Goal: Task Accomplishment & Management: Use online tool/utility

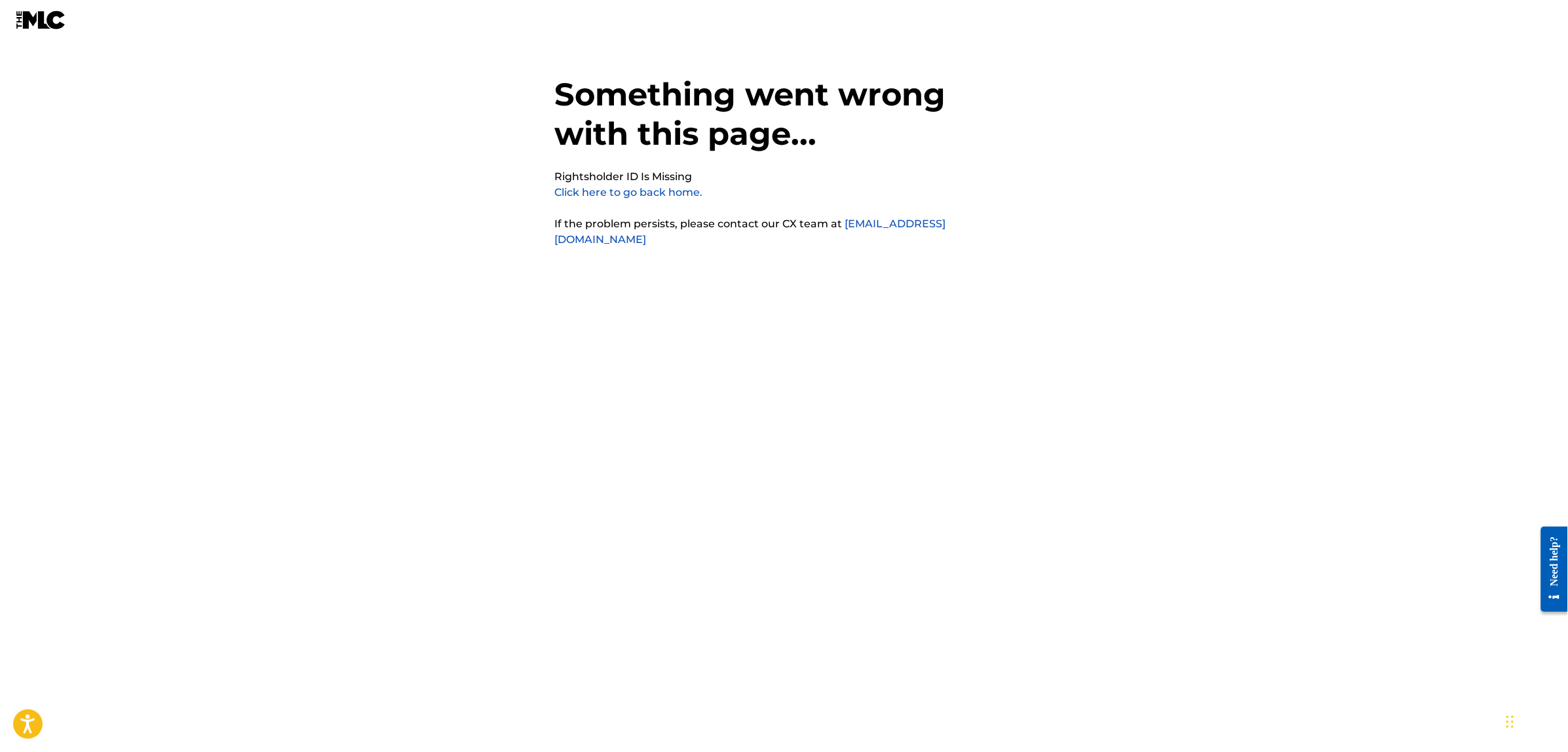
click at [634, 194] on link "Click here to go back home." at bounding box center [628, 192] width 148 height 12
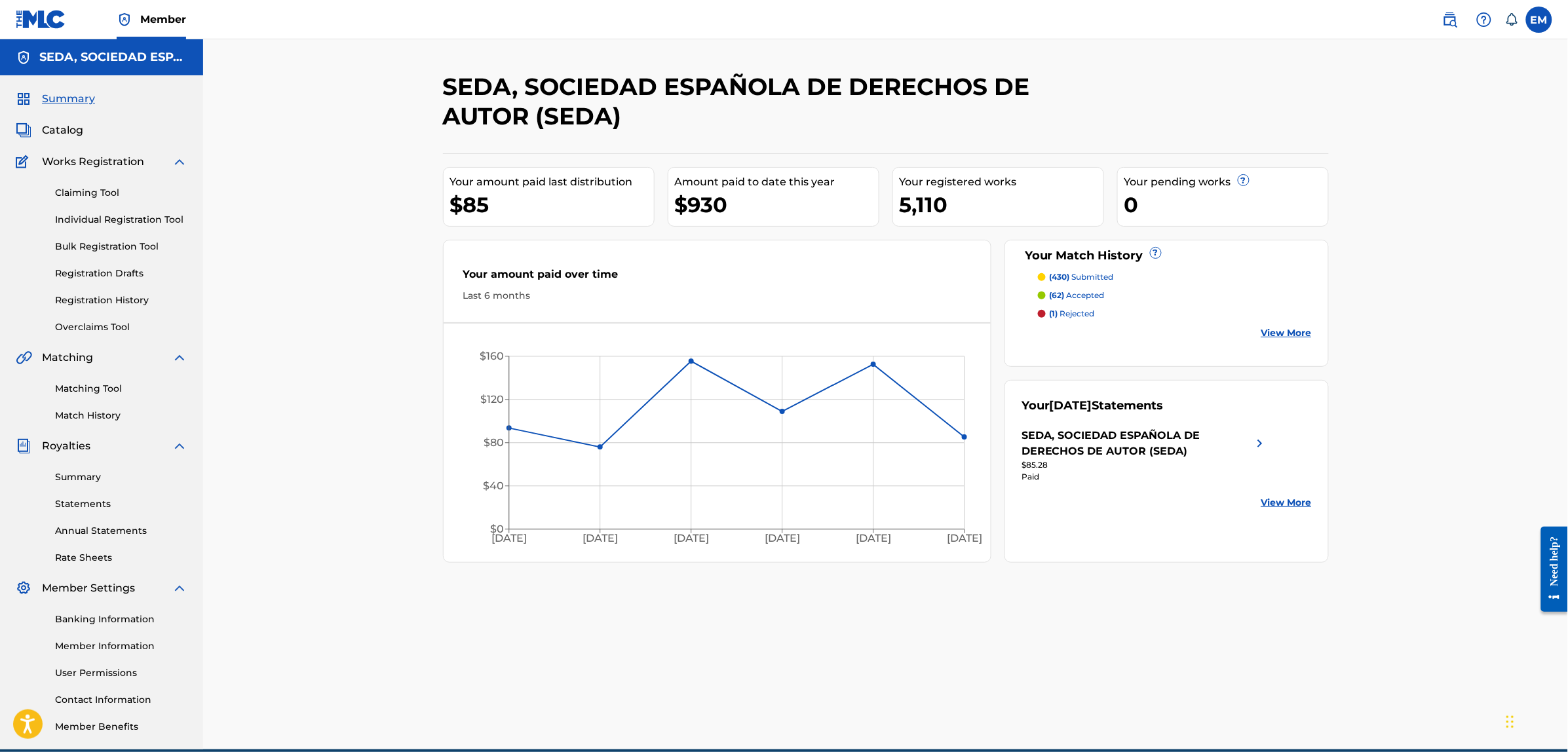
click at [100, 387] on link "Matching Tool" at bounding box center [121, 388] width 133 height 14
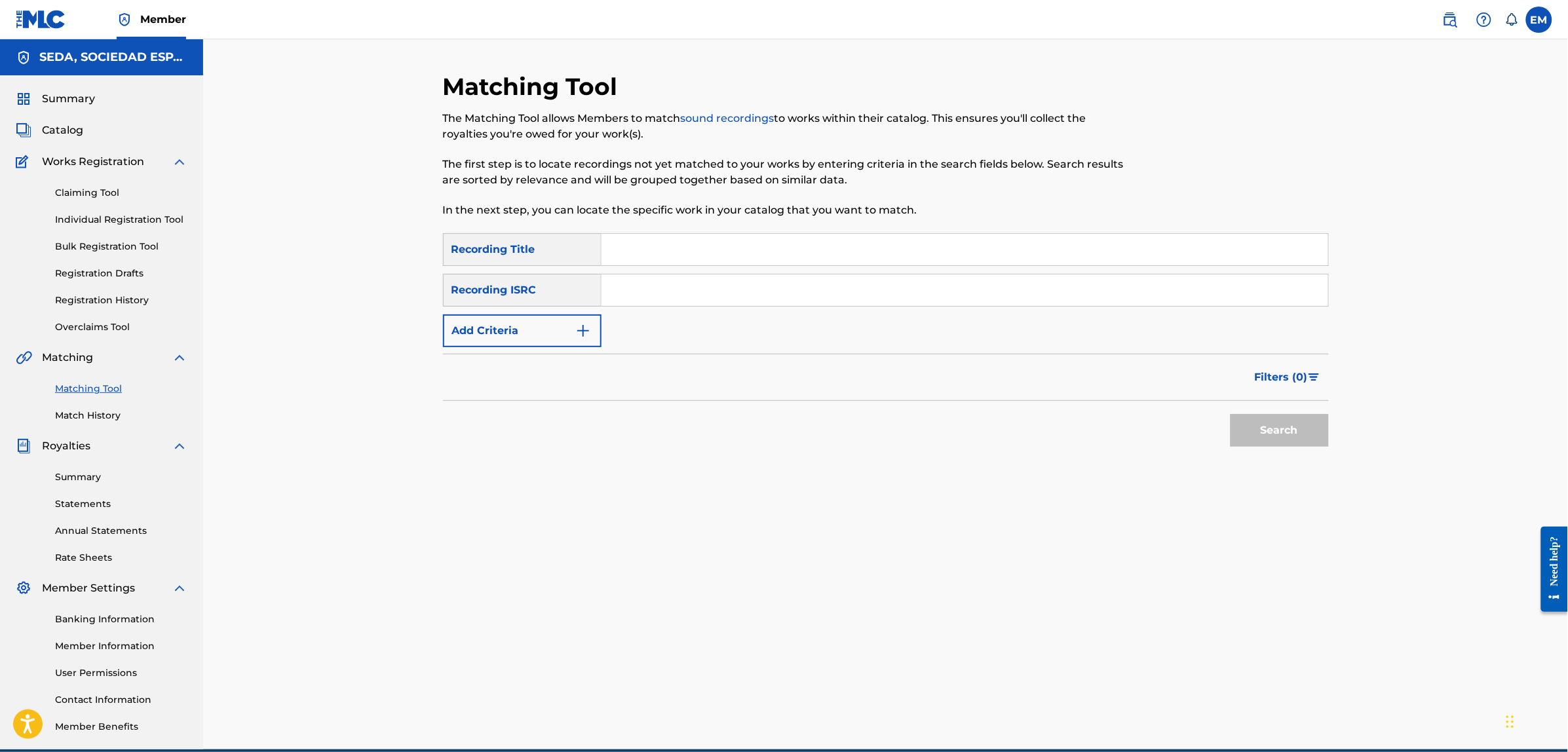
click at [666, 254] on input "Search Form" at bounding box center [965, 249] width 727 height 32
type input "alegremente"
click at [464, 334] on button "Add Criteria" at bounding box center [522, 331] width 158 height 33
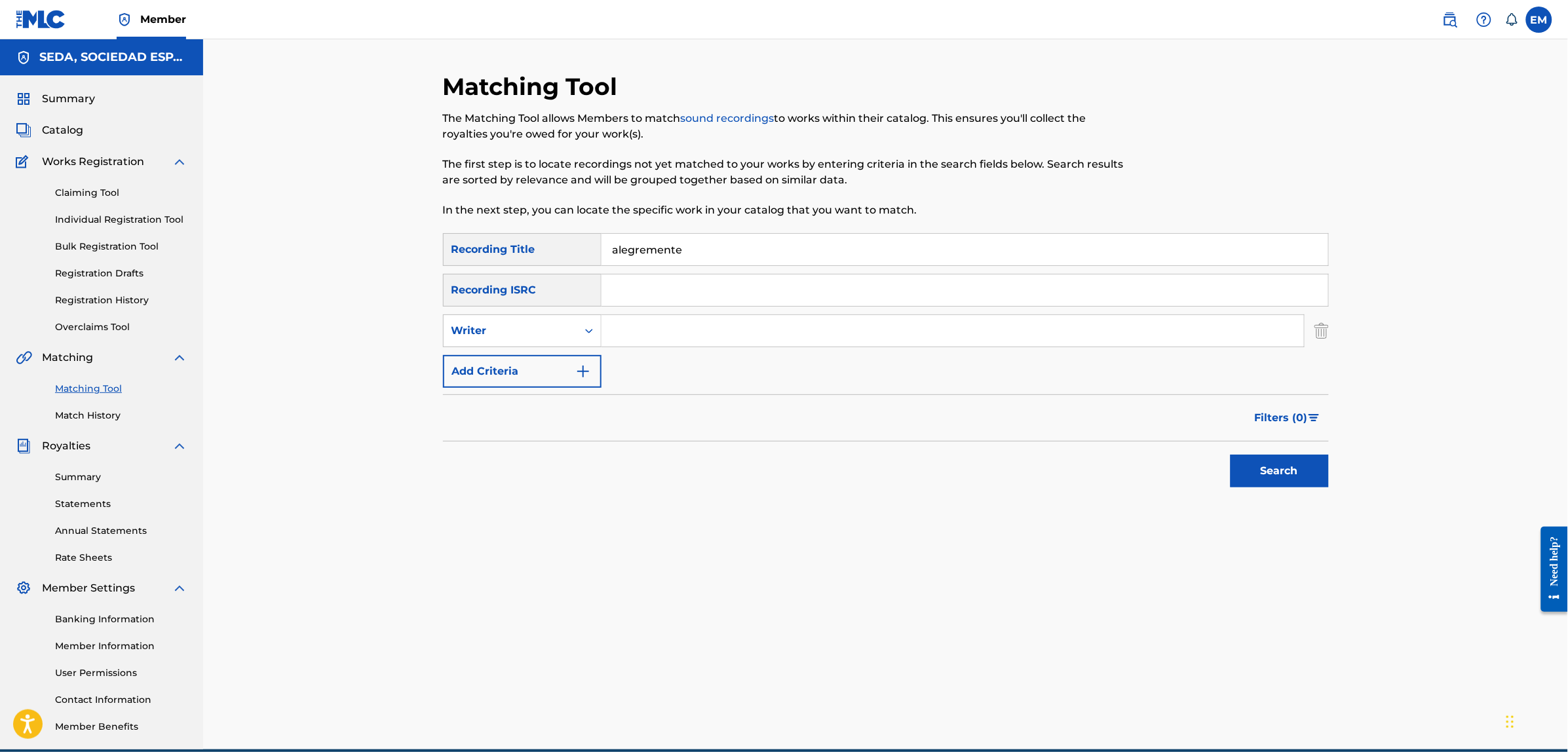
click at [666, 317] on input "Search Form" at bounding box center [952, 331] width 702 height 32
click at [1230, 454] on button "Search" at bounding box center [1279, 471] width 98 height 33
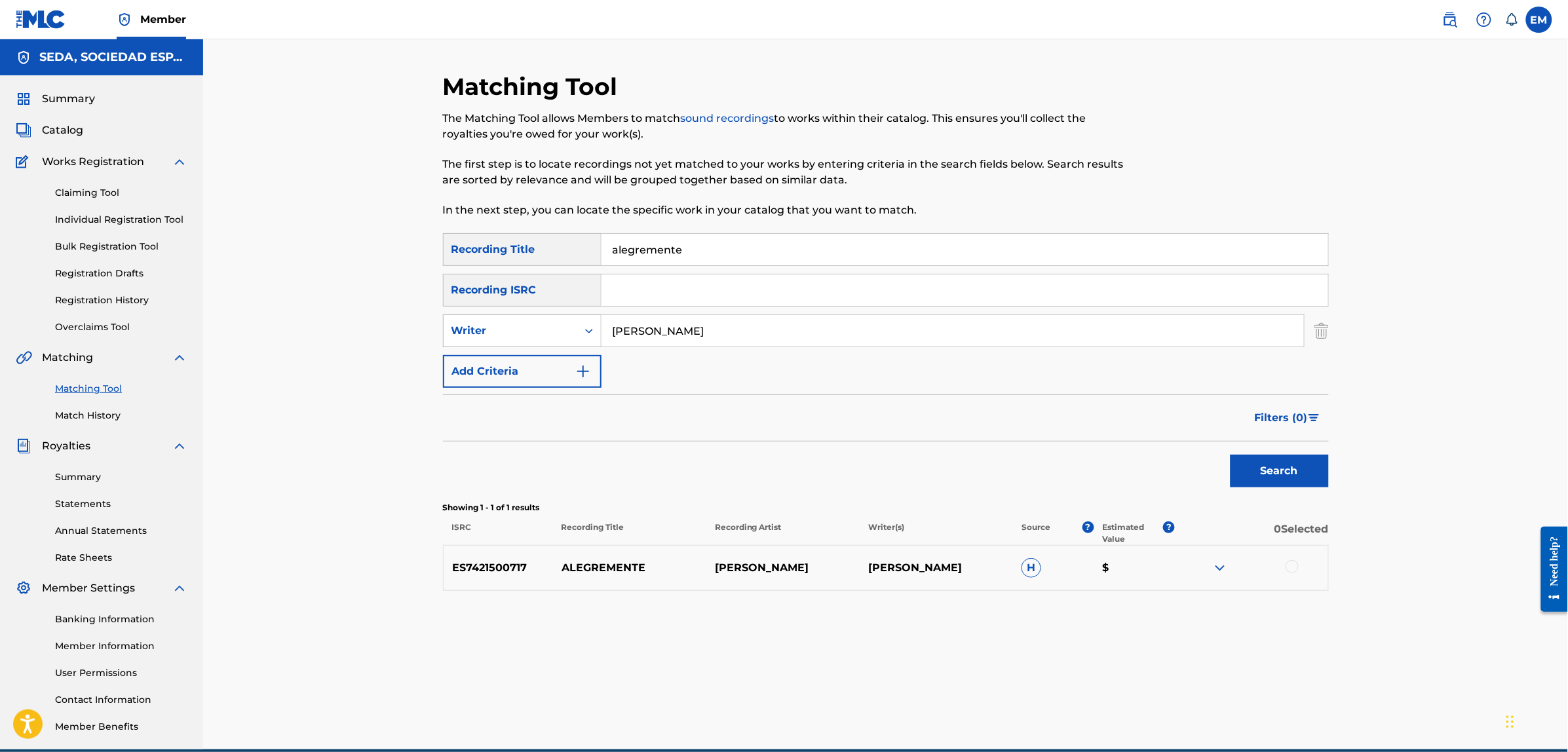
drag, startPoint x: 684, startPoint y: 324, endPoint x: 591, endPoint y: 324, distance: 93.0
click at [591, 324] on div "SearchWithCriteria32b46078-d4ae-42fd-b150-9528a5d1fe35 Writer [PERSON_NAME]" at bounding box center [886, 331] width 886 height 33
type input "[PERSON_NAME] ediciones"
click at [1230, 454] on button "Search" at bounding box center [1279, 471] width 98 height 33
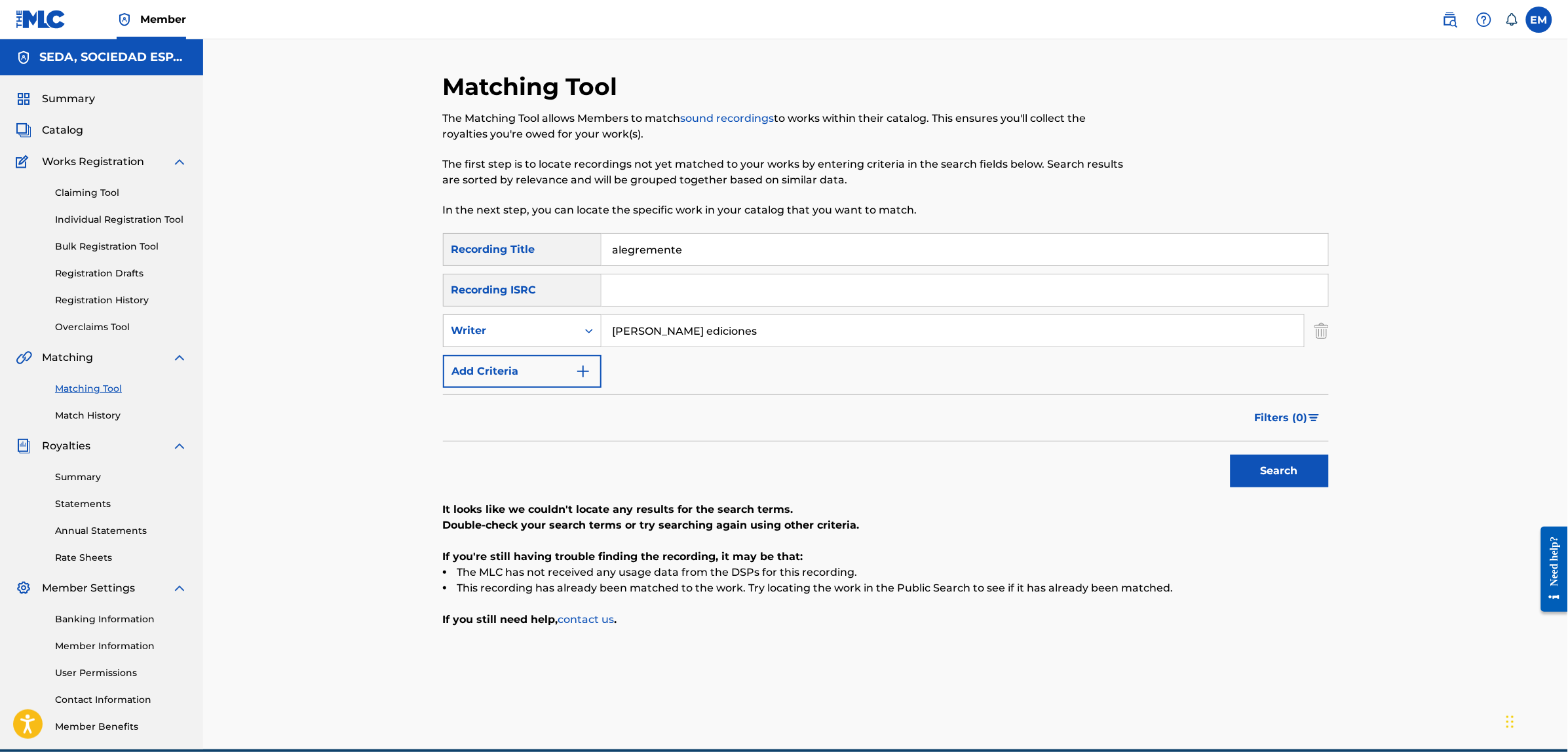
drag, startPoint x: 711, startPoint y: 323, endPoint x: 558, endPoint y: 332, distance: 153.3
click at [558, 332] on div "SearchWithCriteria32b46078-d4ae-42fd-b150-9528a5d1fe35 Writer [PERSON_NAME] edi…" at bounding box center [886, 331] width 886 height 33
drag, startPoint x: 734, startPoint y: 247, endPoint x: 540, endPoint y: 249, distance: 194.0
click at [540, 249] on div "SearchWithCriteria3a5f316d-1591-4fc4-936f-0313e065cfe0 Recording Title alegreme…" at bounding box center [886, 249] width 886 height 33
type input "en la calle"
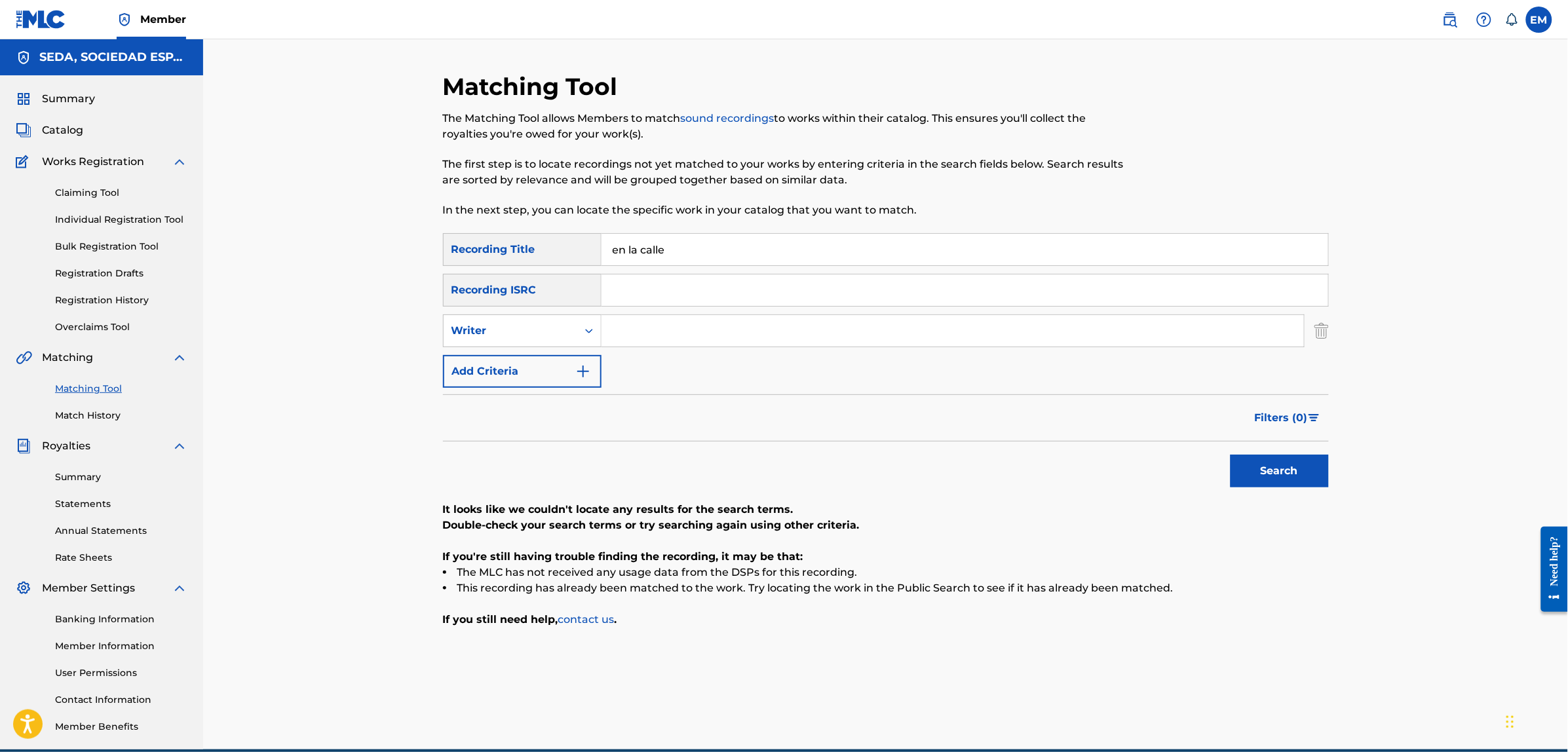
click at [1230, 454] on button "Search" at bounding box center [1279, 471] width 98 height 33
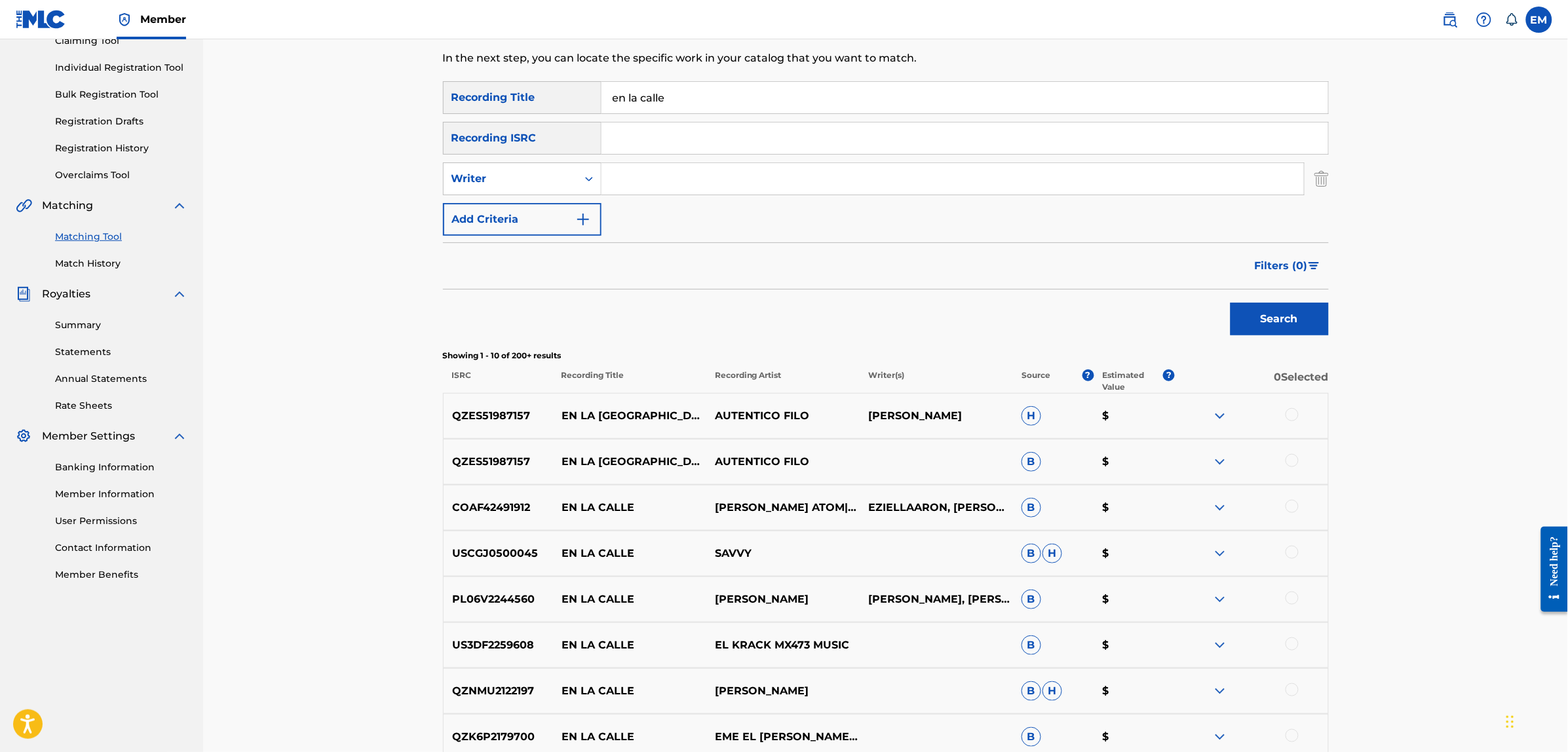
scroll to position [82, 0]
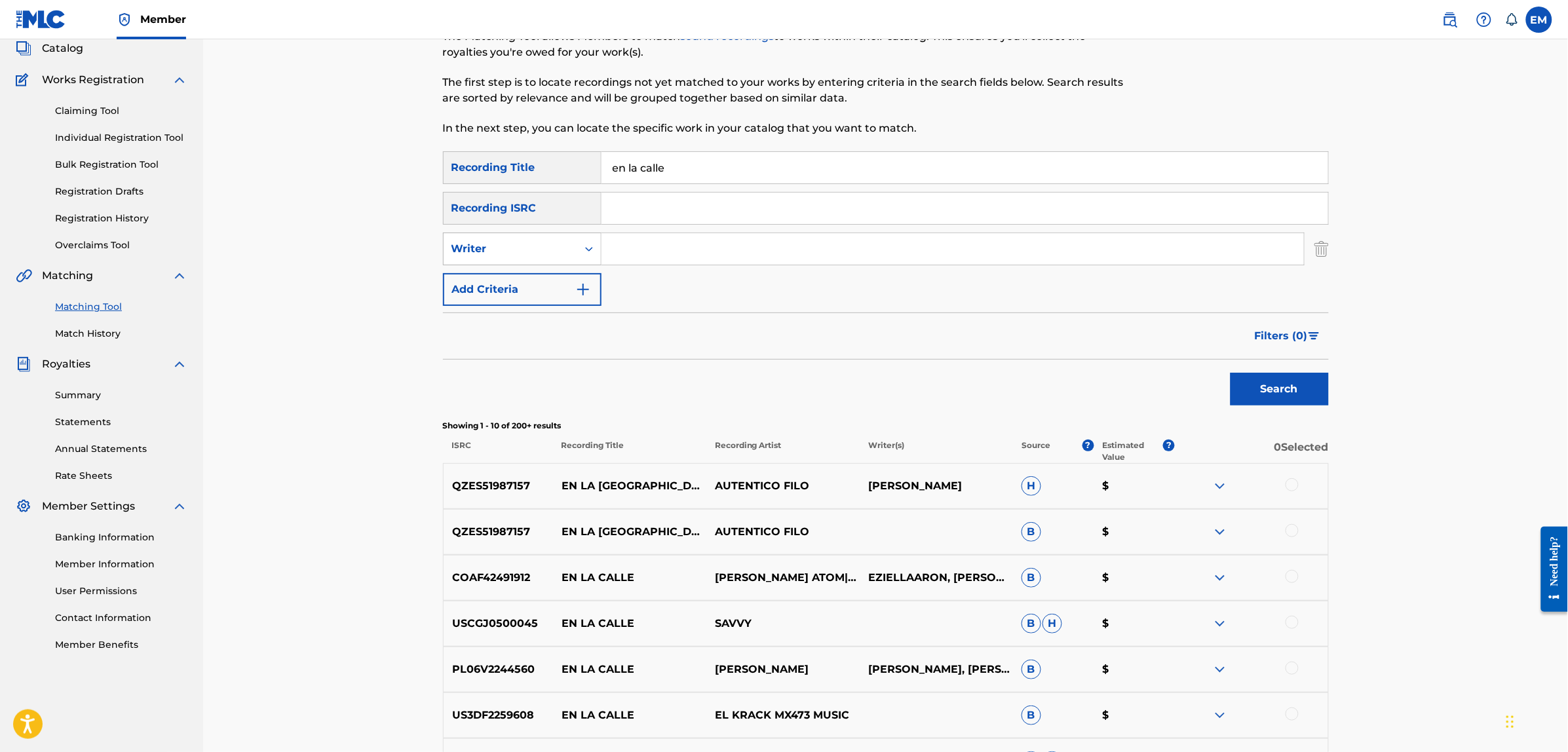
click at [544, 246] on div "Writer" at bounding box center [510, 249] width 118 height 16
click at [661, 238] on input "Search Form" at bounding box center [952, 249] width 702 height 32
type input "[PERSON_NAME]"
click at [1230, 372] on button "Search" at bounding box center [1279, 389] width 98 height 33
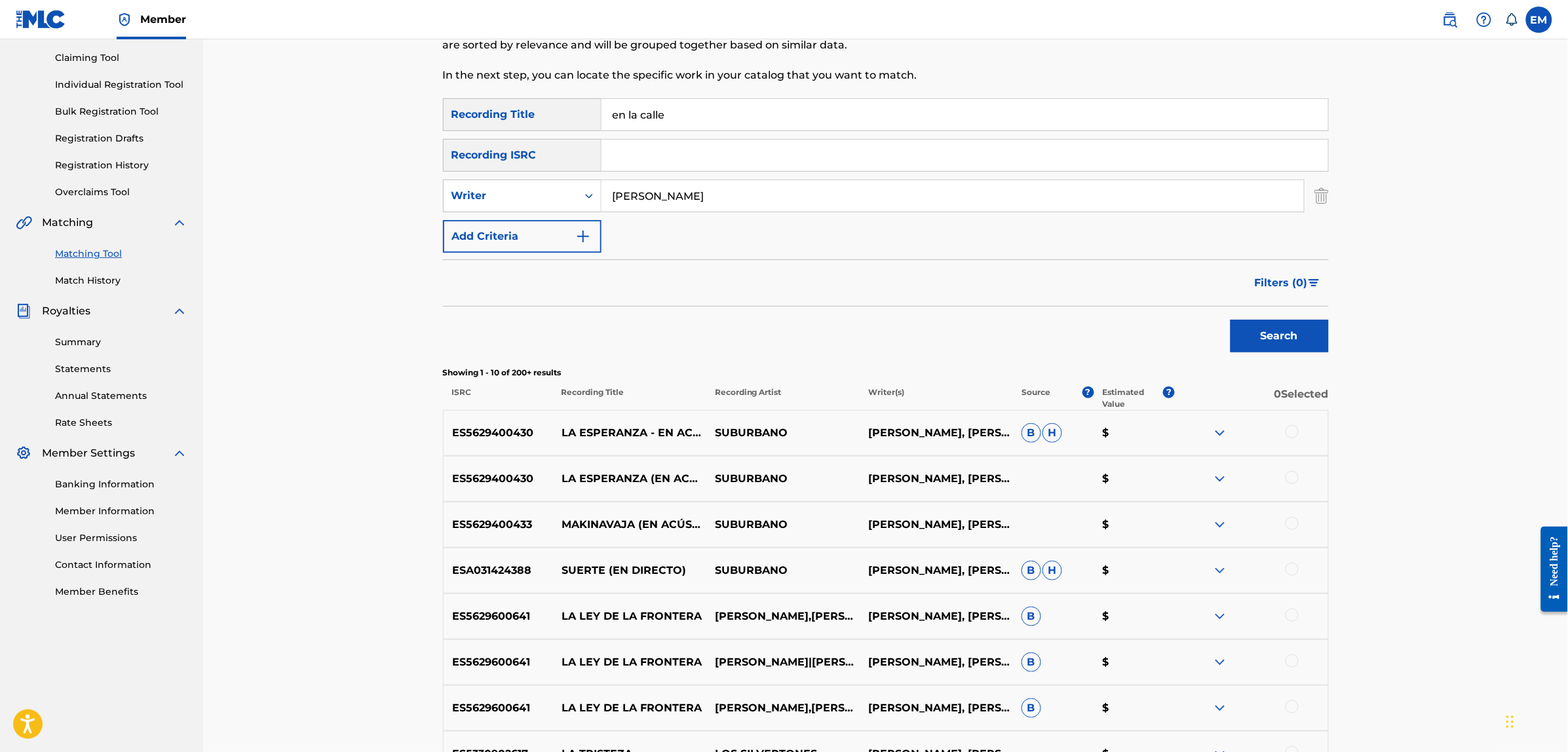
scroll to position [0, 0]
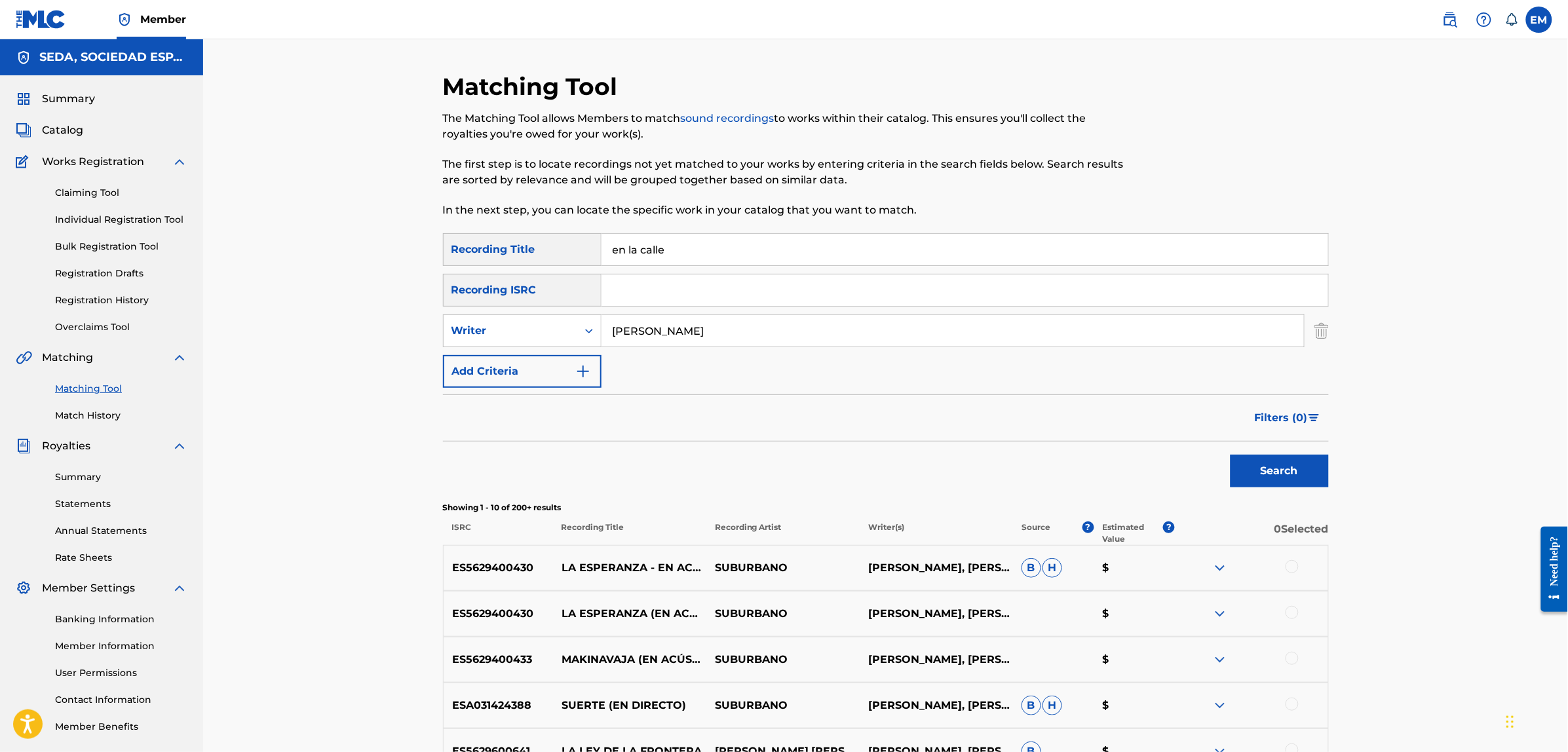
click at [553, 369] on button "Add Criteria" at bounding box center [522, 371] width 158 height 33
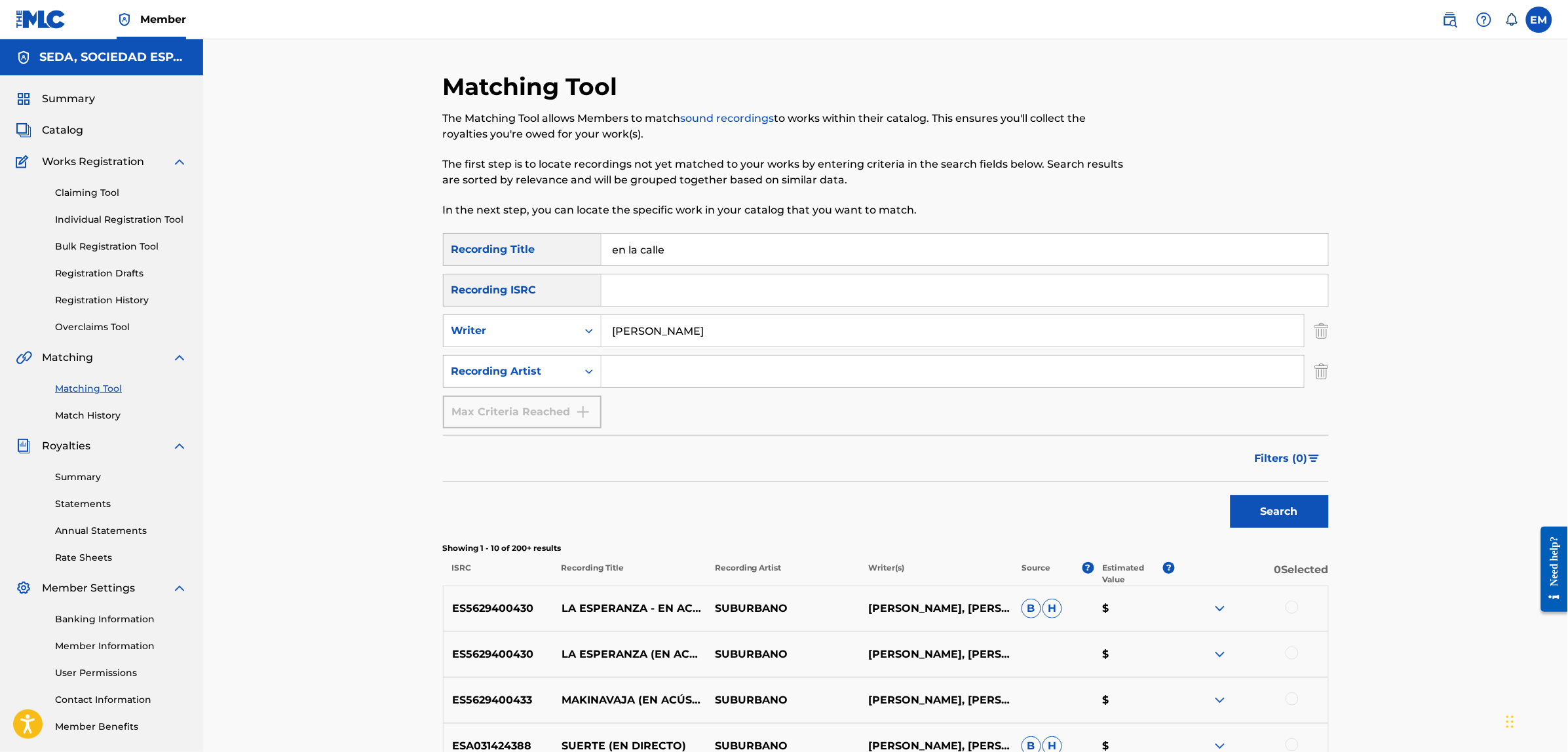
click at [644, 367] on input "Search Form" at bounding box center [952, 371] width 702 height 32
type input "suburbano"
click at [1230, 495] on button "Search" at bounding box center [1279, 511] width 98 height 33
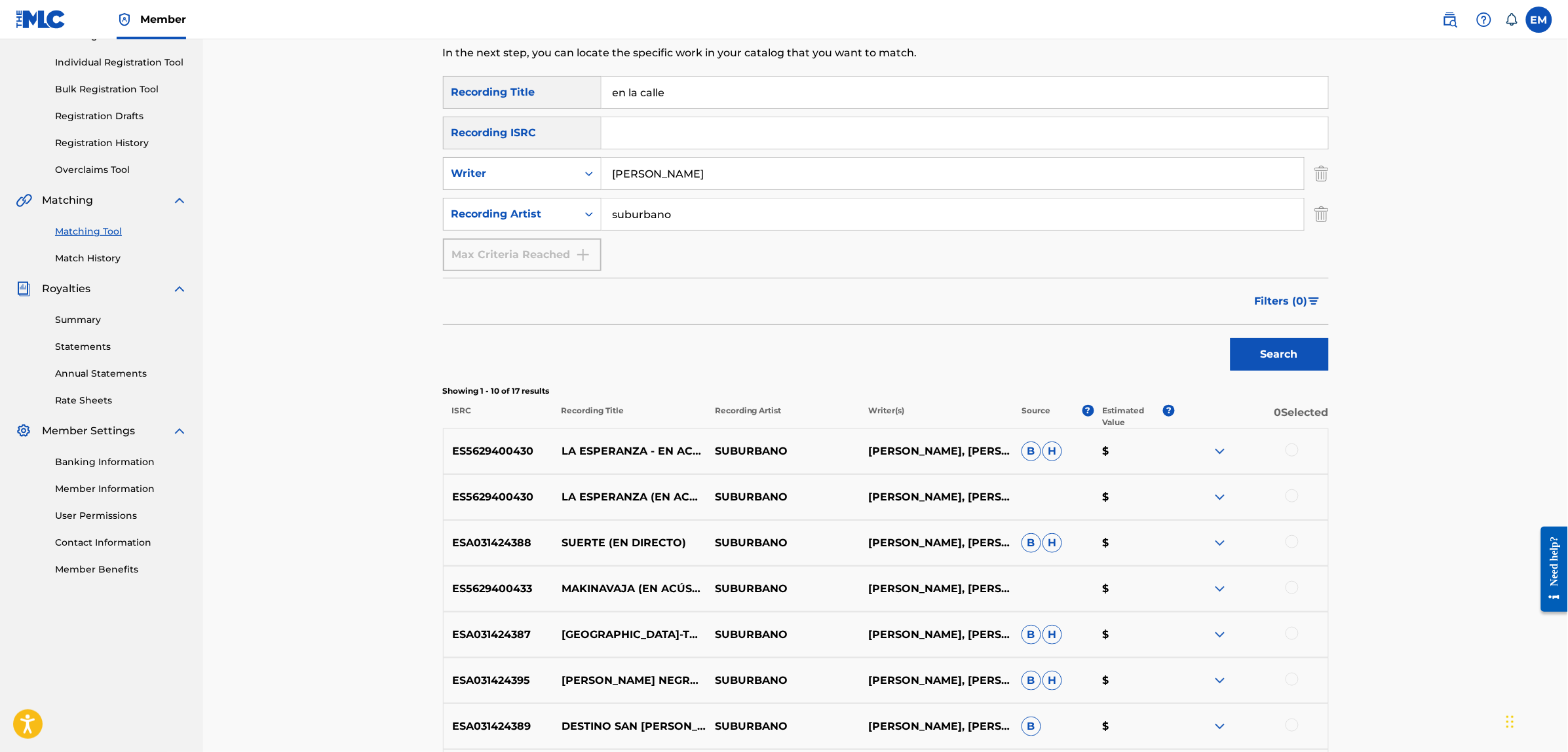
scroll to position [82, 0]
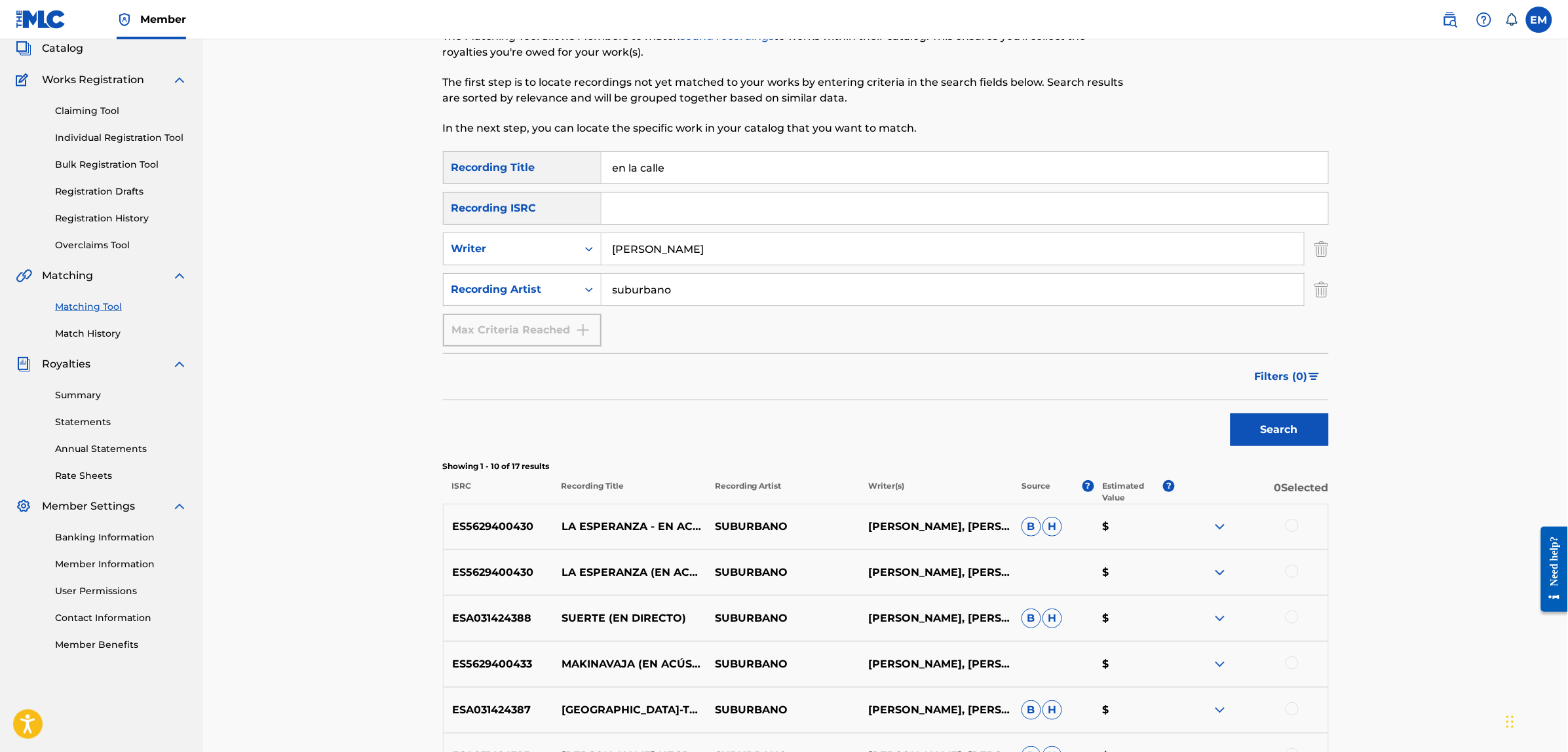
drag, startPoint x: 739, startPoint y: 242, endPoint x: 616, endPoint y: 264, distance: 125.0
click at [618, 264] on div "[PERSON_NAME]" at bounding box center [952, 249] width 703 height 33
type input "b"
click at [1230, 413] on button "Search" at bounding box center [1279, 430] width 98 height 33
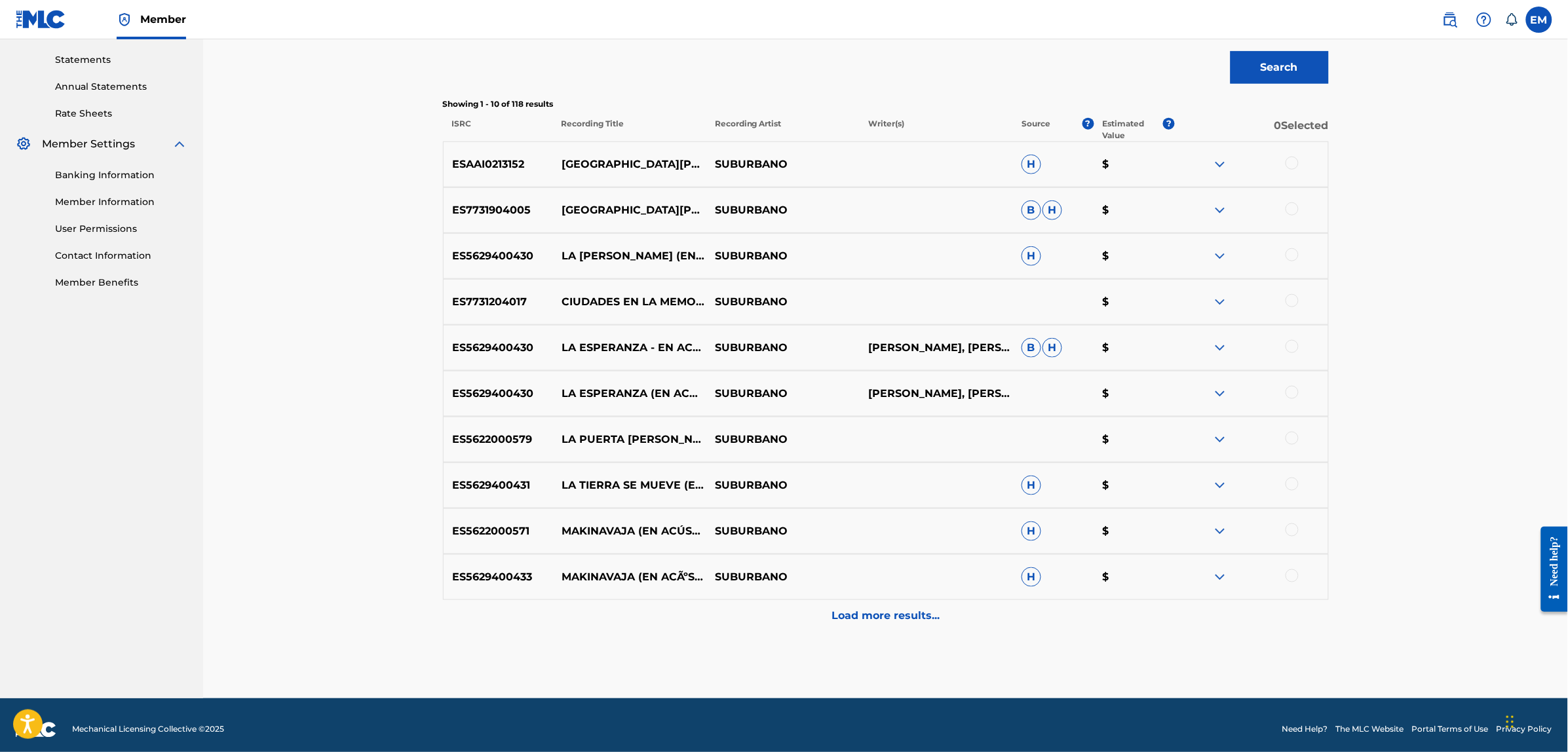
scroll to position [453, 0]
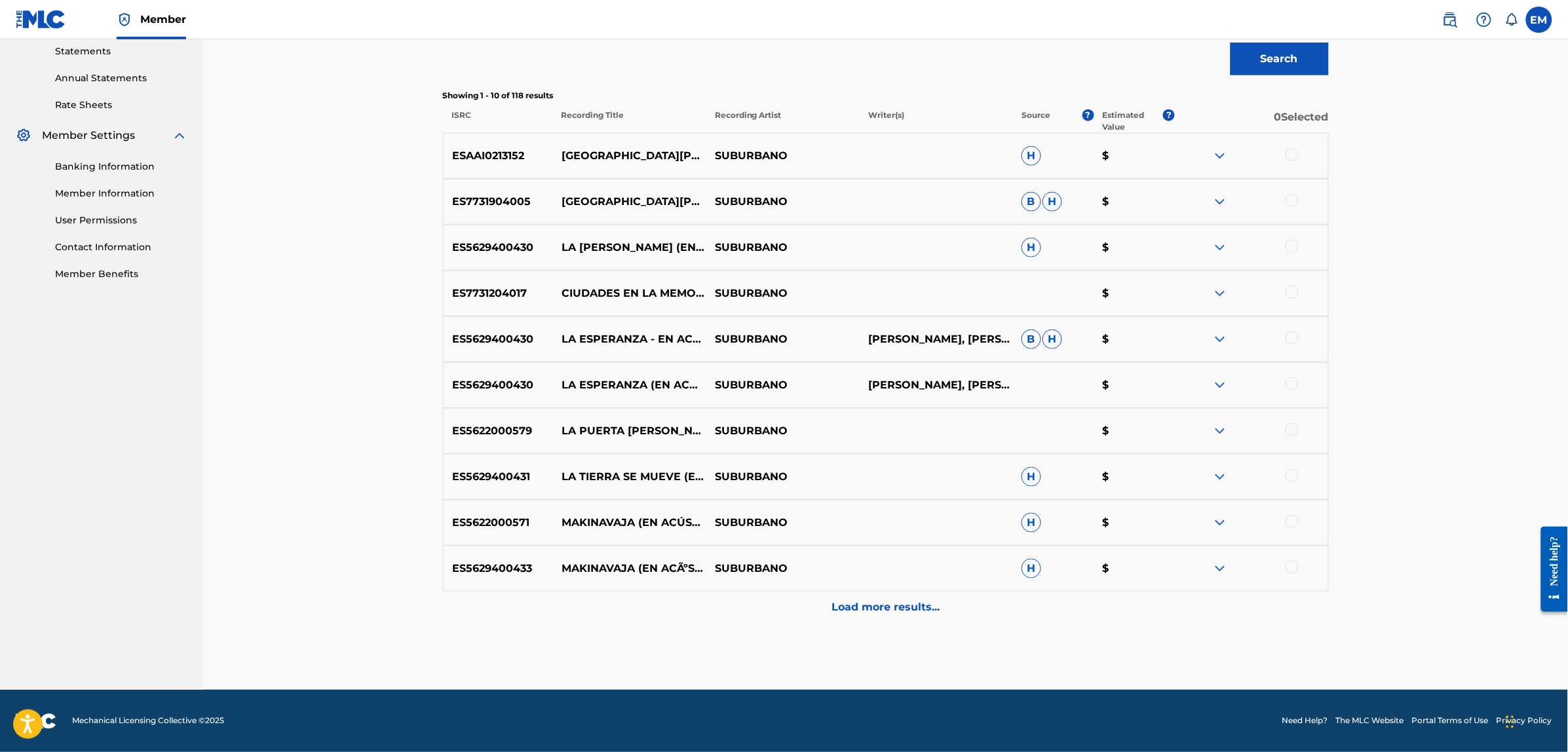
click at [907, 601] on p "Load more results..." at bounding box center [885, 607] width 108 height 16
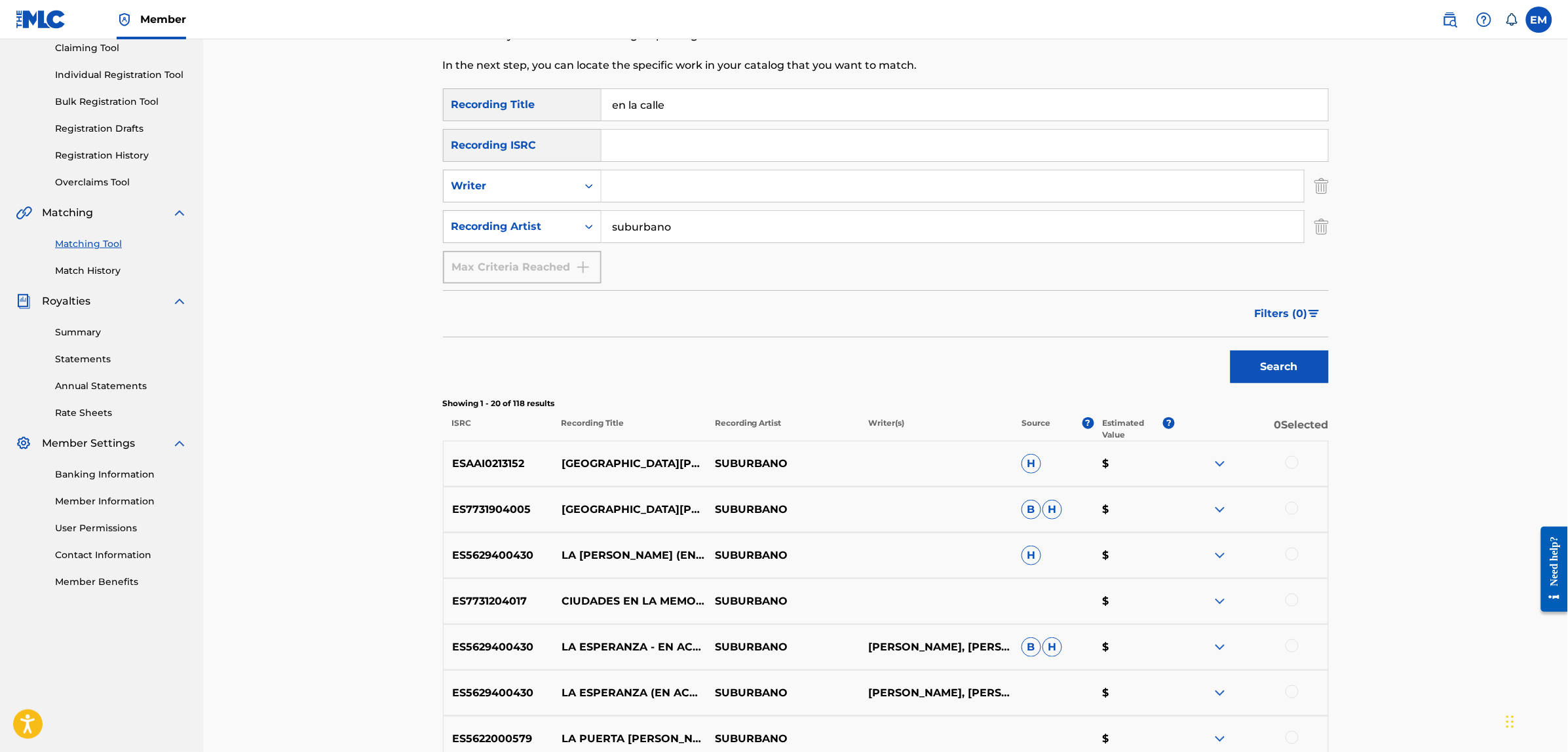
scroll to position [0, 0]
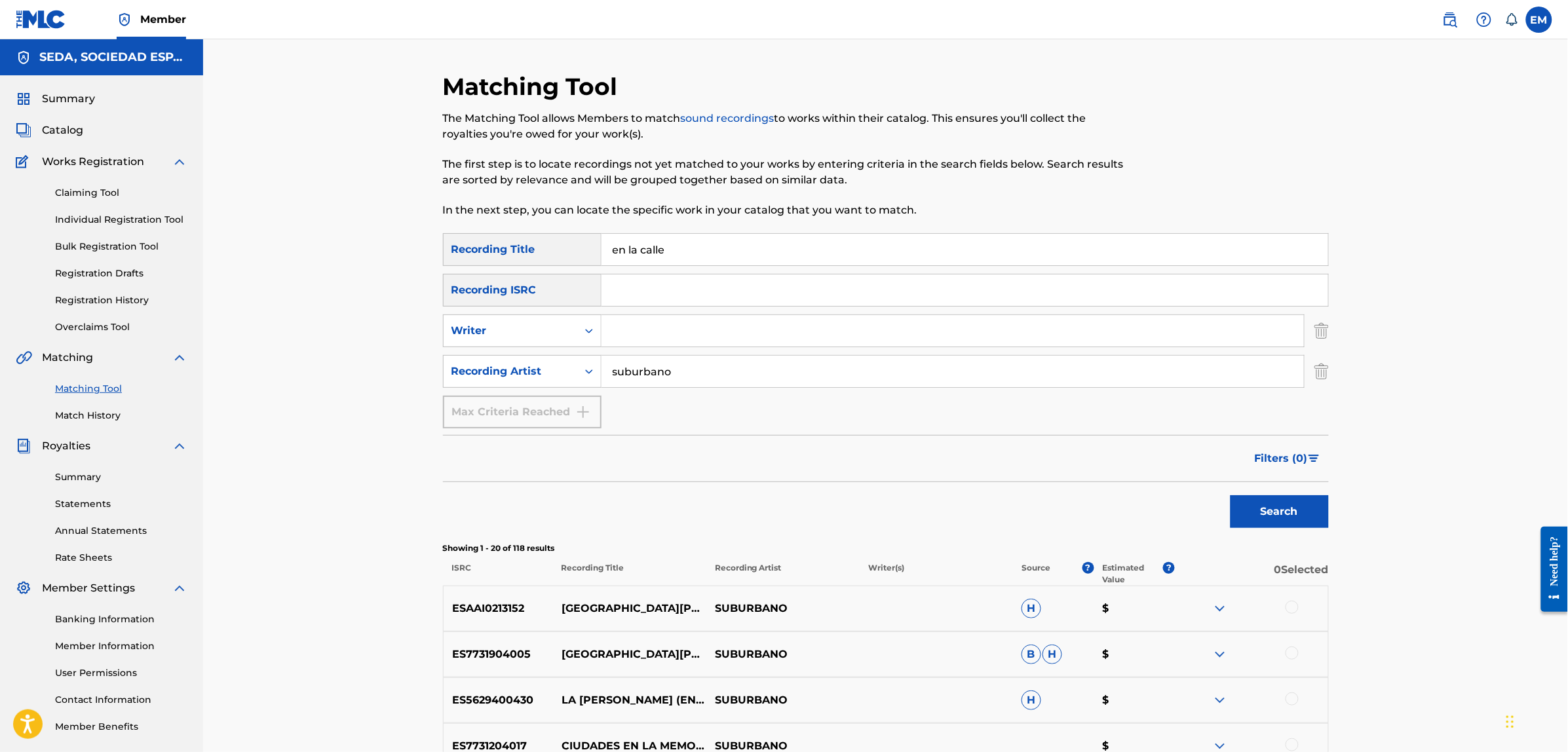
drag, startPoint x: 690, startPoint y: 360, endPoint x: 438, endPoint y: 397, distance: 254.7
click at [1230, 495] on button "Search" at bounding box center [1279, 511] width 98 height 33
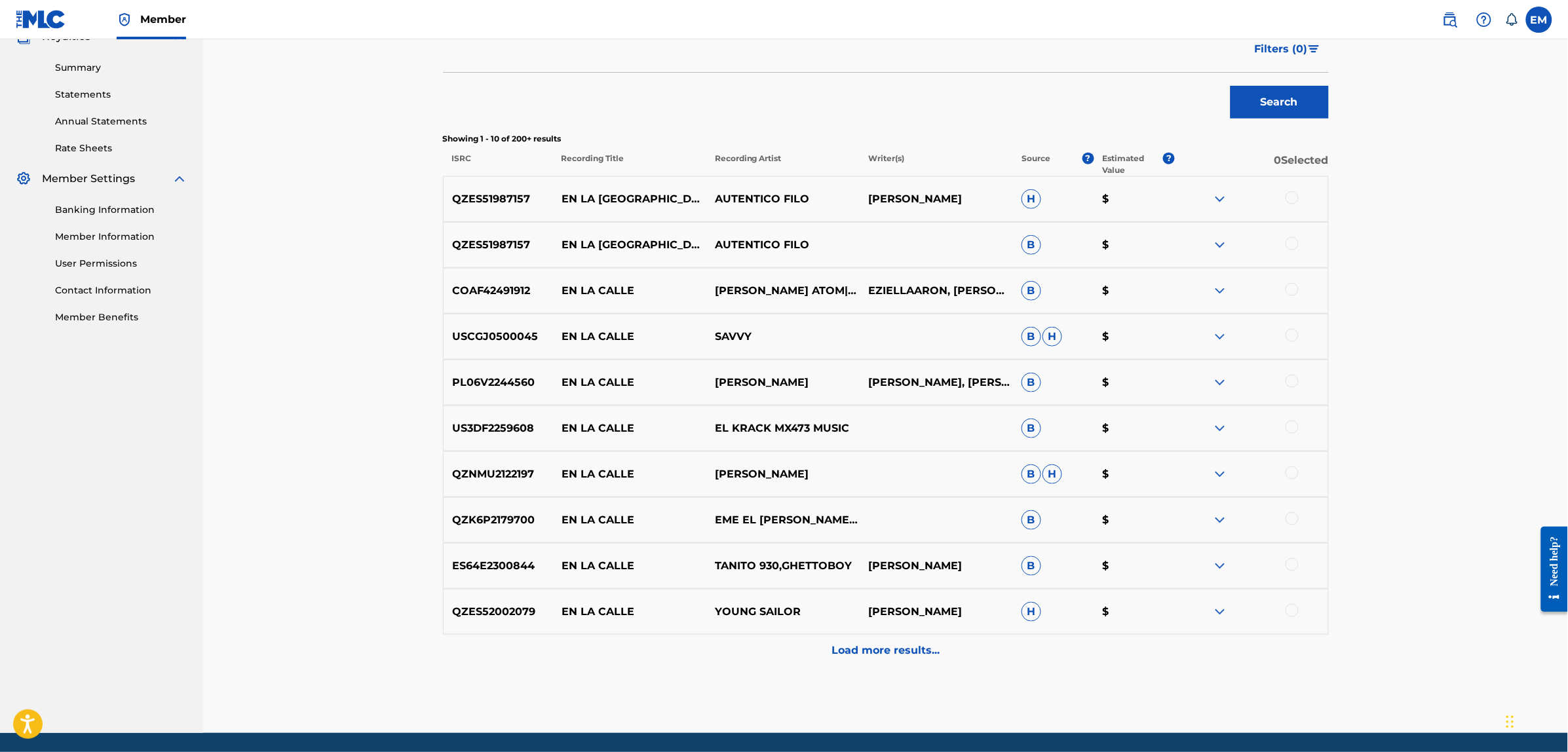
scroll to position [453, 0]
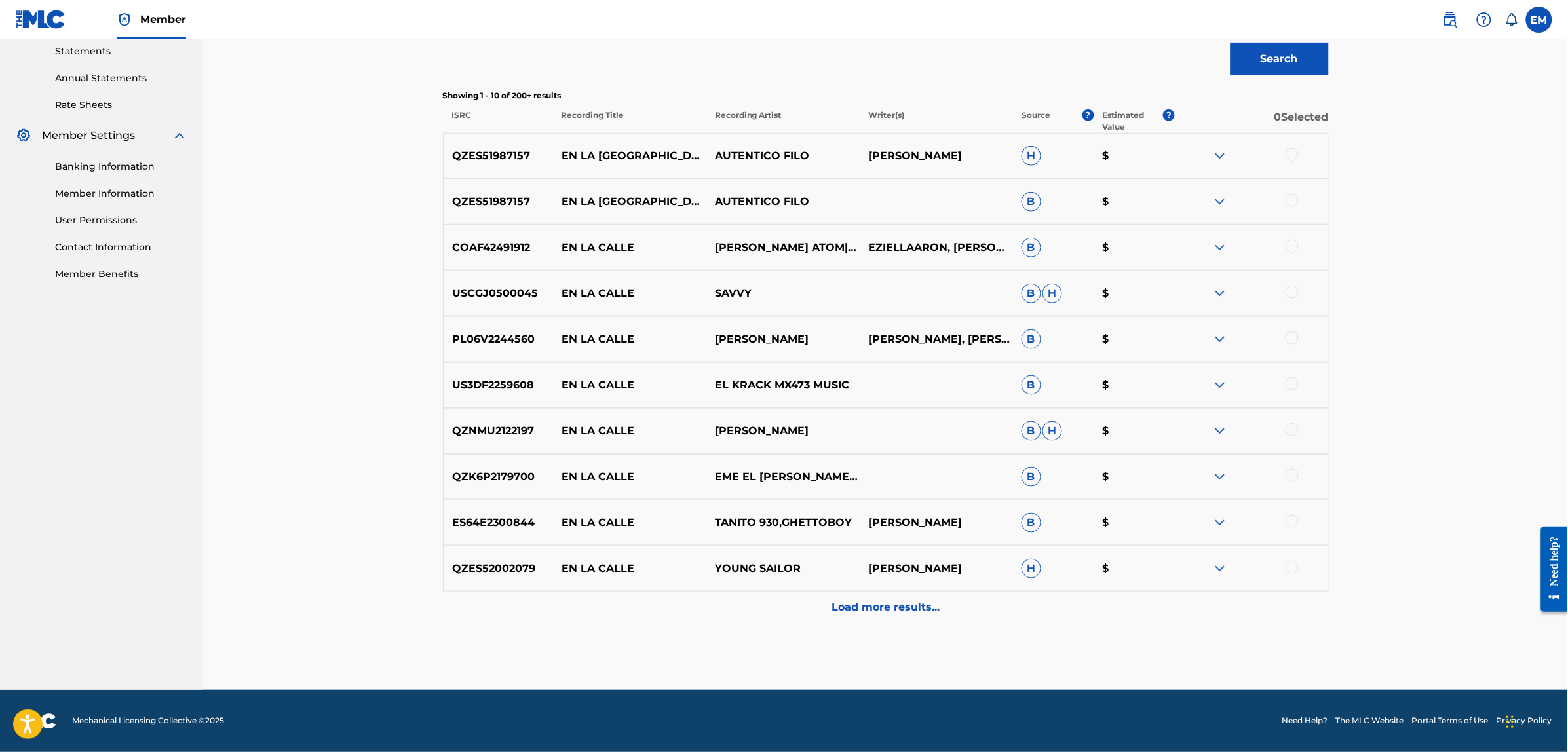
click at [876, 614] on p "Load more results..." at bounding box center [885, 607] width 108 height 16
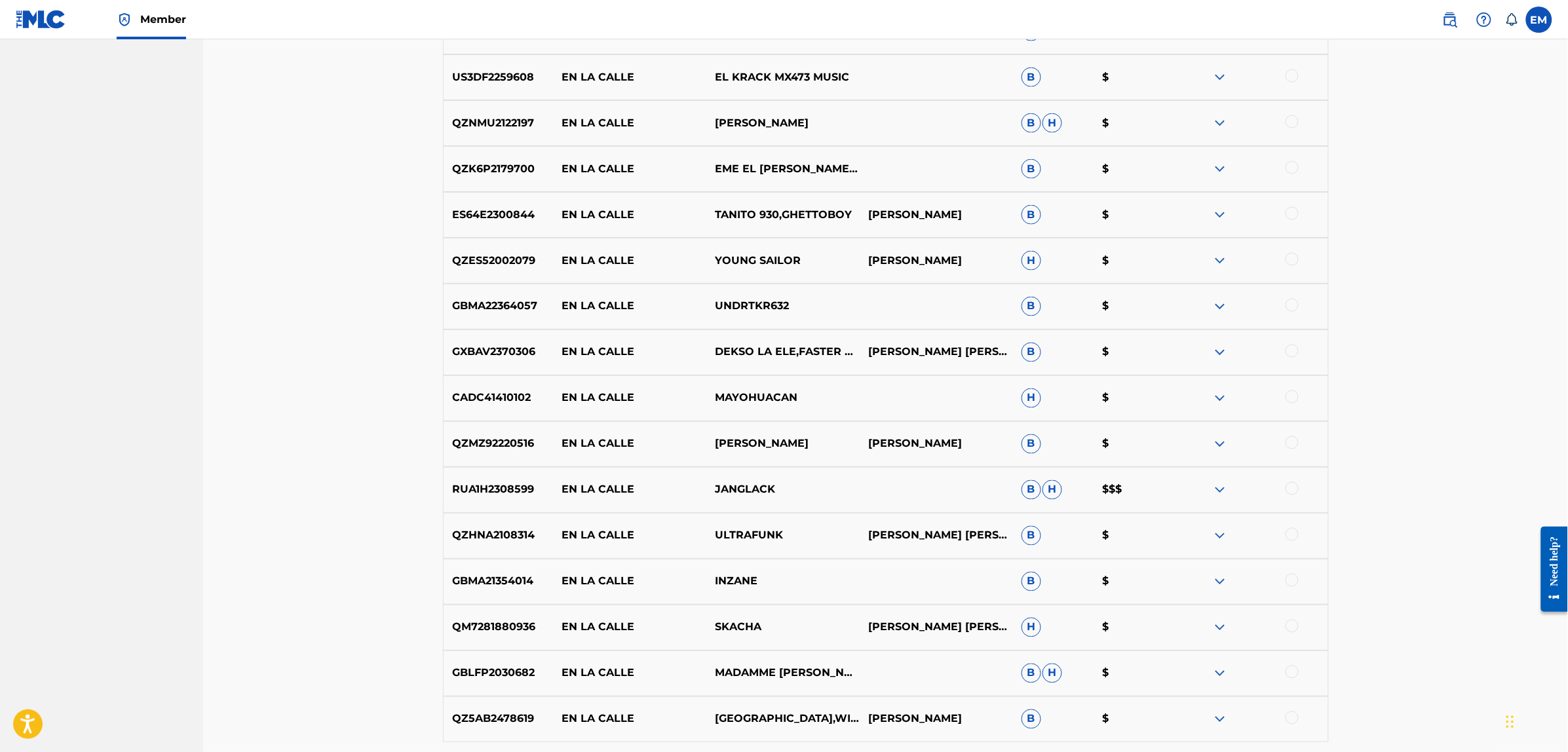
scroll to position [911, 0]
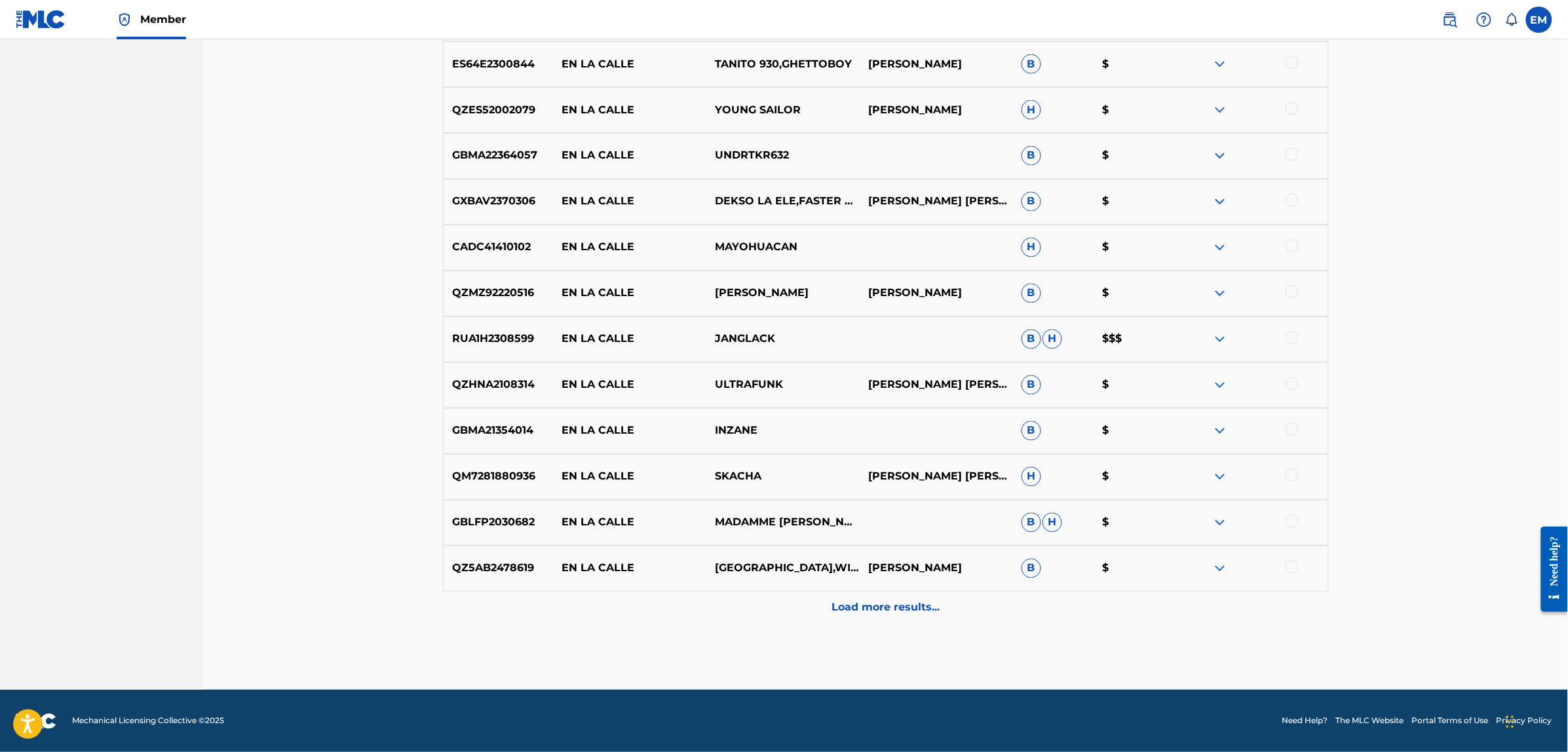
click at [889, 603] on p "Load more results..." at bounding box center [885, 607] width 108 height 16
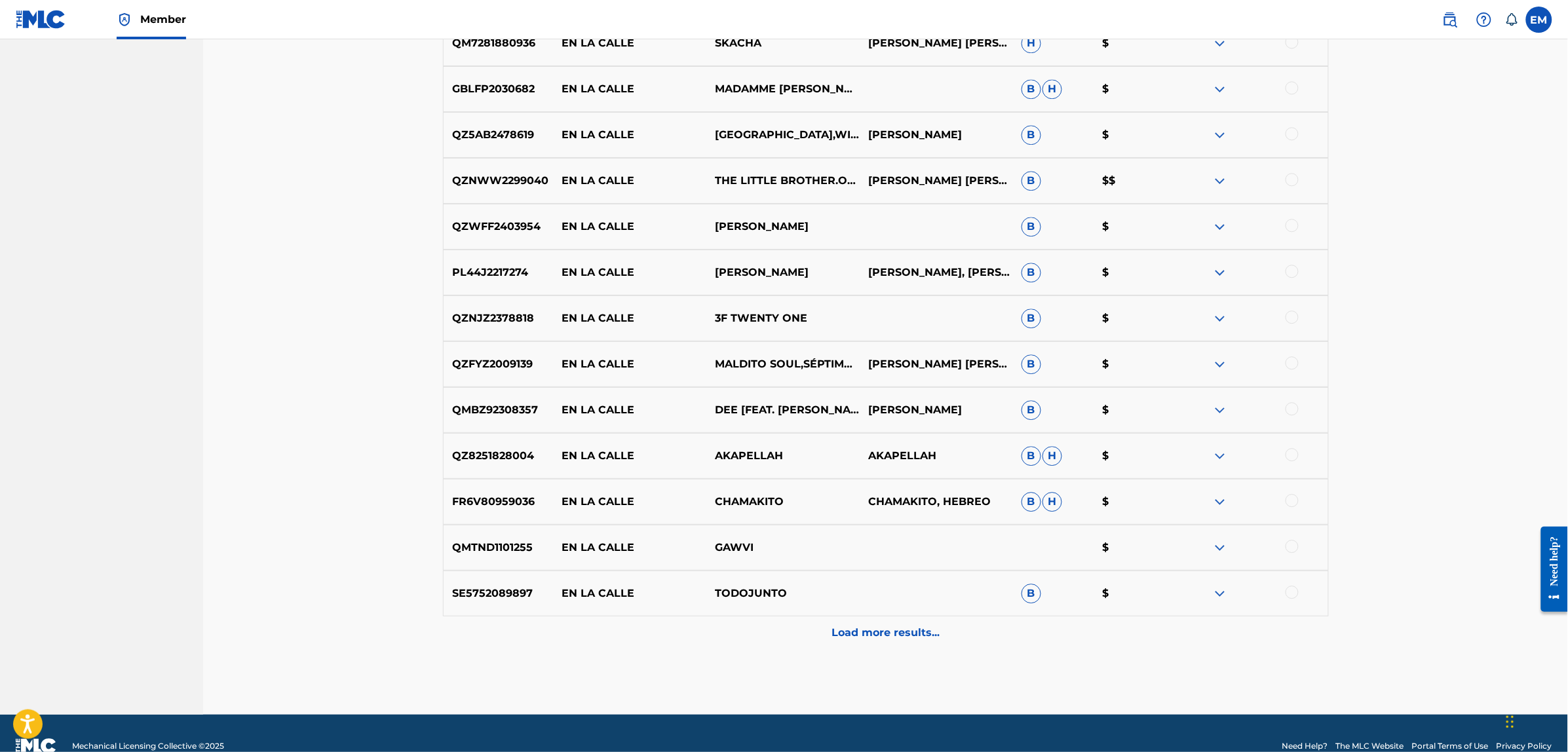
scroll to position [1369, 0]
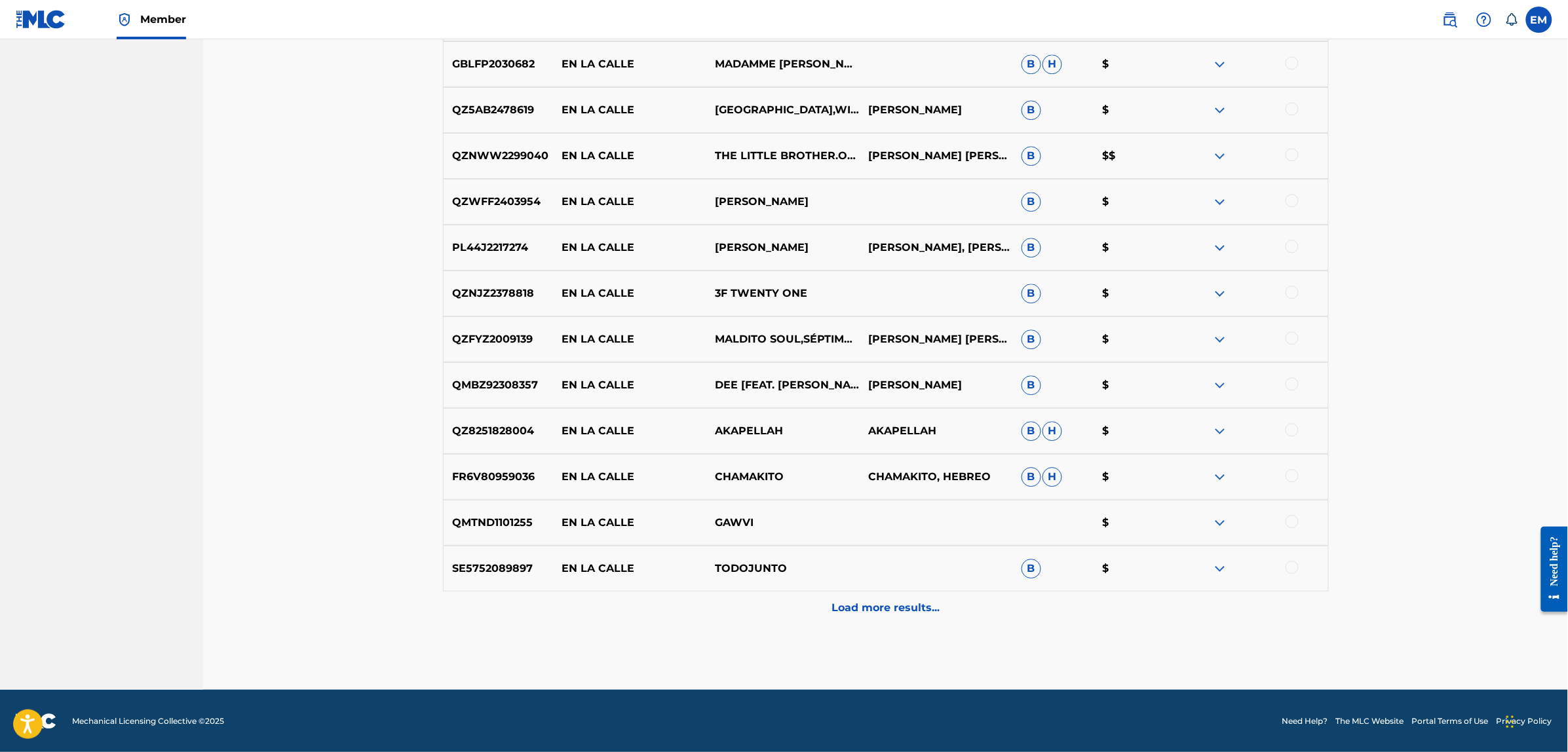
click at [894, 594] on div "Load more results..." at bounding box center [886, 608] width 886 height 33
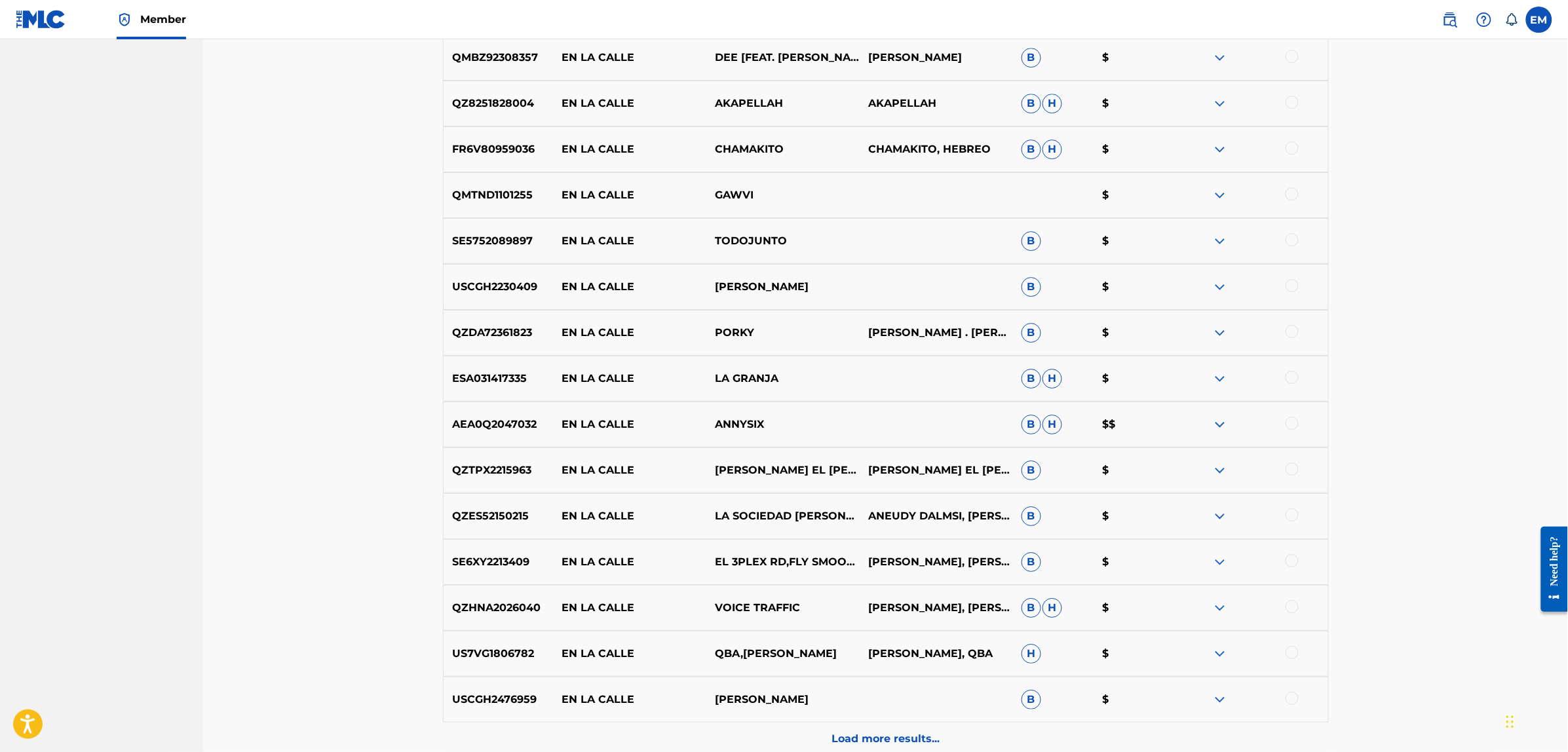
scroll to position [1828, 0]
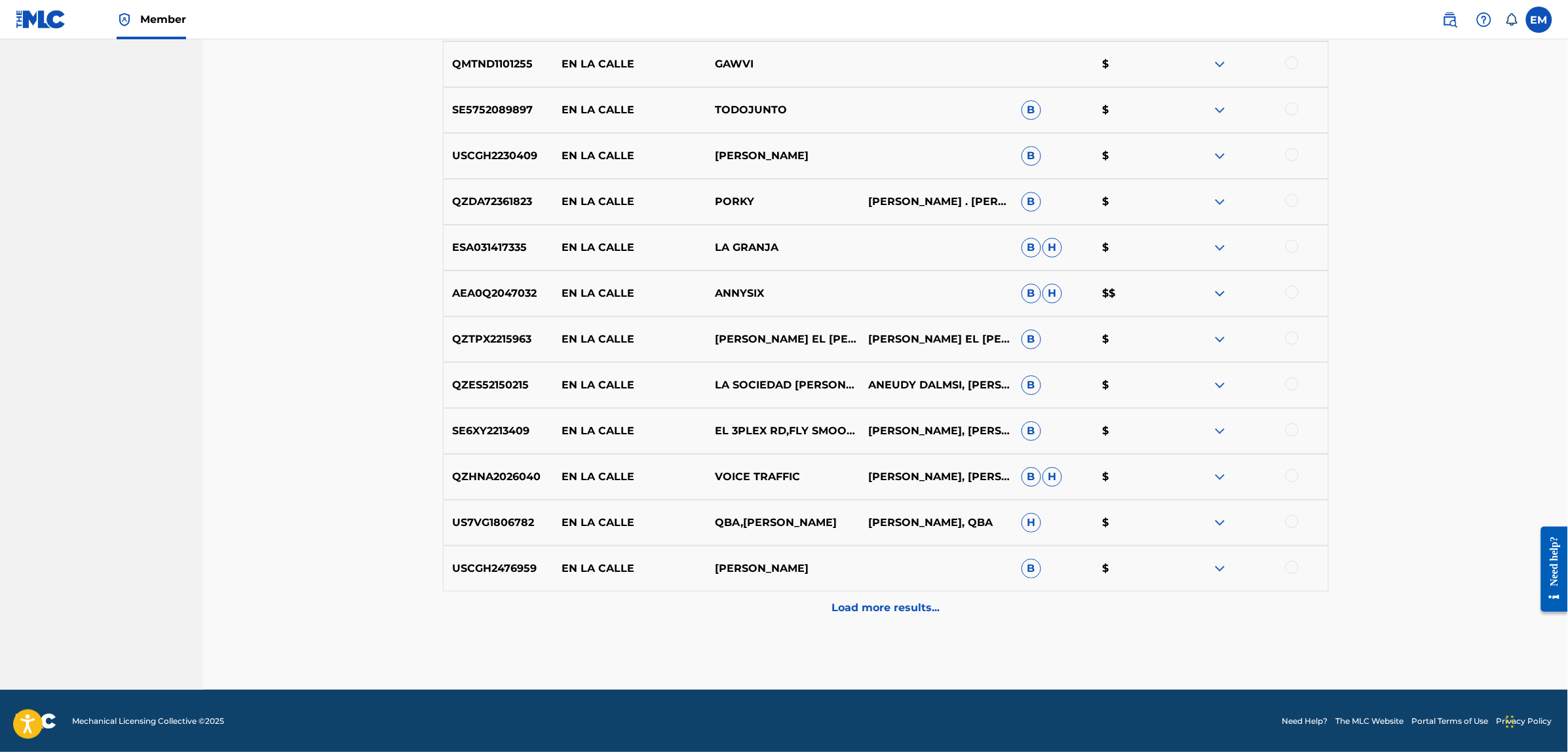
click at [906, 611] on p "Load more results..." at bounding box center [885, 607] width 108 height 16
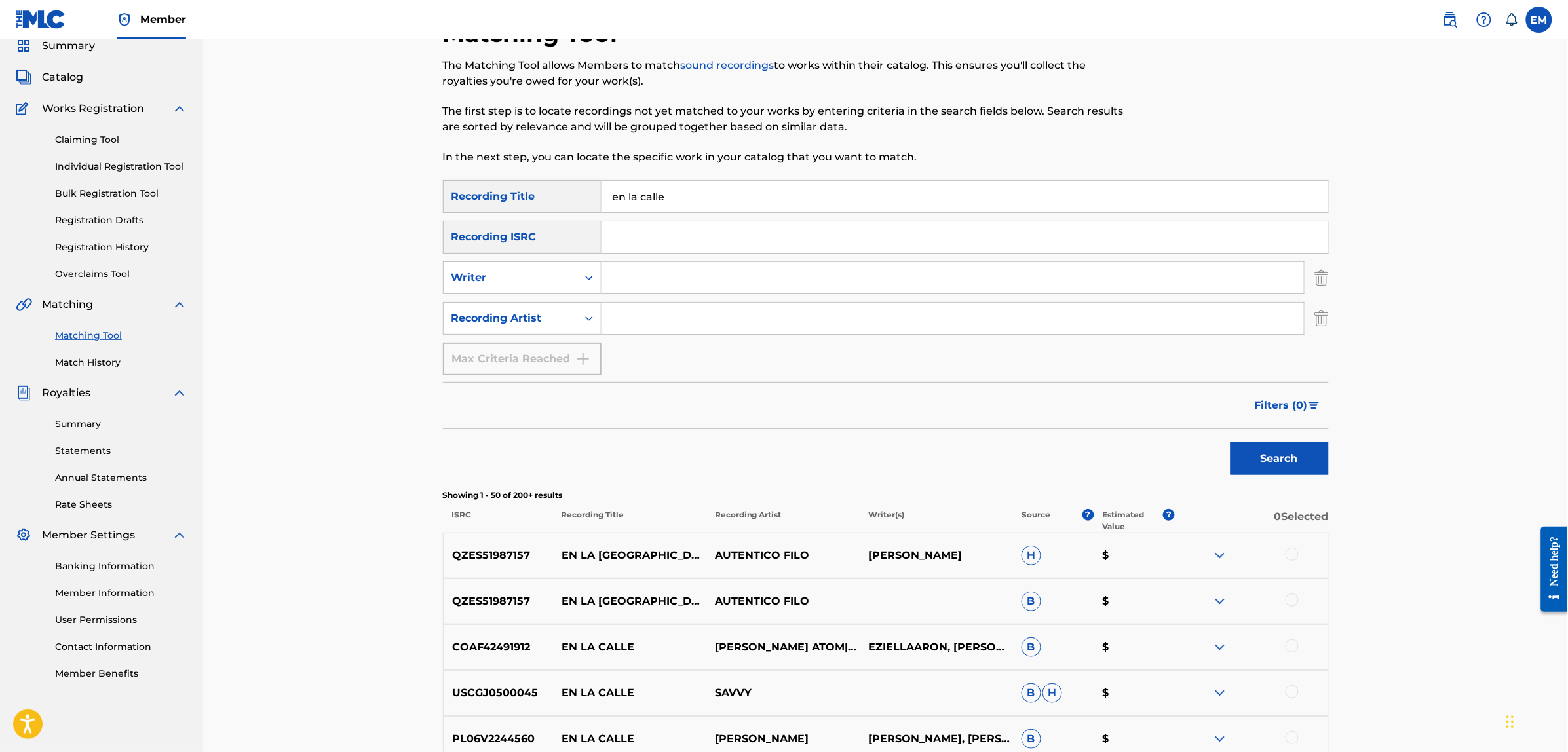
scroll to position [0, 0]
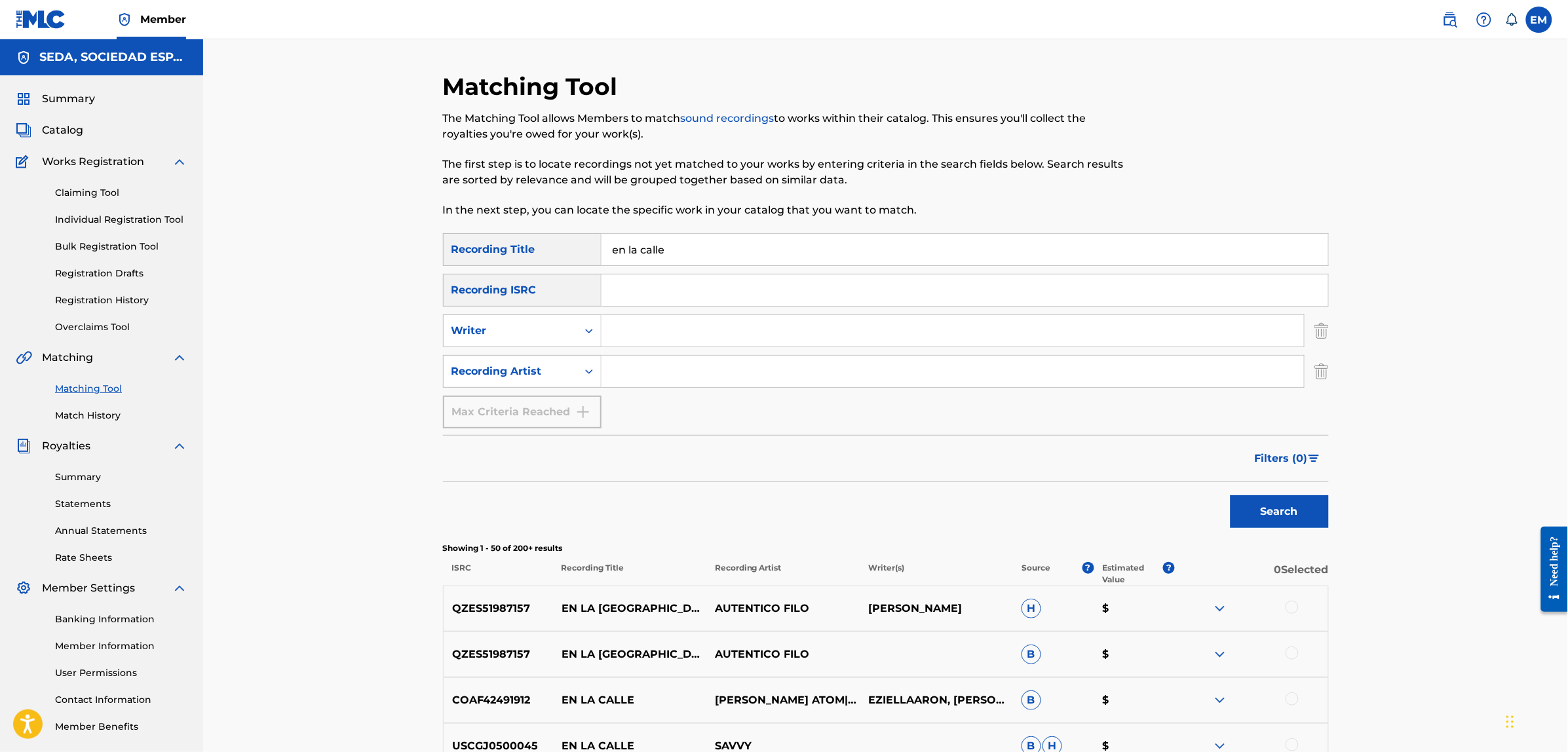
click at [716, 371] on input "Search Form" at bounding box center [952, 371] width 702 height 32
type input "[PERSON_NAME]"
click at [1230, 495] on button "Search" at bounding box center [1279, 511] width 98 height 33
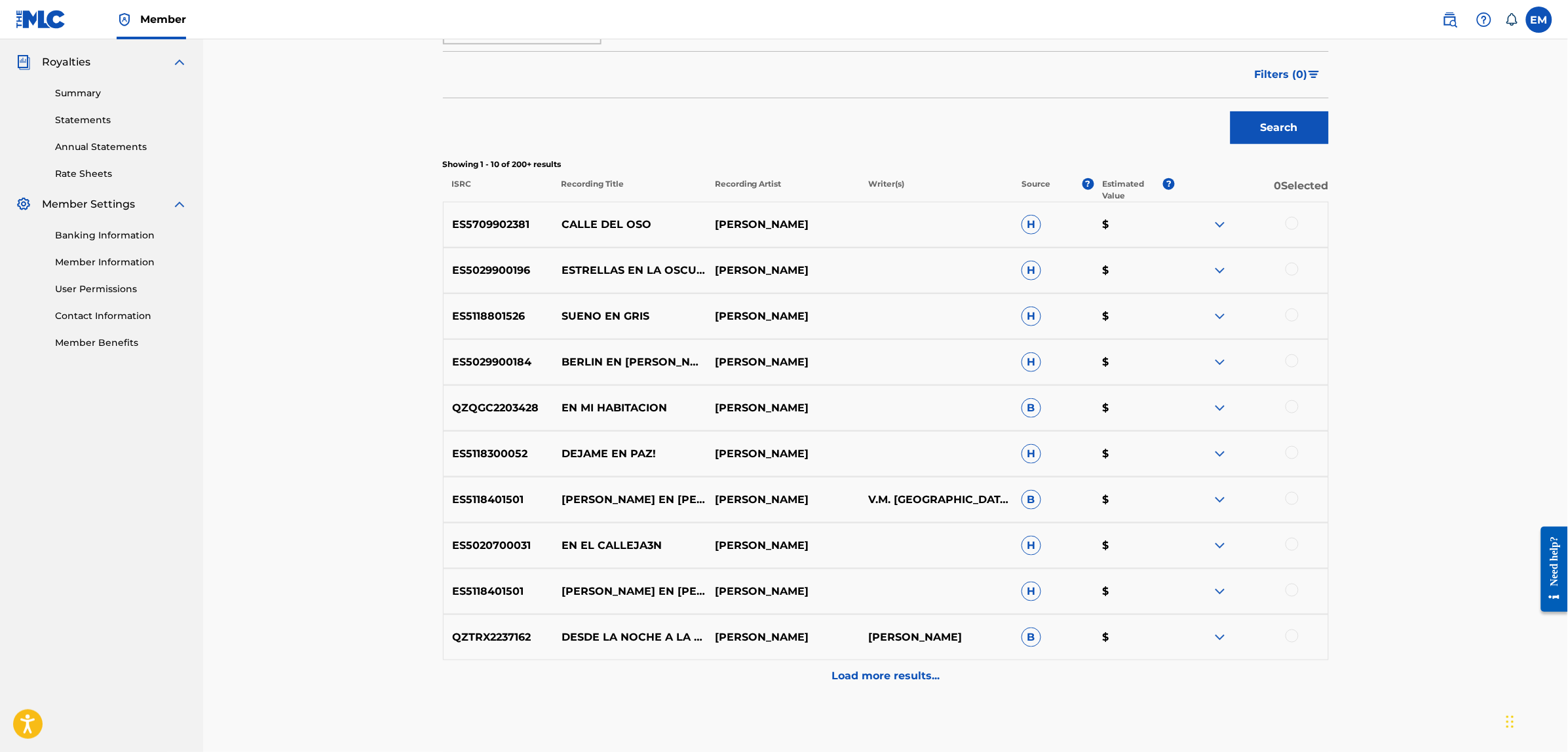
scroll to position [453, 0]
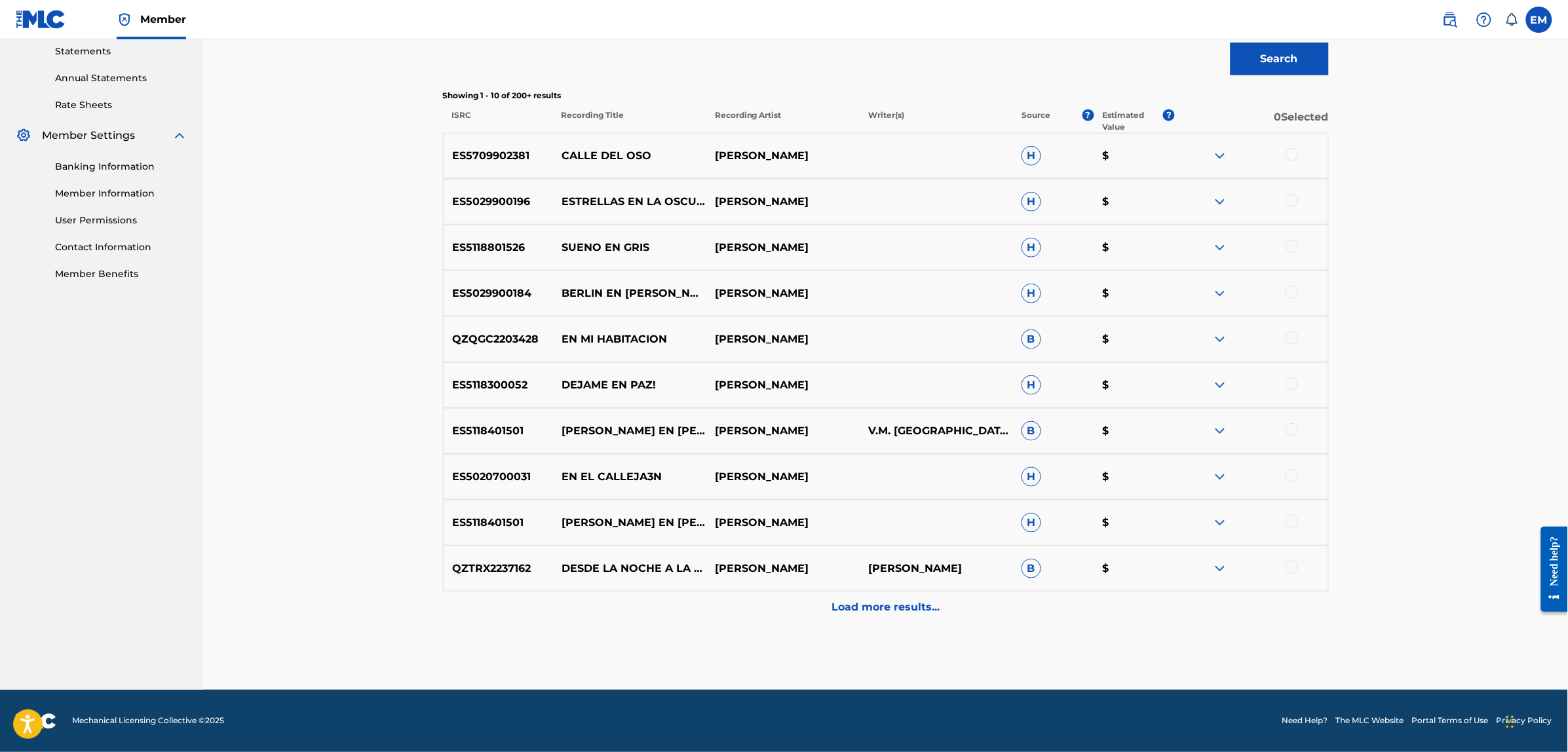
click at [859, 617] on div "Load more results..." at bounding box center [886, 608] width 886 height 33
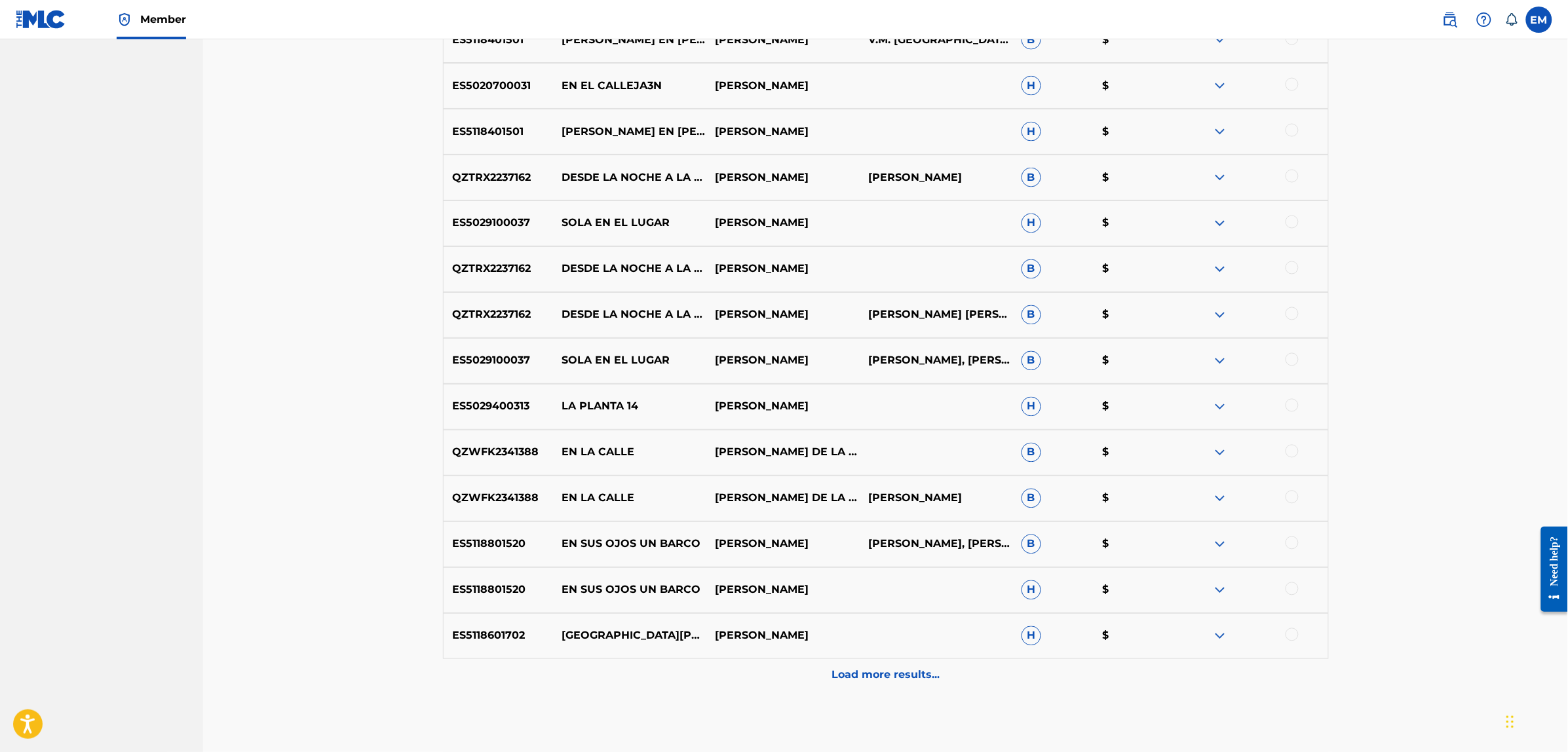
scroll to position [862, 0]
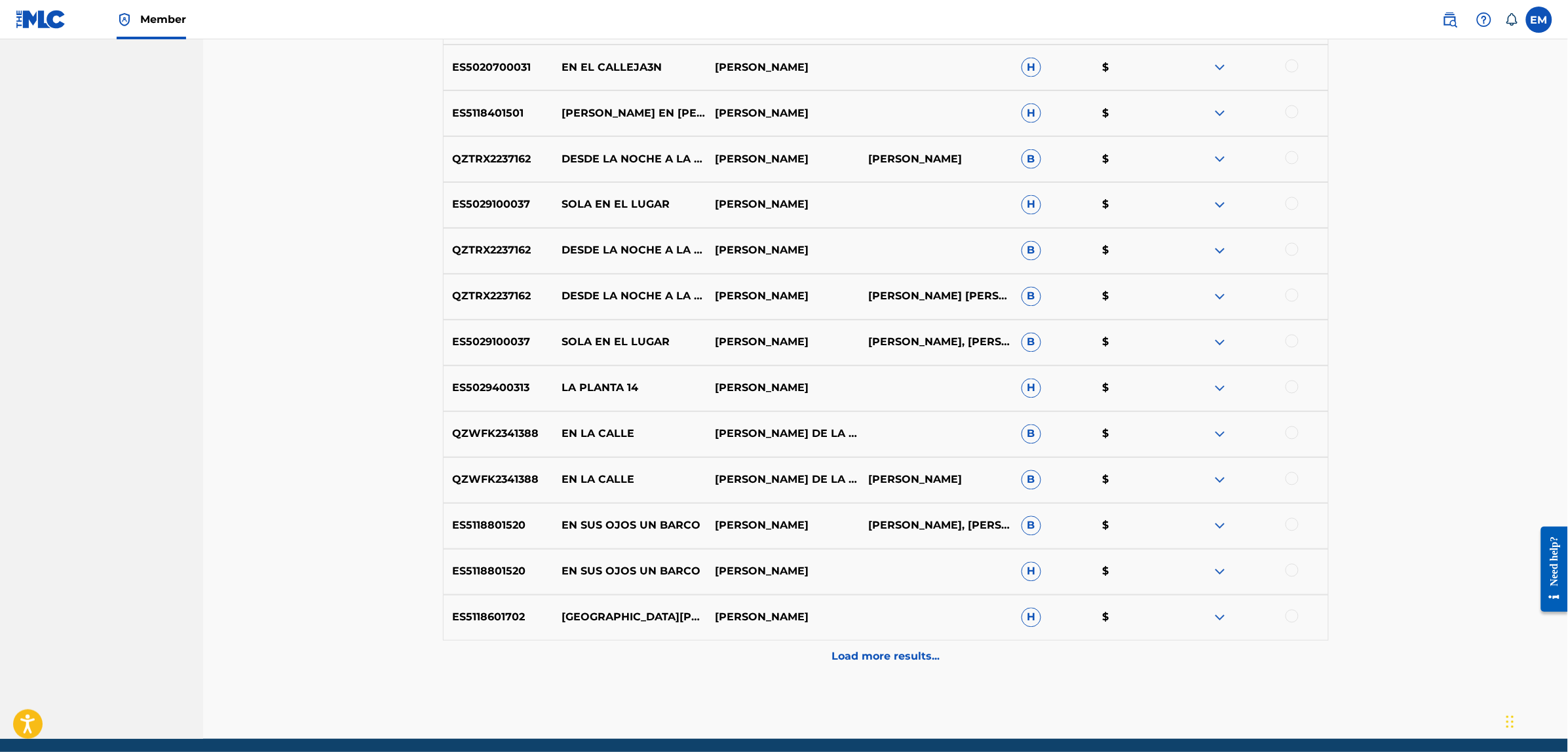
click at [855, 643] on div "Load more results..." at bounding box center [886, 657] width 886 height 33
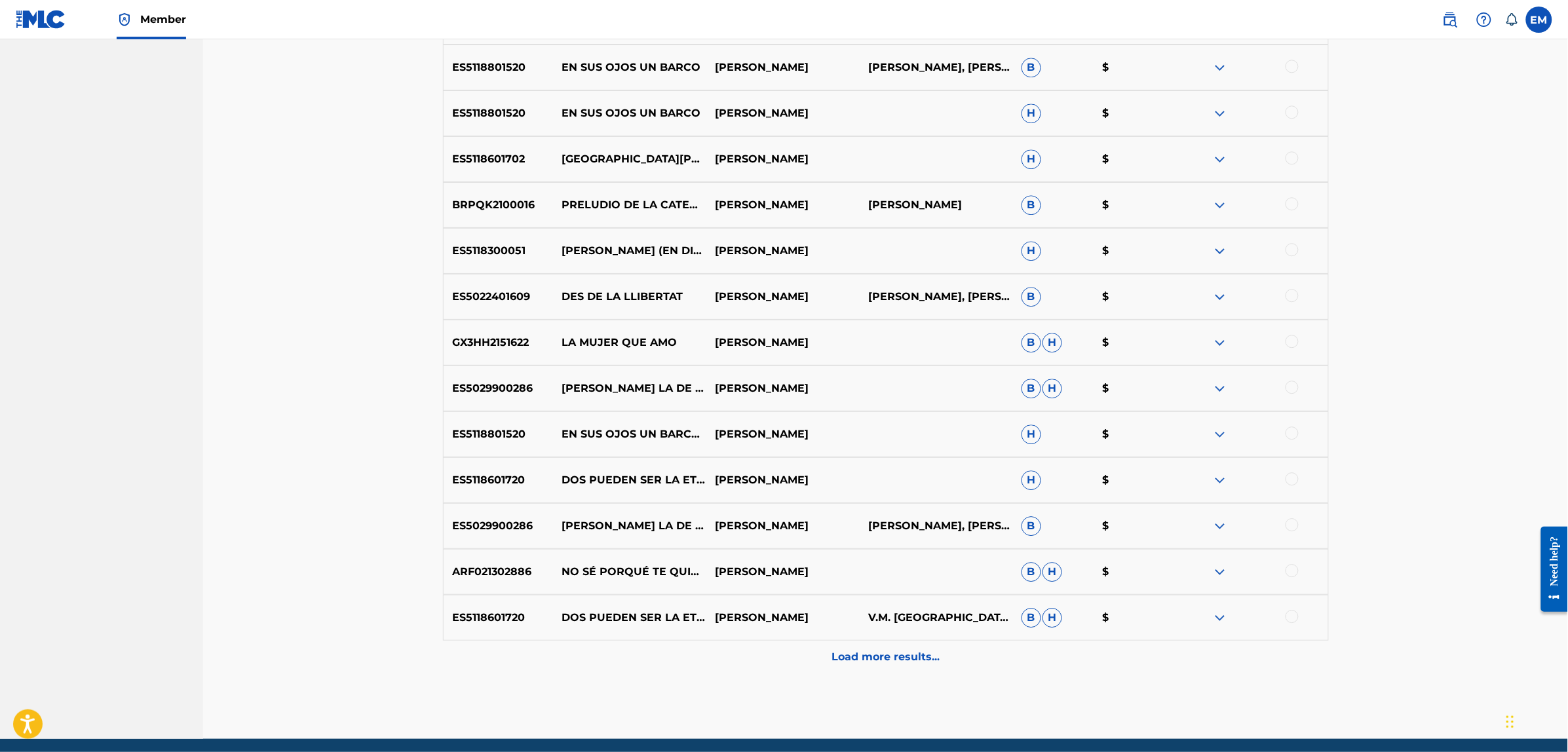
scroll to position [1369, 0]
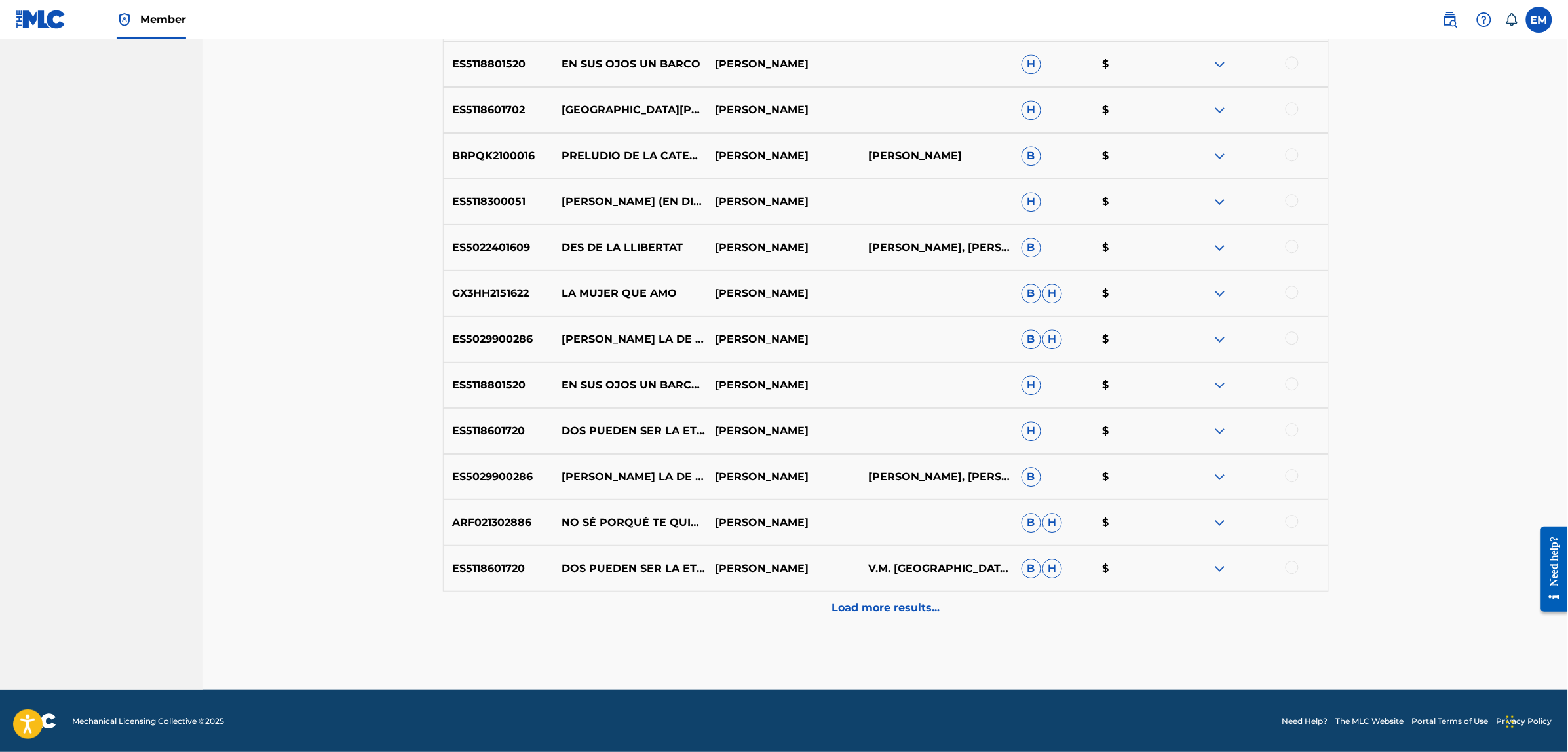
click at [915, 610] on p "Load more results..." at bounding box center [885, 607] width 108 height 16
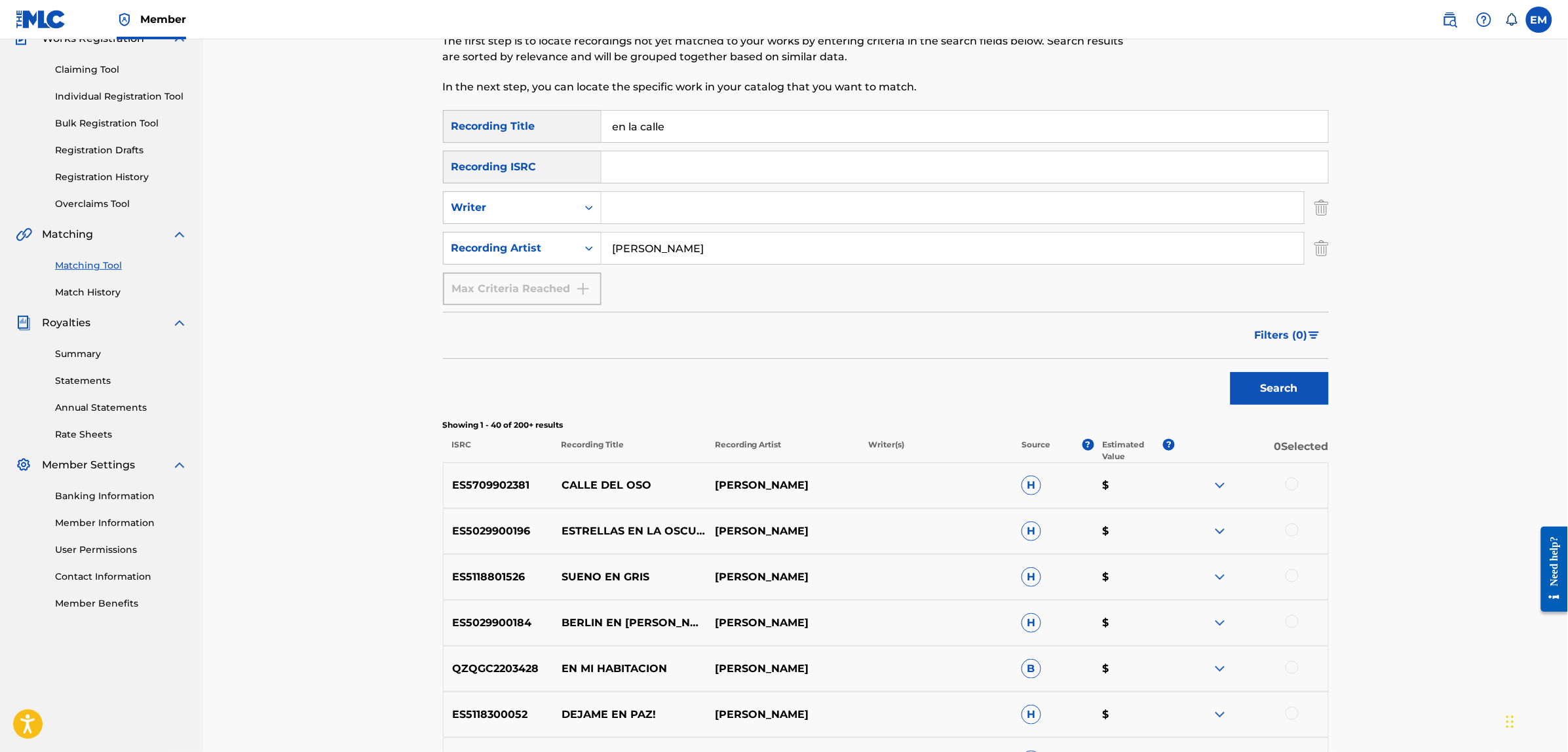
scroll to position [0, 0]
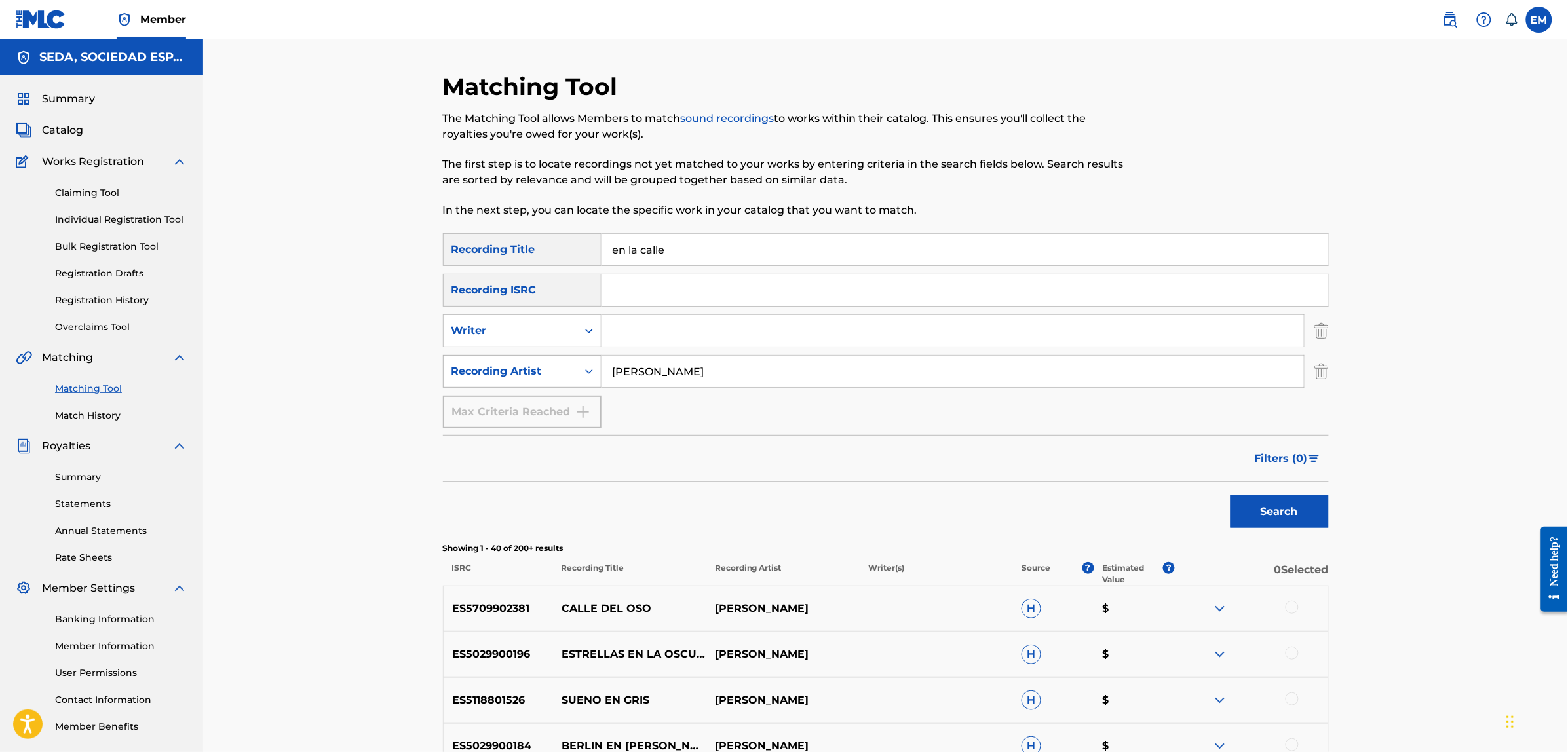
drag, startPoint x: 675, startPoint y: 365, endPoint x: 561, endPoint y: 365, distance: 114.0
click at [562, 365] on div "SearchWithCriteria93bbdf91-0420-48c9-93b0-14685de07e20 Recording Artist [PERSON…" at bounding box center [886, 371] width 886 height 33
click at [1230, 495] on button "Search" at bounding box center [1279, 511] width 98 height 33
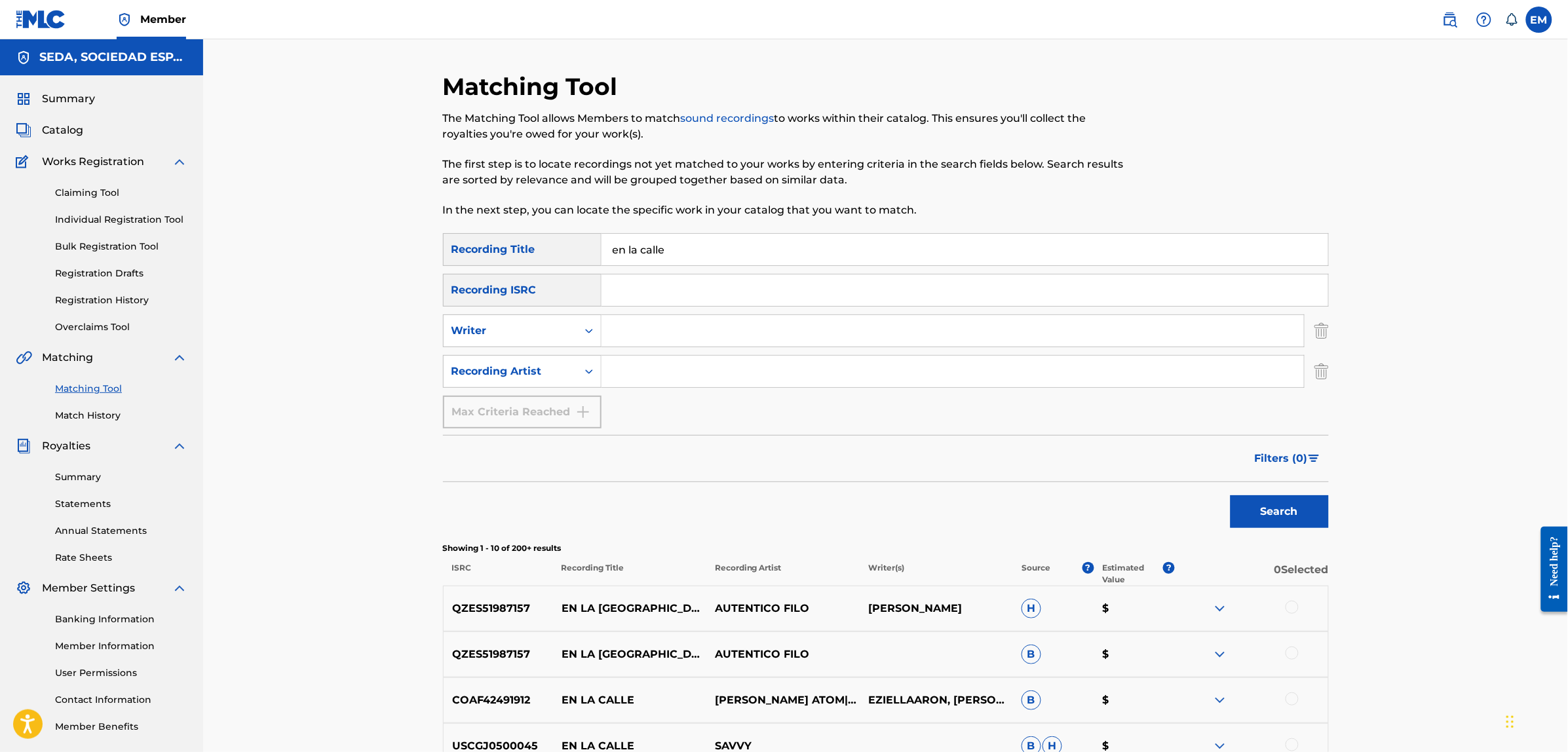
click at [627, 365] on input "Search Form" at bounding box center [952, 371] width 702 height 32
type input "[PERSON_NAME]"
click at [1230, 495] on button "Search" at bounding box center [1279, 511] width 98 height 33
drag, startPoint x: 712, startPoint y: 371, endPoint x: 453, endPoint y: 370, distance: 259.0
click at [453, 370] on div "SearchWithCriteria93bbdf91-0420-48c9-93b0-14685de07e20 Recording Artist [PERSON…" at bounding box center [886, 371] width 886 height 33
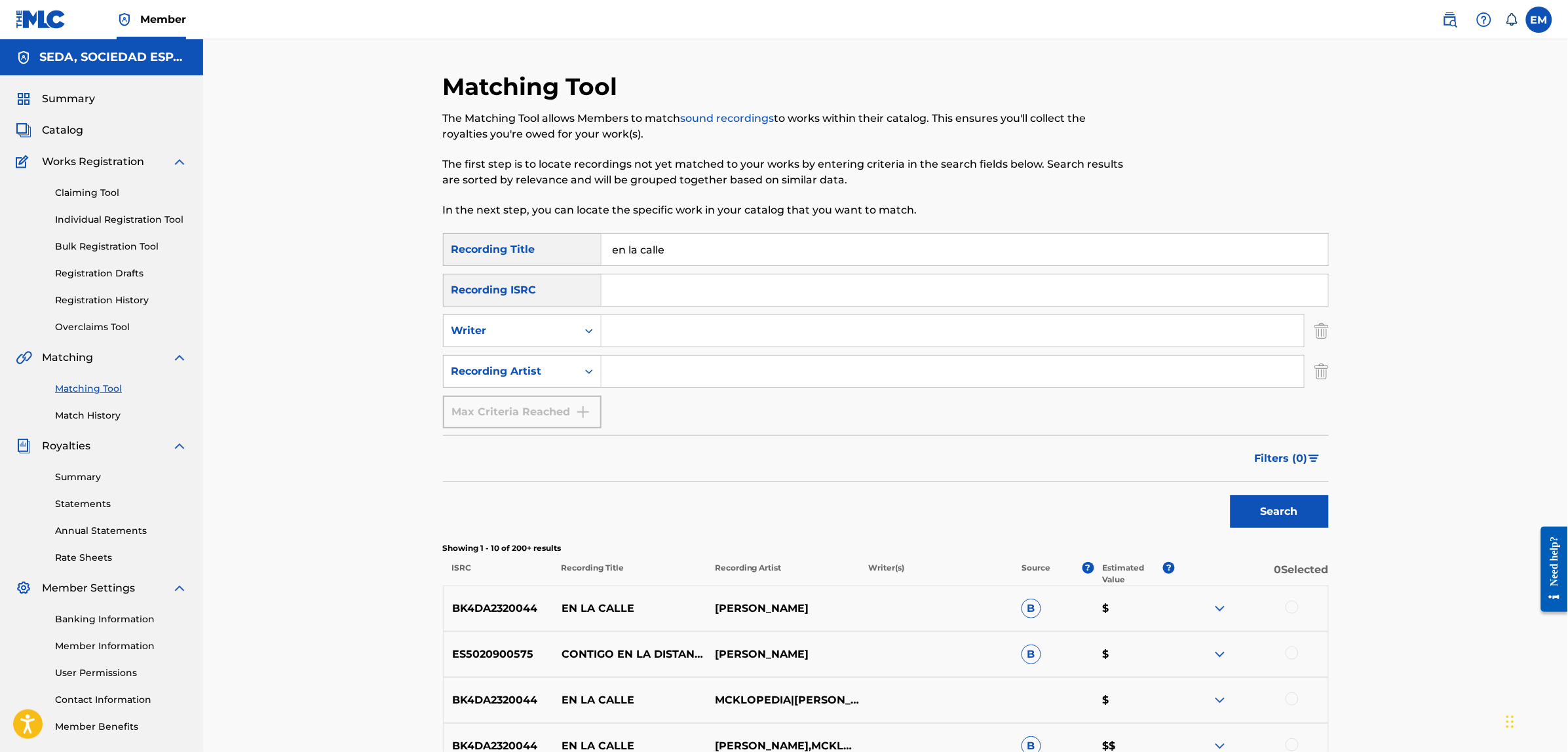
click at [622, 324] on input "Search Form" at bounding box center [952, 331] width 702 height 32
type input "[PERSON_NAME]"
click at [1230, 495] on button "Search" at bounding box center [1279, 511] width 98 height 33
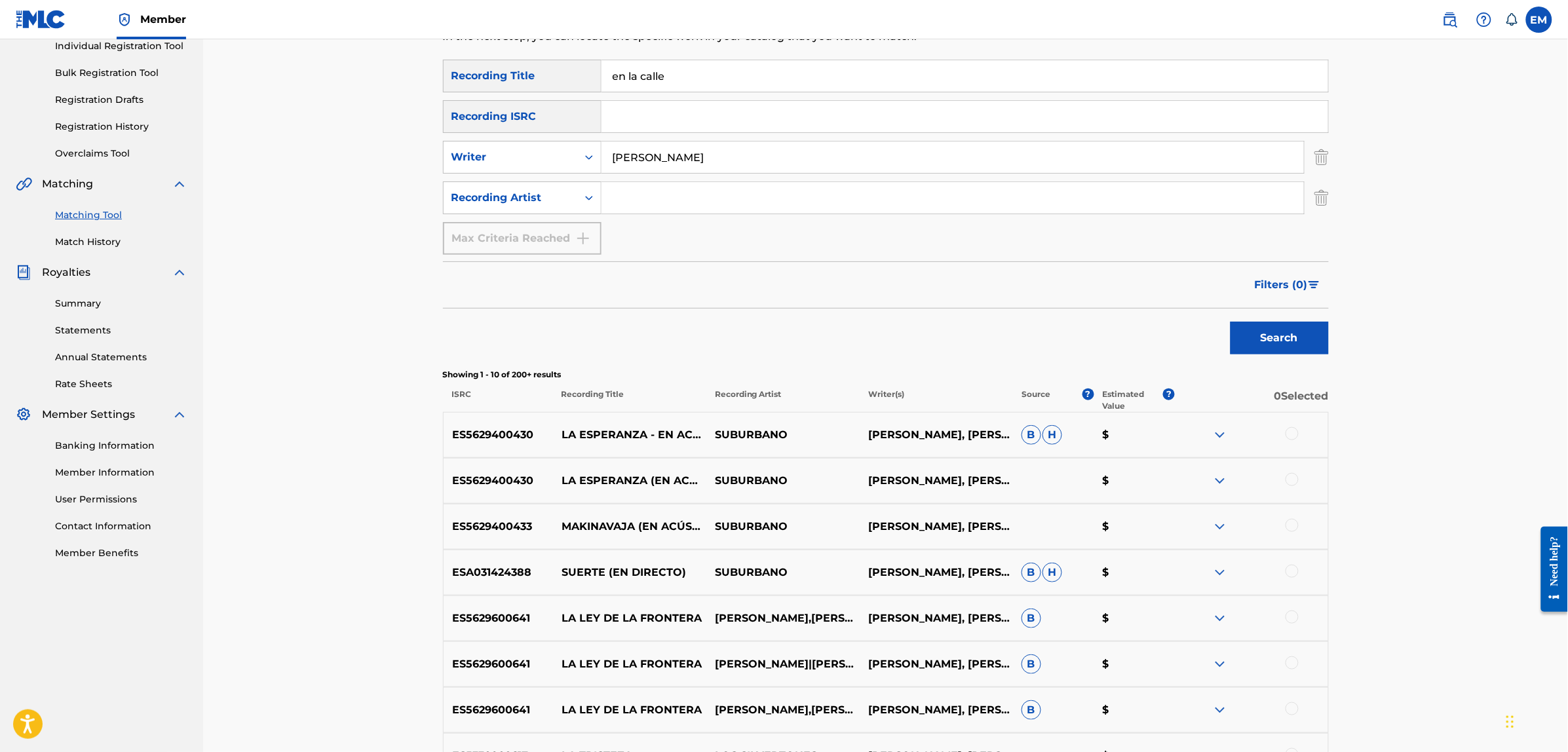
scroll to position [327, 0]
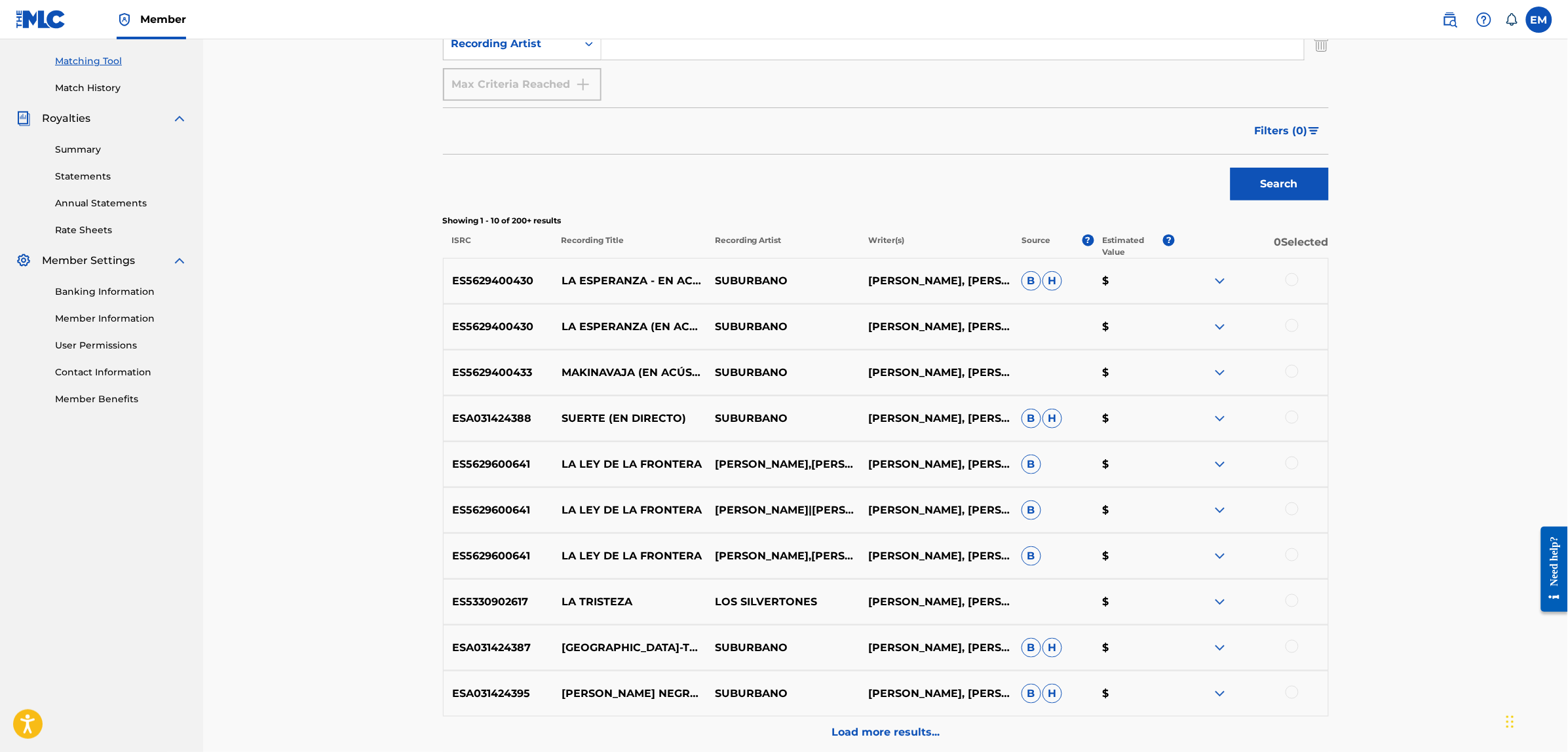
click at [1291, 326] on div at bounding box center [1292, 325] width 13 height 13
click at [892, 655] on button "Match 1 Group" at bounding box center [921, 645] width 145 height 33
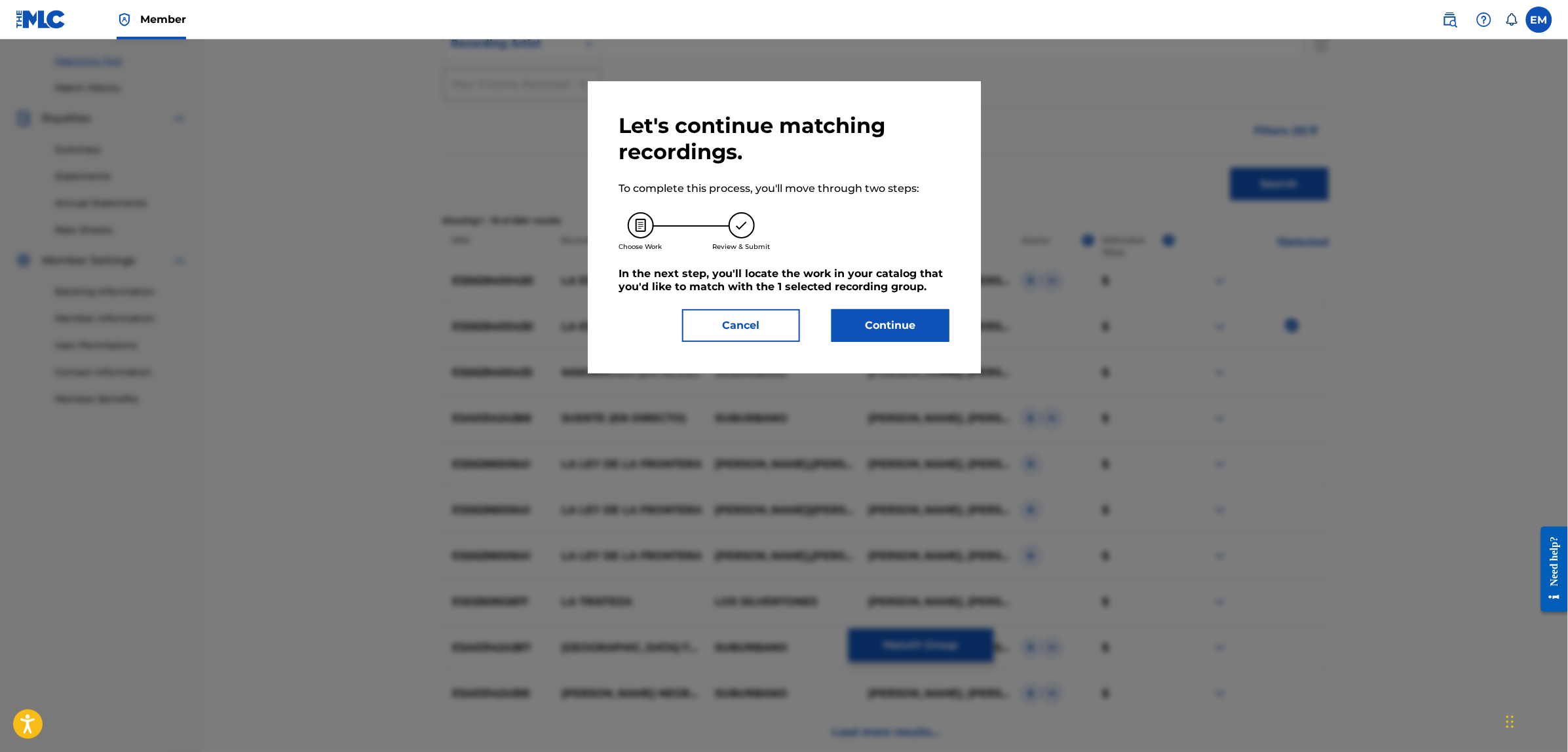
click at [888, 332] on button "Continue" at bounding box center [890, 326] width 118 height 33
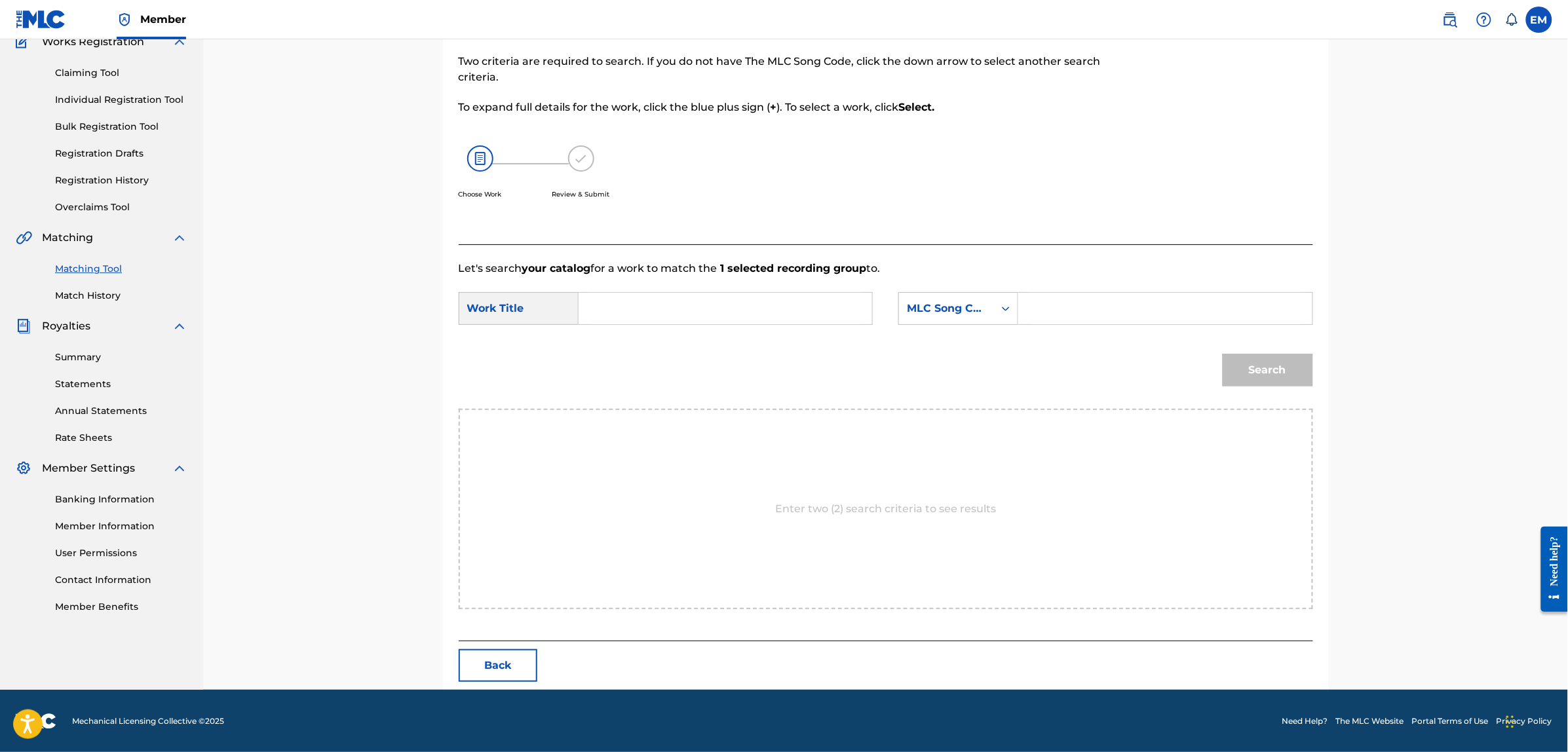
click at [633, 302] on input "Search Form" at bounding box center [725, 309] width 271 height 32
type input "en la calle"
click at [764, 375] on div "Search" at bounding box center [886, 374] width 854 height 68
click at [929, 312] on div "MLC Song Code" at bounding box center [946, 309] width 80 height 16
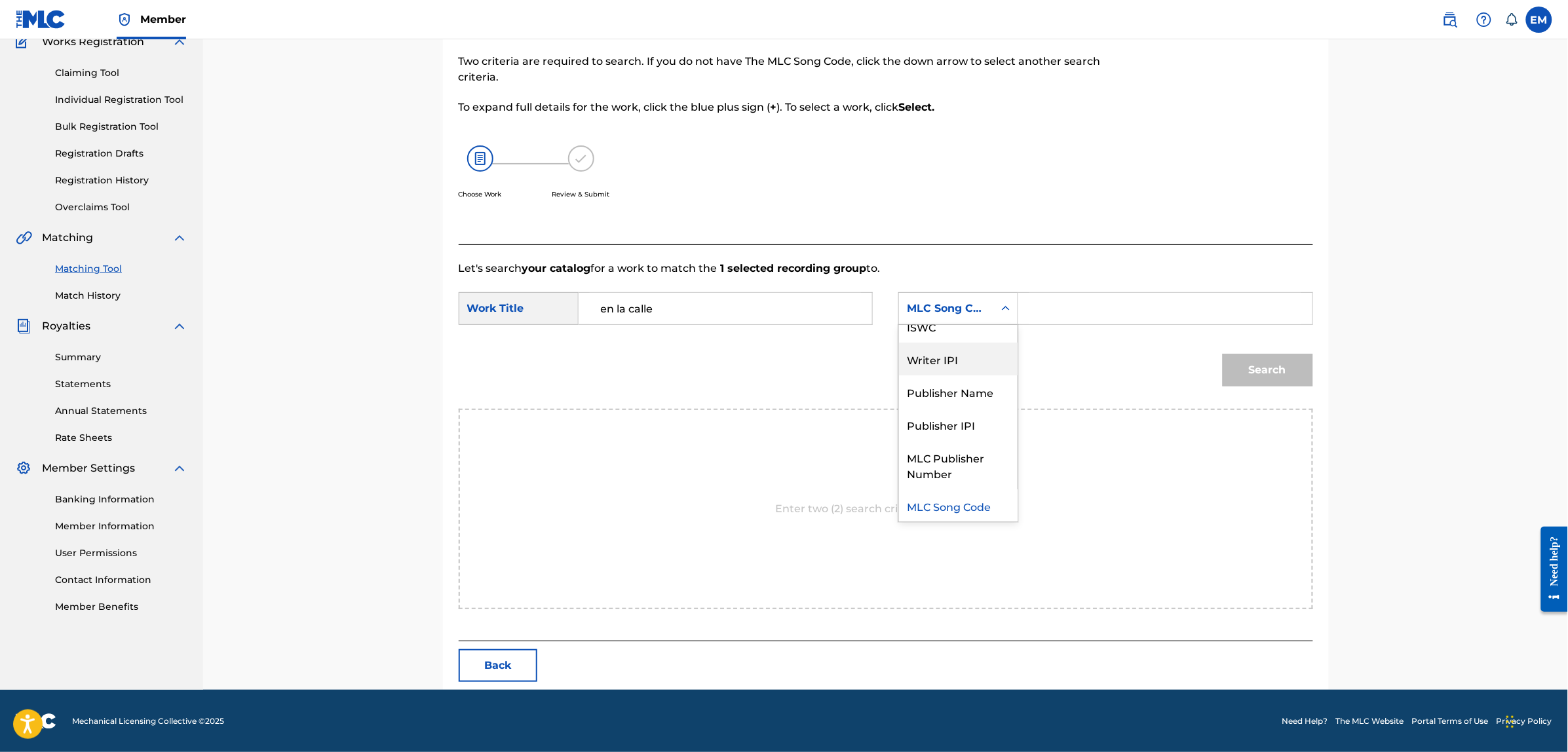
scroll to position [0, 0]
click at [957, 344] on div "Writer Name" at bounding box center [957, 341] width 118 height 33
click at [1075, 303] on input "Search Form" at bounding box center [1165, 309] width 271 height 32
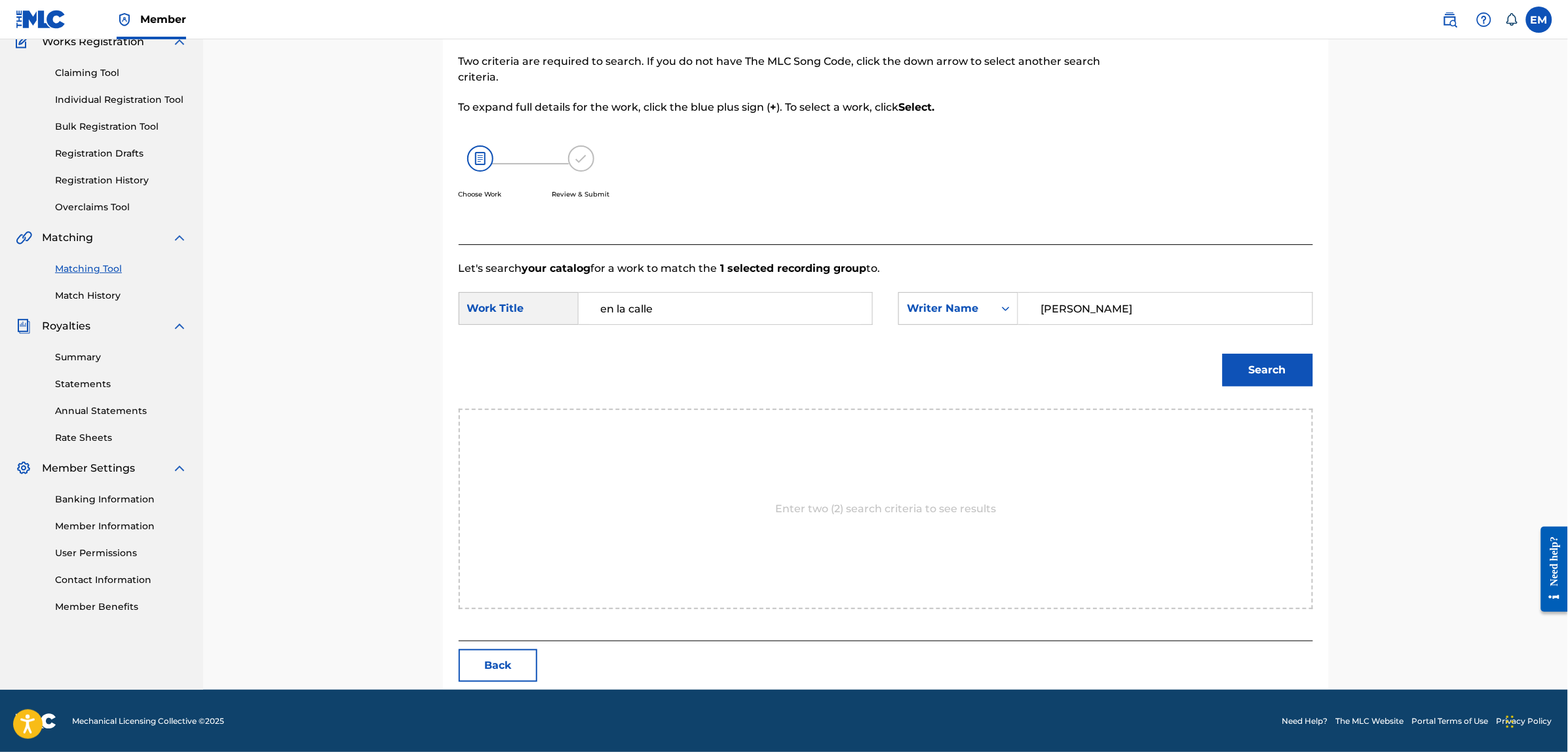
type input "[PERSON_NAME]"
click at [1223, 354] on button "Search" at bounding box center [1268, 370] width 90 height 33
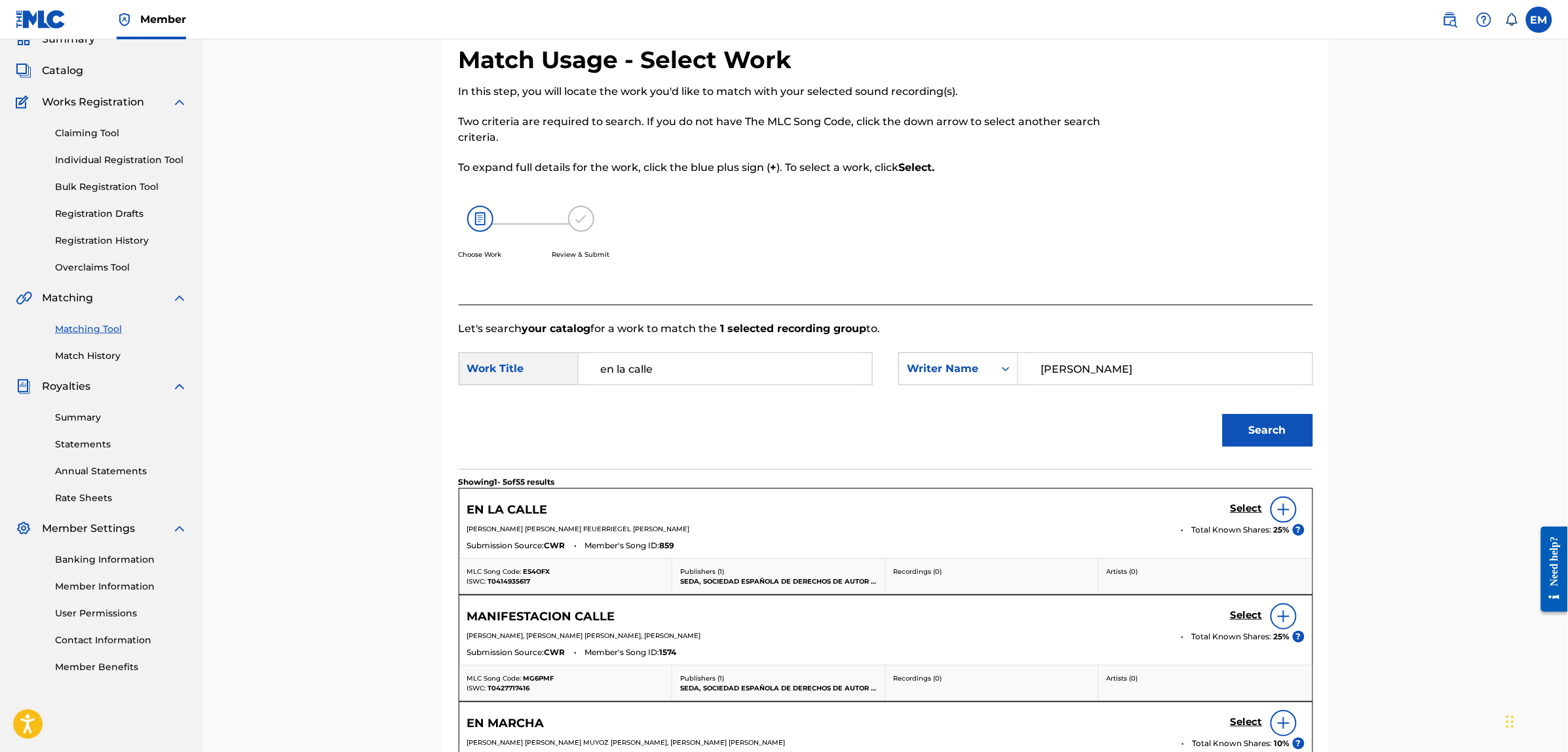
scroll to position [120, 0]
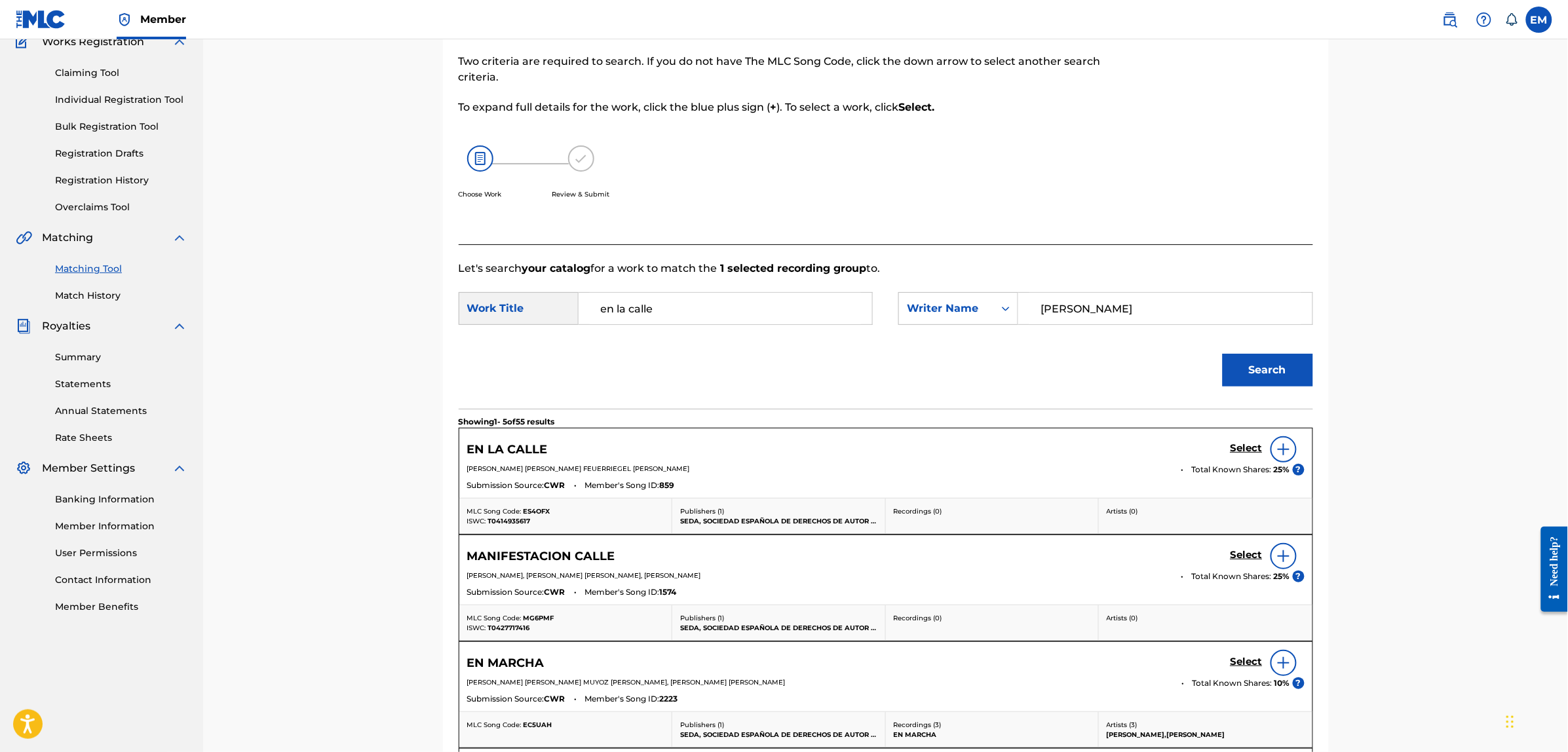
click at [1131, 312] on input "[PERSON_NAME]" at bounding box center [1165, 309] width 271 height 32
click at [1287, 453] on img at bounding box center [1283, 449] width 16 height 16
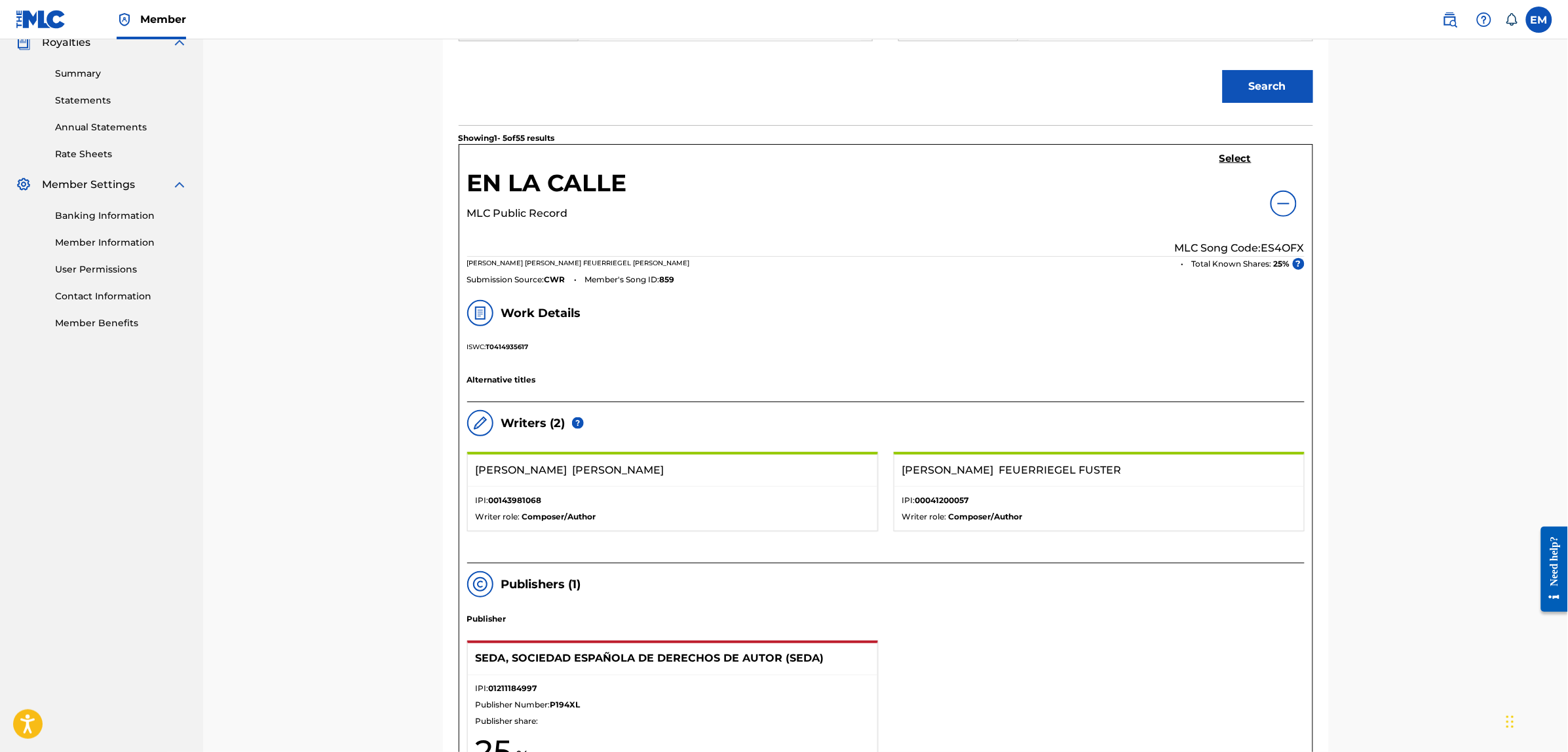
scroll to position [447, 0]
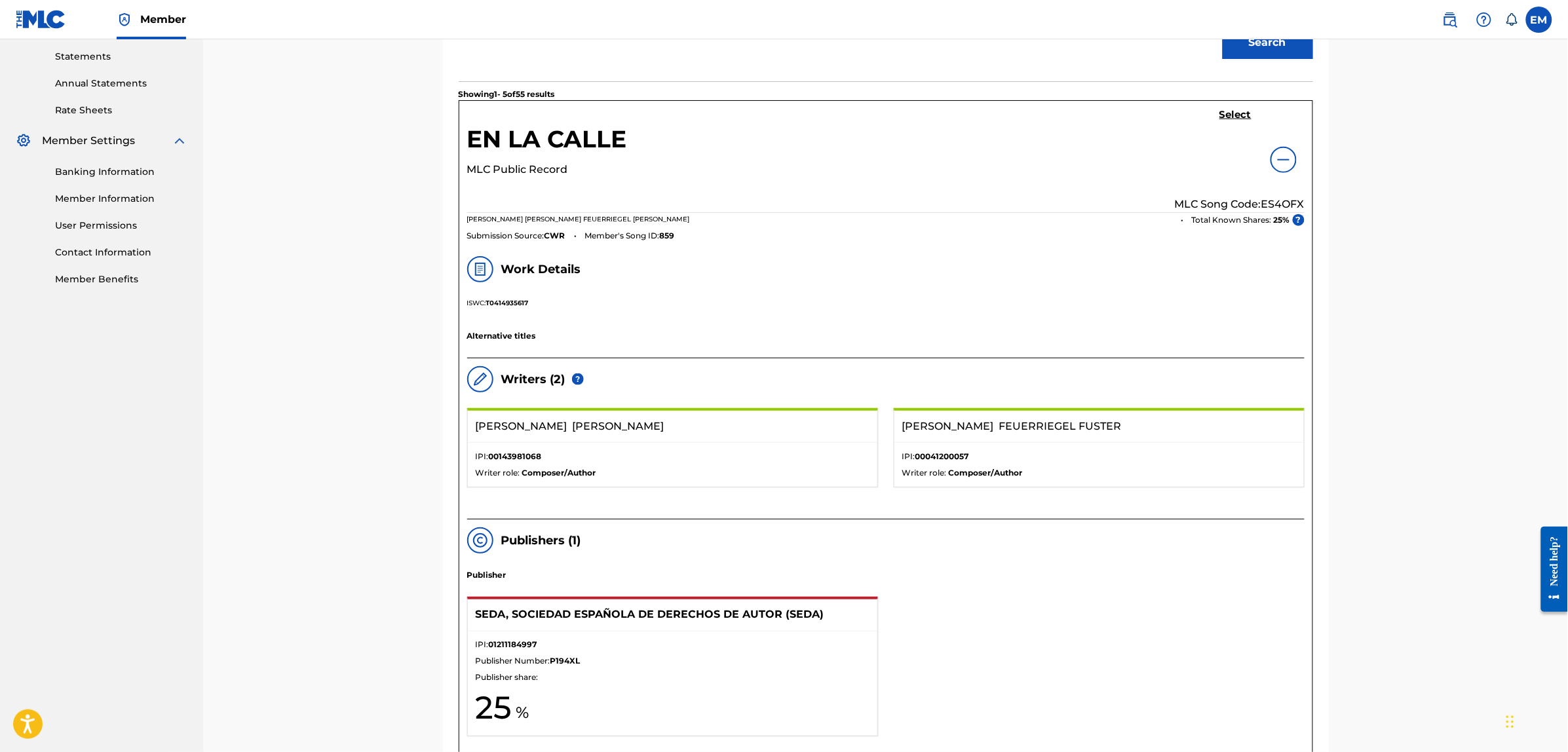
click at [1236, 118] on h5 "Select" at bounding box center [1235, 115] width 32 height 12
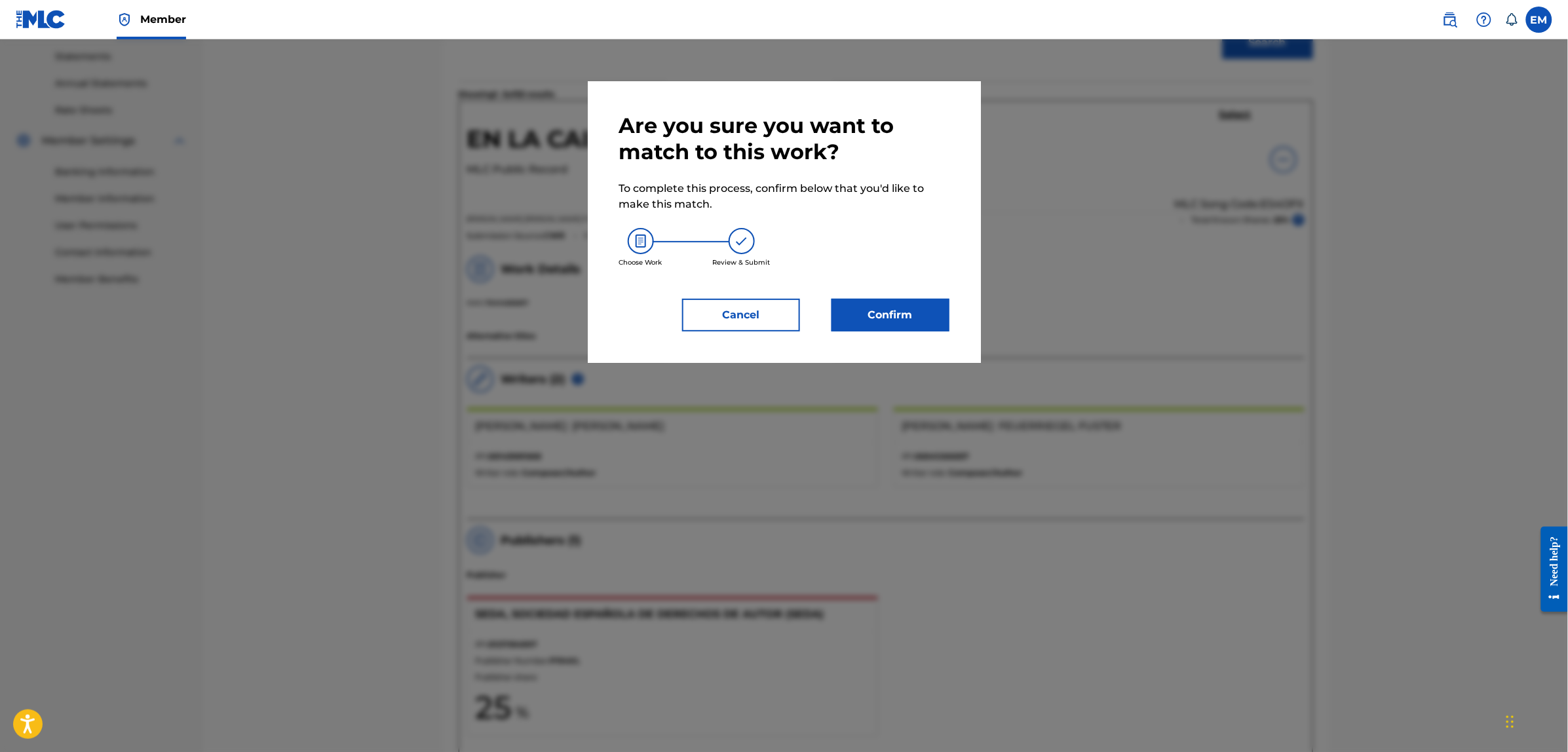
click at [904, 323] on button "Confirm" at bounding box center [890, 315] width 118 height 33
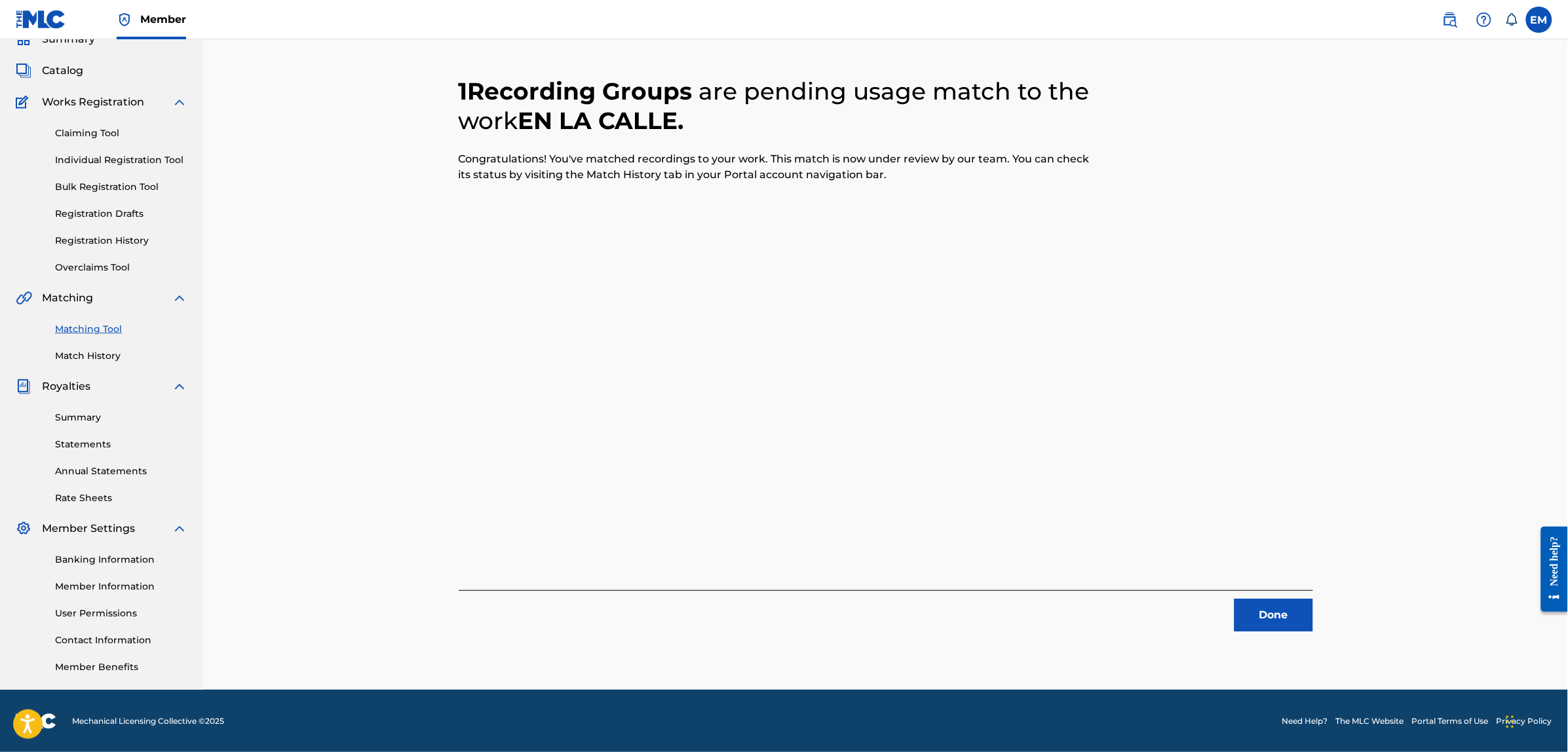
click at [1301, 624] on button "Done" at bounding box center [1273, 615] width 79 height 33
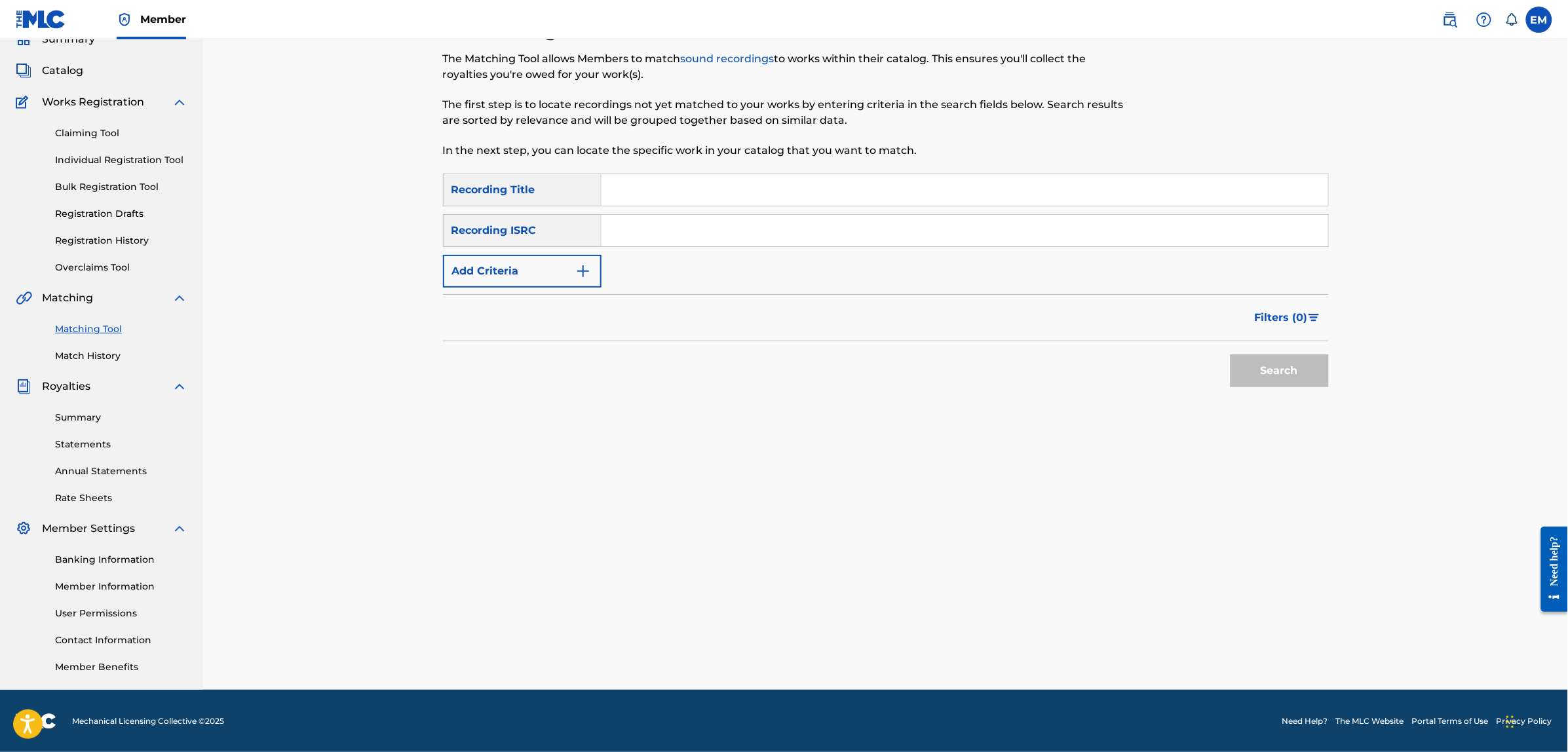
click at [793, 206] on div "SearchWithCriteria3a5f316d-1591-4fc4-936f-0313e065cfe0 Recording Title SearchWi…" at bounding box center [886, 230] width 886 height 114
click at [788, 179] on input "Search Form" at bounding box center [965, 190] width 727 height 32
type input "en la calle"
click at [1230, 355] on button "Search" at bounding box center [1279, 371] width 98 height 33
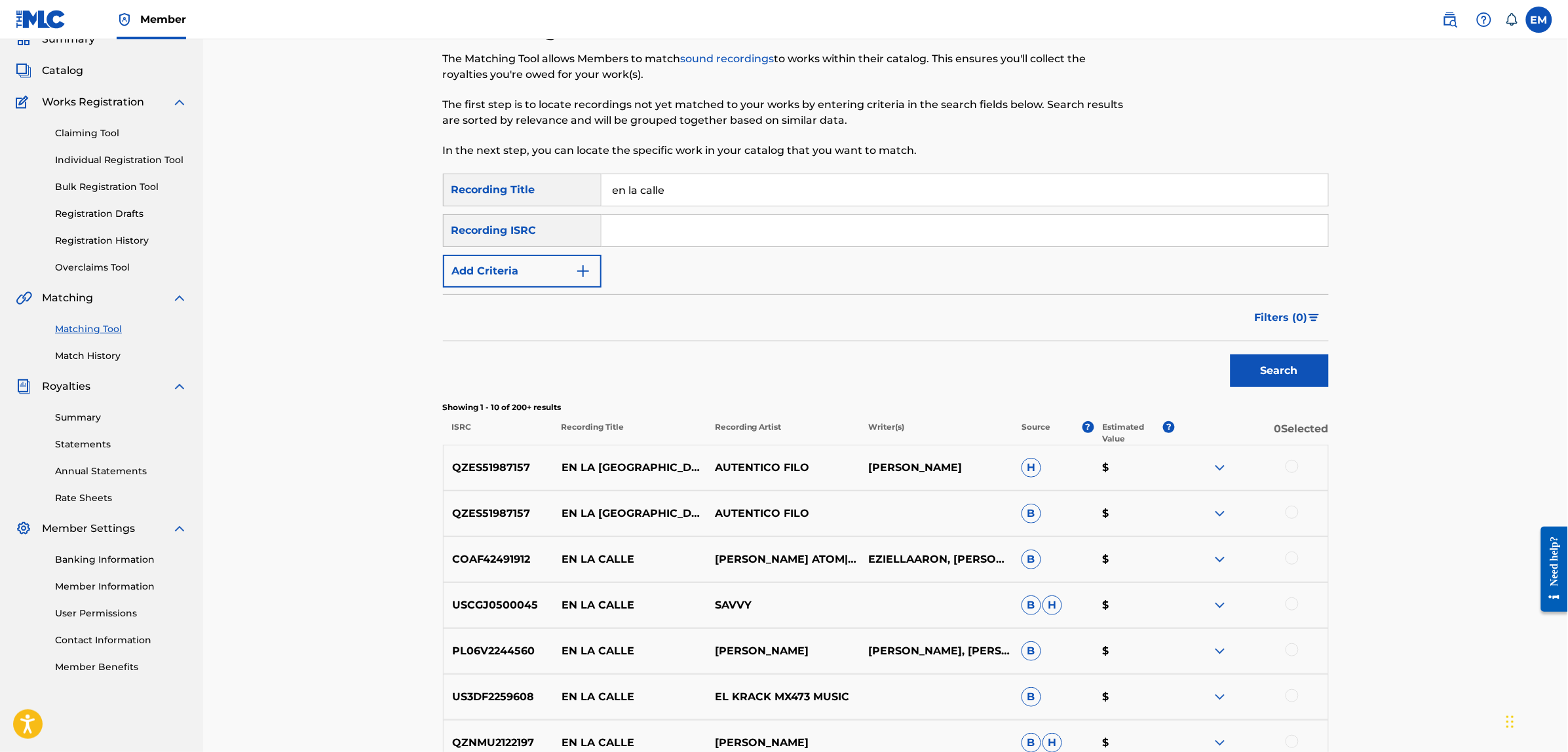
click at [520, 266] on button "Add Criteria" at bounding box center [522, 271] width 158 height 33
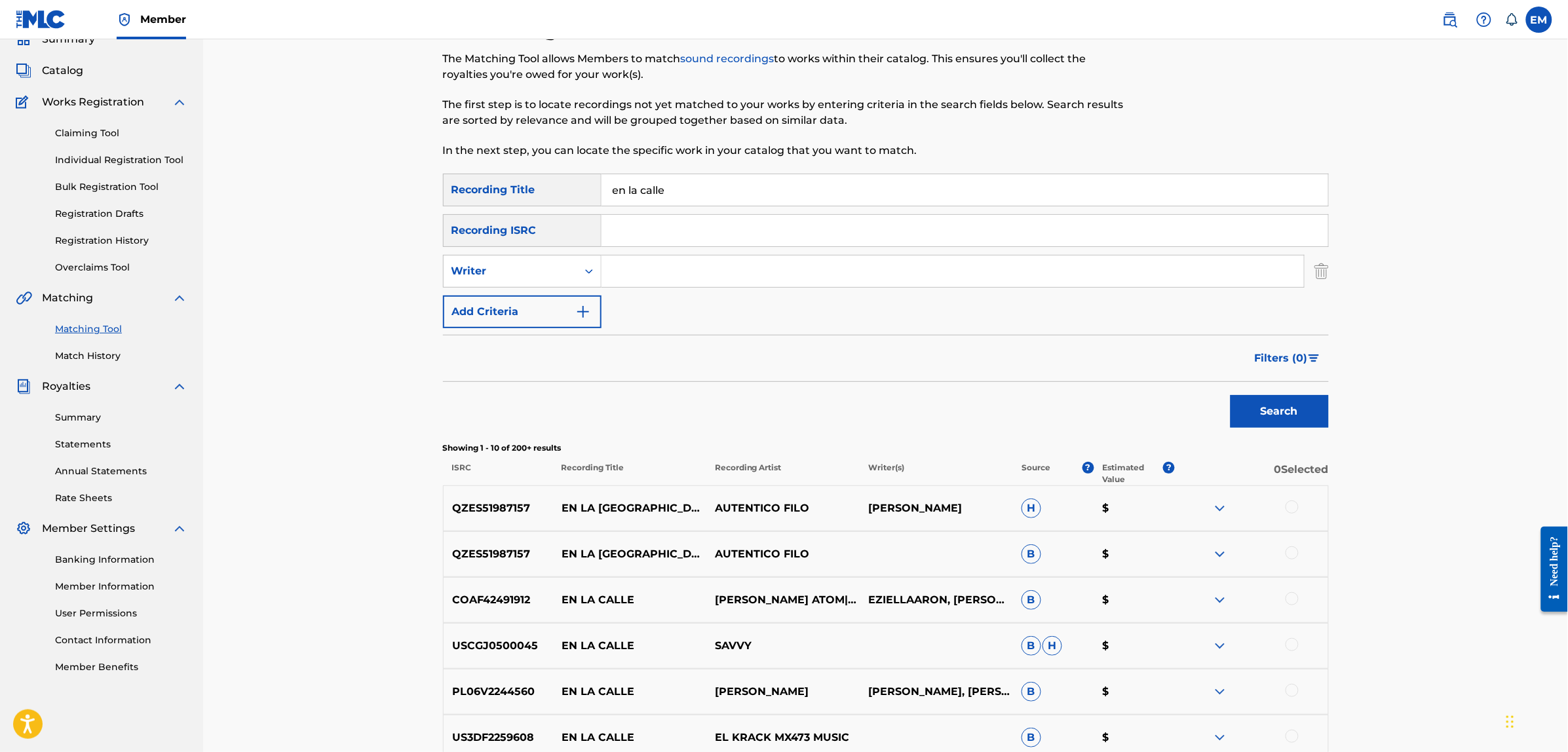
click at [716, 264] on input "Search Form" at bounding box center [952, 271] width 702 height 32
type input "[PERSON_NAME]"
click at [1230, 395] on button "Search" at bounding box center [1279, 411] width 98 height 33
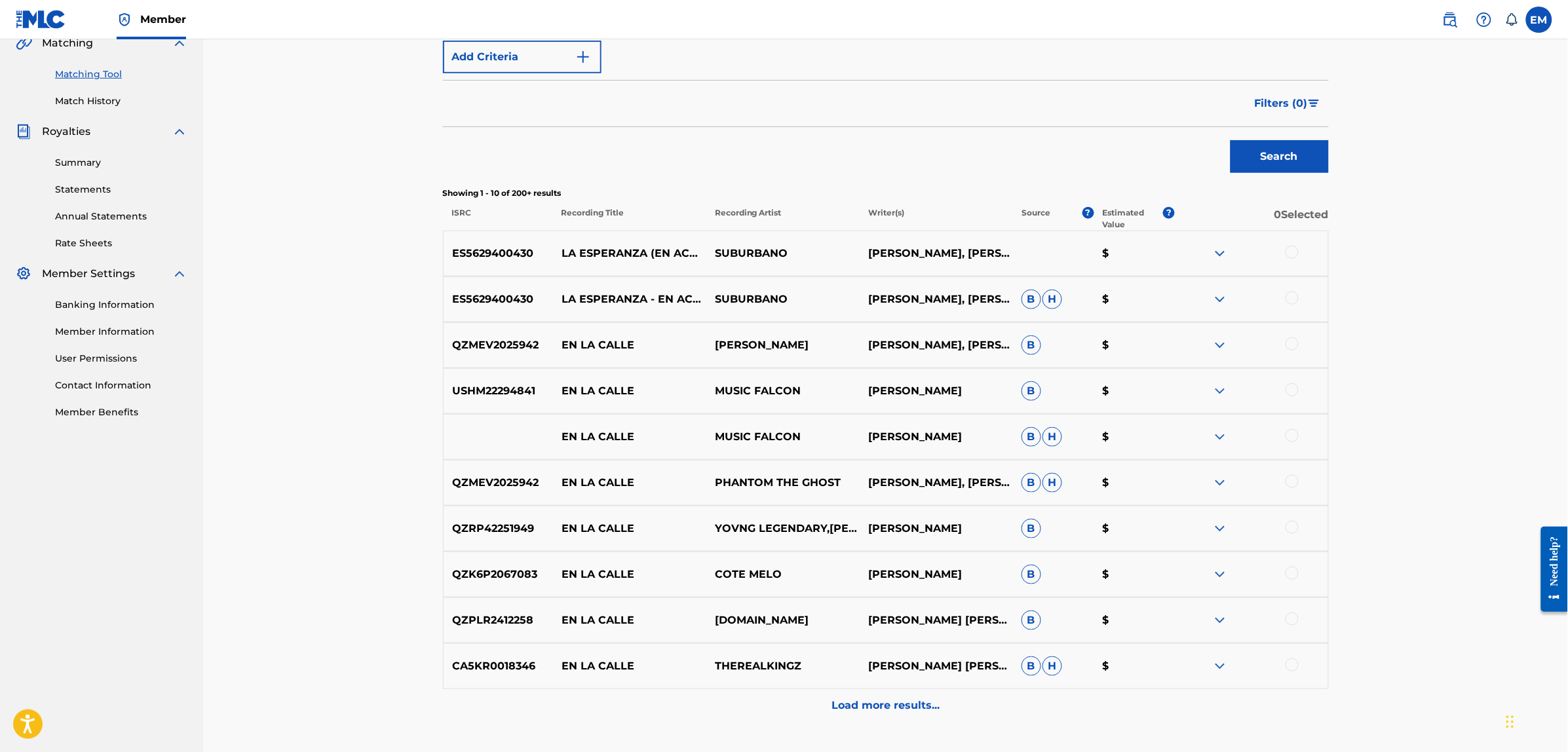
scroll to position [85, 0]
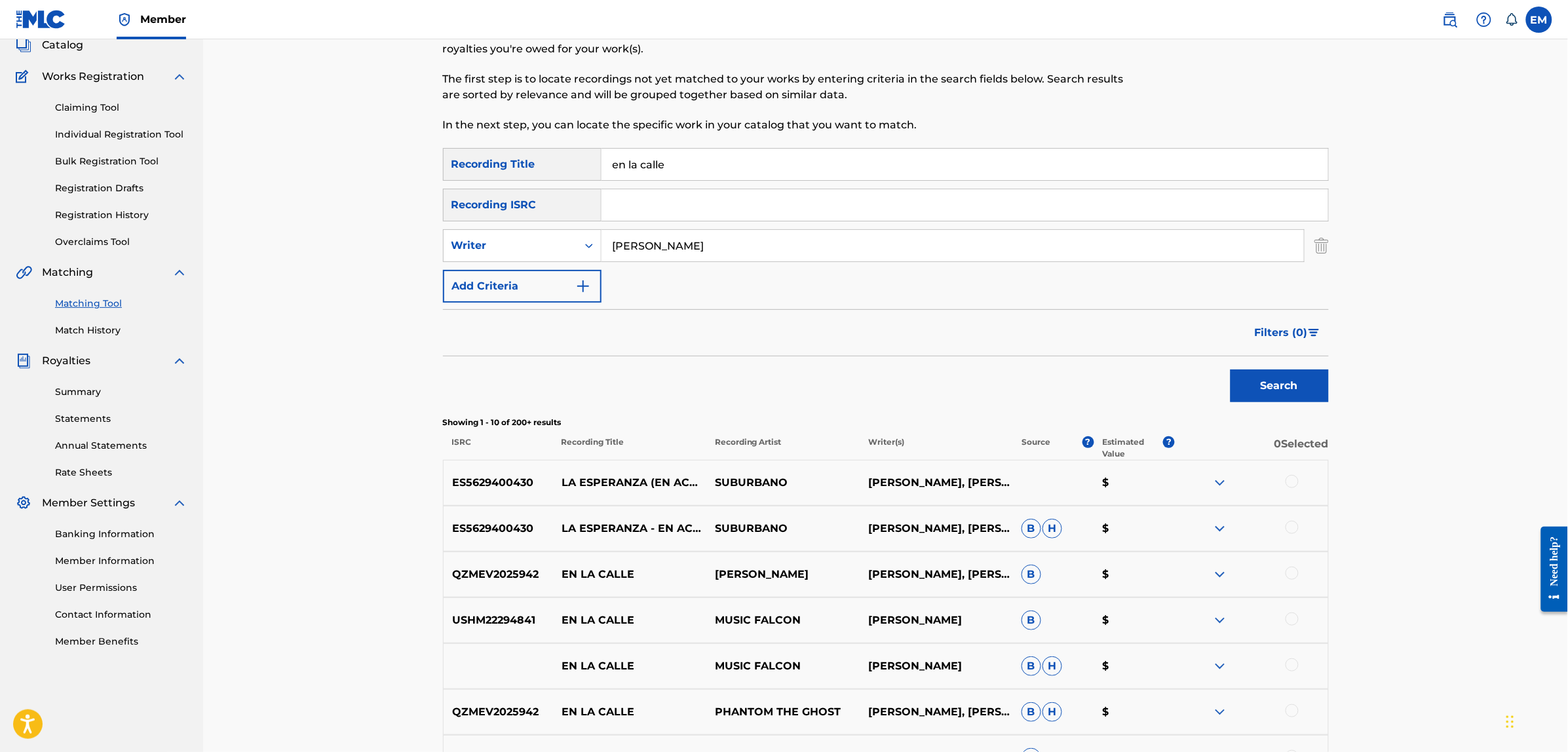
click at [1292, 481] on div at bounding box center [1292, 481] width 13 height 13
click at [918, 643] on button "Match 1 Group" at bounding box center [921, 645] width 145 height 33
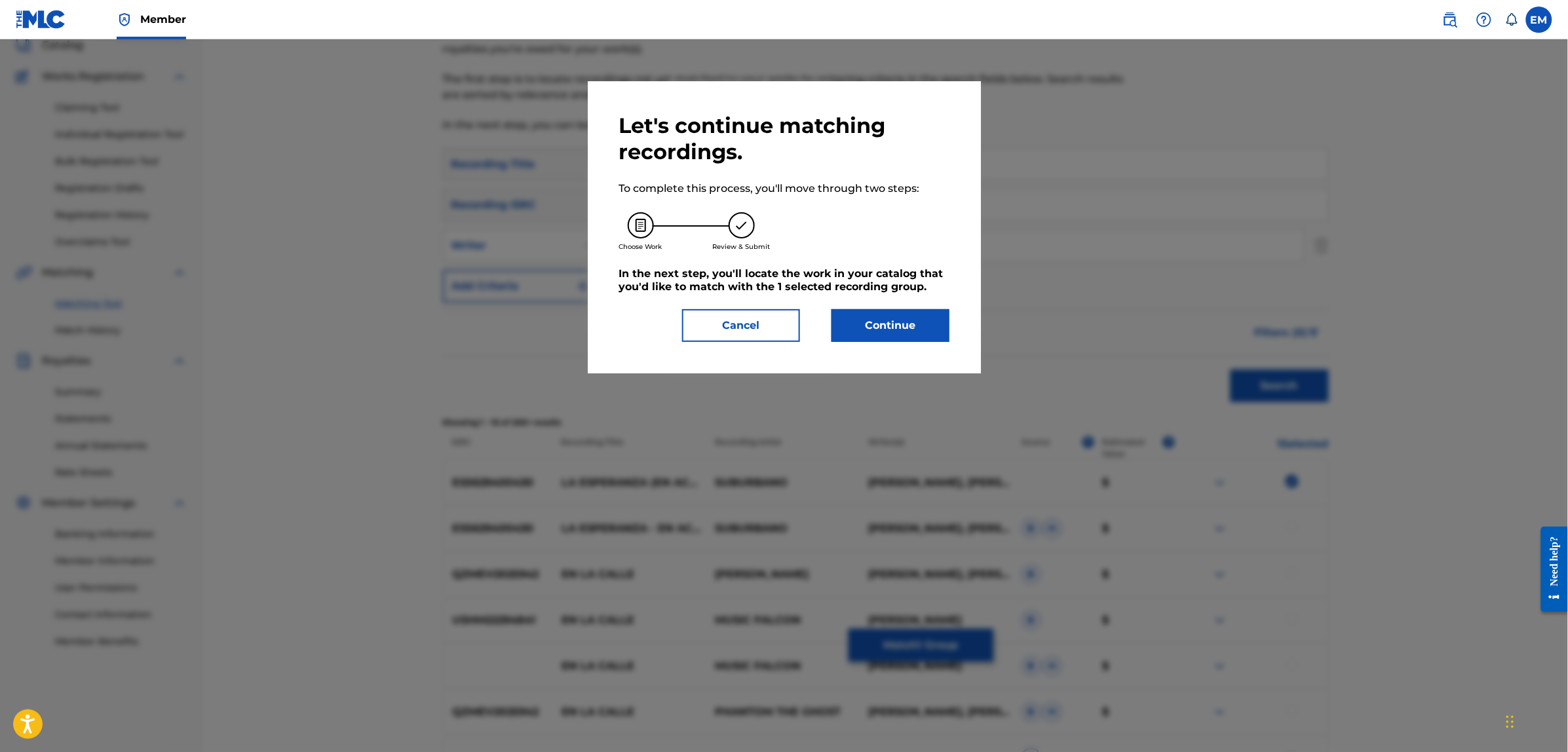
click at [871, 331] on button "Continue" at bounding box center [890, 326] width 118 height 33
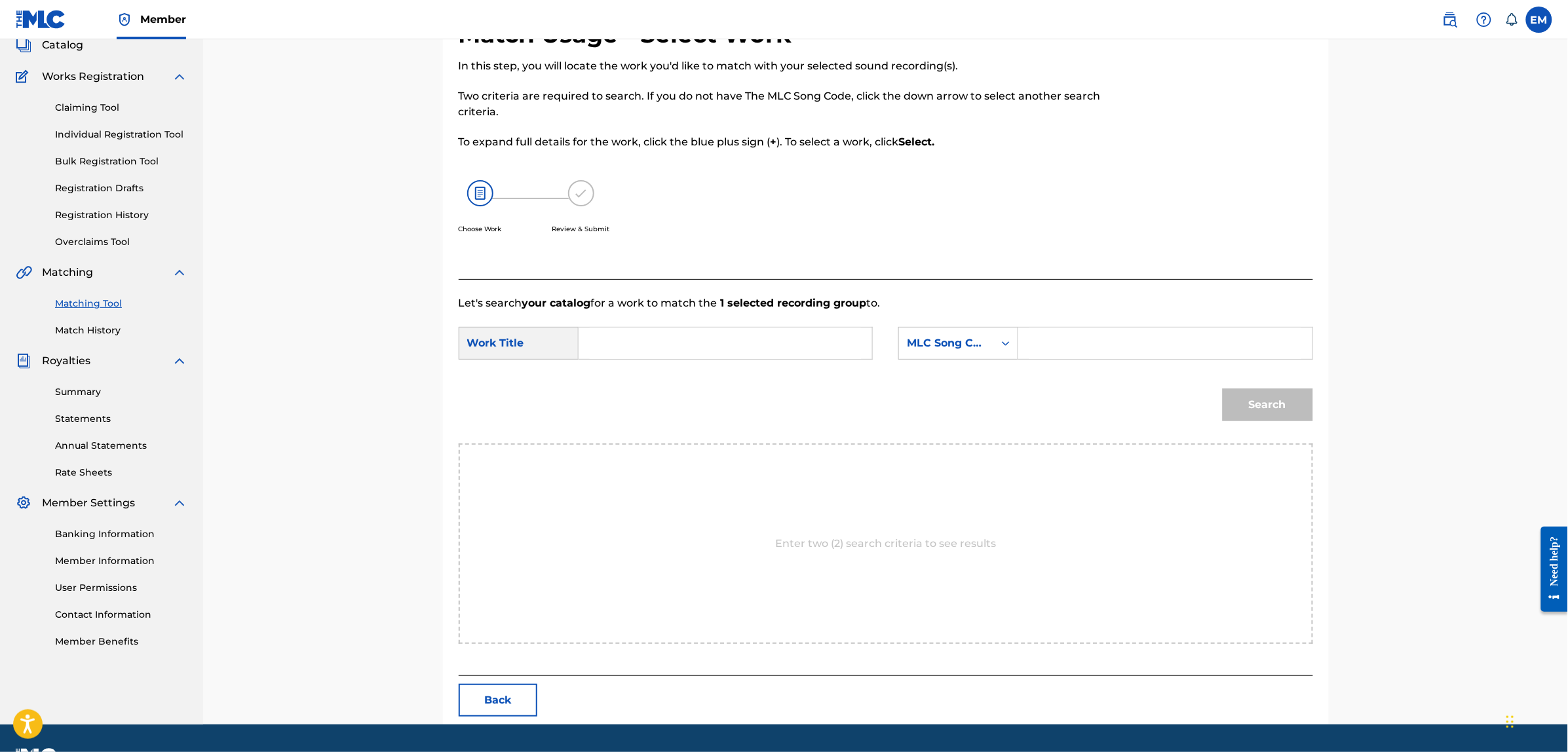
click at [749, 349] on input "Search Form" at bounding box center [725, 343] width 271 height 32
type input "en la calle"
click at [780, 397] on div "Search" at bounding box center [886, 409] width 854 height 68
click at [930, 339] on div "MLC Song Code" at bounding box center [946, 343] width 80 height 16
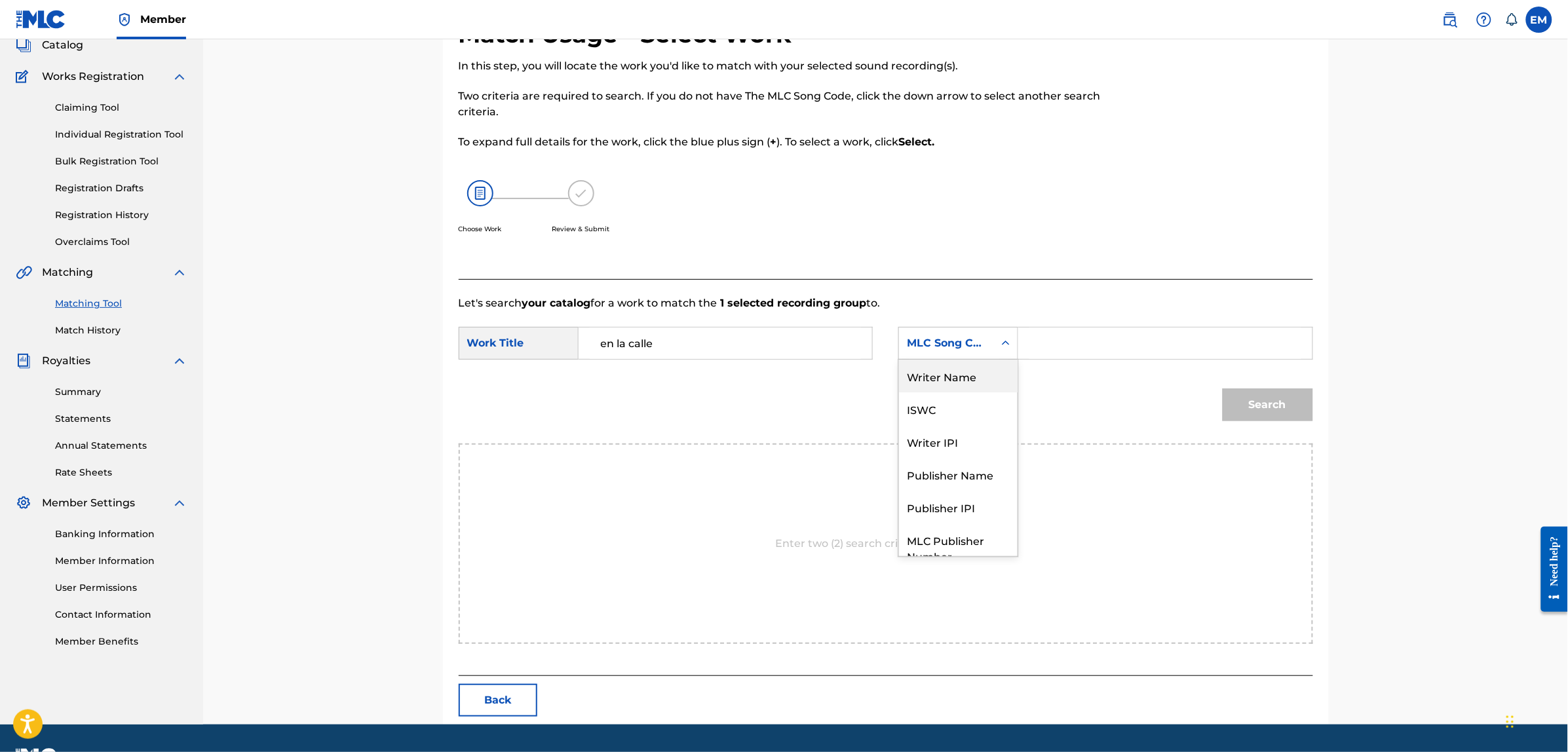
click at [958, 372] on div "Writer Name" at bounding box center [957, 376] width 118 height 33
click at [1037, 344] on input "Search Form" at bounding box center [1165, 343] width 271 height 32
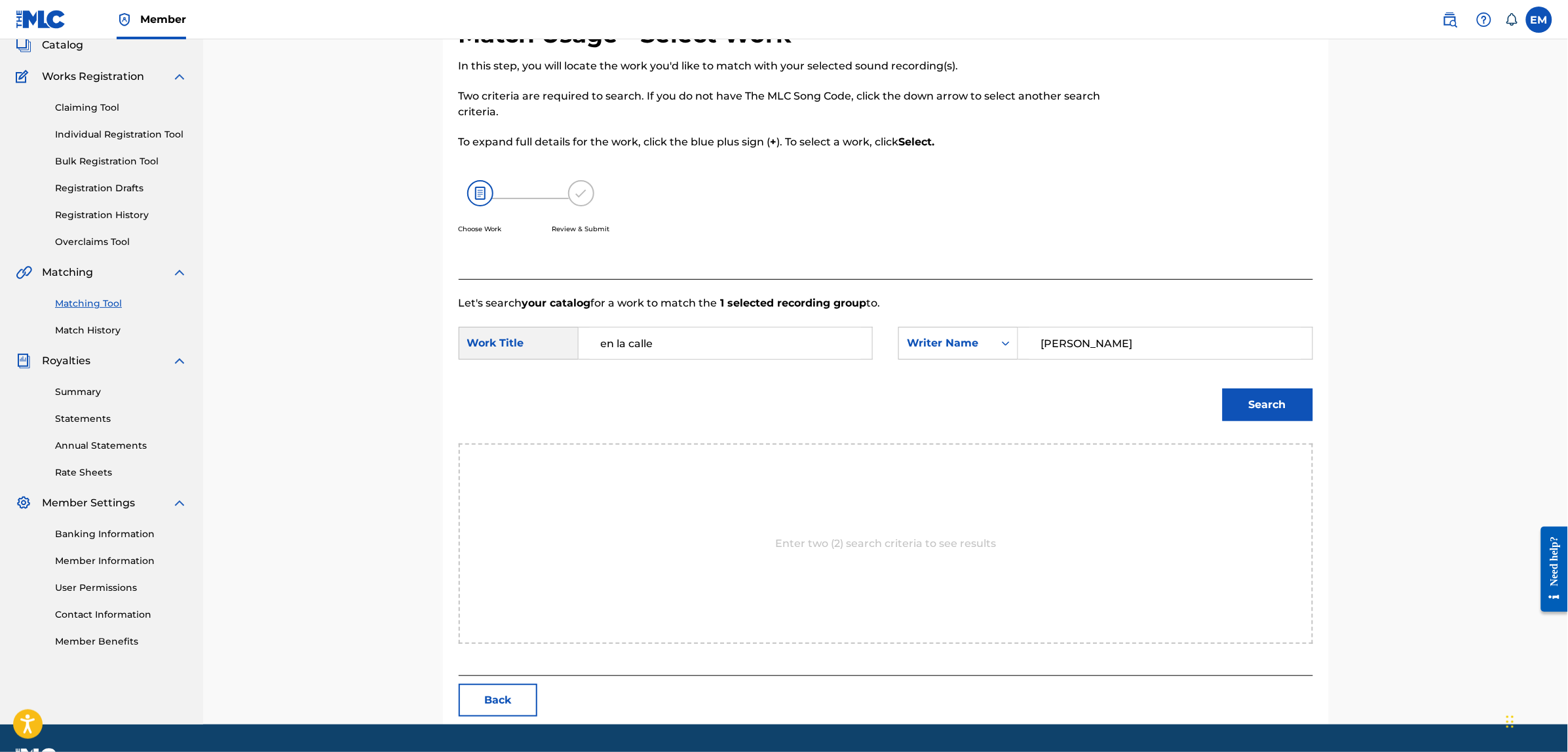
click at [1281, 404] on button "Search" at bounding box center [1268, 405] width 90 height 33
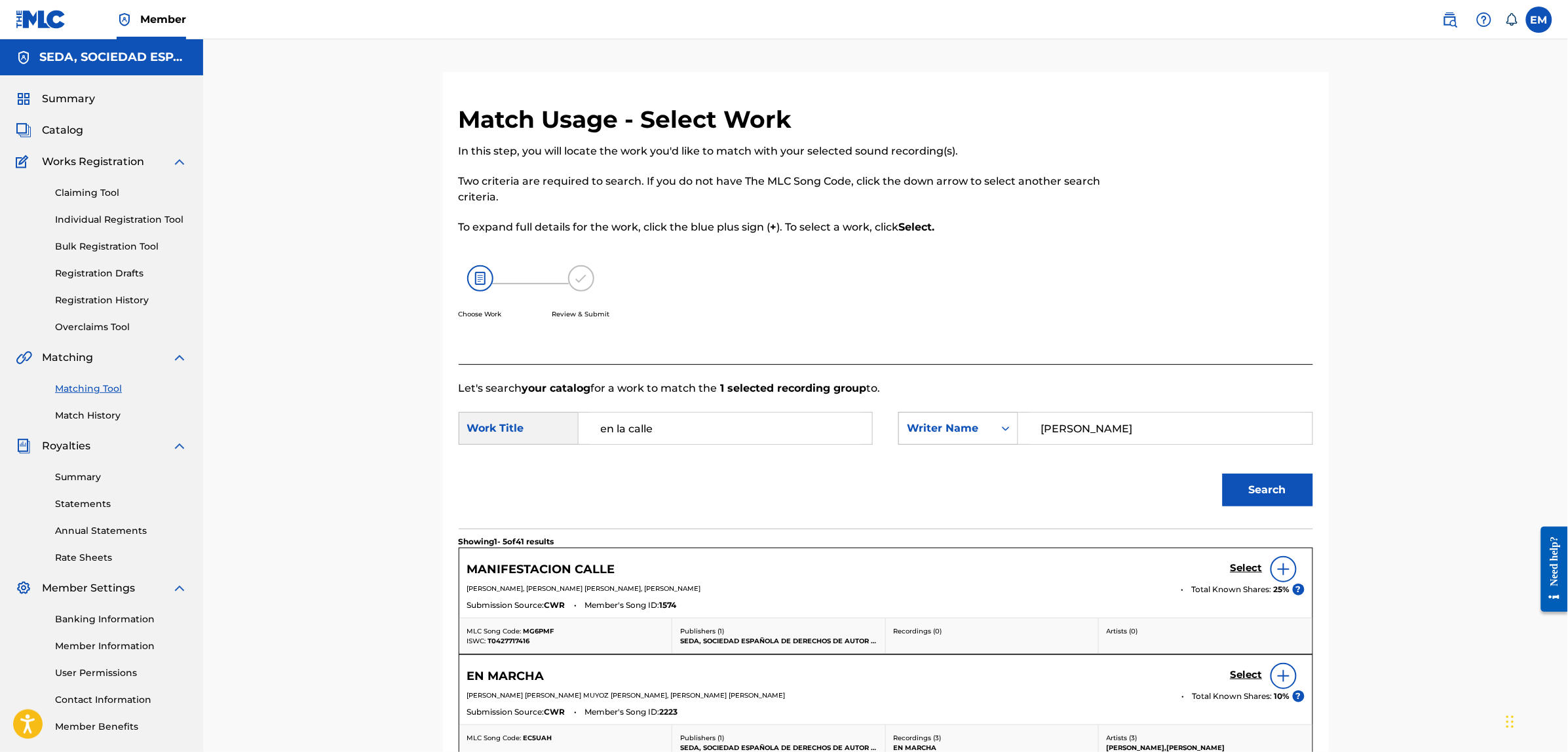
drag, startPoint x: 1112, startPoint y: 423, endPoint x: 967, endPoint y: 437, distance: 145.7
click at [967, 437] on div "SearchWithCriteria10c9a585-a526-4429-b2c0-faf51b0c41bc Writer Name [PERSON_NAME]" at bounding box center [1105, 428] width 414 height 33
type input "b"
paste input "[PERSON_NAME]"
type input "[PERSON_NAME]"
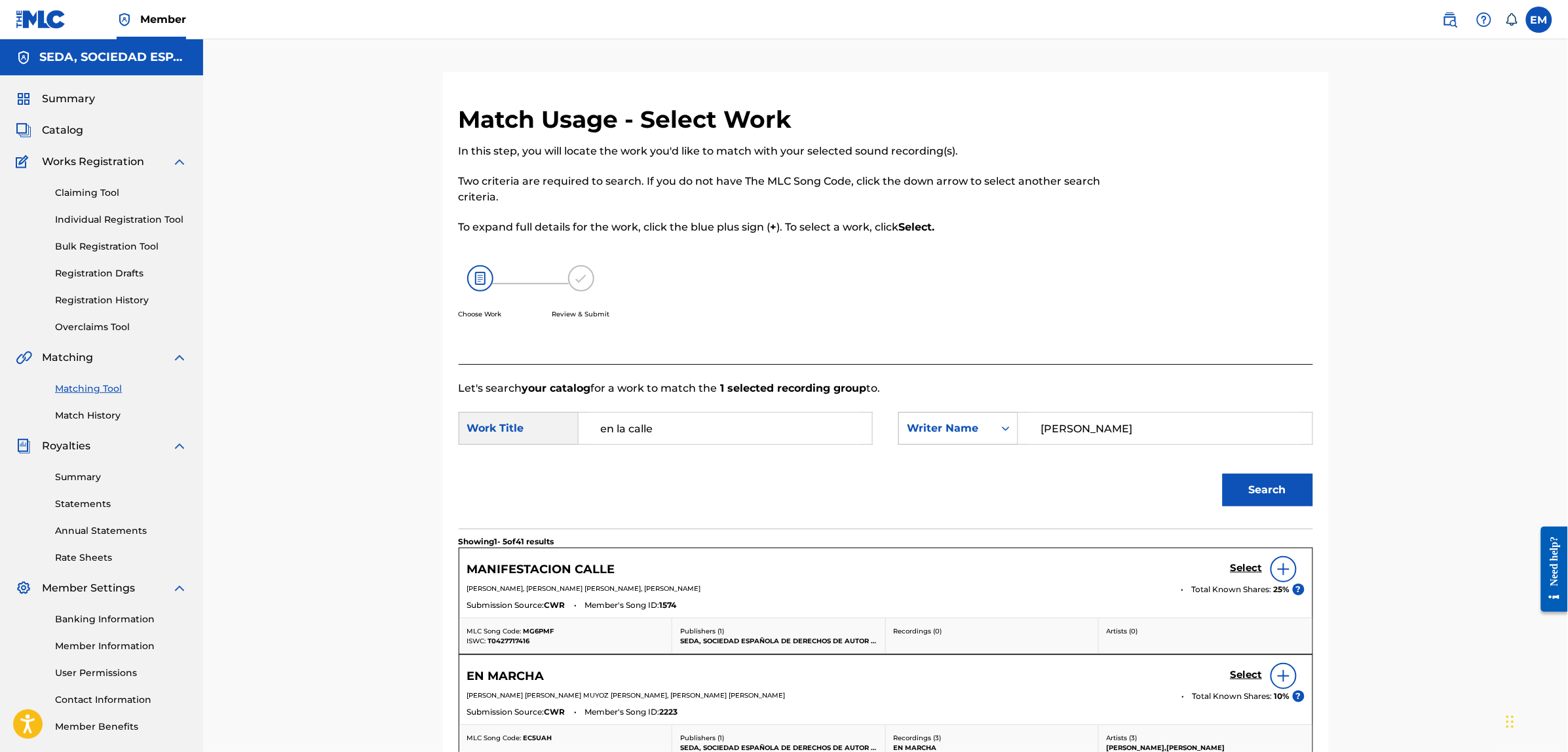
click at [1223, 473] on button "Search" at bounding box center [1268, 490] width 90 height 33
click at [1287, 570] on img at bounding box center [1283, 569] width 16 height 16
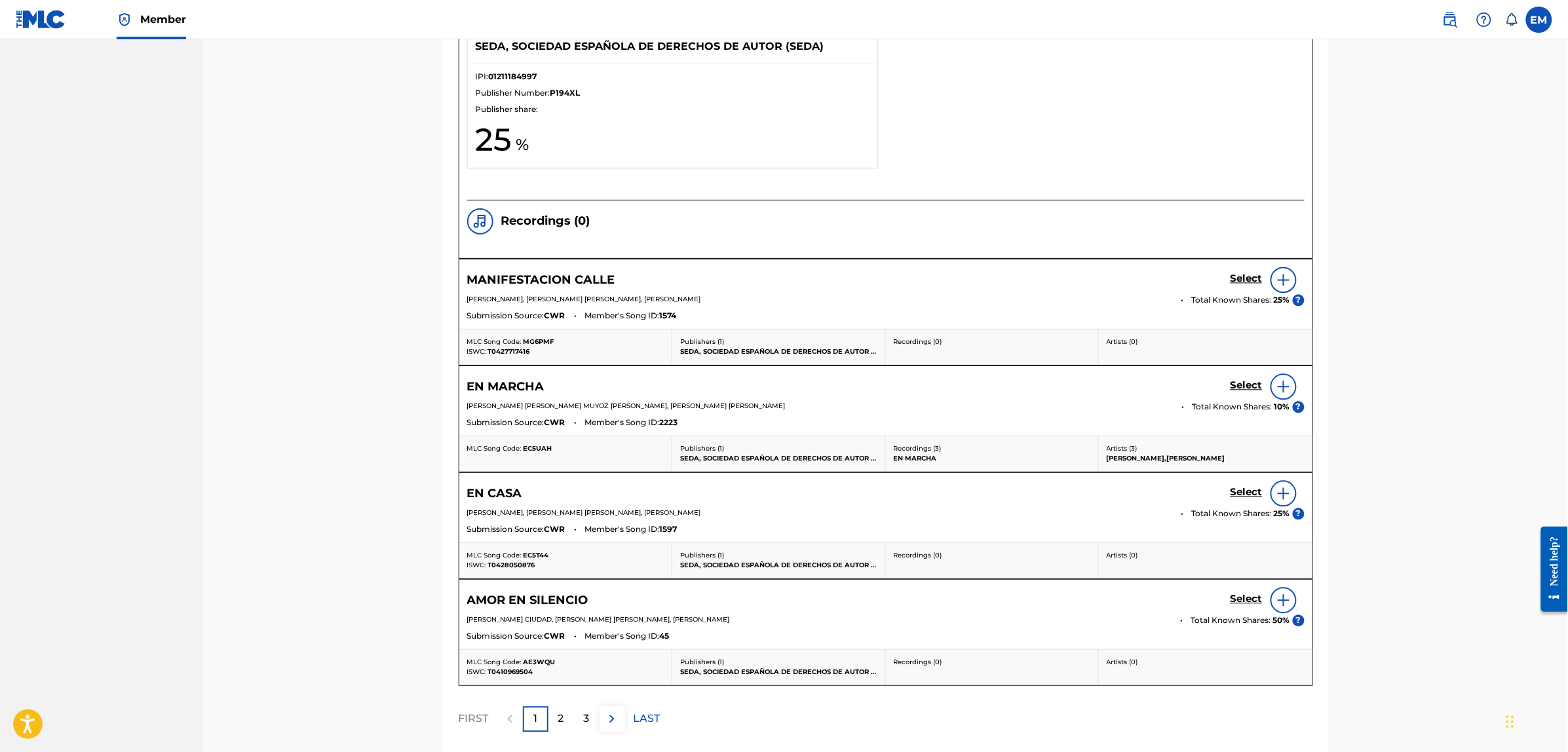
scroll to position [1130, 0]
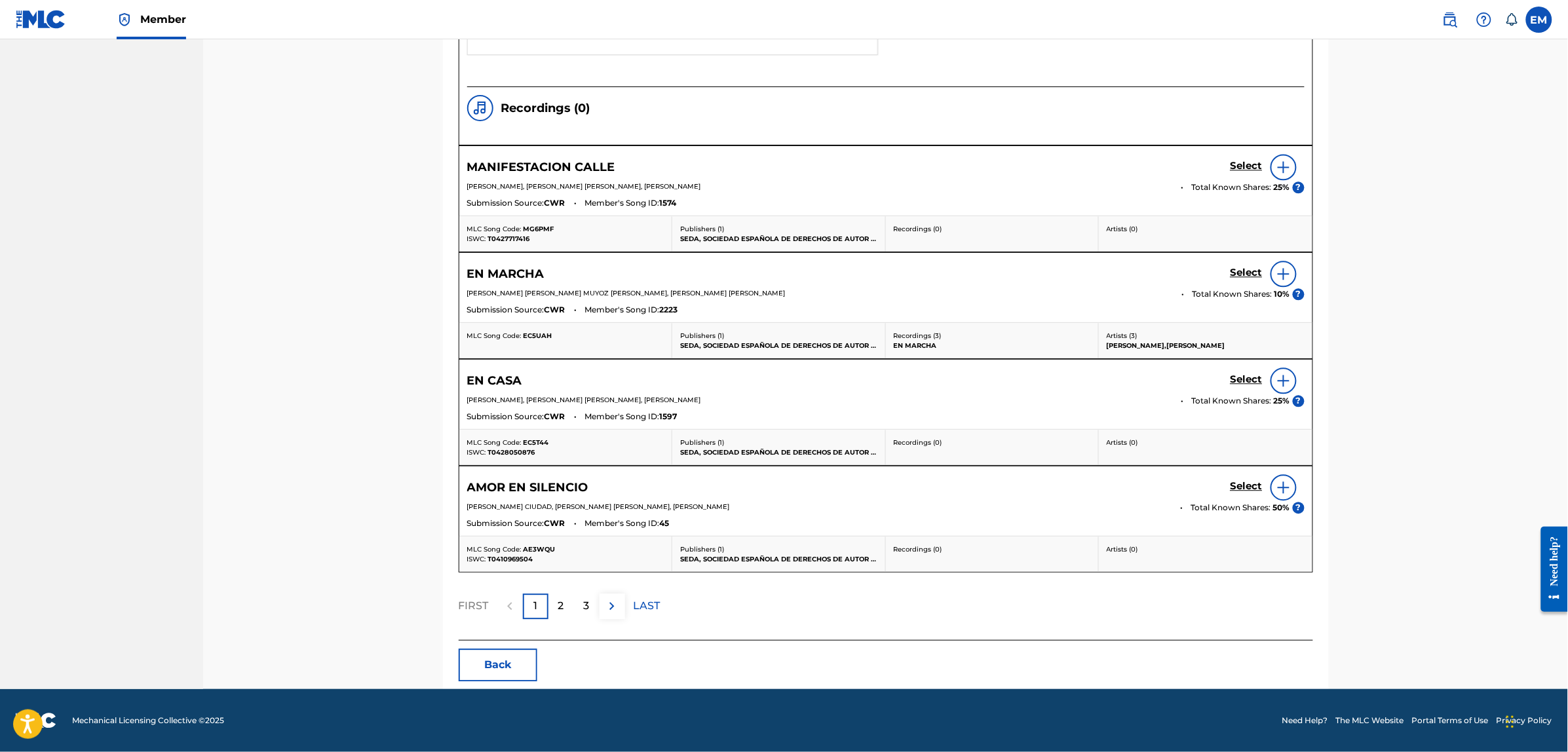
click at [503, 661] on button "Back" at bounding box center [498, 665] width 79 height 33
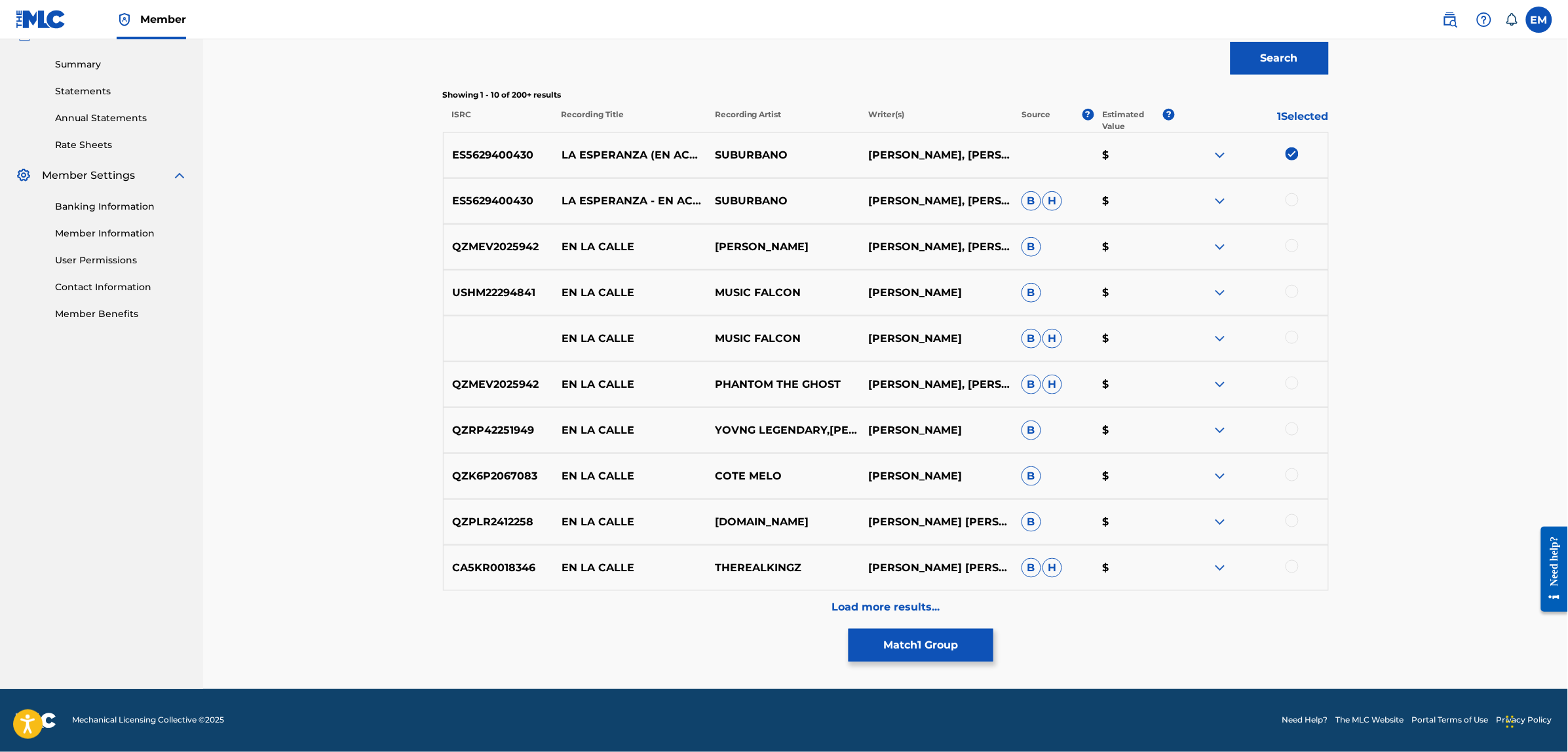
click at [1291, 153] on img at bounding box center [1292, 154] width 13 height 13
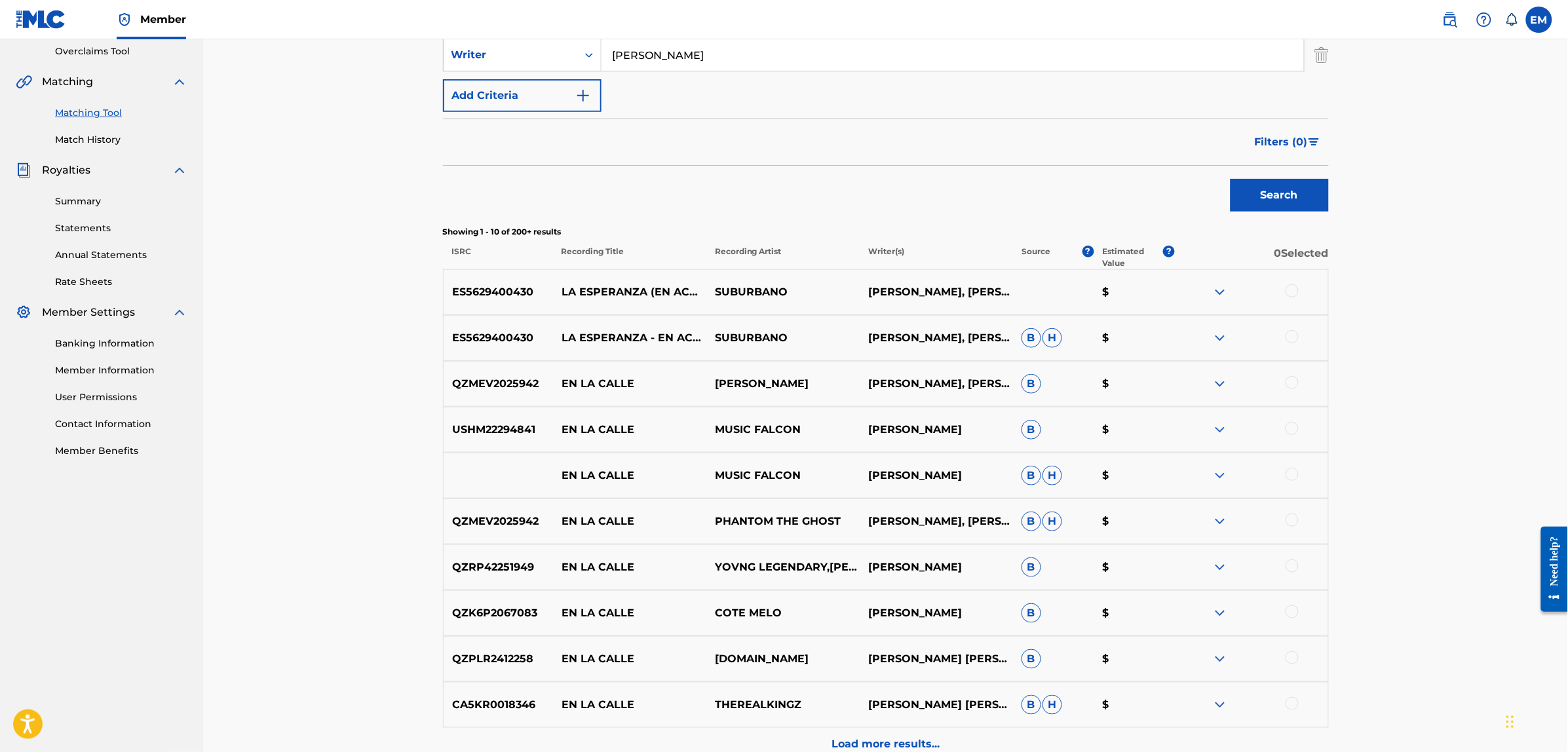
scroll to position [0, 0]
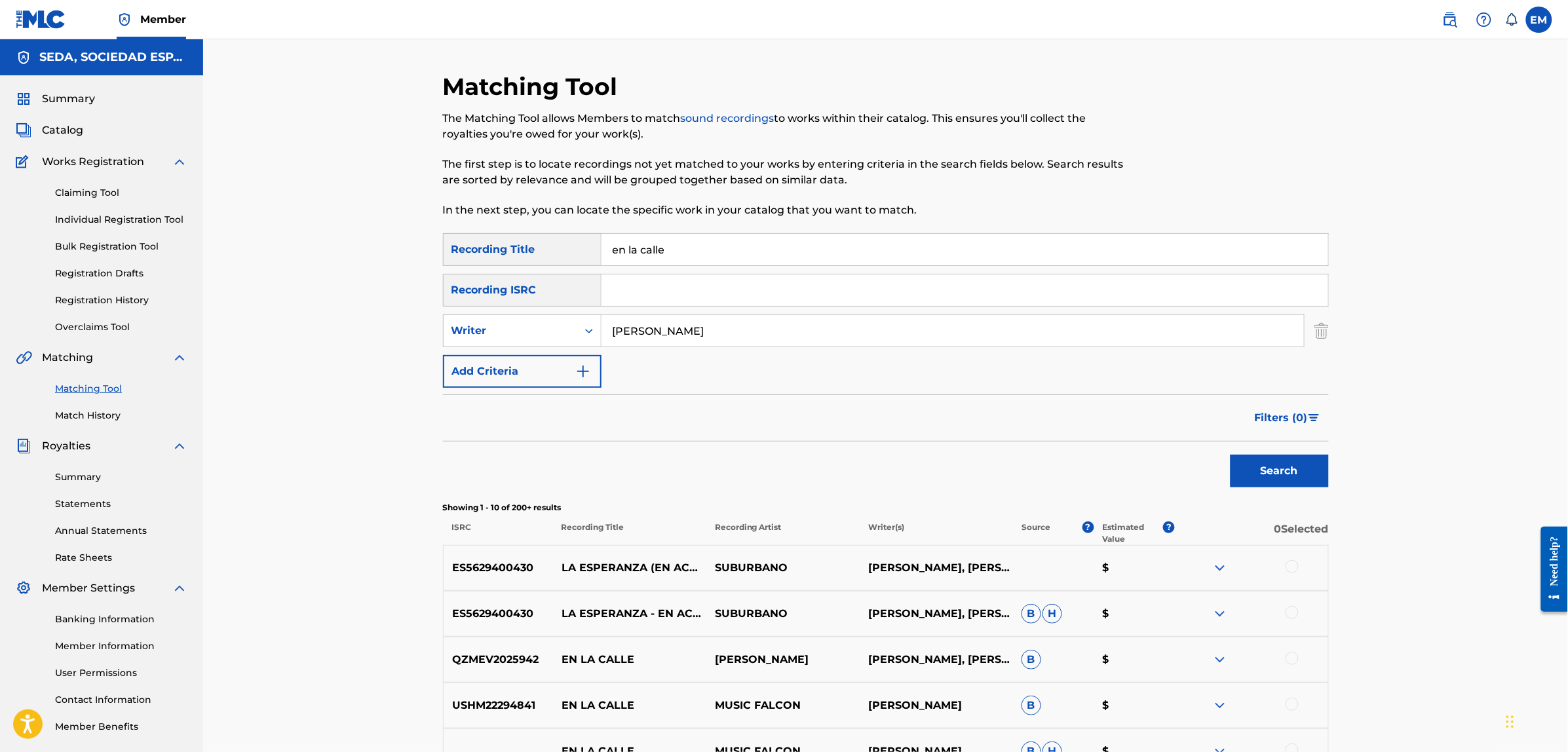
click at [759, 252] on input "en la calle" at bounding box center [965, 249] width 727 height 32
type input "evocacion nocturna"
click at [1230, 454] on button "Search" at bounding box center [1279, 471] width 98 height 33
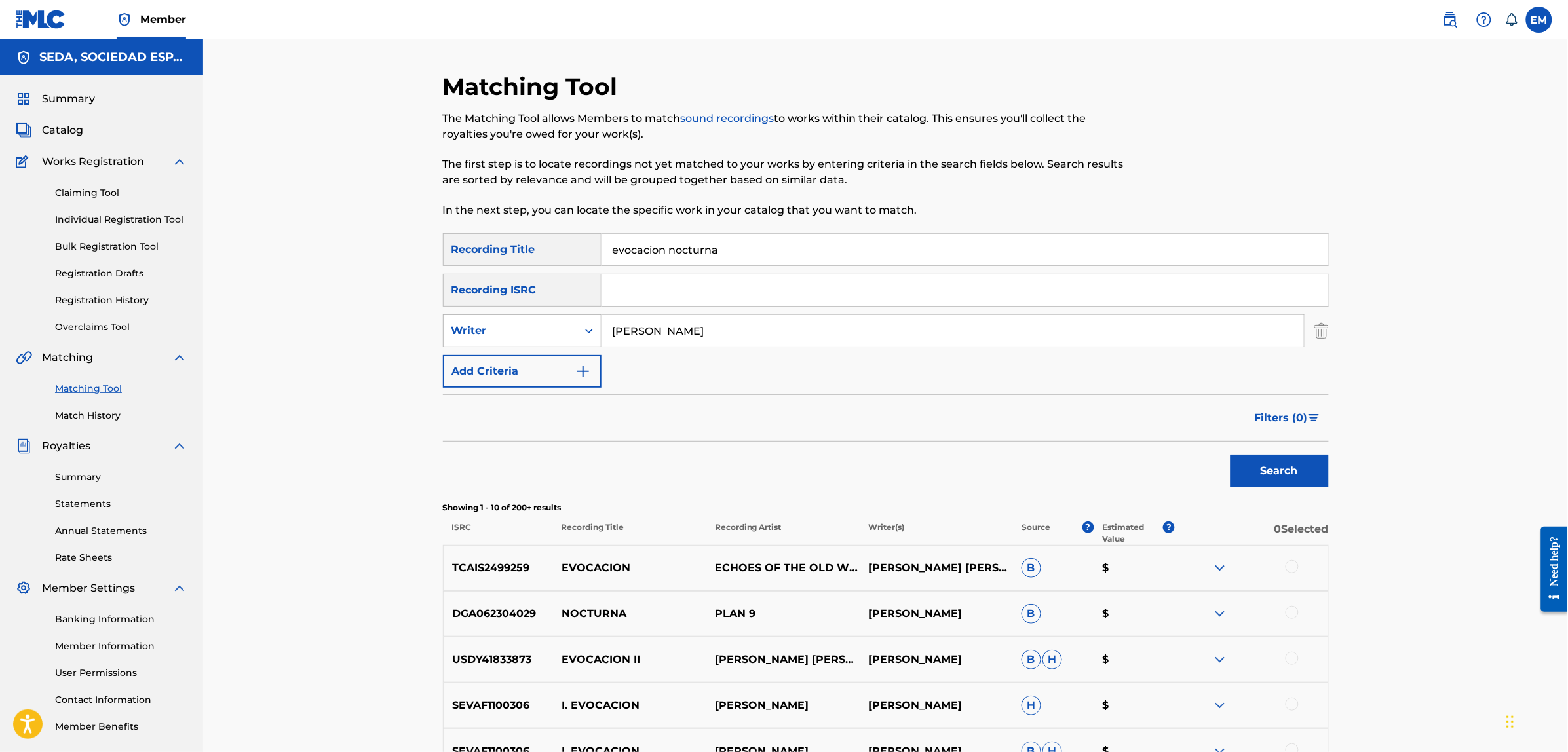
drag, startPoint x: 702, startPoint y: 332, endPoint x: 595, endPoint y: 319, distance: 107.8
click at [595, 319] on div "SearchWithCriteria32b46078-d4ae-42fd-b150-9528a5d1fe35 Writer [PERSON_NAME]" at bounding box center [886, 331] width 886 height 33
click at [1230, 454] on button "Search" at bounding box center [1279, 471] width 98 height 33
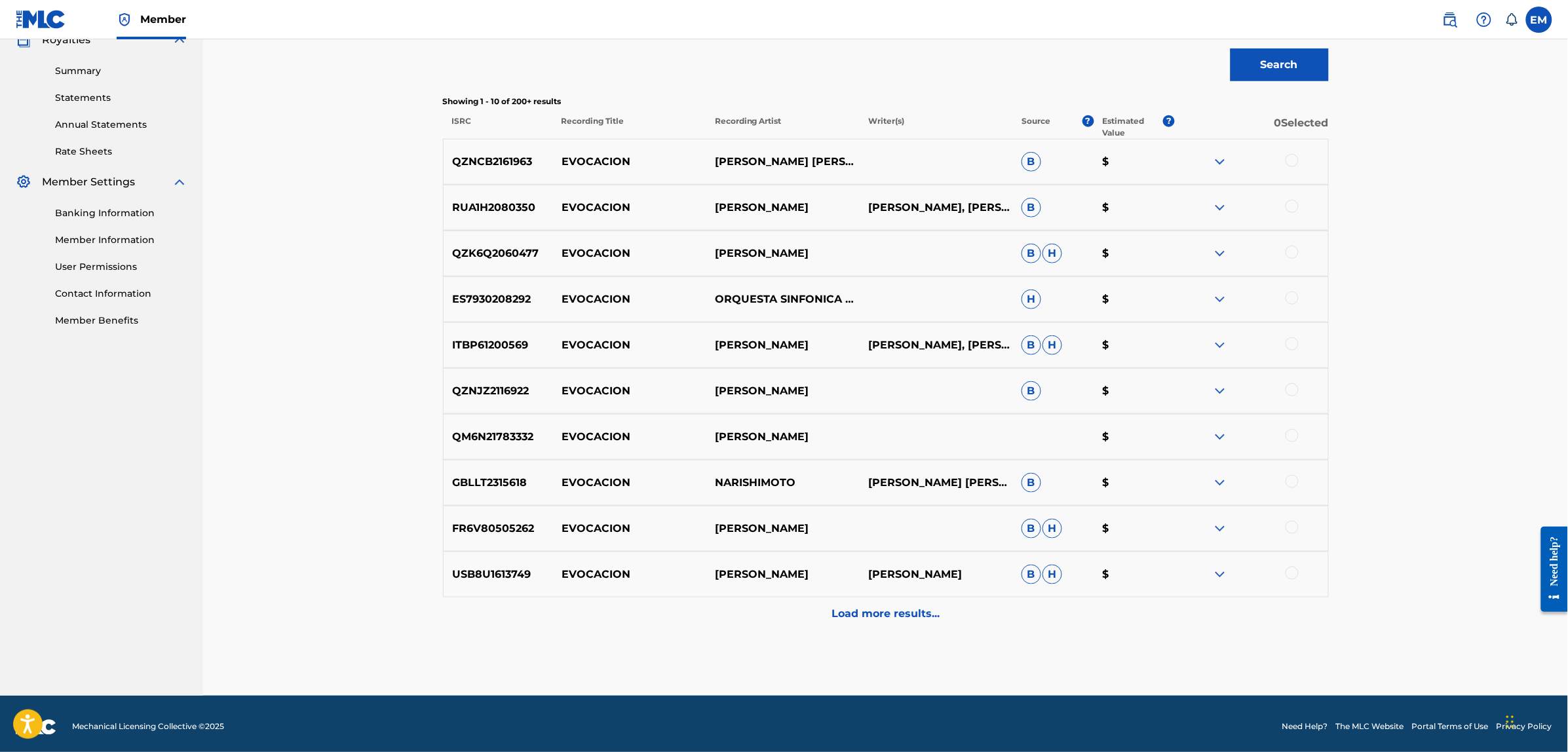
scroll to position [413, 0]
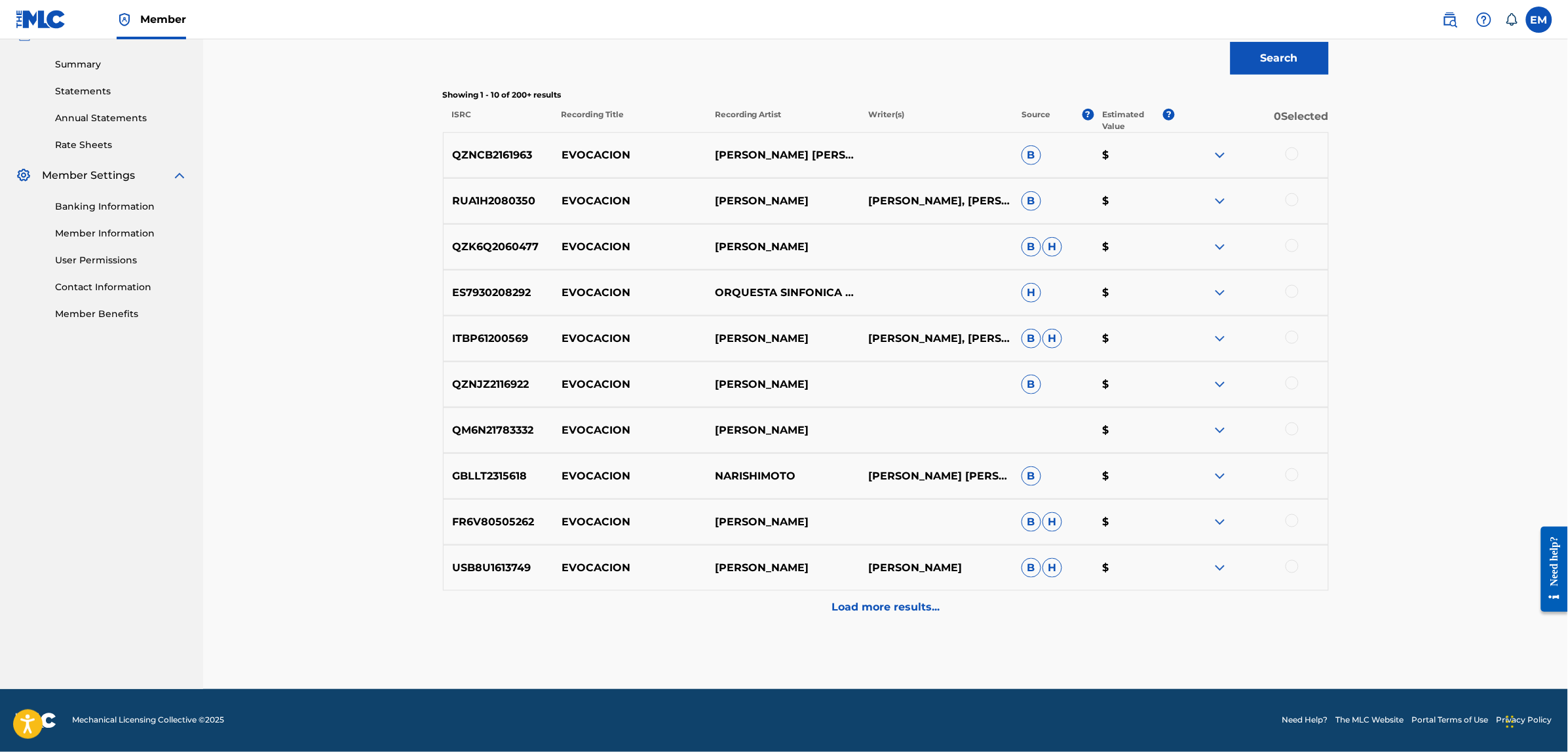
click at [874, 615] on div "Load more results..." at bounding box center [886, 607] width 886 height 33
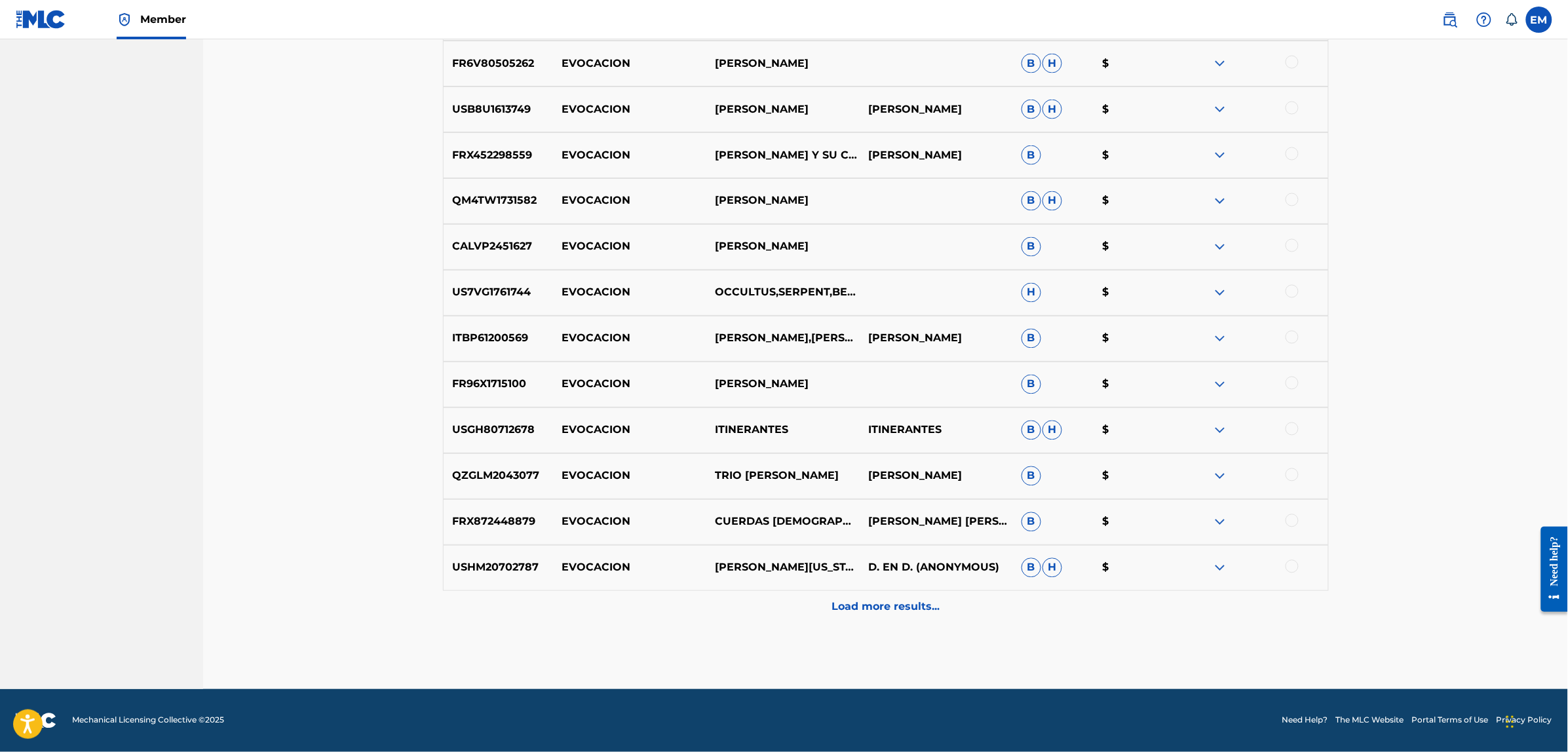
click at [886, 596] on div "Load more results..." at bounding box center [886, 607] width 886 height 33
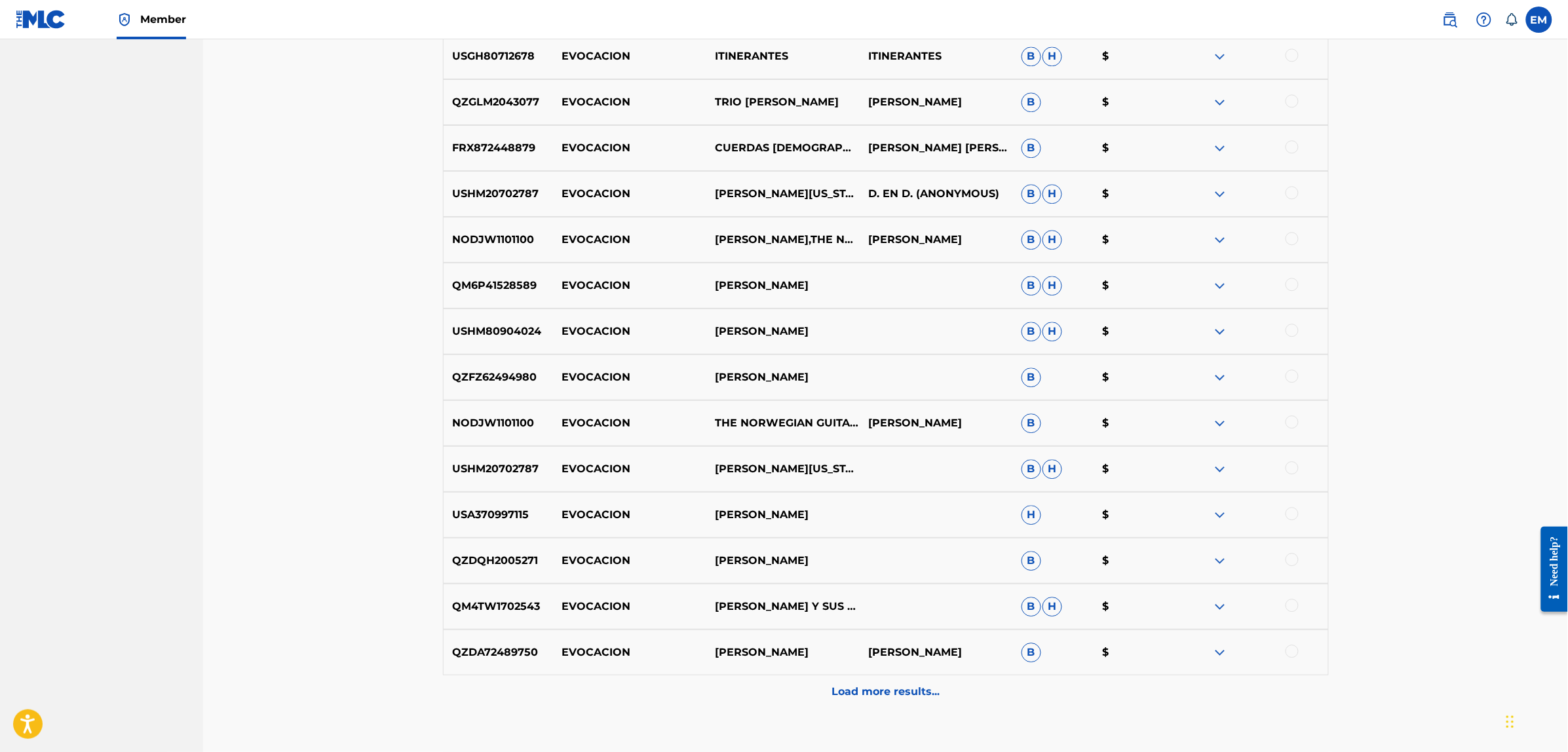
scroll to position [1329, 0]
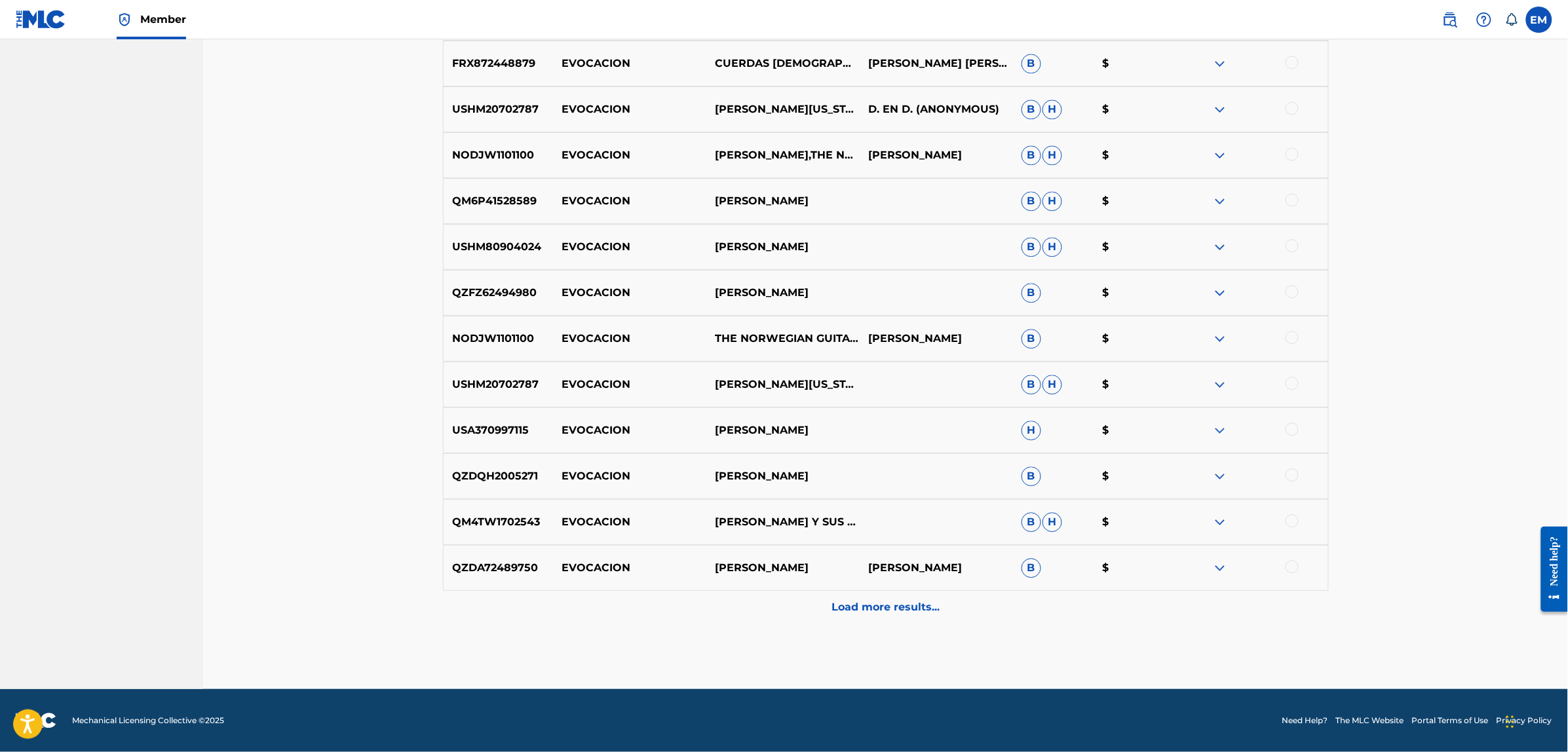
click at [862, 600] on p "Load more results..." at bounding box center [885, 607] width 108 height 16
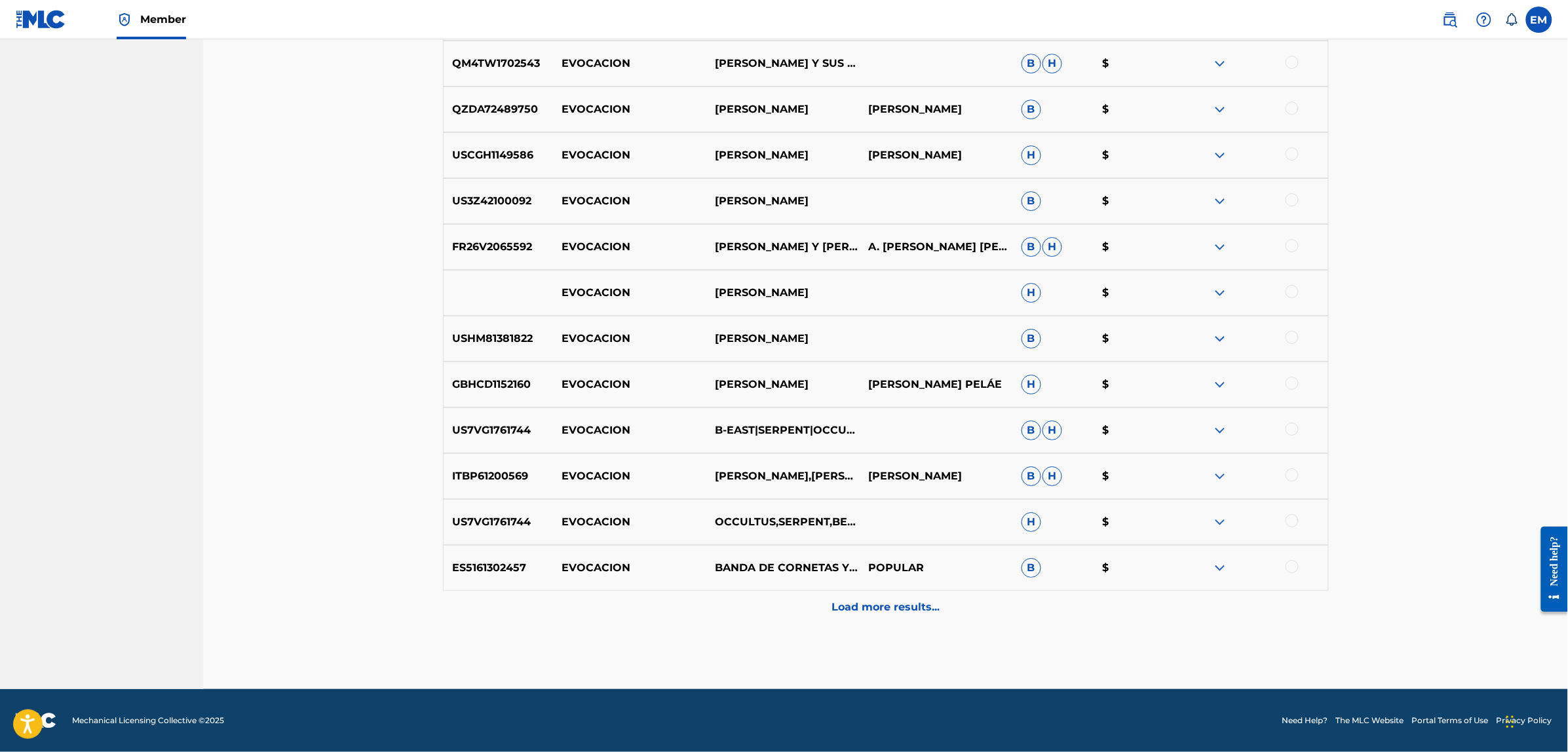
click at [875, 617] on div "Load more results..." at bounding box center [886, 607] width 886 height 33
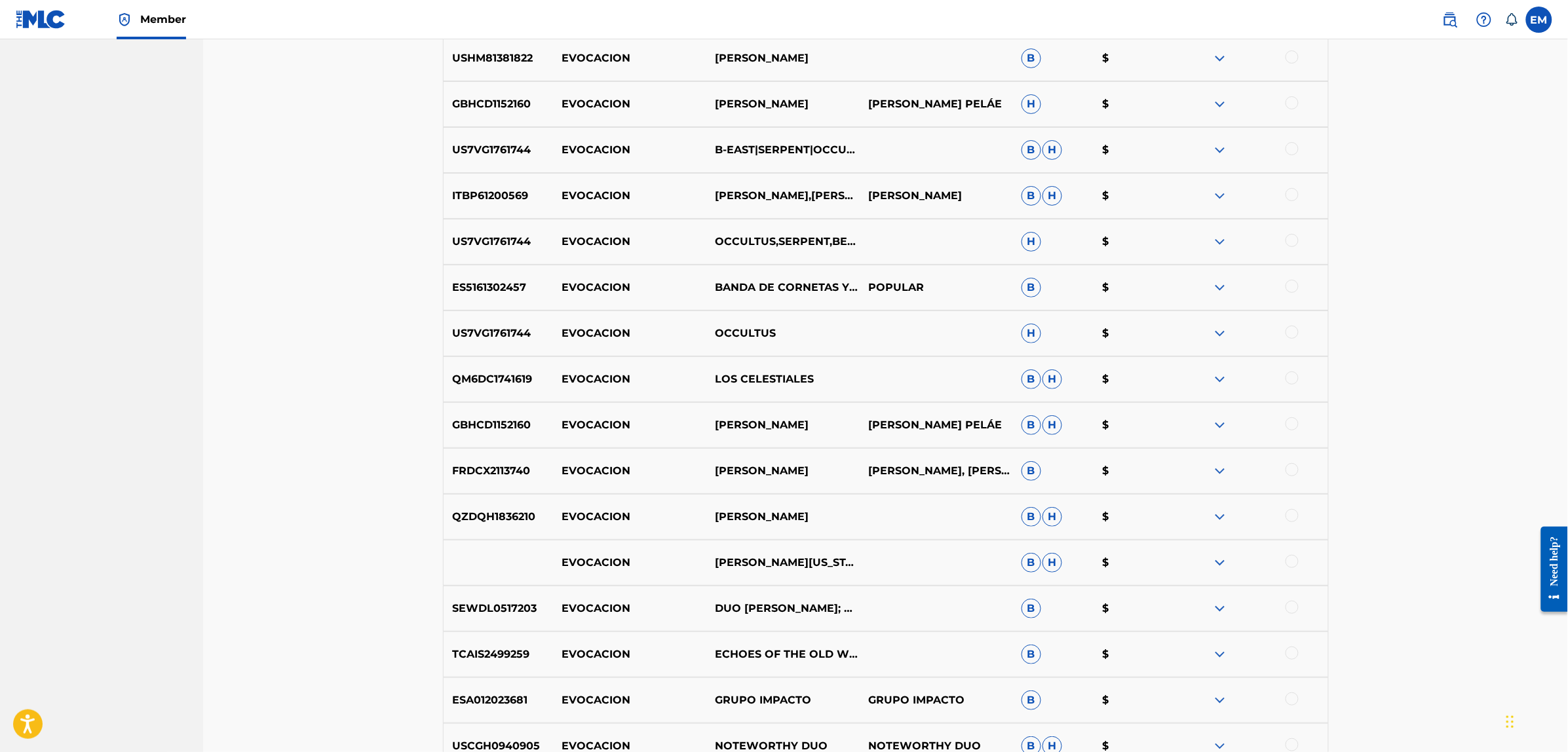
scroll to position [2246, 0]
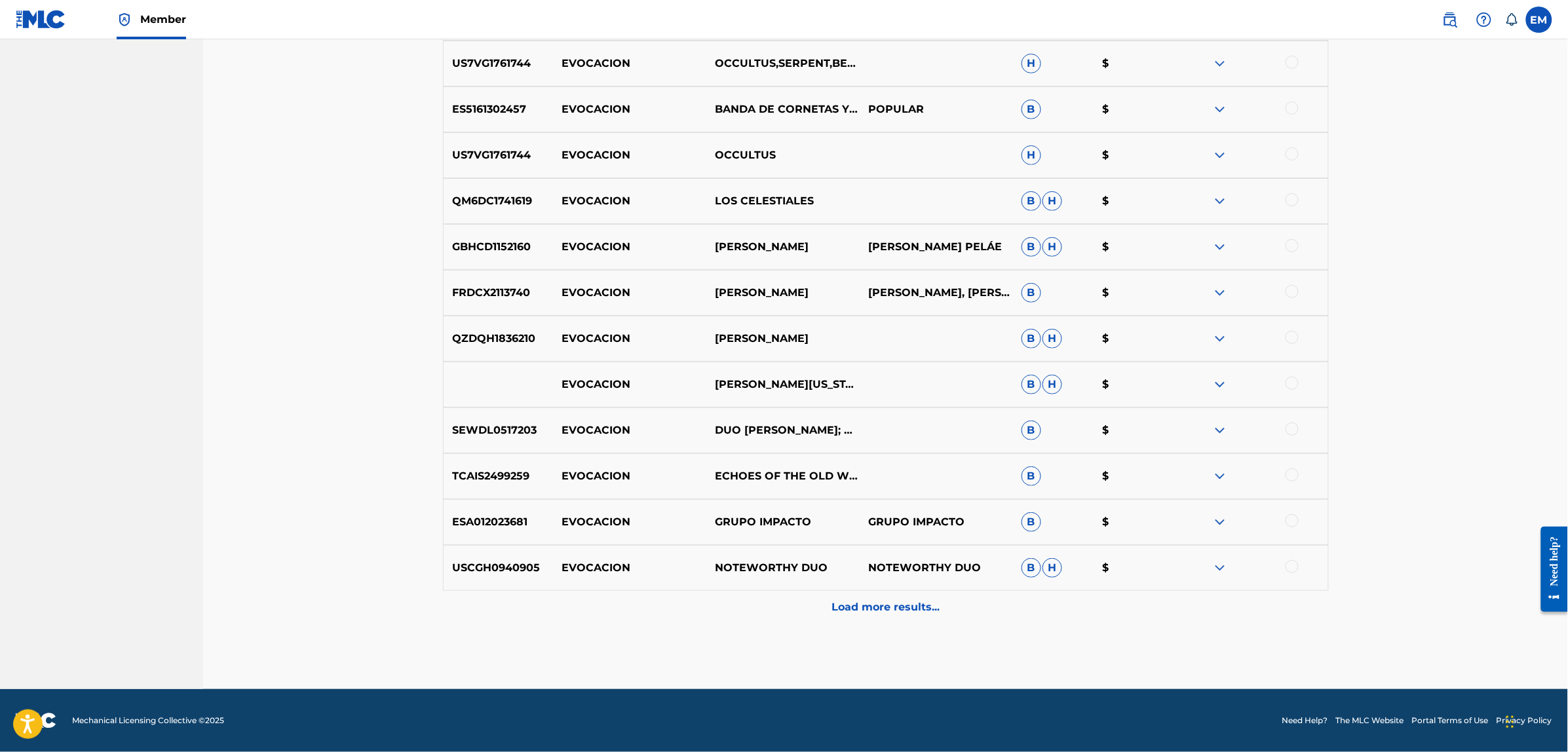
click at [859, 621] on div "Load more results..." at bounding box center [886, 607] width 886 height 33
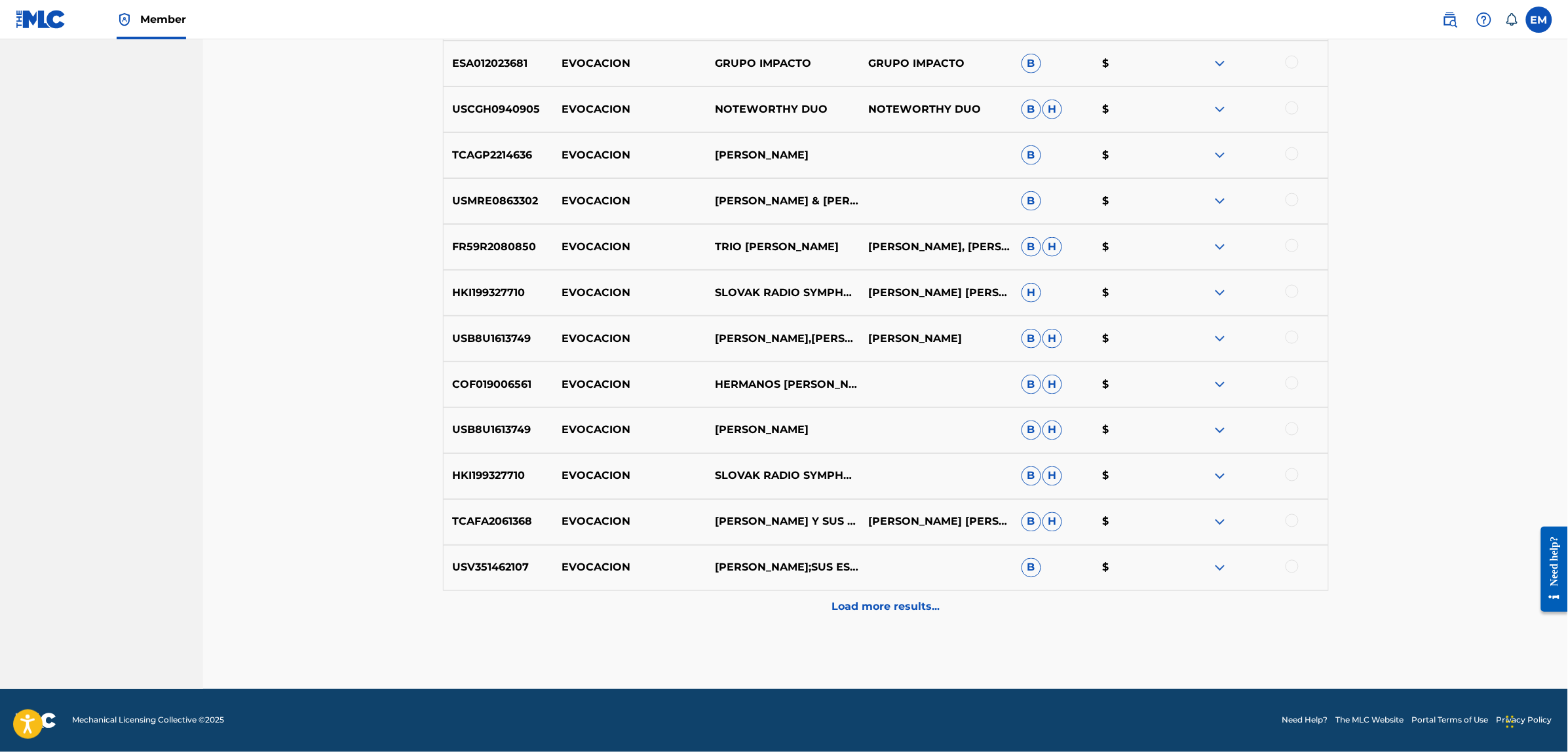
click at [958, 609] on div "Load more results..." at bounding box center [886, 607] width 886 height 33
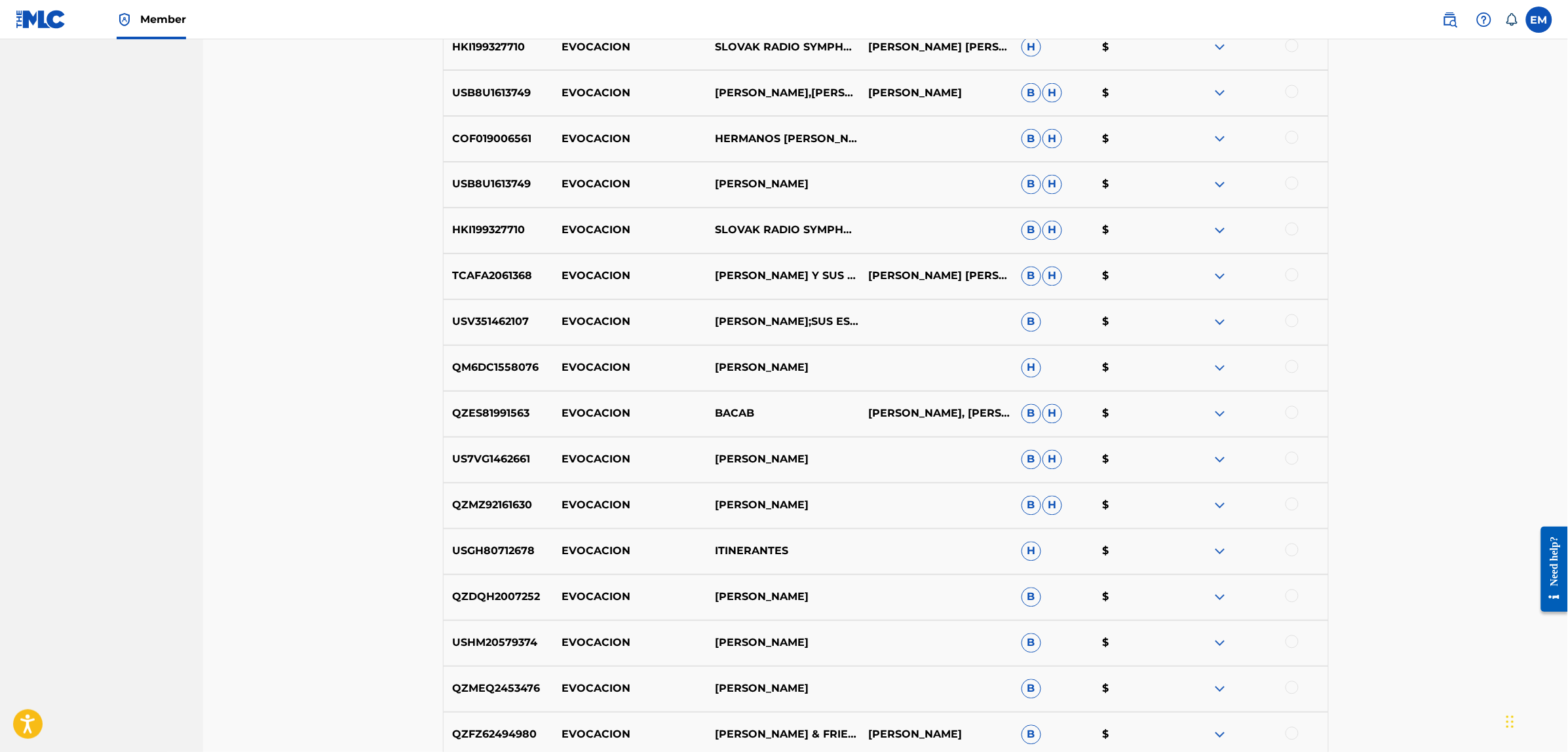
scroll to position [3163, 0]
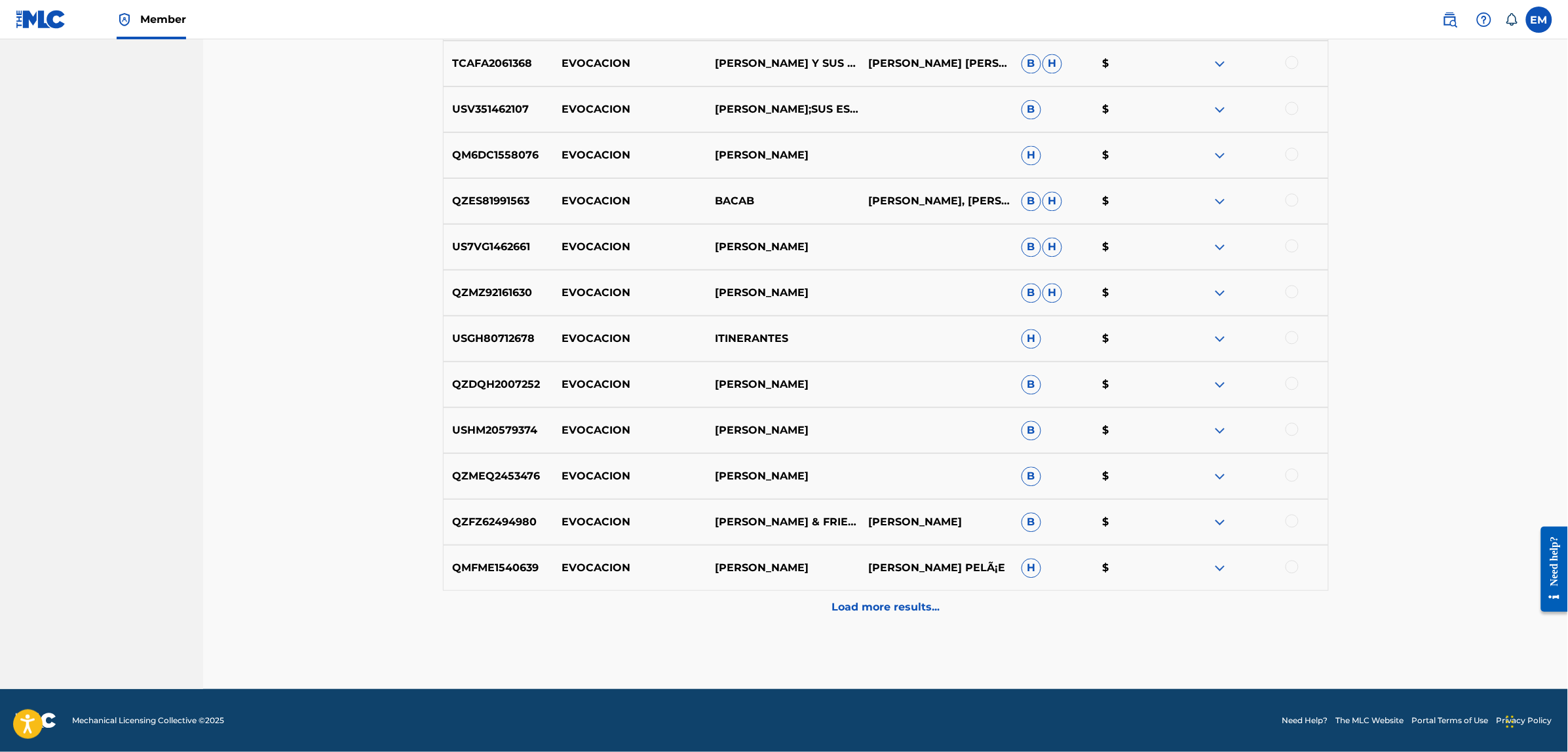
click at [872, 600] on p "Load more results..." at bounding box center [885, 607] width 108 height 16
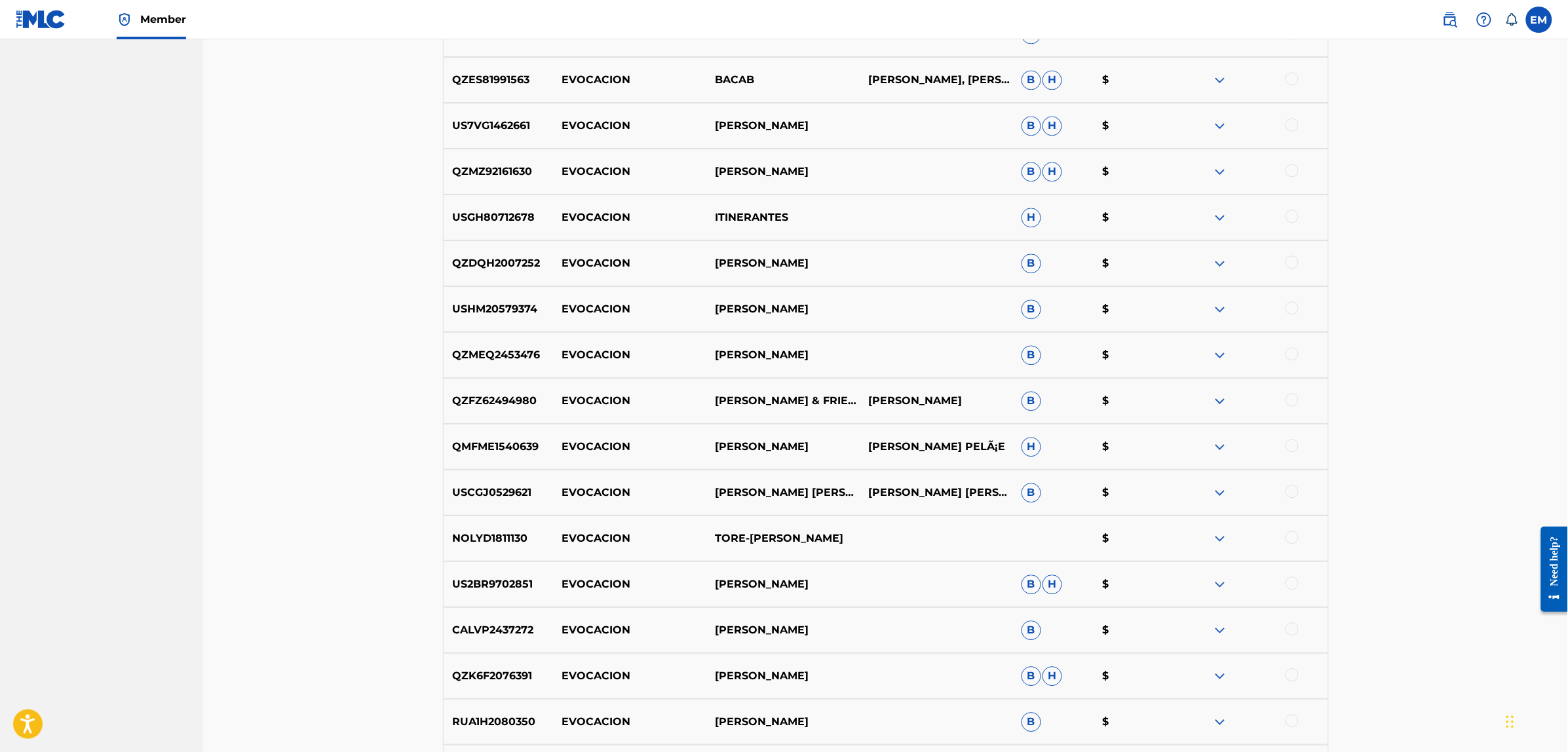
scroll to position [3621, 0]
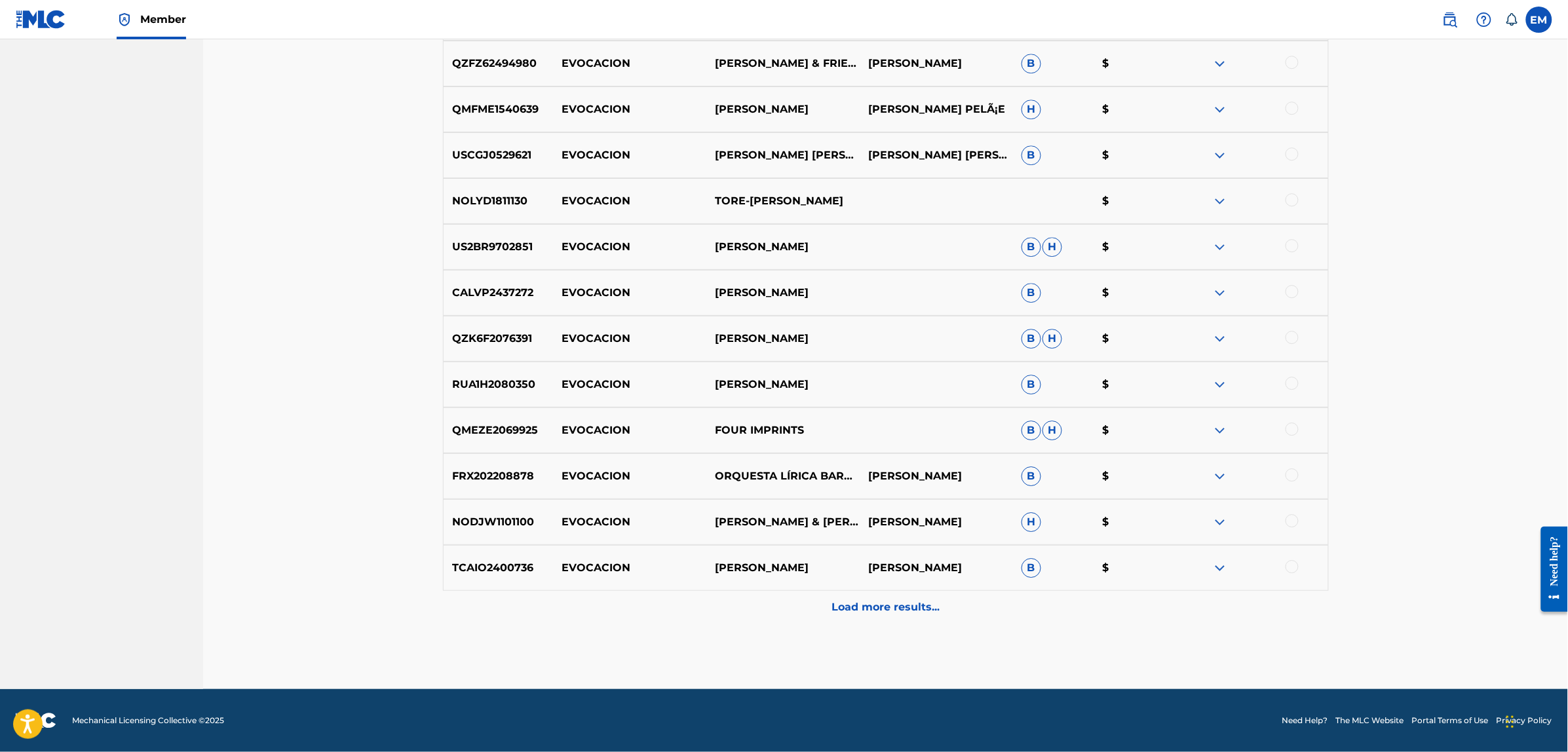
click at [838, 594] on div "Load more results..." at bounding box center [886, 607] width 886 height 33
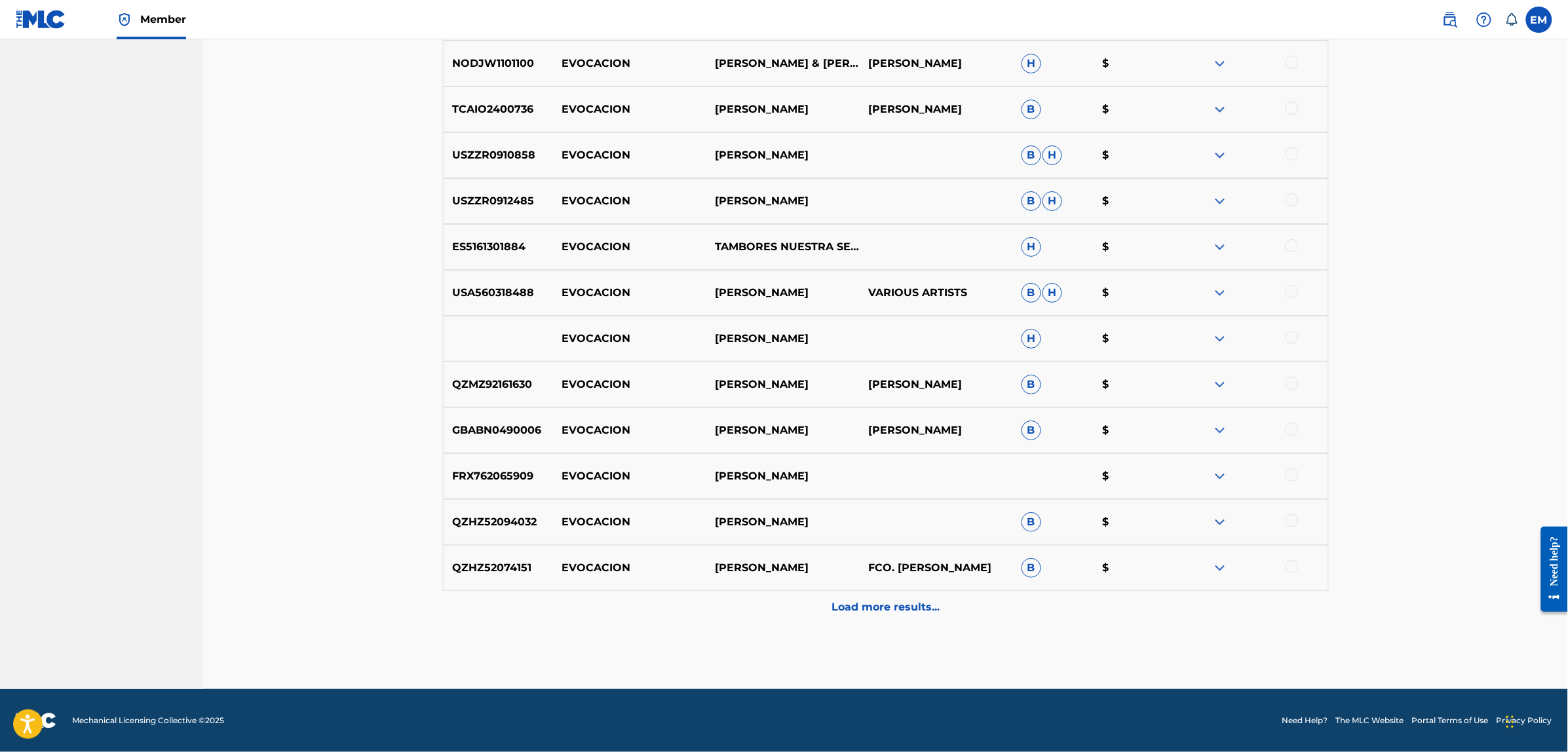
click at [926, 596] on div "Load more results..." at bounding box center [886, 607] width 886 height 33
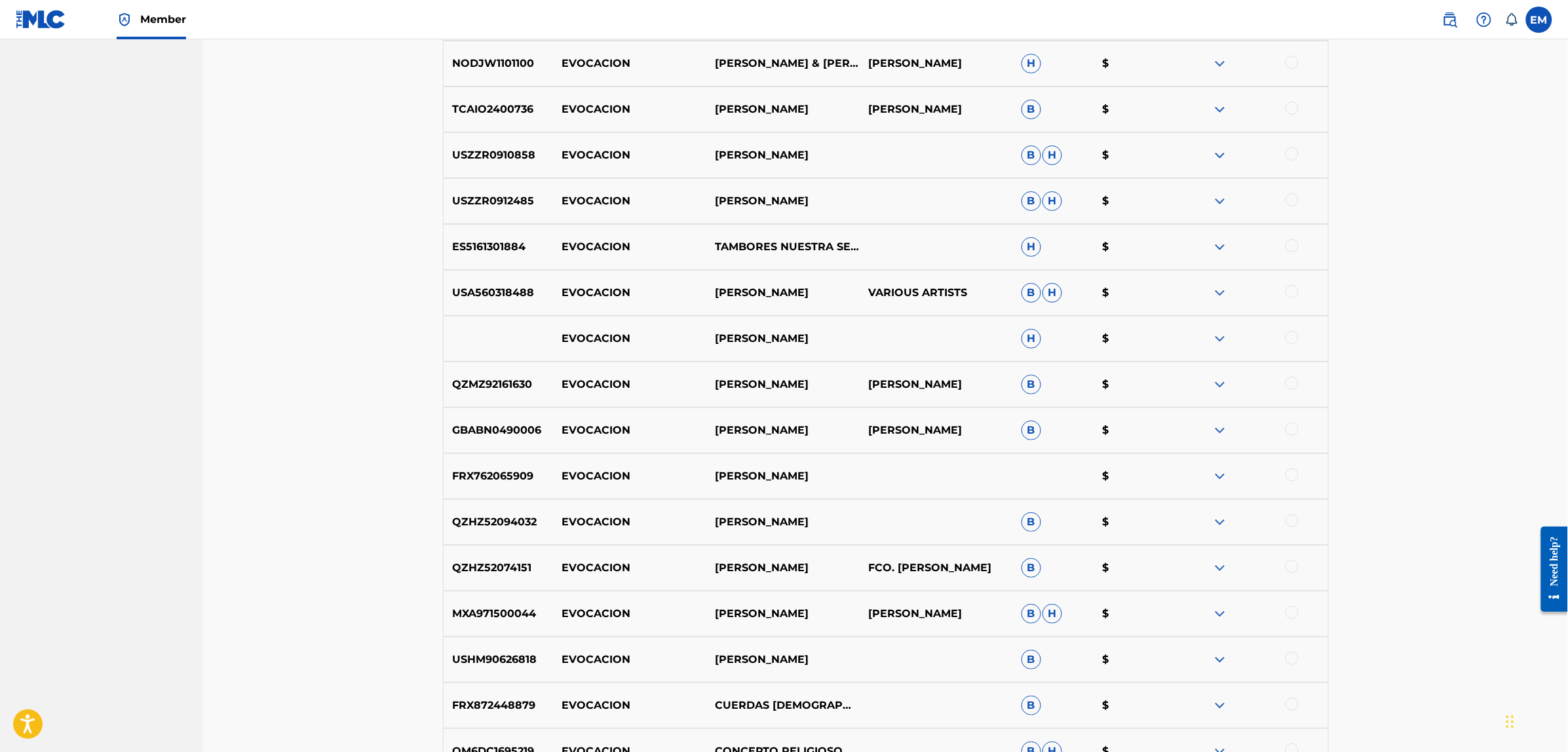
scroll to position [4537, 0]
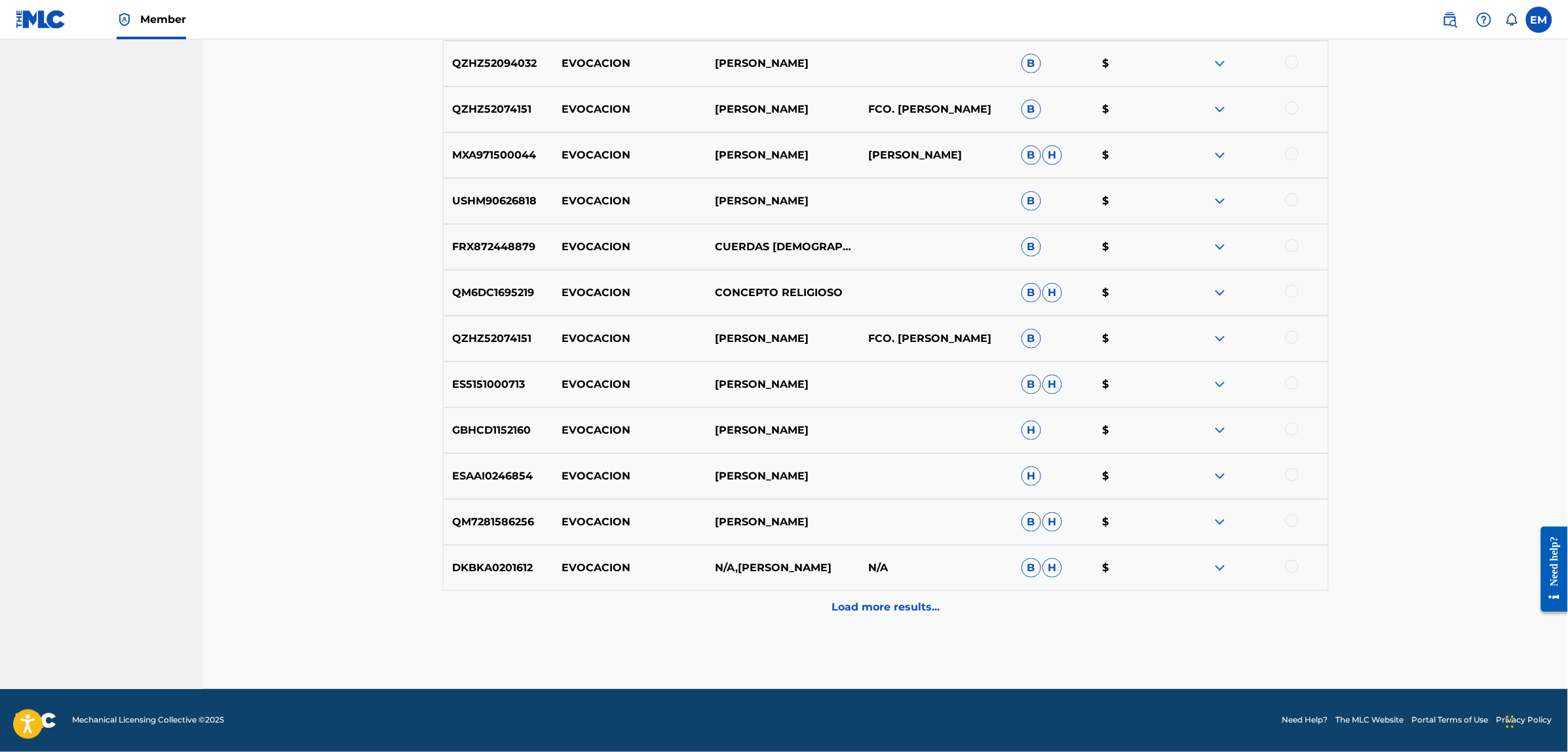
click at [850, 607] on p "Load more results..." at bounding box center [885, 607] width 108 height 16
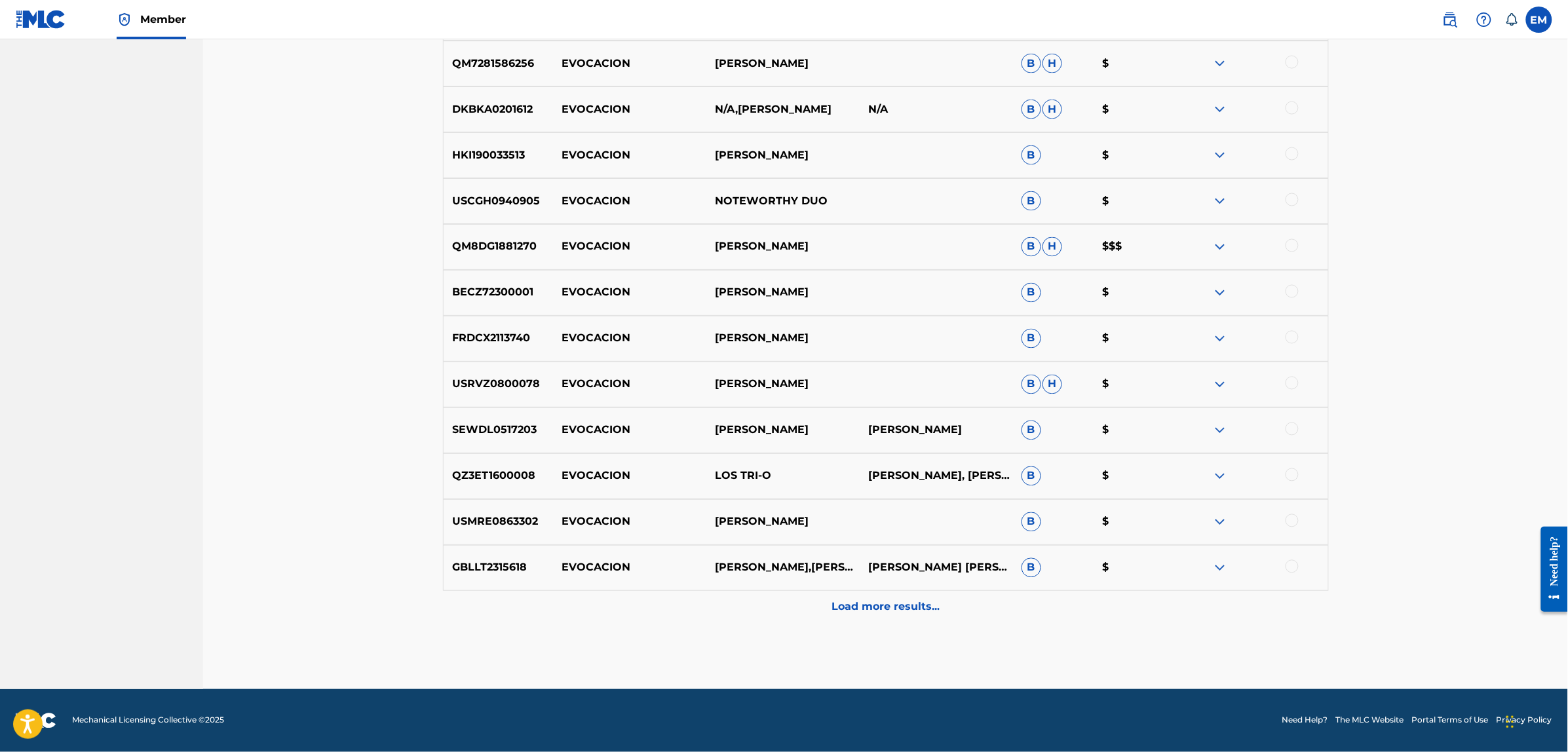
click at [856, 604] on p "Load more results..." at bounding box center [885, 607] width 108 height 16
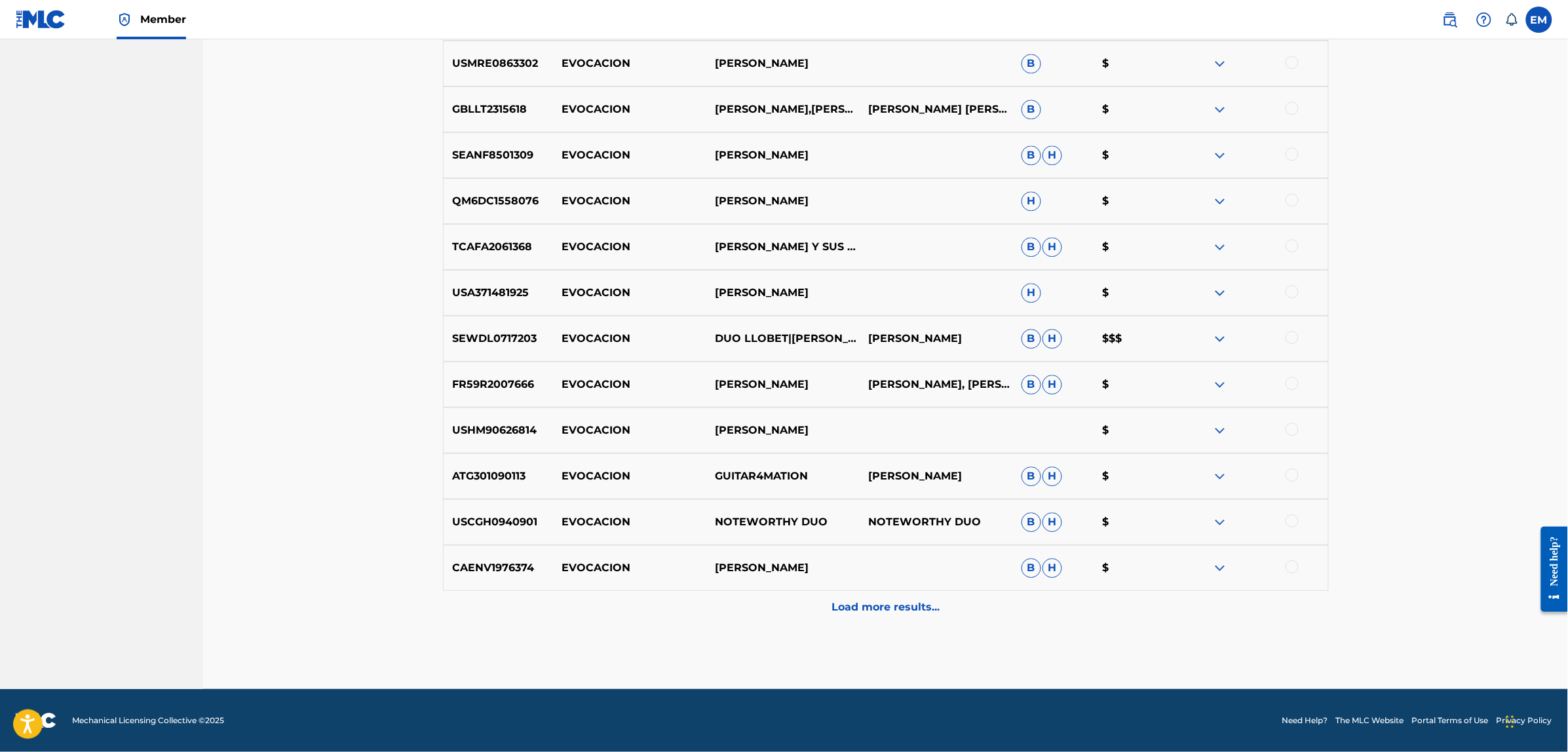
click at [856, 604] on p "Load more results..." at bounding box center [885, 607] width 108 height 16
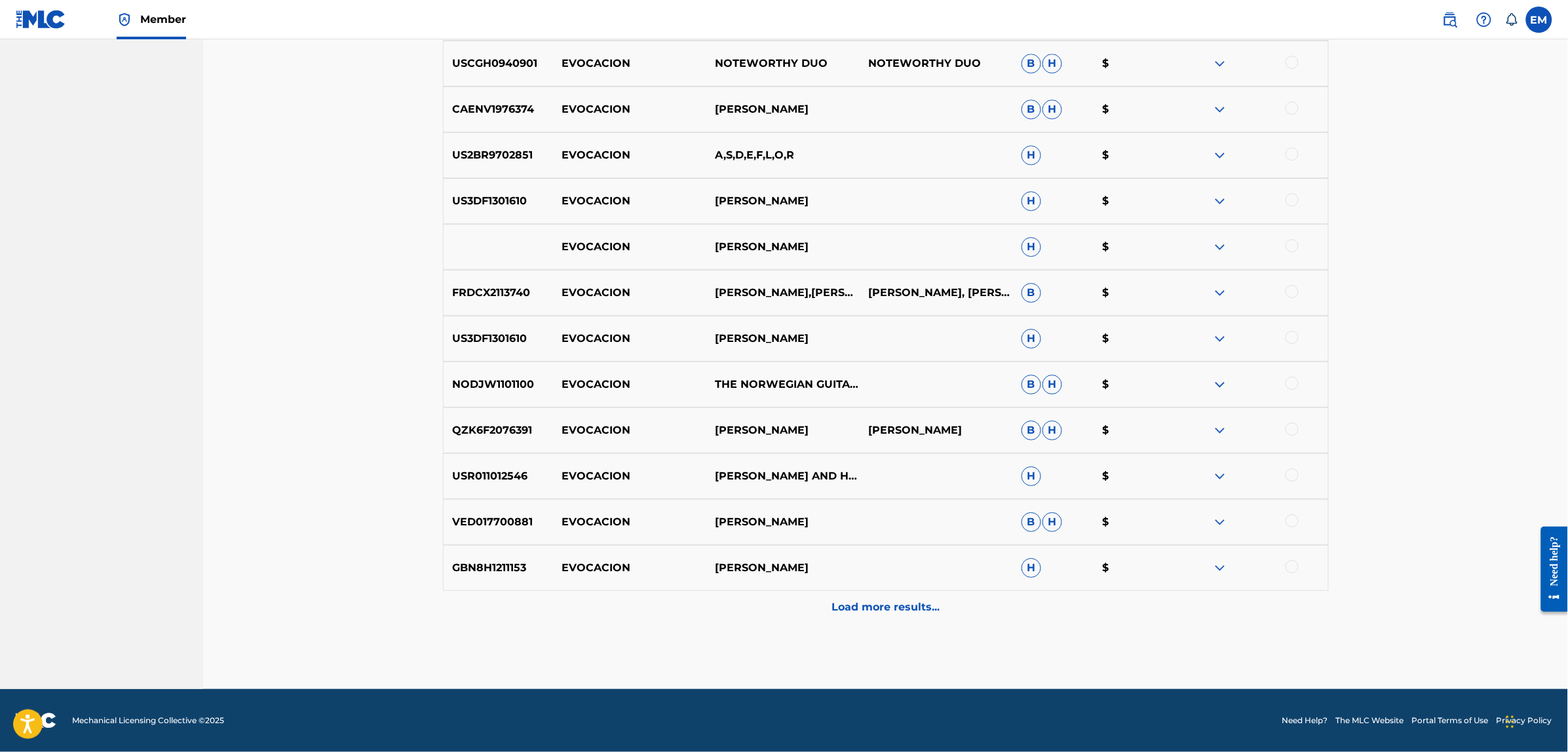
click at [856, 604] on p "Load more results..." at bounding box center [885, 607] width 108 height 16
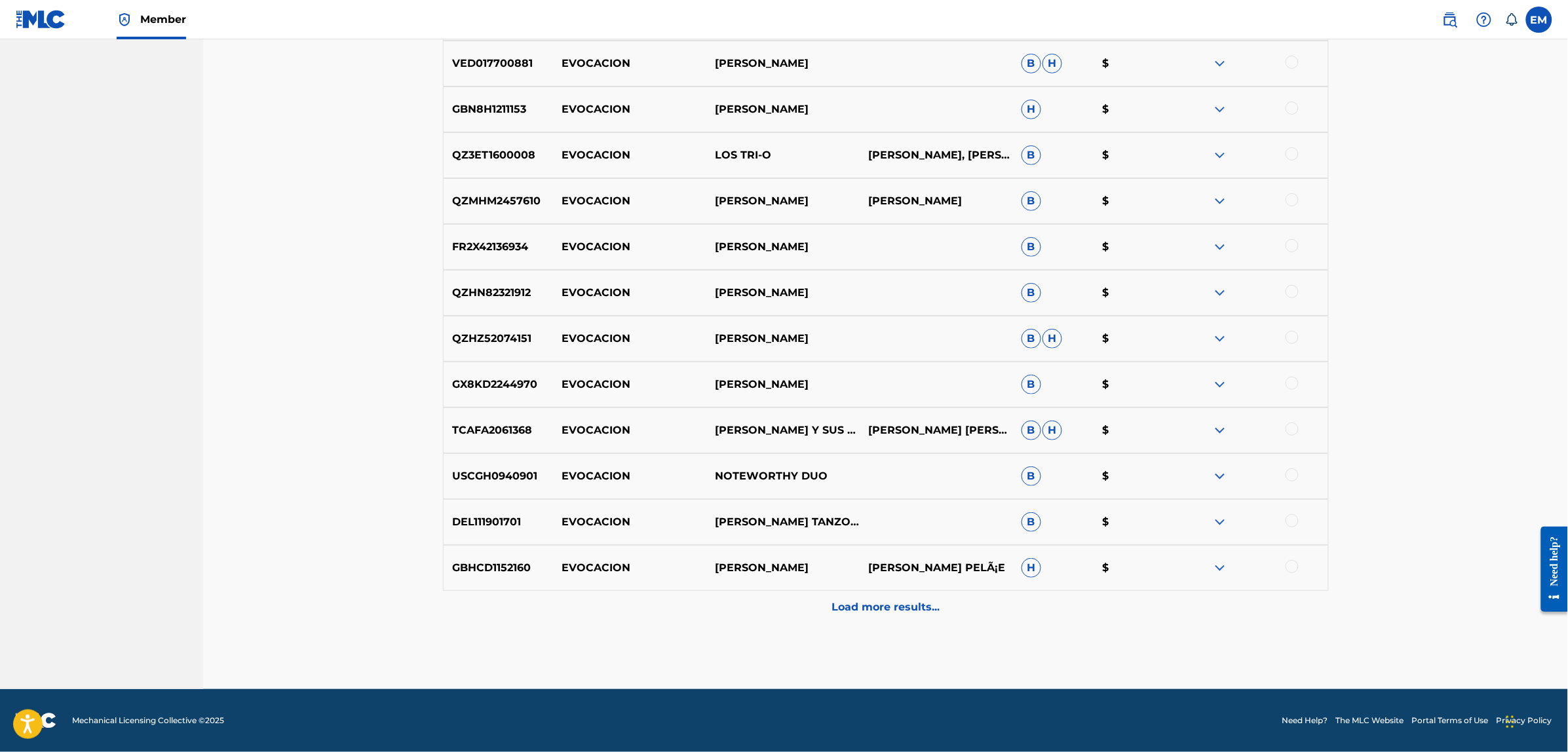
click at [856, 604] on p "Load more results..." at bounding box center [885, 607] width 108 height 16
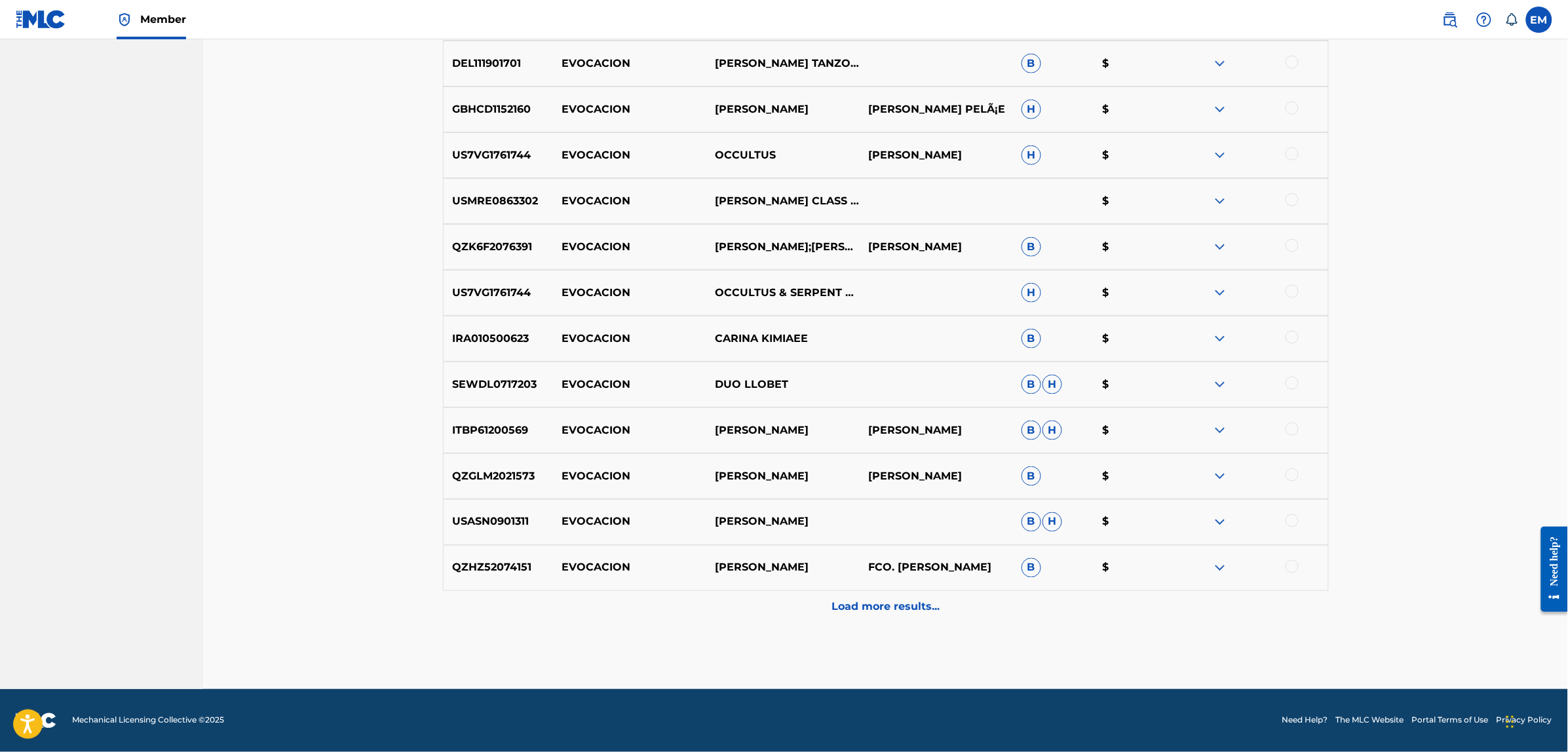
click at [856, 604] on p "Load more results..." at bounding box center [885, 607] width 108 height 16
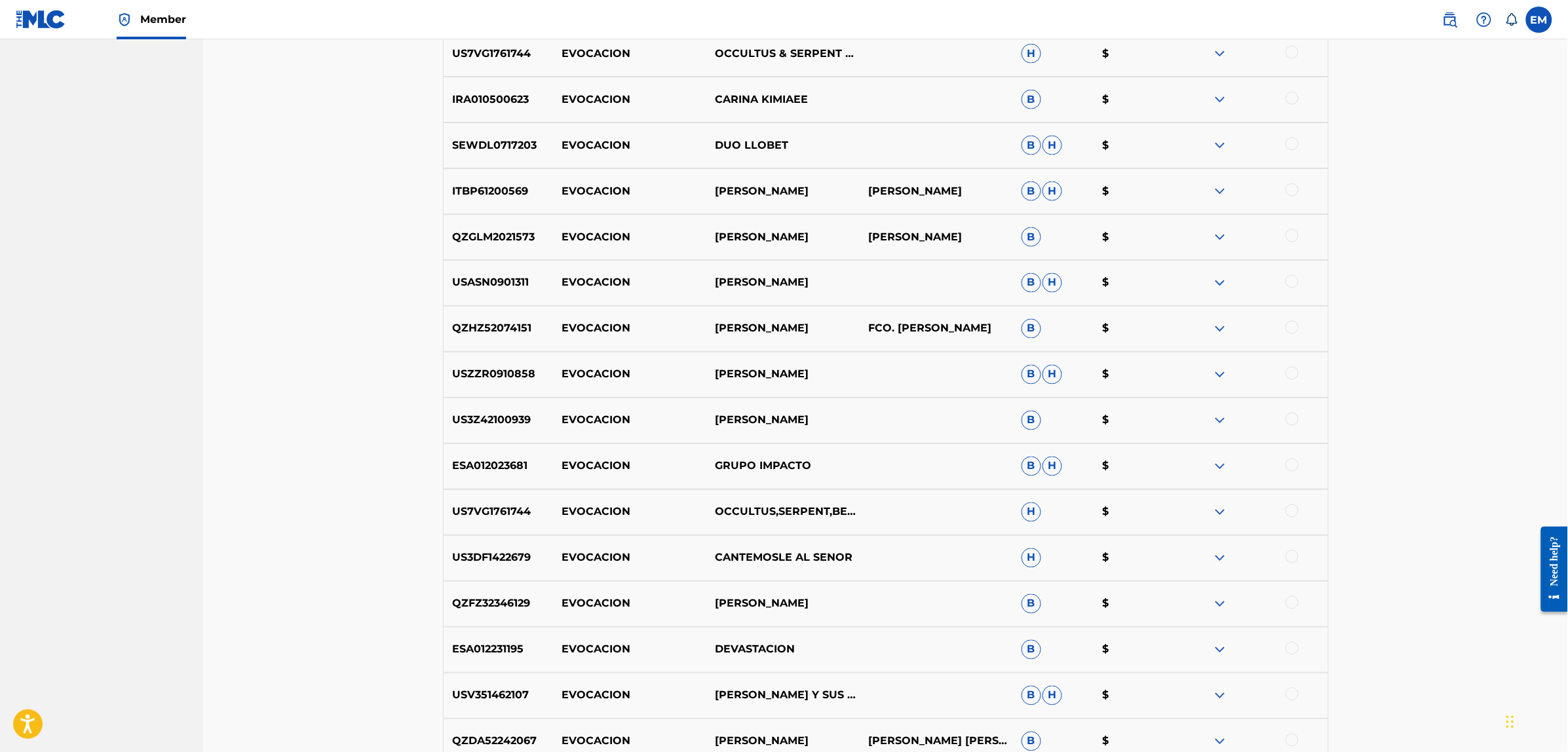
scroll to position [7287, 0]
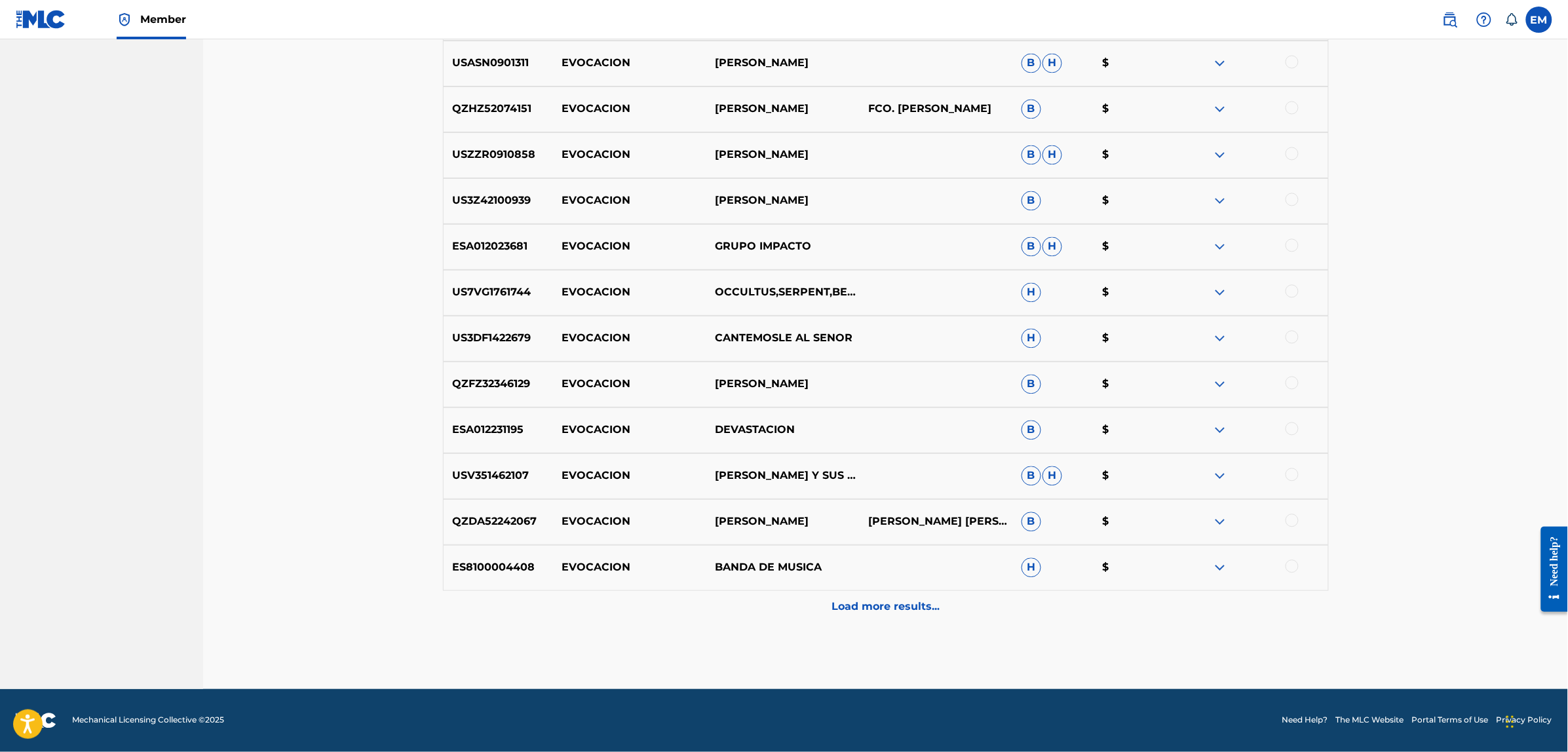
click at [856, 604] on p "Load more results..." at bounding box center [885, 607] width 108 height 16
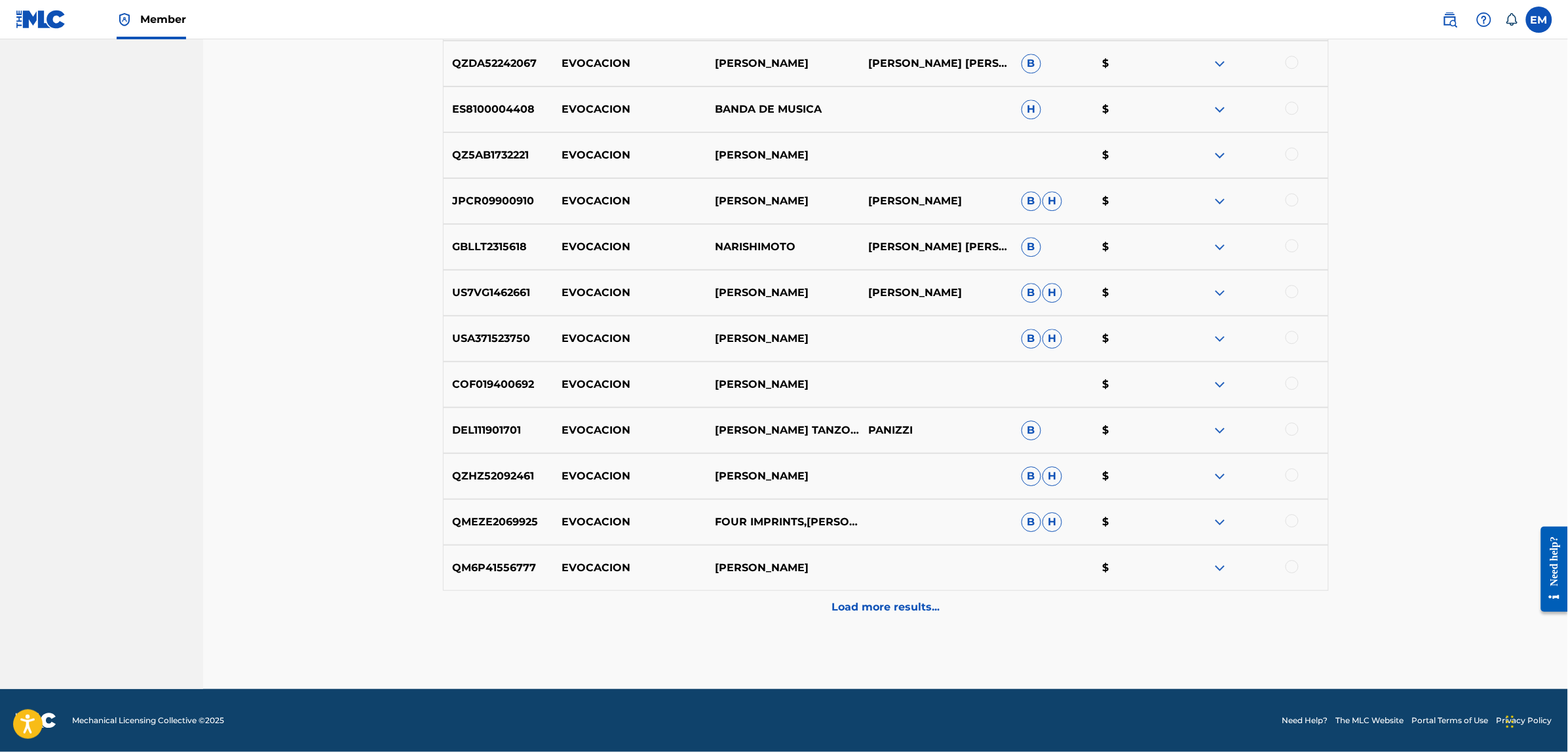
click at [856, 604] on p "Load more results..." at bounding box center [885, 607] width 108 height 16
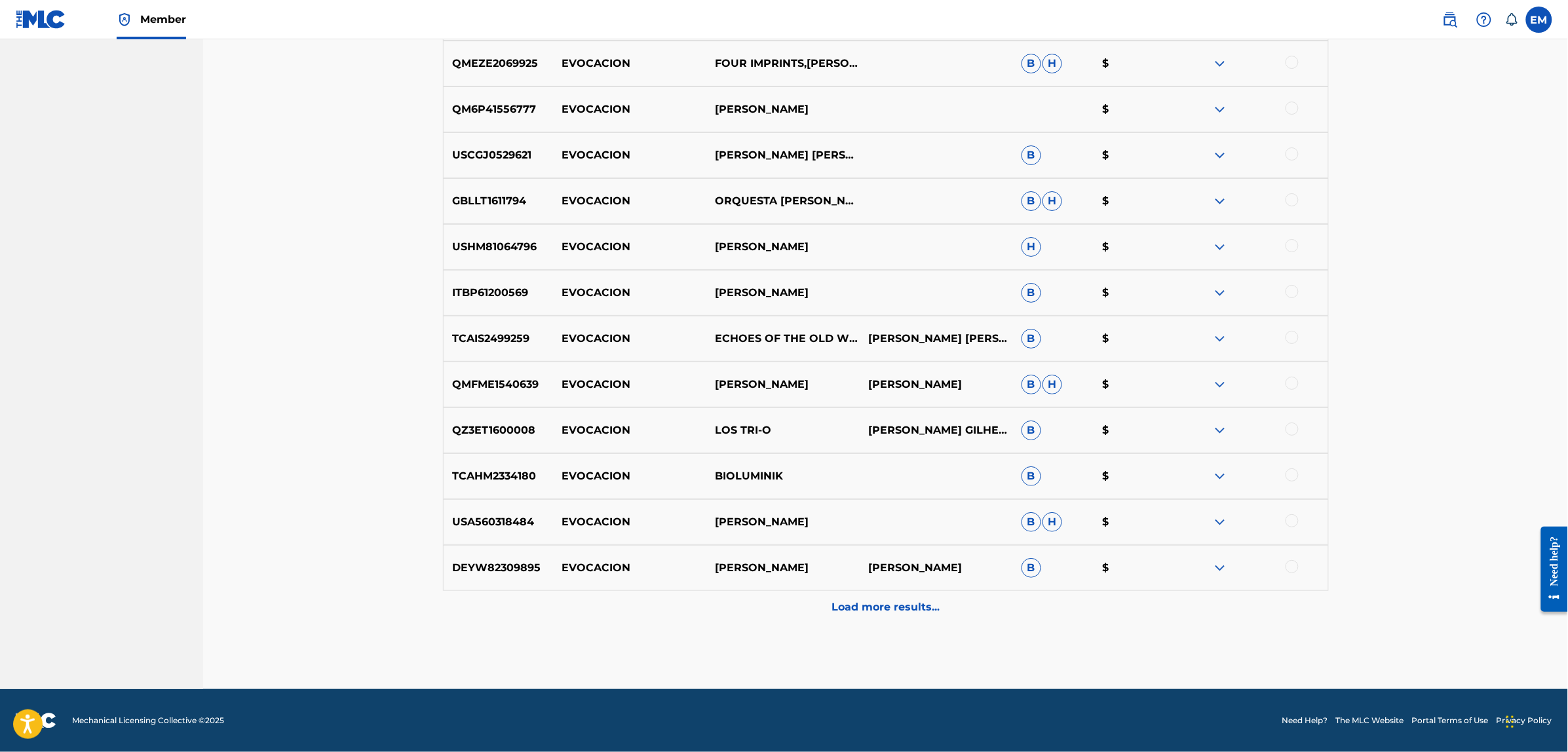
click at [856, 604] on p "Load more results..." at bounding box center [885, 607] width 108 height 16
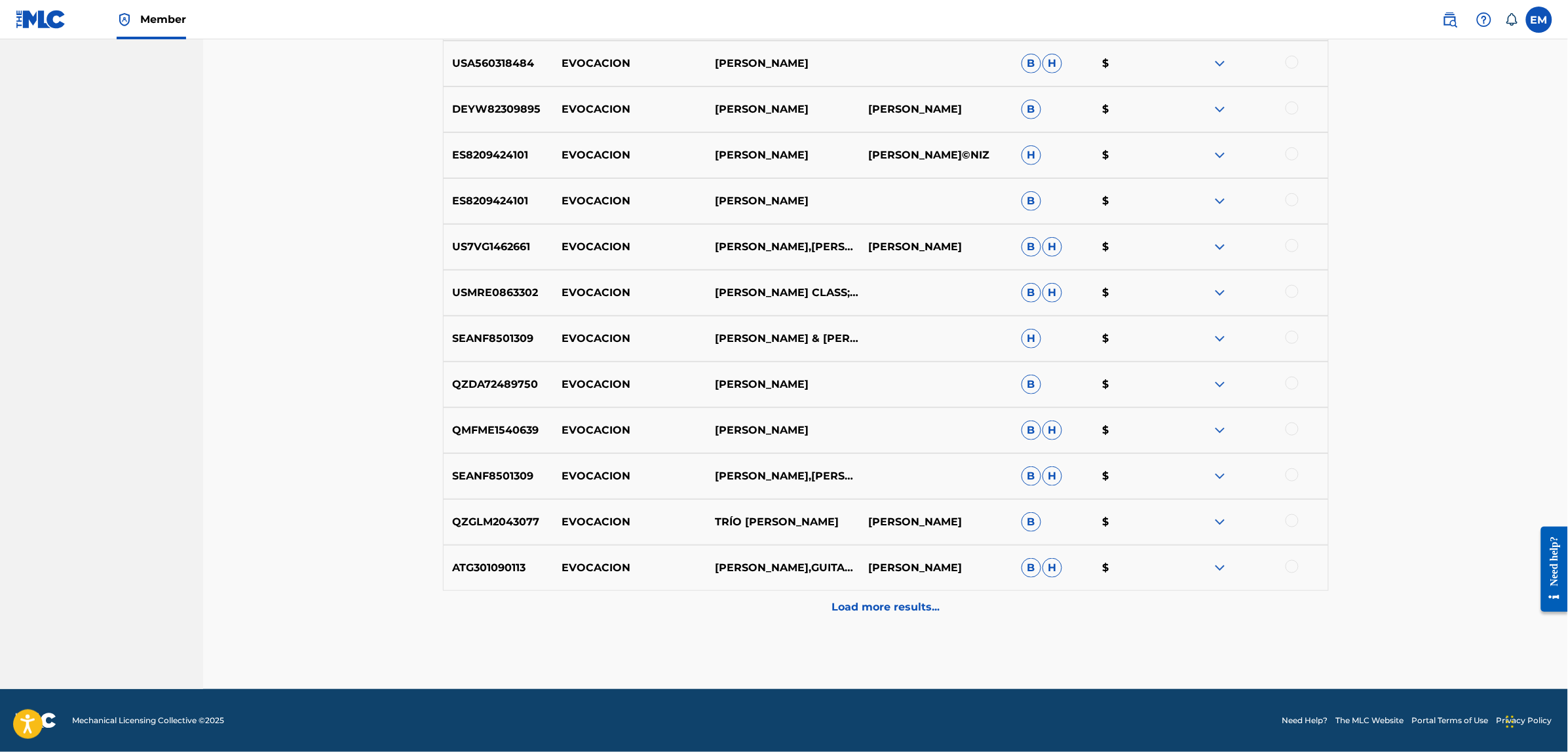
click at [856, 604] on p "Load more results..." at bounding box center [885, 607] width 108 height 16
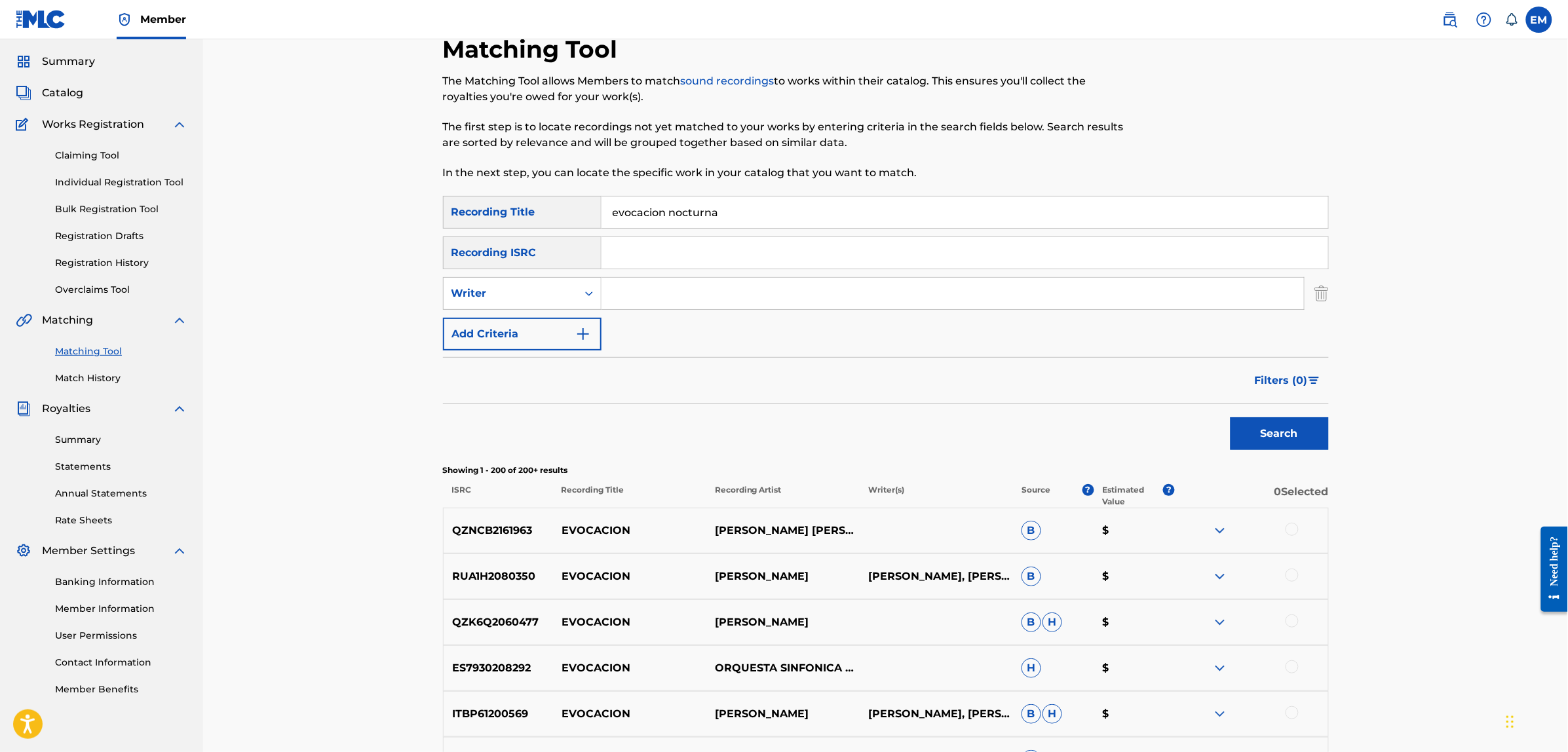
scroll to position [0, 0]
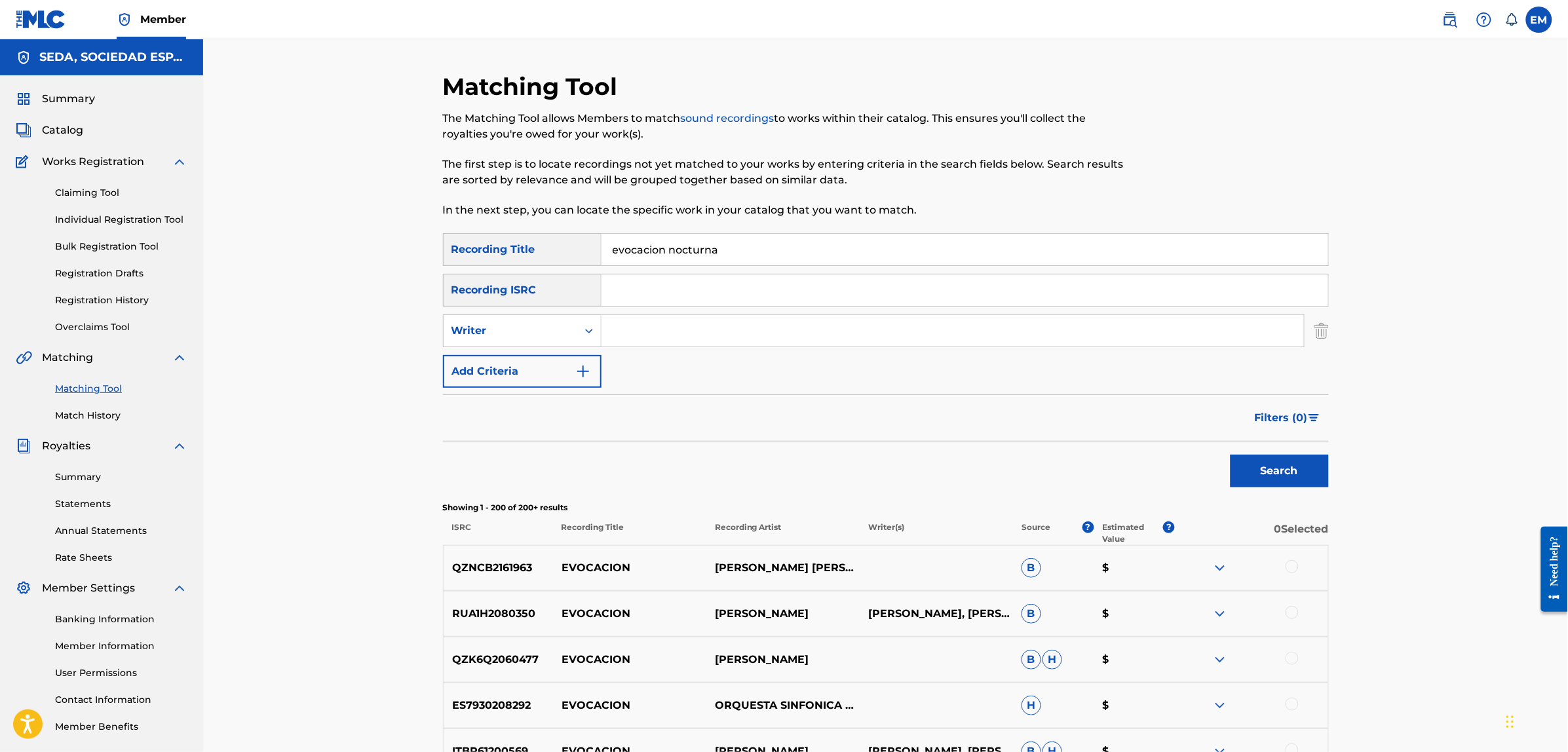
click at [623, 334] on input "Search Form" at bounding box center [952, 331] width 702 height 32
type input "[PERSON_NAME]"
click at [1230, 454] on button "Search" at bounding box center [1279, 471] width 98 height 33
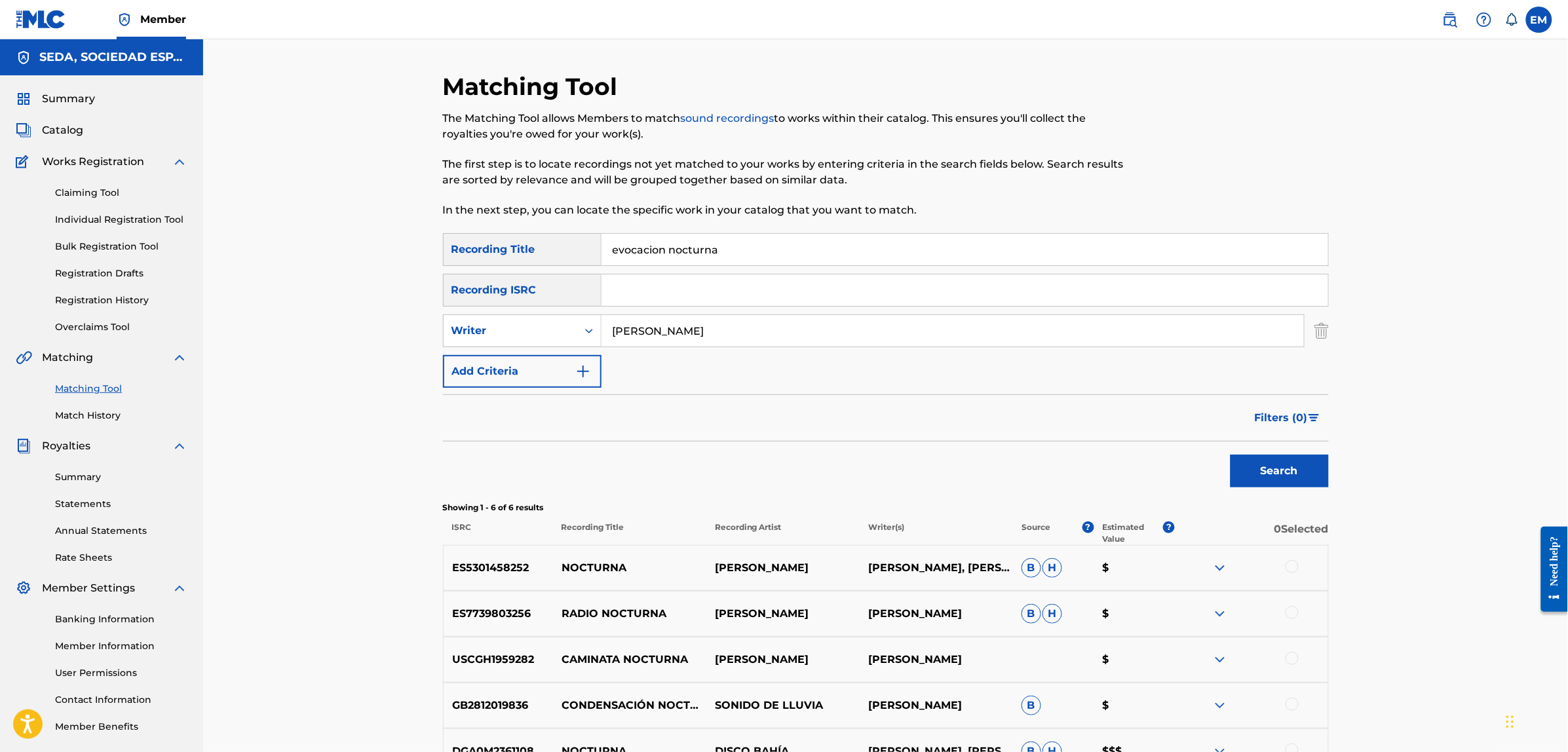
click at [558, 365] on button "Add Criteria" at bounding box center [522, 371] width 158 height 33
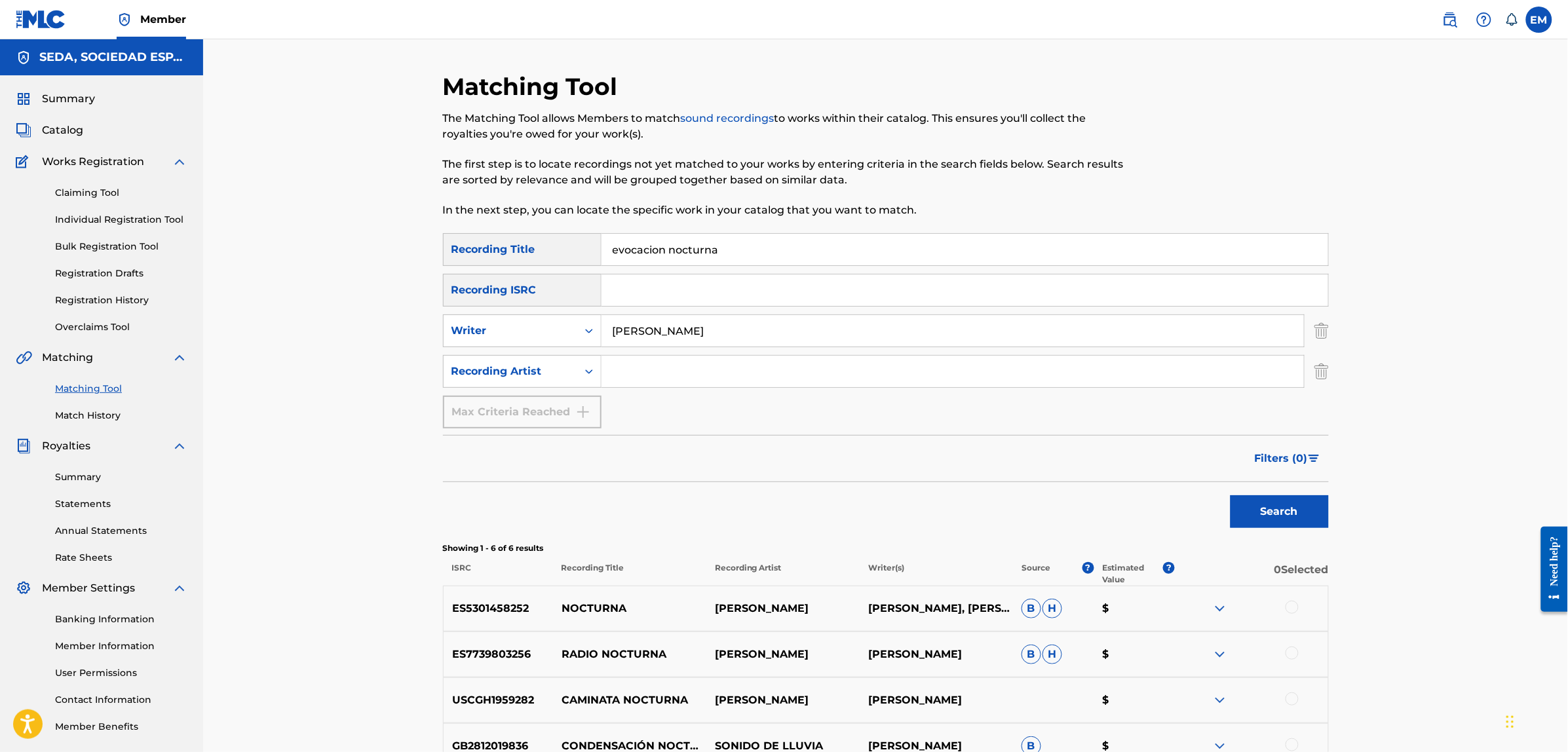
click at [626, 370] on input "Search Form" at bounding box center [952, 371] width 702 height 32
click at [1230, 495] on button "Search" at bounding box center [1279, 511] width 98 height 33
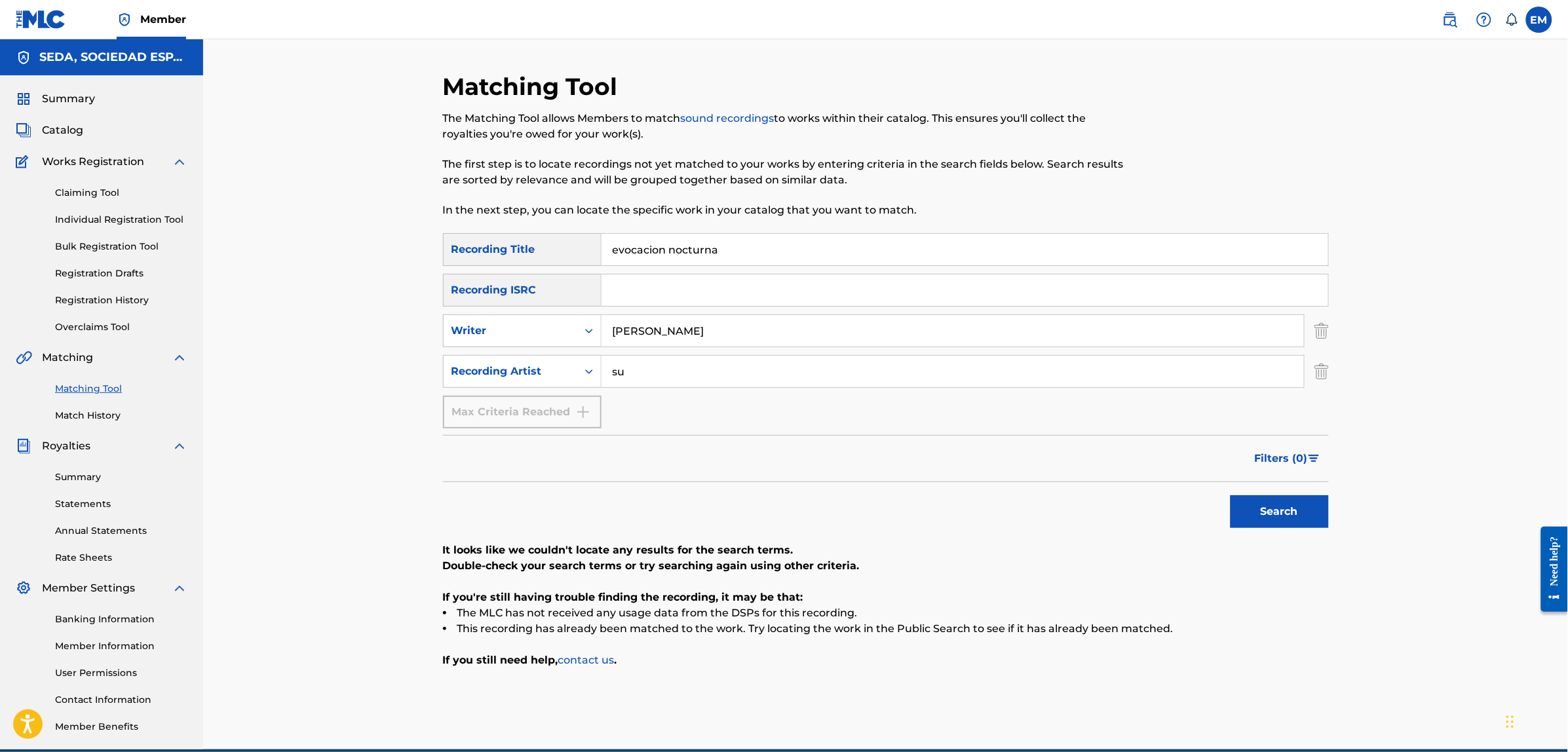
type input "s"
click at [1230, 495] on button "Search" at bounding box center [1279, 511] width 98 height 33
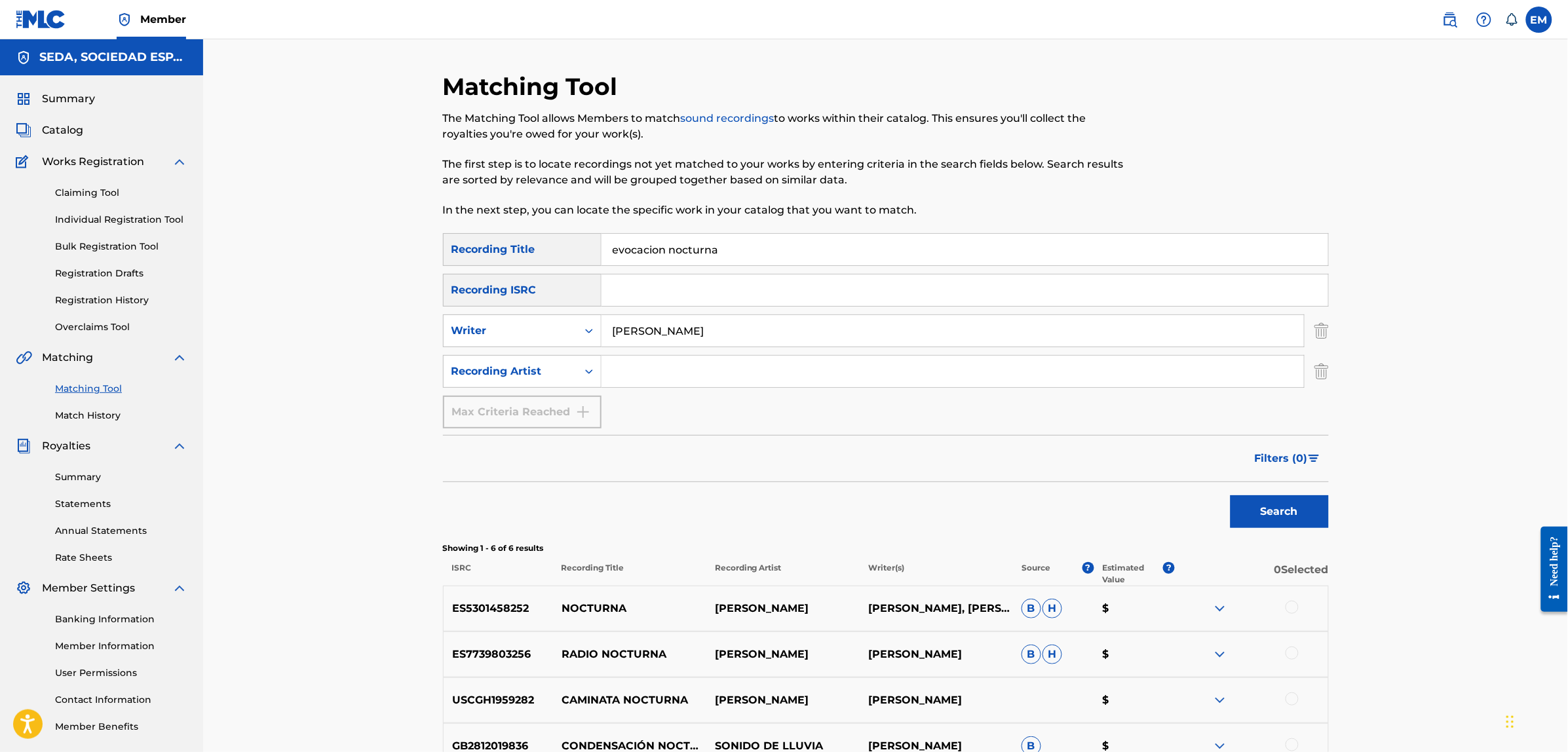
drag, startPoint x: 757, startPoint y: 242, endPoint x: 560, endPoint y: 234, distance: 197.2
click at [560, 234] on div "SearchWithCriteria3a5f316d-1591-4fc4-936f-0313e065cfe0 Recording Title evocacio…" at bounding box center [886, 249] width 886 height 33
click at [1230, 495] on button "Search" at bounding box center [1279, 511] width 98 height 33
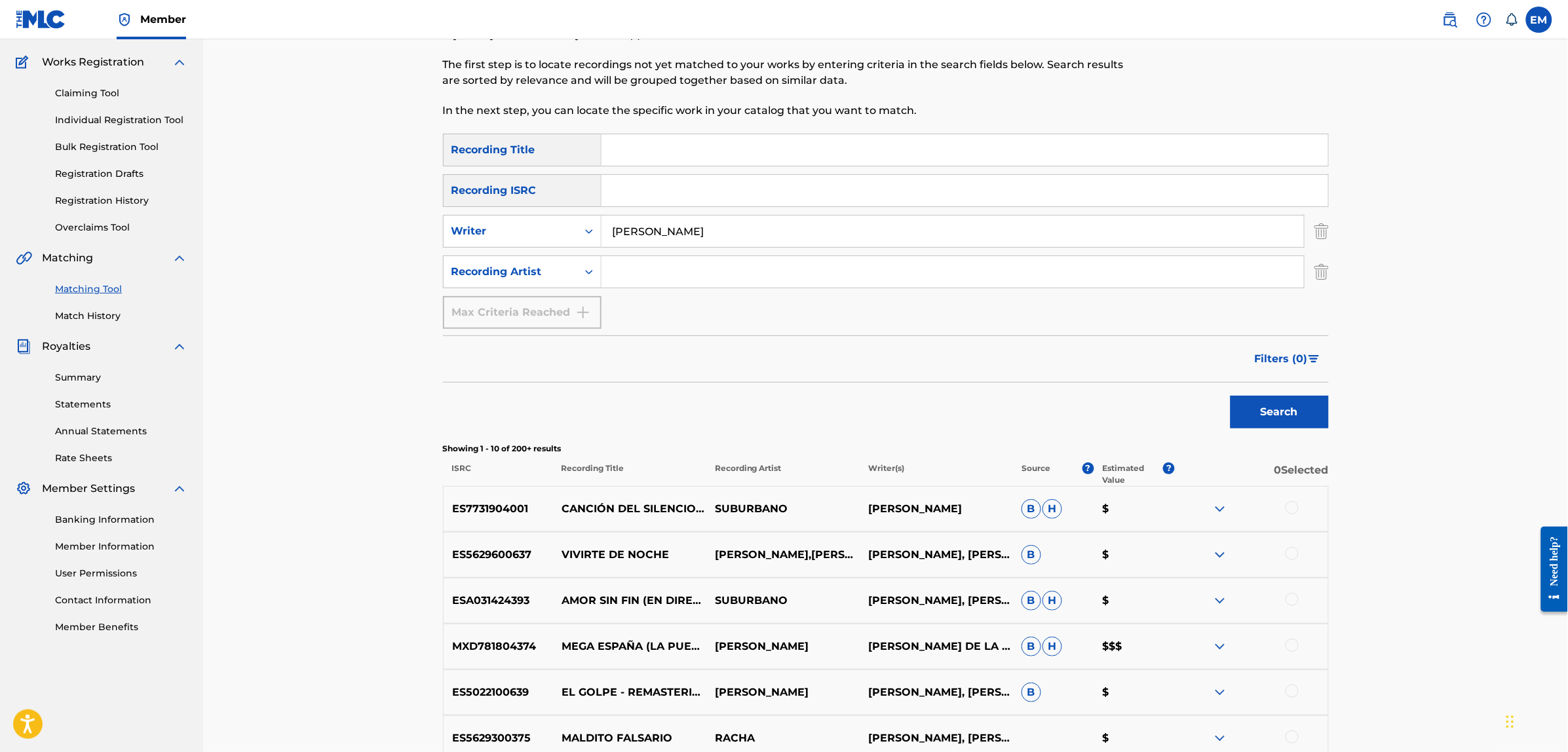
scroll to position [327, 0]
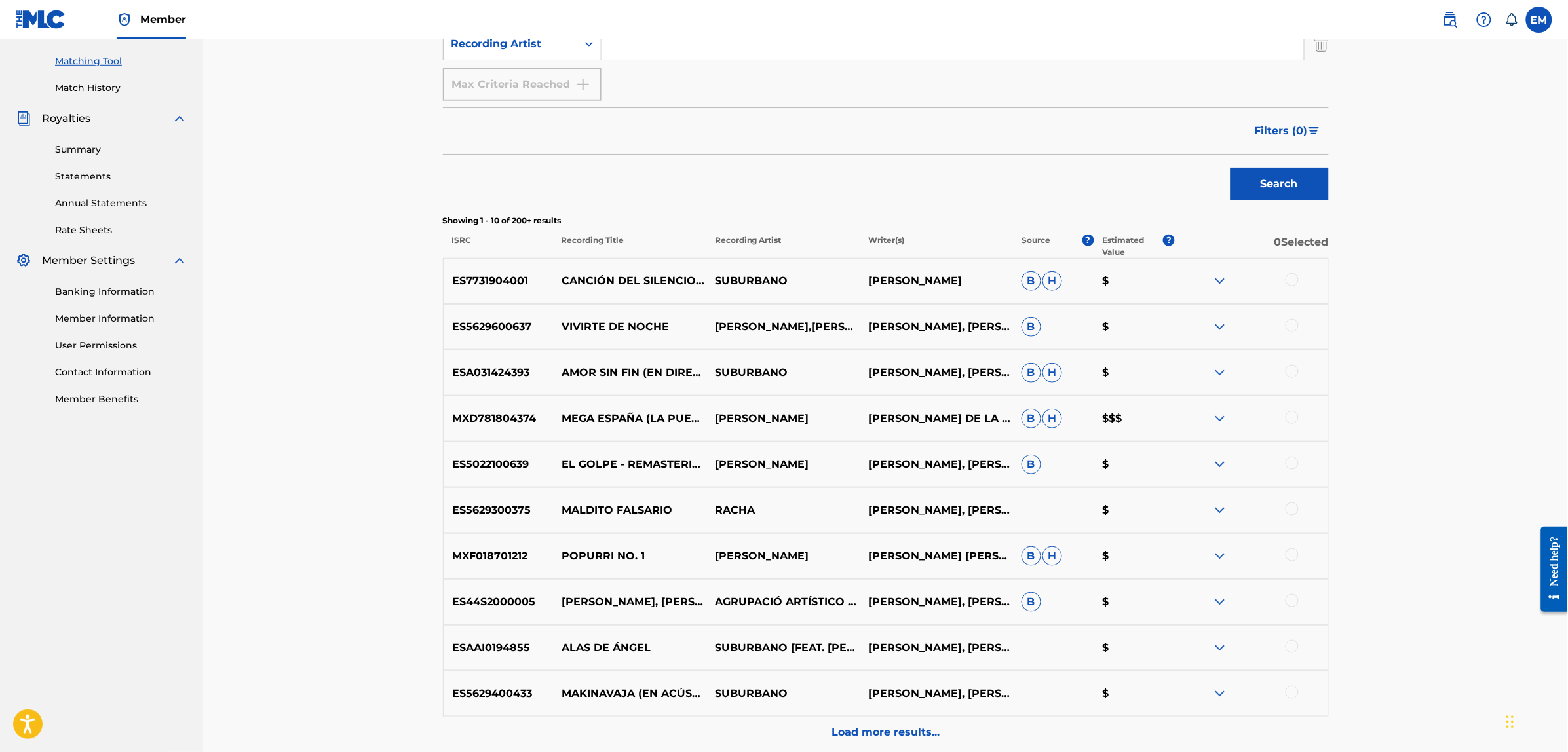
click at [1293, 509] on div at bounding box center [1292, 508] width 13 height 13
click at [952, 636] on button "Match 1 Group" at bounding box center [921, 645] width 145 height 33
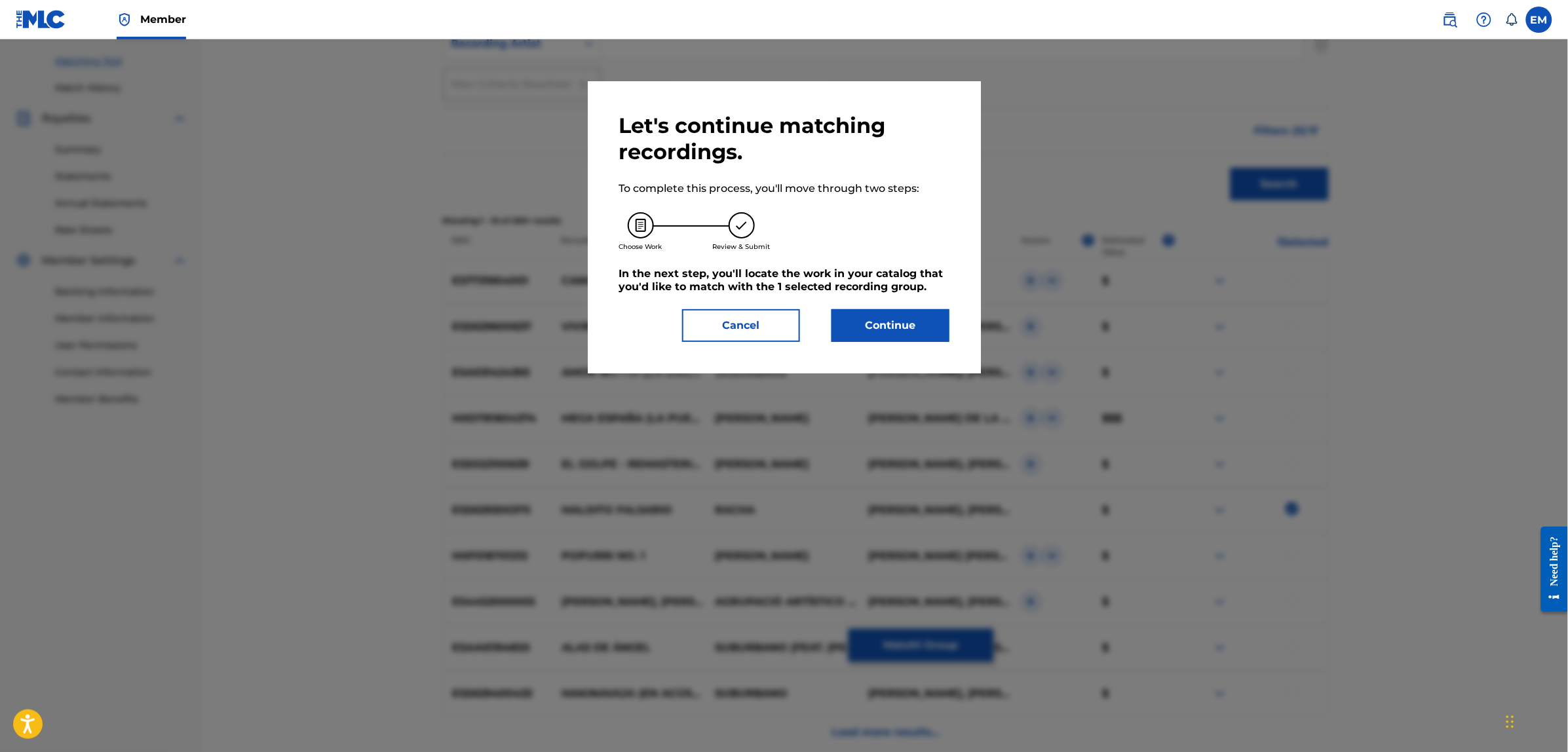
click at [885, 326] on button "Continue" at bounding box center [890, 326] width 118 height 33
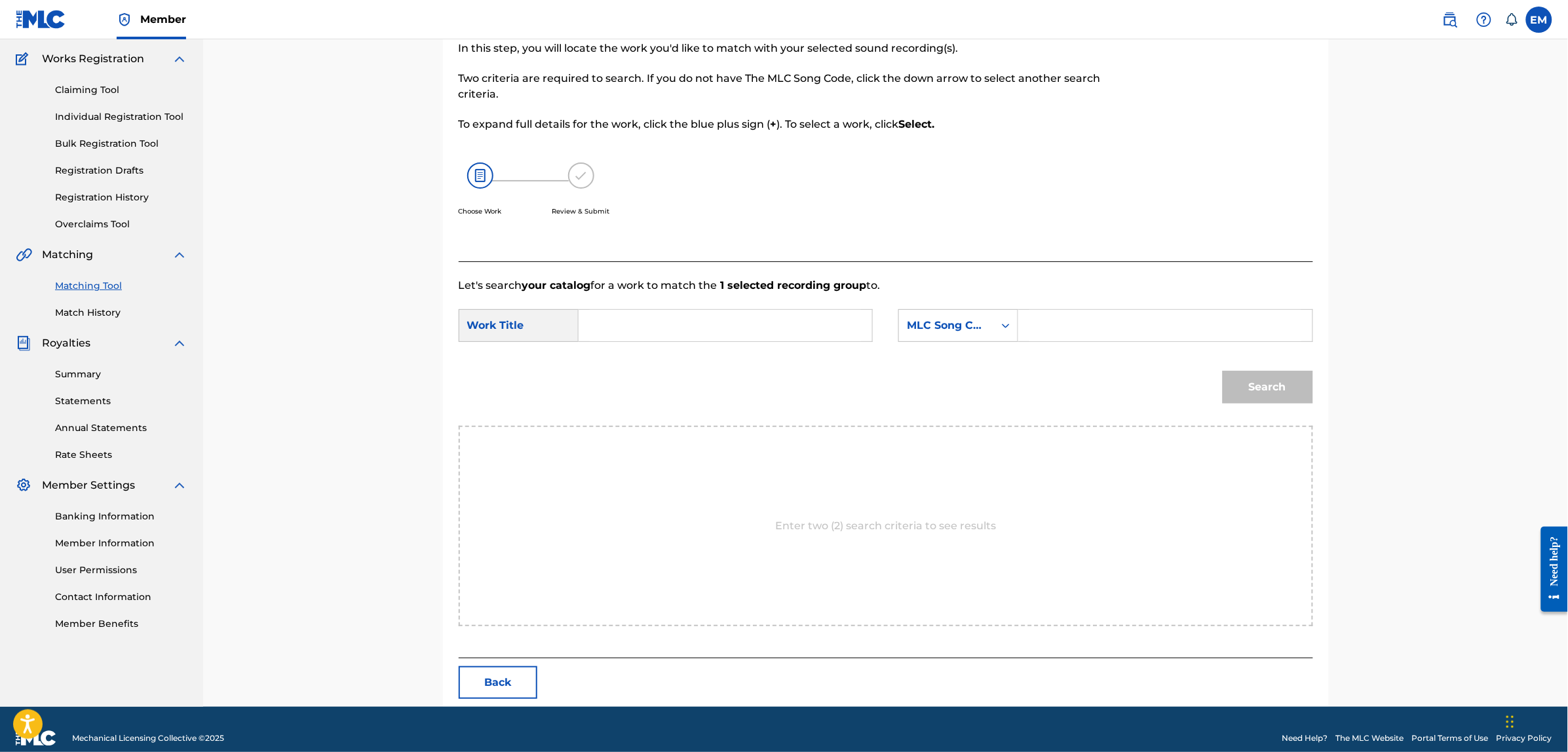
scroll to position [120, 0]
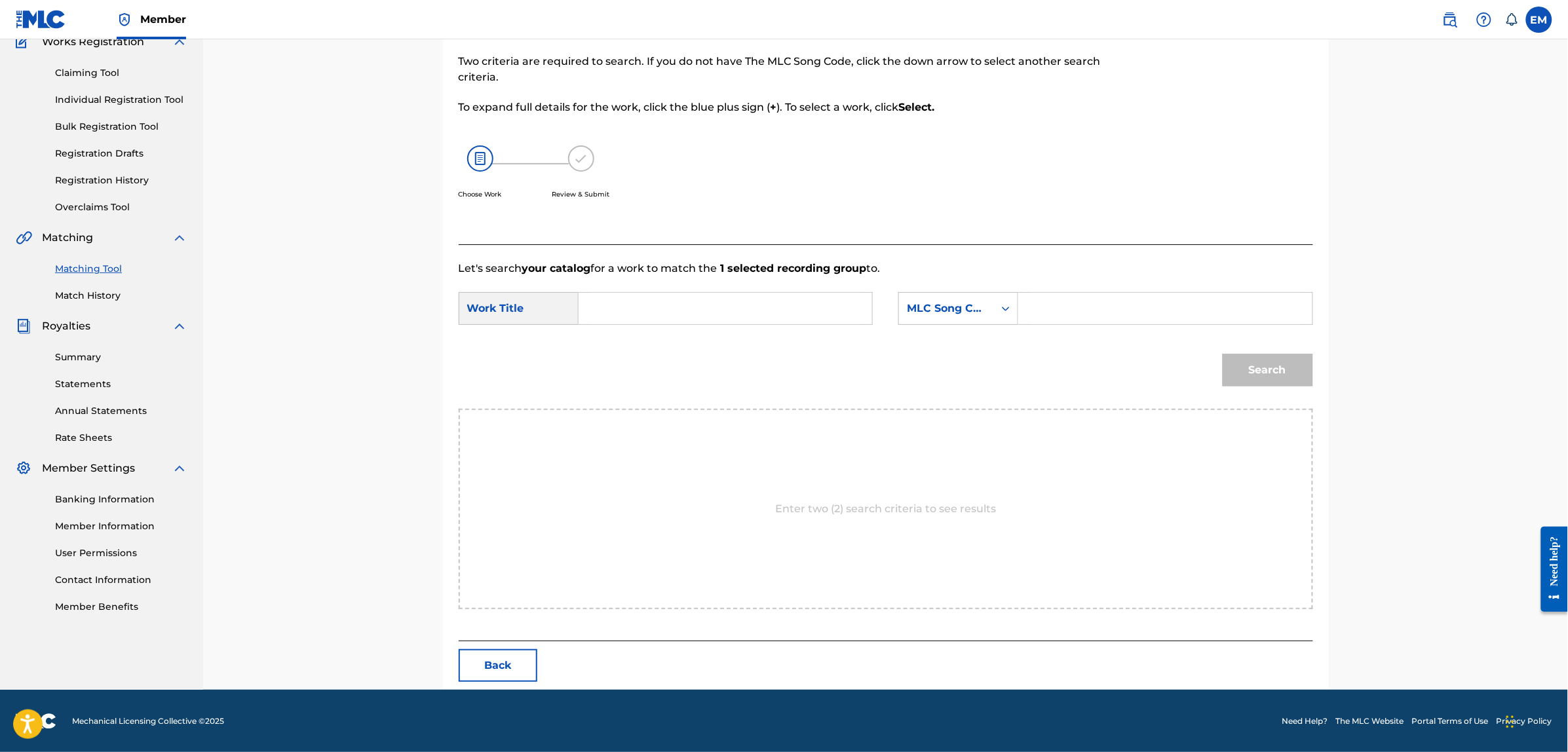
click at [714, 309] on input "Search Form" at bounding box center [725, 309] width 271 height 32
type input "evocacion nocturna"
click at [958, 305] on div "MLC Song Code" at bounding box center [946, 309] width 80 height 16
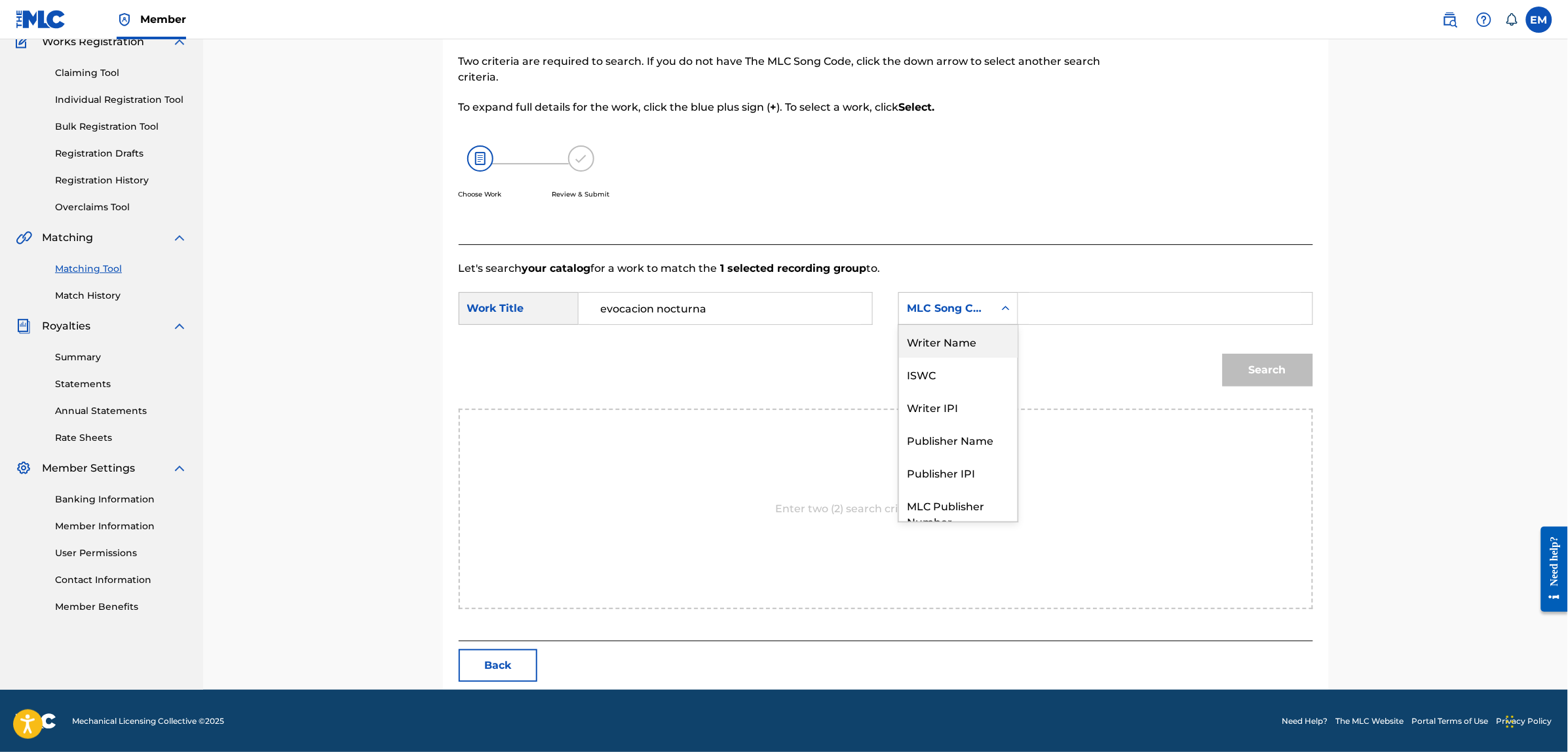
click at [958, 340] on div "Writer Name" at bounding box center [957, 341] width 118 height 33
click at [1131, 318] on input "Search Form" at bounding box center [1165, 309] width 271 height 32
paste input "[PERSON_NAME]"
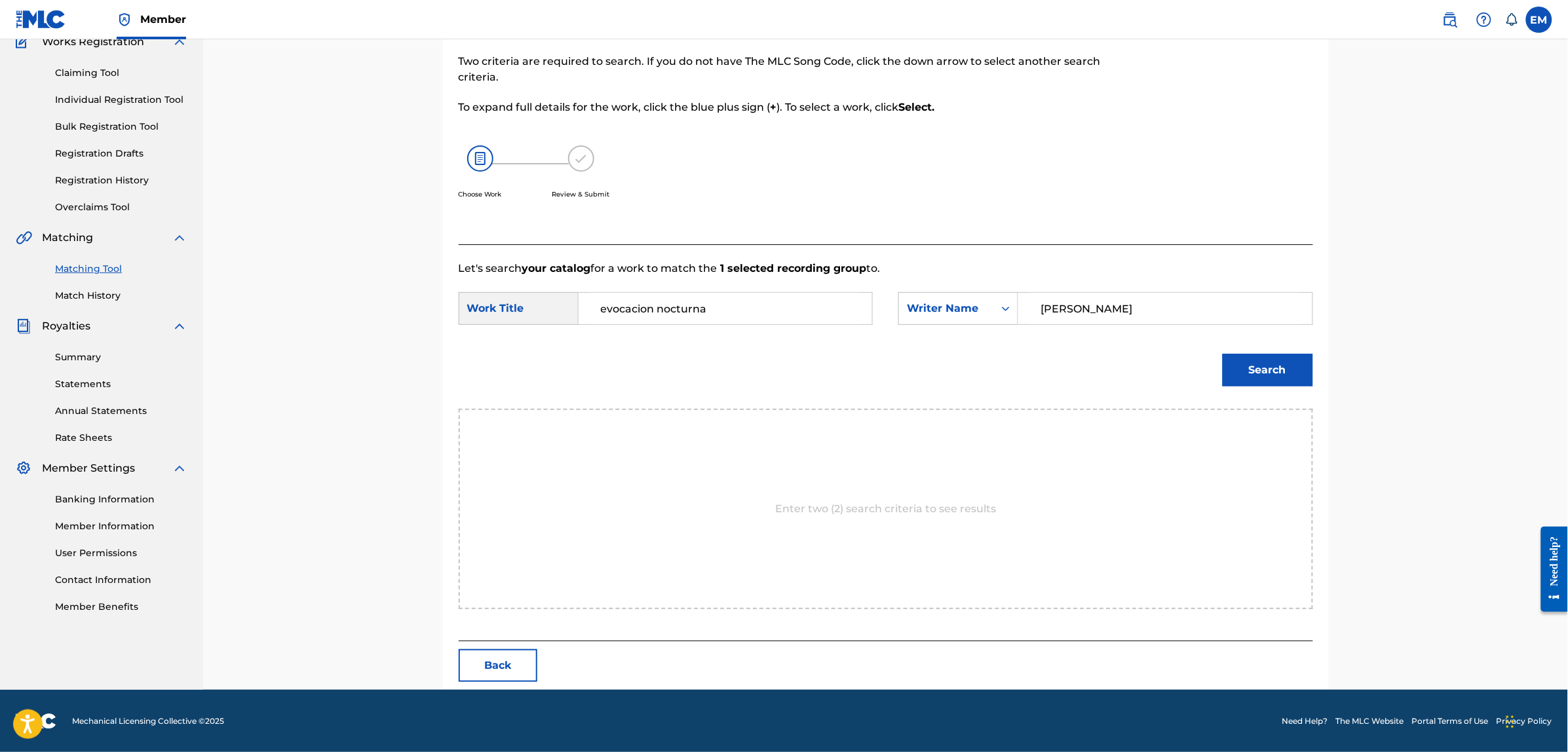
type input "[PERSON_NAME]"
click at [1223, 354] on button "Search" at bounding box center [1268, 370] width 90 height 33
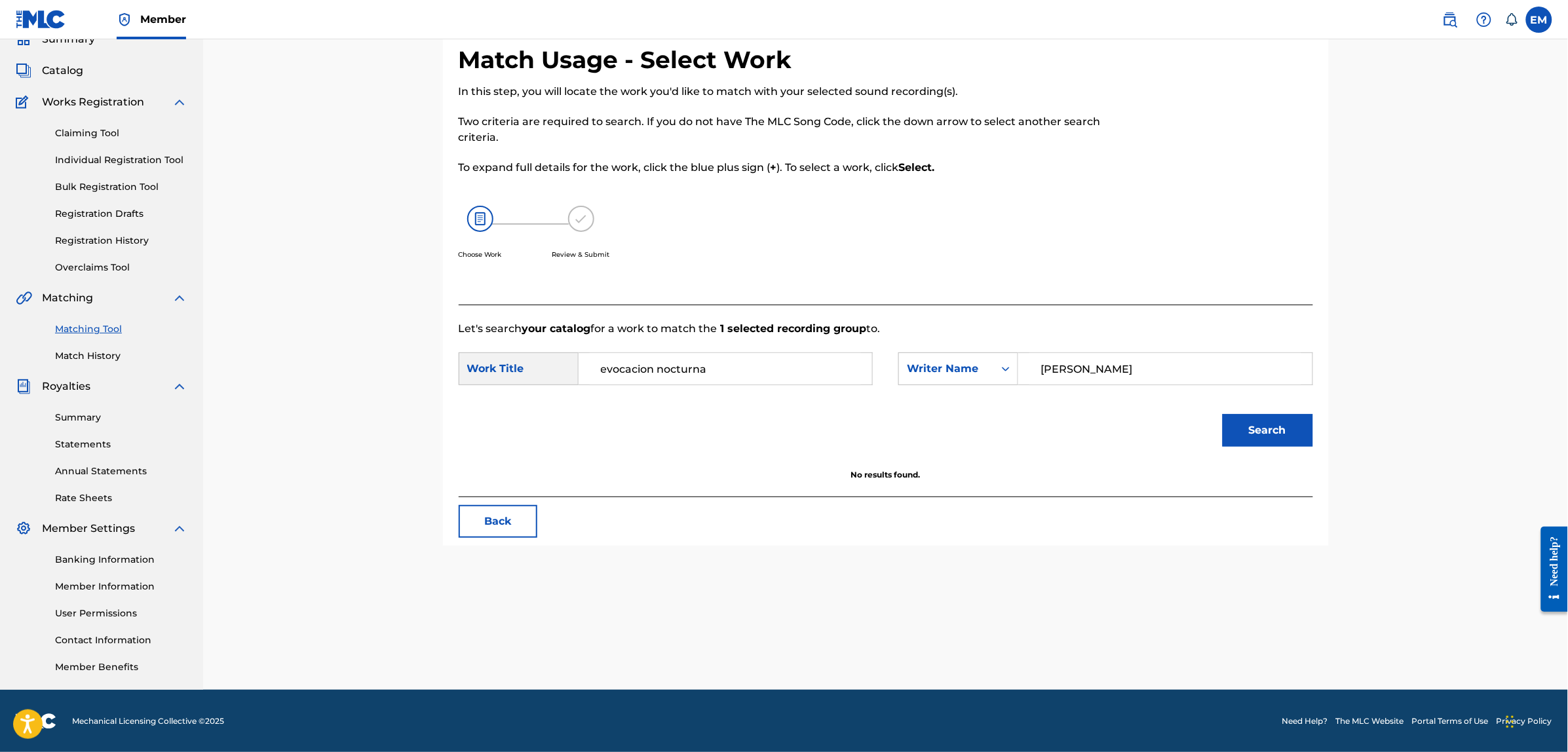
click at [497, 514] on button "Back" at bounding box center [498, 521] width 79 height 33
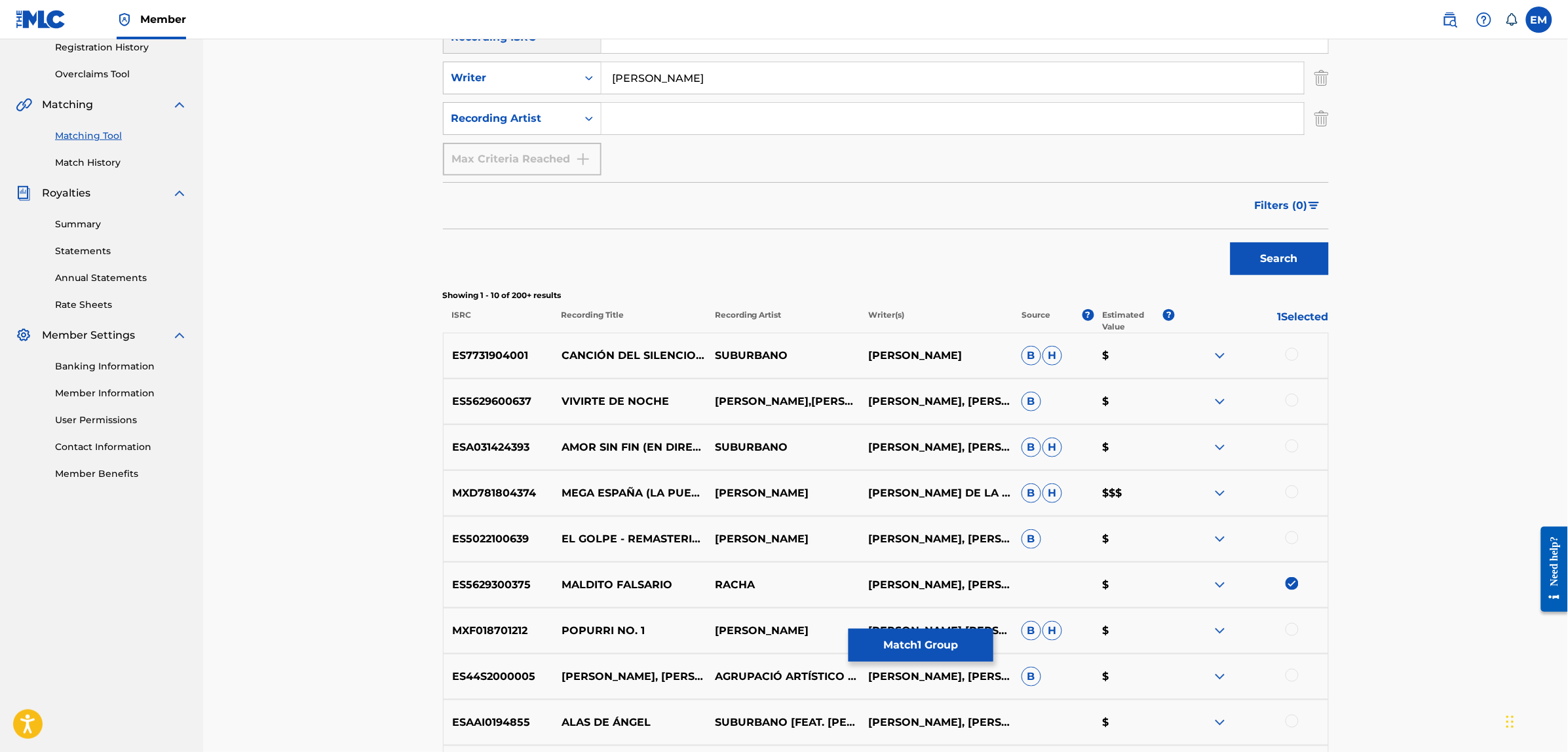
scroll to position [453, 0]
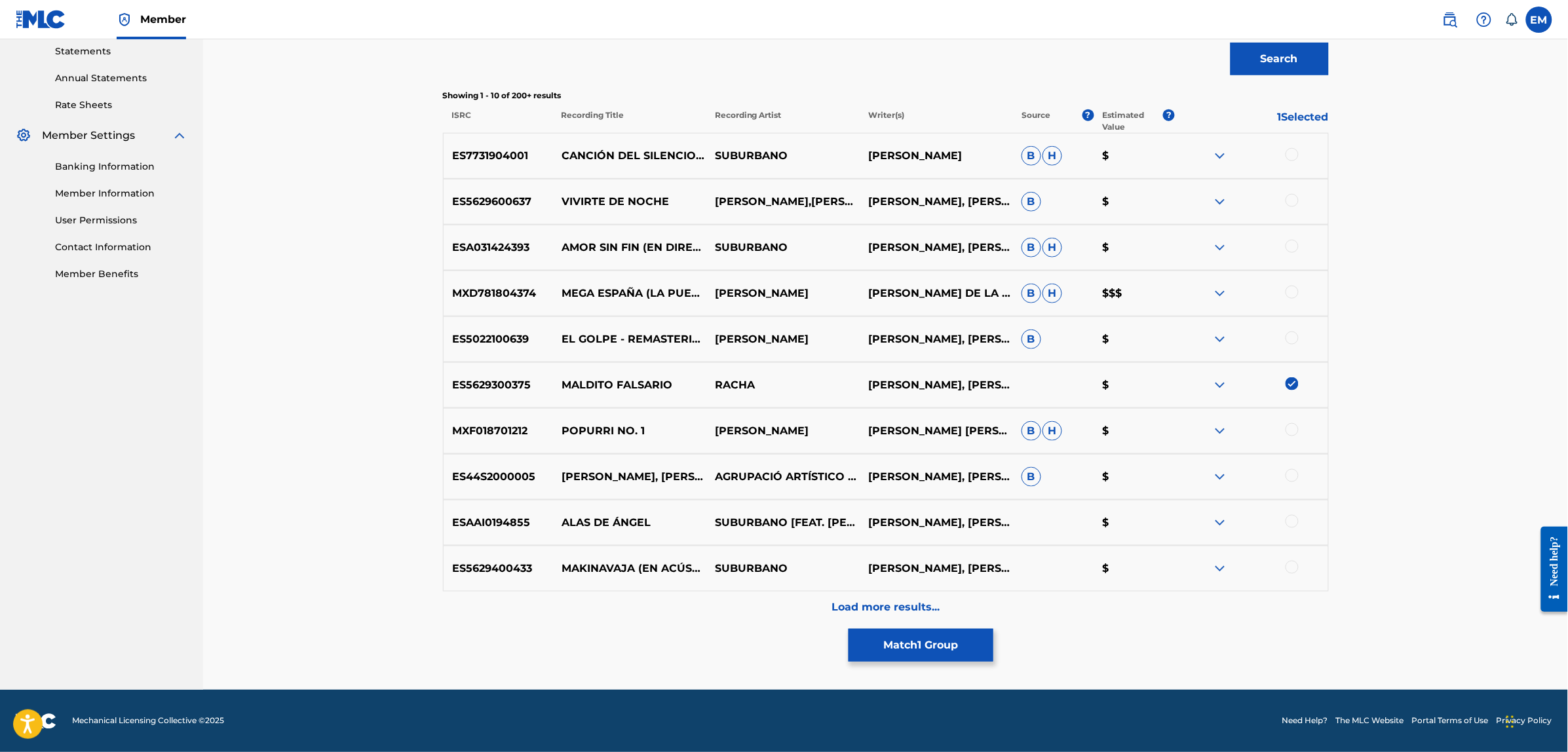
click at [1294, 390] on img at bounding box center [1292, 384] width 13 height 13
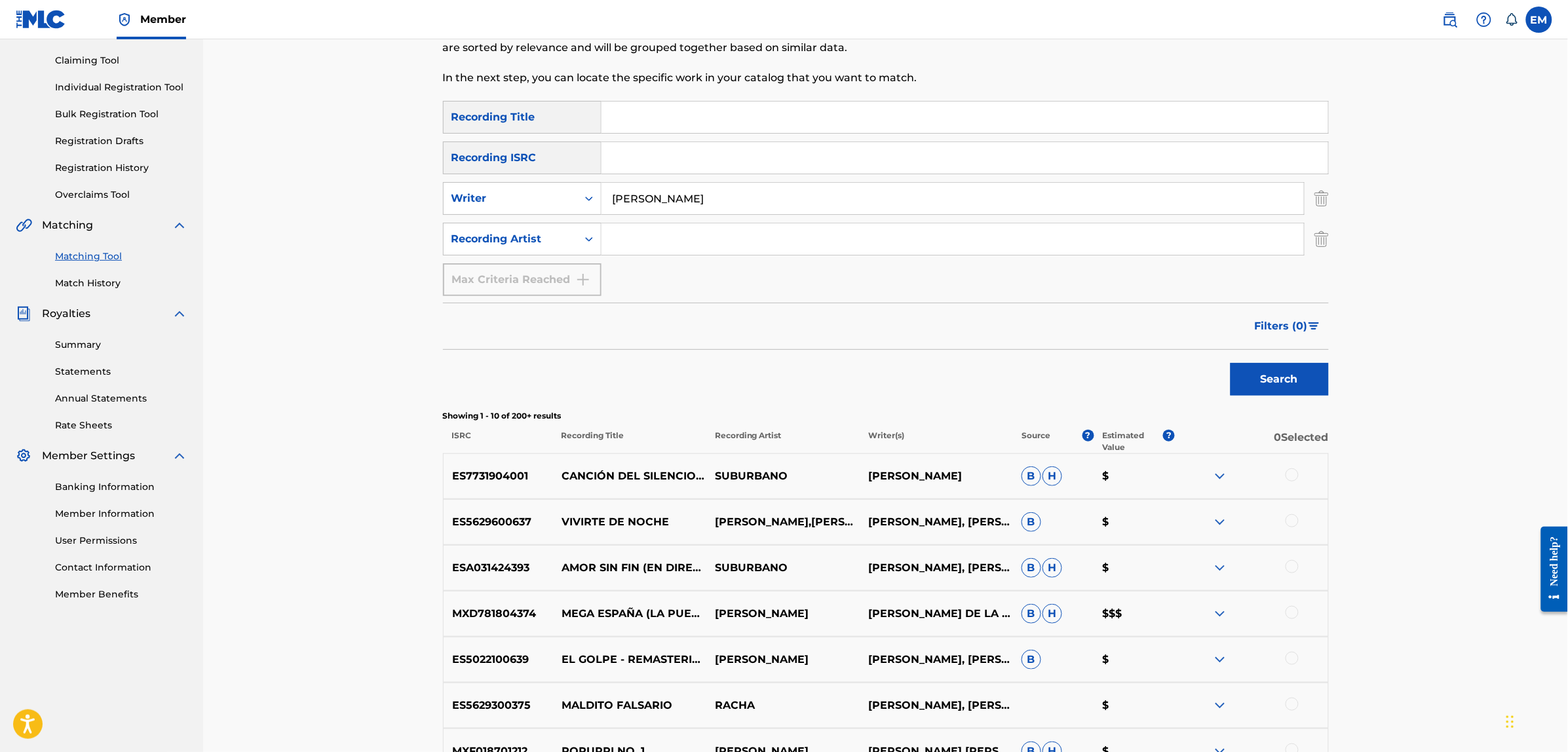
scroll to position [0, 0]
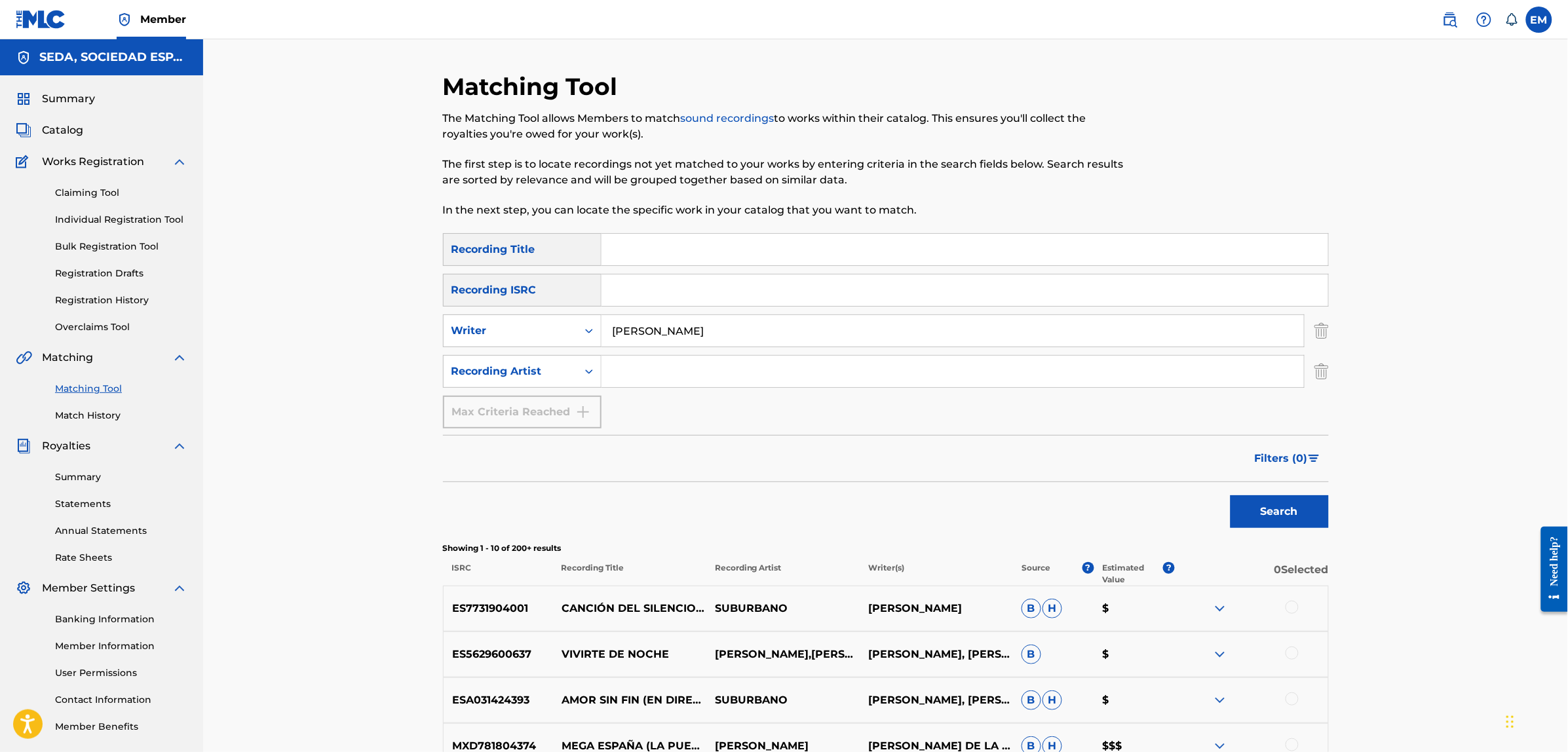
click at [665, 247] on input "Search Form" at bounding box center [965, 249] width 727 height 32
type input "funky funly"
click at [1230, 495] on button "Search" at bounding box center [1279, 511] width 98 height 33
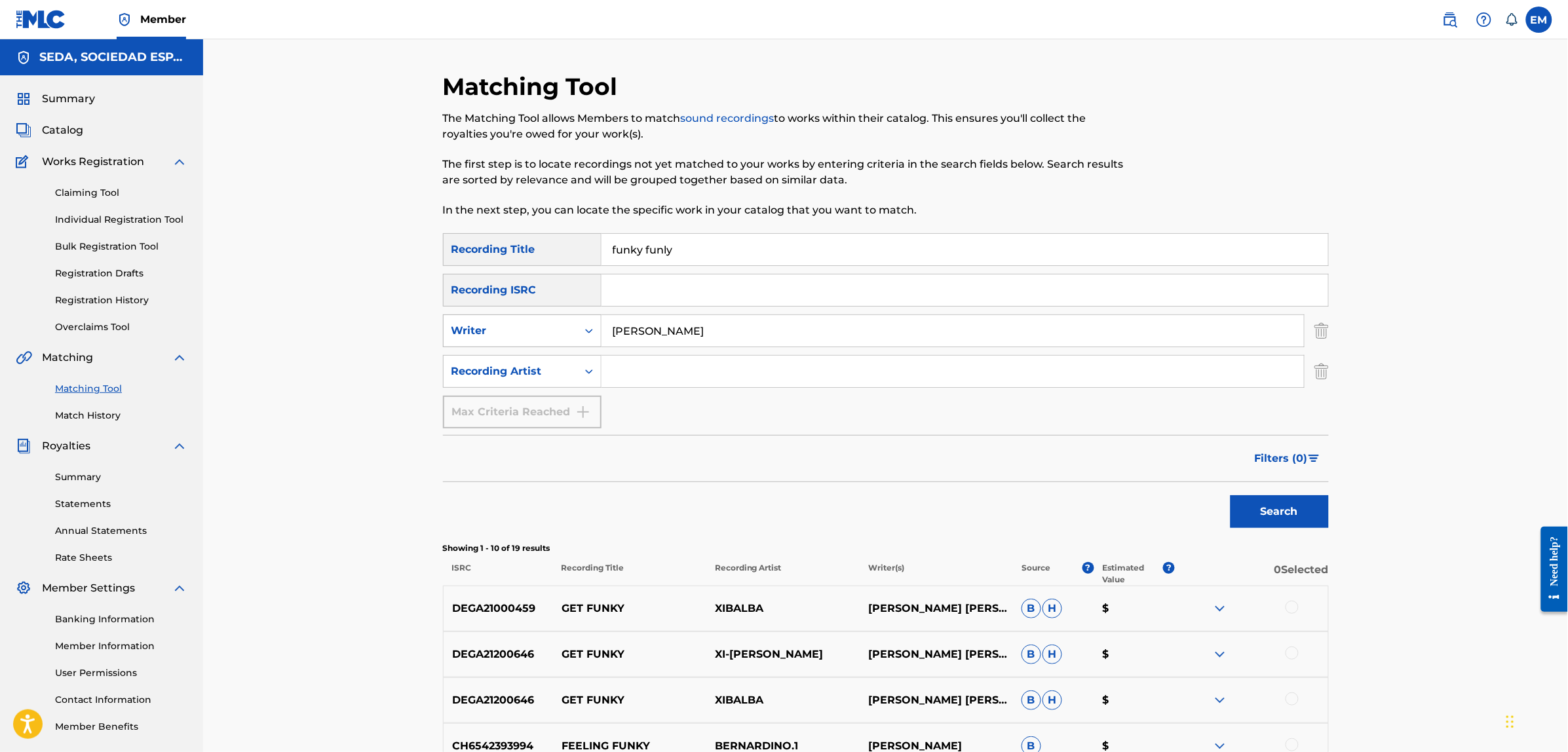
drag, startPoint x: 722, startPoint y: 323, endPoint x: 459, endPoint y: 323, distance: 263.0
click at [459, 323] on div "SearchWithCriteria32b46078-d4ae-42fd-b150-9528a5d1fe35 Writer [PERSON_NAME]" at bounding box center [886, 331] width 886 height 33
click at [1230, 495] on button "Search" at bounding box center [1279, 511] width 98 height 33
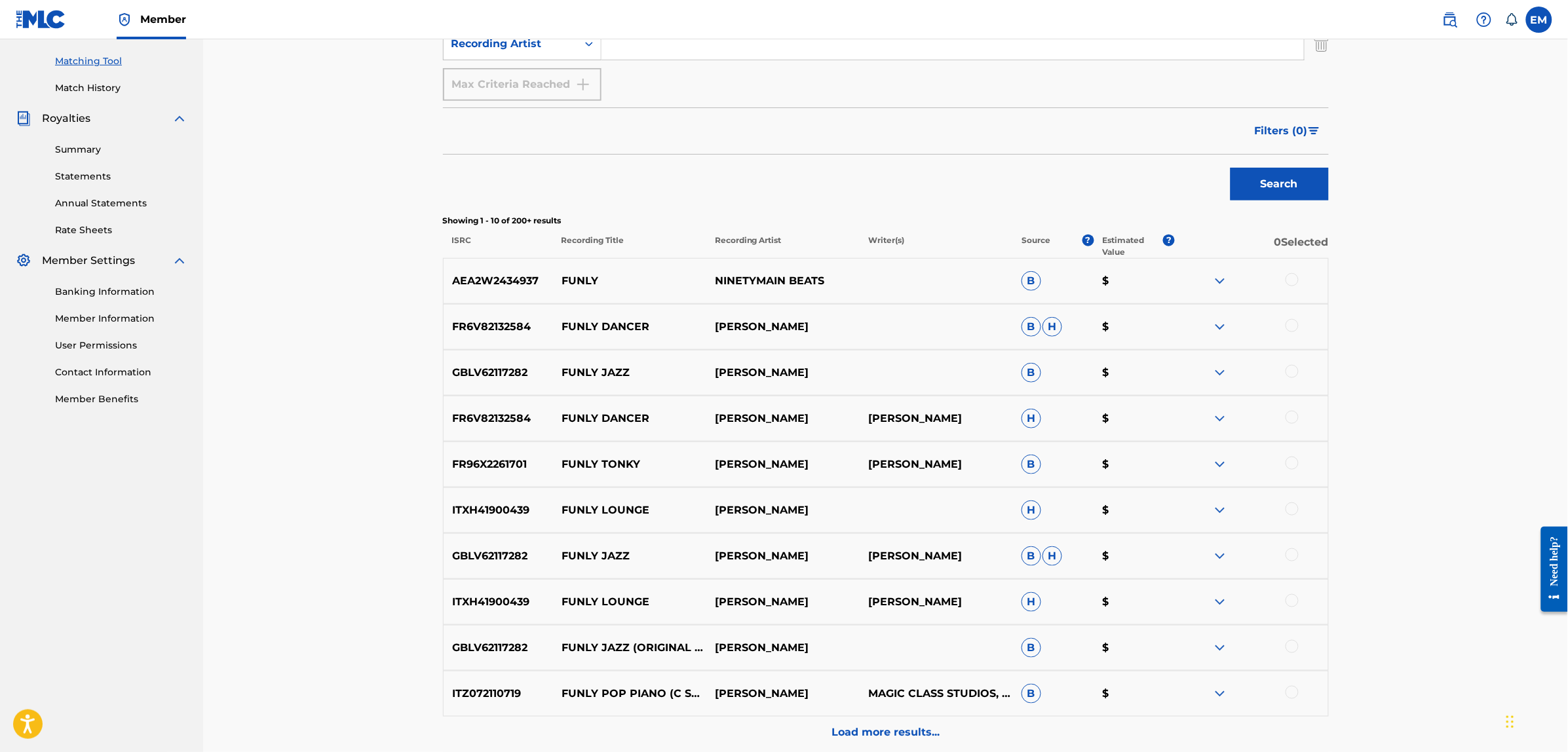
scroll to position [453, 0]
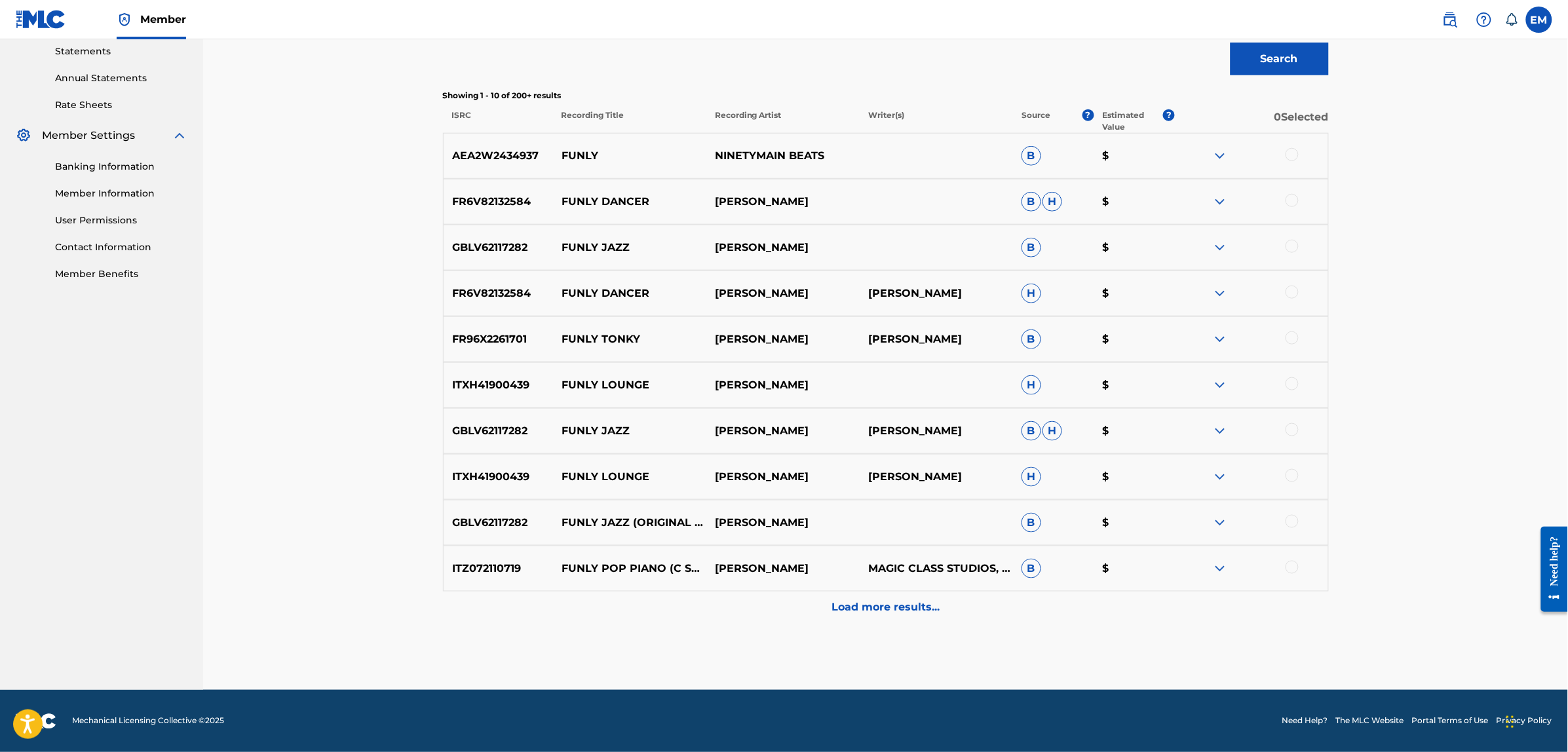
click at [912, 604] on p "Load more results..." at bounding box center [885, 607] width 108 height 16
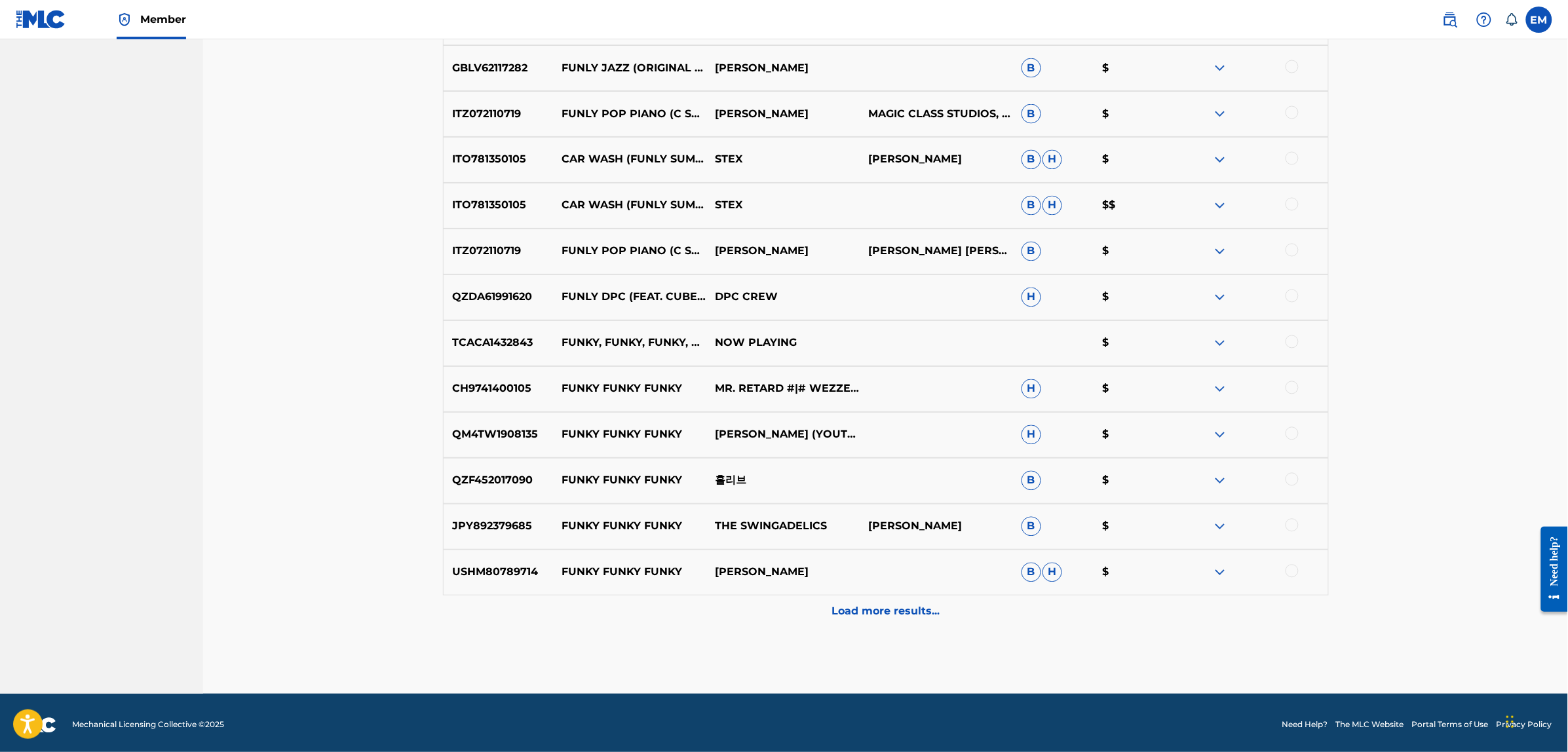
scroll to position [911, 0]
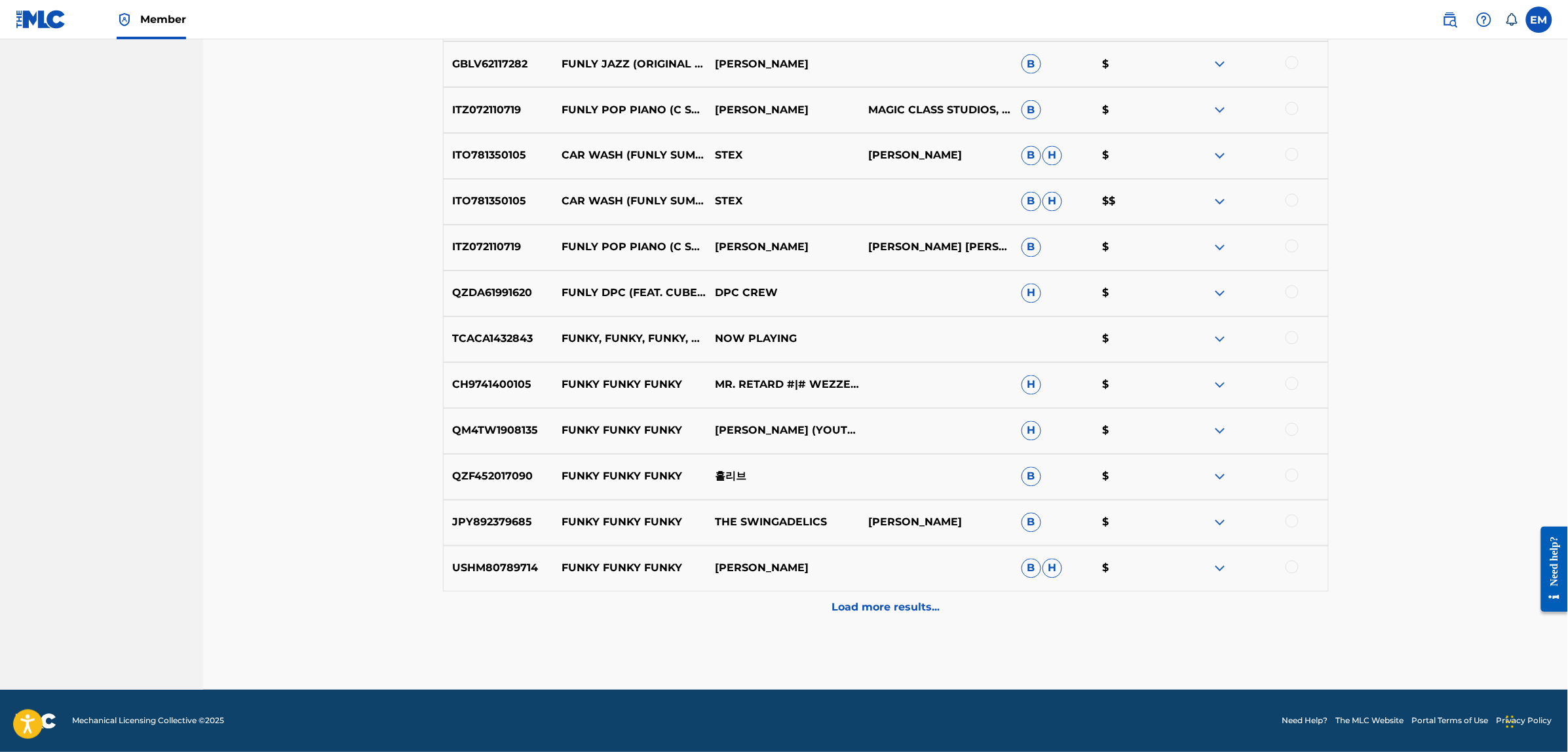
click at [874, 606] on p "Load more results..." at bounding box center [885, 607] width 108 height 16
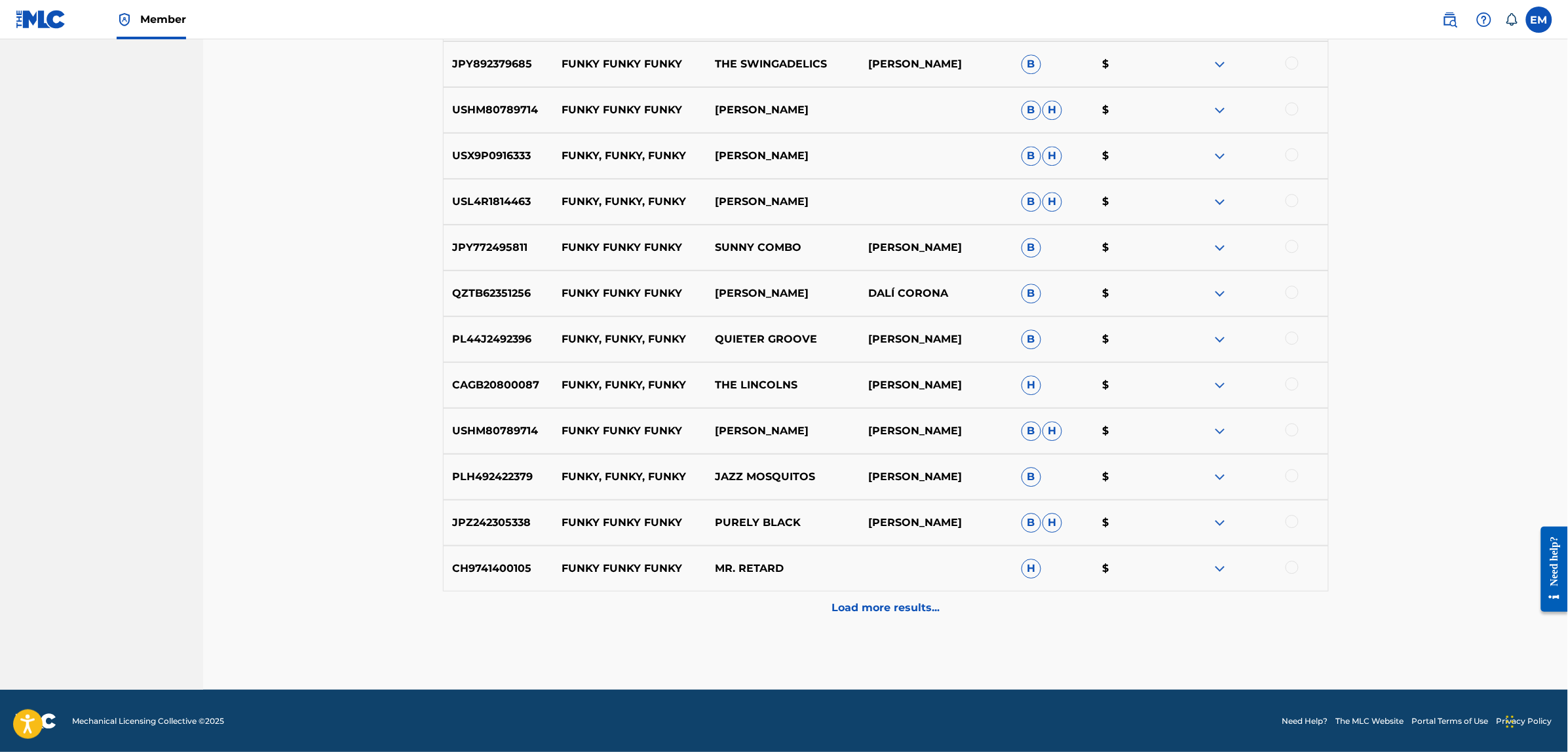
click at [915, 600] on p "Load more results..." at bounding box center [885, 607] width 108 height 16
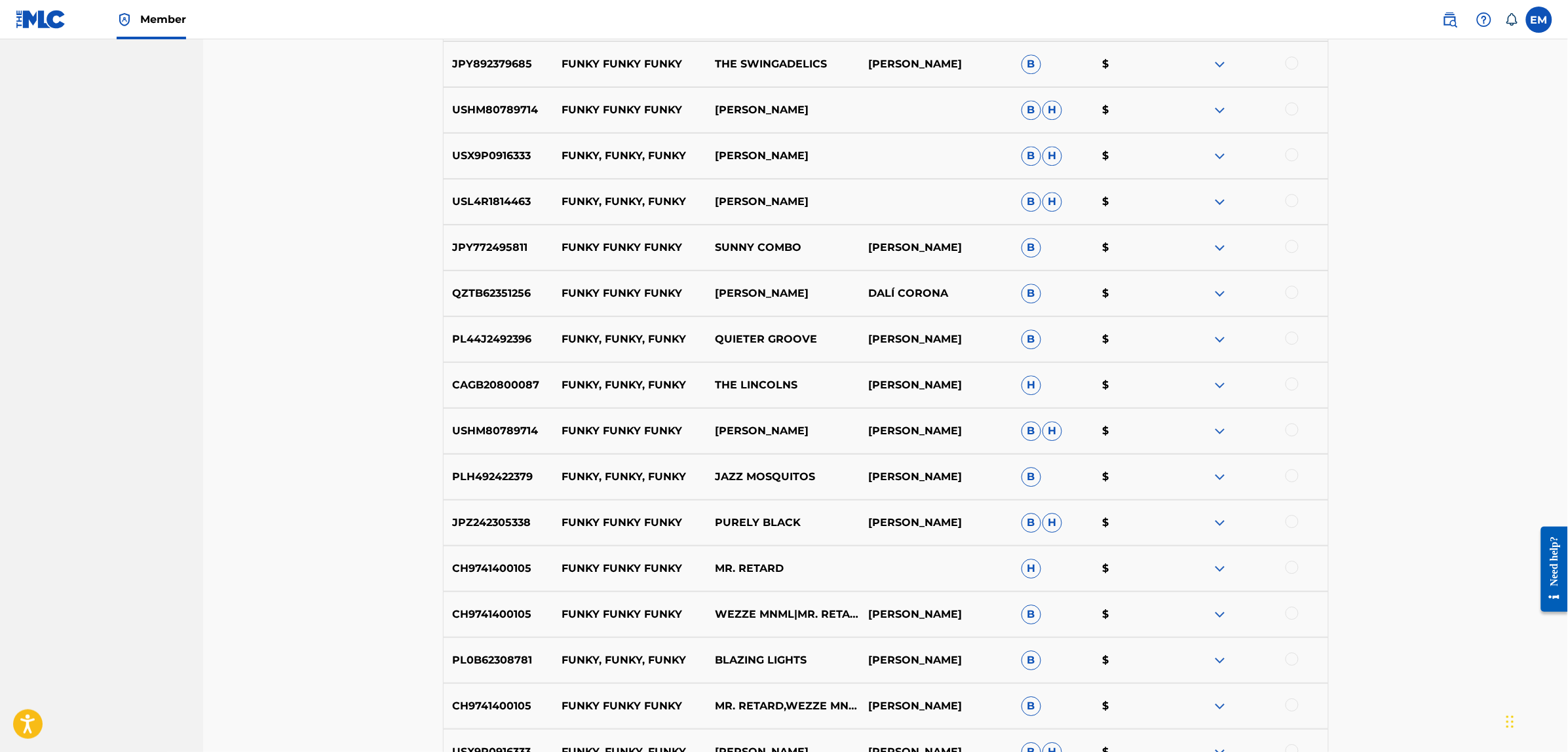
scroll to position [1828, 0]
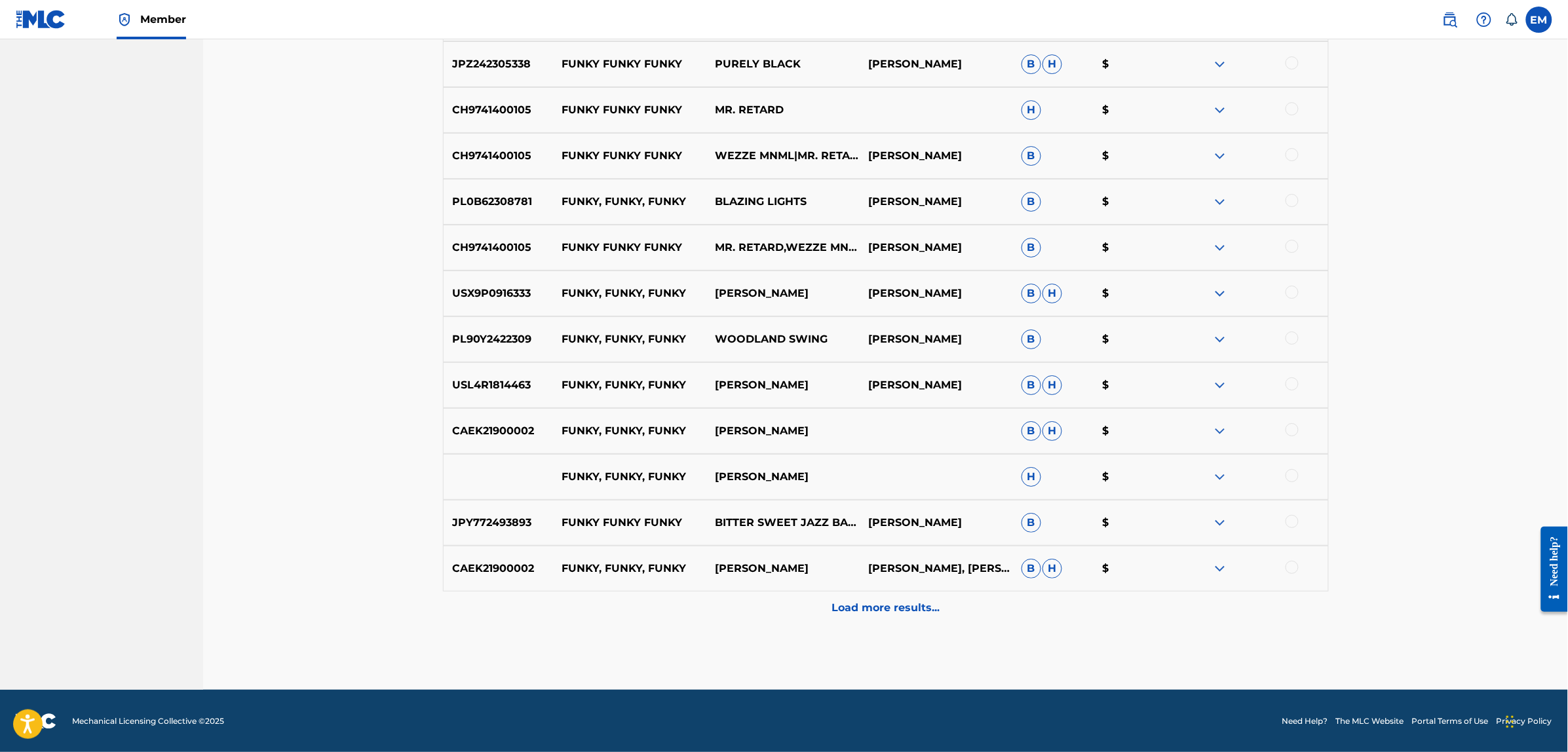
click at [912, 614] on p "Load more results..." at bounding box center [885, 607] width 108 height 16
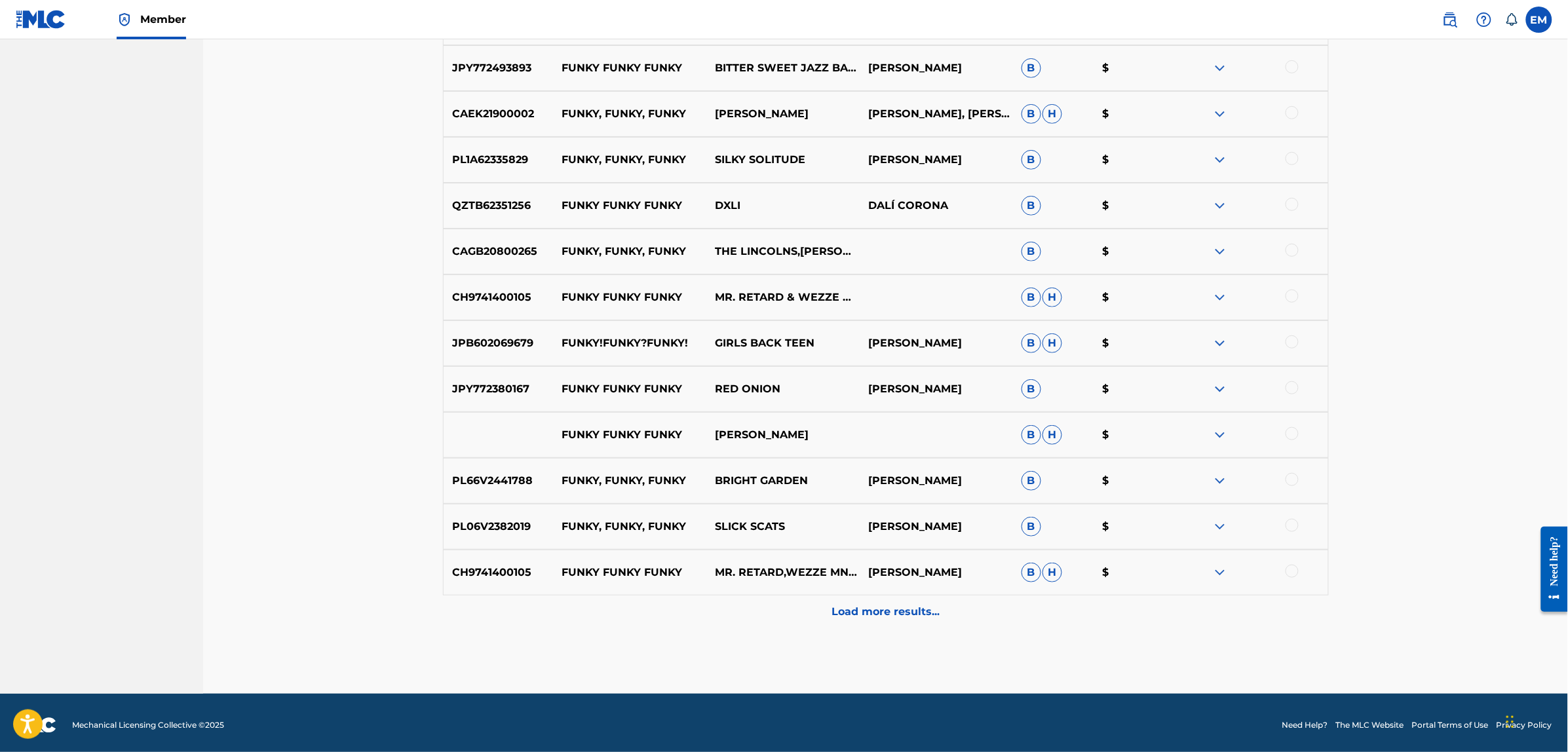
scroll to position [2285, 0]
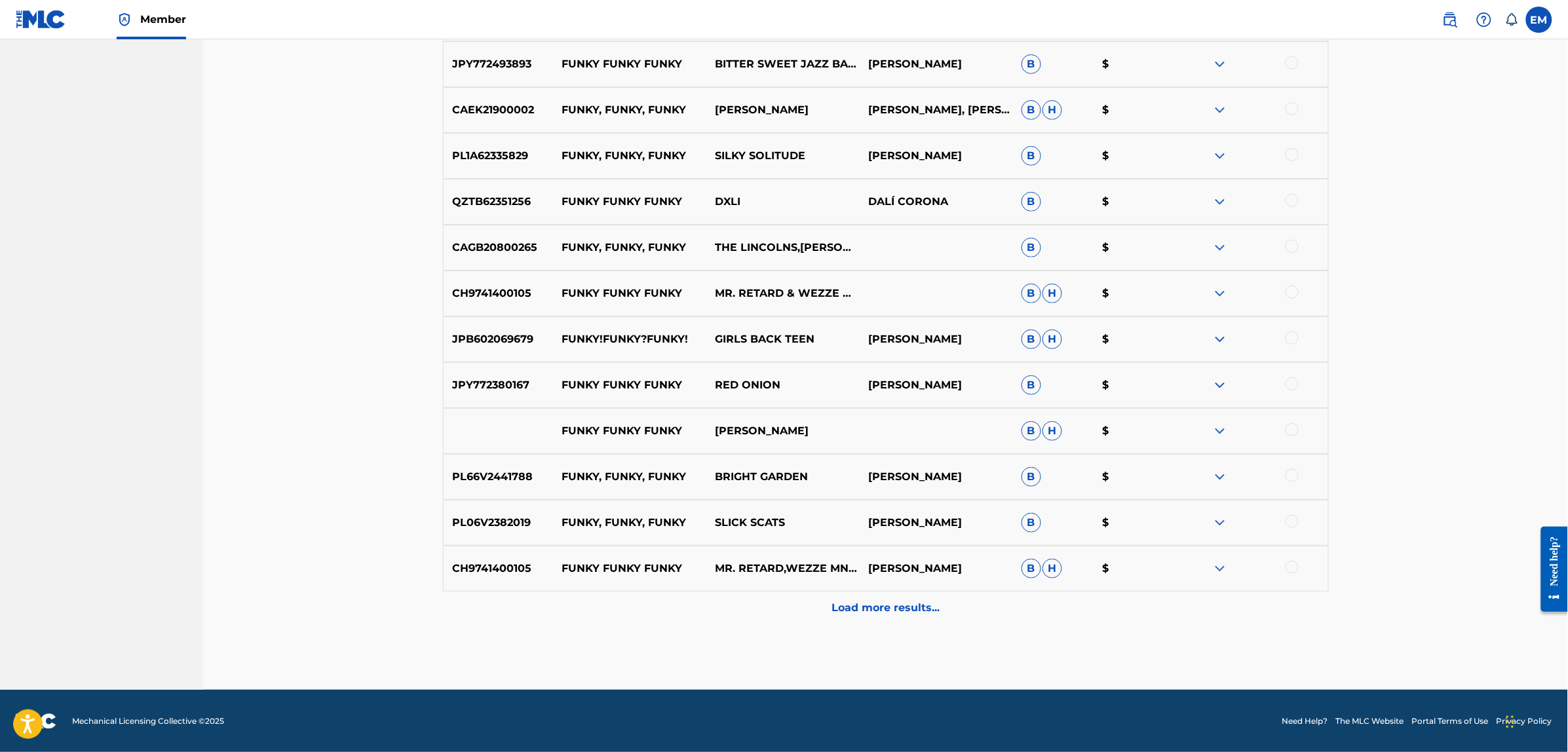
click at [856, 610] on p "Load more results..." at bounding box center [885, 607] width 108 height 16
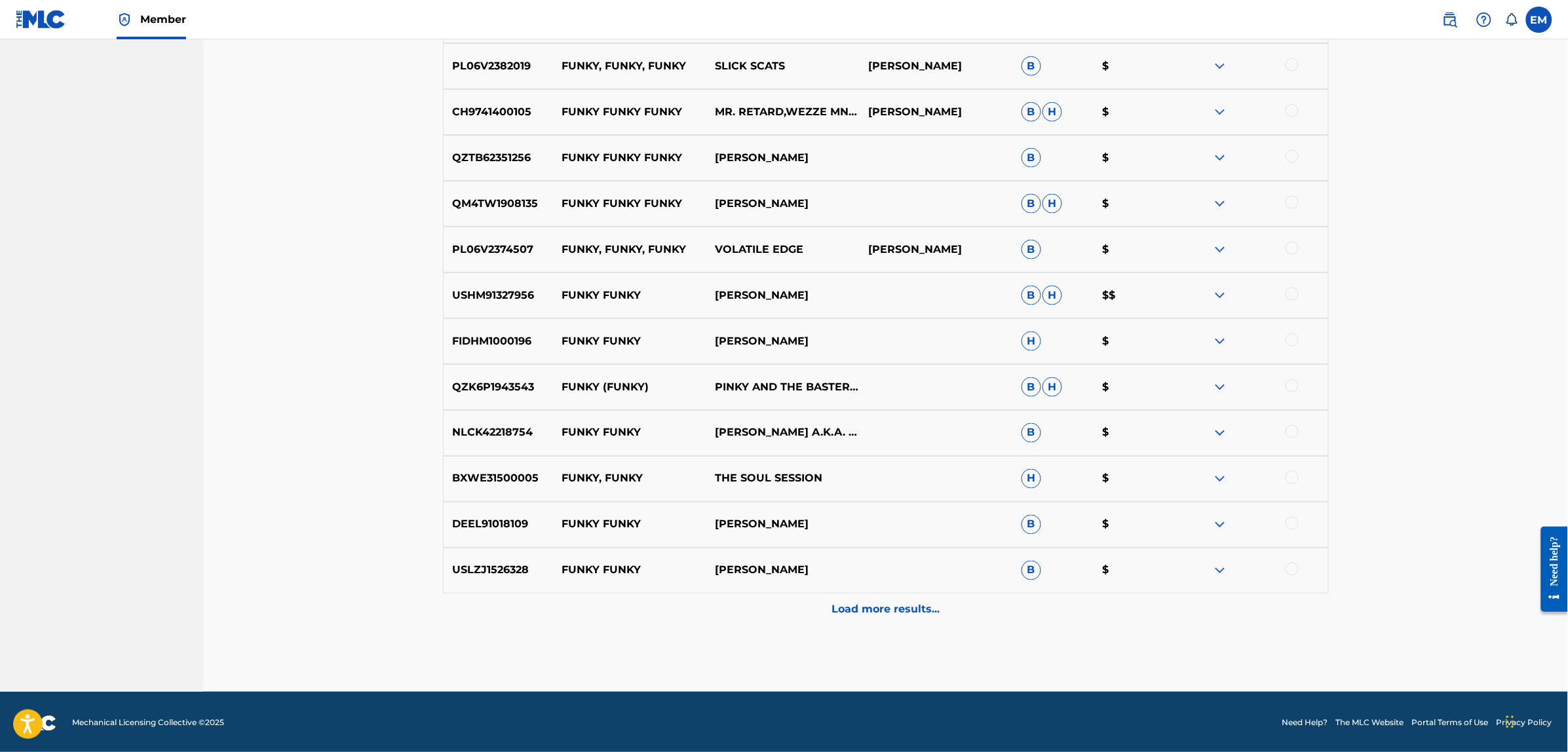
scroll to position [2744, 0]
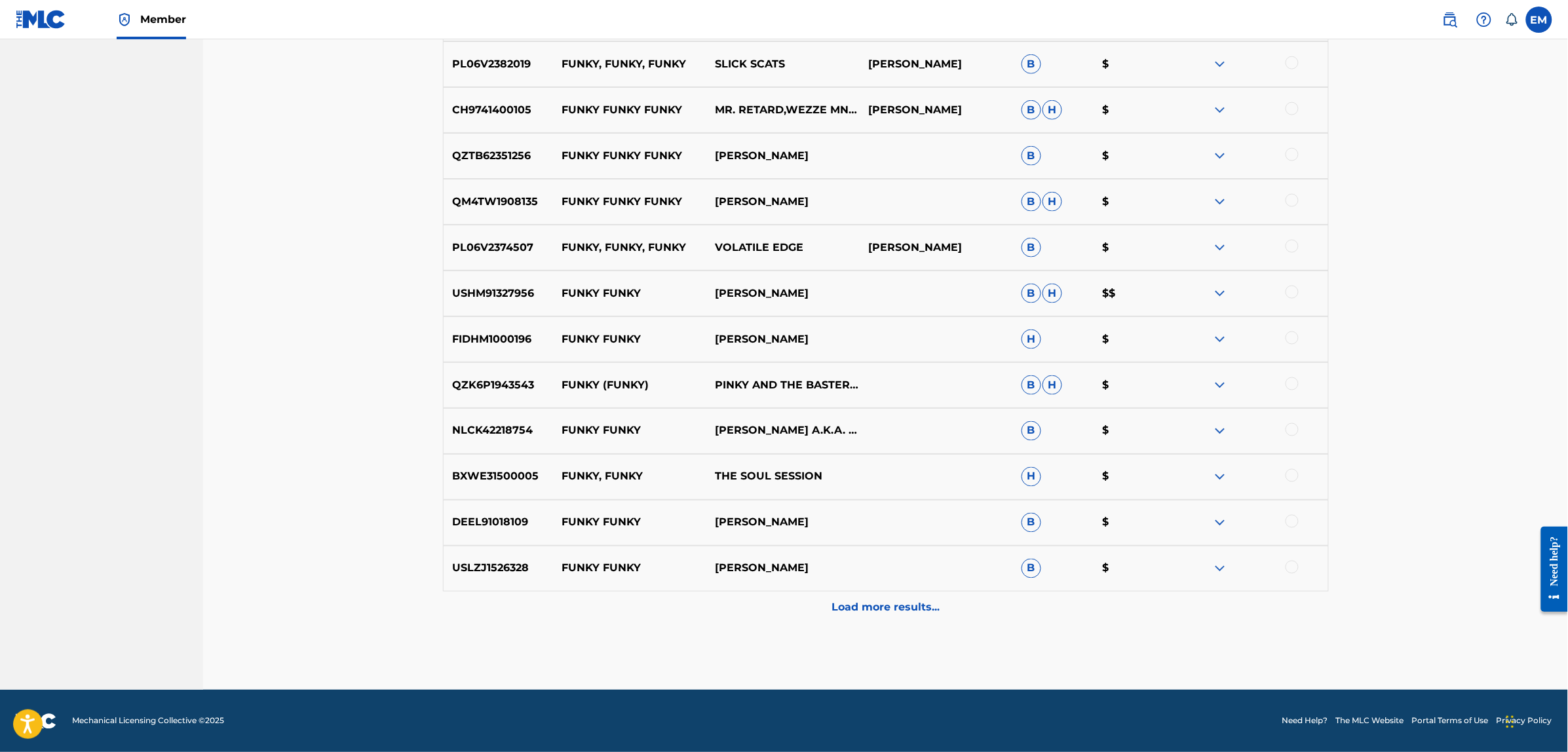
click at [888, 611] on p "Load more results..." at bounding box center [885, 607] width 108 height 16
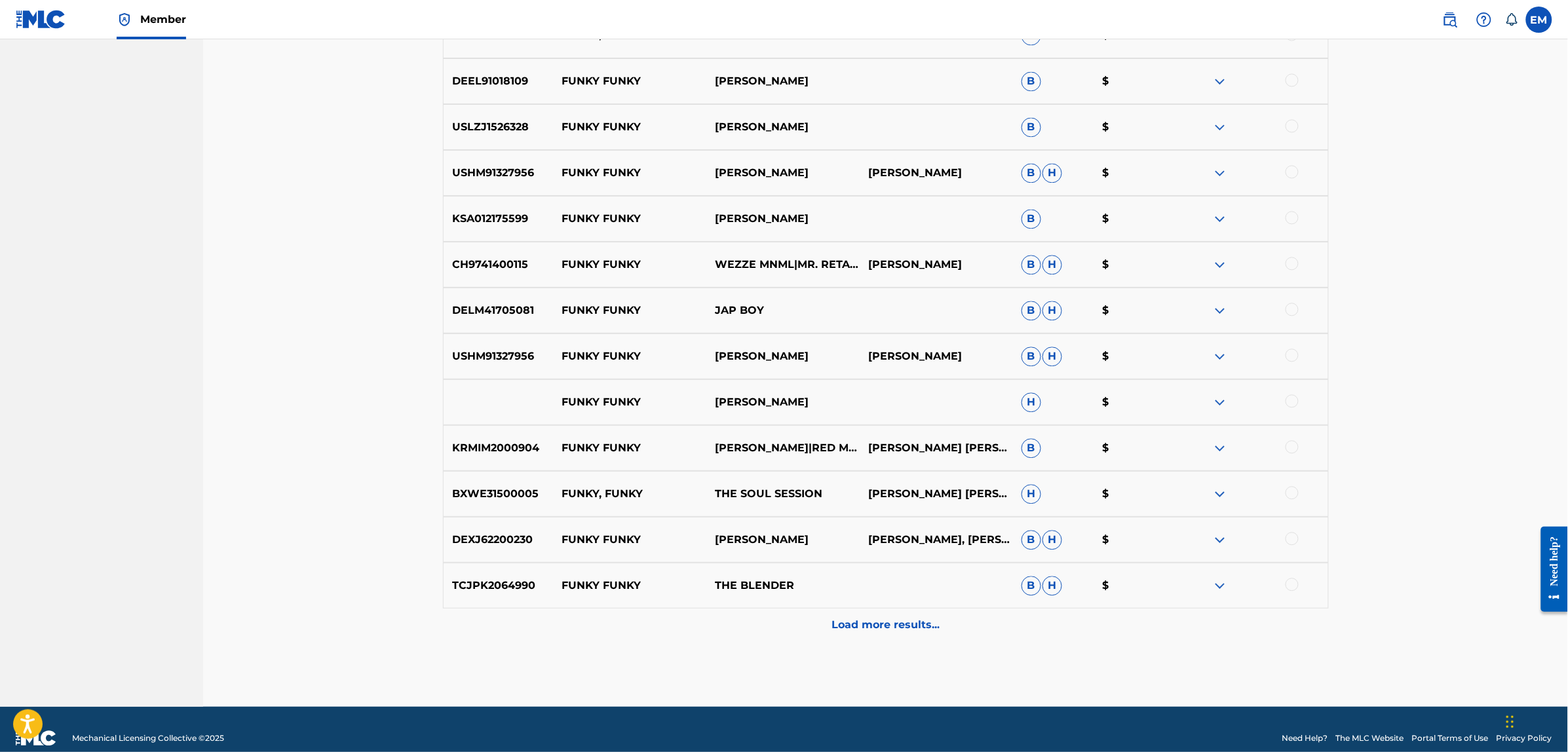
scroll to position [3202, 0]
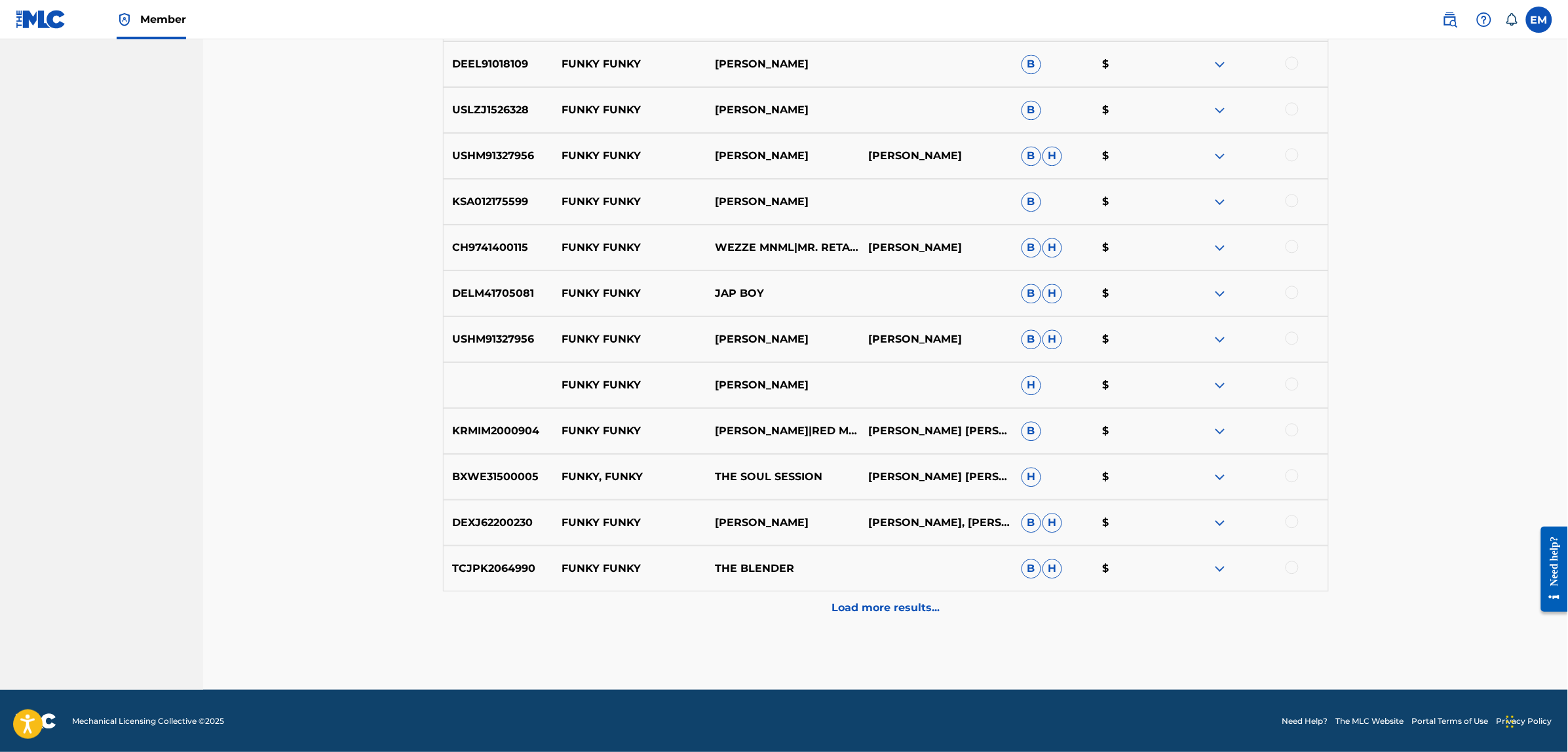
click at [876, 614] on p "Load more results..." at bounding box center [885, 607] width 108 height 16
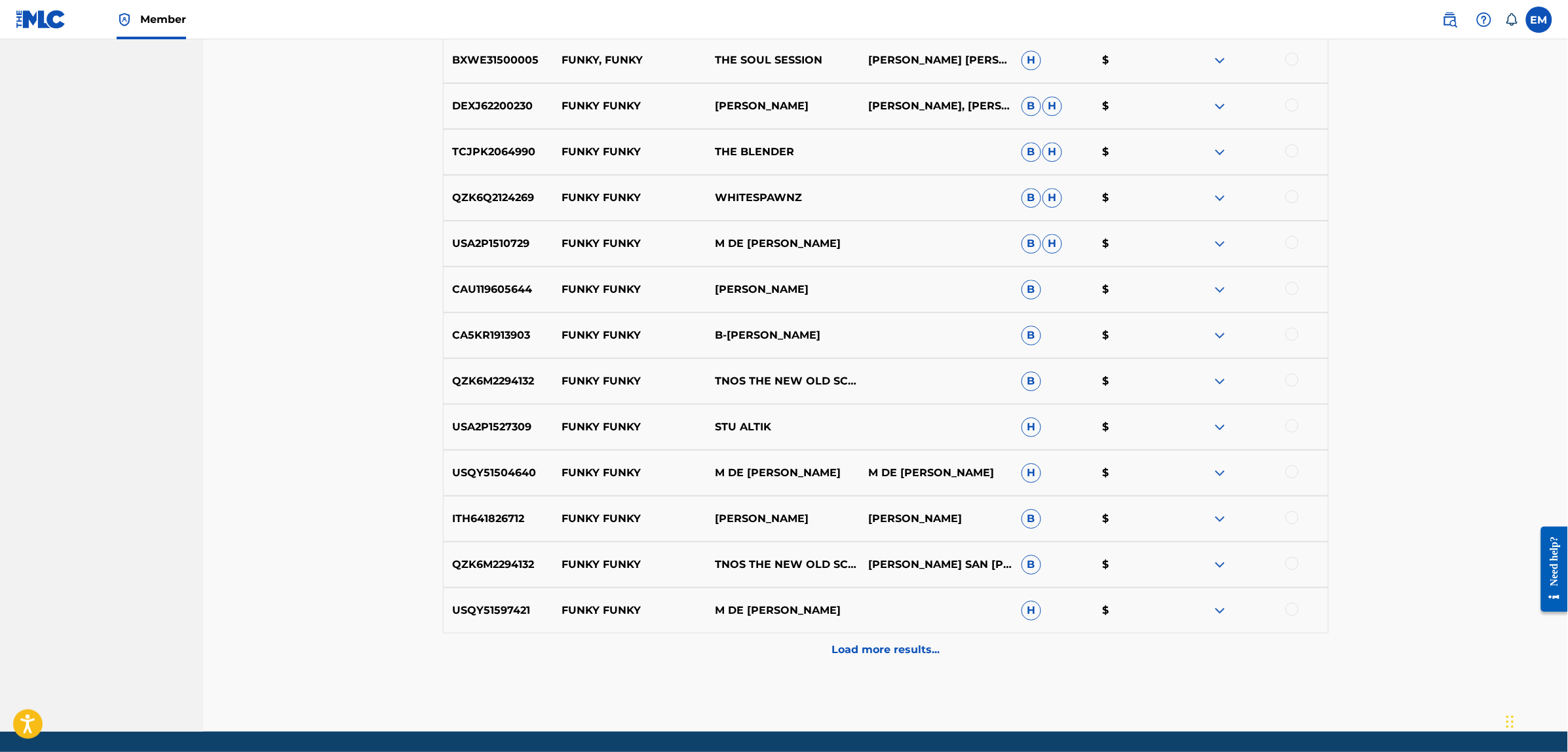
scroll to position [3660, 0]
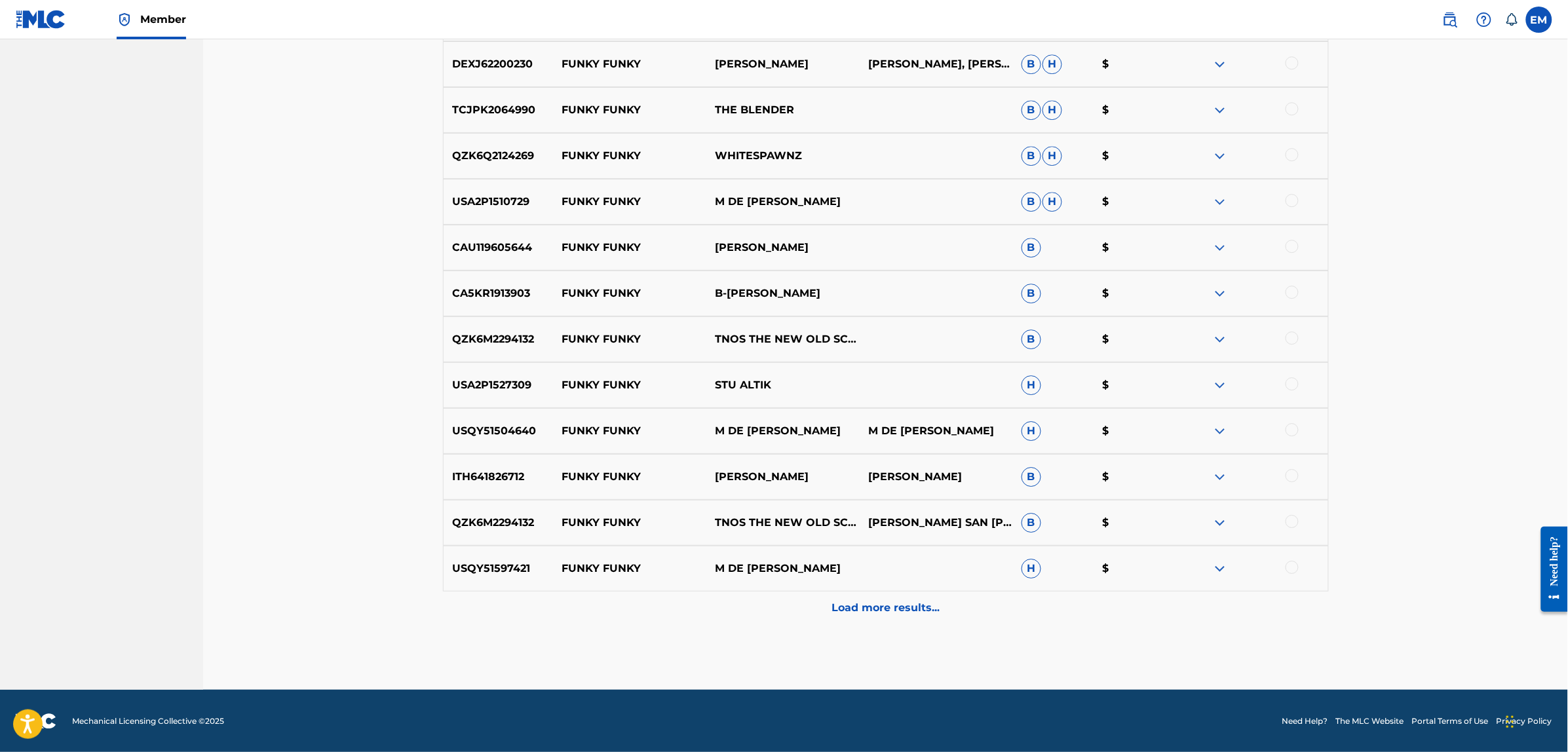
click at [909, 613] on p "Load more results..." at bounding box center [885, 607] width 108 height 16
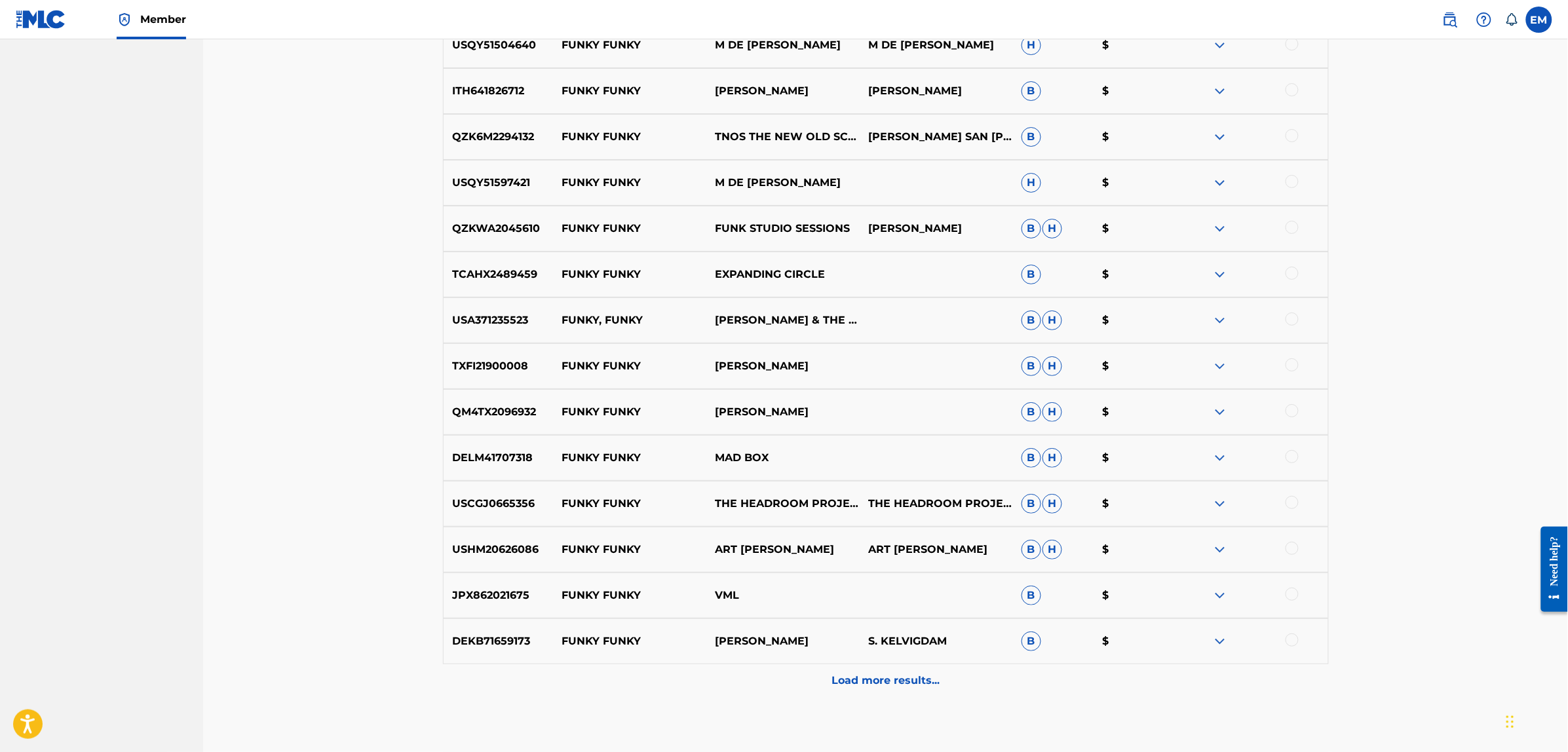
scroll to position [4070, 0]
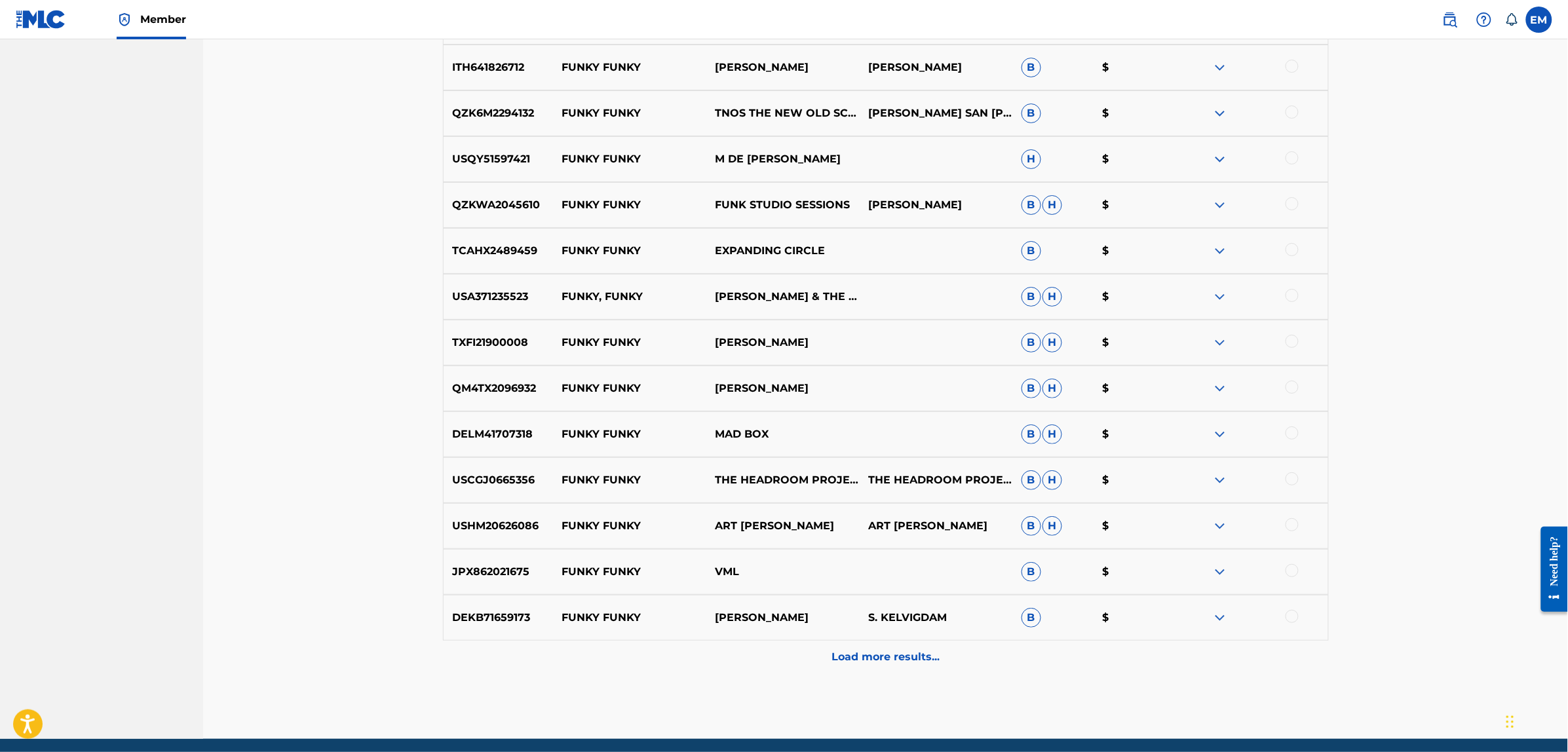
click at [889, 662] on p "Load more results..." at bounding box center [885, 657] width 108 height 16
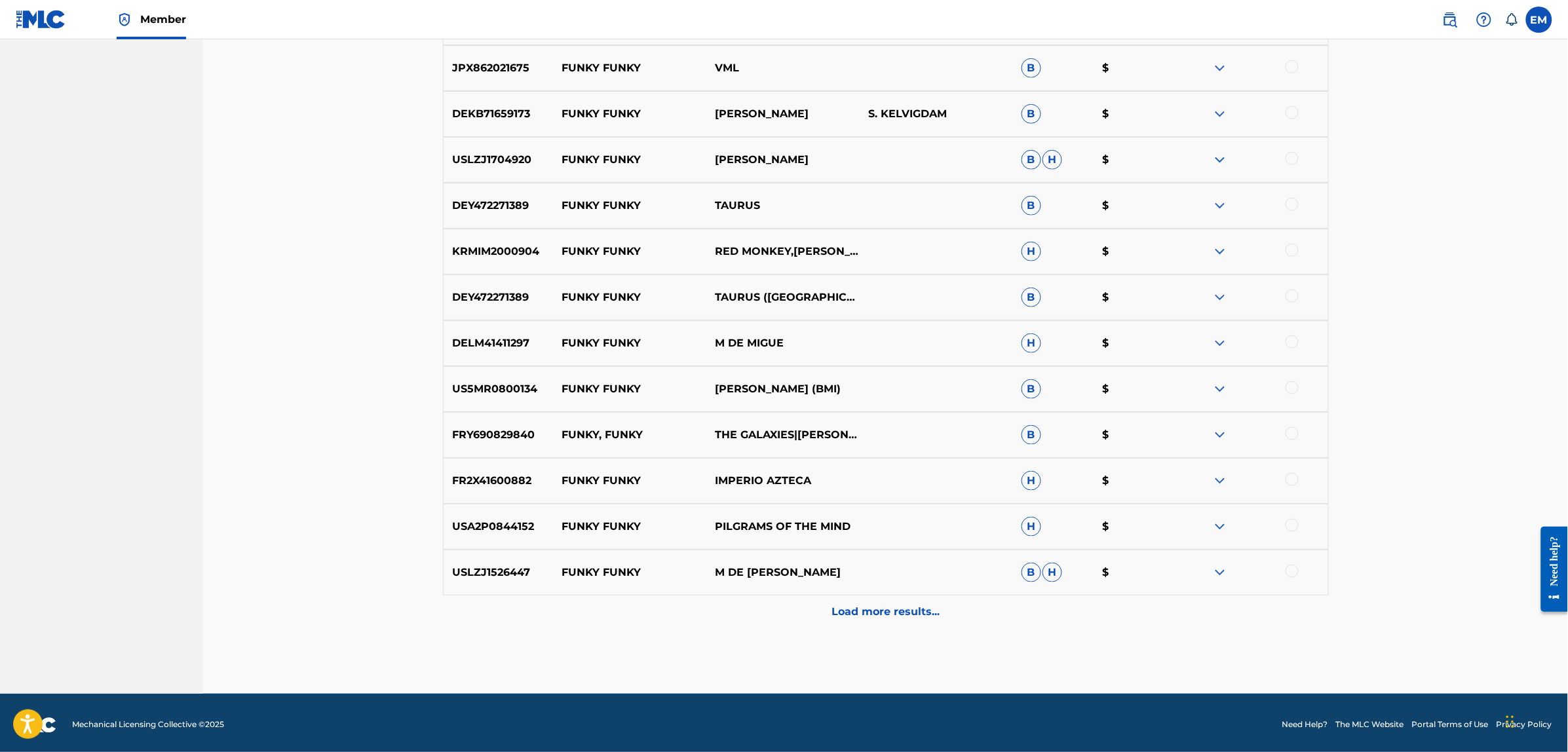
scroll to position [4577, 0]
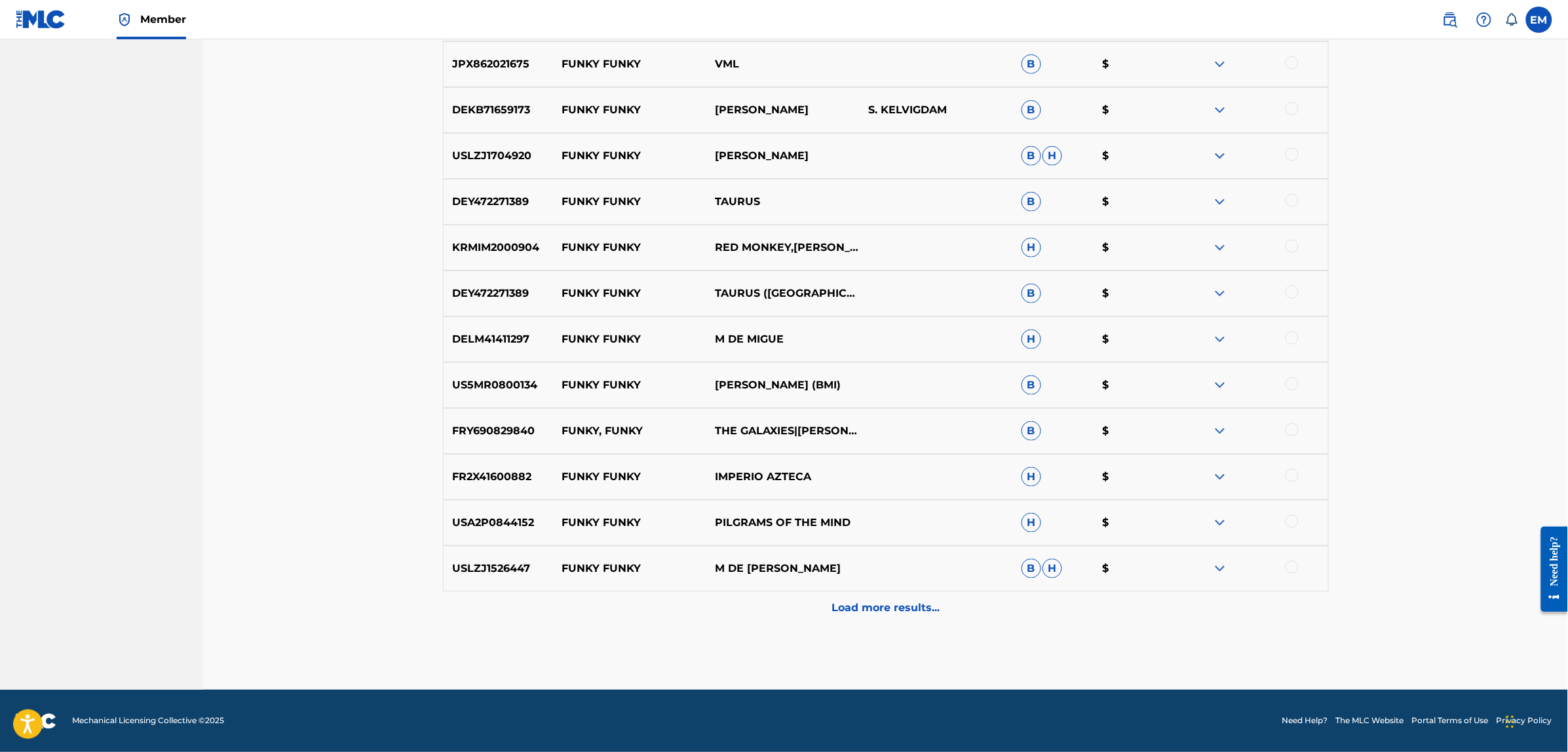
click at [888, 598] on div "Load more results..." at bounding box center [886, 608] width 886 height 33
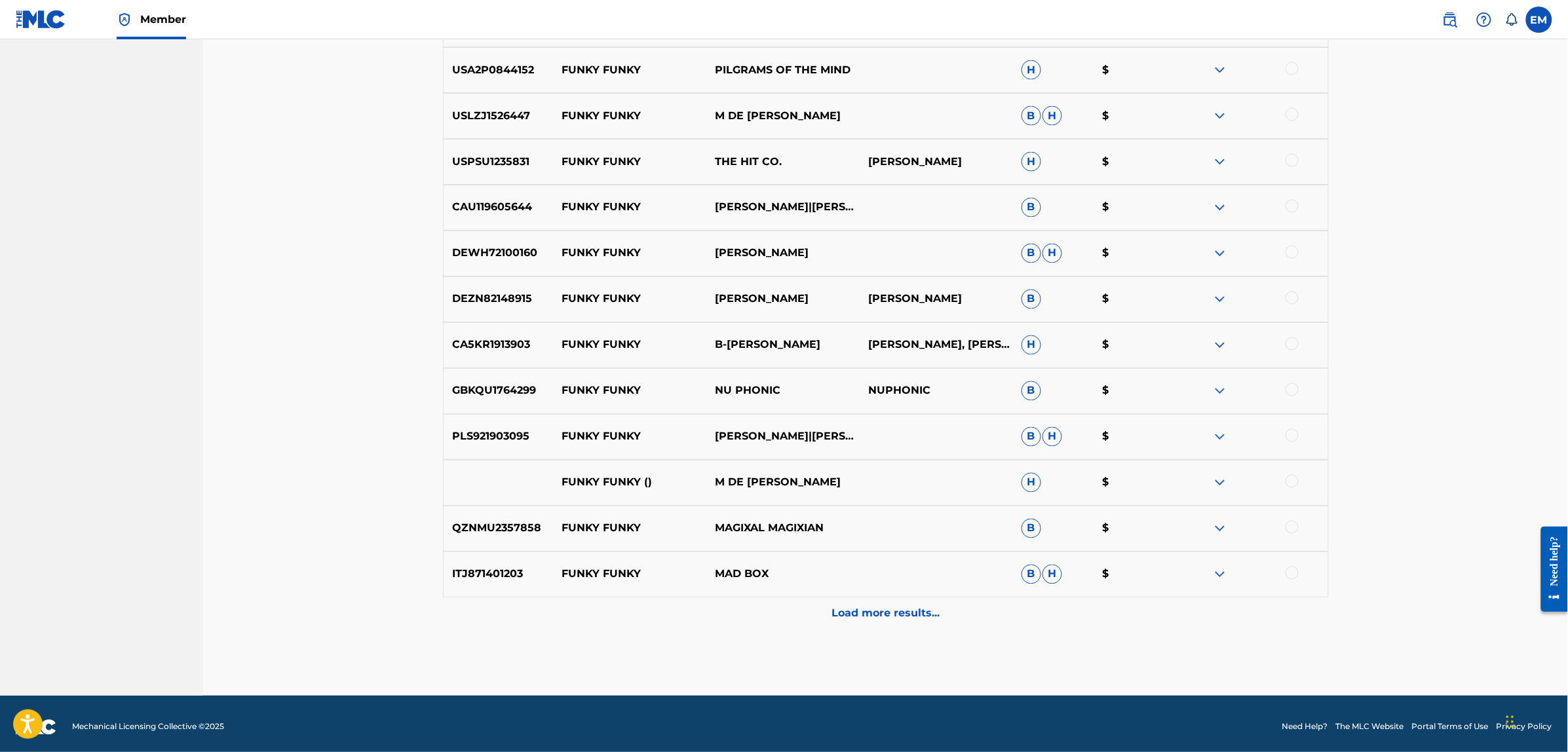
scroll to position [5036, 0]
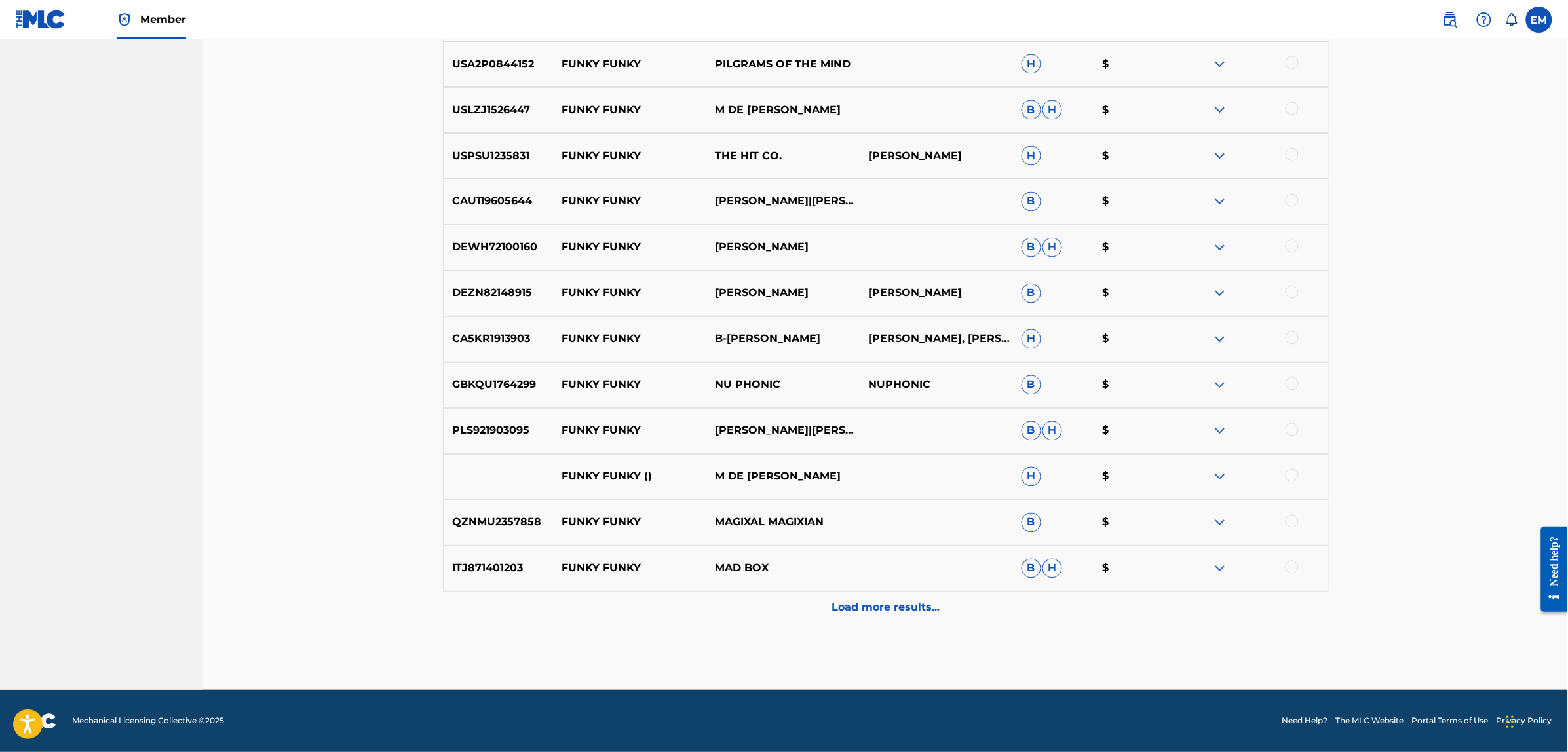
click at [854, 609] on p "Load more results..." at bounding box center [885, 607] width 108 height 16
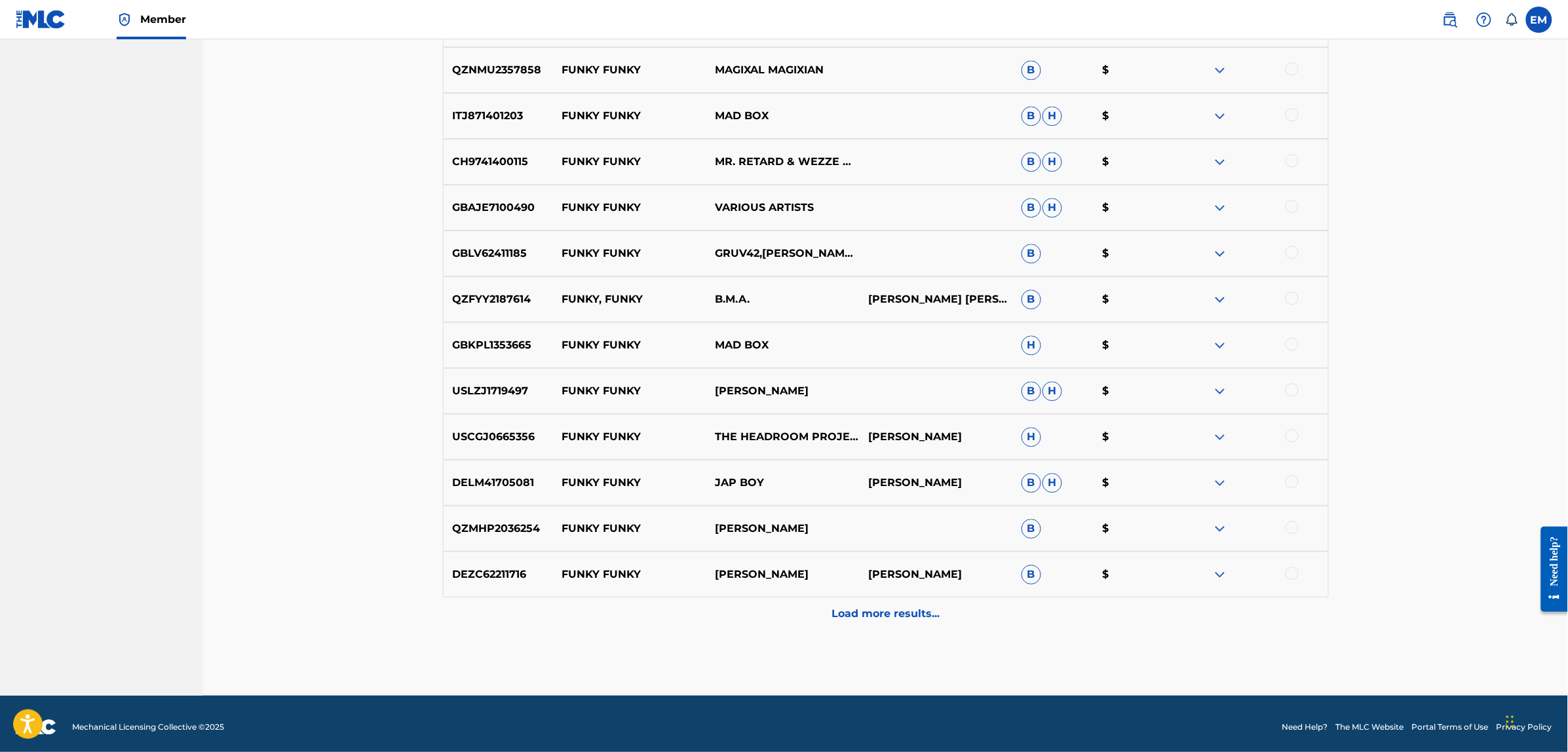
scroll to position [5494, 0]
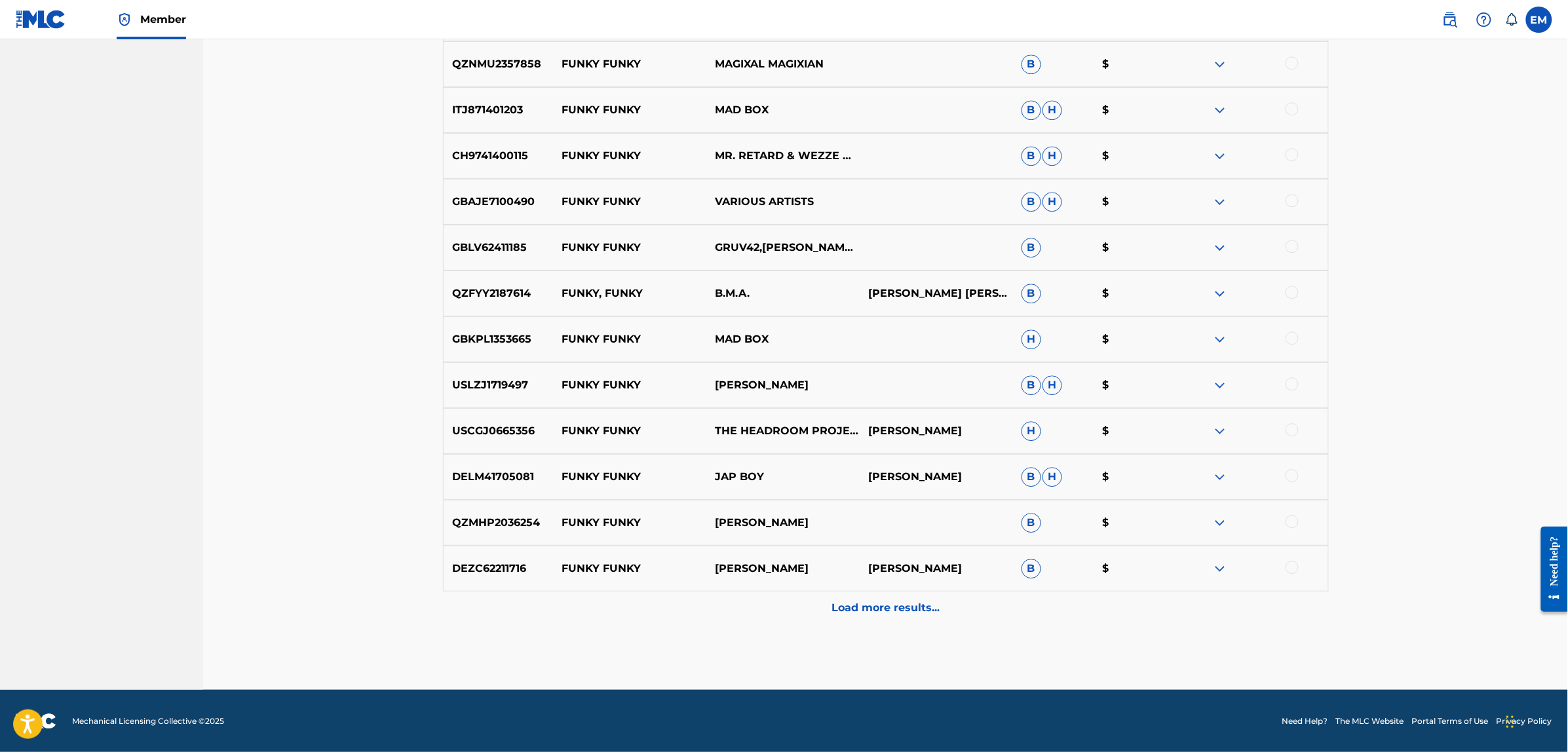
click at [852, 607] on p "Load more results..." at bounding box center [885, 607] width 108 height 16
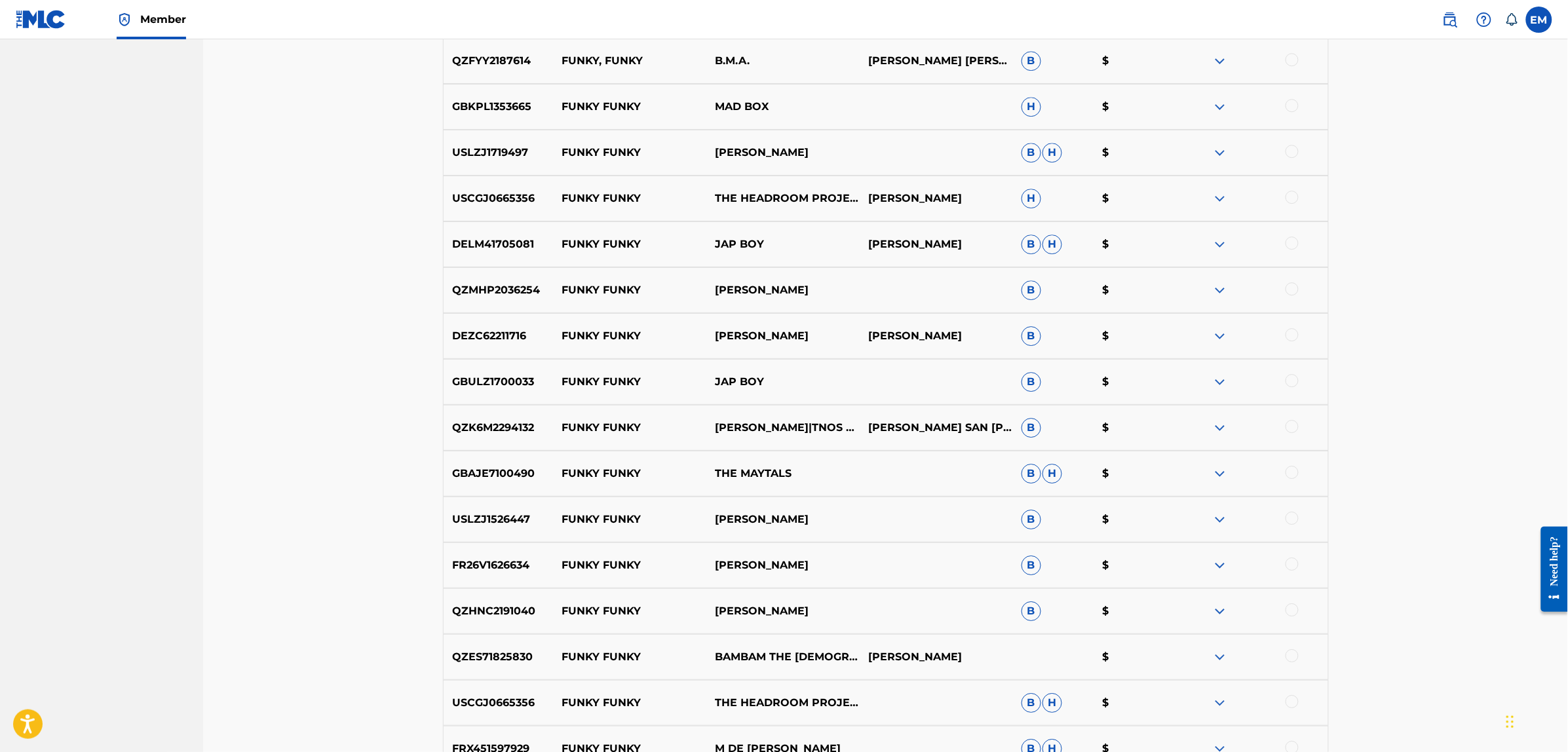
scroll to position [5821, 0]
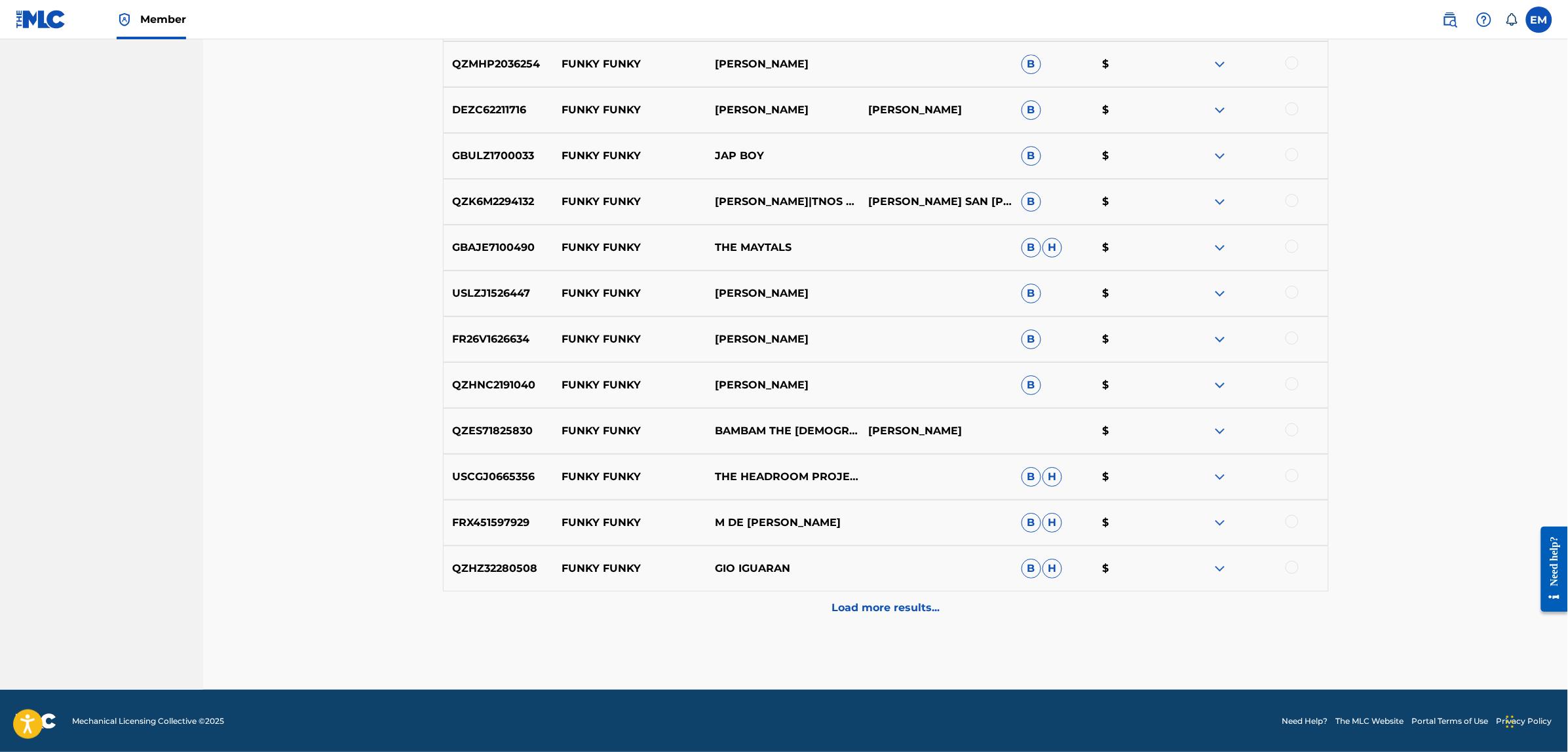
click at [872, 607] on p "Load more results..." at bounding box center [885, 607] width 108 height 16
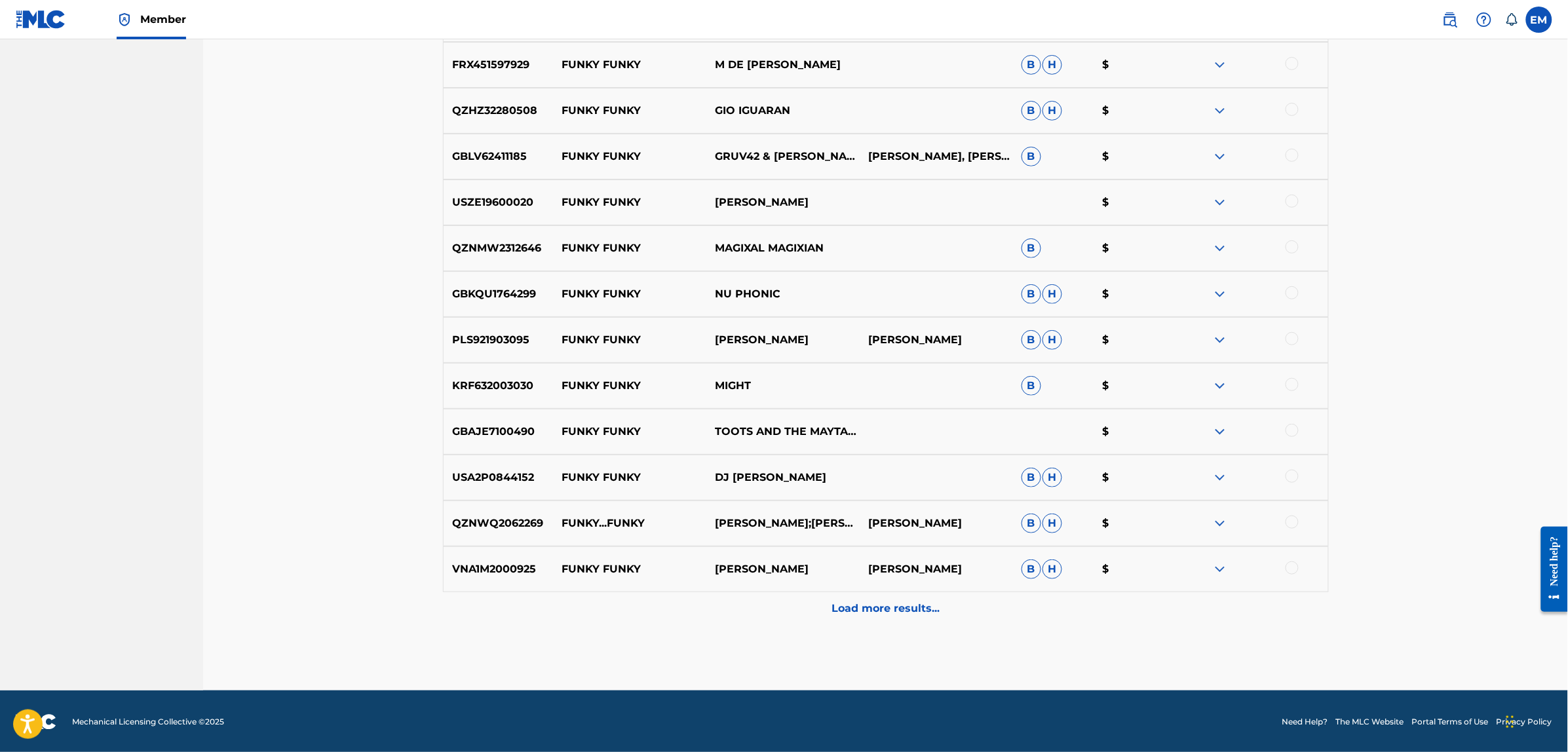
scroll to position [6411, 0]
click at [899, 620] on div "Load more results..." at bounding box center [886, 608] width 886 height 33
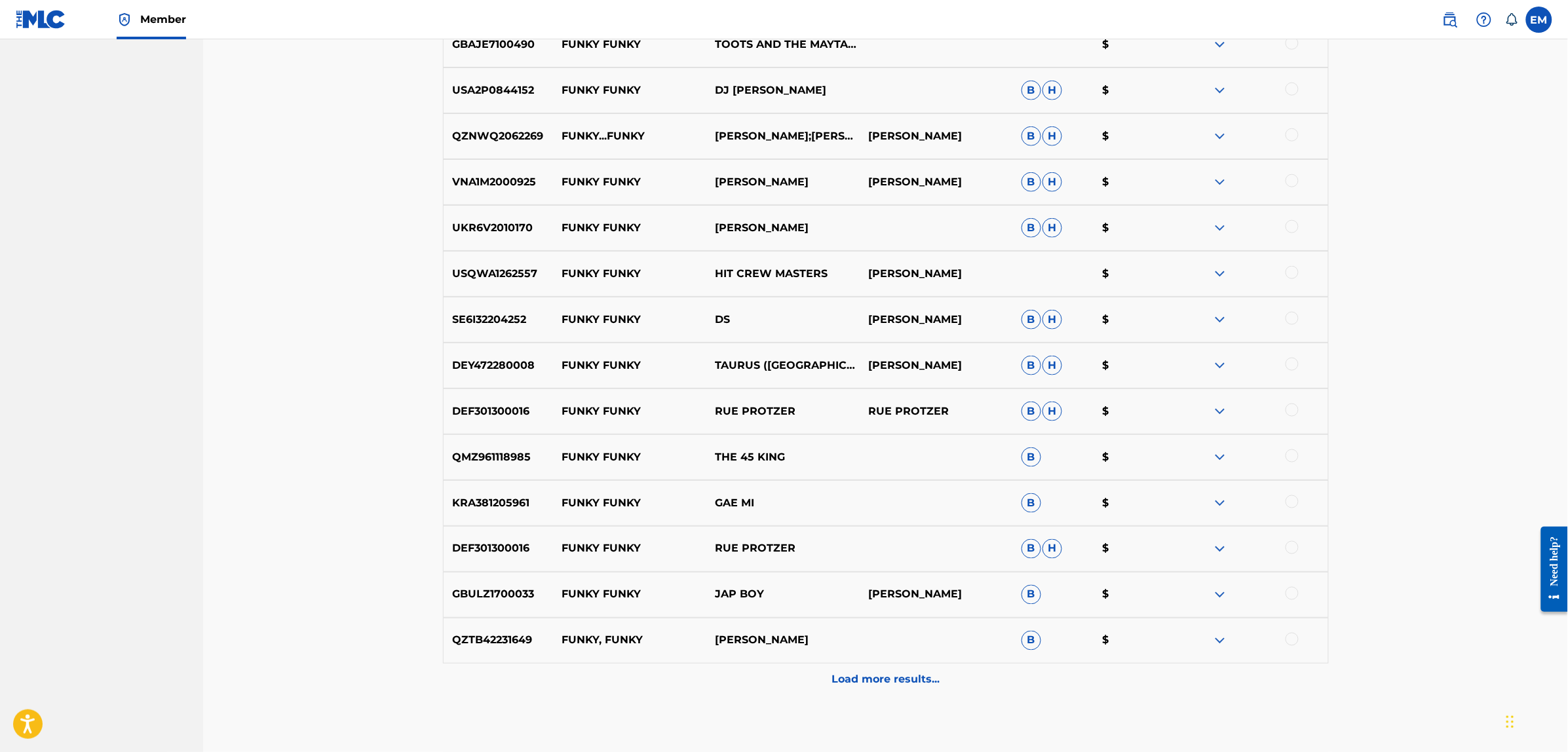
scroll to position [6869, 0]
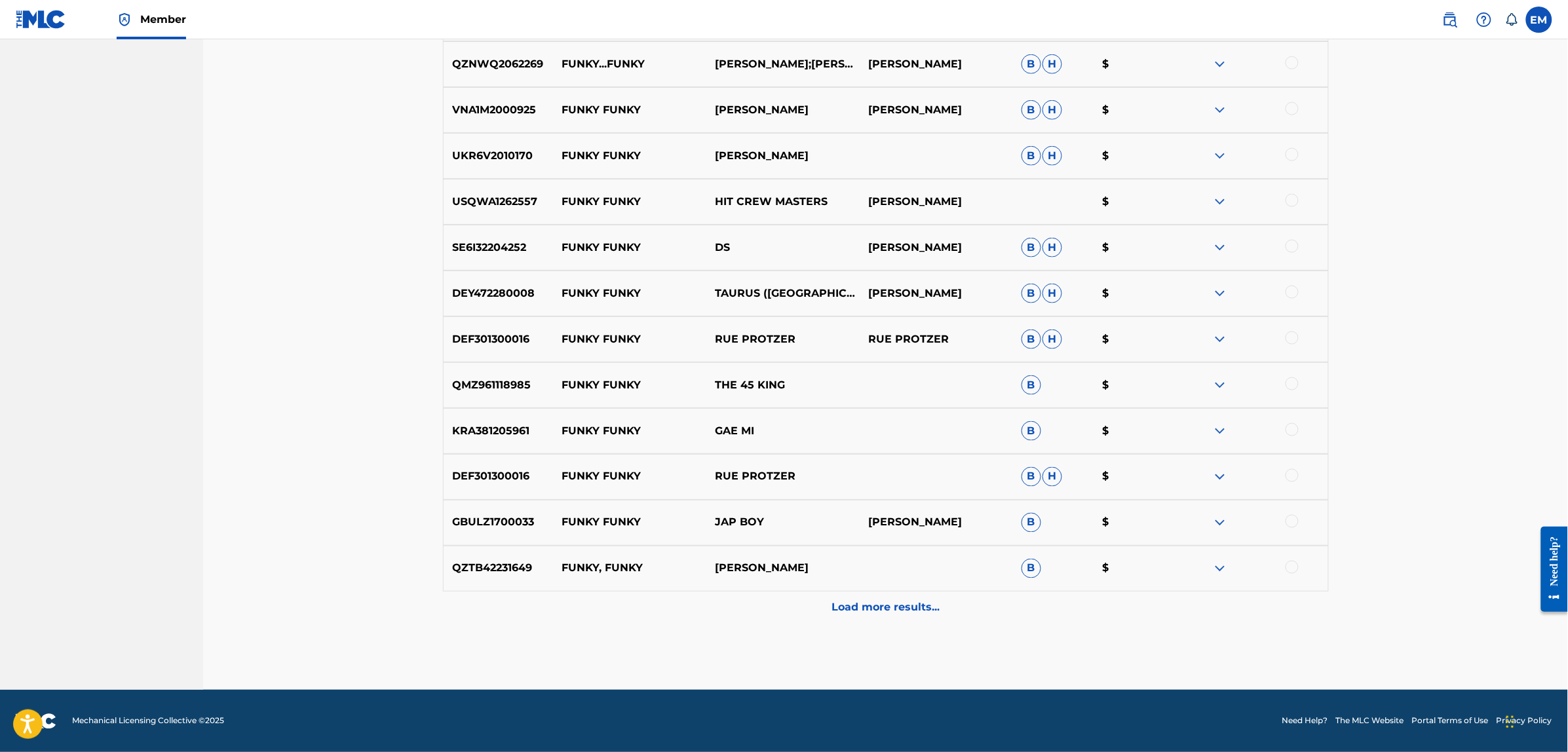
click at [876, 616] on div "Load more results..." at bounding box center [886, 608] width 886 height 33
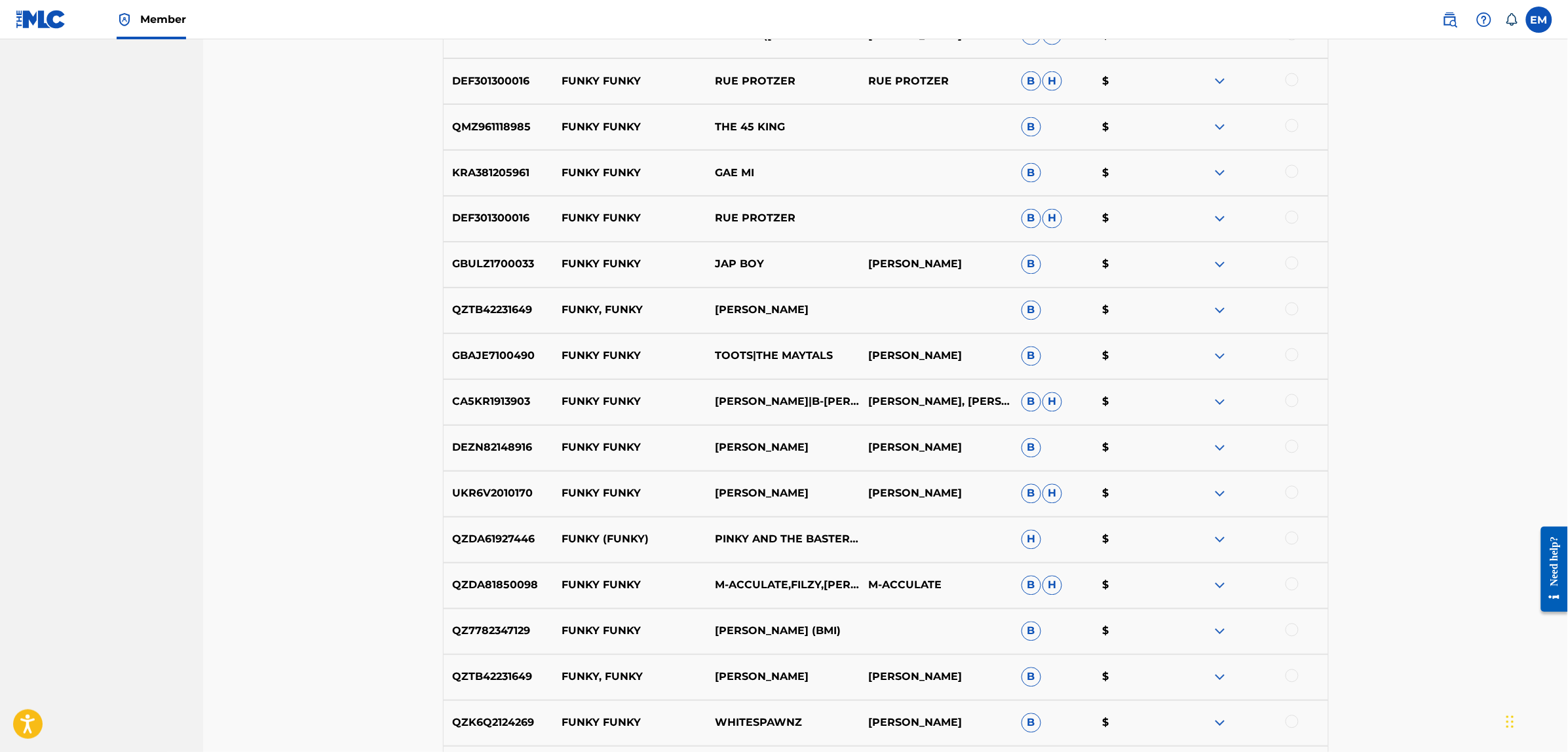
scroll to position [7196, 0]
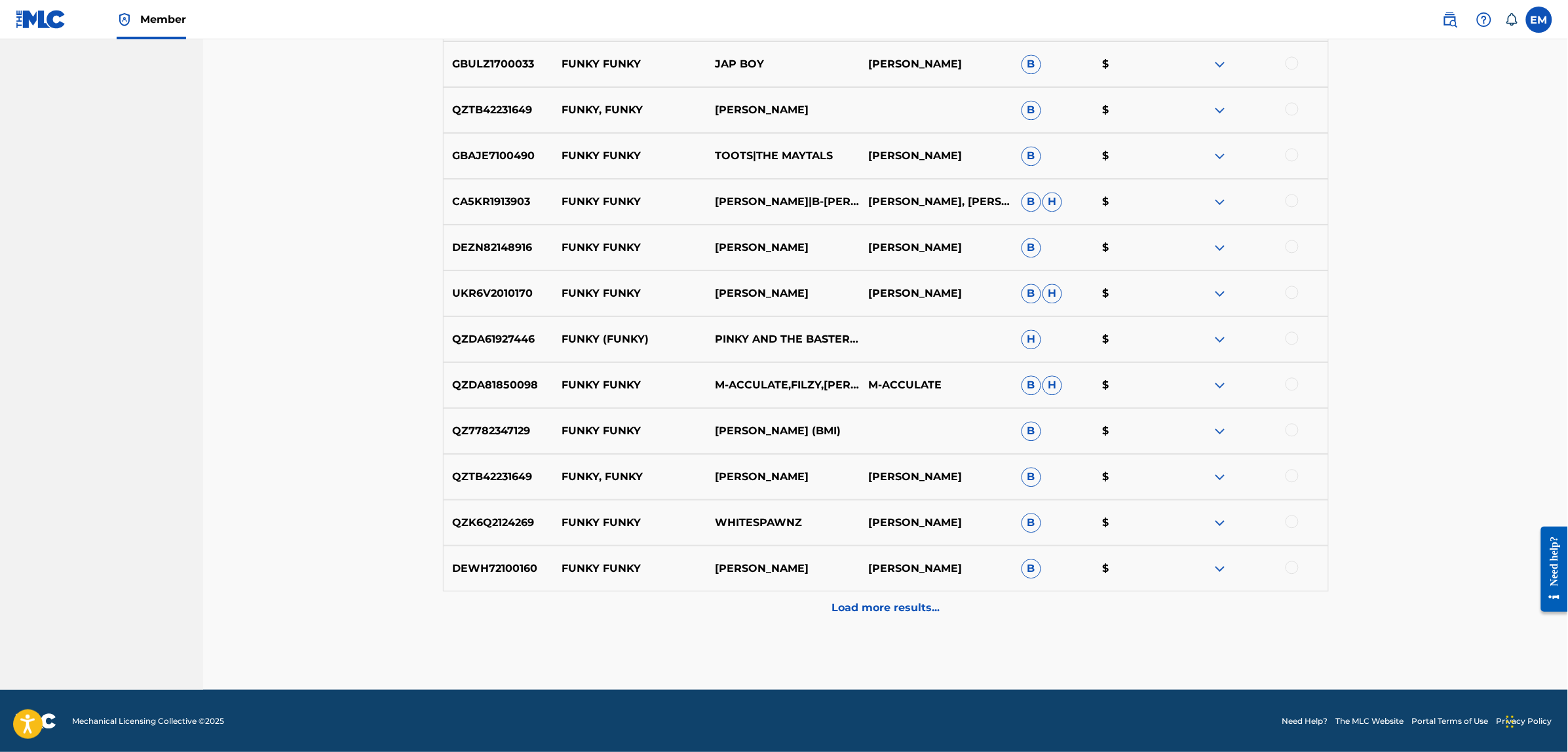
click at [902, 615] on p "Load more results..." at bounding box center [885, 607] width 108 height 16
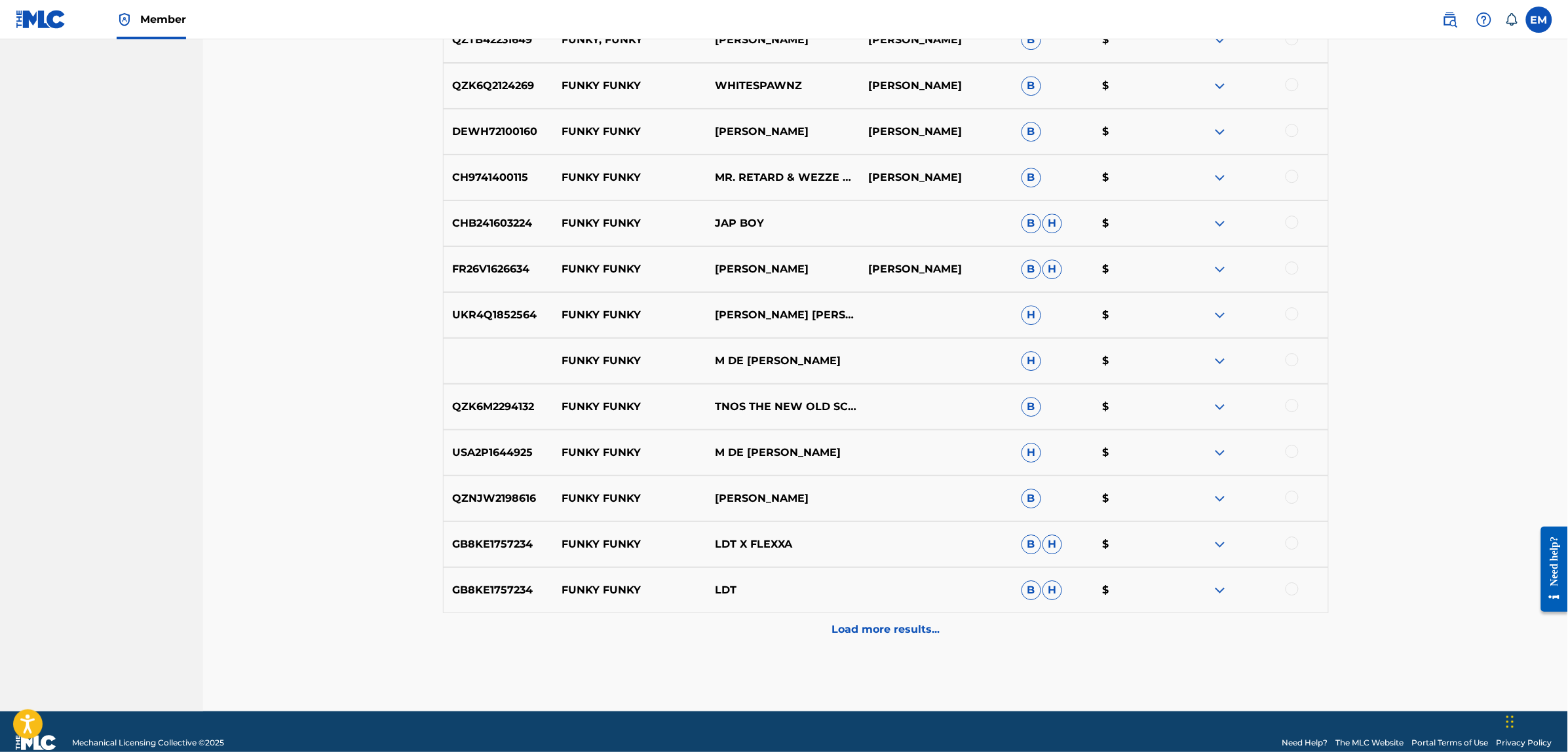
scroll to position [7786, 0]
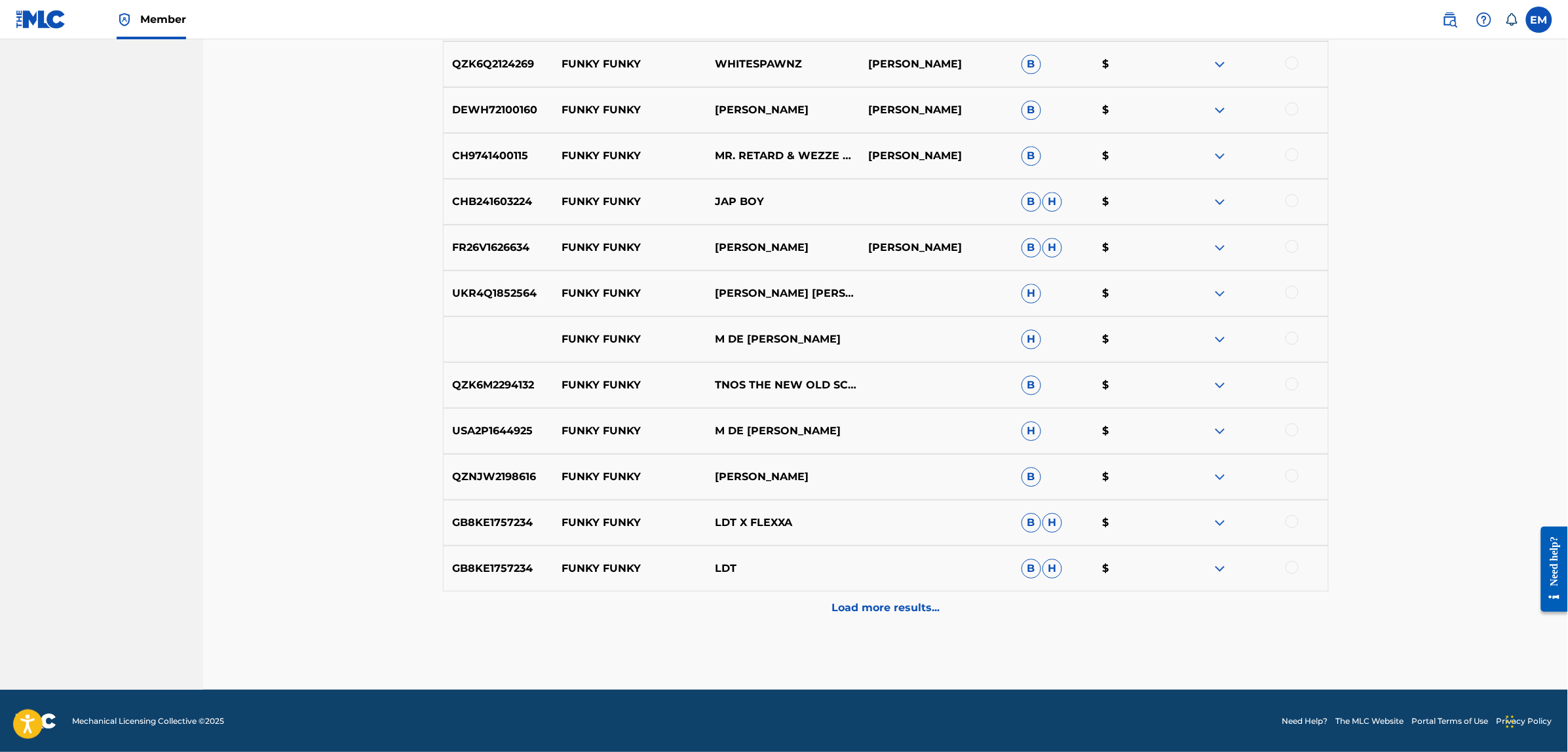
click at [882, 604] on p "Load more results..." at bounding box center [885, 607] width 108 height 16
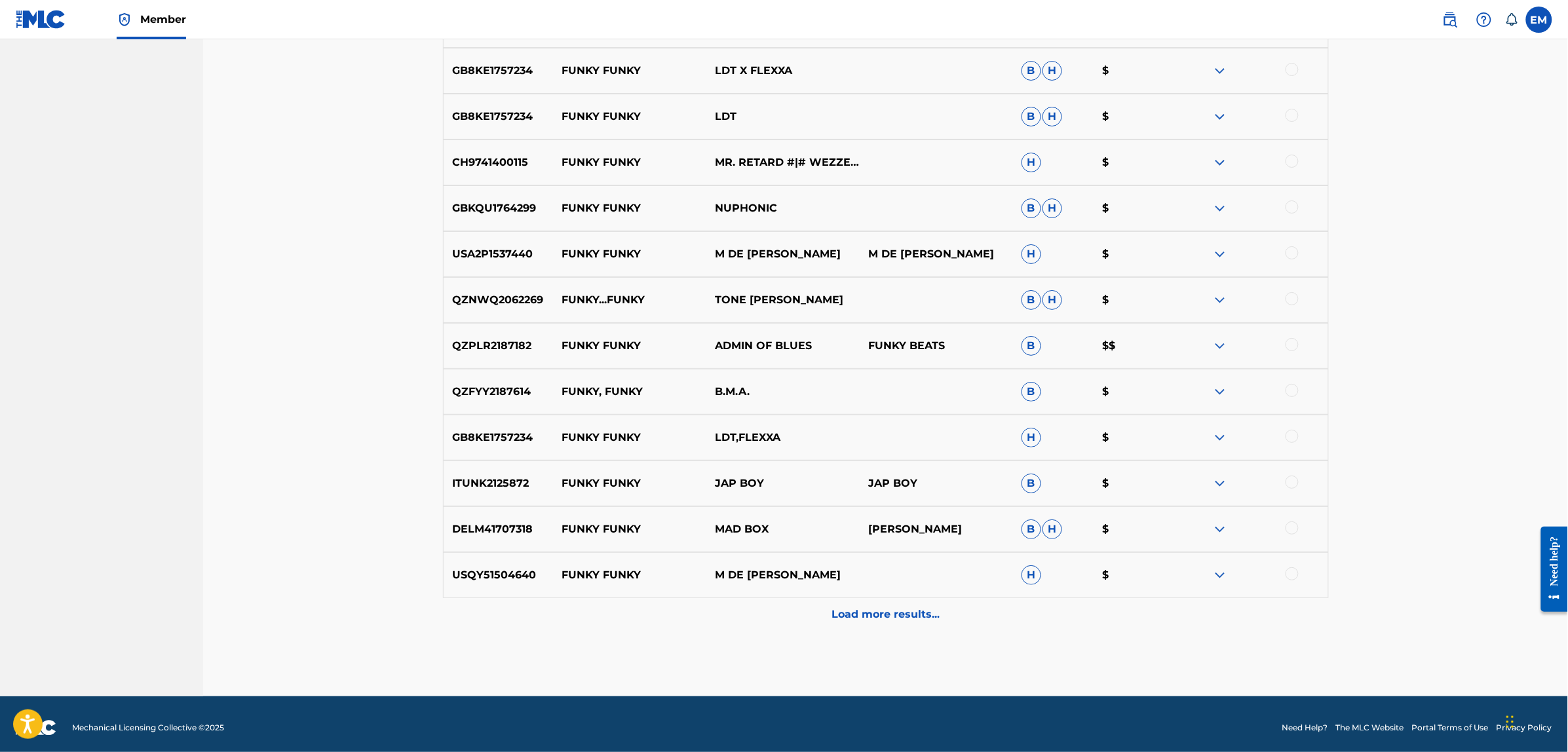
scroll to position [8244, 0]
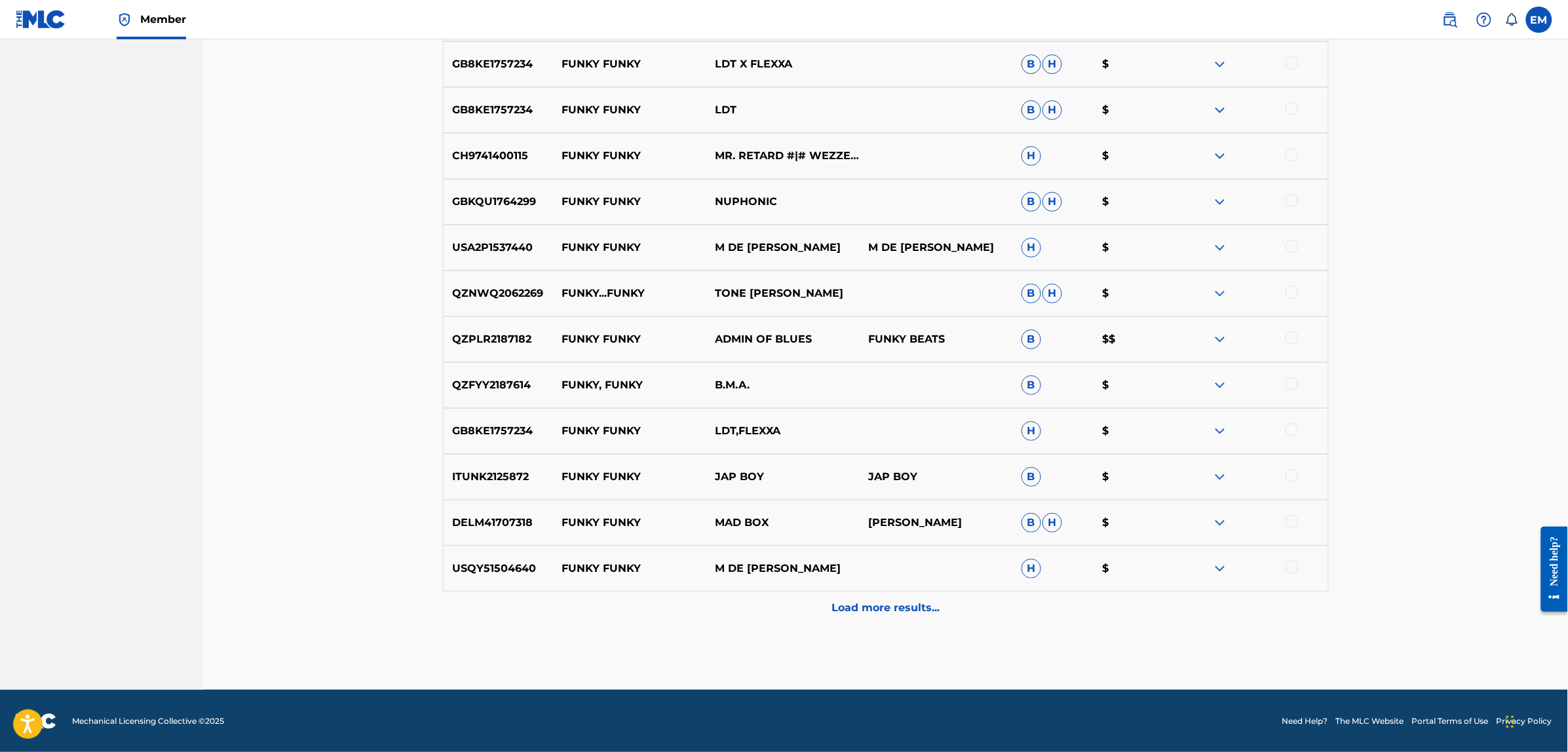
click at [892, 598] on div "Load more results..." at bounding box center [886, 608] width 886 height 33
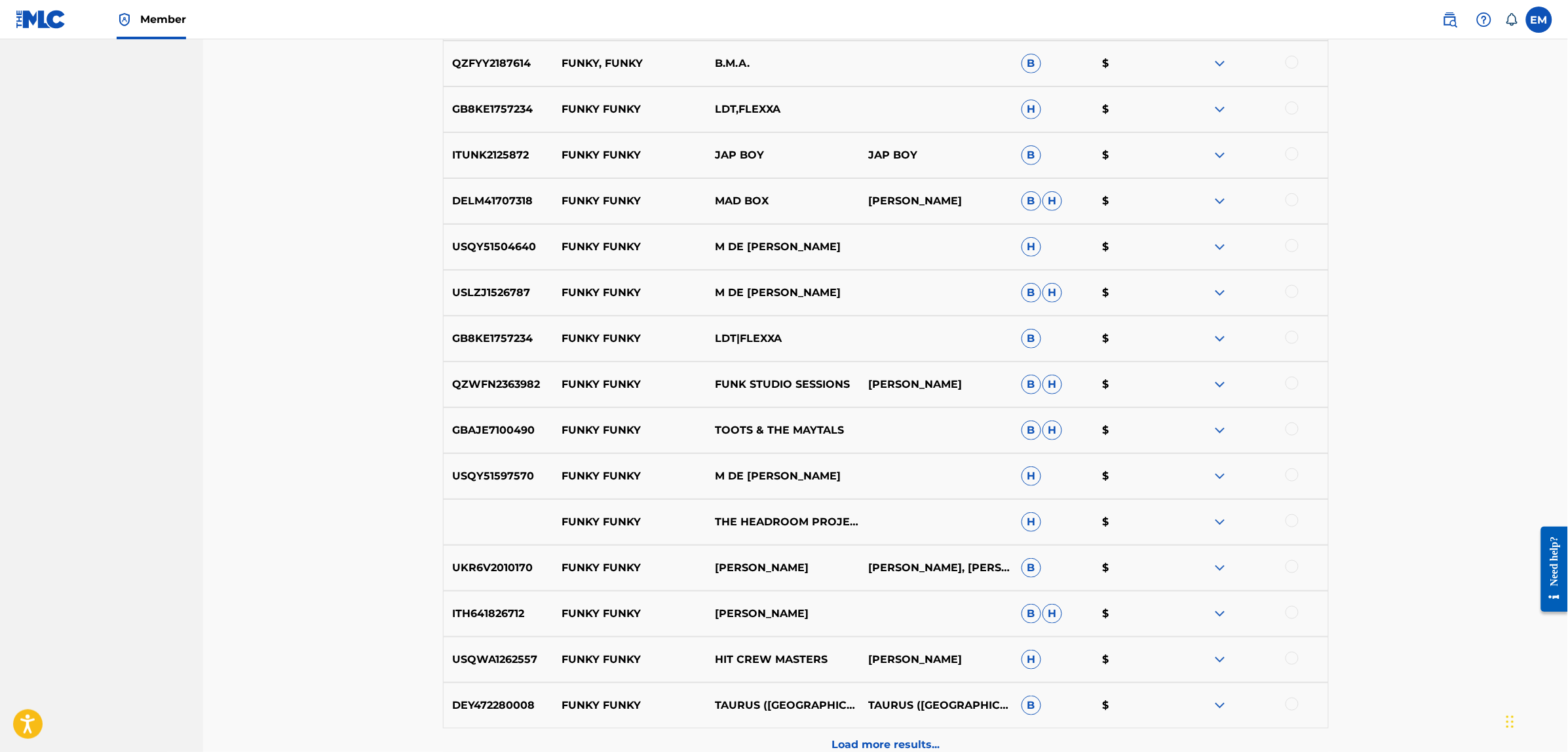
scroll to position [8702, 0]
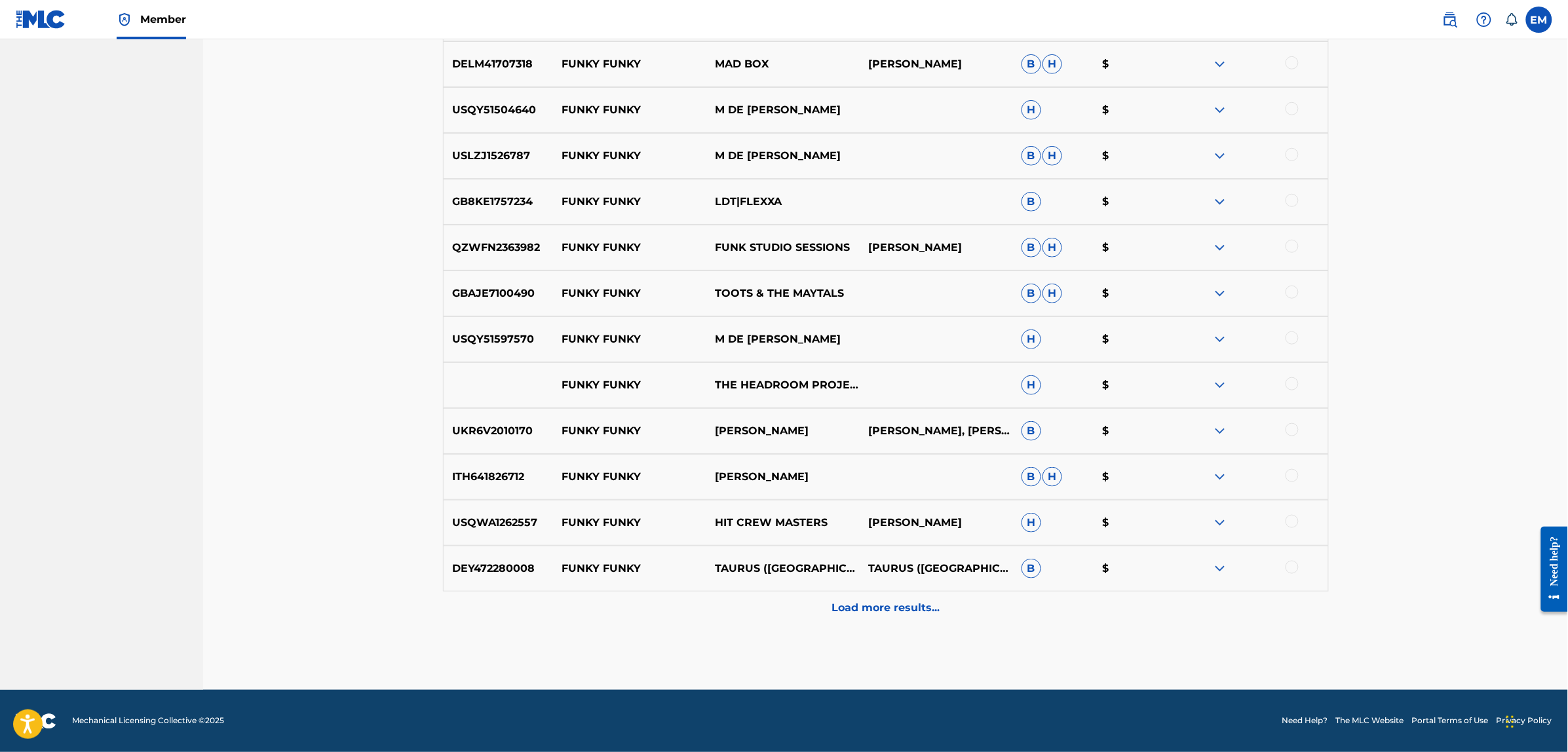
click at [873, 607] on p "Load more results..." at bounding box center [885, 607] width 108 height 16
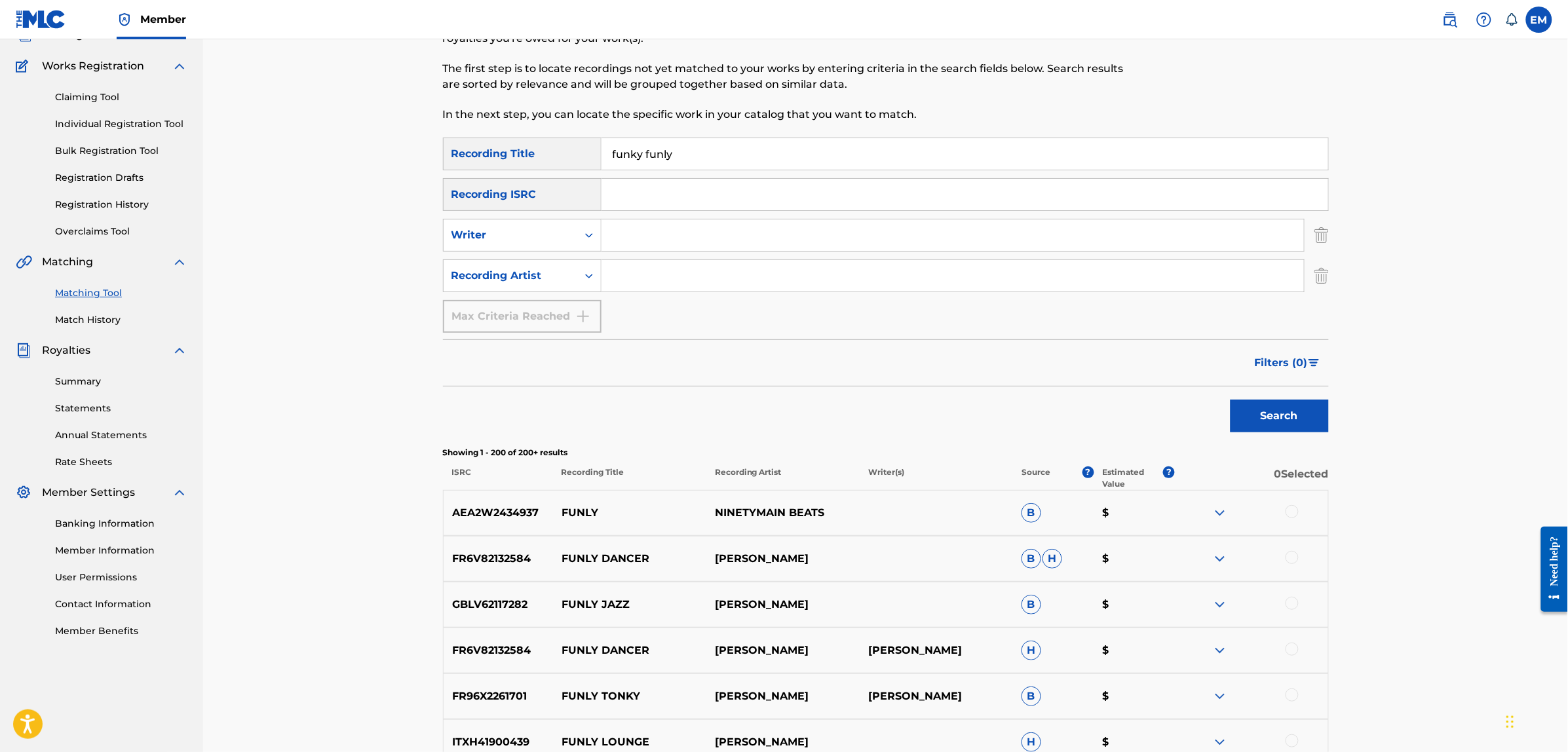
scroll to position [0, 0]
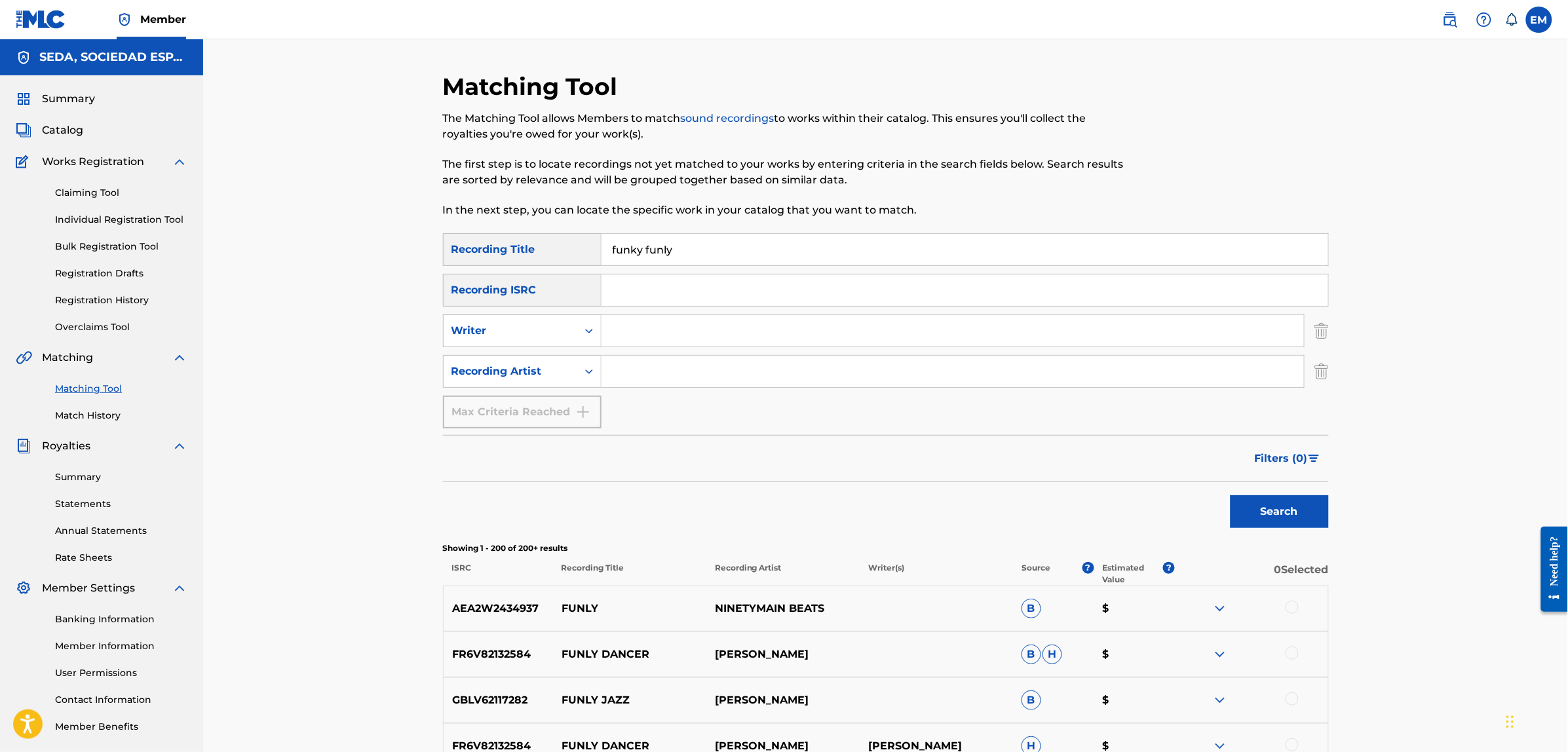
click at [630, 335] on input "Search Form" at bounding box center [952, 331] width 702 height 32
type input "[PERSON_NAME]"
click at [1230, 495] on button "Search" at bounding box center [1279, 511] width 98 height 33
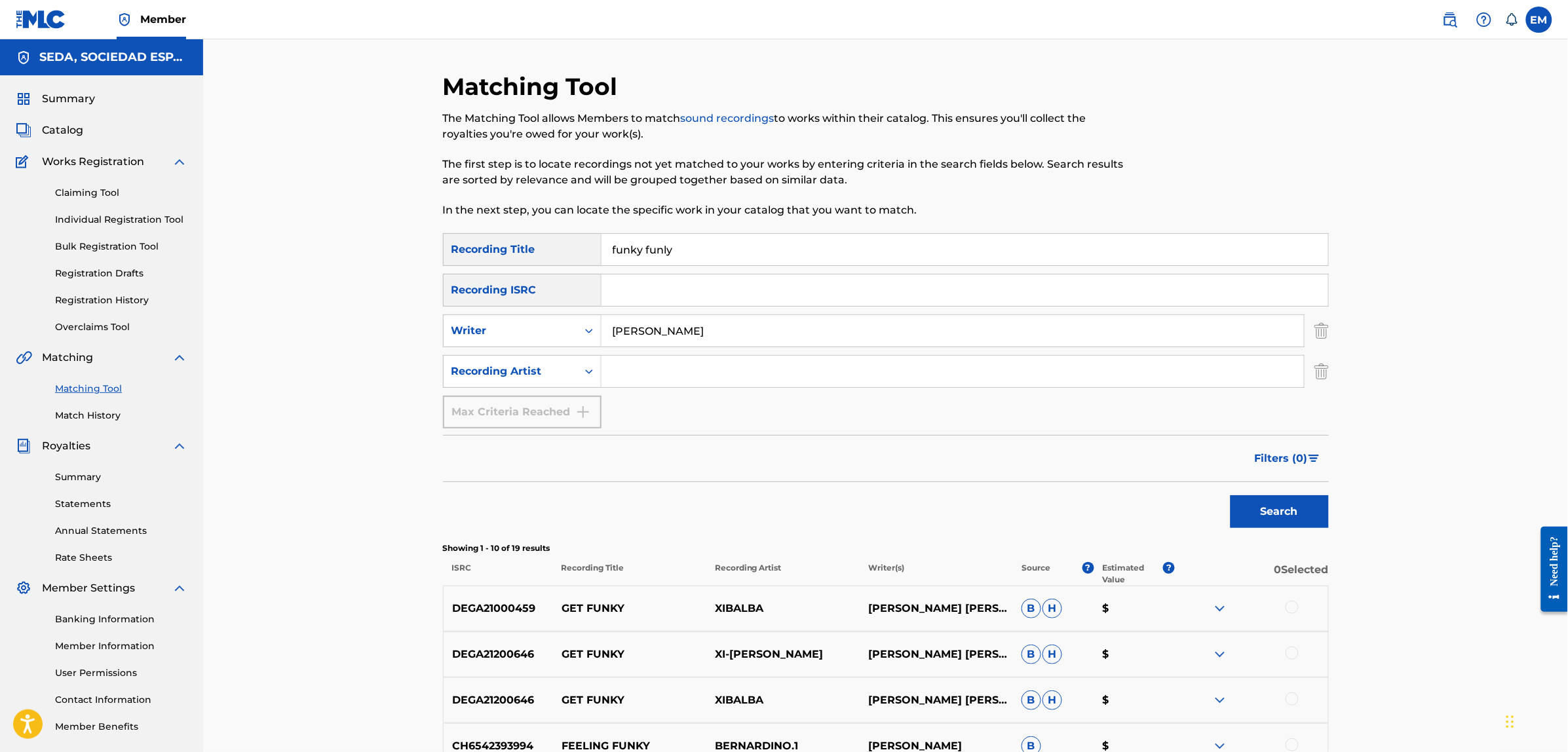
drag, startPoint x: 686, startPoint y: 241, endPoint x: 593, endPoint y: 244, distance: 93.0
click at [593, 244] on div "SearchWithCriteria3a5f316d-1591-4fc4-936f-0313e065cfe0 Recording Title funky fu…" at bounding box center [886, 249] width 886 height 33
click at [1230, 495] on button "Search" at bounding box center [1279, 511] width 98 height 33
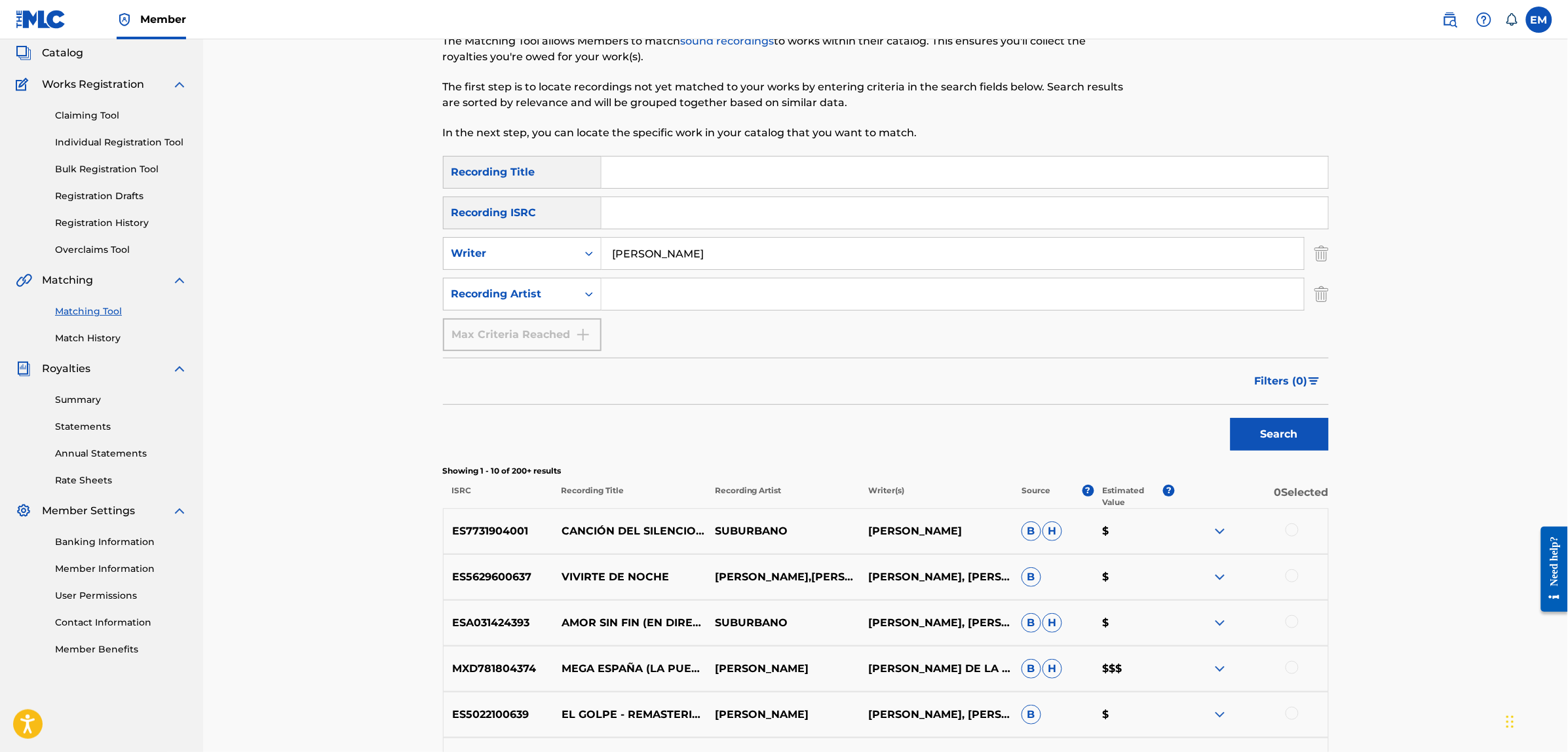
scroll to position [327, 0]
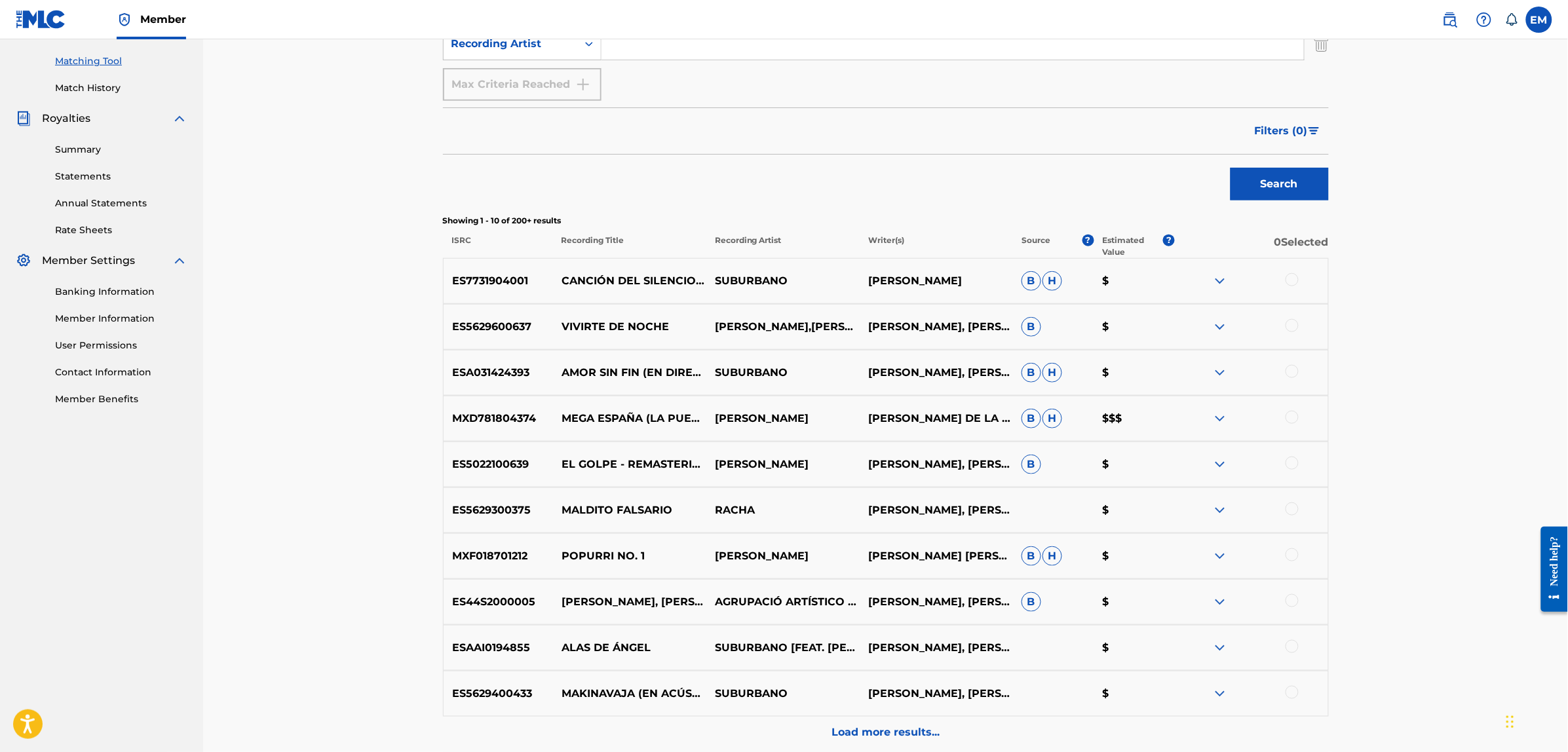
click at [1289, 690] on div at bounding box center [1292, 692] width 13 height 13
click at [965, 637] on button "Match 1 Group" at bounding box center [921, 645] width 145 height 33
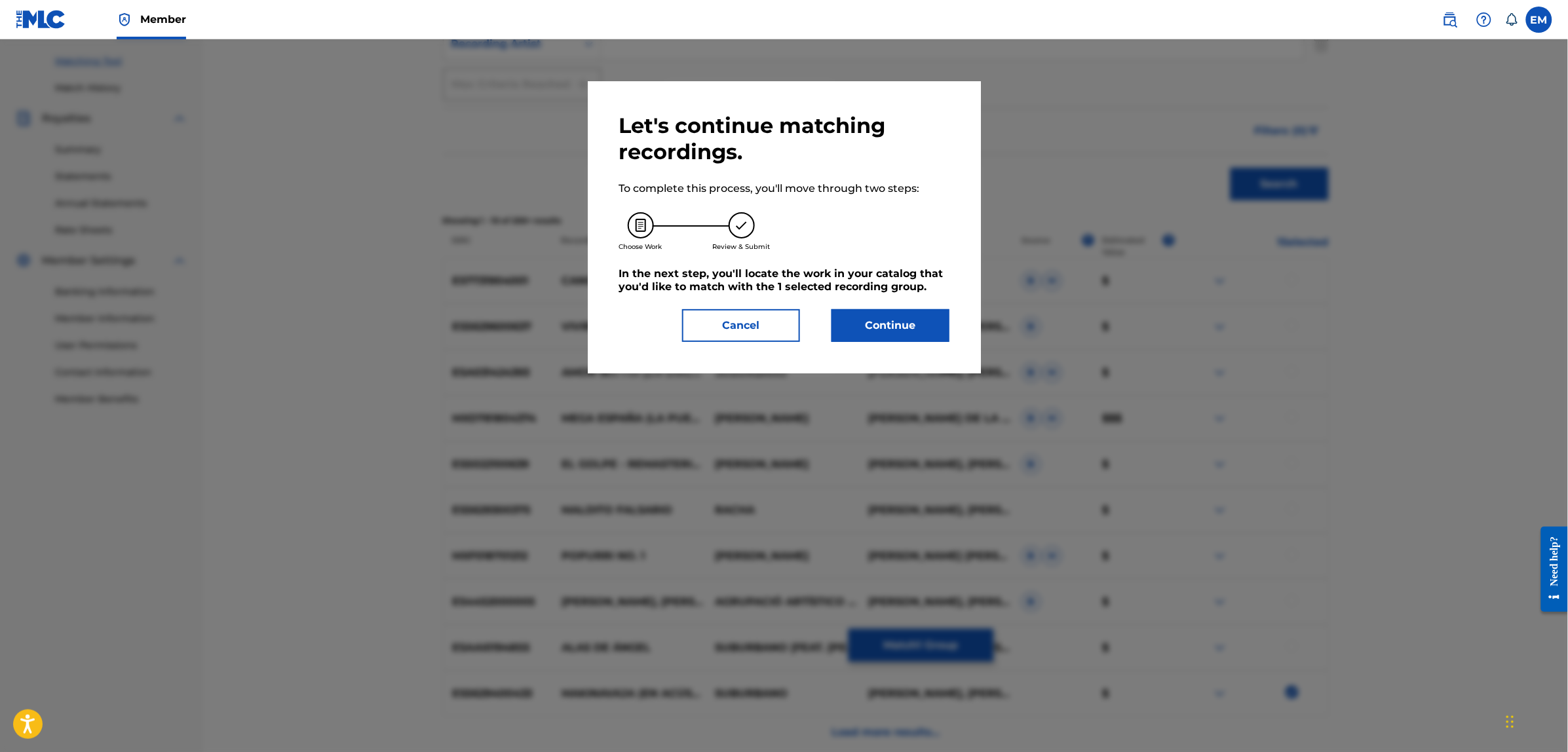
click at [929, 322] on button "Continue" at bounding box center [890, 326] width 118 height 33
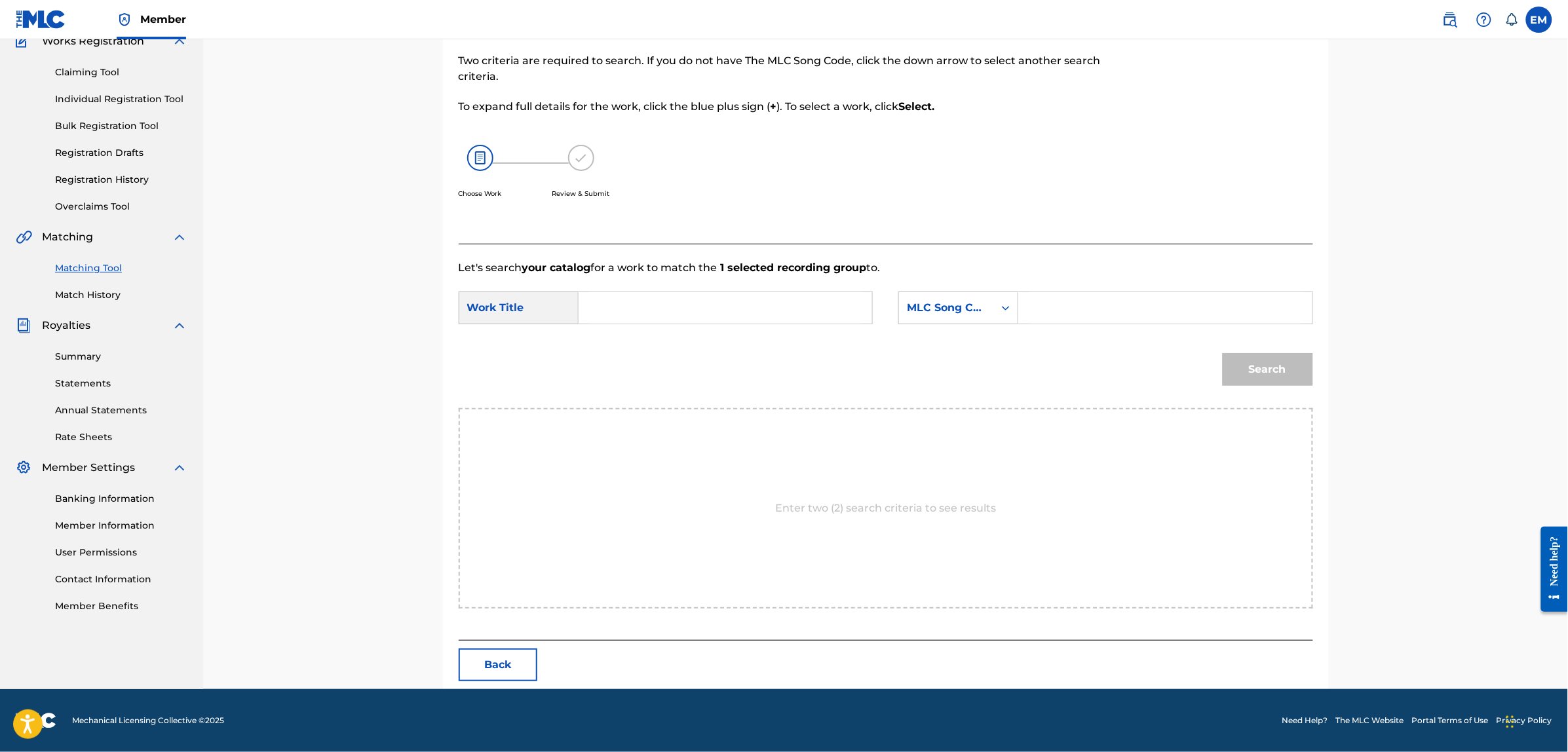
scroll to position [120, 0]
click at [676, 299] on input "Search Form" at bounding box center [725, 309] width 271 height 32
type input "funky funky"
click at [836, 414] on div "Enter two (2) search criteria to see results" at bounding box center [886, 508] width 854 height 201
click at [1037, 313] on input "Search Form" at bounding box center [1165, 309] width 271 height 32
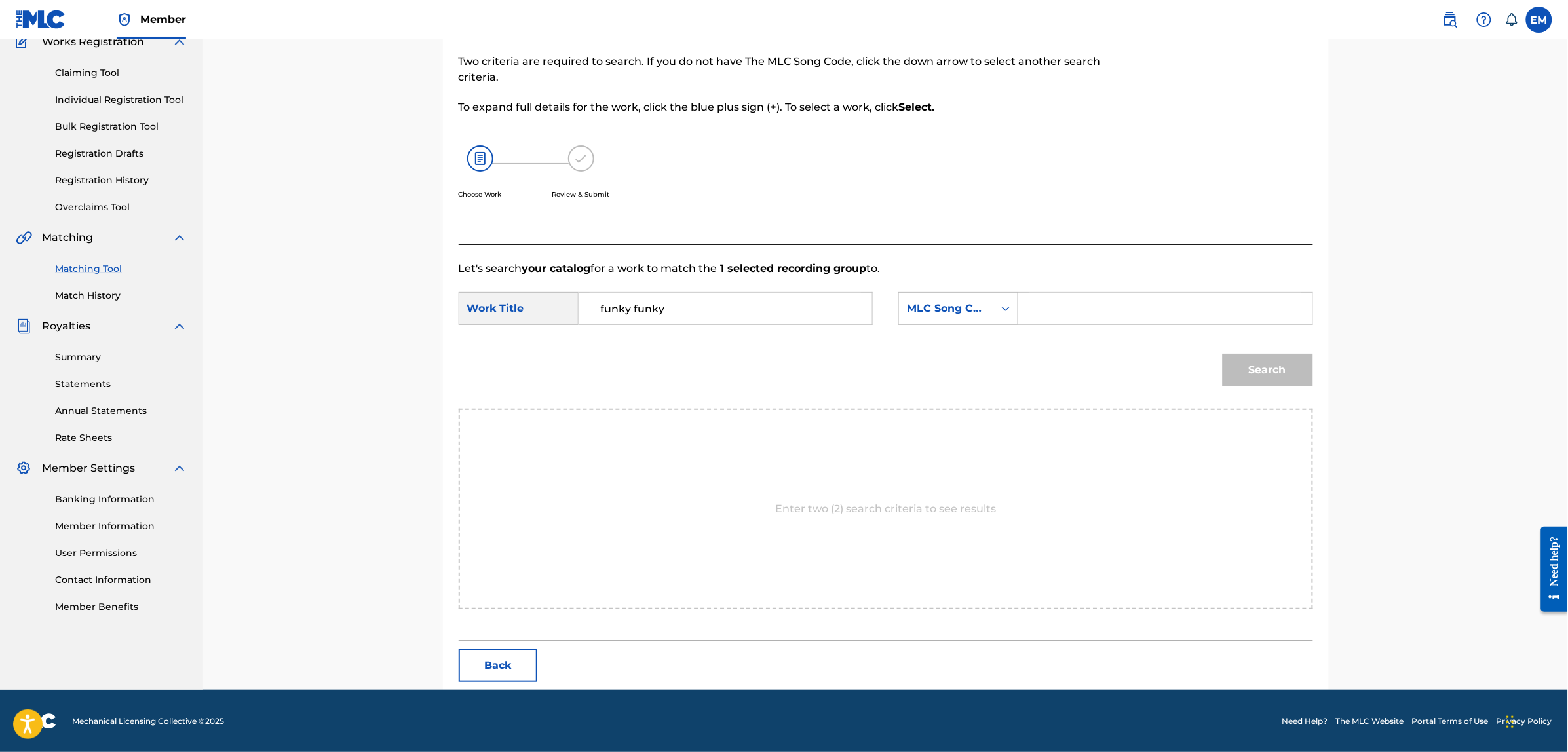
type input "[PERSON_NAME]"
click at [1223, 354] on button "Search" at bounding box center [1268, 370] width 90 height 33
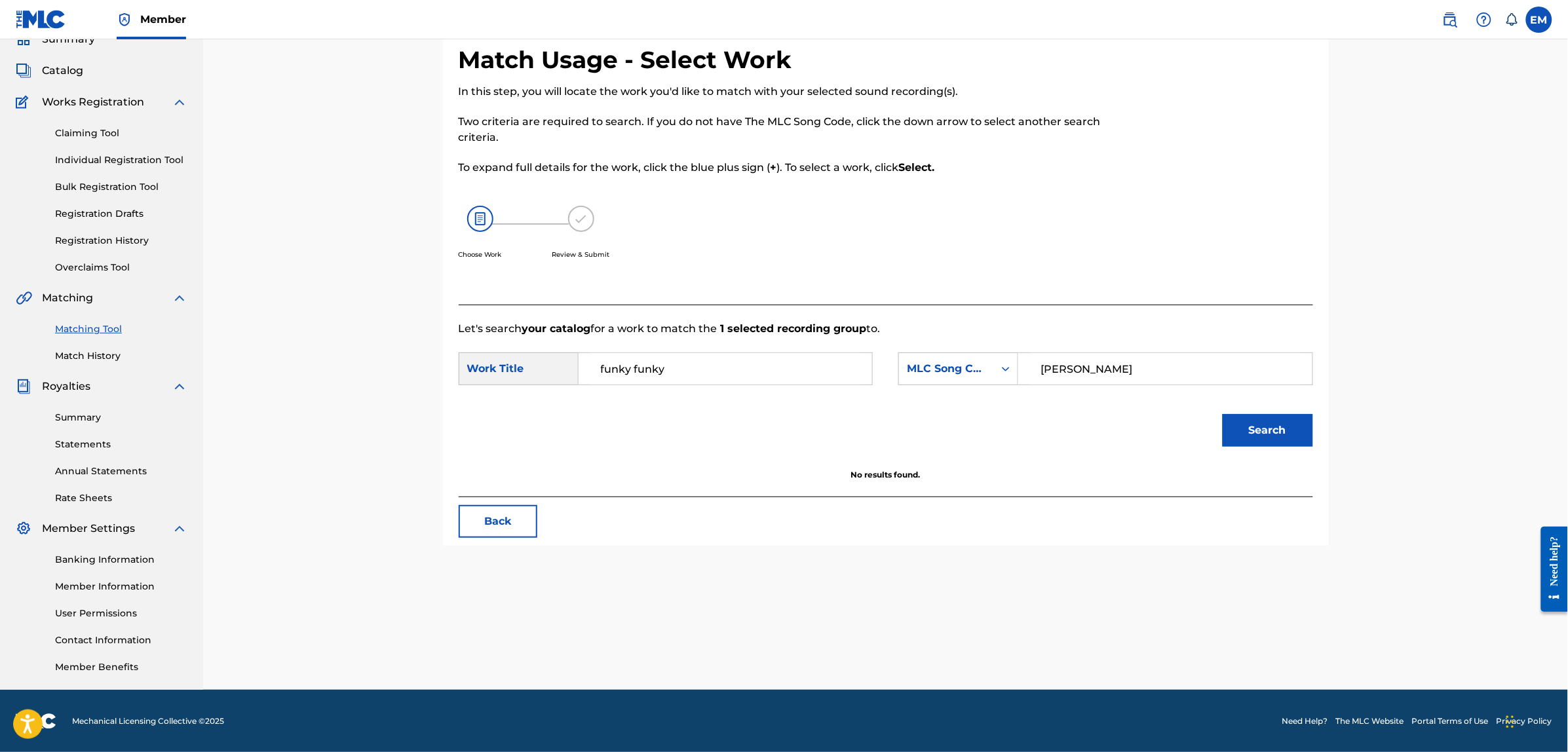
click at [499, 516] on button "Back" at bounding box center [498, 521] width 79 height 33
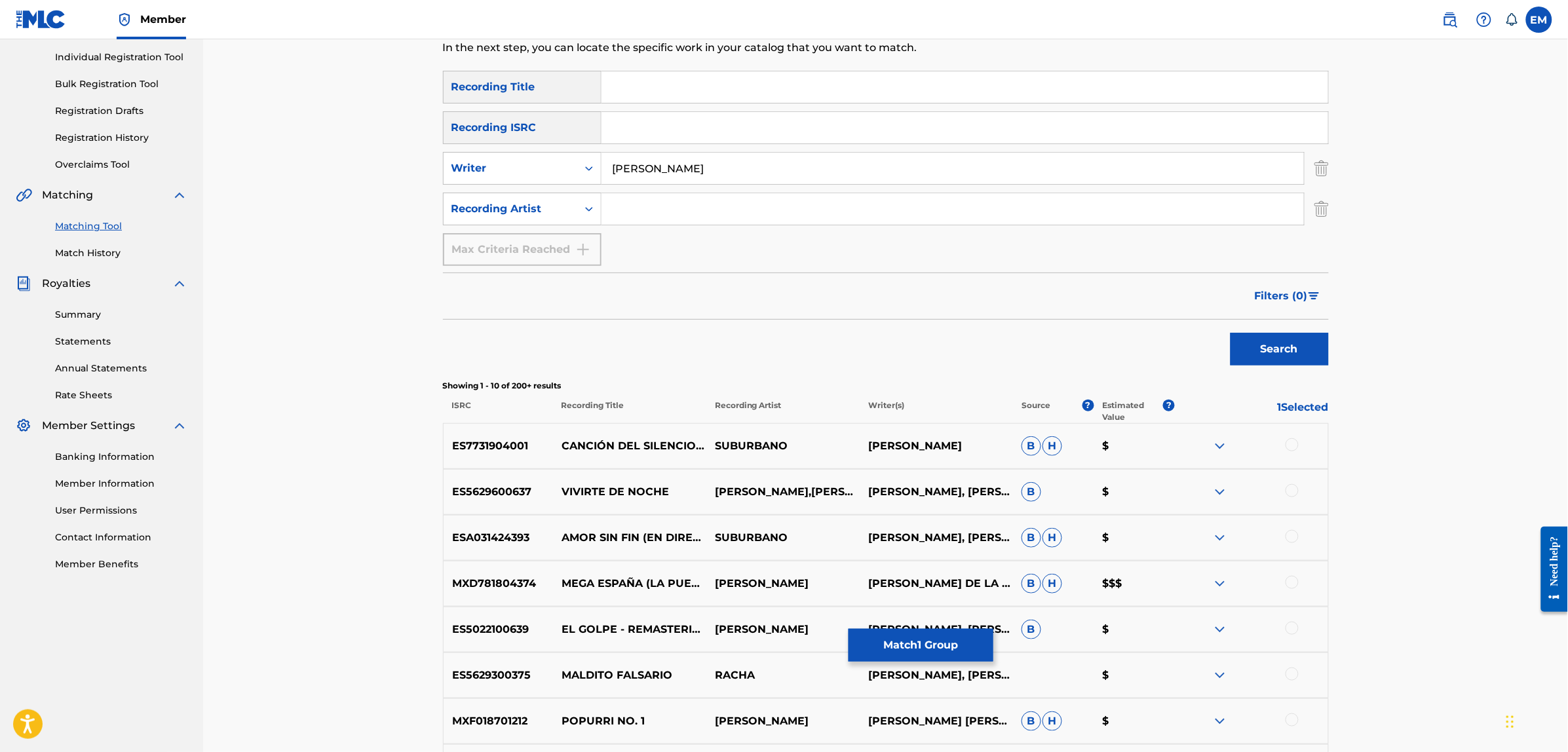
scroll to position [453, 0]
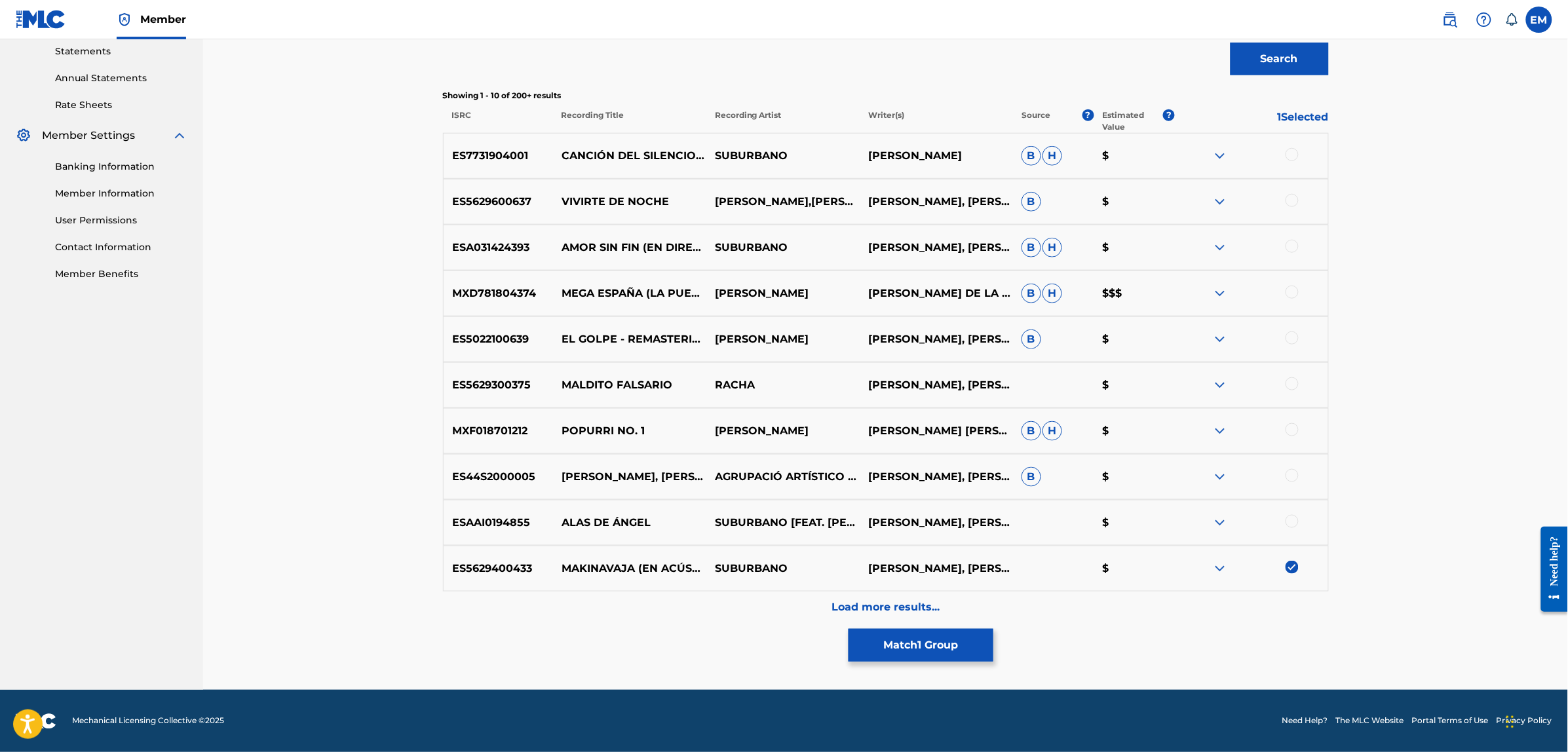
click at [1291, 567] on img at bounding box center [1292, 567] width 13 height 13
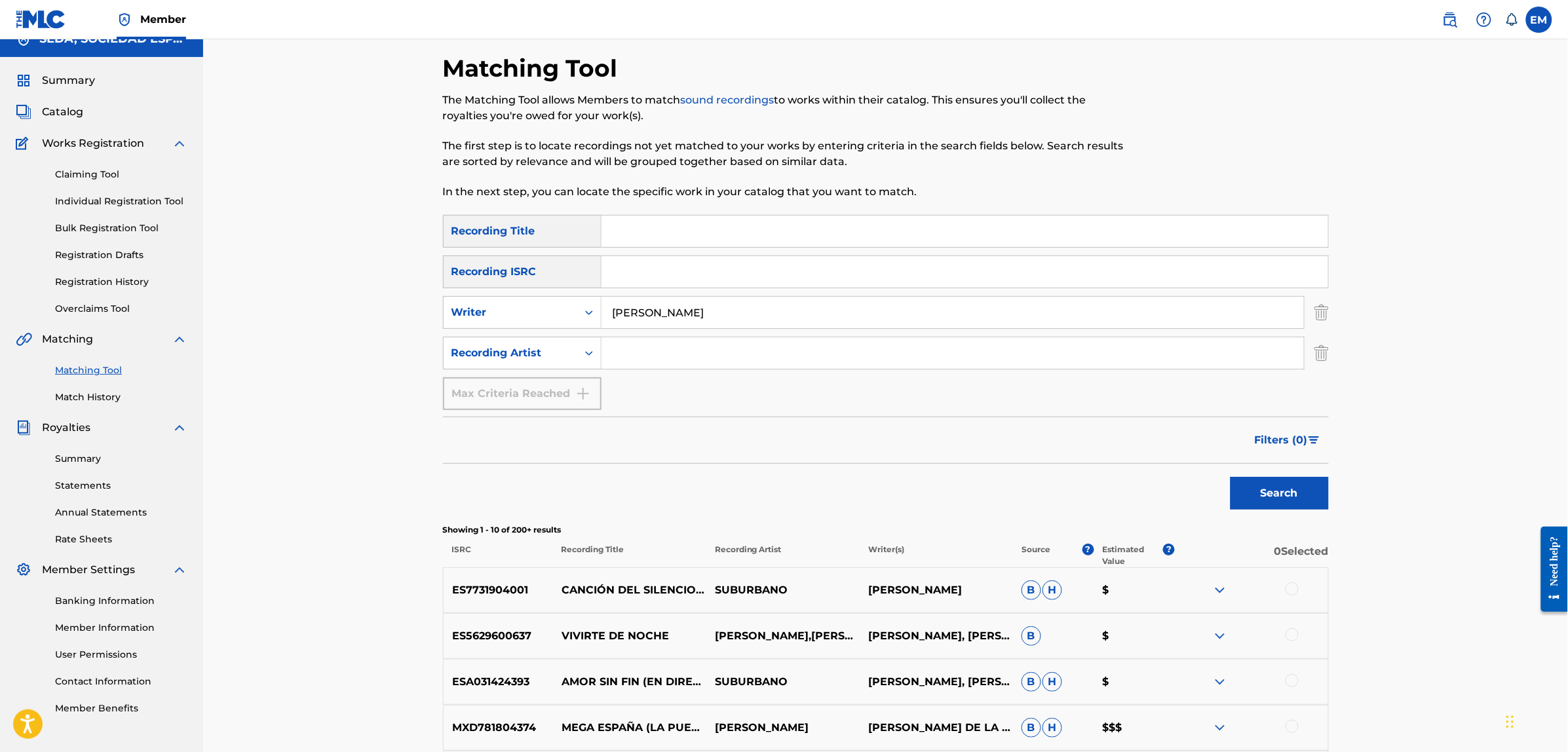
scroll to position [0, 0]
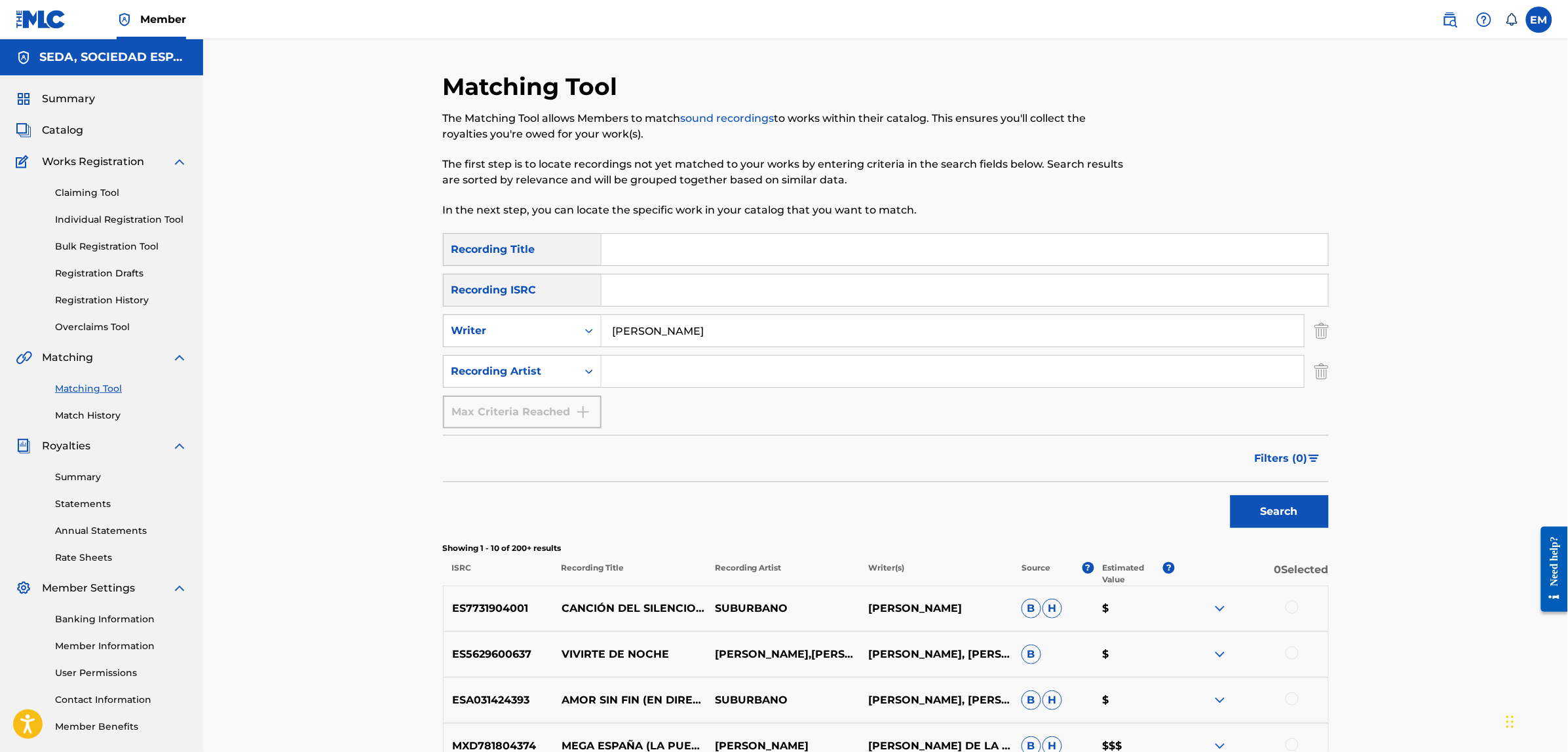
click at [671, 247] on input "Search Form" at bounding box center [965, 249] width 727 height 32
type input "rarezas"
click at [1230, 495] on button "Search" at bounding box center [1279, 511] width 98 height 33
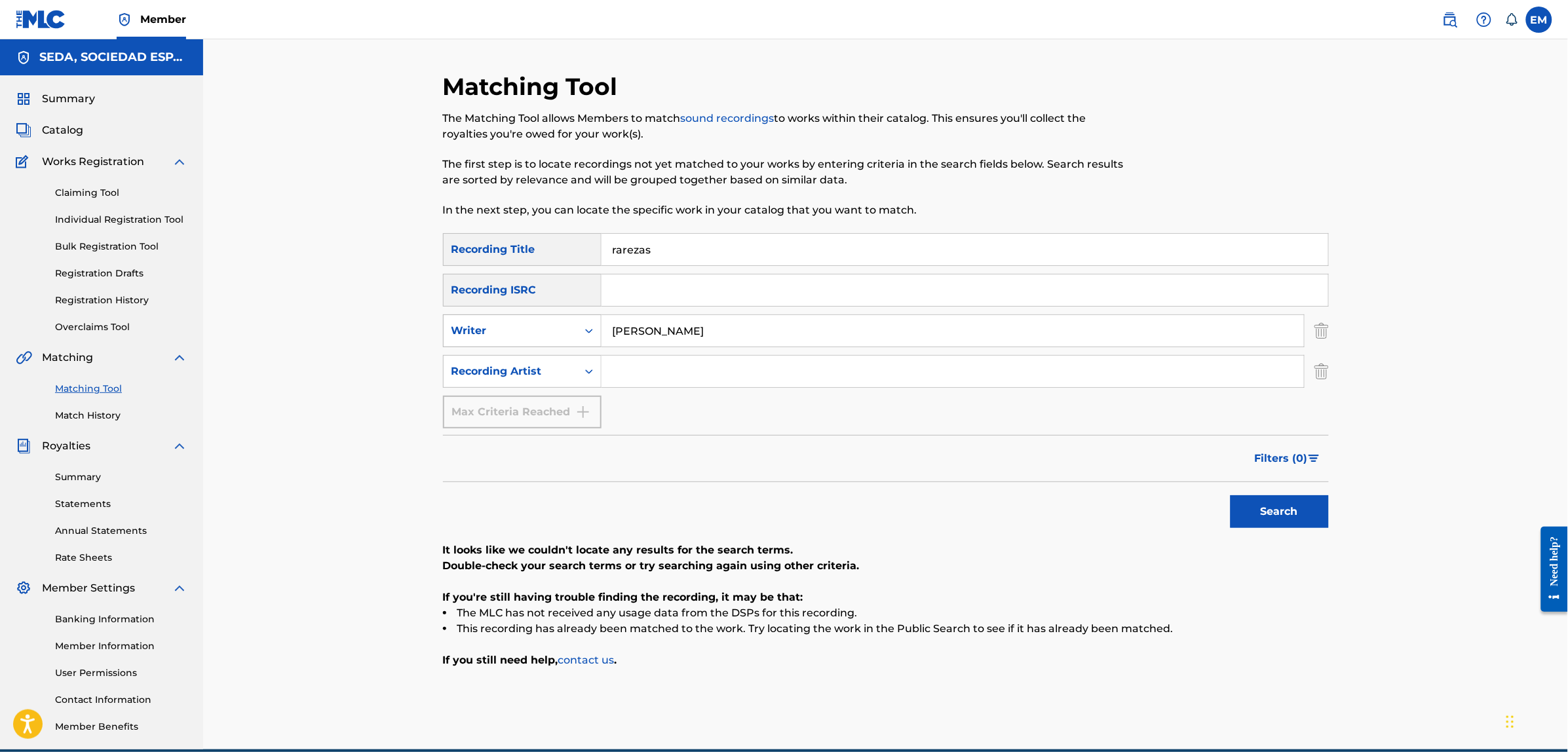
drag, startPoint x: 702, startPoint y: 322, endPoint x: 571, endPoint y: 332, distance: 131.4
click at [580, 332] on div "SearchWithCriteria32b46078-d4ae-42fd-b150-9528a5d1fe35 Writer [PERSON_NAME]" at bounding box center [886, 331] width 886 height 33
click at [634, 391] on div "SearchWithCriteria3a5f316d-1591-4fc4-936f-0313e065cfe0 Recording Title rarezas …" at bounding box center [886, 330] width 886 height 195
click at [637, 375] on input "Search Form" at bounding box center [952, 371] width 702 height 32
type input "suburbano"
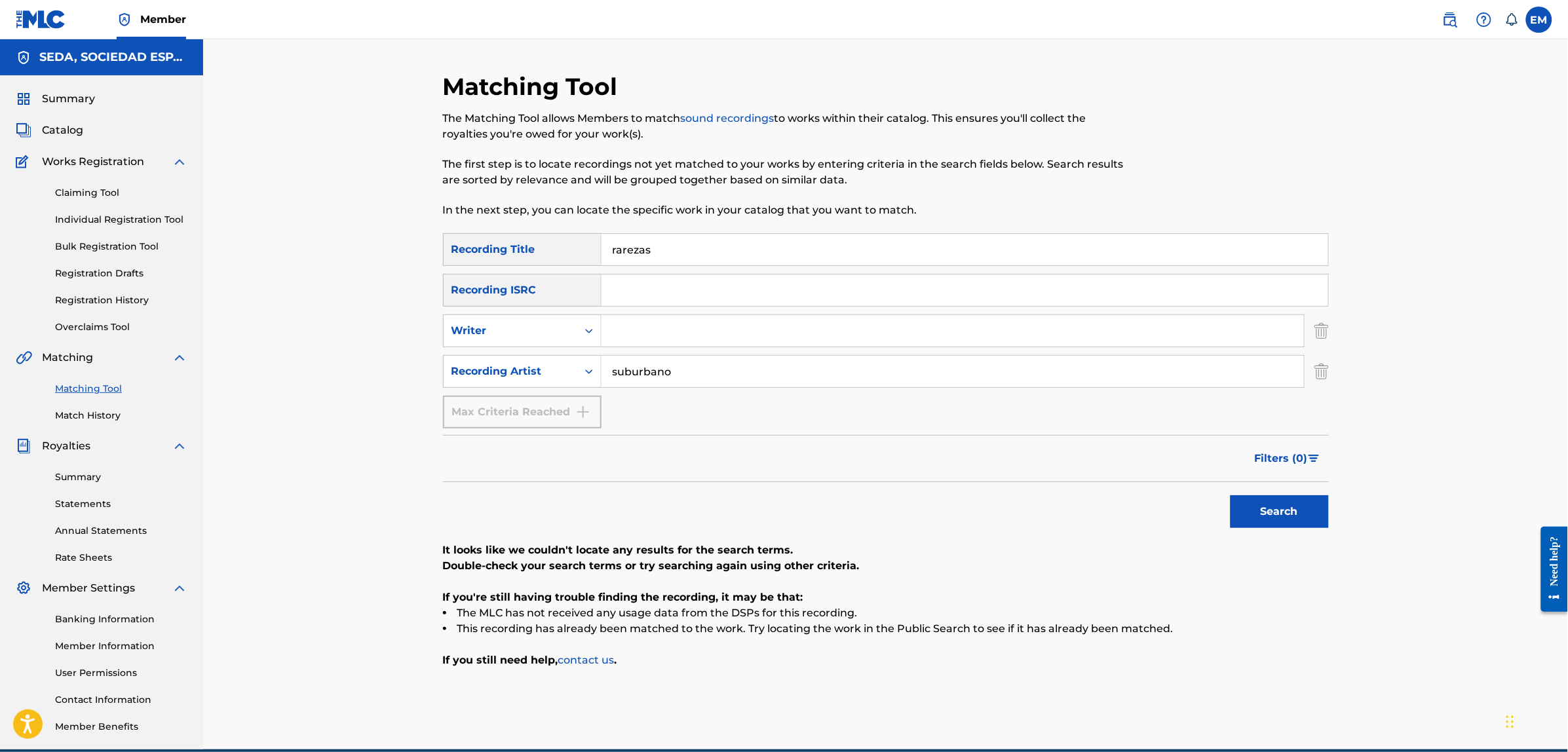
click at [1230, 495] on button "Search" at bounding box center [1279, 511] width 98 height 33
drag, startPoint x: 699, startPoint y: 365, endPoint x: 607, endPoint y: 377, distance: 92.8
click at [607, 377] on input "suburbano" at bounding box center [952, 371] width 702 height 32
click at [1230, 495] on button "Search" at bounding box center [1279, 511] width 98 height 33
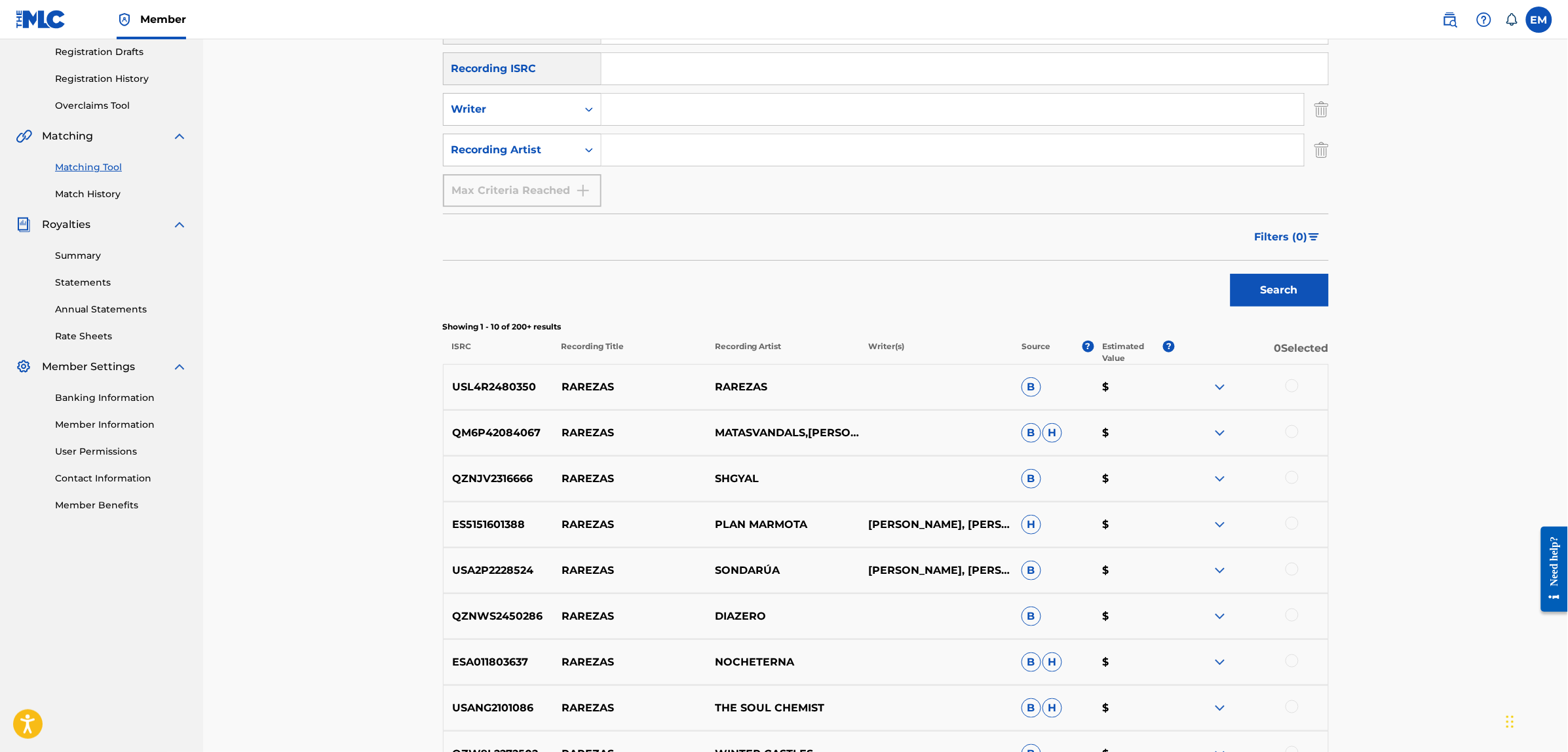
scroll to position [246, 0]
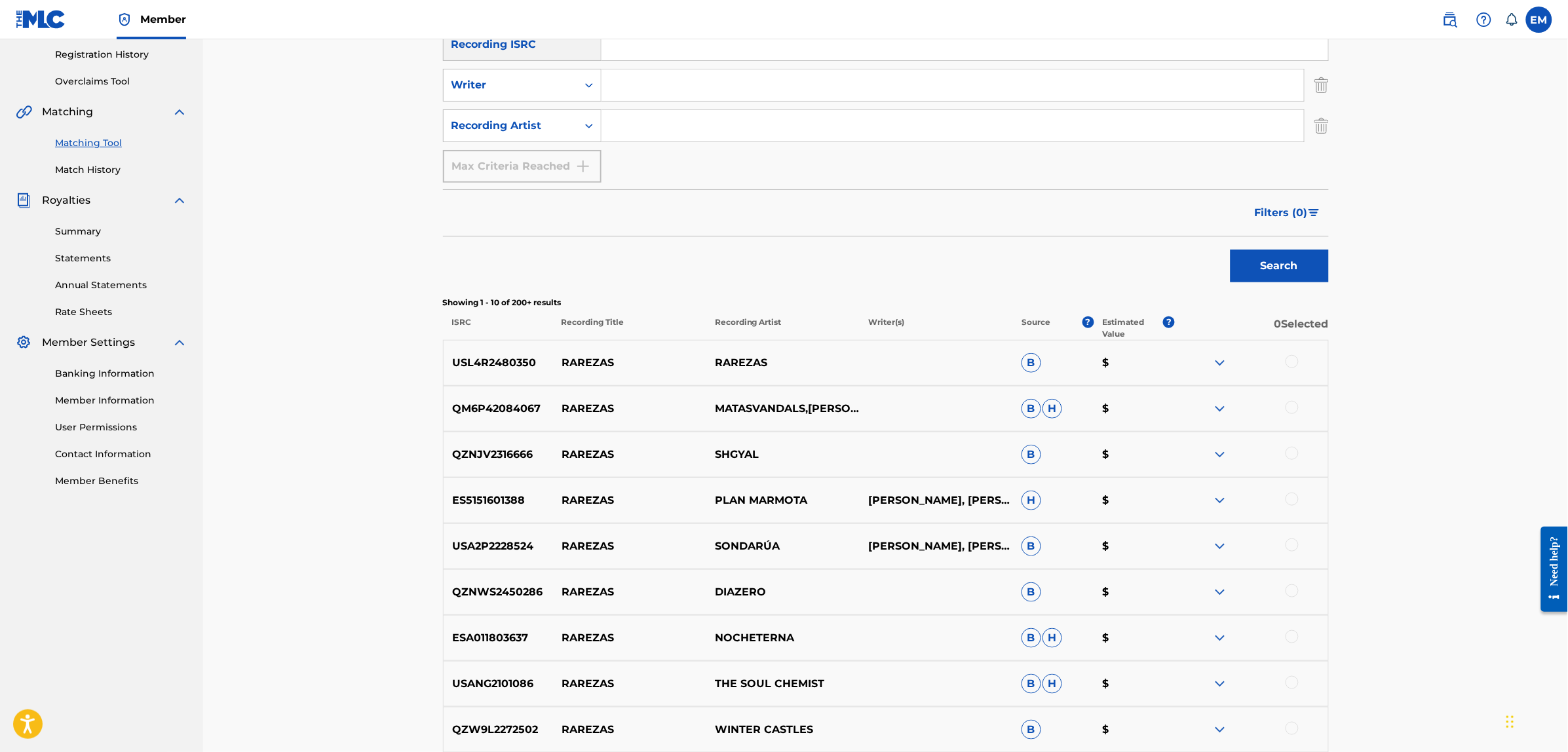
click at [1218, 367] on img at bounding box center [1220, 362] width 16 height 16
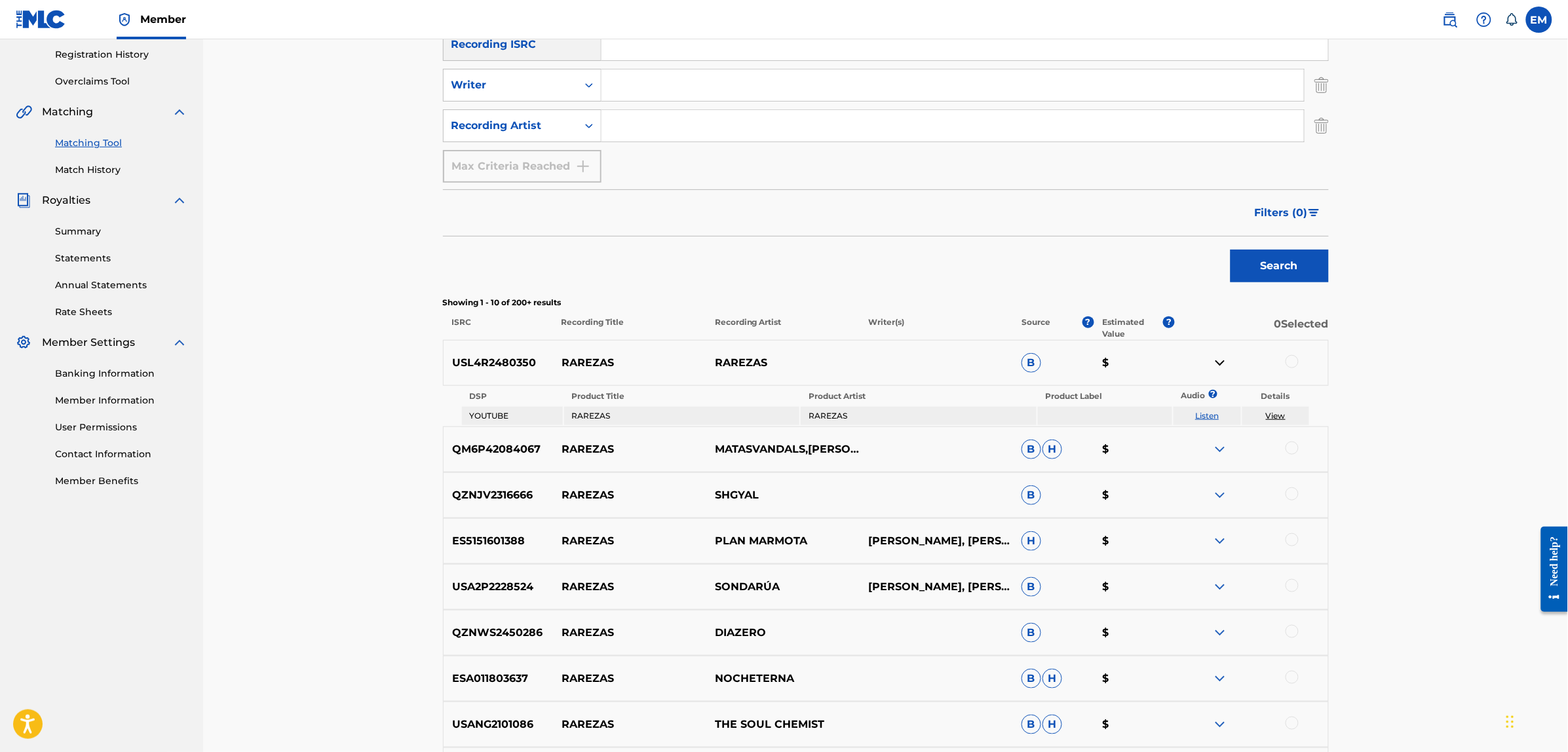
click at [1207, 415] on link "Listen" at bounding box center [1207, 415] width 24 height 10
click at [1215, 362] on img at bounding box center [1220, 362] width 16 height 16
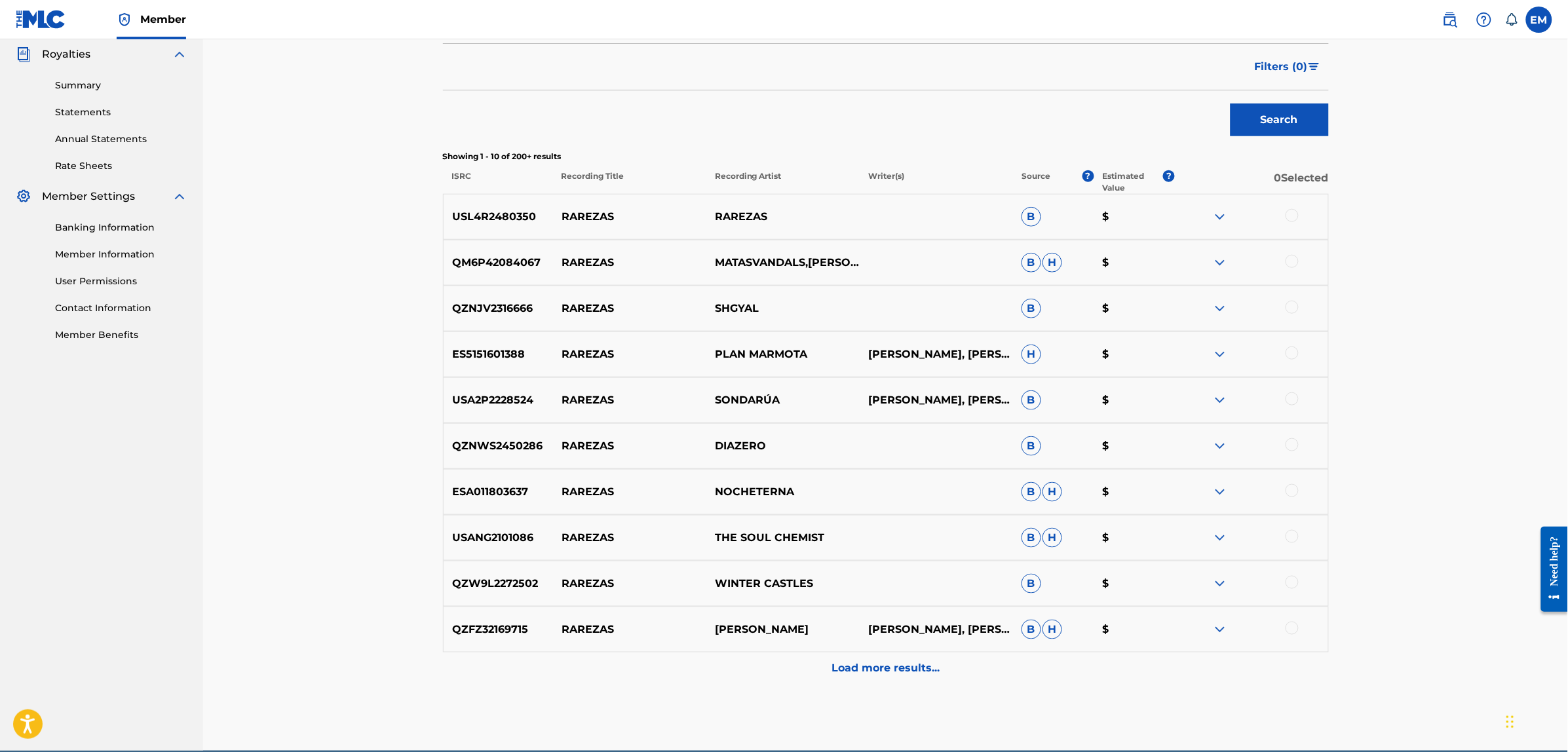
scroll to position [453, 0]
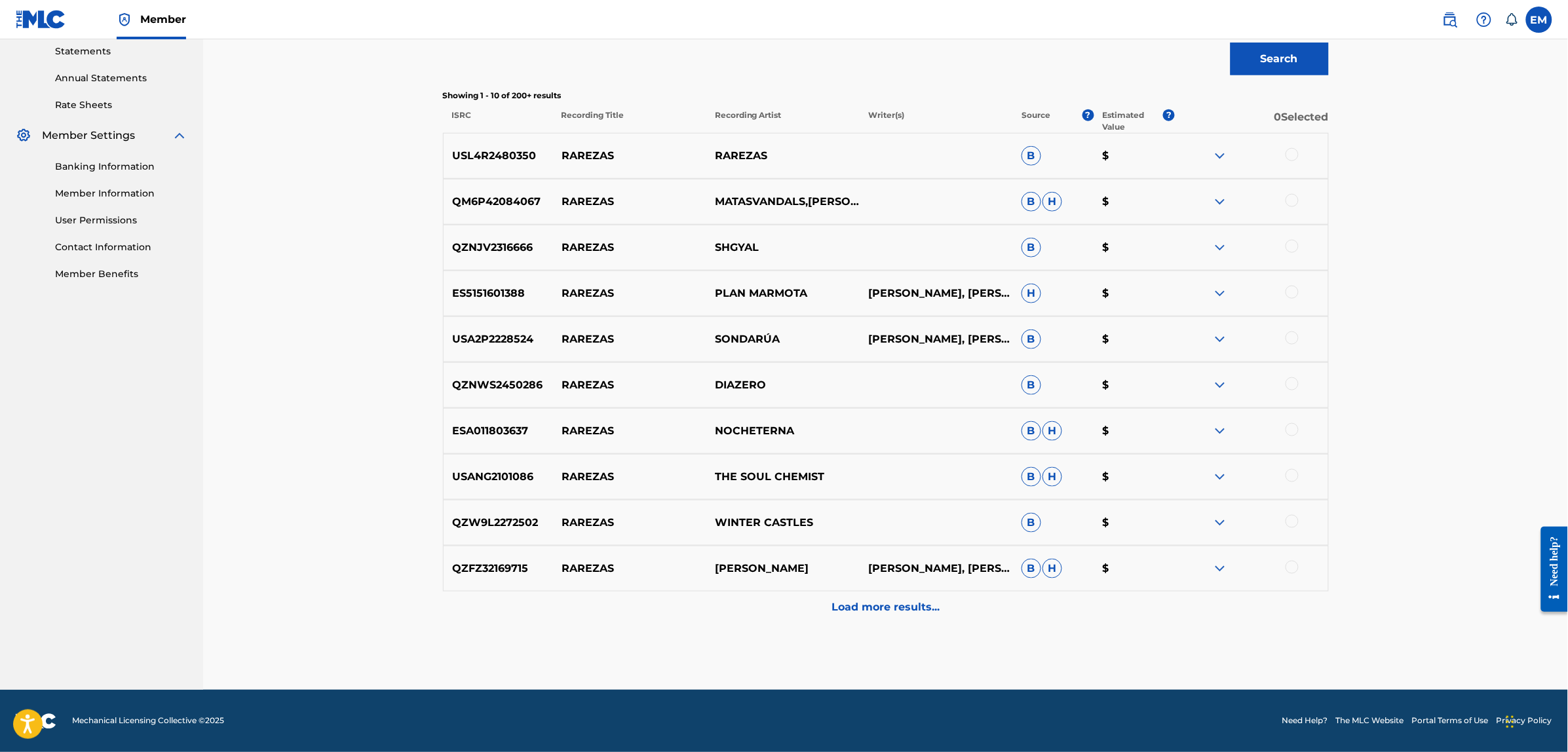
click at [880, 606] on p "Load more results..." at bounding box center [885, 607] width 108 height 16
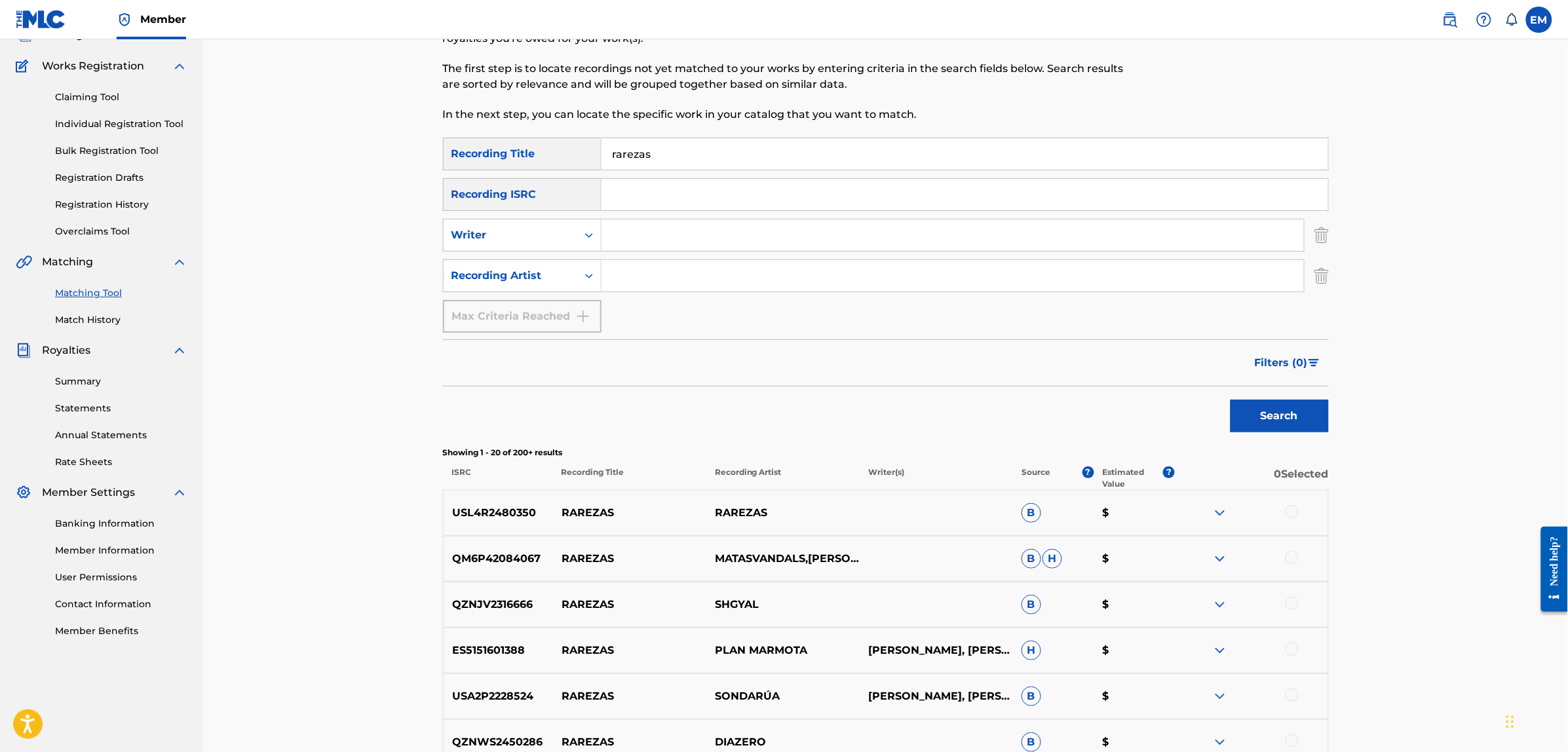
scroll to position [0, 0]
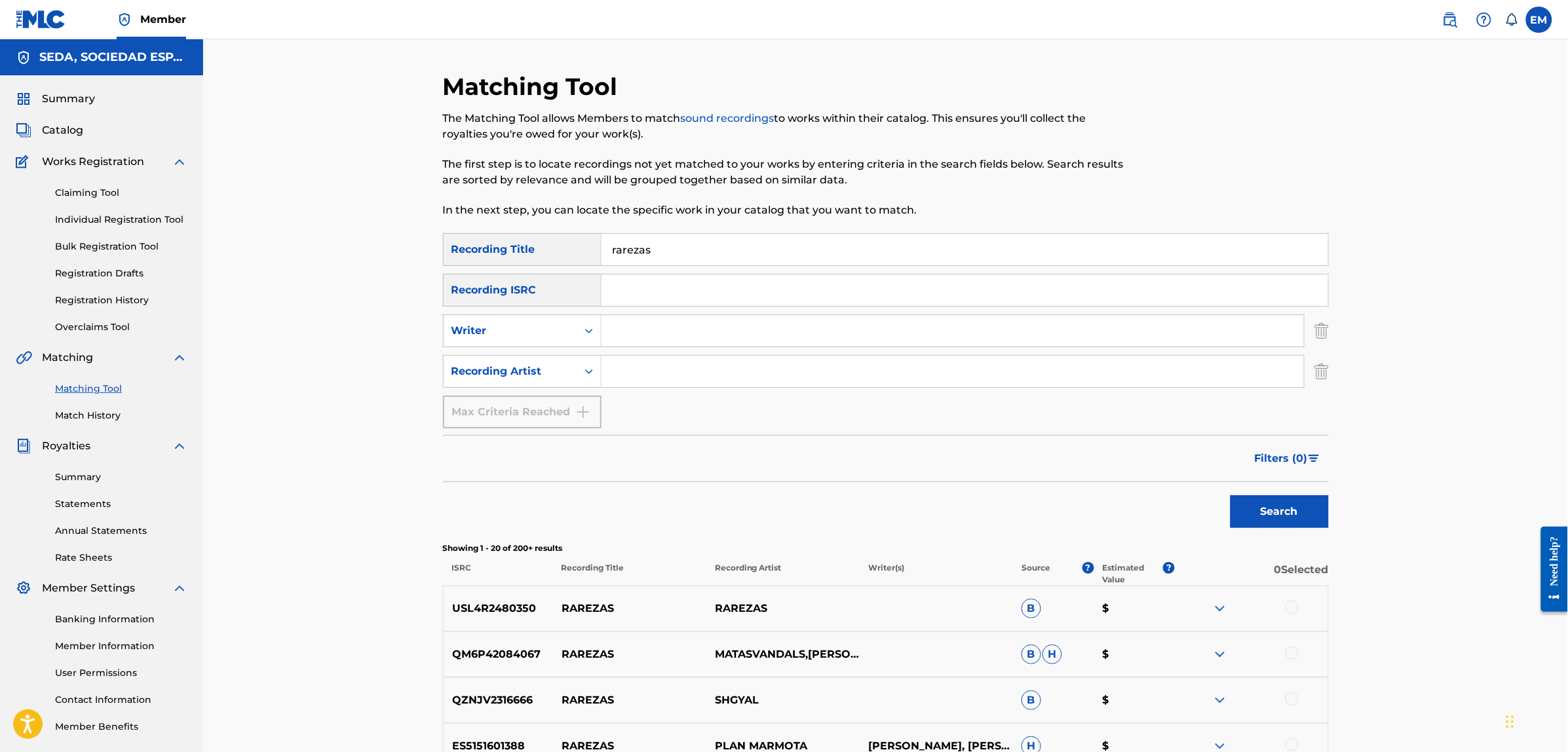
click at [647, 365] on input "Search Form" at bounding box center [952, 371] width 702 height 32
click at [1230, 495] on button "Search" at bounding box center [1279, 511] width 98 height 33
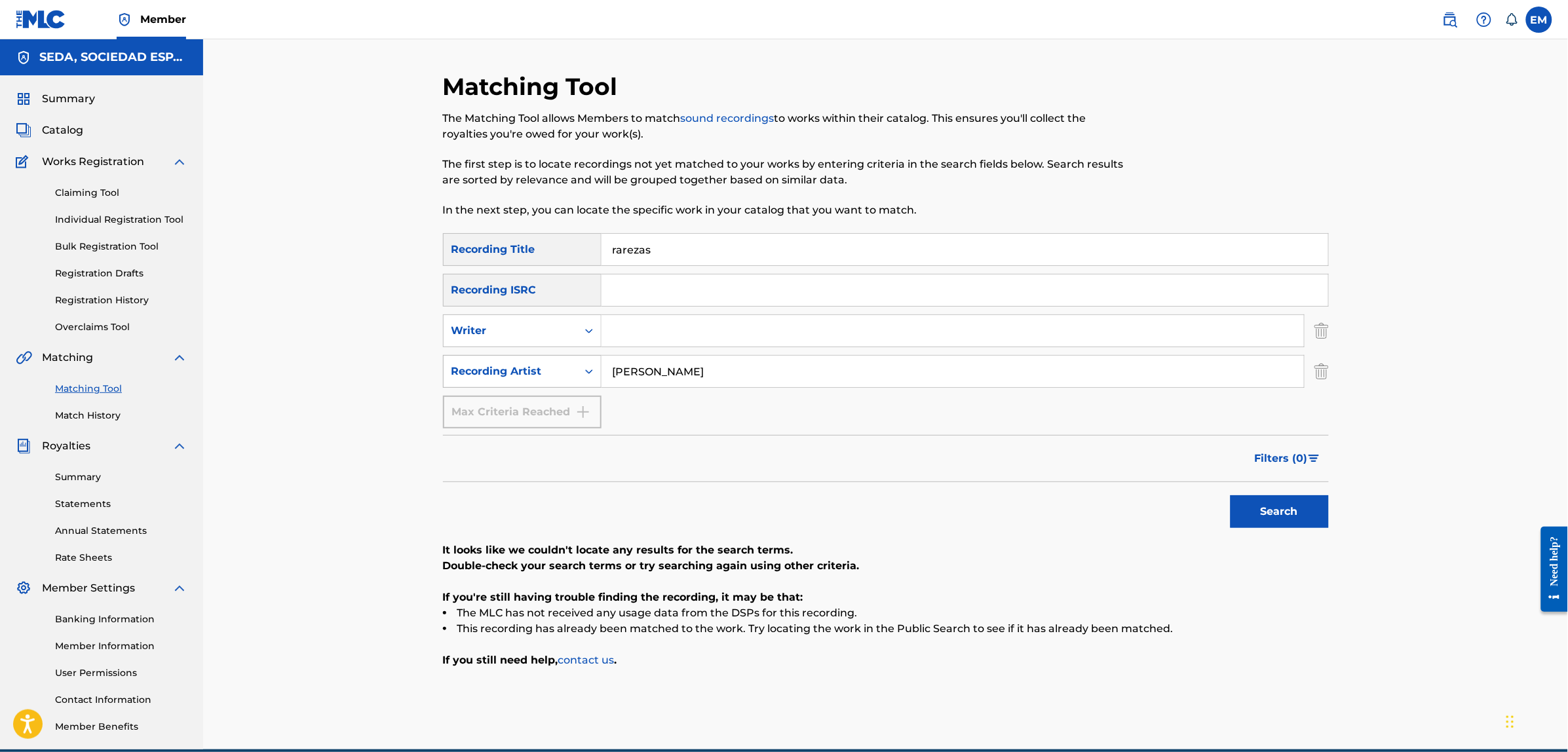
drag, startPoint x: 689, startPoint y: 371, endPoint x: 567, endPoint y: 371, distance: 122.0
click at [567, 371] on div "SearchWithCriteria93bbdf91-0420-48c9-93b0-14685de07e20 Recording Artist [PERSON…" at bounding box center [886, 371] width 886 height 33
type input "[PERSON_NAME]"
click at [1230, 495] on button "Search" at bounding box center [1279, 511] width 98 height 33
drag, startPoint x: 699, startPoint y: 377, endPoint x: 578, endPoint y: 371, distance: 121.1
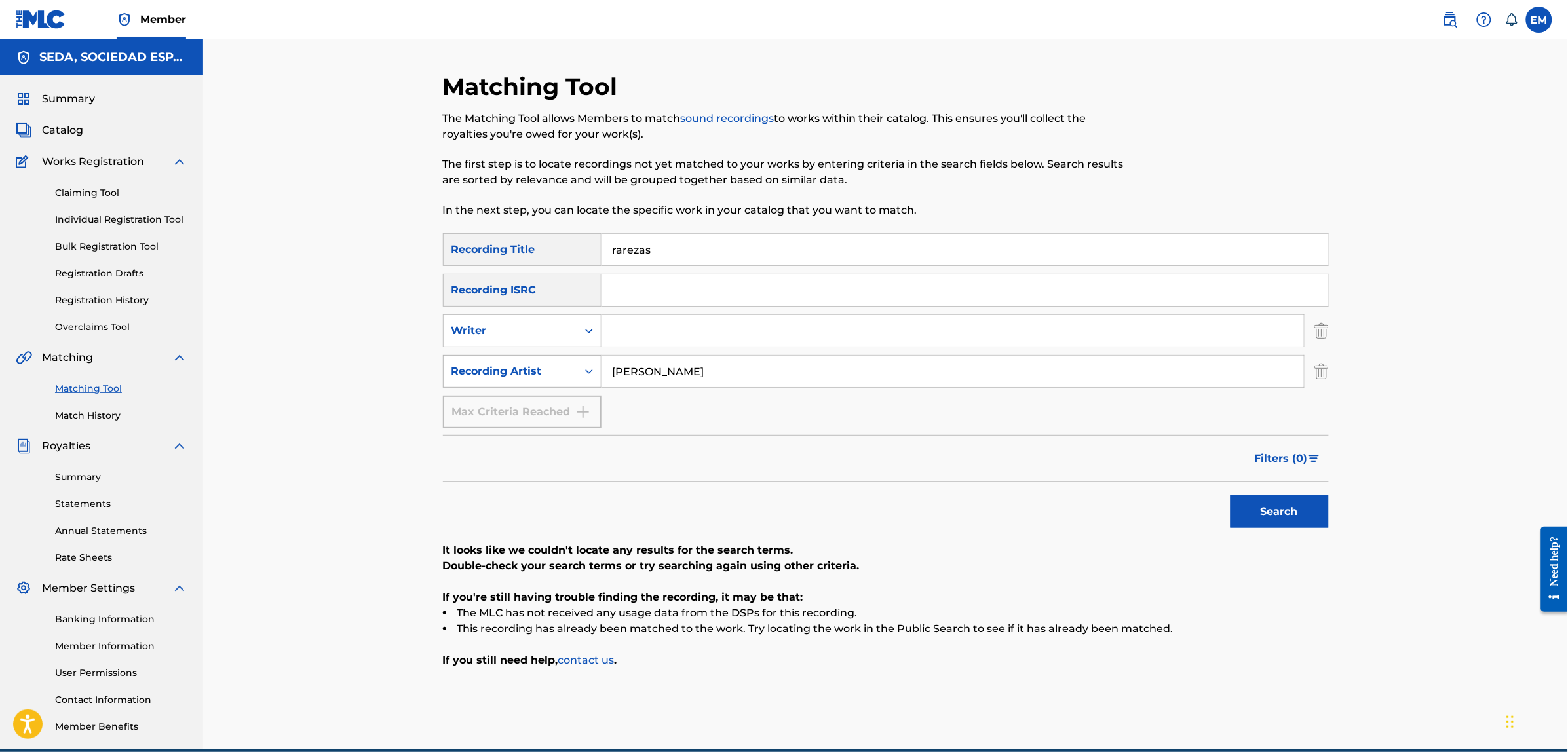
click at [578, 371] on div "SearchWithCriteria93bbdf91-0420-48c9-93b0-14685de07e20 Recording Artist [PERSON…" at bounding box center [886, 371] width 886 height 33
click at [659, 321] on input "Search Form" at bounding box center [952, 331] width 702 height 32
type input "[PERSON_NAME]"
click at [1230, 495] on button "Search" at bounding box center [1279, 511] width 98 height 33
drag, startPoint x: 673, startPoint y: 241, endPoint x: 578, endPoint y: 256, distance: 96.2
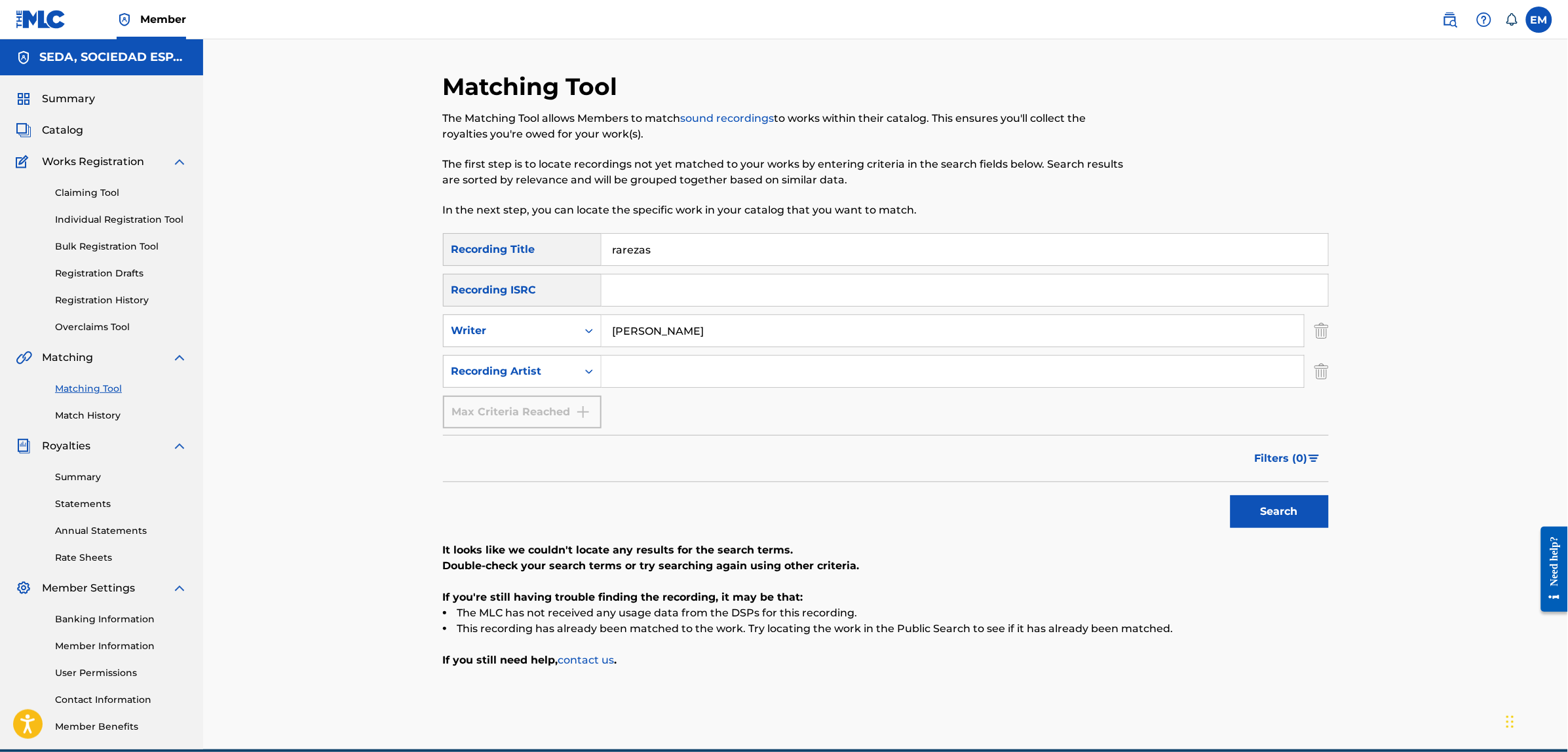
click at [578, 256] on div "SearchWithCriteria3a5f316d-1591-4fc4-936f-0313e065cfe0 Recording Title rarezas" at bounding box center [886, 249] width 886 height 33
click at [1230, 495] on button "Search" at bounding box center [1279, 511] width 98 height 33
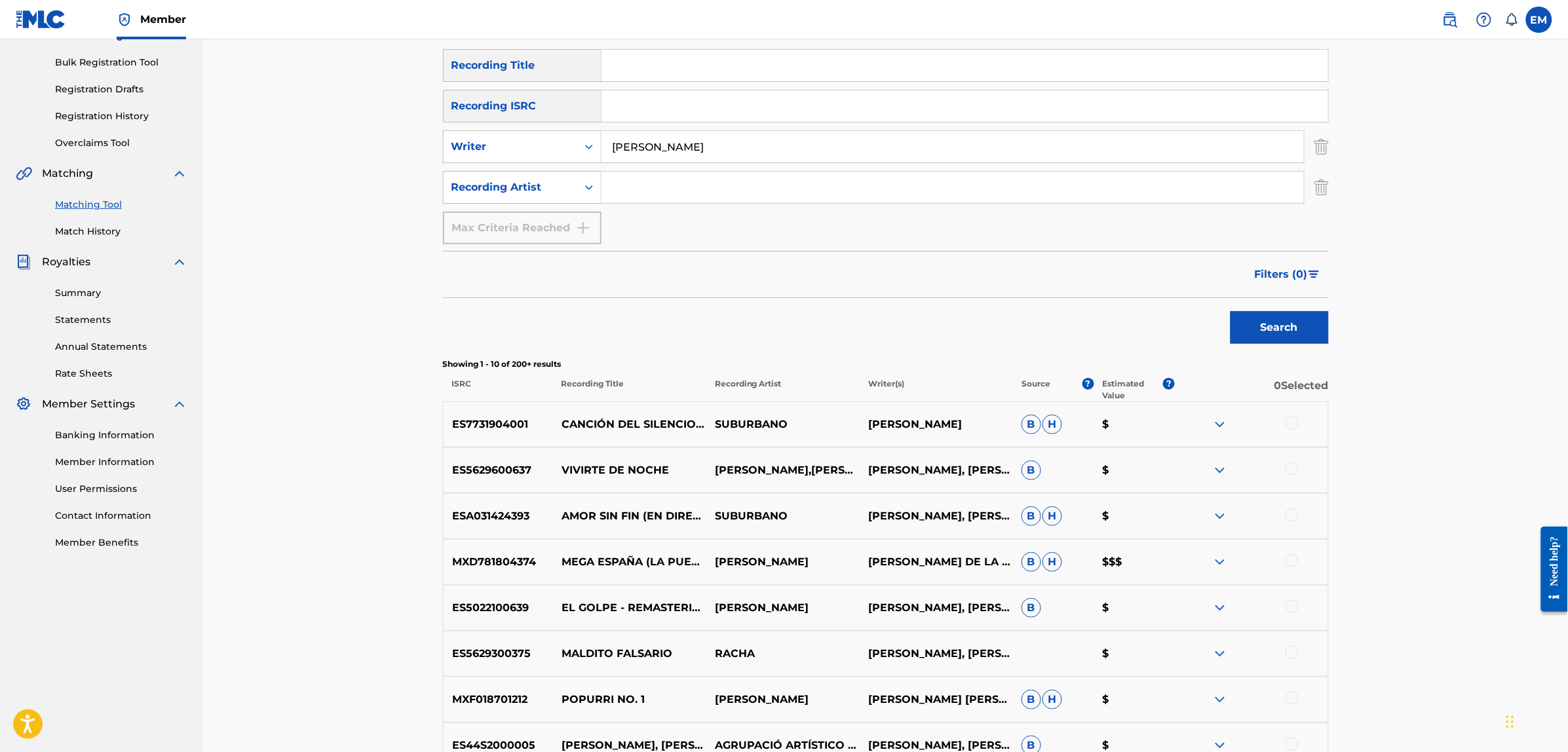
scroll to position [453, 0]
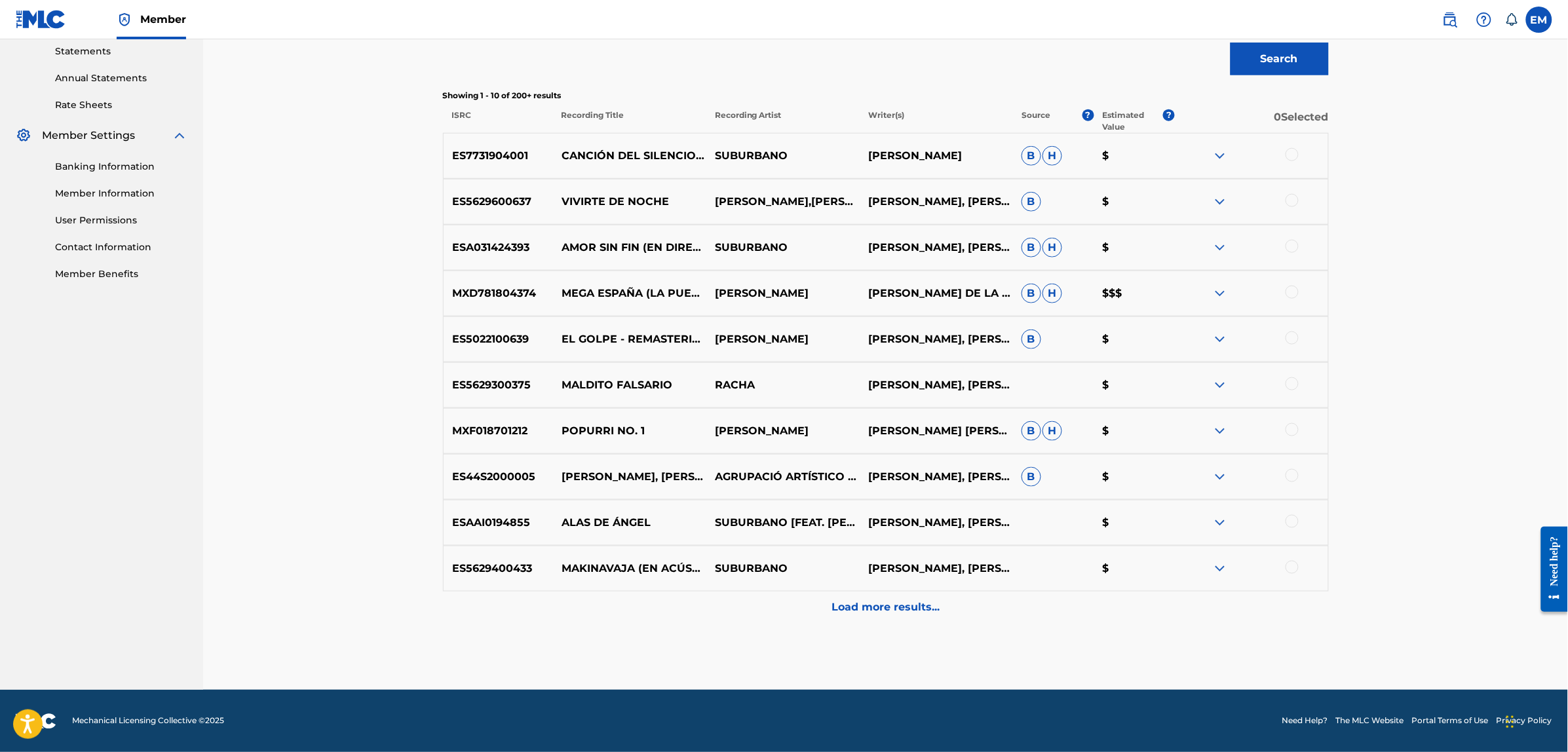
click at [1289, 523] on div at bounding box center [1292, 521] width 13 height 13
click at [942, 639] on button "Match 1 Group" at bounding box center [921, 645] width 145 height 33
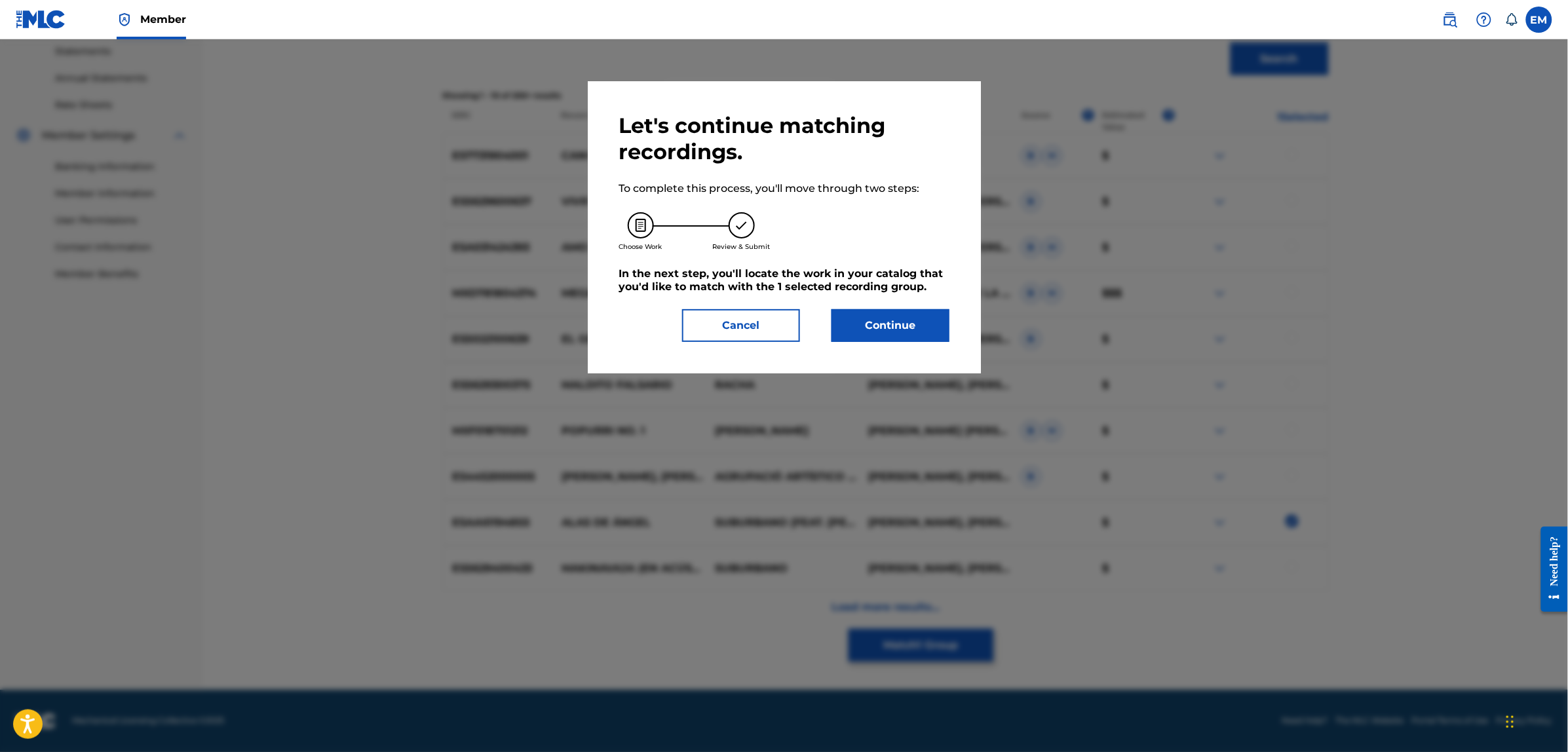
click at [866, 317] on button "Continue" at bounding box center [890, 326] width 118 height 33
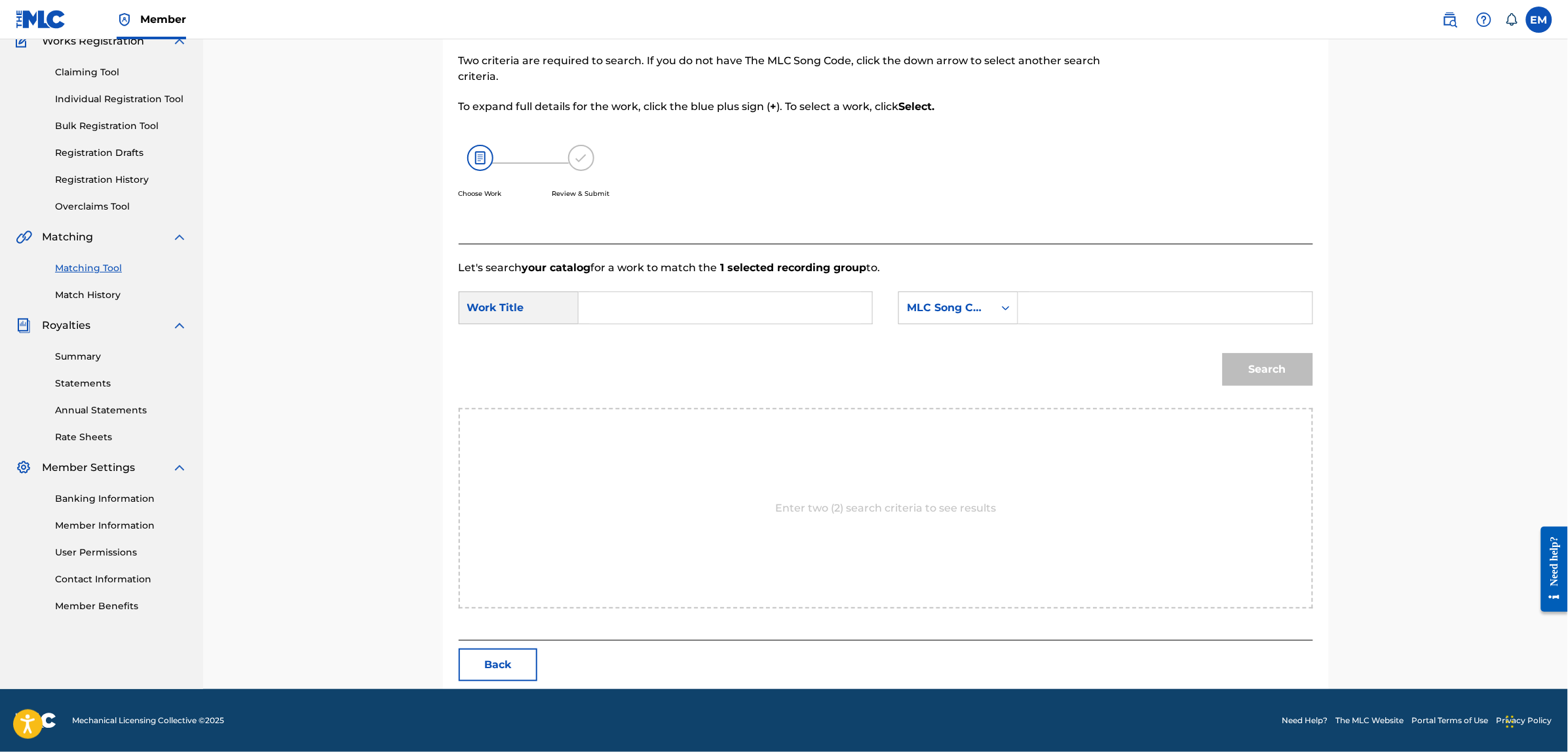
scroll to position [120, 0]
click at [716, 295] on input "Search Form" at bounding box center [725, 309] width 271 height 32
type input "rarezas"
click at [941, 308] on div "MLC Song Code" at bounding box center [946, 309] width 80 height 16
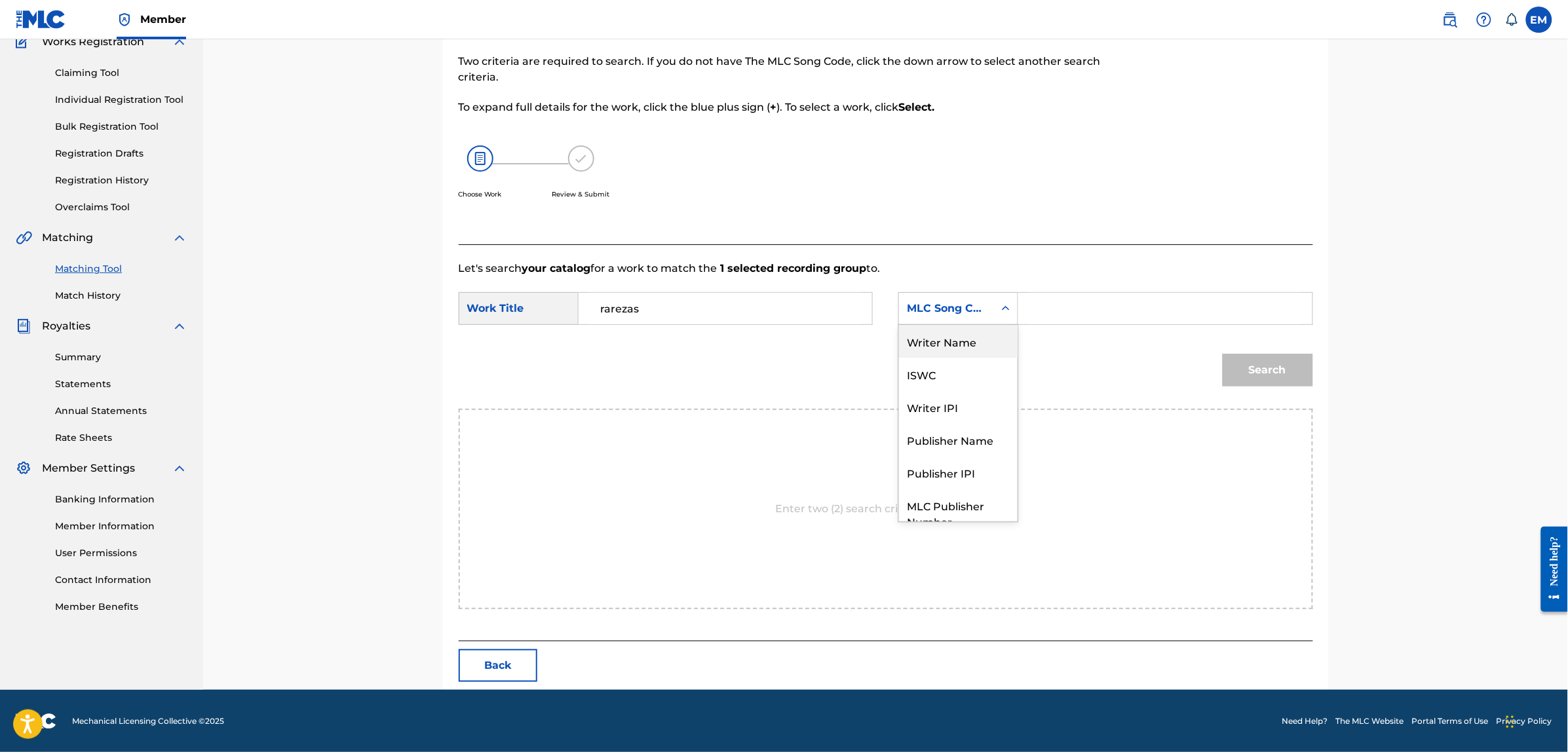
click at [960, 346] on div "Writer Name" at bounding box center [957, 341] width 118 height 33
click at [1063, 305] on input "Search Form" at bounding box center [1165, 309] width 271 height 32
paste input "[PERSON_NAME]"
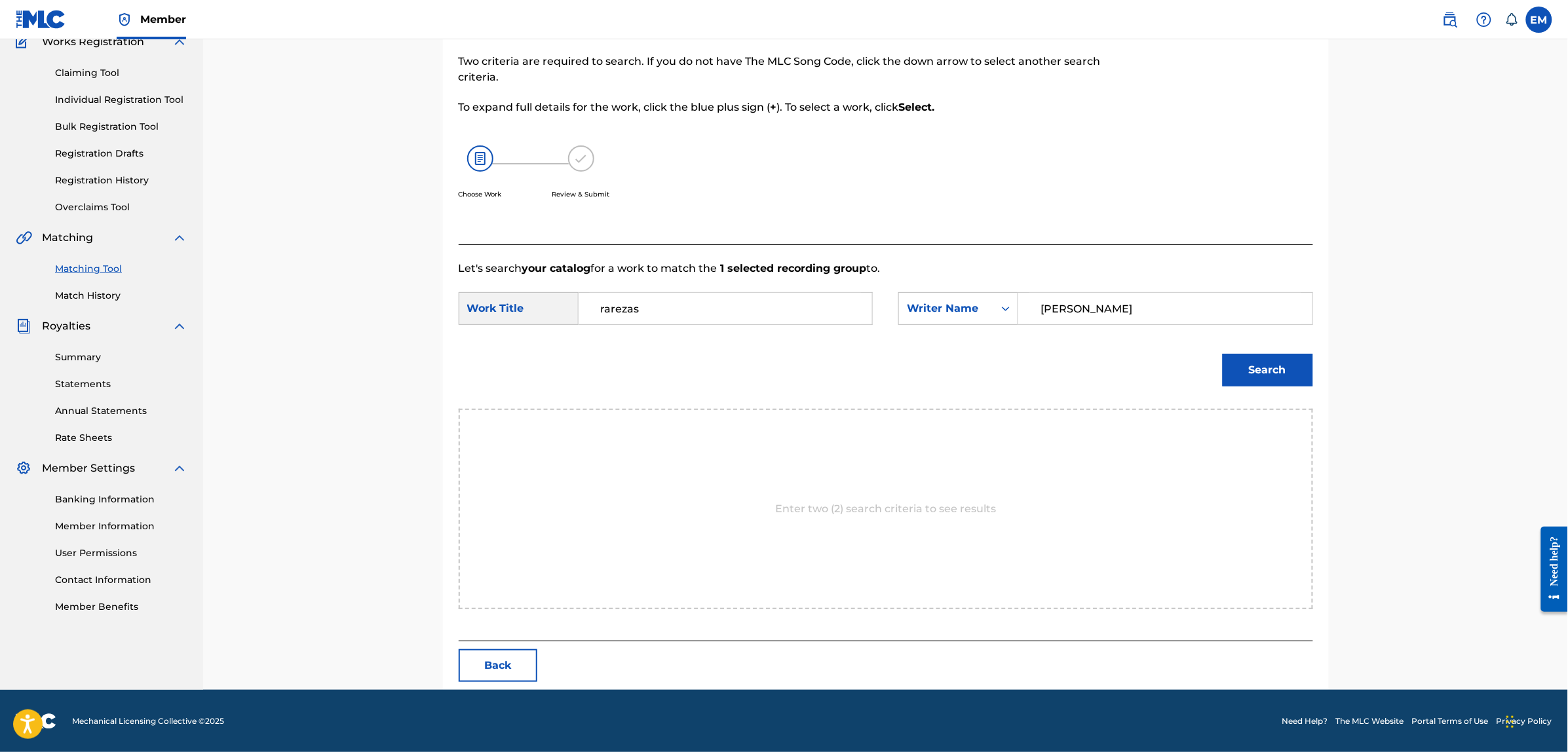
type input "[PERSON_NAME]"
click at [1223, 354] on button "Search" at bounding box center [1268, 370] width 90 height 33
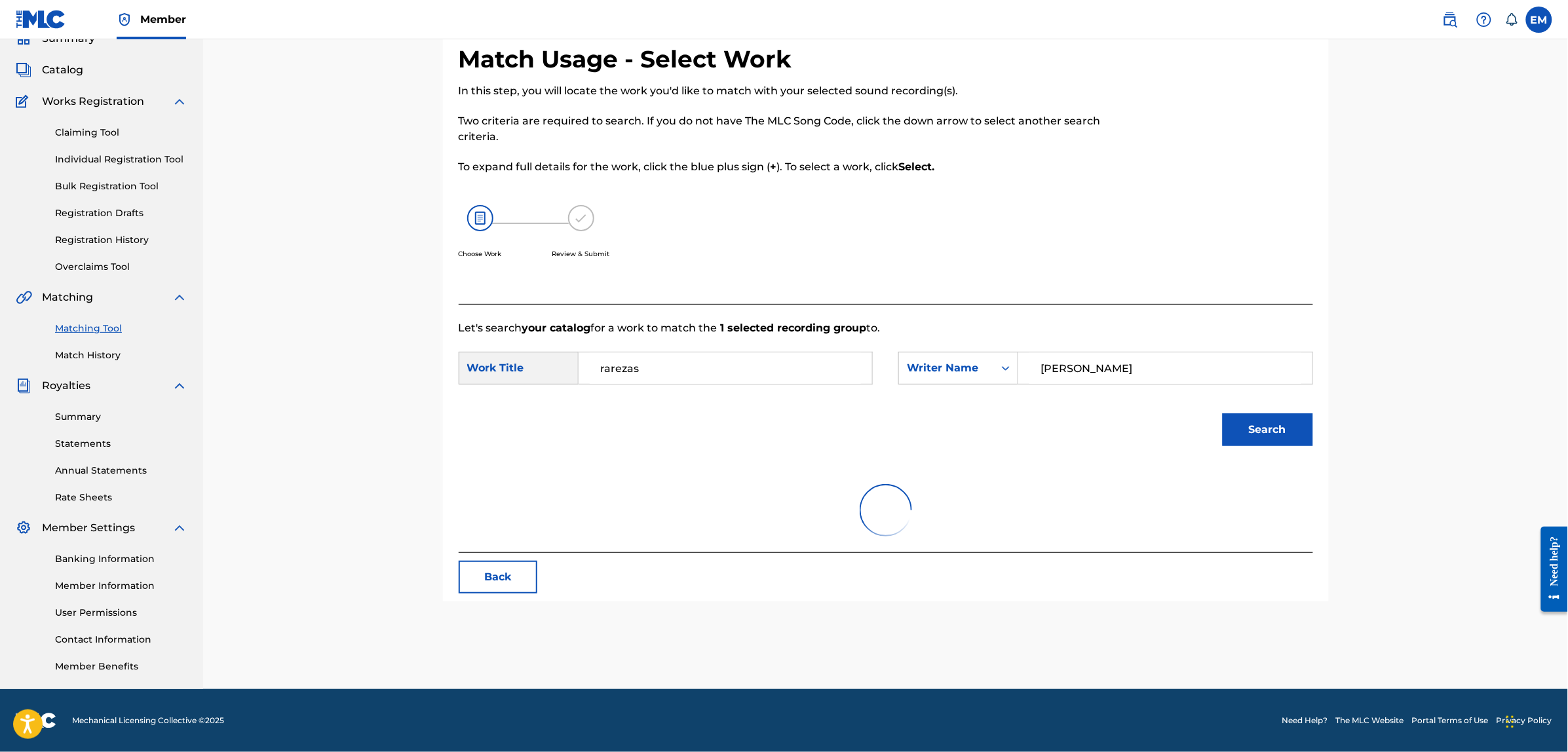
scroll to position [59, 0]
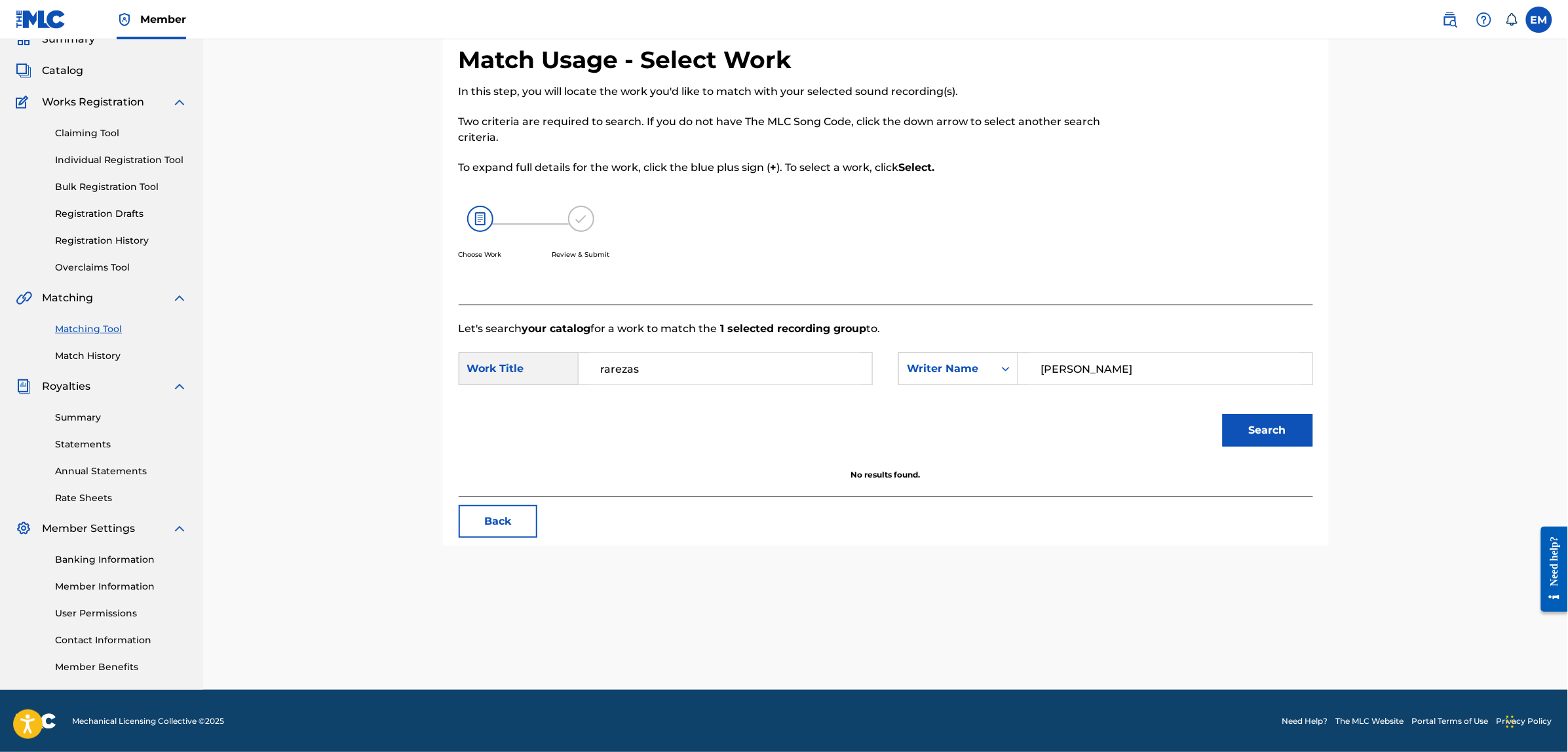
click at [483, 511] on button "Back" at bounding box center [498, 521] width 79 height 33
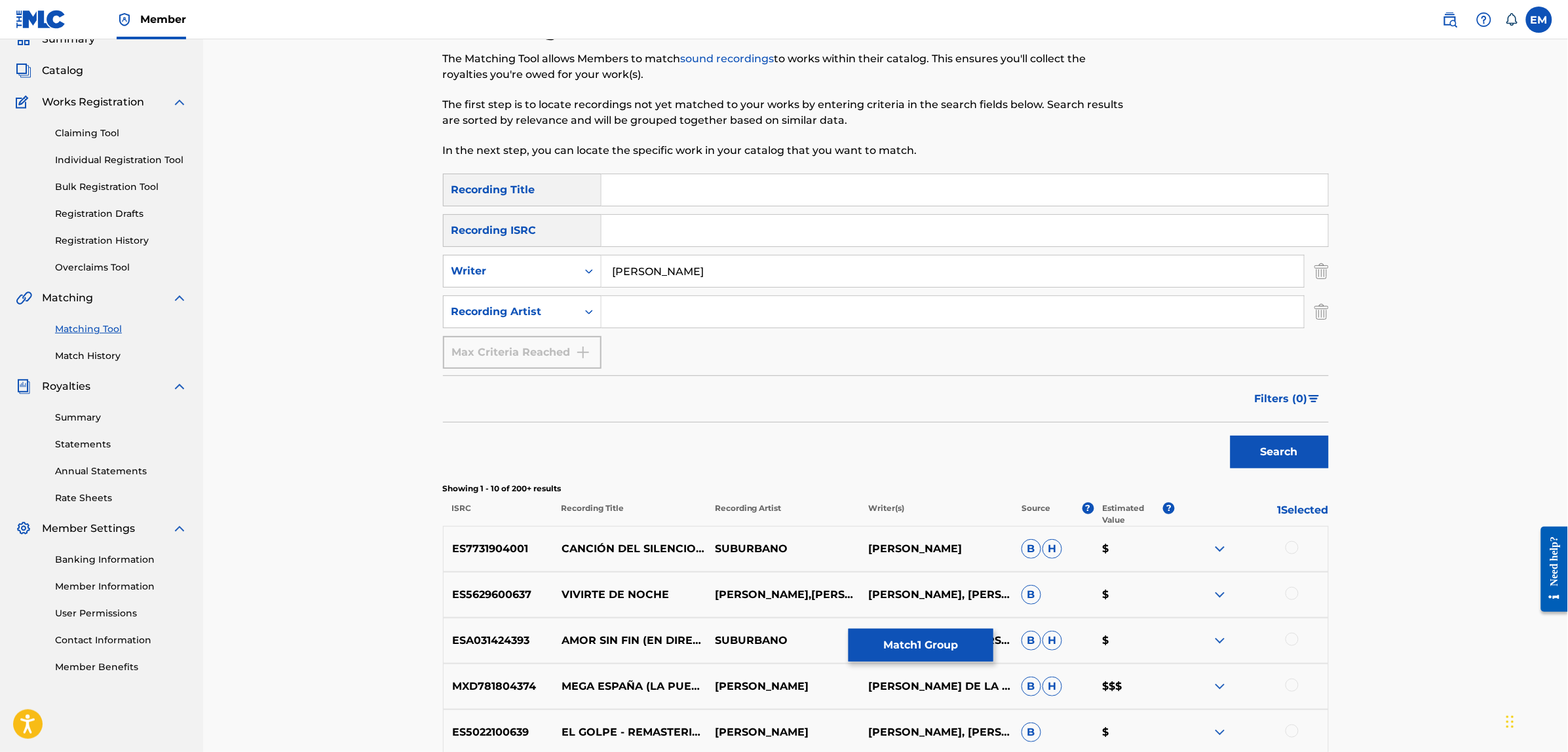
click at [704, 188] on input "Search Form" at bounding box center [965, 190] width 727 height 32
type input "cielo abierto"
click at [1230, 435] on button "Search" at bounding box center [1279, 452] width 98 height 33
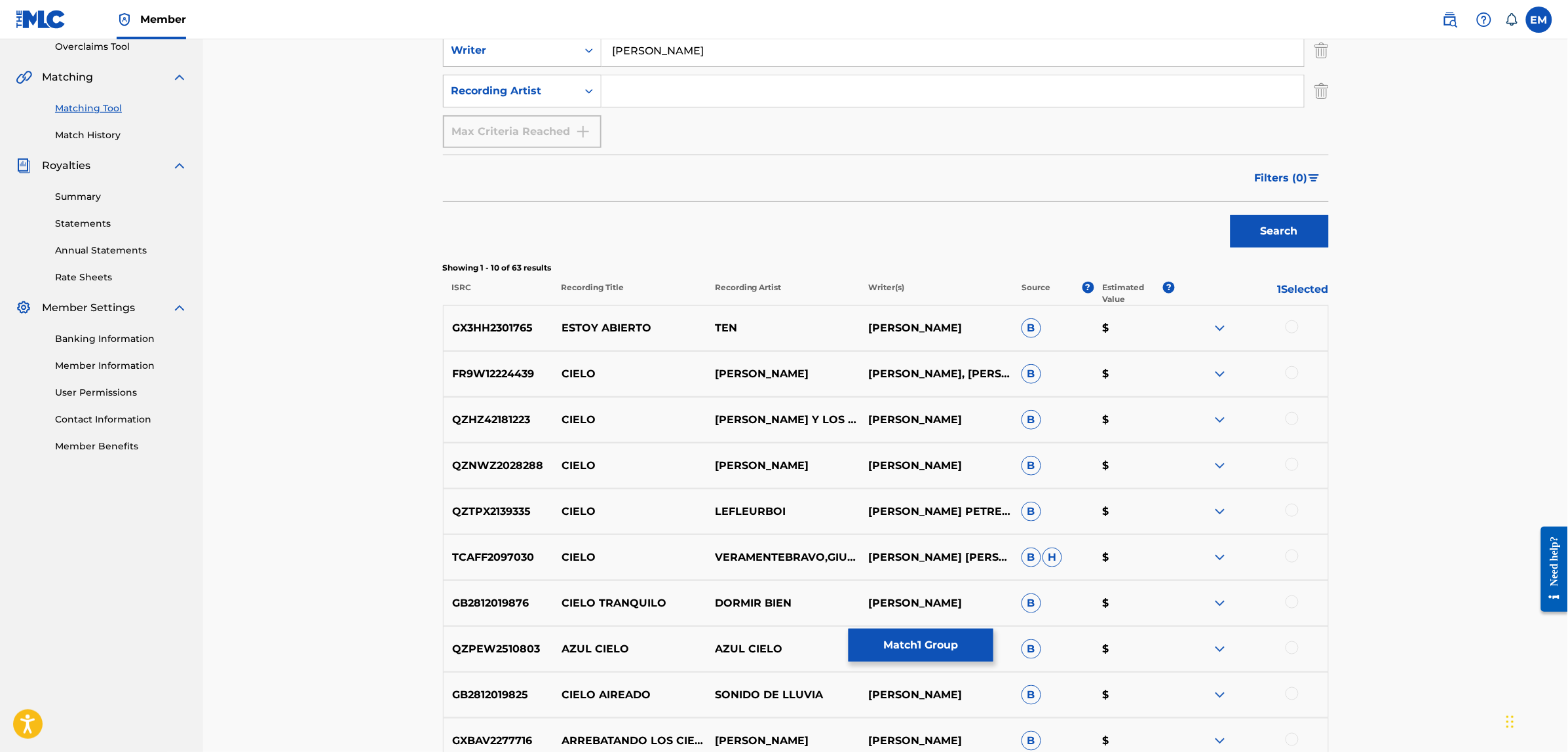
scroll to position [0, 0]
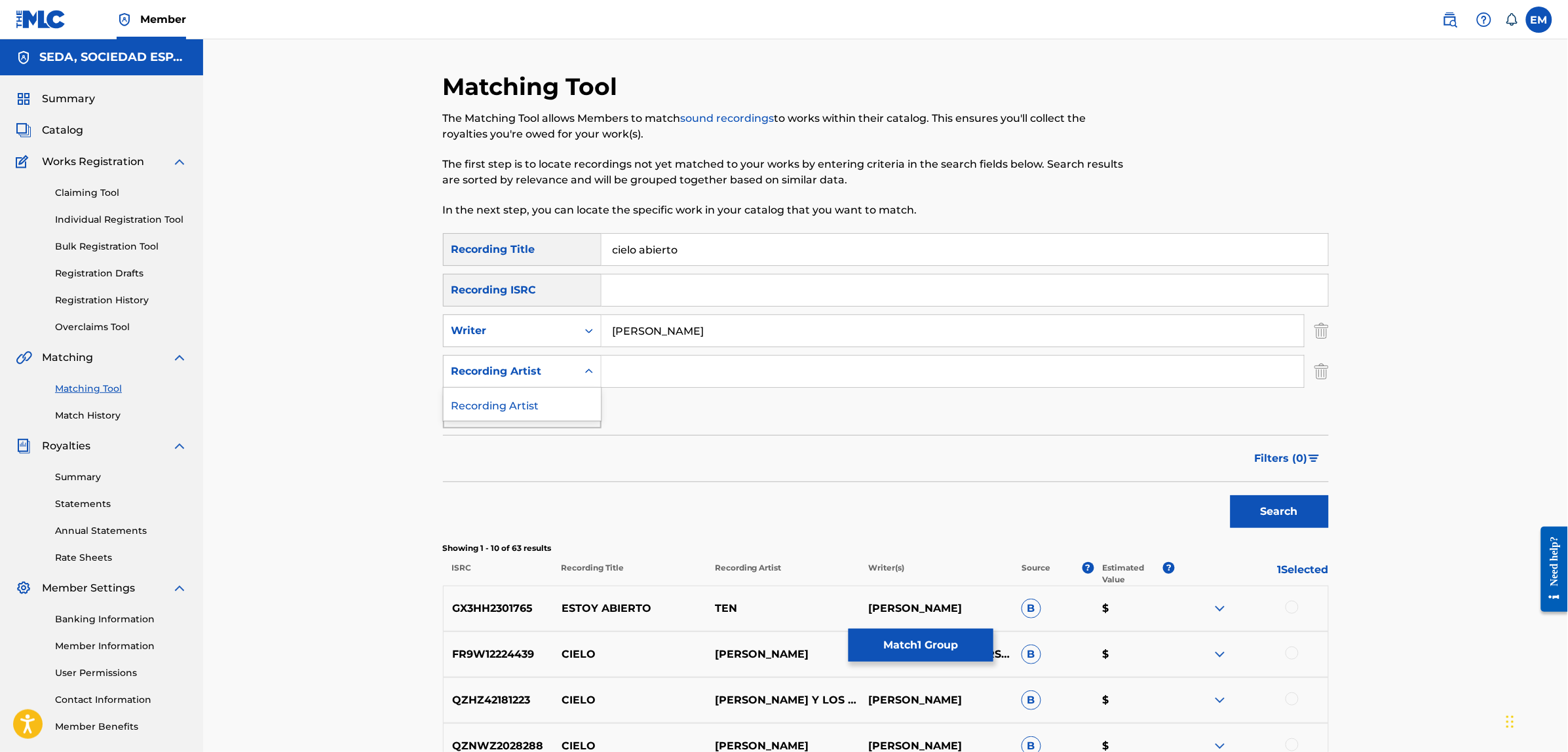
click at [537, 369] on div "Recording Artist" at bounding box center [510, 371] width 118 height 16
click at [647, 377] on input "Search Form" at bounding box center [952, 371] width 702 height 32
type input "suburbano"
click at [1230, 495] on button "Search" at bounding box center [1279, 511] width 98 height 33
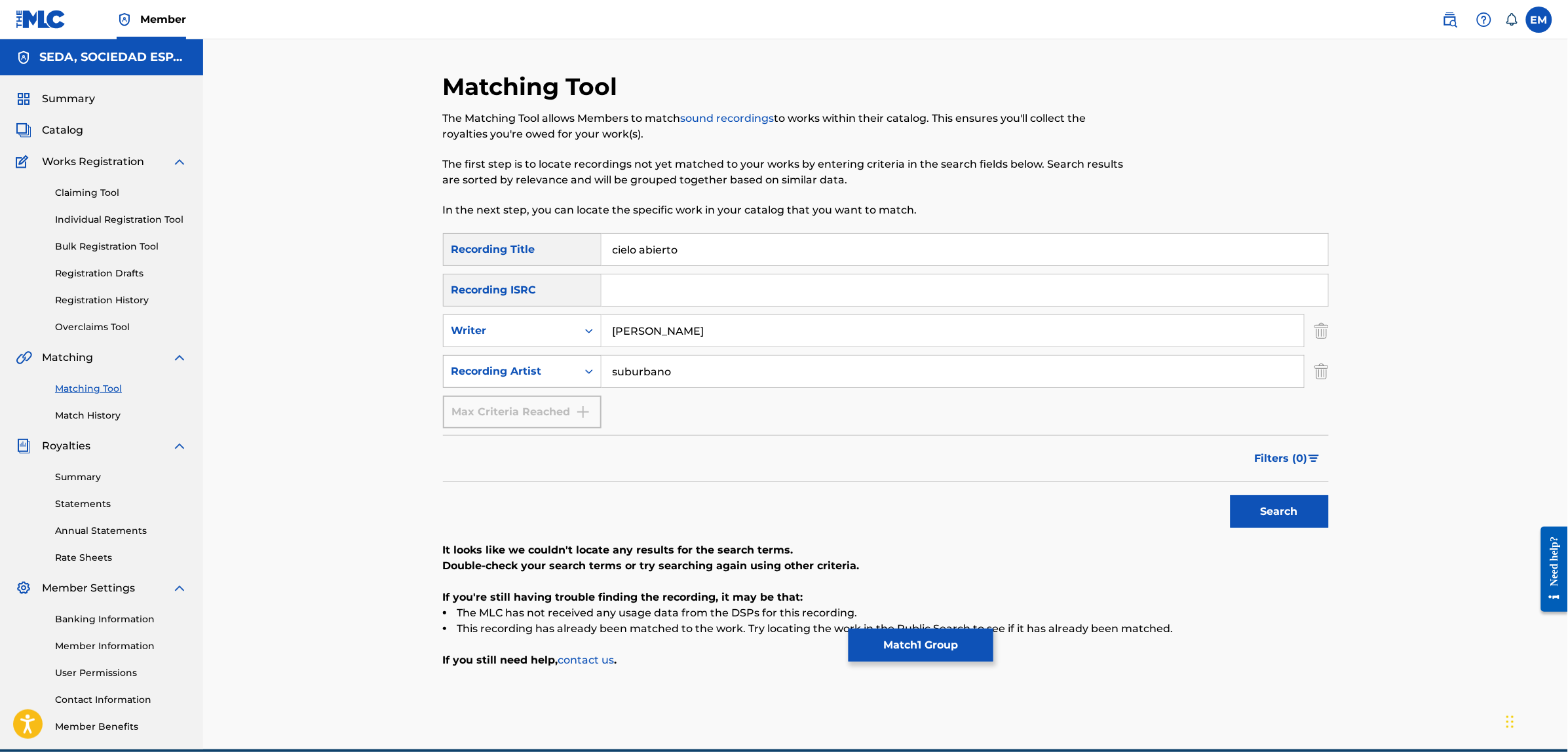
drag, startPoint x: 698, startPoint y: 369, endPoint x: 545, endPoint y: 362, distance: 153.2
click at [545, 362] on div "SearchWithCriteria93bbdf91-0420-48c9-93b0-14685de07e20 Recording Artist suburba…" at bounding box center [886, 371] width 886 height 33
click at [1279, 498] on button "Search" at bounding box center [1279, 511] width 98 height 33
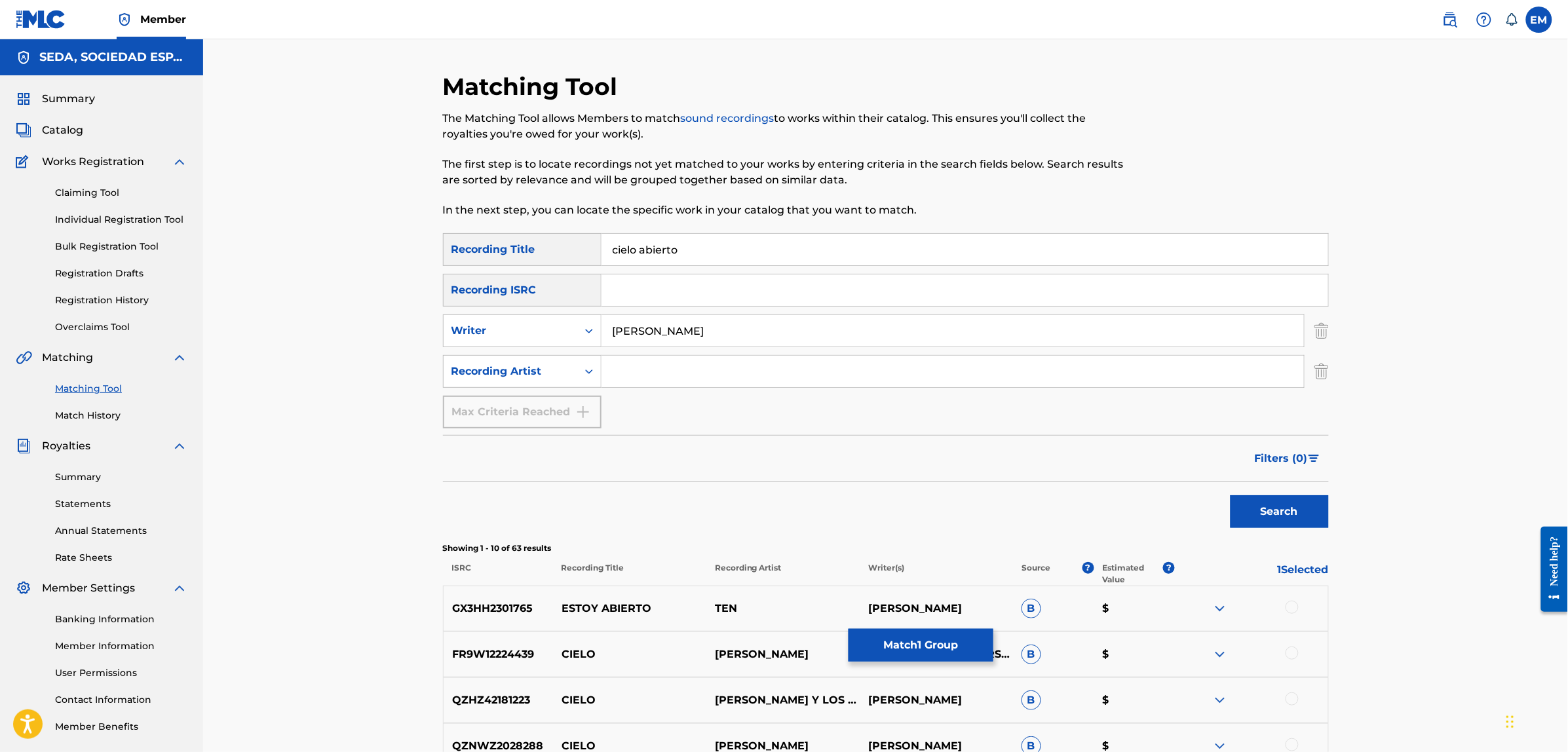
click at [899, 637] on button "Match 1 Group" at bounding box center [921, 645] width 145 height 33
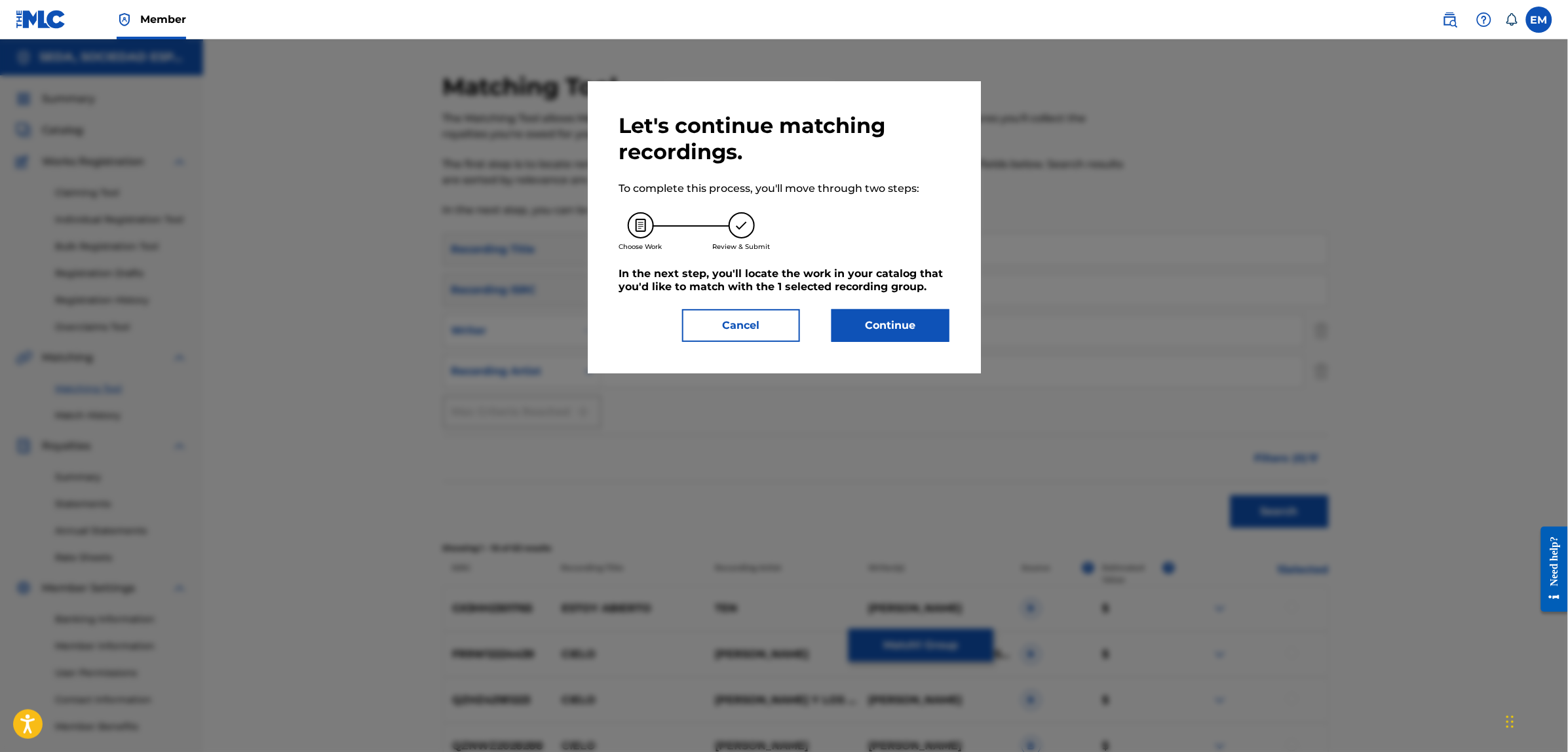
click at [860, 322] on button "Continue" at bounding box center [890, 326] width 118 height 33
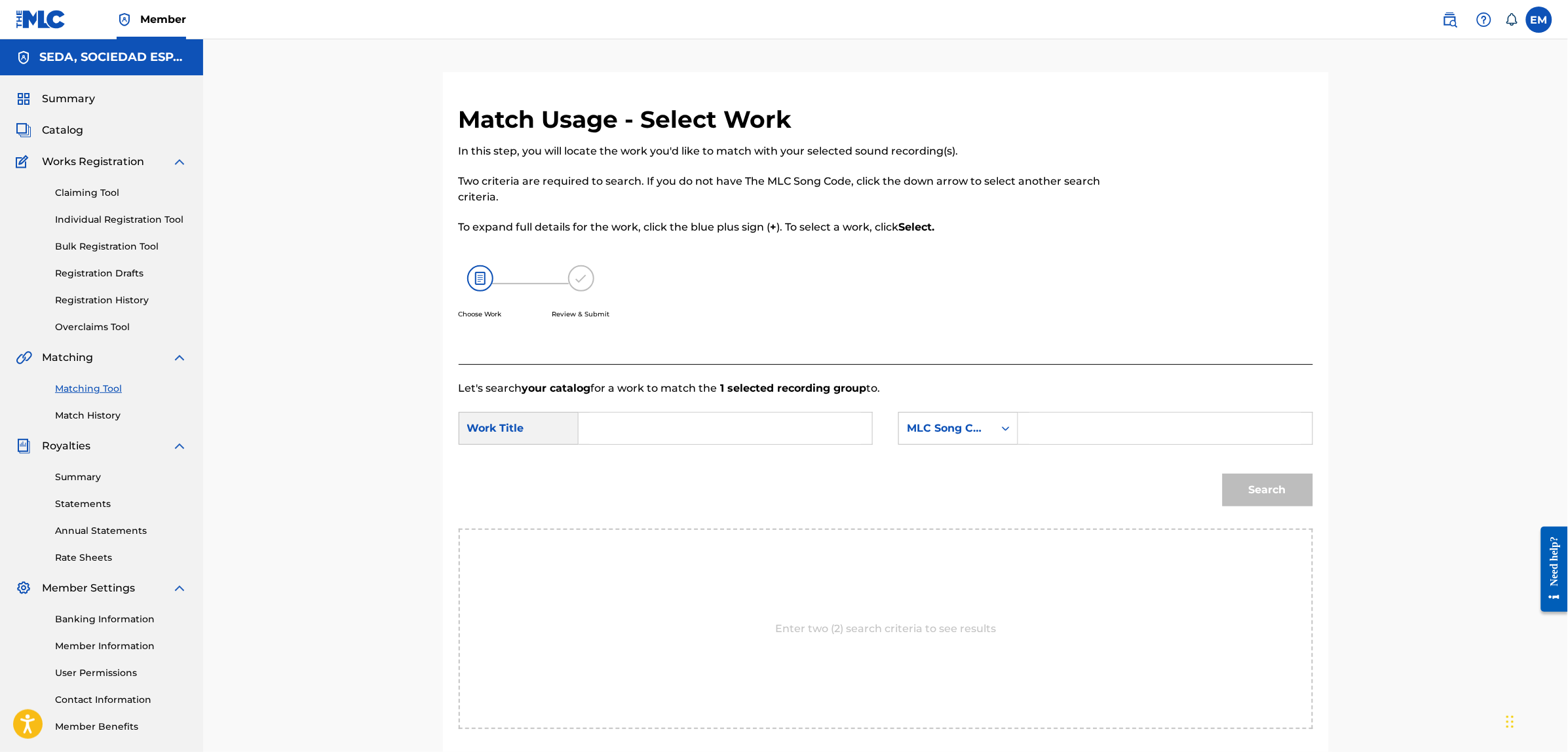
click at [673, 426] on input "Search Form" at bounding box center [725, 428] width 271 height 32
type input "cielo abierto"
click at [974, 430] on div "MLC Song Code" at bounding box center [946, 428] width 80 height 16
click at [951, 457] on div "Writer Name" at bounding box center [957, 461] width 118 height 33
click at [1056, 425] on input "Search Form" at bounding box center [1165, 428] width 271 height 32
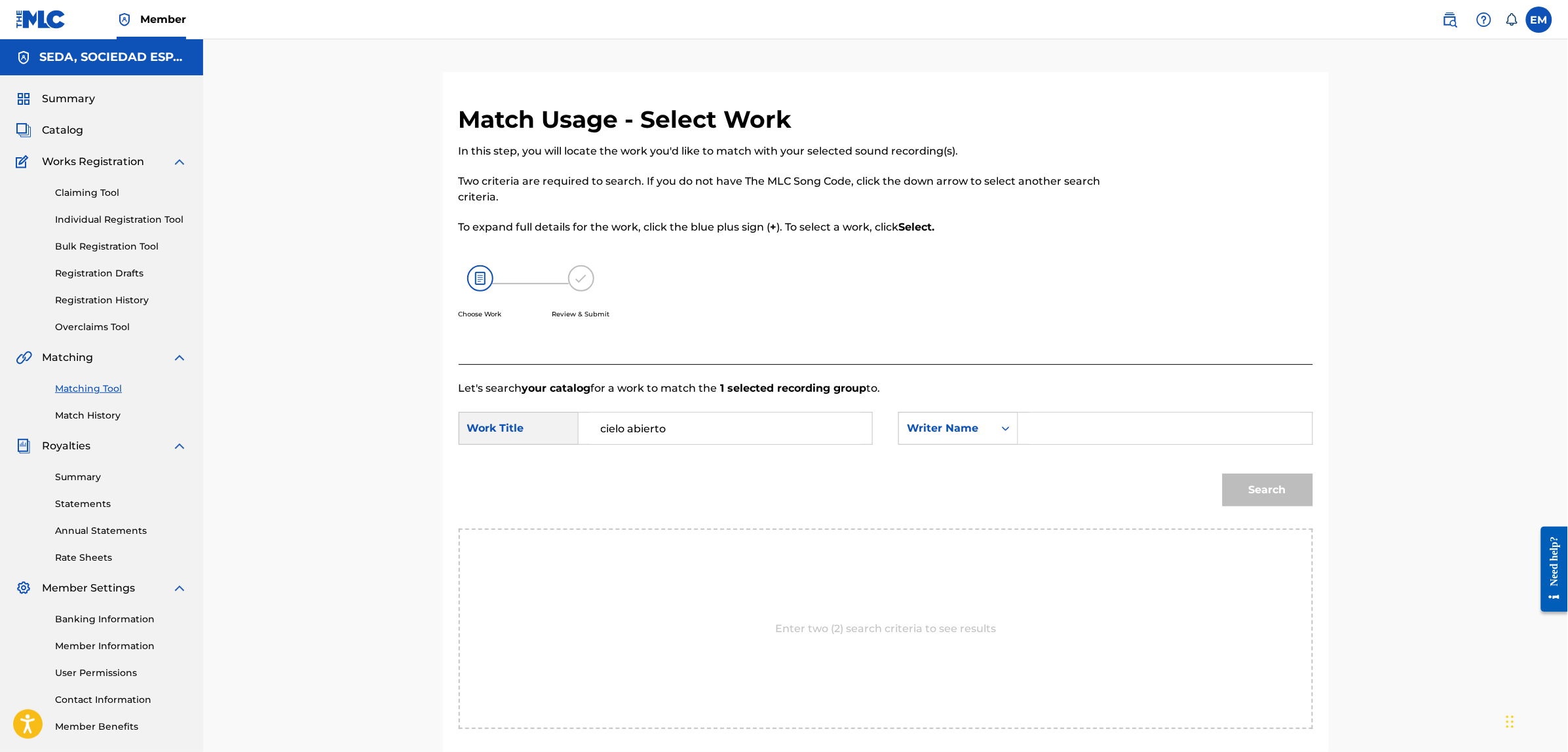
paste input "[PERSON_NAME]"
type input "[PERSON_NAME]"
click at [1223, 473] on button "Search" at bounding box center [1268, 490] width 90 height 33
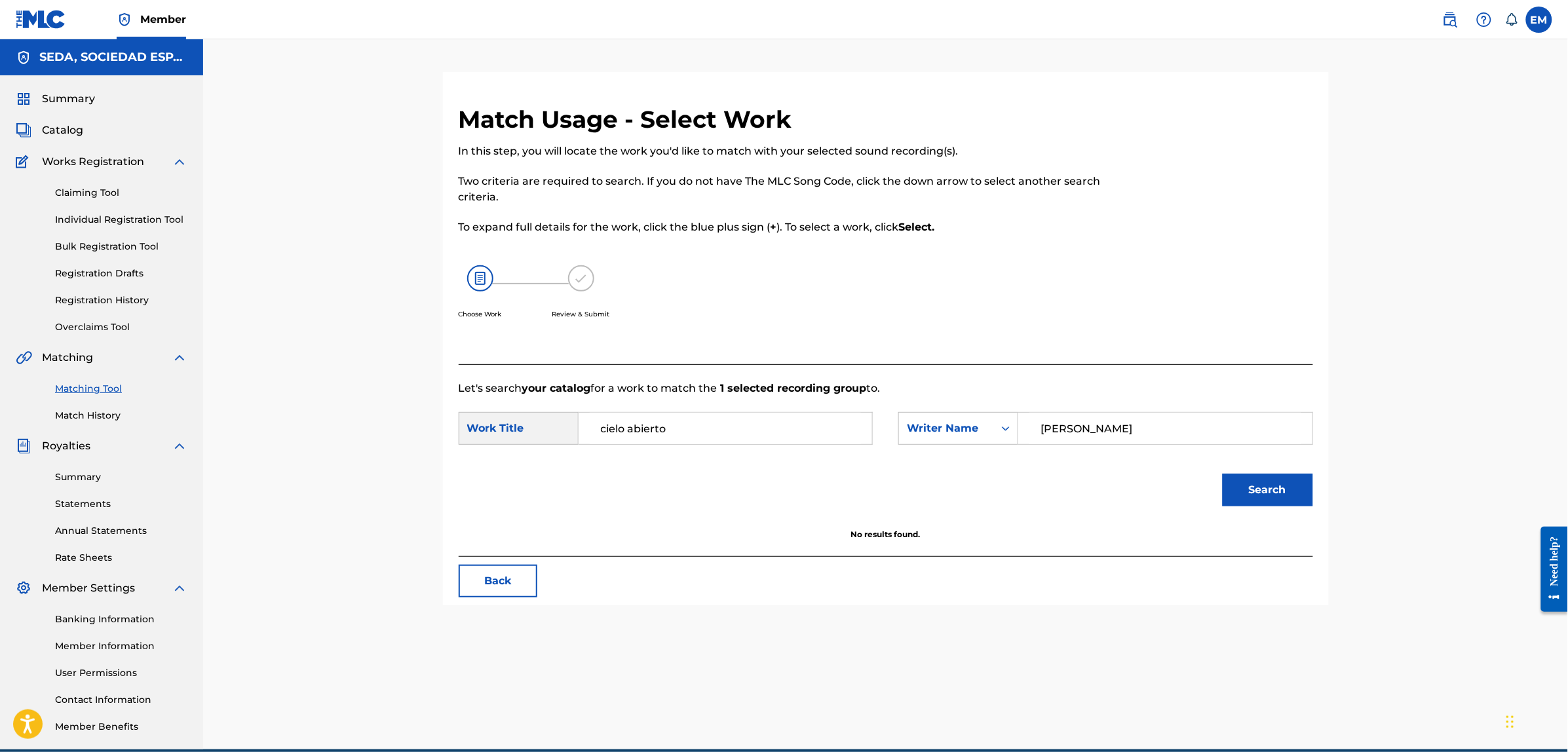
click at [501, 584] on button "Back" at bounding box center [498, 581] width 79 height 33
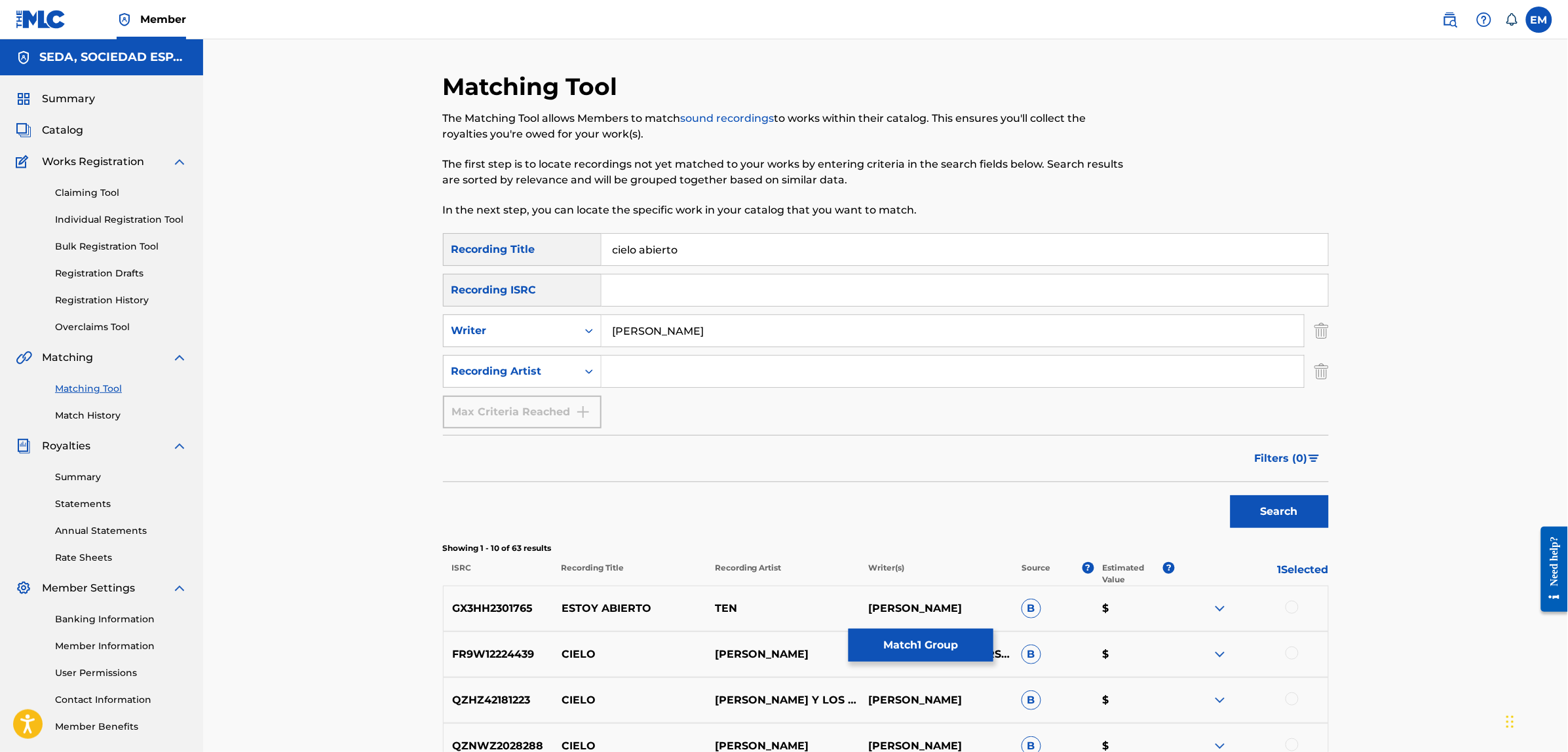
drag, startPoint x: 732, startPoint y: 254, endPoint x: 550, endPoint y: 223, distance: 184.6
click at [551, 223] on div "Matching Tool The Matching Tool allows Members to match sound recordings to wor…" at bounding box center [886, 607] width 886 height 1070
type input "cupids archery"
click at [1230, 495] on button "Search" at bounding box center [1279, 511] width 98 height 33
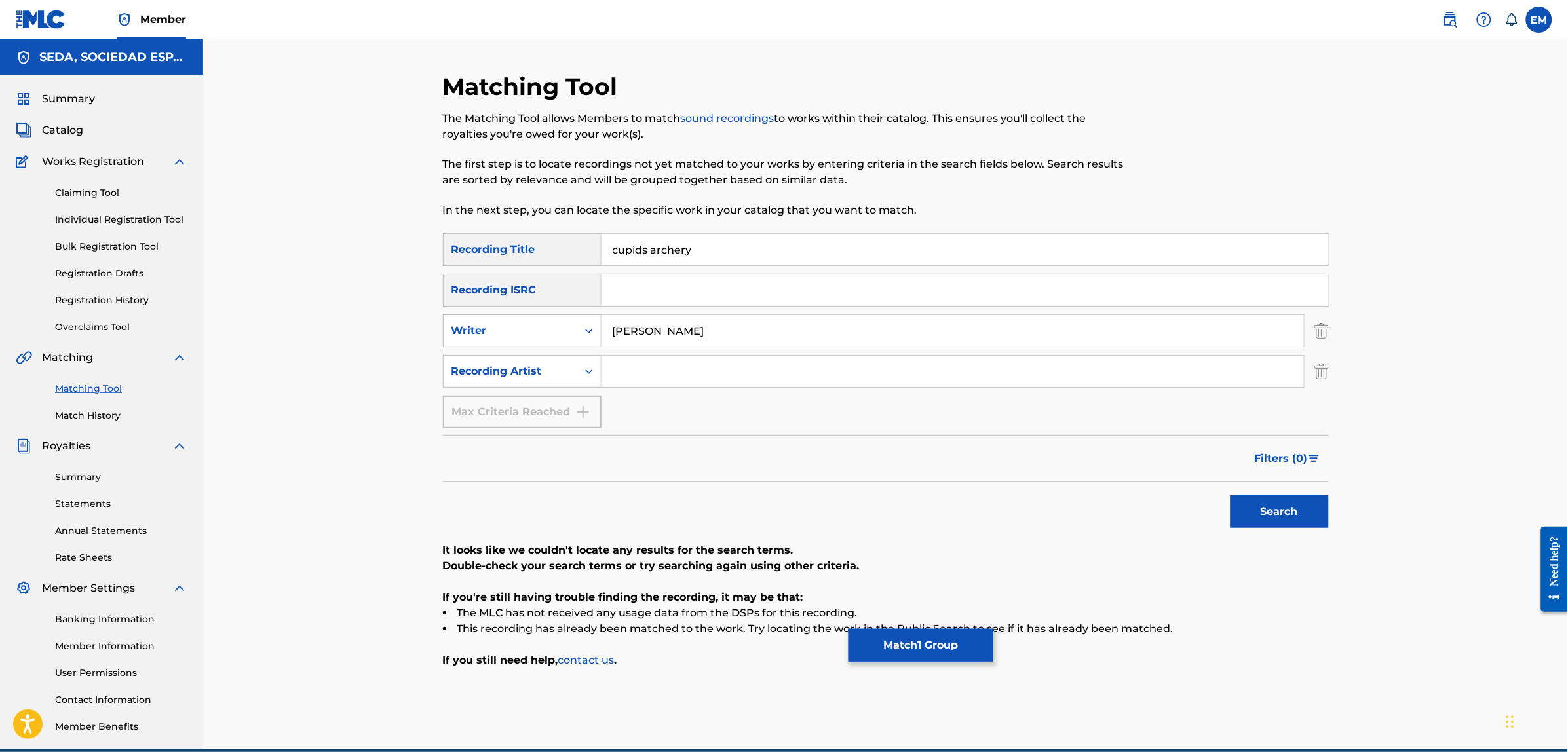
drag, startPoint x: 707, startPoint y: 327, endPoint x: 591, endPoint y: 329, distance: 116.0
click at [591, 329] on div "SearchWithCriteria32b46078-d4ae-42fd-b150-9528a5d1fe35 Writer [PERSON_NAME]" at bounding box center [886, 331] width 886 height 33
click at [1230, 495] on button "Search" at bounding box center [1279, 511] width 98 height 33
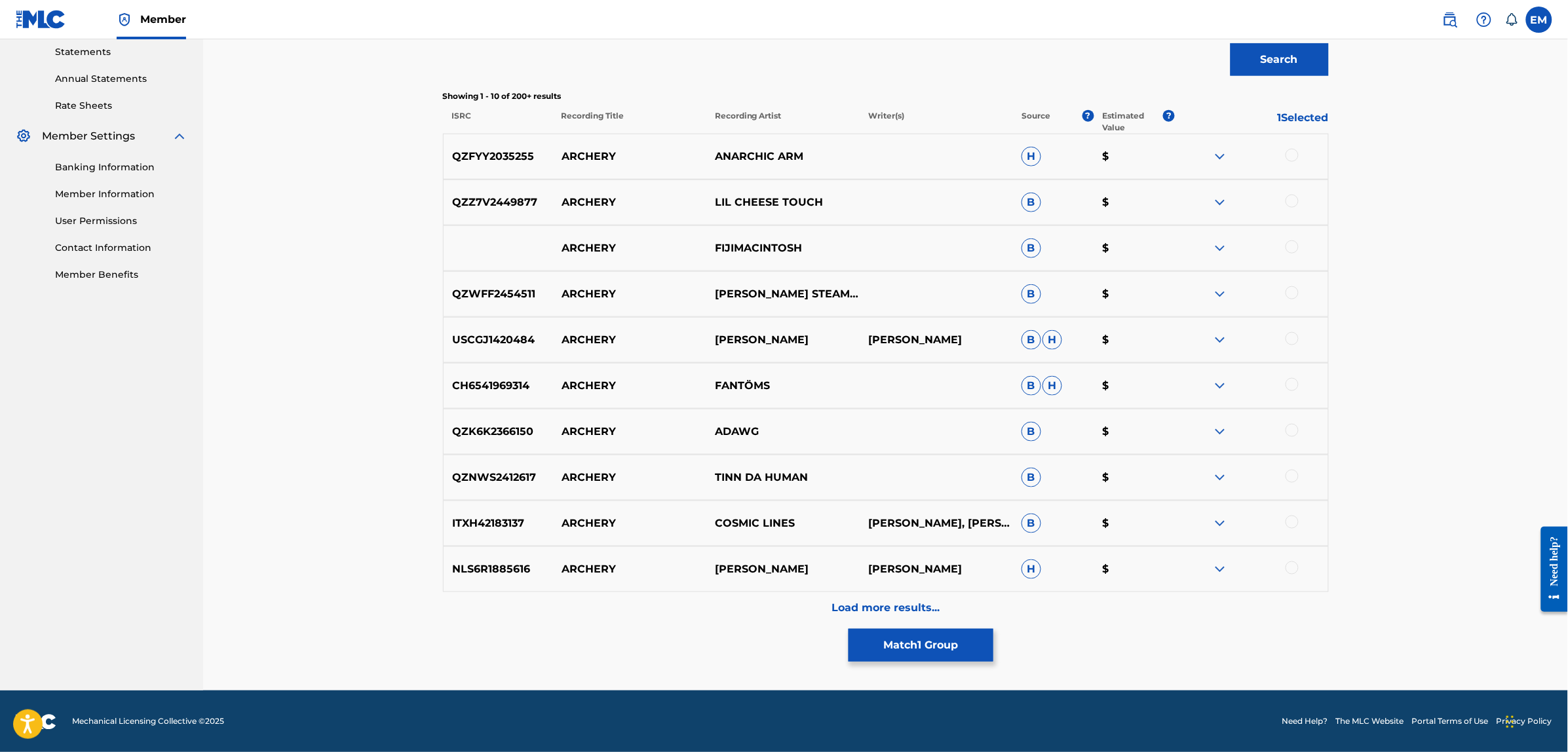
scroll to position [453, 0]
click at [893, 599] on p "Load more results..." at bounding box center [885, 607] width 108 height 16
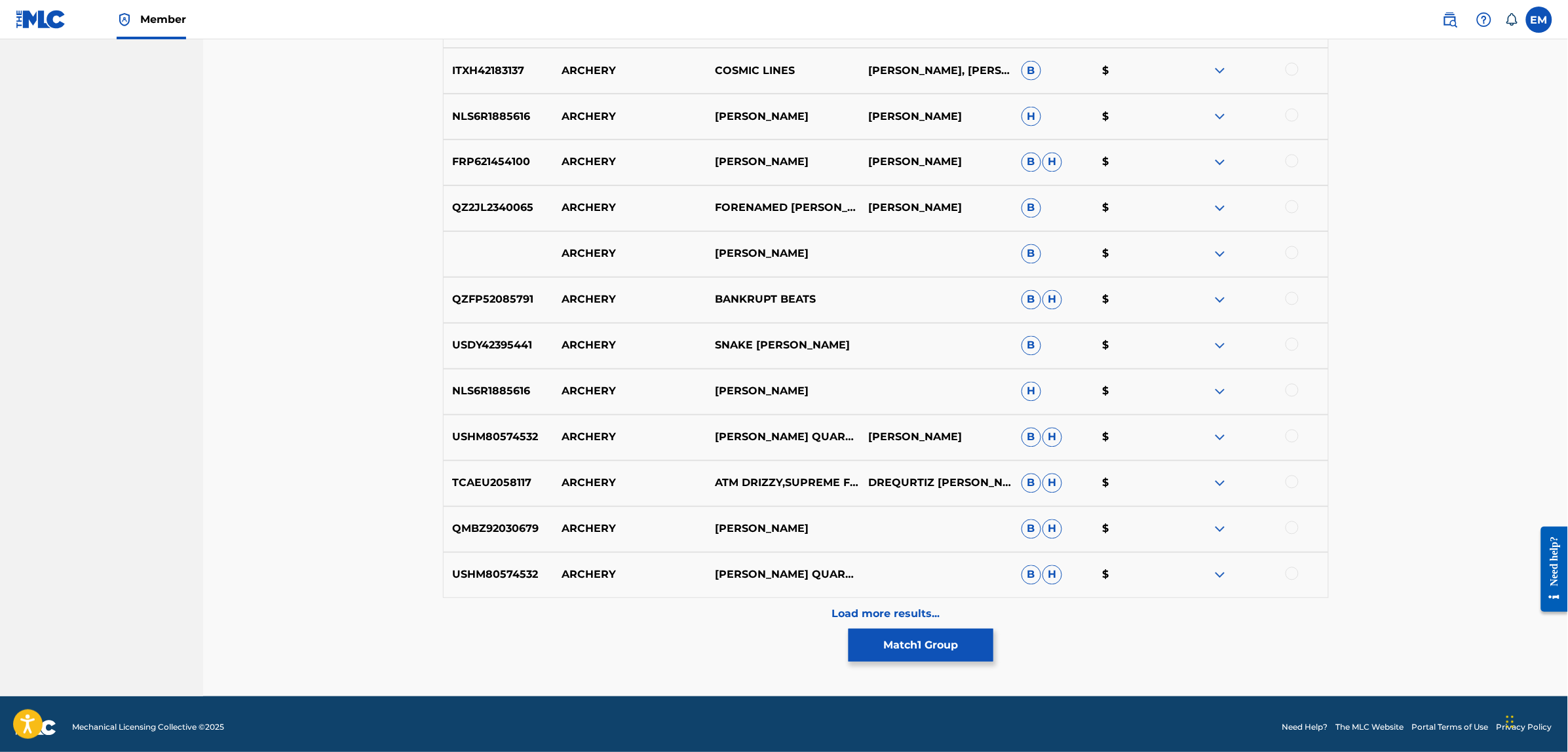
scroll to position [911, 0]
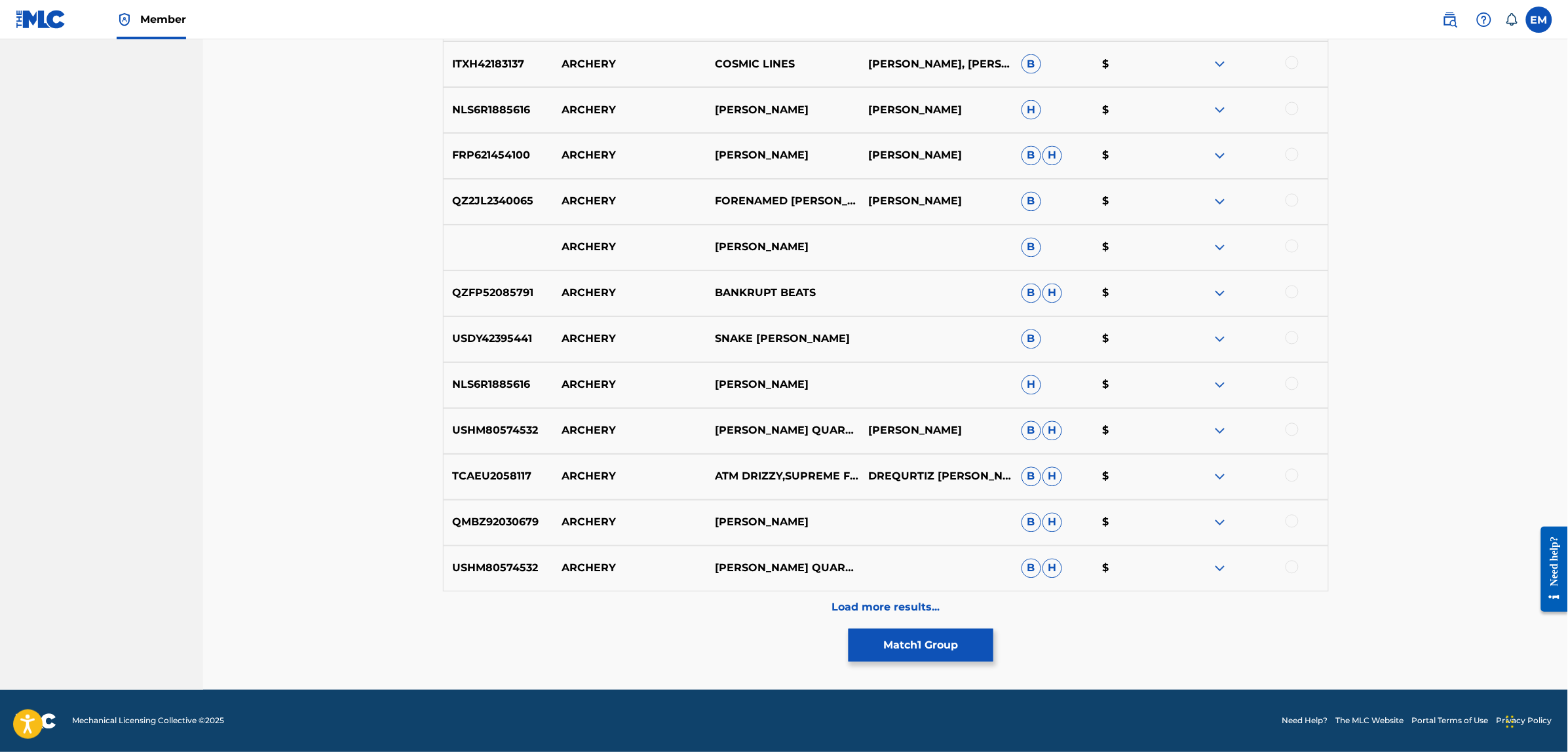
click at [871, 607] on p "Load more results..." at bounding box center [885, 607] width 108 height 16
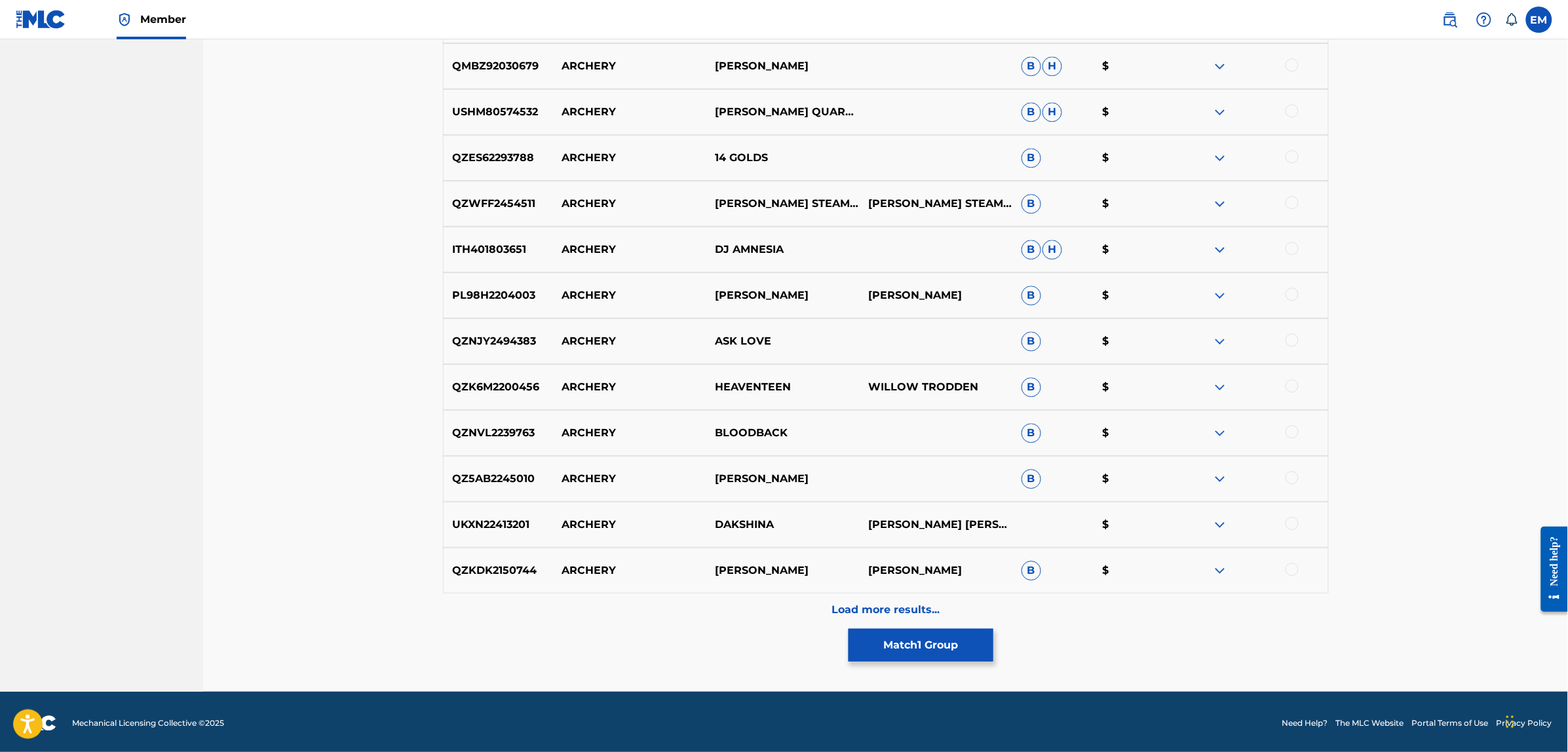
scroll to position [1369, 0]
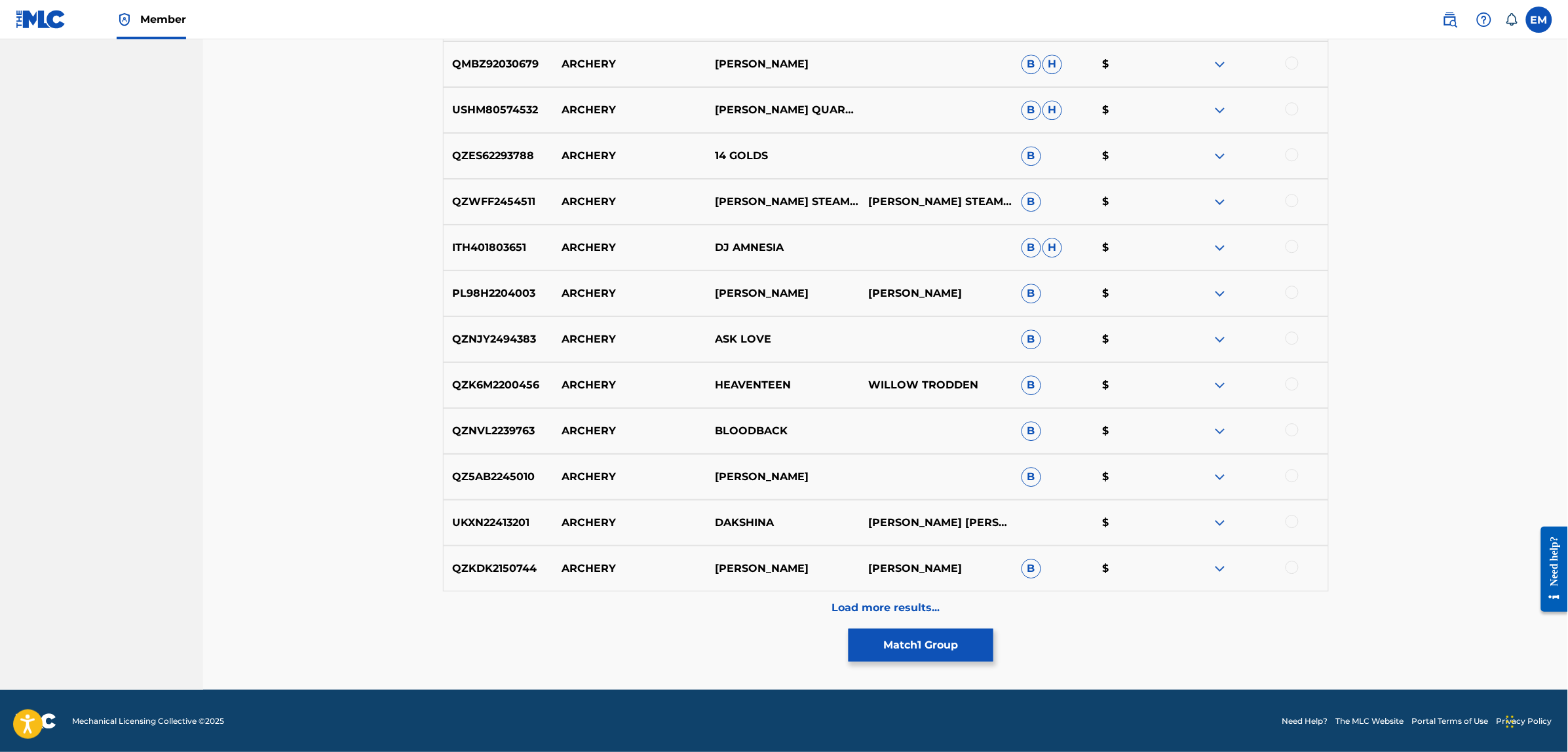
click at [871, 602] on p "Load more results..." at bounding box center [885, 607] width 108 height 16
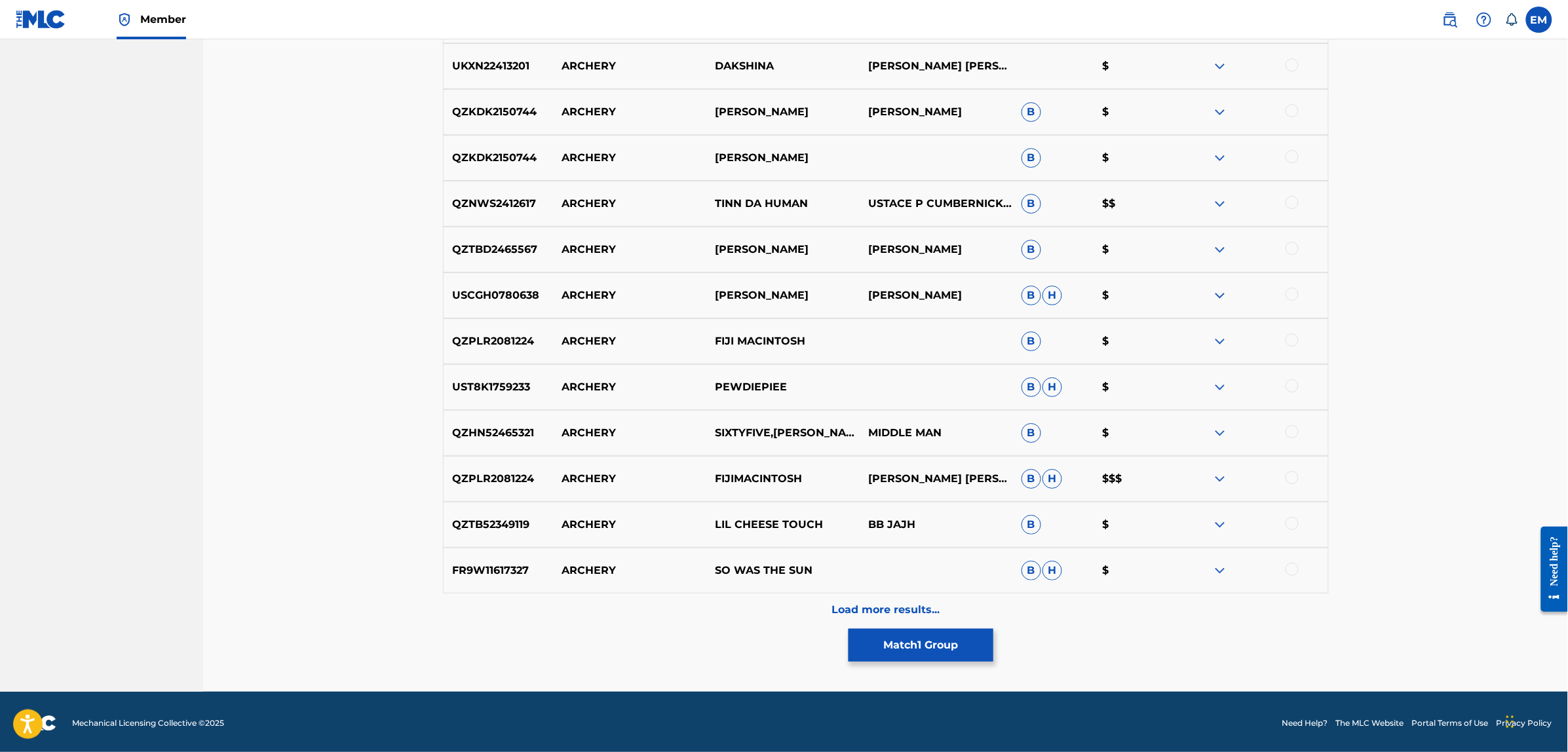
scroll to position [1828, 0]
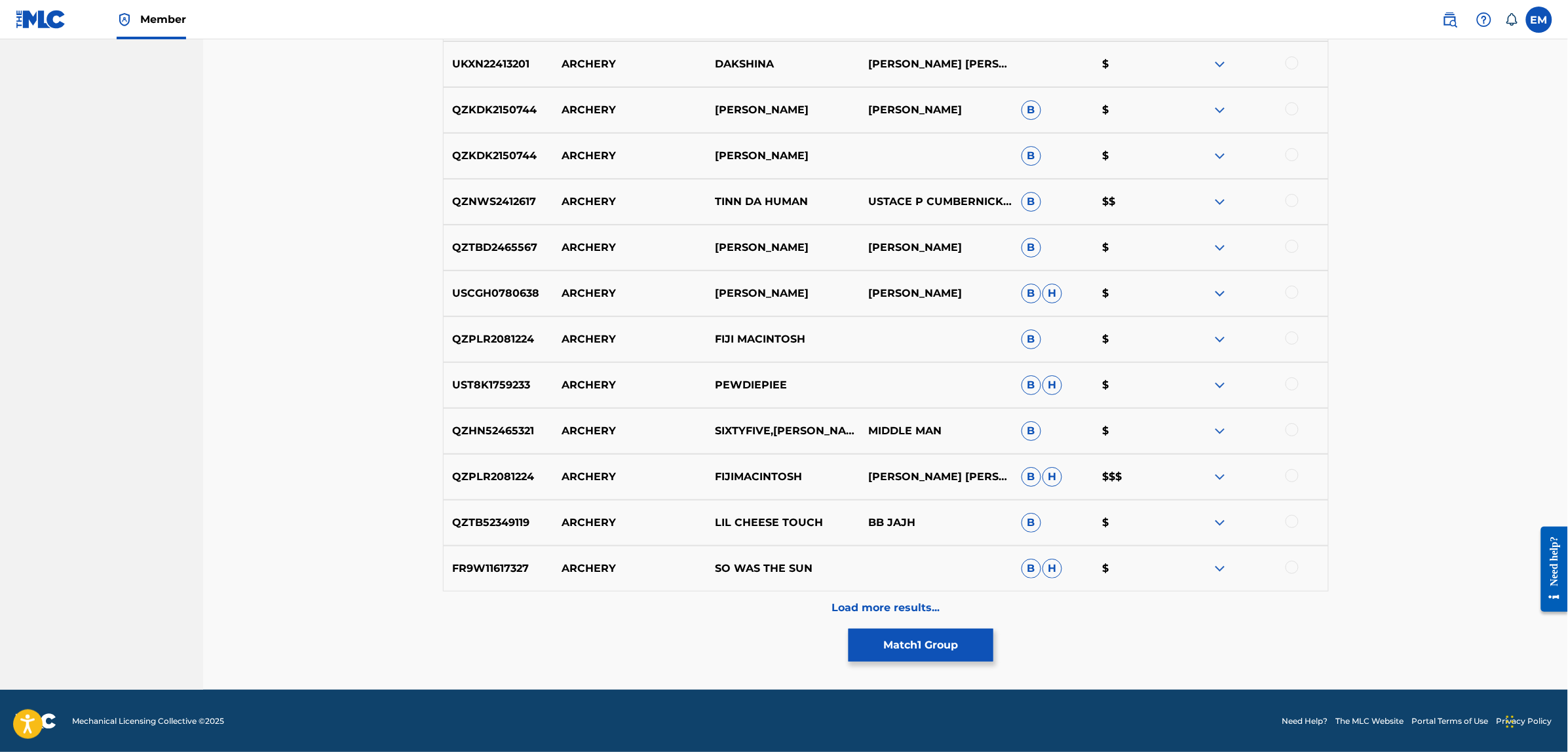
click at [874, 607] on p "Load more results..." at bounding box center [885, 607] width 108 height 16
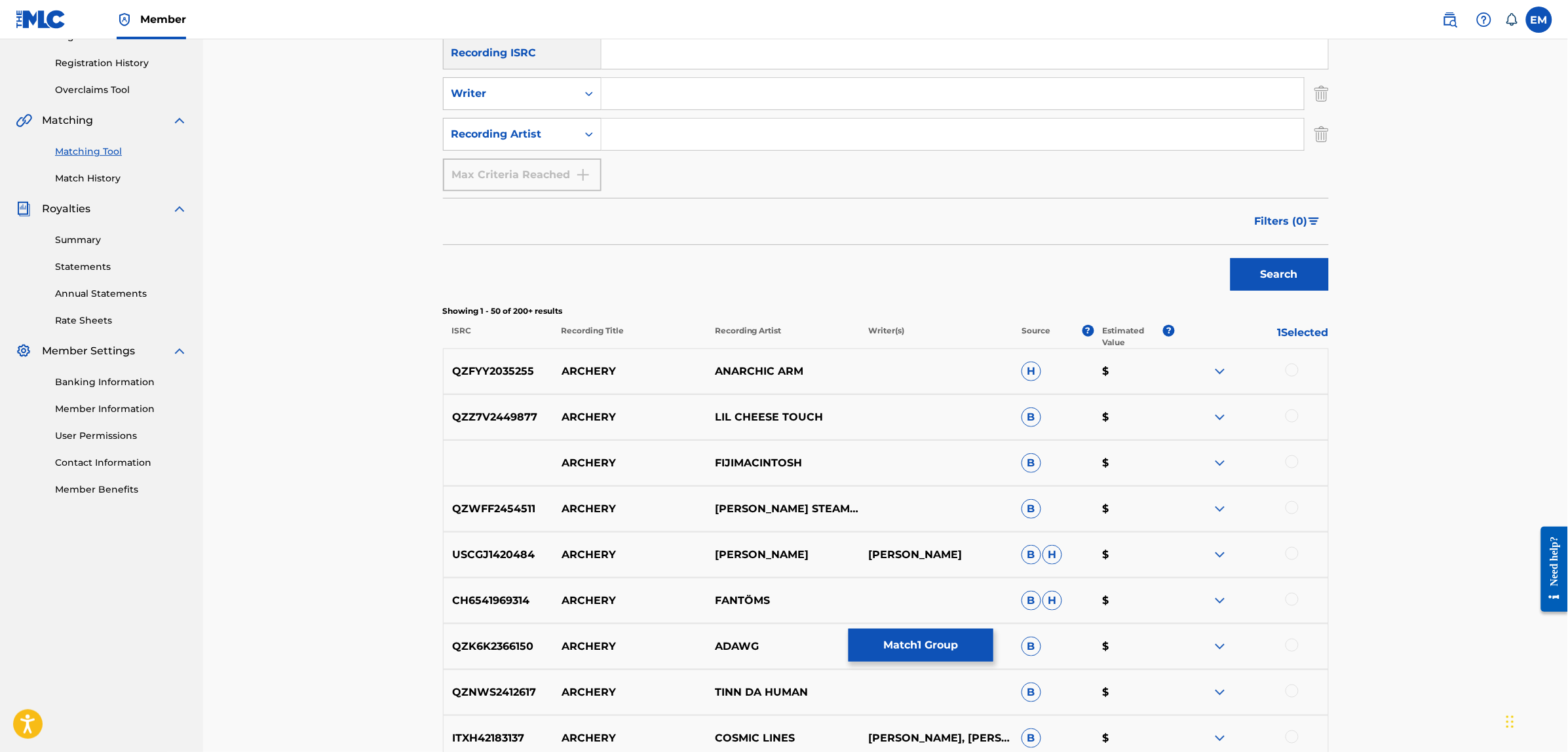
scroll to position [0, 0]
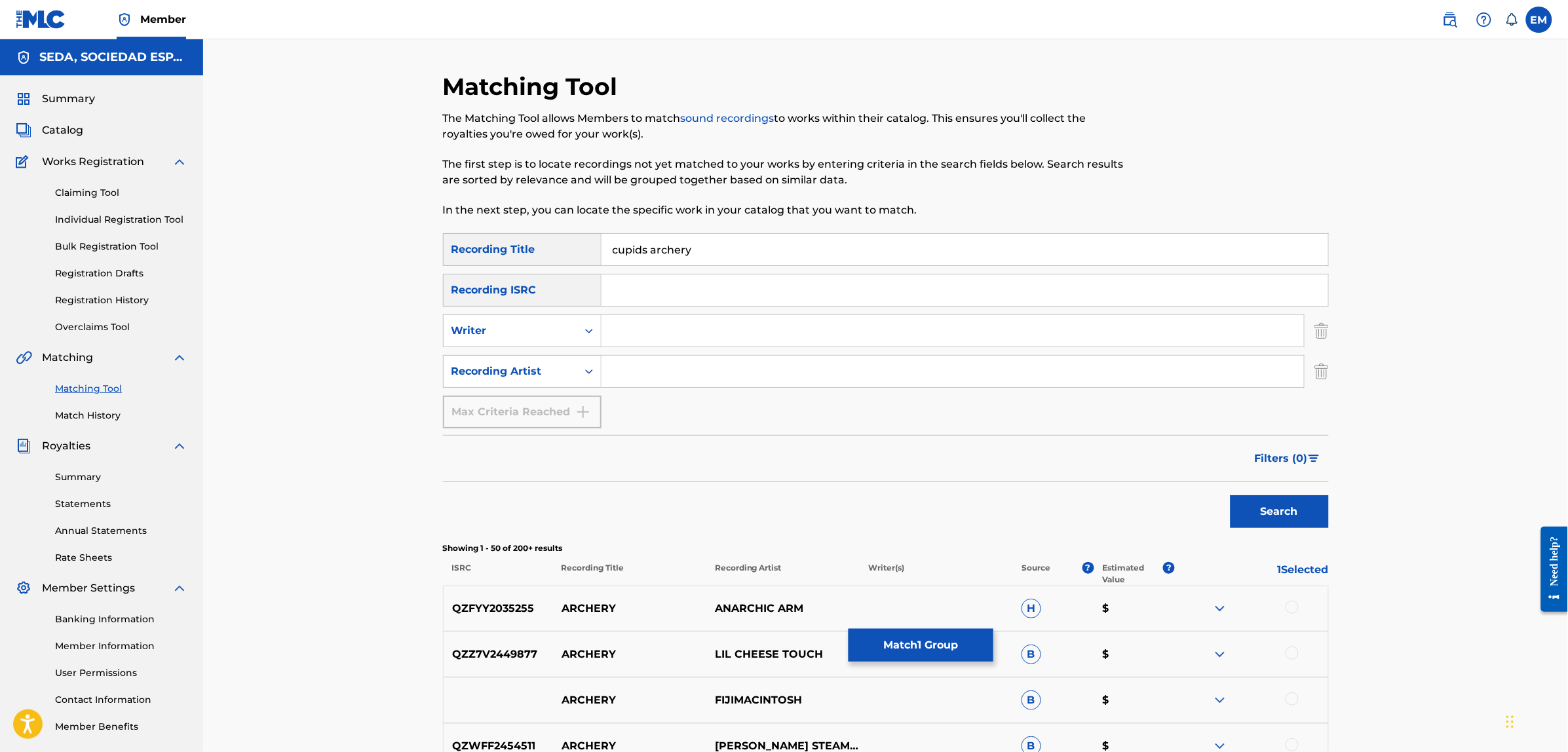
click at [705, 242] on input "cupids archery" at bounding box center [965, 249] width 727 height 32
type input "cupids"
click at [1230, 495] on button "Search" at bounding box center [1279, 511] width 98 height 33
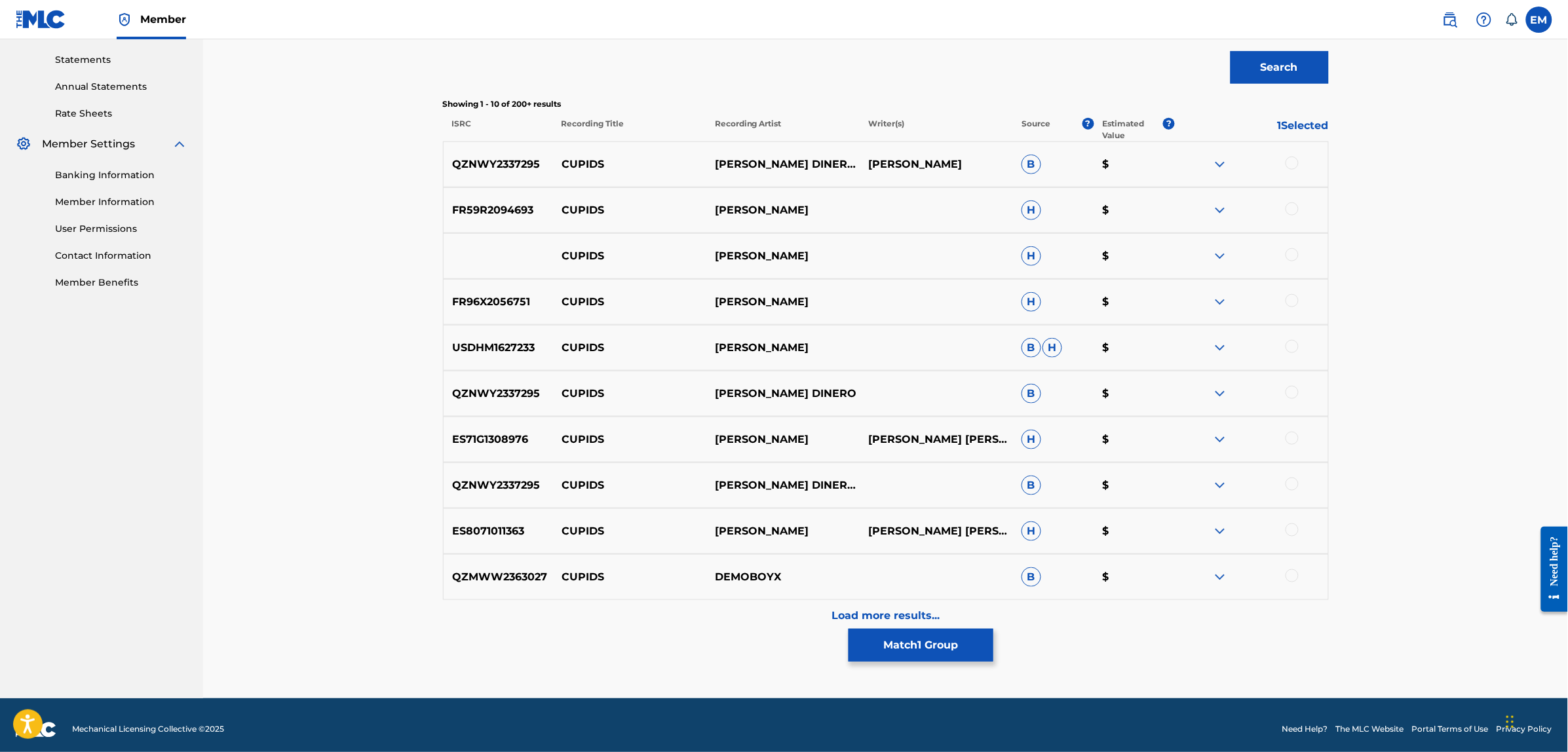
scroll to position [453, 0]
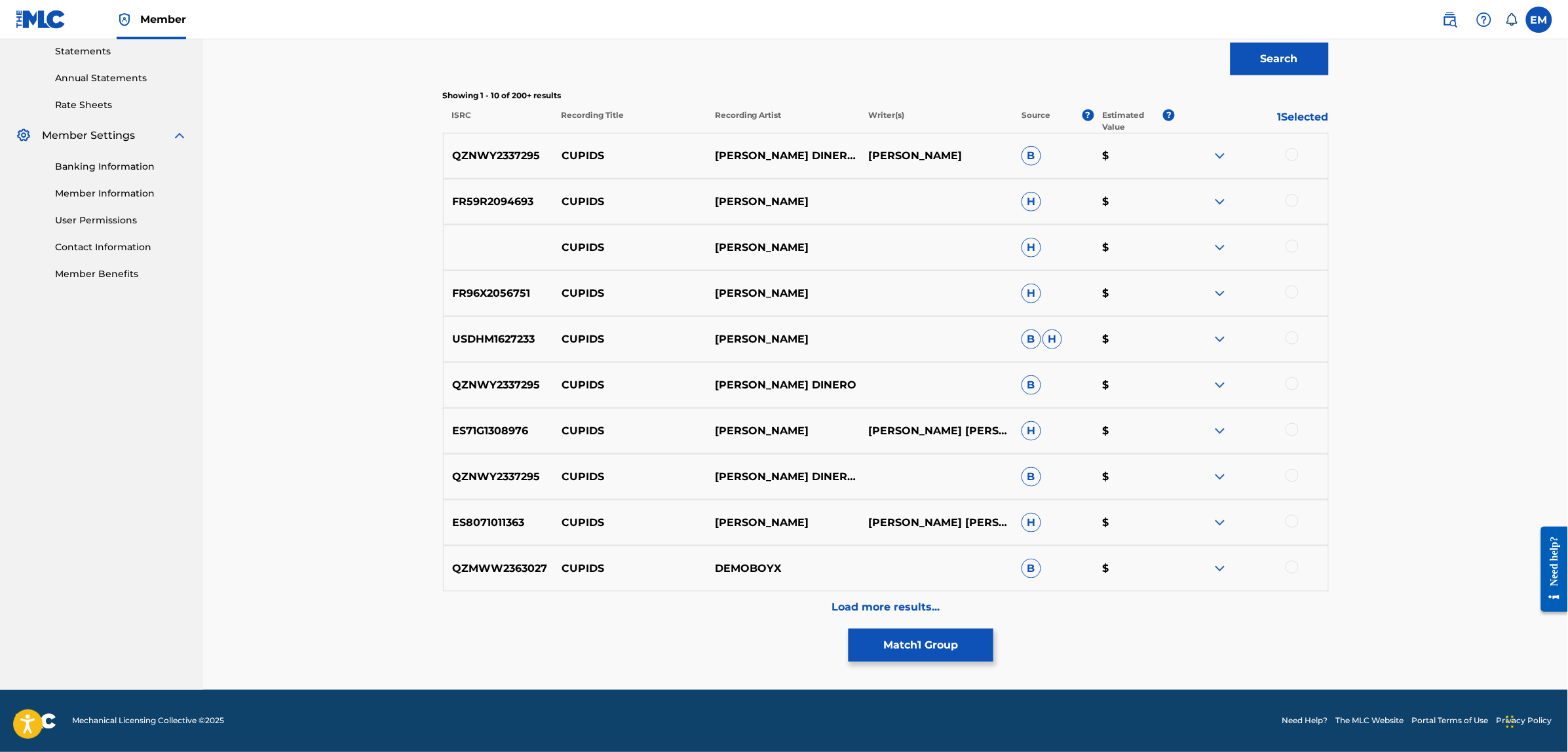
click at [873, 606] on p "Load more results..." at bounding box center [885, 607] width 108 height 16
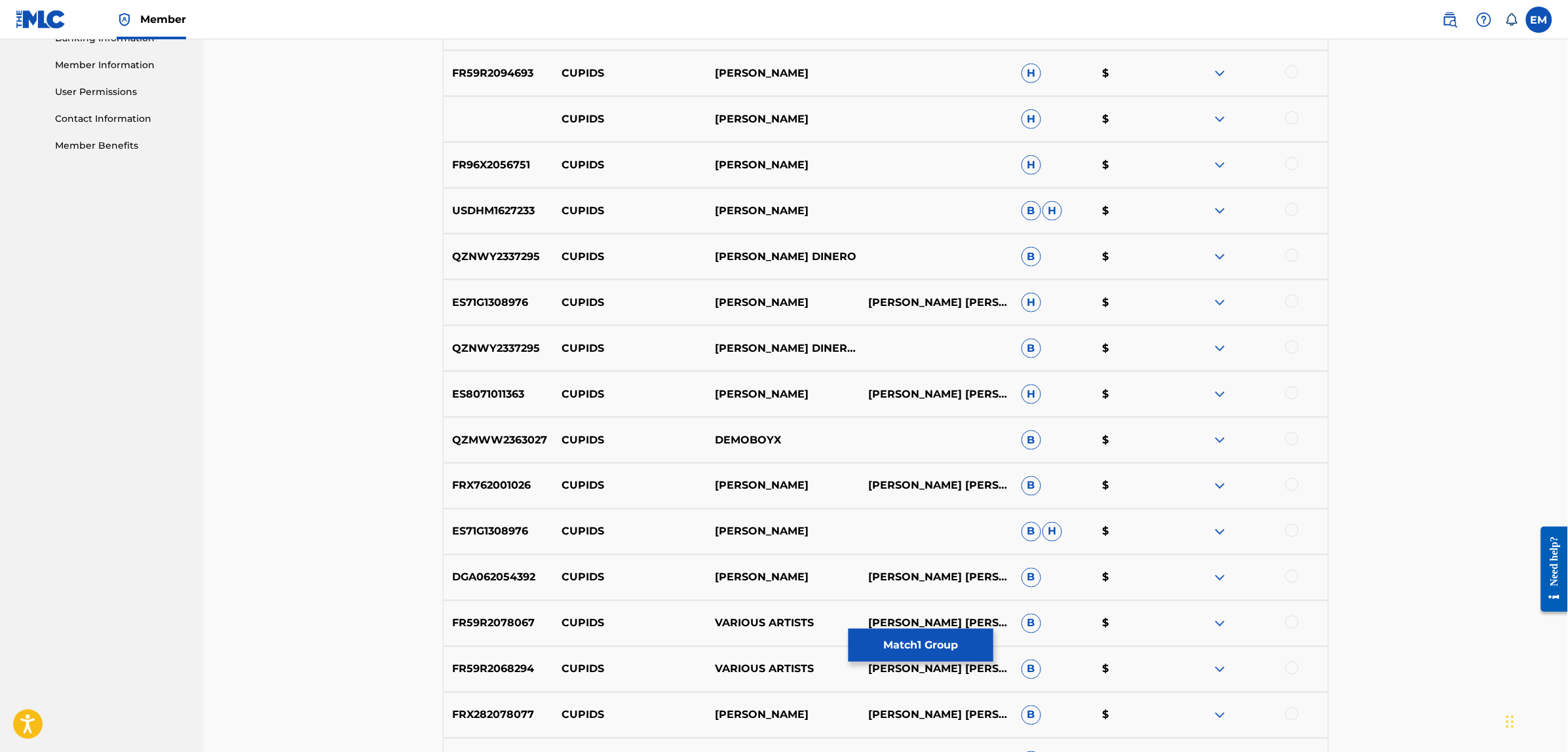
scroll to position [911, 0]
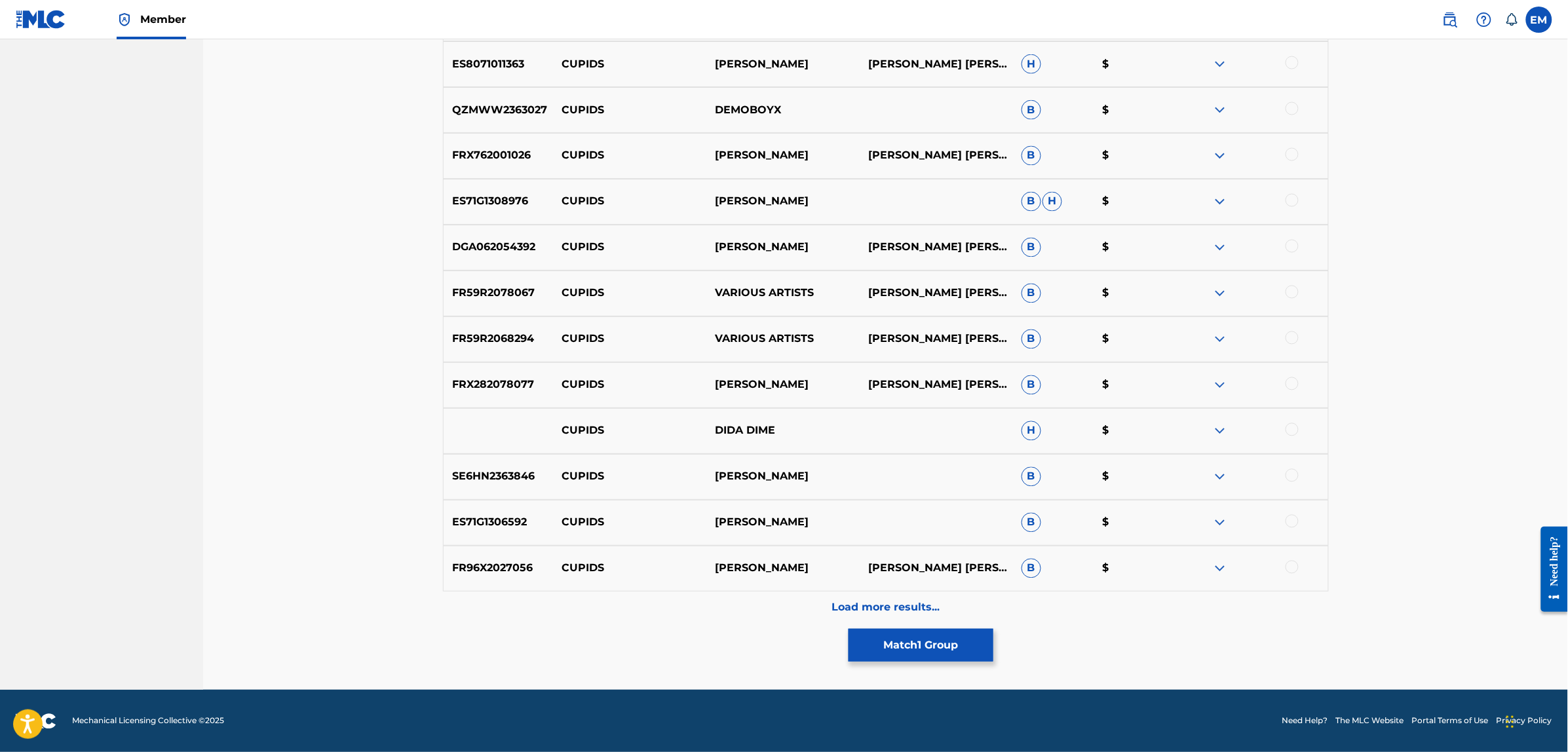
click at [884, 603] on p "Load more results..." at bounding box center [885, 607] width 108 height 16
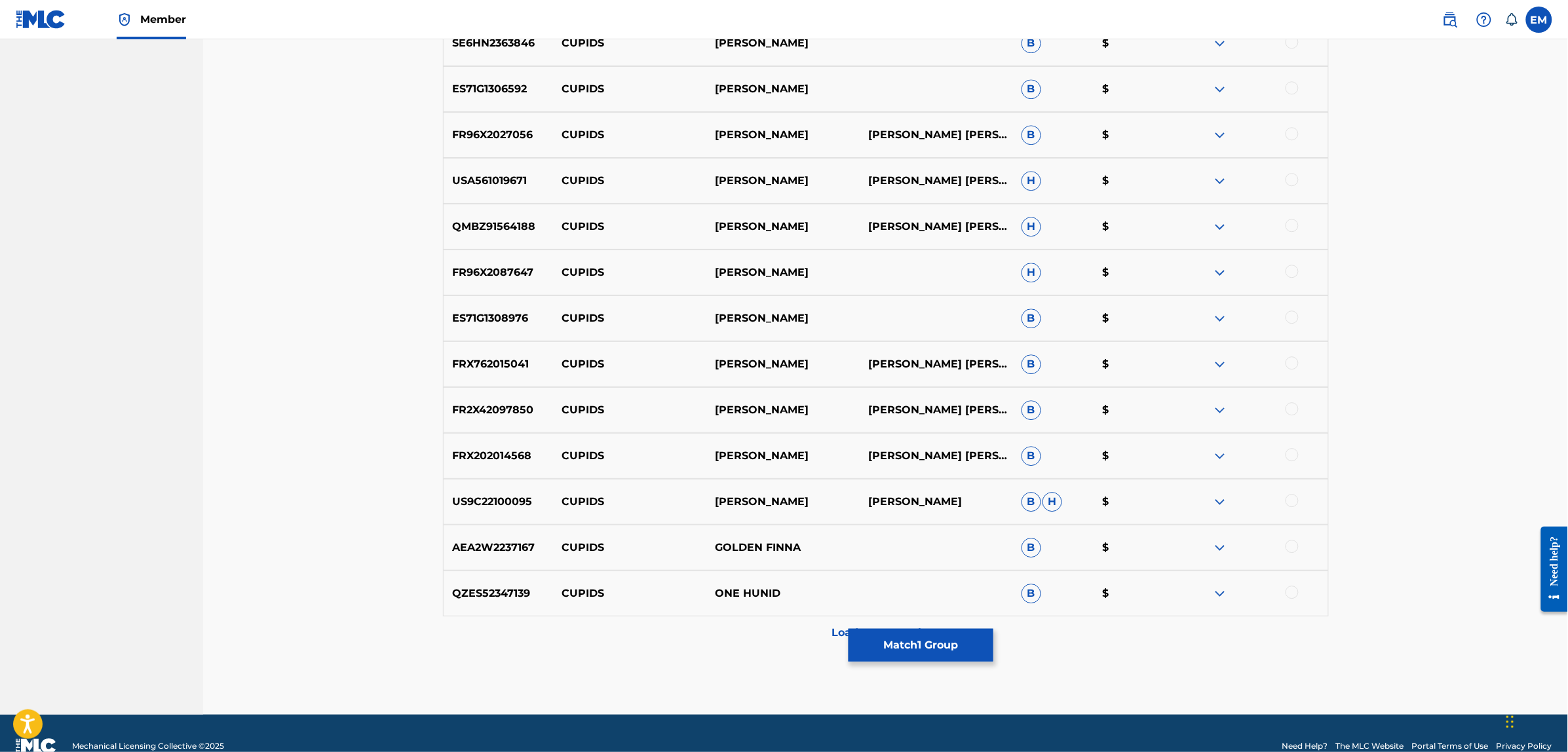
scroll to position [1369, 0]
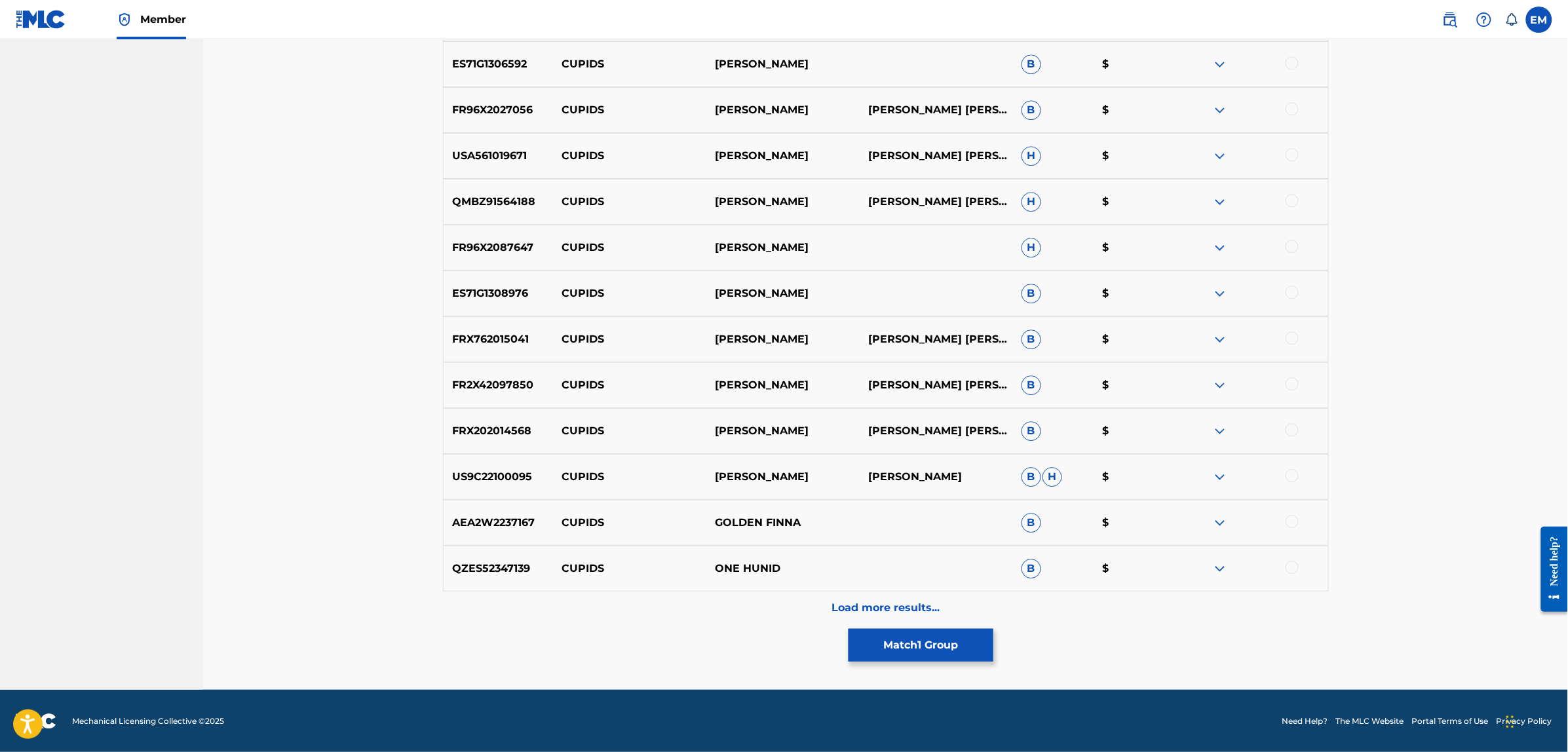
click at [866, 594] on div "Load more results..." at bounding box center [886, 608] width 886 height 33
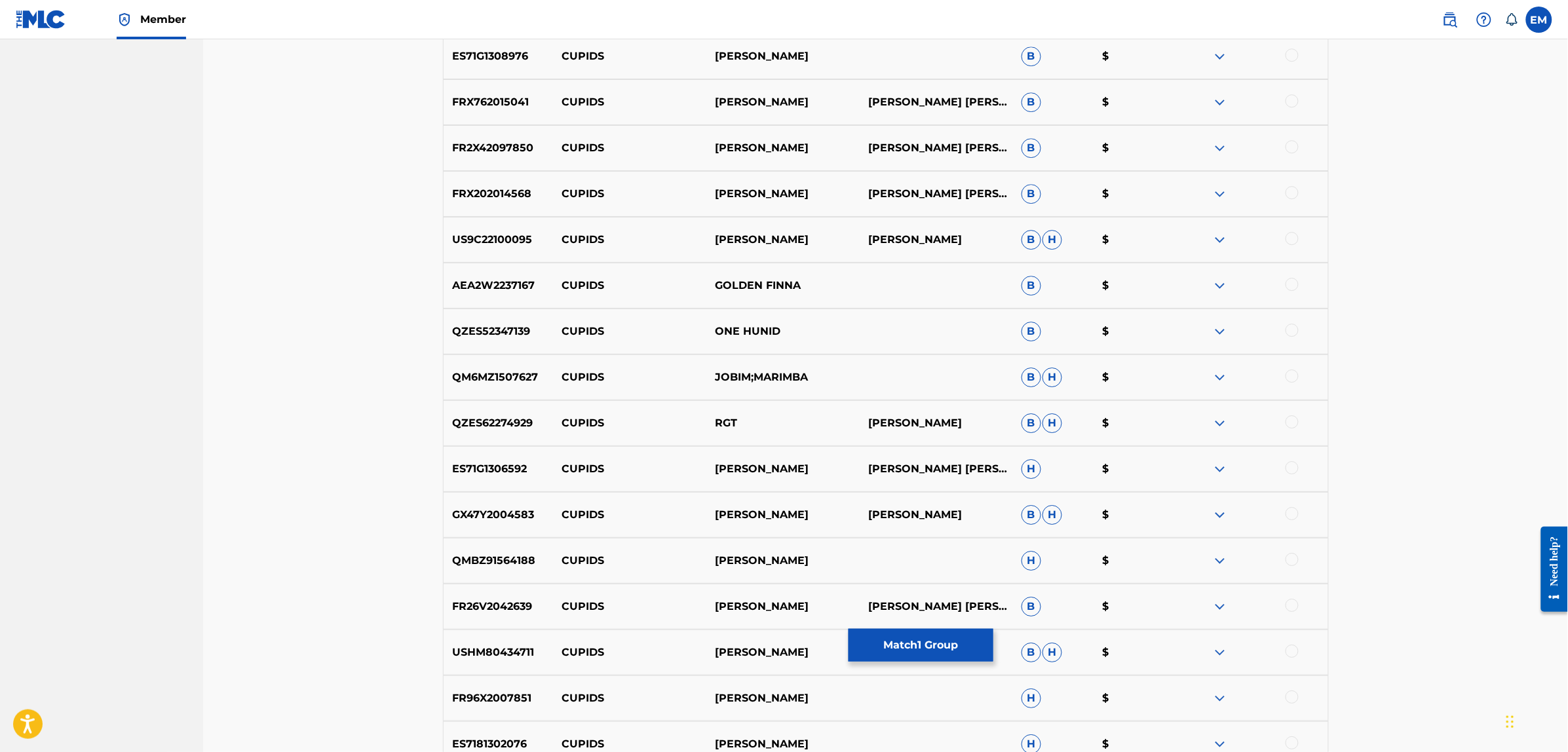
scroll to position [1828, 0]
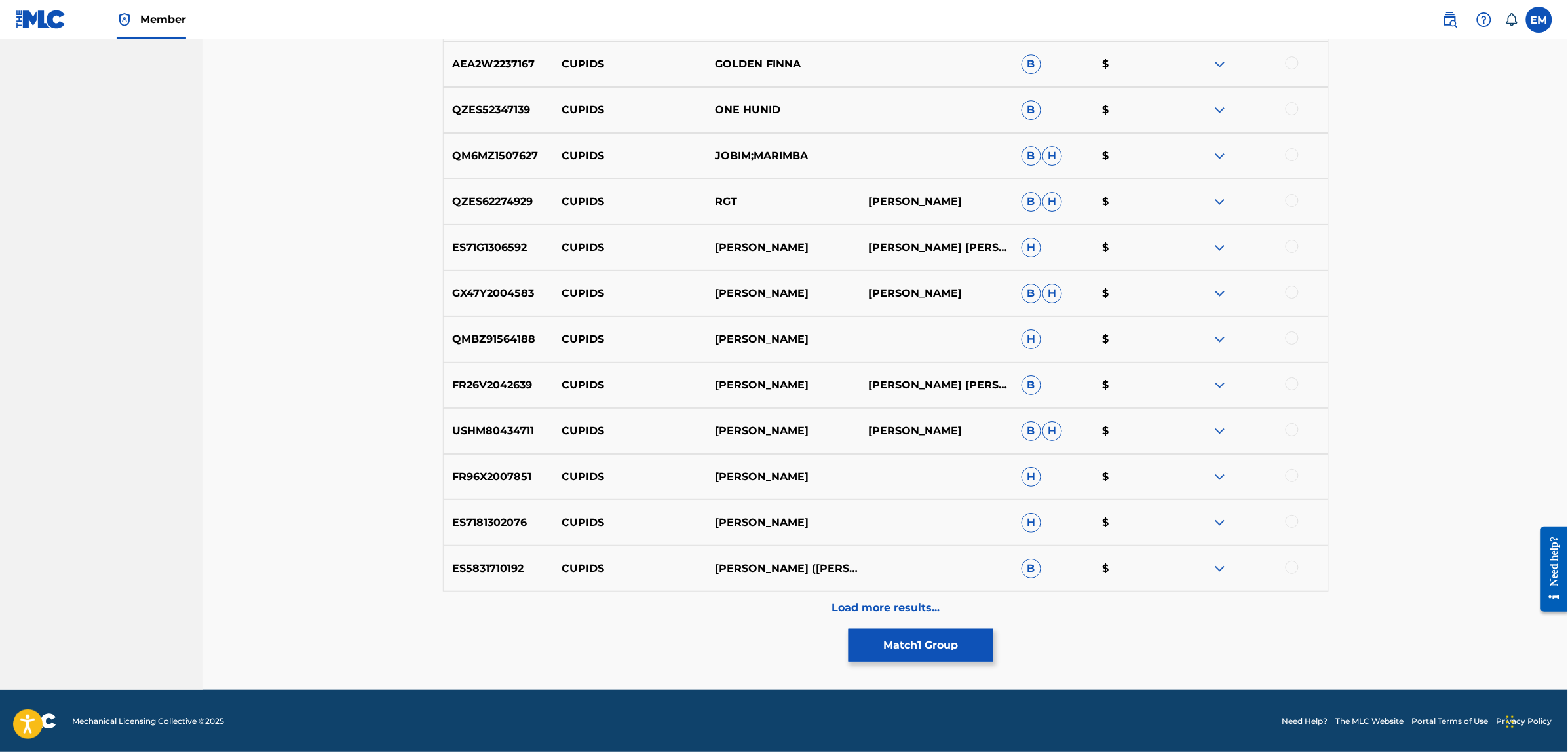
click at [899, 610] on p "Load more results..." at bounding box center [885, 607] width 108 height 16
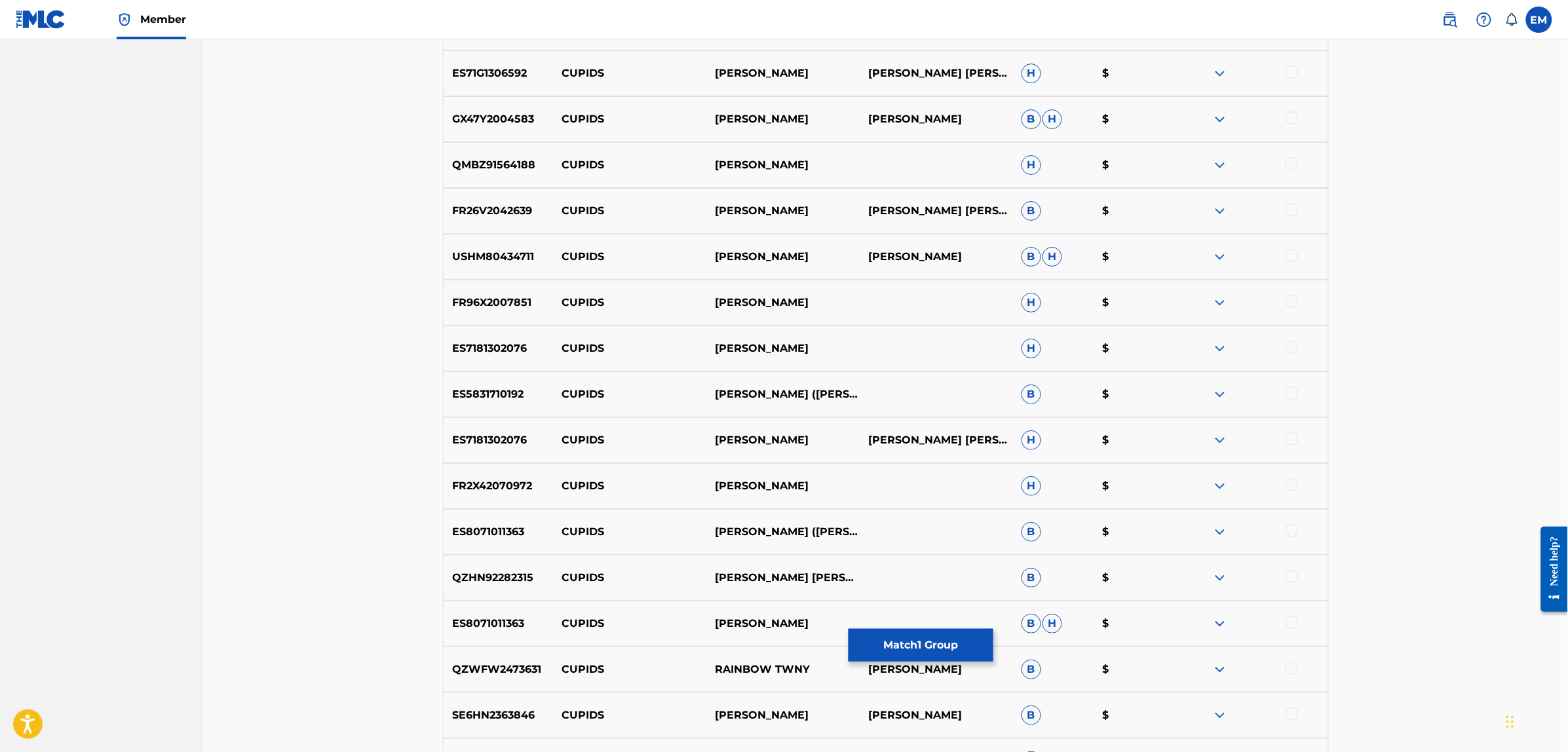
scroll to position [2285, 0]
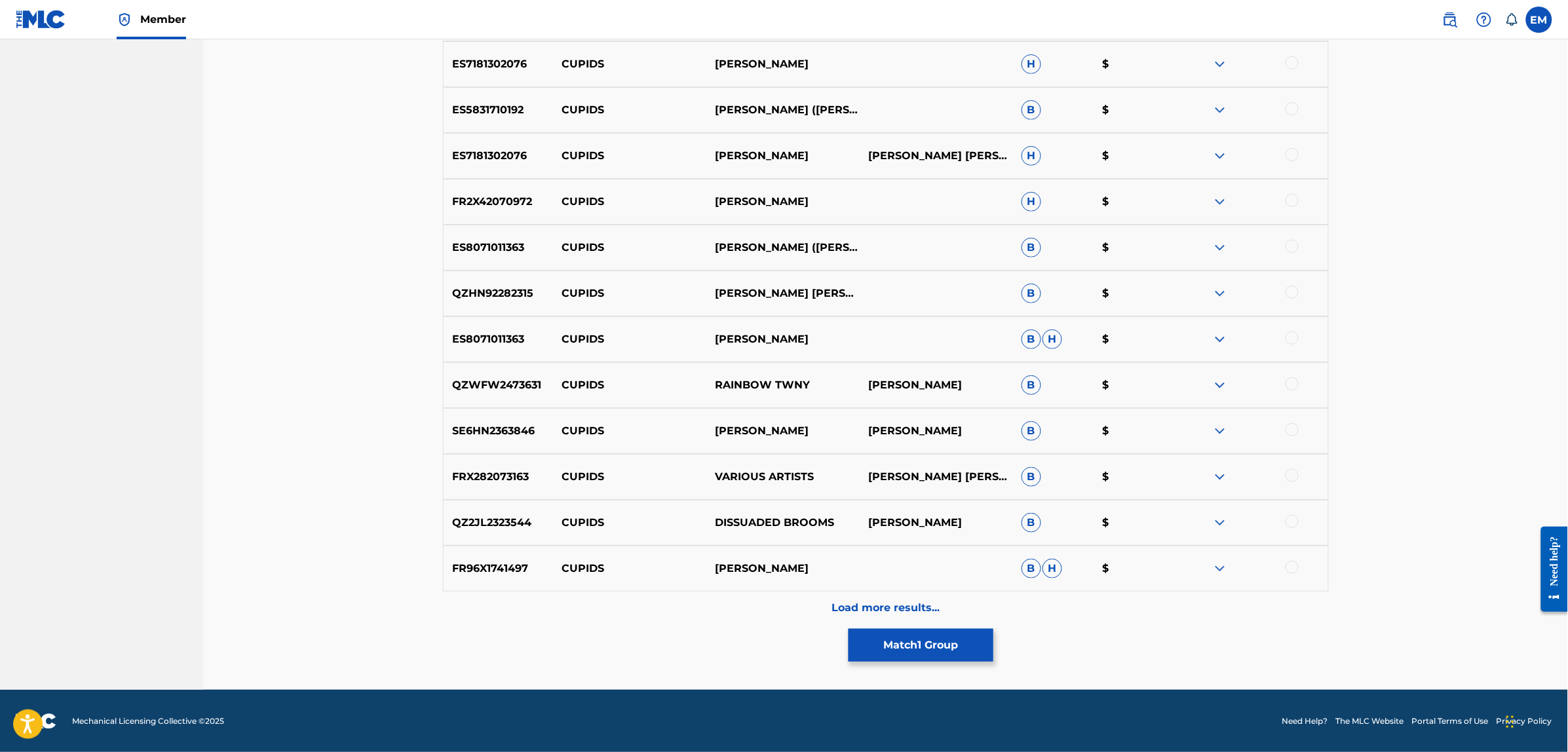
click at [889, 642] on button "Match 1 Group" at bounding box center [921, 645] width 145 height 33
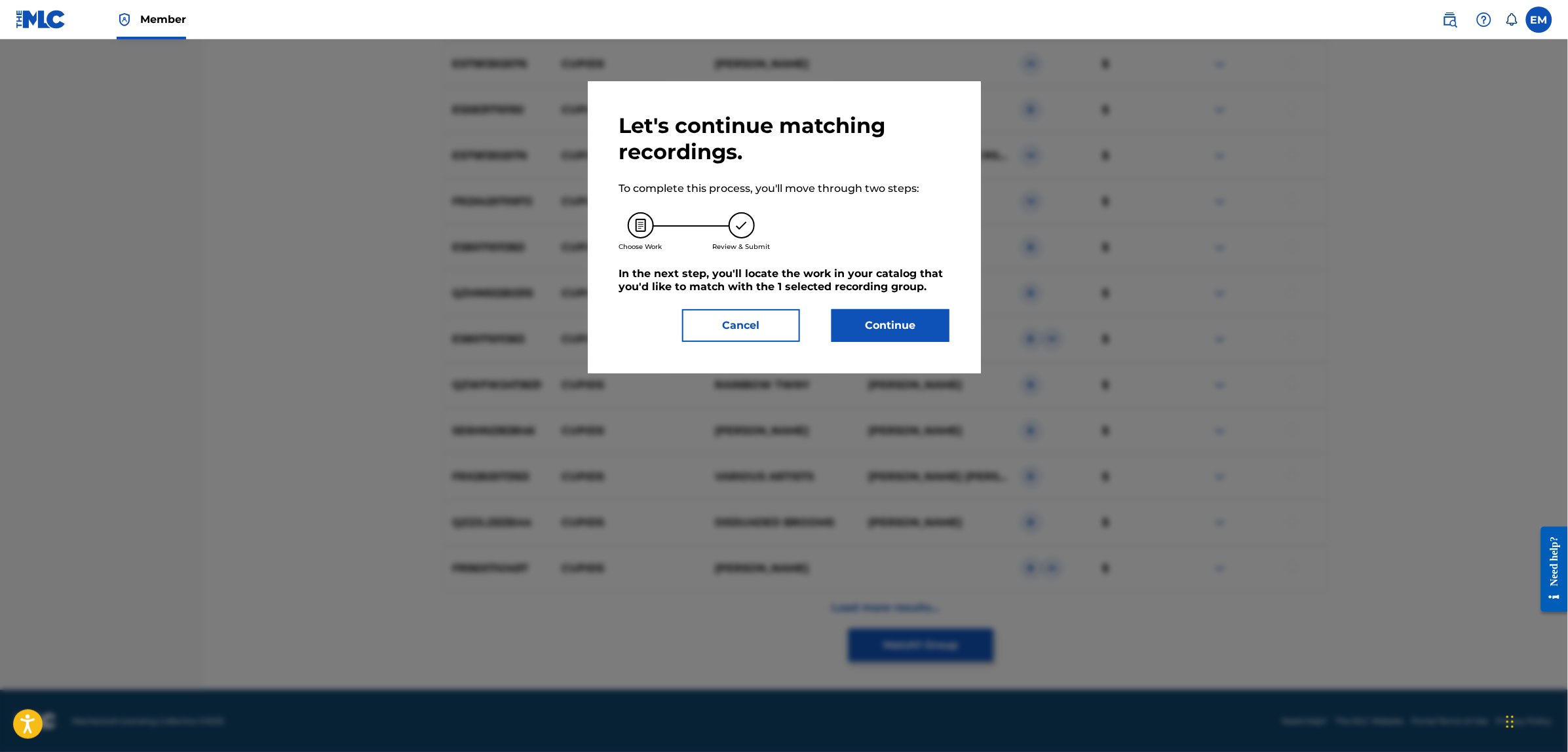
click at [873, 324] on button "Continue" at bounding box center [890, 326] width 118 height 33
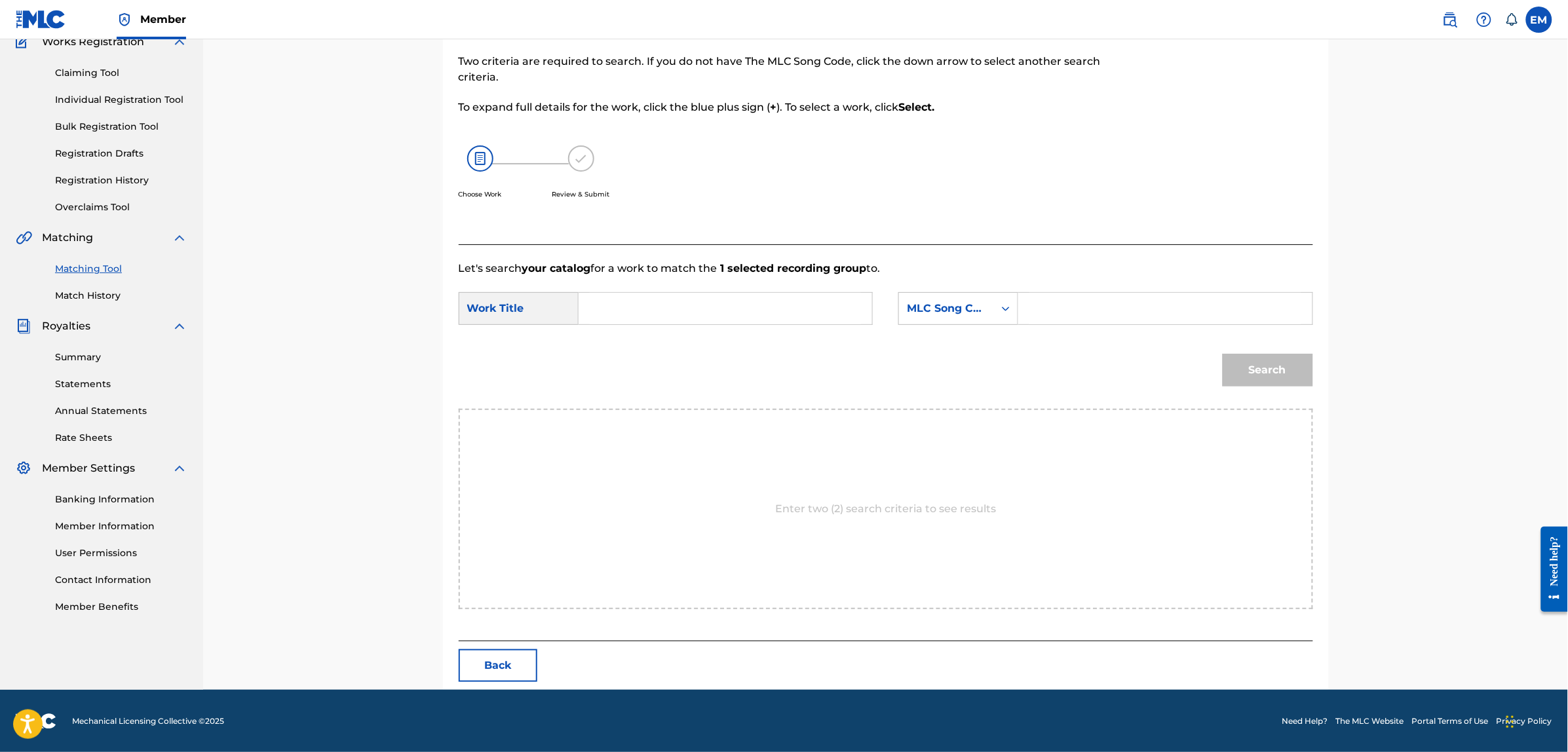
click at [750, 295] on input "Search Form" at bounding box center [725, 309] width 271 height 32
type input "u"
type input "cupids archery"
click at [973, 299] on div "MLC Song Code" at bounding box center [946, 308] width 95 height 25
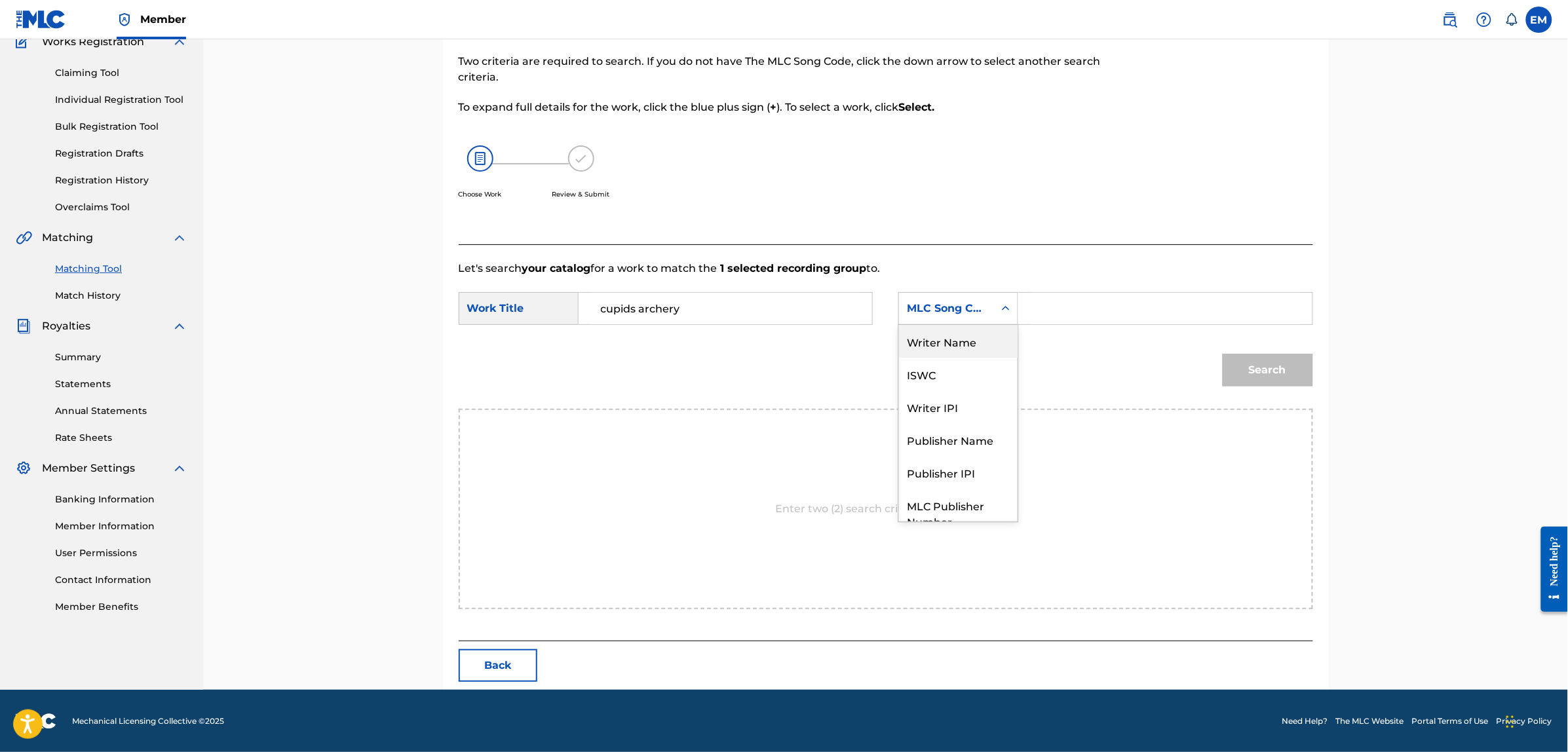
click at [925, 342] on div "Writer Name" at bounding box center [957, 341] width 118 height 33
click at [1057, 319] on input "Search Form" at bounding box center [1165, 309] width 271 height 32
paste input "[PERSON_NAME]"
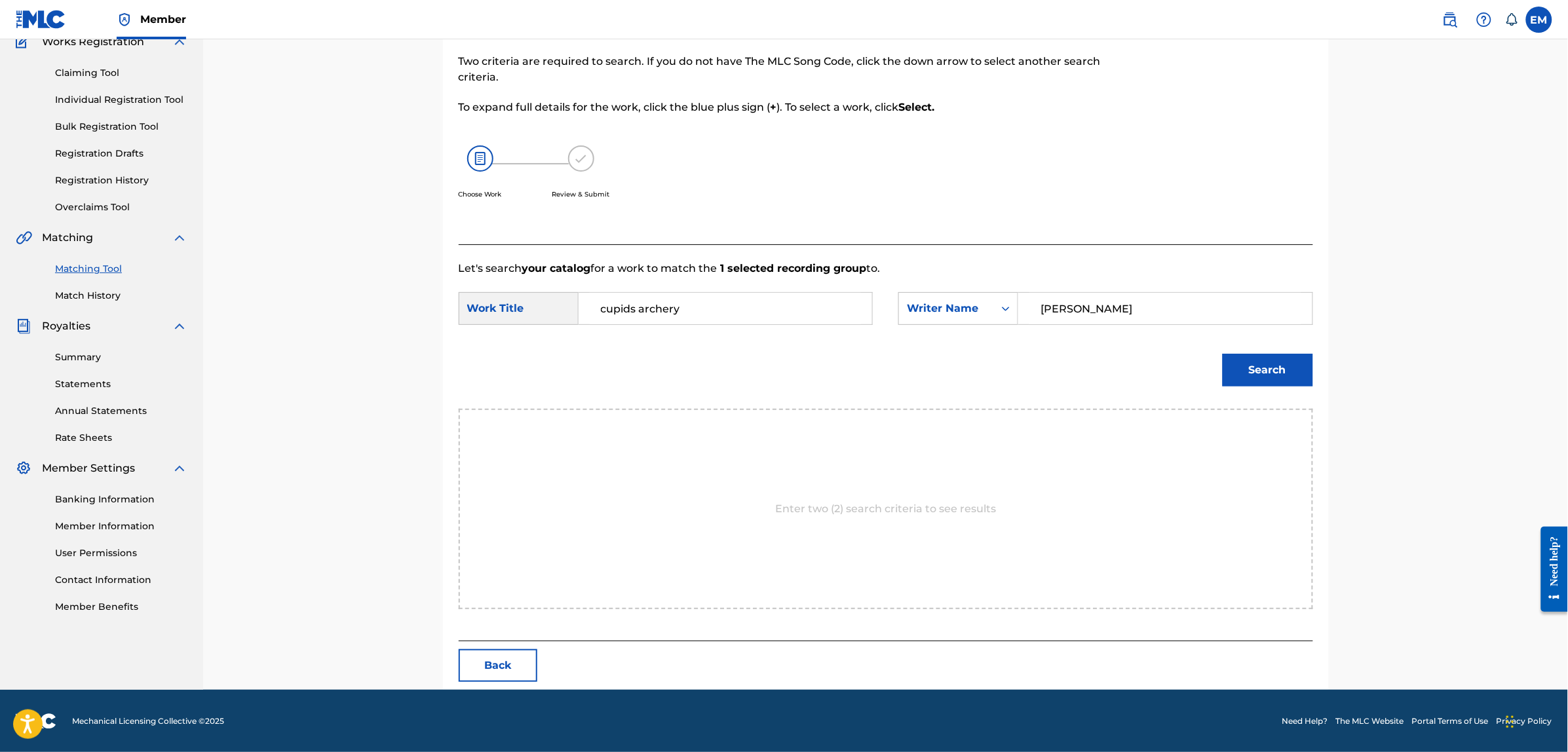
type input "[PERSON_NAME]"
click at [1223, 354] on button "Search" at bounding box center [1268, 370] width 90 height 33
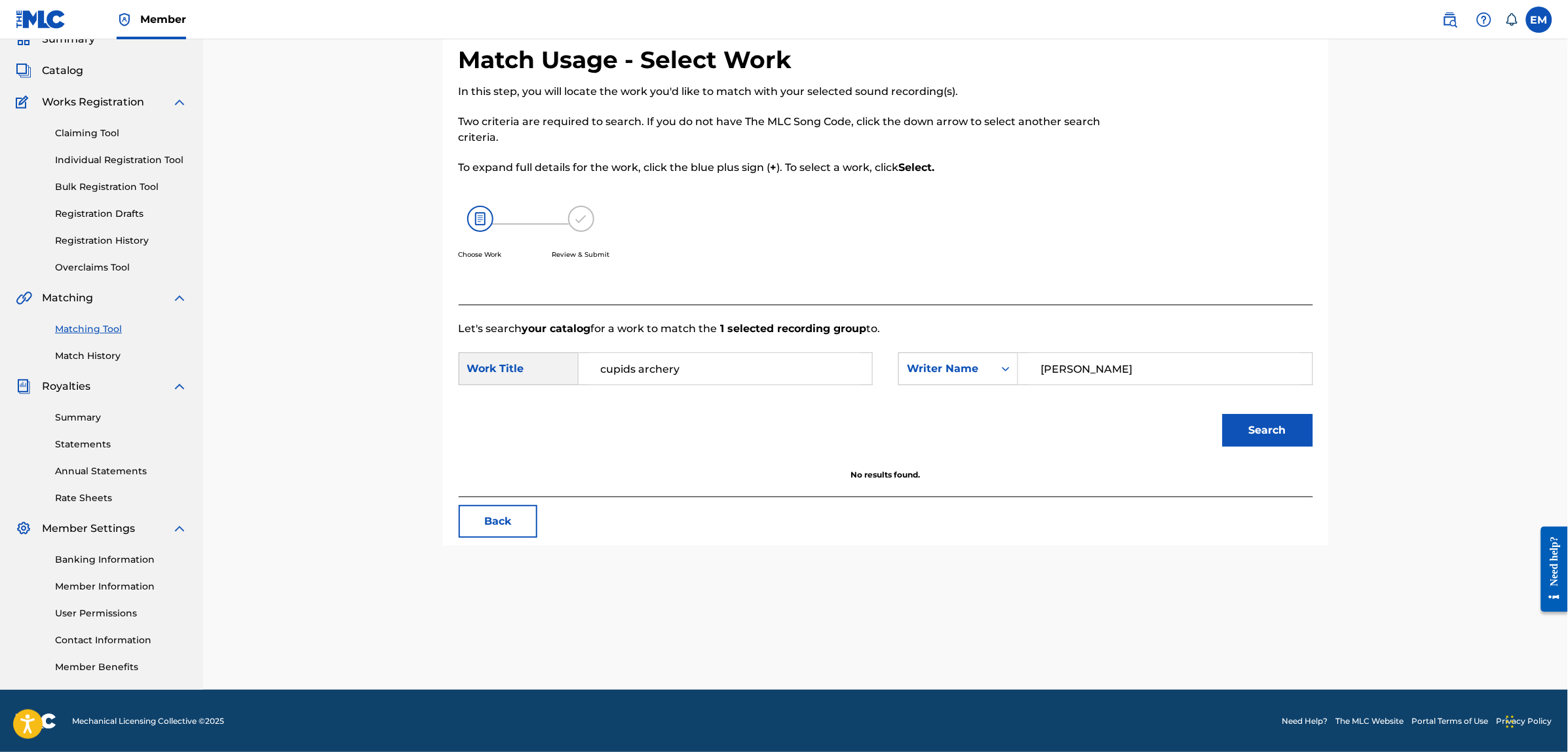
click at [626, 367] on input "cupids archery" at bounding box center [725, 369] width 271 height 32
type input "cupid´s archery"
click at [1223, 414] on button "Search" at bounding box center [1268, 430] width 90 height 33
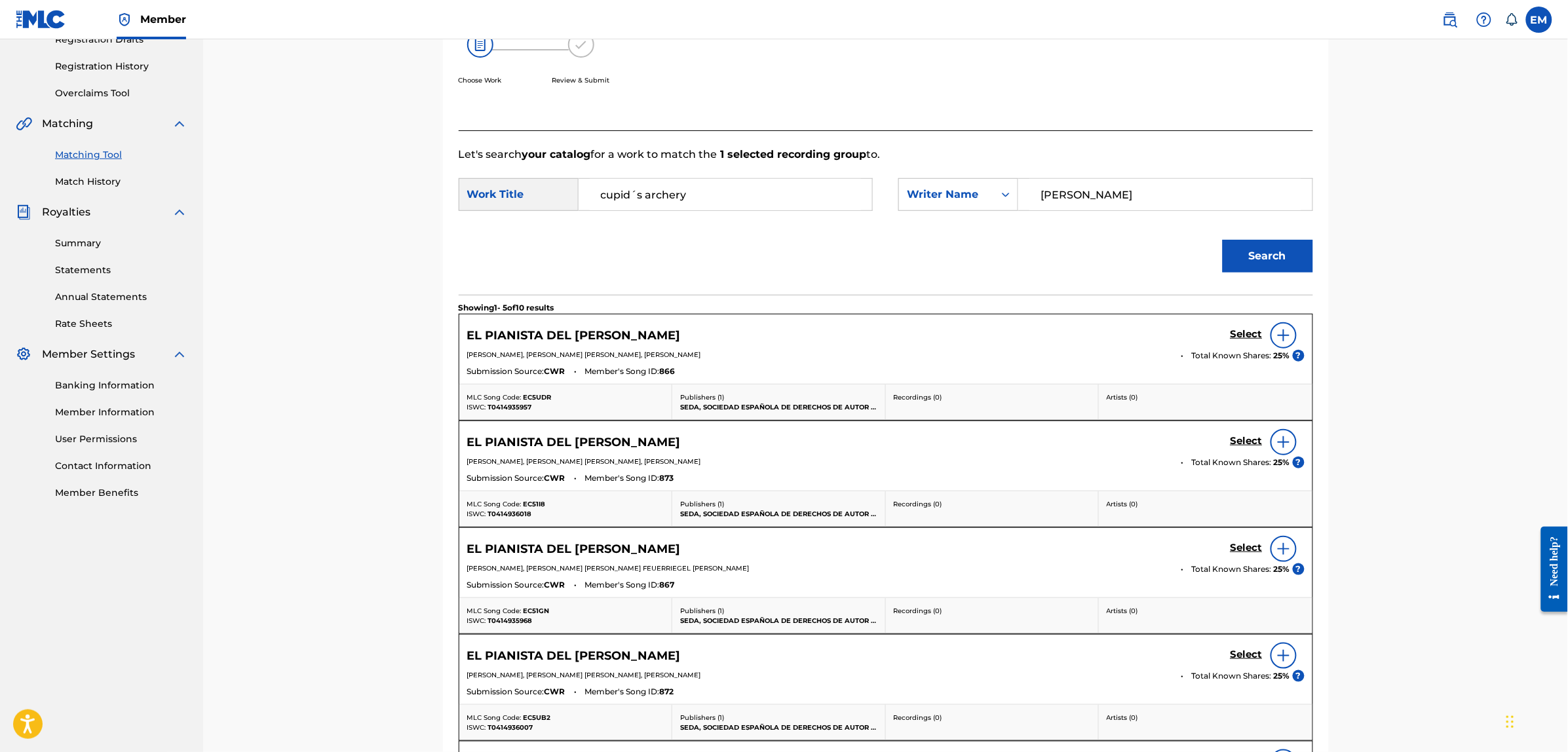
scroll to position [491, 0]
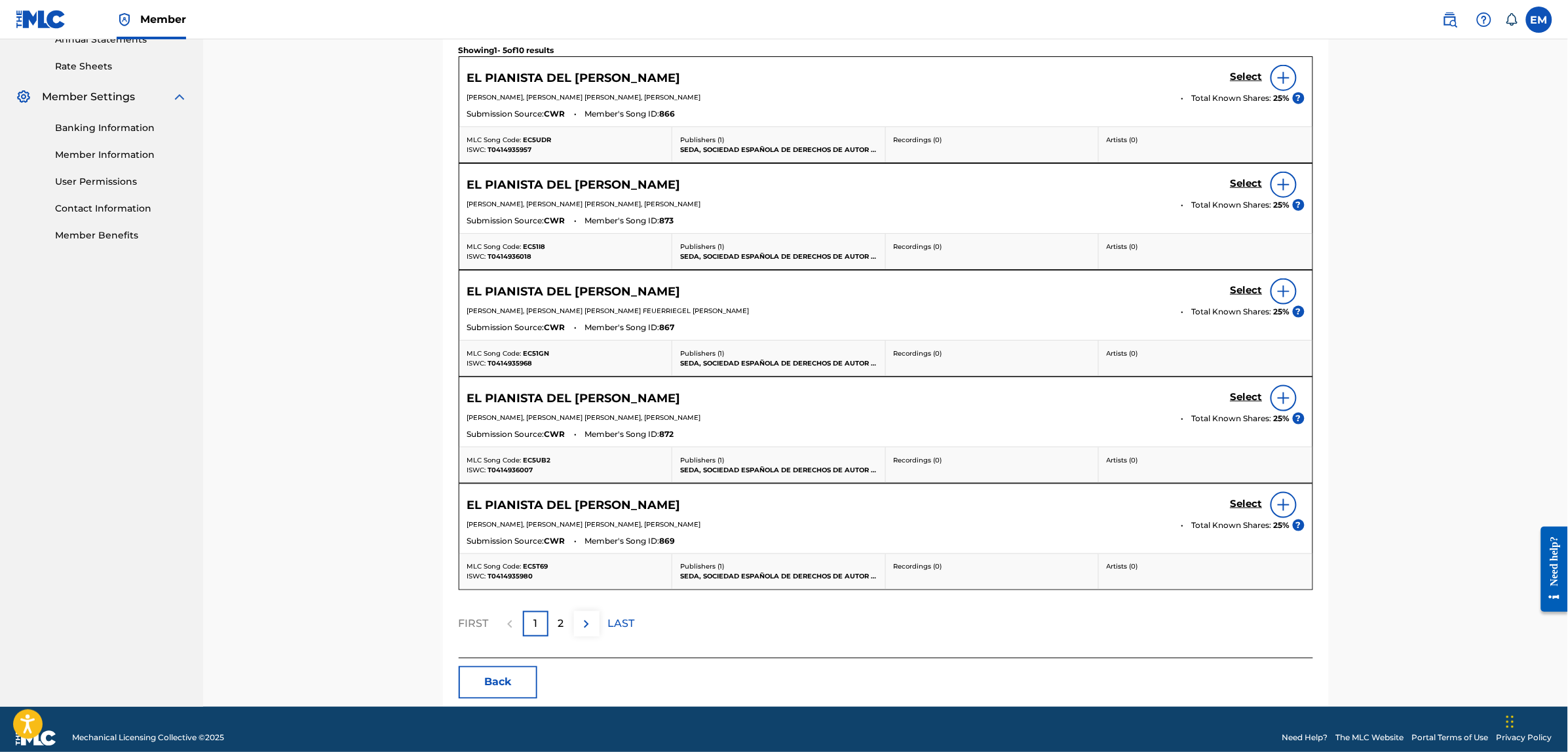
click at [558, 622] on p "2" at bounding box center [561, 624] width 6 height 16
click at [516, 675] on button "Back" at bounding box center [498, 683] width 79 height 33
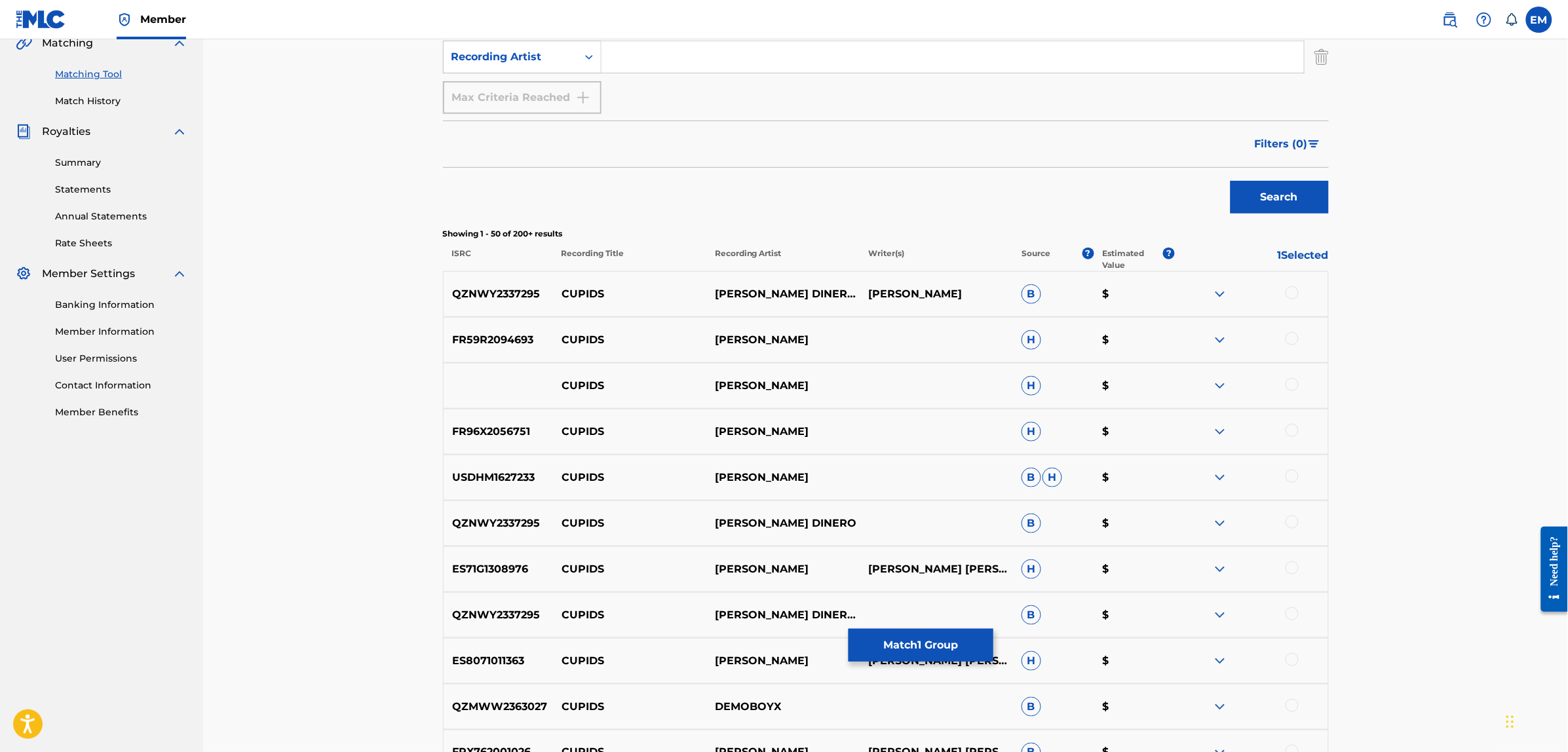
scroll to position [0, 0]
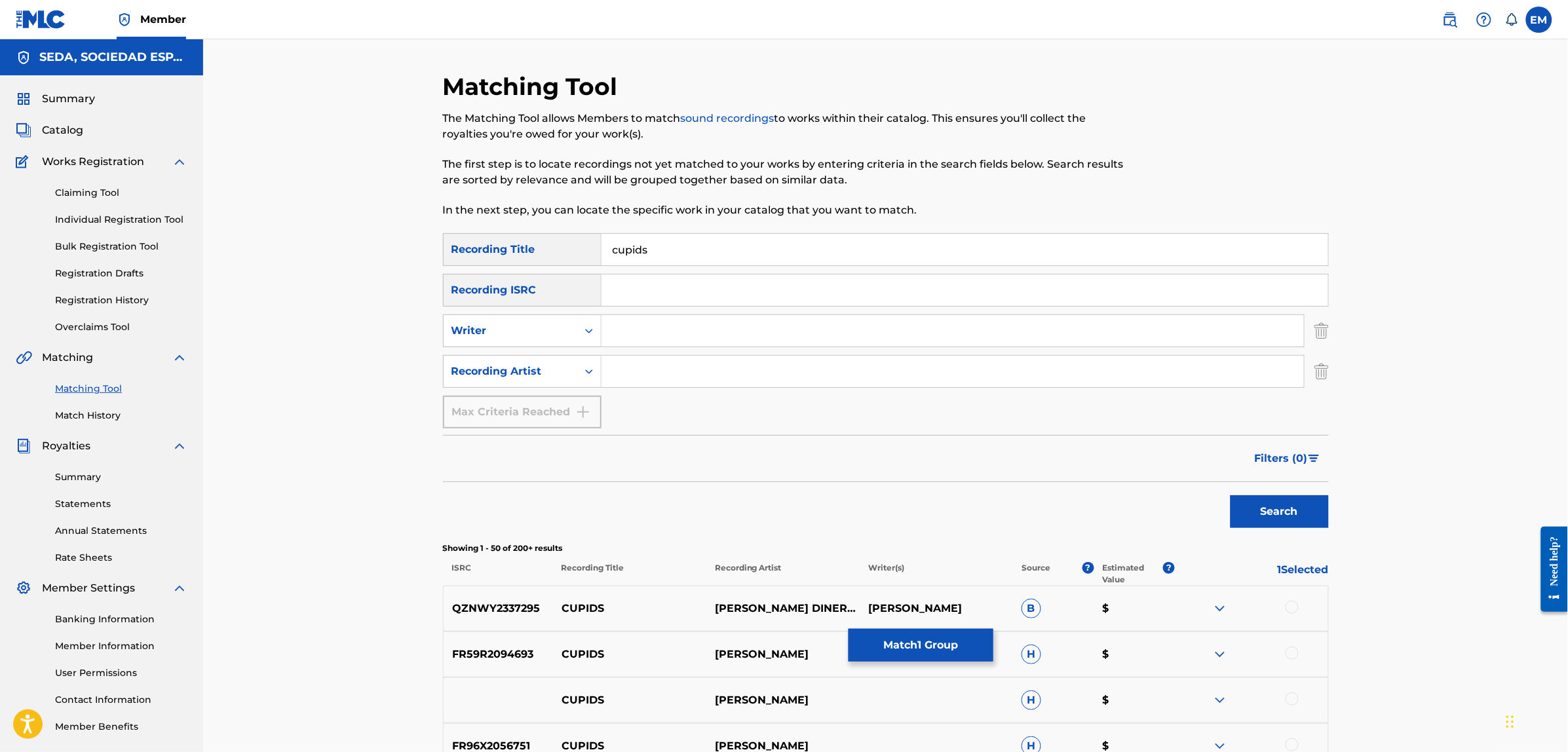
drag, startPoint x: 660, startPoint y: 254, endPoint x: 576, endPoint y: 251, distance: 84.1
click at [576, 251] on div "SearchWithCriteria3a5f316d-1591-4fc4-936f-0313e065cfe0 Recording Title cupids" at bounding box center [886, 249] width 886 height 33
type input "despierta"
click at [1230, 495] on button "Search" at bounding box center [1279, 511] width 98 height 33
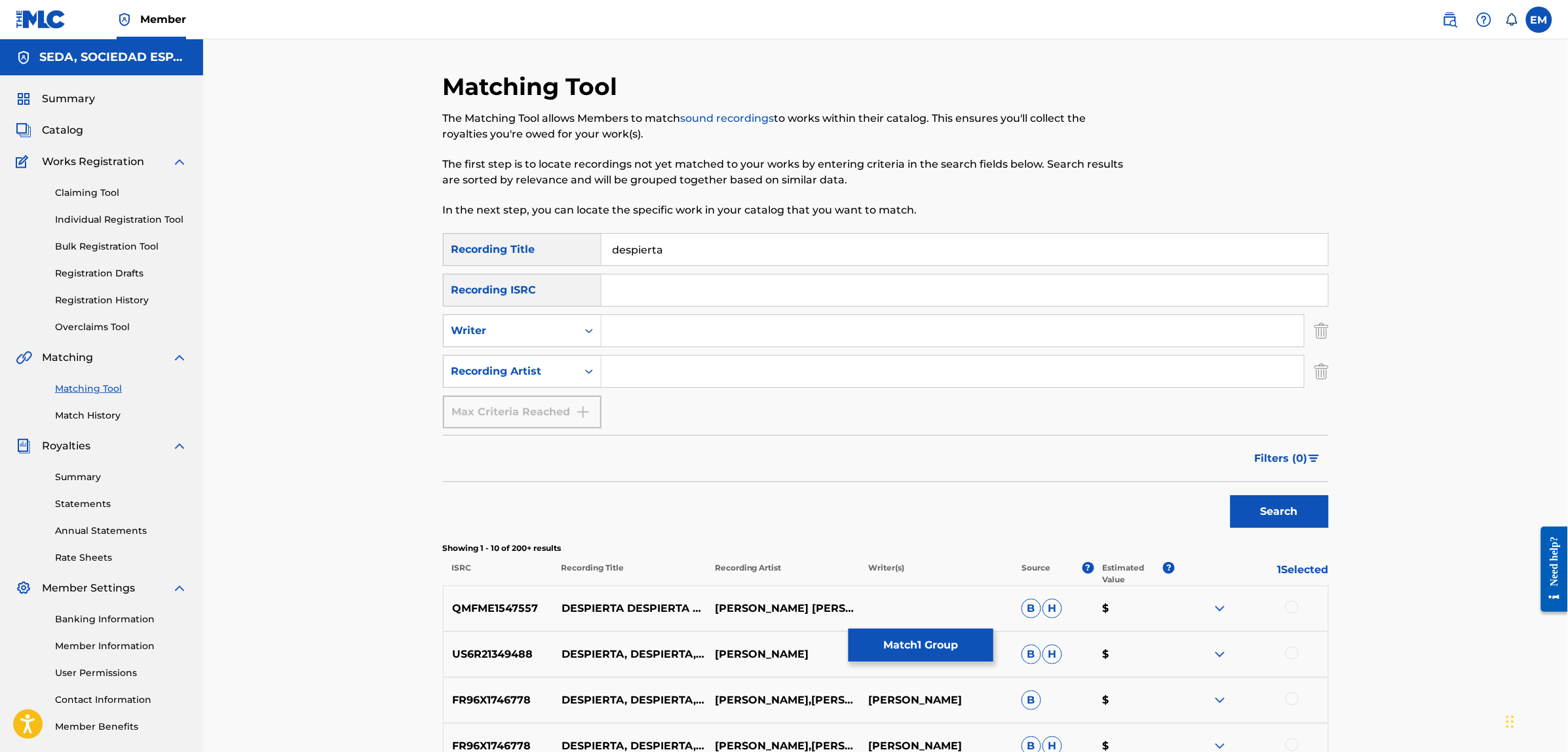
scroll to position [246, 0]
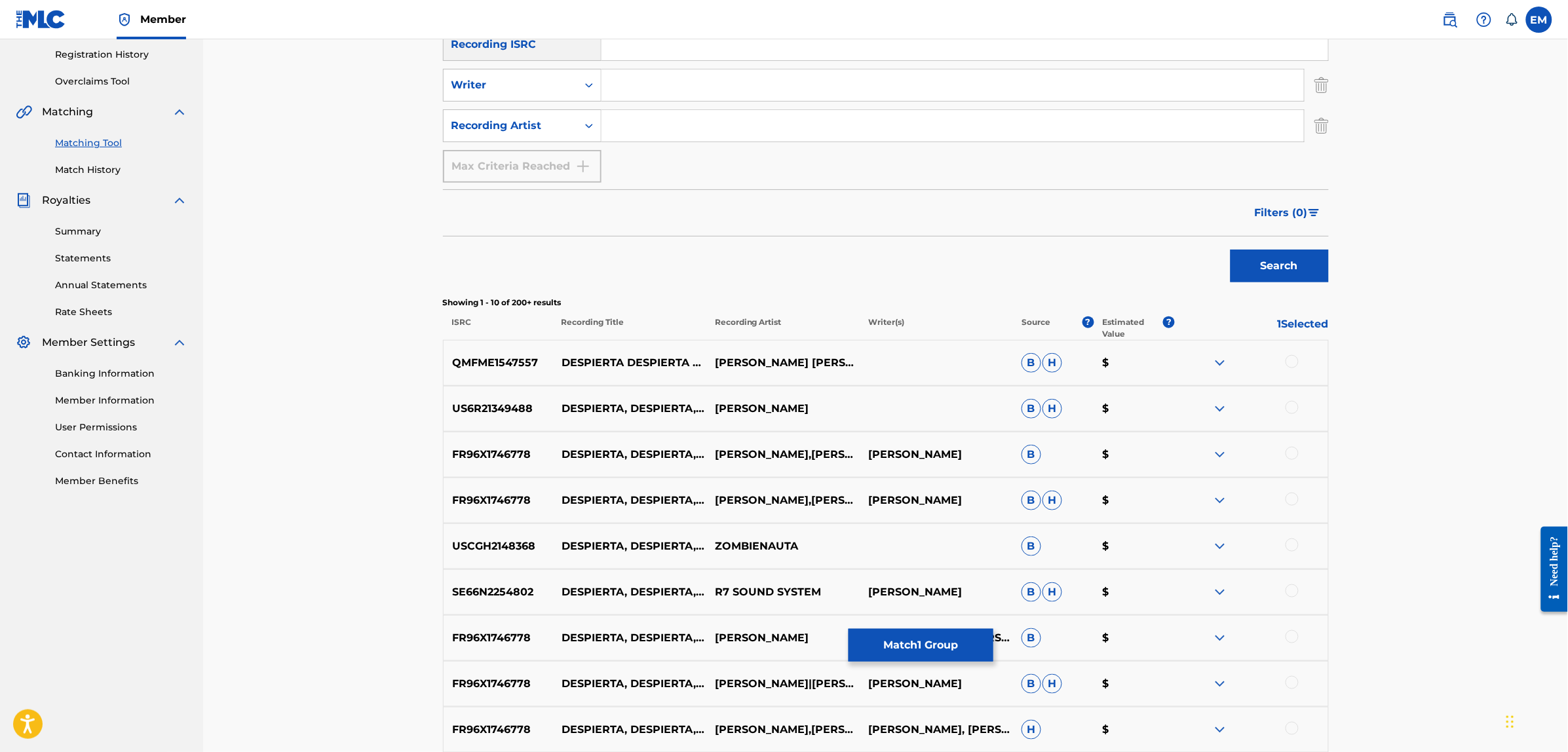
click at [622, 86] on input "Search Form" at bounding box center [952, 85] width 702 height 32
type input "[PERSON_NAME]"
click at [1230, 249] on button "Search" at bounding box center [1279, 266] width 98 height 33
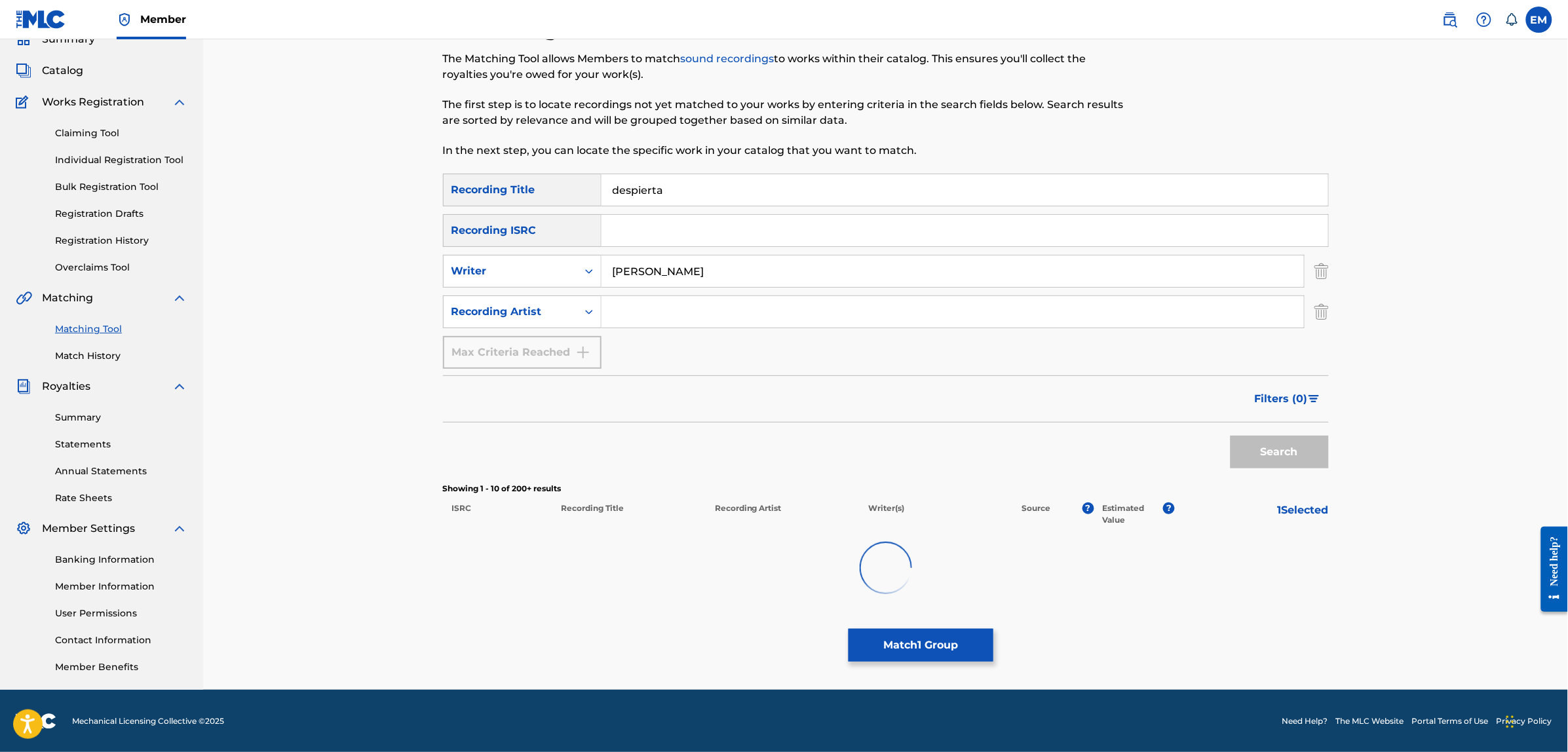
scroll to position [145, 0]
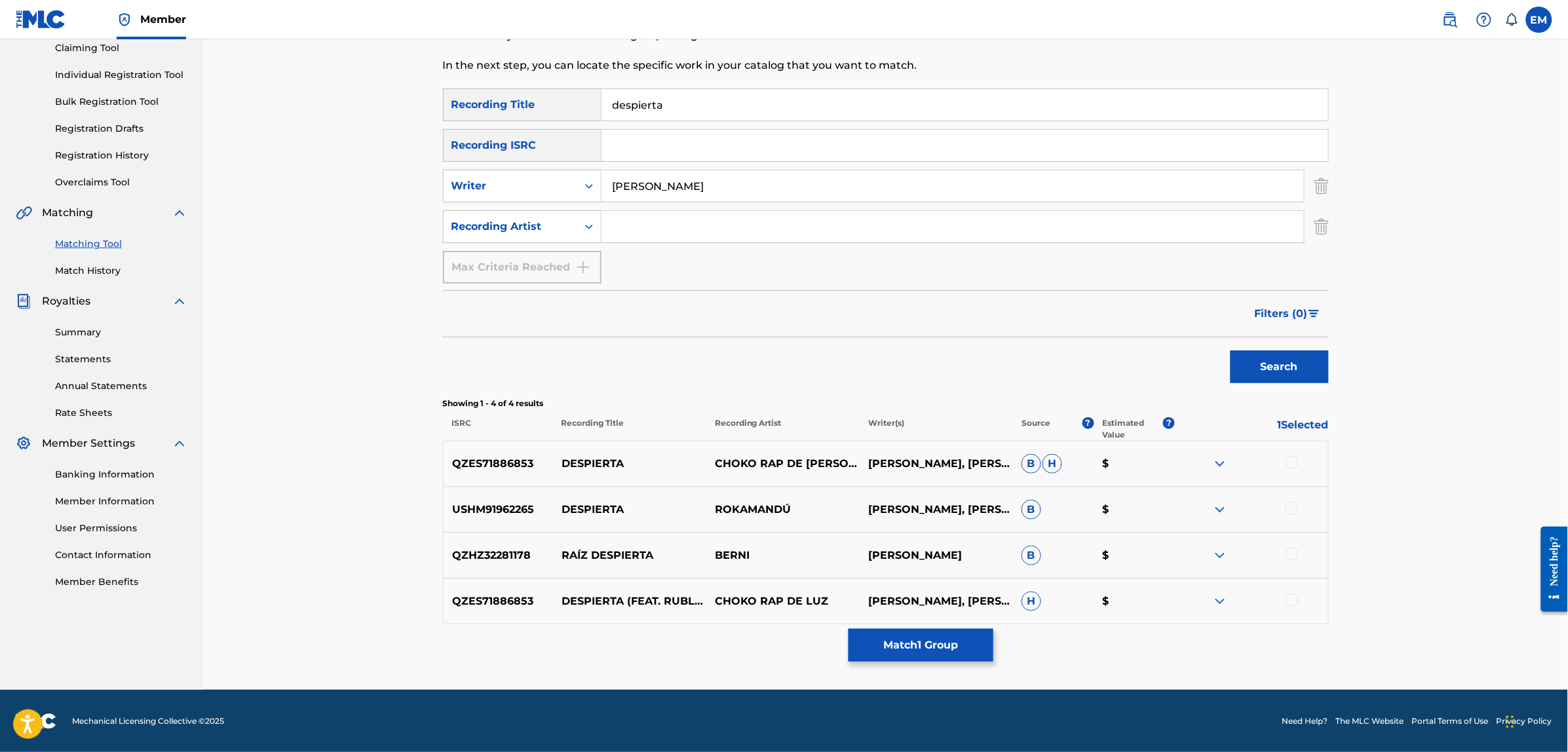
click at [86, 273] on link "Match History" at bounding box center [121, 270] width 133 height 14
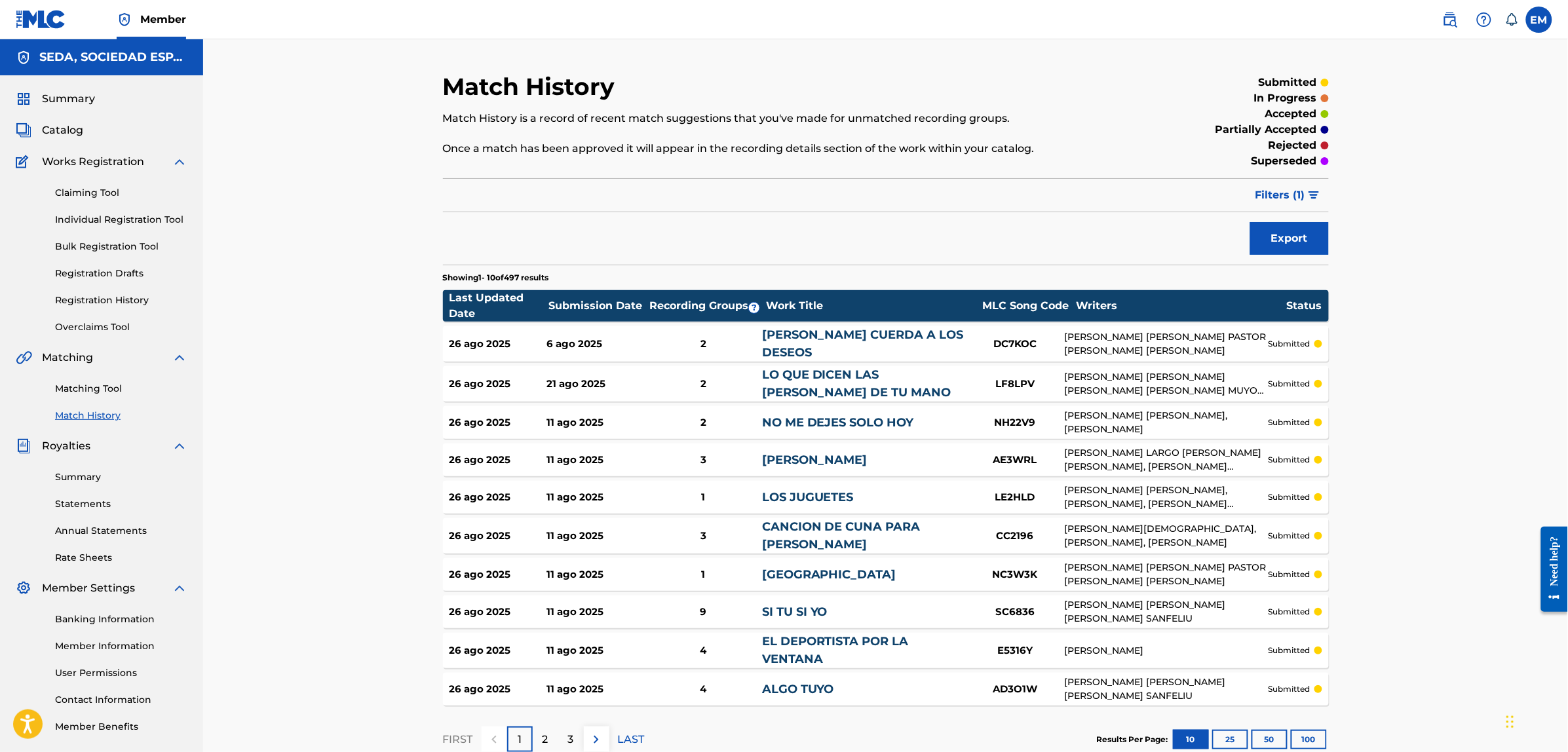
click at [93, 385] on link "Matching Tool" at bounding box center [121, 388] width 133 height 14
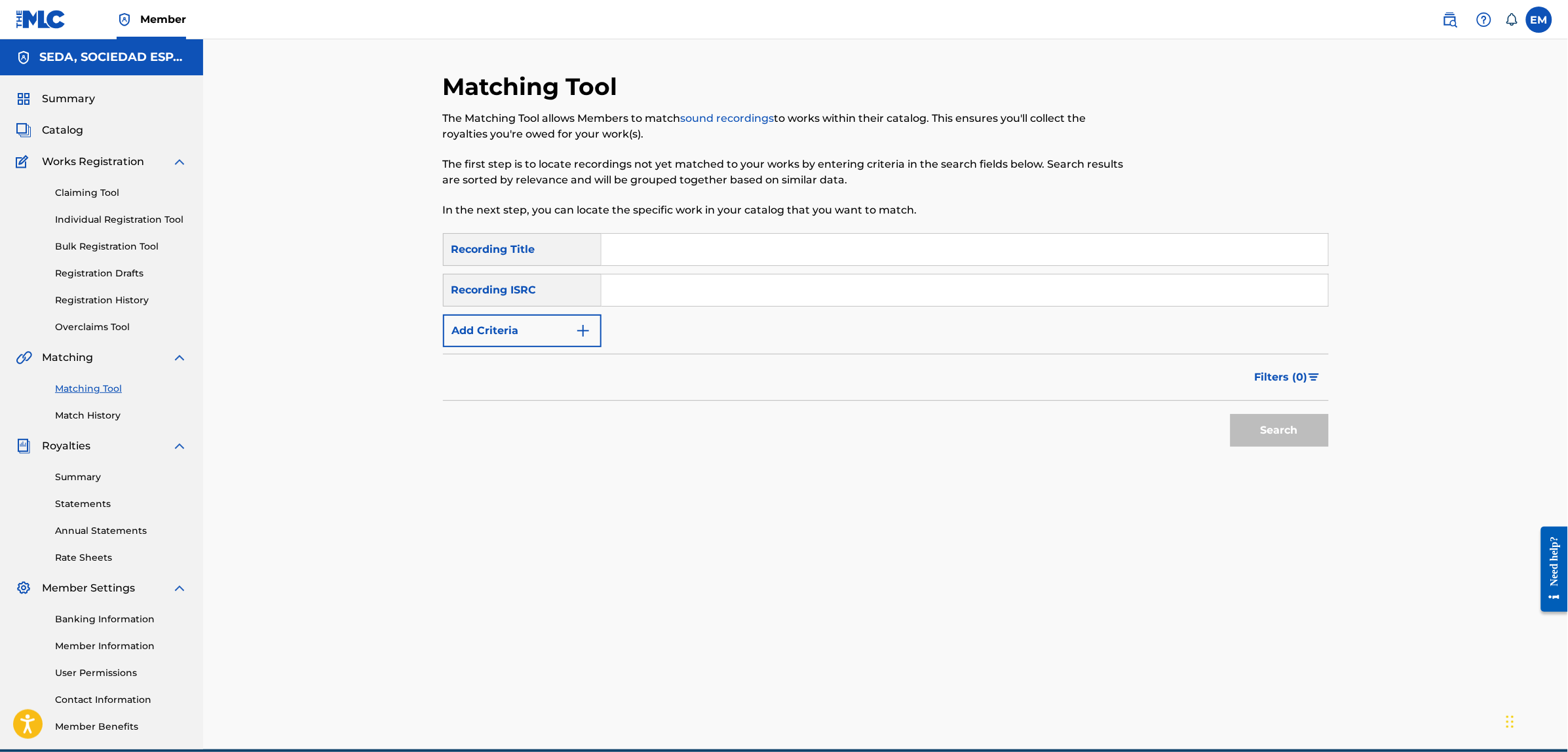
click at [666, 249] on input "Search Form" at bounding box center [965, 249] width 727 height 32
type input "despierta"
click at [1230, 414] on button "Search" at bounding box center [1279, 430] width 98 height 33
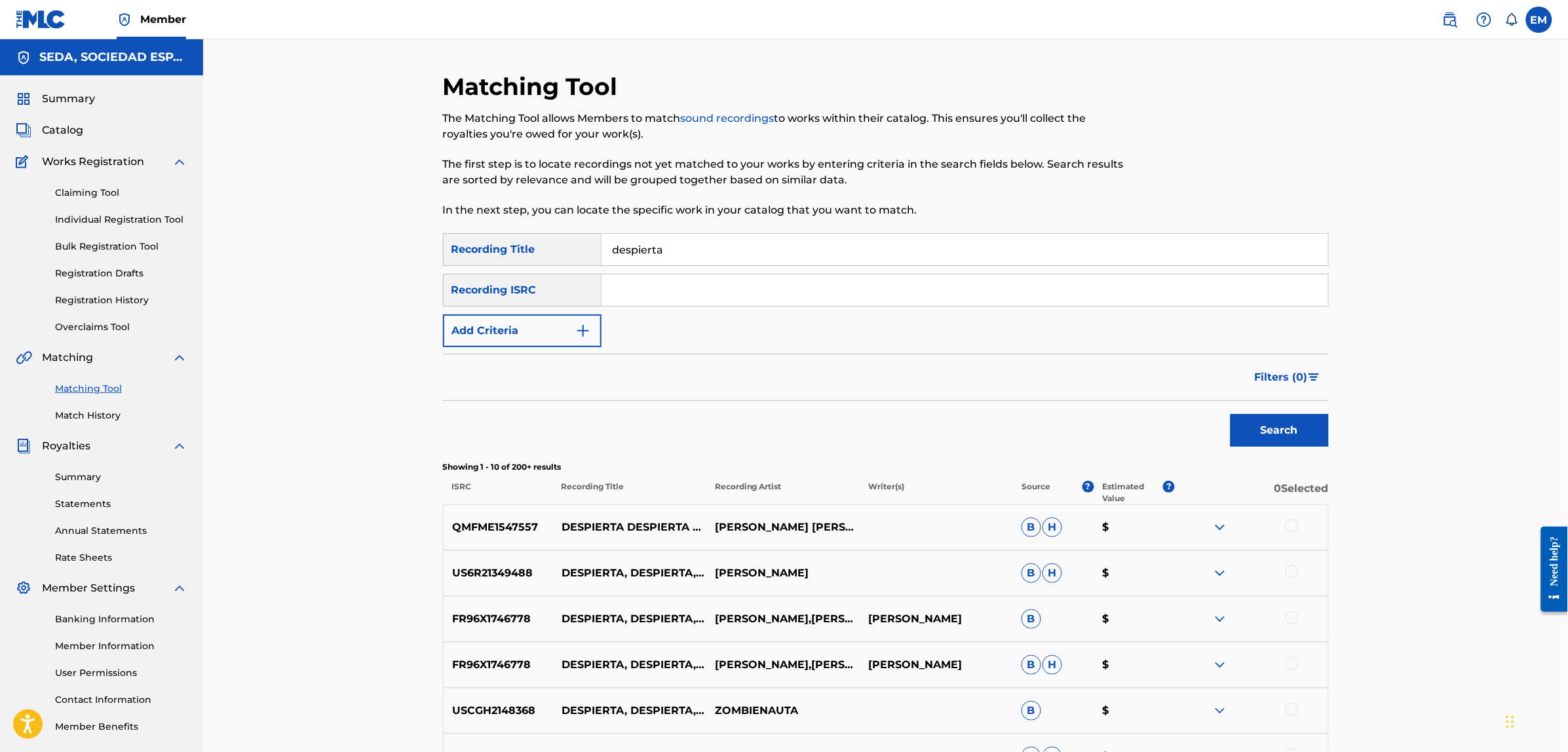
click at [510, 323] on button "Add Criteria" at bounding box center [522, 331] width 158 height 33
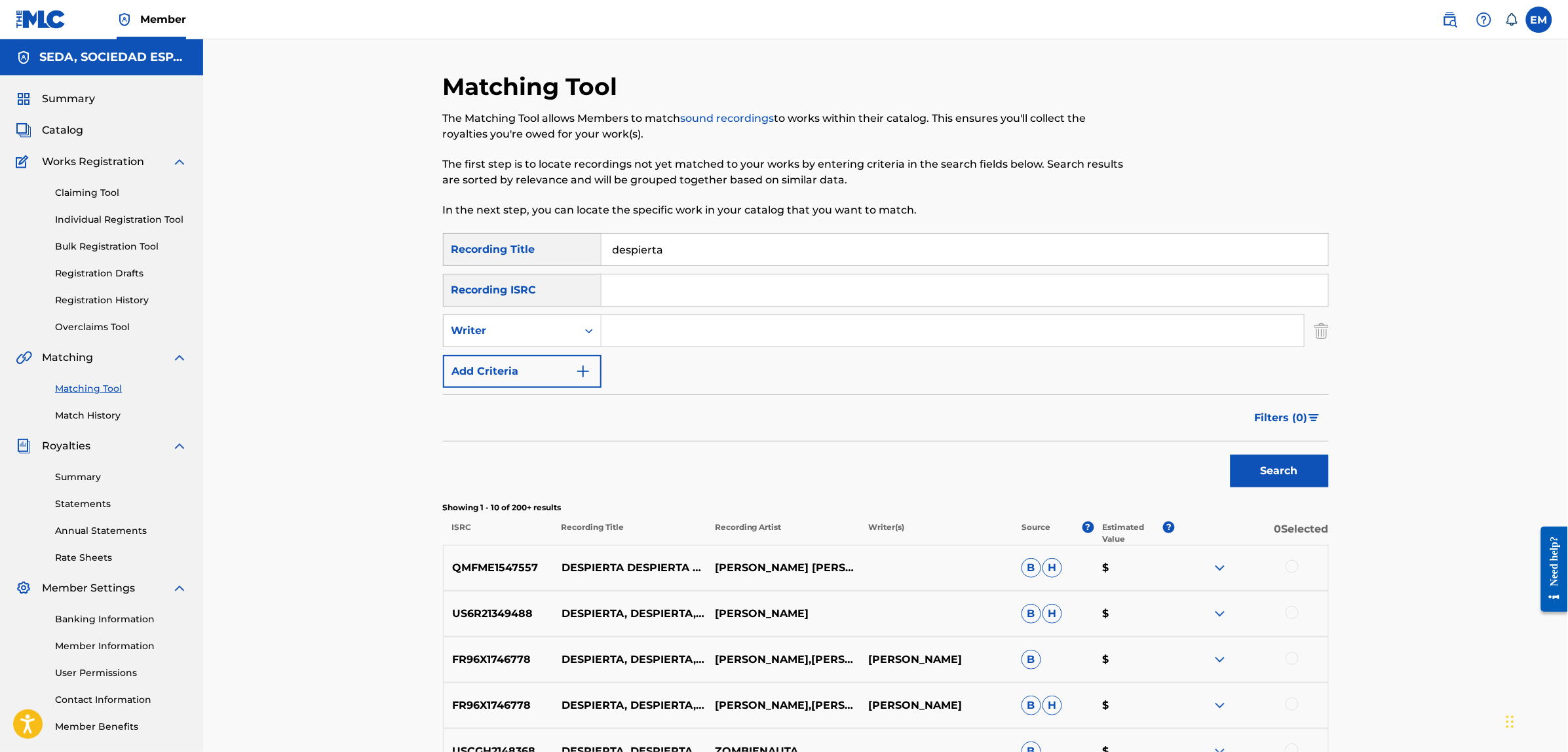
click at [622, 329] on input "Search Form" at bounding box center [952, 331] width 702 height 32
type input "[PERSON_NAME]"
click at [1230, 454] on button "Search" at bounding box center [1279, 471] width 98 height 33
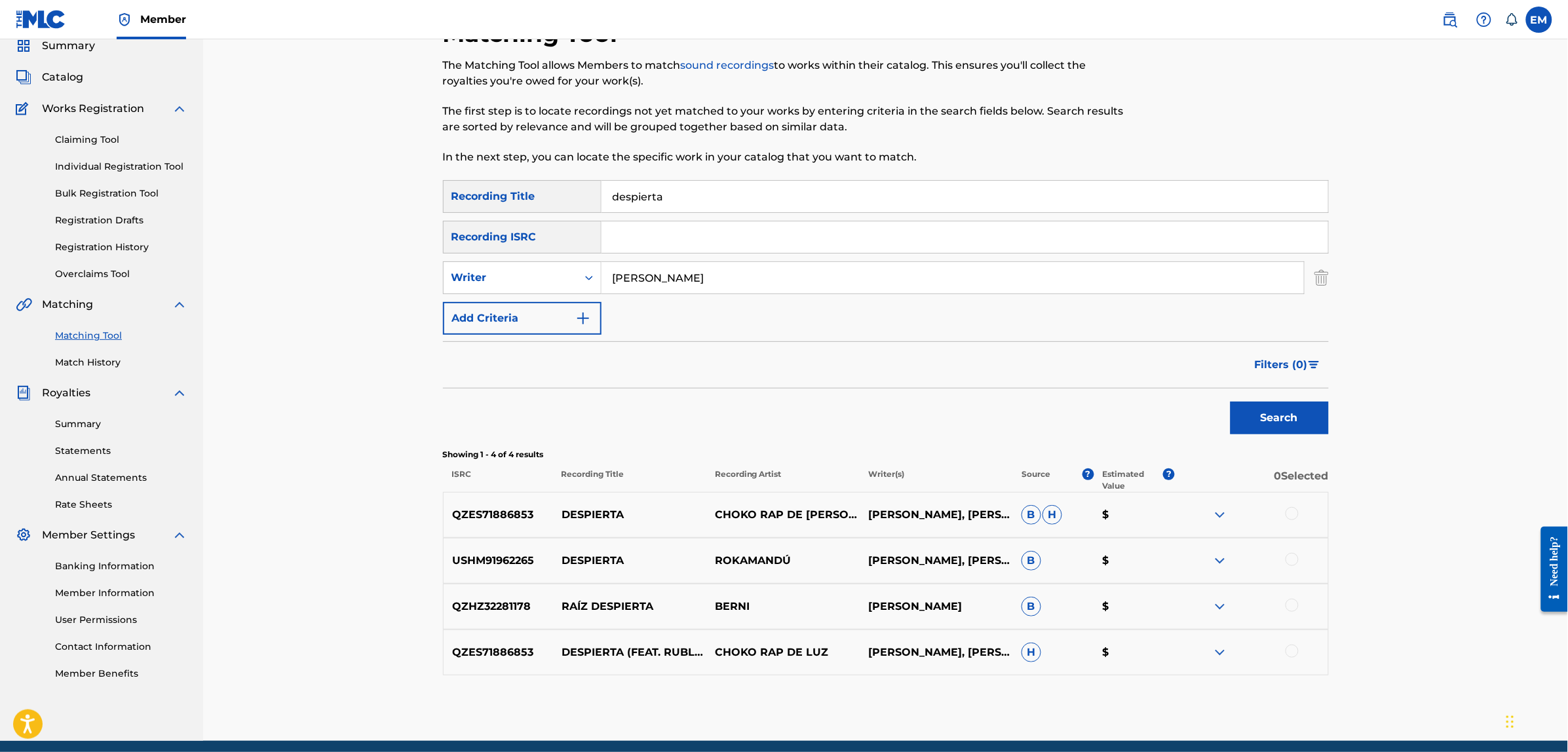
scroll to position [105, 0]
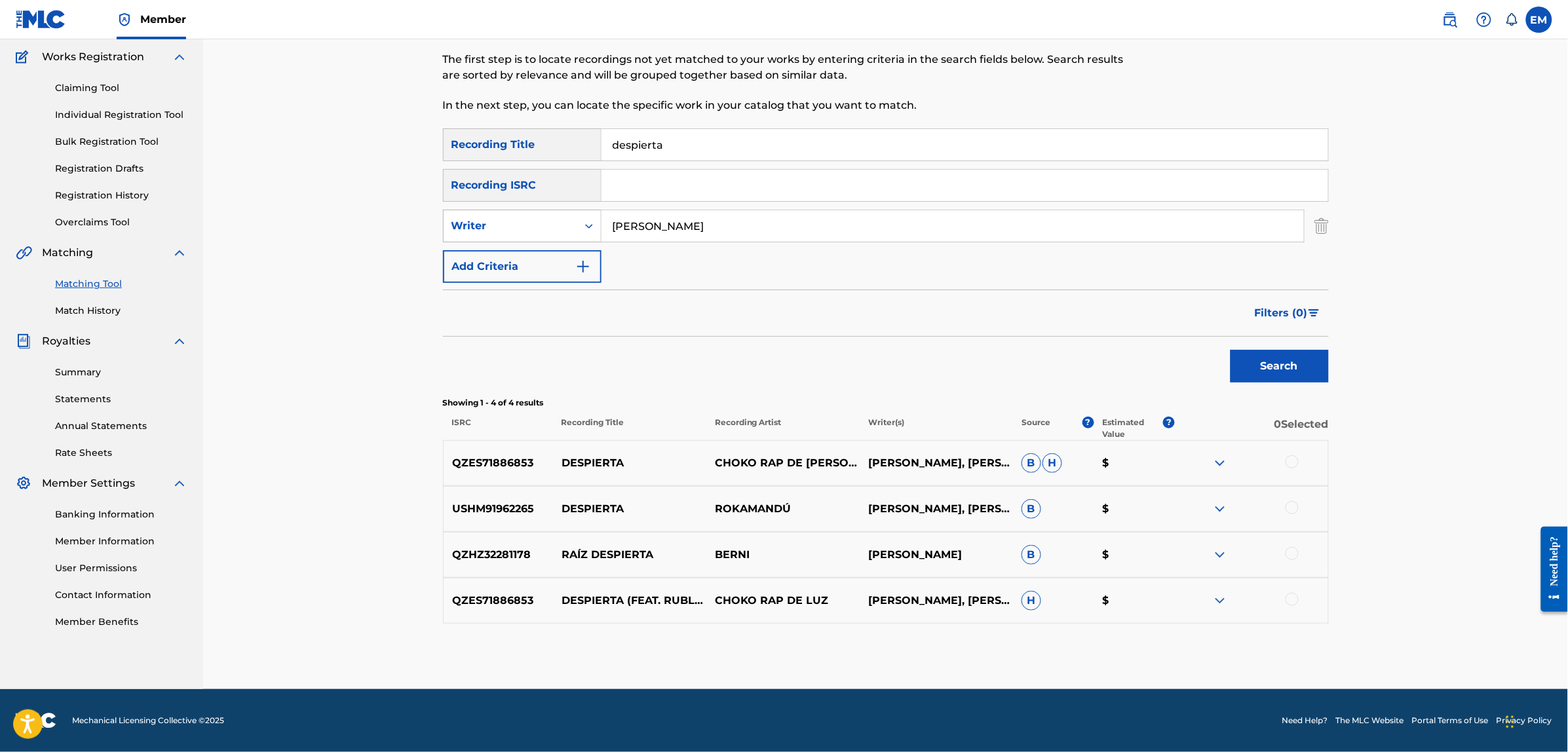
drag, startPoint x: 702, startPoint y: 221, endPoint x: 558, endPoint y: 215, distance: 144.1
click at [558, 215] on div "SearchWithCriteria32b46078-d4ae-42fd-b150-9528a5d1fe35 Writer [PERSON_NAME]" at bounding box center [886, 226] width 886 height 33
click at [538, 253] on button "Add Criteria" at bounding box center [522, 266] width 158 height 33
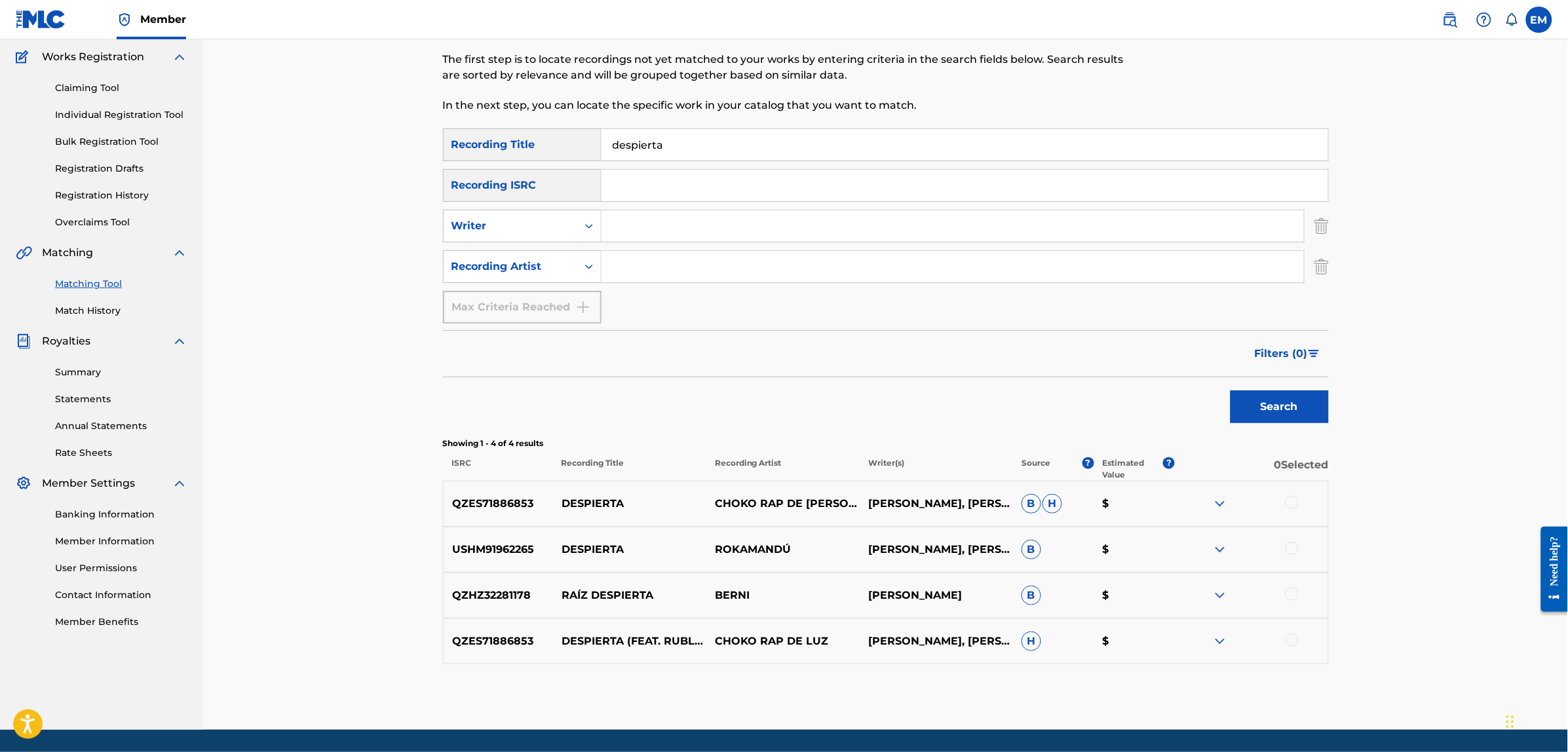
click at [621, 272] on input "Search Form" at bounding box center [952, 266] width 702 height 32
type input "suburbano"
click at [1230, 390] on button "Search" at bounding box center [1279, 407] width 98 height 33
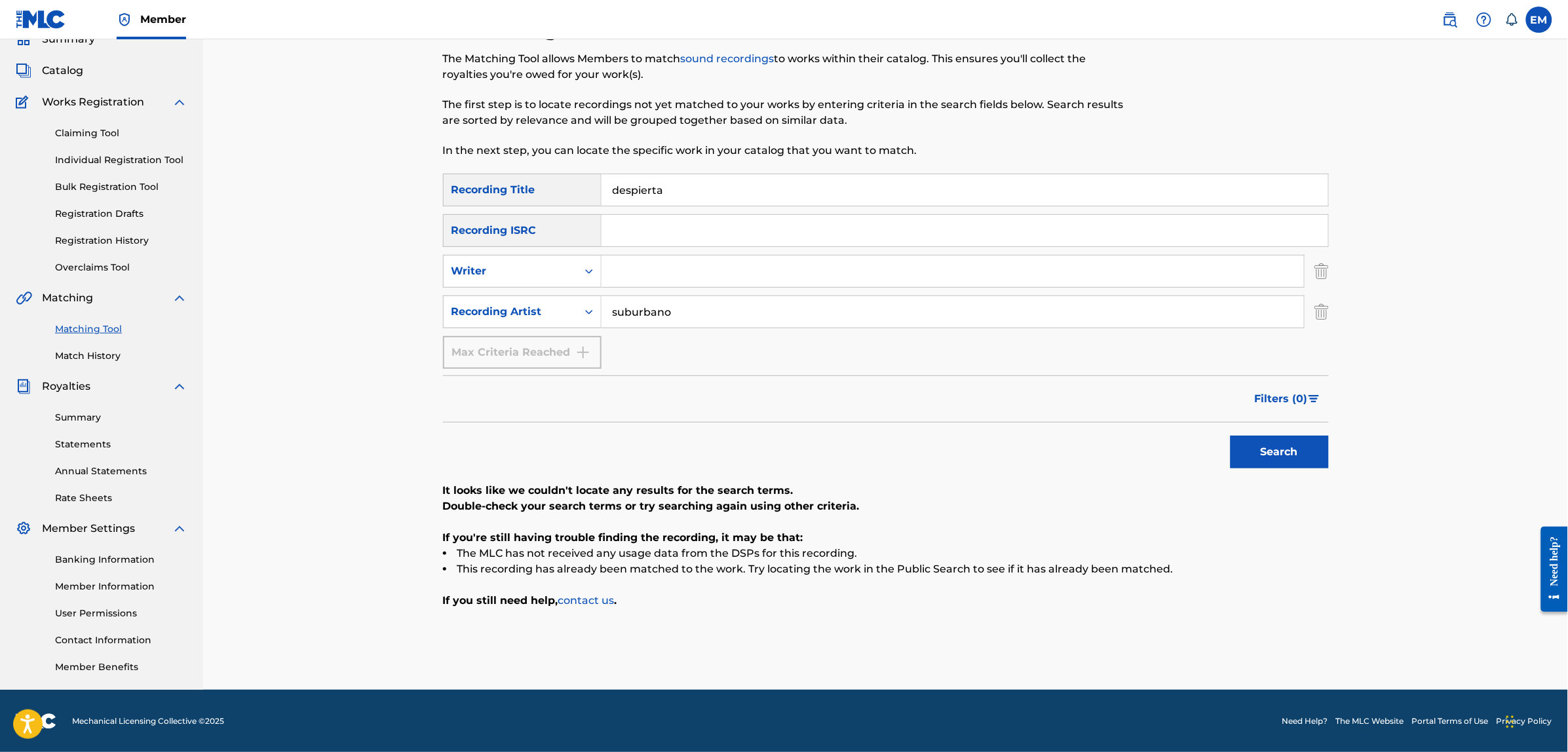
drag, startPoint x: 701, startPoint y: 312, endPoint x: 554, endPoint y: 290, distance: 148.6
click at [554, 290] on div "SearchWithCriteria3a5f316d-1591-4fc4-936f-0313e065cfe0 Recording Title despiert…" at bounding box center [886, 271] width 886 height 195
click at [549, 264] on div "Writer" at bounding box center [510, 271] width 118 height 16
click at [619, 275] on input "Search Form" at bounding box center [952, 271] width 702 height 32
type input "[PERSON_NAME]"
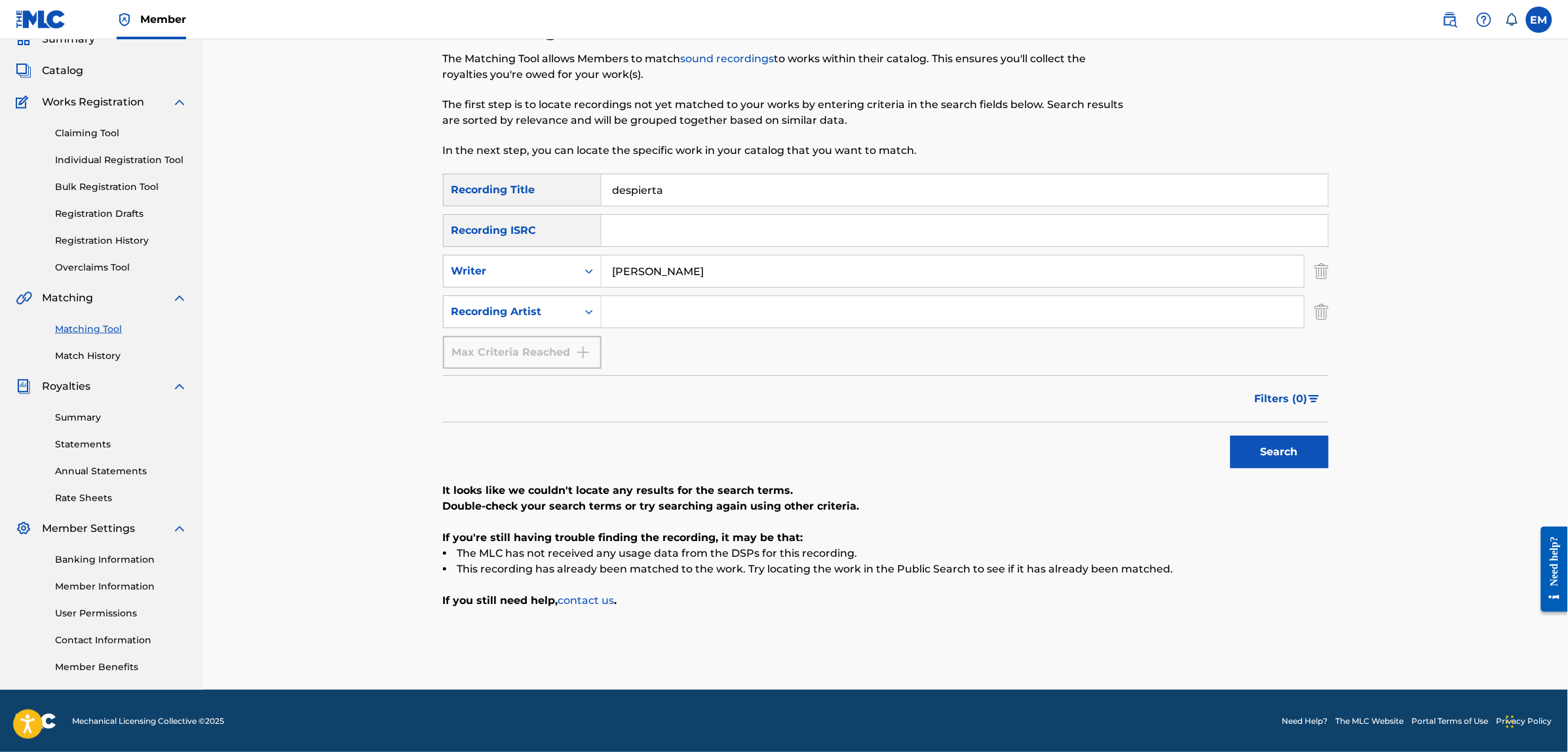
click at [1230, 435] on button "Search" at bounding box center [1279, 452] width 98 height 33
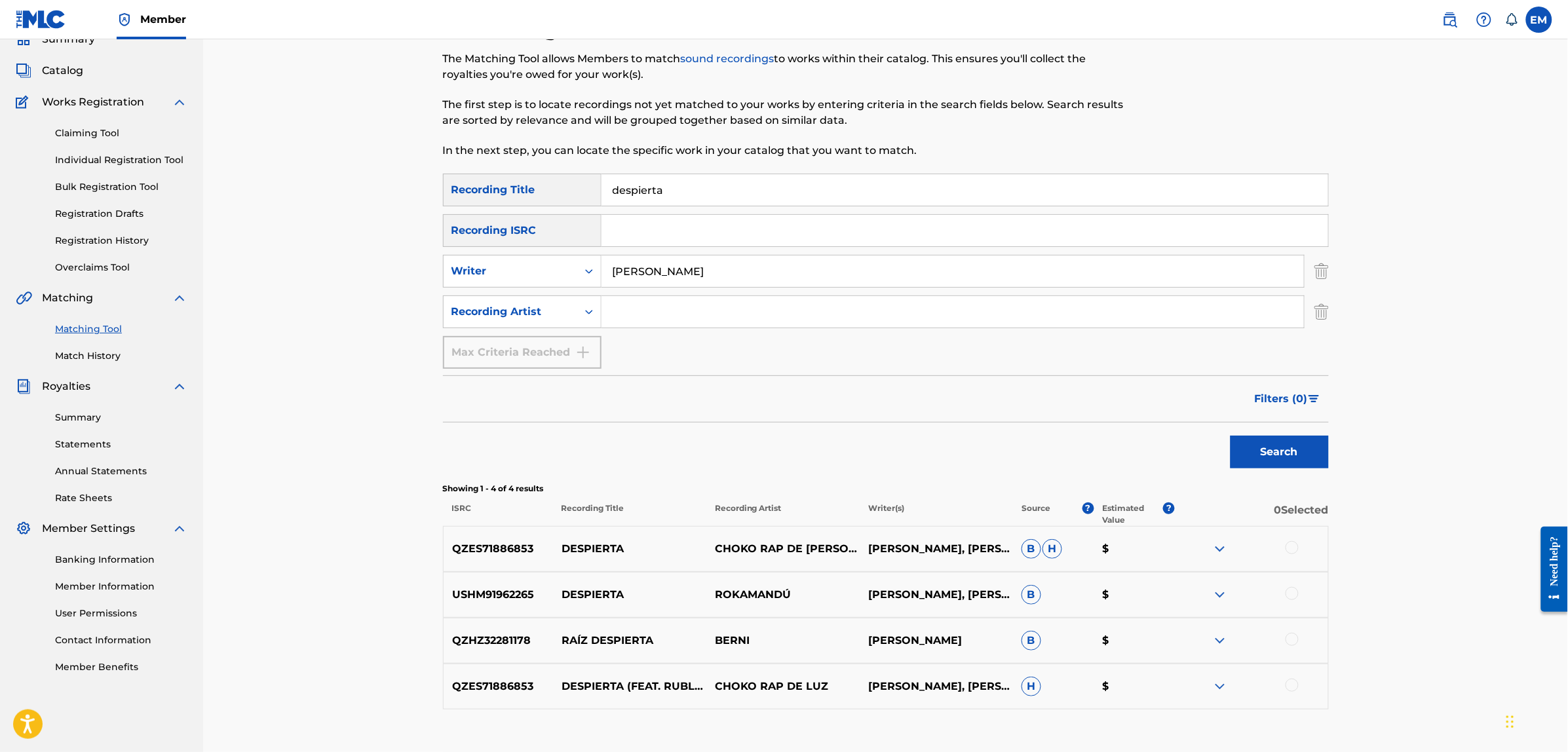
drag, startPoint x: 721, startPoint y: 184, endPoint x: 517, endPoint y: 190, distance: 204.1
click at [517, 190] on div "SearchWithCriteria3a5f316d-1591-4fc4-936f-0313e065cfe0 Recording Title despierta" at bounding box center [886, 190] width 886 height 33
drag, startPoint x: 714, startPoint y: 267, endPoint x: 544, endPoint y: 274, distance: 170.1
click at [546, 274] on div "SearchWithCriteria32b46078-d4ae-42fd-b150-9528a5d1fe35 Writer [PERSON_NAME]" at bounding box center [886, 271] width 886 height 33
click at [1230, 435] on button "Search" at bounding box center [1279, 452] width 98 height 33
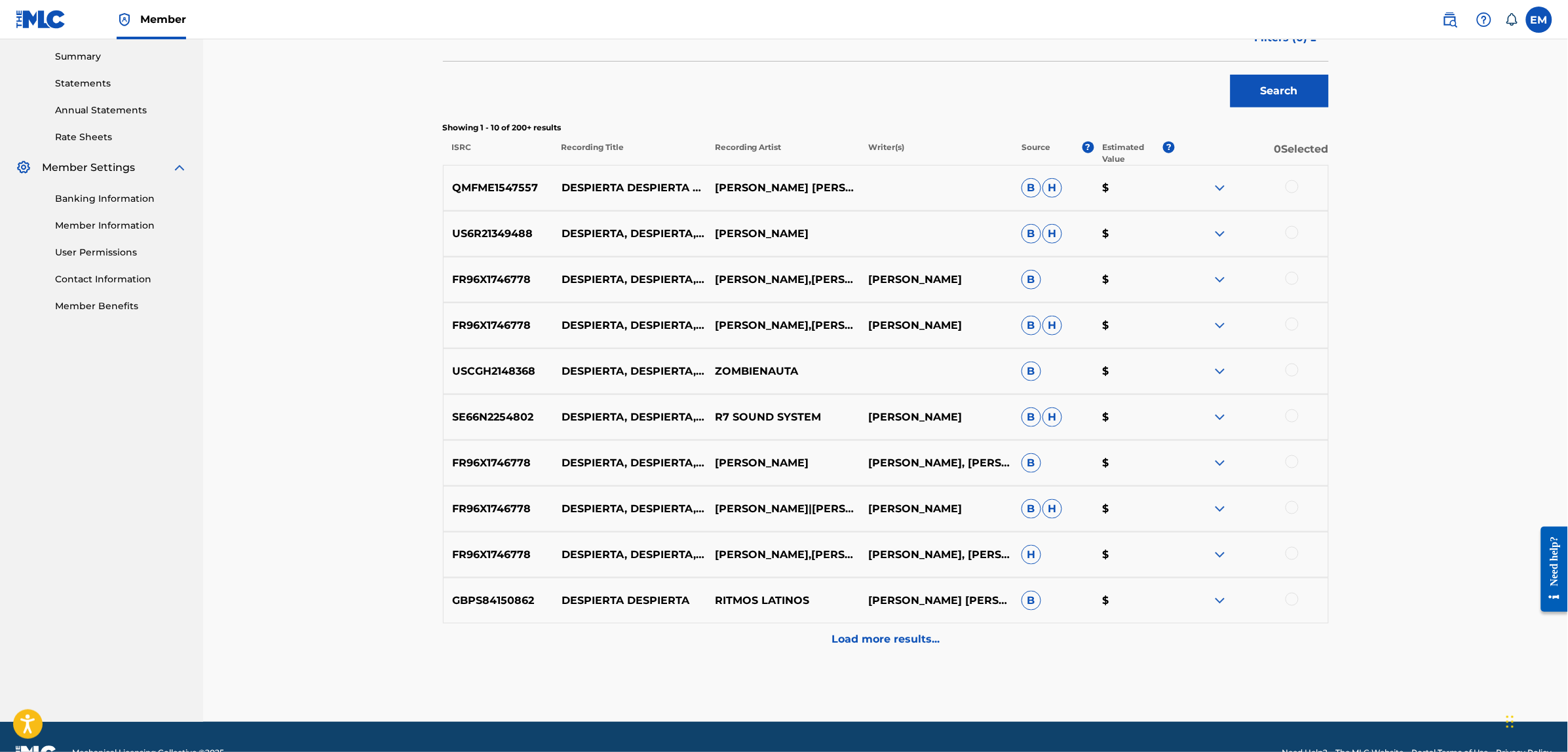
scroll to position [453, 0]
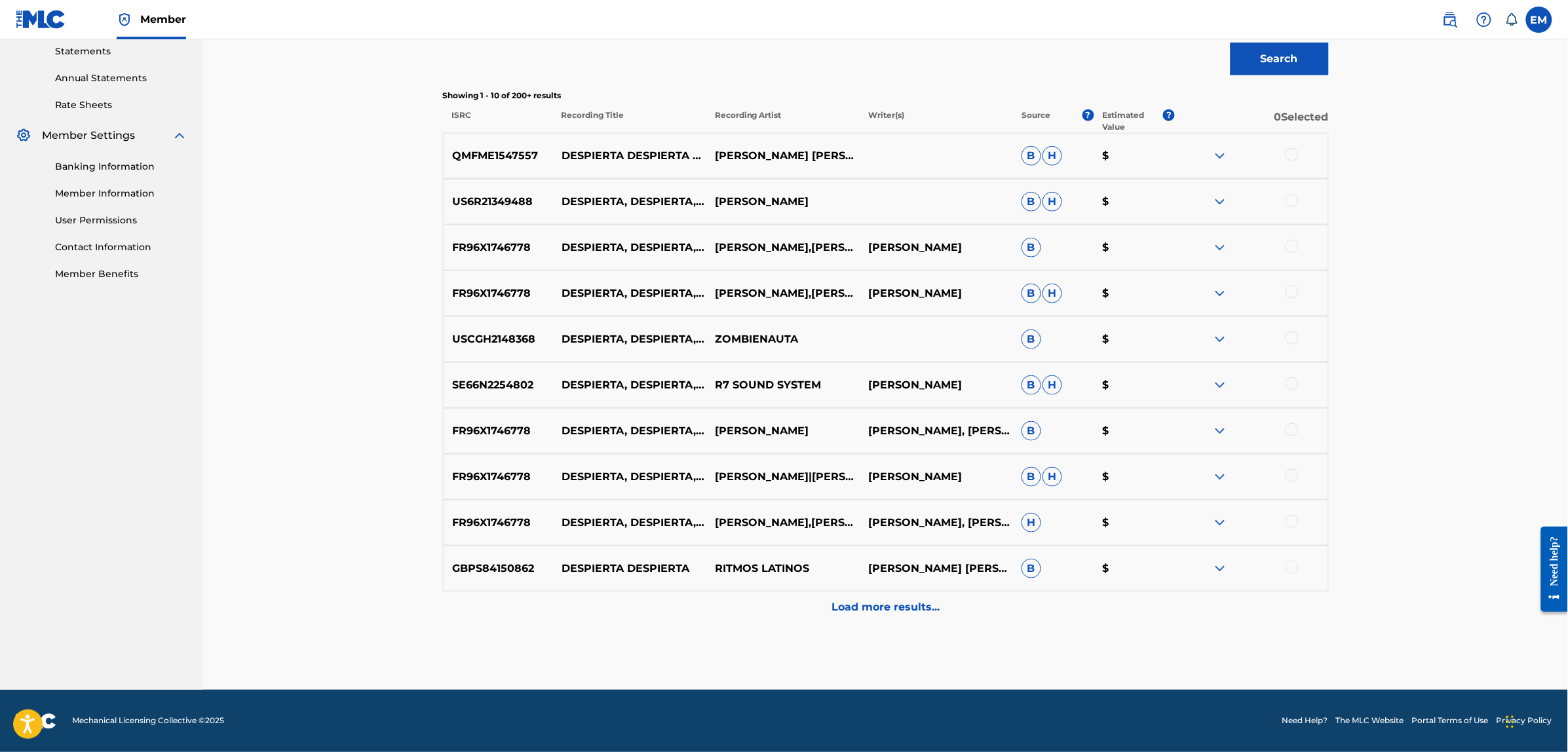
click at [869, 599] on p "Load more results..." at bounding box center [885, 607] width 108 height 16
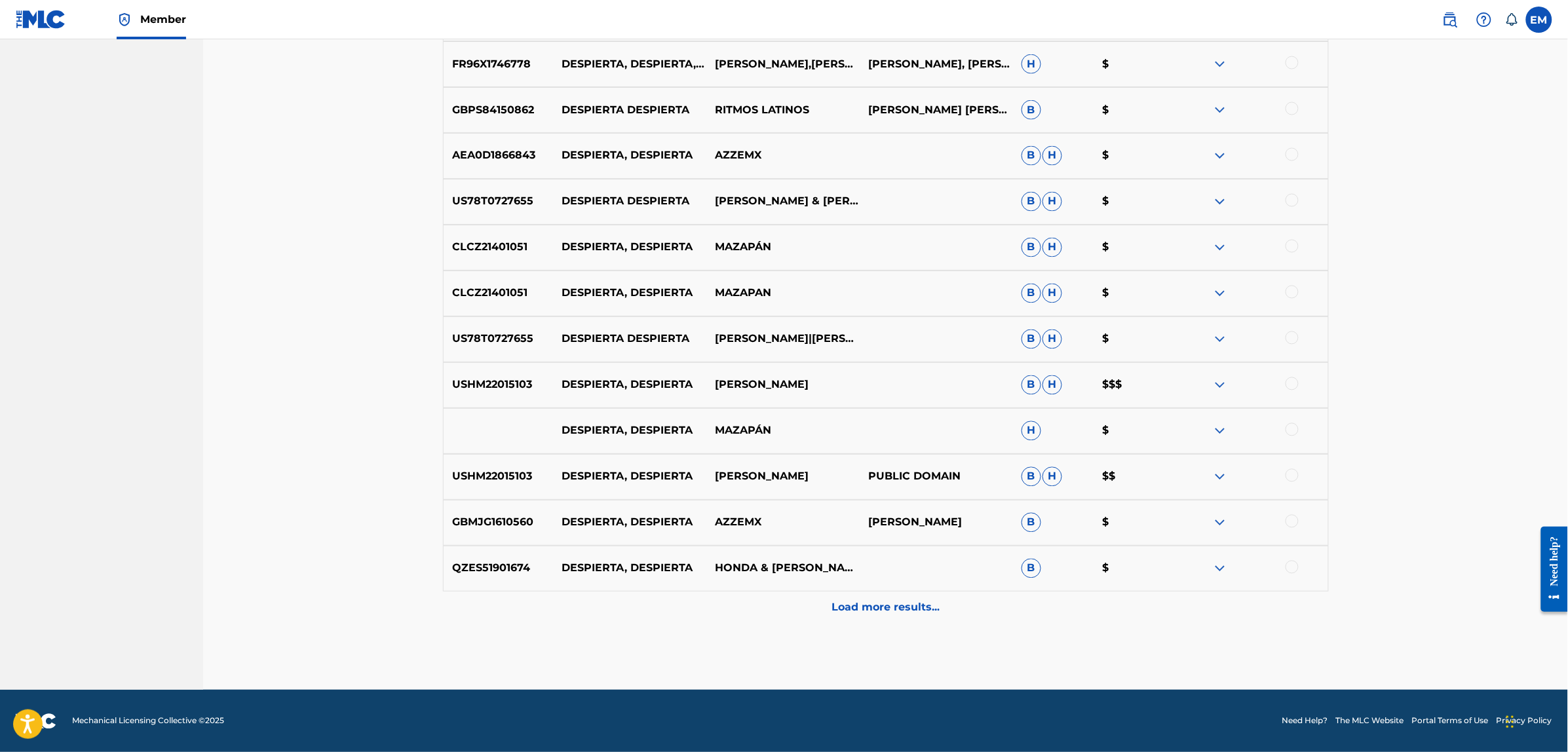
click at [863, 617] on div "Load more results..." at bounding box center [886, 608] width 886 height 33
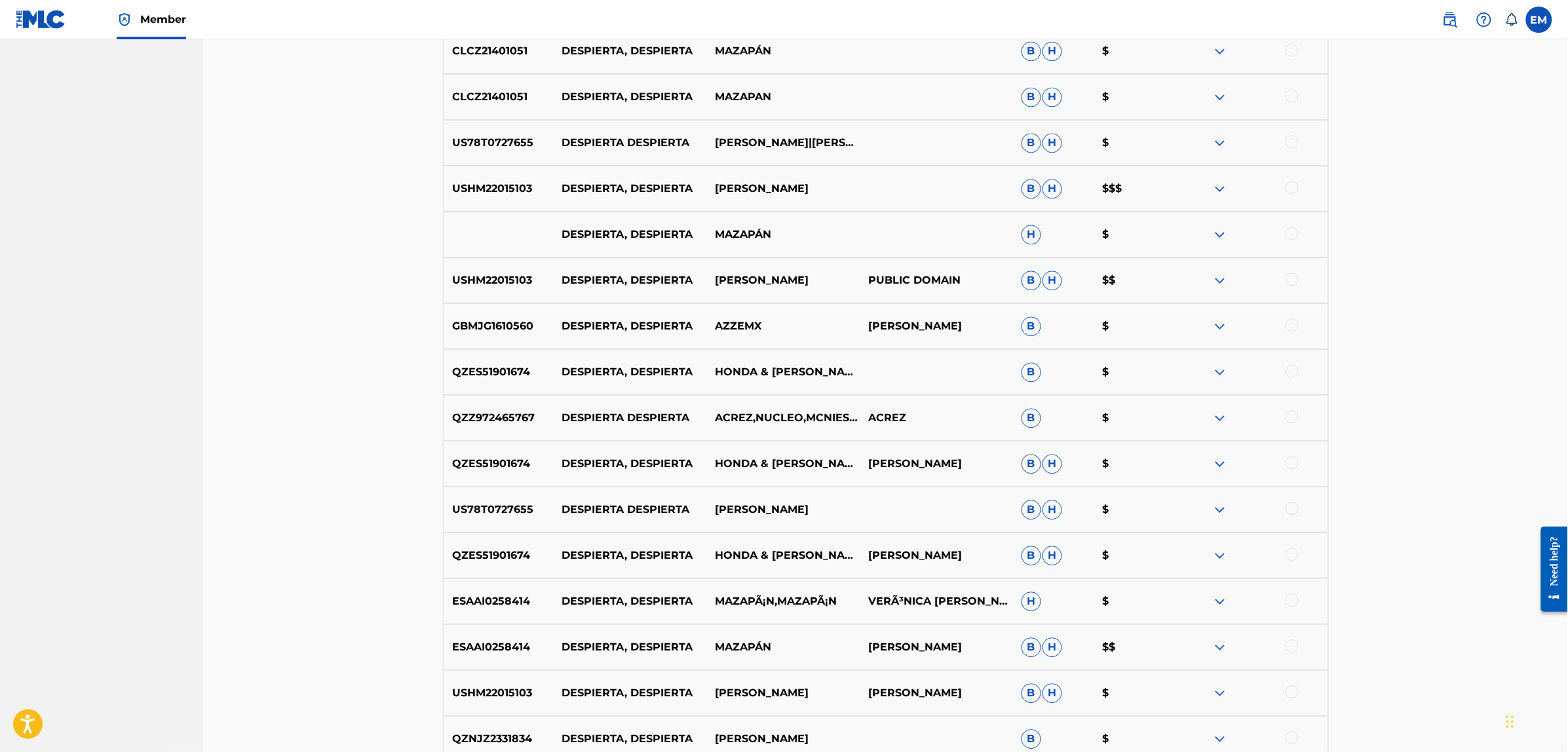
scroll to position [1369, 0]
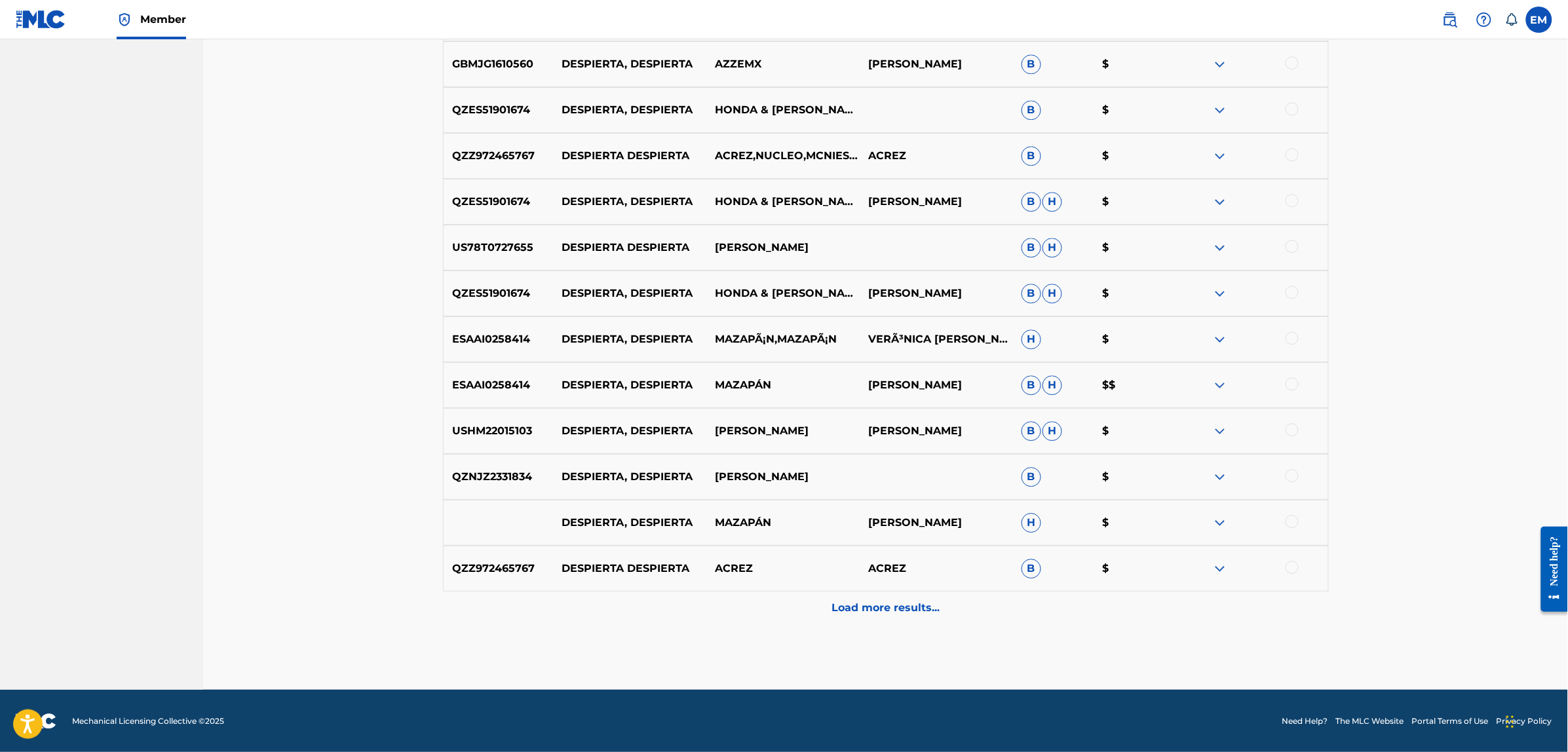
click at [874, 604] on p "Load more results..." at bounding box center [885, 607] width 108 height 16
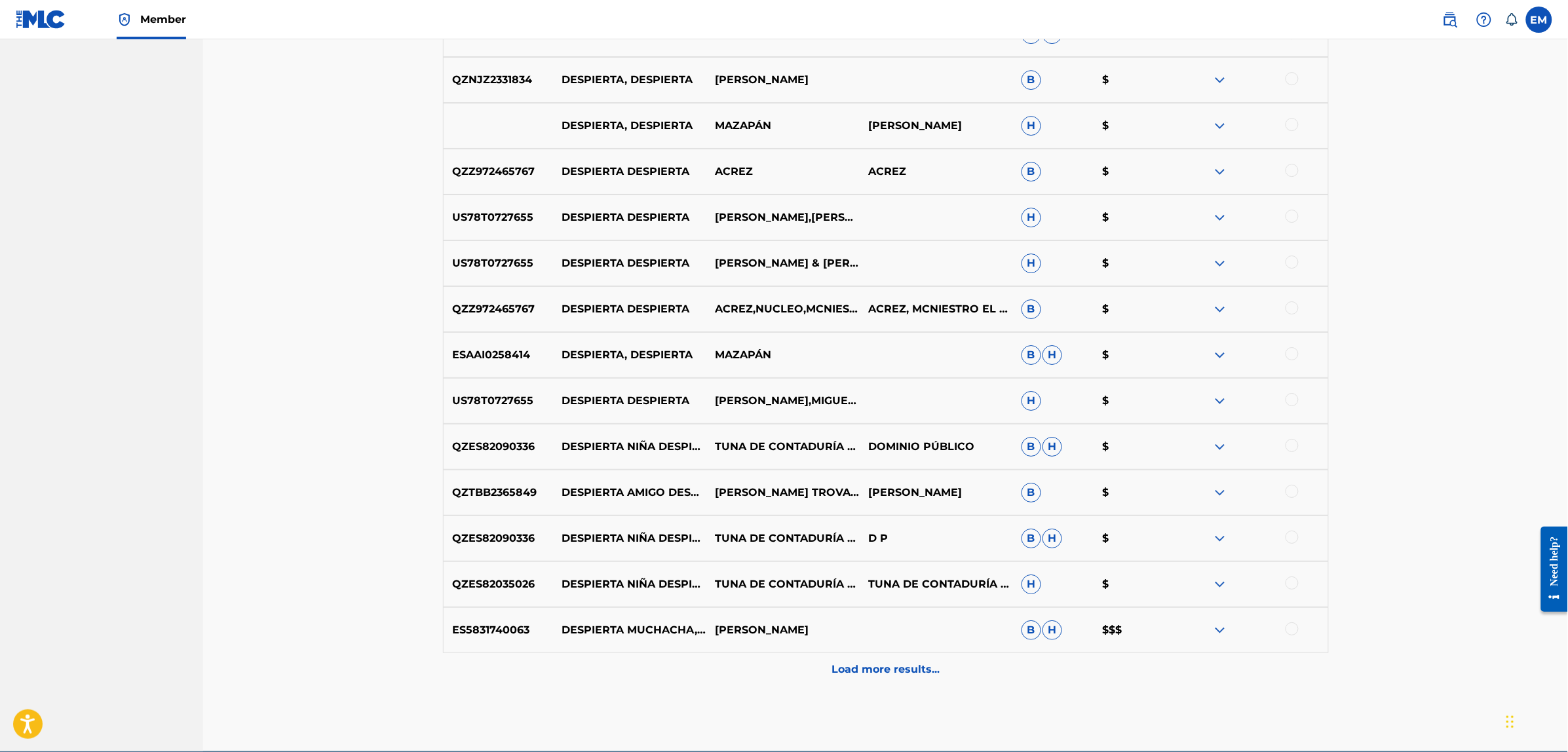
scroll to position [1778, 0]
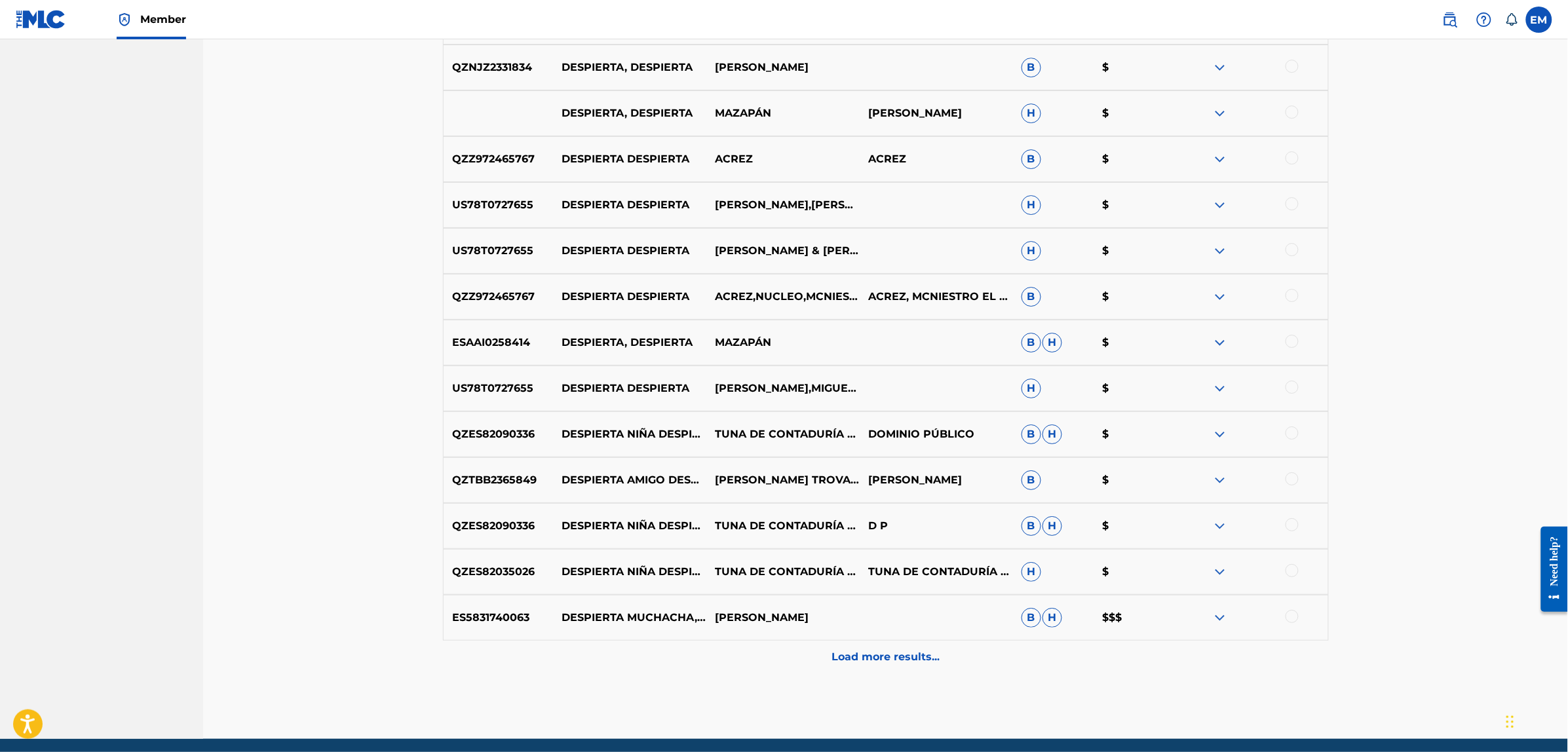
click at [875, 655] on p "Load more results..." at bounding box center [885, 657] width 108 height 16
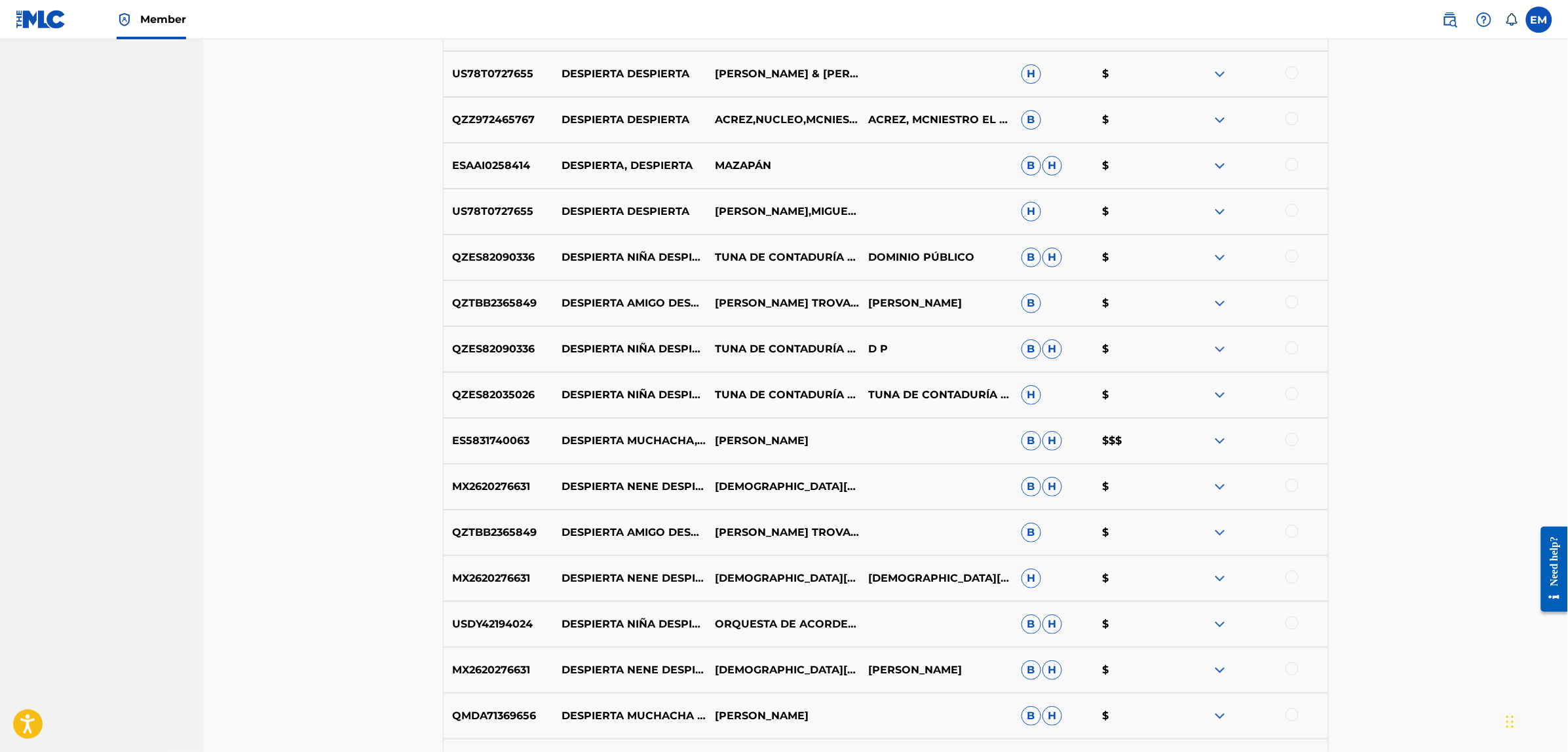
scroll to position [2285, 0]
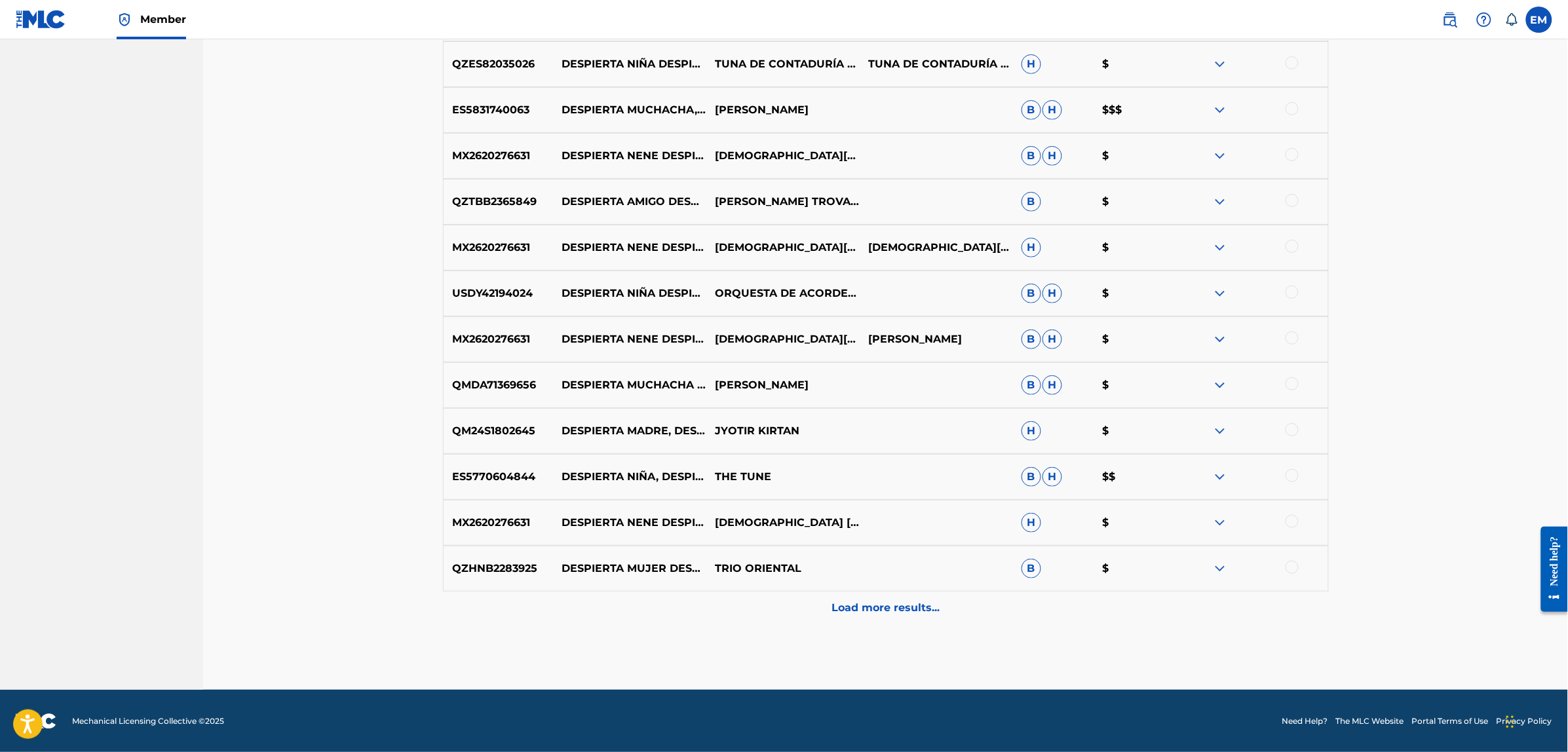
click at [851, 601] on p "Load more results..." at bounding box center [885, 607] width 108 height 16
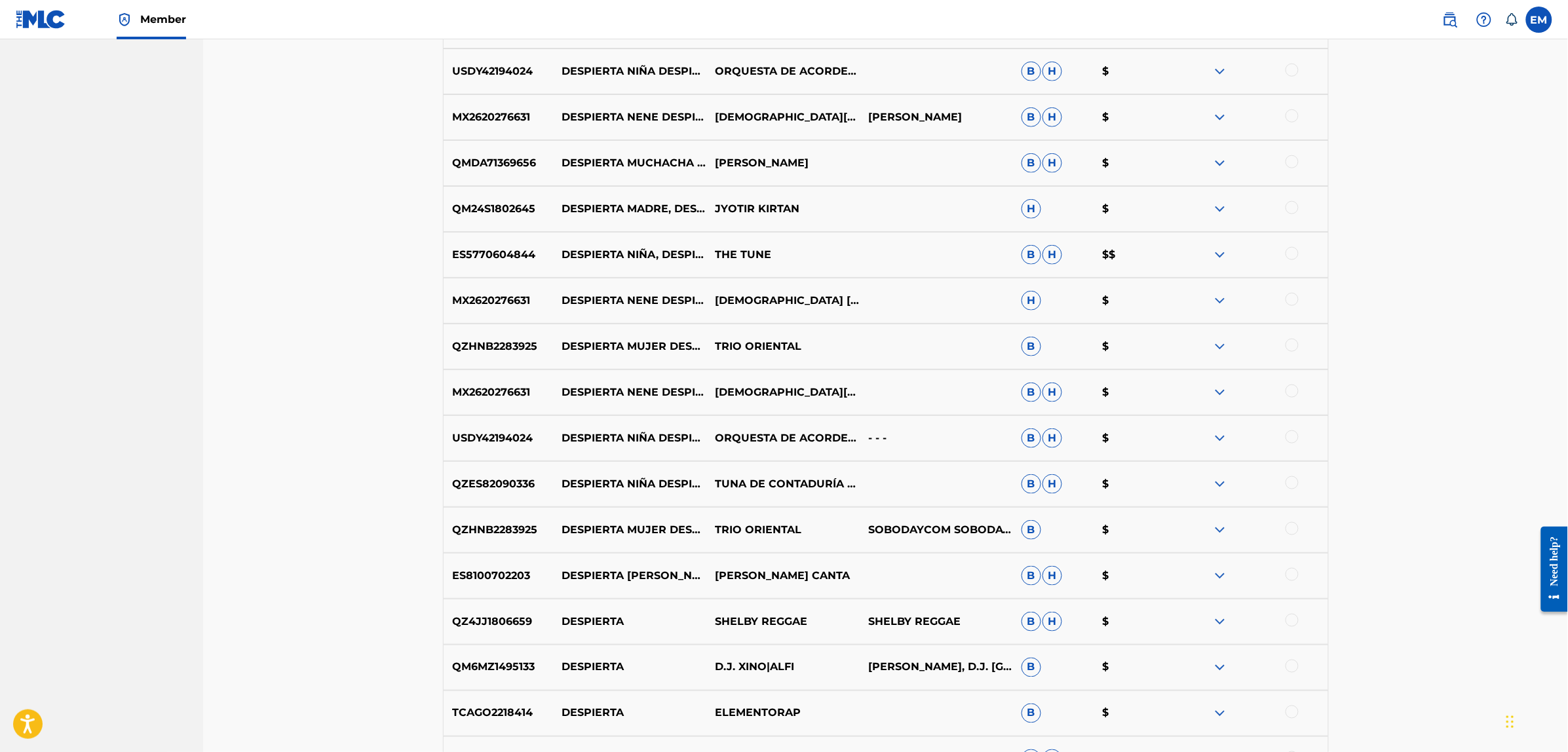
scroll to position [2744, 0]
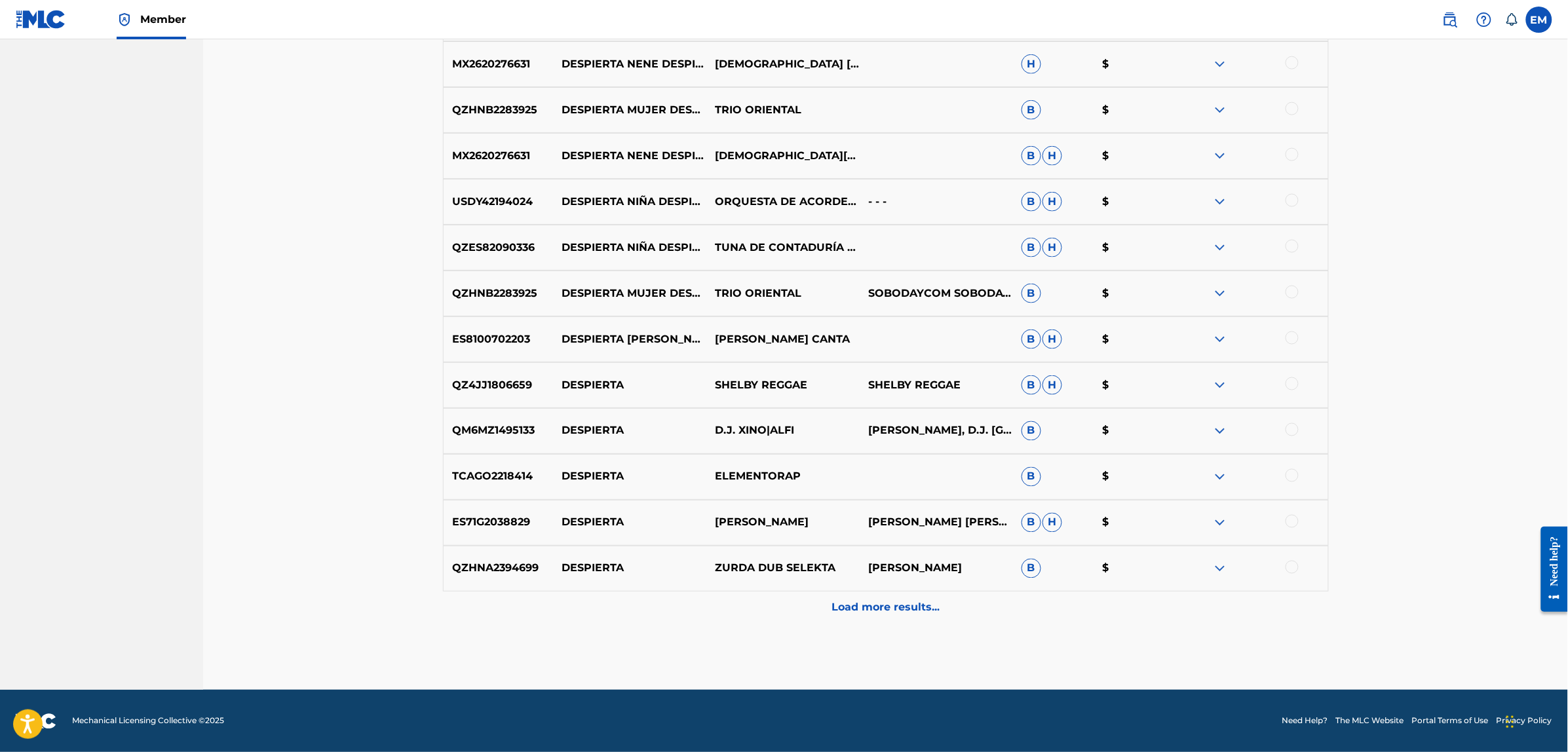
click at [873, 607] on p "Load more results..." at bounding box center [885, 607] width 108 height 16
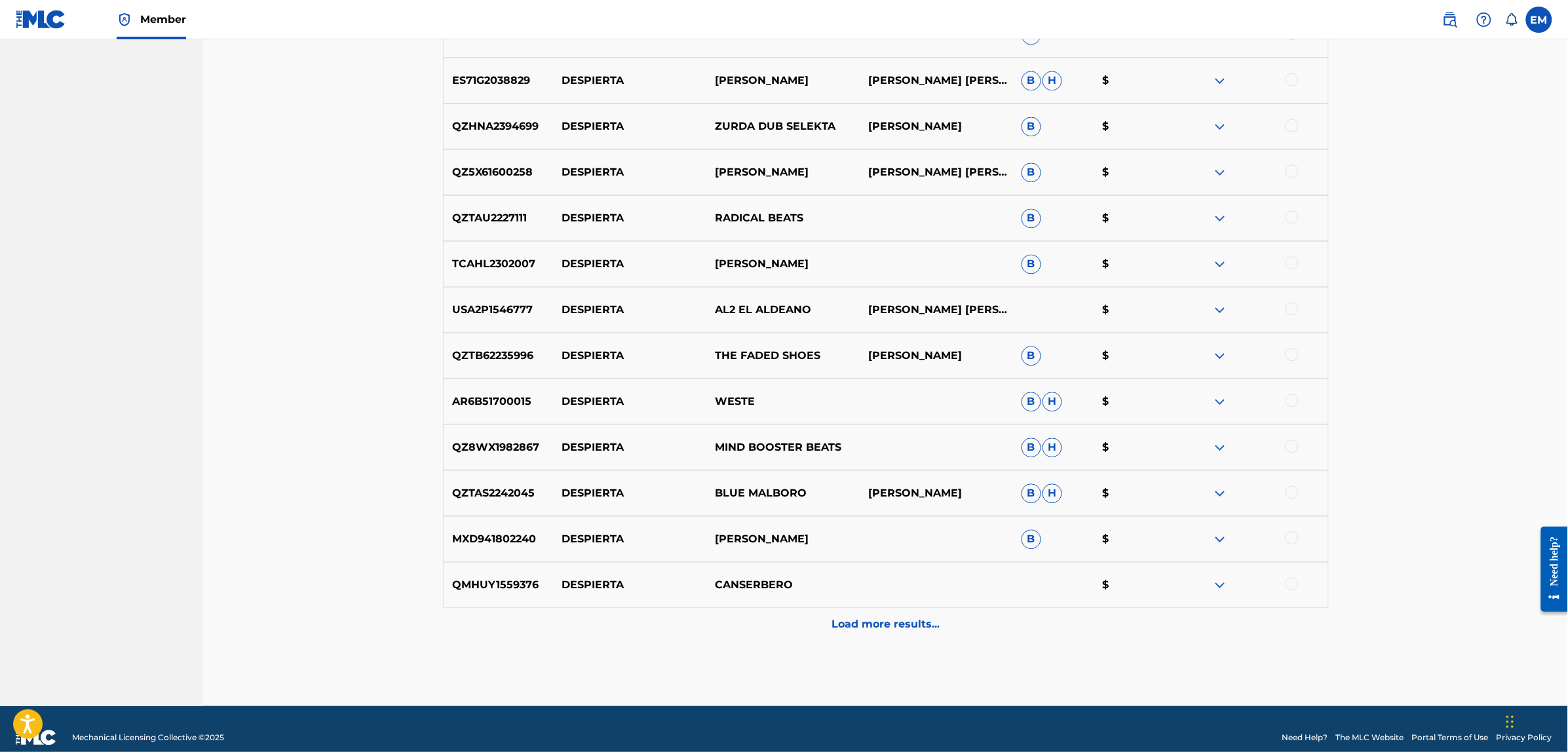
scroll to position [3202, 0]
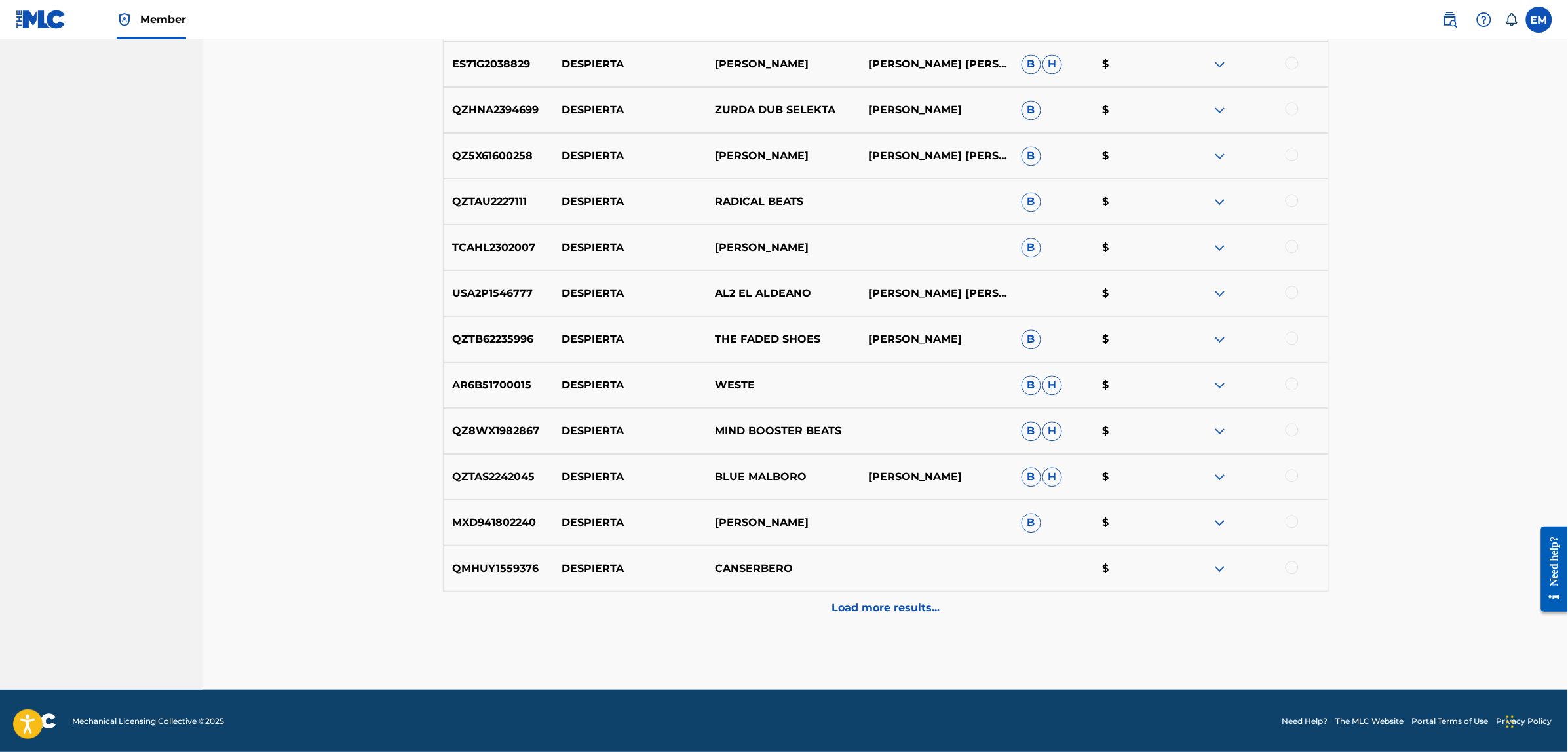
click at [891, 619] on div "Load more results..." at bounding box center [886, 608] width 886 height 33
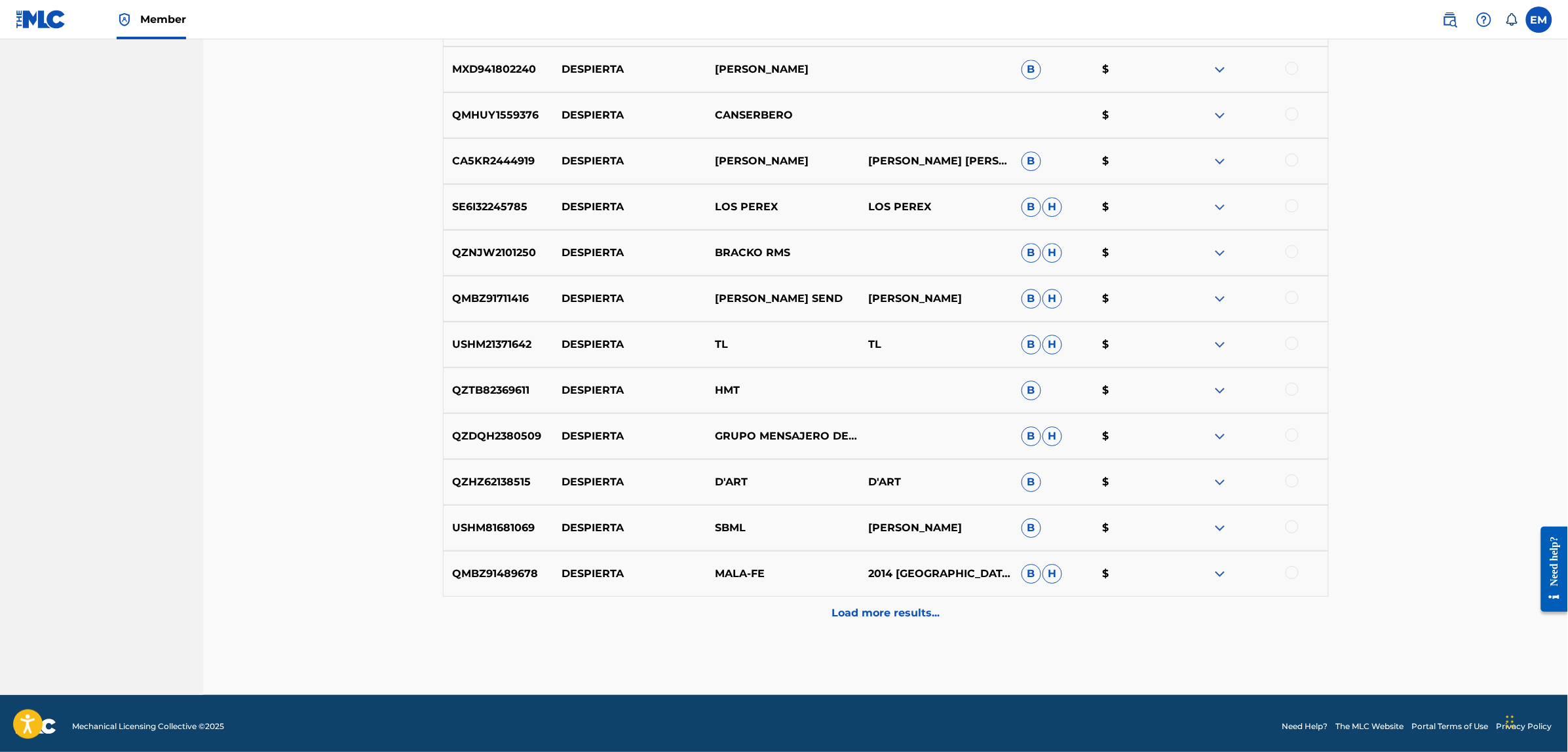
scroll to position [3660, 0]
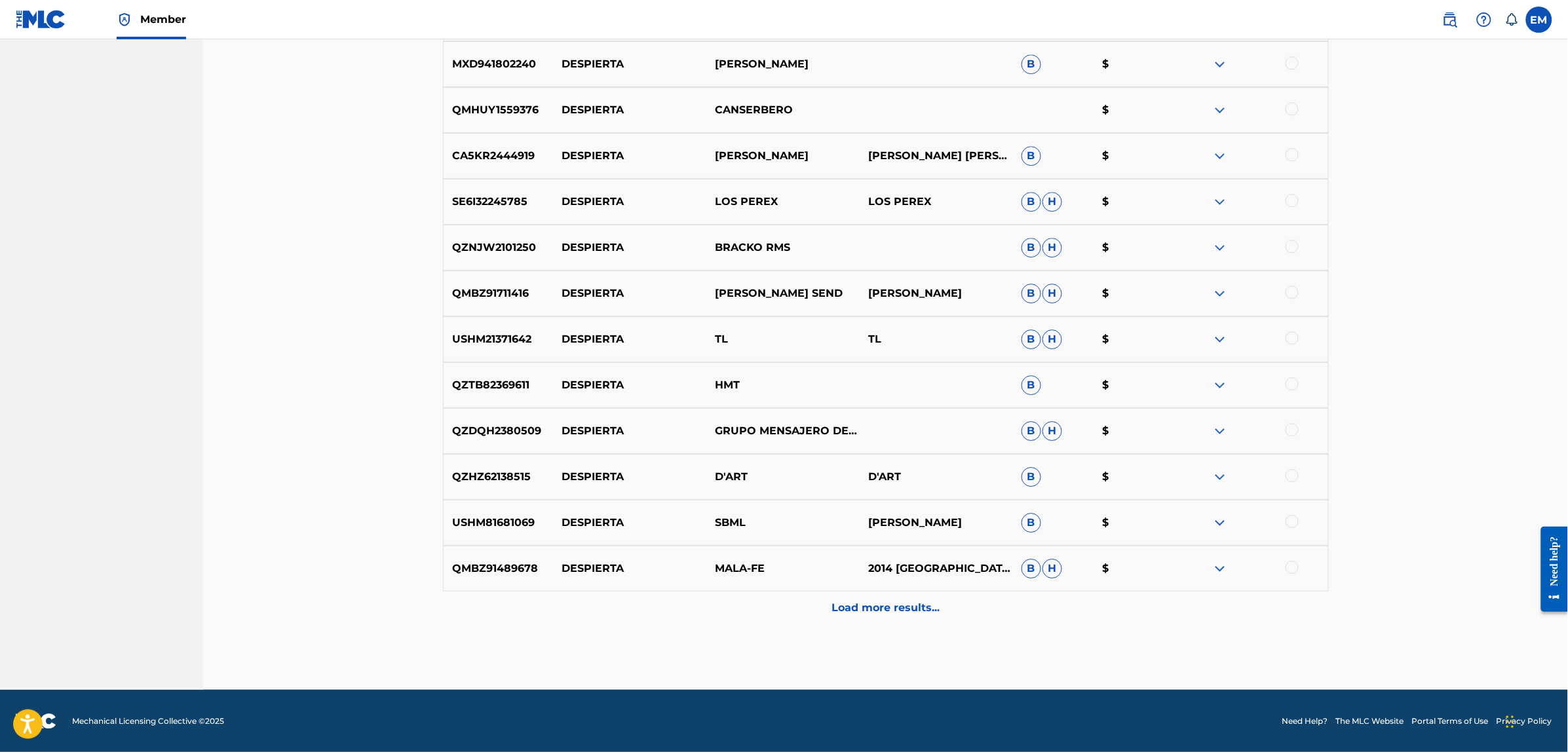
click at [908, 607] on p "Load more results..." at bounding box center [885, 607] width 108 height 16
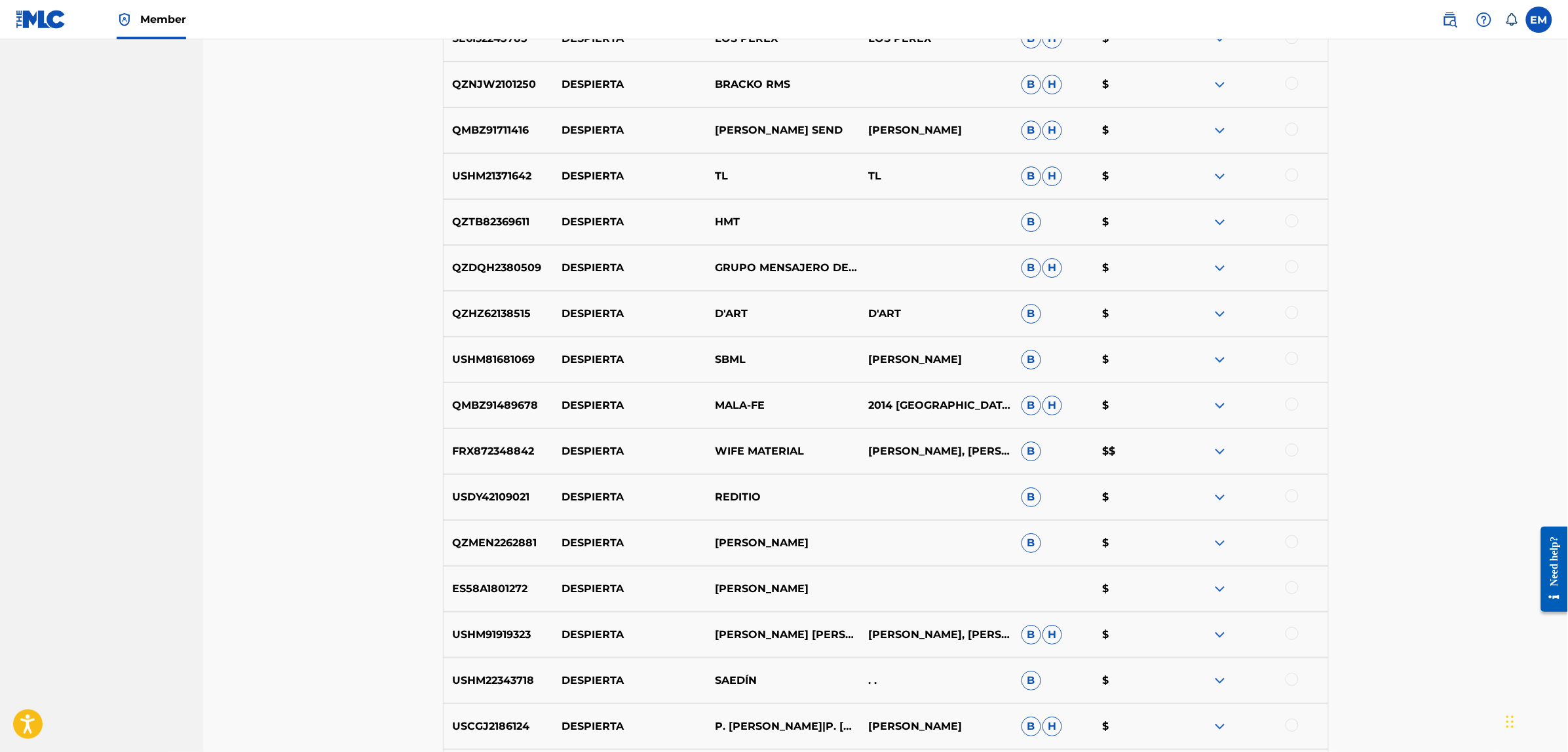
scroll to position [4119, 0]
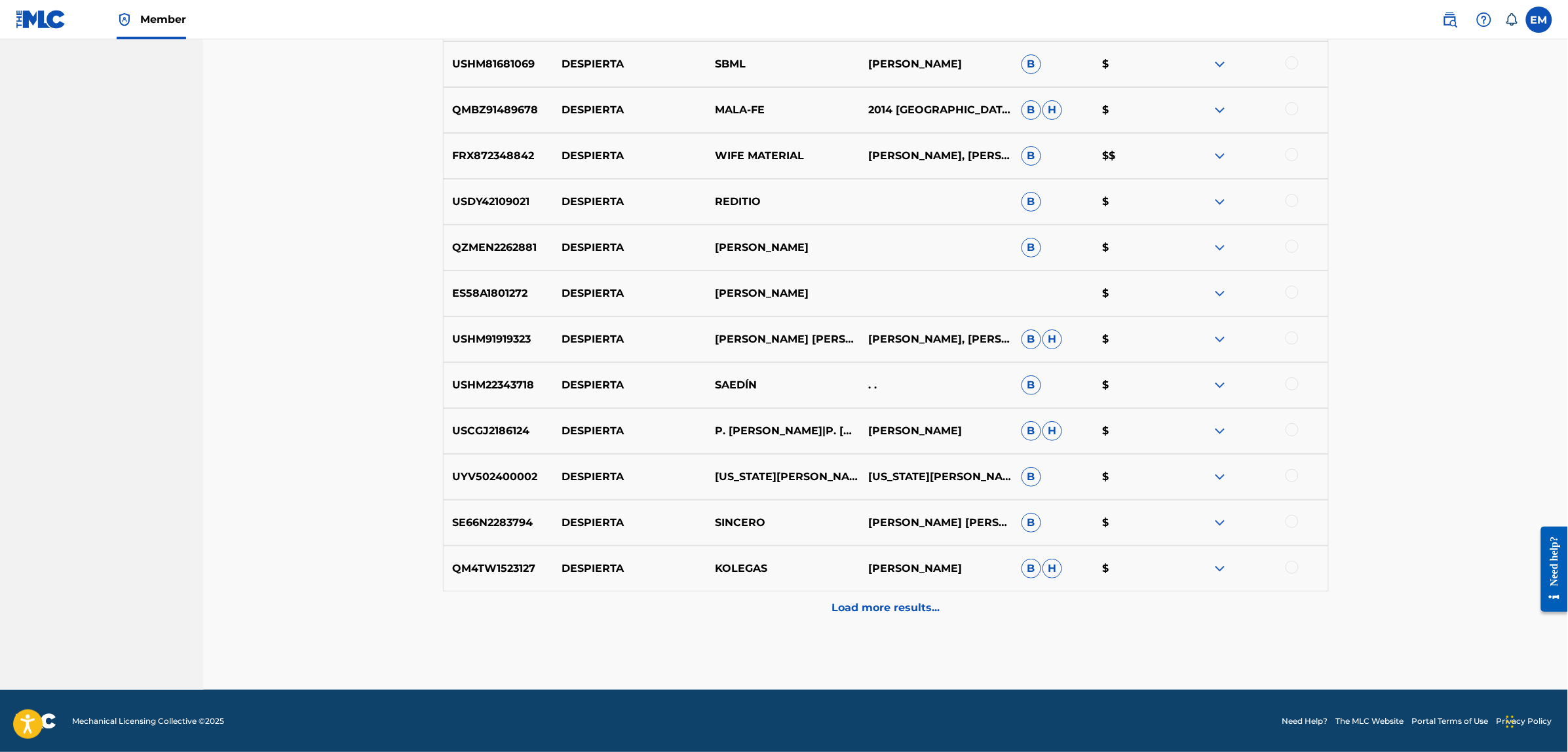
click at [876, 594] on div "Load more results..." at bounding box center [886, 608] width 886 height 33
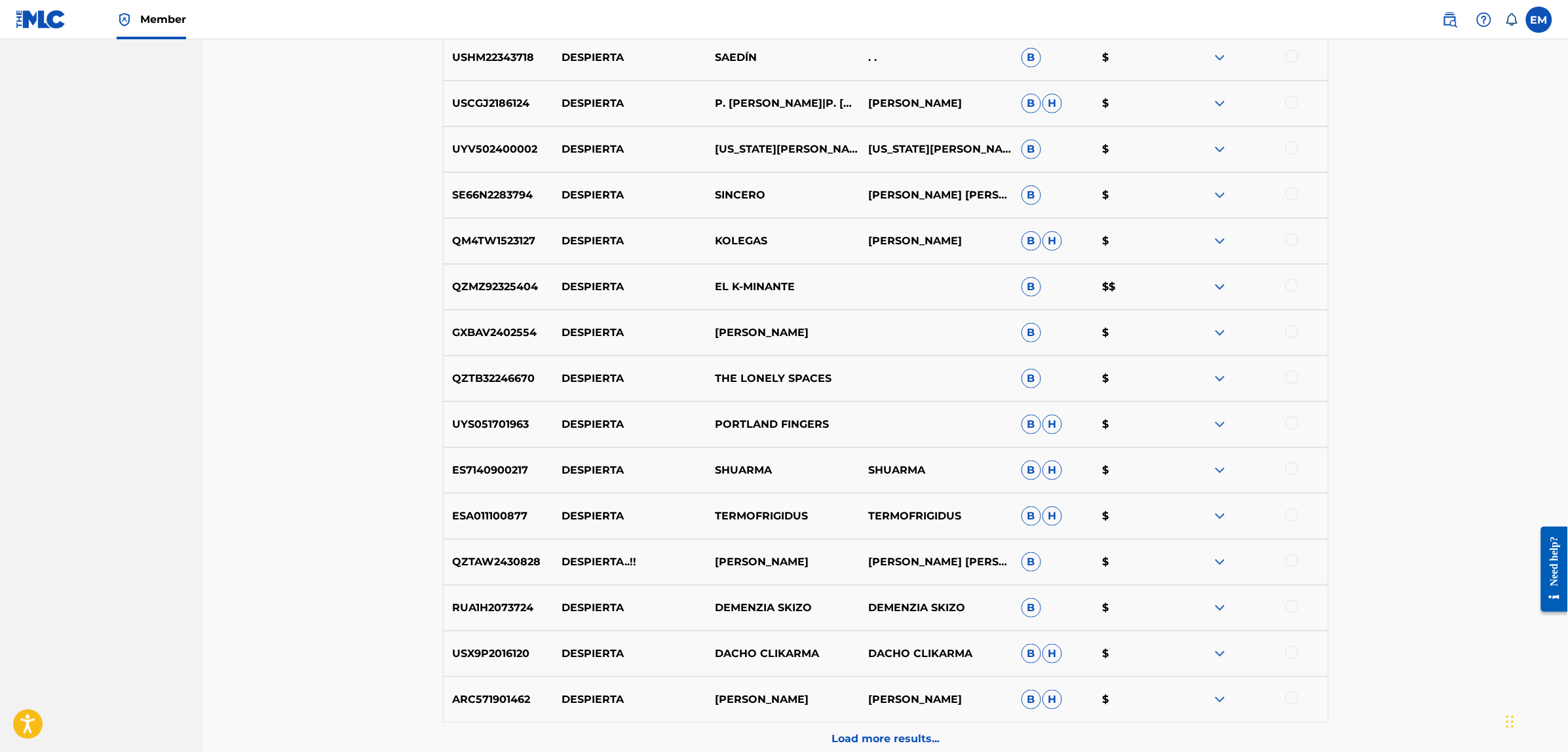
scroll to position [4577, 0]
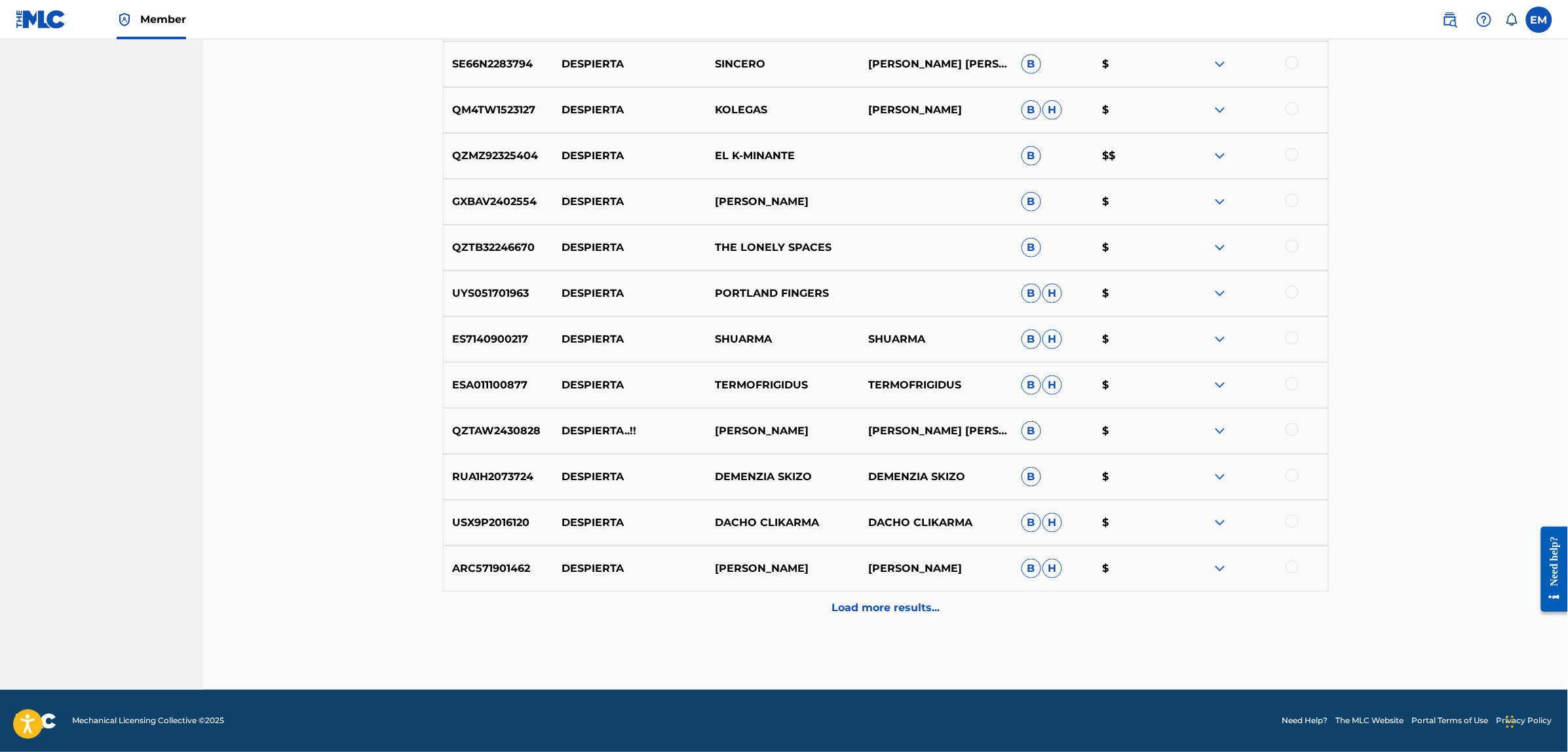
click at [879, 619] on div "Load more results..." at bounding box center [886, 608] width 886 height 33
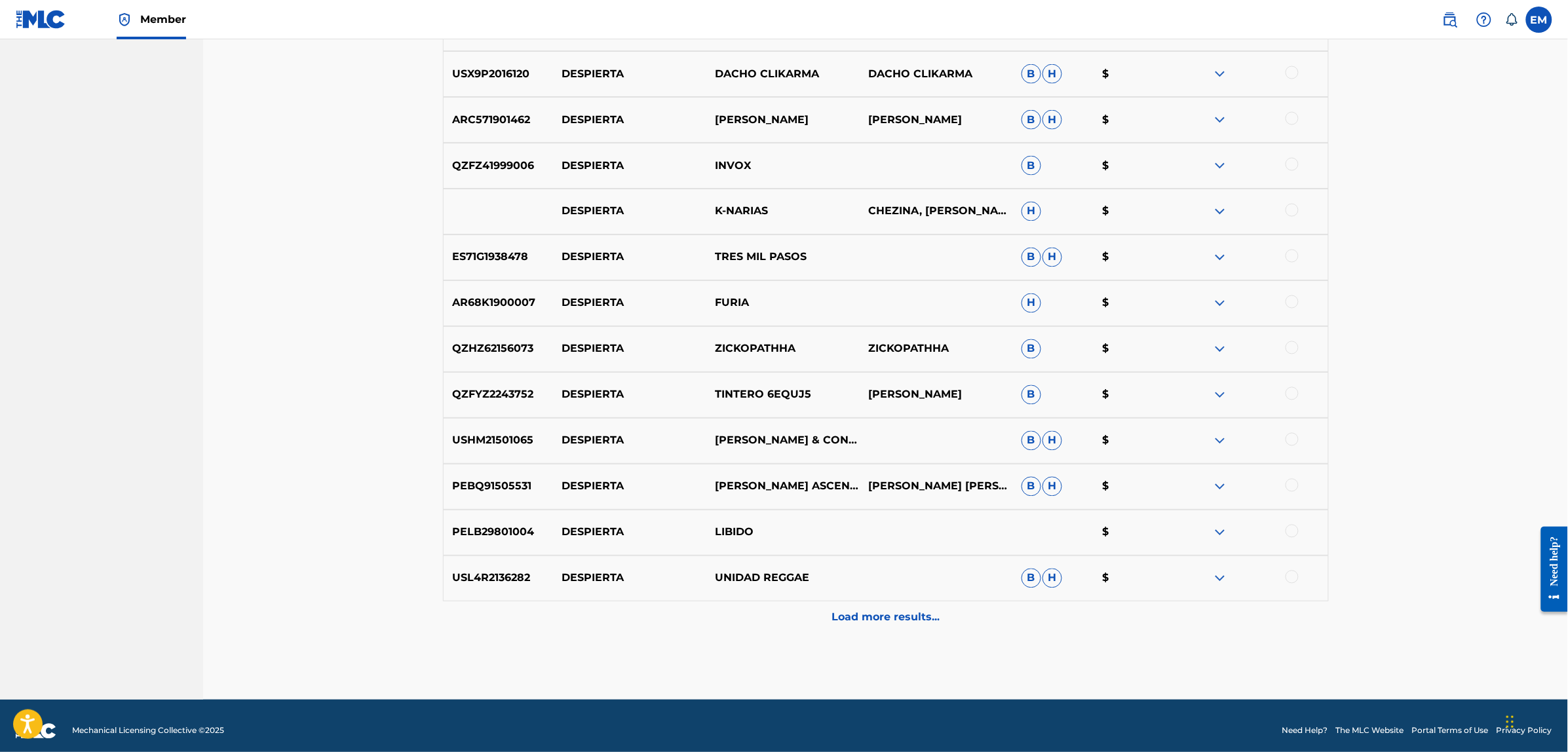
scroll to position [5036, 0]
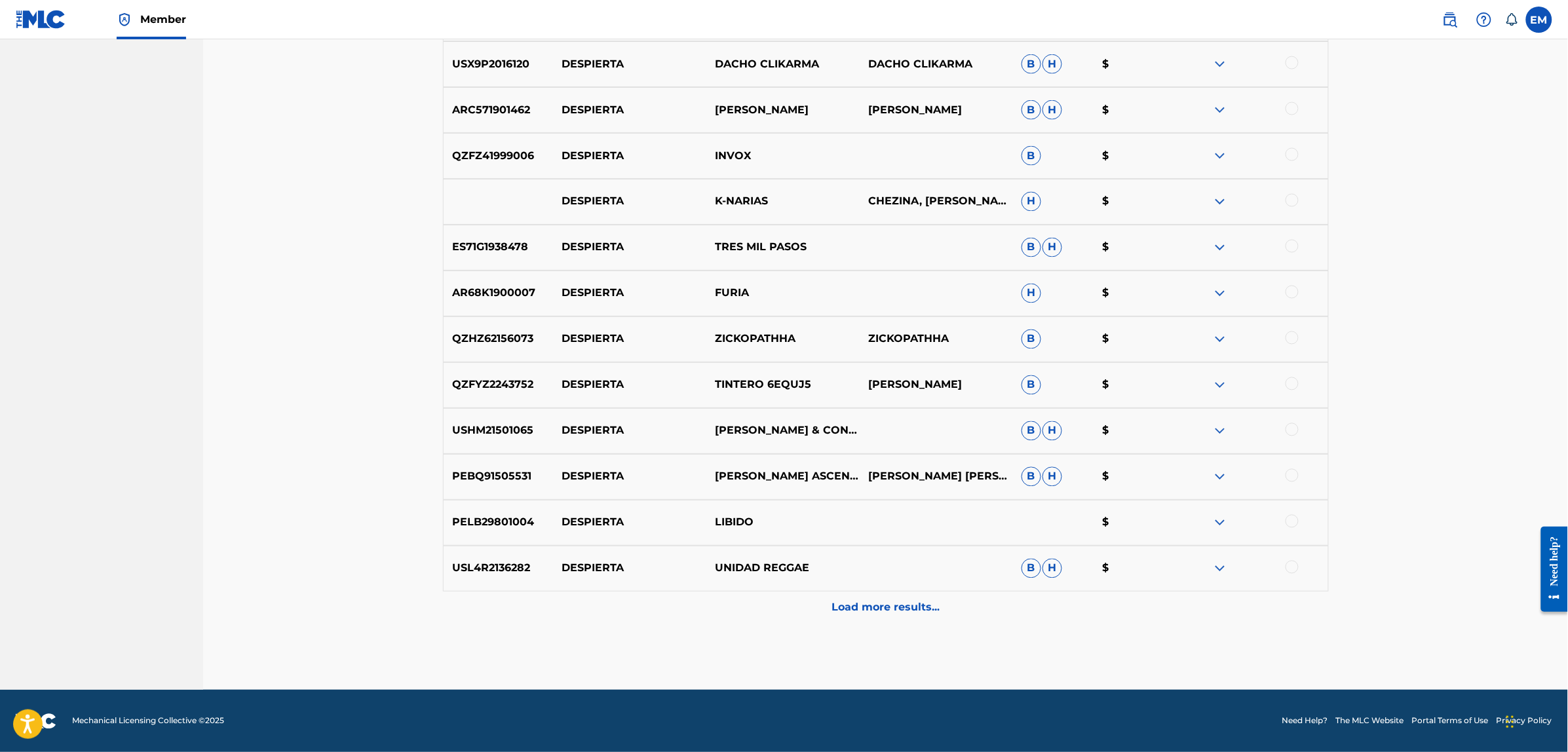
click at [851, 603] on p "Load more results..." at bounding box center [885, 607] width 108 height 16
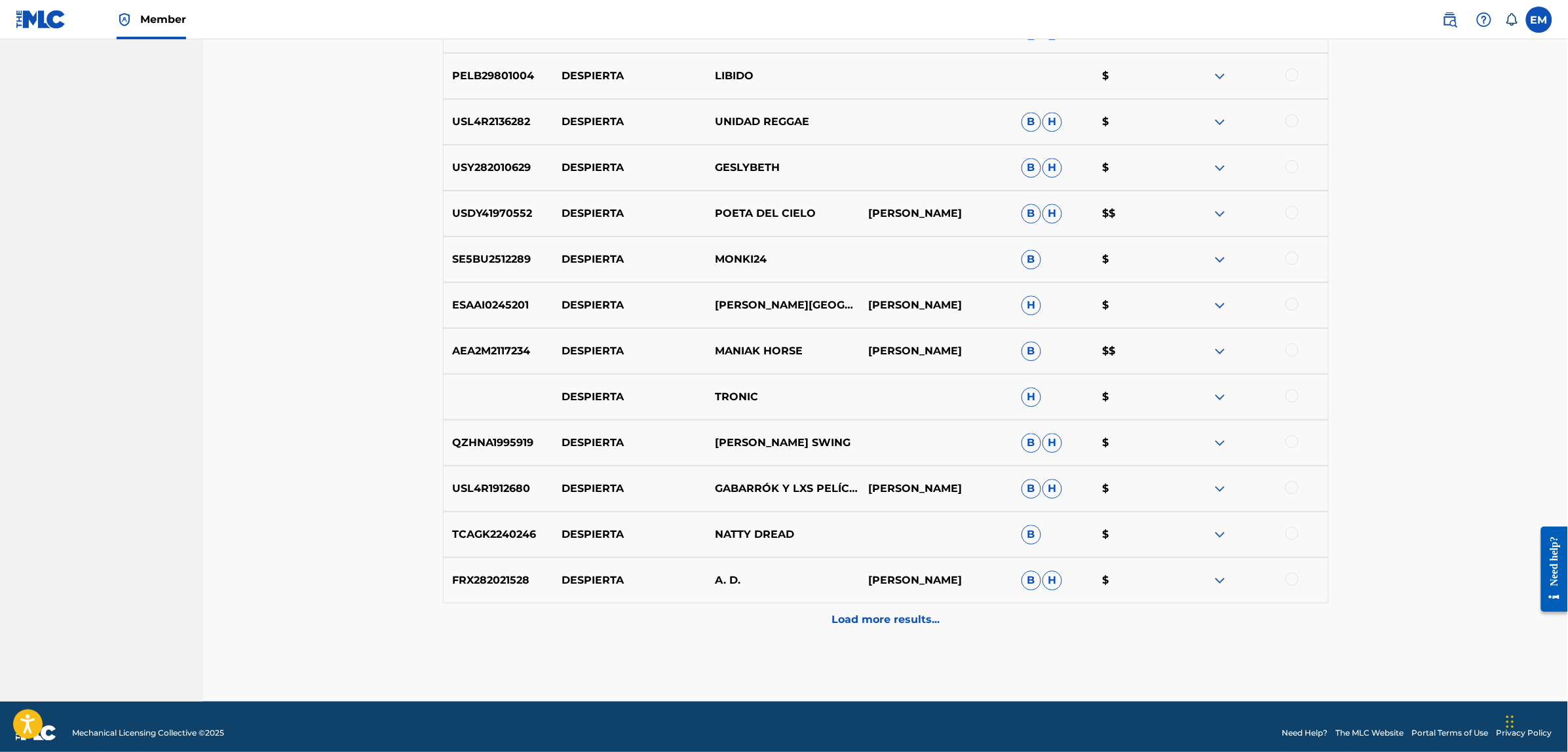
scroll to position [5494, 0]
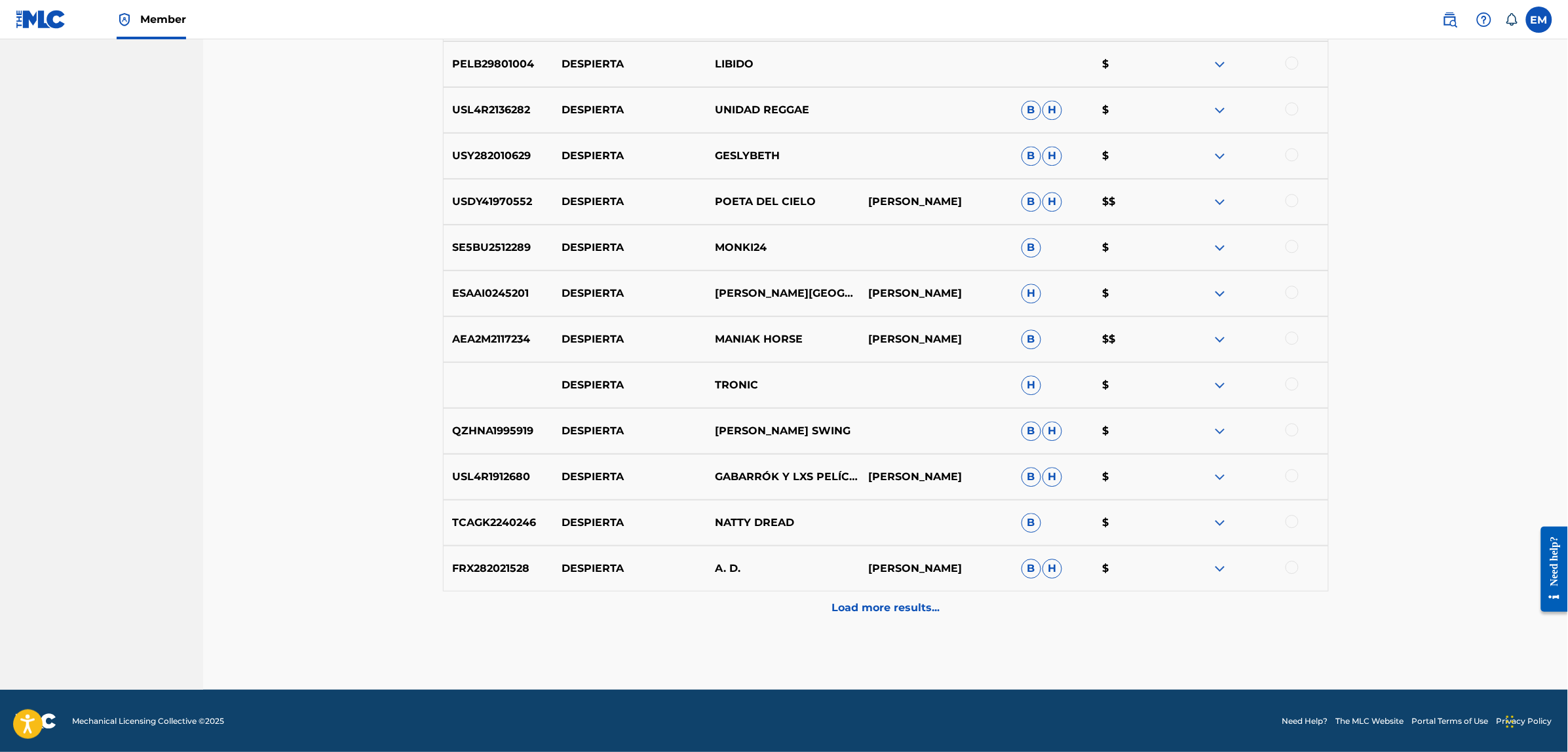
click at [870, 607] on p "Load more results..." at bounding box center [885, 607] width 108 height 16
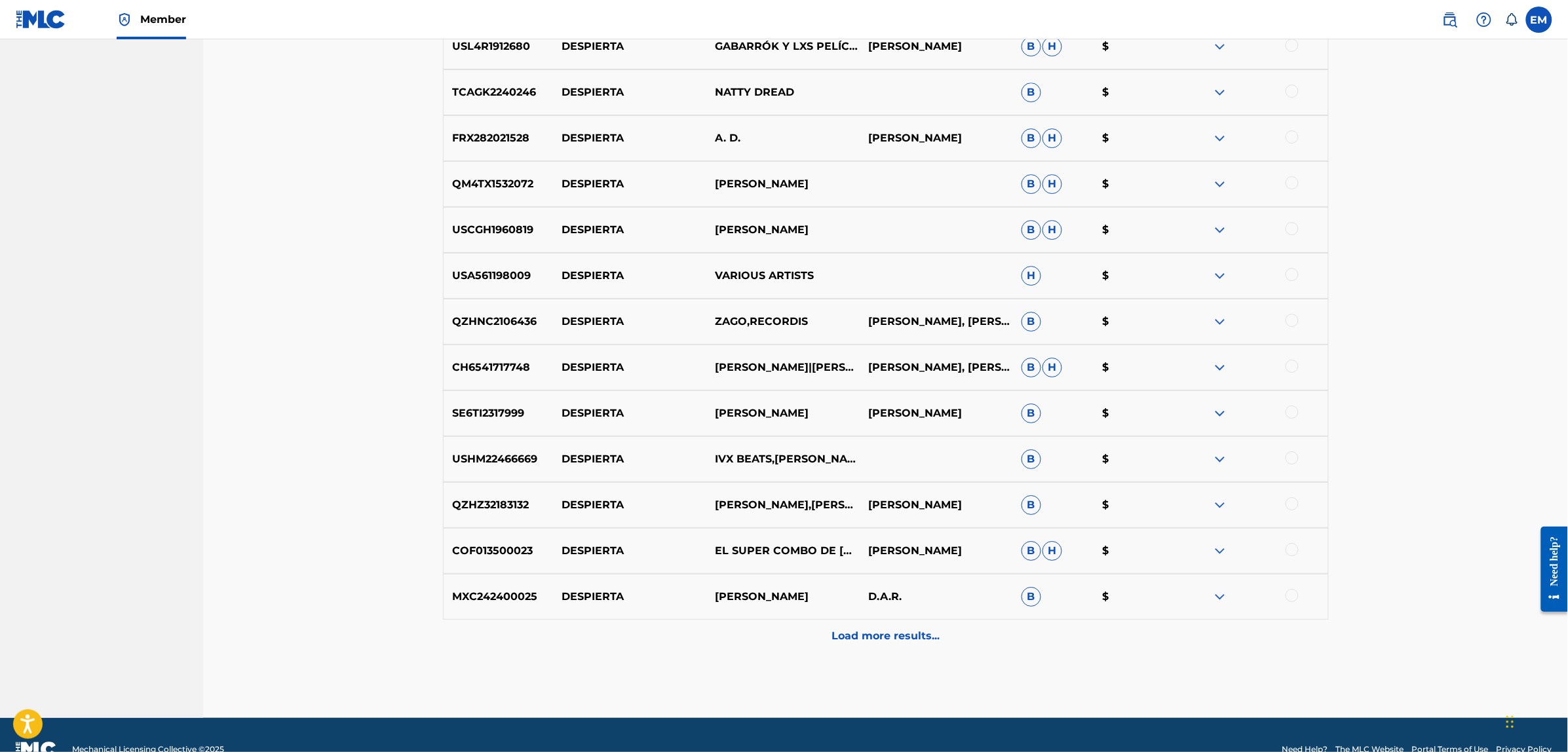
scroll to position [5952, 0]
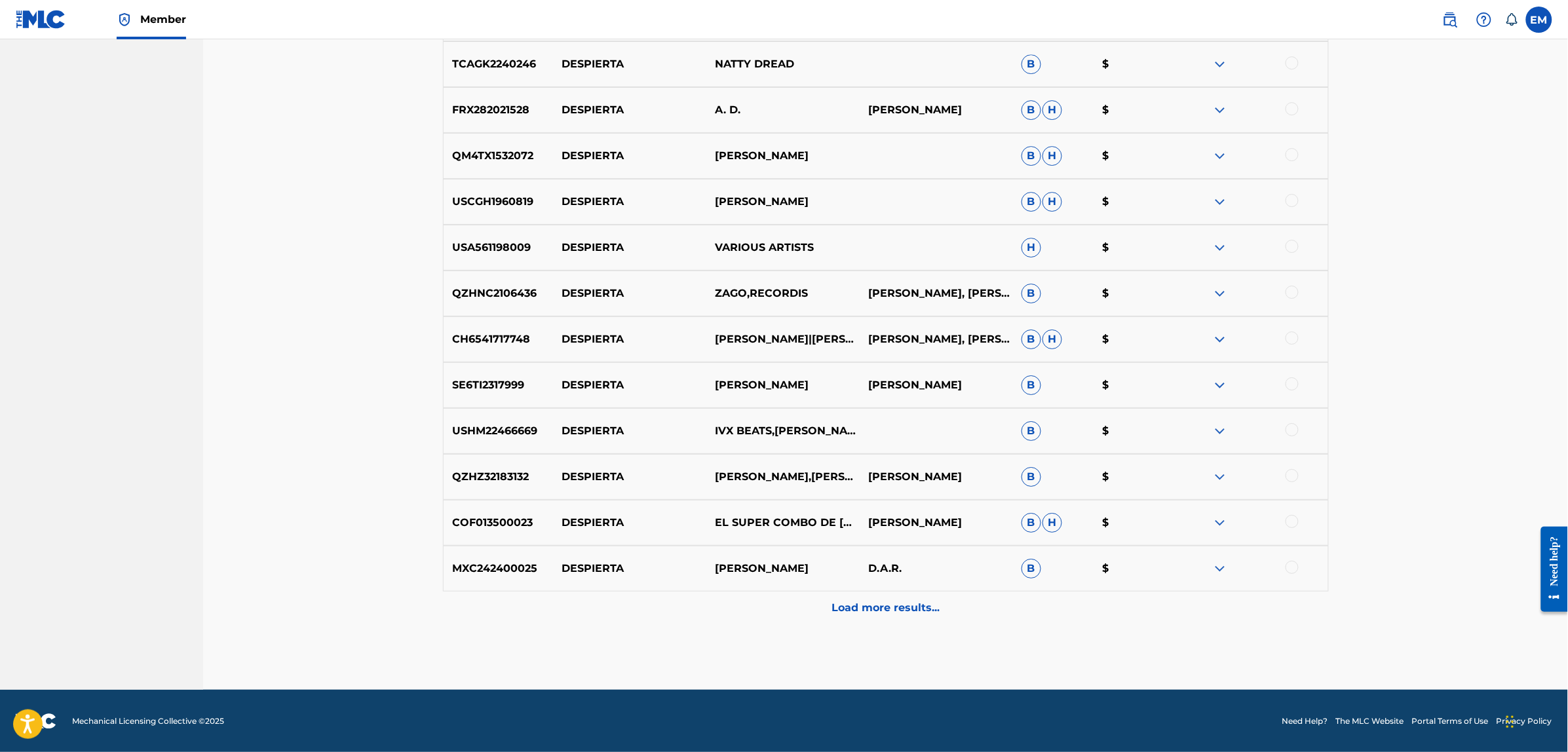
click at [891, 596] on div "Load more results..." at bounding box center [886, 608] width 886 height 33
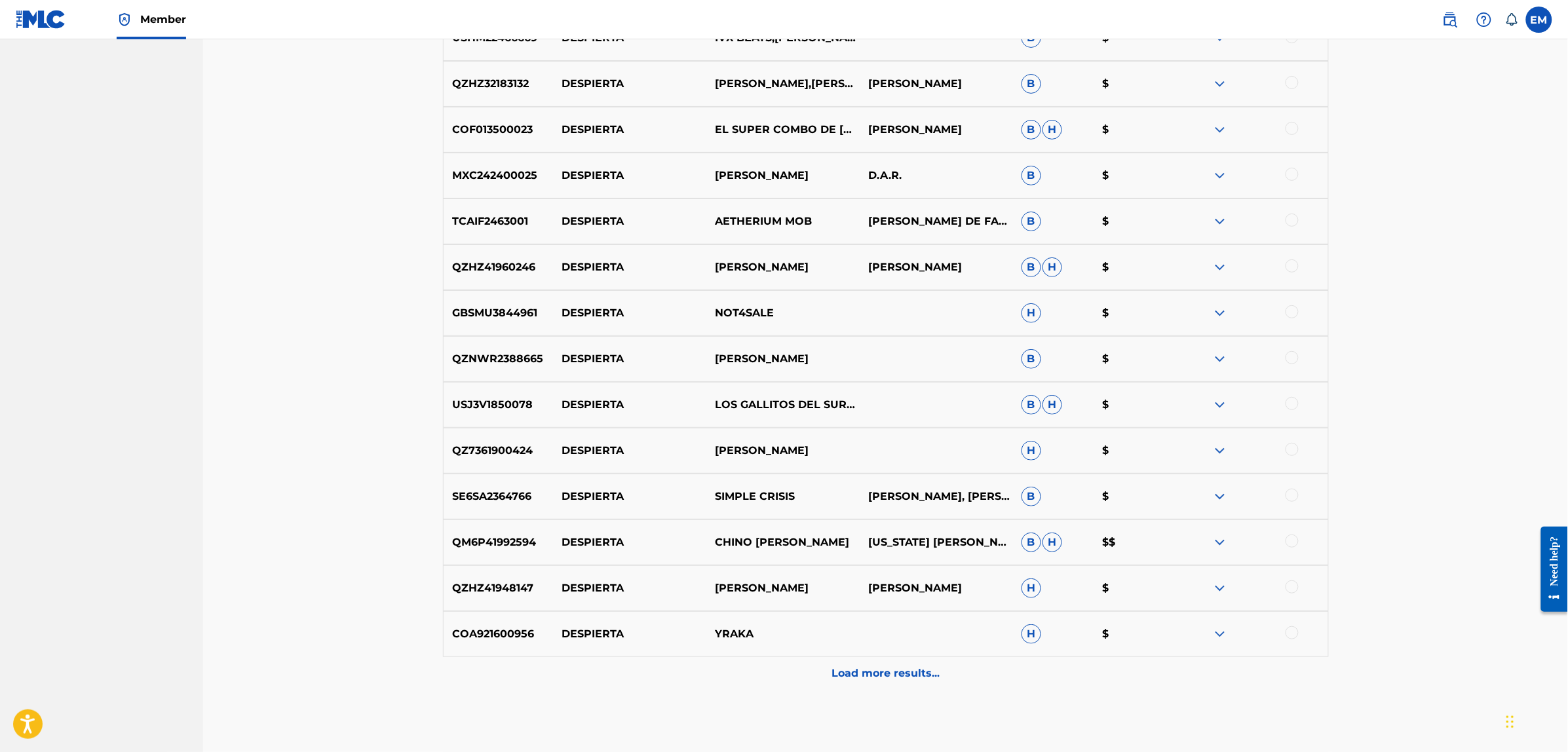
scroll to position [6411, 0]
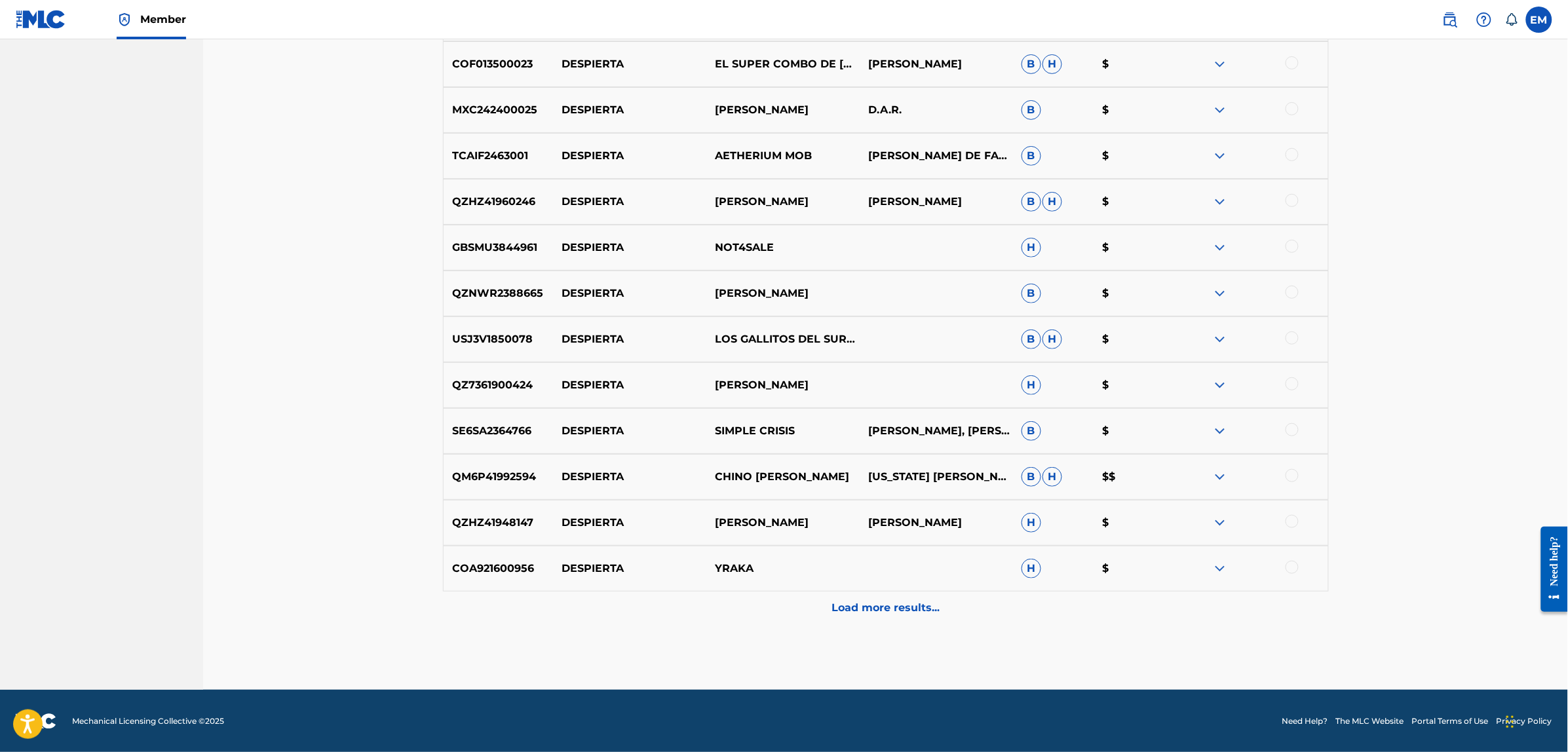
click at [866, 597] on div "Load more results..." at bounding box center [886, 608] width 886 height 33
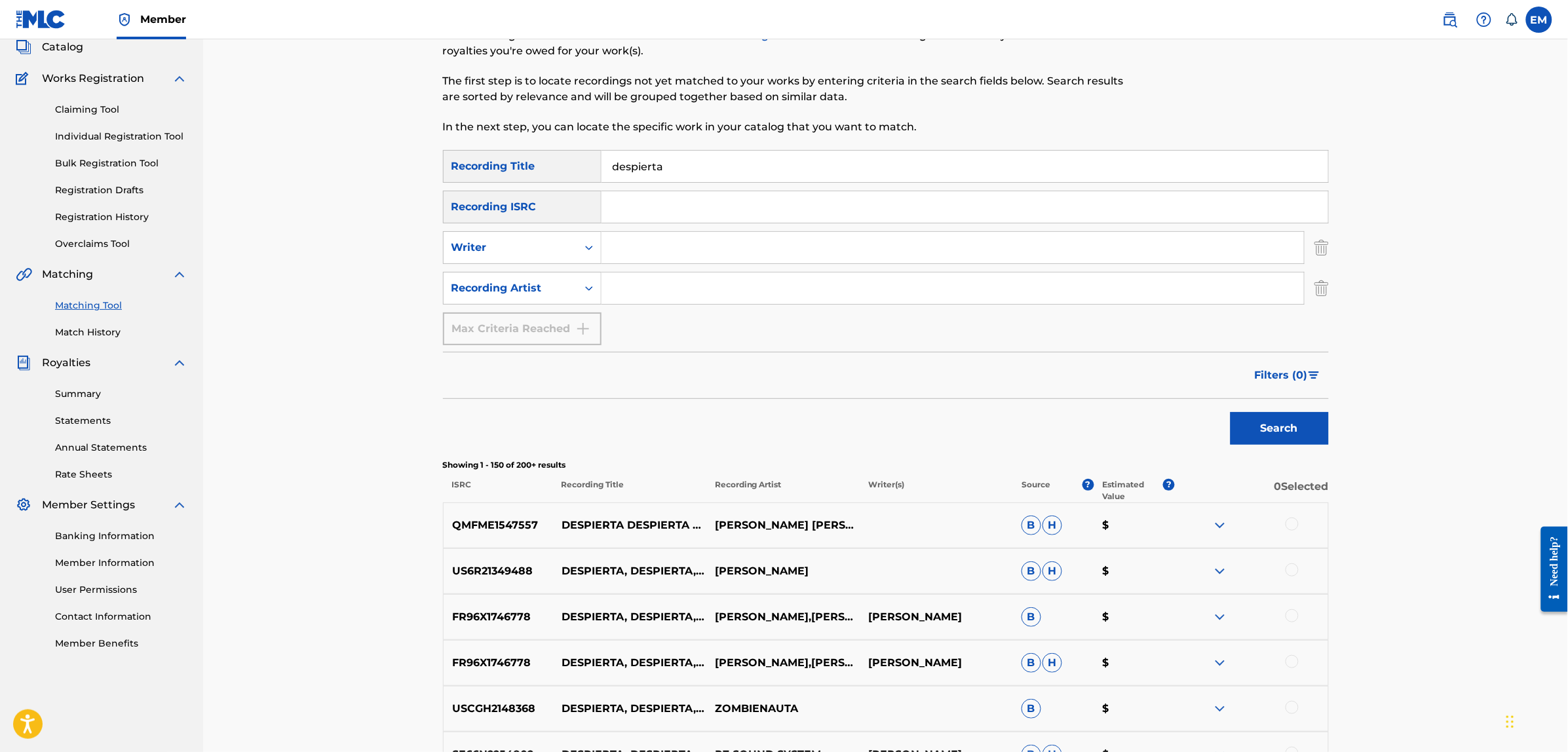
scroll to position [0, 0]
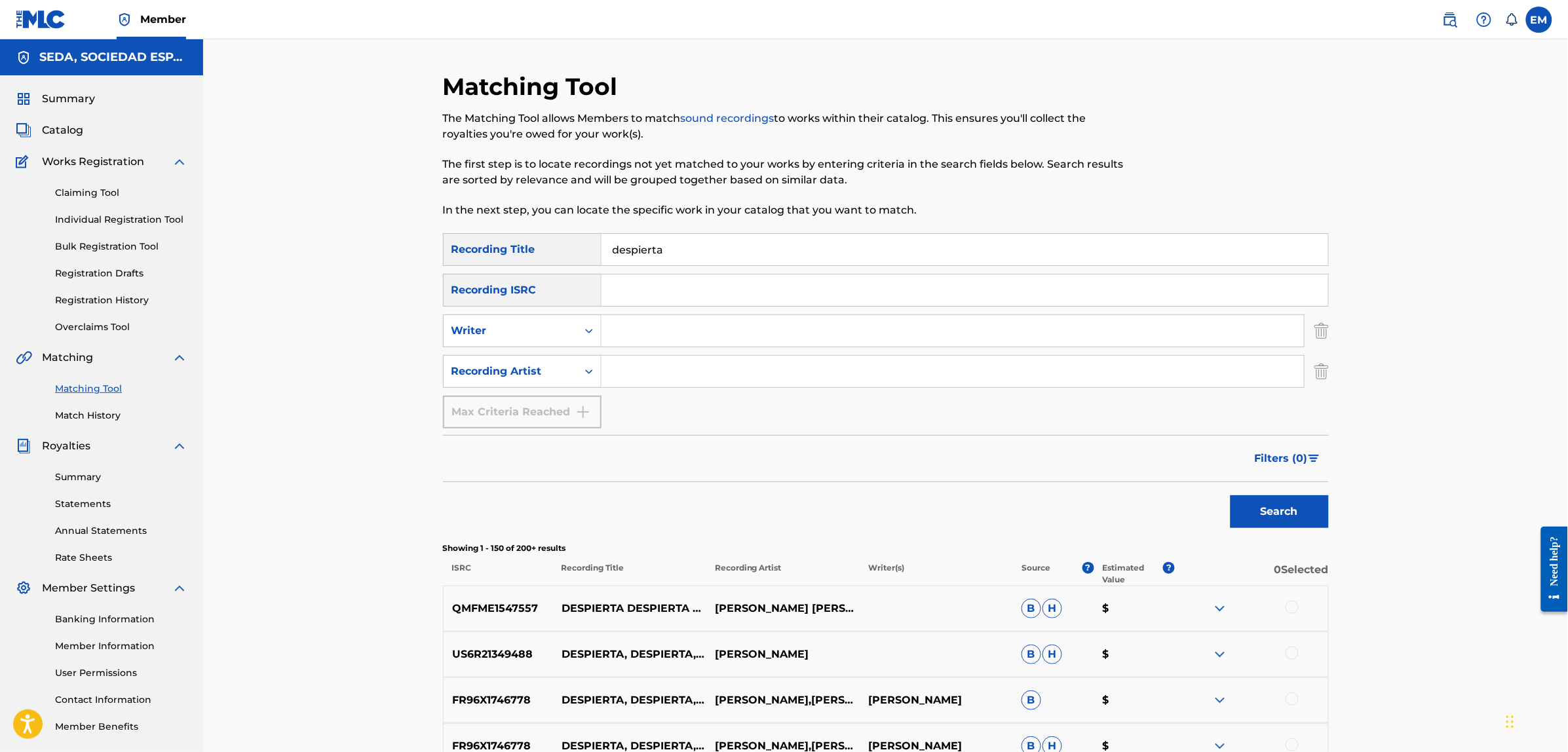
drag, startPoint x: 678, startPoint y: 244, endPoint x: 588, endPoint y: 256, distance: 90.8
click at [588, 256] on div "SearchWithCriteria3a5f316d-1591-4fc4-936f-0313e065cfe0 Recording Title despierta" at bounding box center [886, 249] width 886 height 33
click at [646, 324] on input "Search Form" at bounding box center [952, 331] width 702 height 32
type input "[PERSON_NAME]"
click at [1230, 495] on button "Search" at bounding box center [1279, 511] width 98 height 33
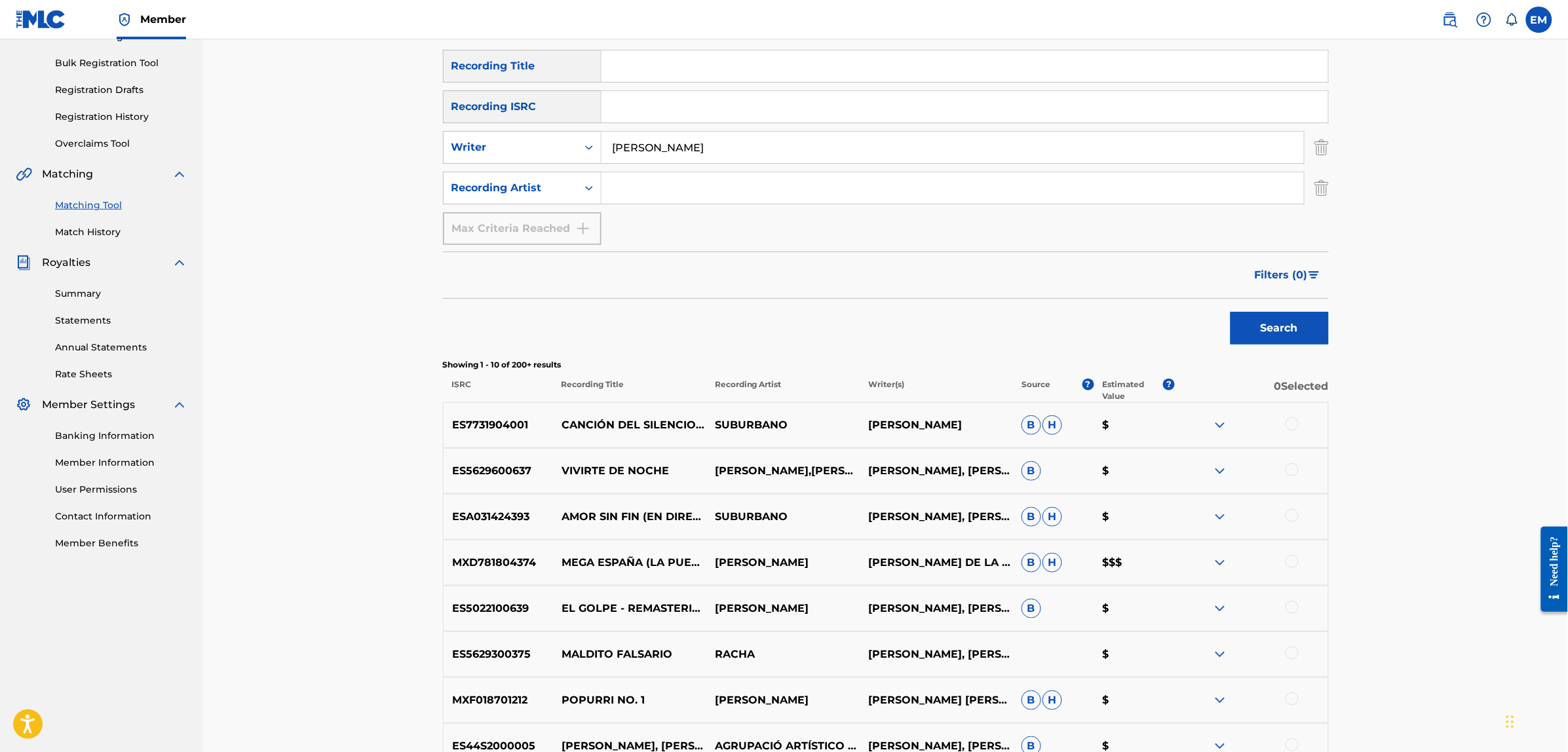
scroll to position [453, 0]
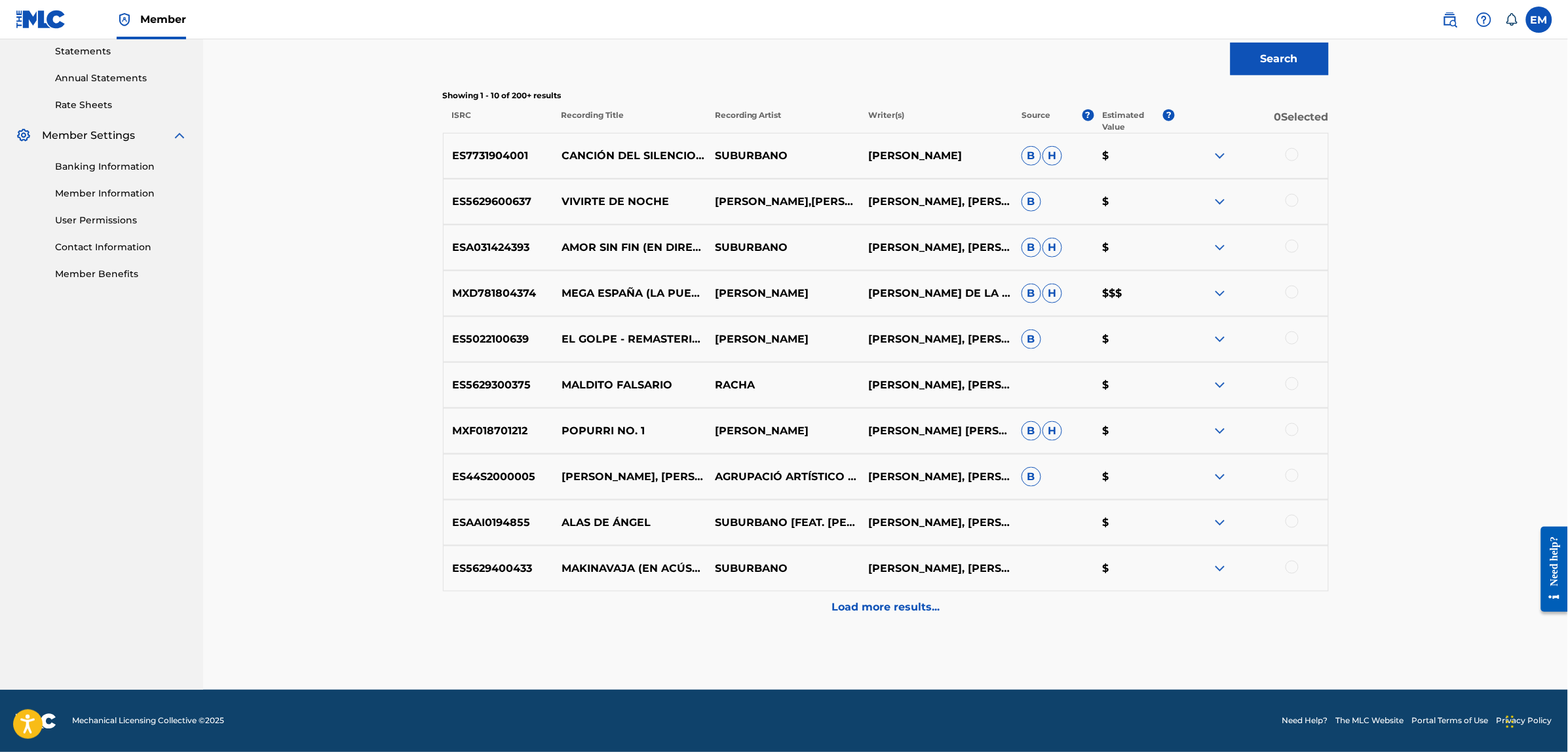
click at [897, 603] on p "Load more results..." at bounding box center [885, 607] width 108 height 16
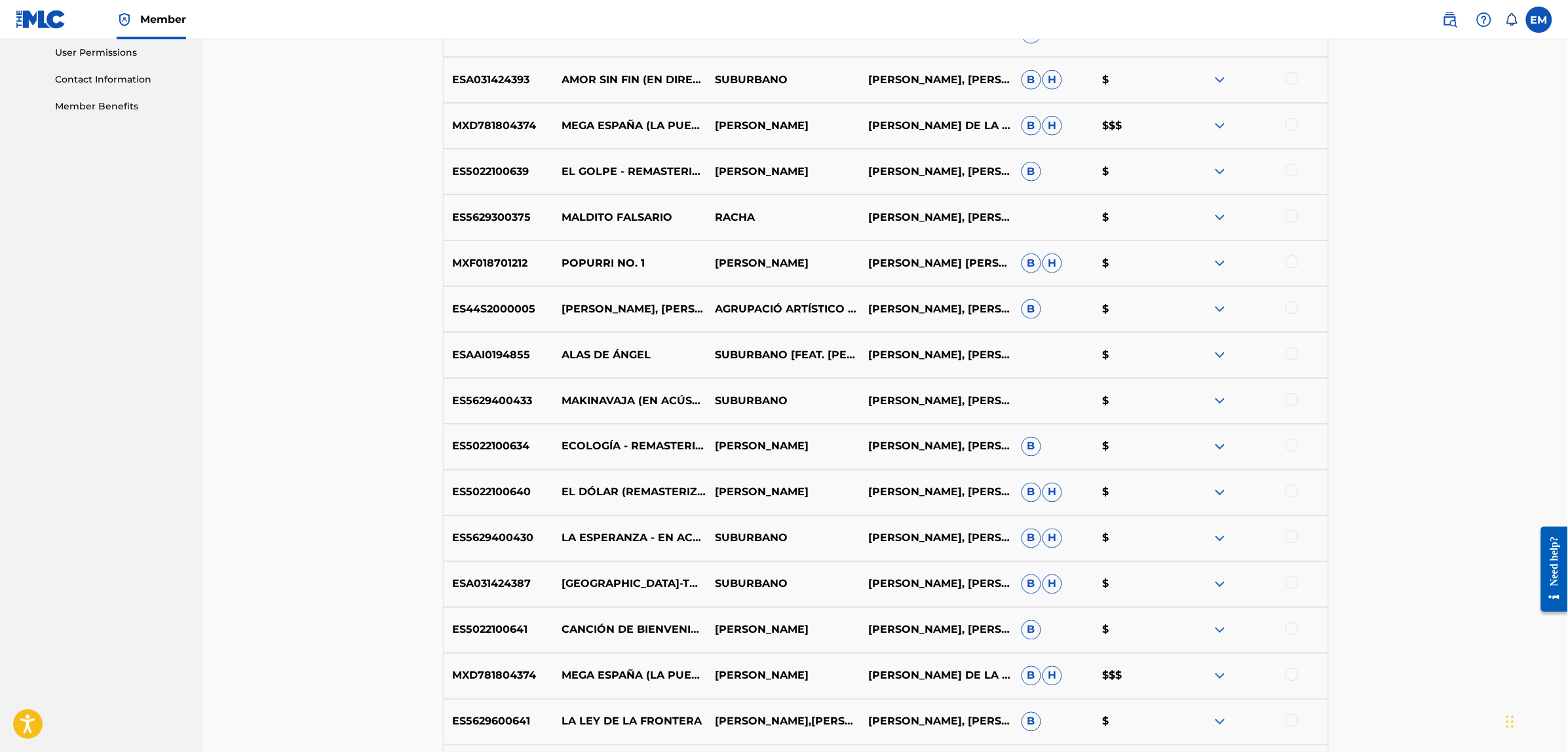
scroll to position [911, 0]
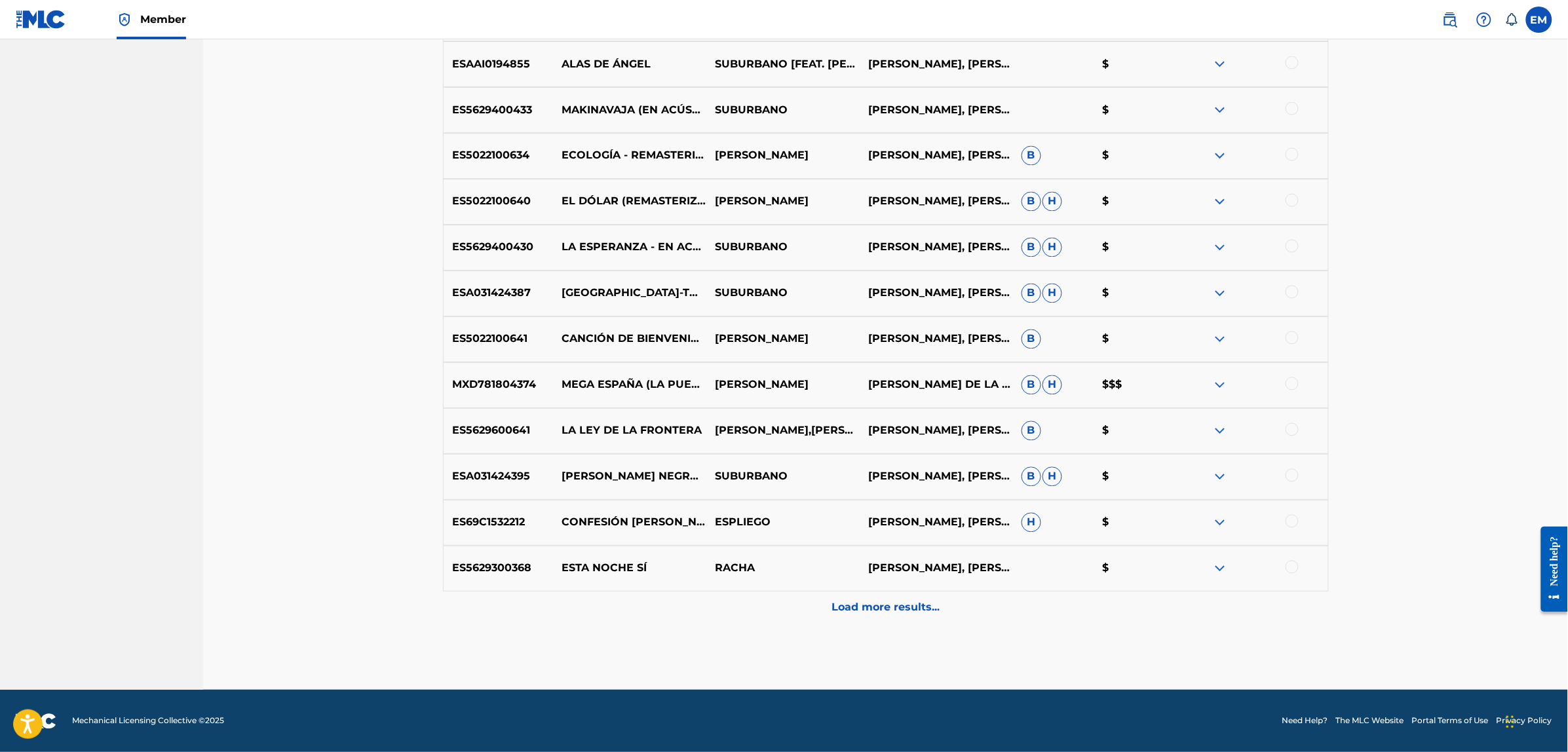
click at [1294, 477] on div at bounding box center [1292, 476] width 13 height 13
click at [908, 638] on button "Match 1 Group" at bounding box center [921, 645] width 145 height 33
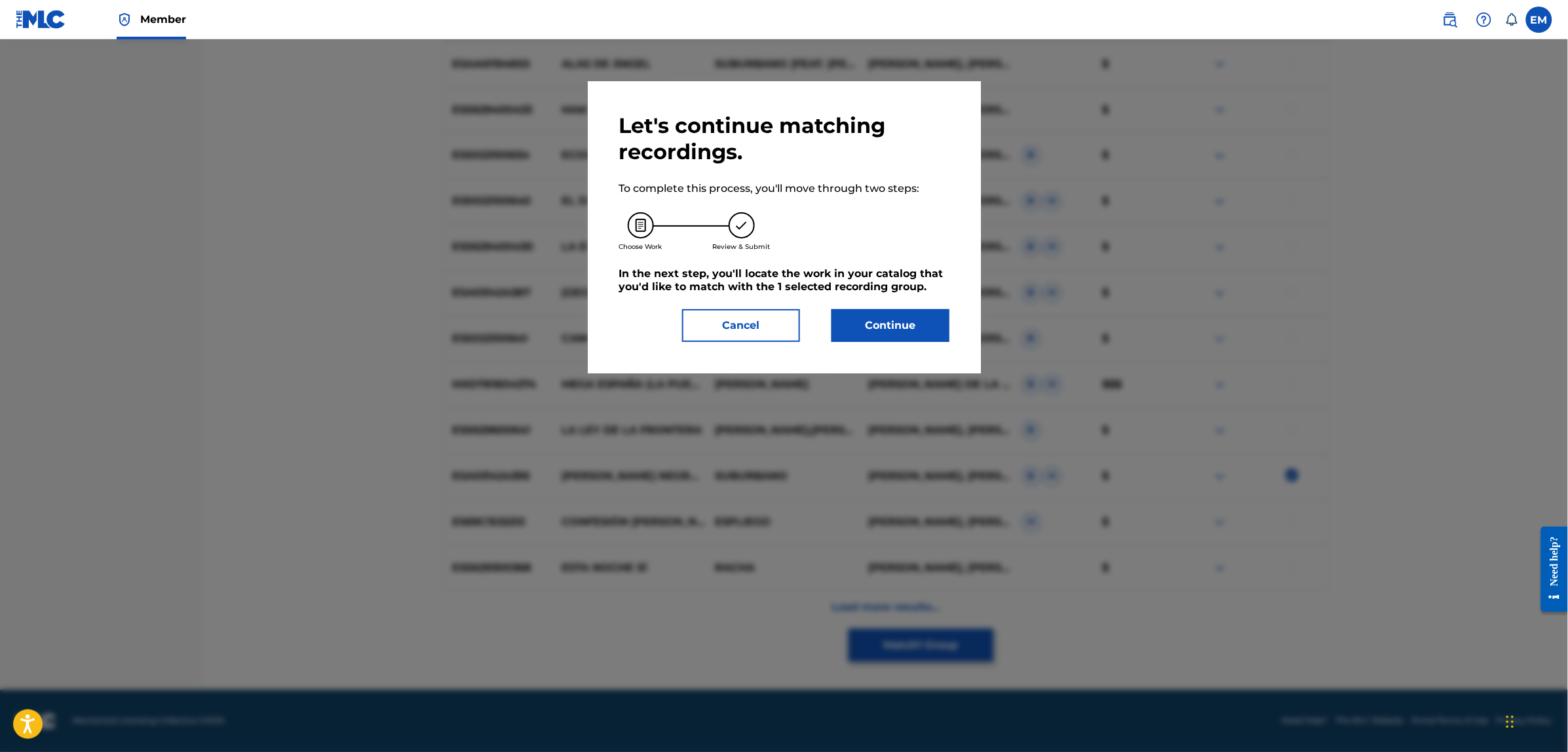
click at [897, 314] on button "Continue" at bounding box center [890, 326] width 118 height 33
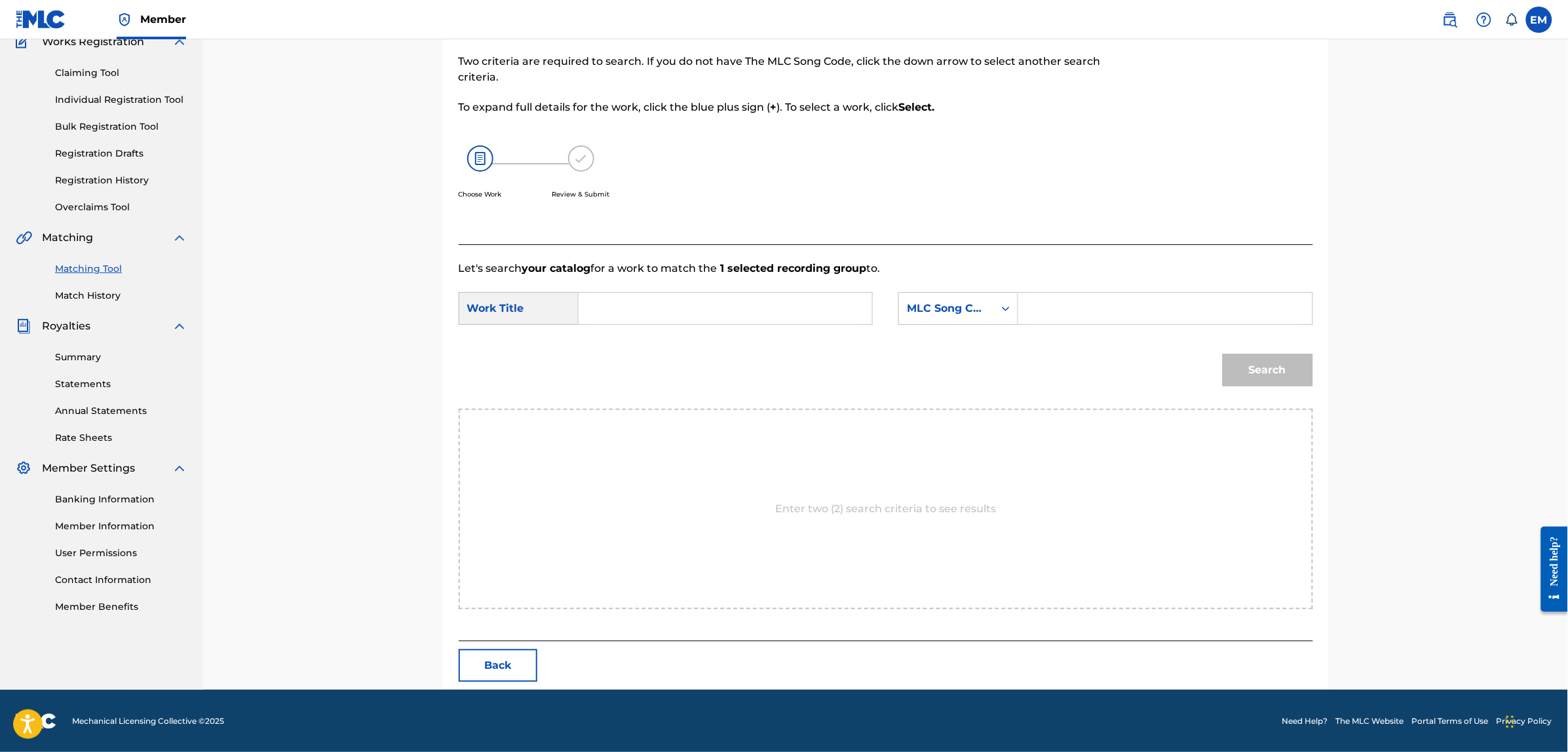
click at [701, 327] on div "SearchWithCriteriafbe45e07-c59e-4ca5-85e0-394825d6bac0 Work Title SearchWithCri…" at bounding box center [886, 312] width 854 height 41
click at [701, 305] on input "Search Form" at bounding box center [725, 309] width 271 height 32
type input "despierta"
click at [942, 302] on div "MLC Song Code" at bounding box center [946, 309] width 80 height 16
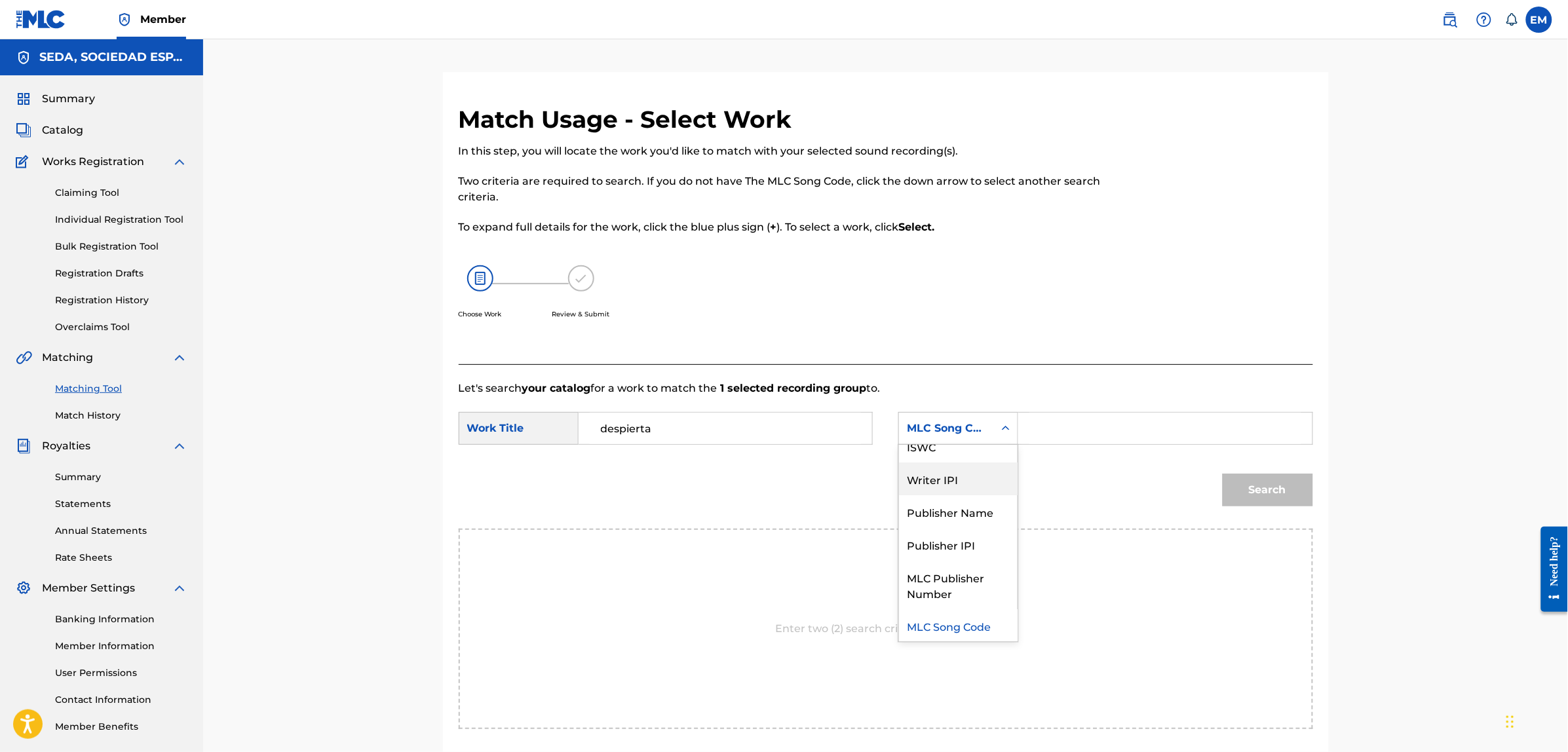
scroll to position [0, 0]
click at [947, 463] on div "Writer Name" at bounding box center [957, 461] width 118 height 33
click at [1051, 423] on input "Search Form" at bounding box center [1165, 428] width 271 height 32
paste input "[PERSON_NAME]"
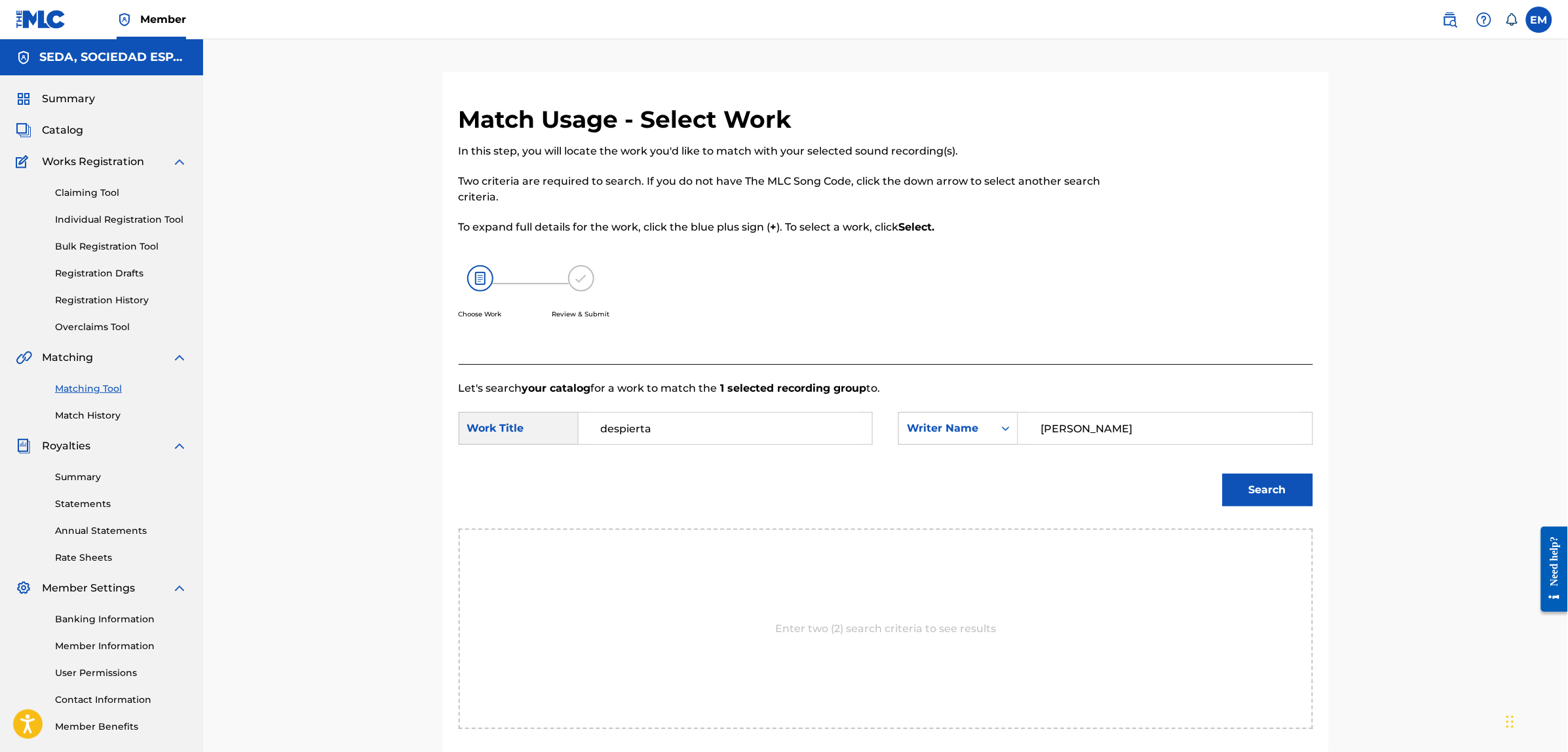
type input "[PERSON_NAME]"
click at [1223, 473] on button "Search" at bounding box center [1268, 490] width 90 height 33
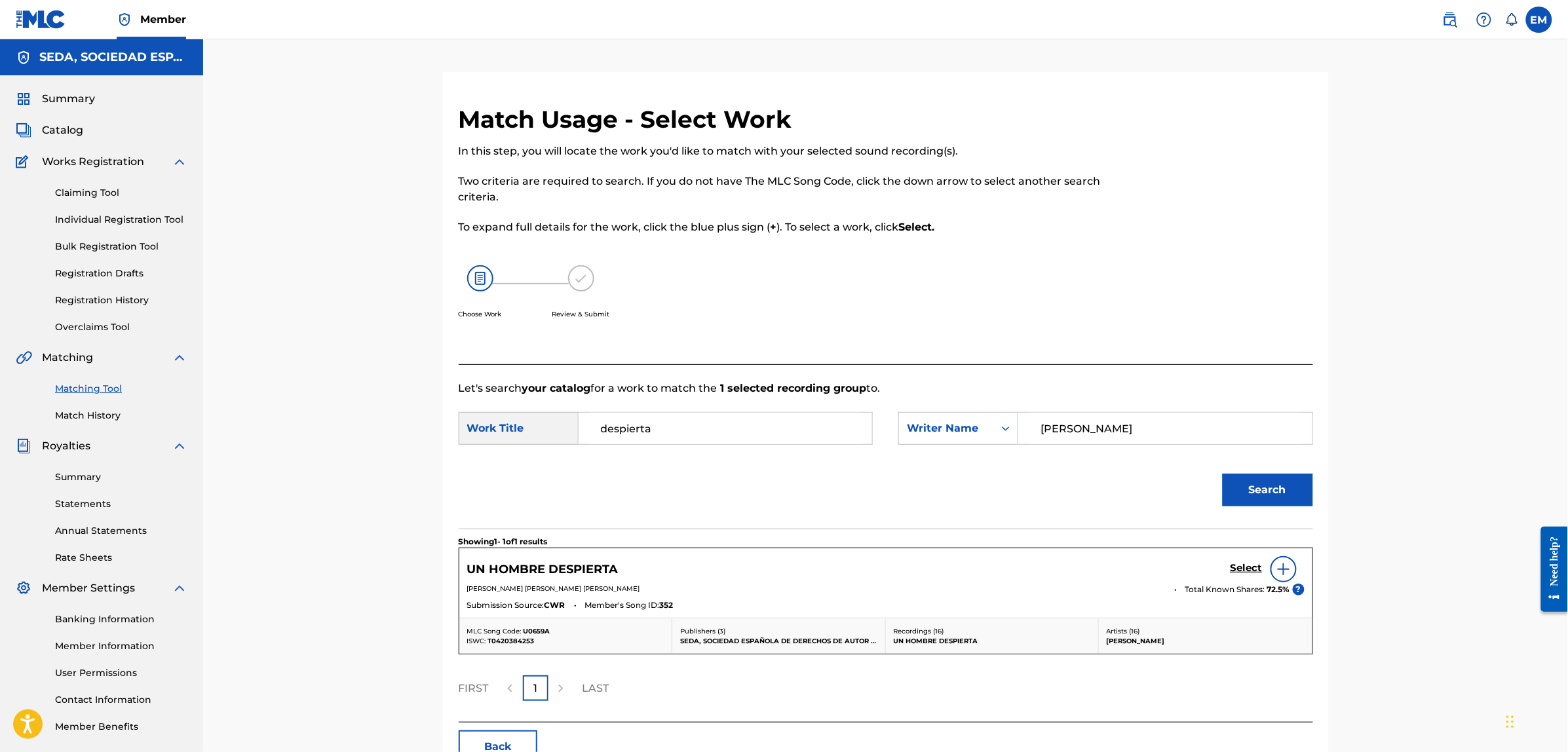
scroll to position [82, 0]
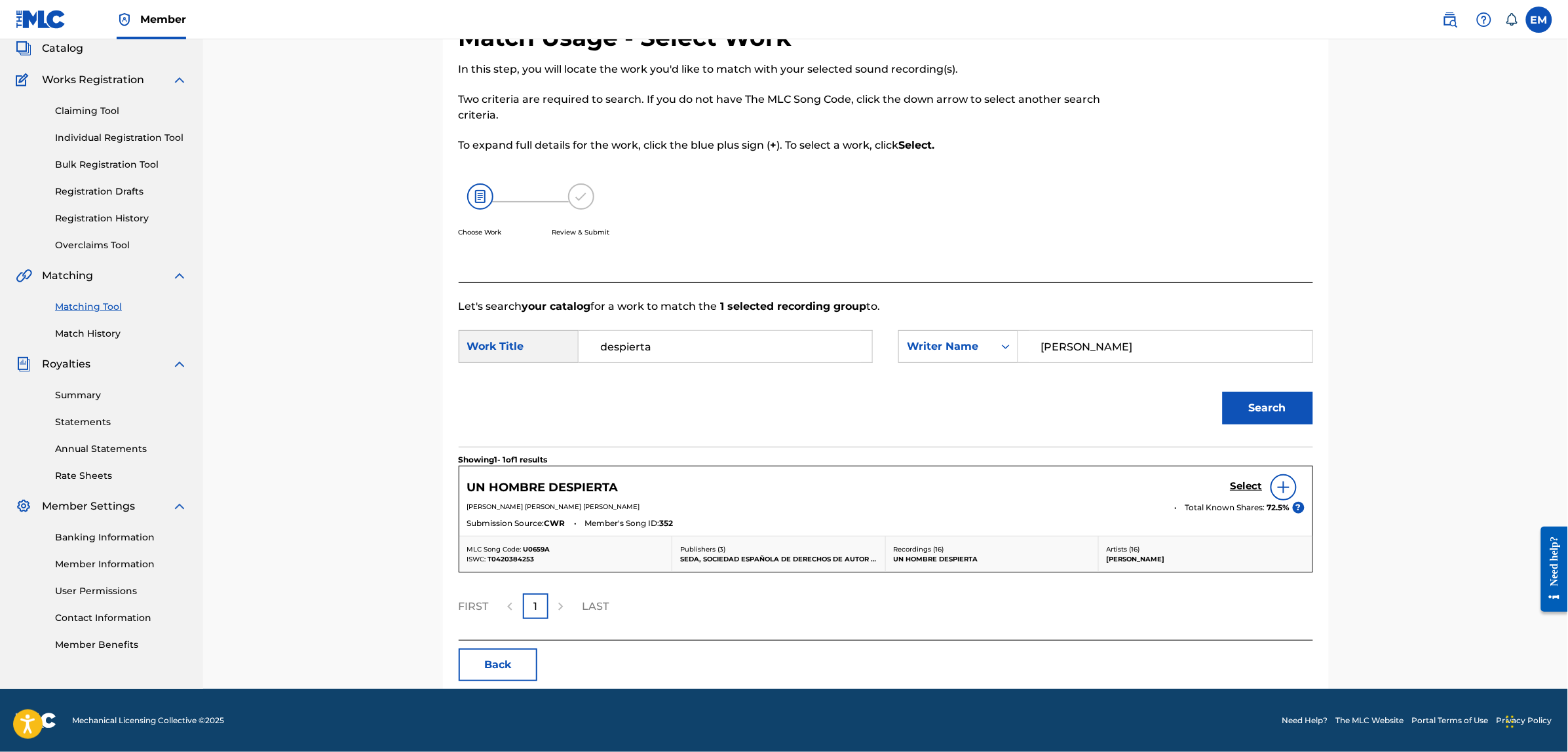
click at [512, 663] on button "Back" at bounding box center [498, 665] width 79 height 33
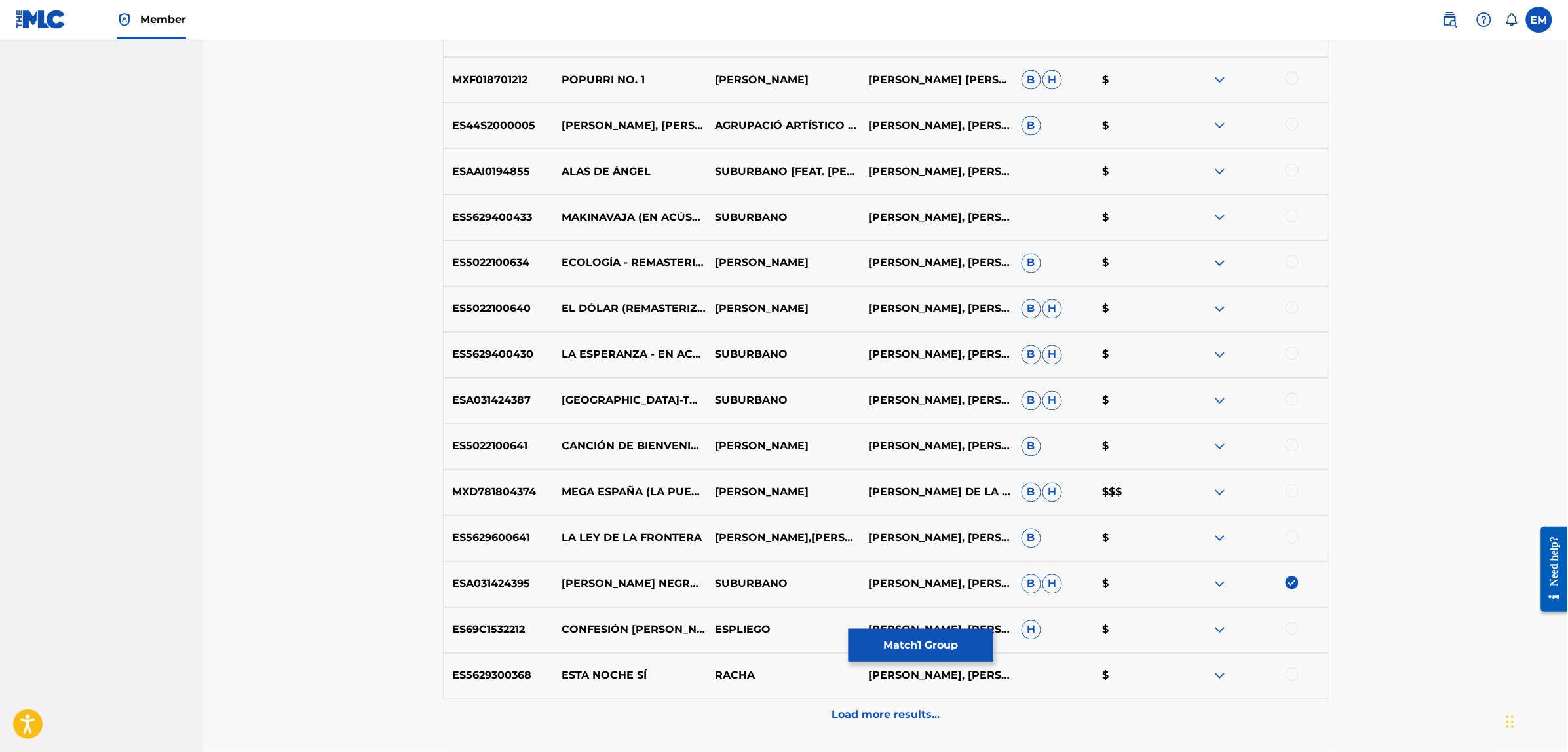
scroll to position [819, 0]
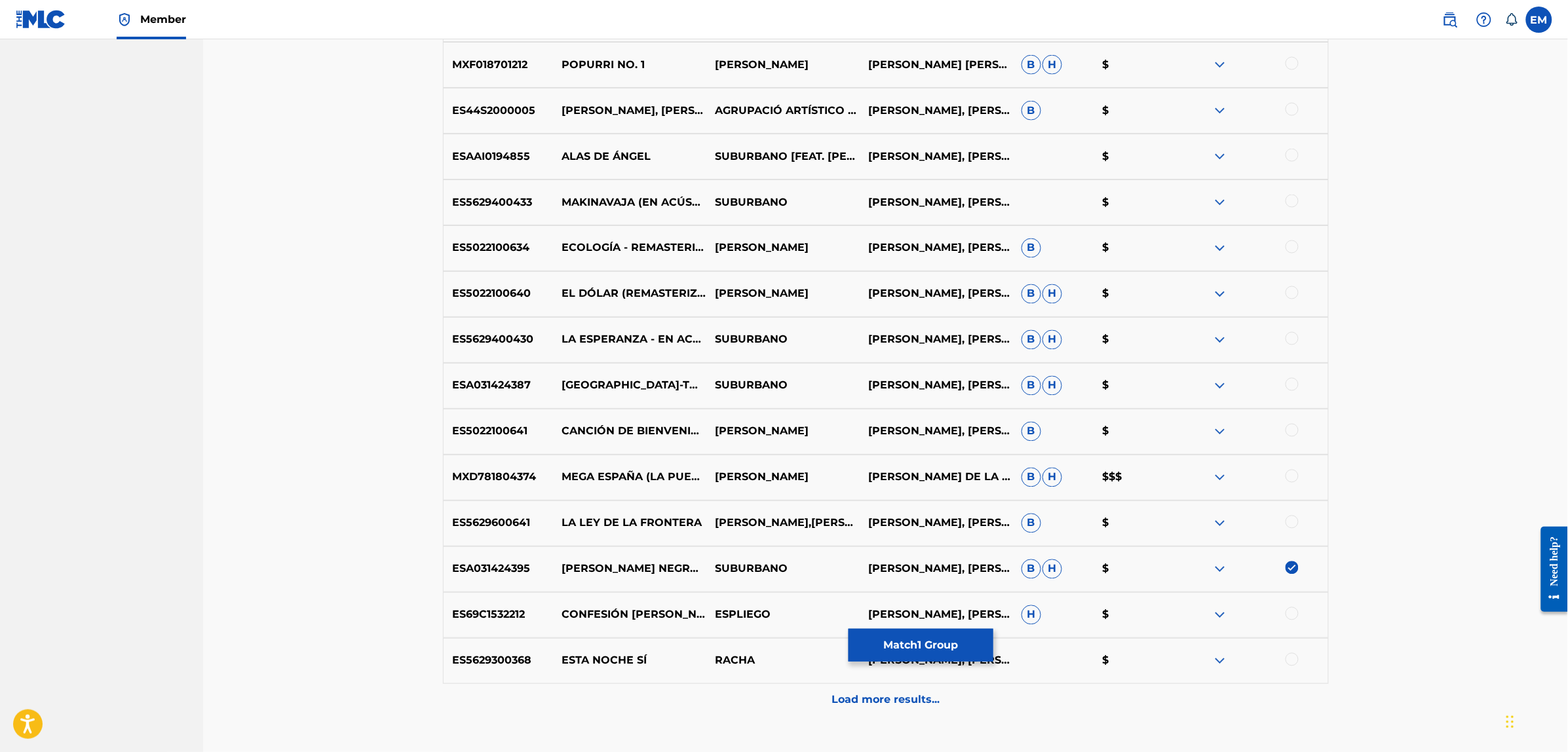
click at [1293, 565] on img at bounding box center [1292, 567] width 13 height 13
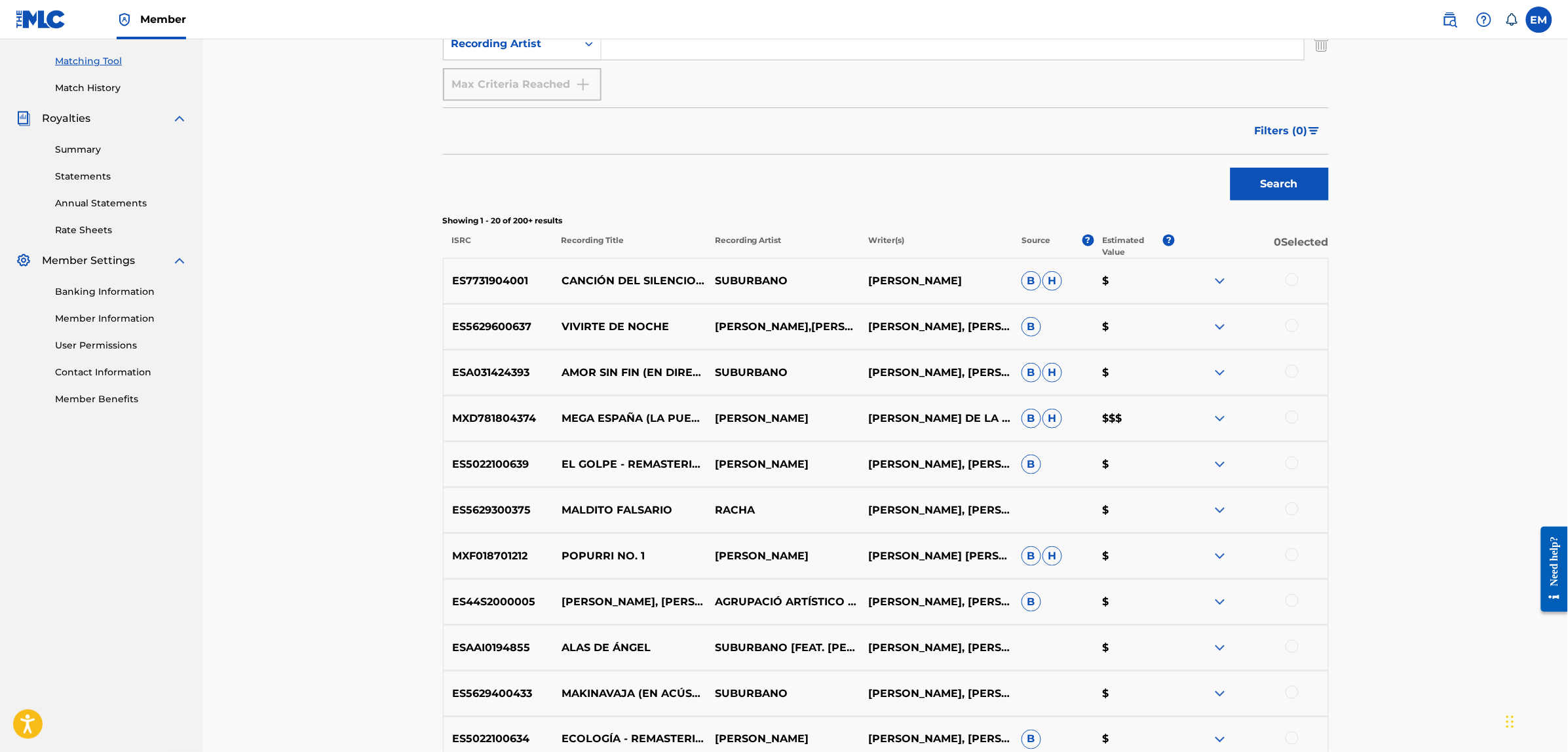
scroll to position [0, 0]
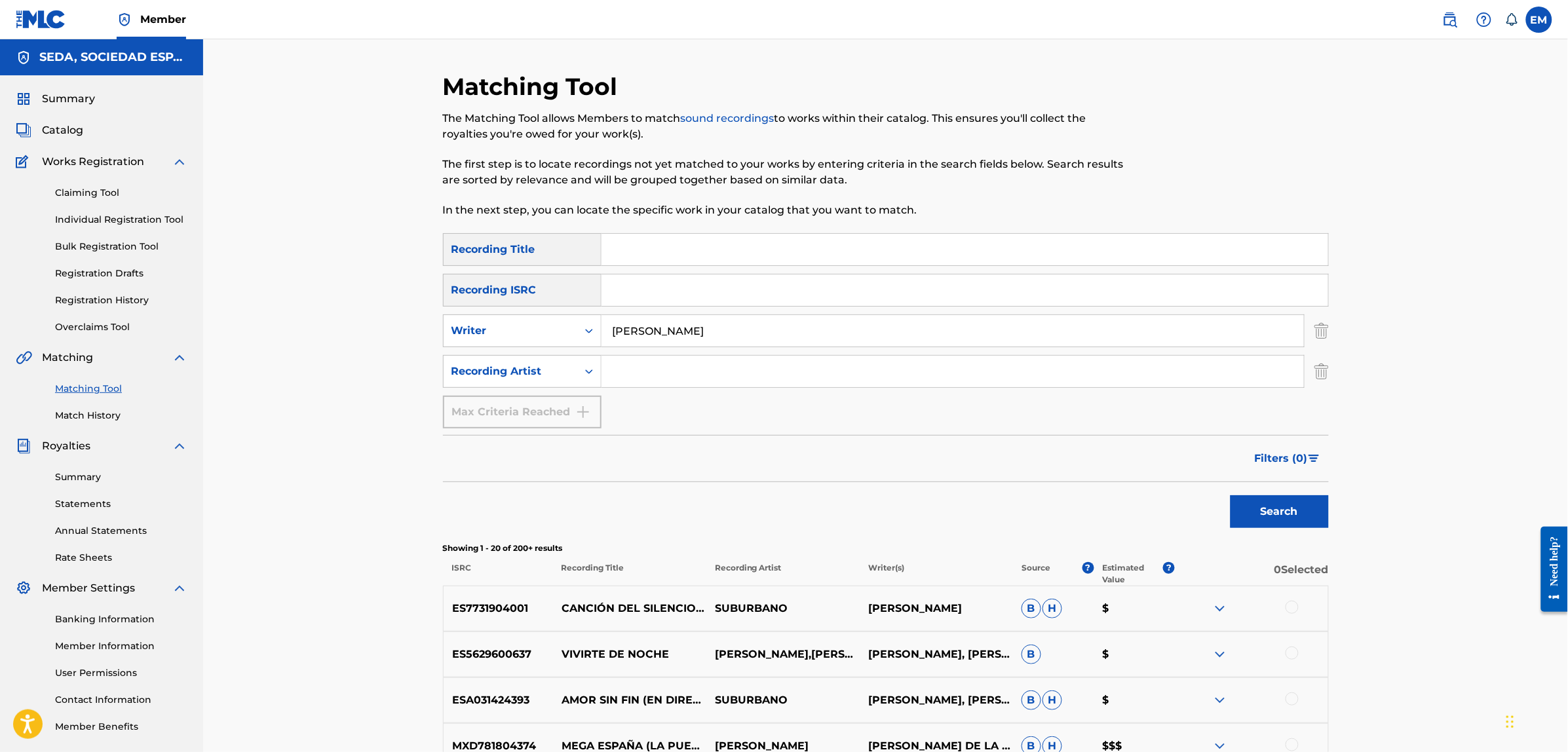
click at [692, 249] on input "Search Form" at bounding box center [965, 249] width 727 height 32
type input "el pianista de [PERSON_NAME]´s"
click at [1230, 495] on button "Search" at bounding box center [1279, 511] width 98 height 33
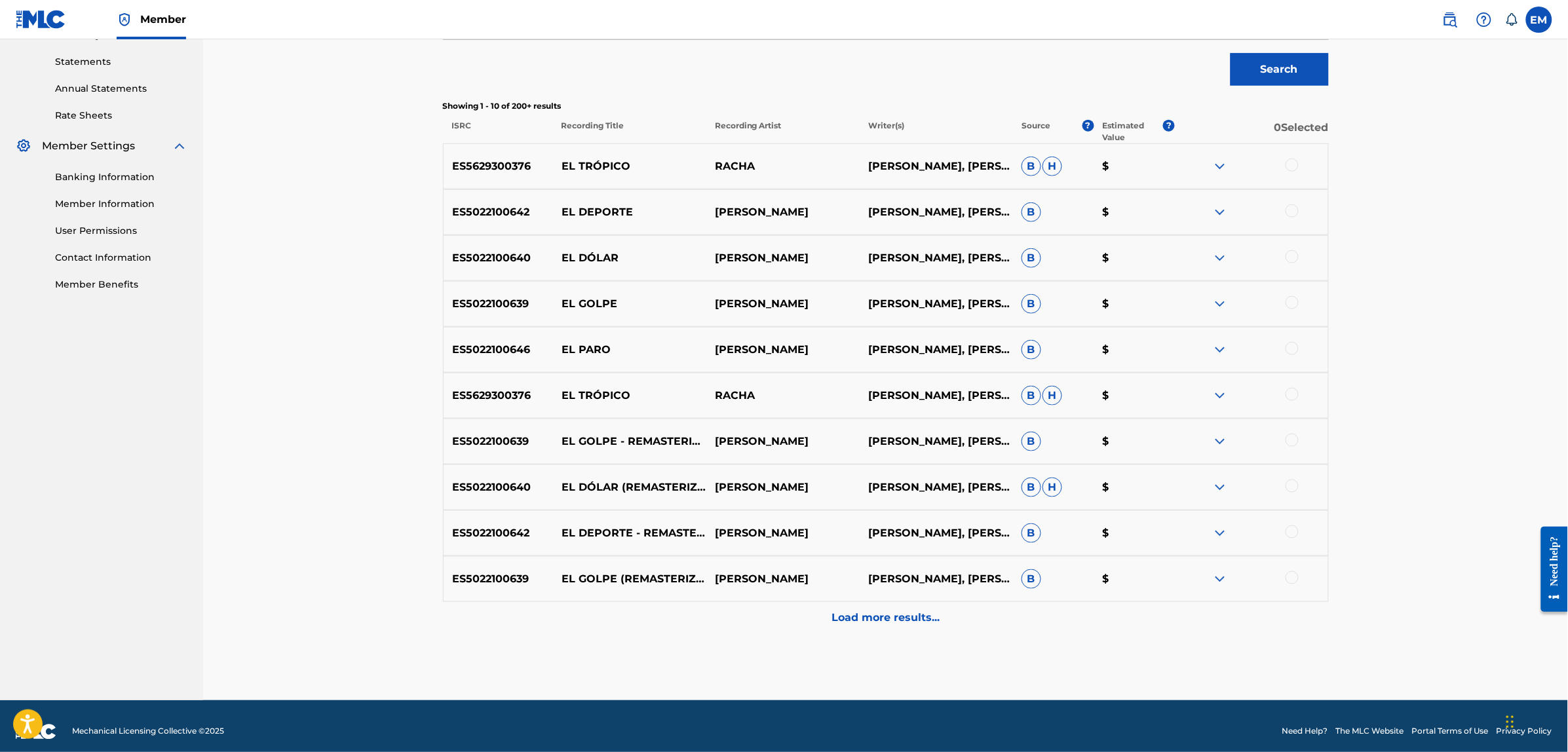
scroll to position [453, 0]
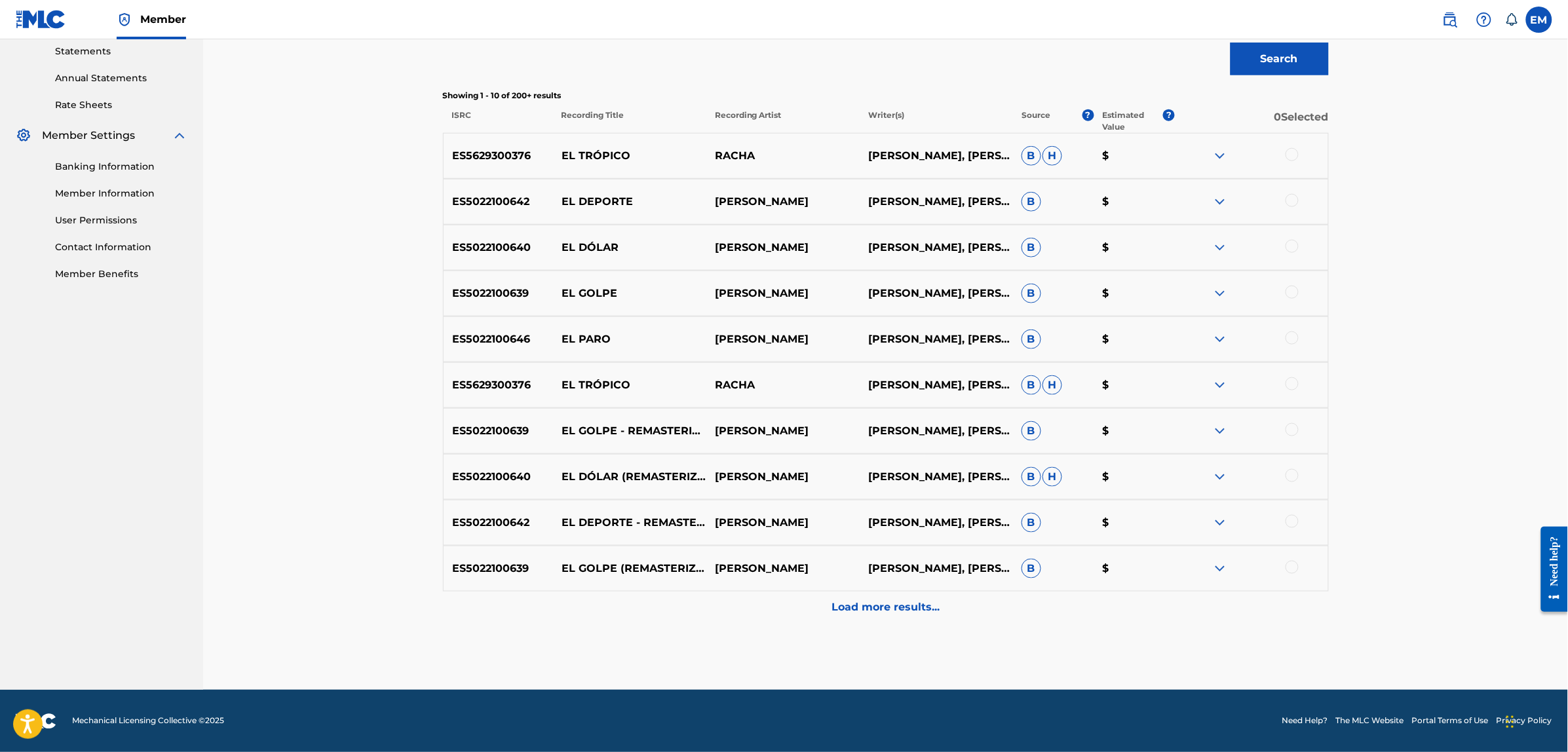
click at [870, 604] on p "Load more results..." at bounding box center [885, 607] width 108 height 16
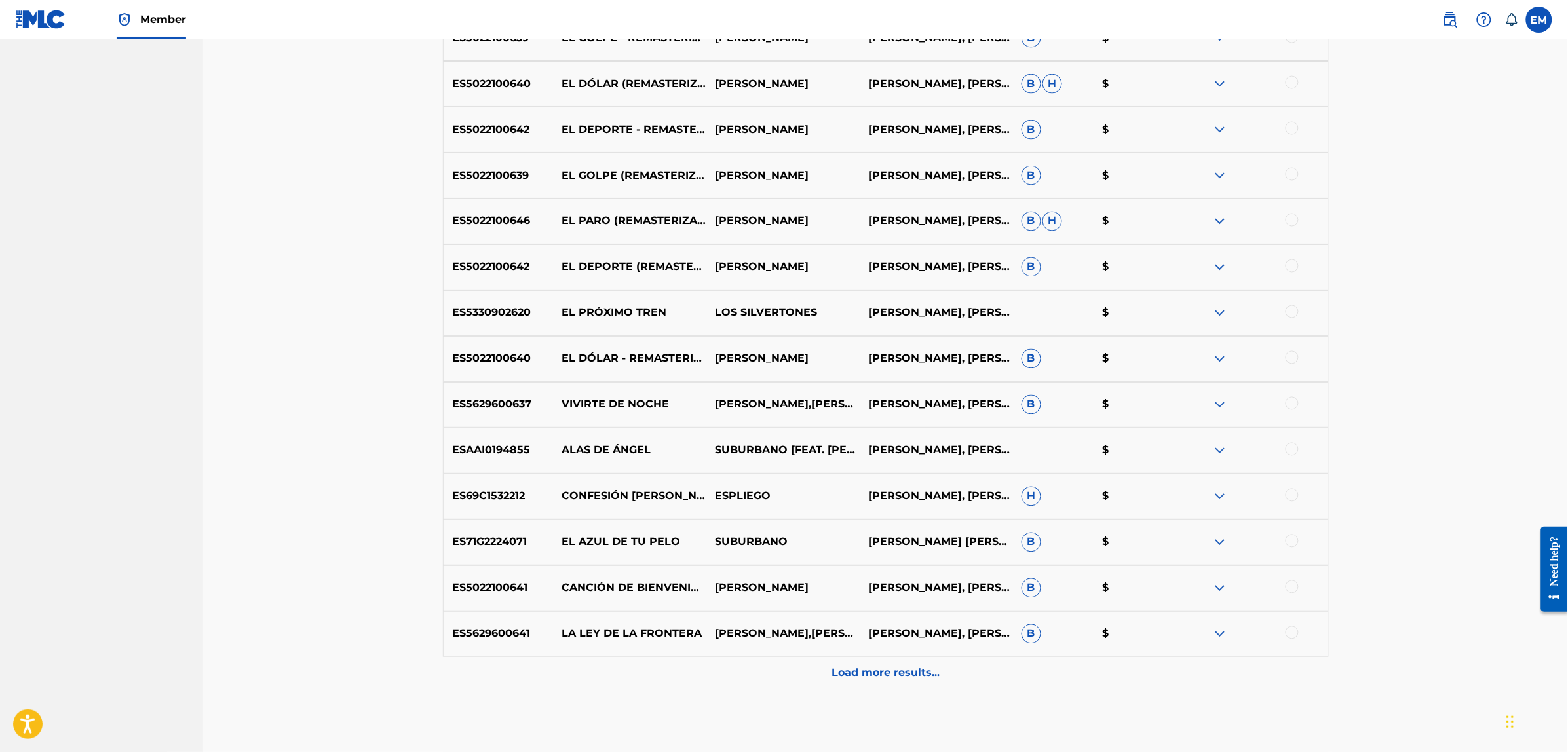
scroll to position [911, 0]
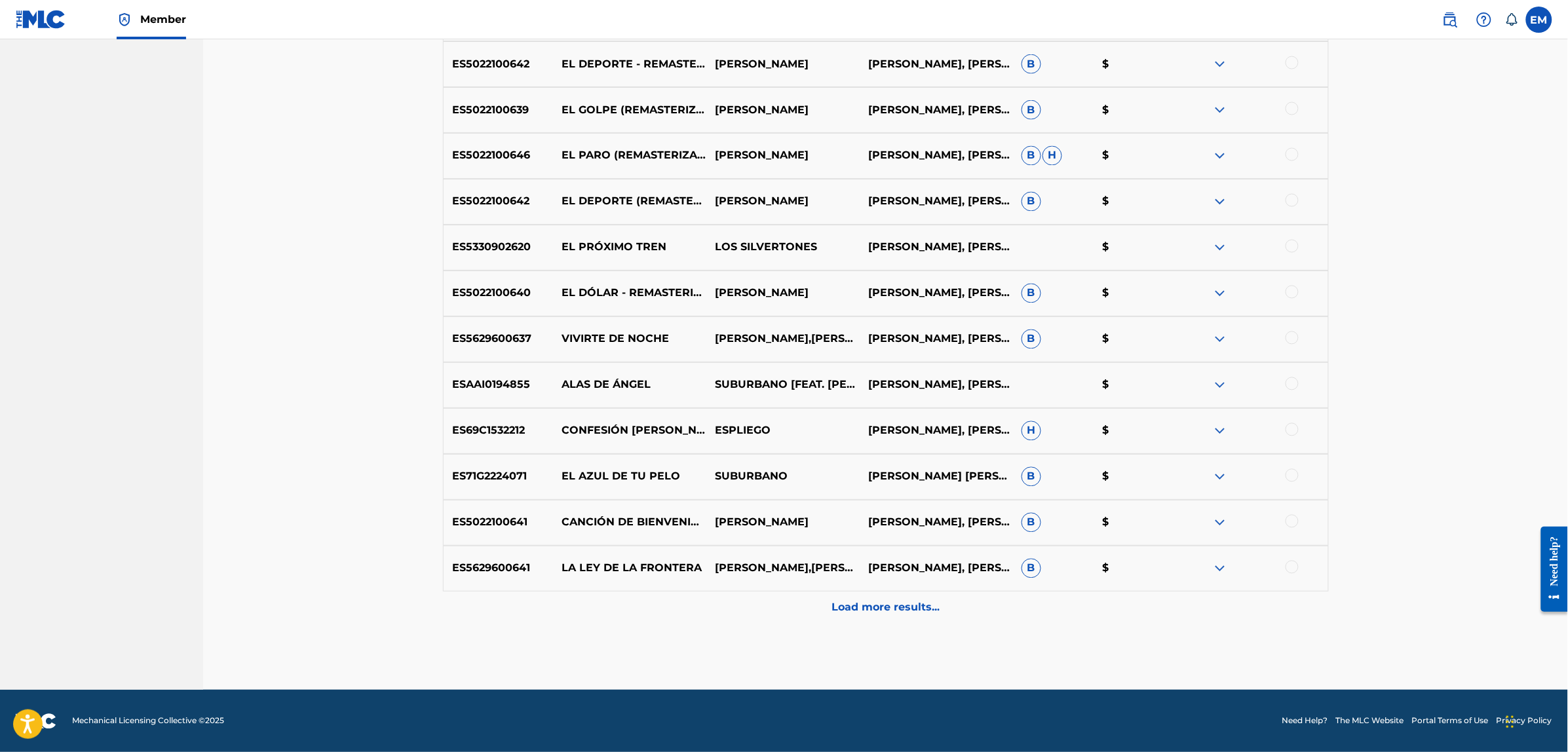
click at [886, 614] on p "Load more results..." at bounding box center [885, 607] width 108 height 16
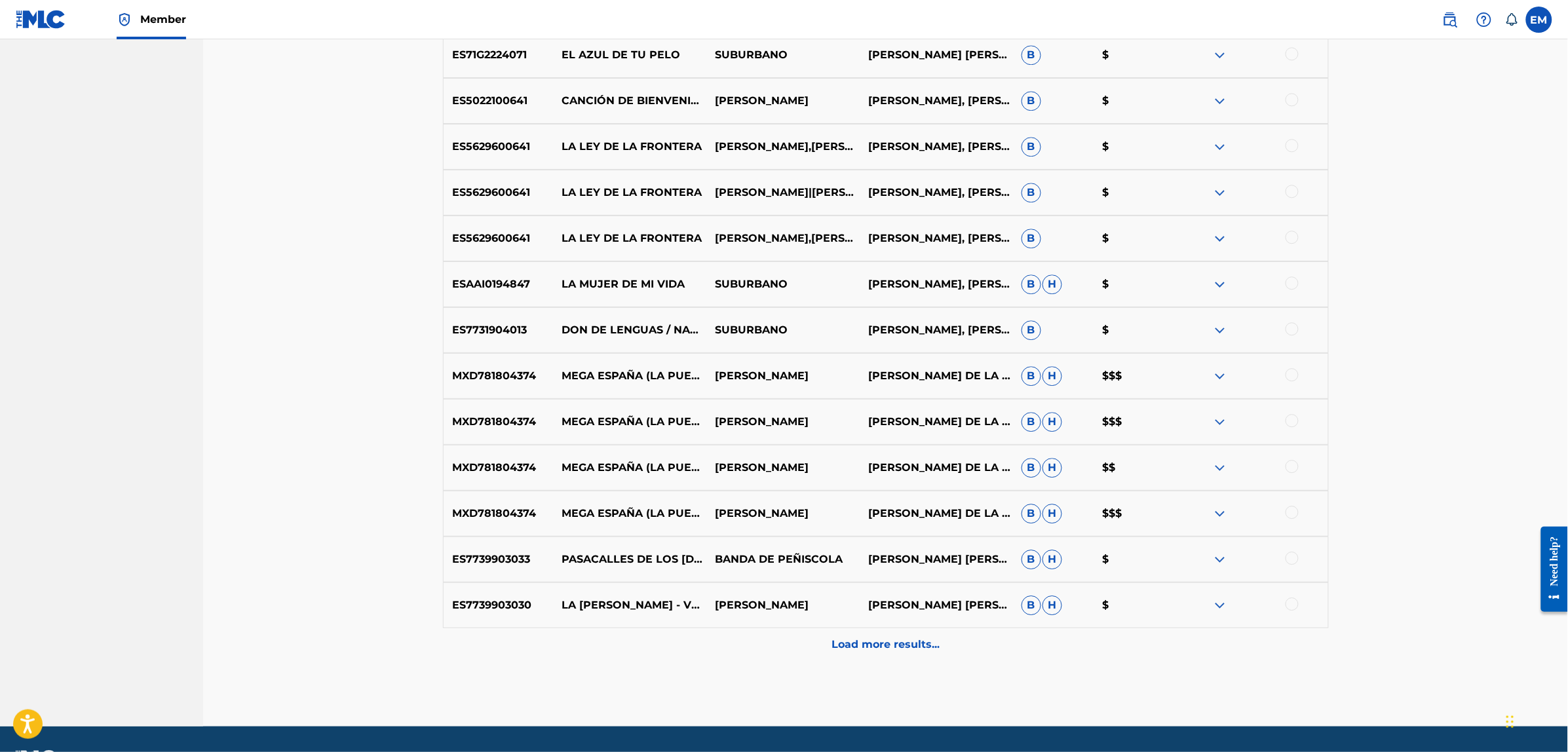
scroll to position [1369, 0]
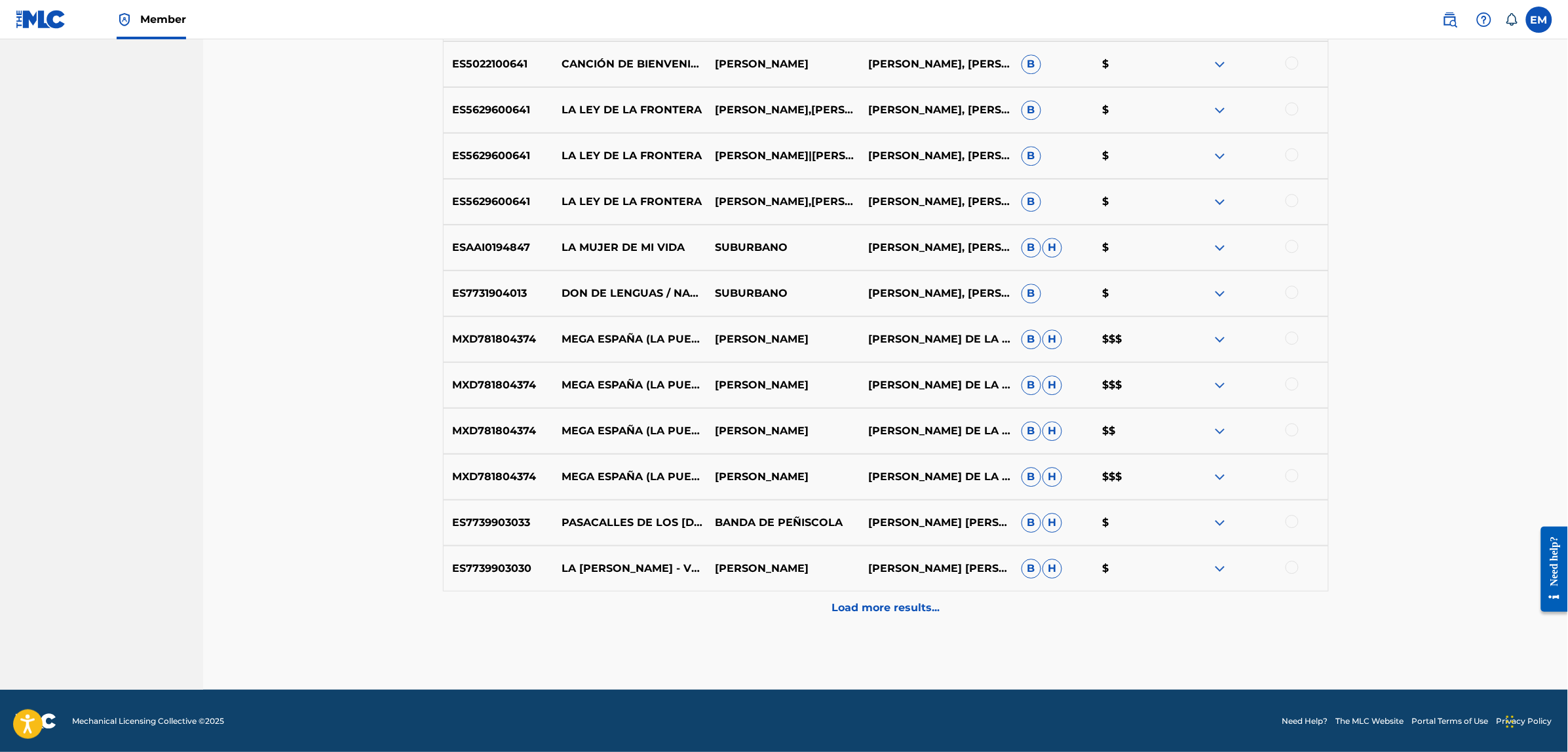
click at [899, 609] on p "Load more results..." at bounding box center [885, 607] width 108 height 16
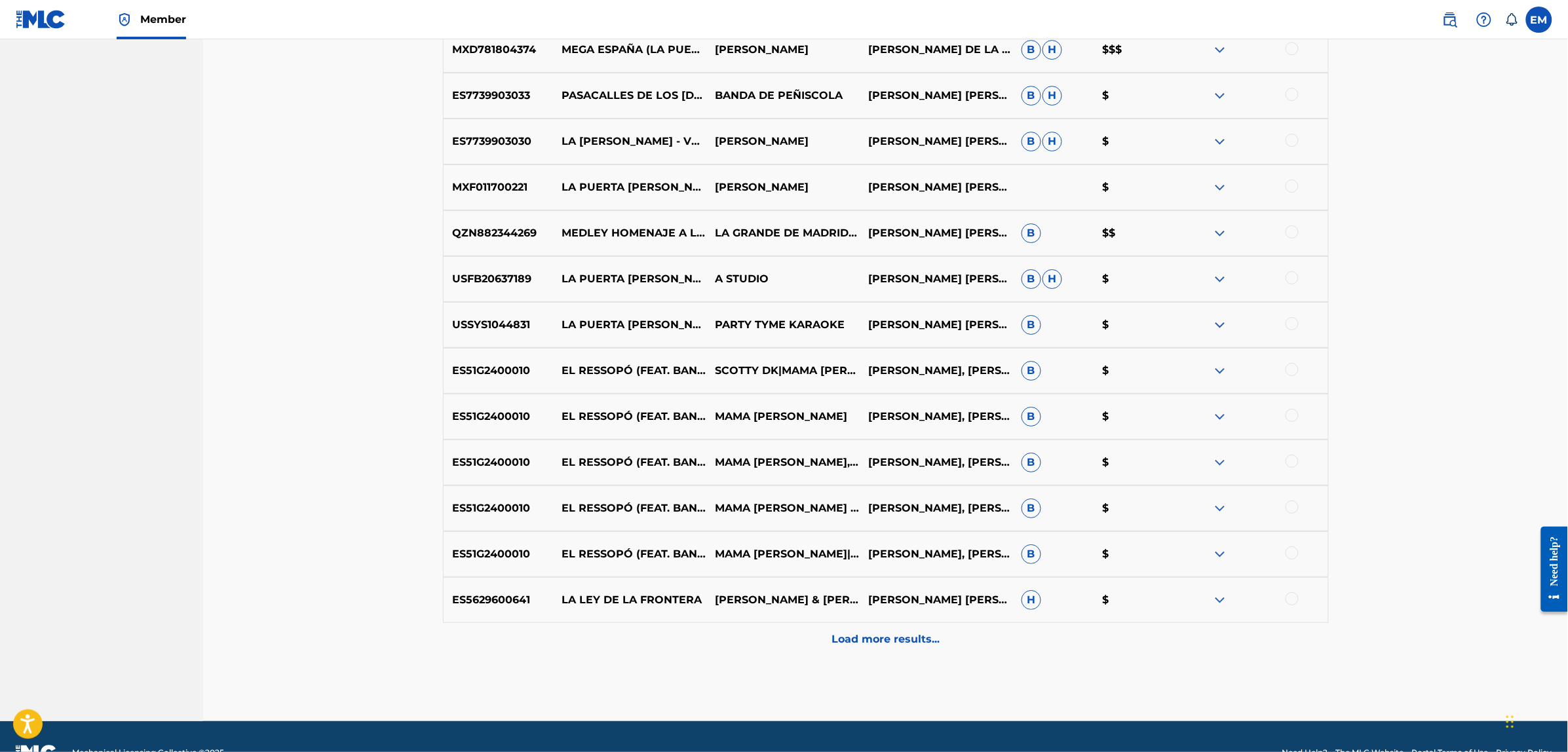
scroll to position [1828, 0]
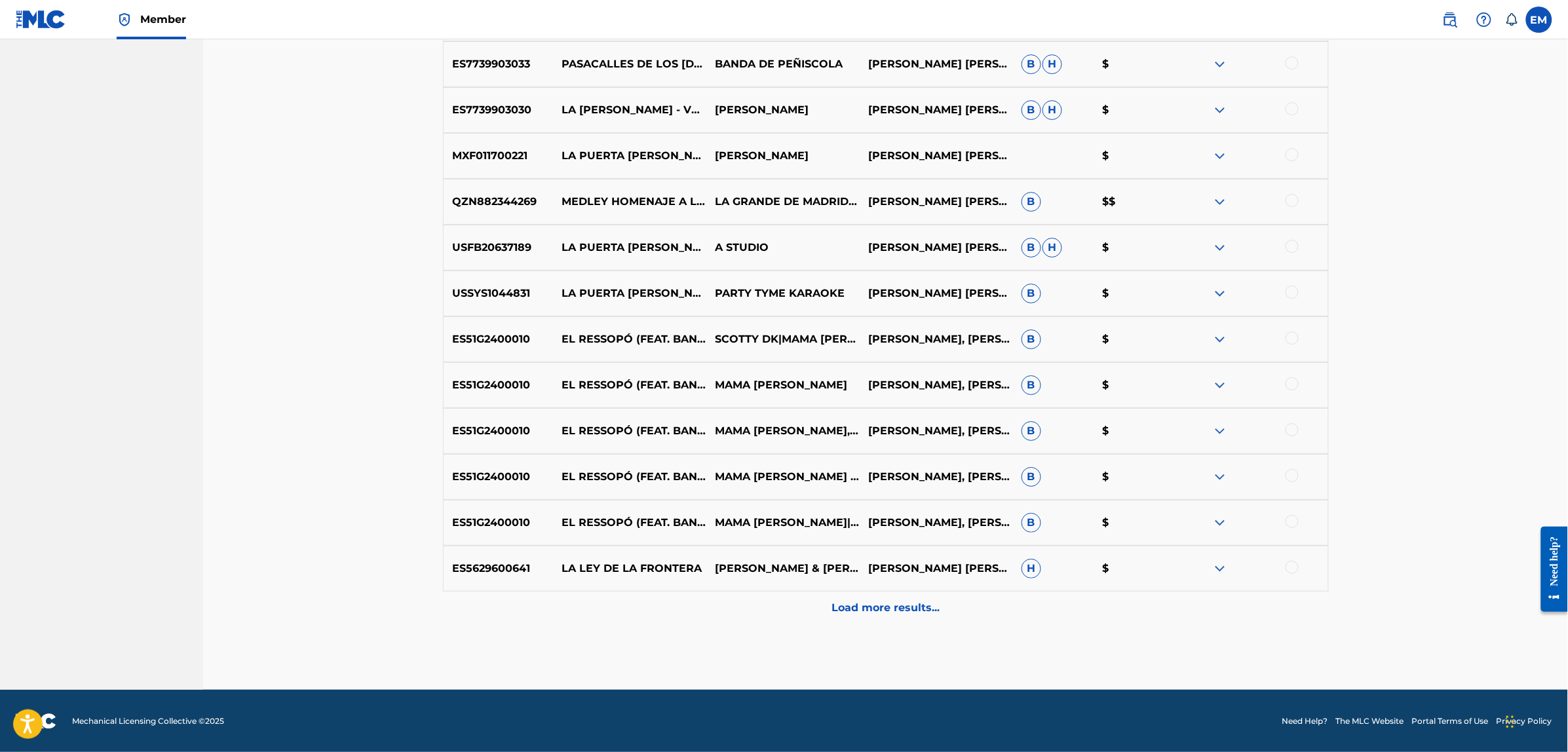
click at [868, 603] on p "Load more results..." at bounding box center [885, 607] width 108 height 16
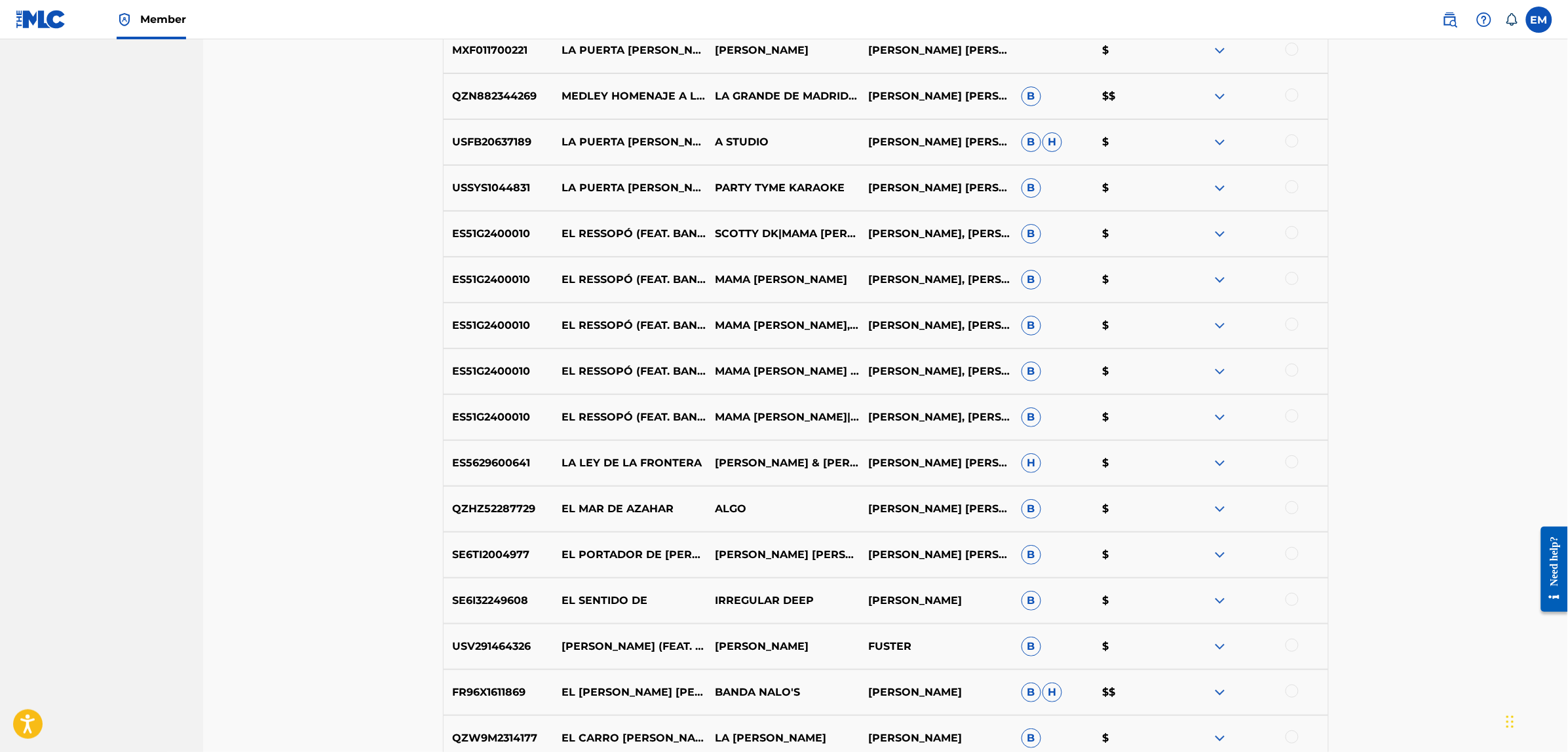
scroll to position [1795, 0]
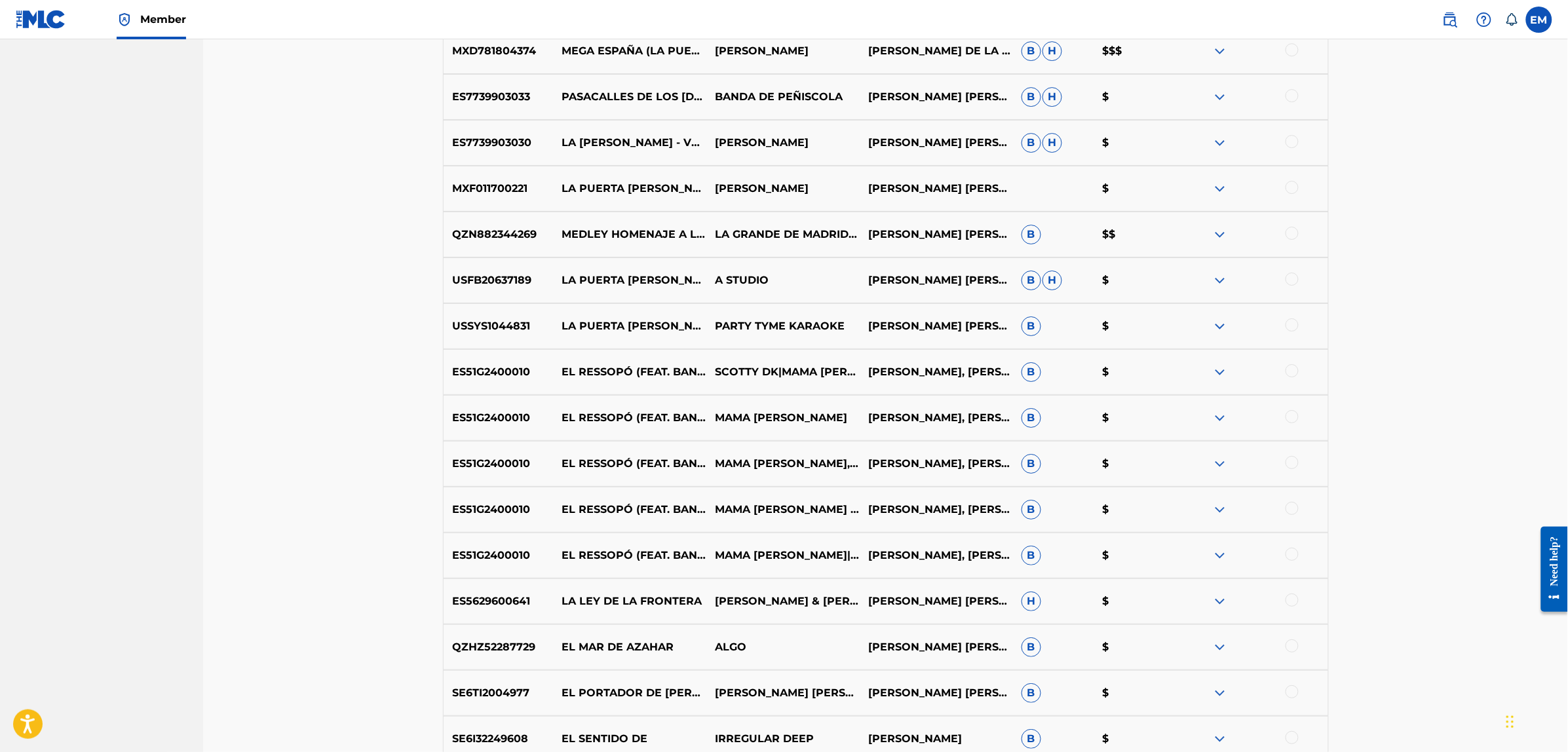
click at [1289, 141] on div at bounding box center [1292, 141] width 13 height 13
click at [921, 640] on button "Match 1 Group" at bounding box center [921, 645] width 145 height 33
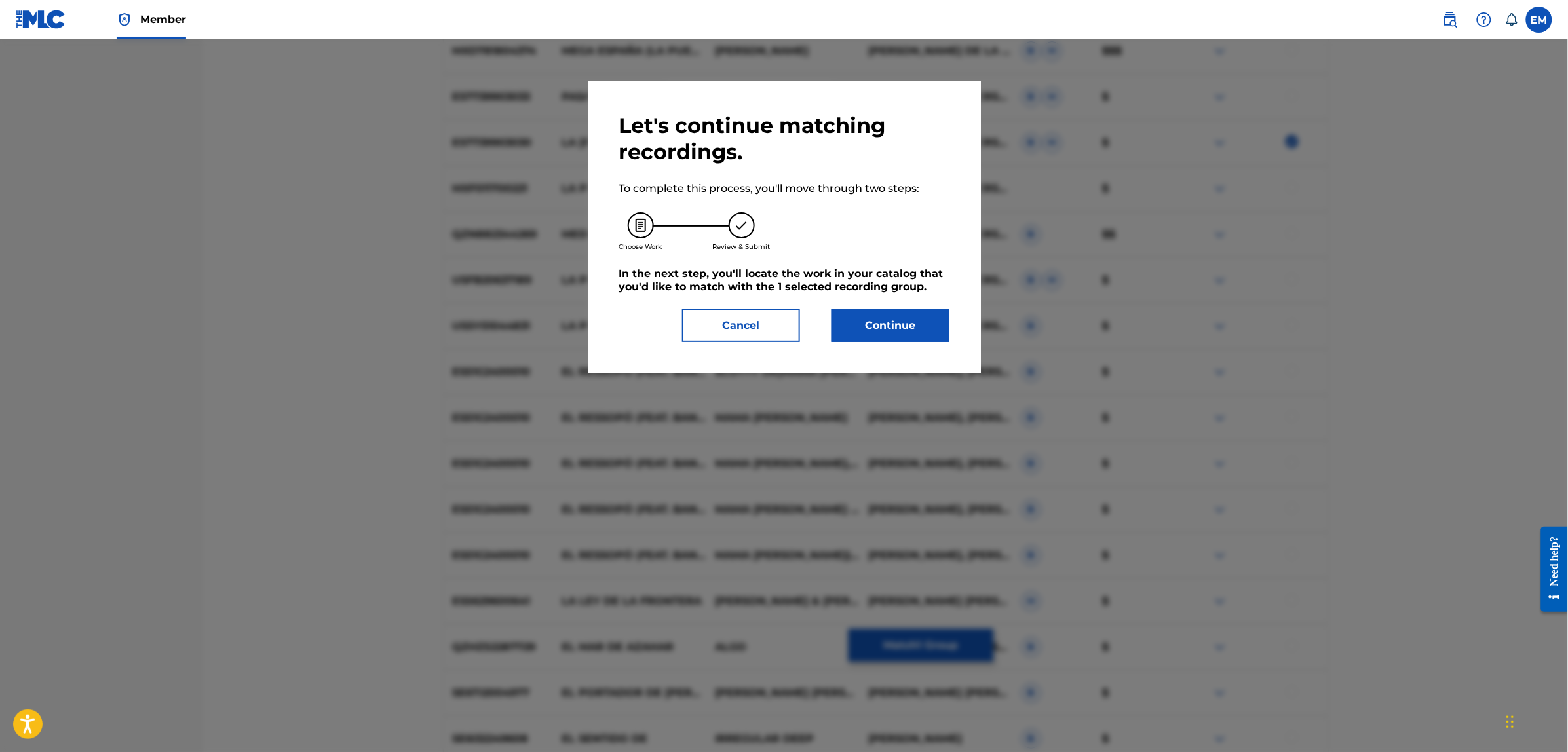
click at [919, 326] on button "Continue" at bounding box center [890, 326] width 118 height 33
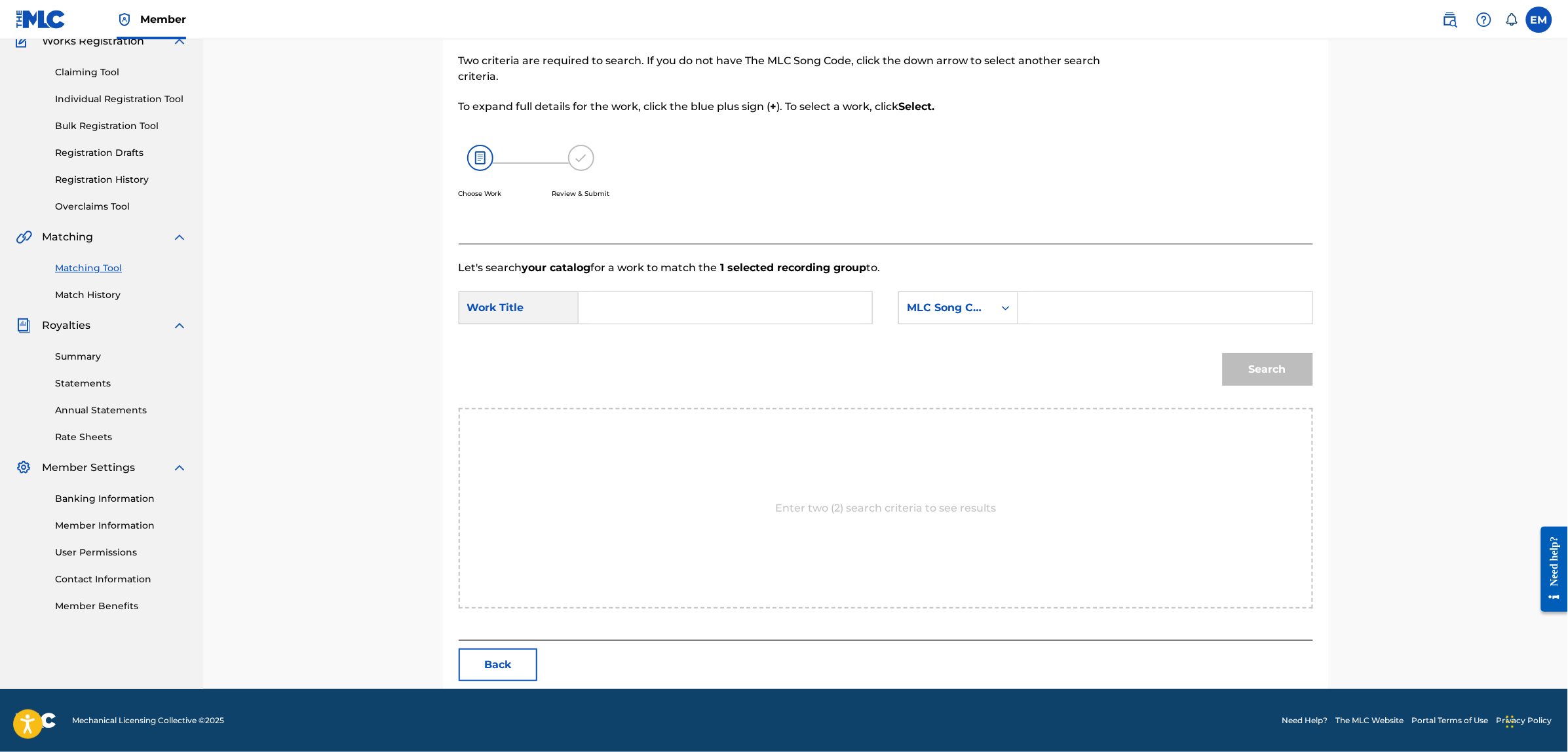
scroll to position [120, 0]
click at [836, 309] on input "Search Form" at bounding box center [725, 309] width 271 height 32
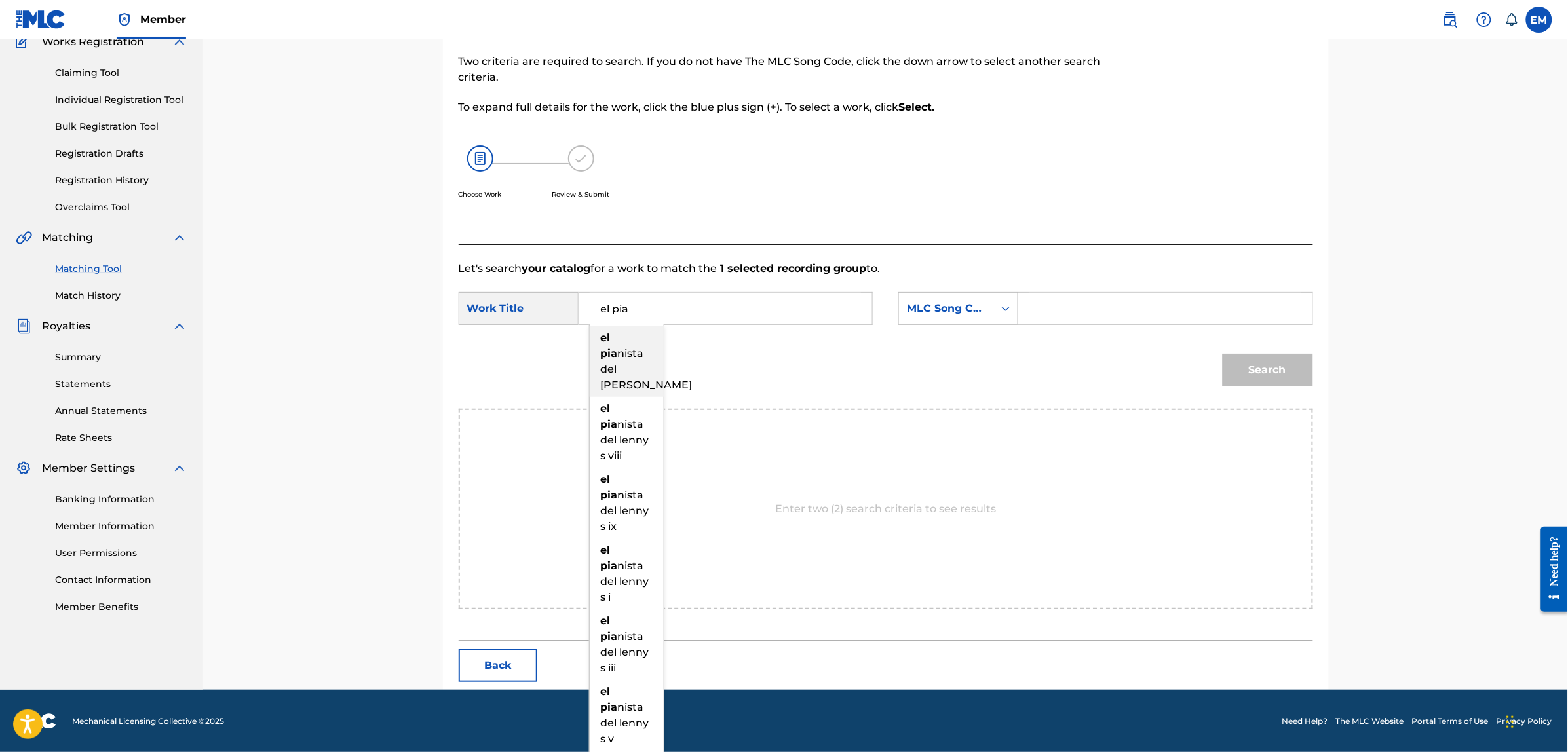
click at [644, 355] on div "el [PERSON_NAME] del [PERSON_NAME]" at bounding box center [626, 361] width 74 height 71
type input "el pianista del [PERSON_NAME]"
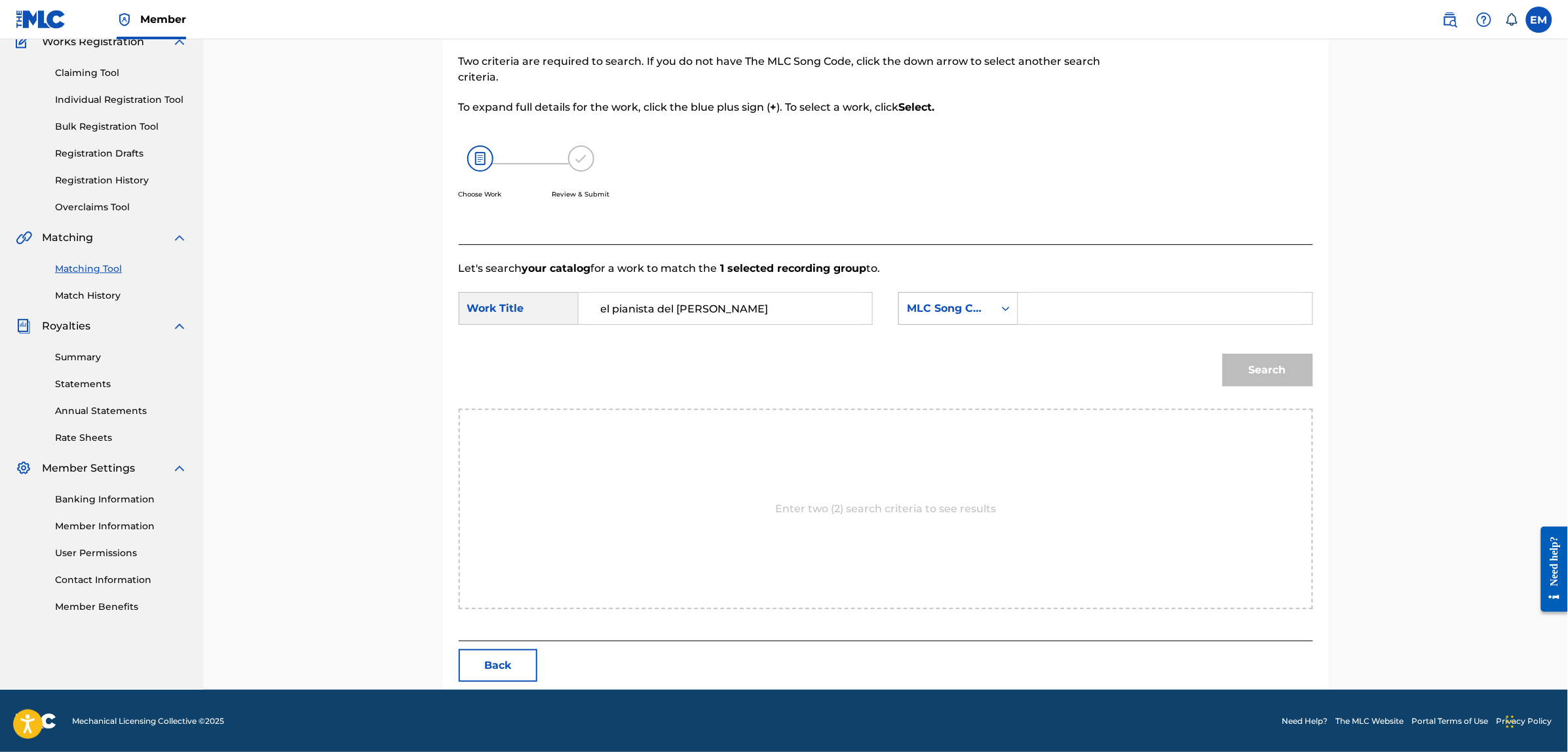
click at [930, 319] on div "MLC Song Code" at bounding box center [946, 308] width 95 height 25
click at [937, 342] on div "Writer Name" at bounding box center [957, 341] width 118 height 33
click at [1075, 298] on input "Search Form" at bounding box center [1165, 309] width 271 height 32
paste input "[PERSON_NAME]"
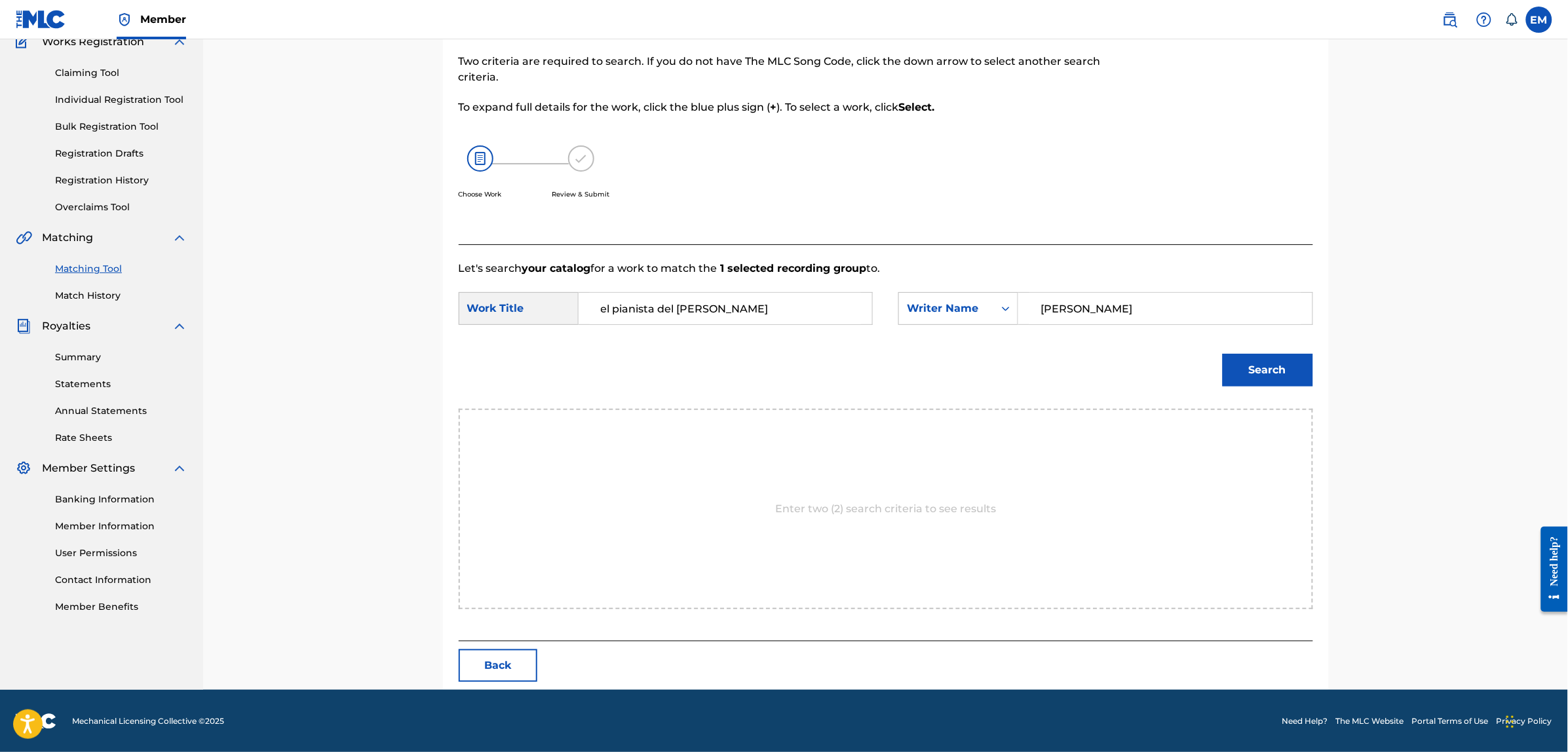
type input "[PERSON_NAME]"
click at [1223, 354] on button "Search" at bounding box center [1268, 370] width 90 height 33
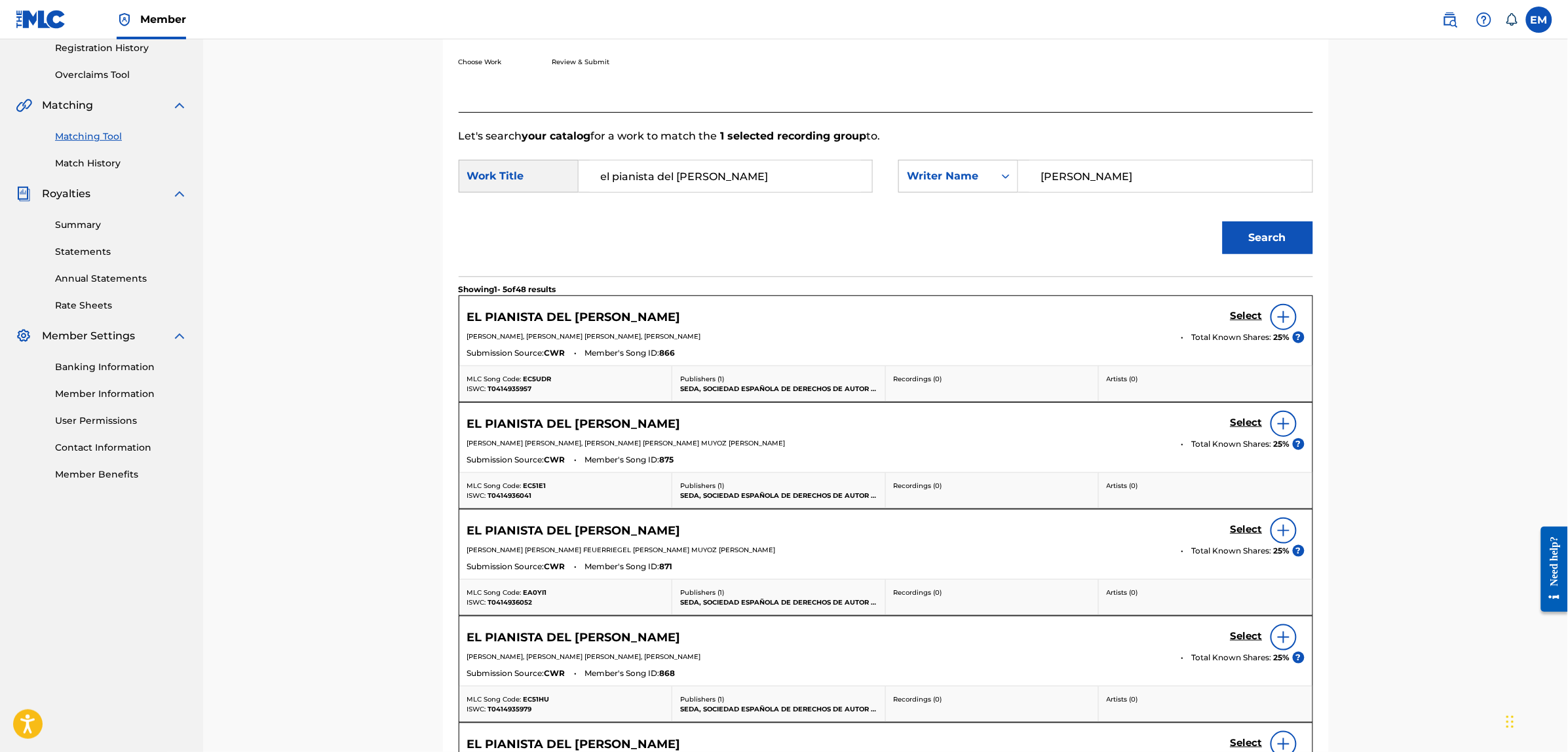
scroll to position [284, 0]
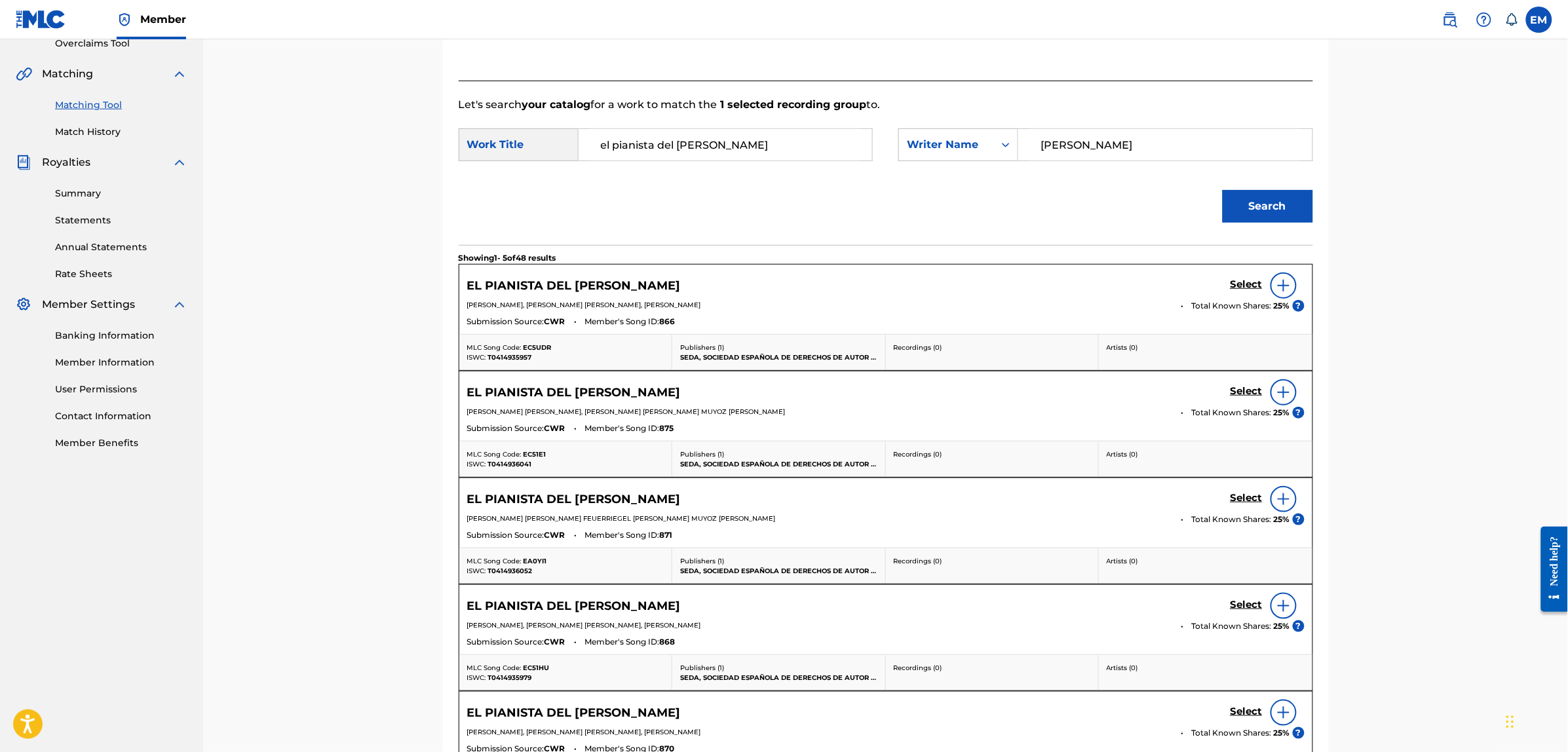
click at [1282, 285] on img at bounding box center [1283, 286] width 16 height 16
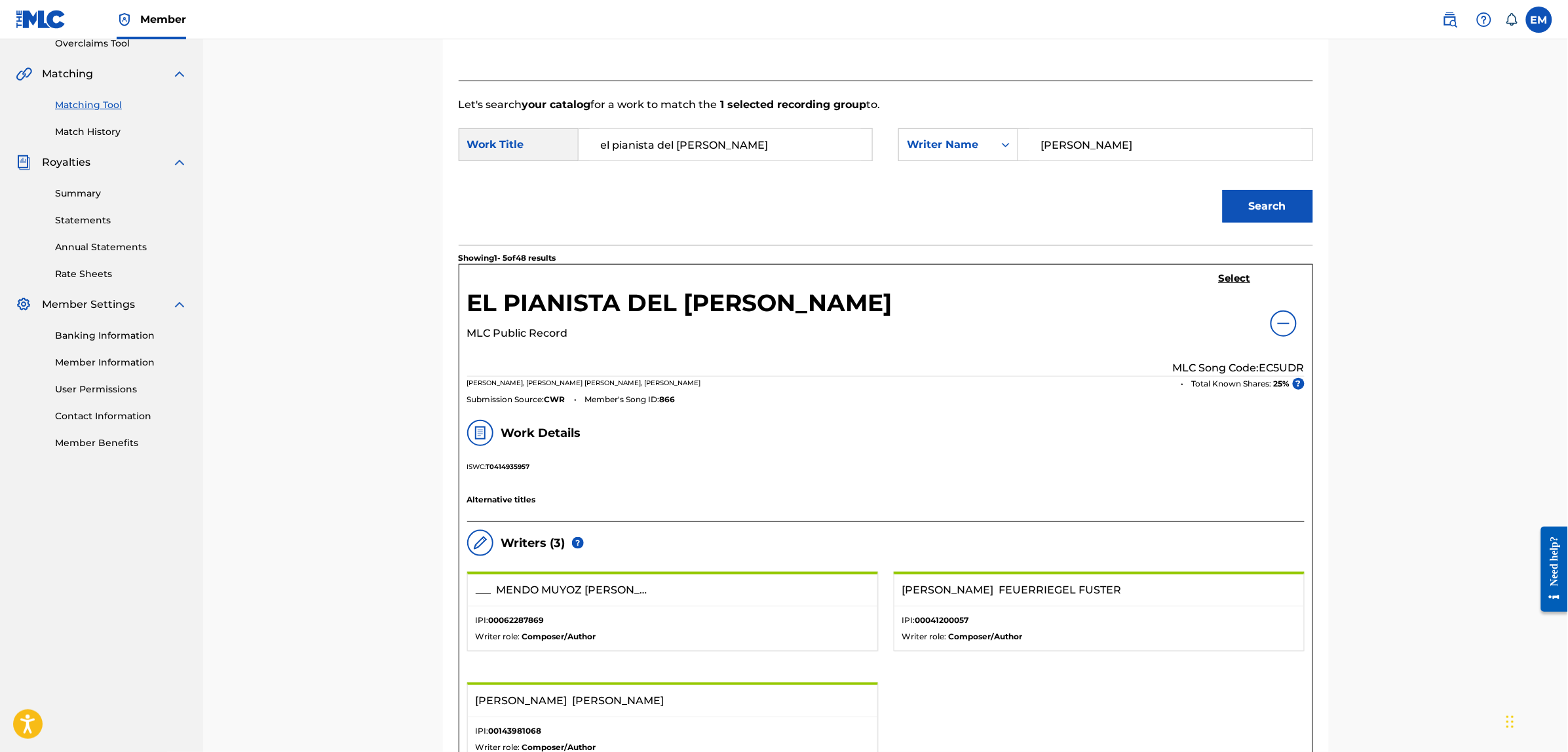
click at [1233, 277] on h5 "Select" at bounding box center [1234, 278] width 32 height 12
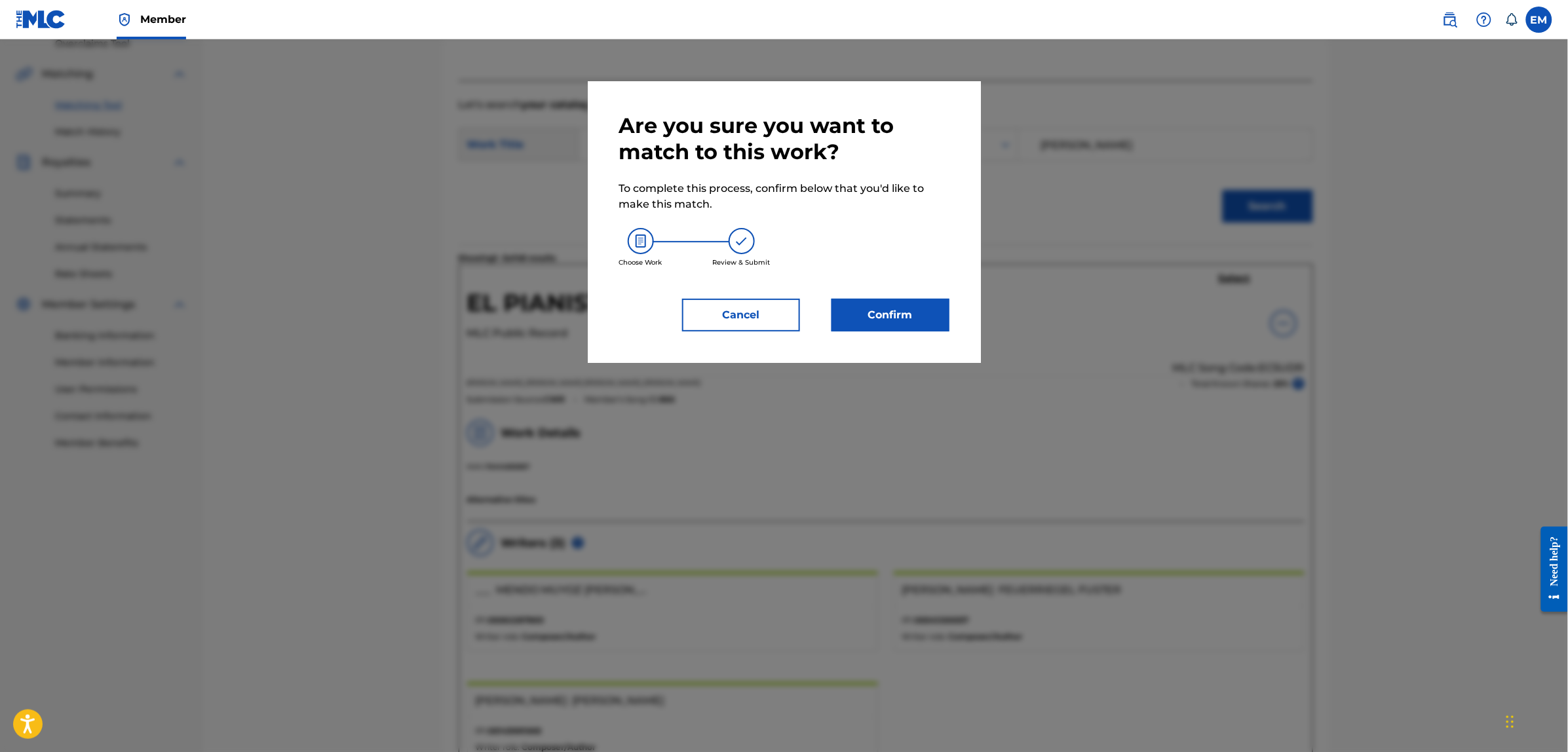
click at [876, 326] on button "Confirm" at bounding box center [890, 315] width 118 height 33
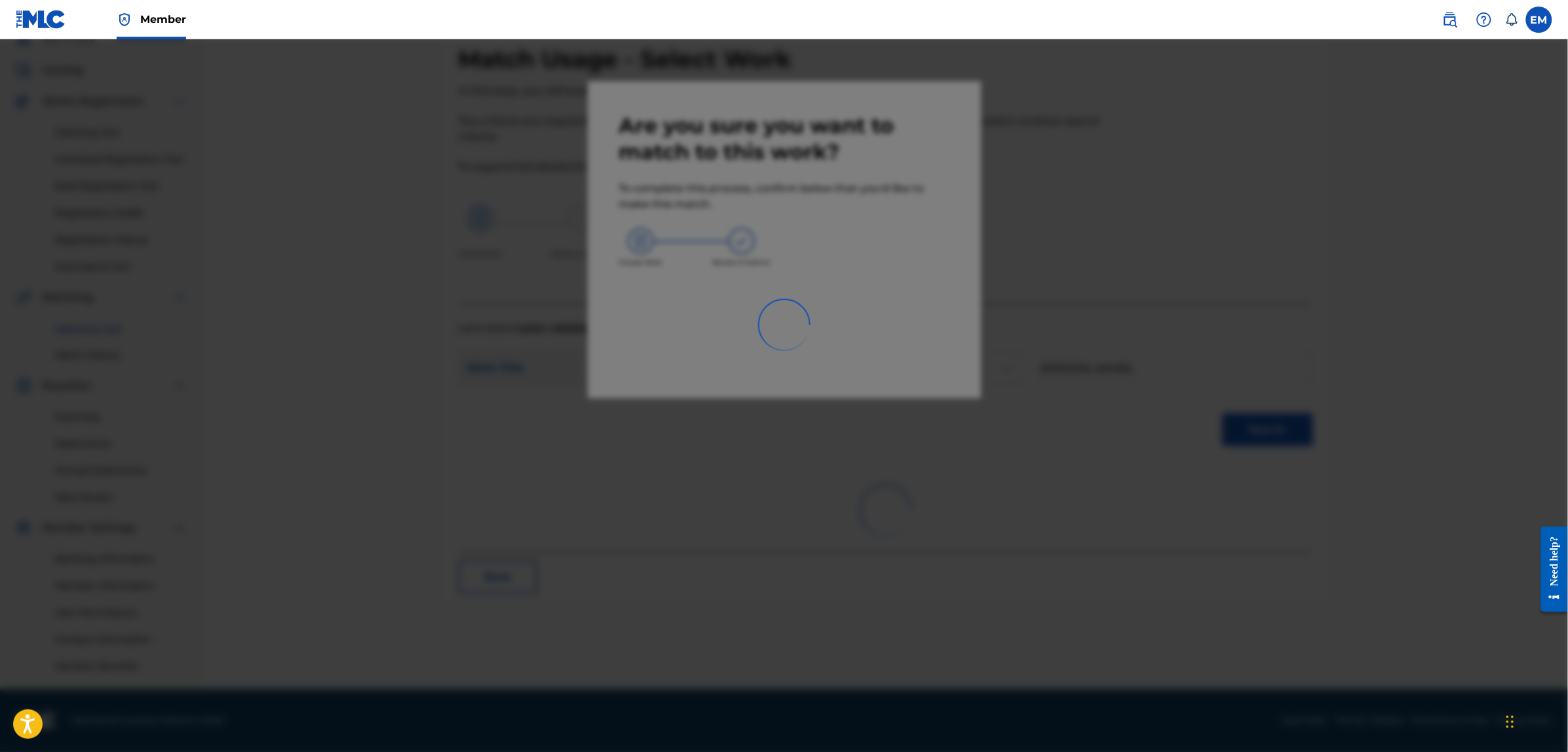
scroll to position [59, 0]
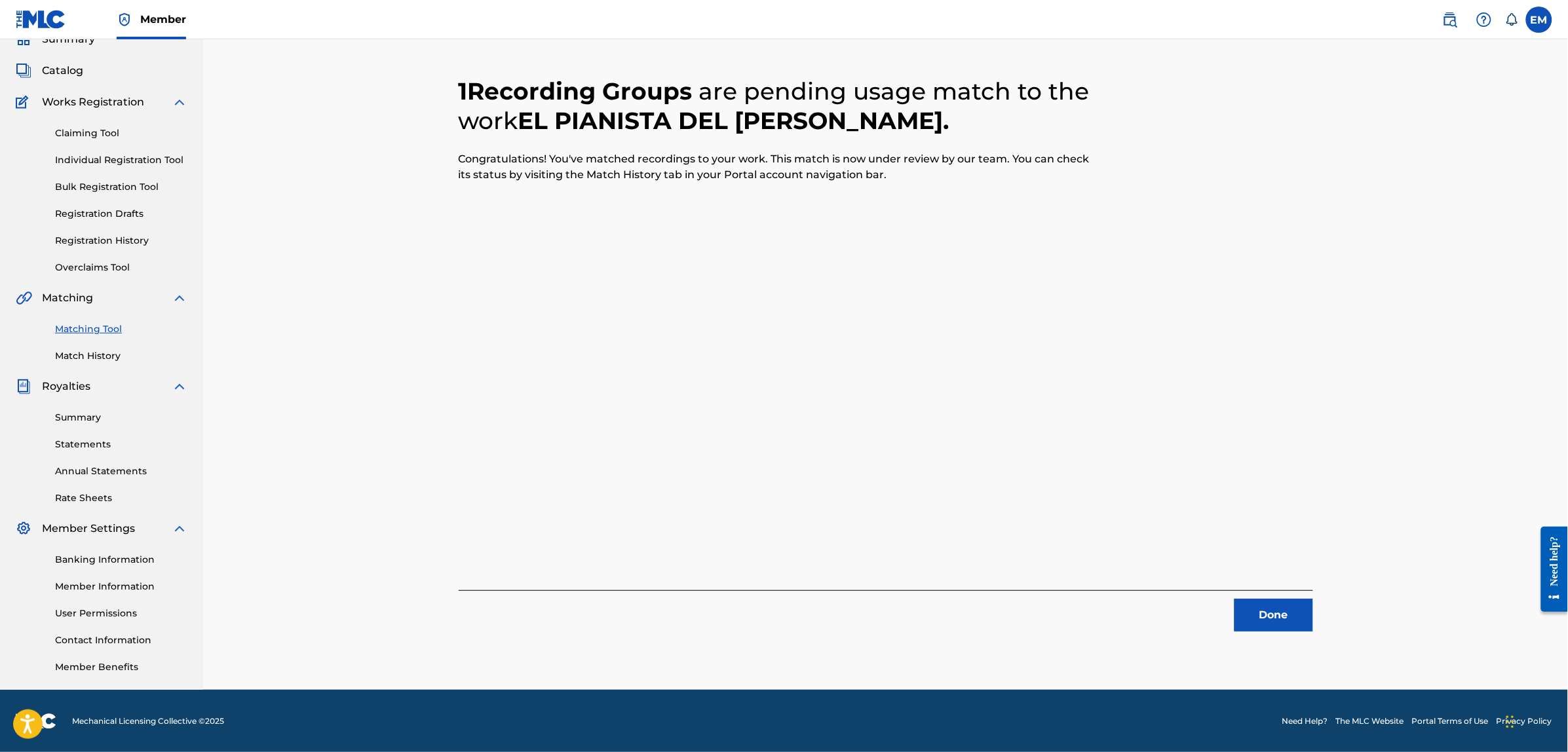
click at [1284, 607] on button "Done" at bounding box center [1273, 615] width 79 height 33
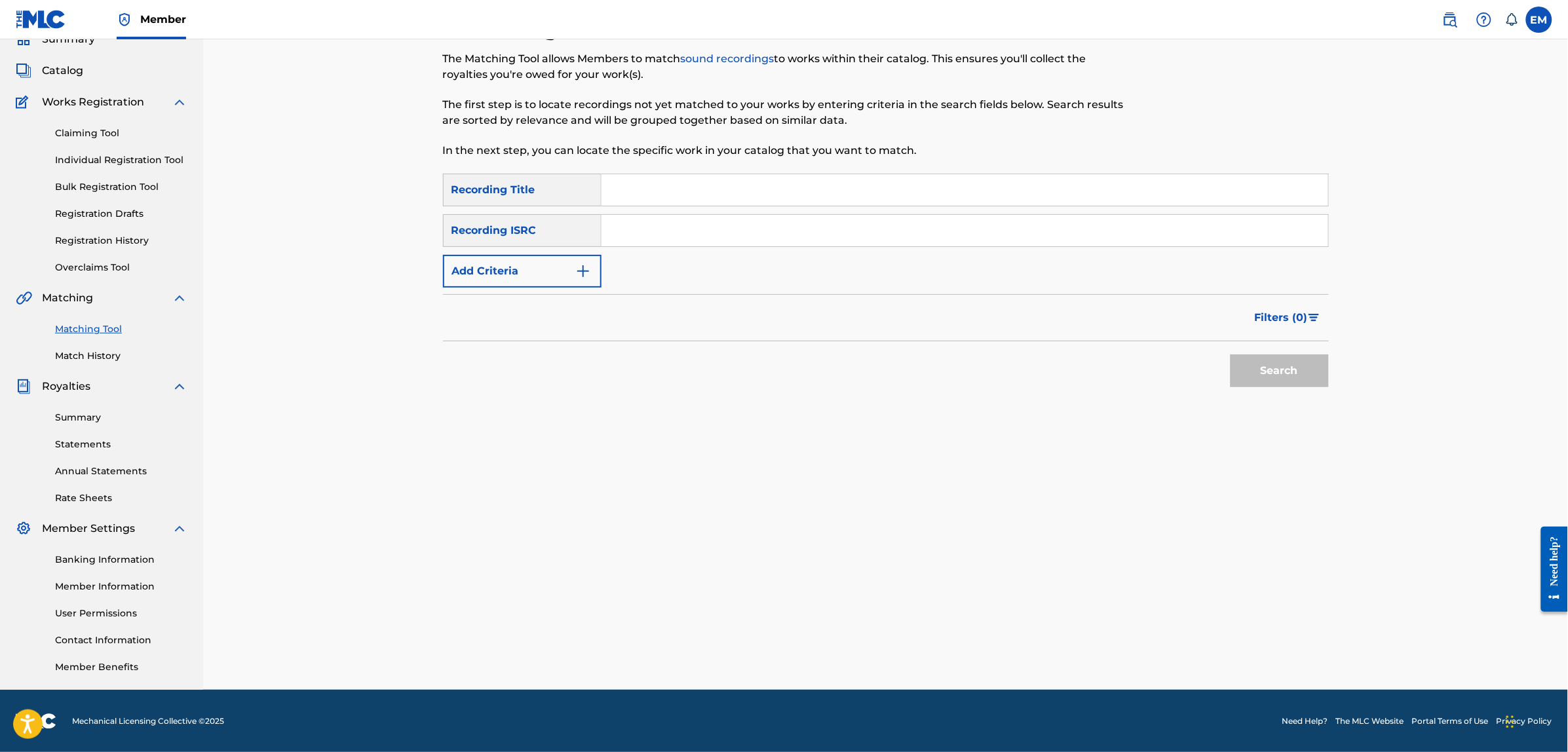
click at [702, 185] on input "Search Form" at bounding box center [965, 190] width 727 height 32
click at [780, 194] on input "el pianista de [PERSON_NAME]´s" at bounding box center [965, 190] width 727 height 32
type input "el pianista de [PERSON_NAME]´s I"
click at [1230, 355] on button "Search" at bounding box center [1279, 371] width 98 height 33
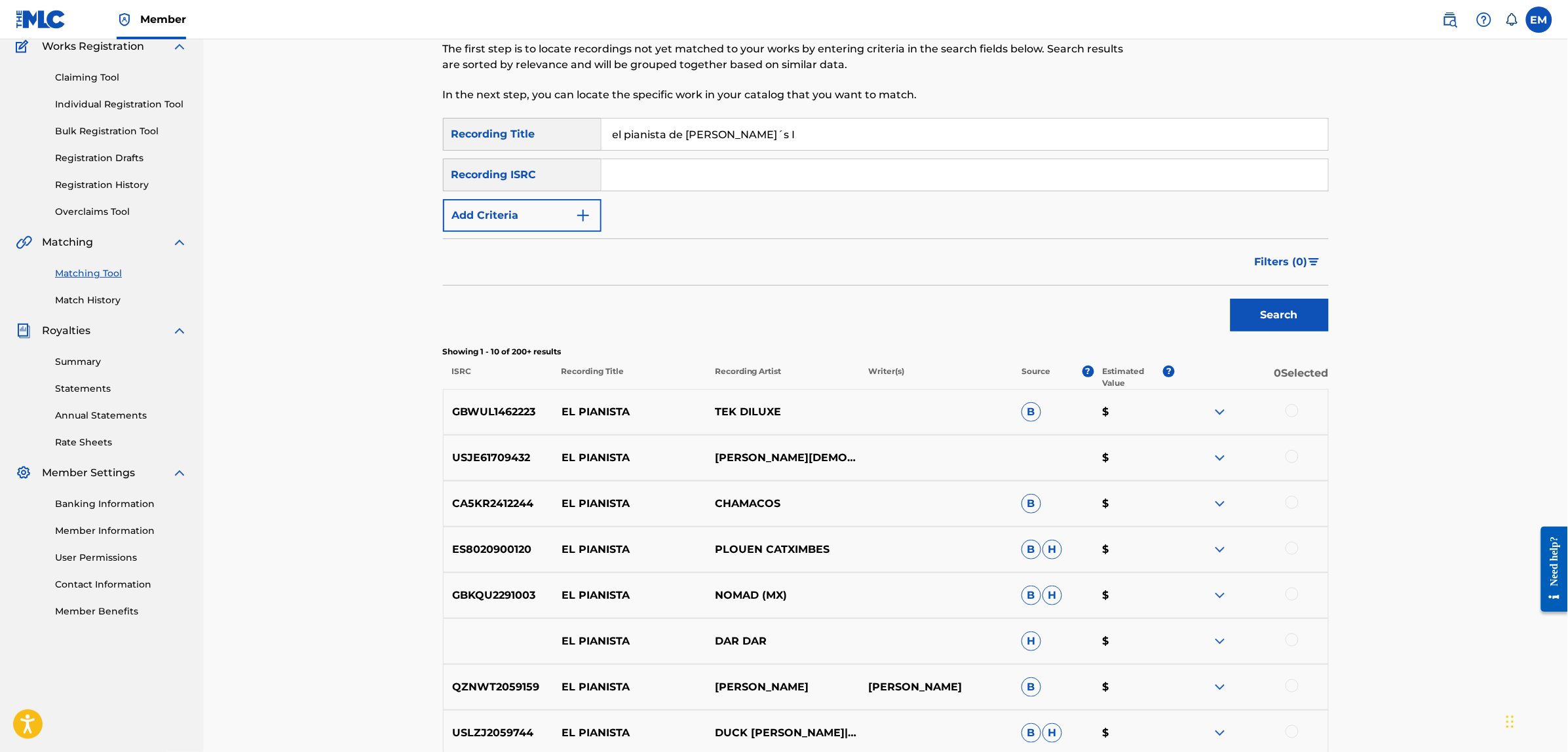
scroll to position [371, 0]
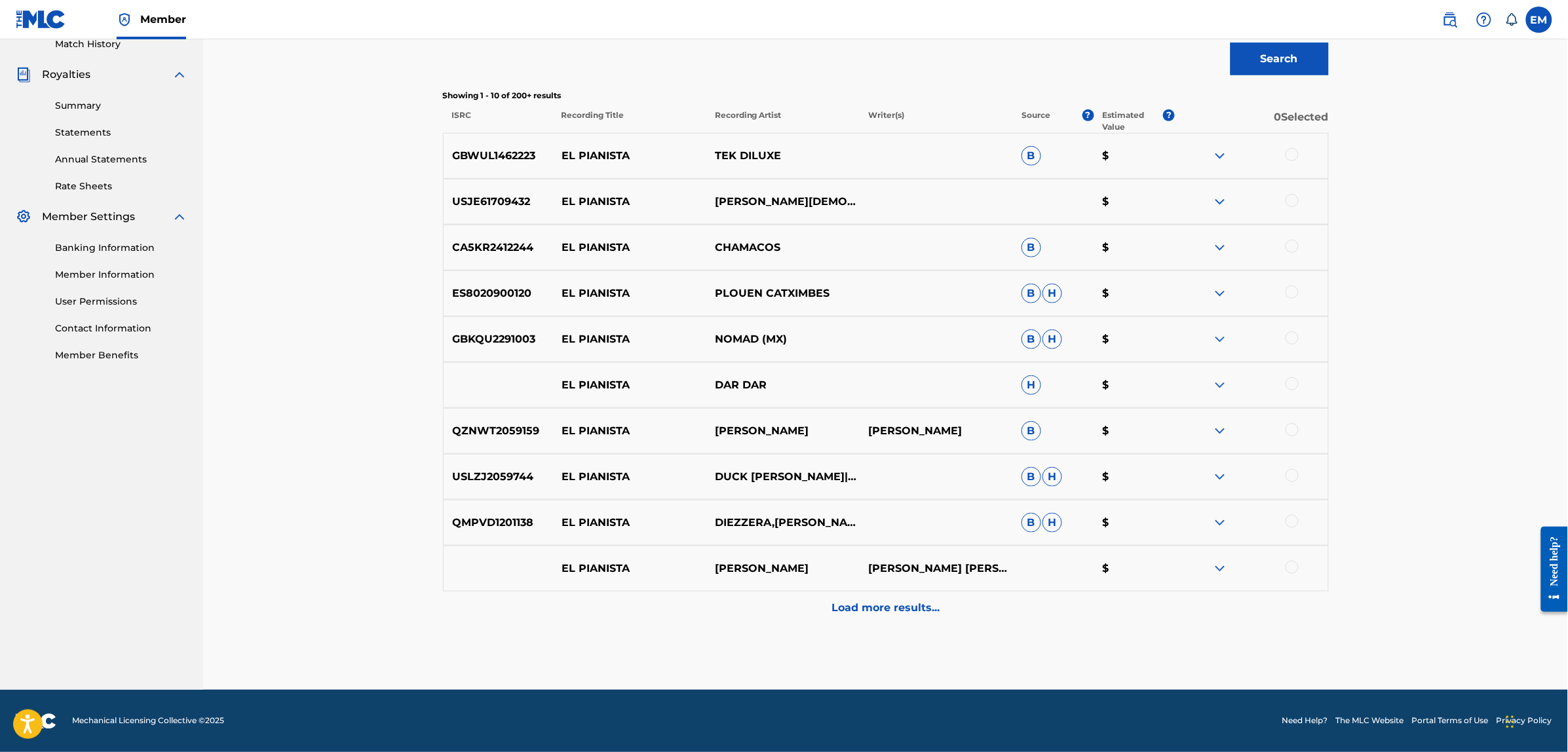
click at [885, 599] on p "Load more results..." at bounding box center [885, 607] width 108 height 16
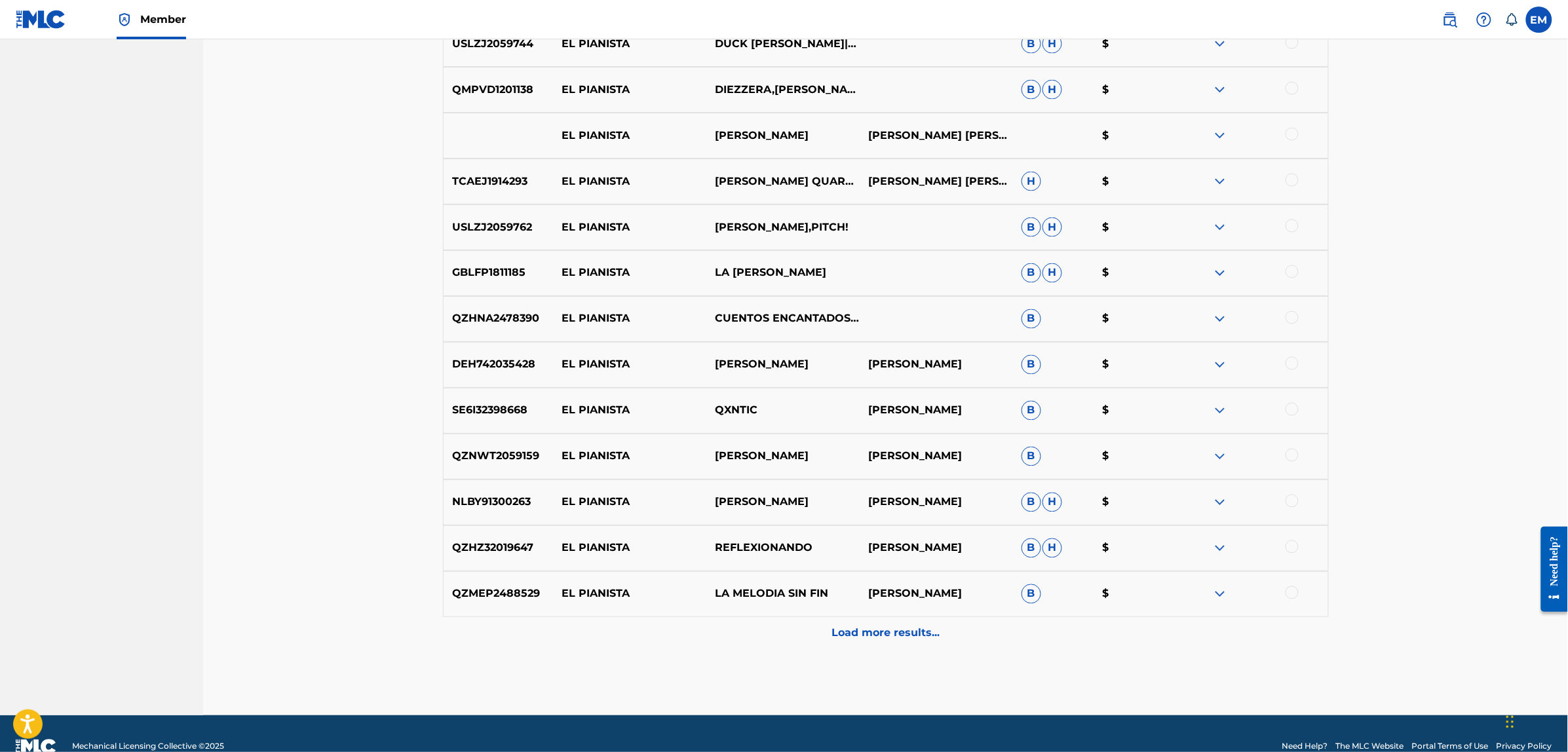
scroll to position [829, 0]
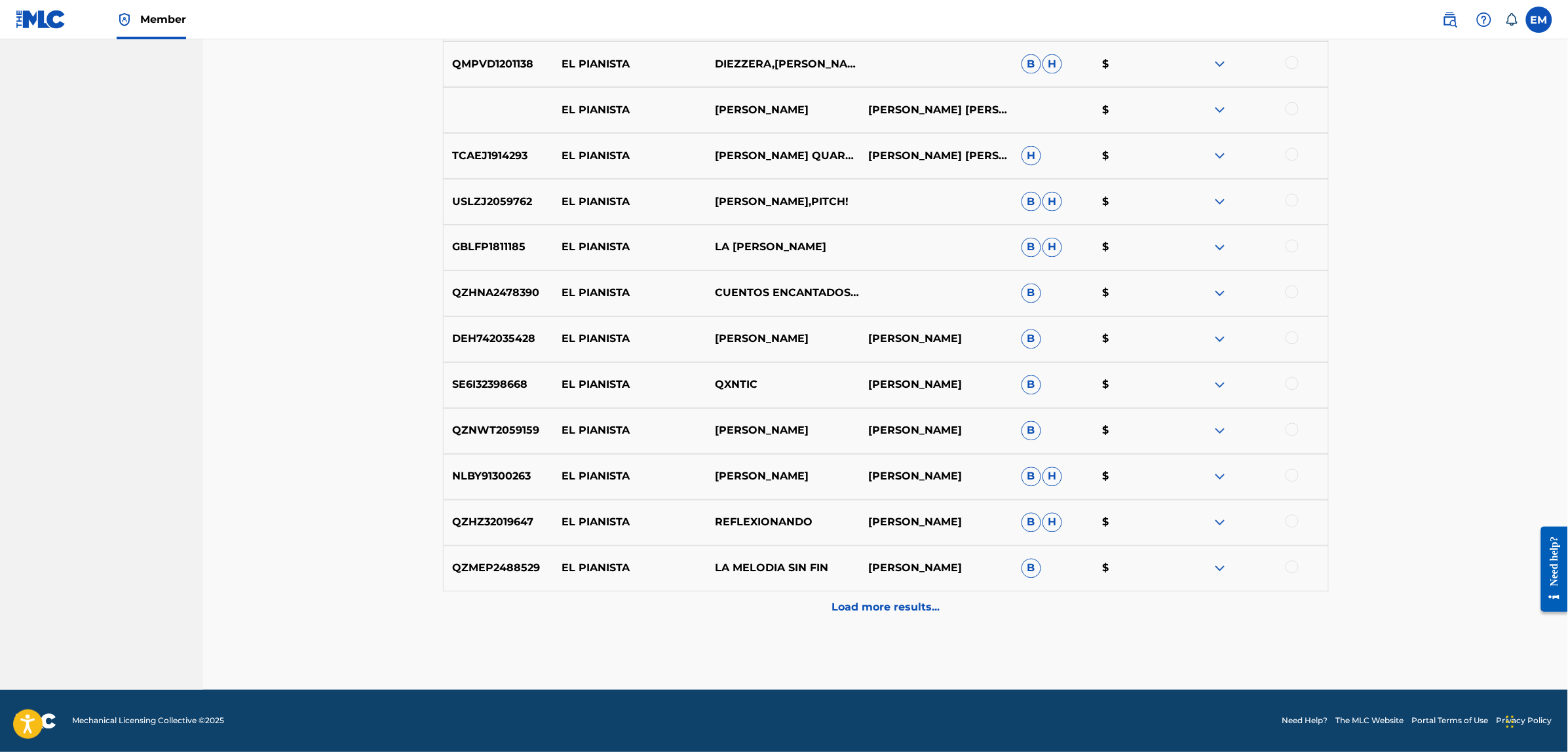
click at [886, 596] on div "Load more results..." at bounding box center [886, 608] width 886 height 33
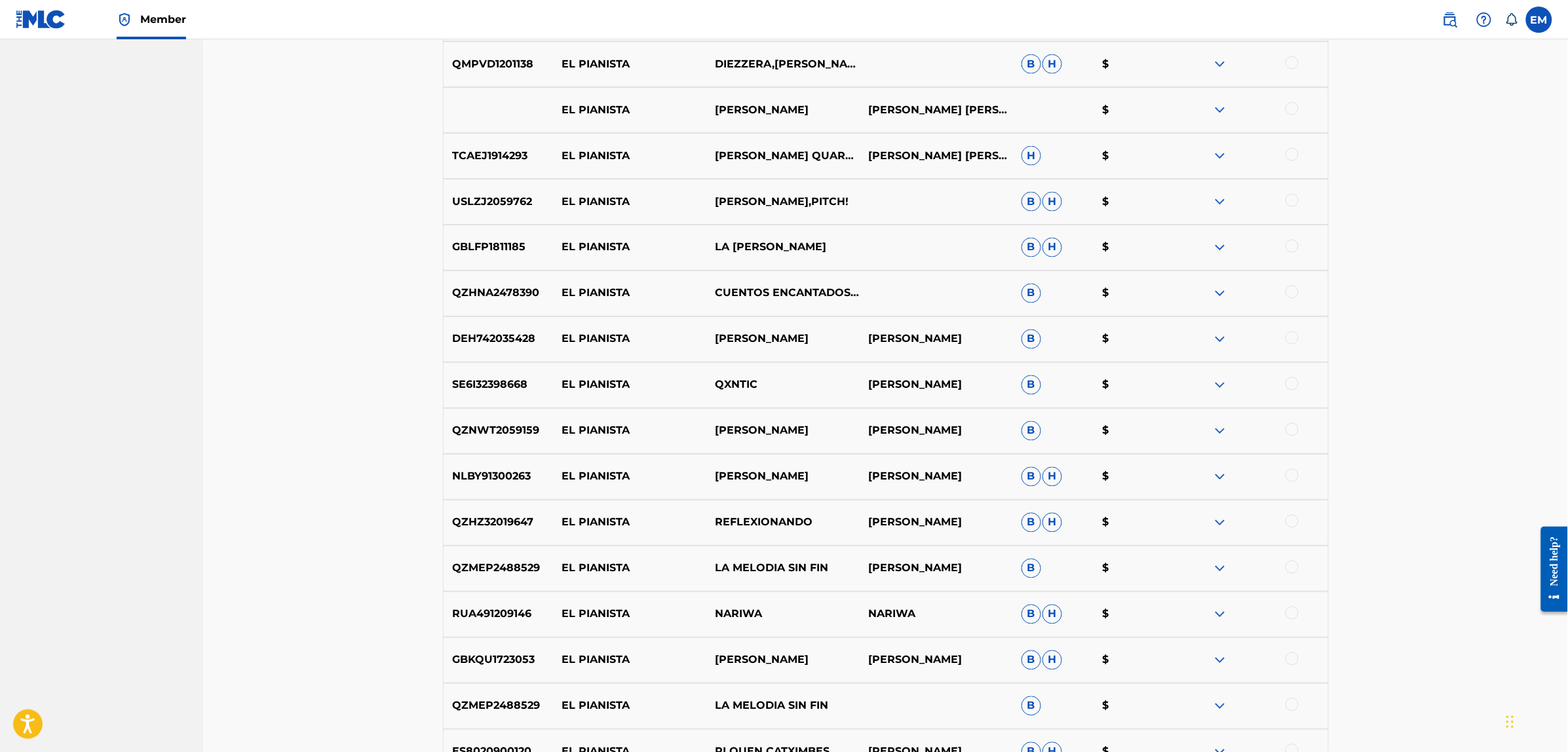
scroll to position [1288, 0]
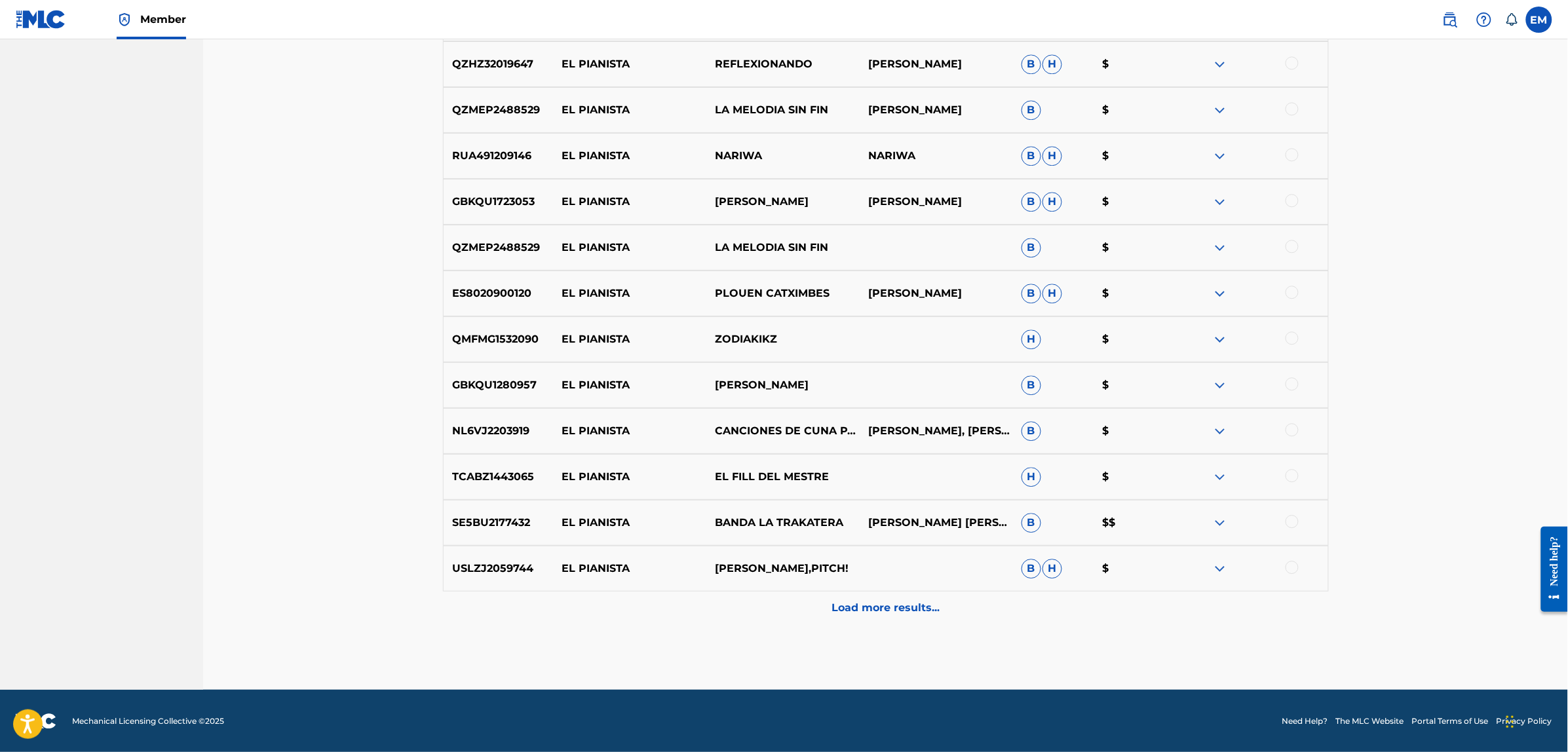
click at [879, 607] on p "Load more results..." at bounding box center [885, 607] width 108 height 16
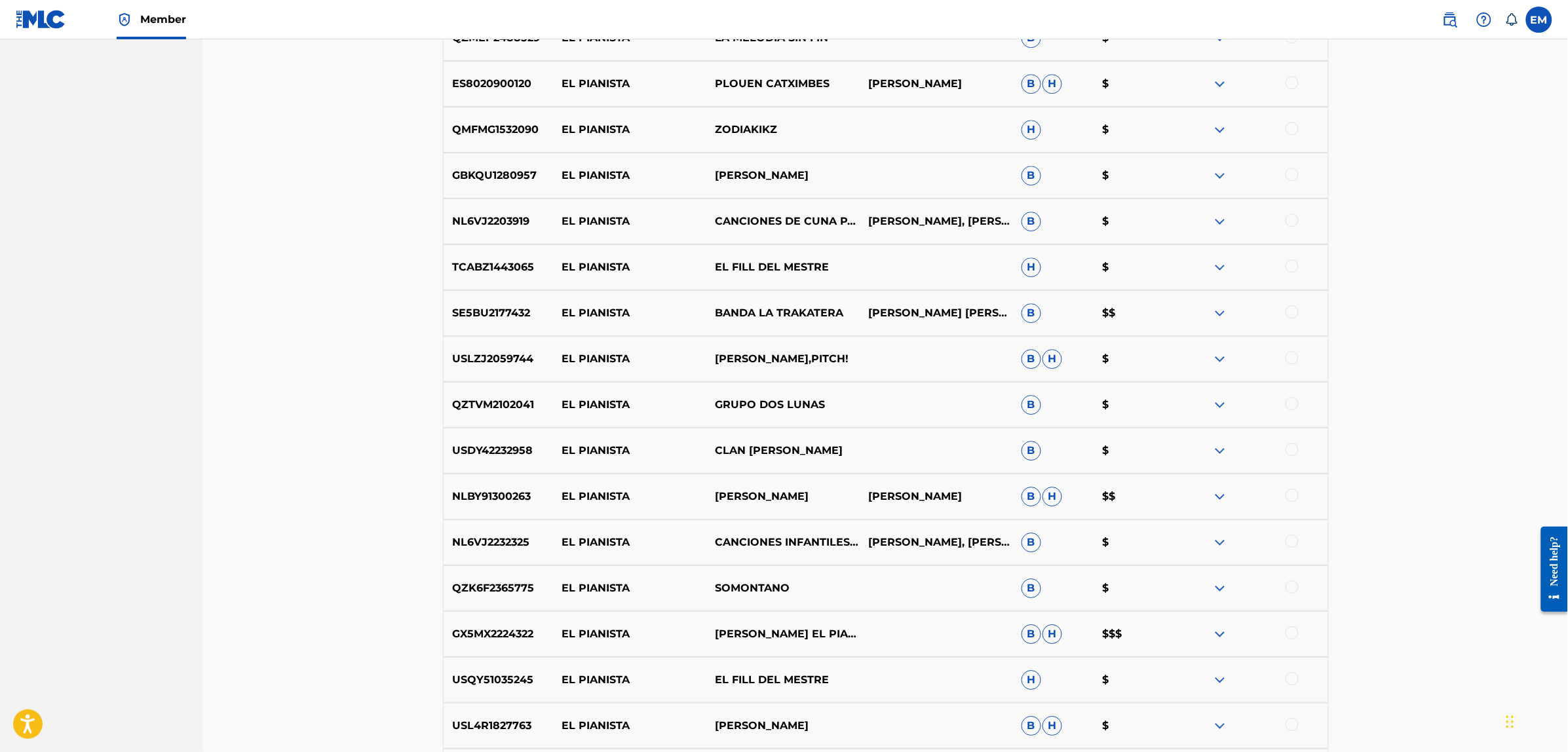
scroll to position [1746, 0]
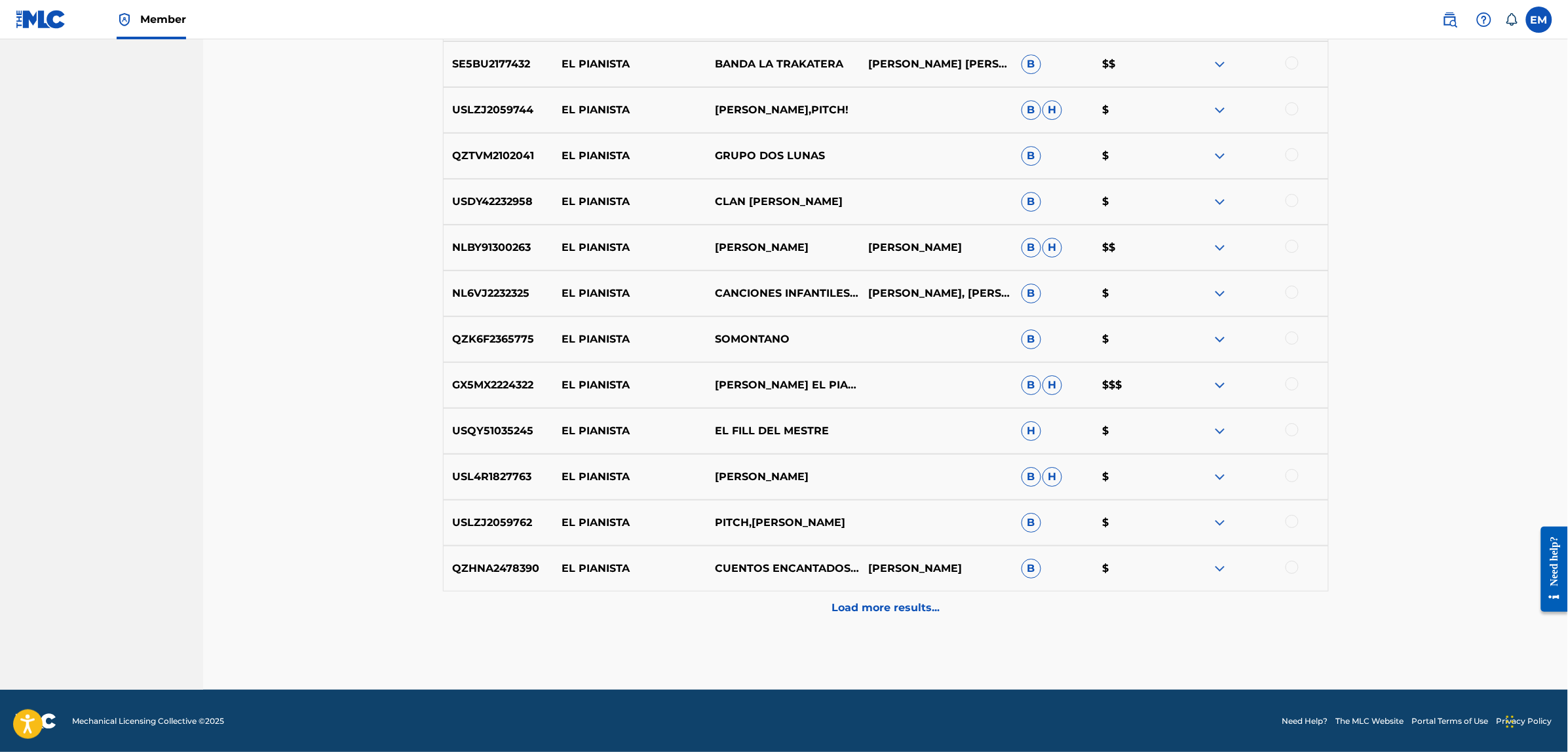
click at [865, 597] on div "Load more results..." at bounding box center [886, 608] width 886 height 33
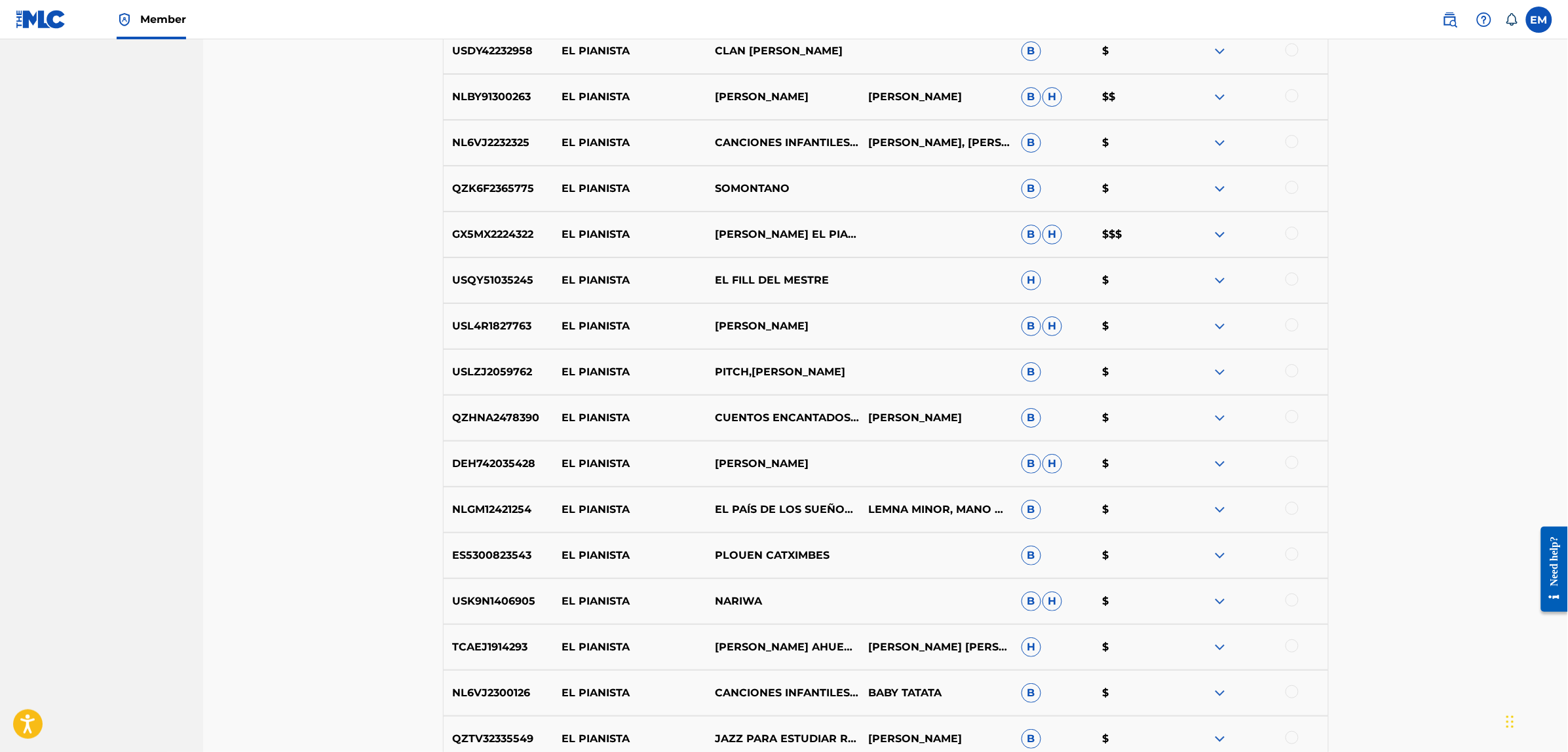
scroll to position [2204, 0]
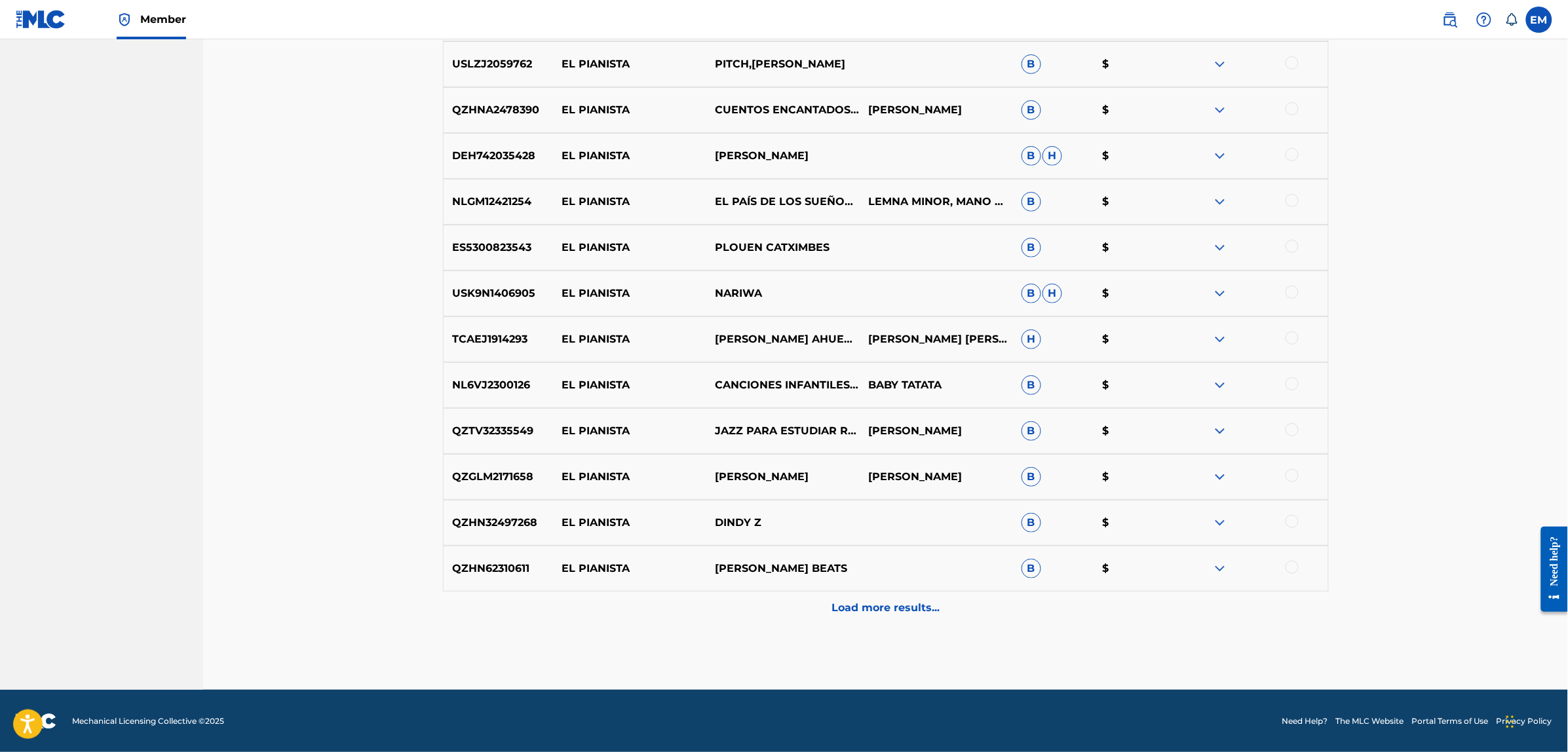
click at [853, 606] on p "Load more results..." at bounding box center [885, 607] width 108 height 16
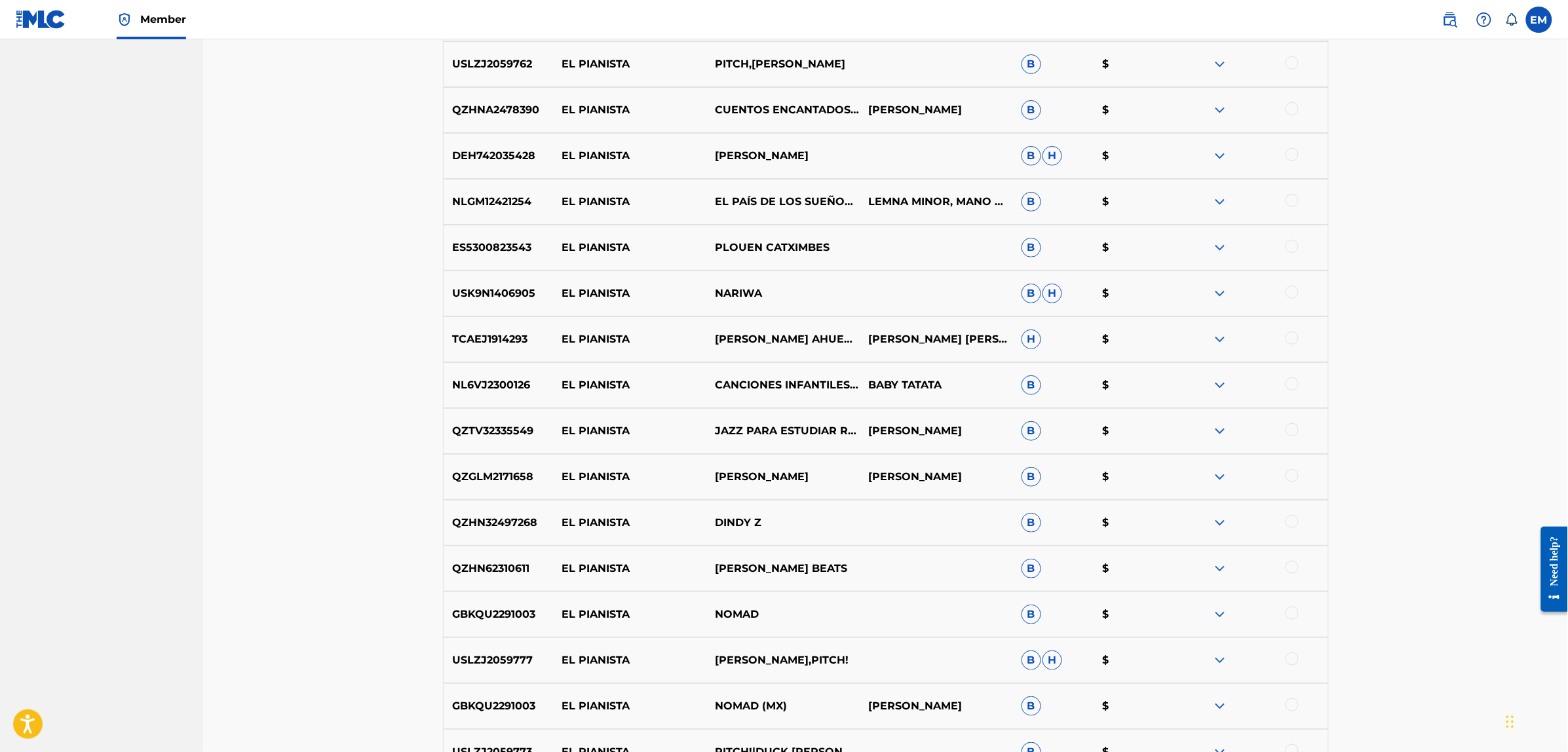
scroll to position [2663, 0]
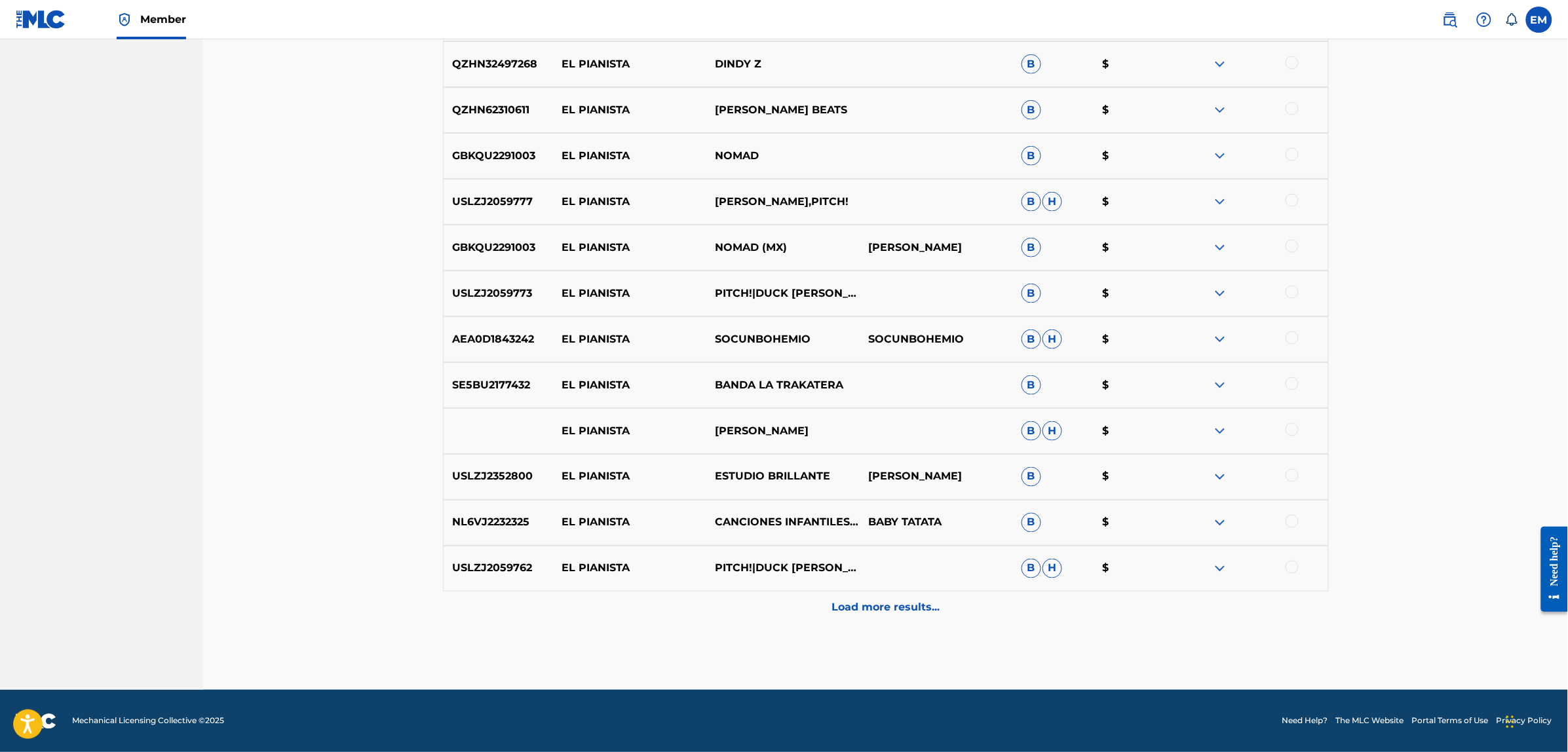
click at [891, 611] on p "Load more results..." at bounding box center [885, 607] width 108 height 16
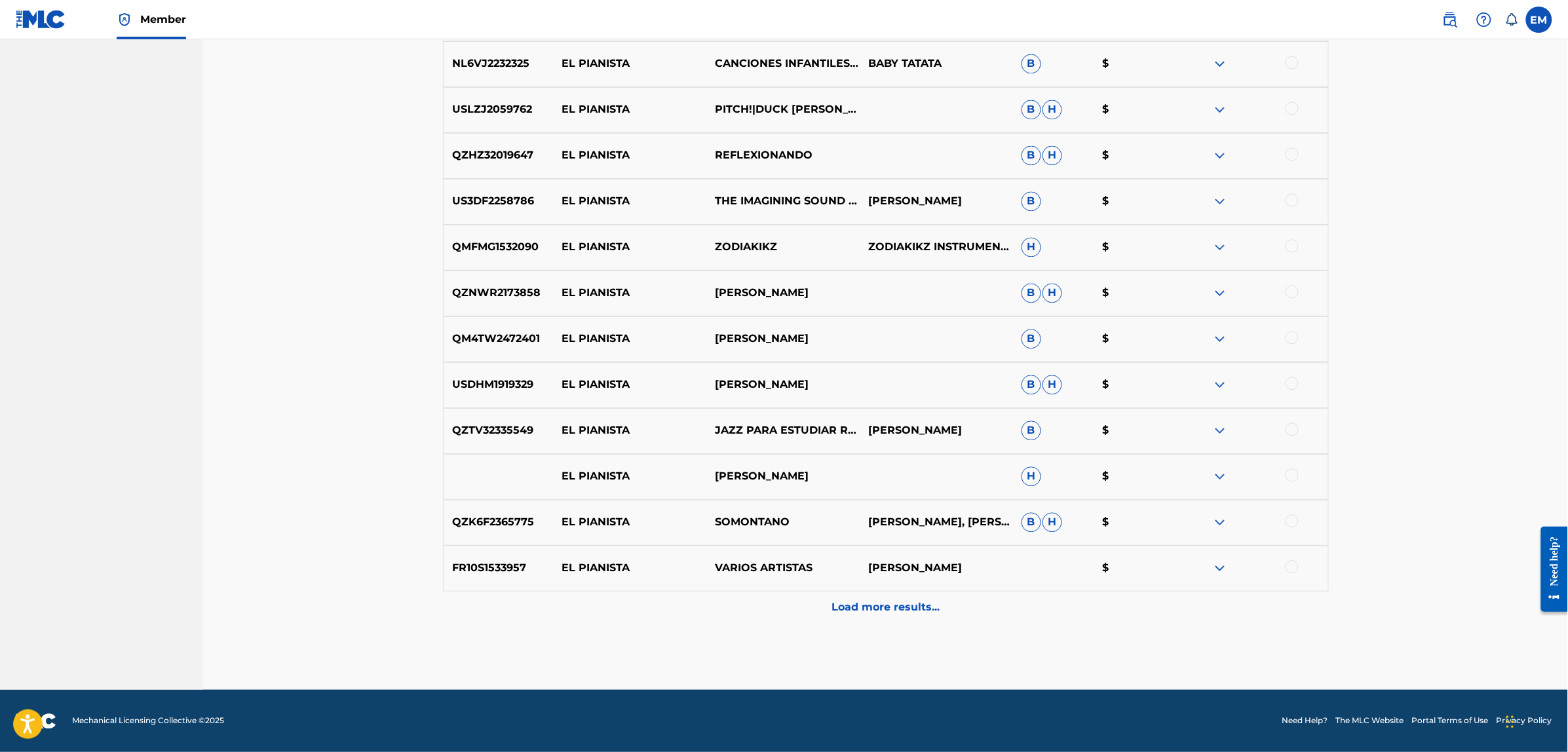
click at [892, 610] on p "Load more results..." at bounding box center [885, 607] width 108 height 16
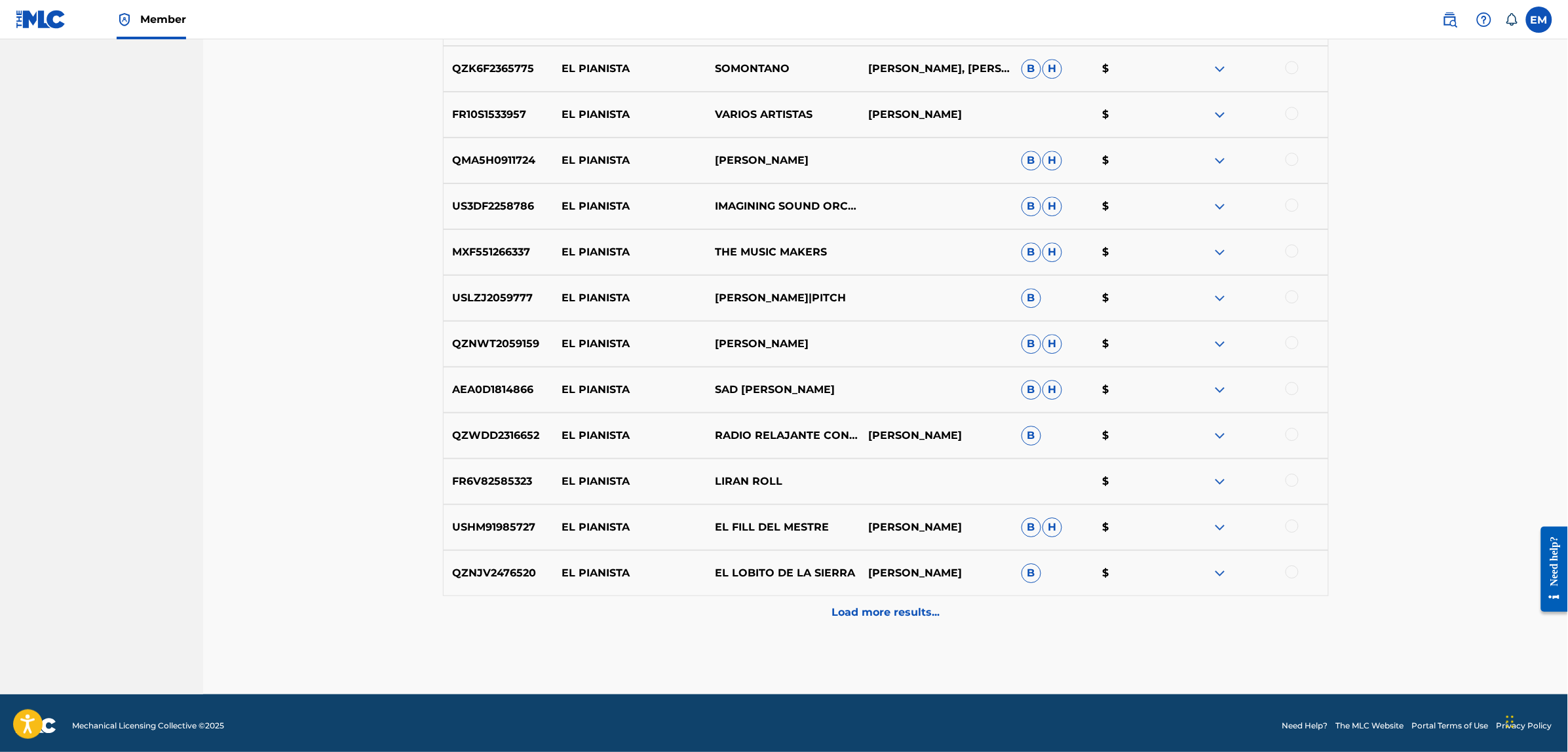
scroll to position [3580, 0]
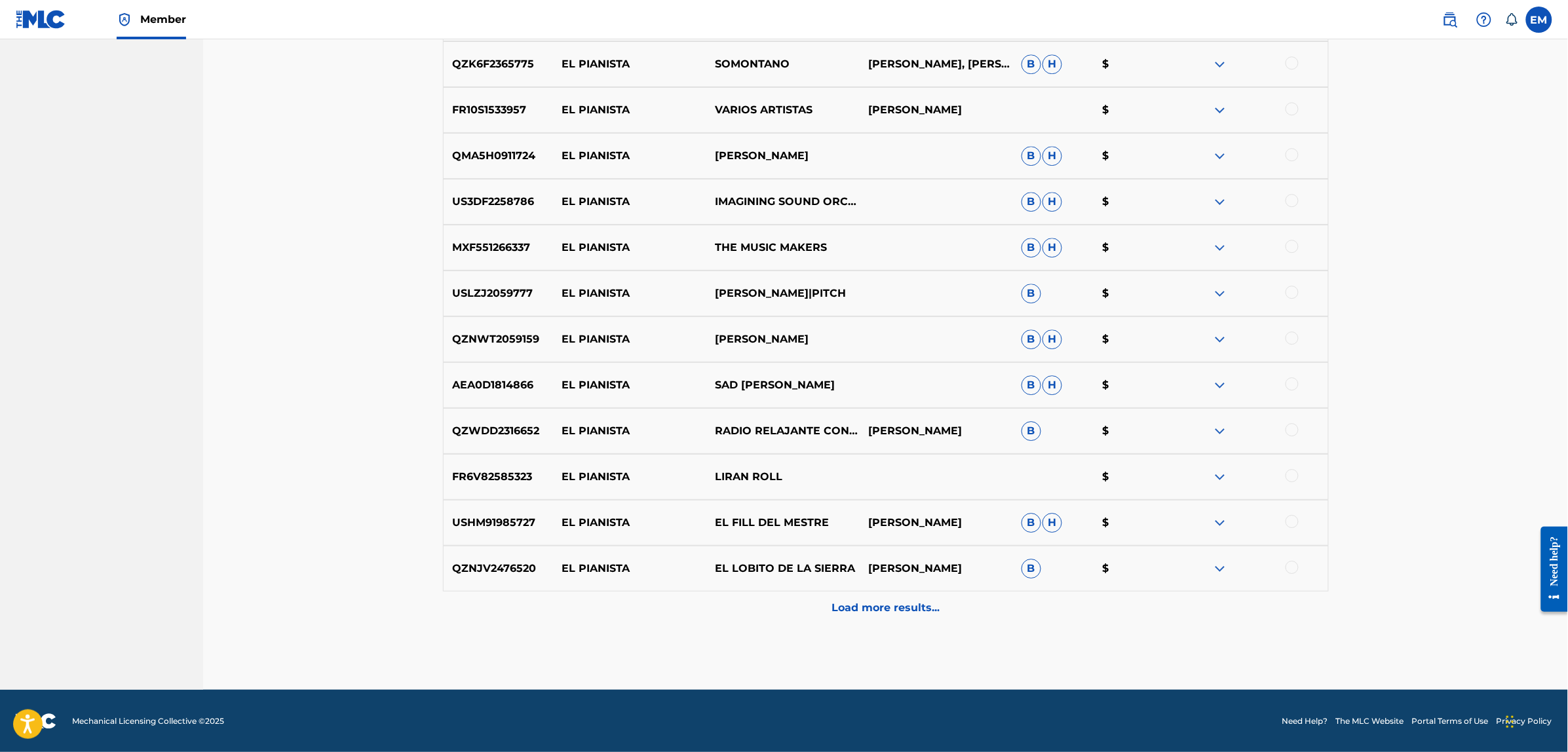
click at [889, 621] on div "Load more results..." at bounding box center [886, 608] width 886 height 33
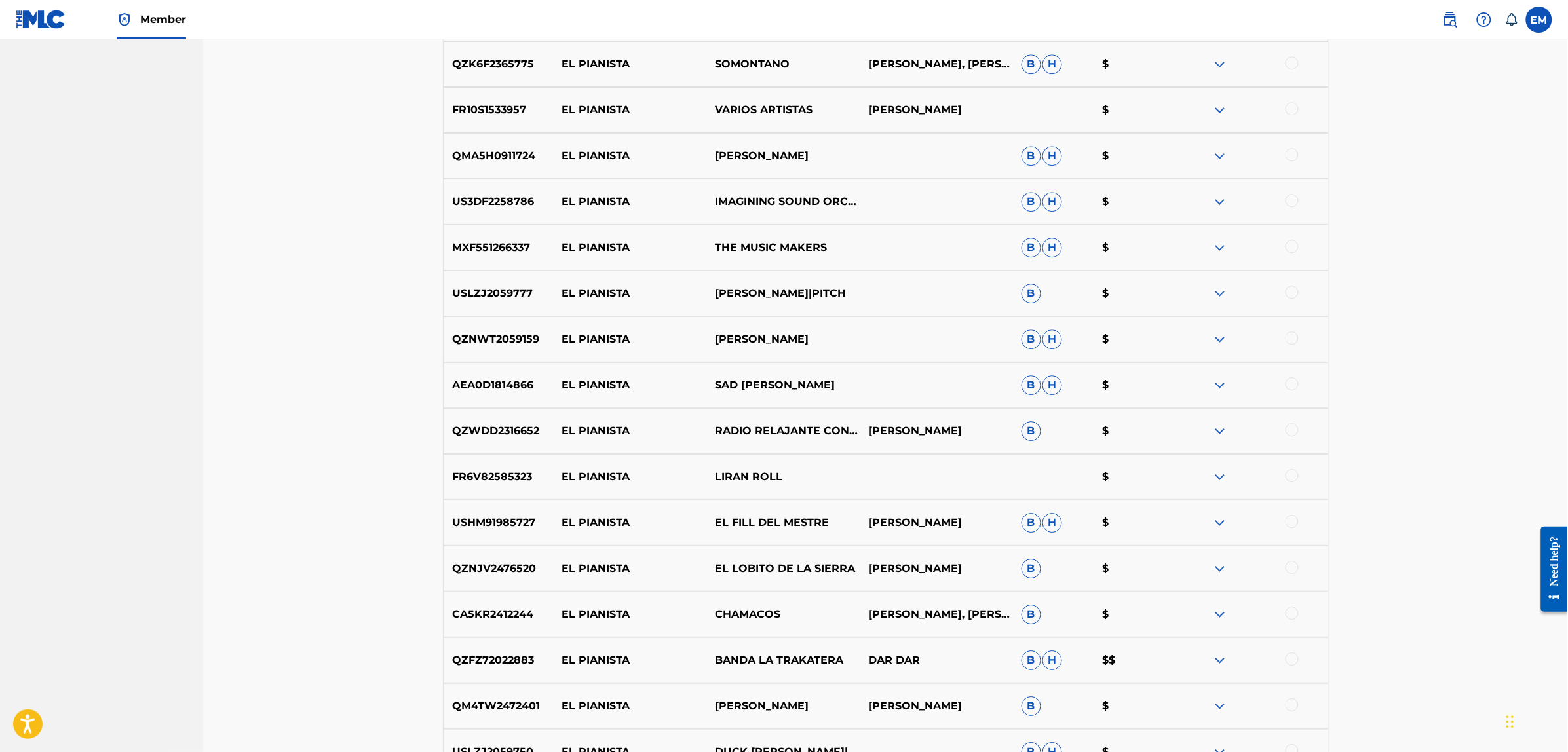
scroll to position [4038, 0]
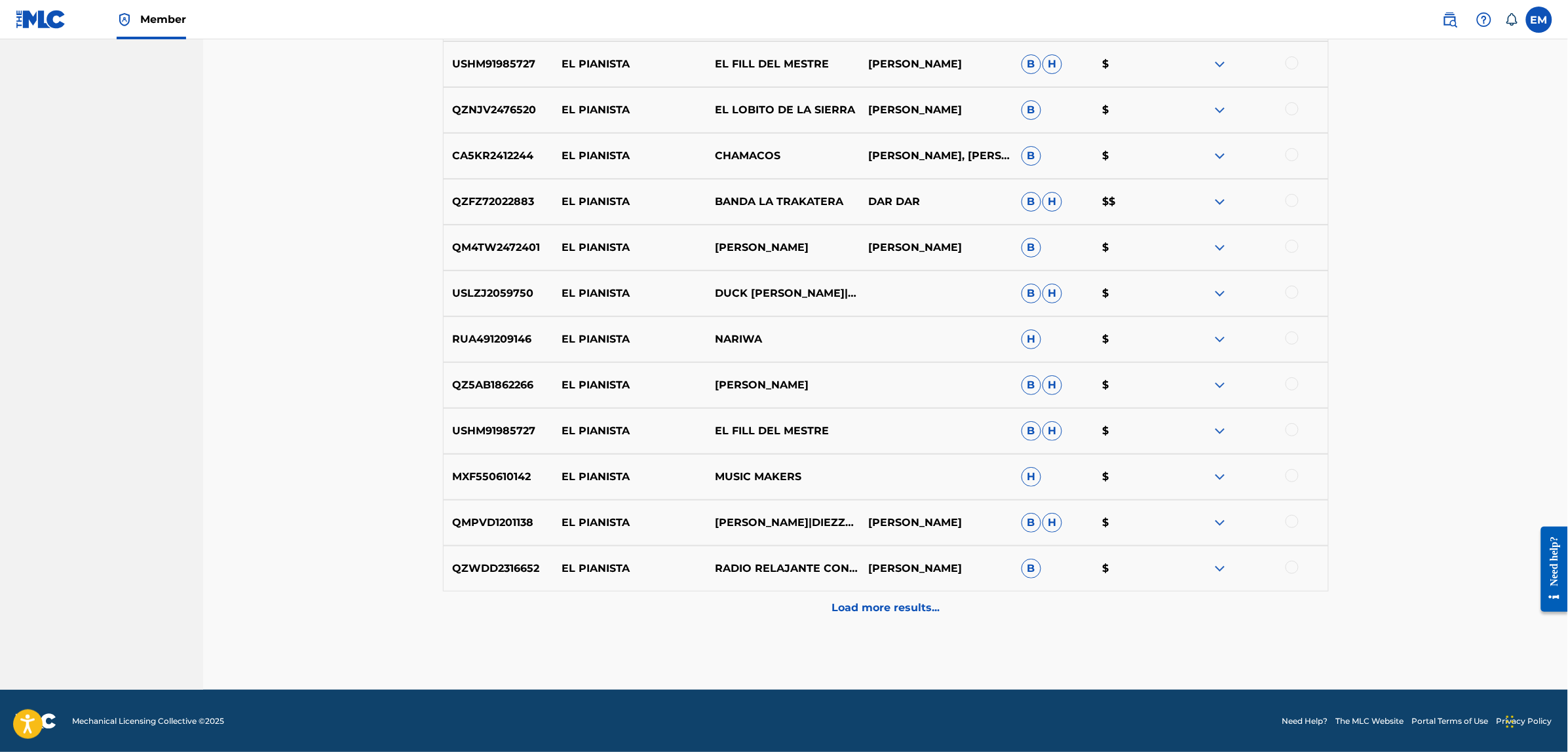
click at [889, 600] on p "Load more results..." at bounding box center [885, 607] width 108 height 16
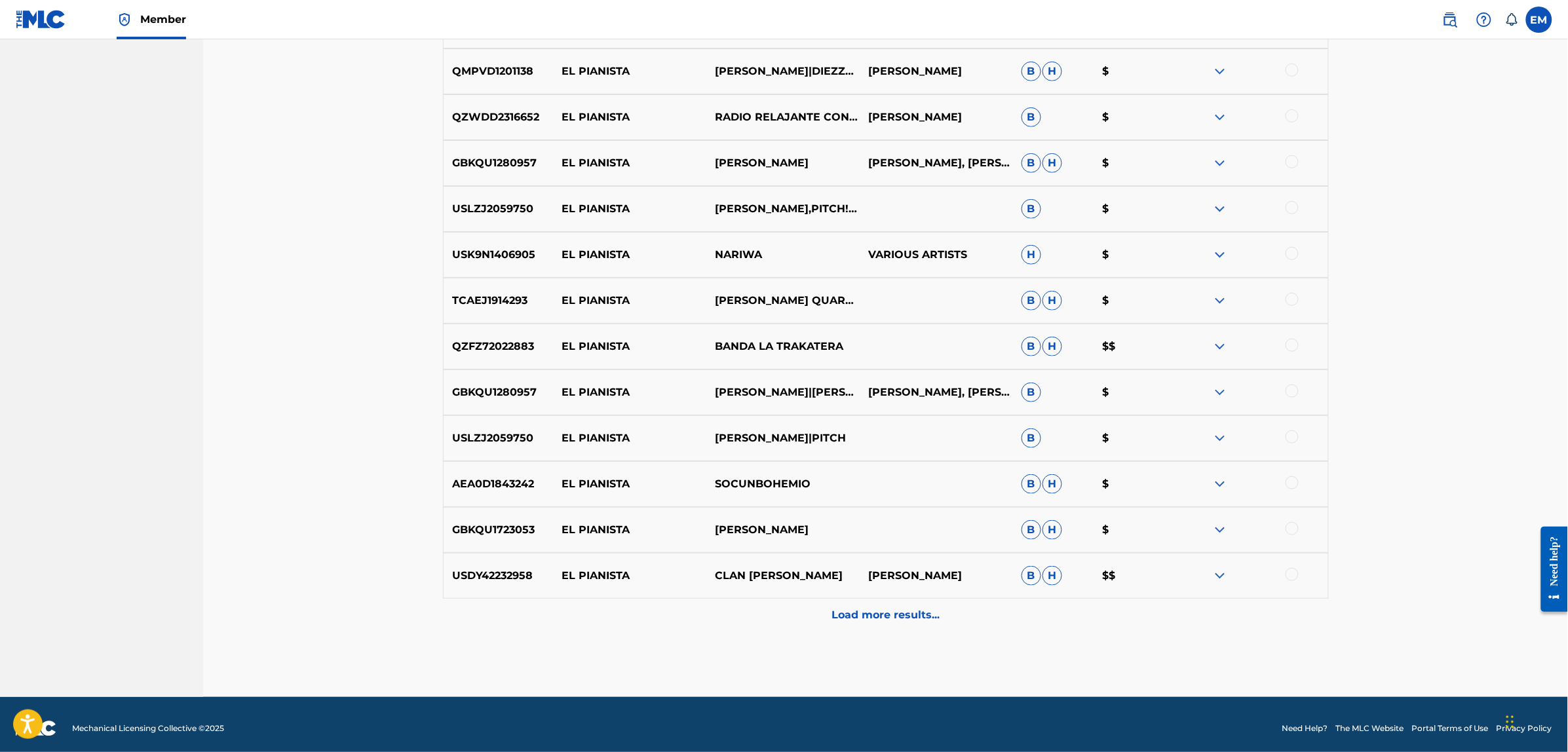
scroll to position [4496, 0]
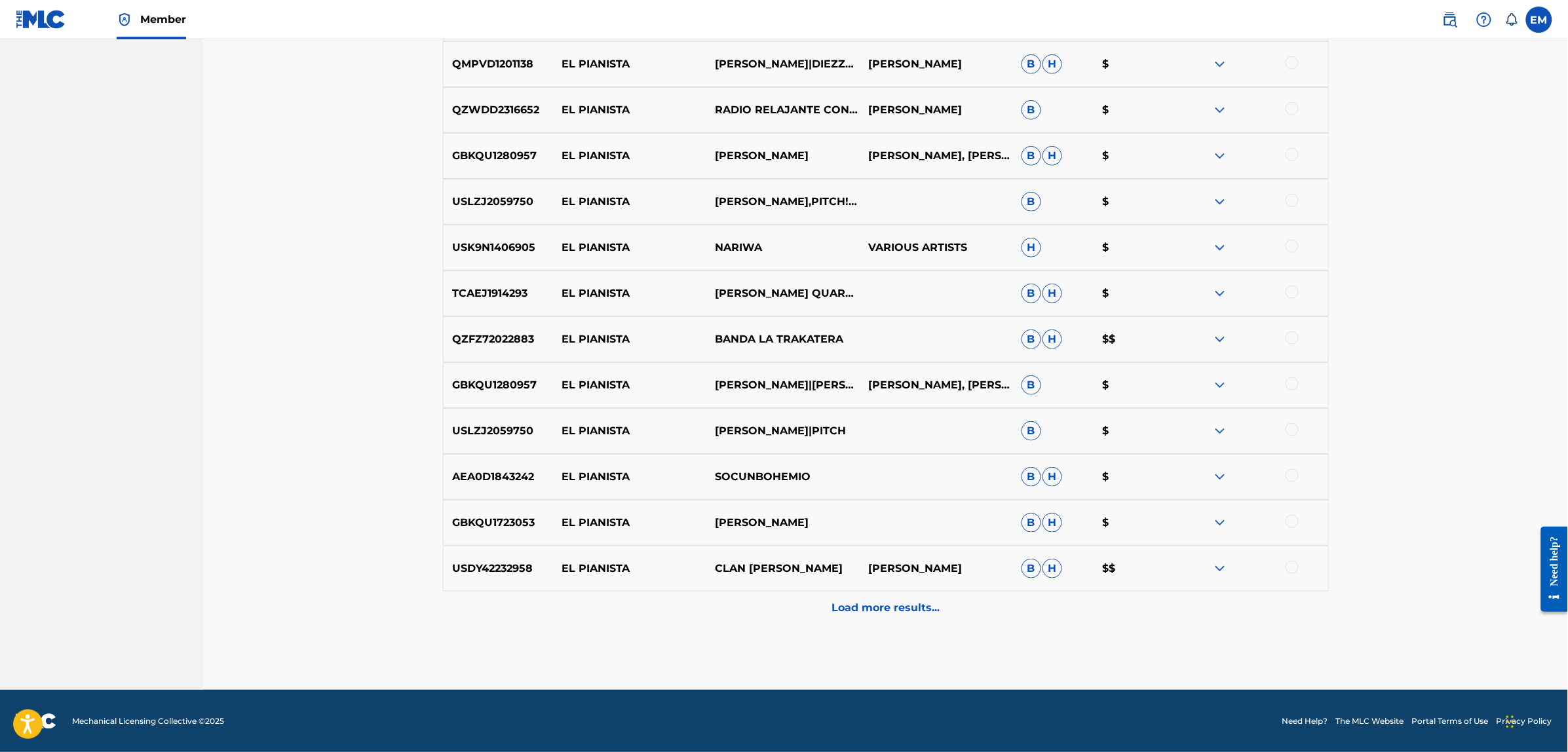
click at [880, 603] on p "Load more results..." at bounding box center [885, 607] width 108 height 16
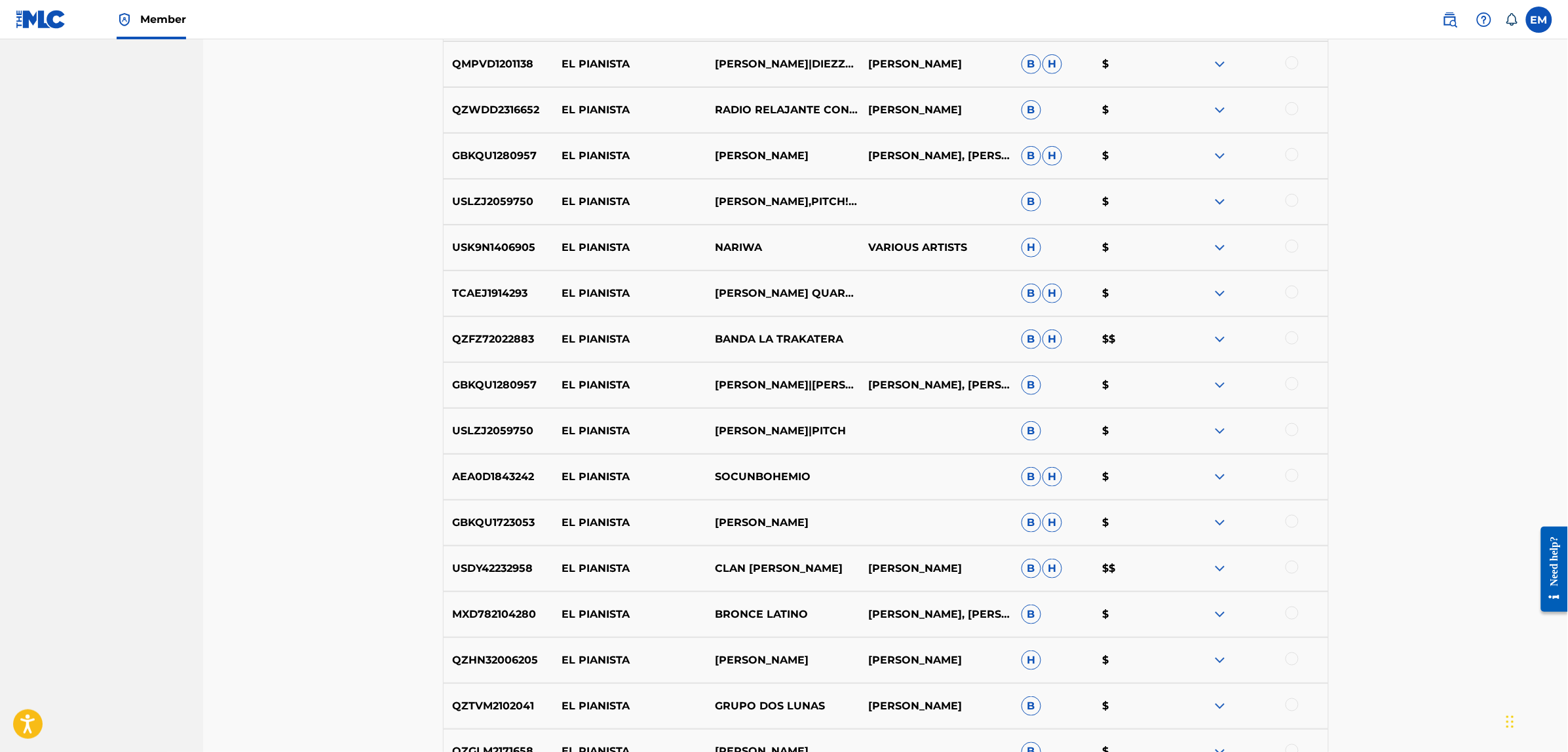
scroll to position [4955, 0]
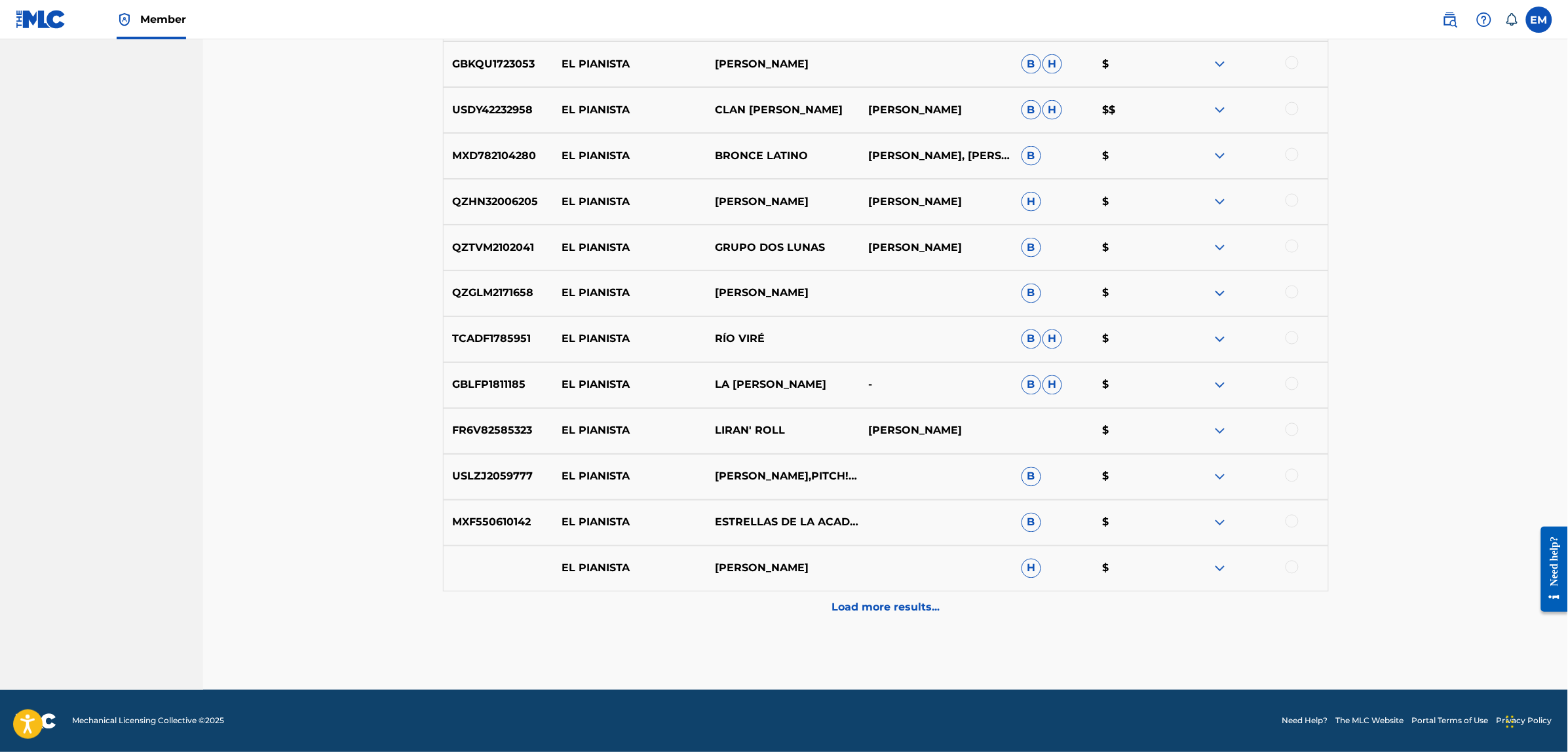
click at [861, 599] on p "Load more results..." at bounding box center [885, 607] width 108 height 16
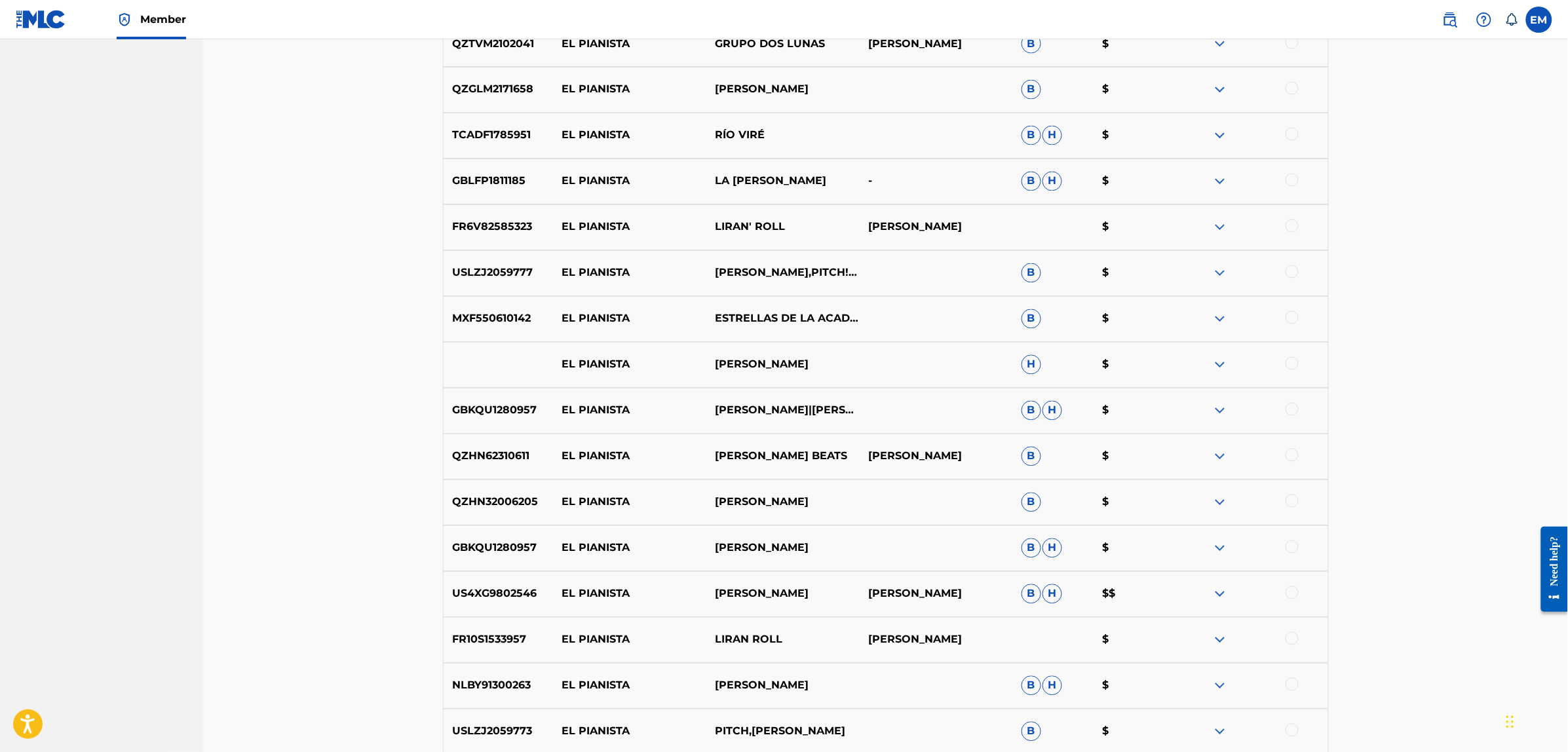
scroll to position [5413, 0]
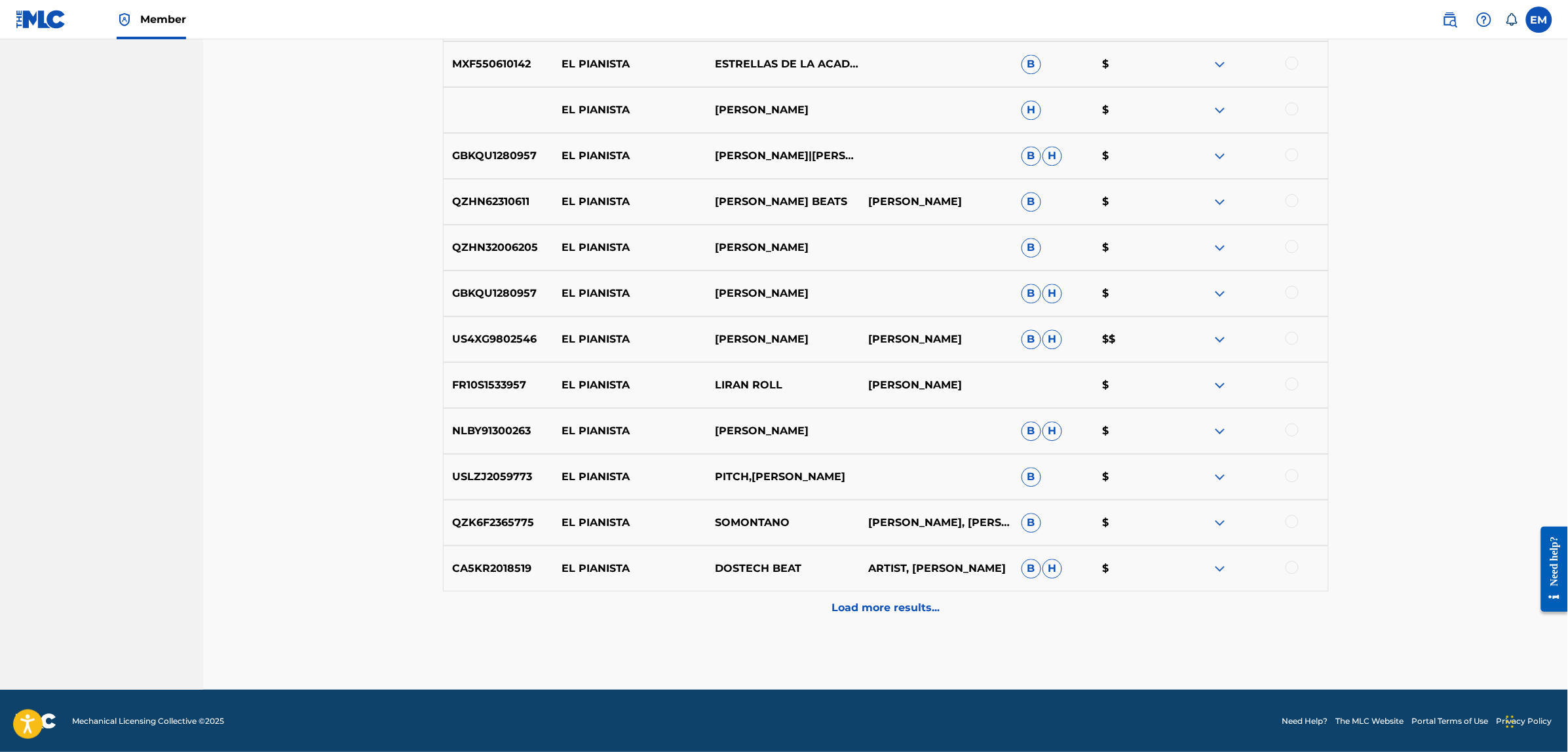
click at [861, 599] on p "Load more results..." at bounding box center [885, 607] width 108 height 16
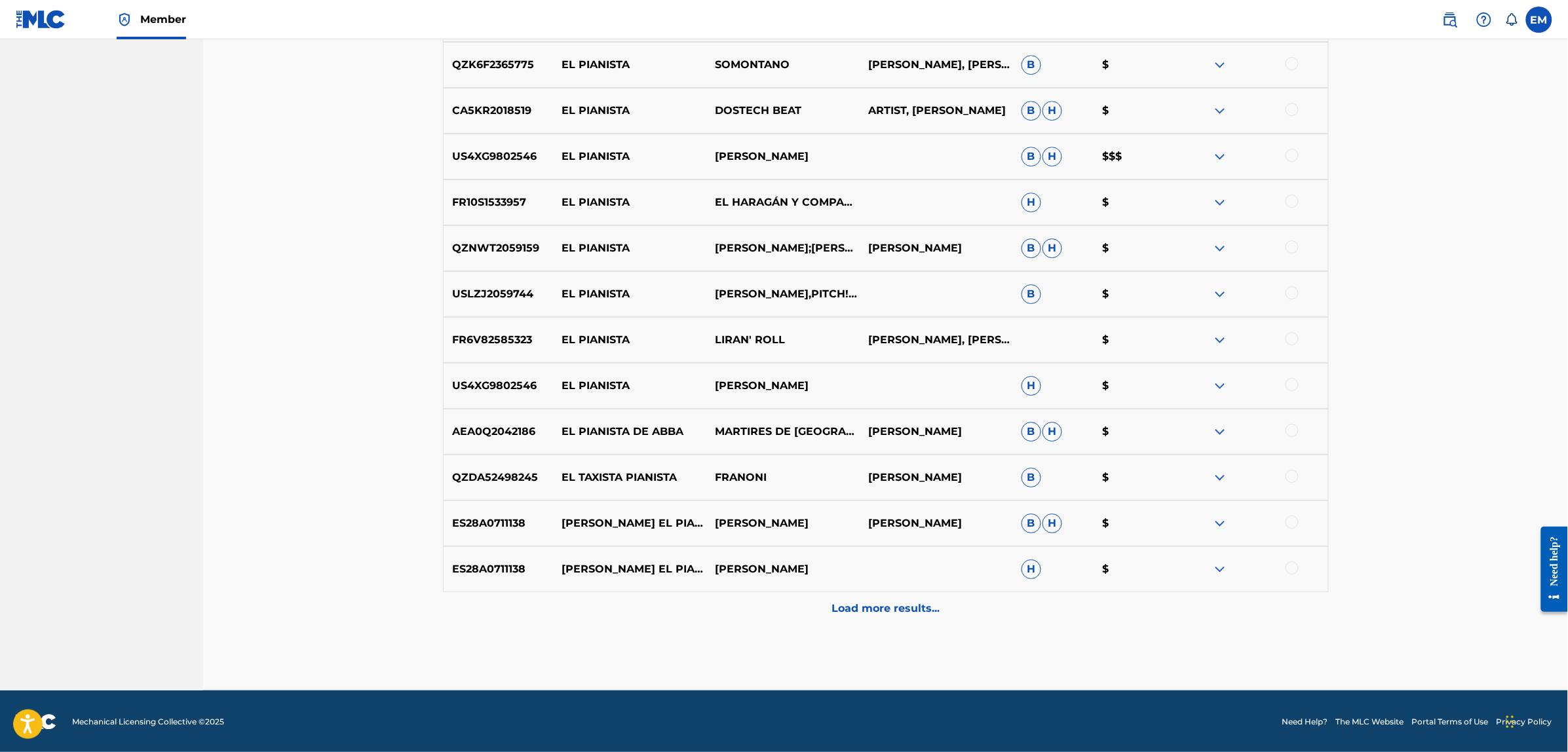
scroll to position [5871, 0]
click at [861, 599] on p "Load more results..." at bounding box center [885, 607] width 108 height 16
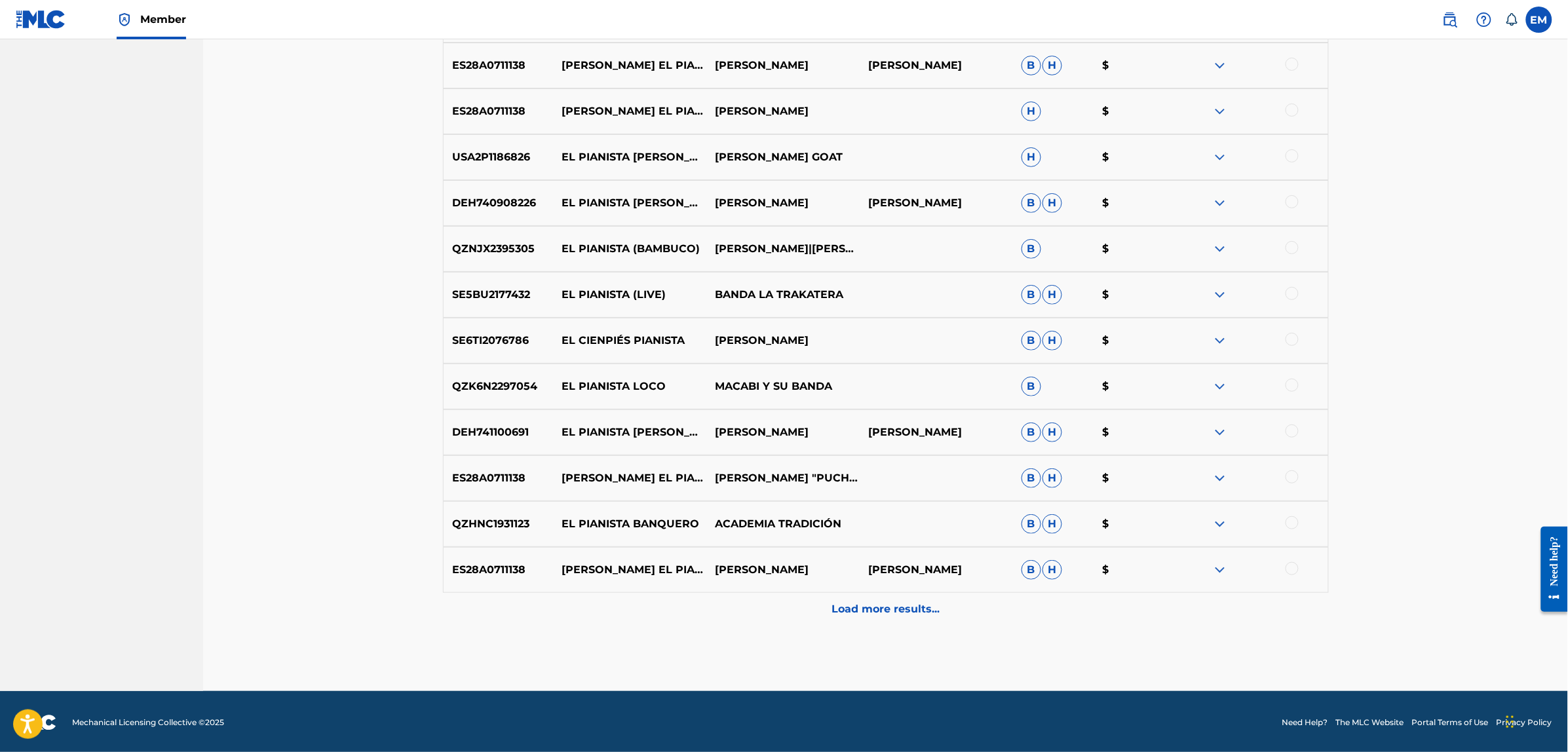
scroll to position [6330, 0]
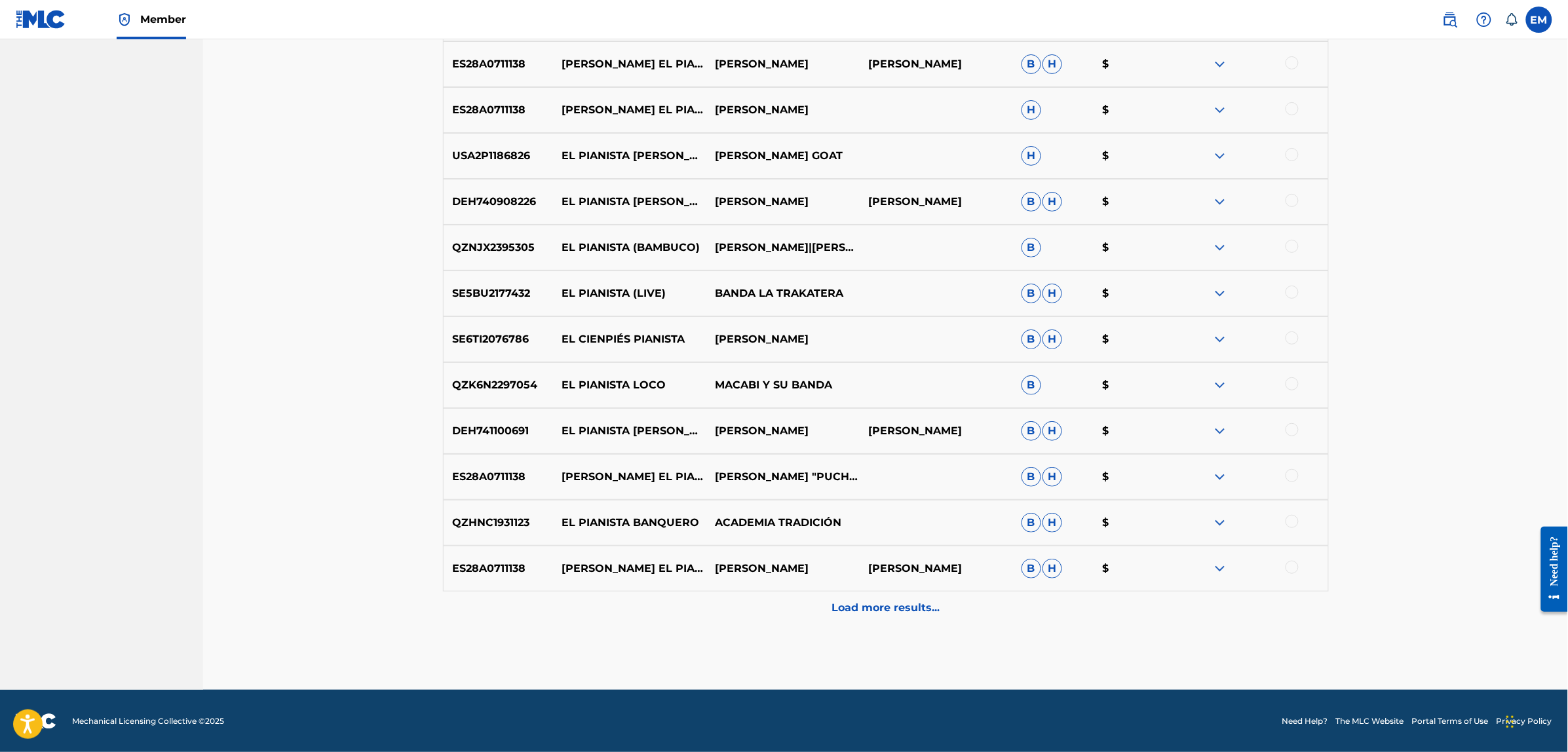
click at [861, 599] on p "Load more results..." at bounding box center [885, 607] width 108 height 16
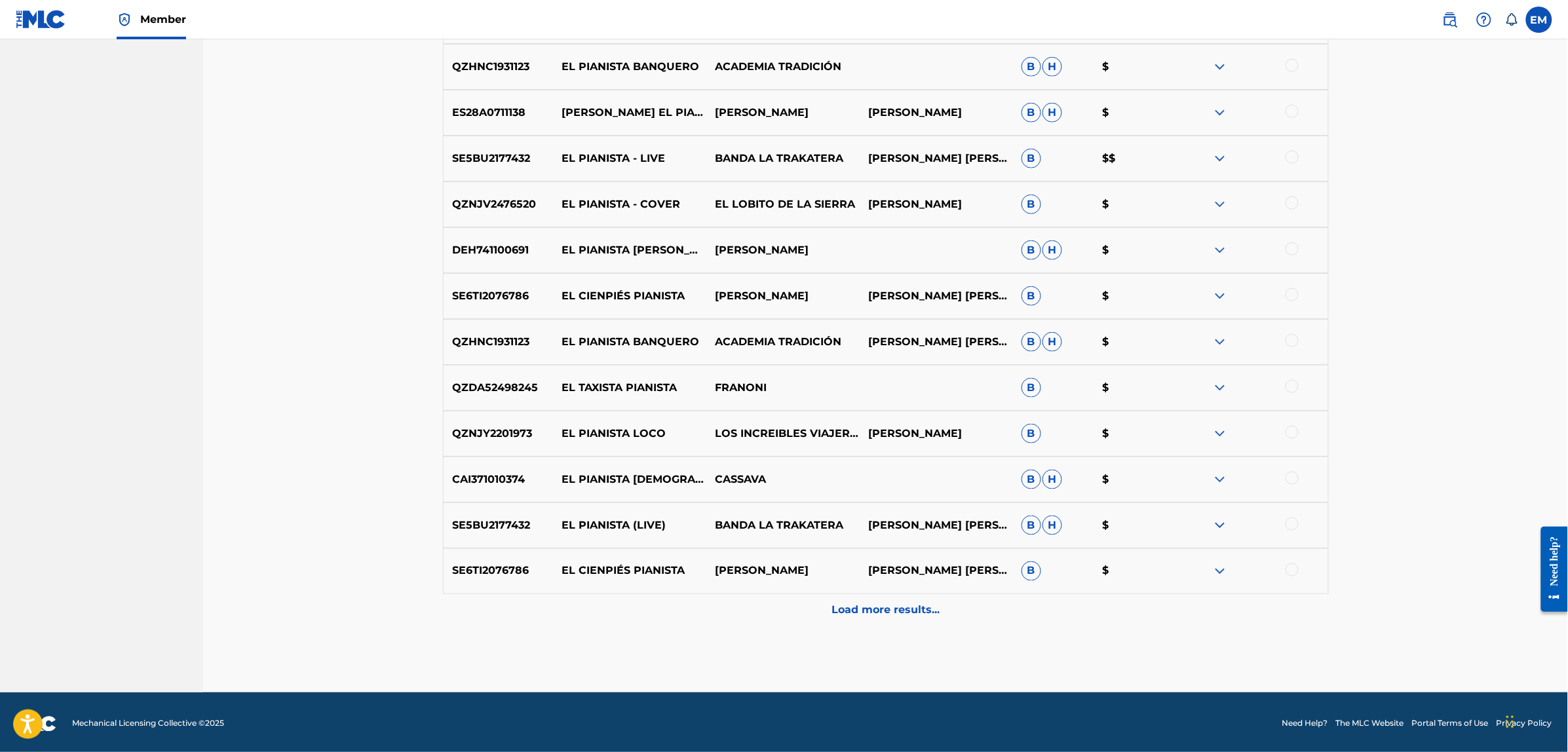
scroll to position [0, 0]
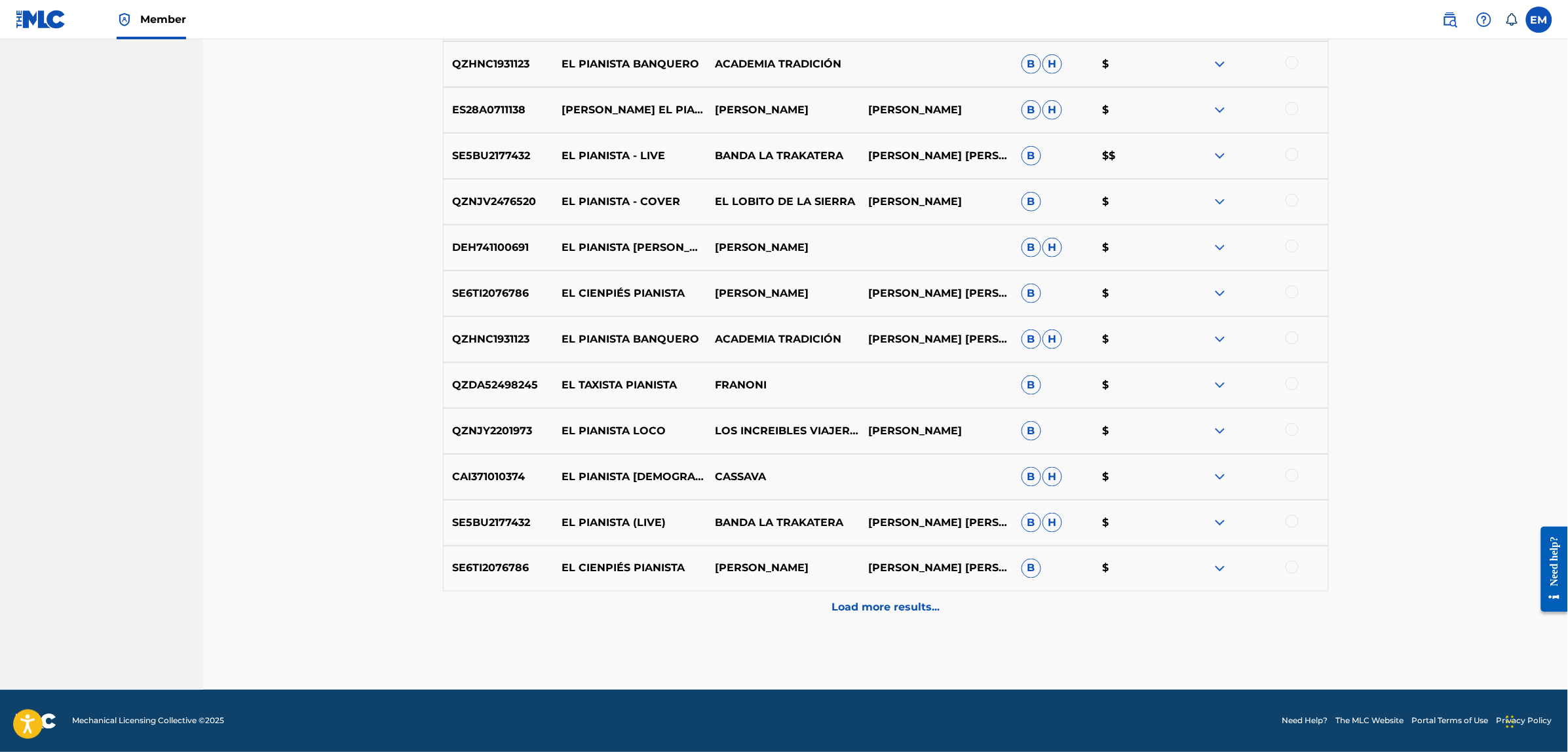
click at [862, 599] on p "Load more results..." at bounding box center [885, 607] width 108 height 16
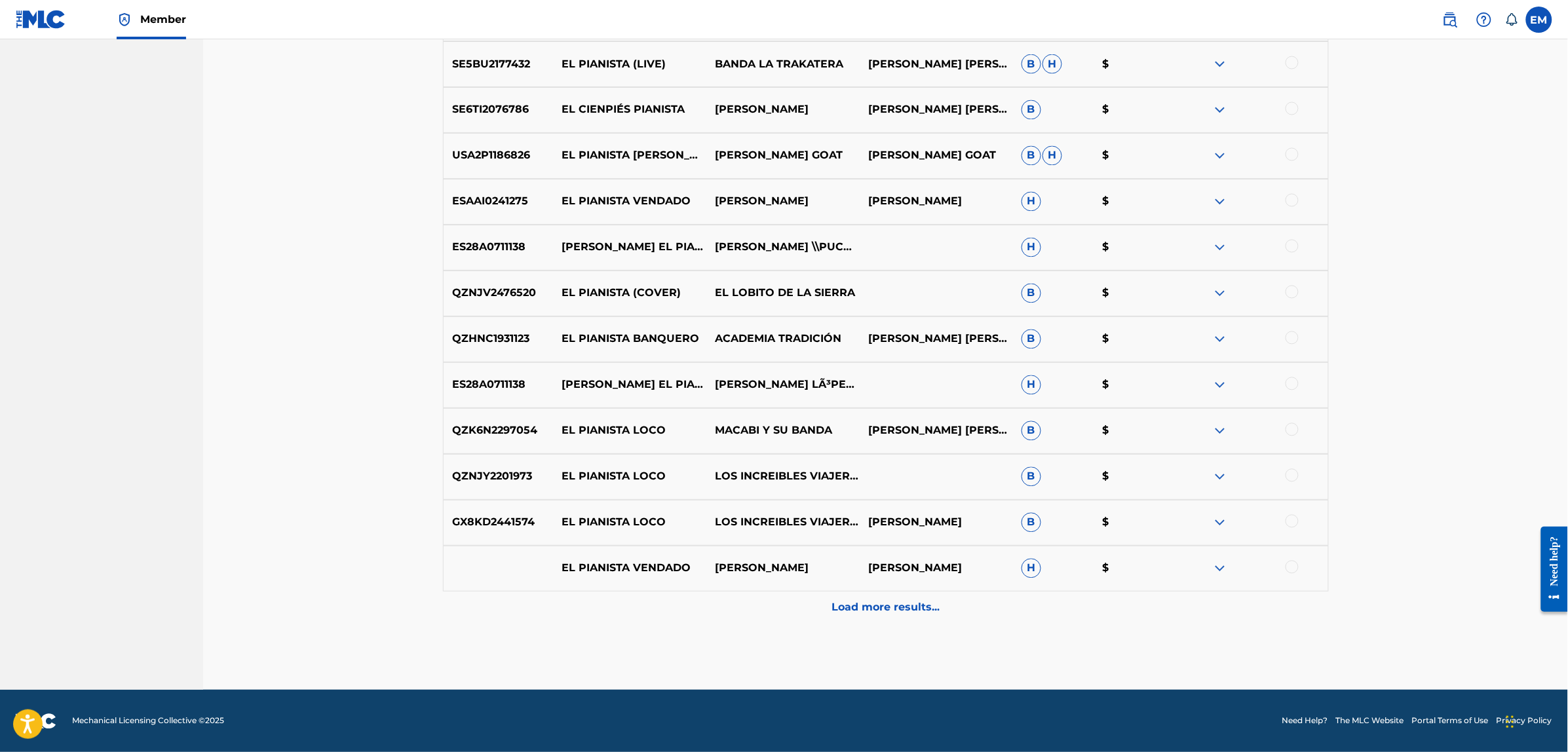
click at [862, 599] on p "Load more results..." at bounding box center [885, 607] width 108 height 16
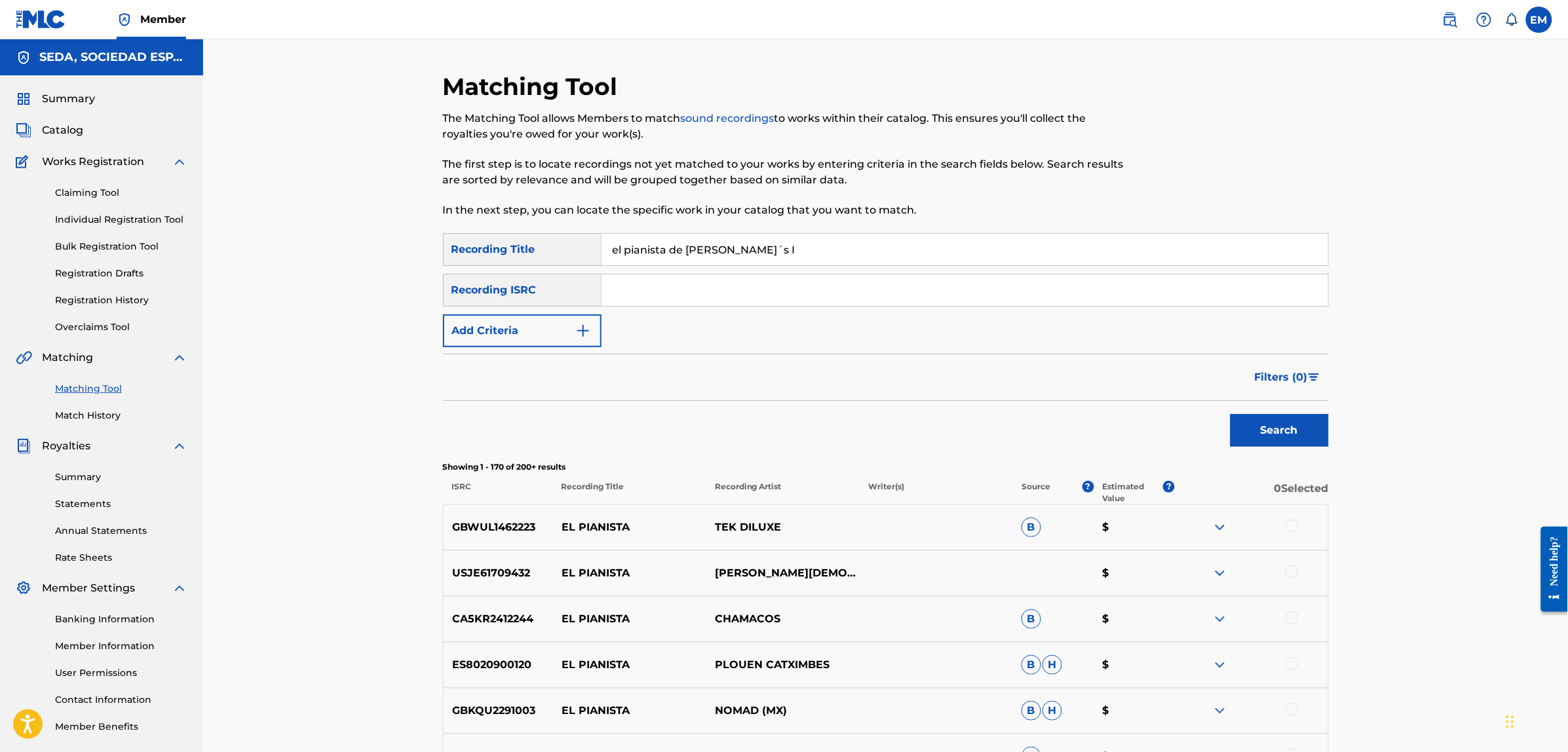
click at [527, 341] on button "Add Criteria" at bounding box center [522, 331] width 158 height 33
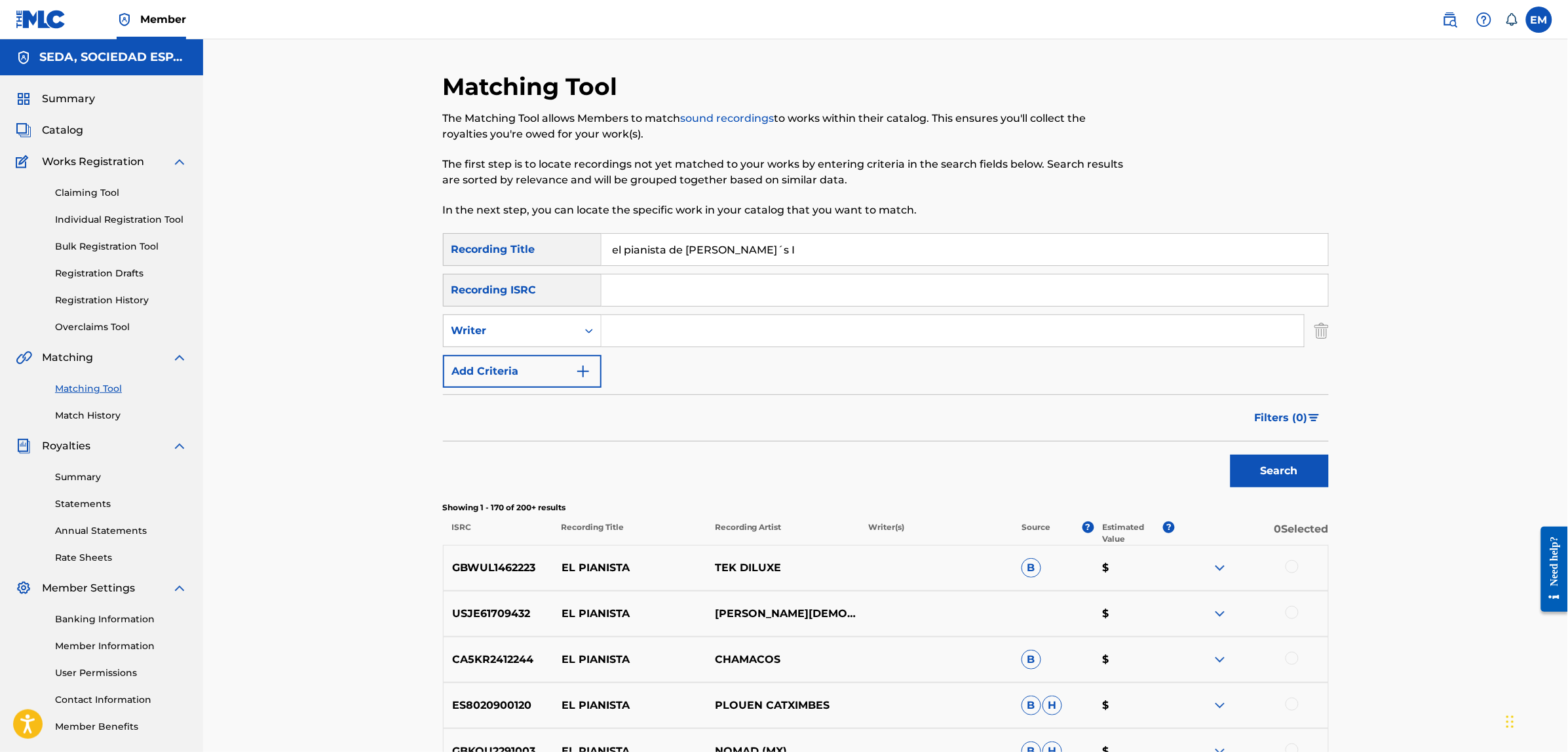
click at [623, 332] on input "Search Form" at bounding box center [952, 331] width 702 height 32
type input "[PERSON_NAME]"
click at [1230, 454] on button "Search" at bounding box center [1279, 471] width 98 height 33
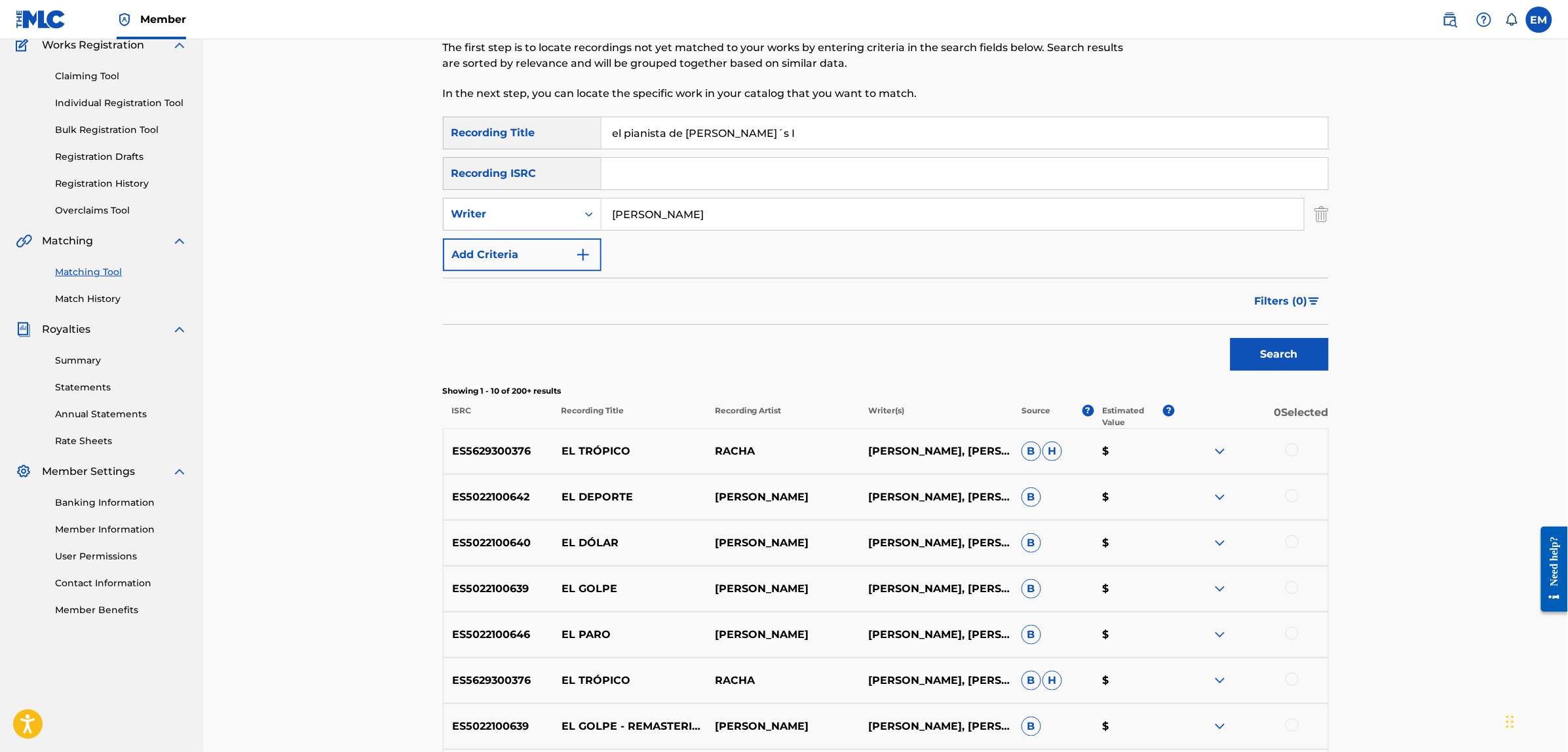
scroll to position [164, 0]
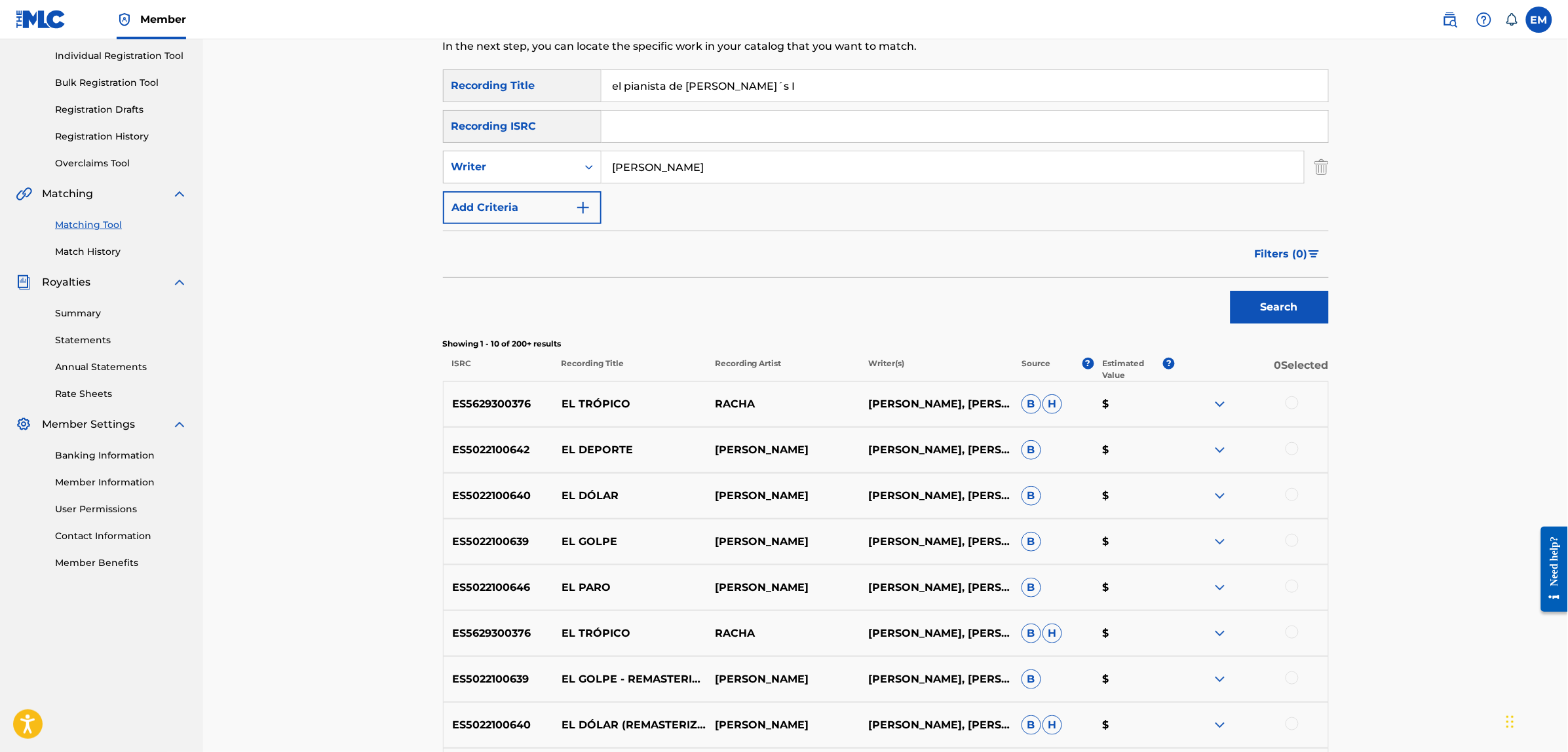
click at [1289, 446] on div at bounding box center [1292, 448] width 13 height 13
click at [924, 646] on button "Match 1 Group" at bounding box center [921, 645] width 145 height 33
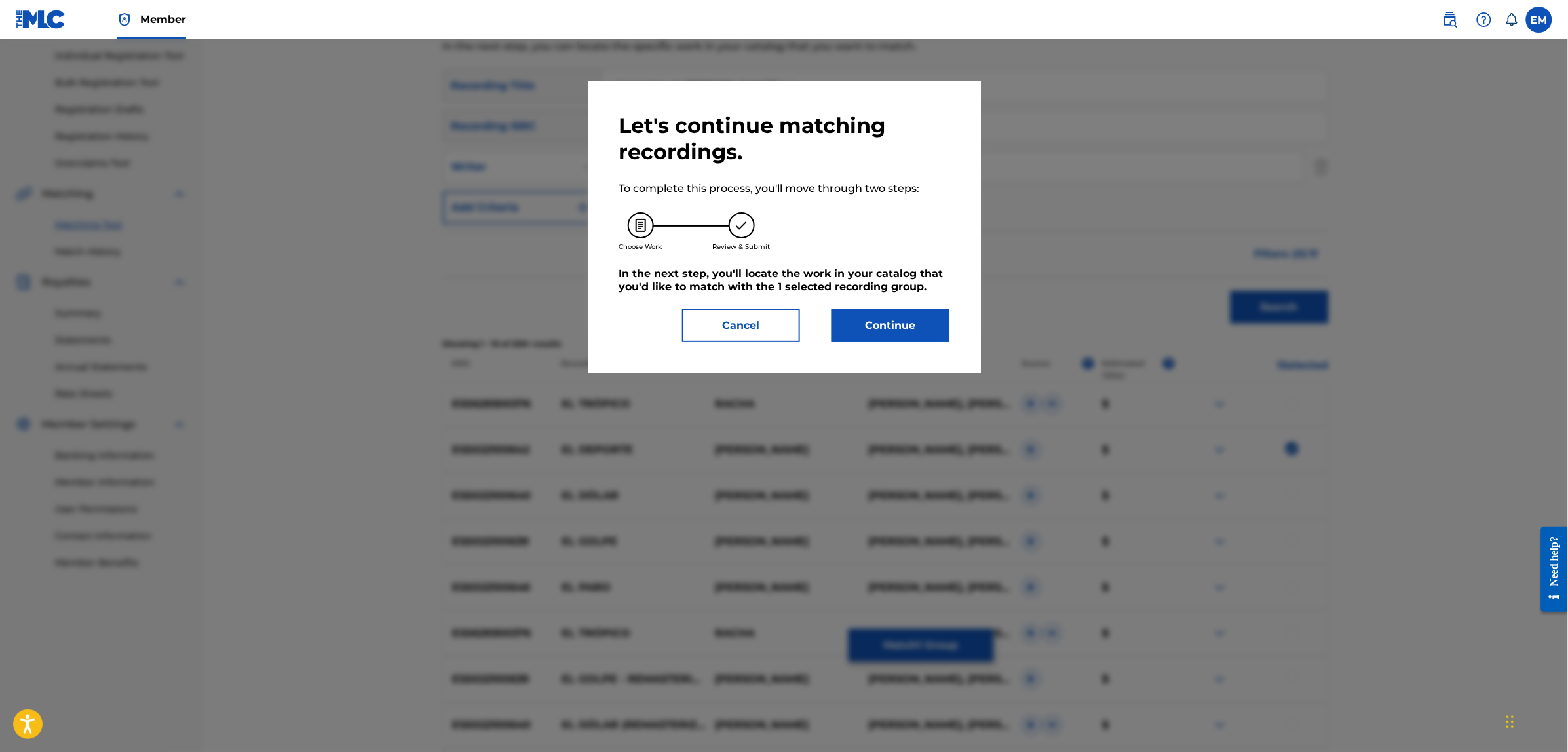
click at [876, 327] on button "Continue" at bounding box center [890, 326] width 118 height 33
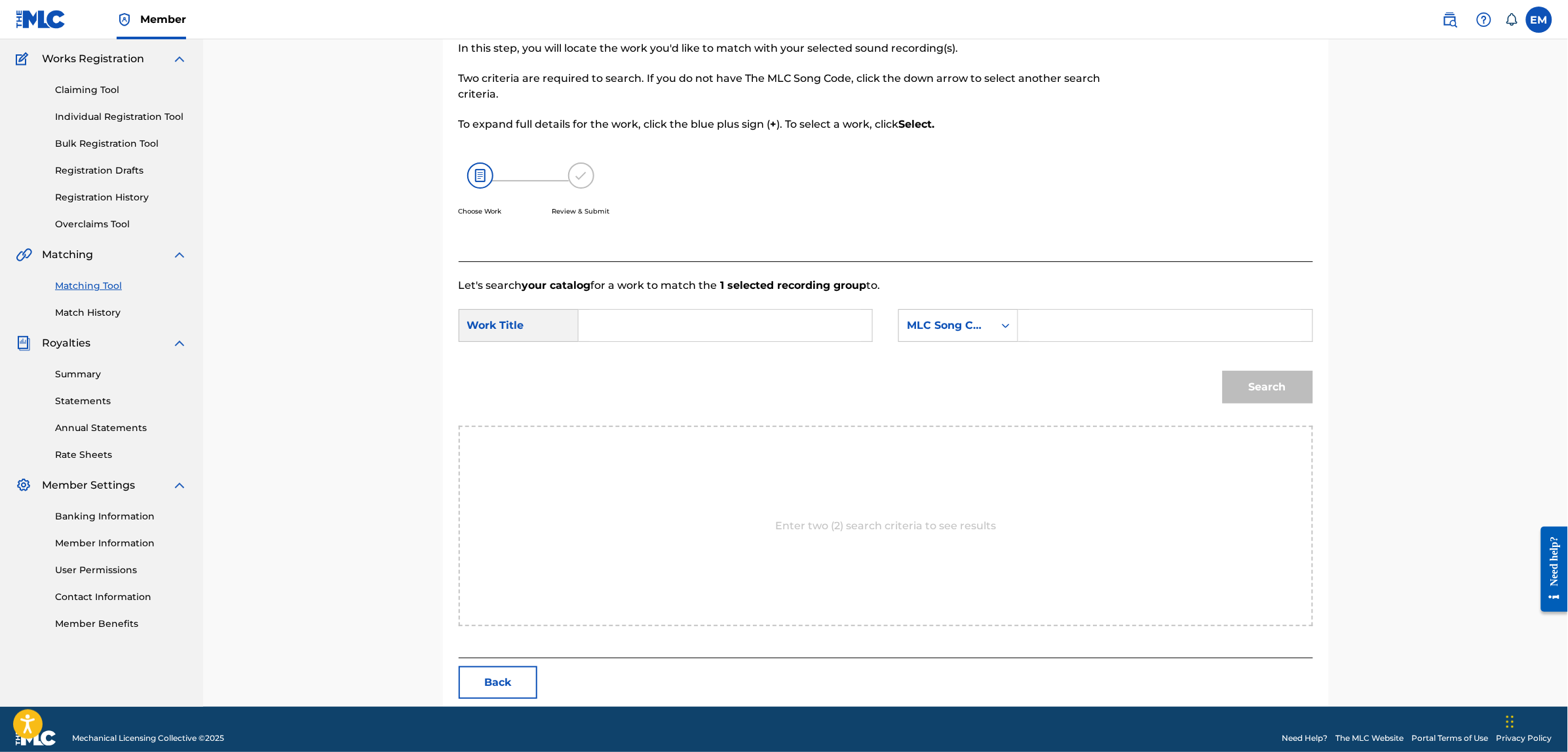
scroll to position [120, 0]
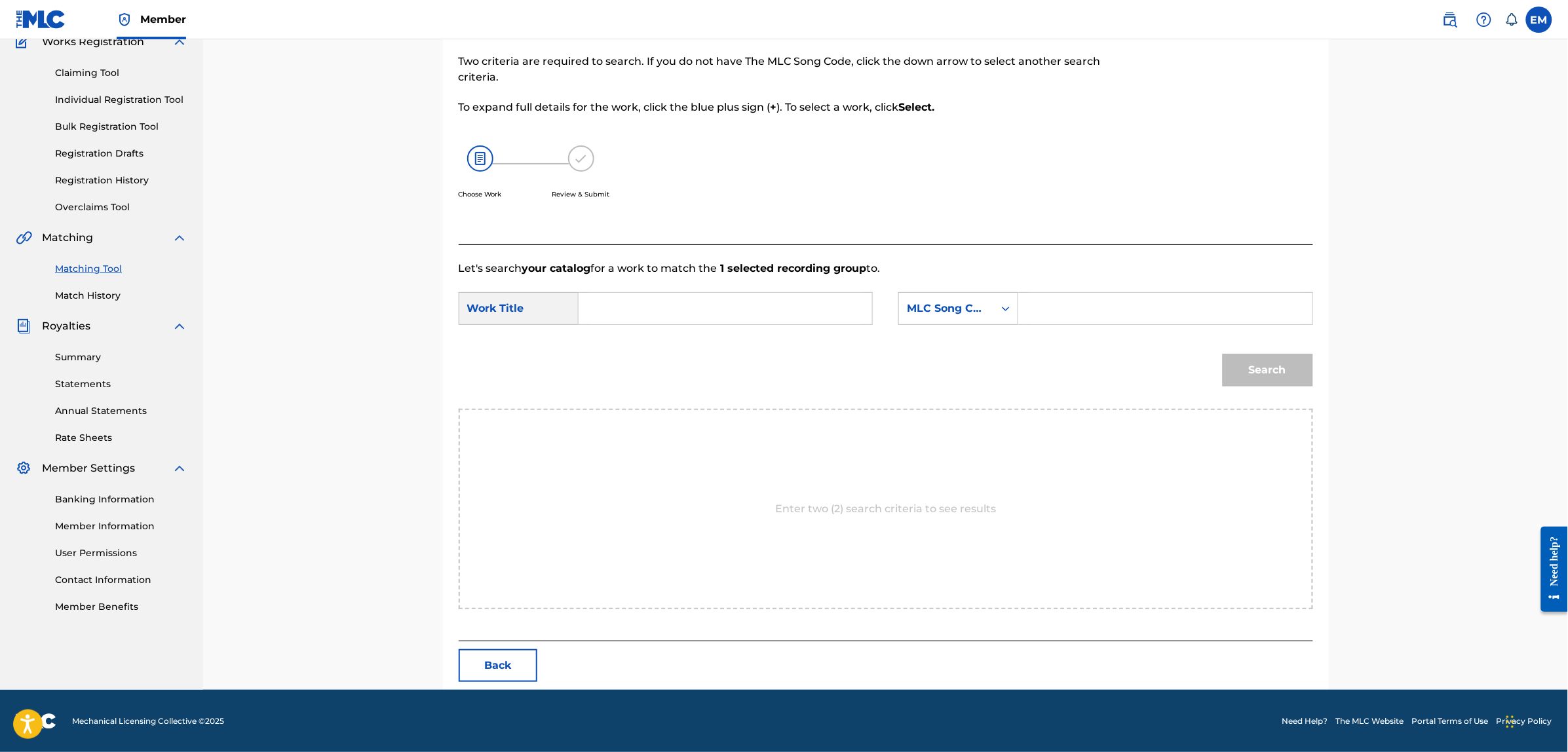
click at [713, 309] on input "Search Form" at bounding box center [725, 309] width 271 height 32
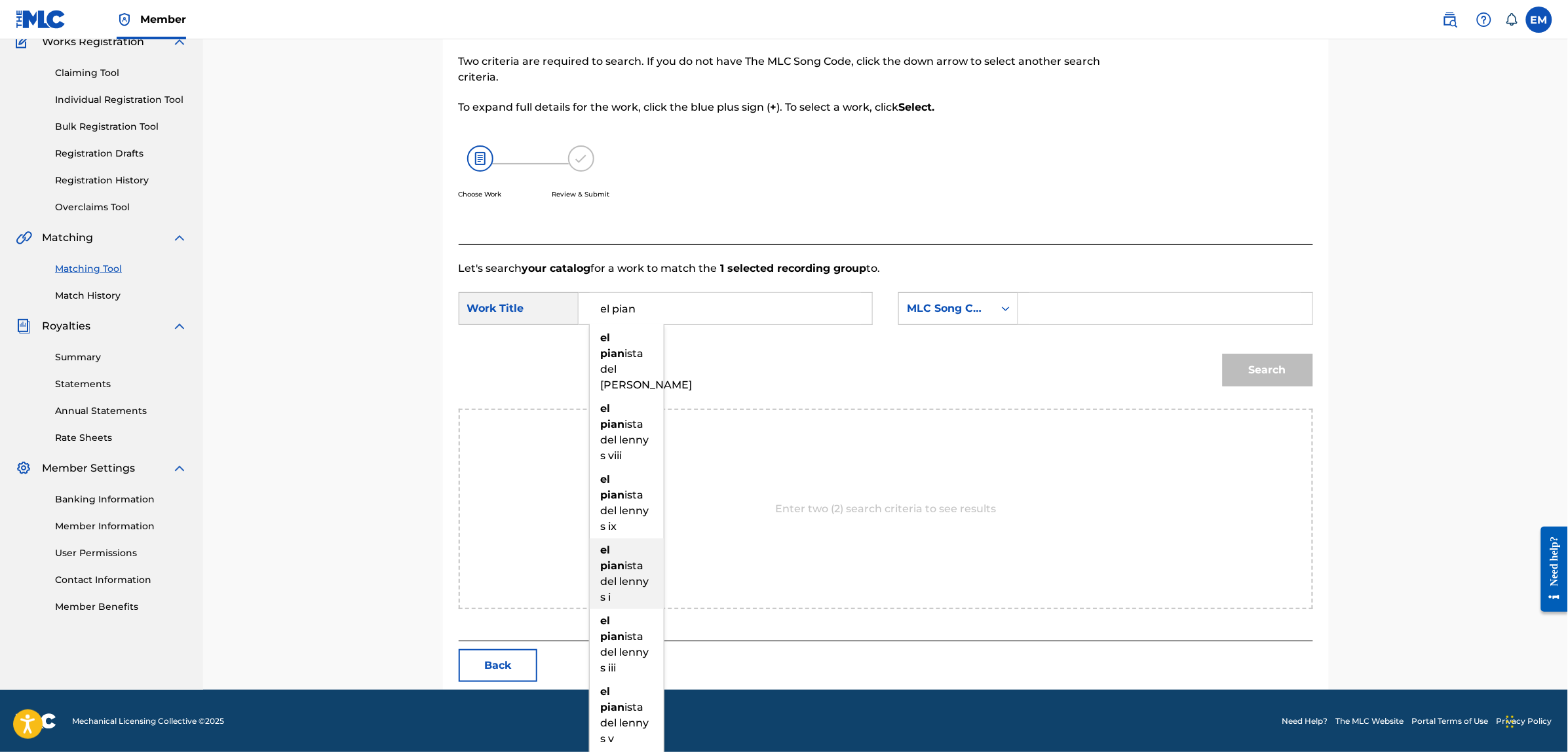
click at [623, 569] on strong "pian" at bounding box center [613, 565] width 24 height 12
type input "el pianista del [PERSON_NAME] s i"
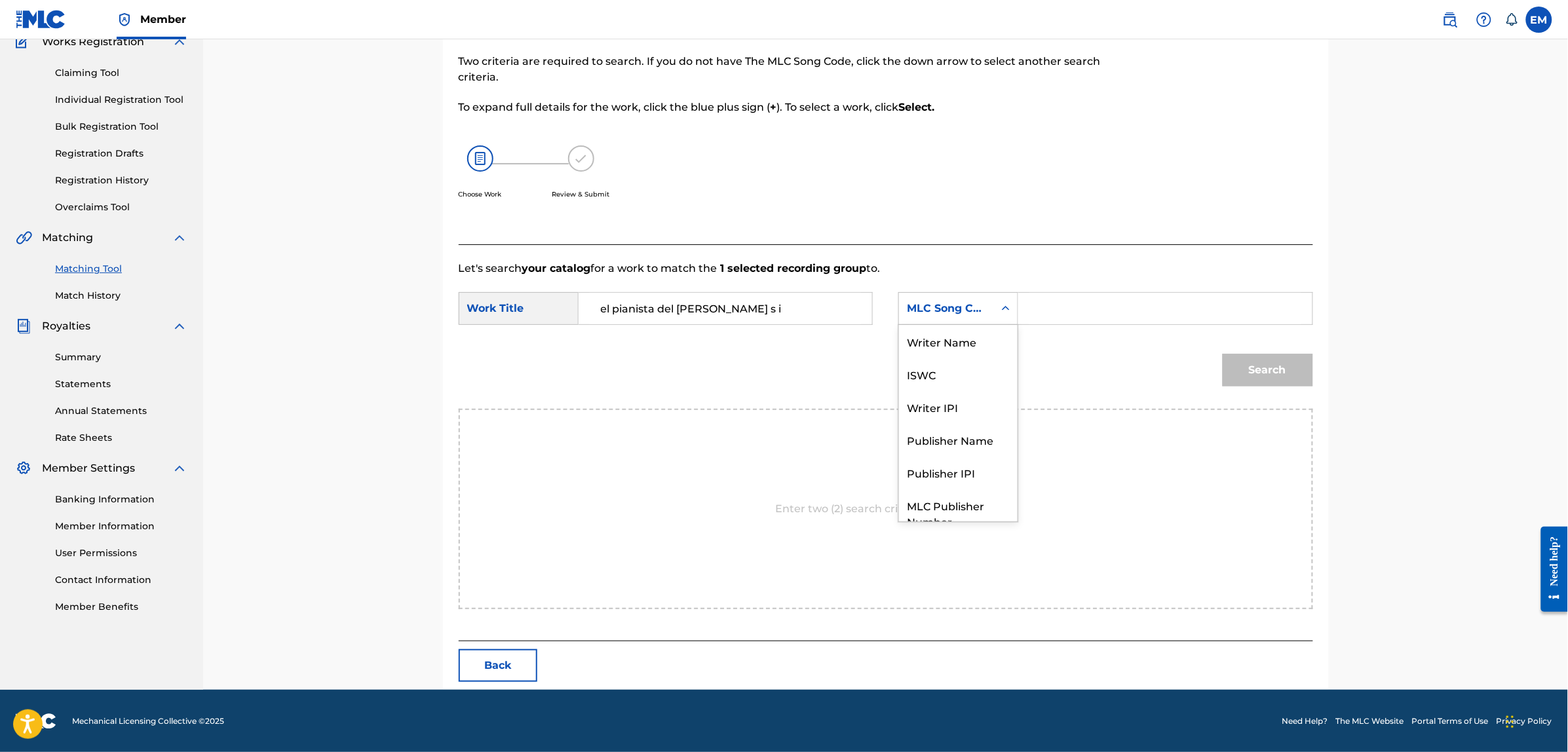
click at [918, 311] on div "MLC Song Code" at bounding box center [946, 309] width 80 height 16
click at [932, 346] on div "Writer Name" at bounding box center [957, 341] width 118 height 33
click at [1037, 311] on input "Search Form" at bounding box center [1165, 309] width 271 height 32
paste input "[PERSON_NAME]"
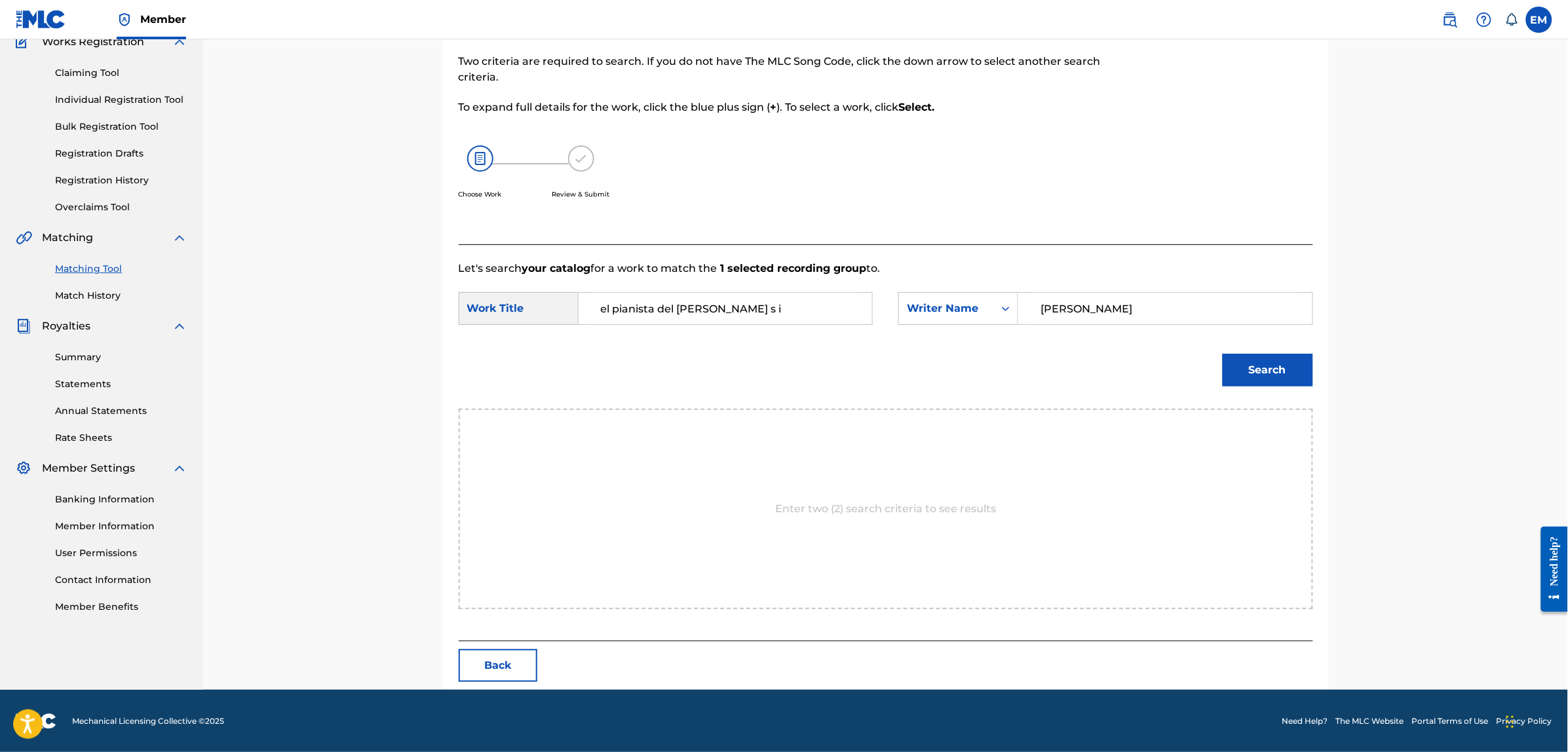
type input "[PERSON_NAME]"
click at [1223, 354] on button "Search" at bounding box center [1268, 370] width 90 height 33
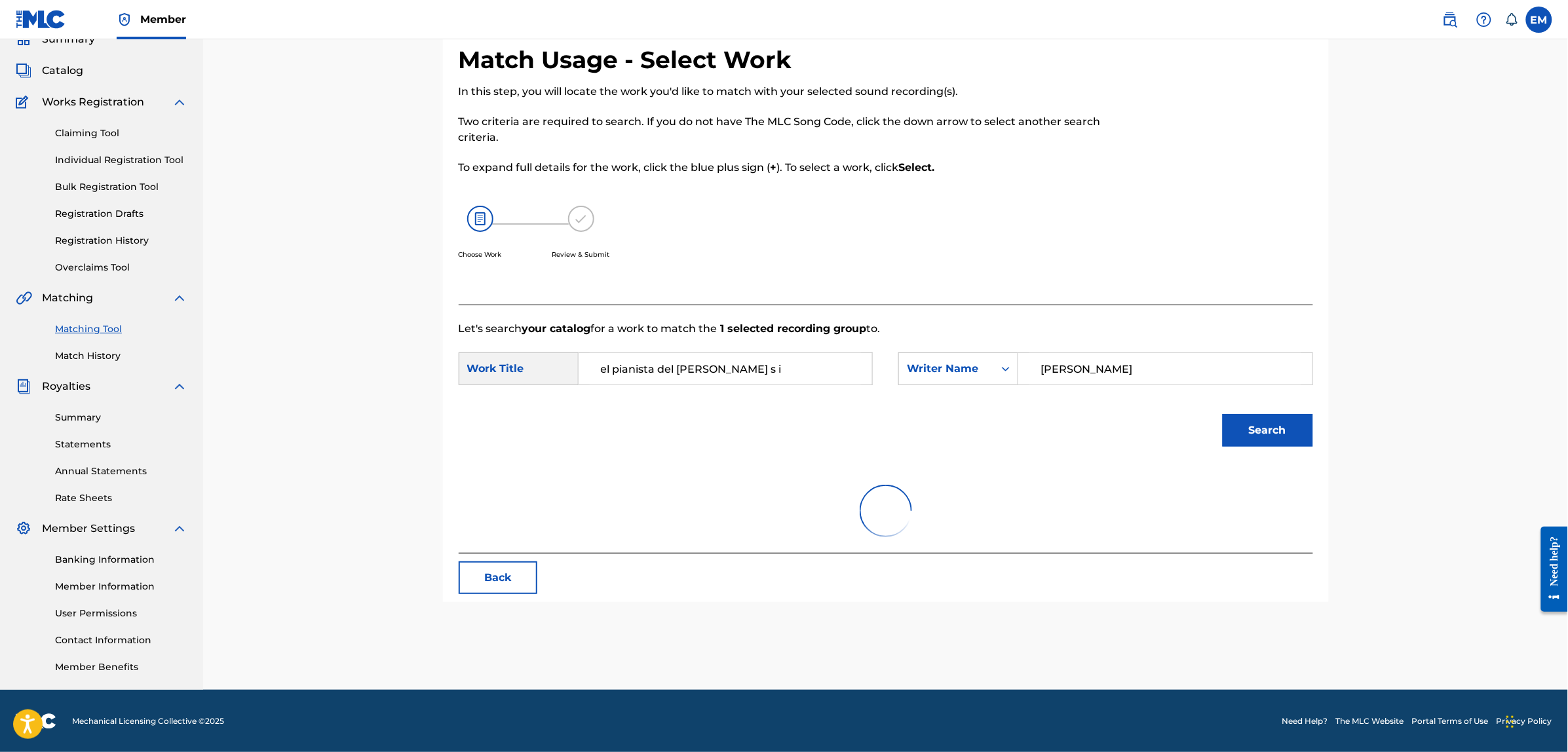
scroll to position [120, 0]
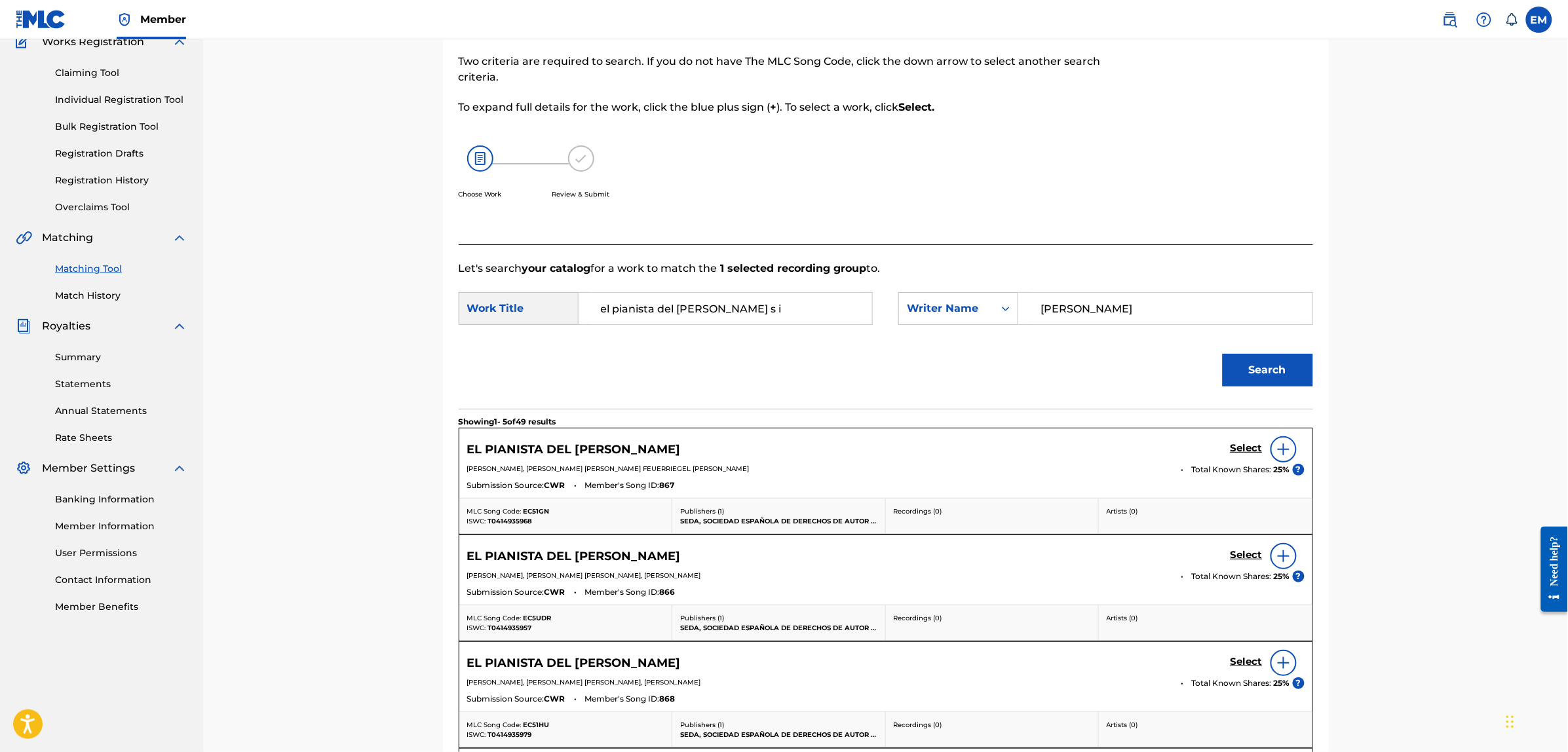
click at [1281, 450] on img at bounding box center [1283, 449] width 16 height 16
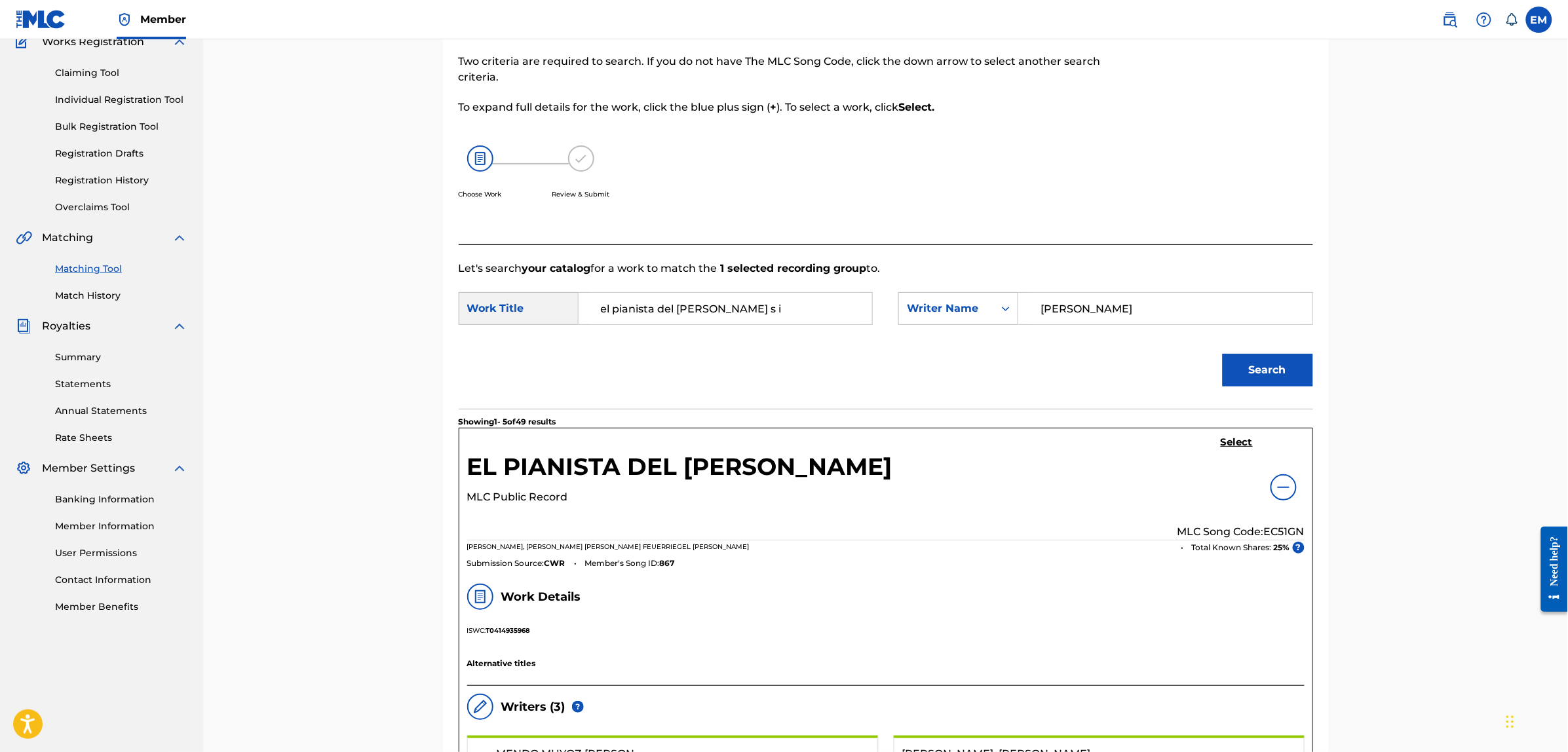
click at [1246, 438] on h5 "Select" at bounding box center [1236, 442] width 32 height 12
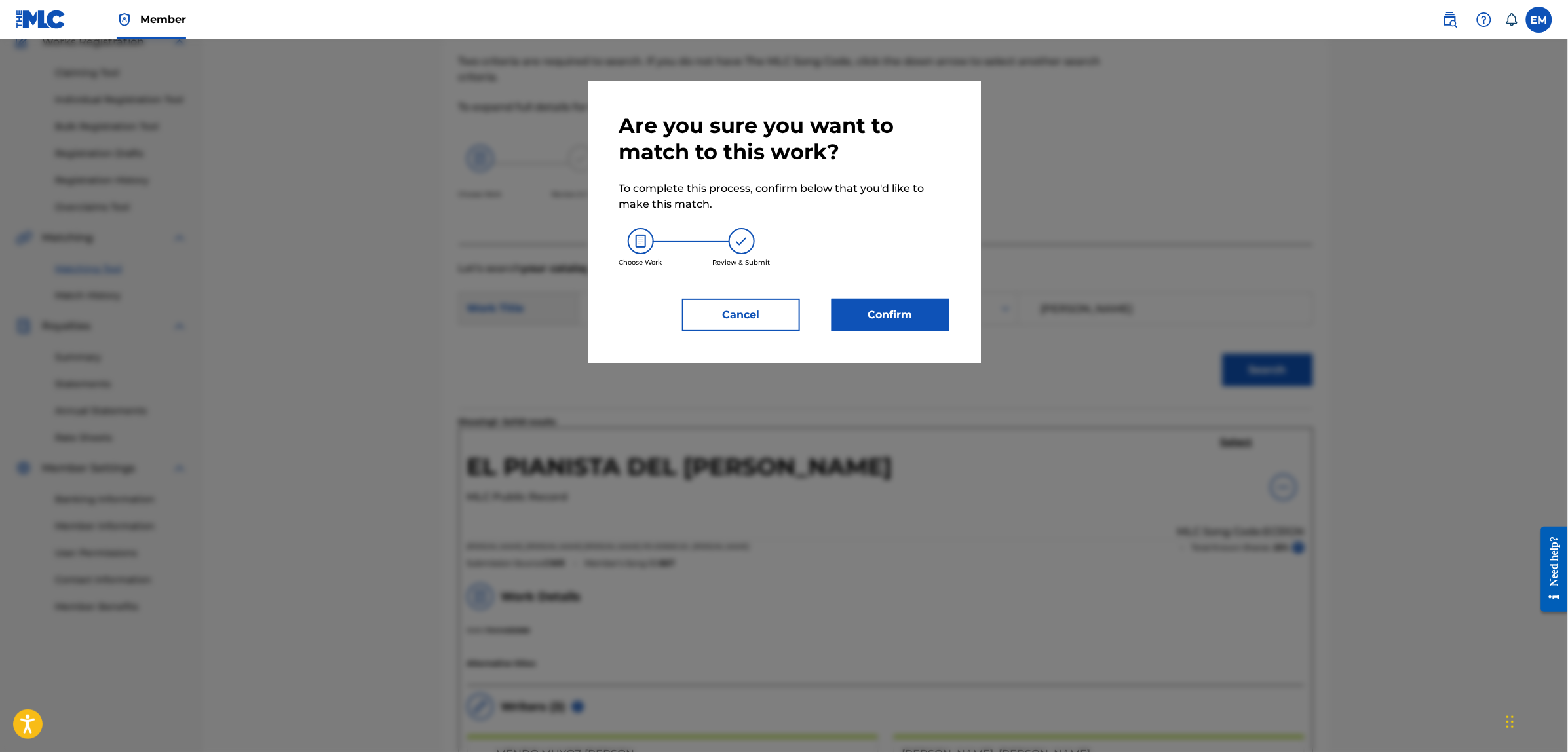
click at [891, 311] on button "Confirm" at bounding box center [890, 315] width 118 height 33
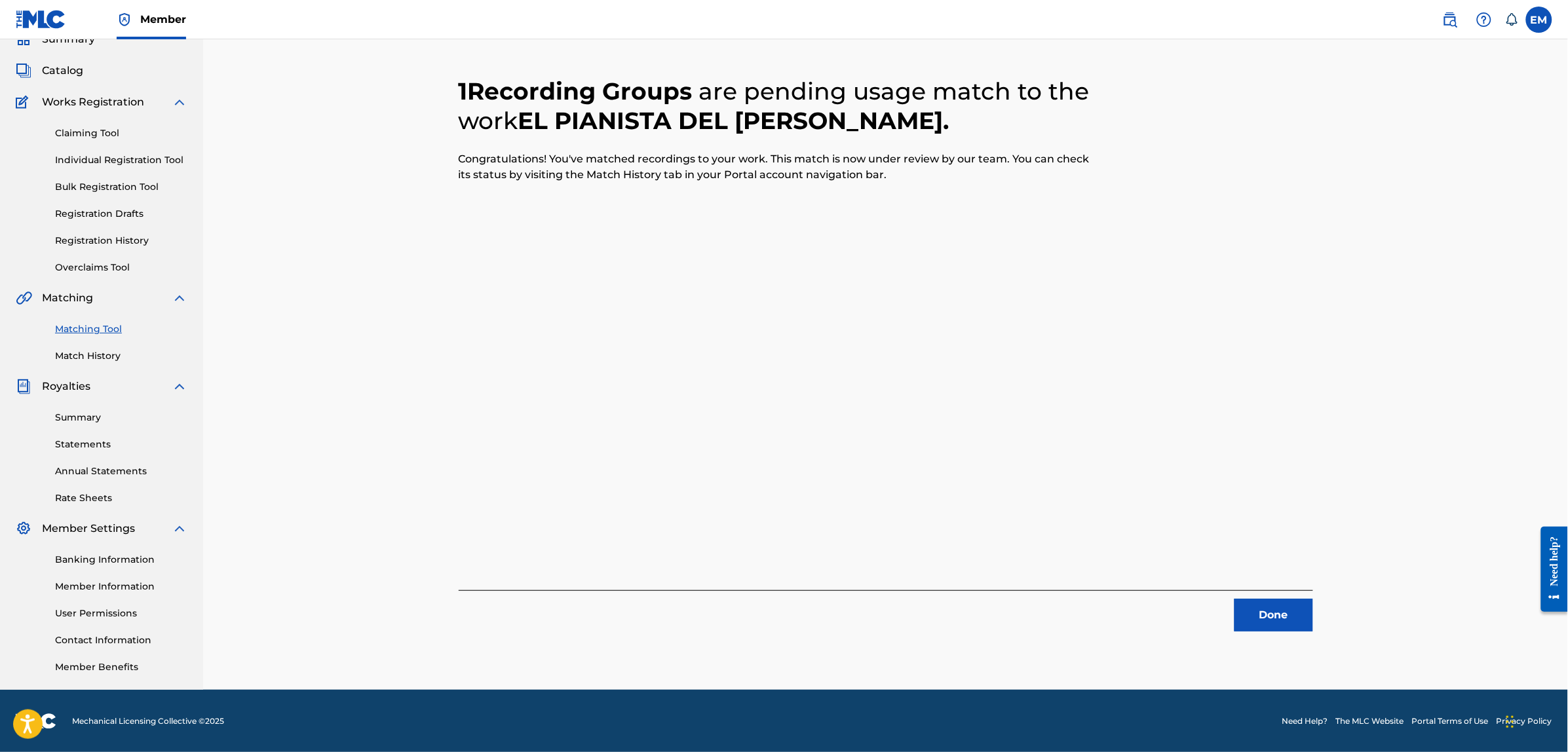
click at [1246, 614] on button "Done" at bounding box center [1273, 615] width 79 height 33
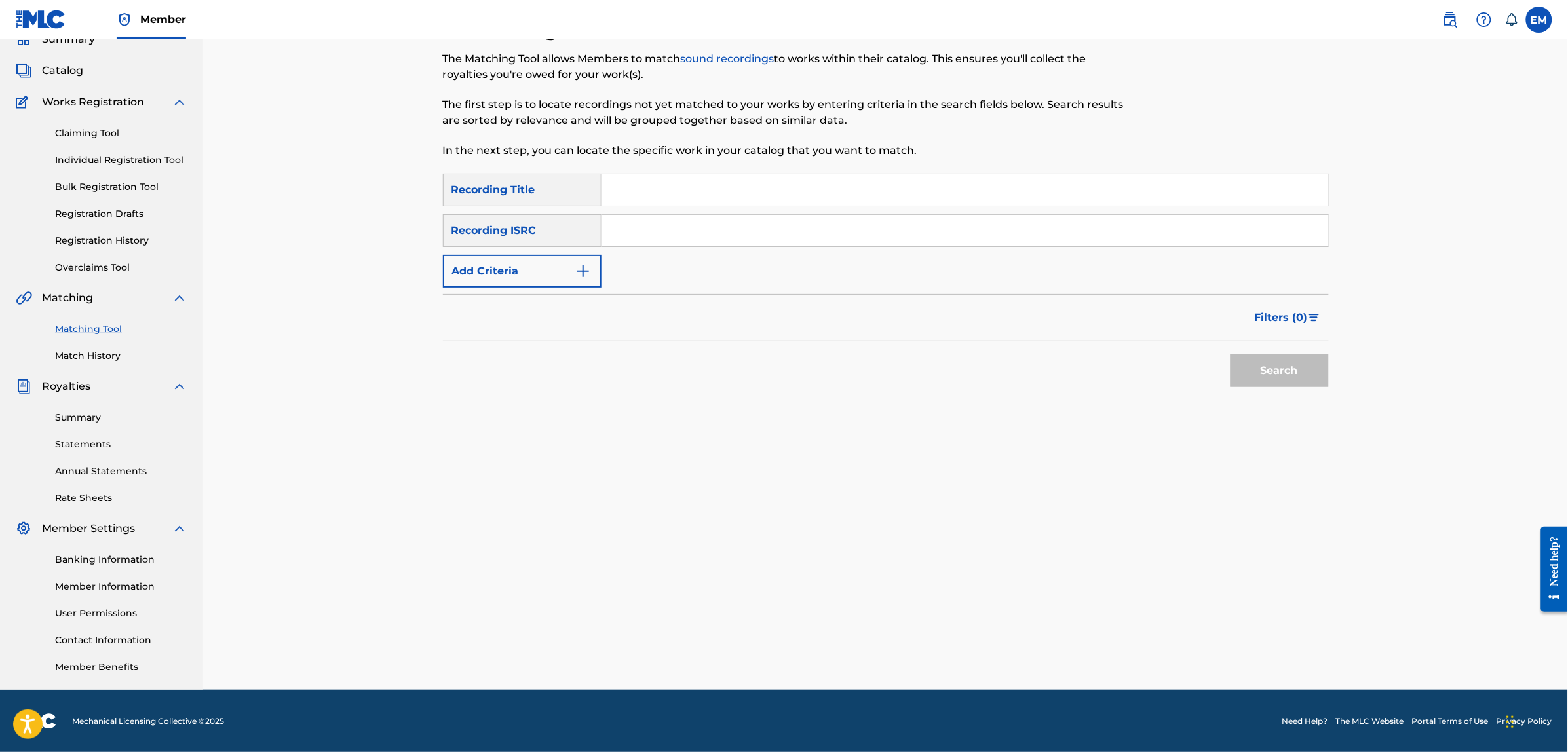
click at [666, 191] on input "Search Form" at bounding box center [965, 190] width 727 height 32
type input "el pianista de [PERSON_NAME]´s ii"
click at [515, 267] on button "Add Criteria" at bounding box center [522, 271] width 158 height 33
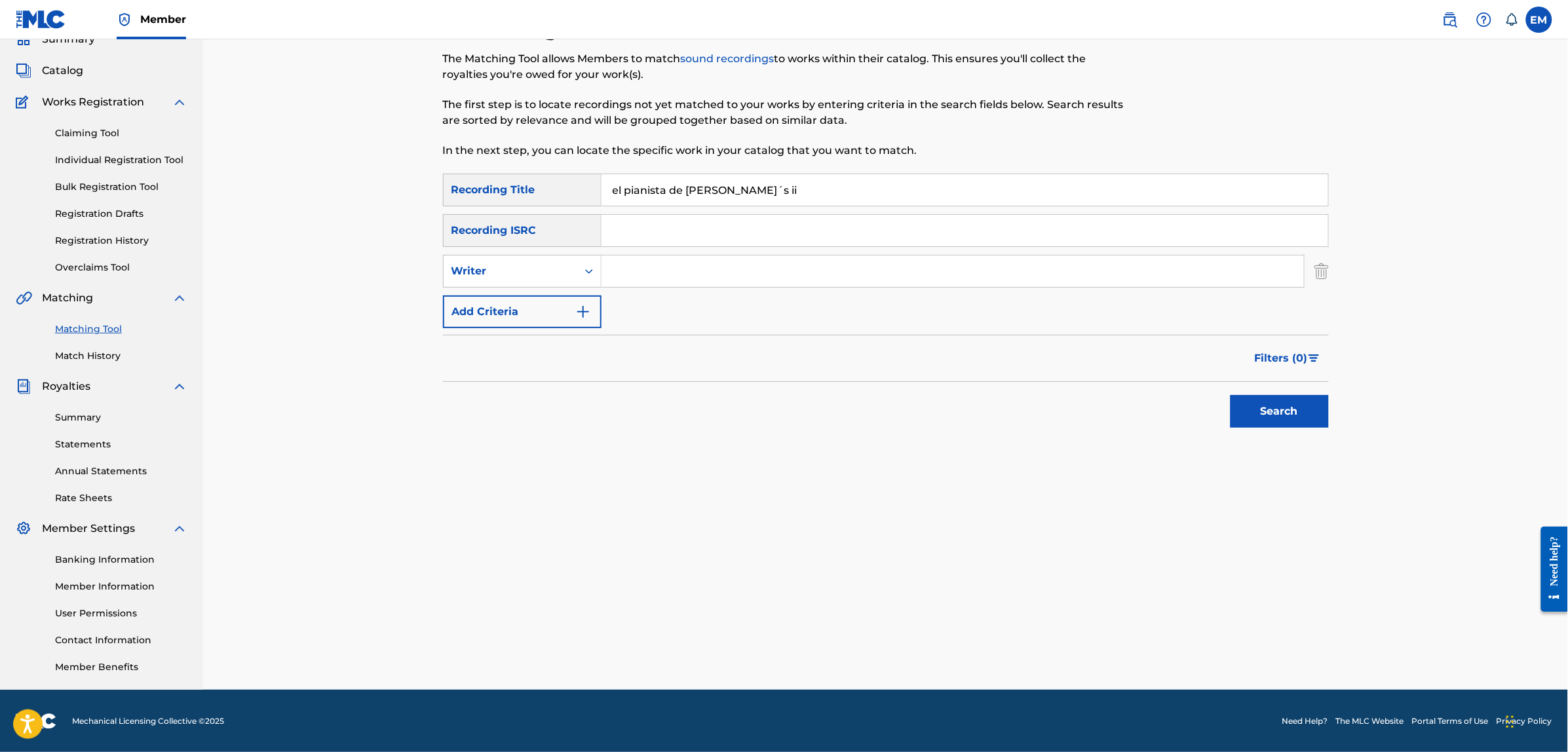
click at [636, 262] on input "Search Form" at bounding box center [952, 271] width 702 height 32
type input "[PERSON_NAME]"
click at [1230, 395] on button "Search" at bounding box center [1279, 411] width 98 height 33
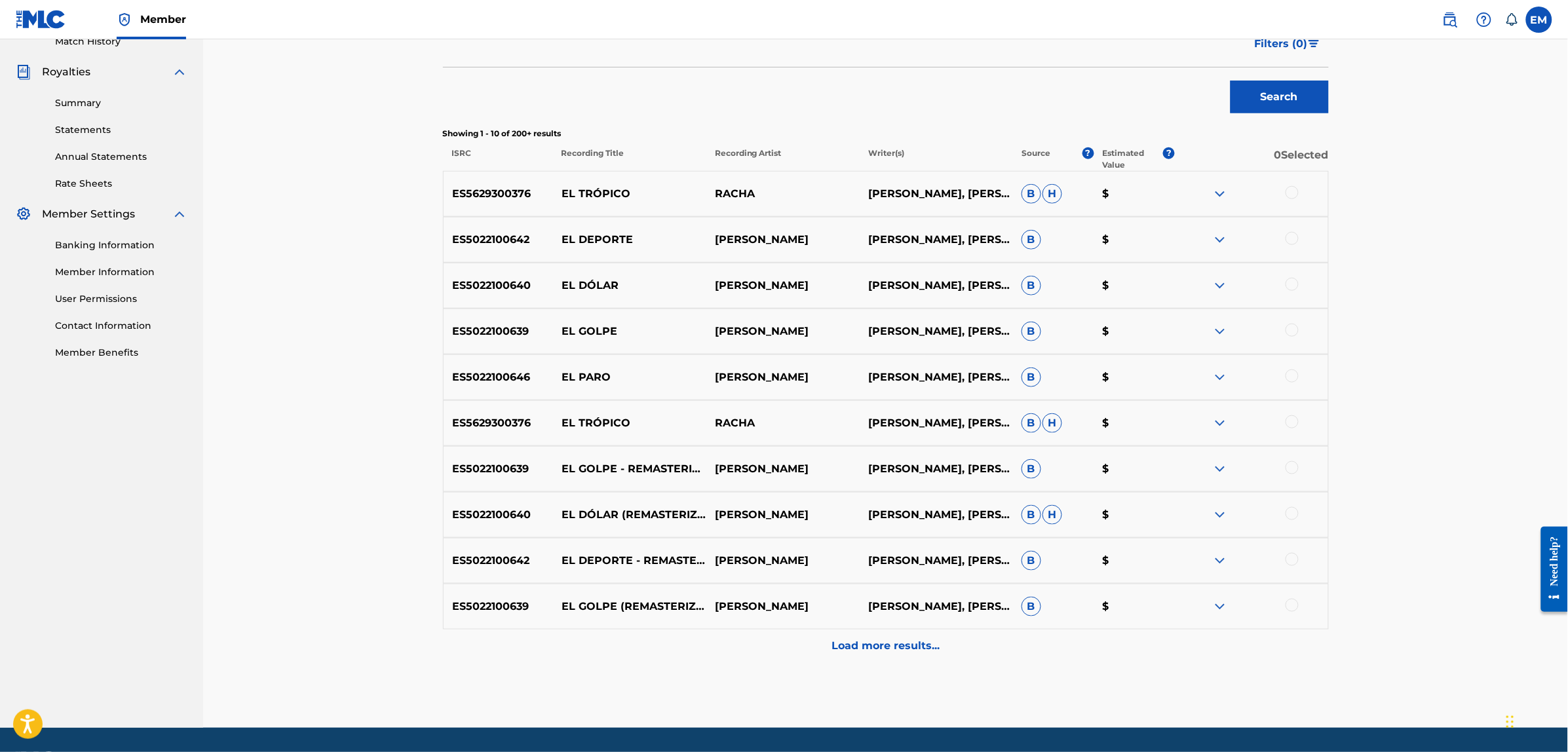
scroll to position [387, 0]
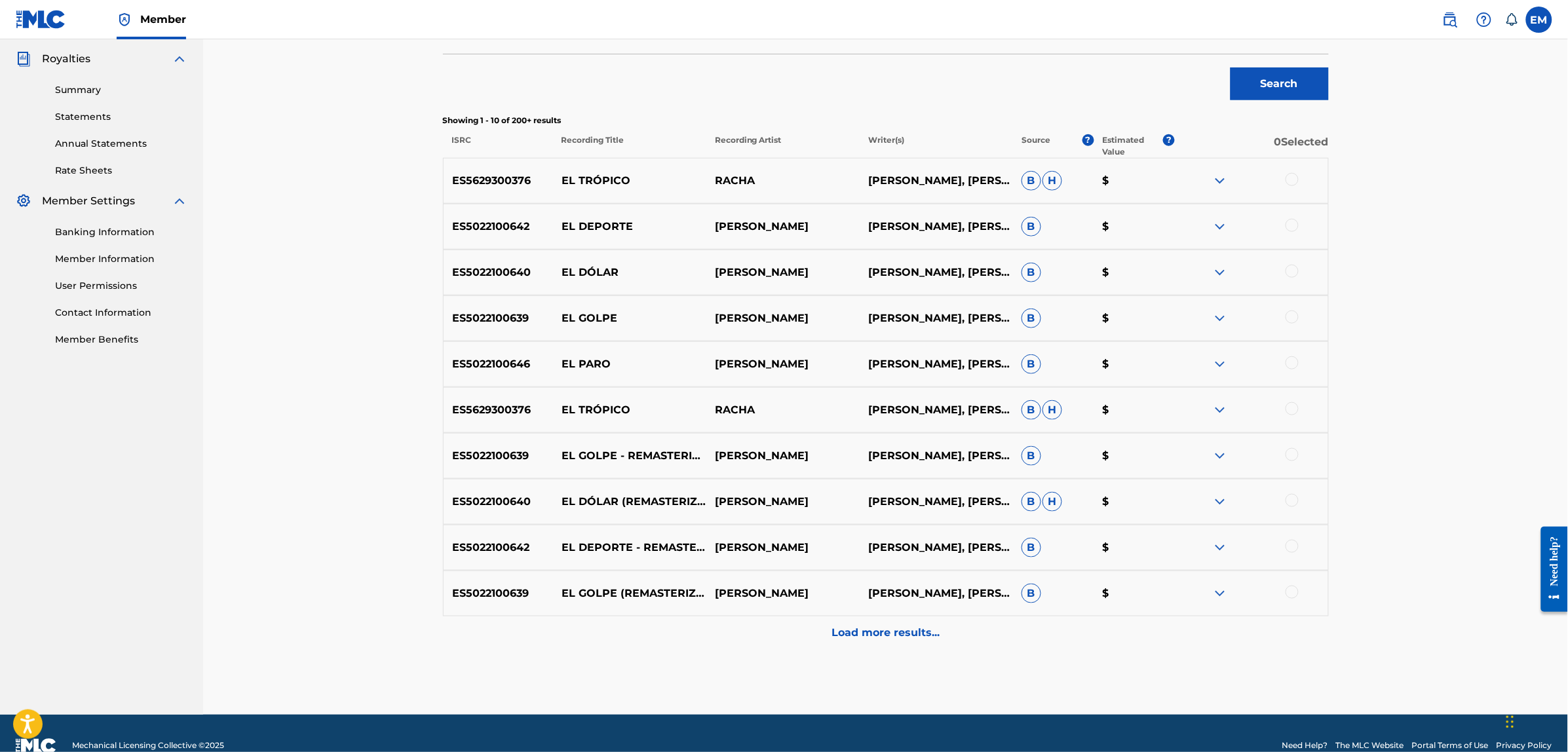
click at [1289, 363] on div at bounding box center [1292, 362] width 13 height 13
click at [876, 642] on button "Match 1 Group" at bounding box center [921, 645] width 145 height 33
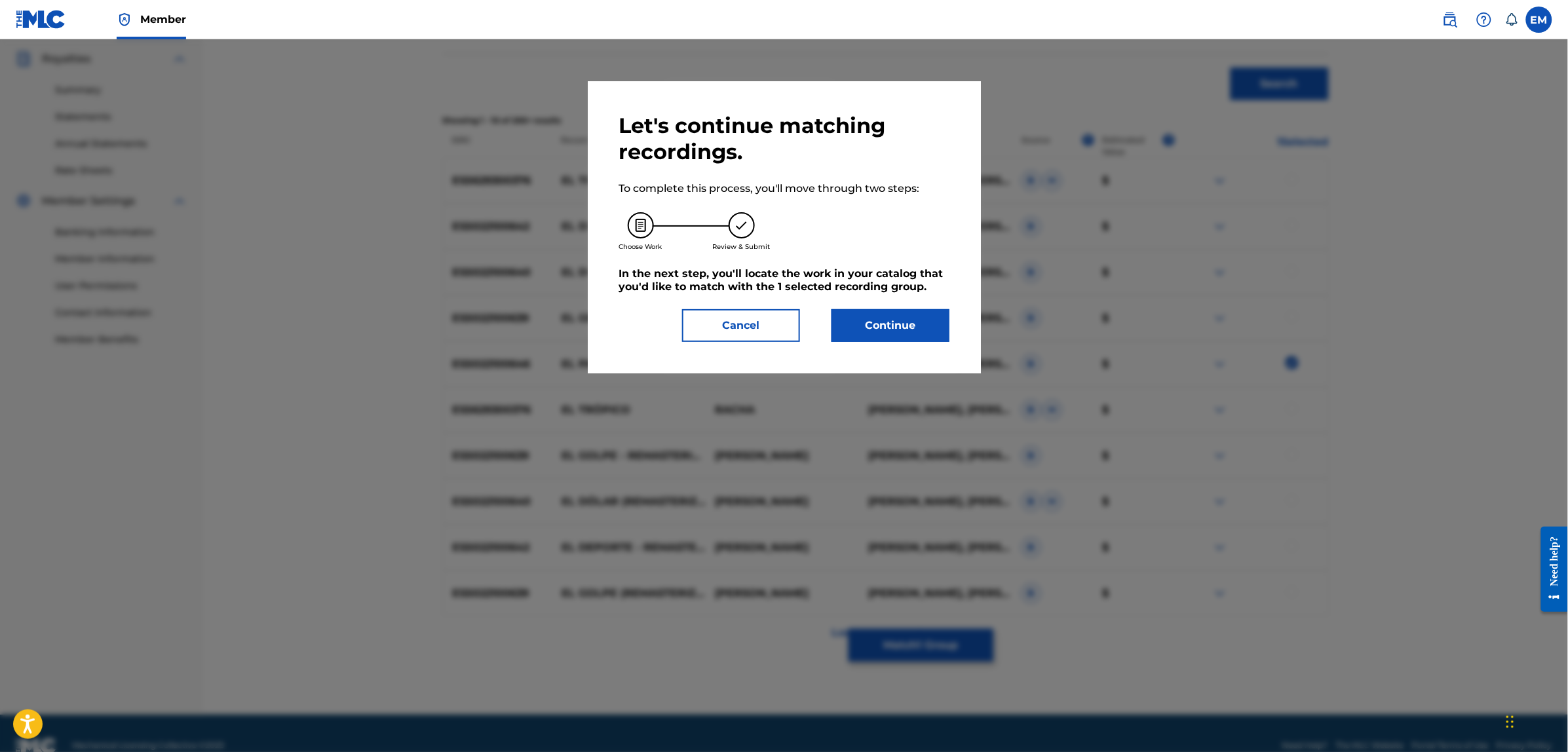
click at [886, 327] on button "Continue" at bounding box center [890, 326] width 118 height 33
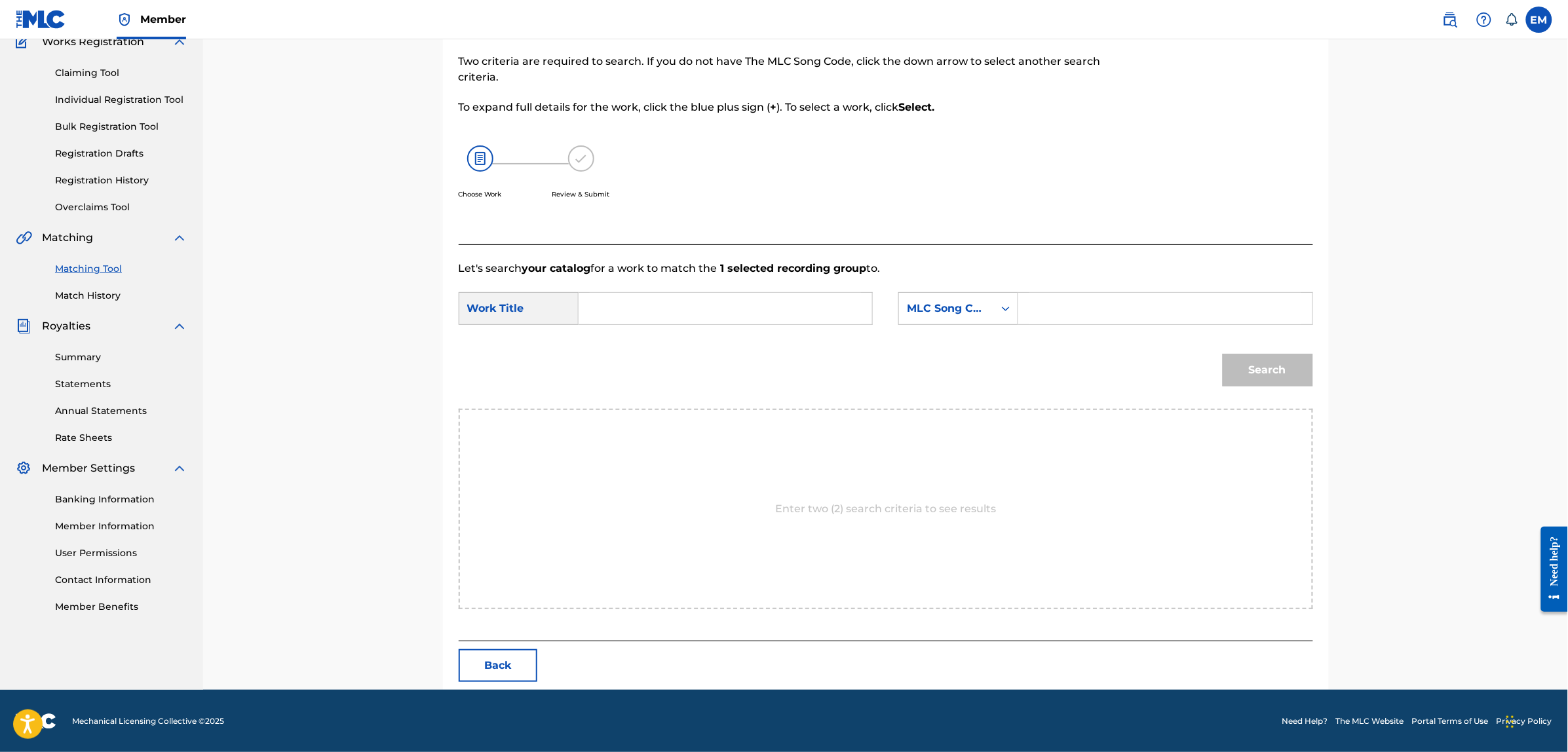
click at [744, 311] on input "Search Form" at bounding box center [725, 309] width 271 height 32
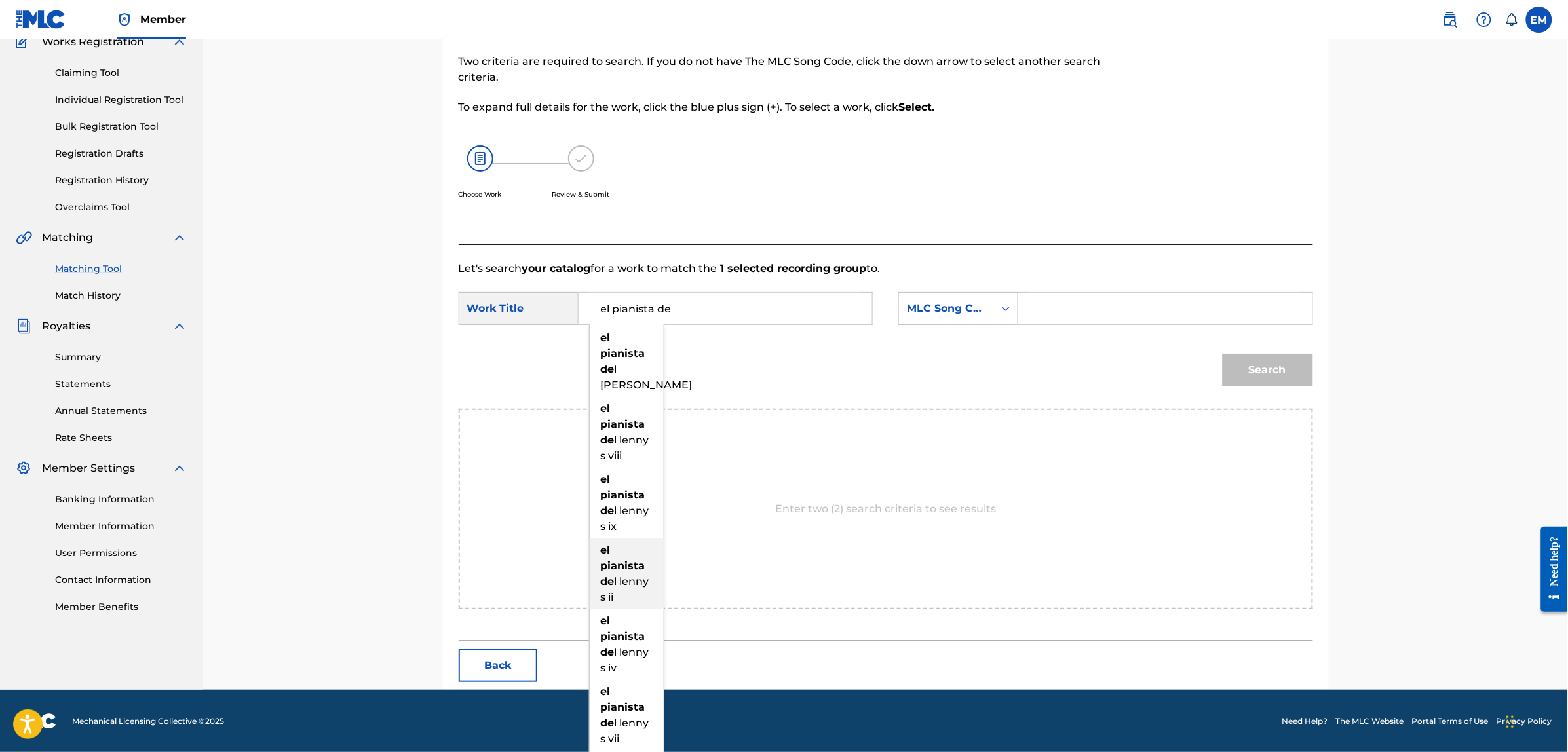
click at [639, 555] on div "el pianista de l [PERSON_NAME]" at bounding box center [626, 573] width 74 height 71
type input "el pianista del [PERSON_NAME]"
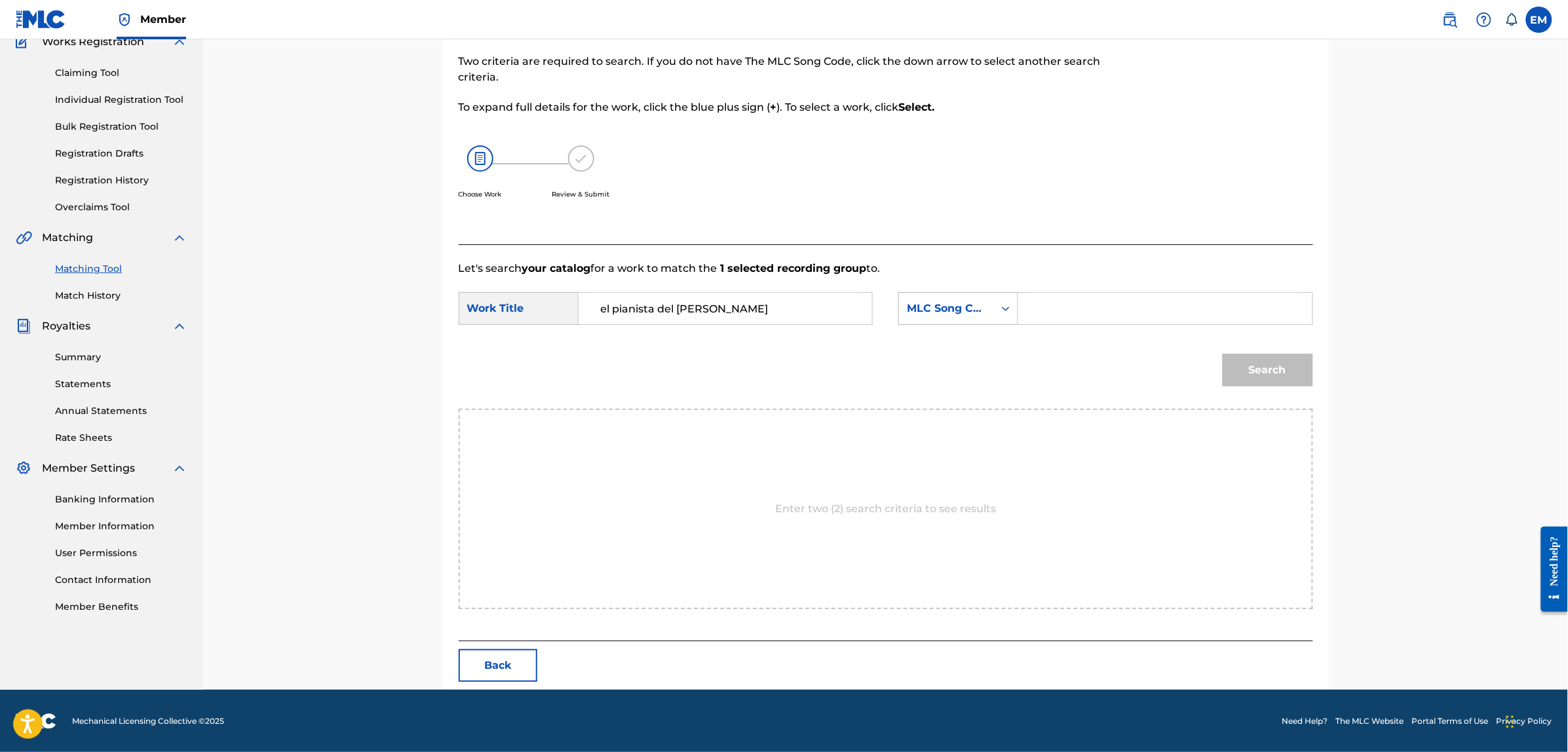
click at [912, 318] on div "MLC Song Code" at bounding box center [946, 308] width 95 height 25
click at [962, 339] on div "Writer Name" at bounding box center [957, 341] width 118 height 33
click at [1037, 312] on input "Search Form" at bounding box center [1165, 309] width 271 height 32
paste input "[PERSON_NAME]"
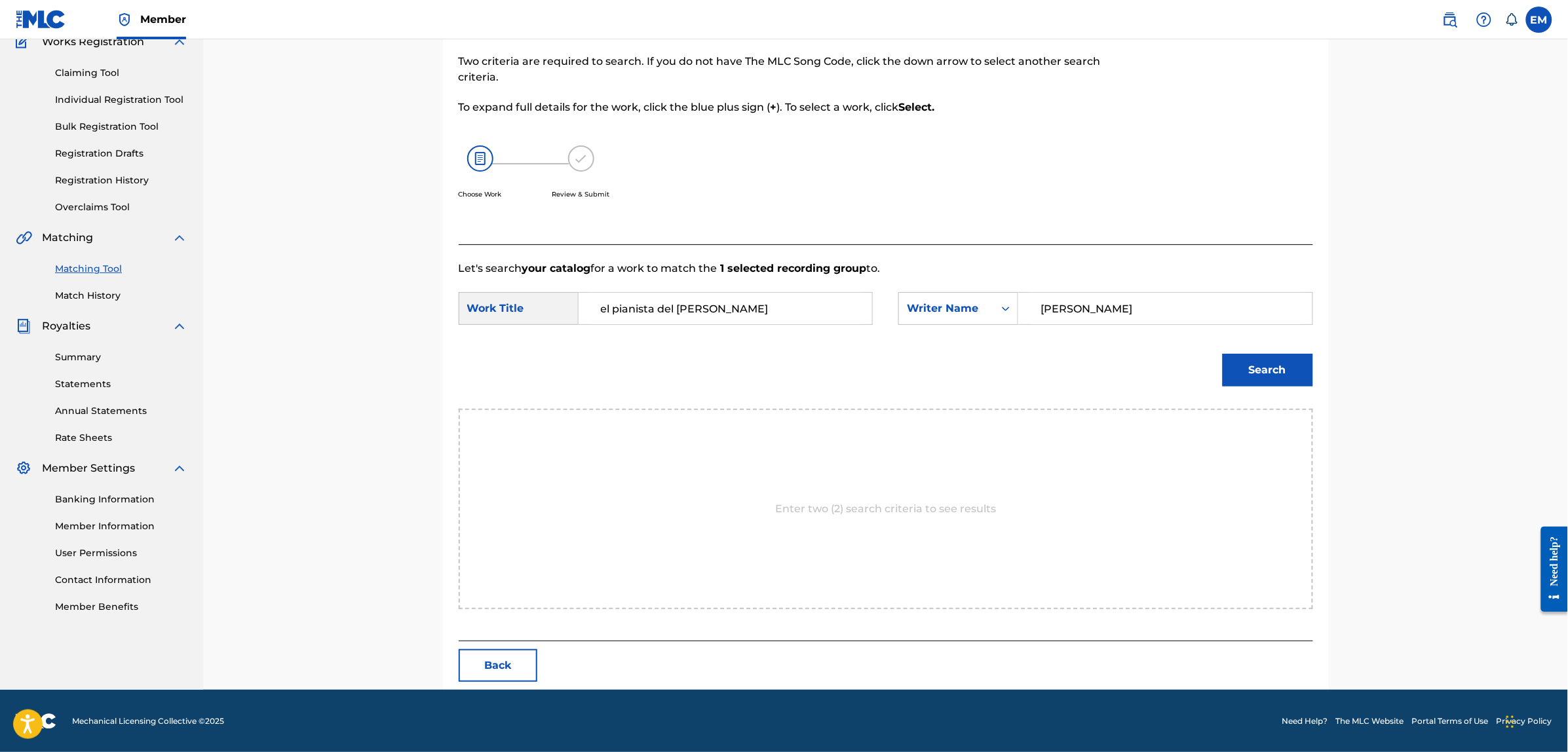
type input "[PERSON_NAME]"
click at [1223, 354] on button "Search" at bounding box center [1268, 370] width 90 height 33
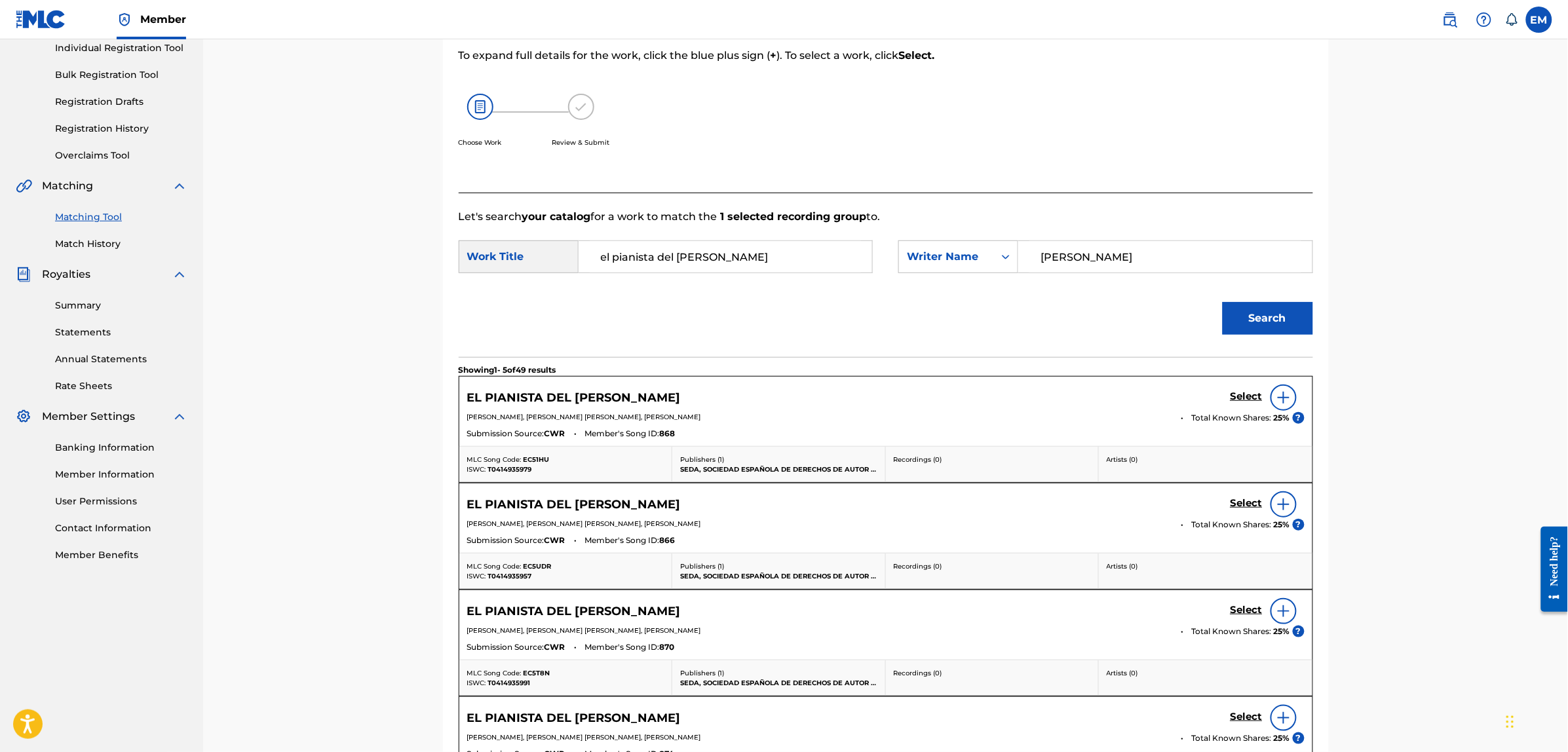
scroll to position [120, 0]
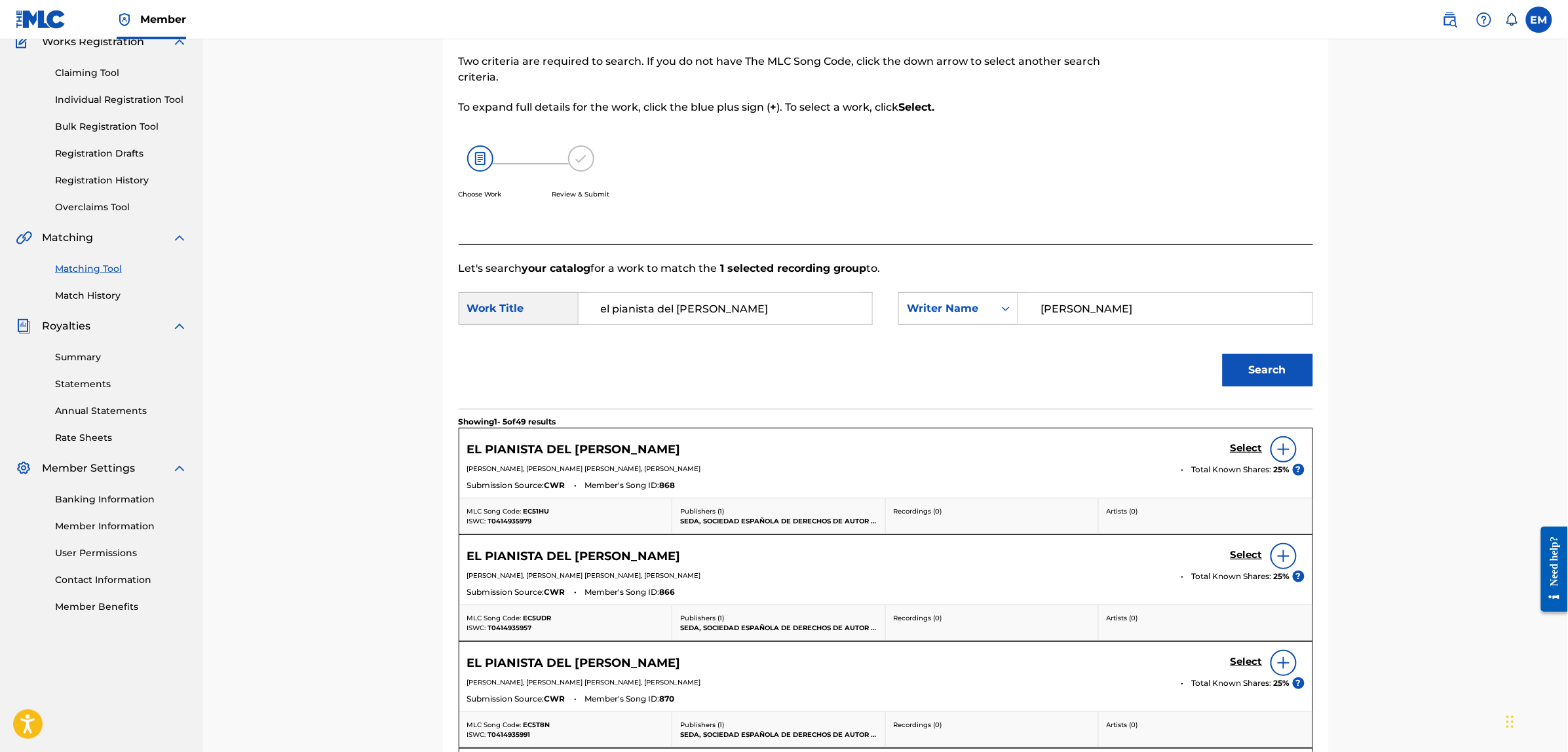
click at [1278, 444] on img at bounding box center [1283, 449] width 16 height 16
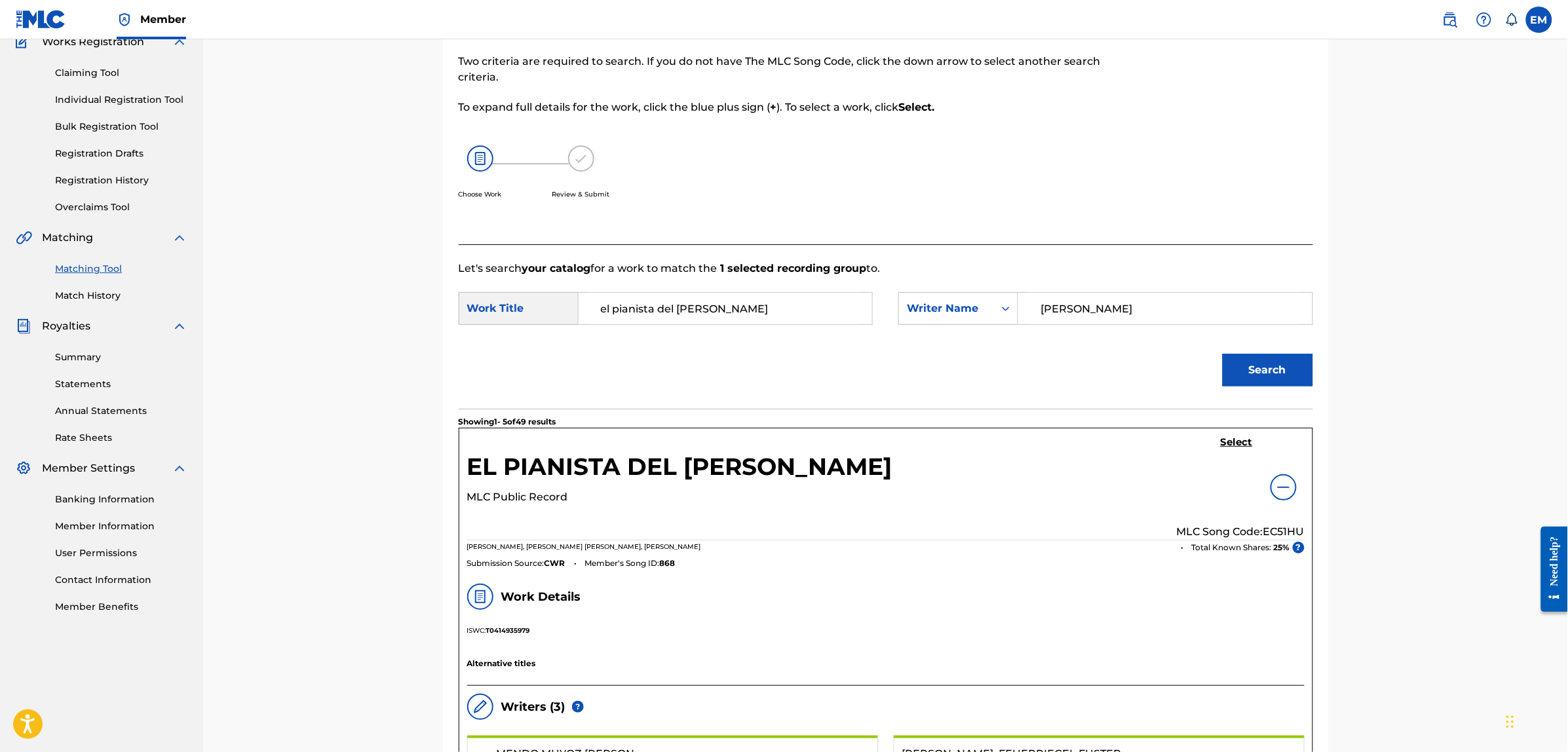
click at [1229, 440] on h5 "Select" at bounding box center [1236, 442] width 32 height 12
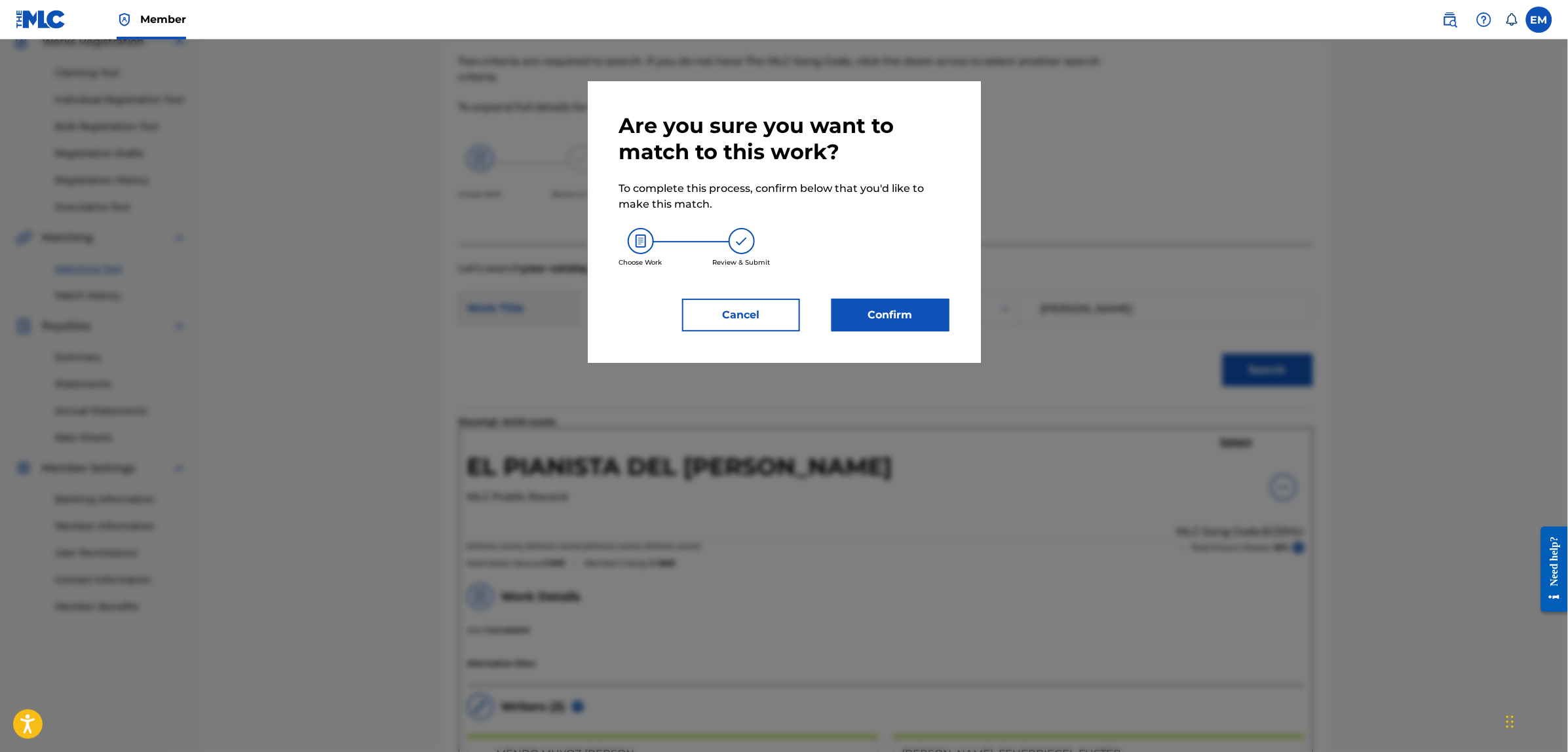
click at [874, 325] on button "Confirm" at bounding box center [890, 315] width 118 height 33
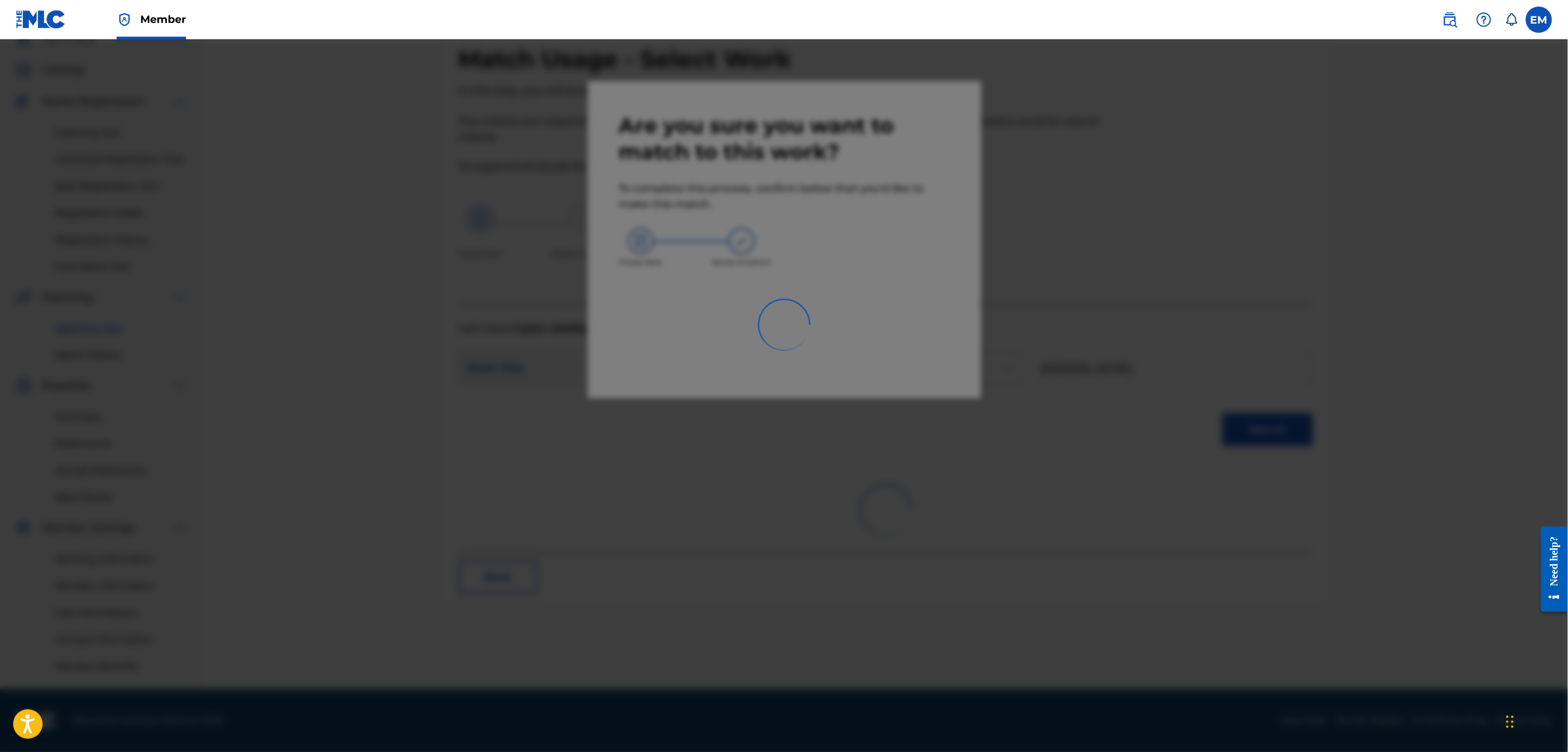
scroll to position [59, 0]
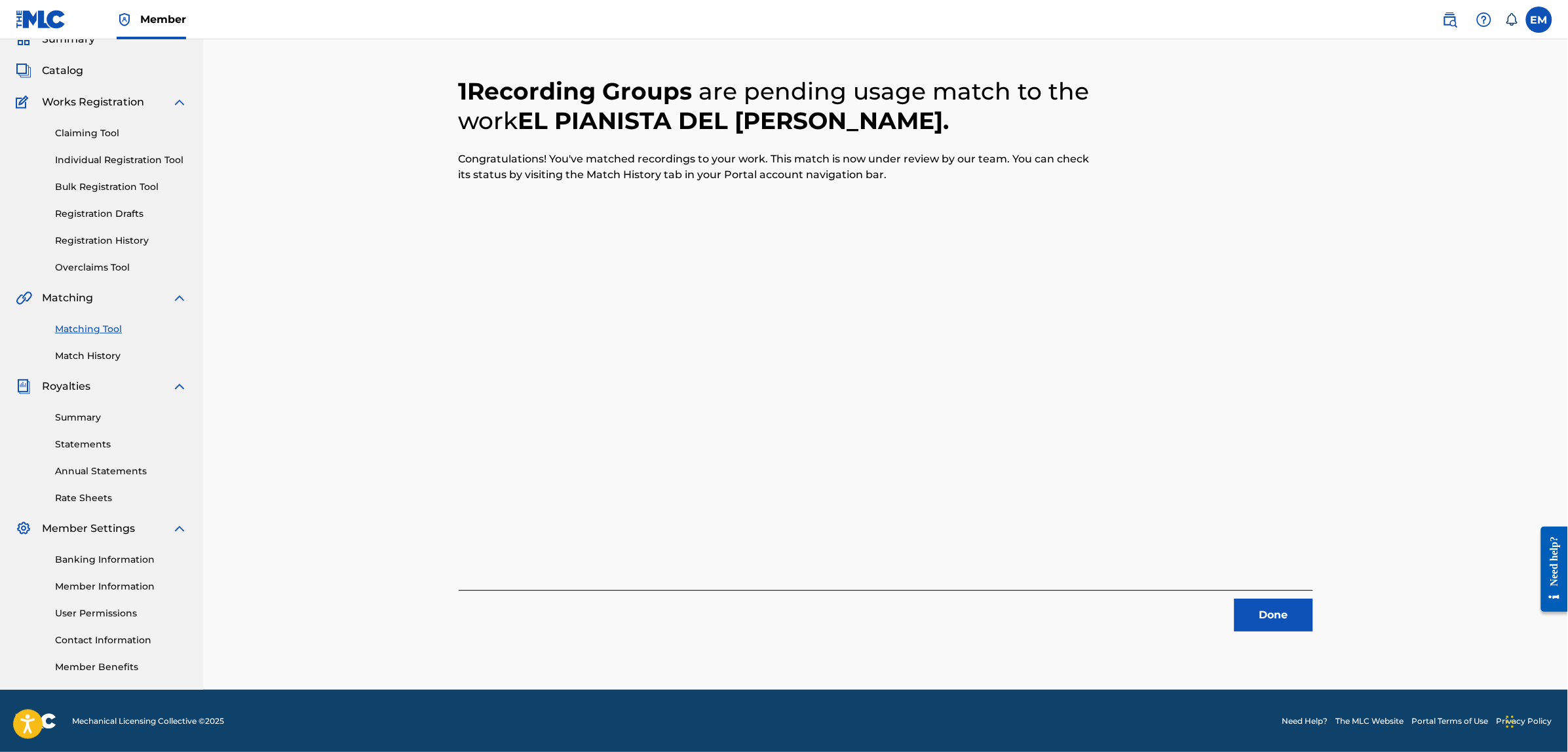
click at [1245, 610] on button "Done" at bounding box center [1273, 615] width 79 height 33
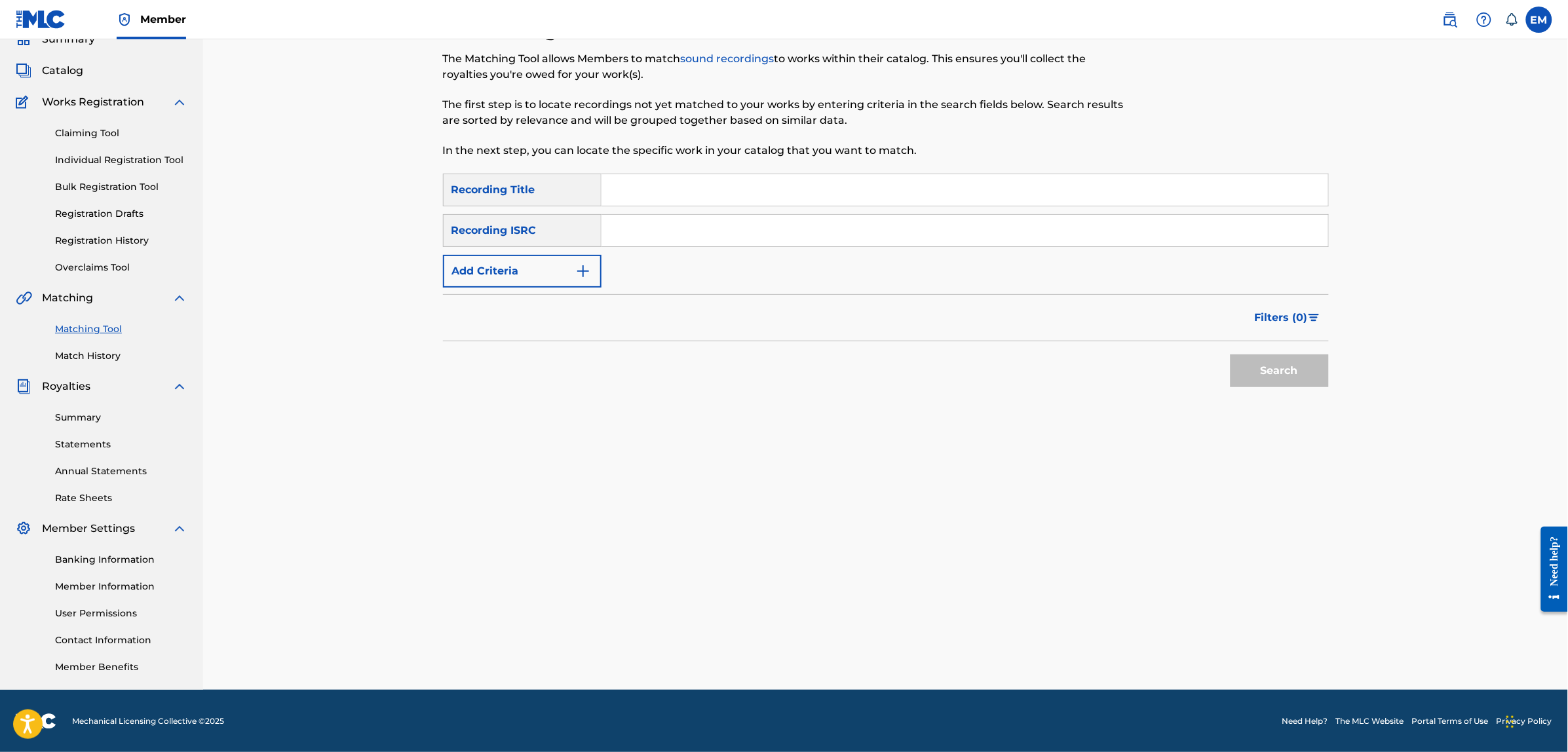
click at [649, 187] on input "Search Form" at bounding box center [965, 190] width 727 height 32
type input "e"
type input "el productor"
click at [1230, 355] on button "Search" at bounding box center [1279, 371] width 98 height 33
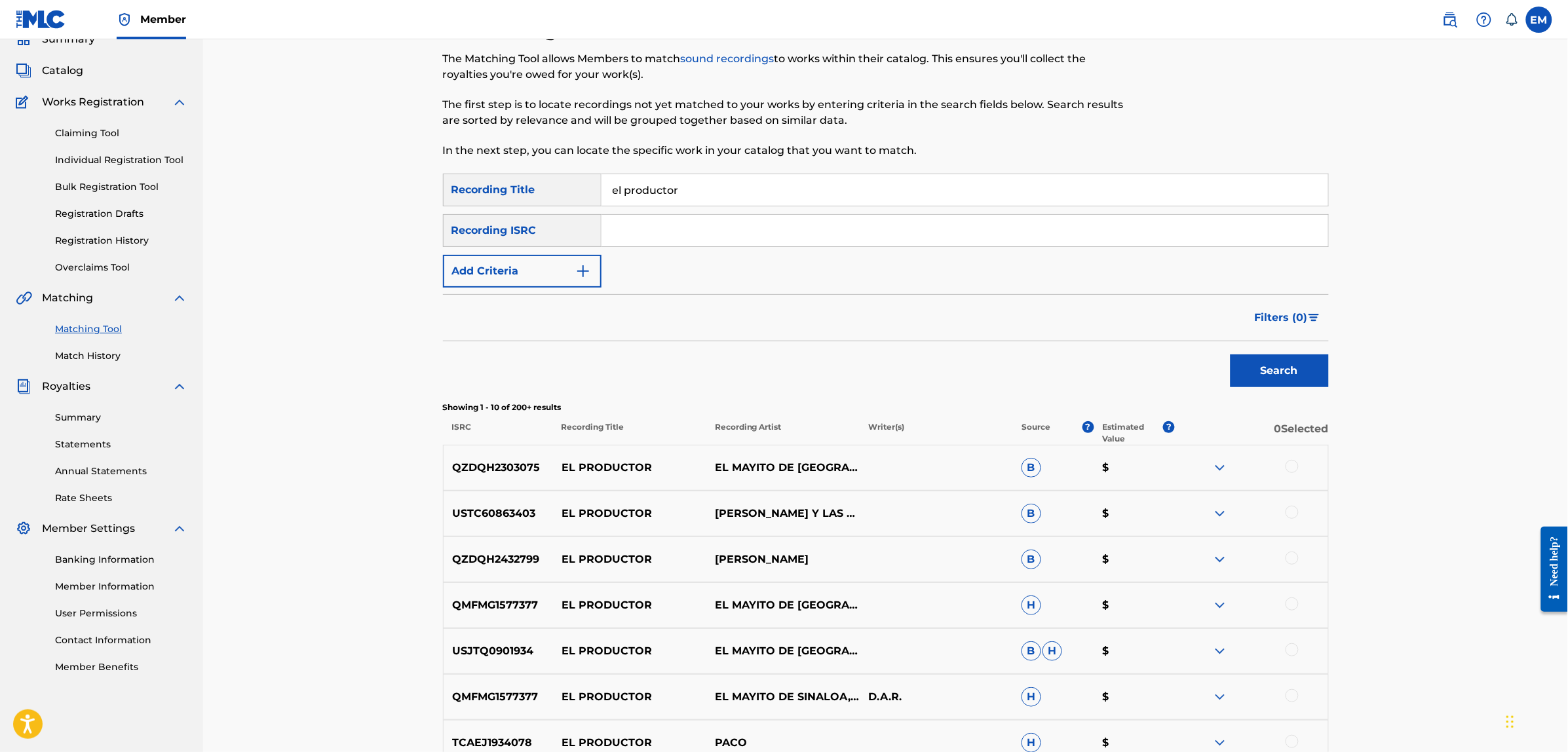
click at [515, 274] on button "Add Criteria" at bounding box center [522, 271] width 158 height 33
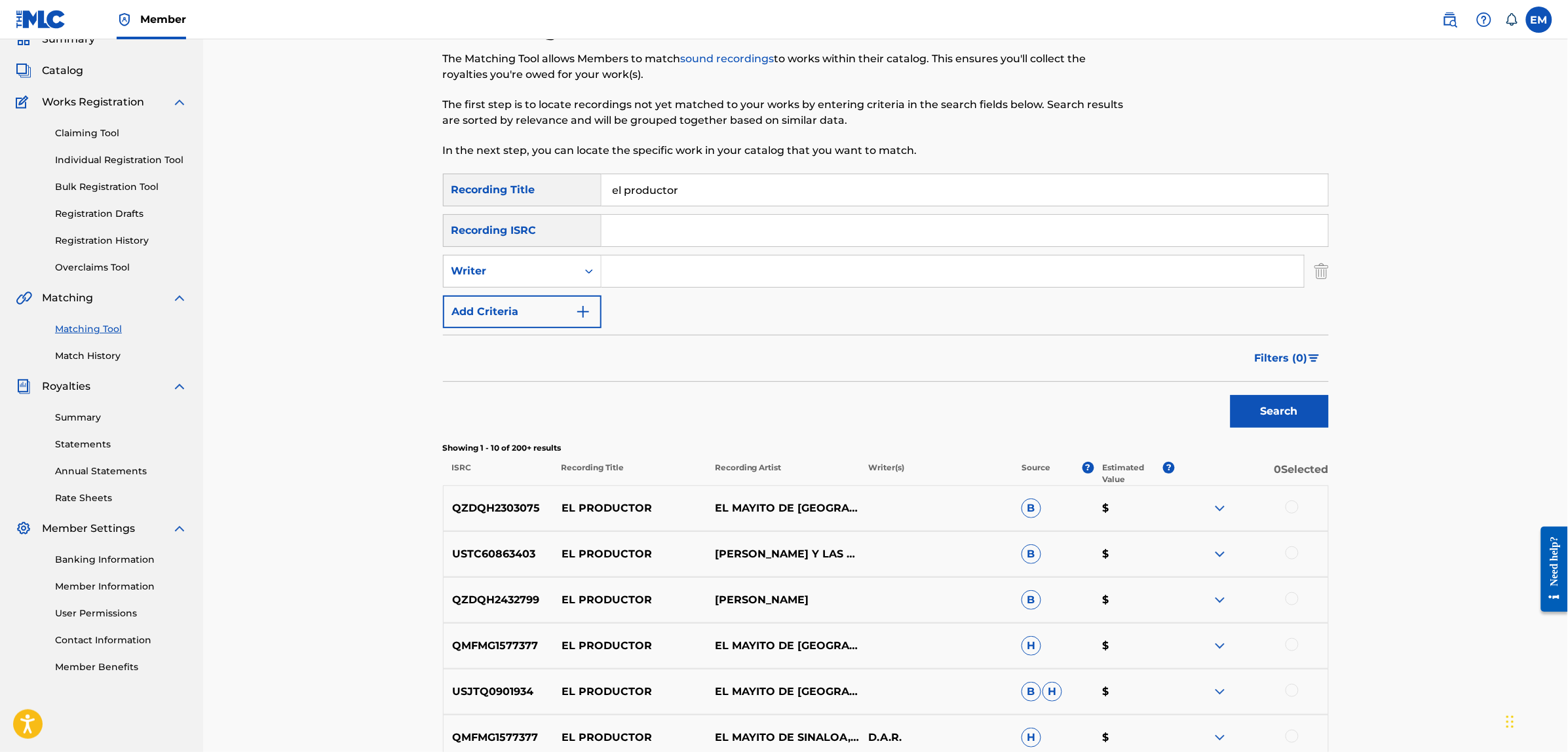
click at [634, 274] on input "Search Form" at bounding box center [952, 271] width 702 height 32
type input "[PERSON_NAME]"
click at [1230, 395] on button "Search" at bounding box center [1279, 411] width 98 height 33
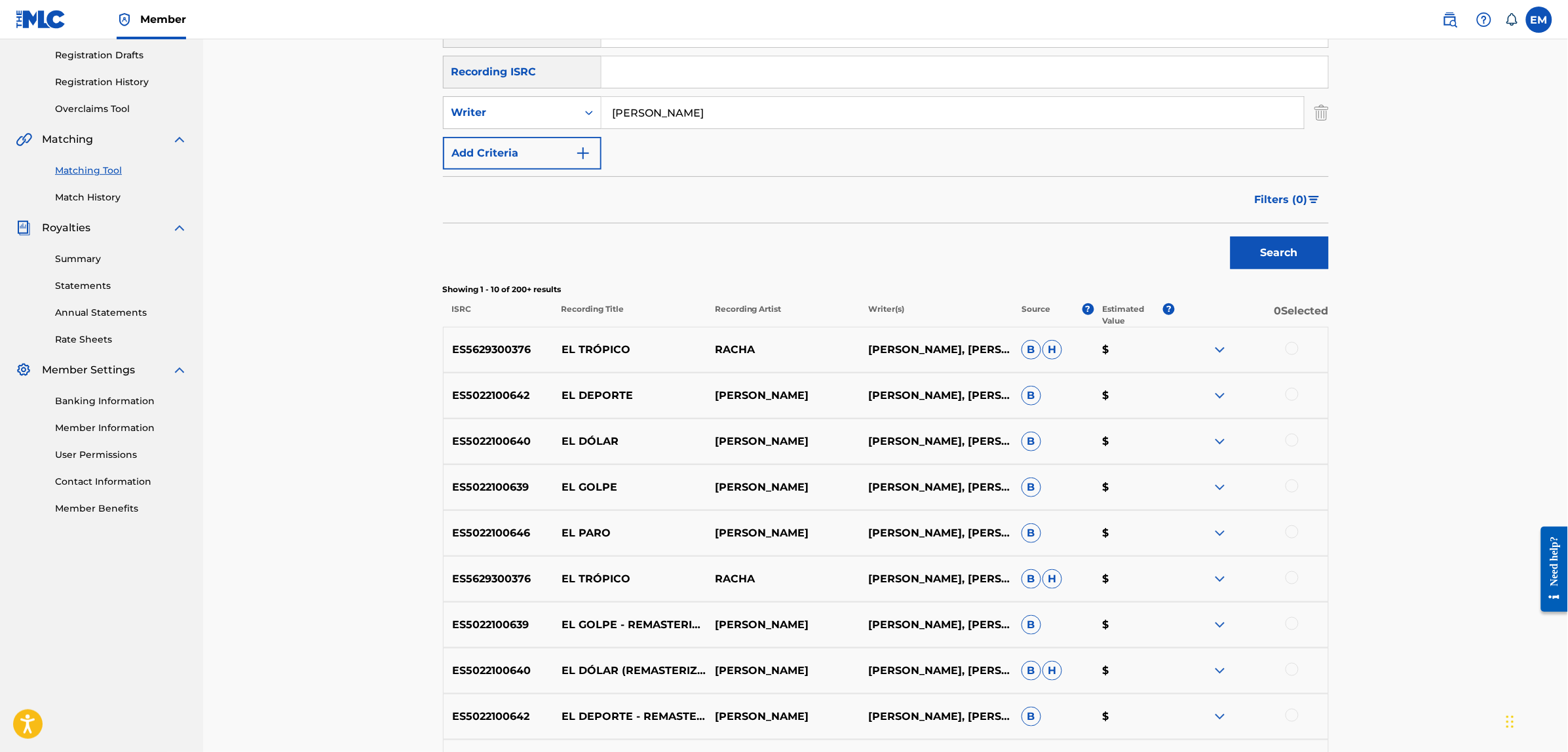
scroll to position [223, 0]
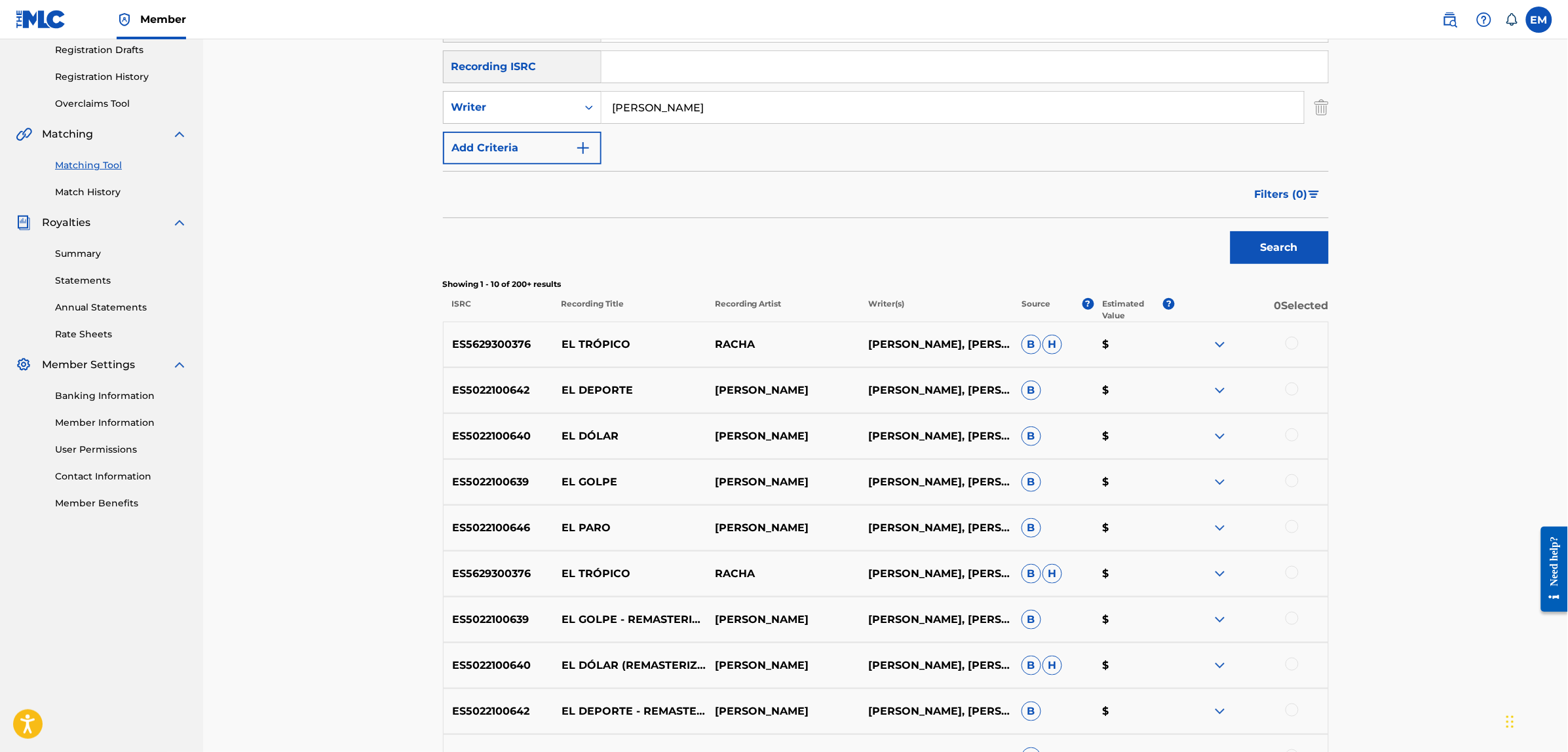
click at [1292, 572] on div at bounding box center [1292, 572] width 13 height 13
click at [961, 642] on button "Match 1 Group" at bounding box center [921, 645] width 145 height 33
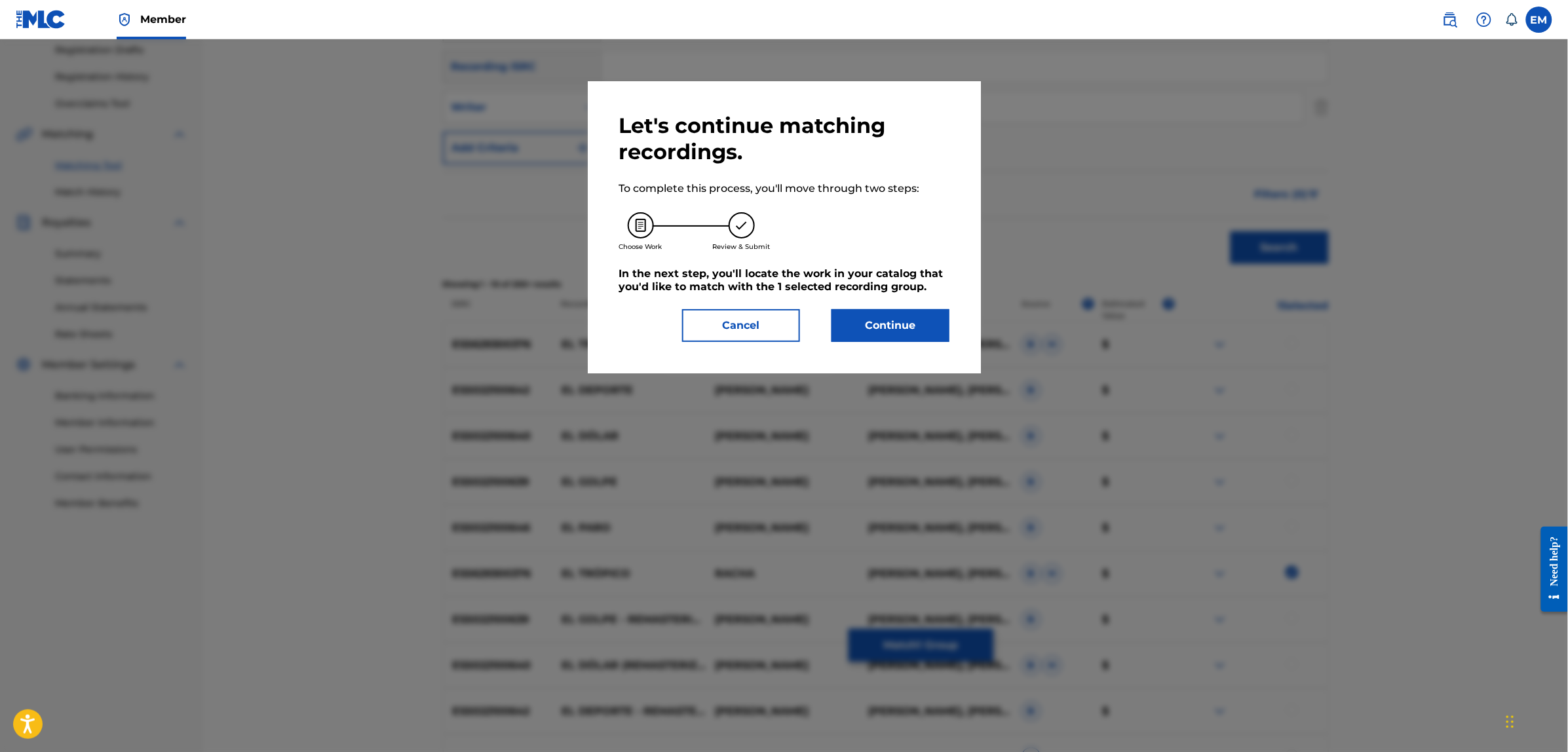
click at [868, 323] on button "Continue" at bounding box center [890, 326] width 118 height 33
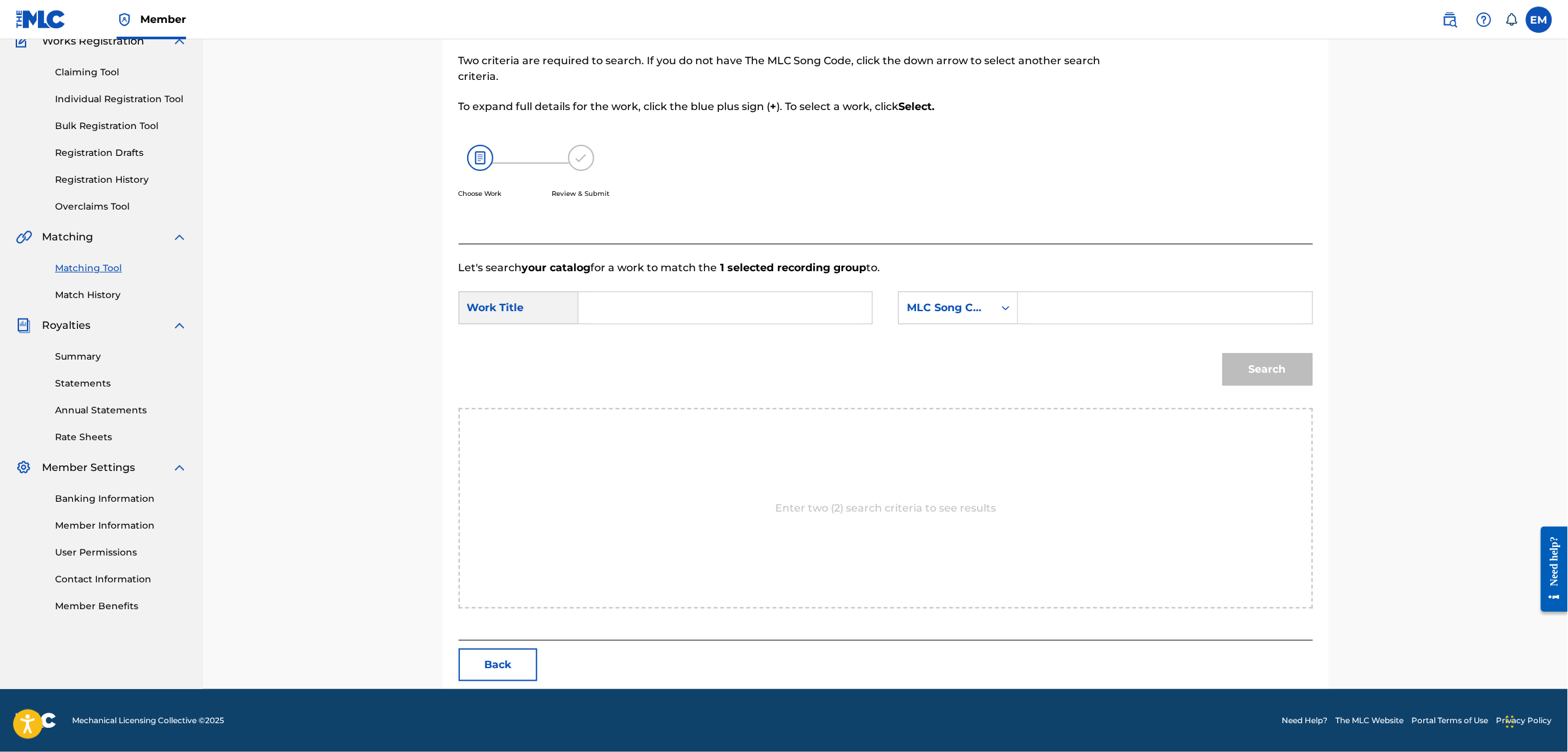
scroll to position [120, 0]
click at [717, 299] on input "Search Form" at bounding box center [725, 309] width 271 height 32
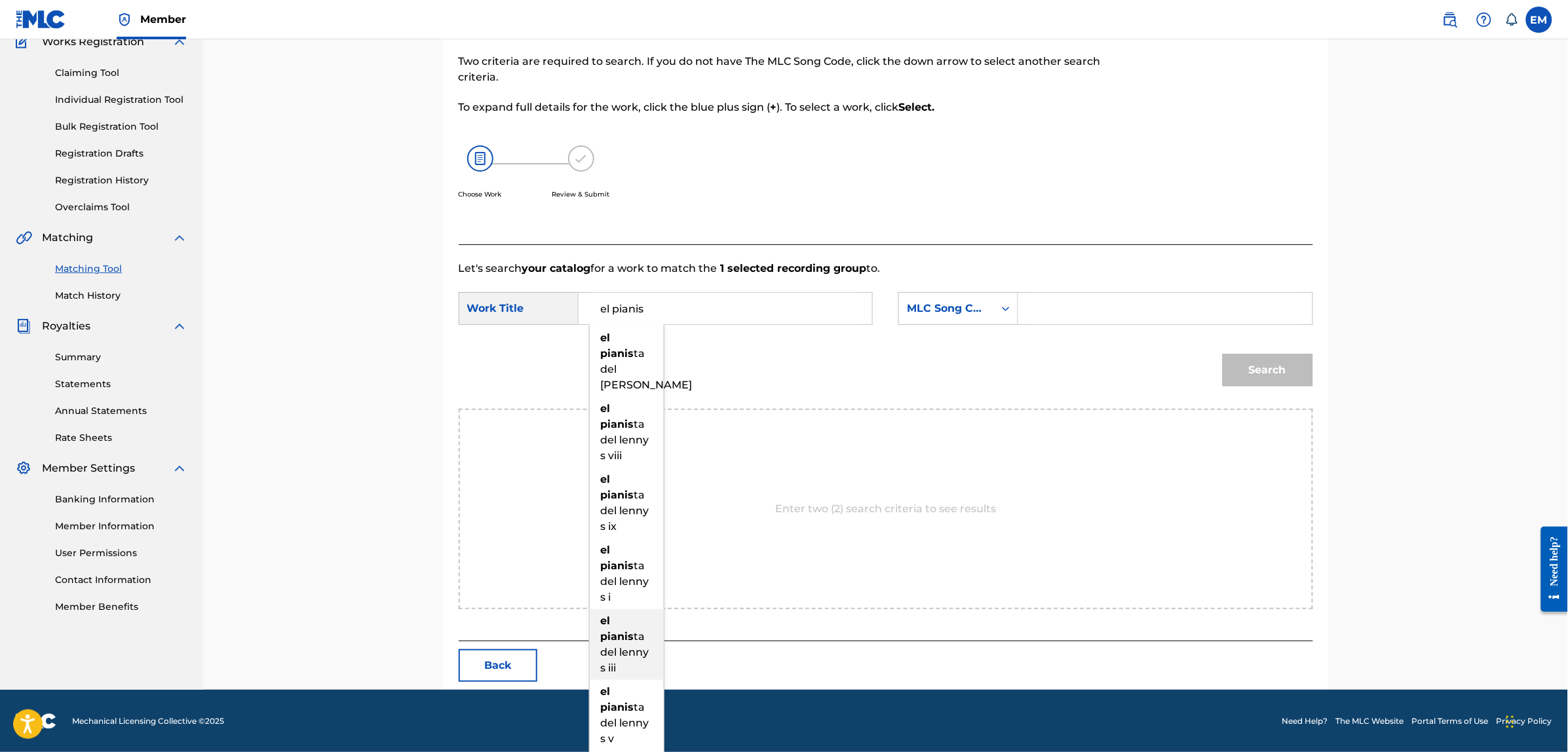
click at [633, 625] on div "el pianis ta del lenny s iii" at bounding box center [626, 644] width 74 height 71
type input "el pianista del [PERSON_NAME]"
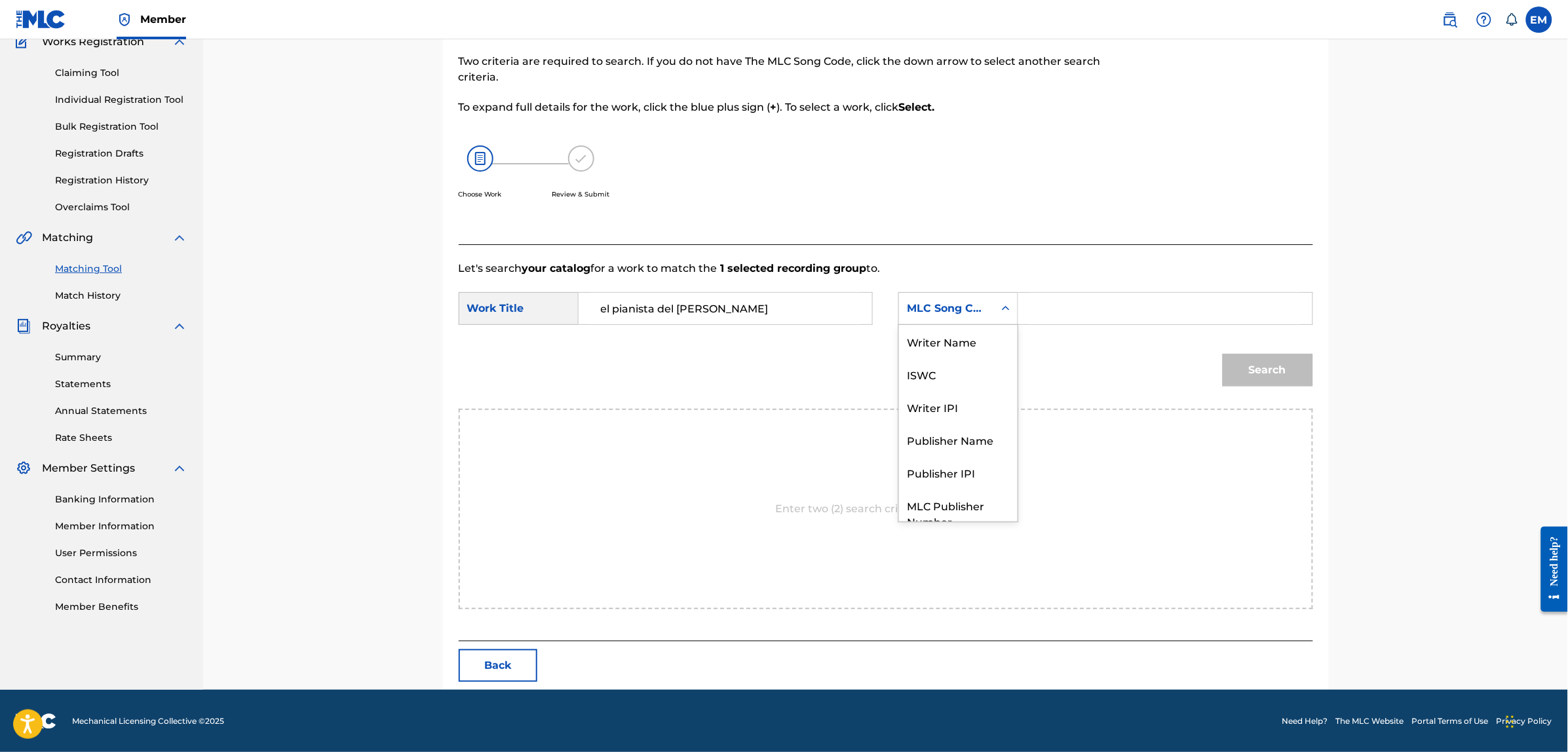
click at [921, 322] on div "MLC Song Code" at bounding box center [957, 309] width 120 height 33
click at [935, 341] on div "Writer Name" at bounding box center [957, 341] width 118 height 33
click at [1036, 302] on input "Search Form" at bounding box center [1165, 309] width 271 height 32
paste input "[PERSON_NAME]"
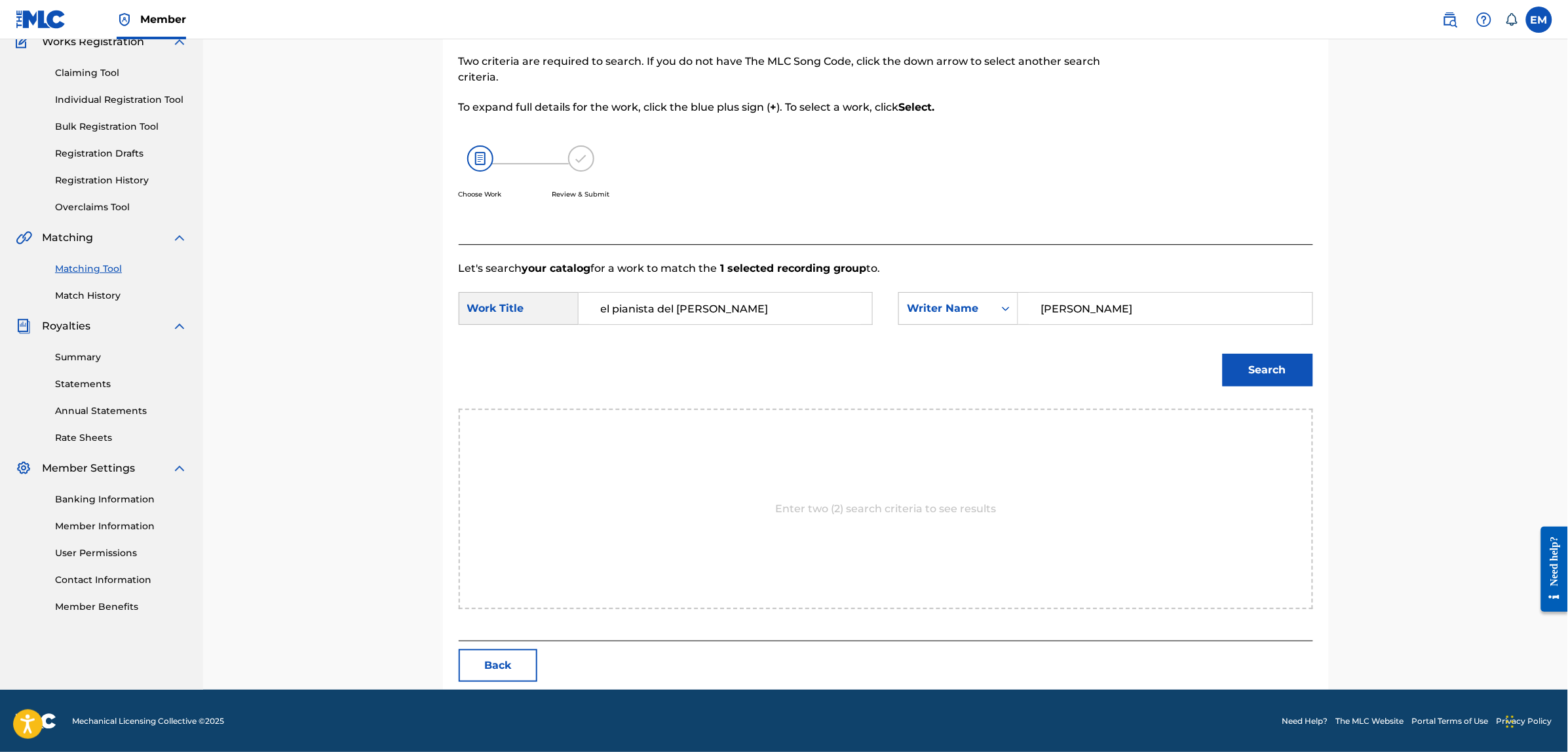
type input "[PERSON_NAME]"
click at [1223, 354] on button "Search" at bounding box center [1268, 370] width 90 height 33
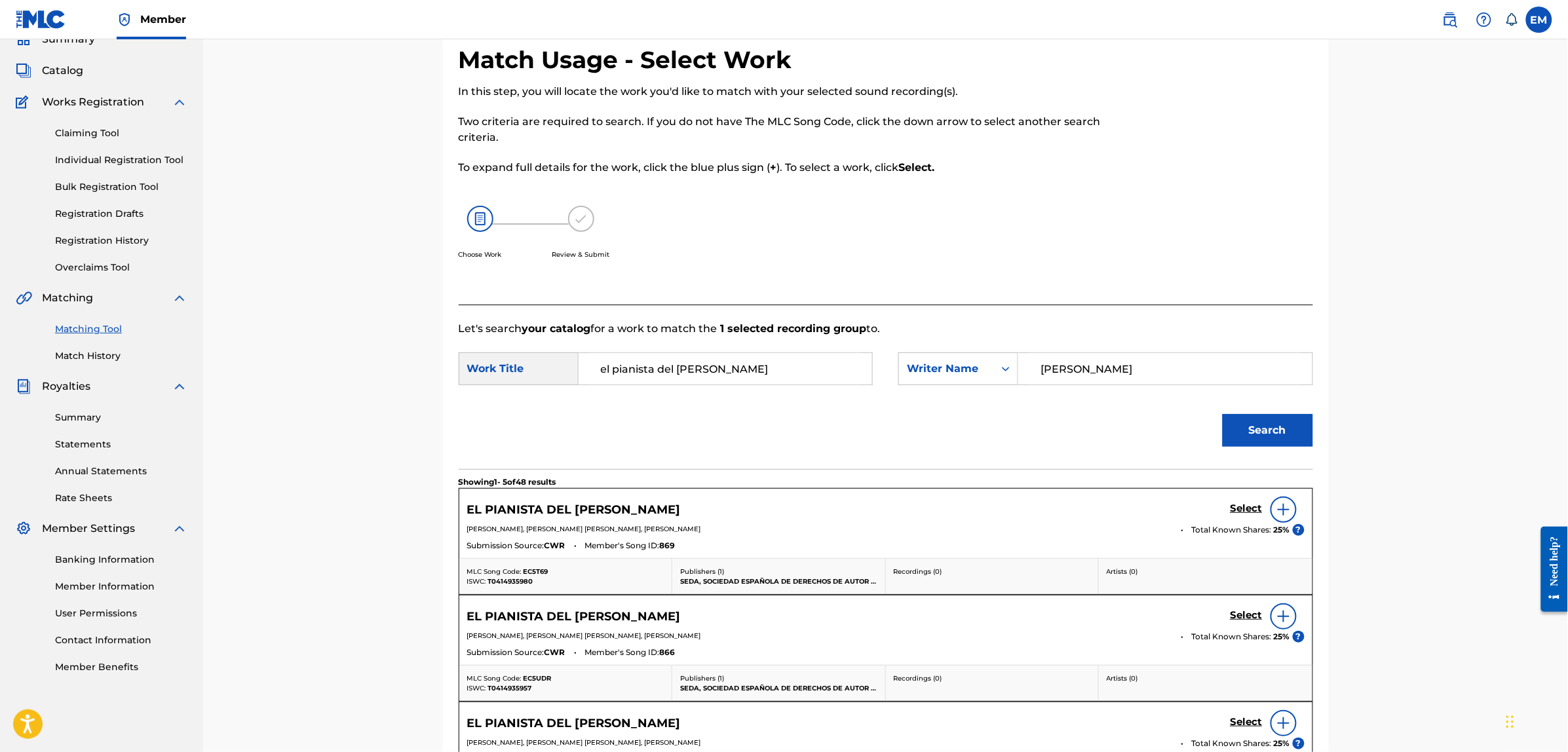
scroll to position [120, 0]
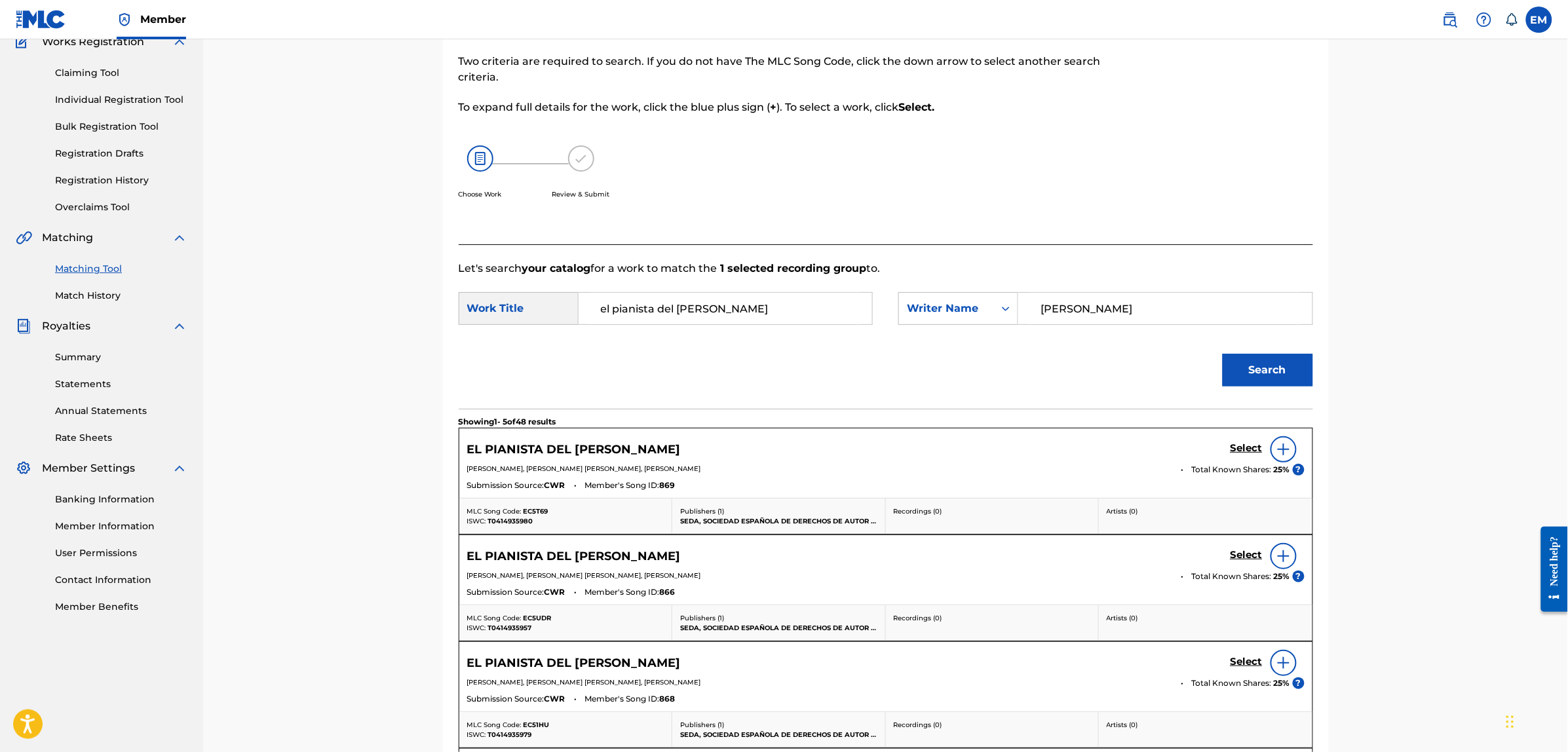
click at [1278, 449] on img at bounding box center [1283, 449] width 16 height 16
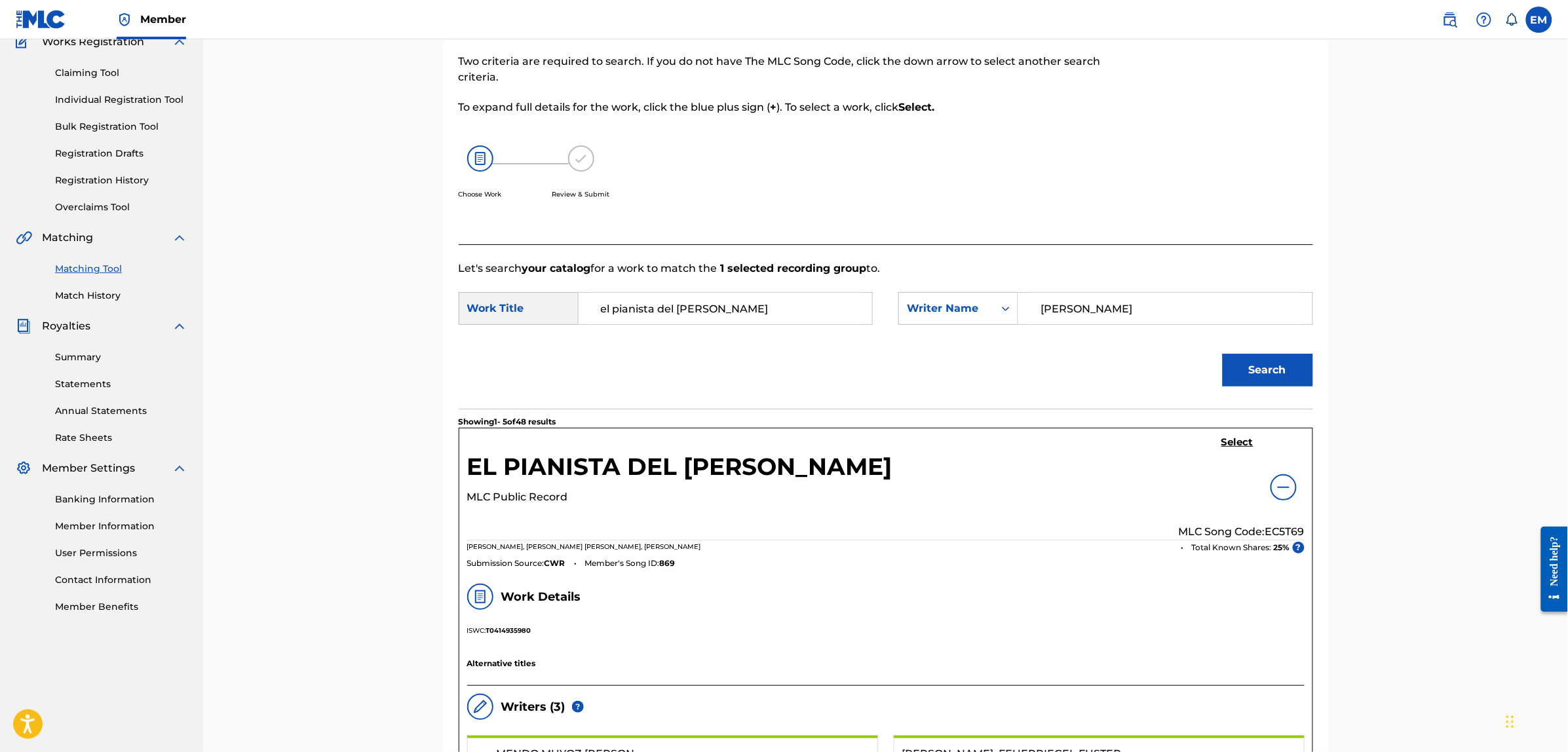
click at [1222, 446] on h5 "Select" at bounding box center [1237, 442] width 32 height 12
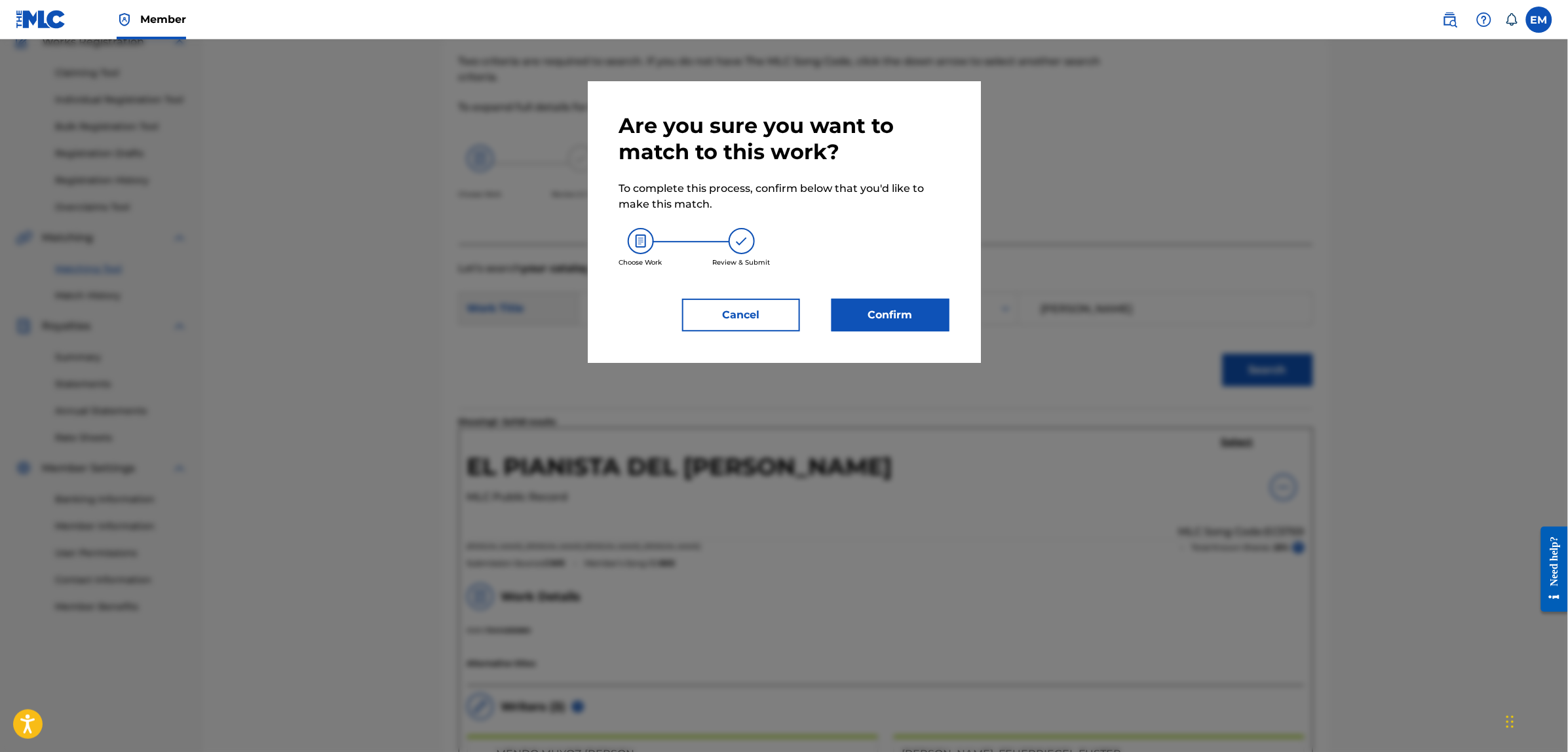
click at [921, 319] on button "Confirm" at bounding box center [890, 315] width 118 height 33
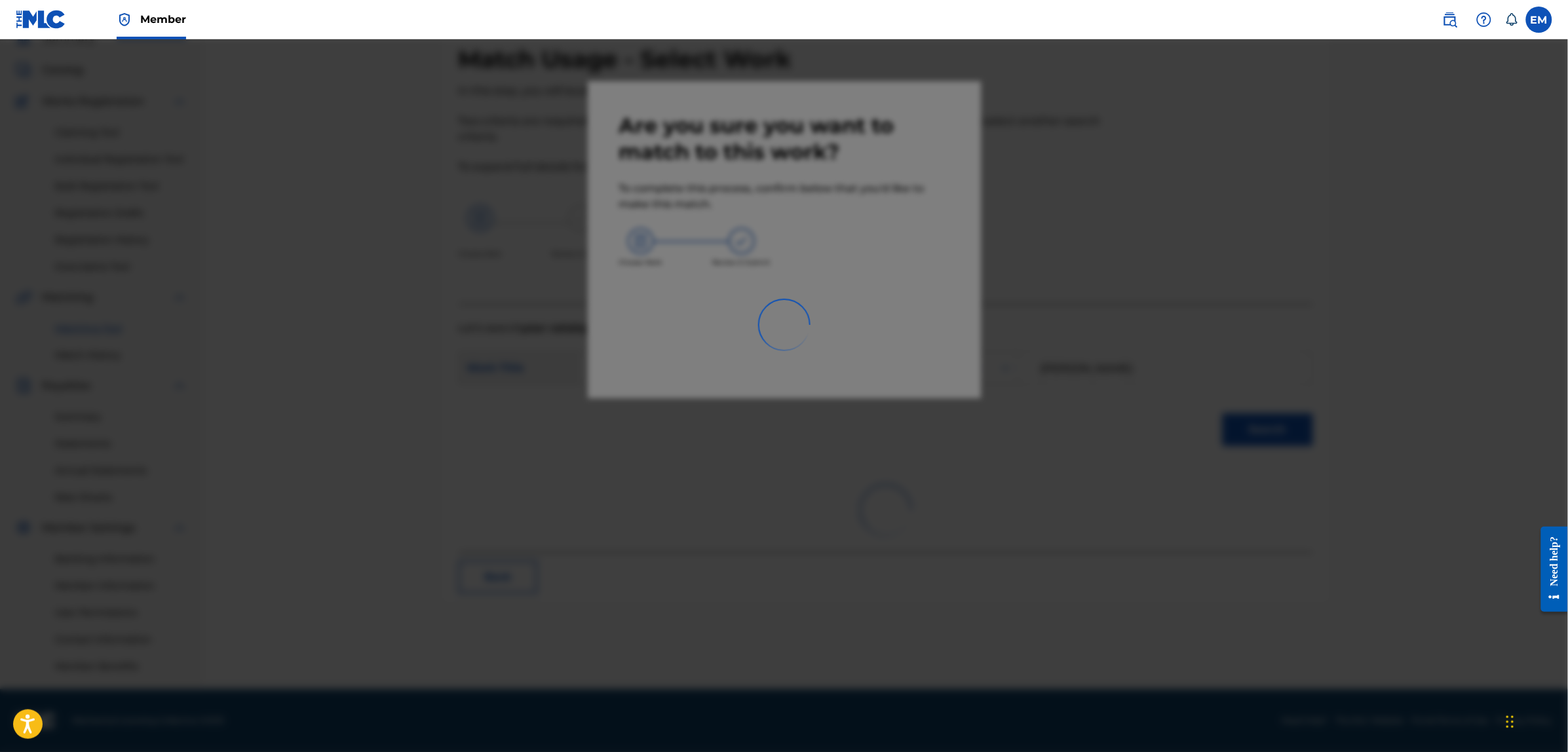
scroll to position [59, 0]
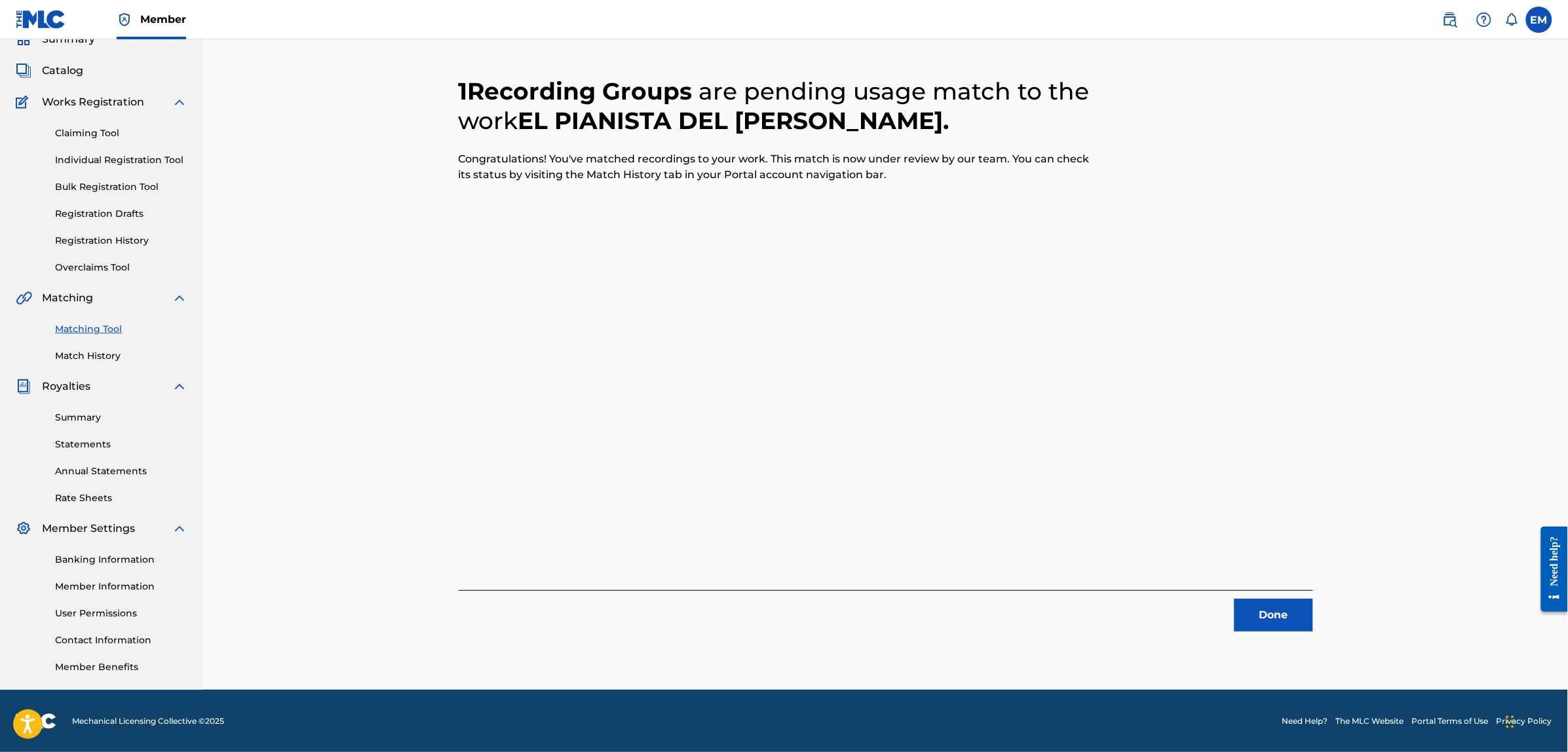
click at [1292, 615] on button "Done" at bounding box center [1273, 615] width 79 height 33
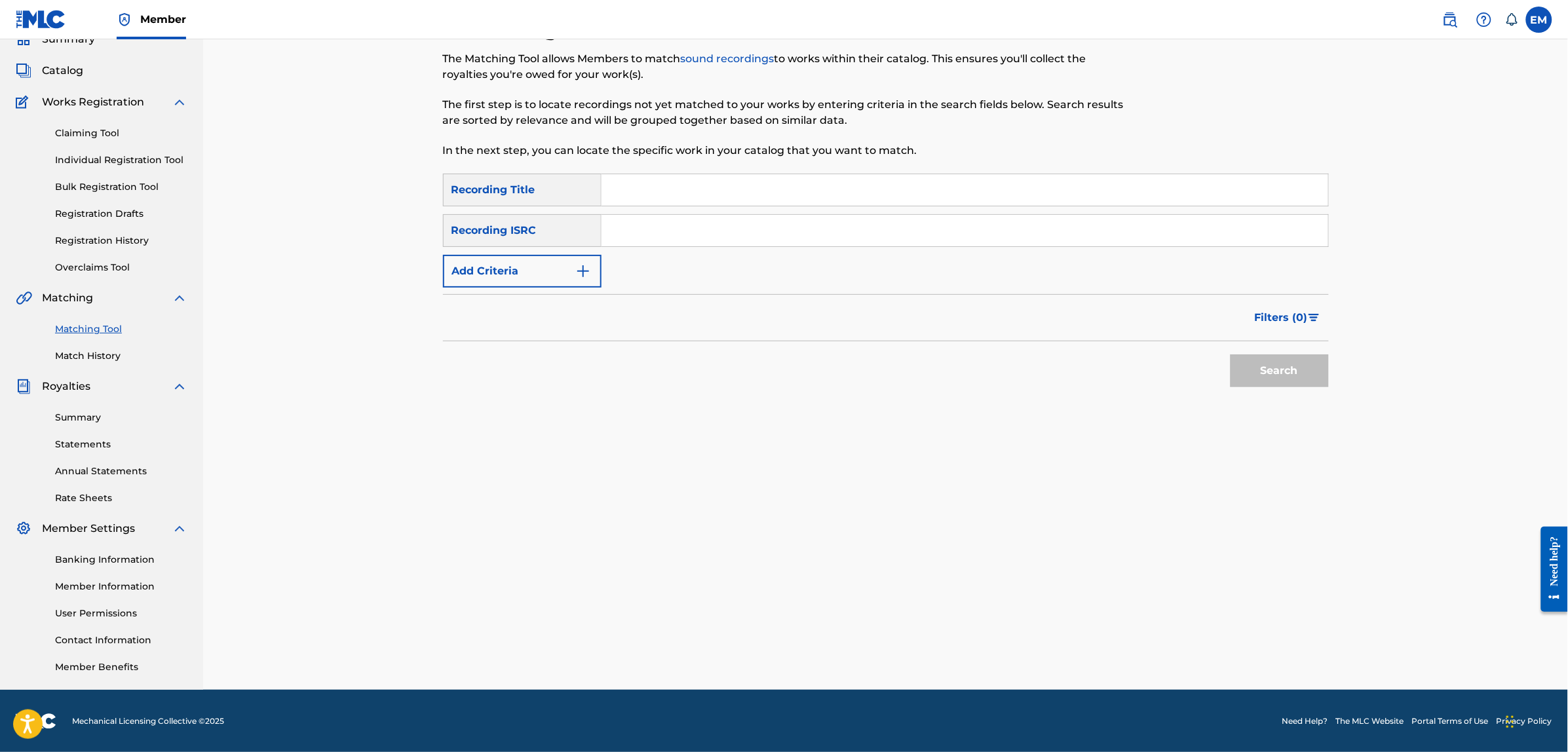
click at [698, 201] on input "Search Form" at bounding box center [965, 190] width 727 height 32
type input "el productor"
click at [554, 257] on button "Add Criteria" at bounding box center [522, 271] width 158 height 33
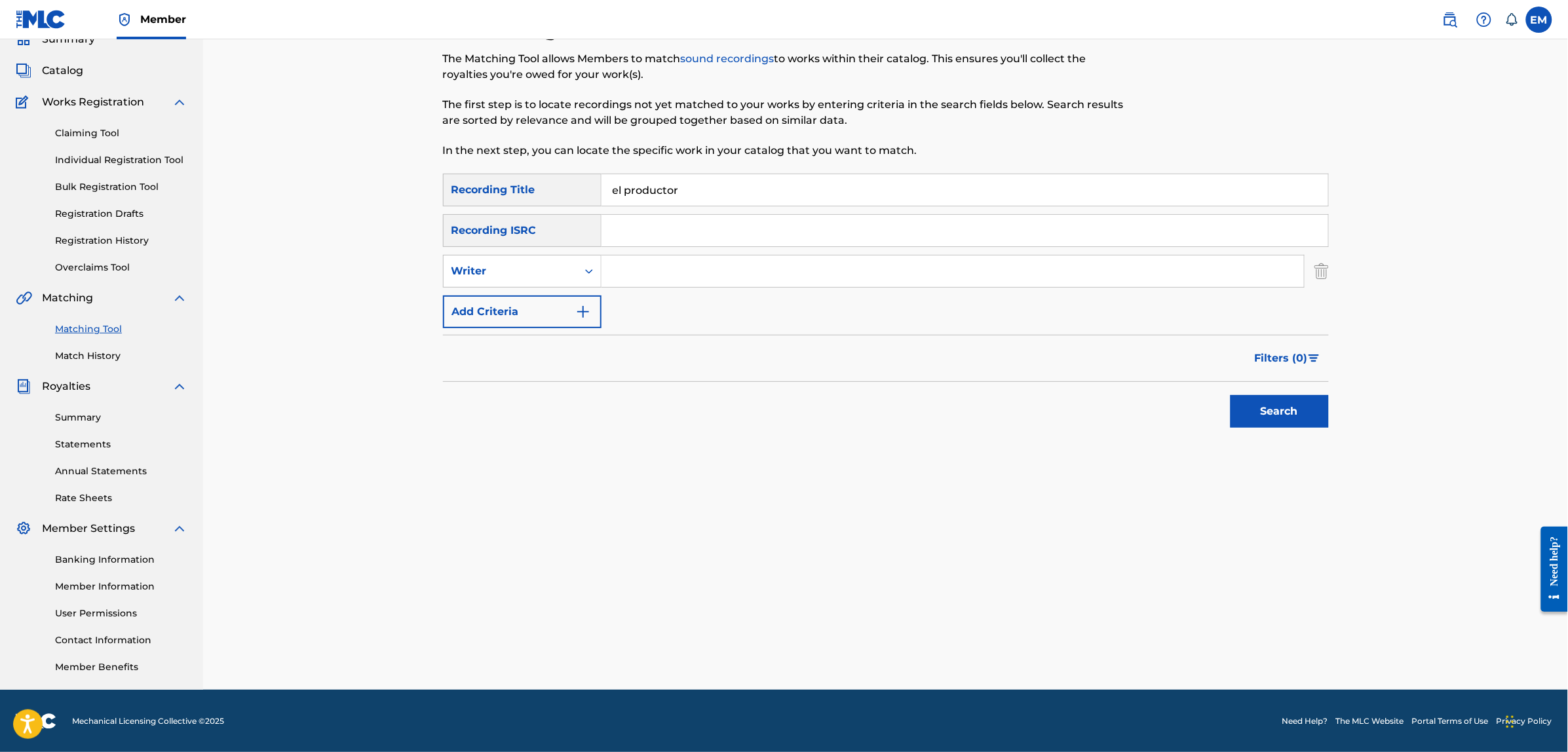
click at [638, 262] on input "Search Form" at bounding box center [952, 271] width 702 height 32
type input "[PERSON_NAME]"
click at [1230, 395] on button "Search" at bounding box center [1279, 411] width 98 height 33
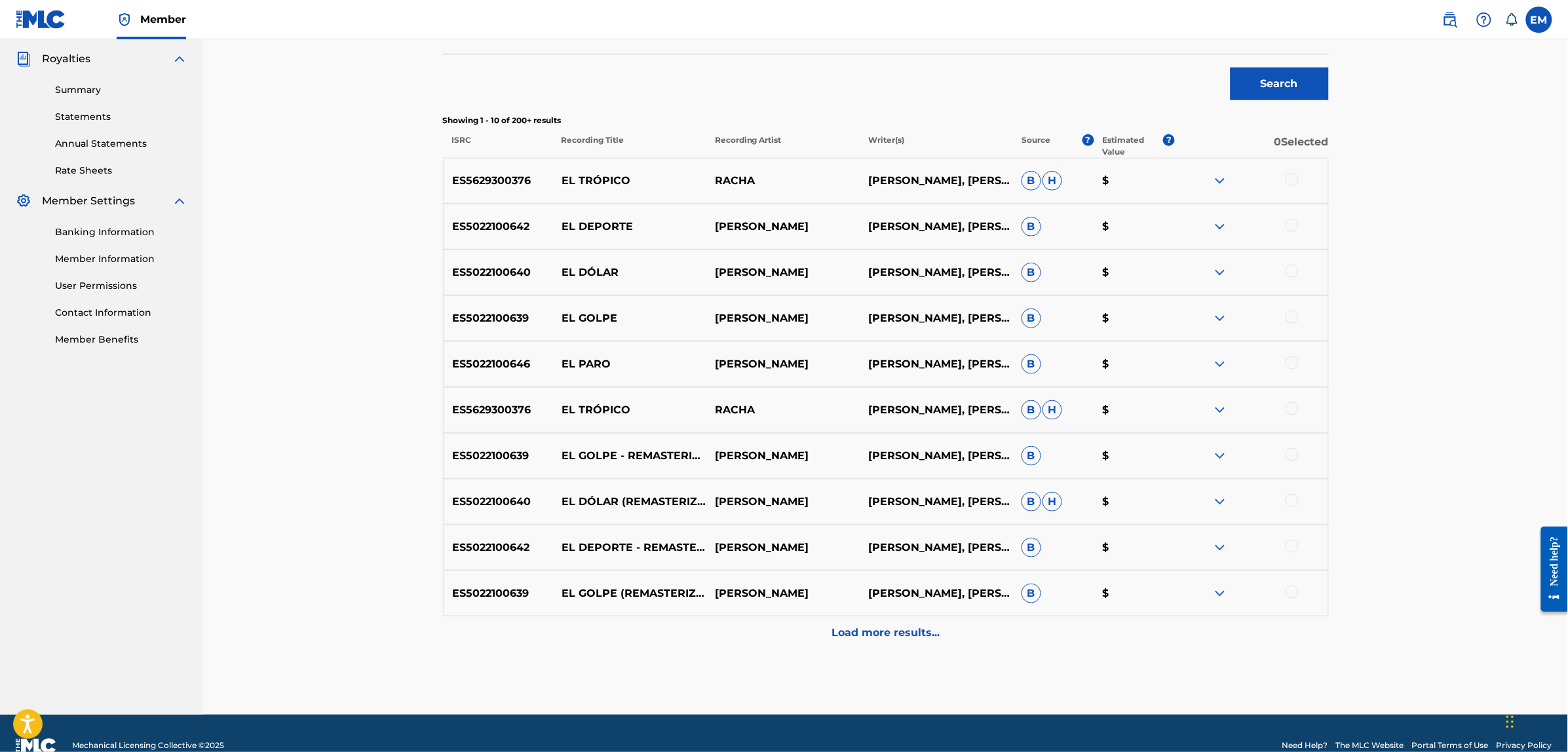
scroll to position [413, 0]
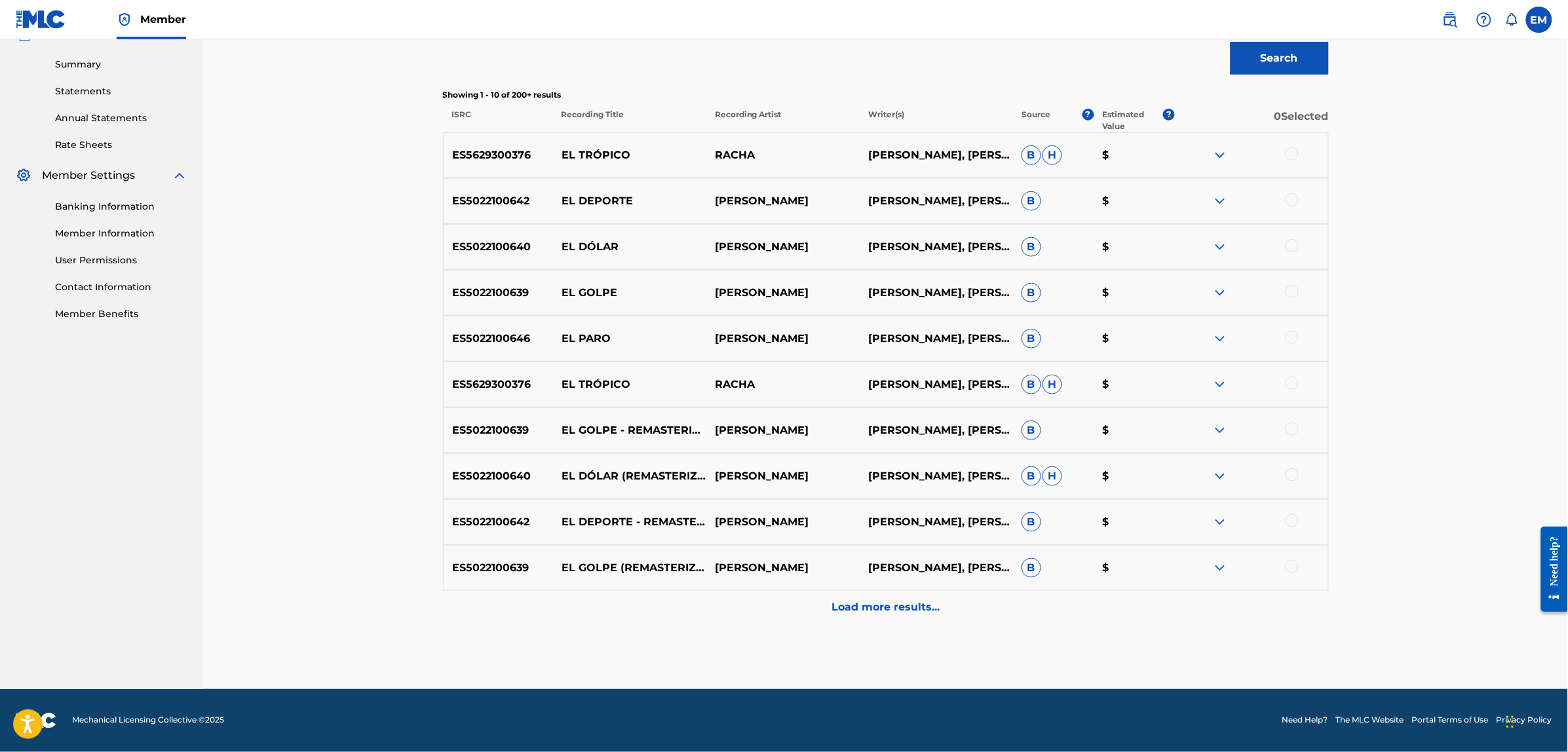
click at [1292, 385] on div at bounding box center [1292, 383] width 13 height 13
click at [932, 639] on button "Match 1 Group" at bounding box center [921, 645] width 145 height 33
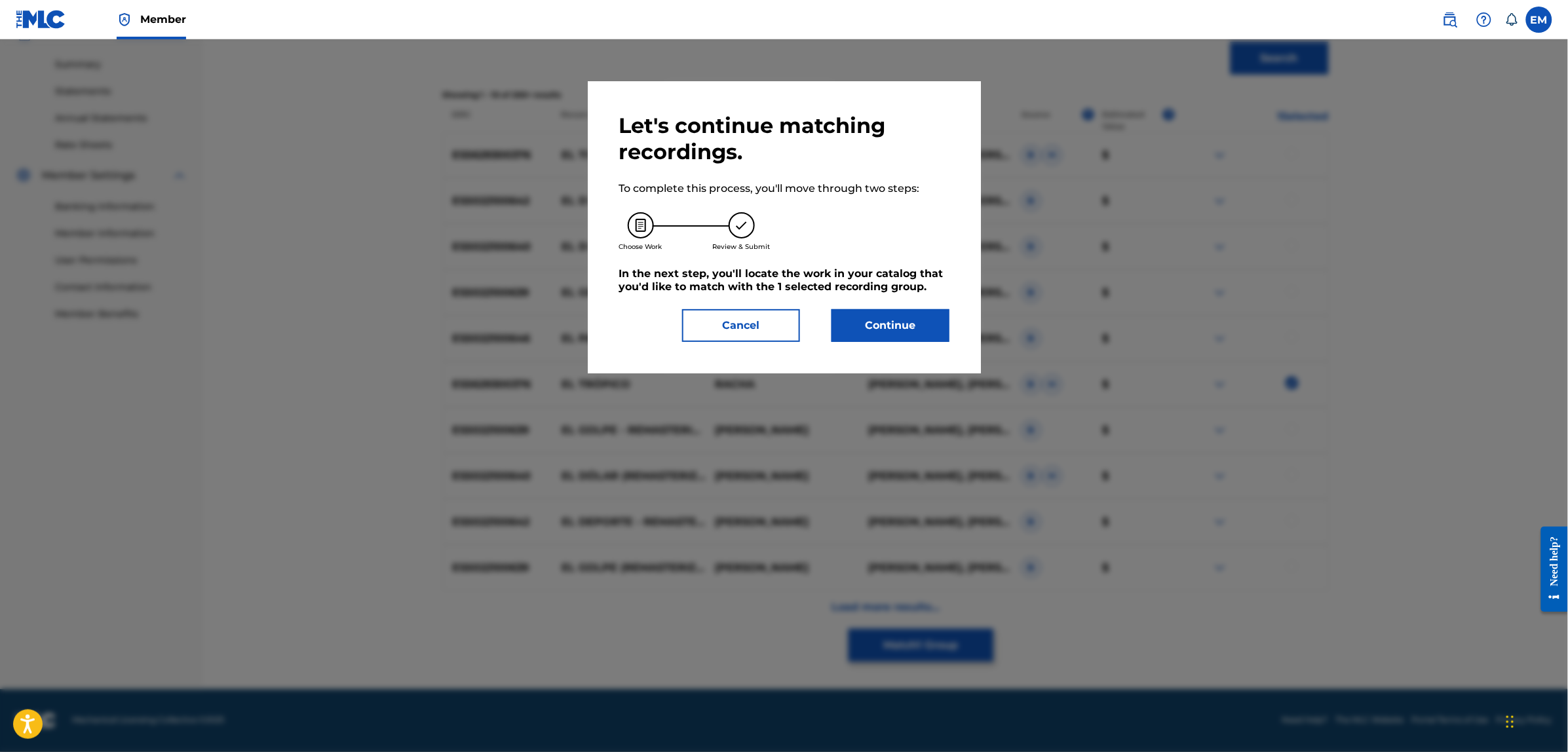
click at [911, 332] on button "Continue" at bounding box center [890, 326] width 118 height 33
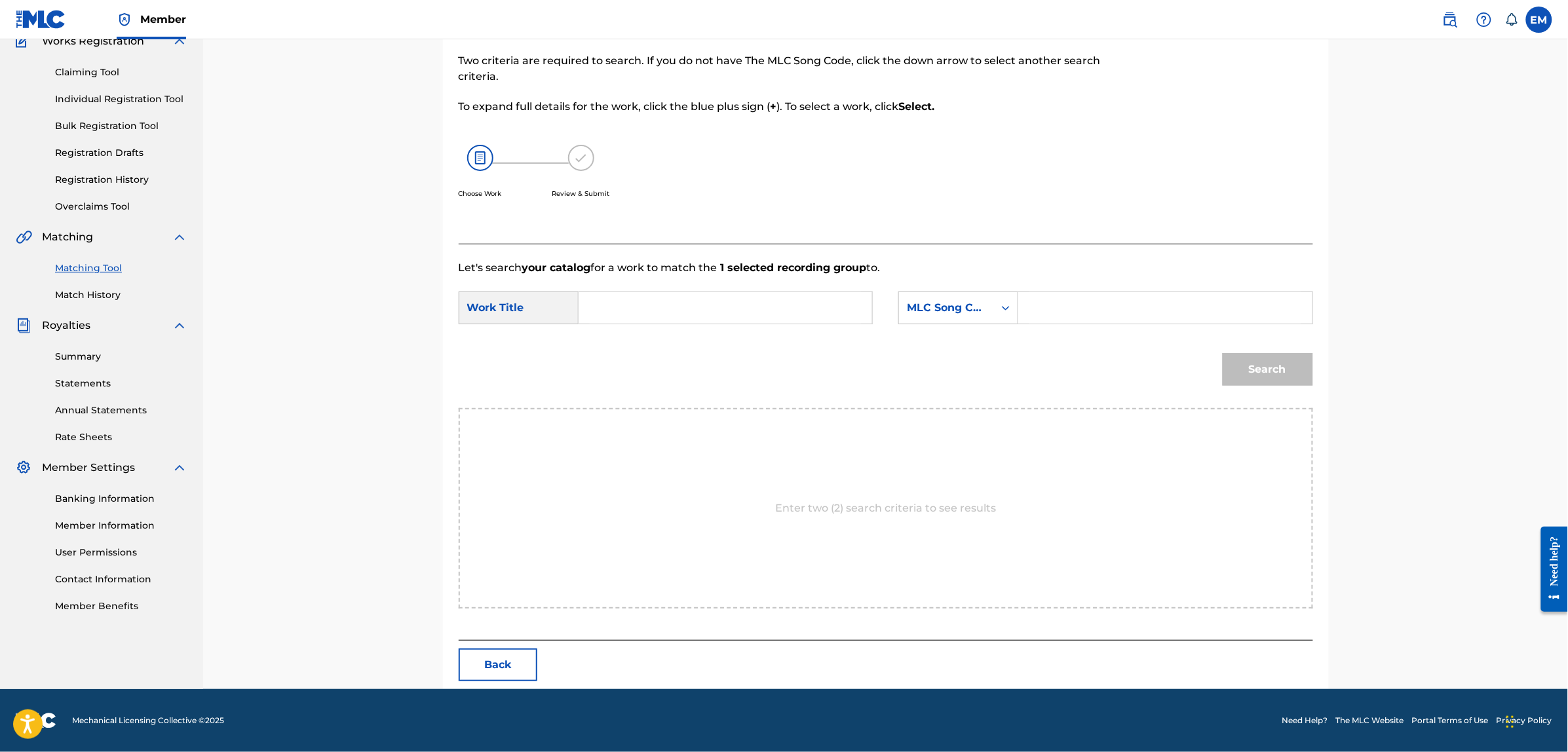
scroll to position [120, 0]
click at [734, 300] on input "Search Form" at bounding box center [725, 309] width 271 height 32
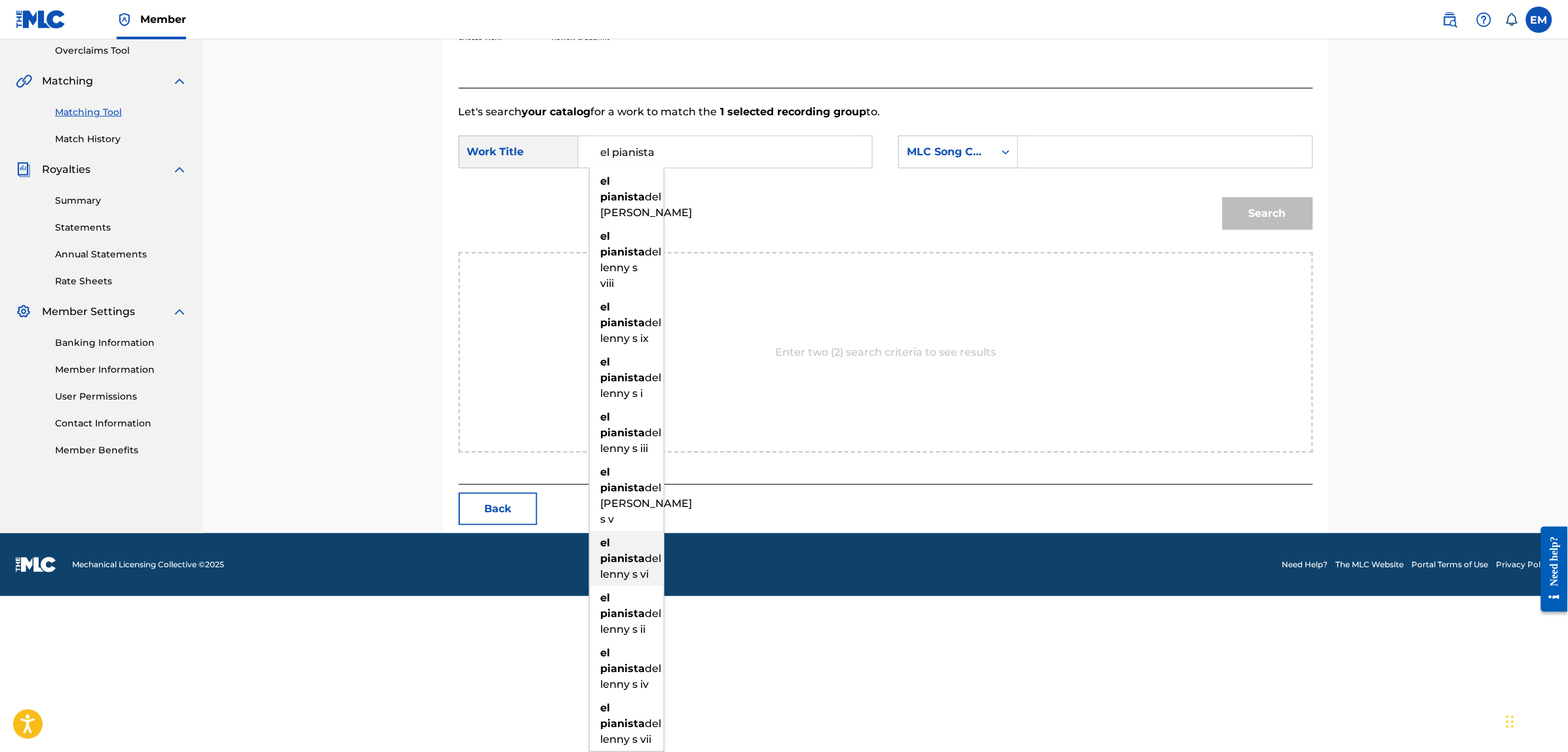
scroll to position [400, 0]
click at [614, 662] on span "del lenny s iv" at bounding box center [631, 675] width 61 height 28
type input "el pianista del [PERSON_NAME]"
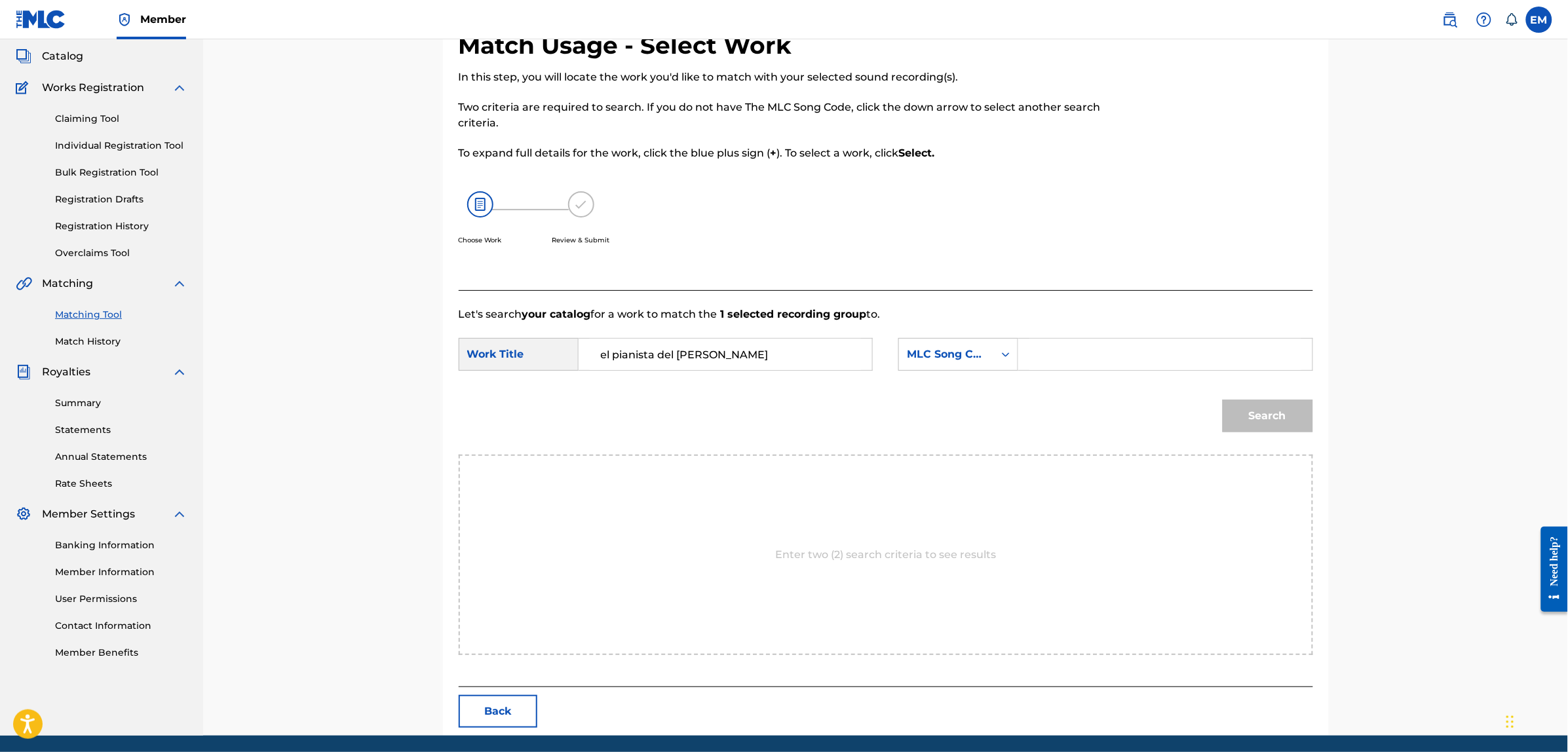
scroll to position [0, 0]
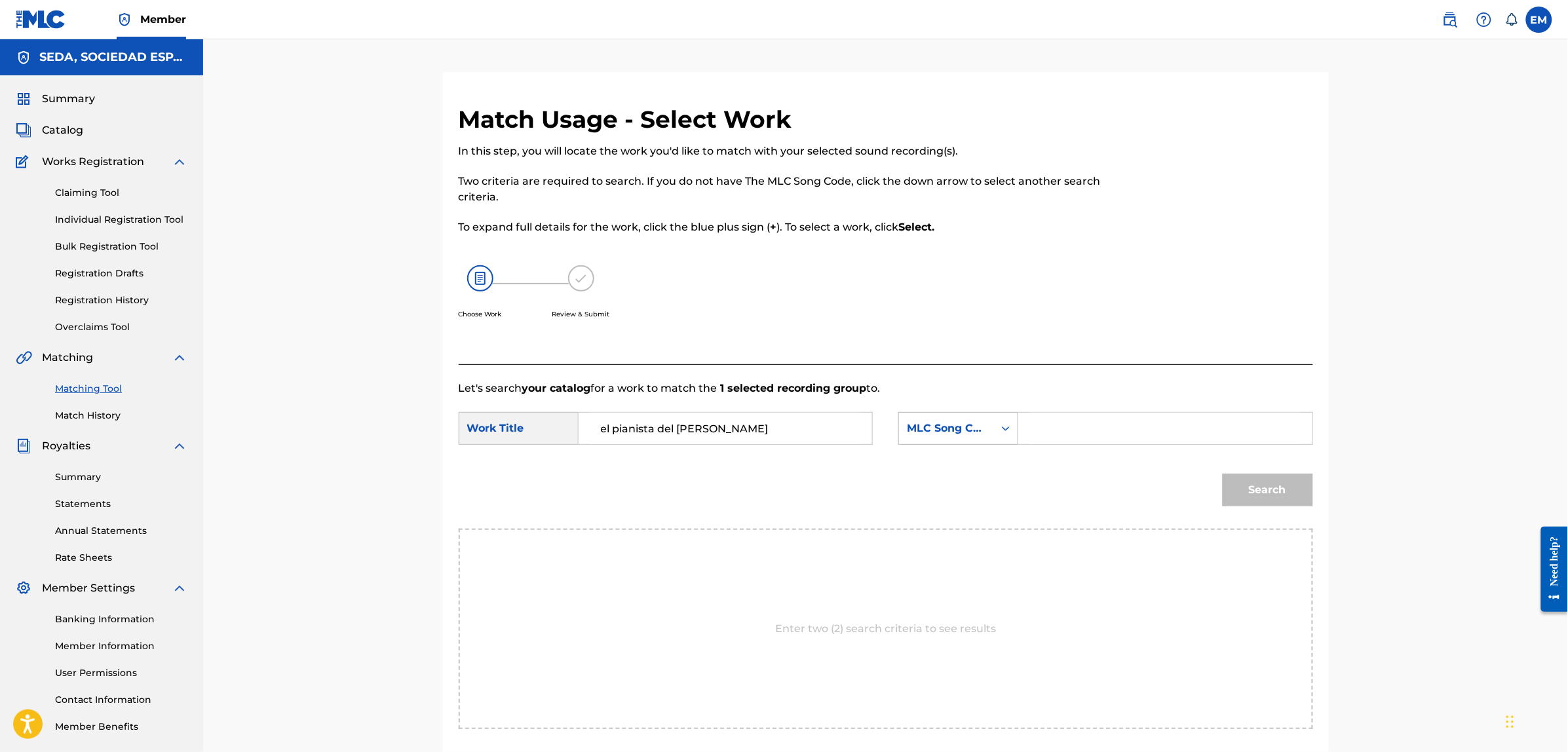
click at [957, 419] on div "MLC Song Code" at bounding box center [946, 428] width 95 height 25
click at [970, 463] on div "Writer Name" at bounding box center [957, 461] width 118 height 33
click at [1046, 426] on input "Search Form" at bounding box center [1165, 428] width 271 height 32
paste input "[PERSON_NAME]"
type input "[PERSON_NAME]"
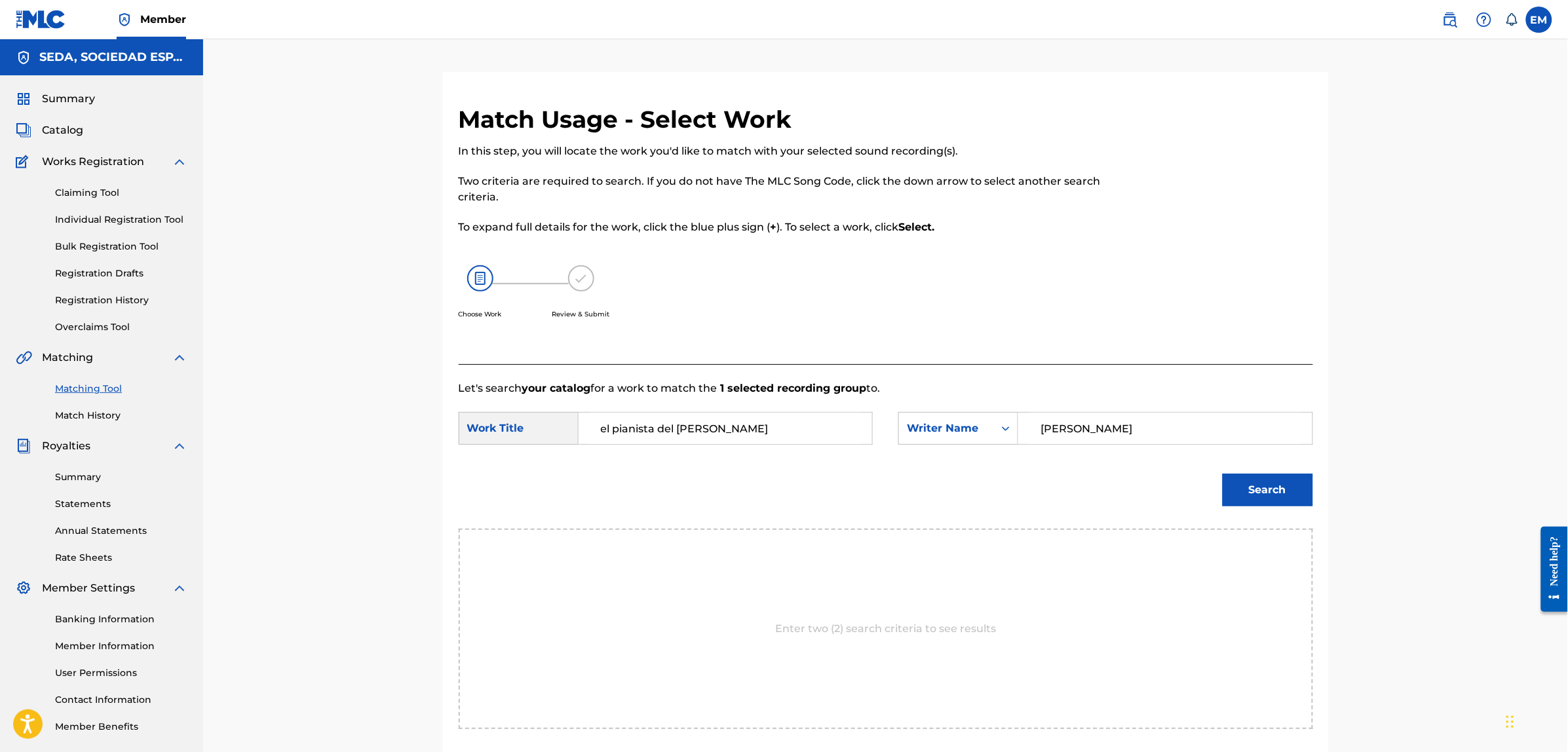
click at [1223, 473] on button "Search" at bounding box center [1268, 490] width 90 height 33
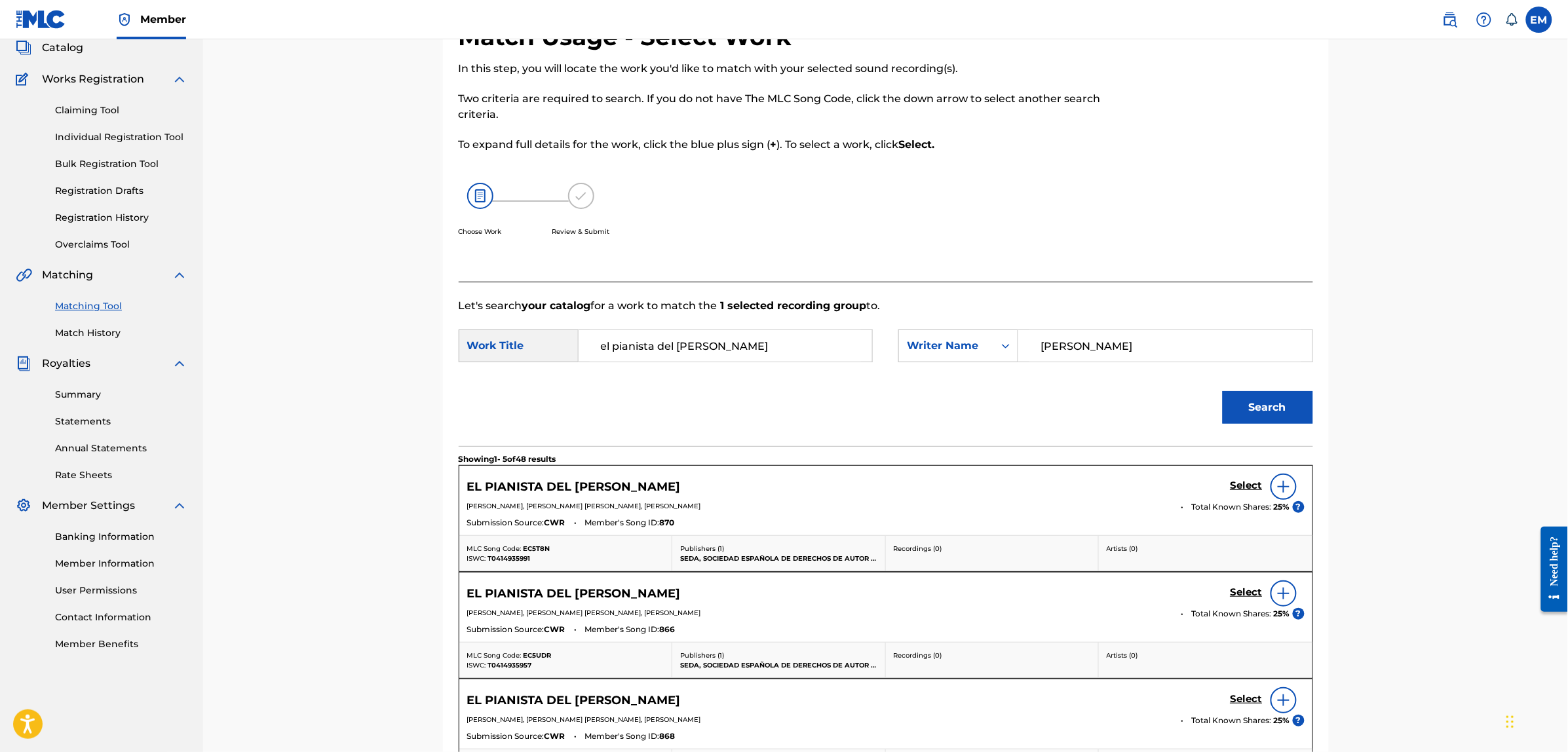
scroll to position [246, 0]
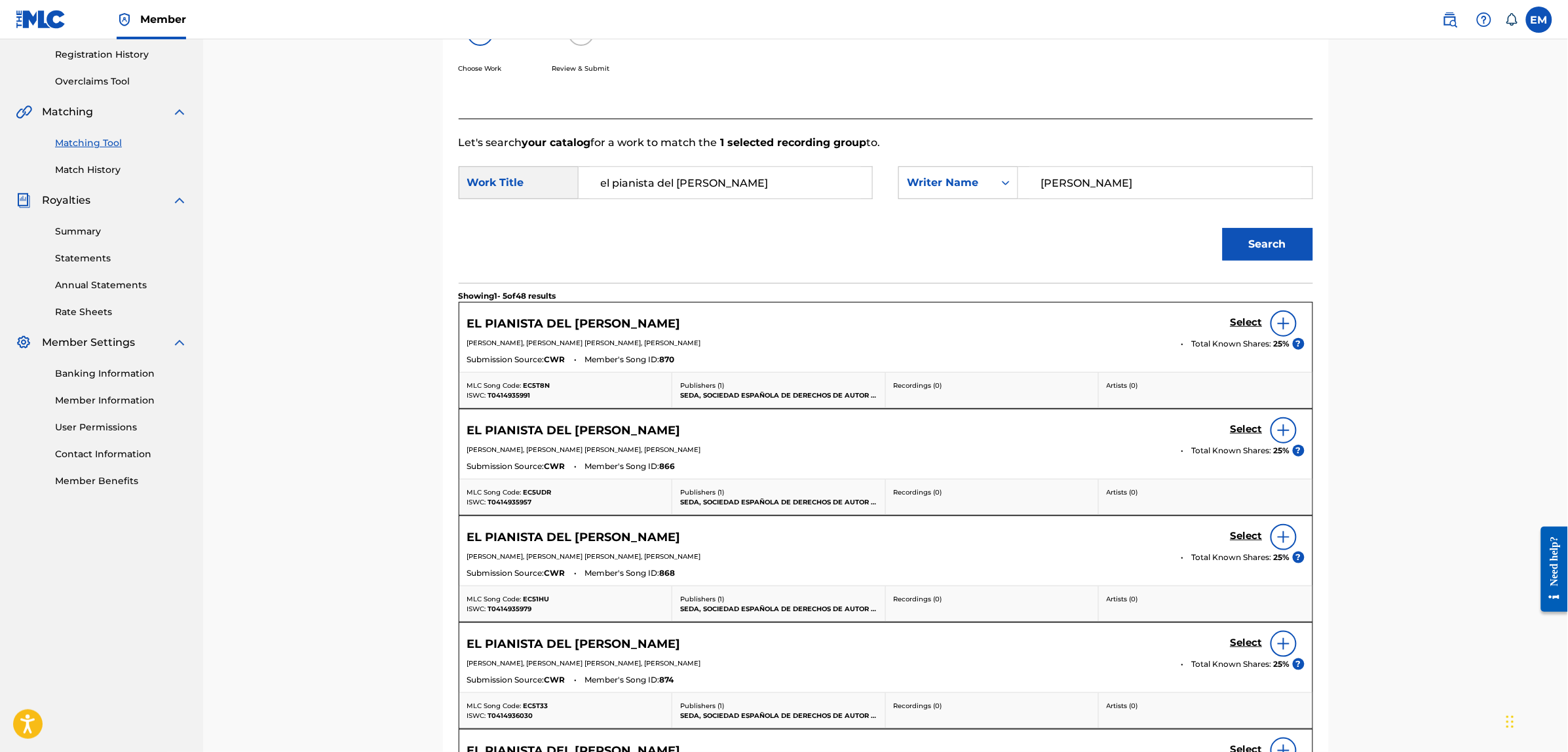
click at [1284, 332] on div at bounding box center [1283, 323] width 27 height 26
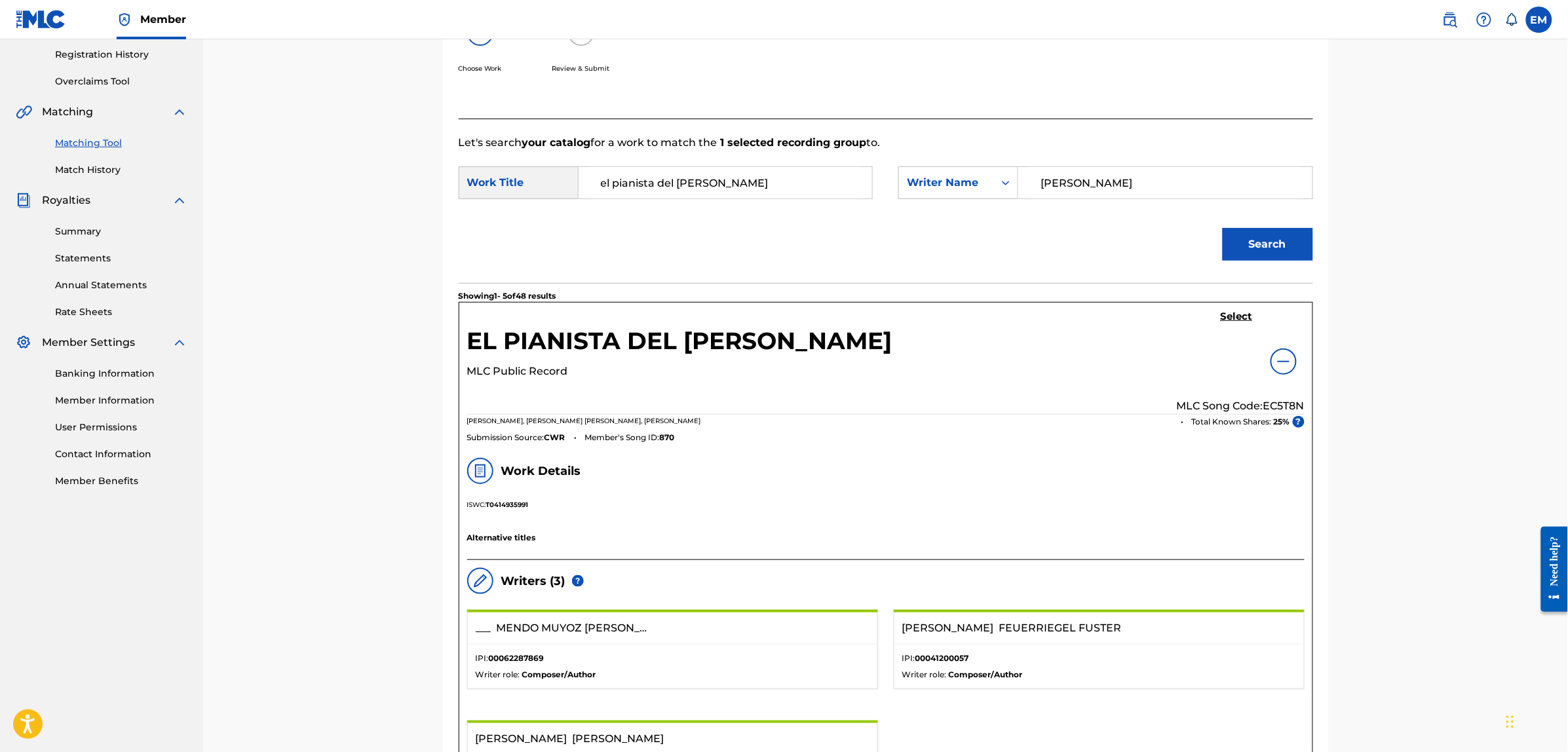
click at [1235, 321] on h5 "Select" at bounding box center [1236, 316] width 32 height 12
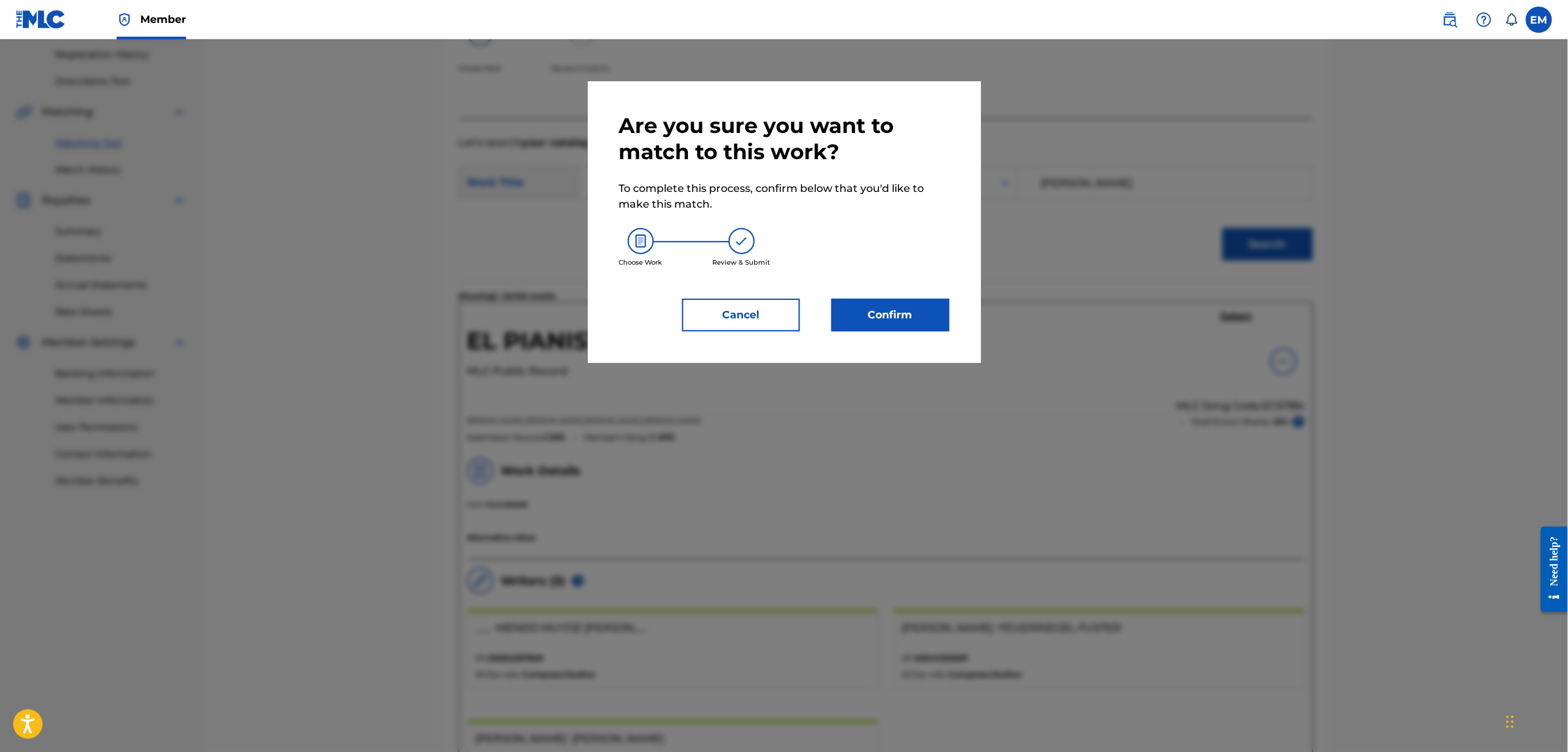
click at [935, 313] on button "Confirm" at bounding box center [890, 315] width 118 height 33
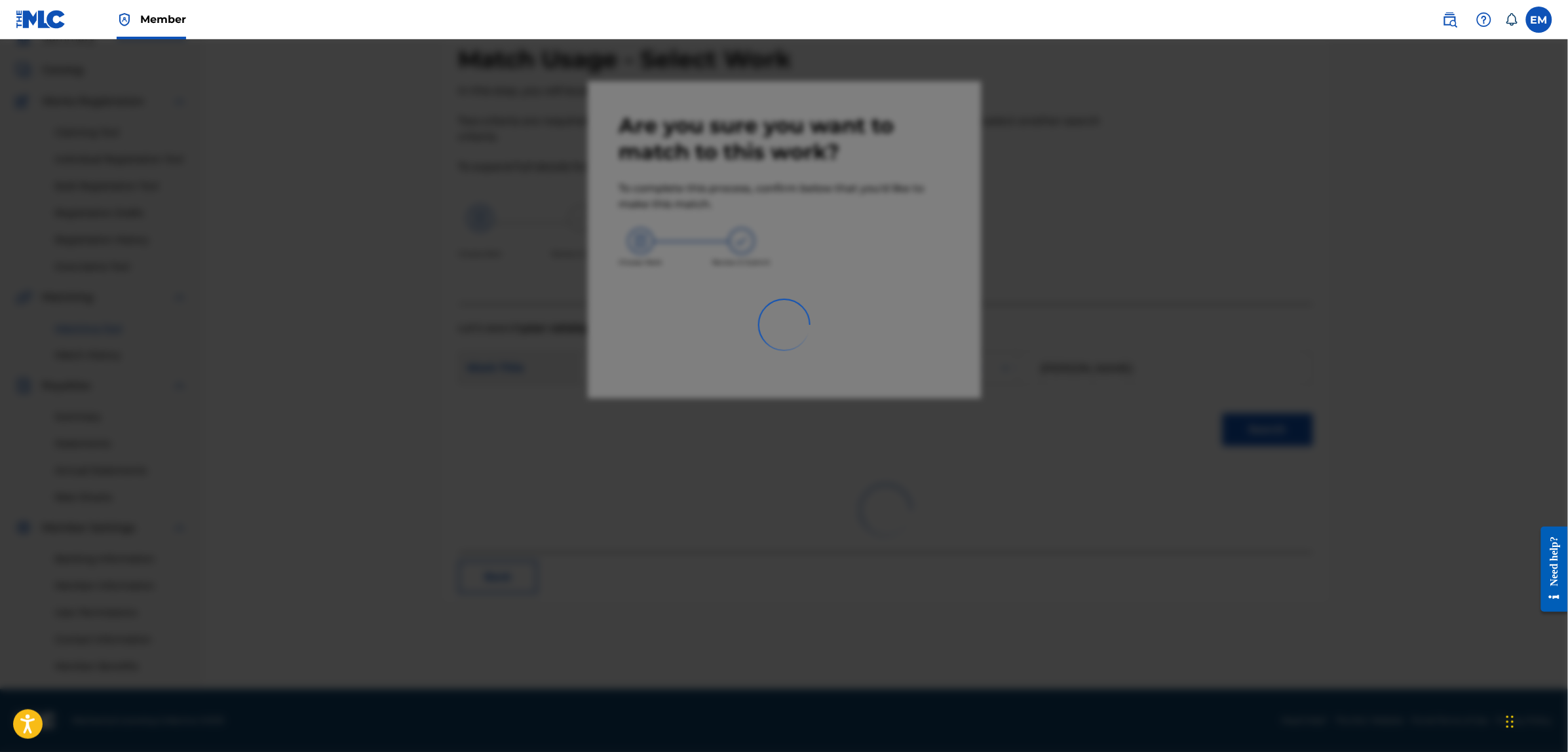
scroll to position [59, 0]
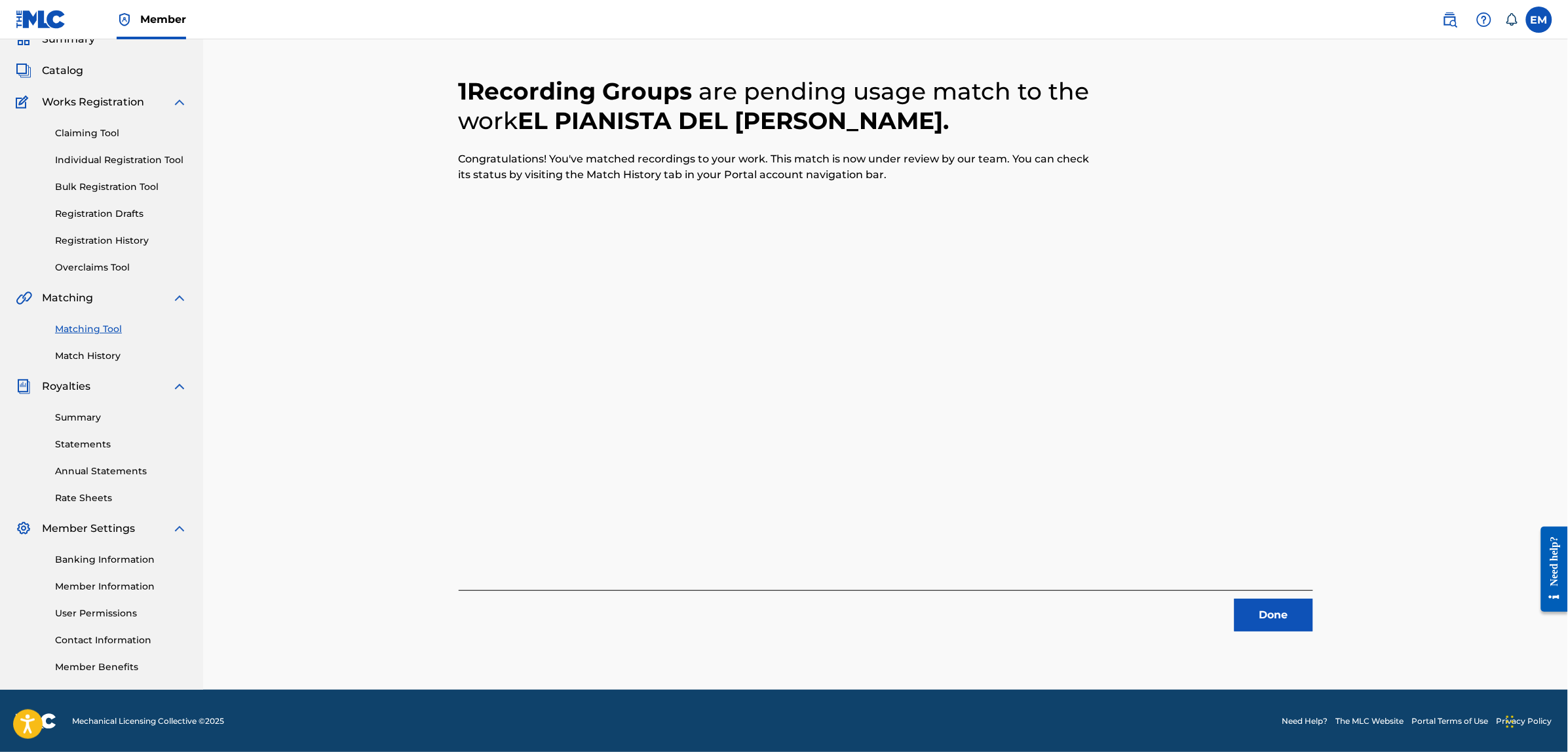
click at [1281, 620] on button "Done" at bounding box center [1273, 615] width 79 height 33
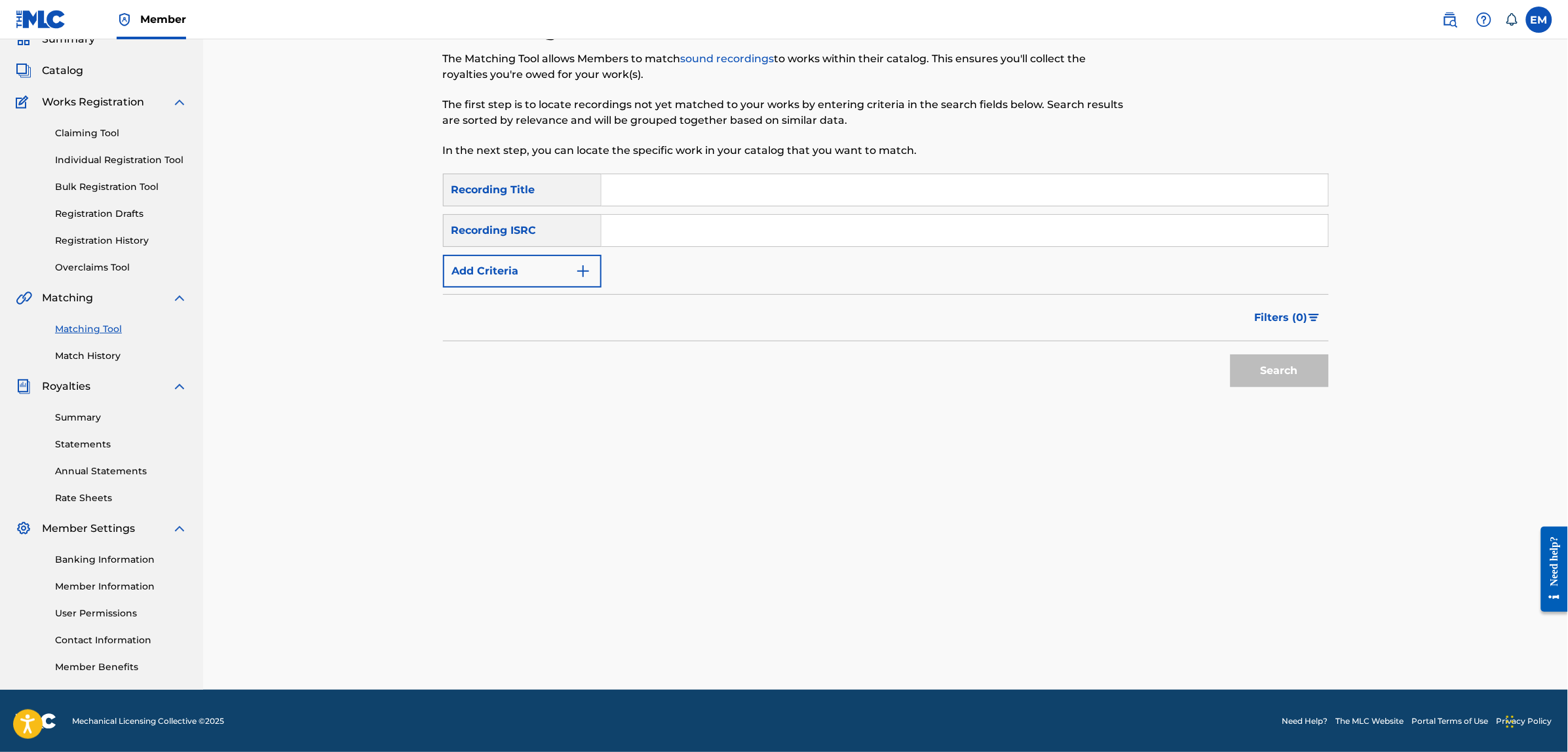
click at [697, 198] on input "Search Form" at bounding box center [965, 190] width 727 height 32
type input "la [PERSON_NAME]"
click at [542, 272] on button "Add Criteria" at bounding box center [522, 271] width 158 height 33
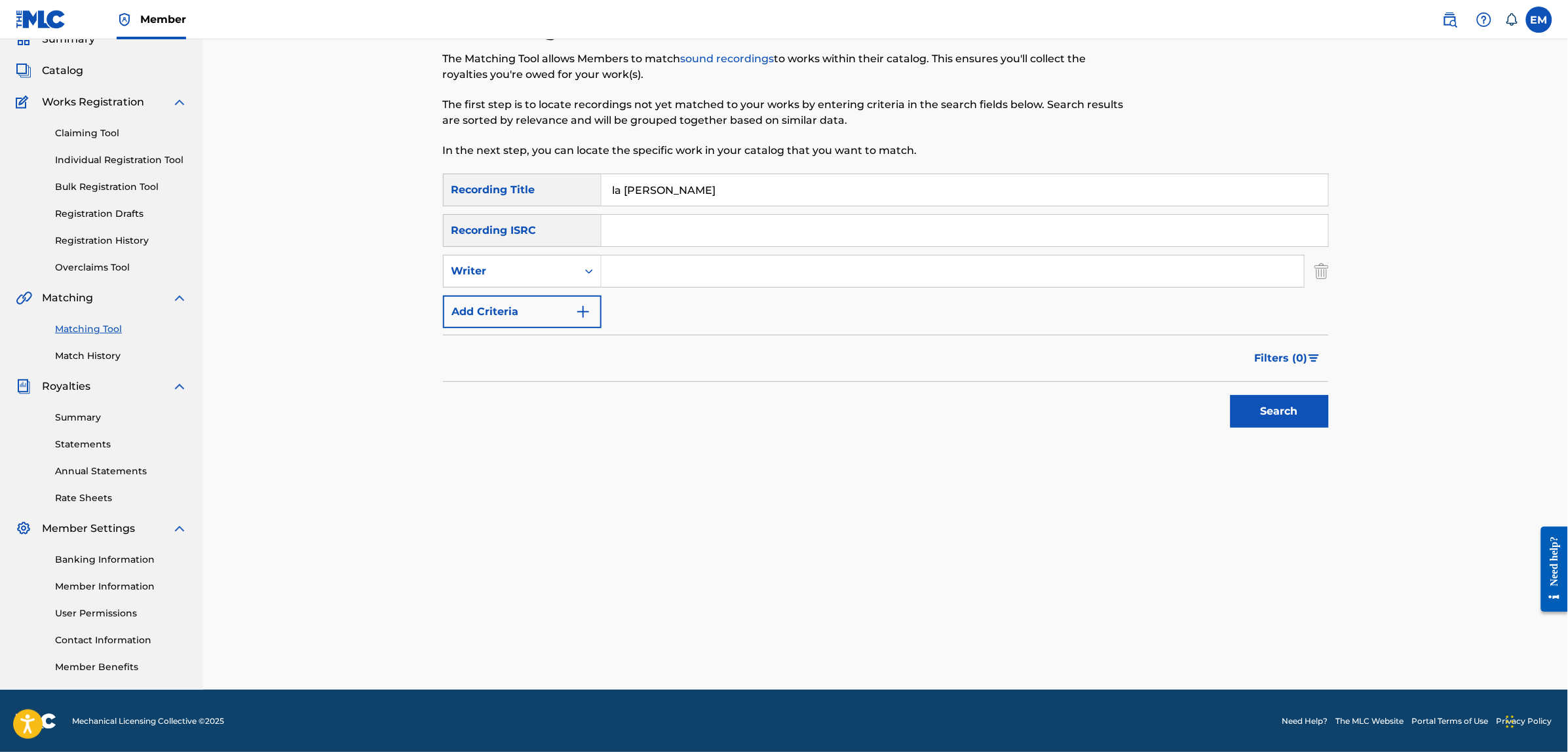
drag, startPoint x: 542, startPoint y: 272, endPoint x: 641, endPoint y: 270, distance: 99.0
click at [641, 270] on input "Search Form" at bounding box center [952, 271] width 702 height 32
type input "[PERSON_NAME]"
click at [1230, 395] on button "Search" at bounding box center [1279, 411] width 98 height 33
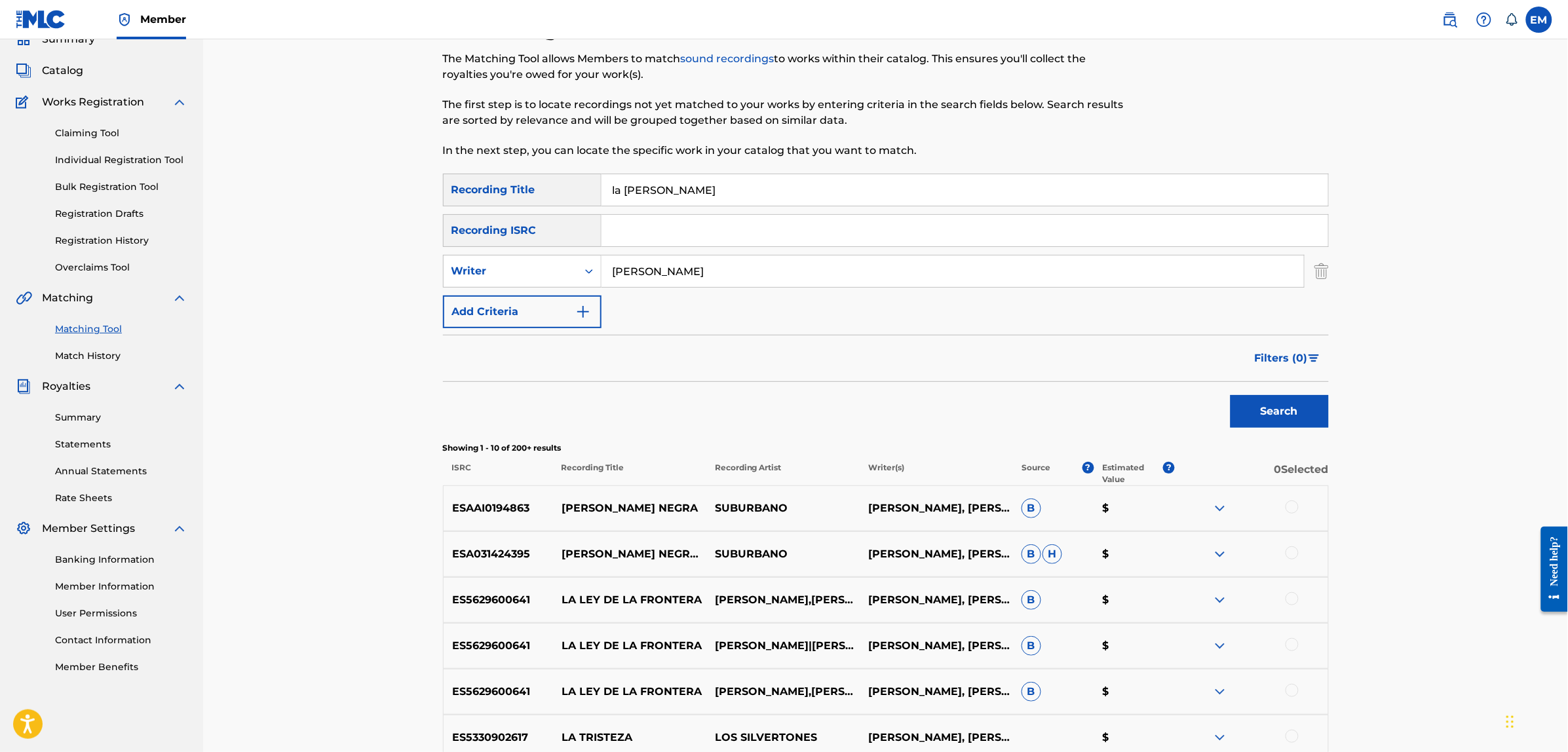
click at [1289, 508] on div at bounding box center [1292, 506] width 13 height 13
click at [940, 656] on button "Match 1 Group" at bounding box center [921, 645] width 145 height 33
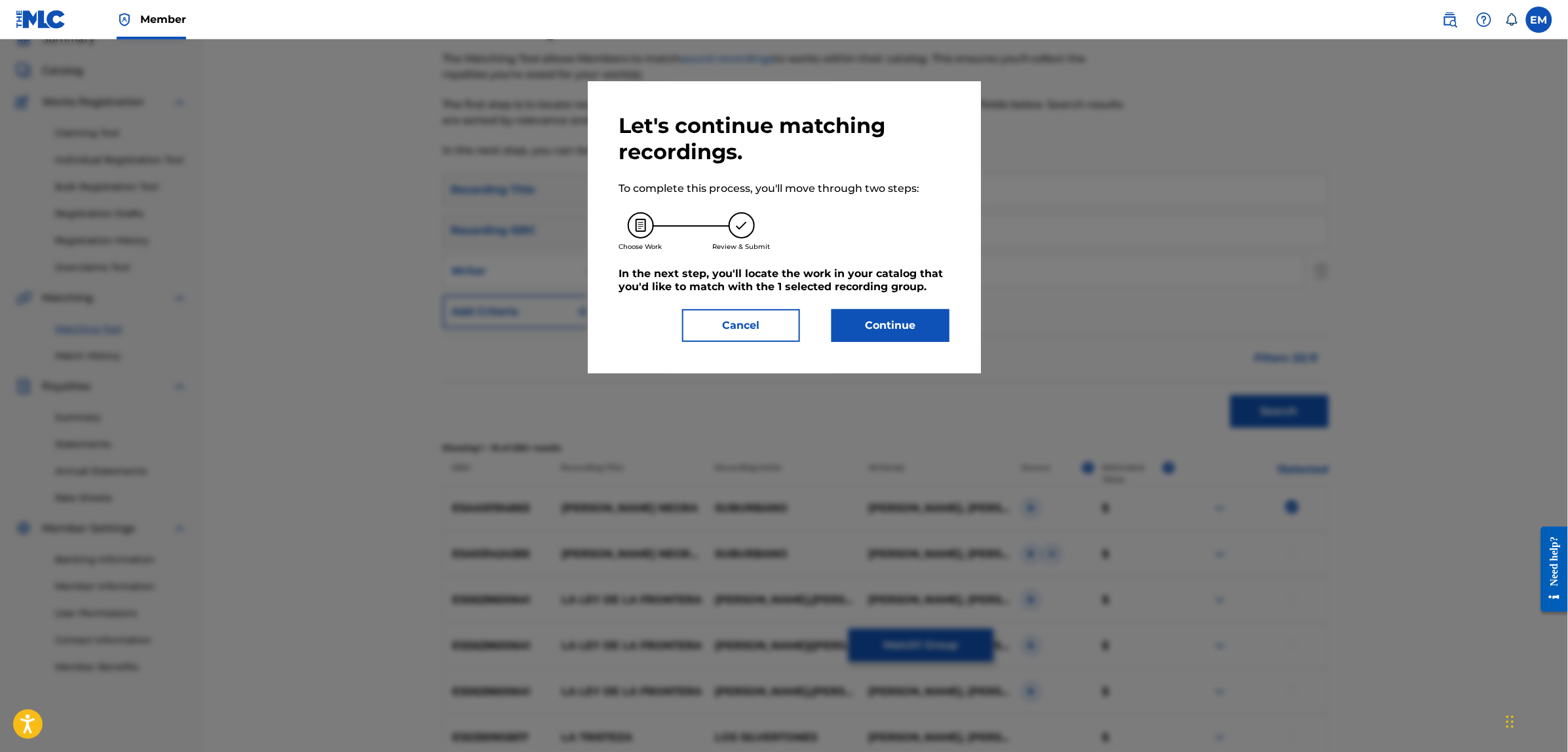
click at [905, 328] on button "Continue" at bounding box center [890, 326] width 118 height 33
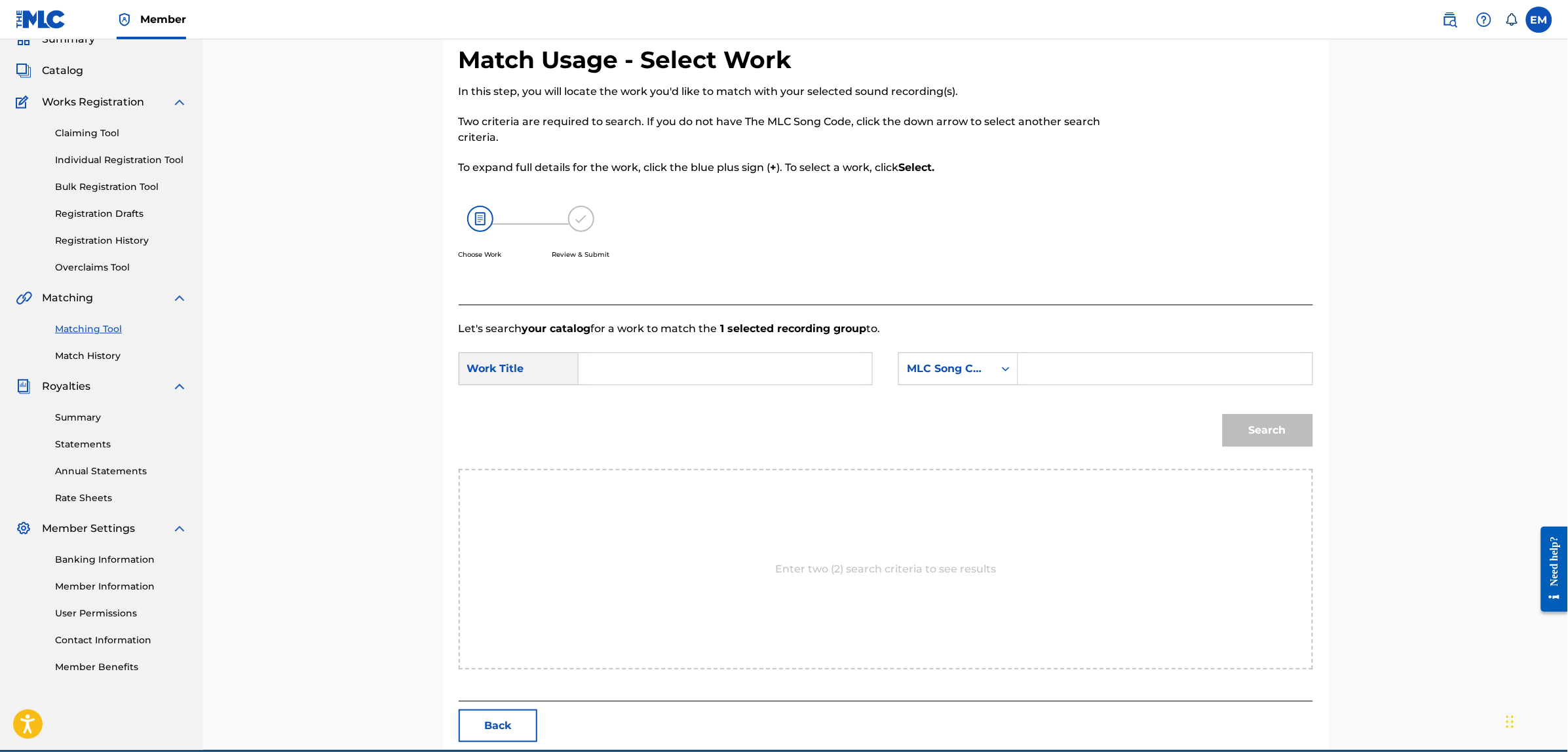
click at [823, 359] on input "Search Form" at bounding box center [725, 369] width 271 height 32
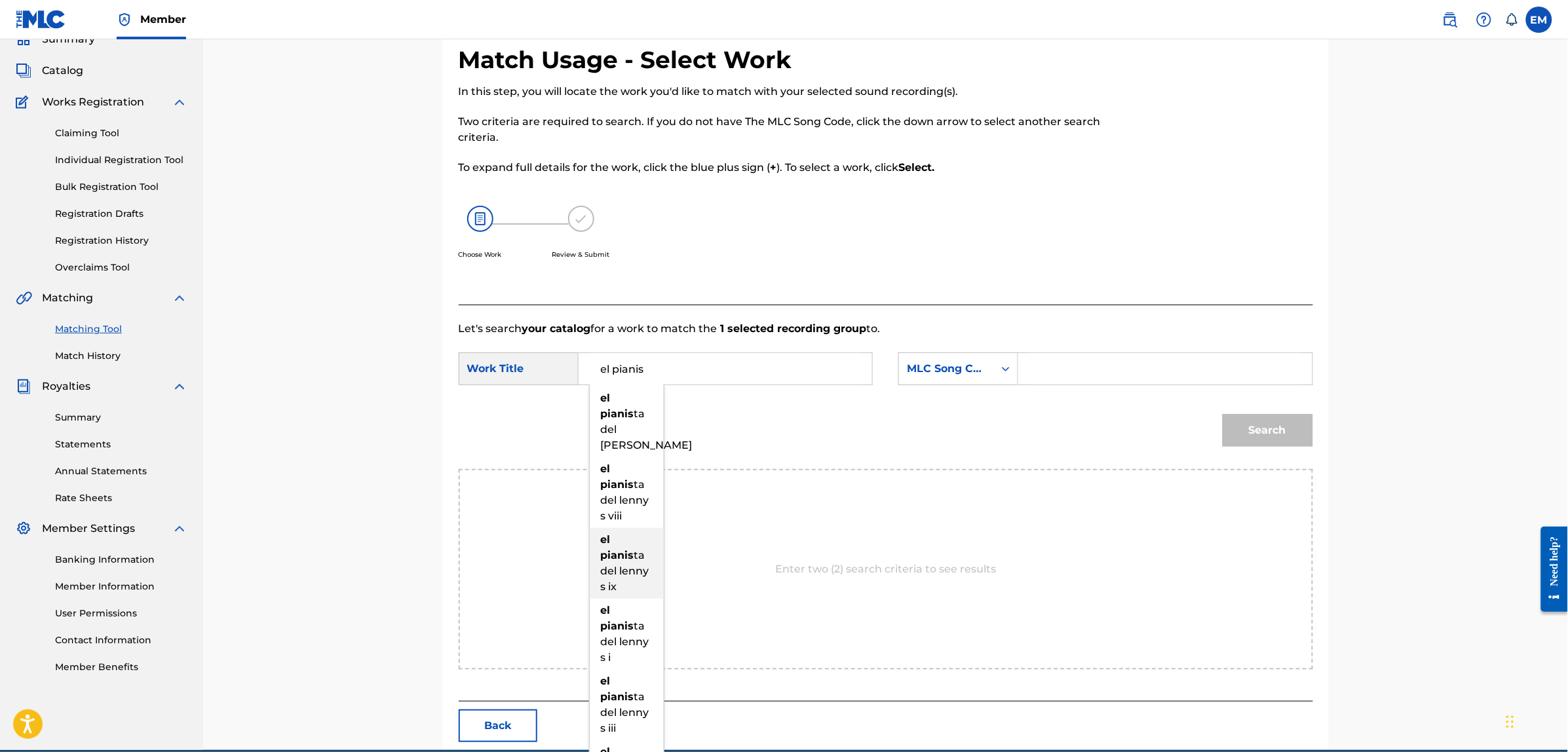
click at [622, 551] on strong "pianis" at bounding box center [617, 554] width 34 height 12
type input "el pianista del [PERSON_NAME]"
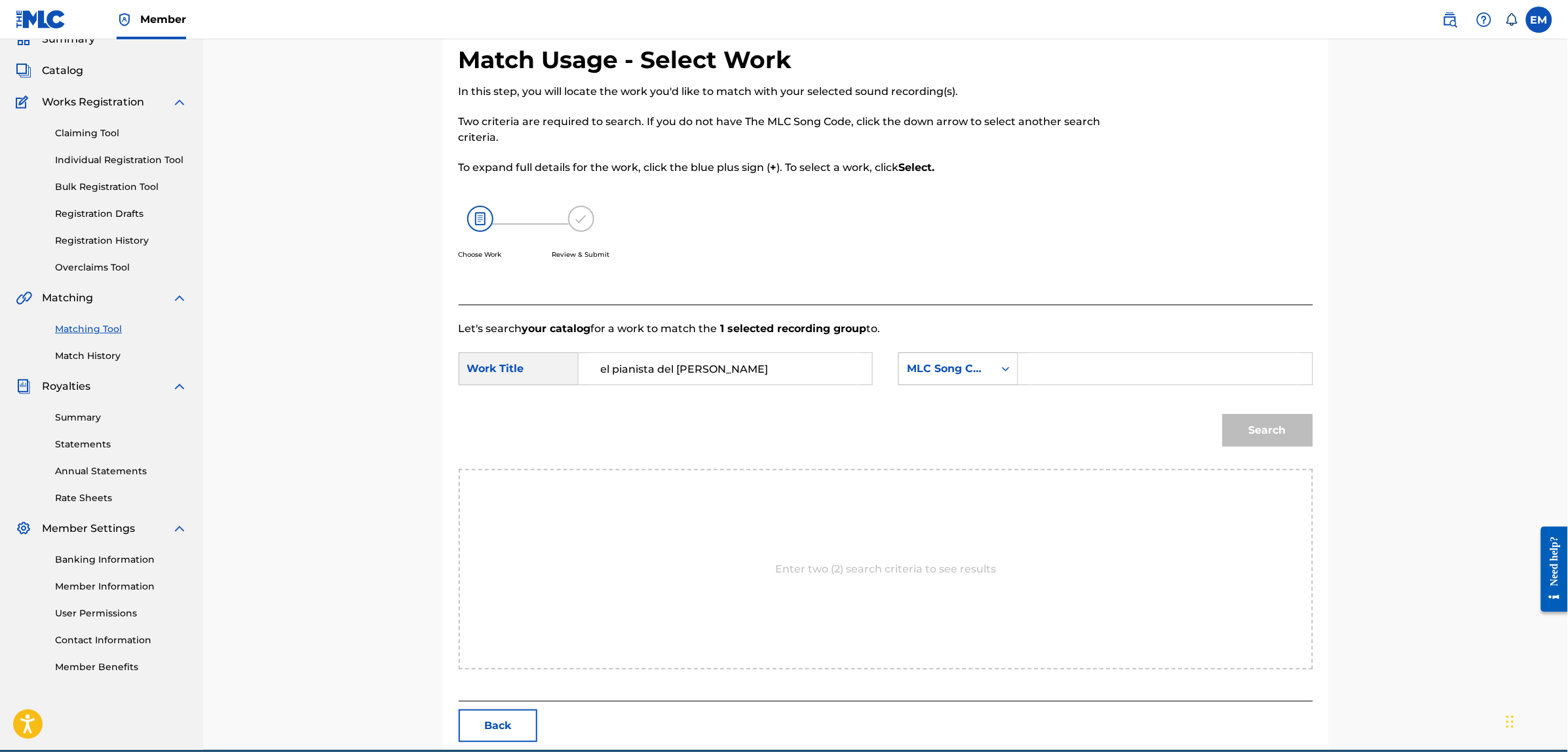
click at [912, 377] on div "MLC Song Code" at bounding box center [946, 368] width 95 height 25
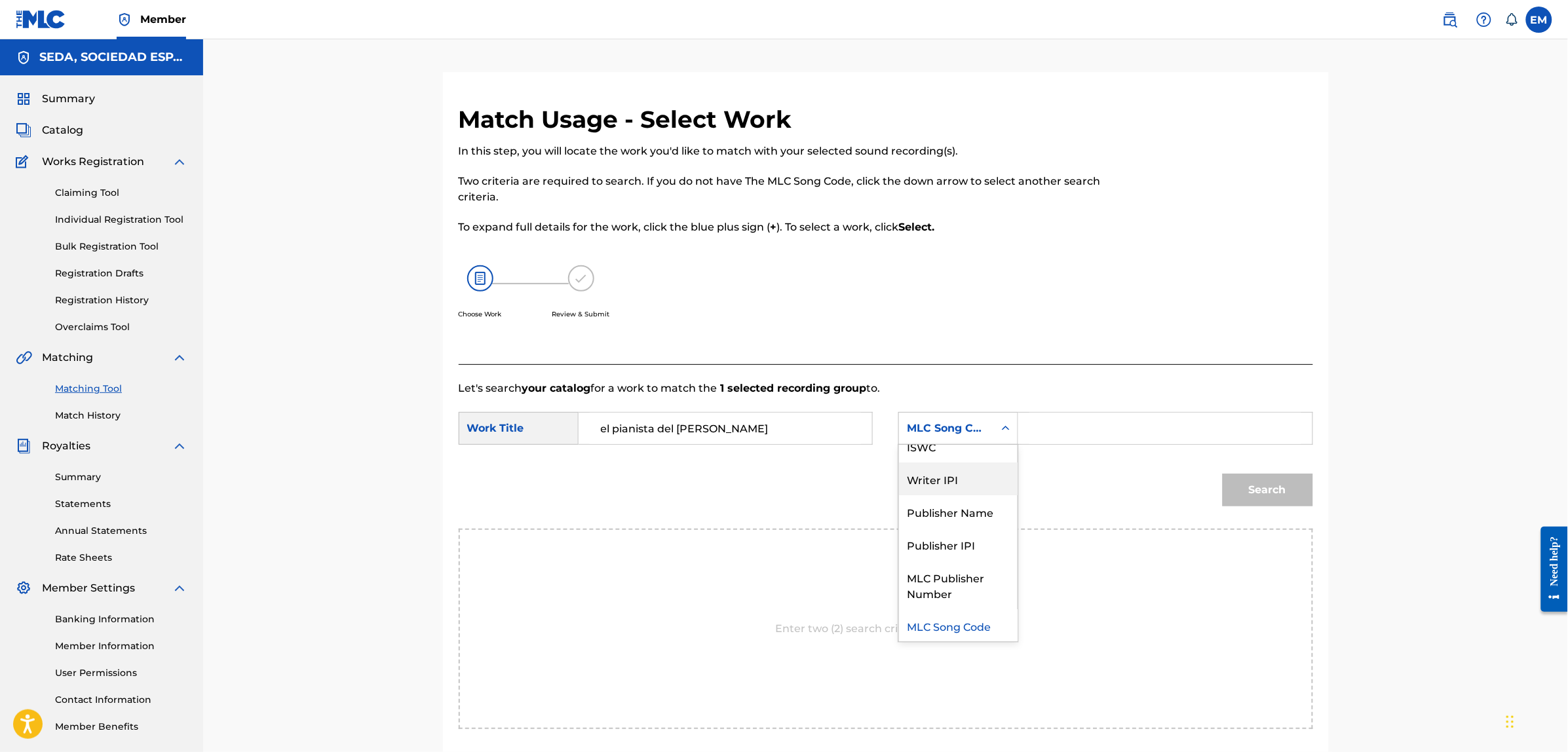
scroll to position [0, 0]
click at [934, 463] on div "Writer Name" at bounding box center [957, 461] width 118 height 33
click at [1033, 431] on input "Search Form" at bounding box center [1165, 428] width 271 height 32
paste input "[PERSON_NAME]"
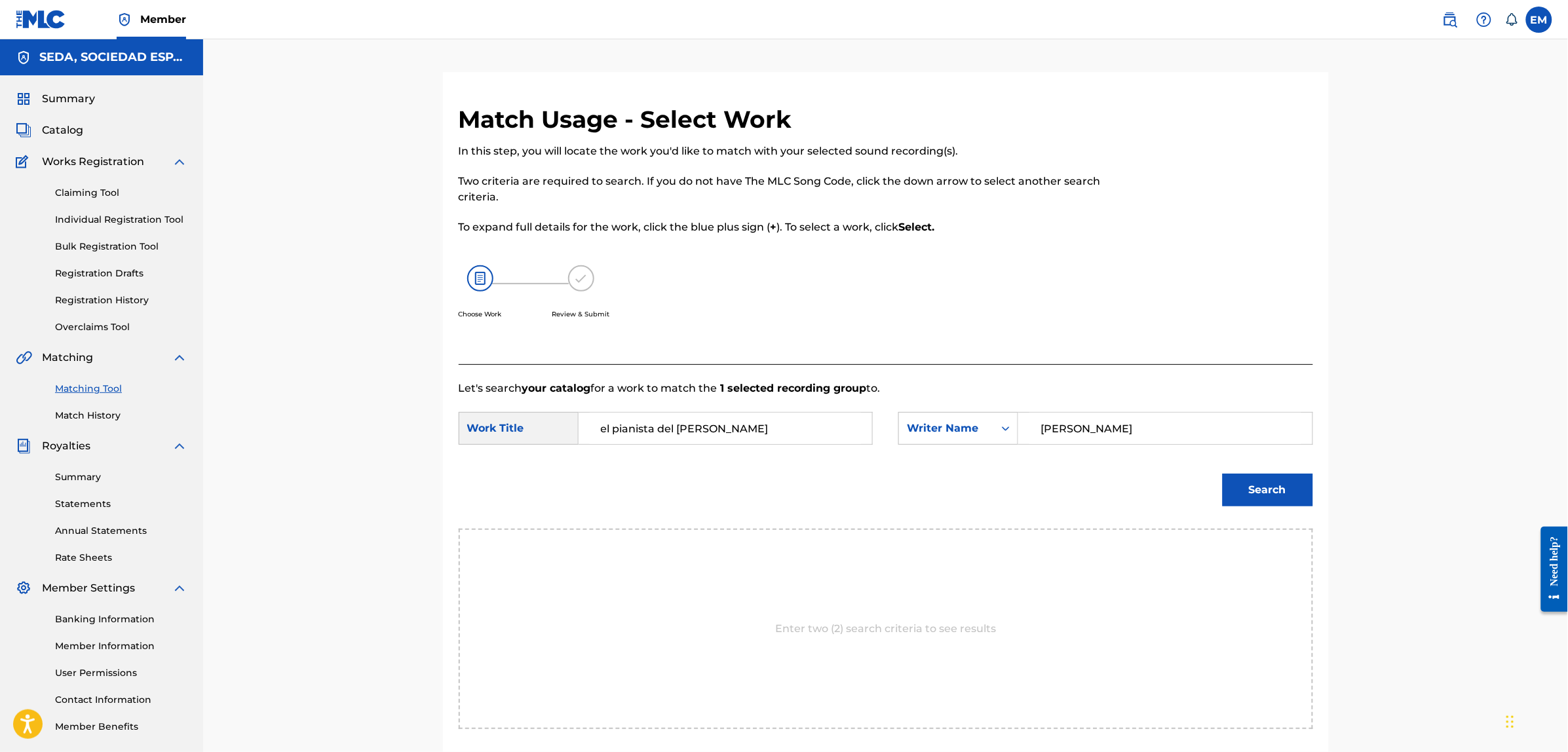
type input "[PERSON_NAME]"
click at [1223, 473] on button "Search" at bounding box center [1268, 490] width 90 height 33
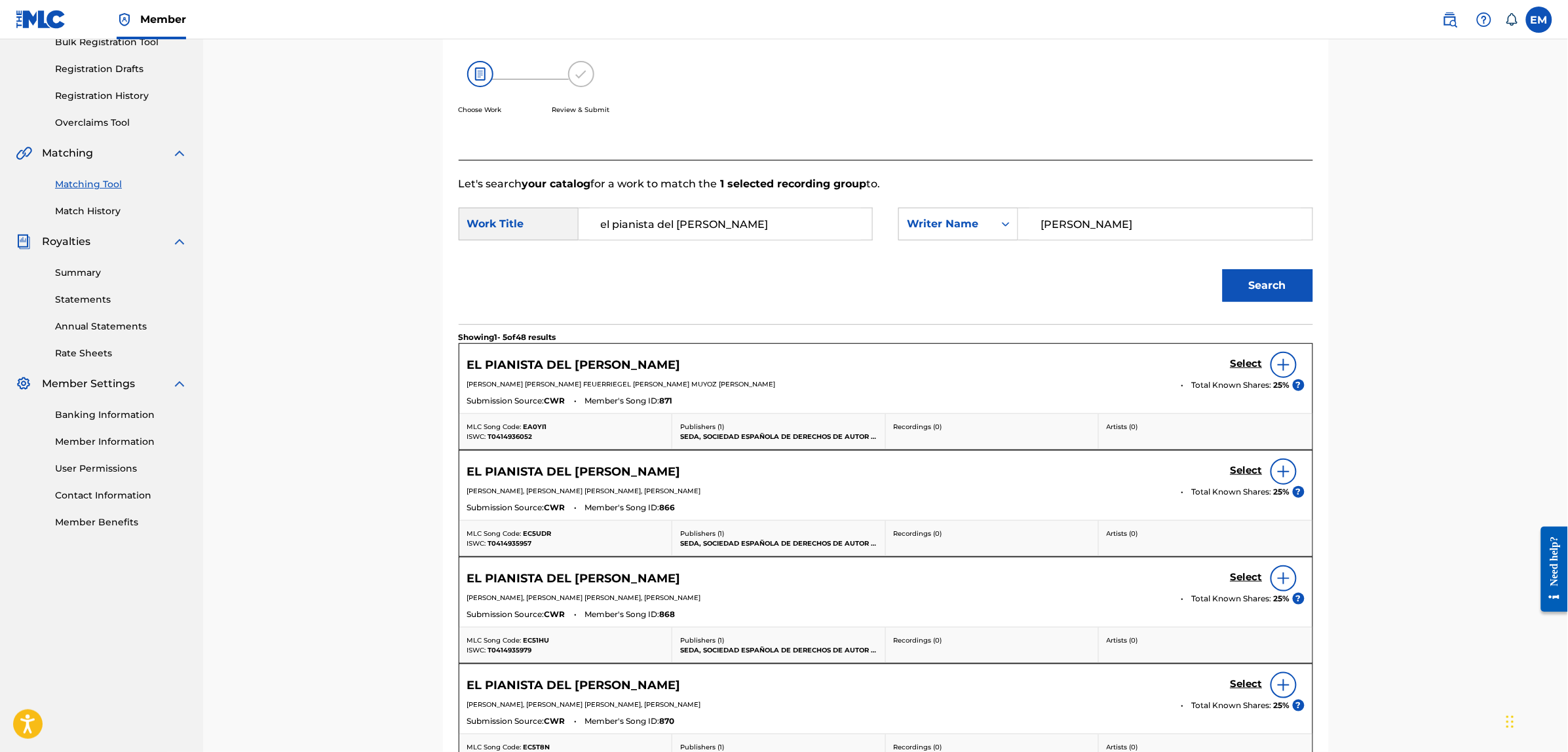
scroll to position [246, 0]
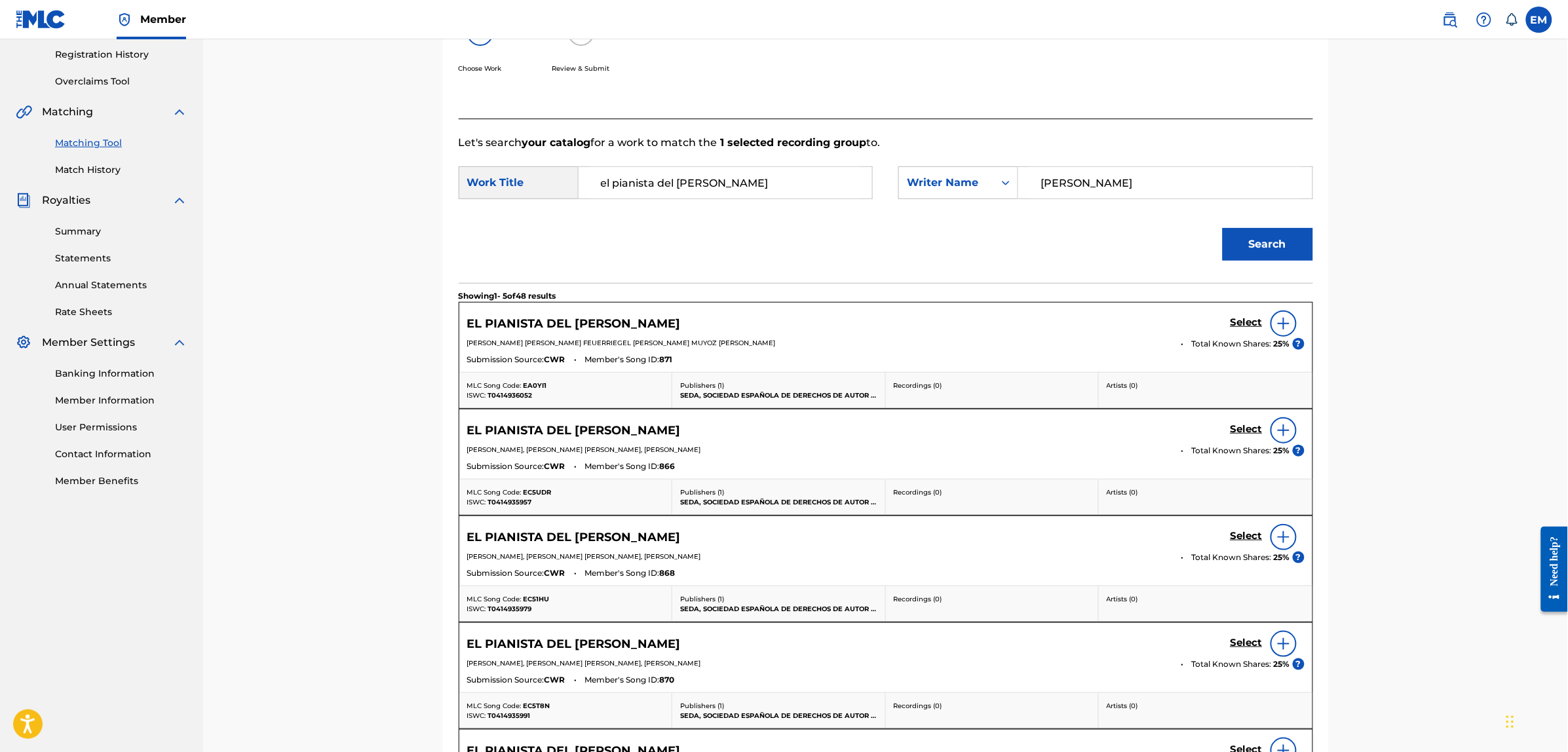
click at [1289, 322] on img at bounding box center [1283, 324] width 16 height 16
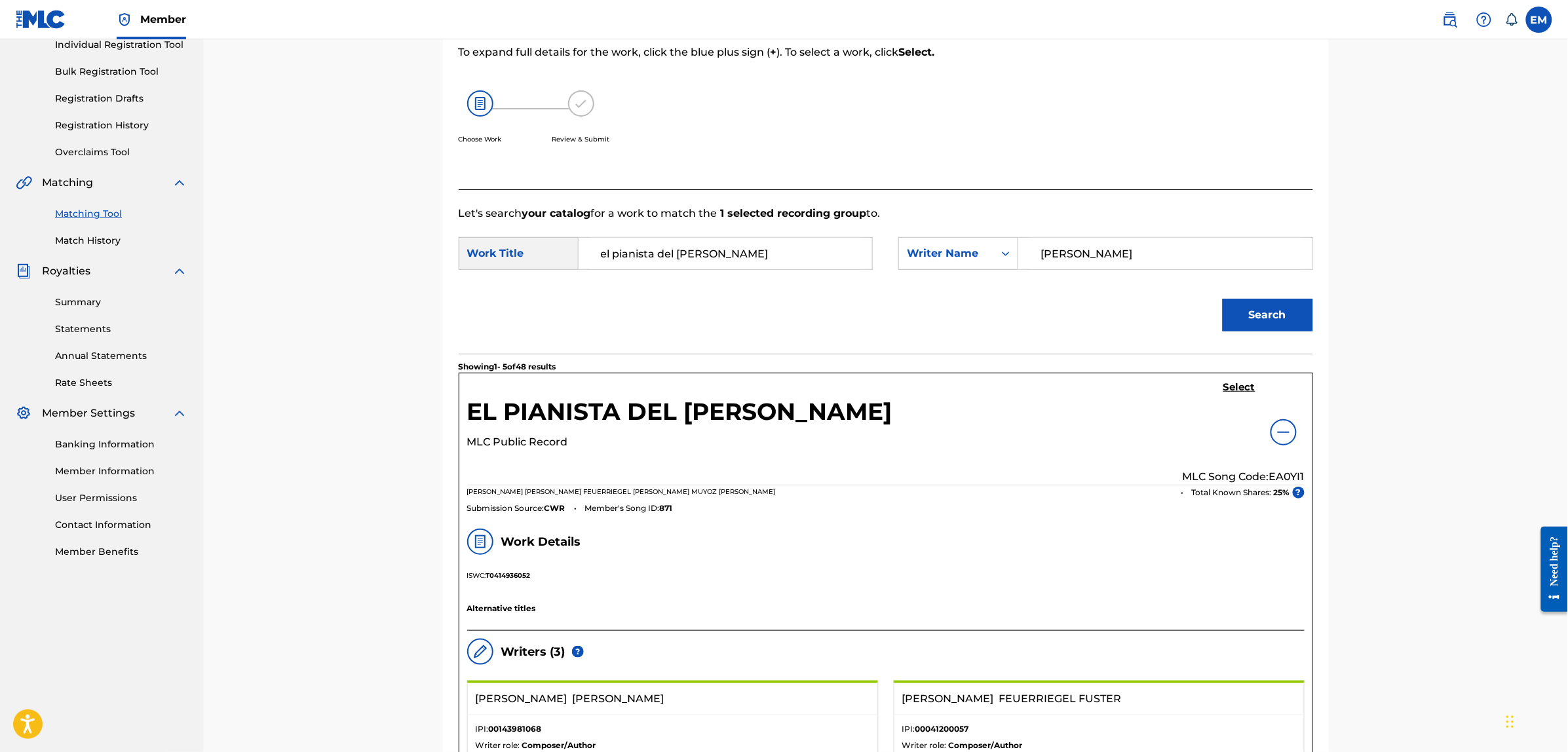
scroll to position [164, 0]
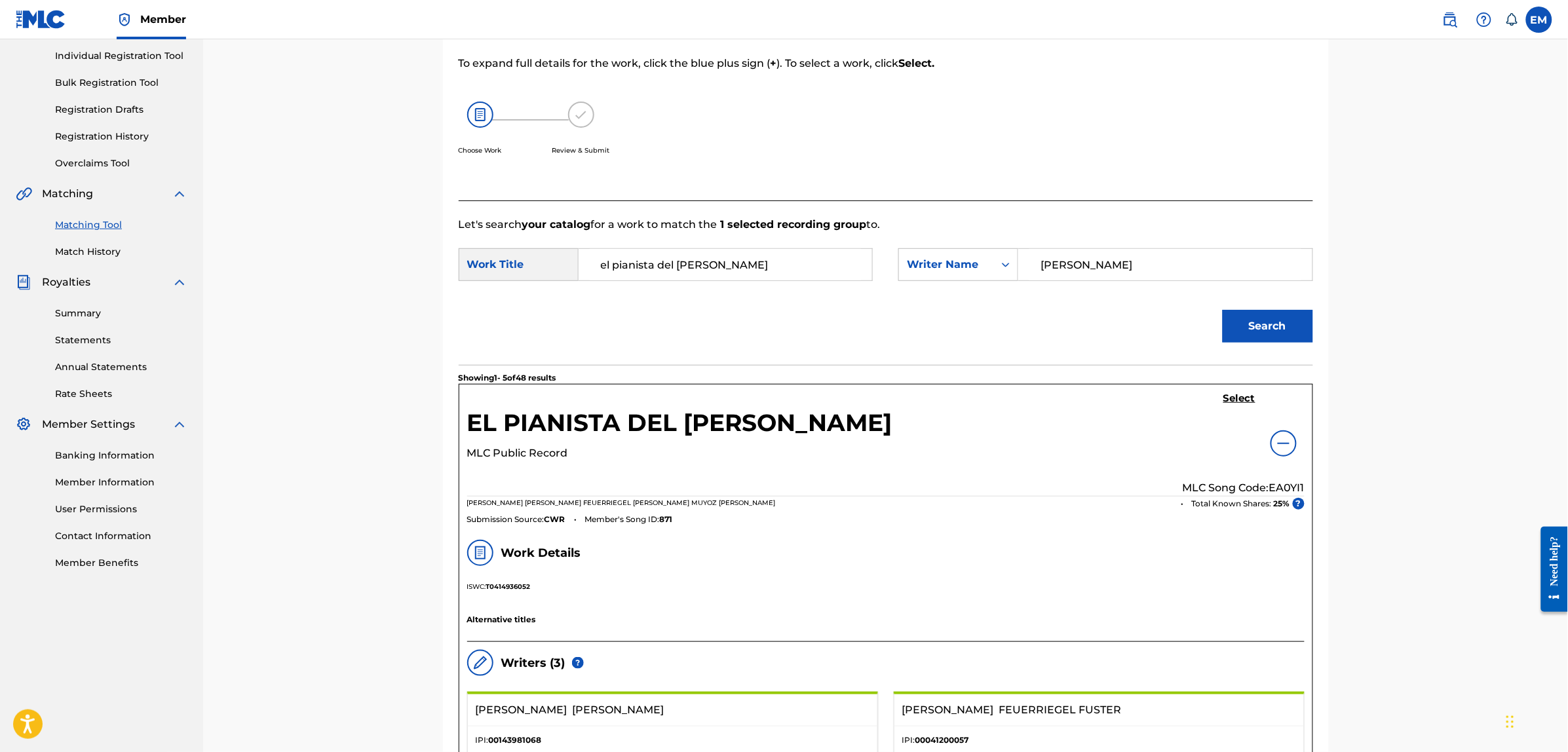
click at [1233, 405] on link "Select" at bounding box center [1239, 400] width 32 height 14
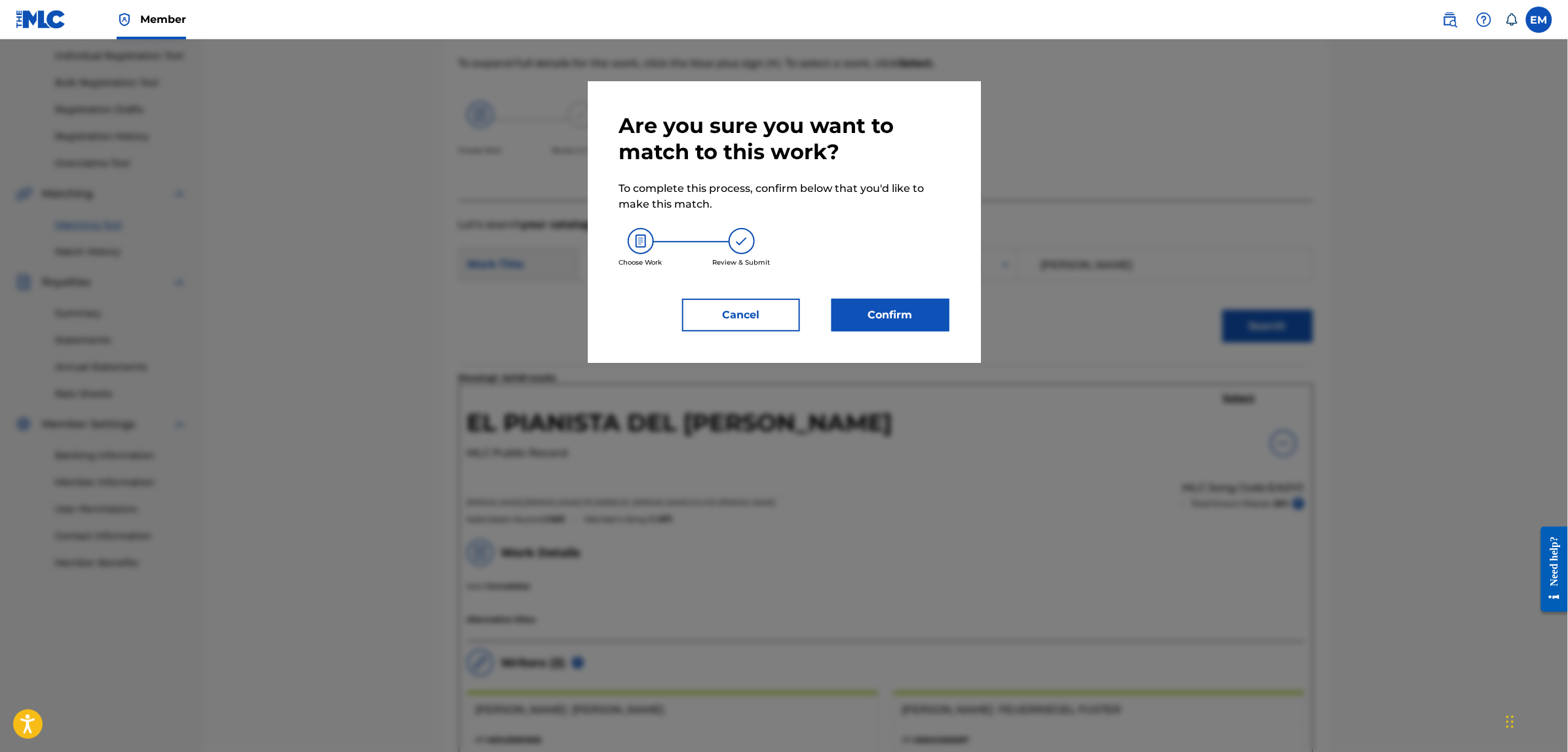
click at [899, 308] on button "Confirm" at bounding box center [890, 315] width 118 height 33
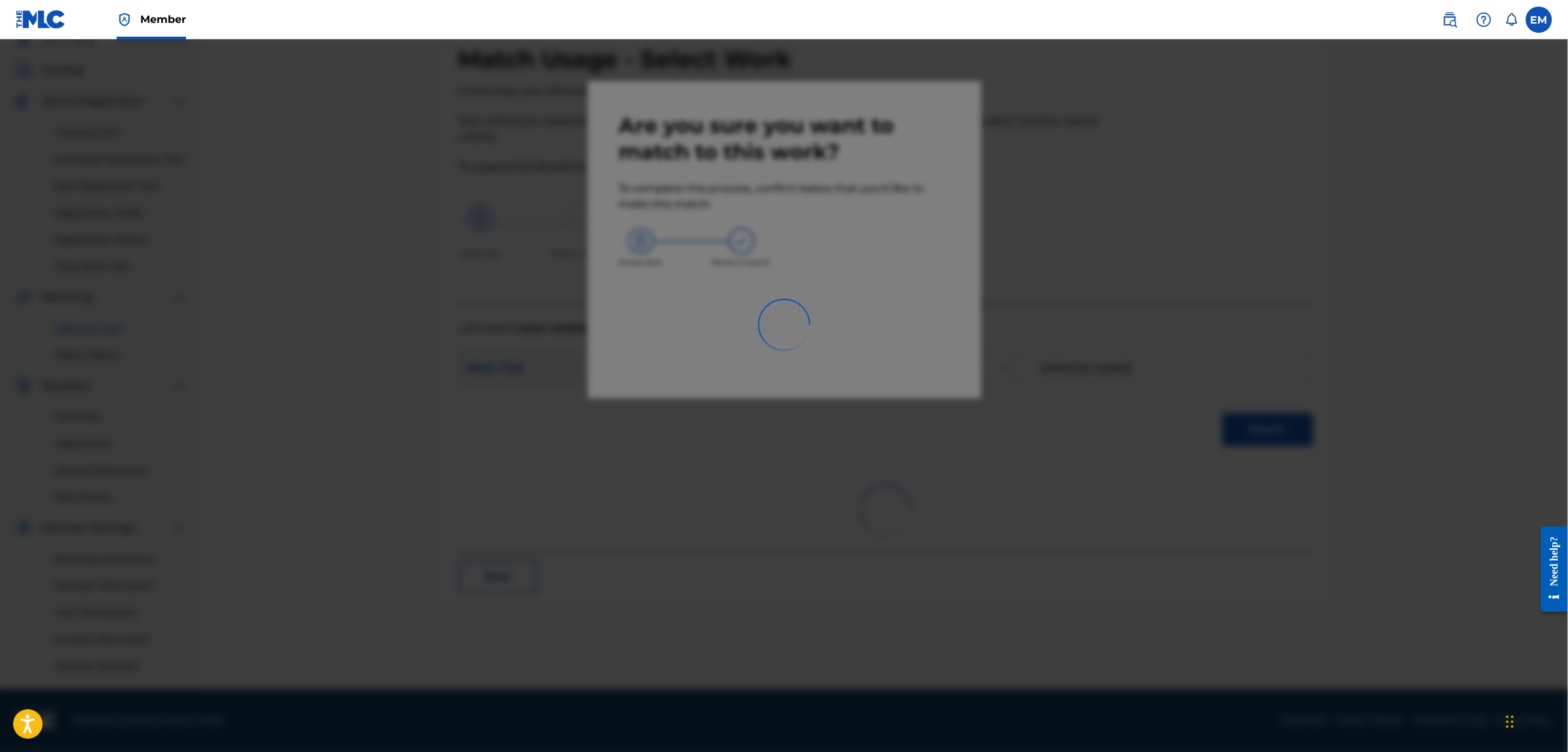
scroll to position [59, 0]
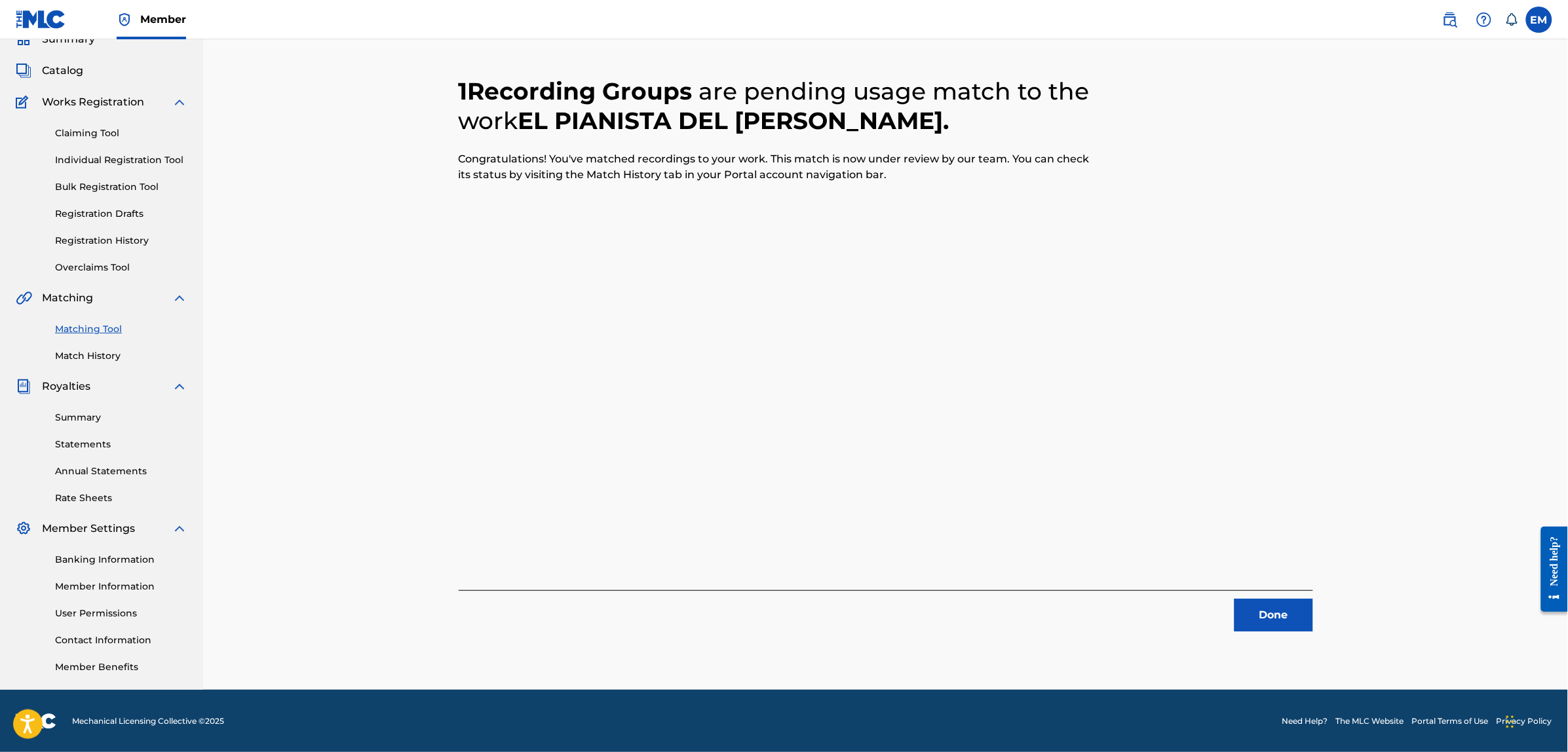
click at [1283, 624] on button "Done" at bounding box center [1273, 615] width 79 height 33
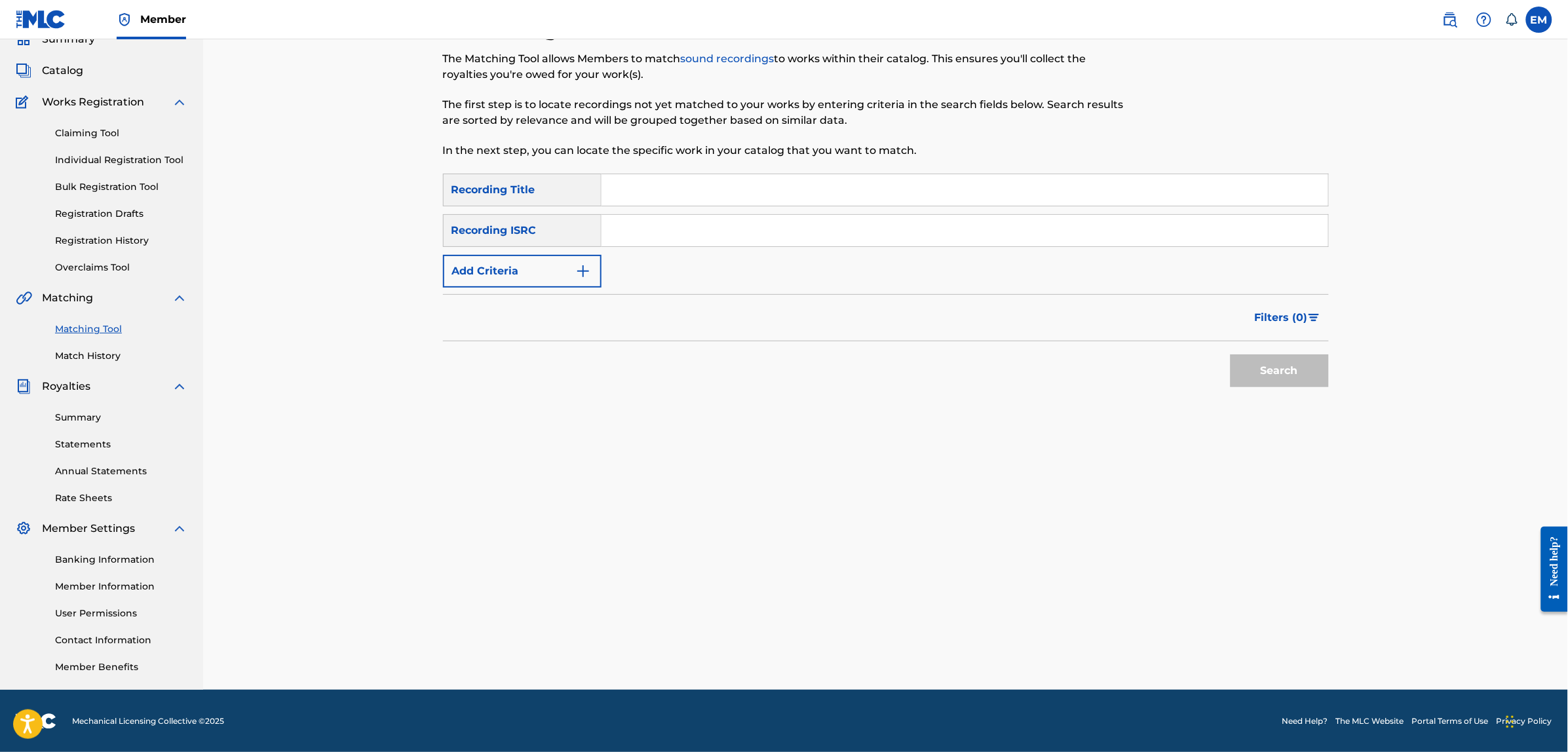
click at [685, 198] on input "Search Form" at bounding box center [965, 190] width 727 height 32
type input "has visto a mi chica a la sombra"
click at [522, 264] on button "Add Criteria" at bounding box center [522, 271] width 158 height 33
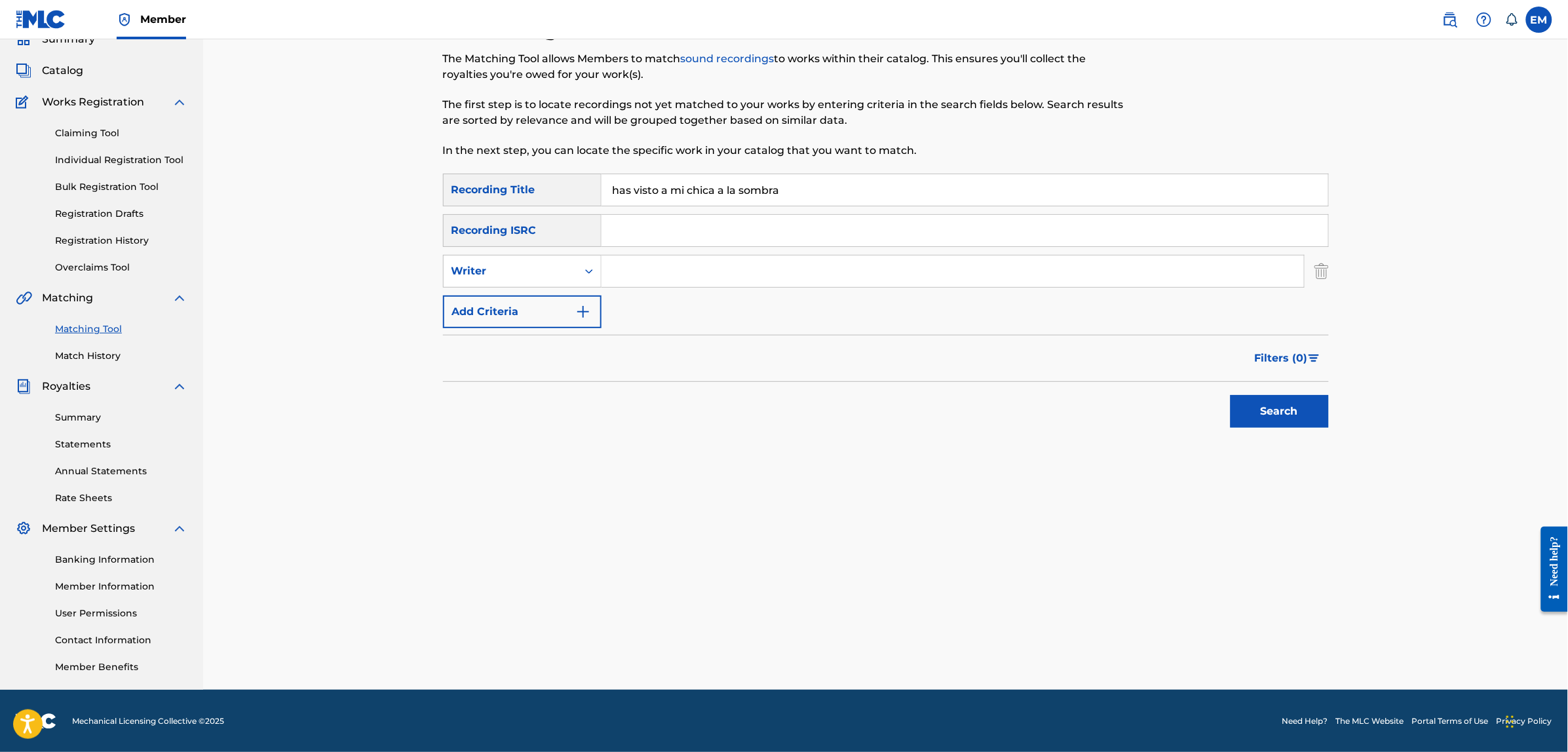
click at [659, 277] on input "Search Form" at bounding box center [952, 271] width 702 height 32
type input "[PERSON_NAME]"
click at [1230, 395] on button "Search" at bounding box center [1279, 411] width 98 height 33
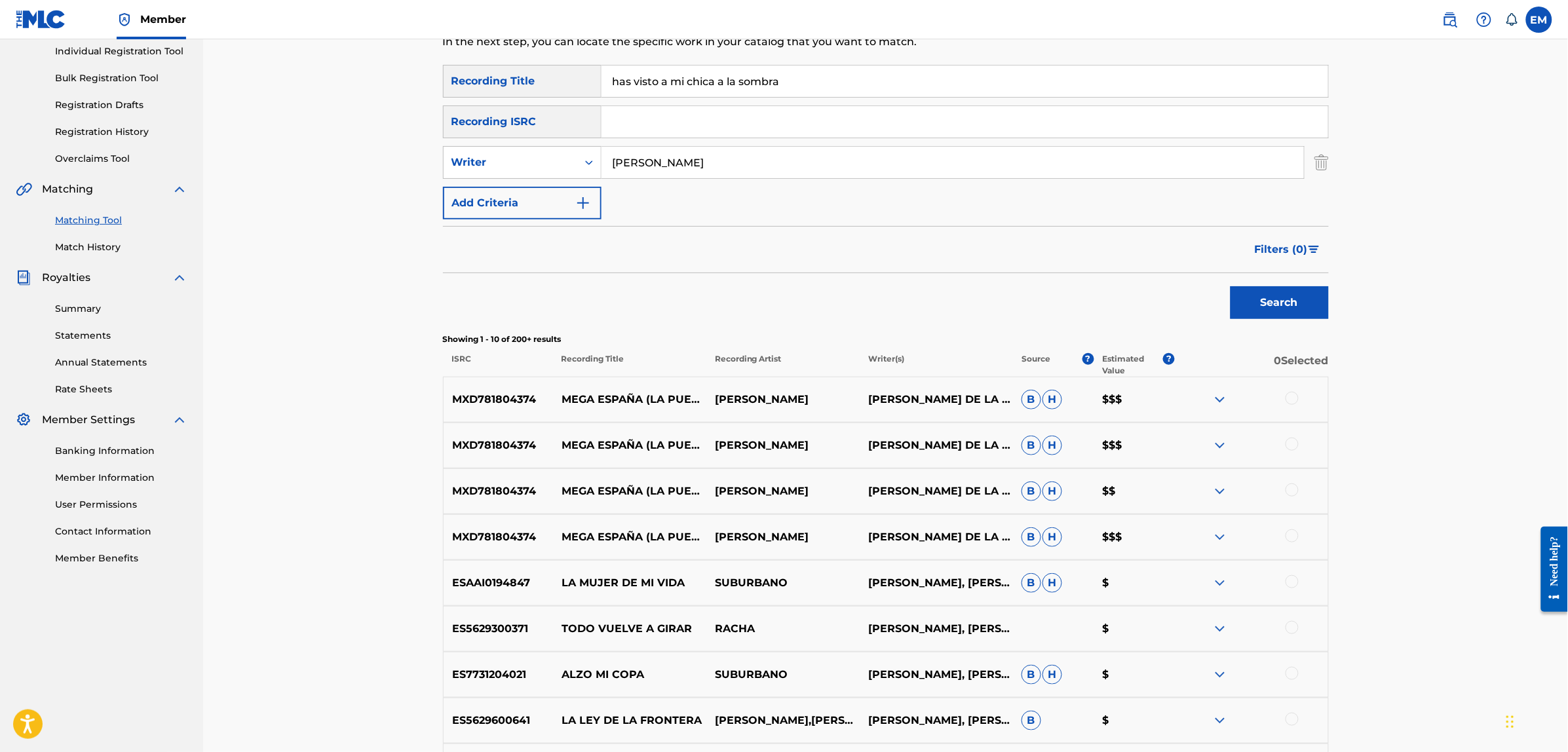
scroll to position [223, 0]
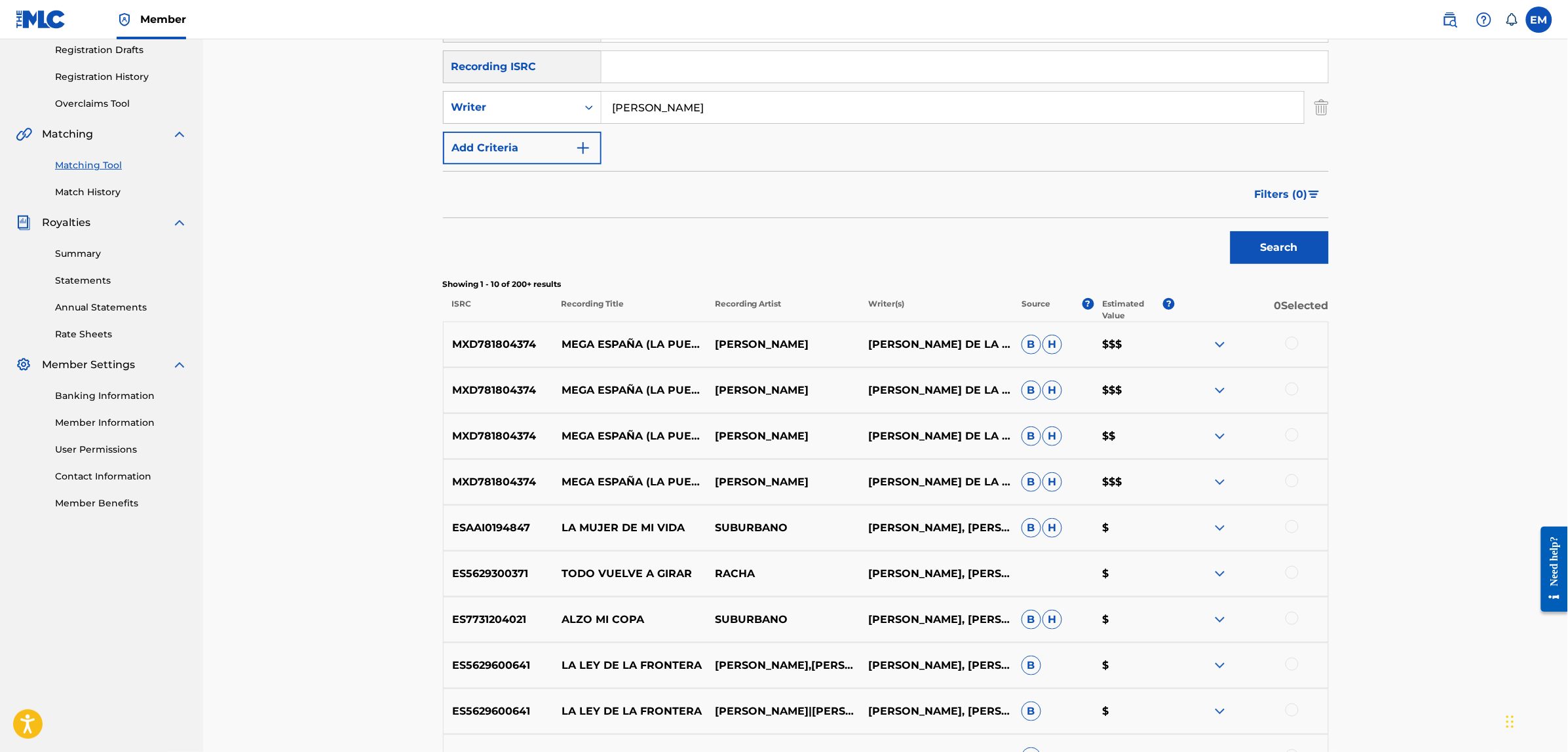
click at [1291, 522] on div at bounding box center [1292, 526] width 13 height 13
click at [935, 636] on button "Match 1 Group" at bounding box center [921, 645] width 145 height 33
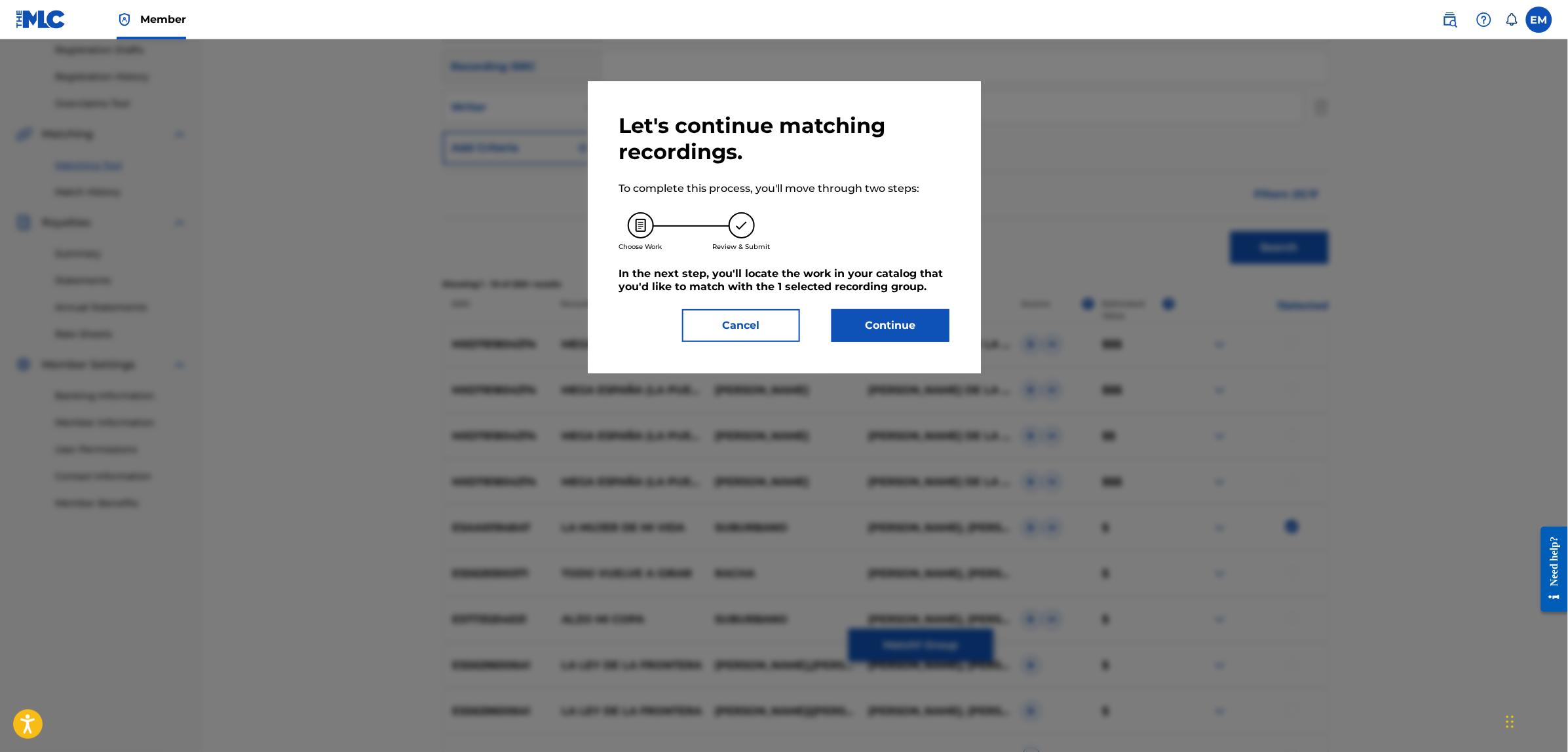
click at [892, 325] on button "Continue" at bounding box center [890, 326] width 118 height 33
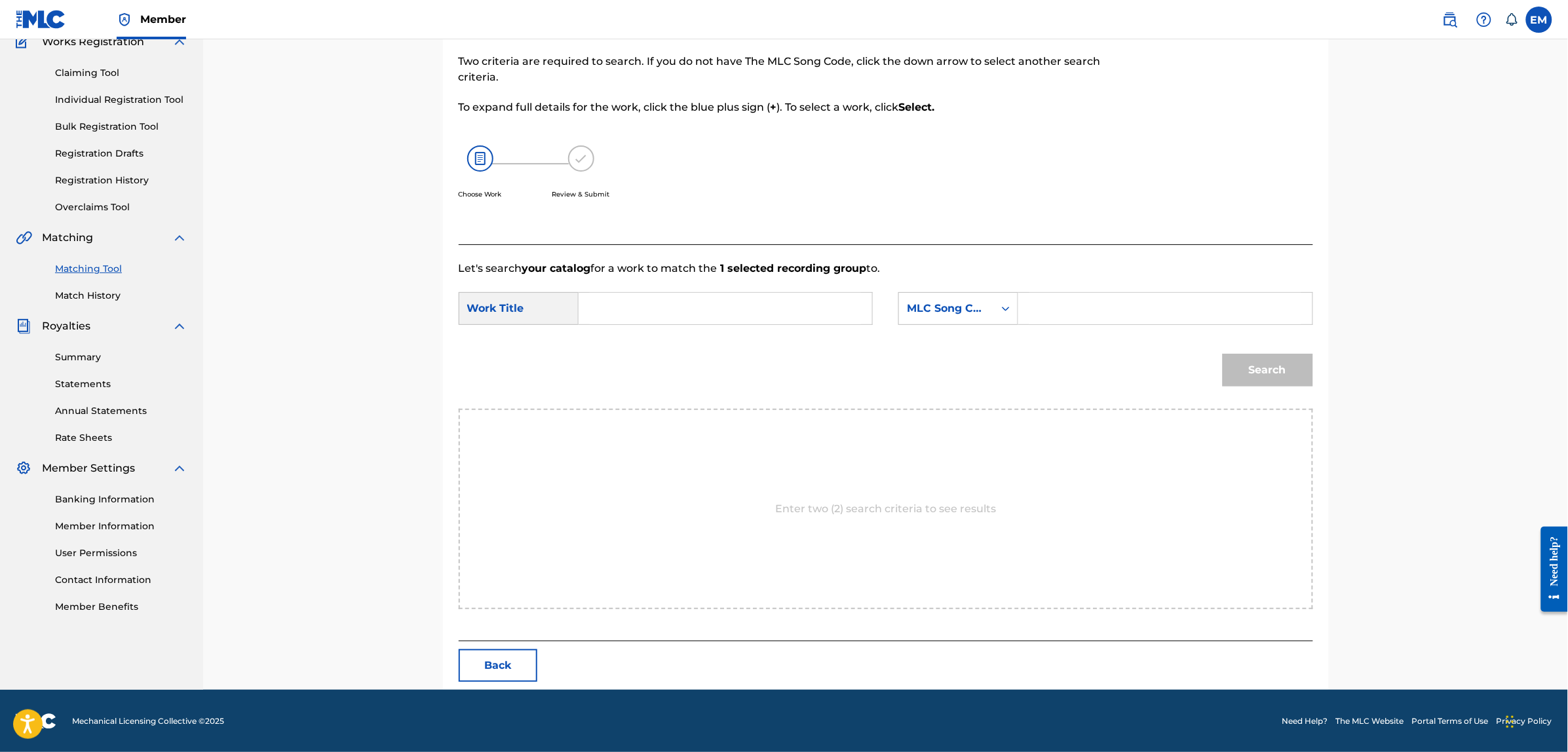
click at [735, 312] on input "Search Form" at bounding box center [725, 309] width 271 height 32
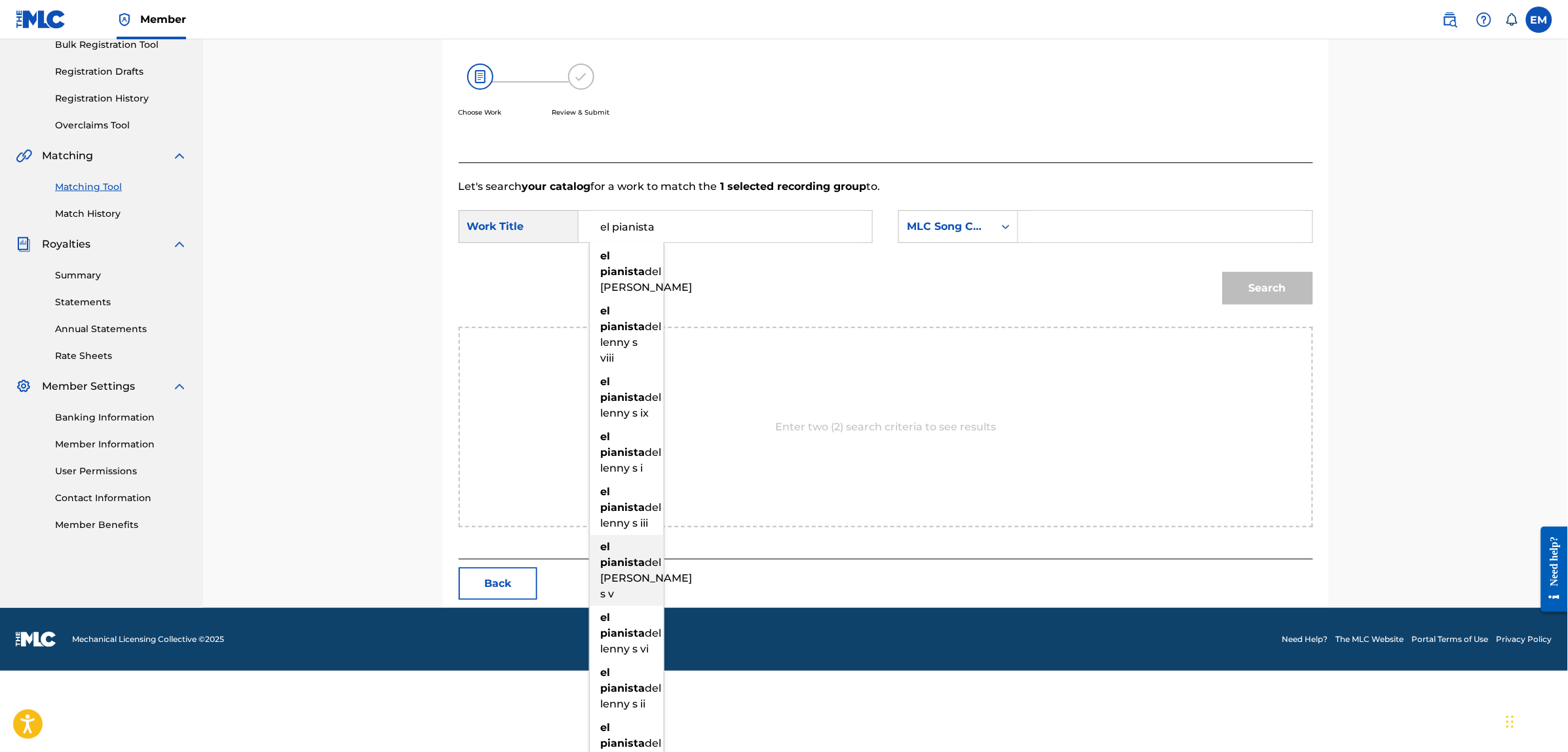
click at [618, 606] on div "el pianista del [PERSON_NAME] s v" at bounding box center [626, 570] width 74 height 71
type input "el pianista del [PERSON_NAME] s v"
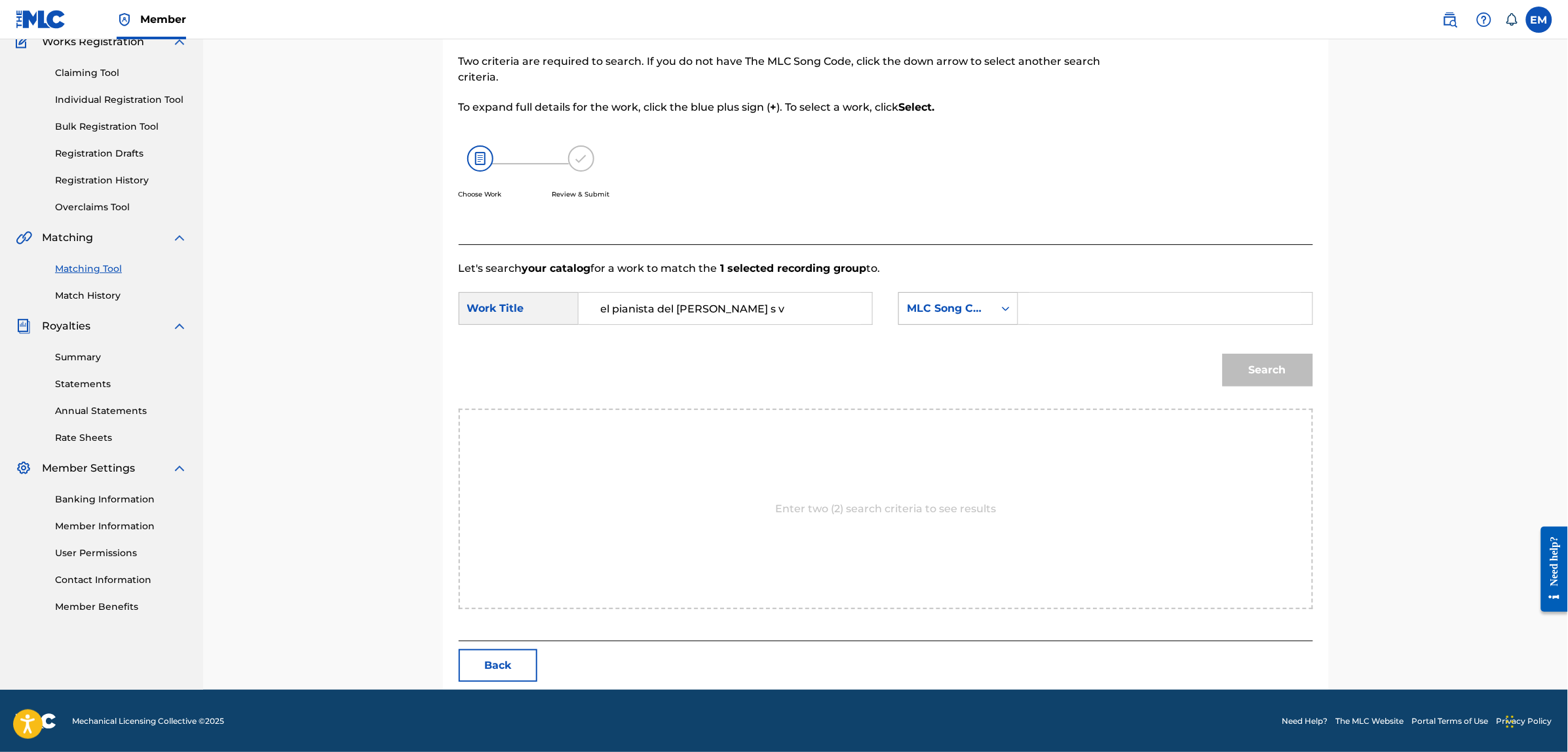
click at [920, 313] on div "MLC Song Code" at bounding box center [946, 309] width 80 height 16
click at [954, 336] on div "Writer Name" at bounding box center [957, 341] width 118 height 33
click at [1040, 314] on input "Search Form" at bounding box center [1165, 309] width 271 height 32
paste input "[PERSON_NAME]"
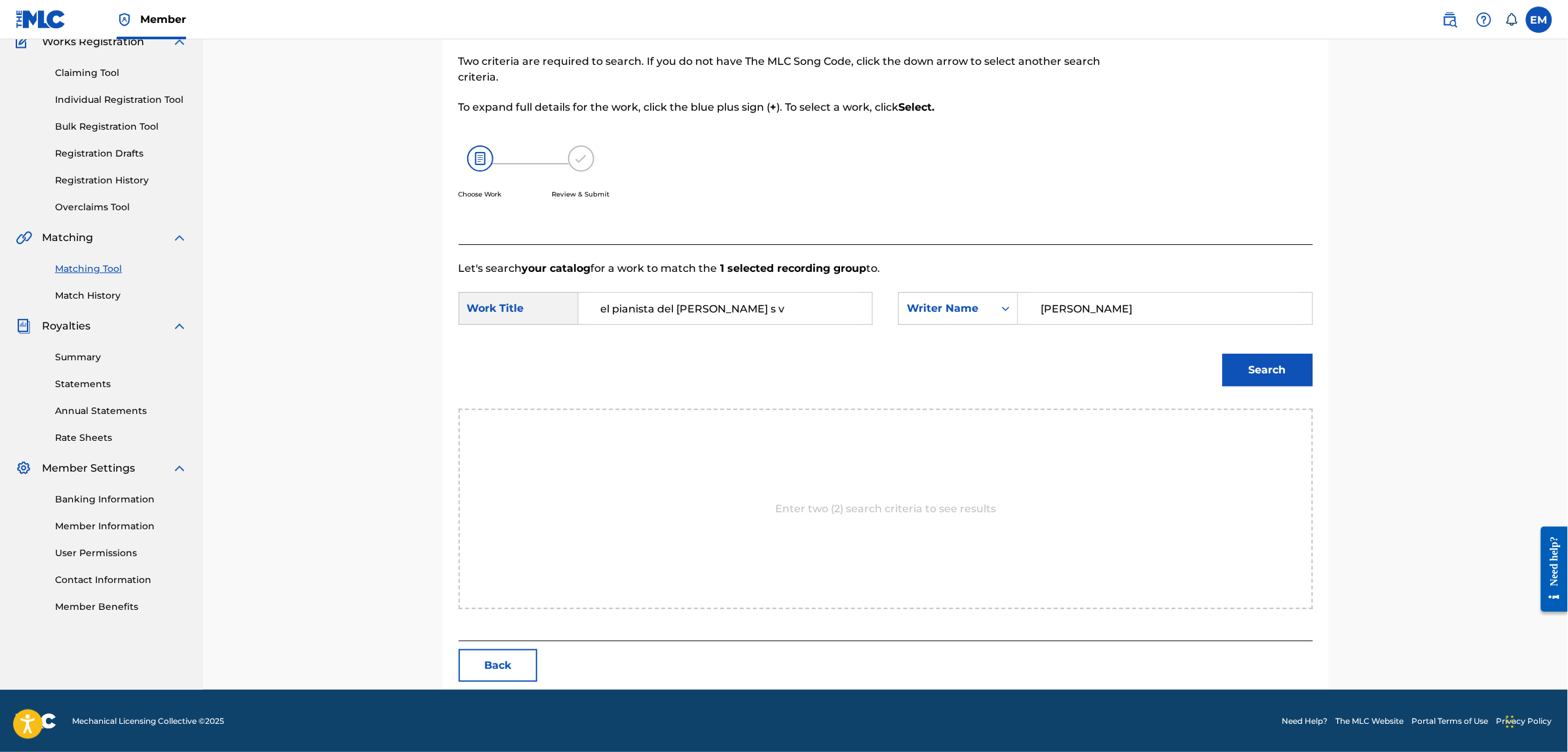
type input "[PERSON_NAME]"
click at [1223, 354] on button "Search" at bounding box center [1268, 370] width 90 height 33
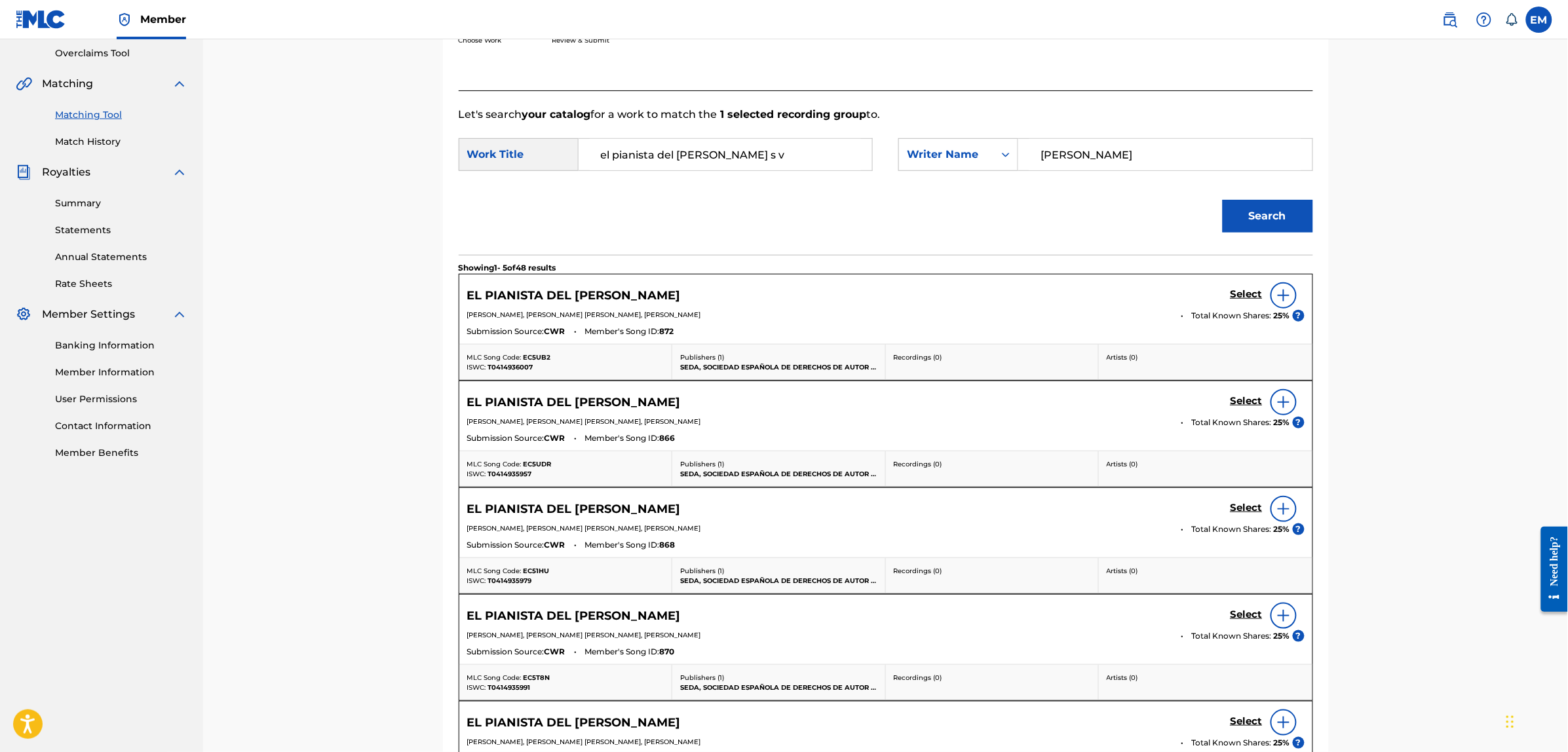
scroll to position [284, 0]
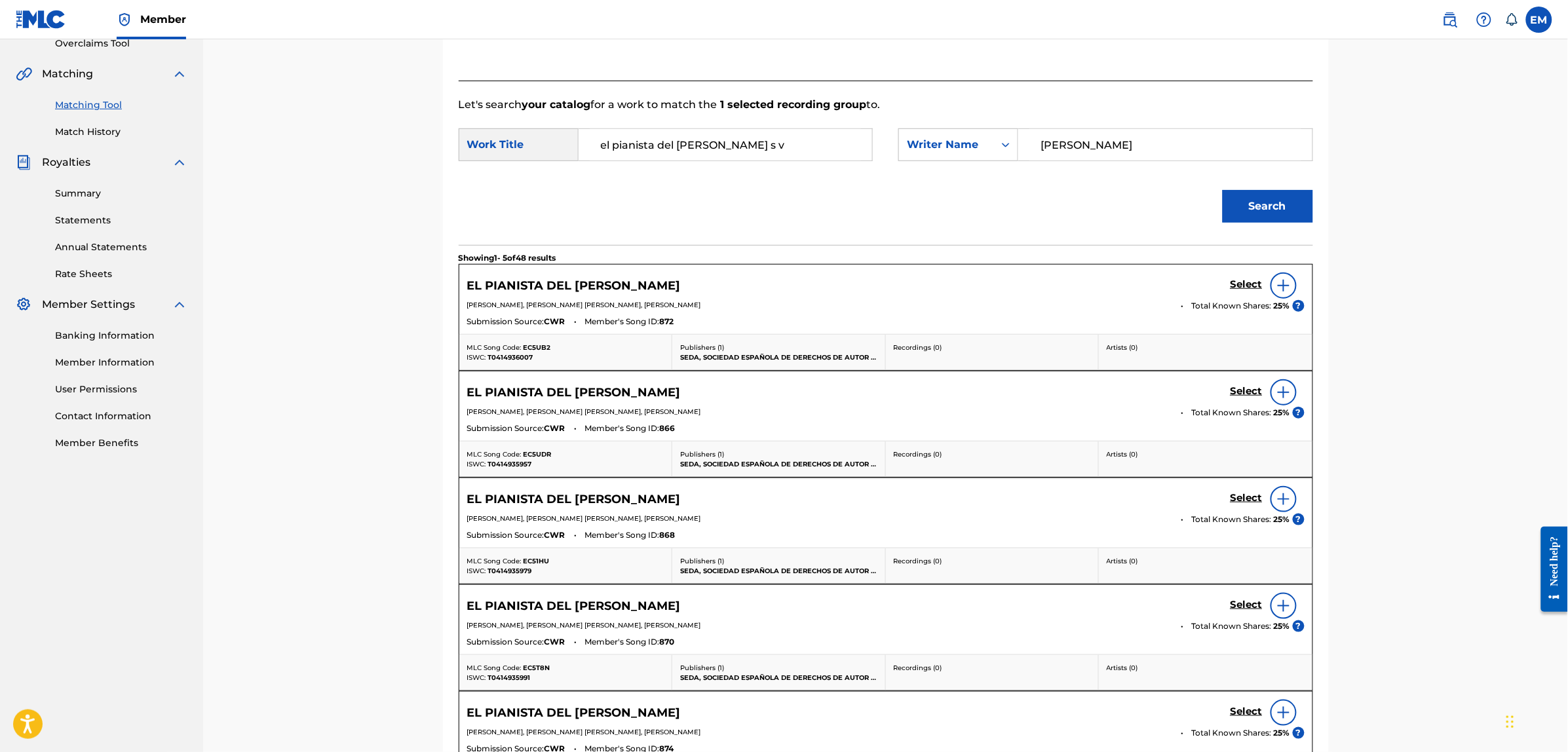
click at [1288, 286] on img at bounding box center [1283, 286] width 16 height 16
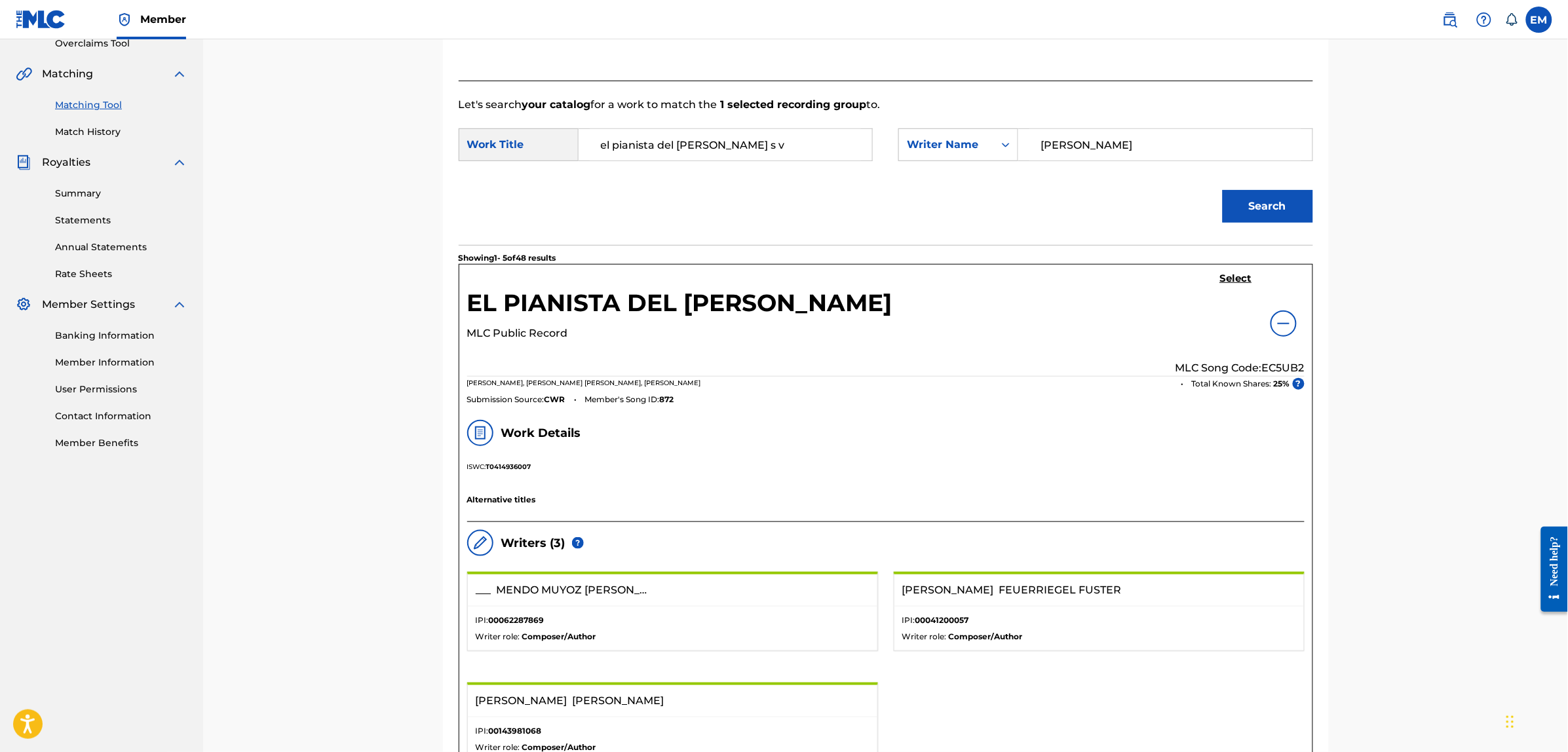
click at [1228, 277] on h5 "Select" at bounding box center [1235, 278] width 32 height 12
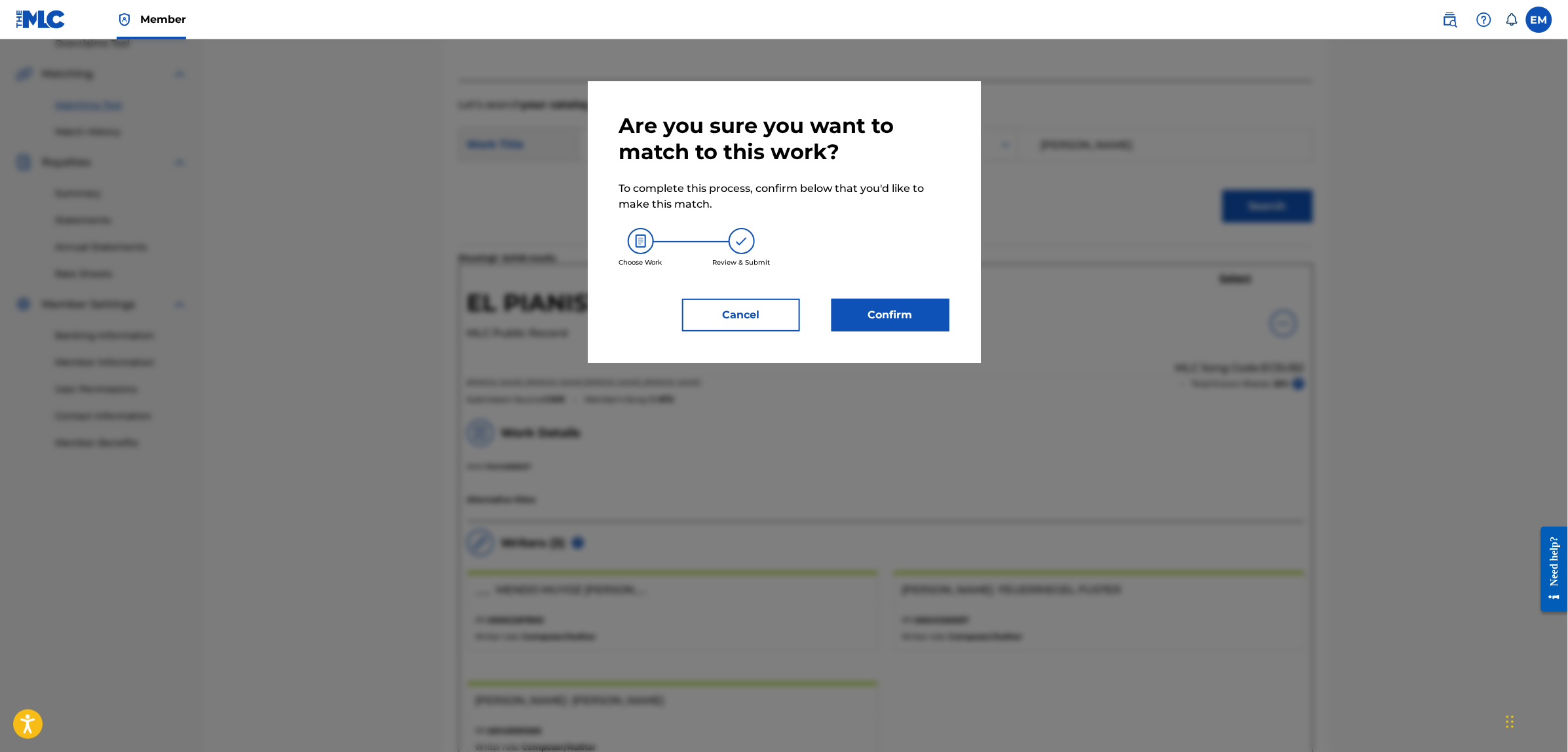
click at [889, 309] on button "Confirm" at bounding box center [890, 315] width 118 height 33
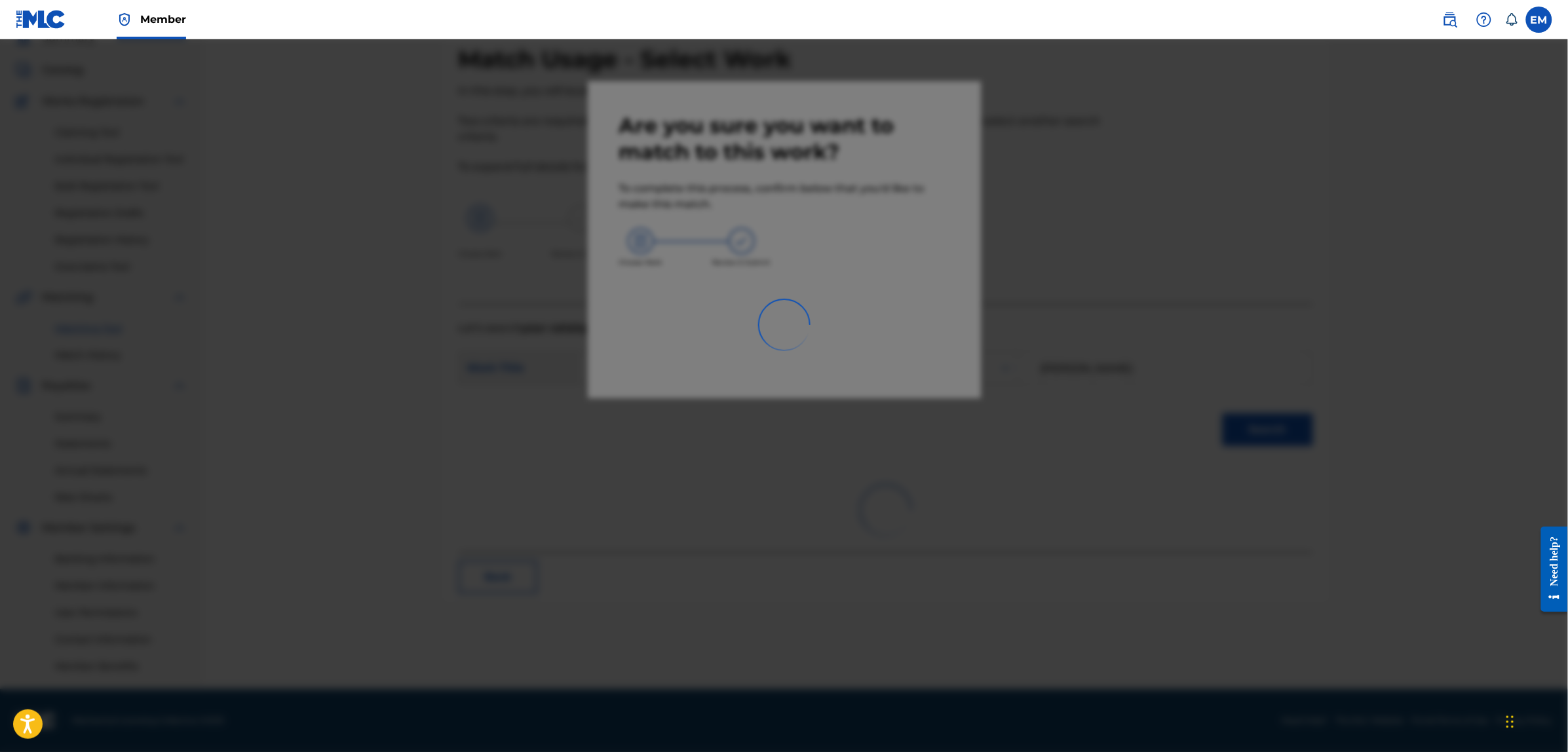
scroll to position [59, 0]
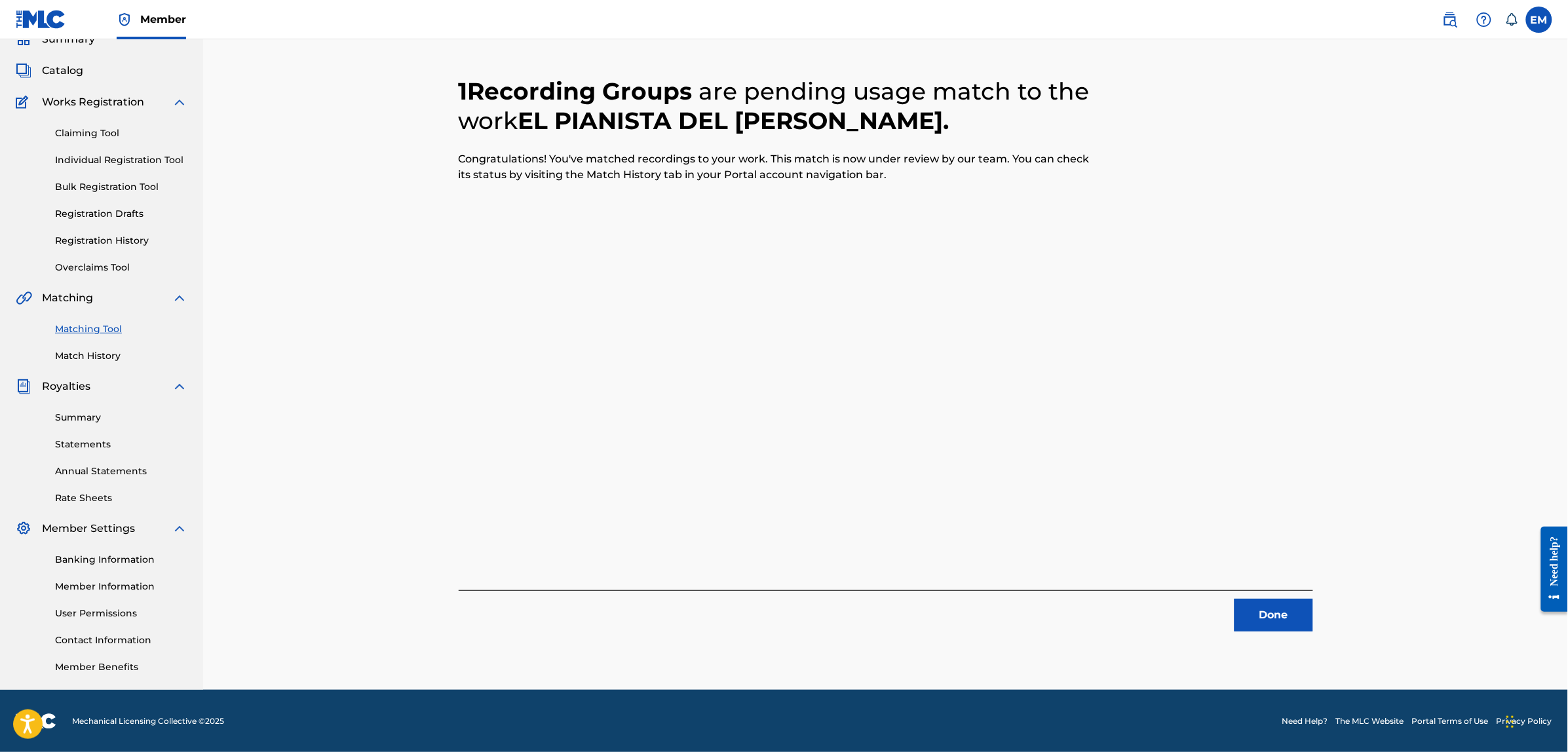
click at [1253, 615] on button "Done" at bounding box center [1273, 615] width 79 height 33
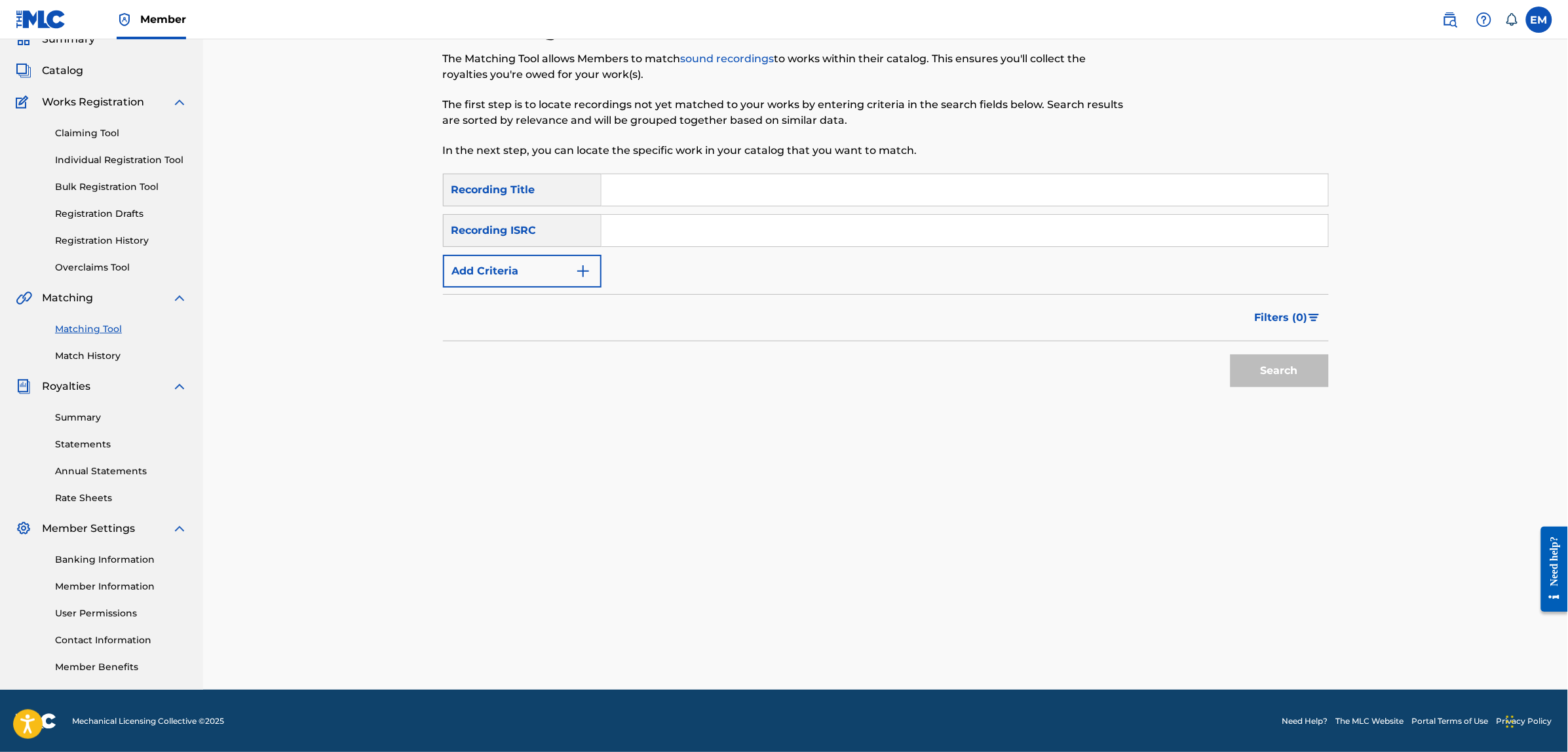
click at [644, 185] on input "Search Form" at bounding box center [965, 190] width 727 height 32
type input "holocausto canibal"
drag, startPoint x: 728, startPoint y: 195, endPoint x: 607, endPoint y: 187, distance: 121.3
click at [607, 187] on input "holocausto canibal" at bounding box center [965, 190] width 727 height 32
click at [611, 193] on input "Search Form" at bounding box center [965, 190] width 727 height 32
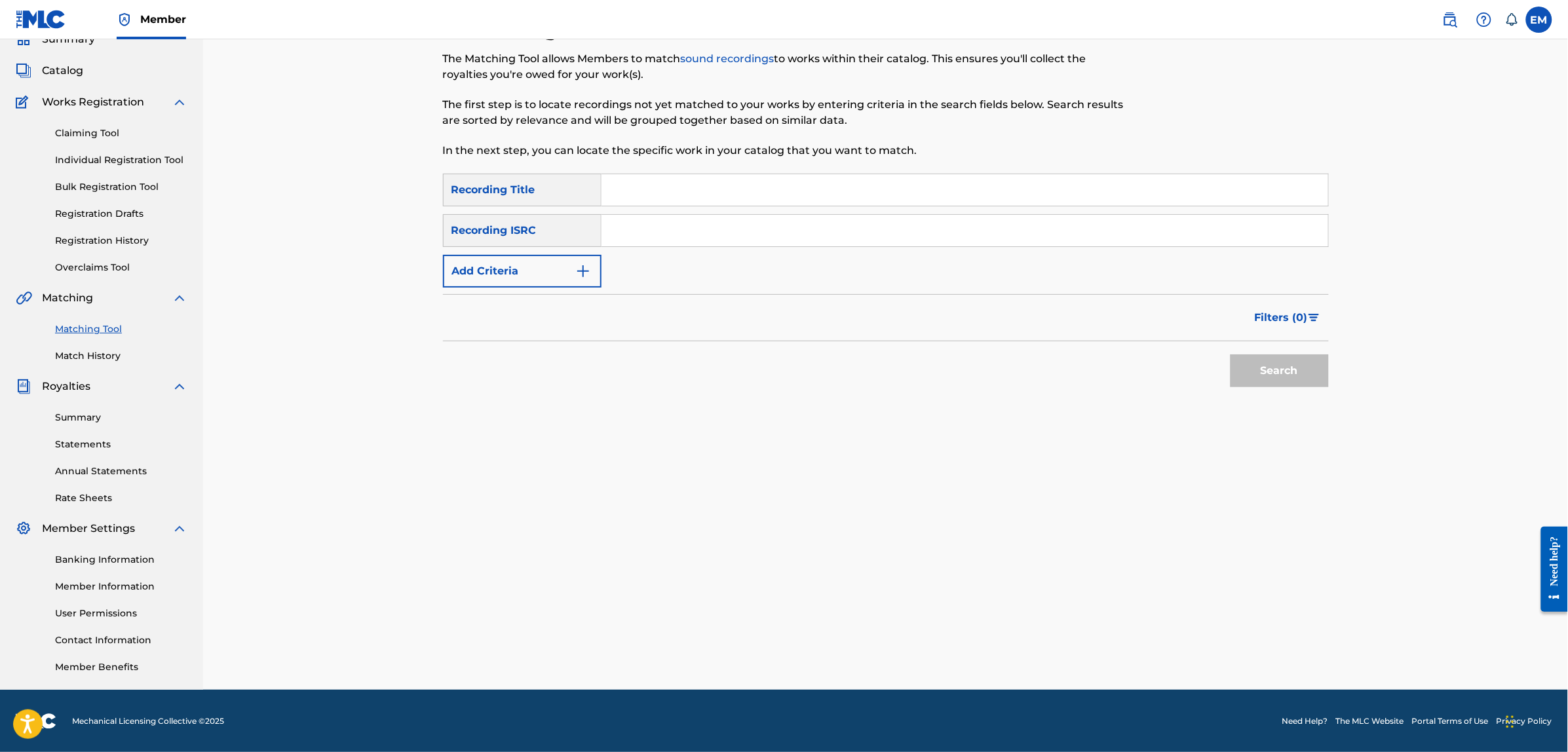
type input "fuego"
click at [562, 267] on button "Add Criteria" at bounding box center [522, 271] width 158 height 33
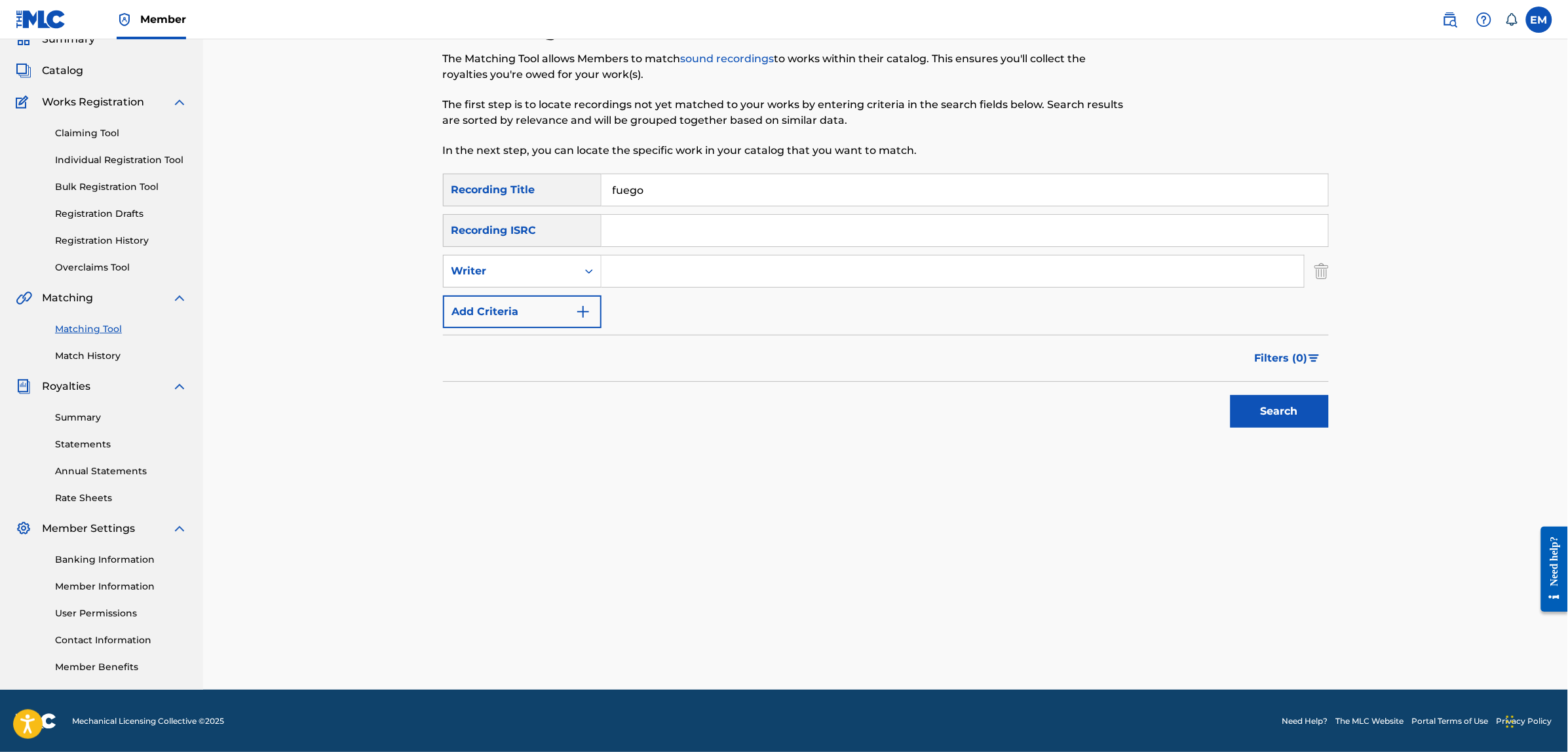
click at [634, 264] on input "Search Form" at bounding box center [952, 271] width 702 height 32
type input "[PERSON_NAME]"
click at [1230, 395] on button "Search" at bounding box center [1279, 411] width 98 height 33
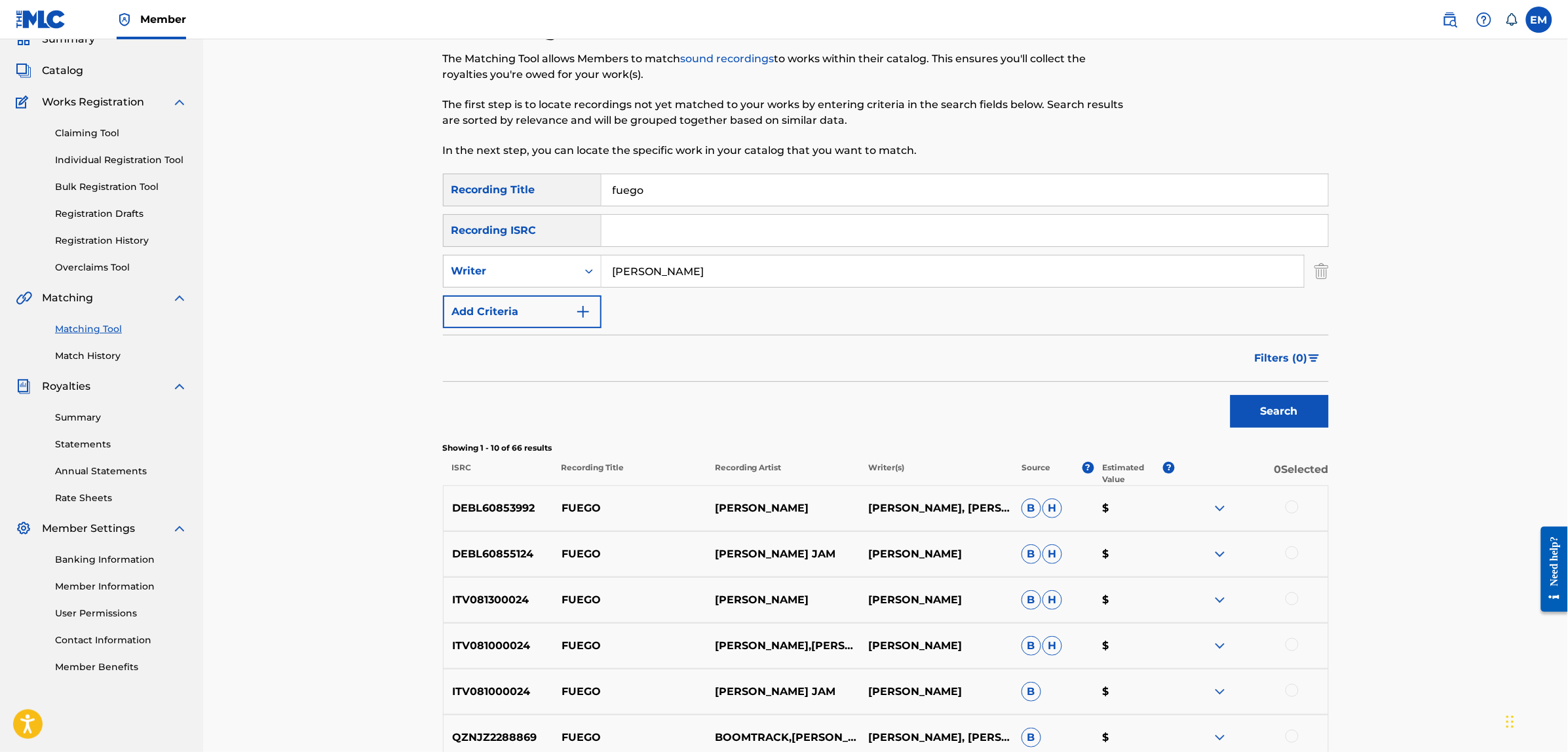
drag, startPoint x: 621, startPoint y: 191, endPoint x: 586, endPoint y: 191, distance: 35.0
click at [586, 191] on div "SearchWithCriteria3a5f316d-1591-4fc4-936f-0313e065cfe0 Recording Title fuego" at bounding box center [886, 190] width 886 height 33
click at [649, 187] on input "Search Form" at bounding box center [965, 190] width 727 height 32
type input "el productor"
click at [1230, 395] on button "Search" at bounding box center [1279, 411] width 98 height 33
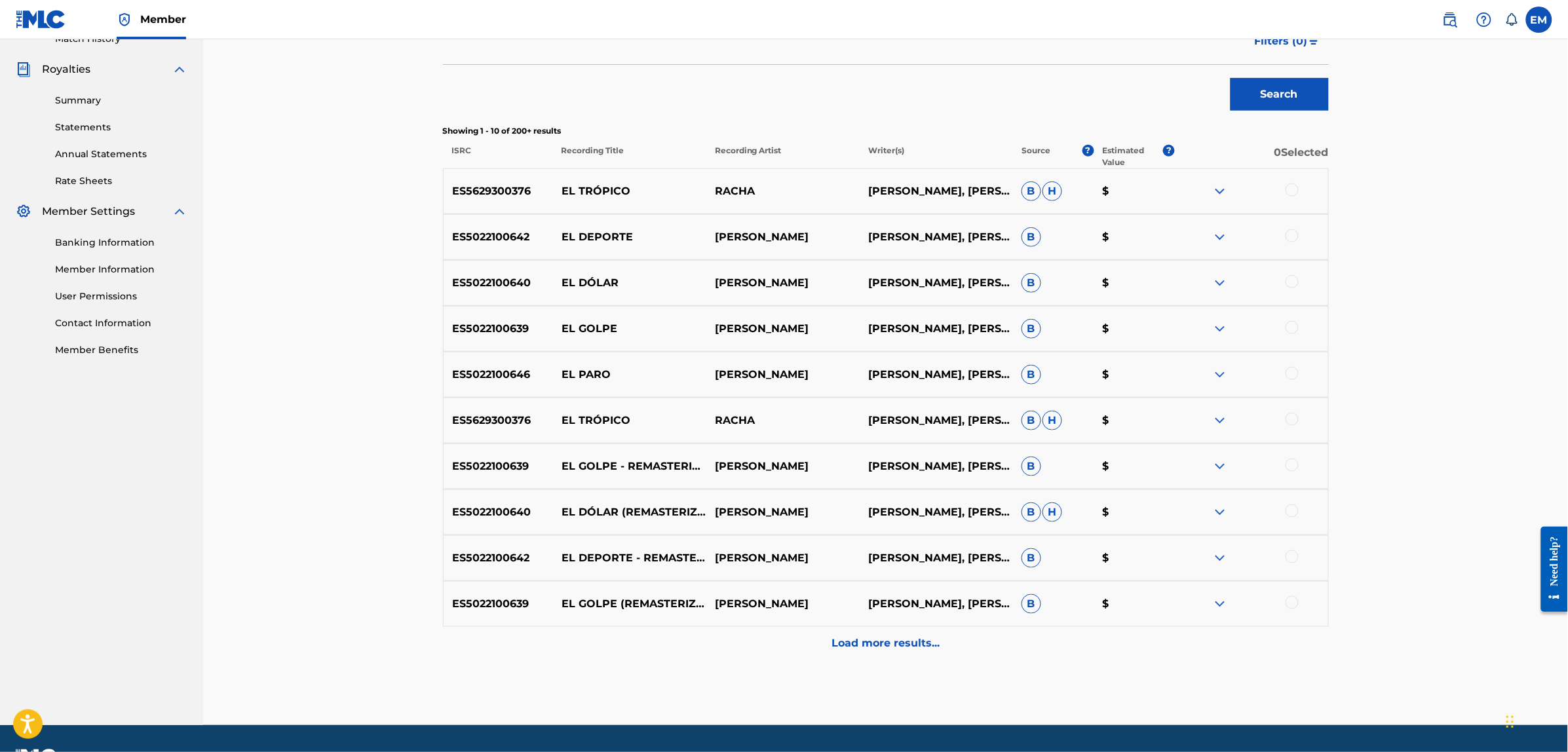
scroll to position [387, 0]
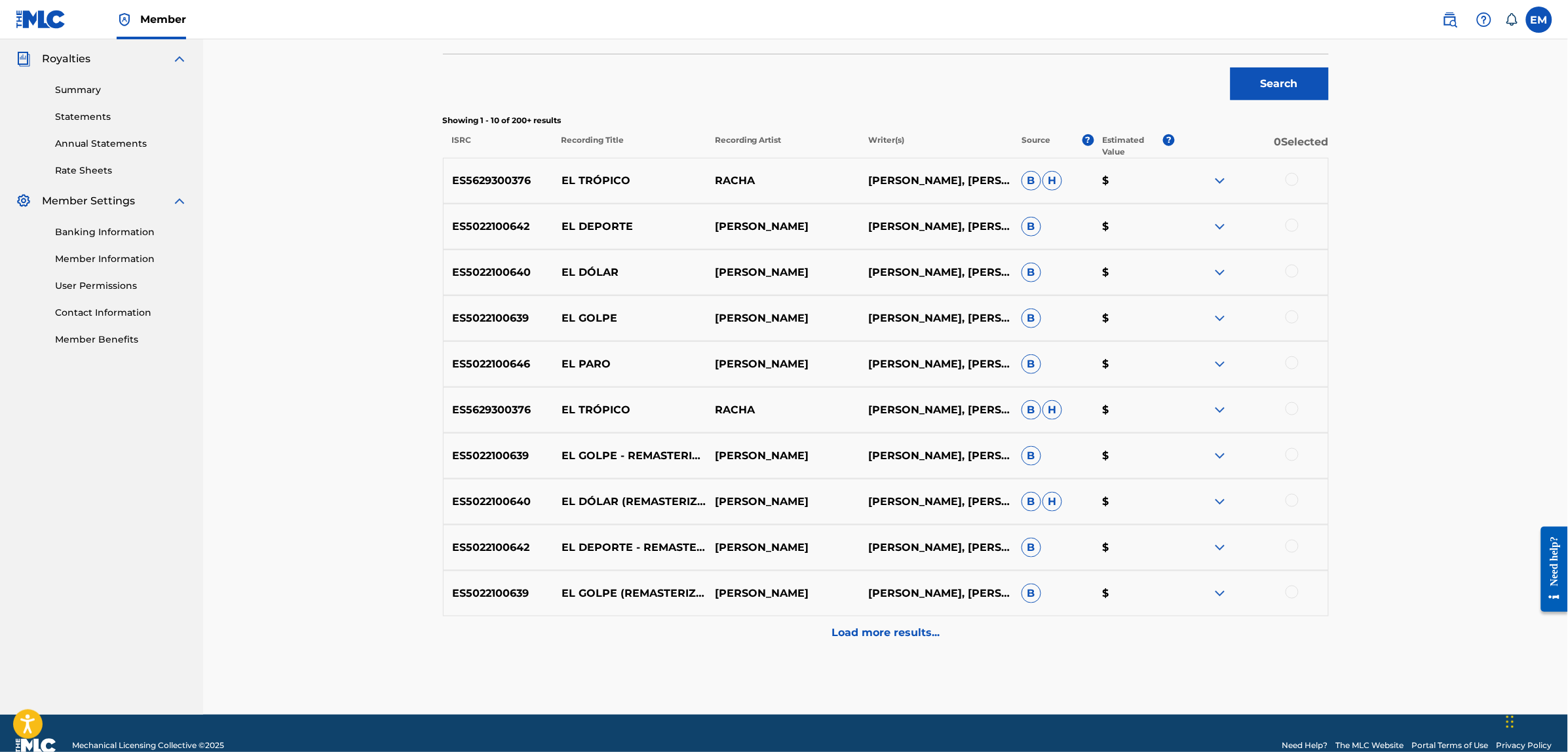
click at [1292, 318] on div at bounding box center [1292, 317] width 13 height 13
click at [909, 644] on button "Match 1 Group" at bounding box center [921, 645] width 145 height 33
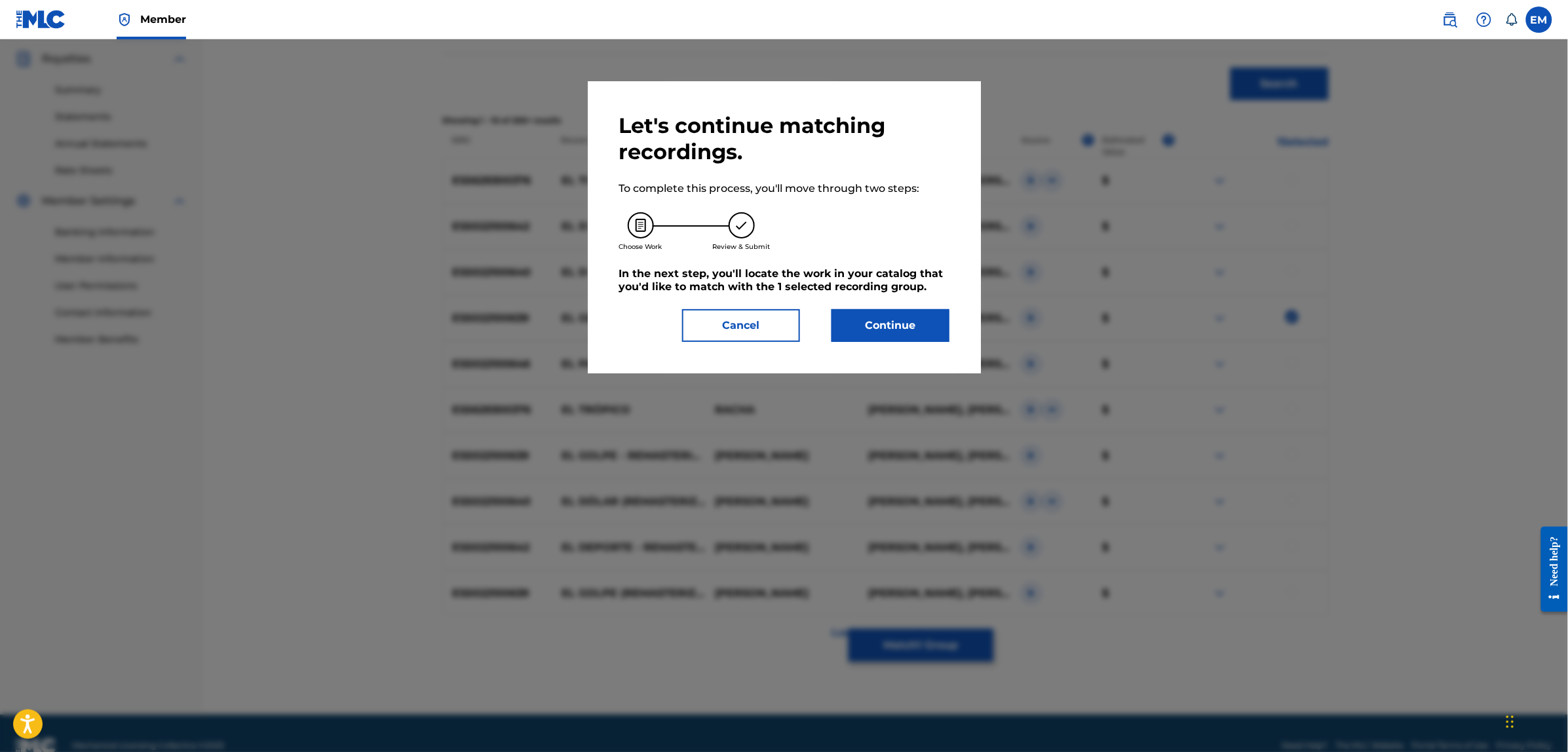
click at [874, 329] on button "Continue" at bounding box center [890, 326] width 118 height 33
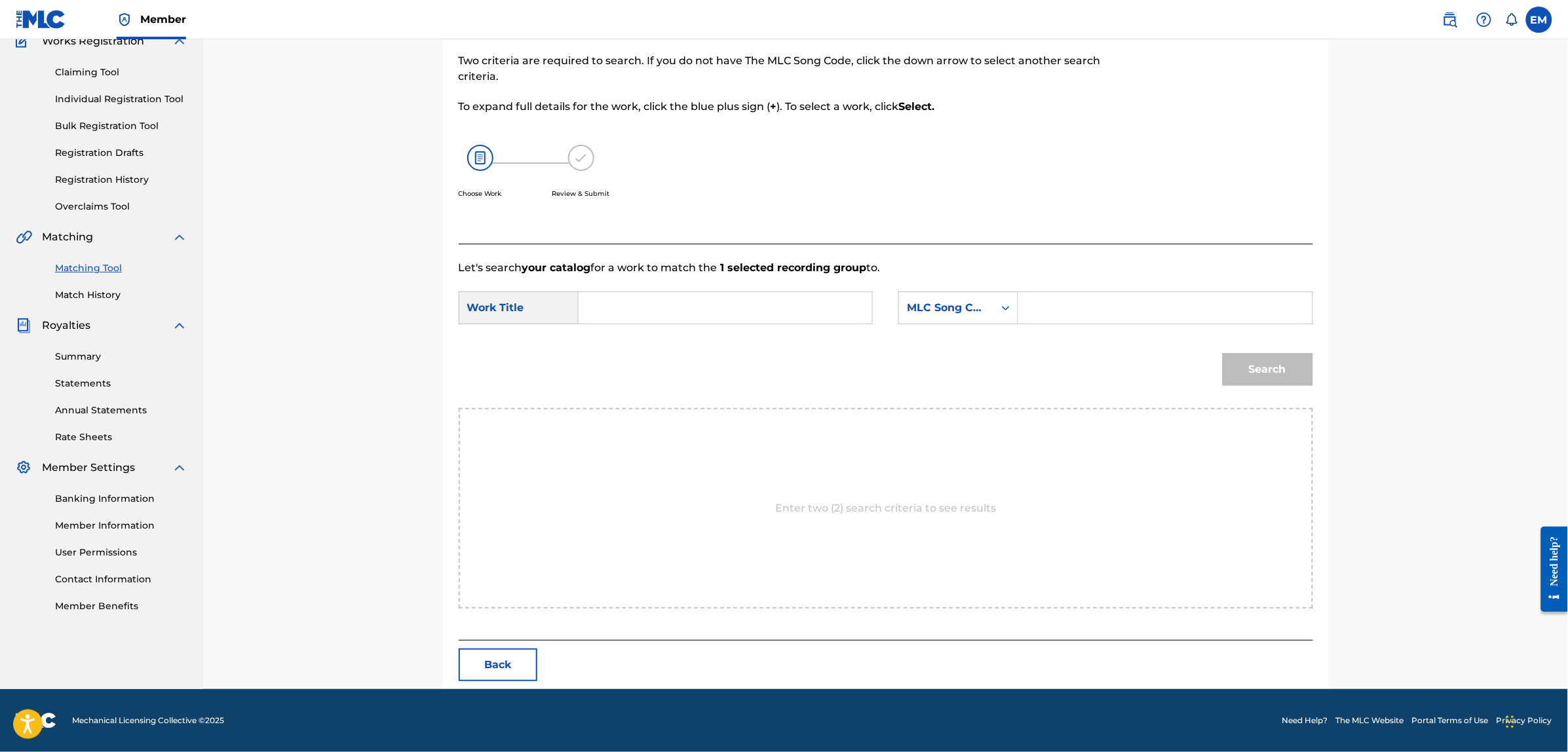
scroll to position [120, 0]
click at [800, 302] on input "Search Form" at bounding box center [725, 309] width 271 height 32
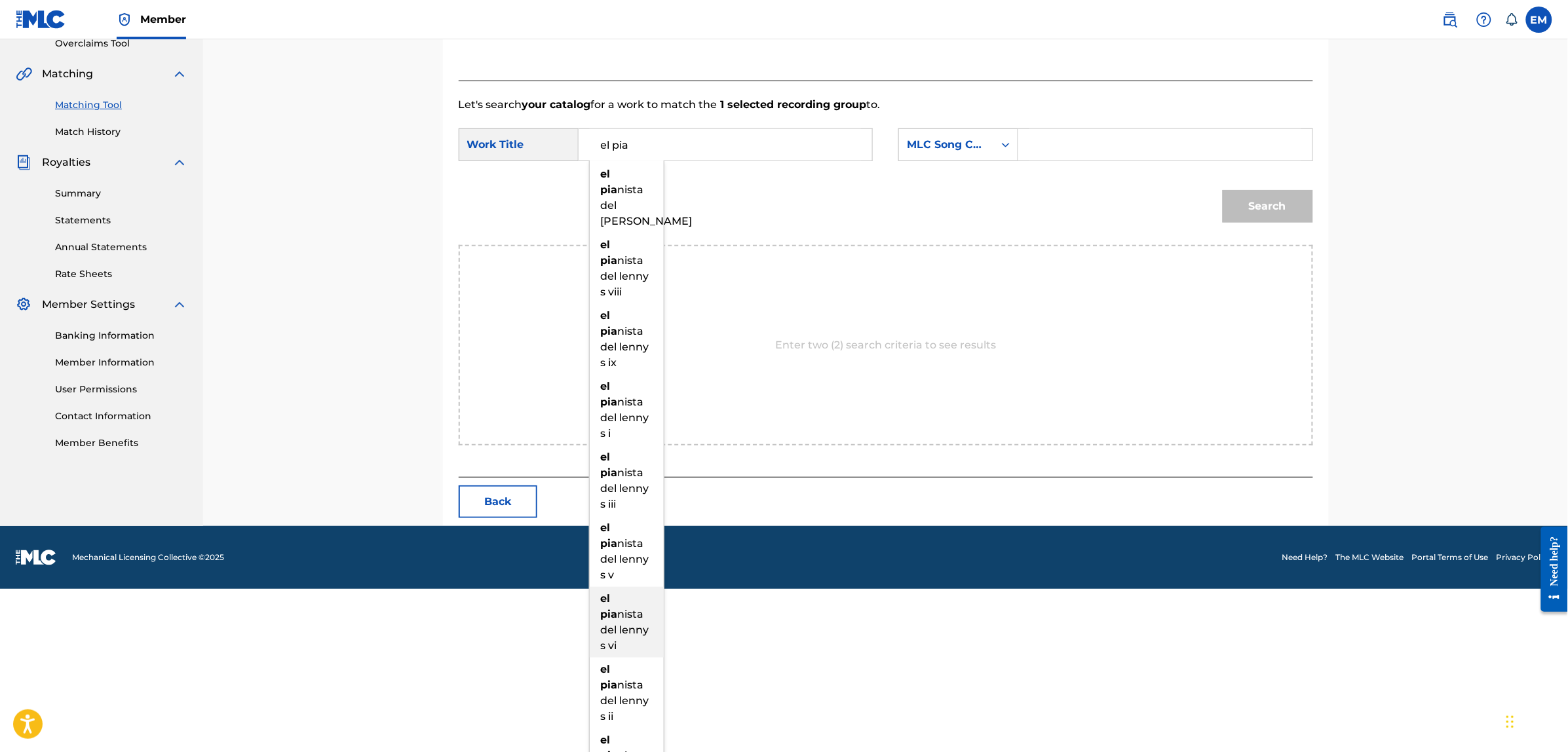
click at [632, 607] on div "el [PERSON_NAME] del lenny s vi" at bounding box center [626, 622] width 74 height 71
type input "el pianista del [PERSON_NAME]"
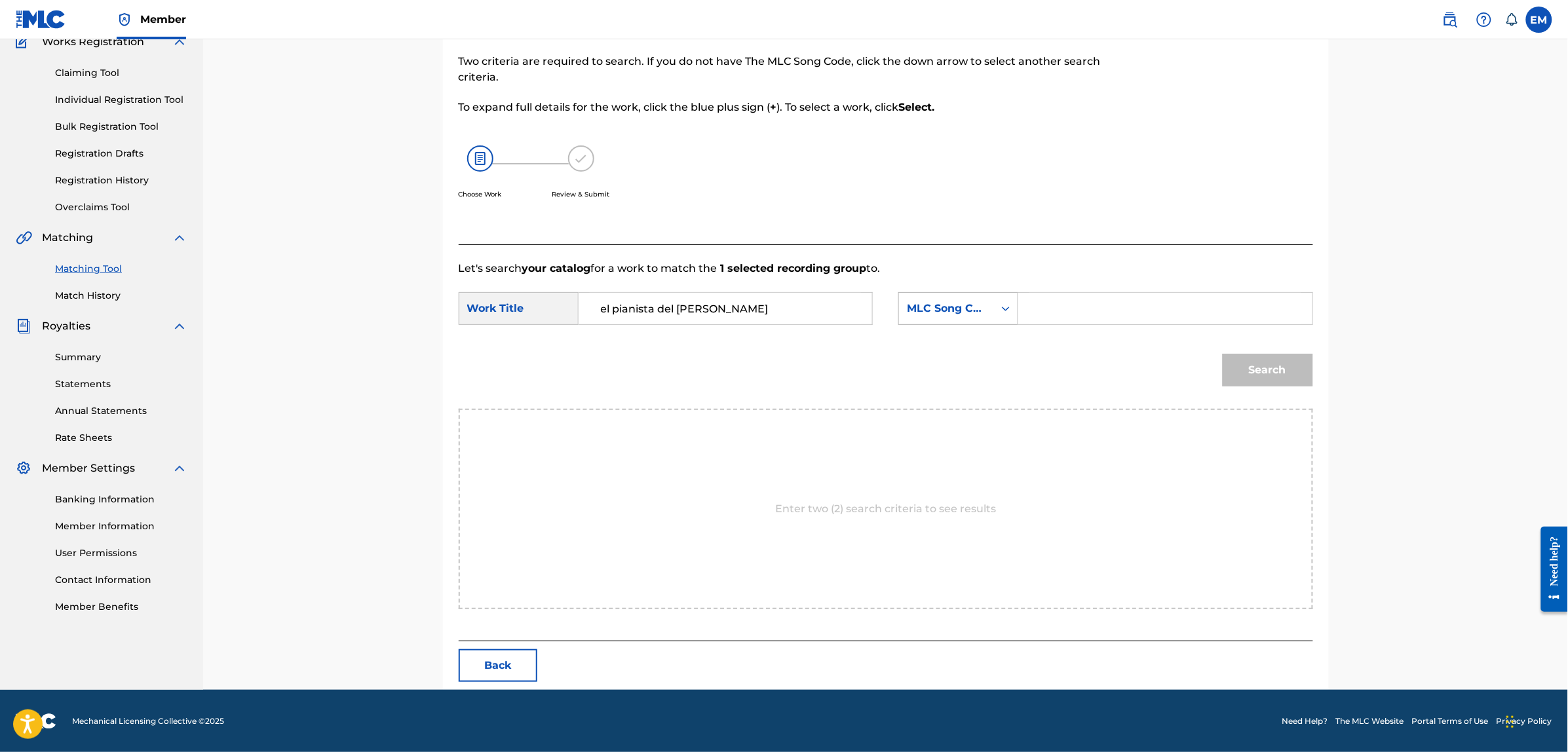
click at [995, 308] on div "Search Form" at bounding box center [1005, 308] width 24 height 24
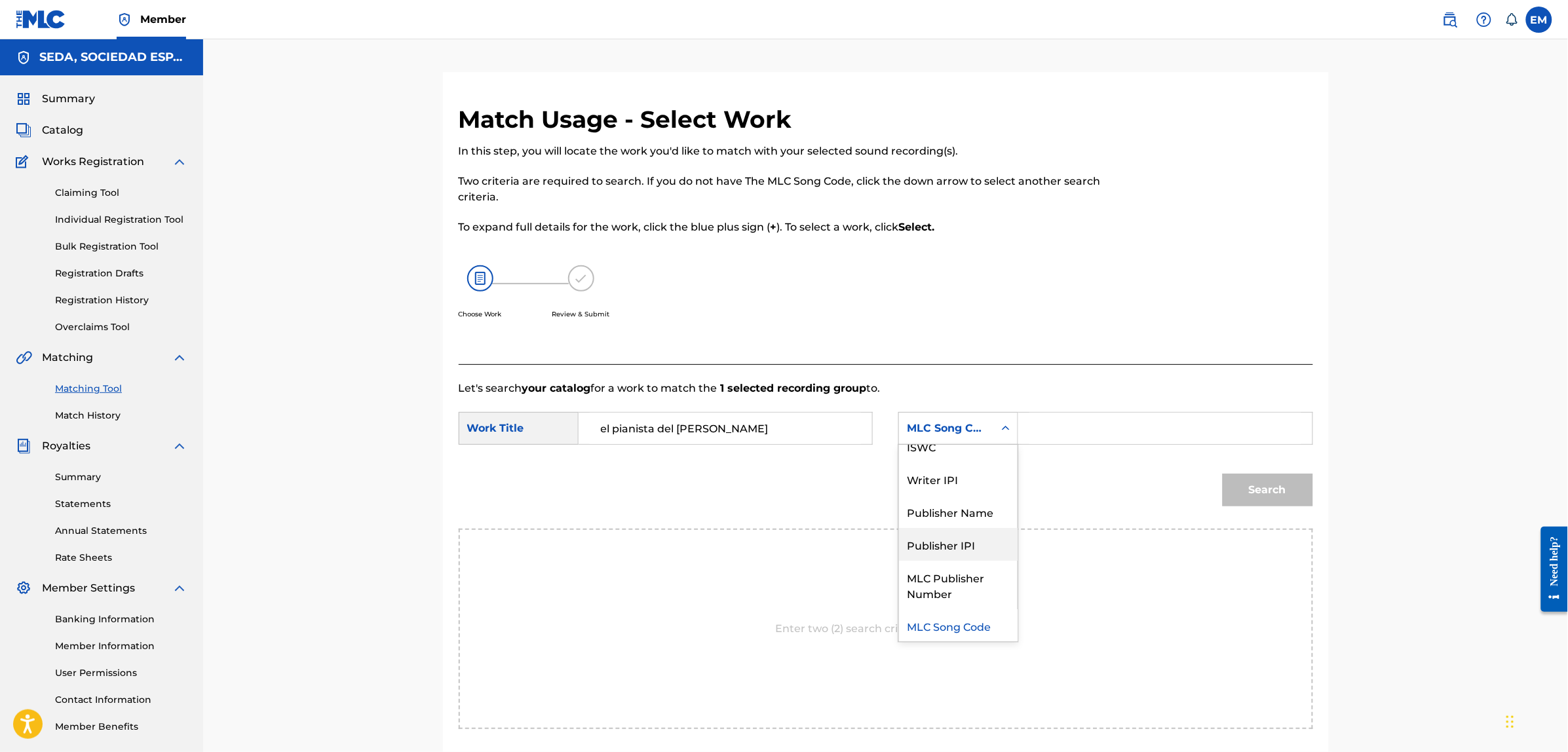
scroll to position [0, 0]
click at [958, 453] on div "Writer Name" at bounding box center [957, 461] width 118 height 33
click at [1078, 428] on input "Search Form" at bounding box center [1165, 428] width 271 height 32
paste input "[PERSON_NAME]"
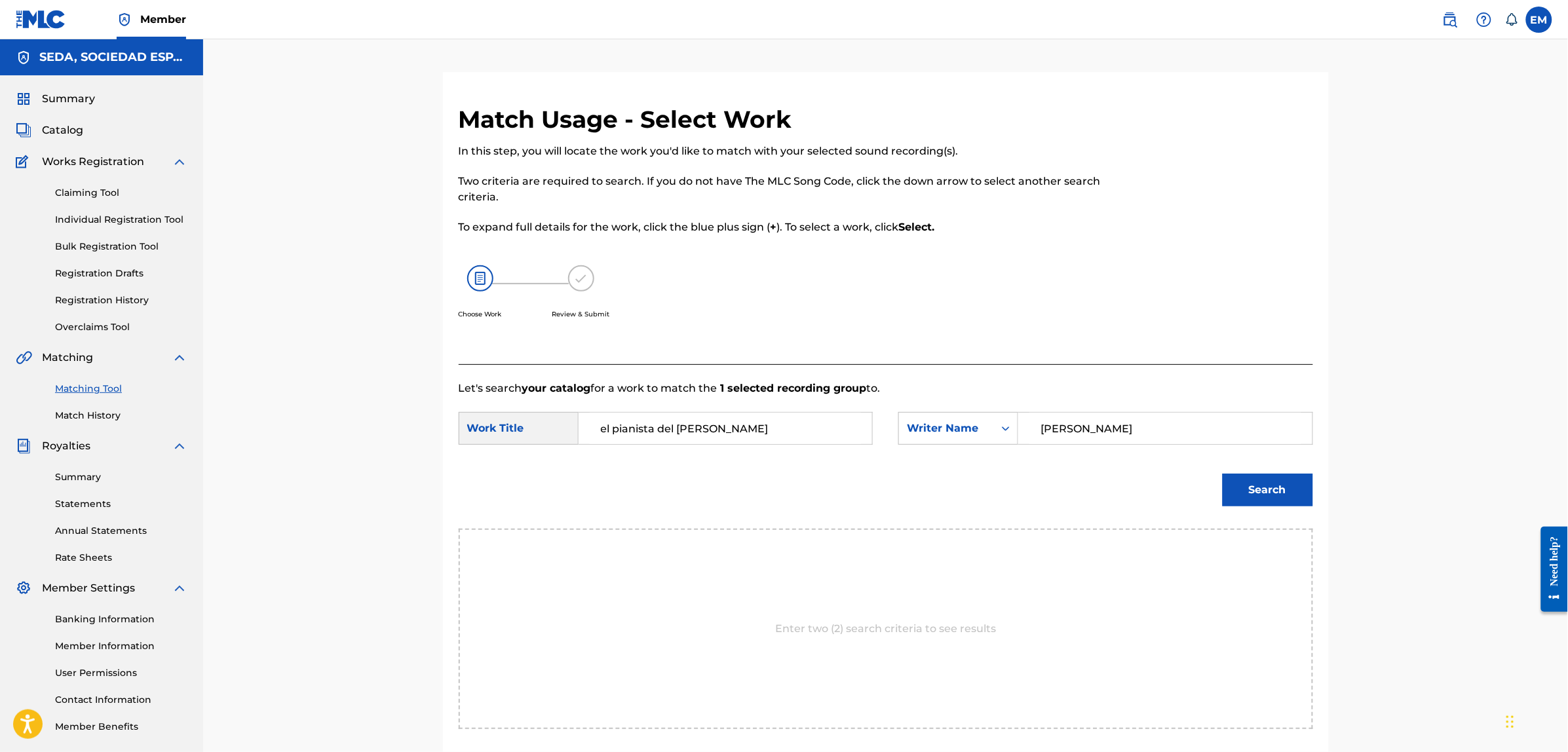
type input "[PERSON_NAME]"
click at [1223, 473] on button "Search" at bounding box center [1268, 490] width 90 height 33
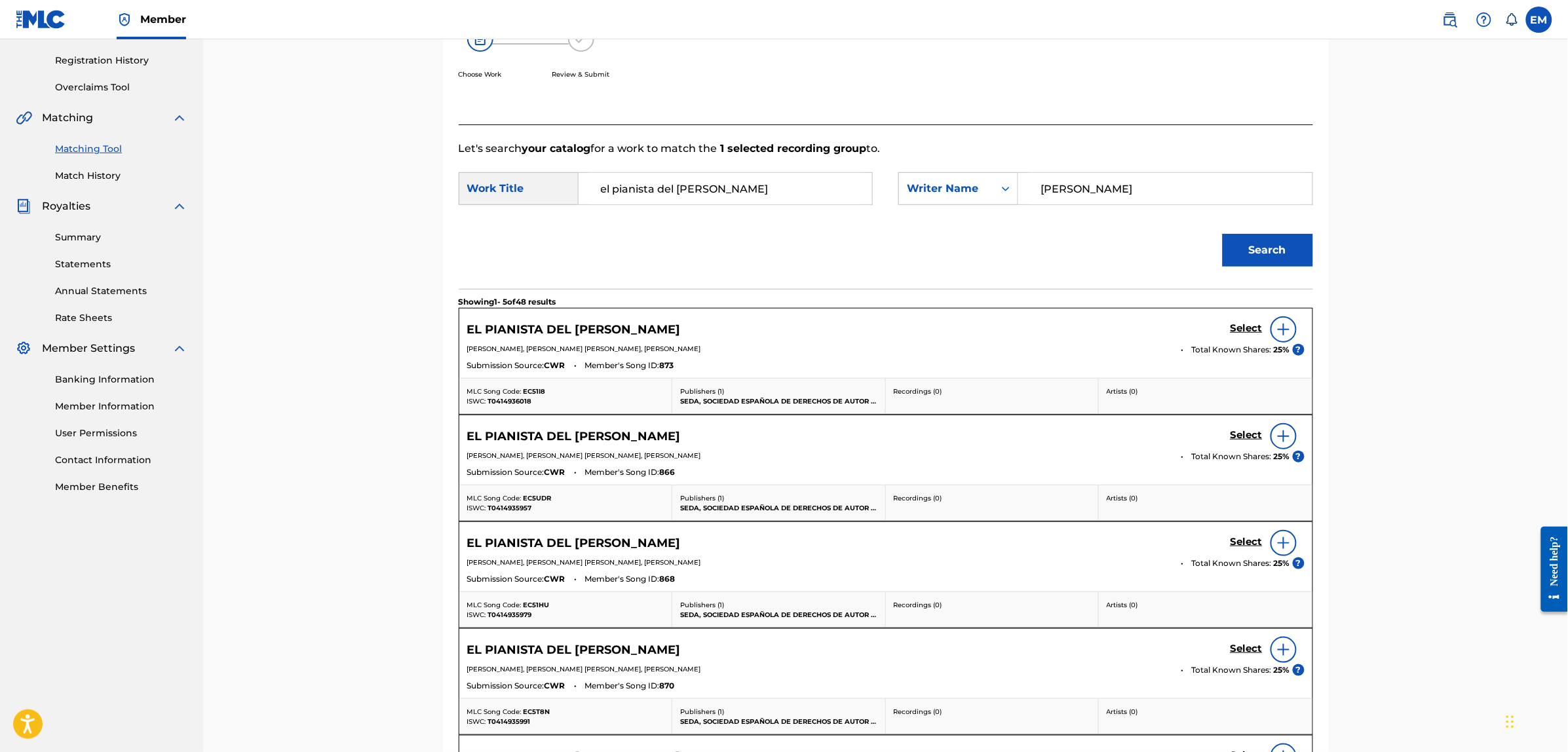
scroll to position [246, 0]
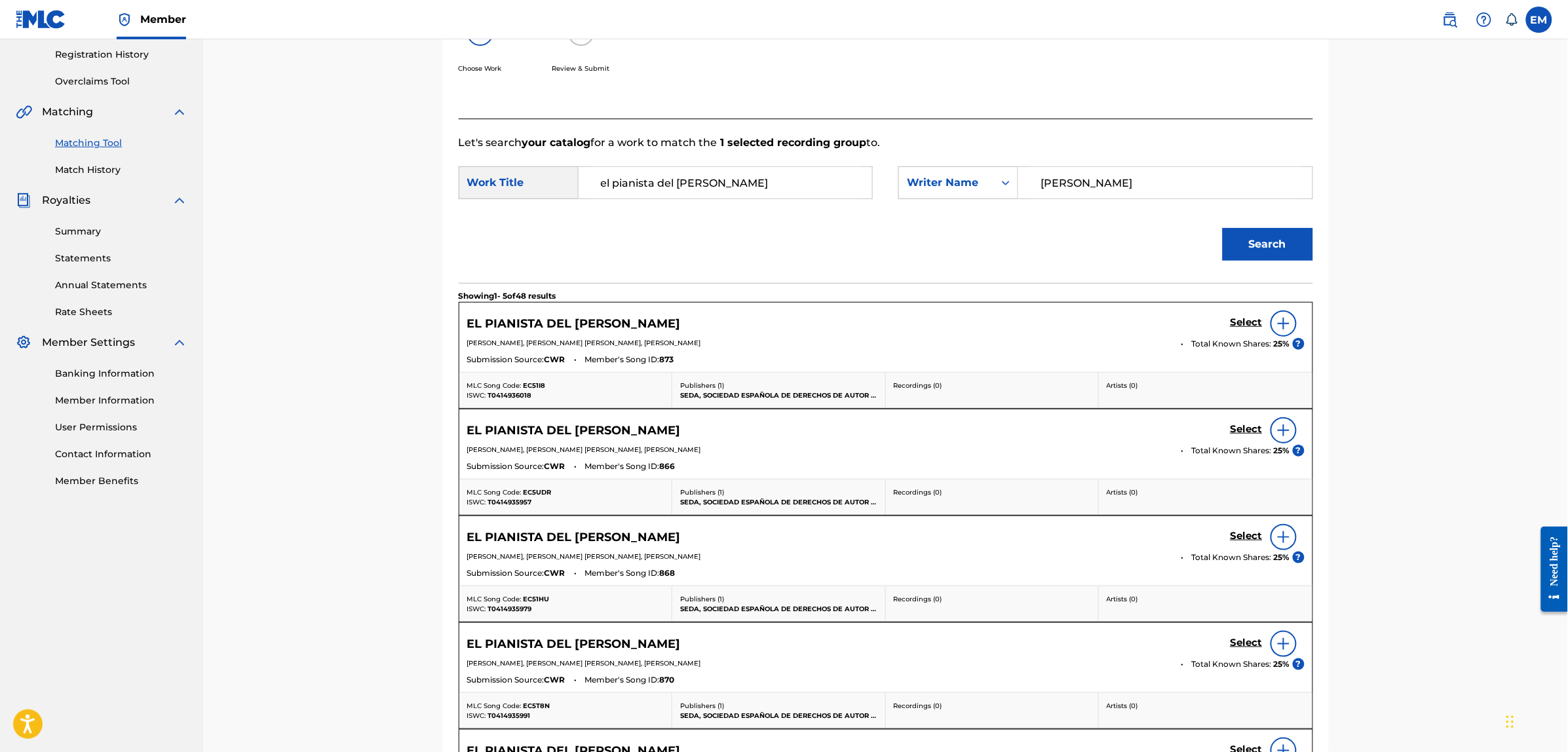
click at [1279, 316] on div at bounding box center [1283, 323] width 27 height 26
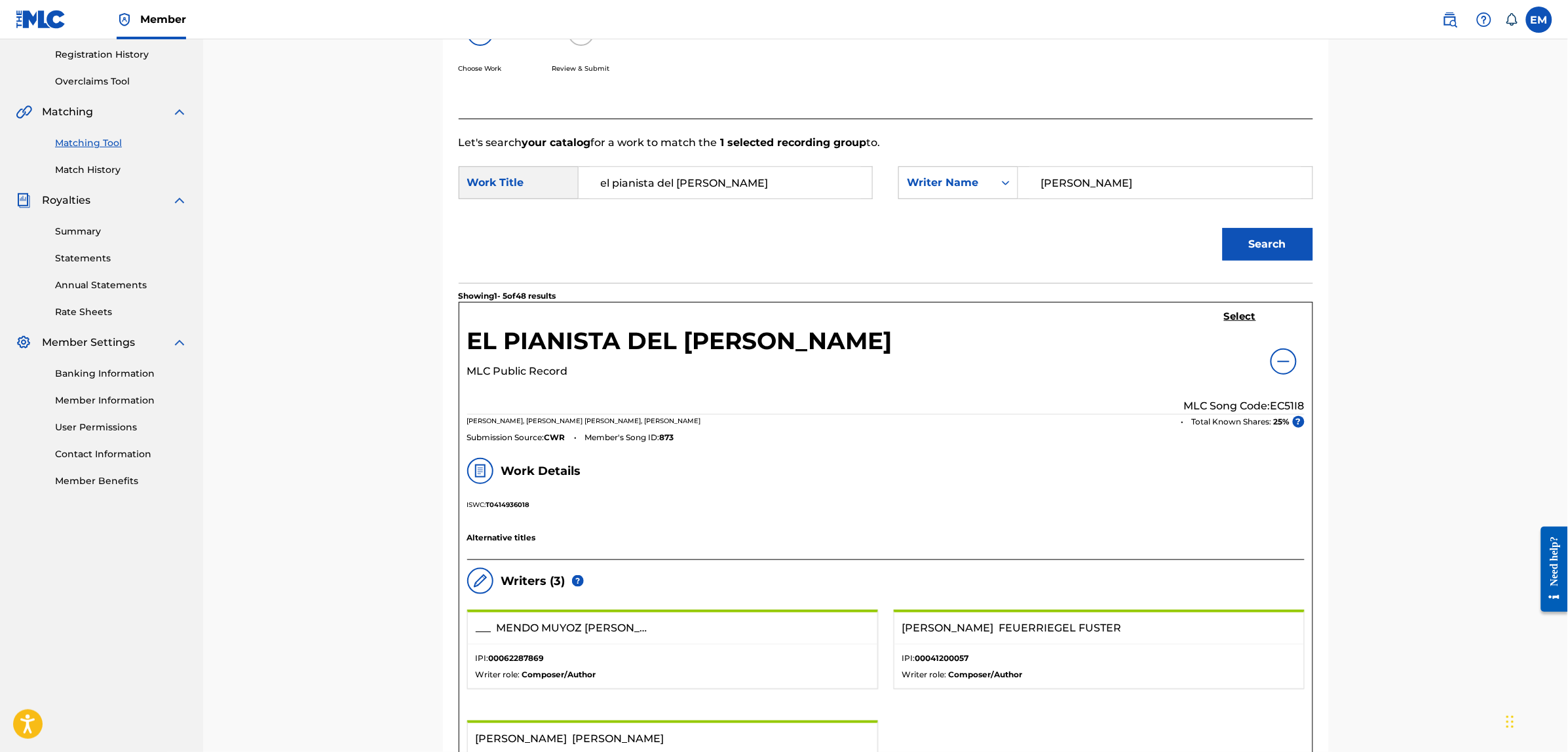
click at [1245, 319] on h5 "Select" at bounding box center [1240, 316] width 32 height 12
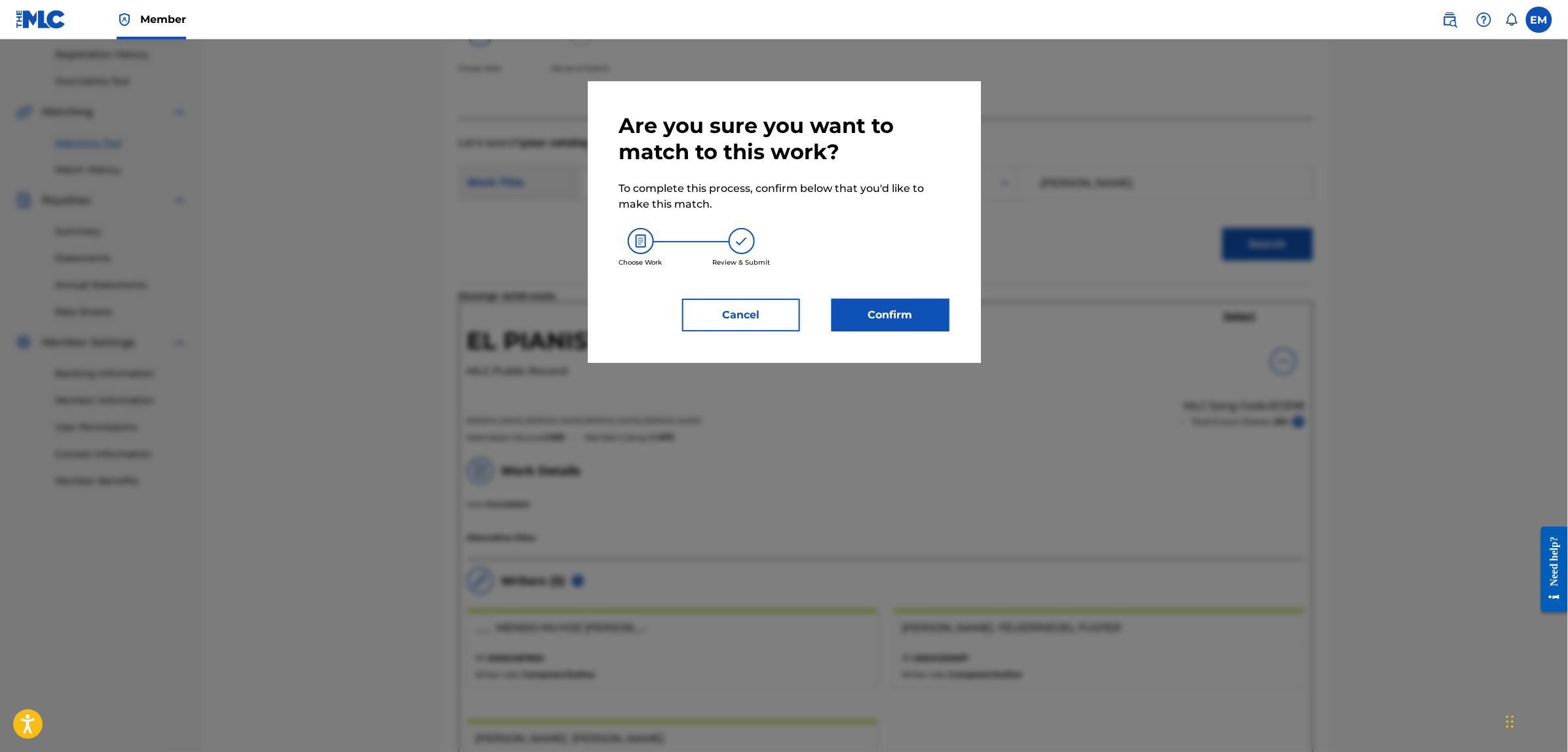
click at [897, 308] on button "Confirm" at bounding box center [890, 315] width 118 height 33
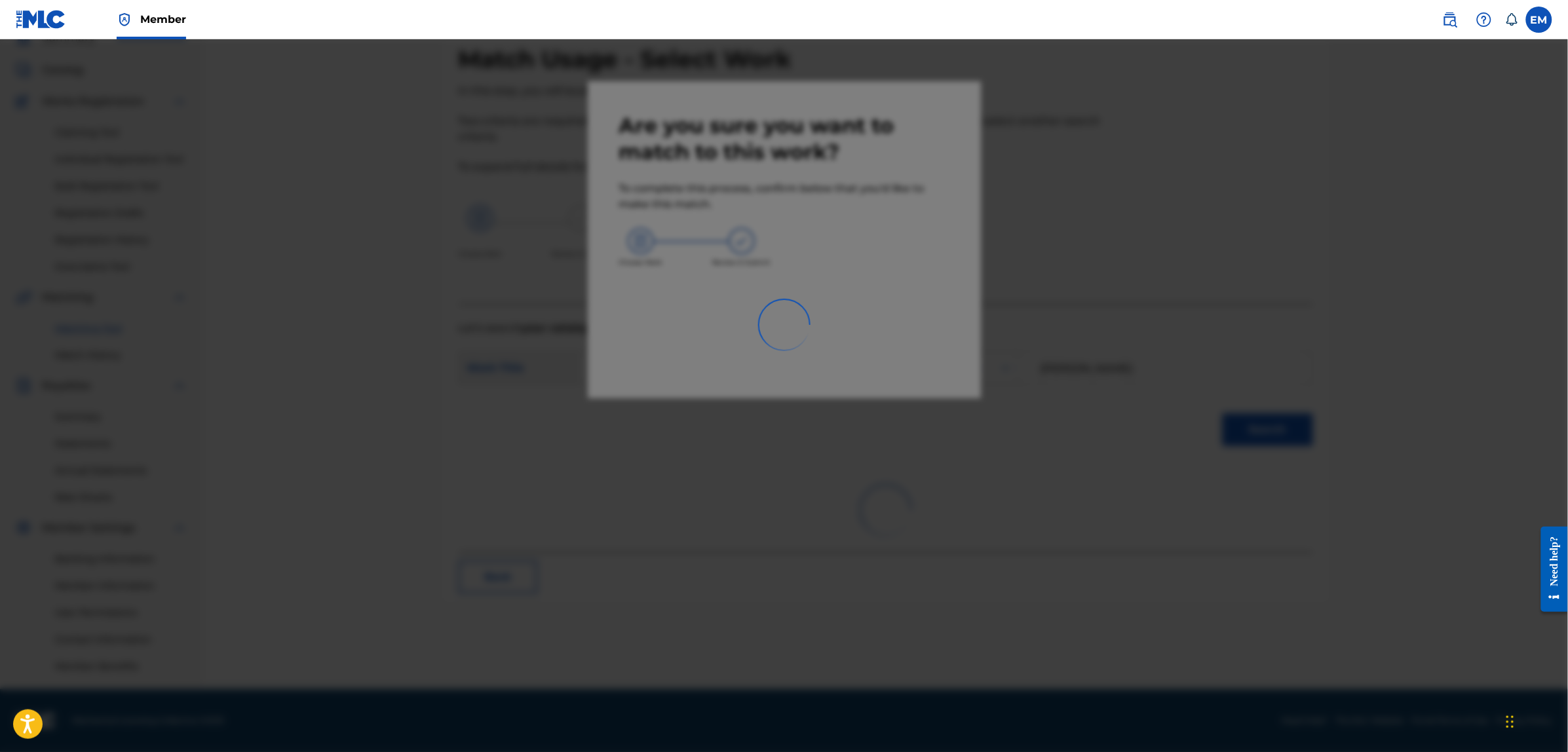
scroll to position [59, 0]
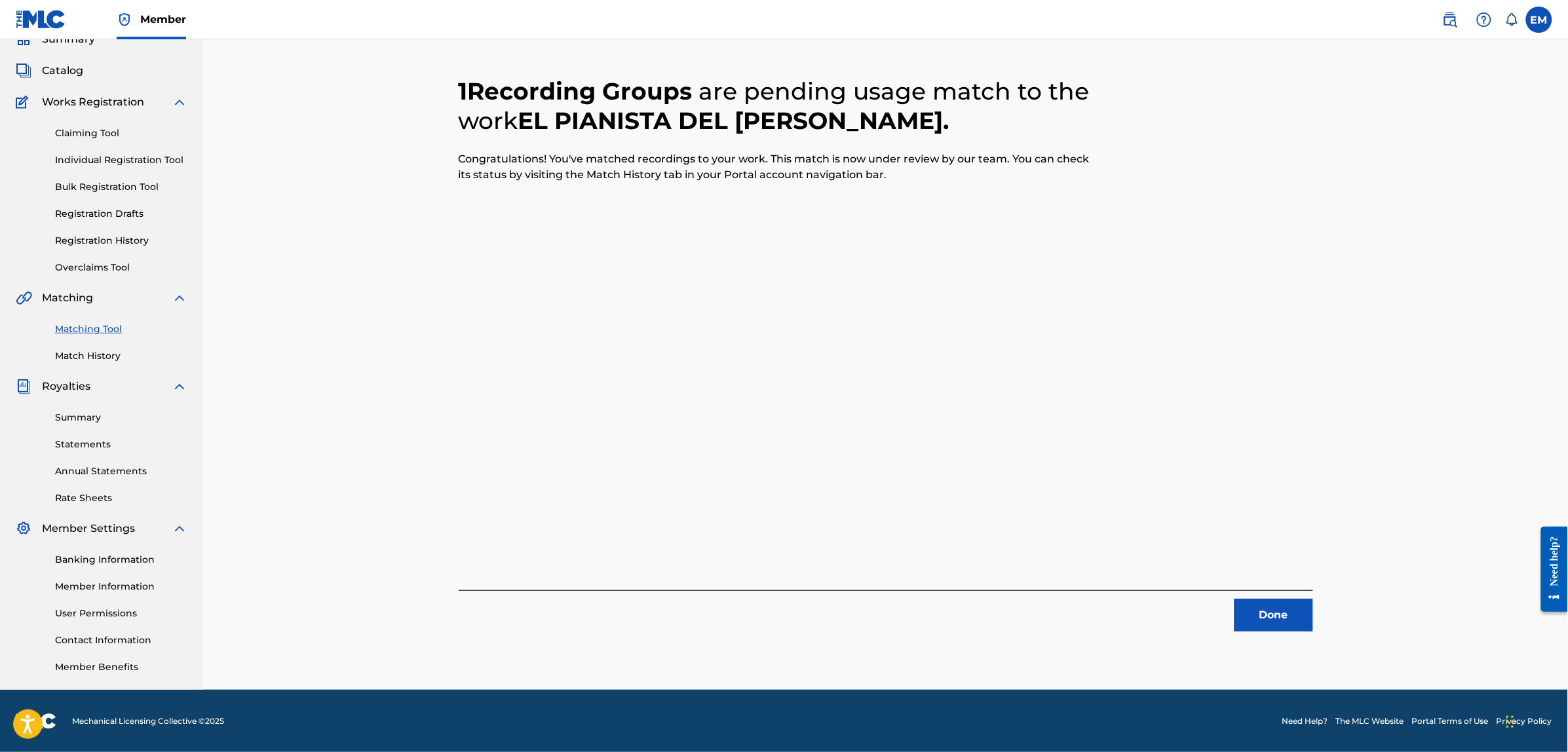
click at [1259, 612] on button "Done" at bounding box center [1273, 615] width 79 height 33
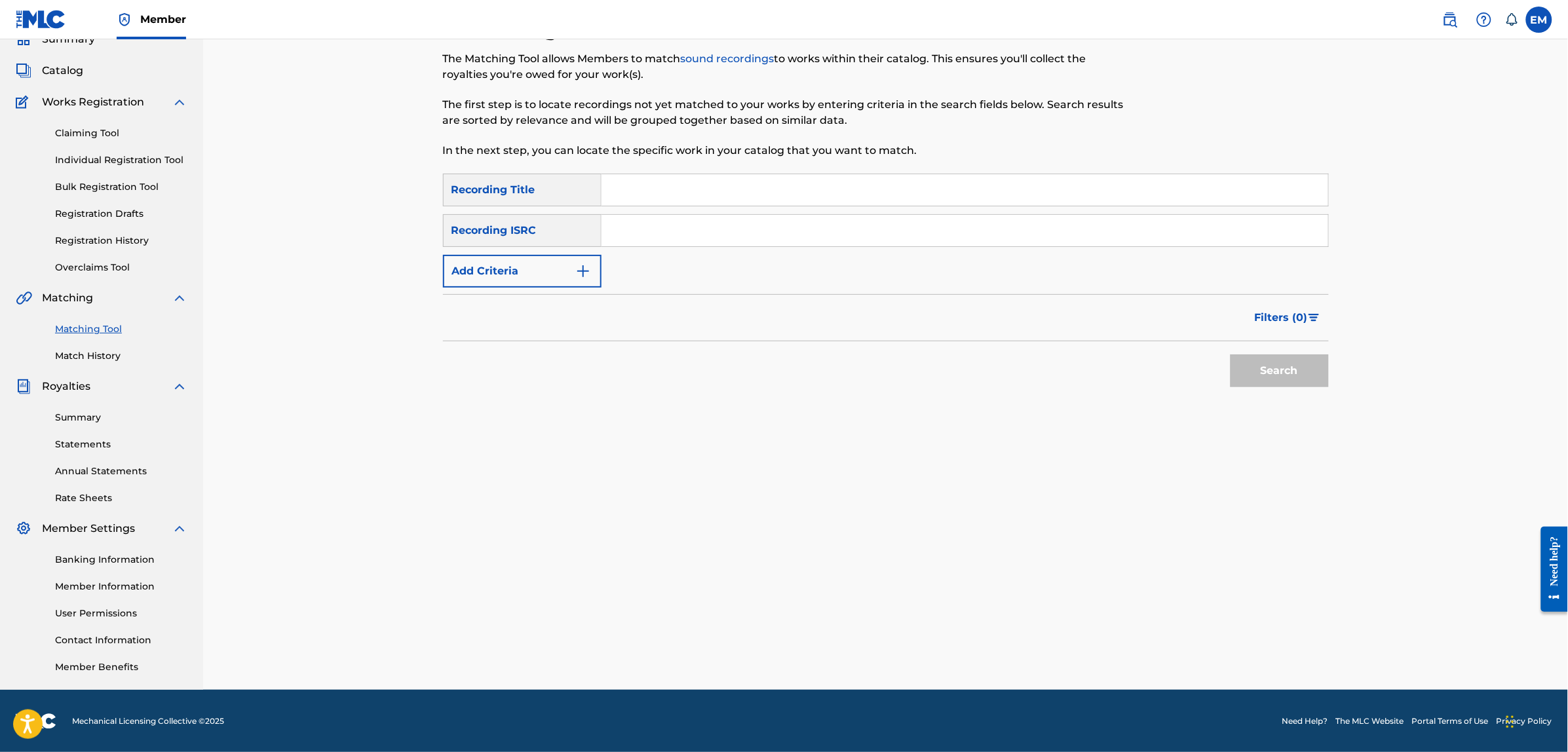
click at [672, 185] on input "Search Form" at bounding box center [965, 190] width 727 height 32
type input "el productor"
click at [559, 266] on button "Add Criteria" at bounding box center [522, 271] width 158 height 33
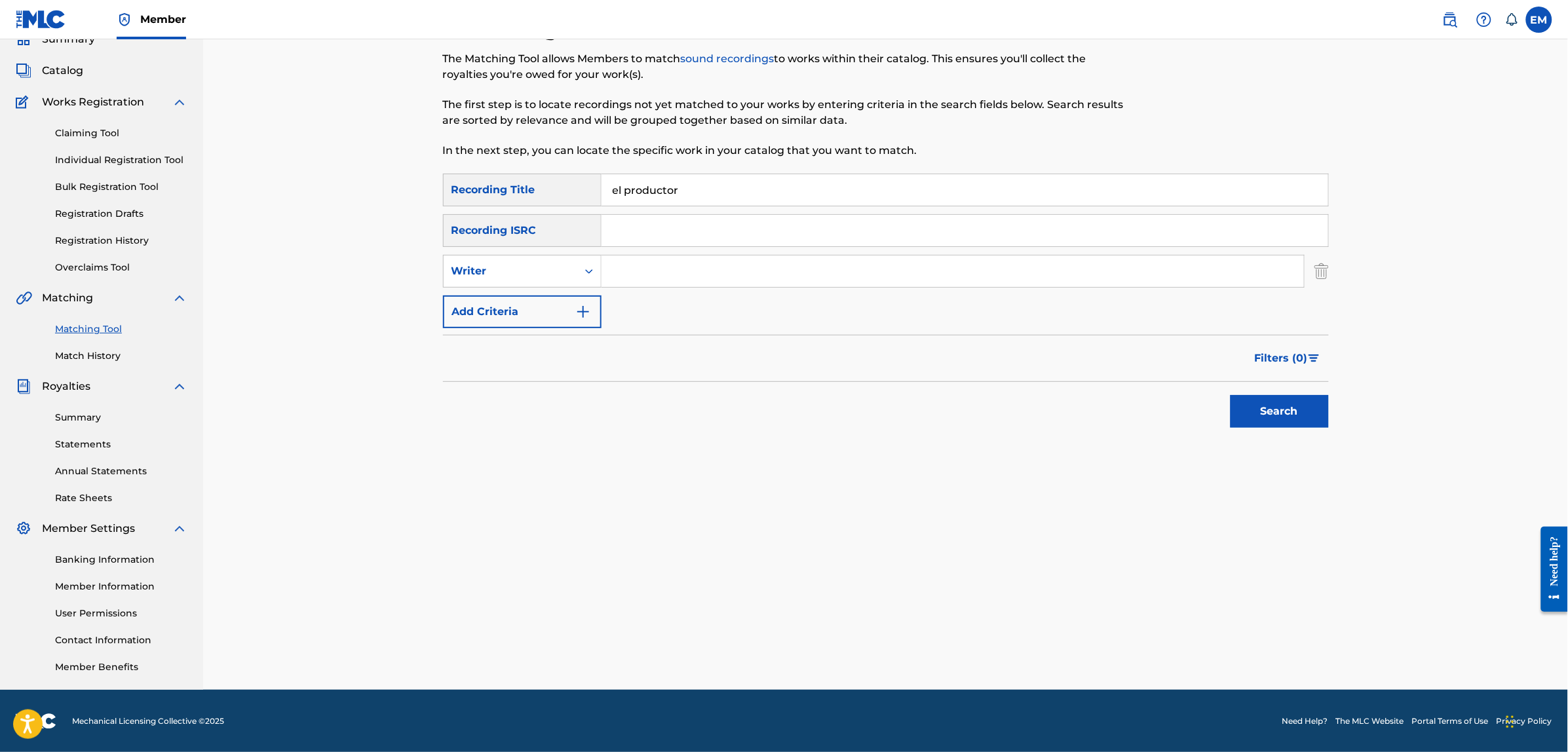
click at [654, 264] on input "Search Form" at bounding box center [952, 271] width 702 height 32
type input "[PERSON_NAME]"
click at [1230, 395] on button "Search" at bounding box center [1279, 411] width 98 height 33
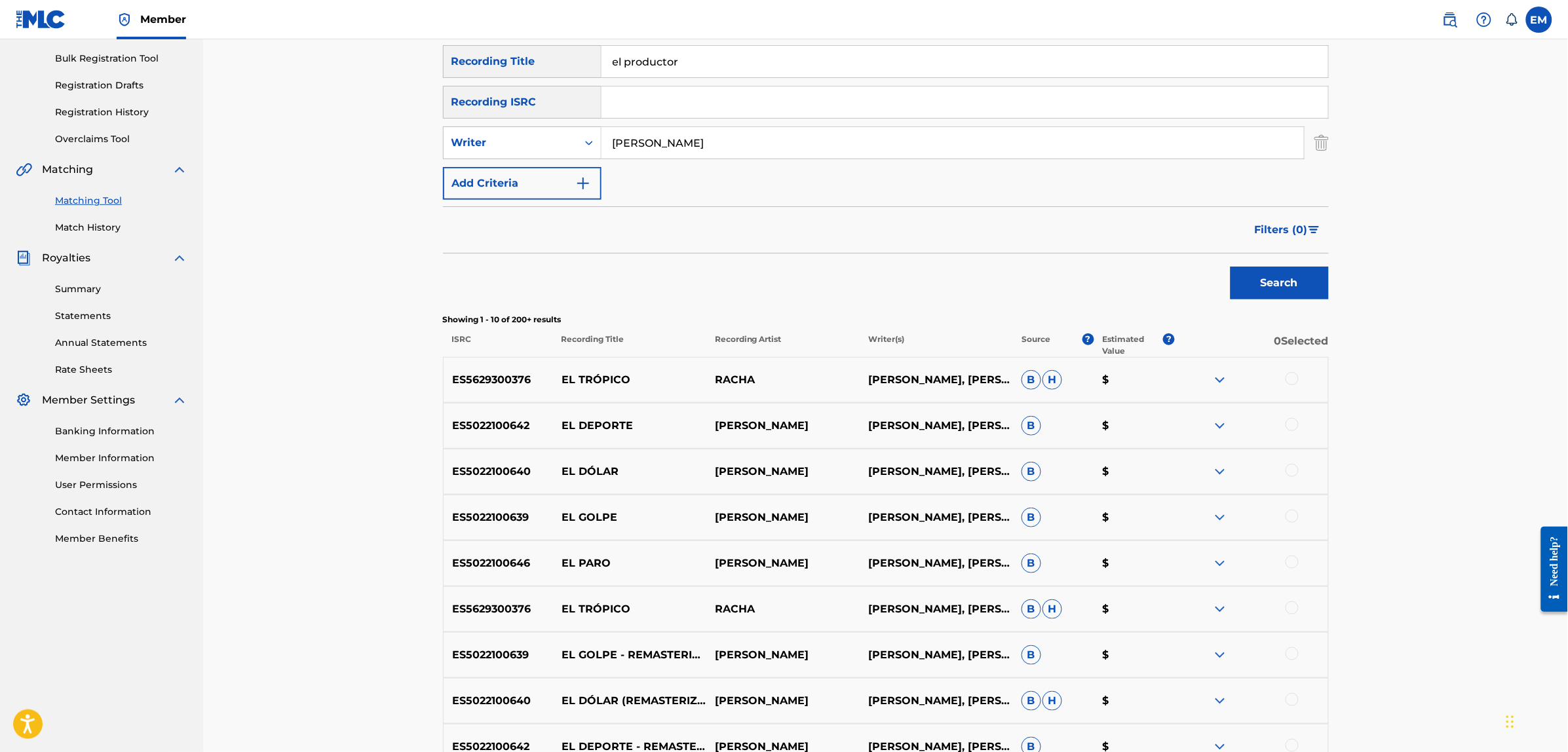
scroll to position [413, 0]
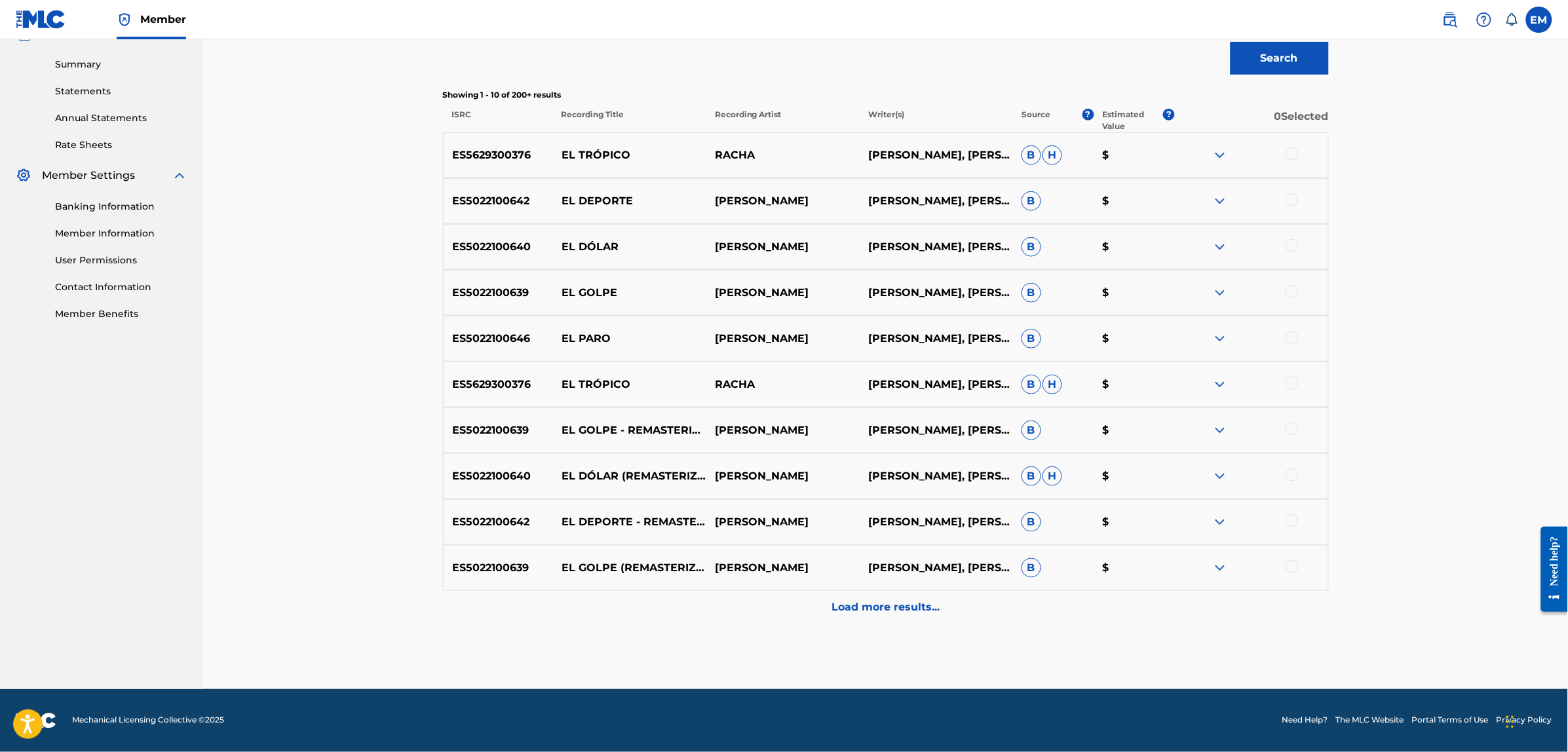
click at [1289, 247] on div at bounding box center [1292, 246] width 13 height 13
click at [912, 642] on button "Match 1 Group" at bounding box center [921, 645] width 145 height 33
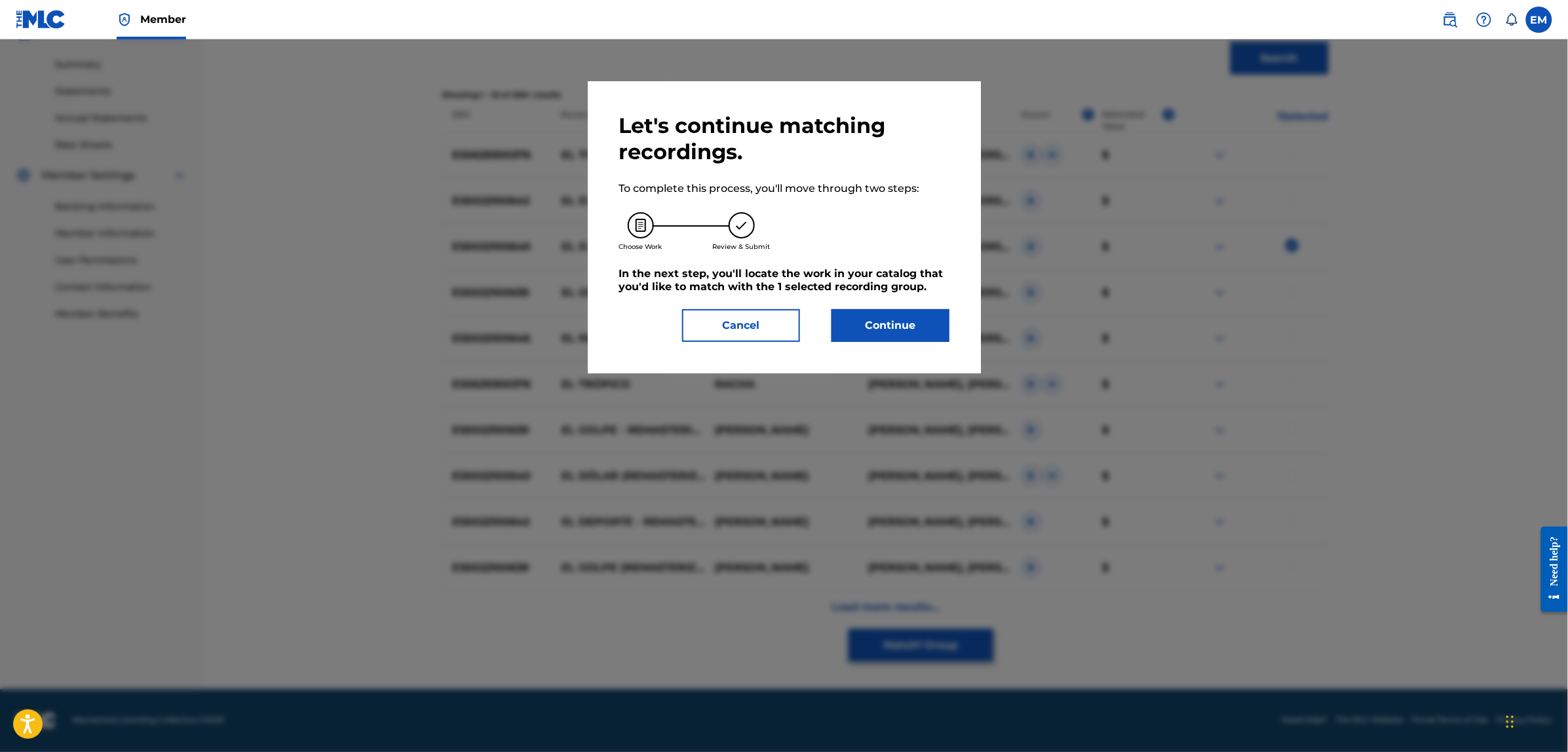
click at [875, 324] on button "Continue" at bounding box center [890, 326] width 118 height 33
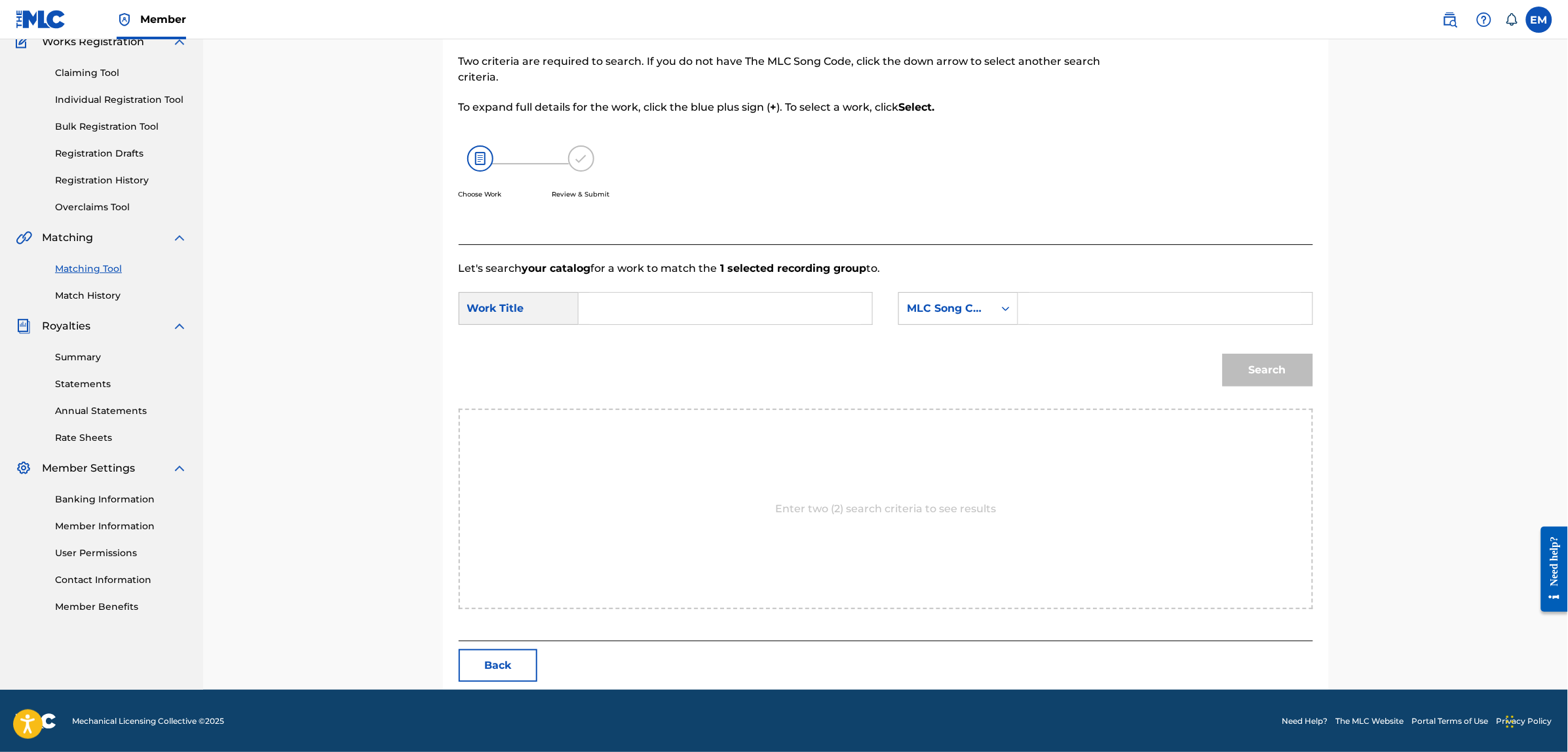
click at [736, 317] on input "Search Form" at bounding box center [725, 309] width 271 height 32
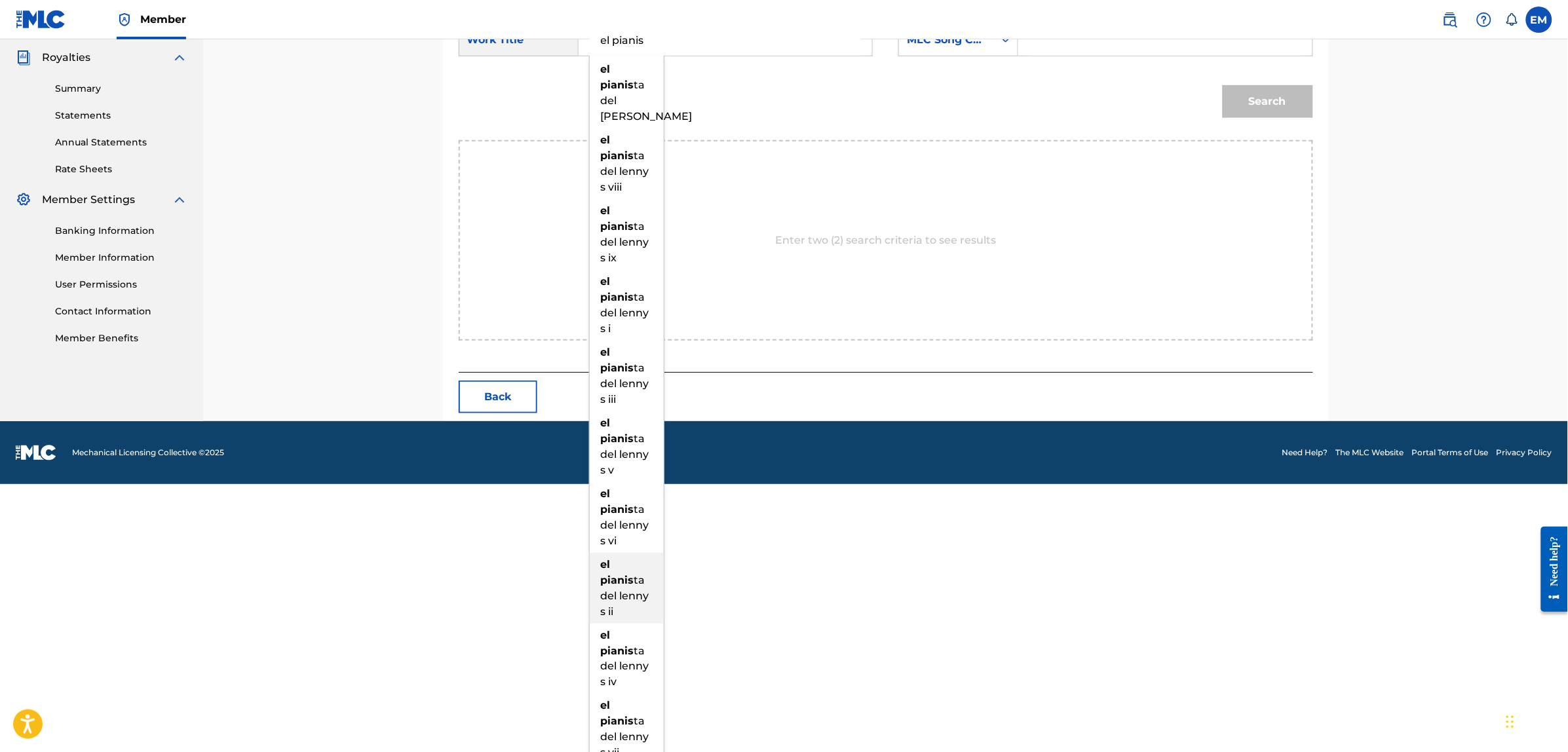
scroll to position [400, 0]
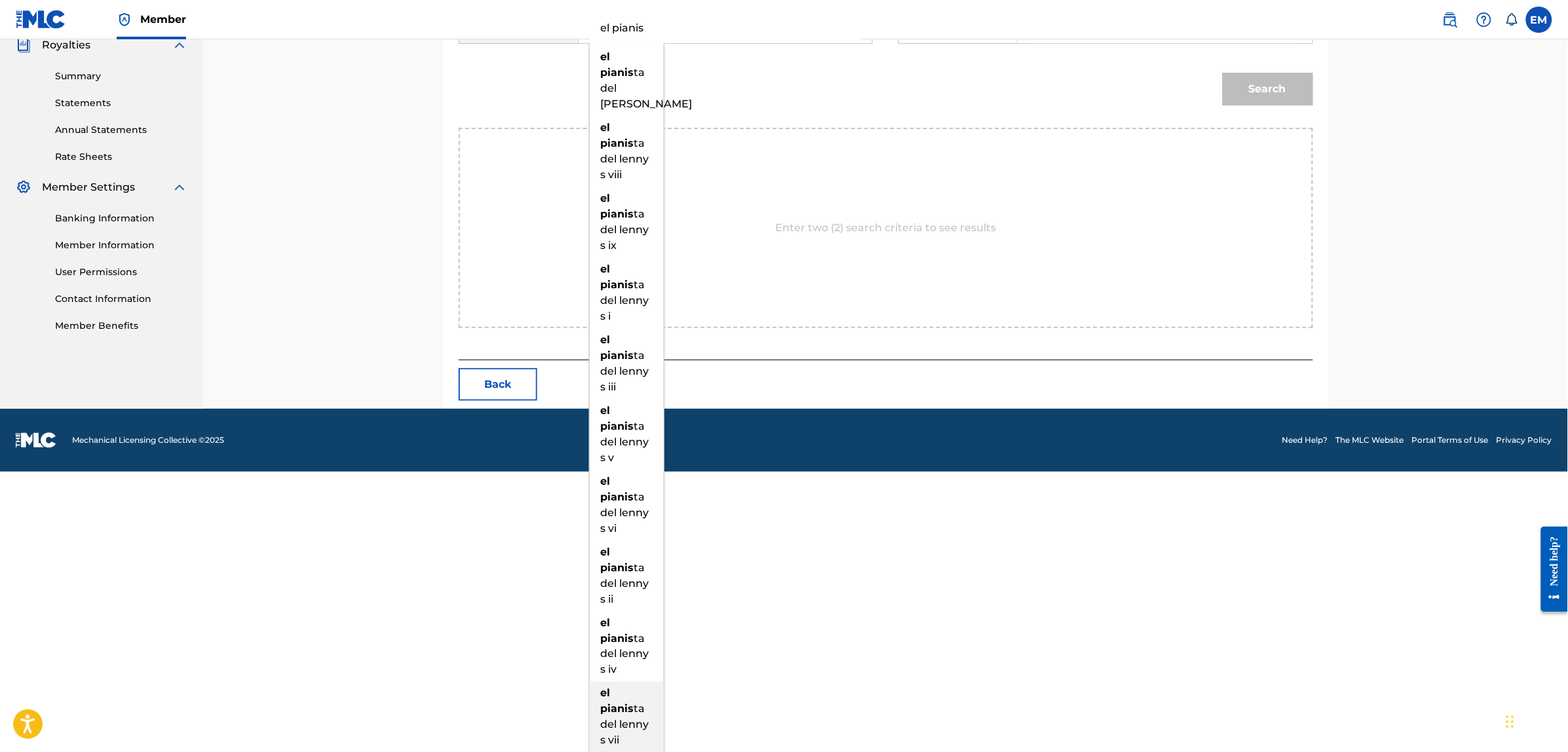
click at [626, 724] on span "ta del lenny s vii" at bounding box center [625, 724] width 49 height 44
type input "el pianista del [PERSON_NAME]"
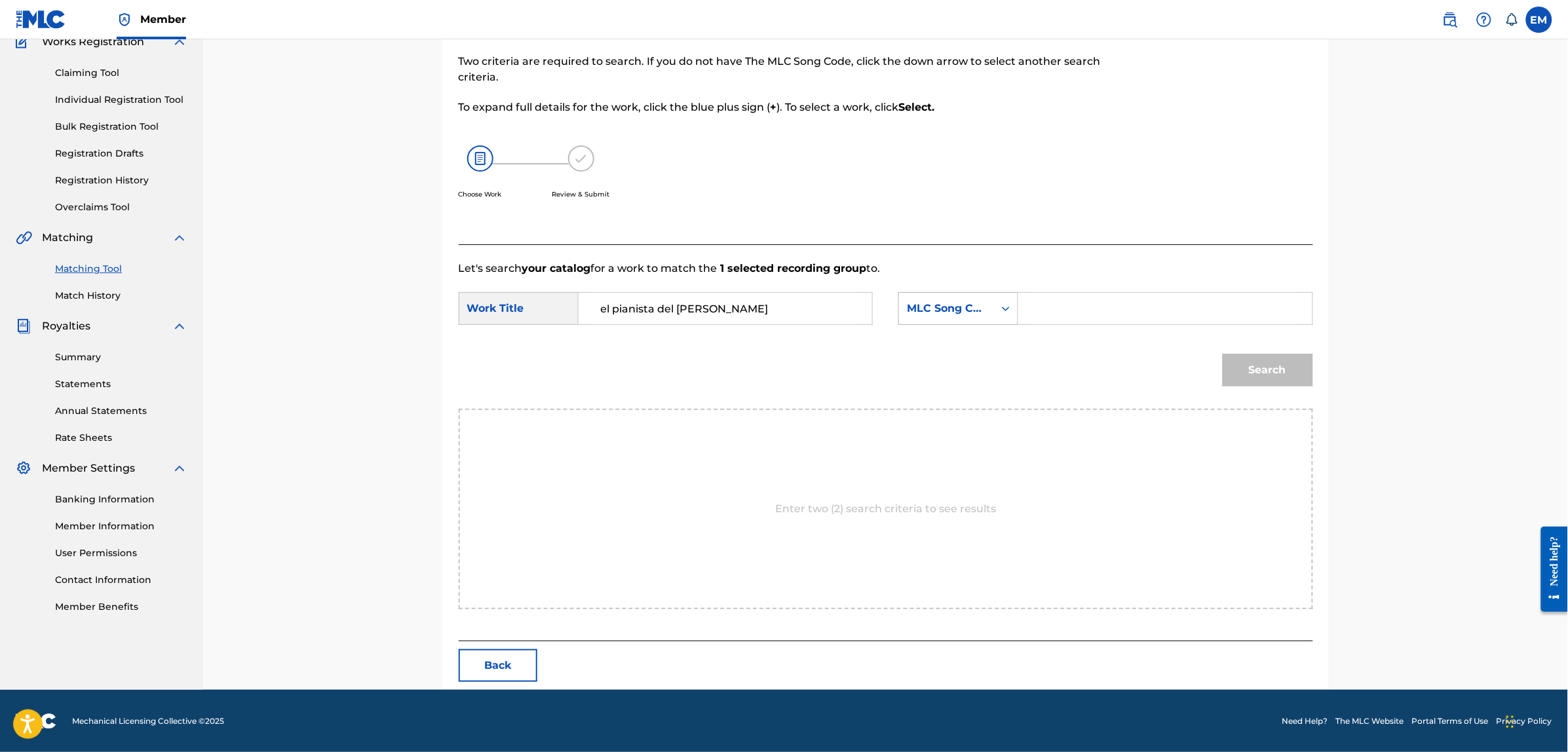
click at [955, 305] on div "MLC Song Code" at bounding box center [946, 309] width 80 height 16
click at [948, 336] on div "Writer Name" at bounding box center [957, 341] width 118 height 33
click at [1037, 303] on input "Search Form" at bounding box center [1165, 309] width 271 height 32
type input "b"
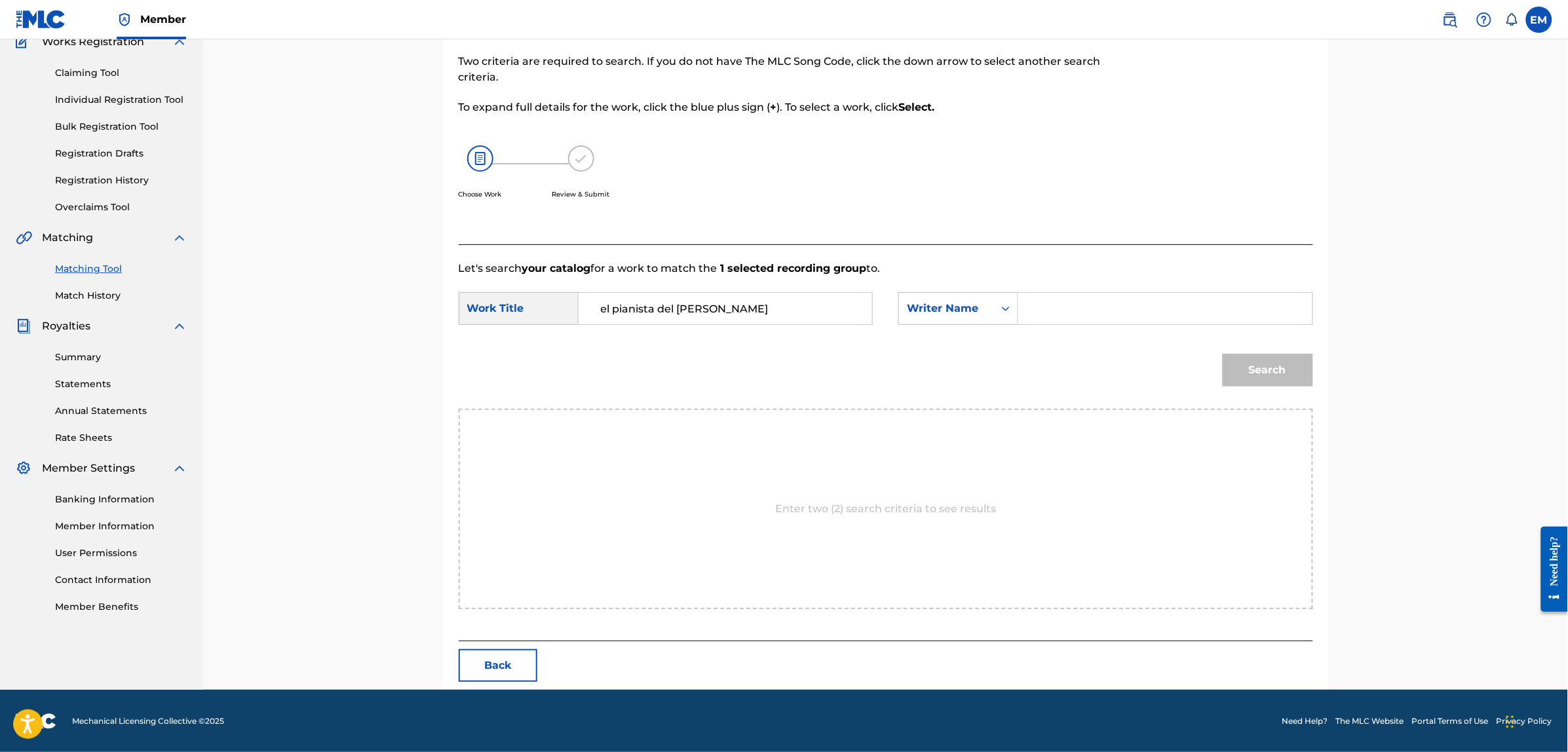
paste input "[PERSON_NAME]"
type input "[PERSON_NAME]"
click at [1223, 354] on button "Search" at bounding box center [1268, 370] width 90 height 33
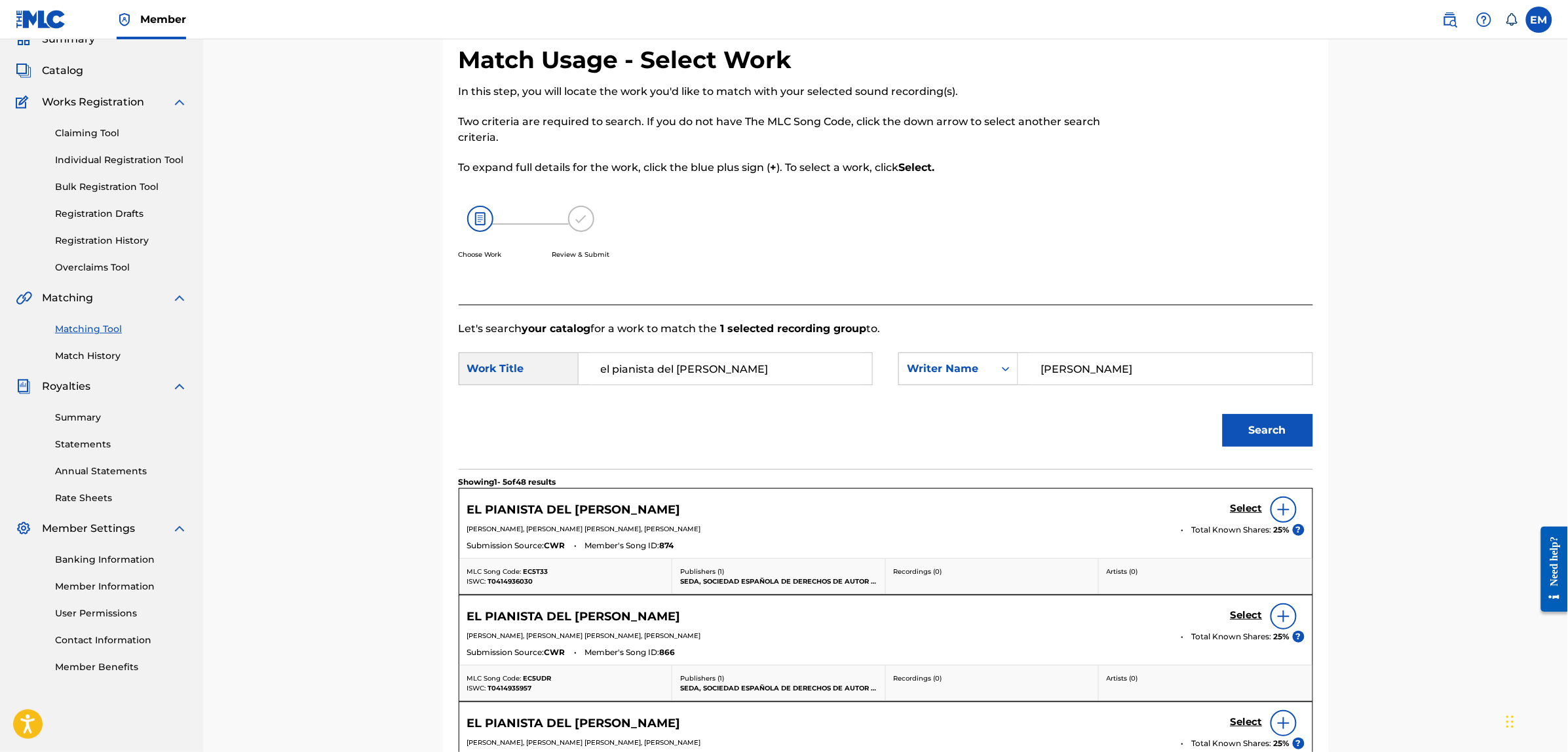
scroll to position [120, 0]
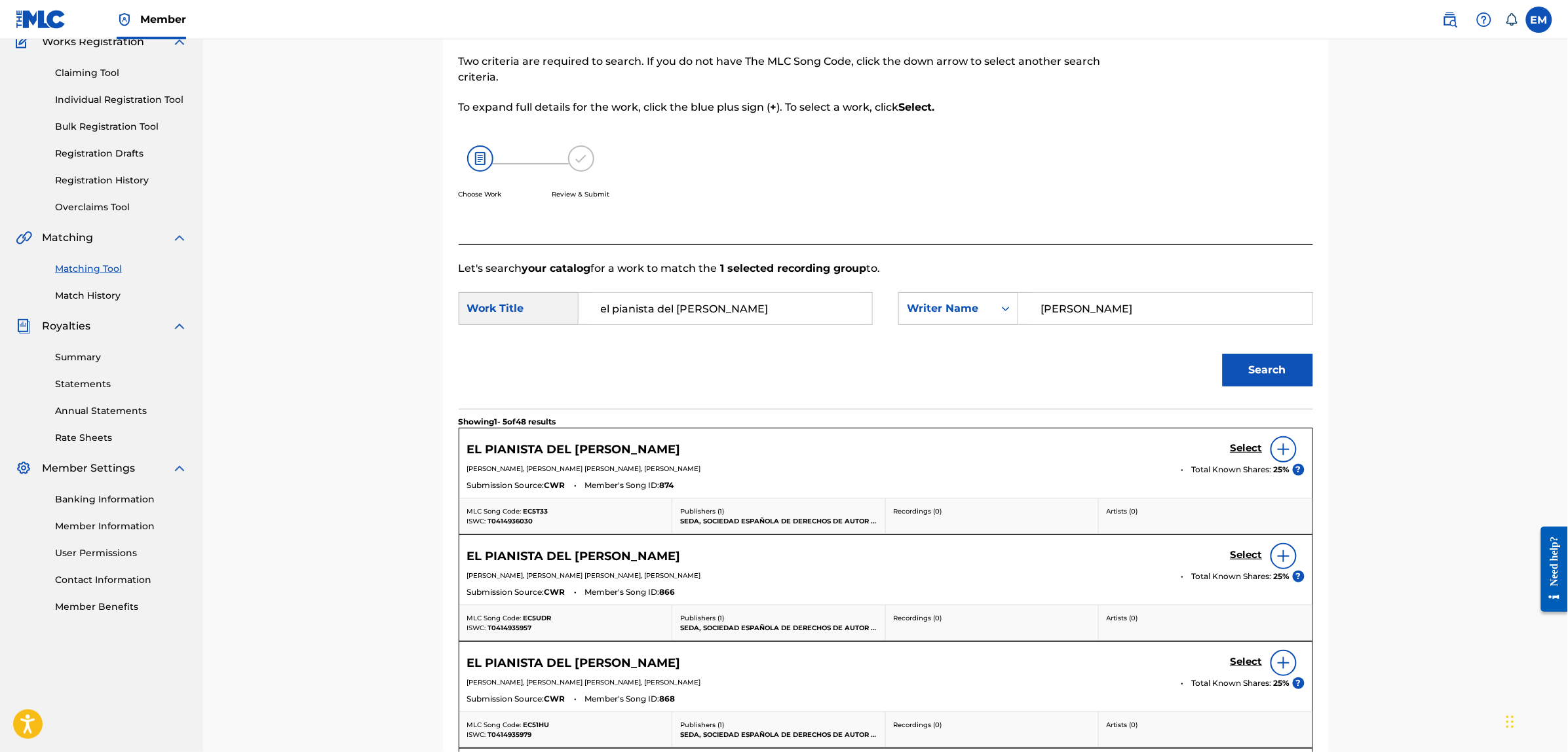
click at [1281, 445] on img at bounding box center [1283, 449] width 16 height 16
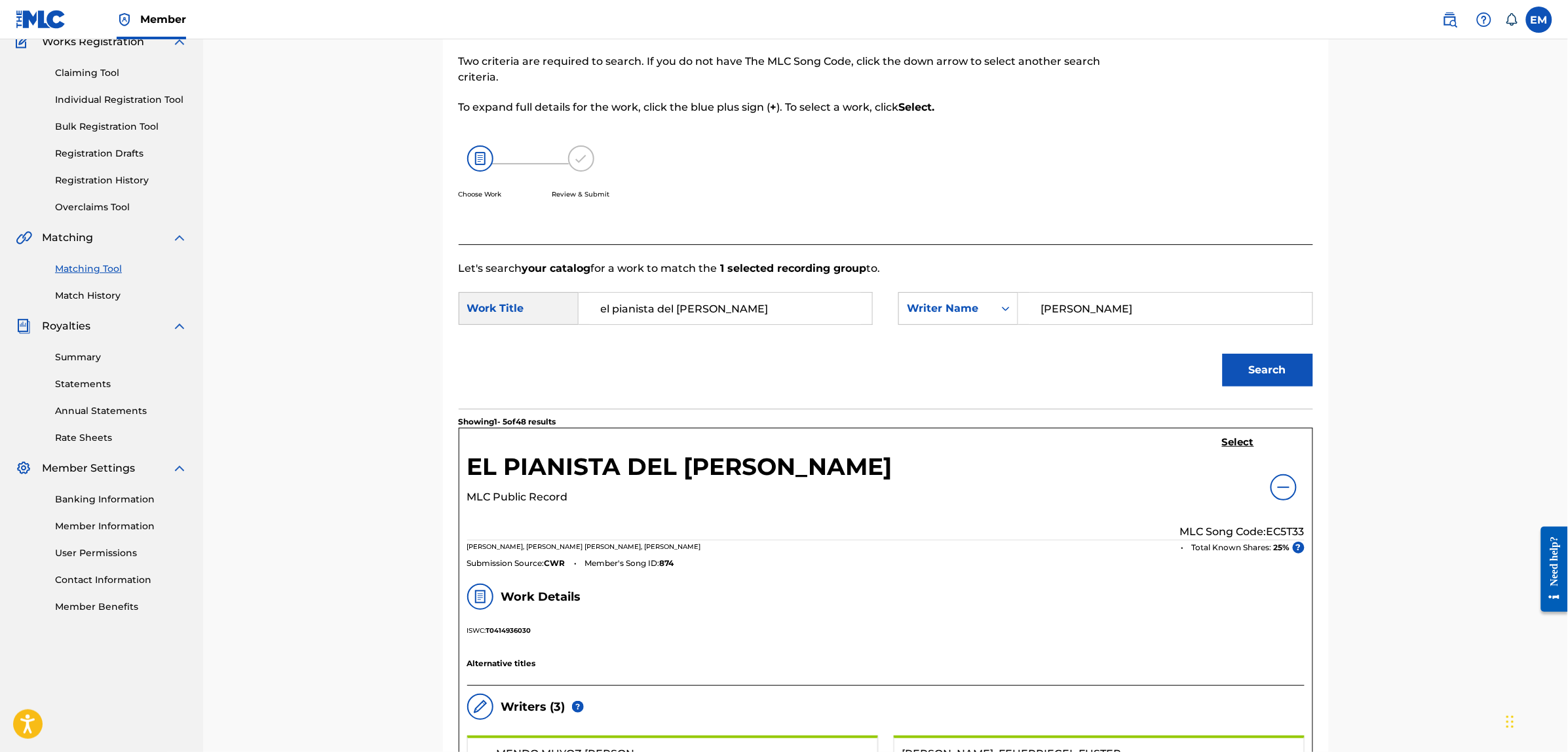
click at [1224, 442] on h5 "Select" at bounding box center [1238, 442] width 32 height 12
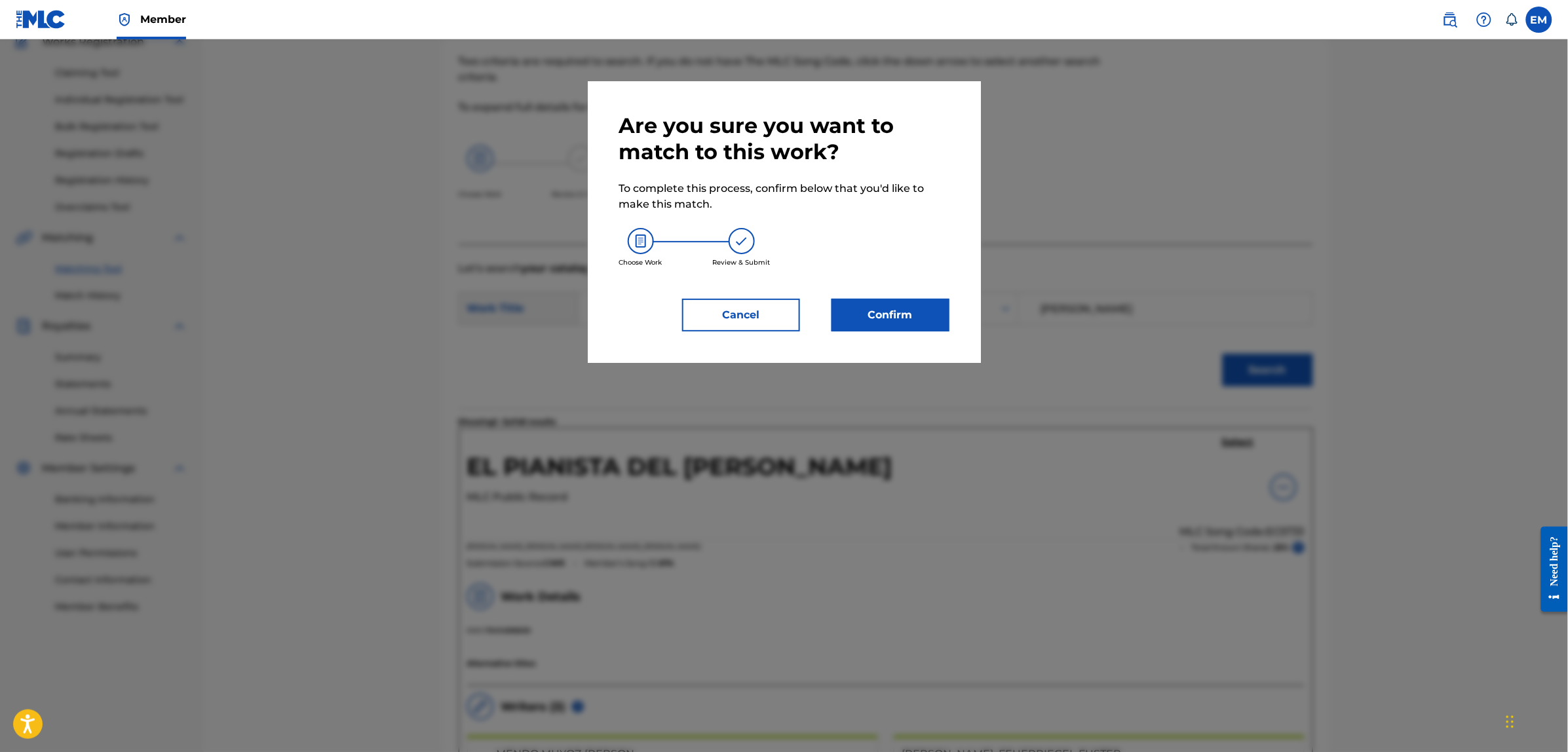
click at [919, 312] on button "Confirm" at bounding box center [890, 315] width 118 height 33
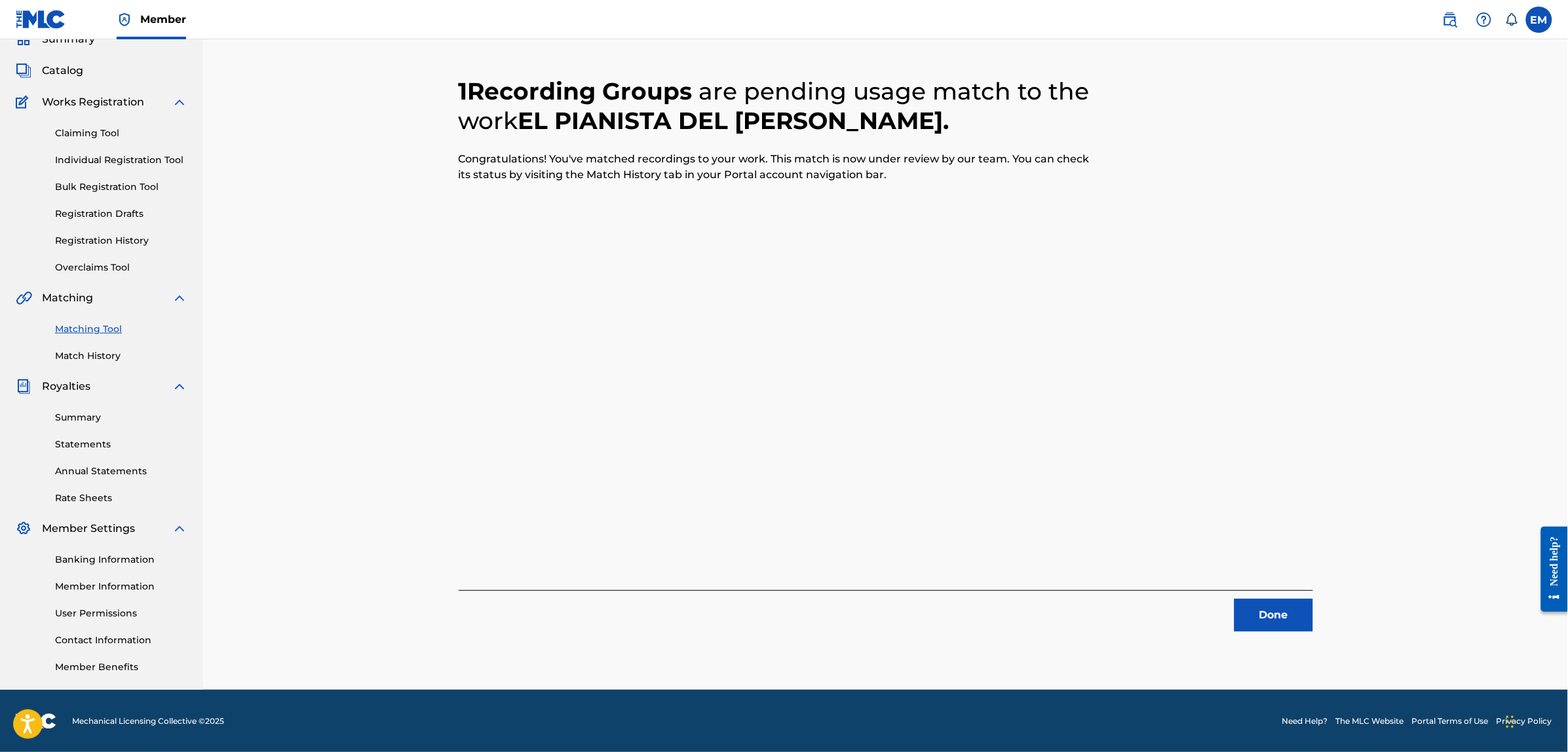
click at [1261, 617] on button "Done" at bounding box center [1273, 615] width 79 height 33
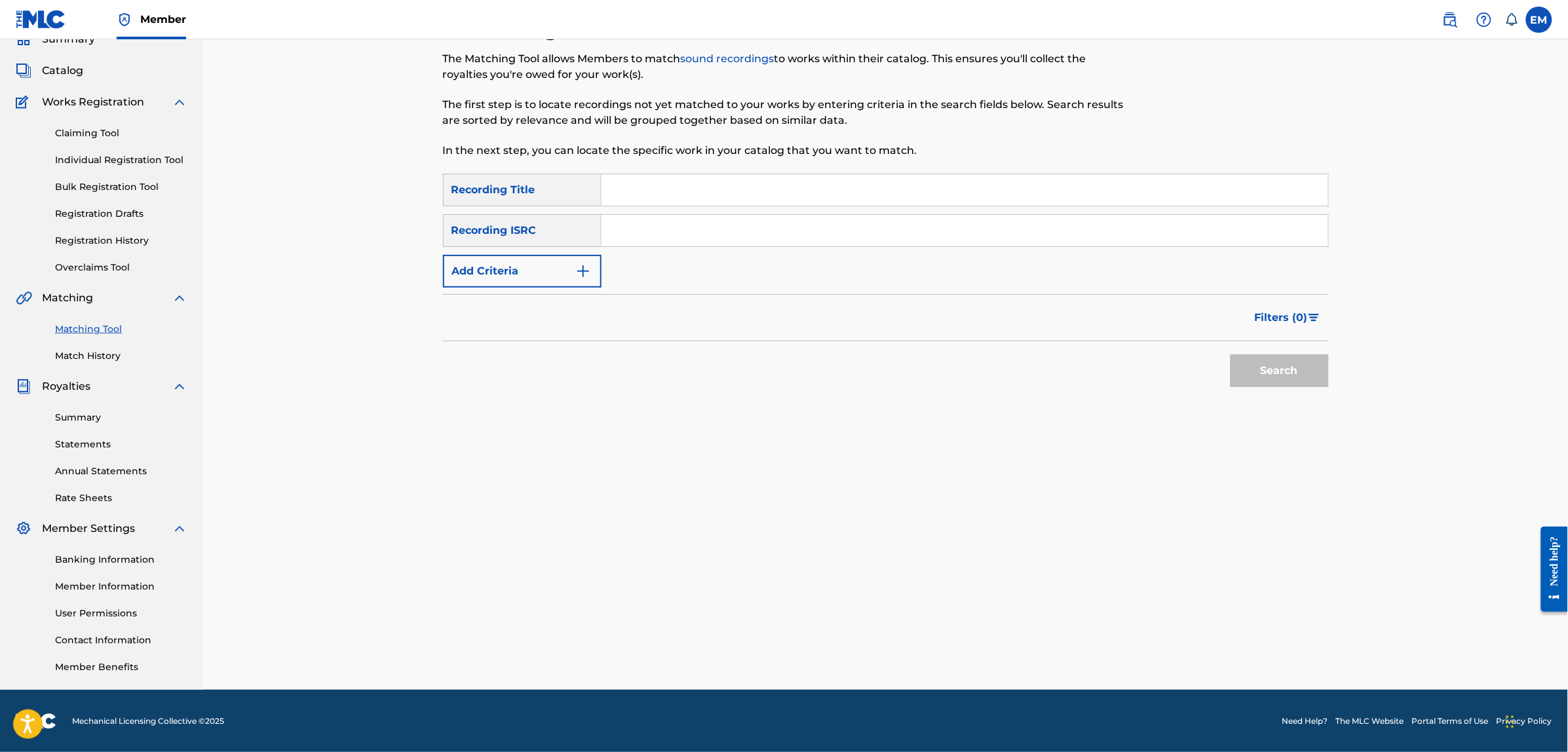
click at [659, 202] on input "Search Form" at bounding box center [965, 190] width 727 height 32
type input "el productor"
click at [569, 269] on button "Add Criteria" at bounding box center [522, 271] width 158 height 33
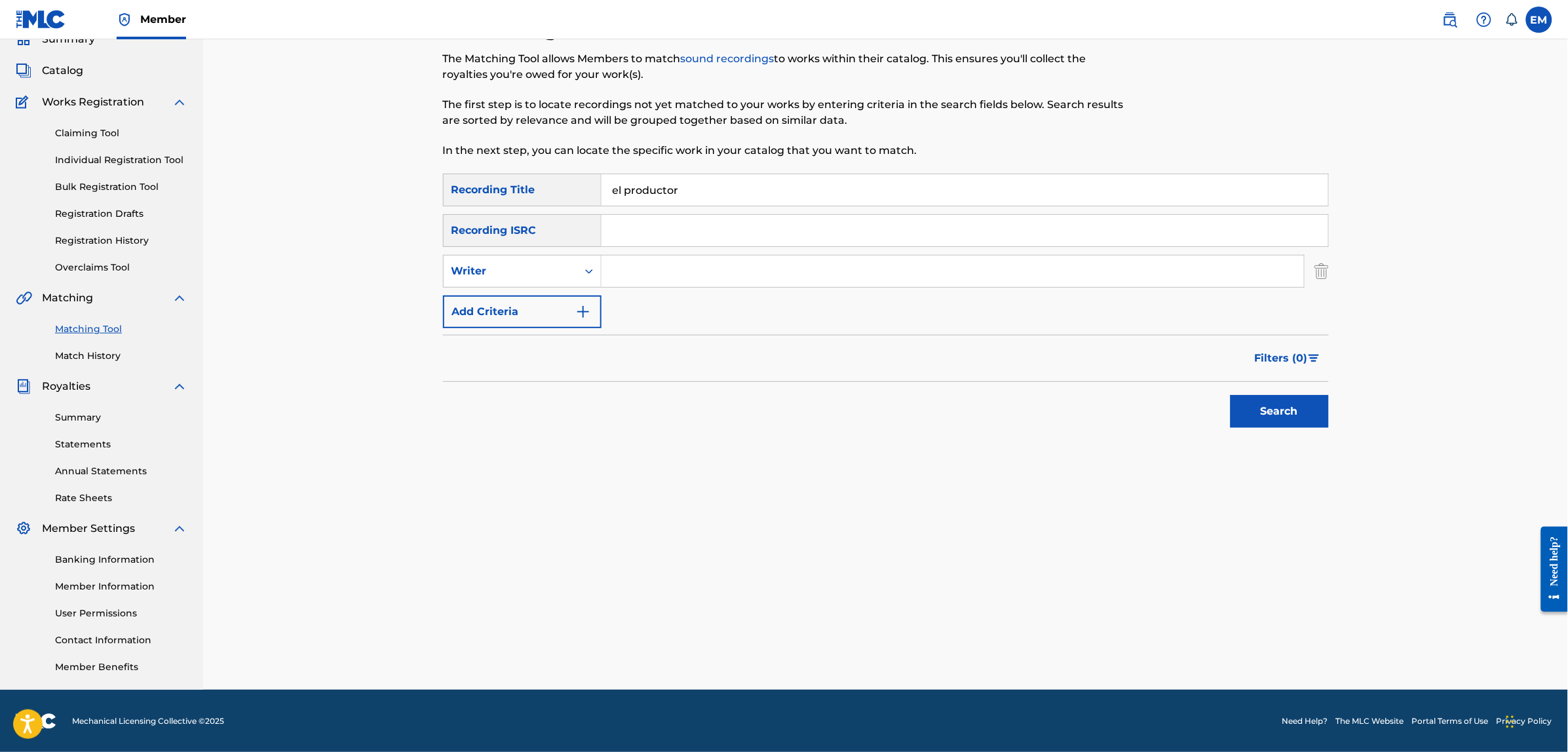
click at [639, 259] on input "Search Form" at bounding box center [952, 271] width 702 height 32
type input "[PERSON_NAME]"
click at [1230, 395] on button "Search" at bounding box center [1279, 411] width 98 height 33
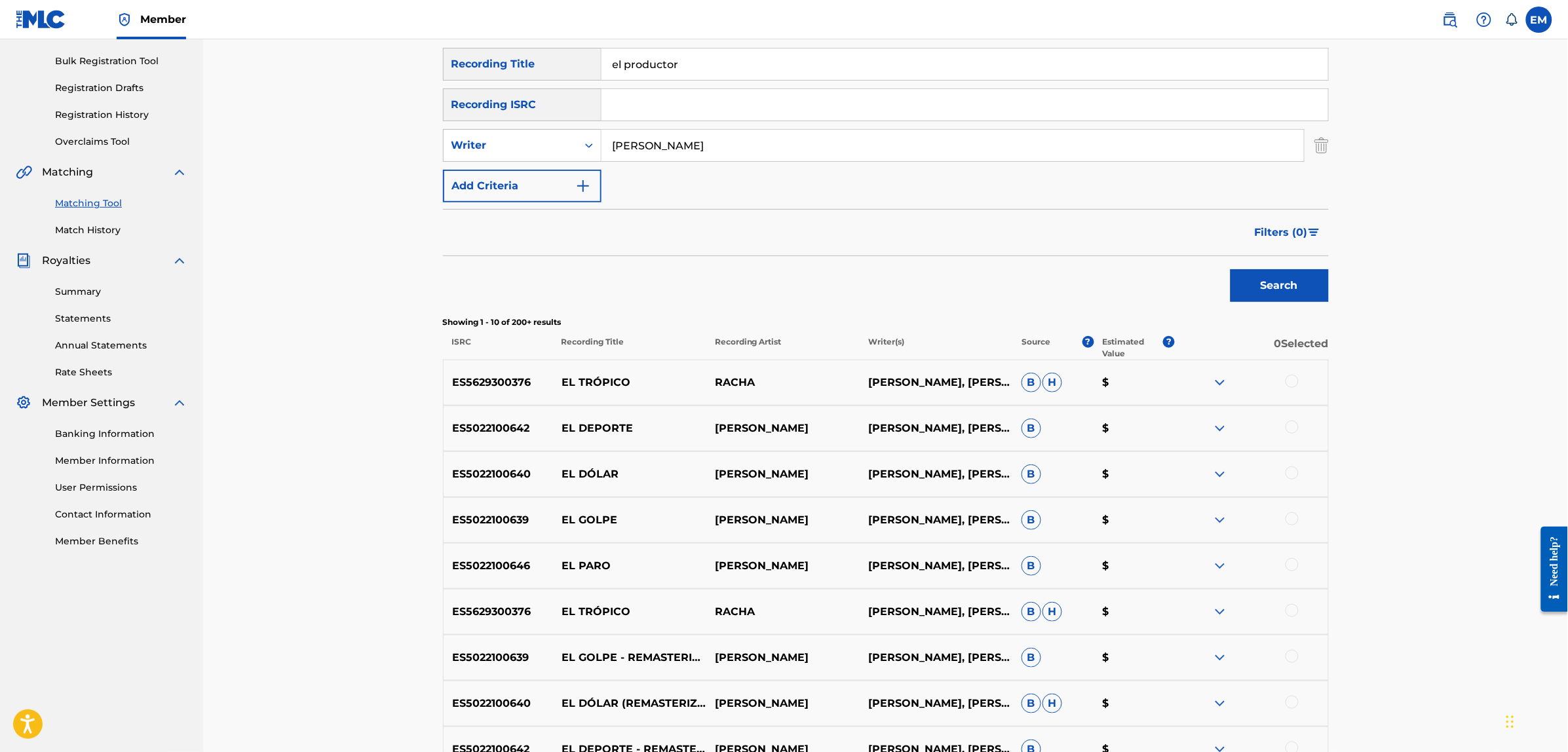
scroll to position [387, 0]
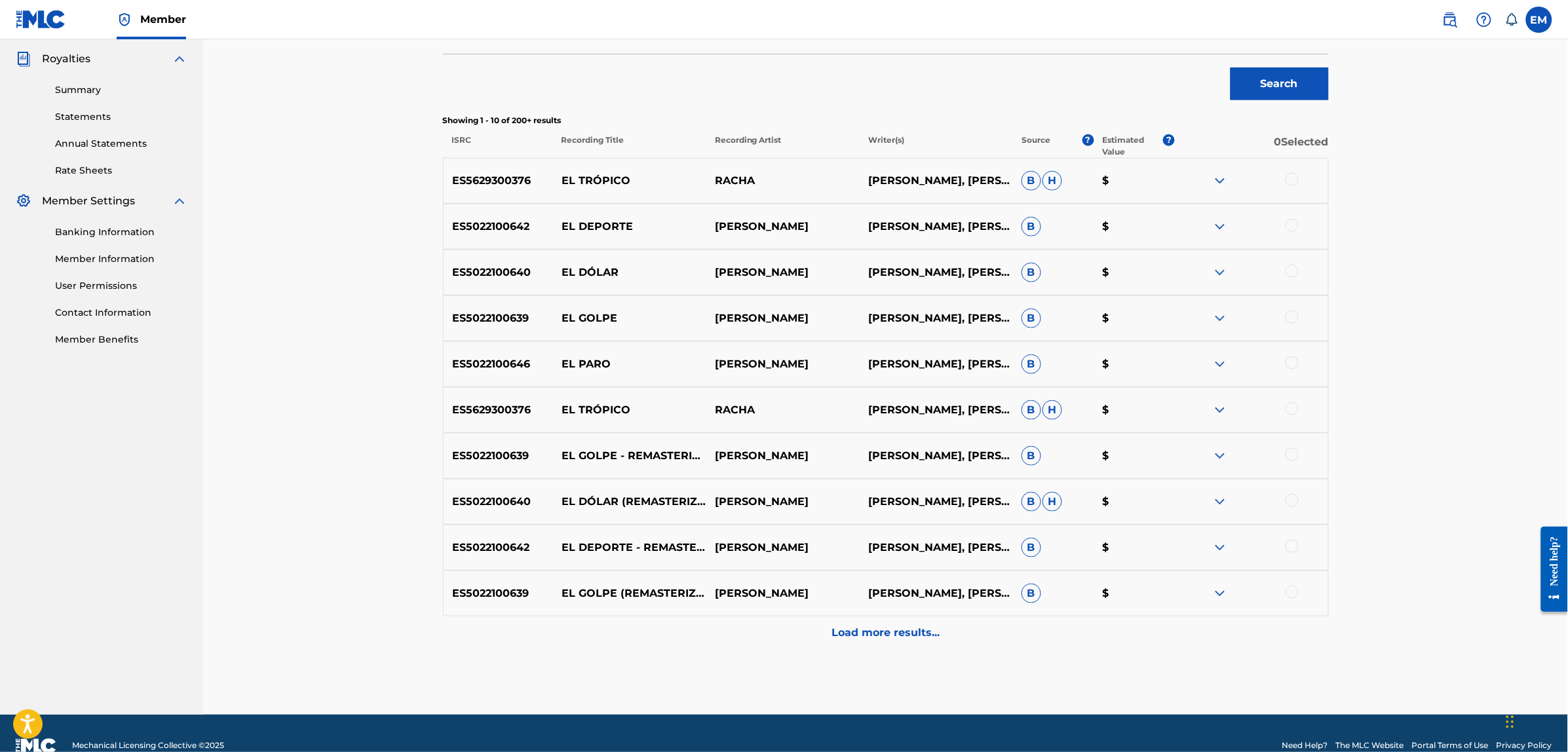
click at [1294, 230] on div at bounding box center [1292, 225] width 13 height 13
click at [885, 640] on button "Match 1 Group" at bounding box center [921, 645] width 145 height 33
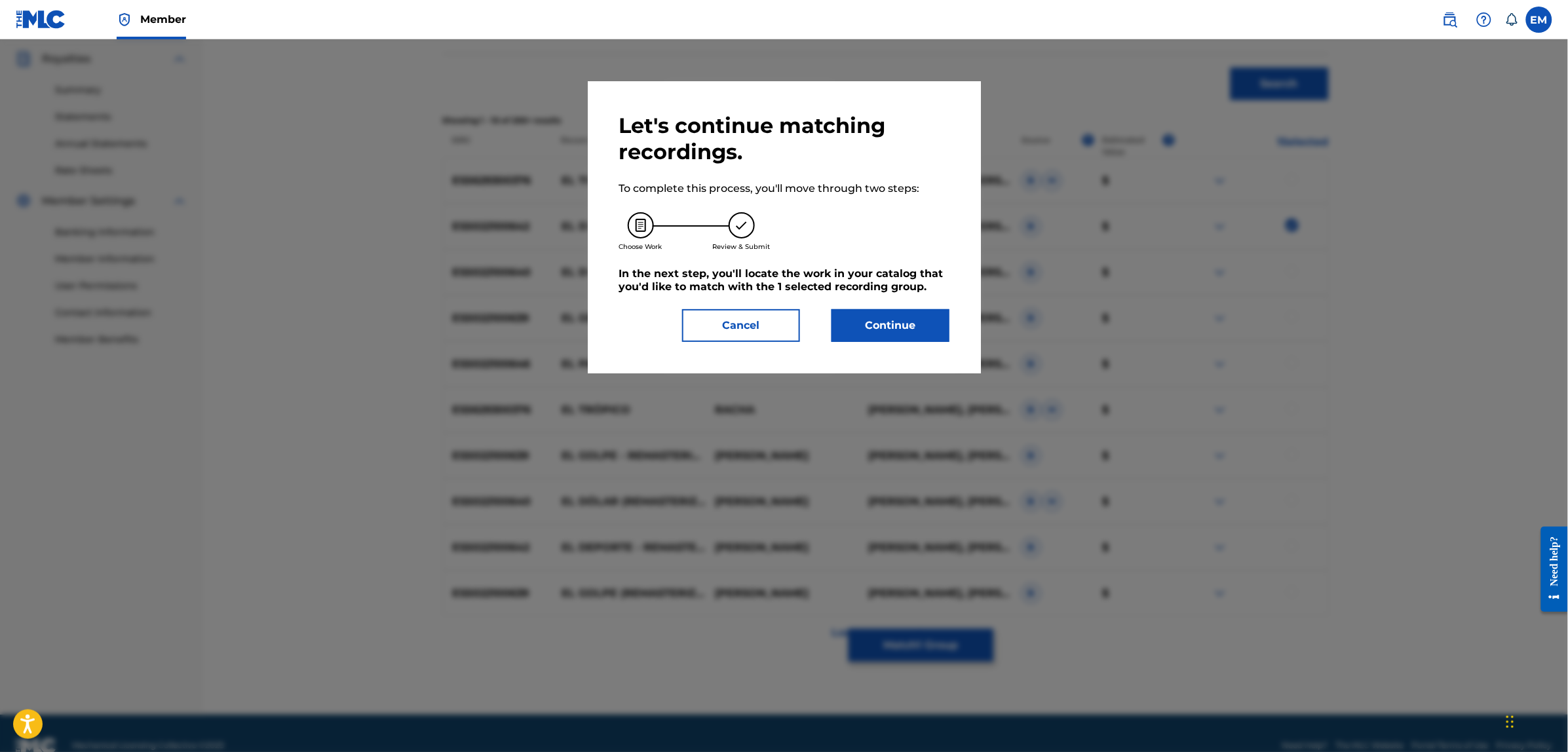
click at [896, 322] on button "Continue" at bounding box center [890, 326] width 118 height 33
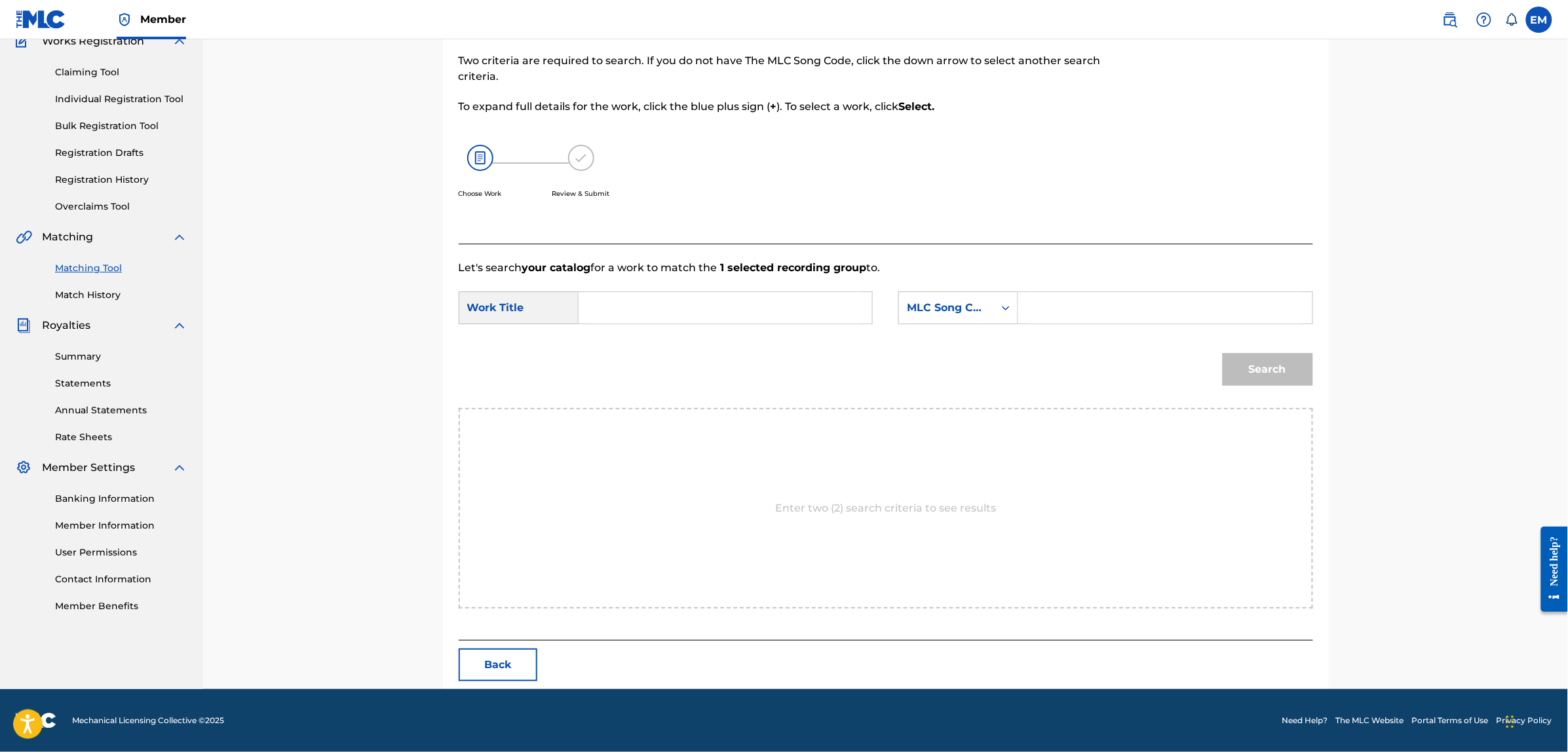
scroll to position [120, 0]
click at [745, 299] on input "Search Form" at bounding box center [725, 309] width 271 height 32
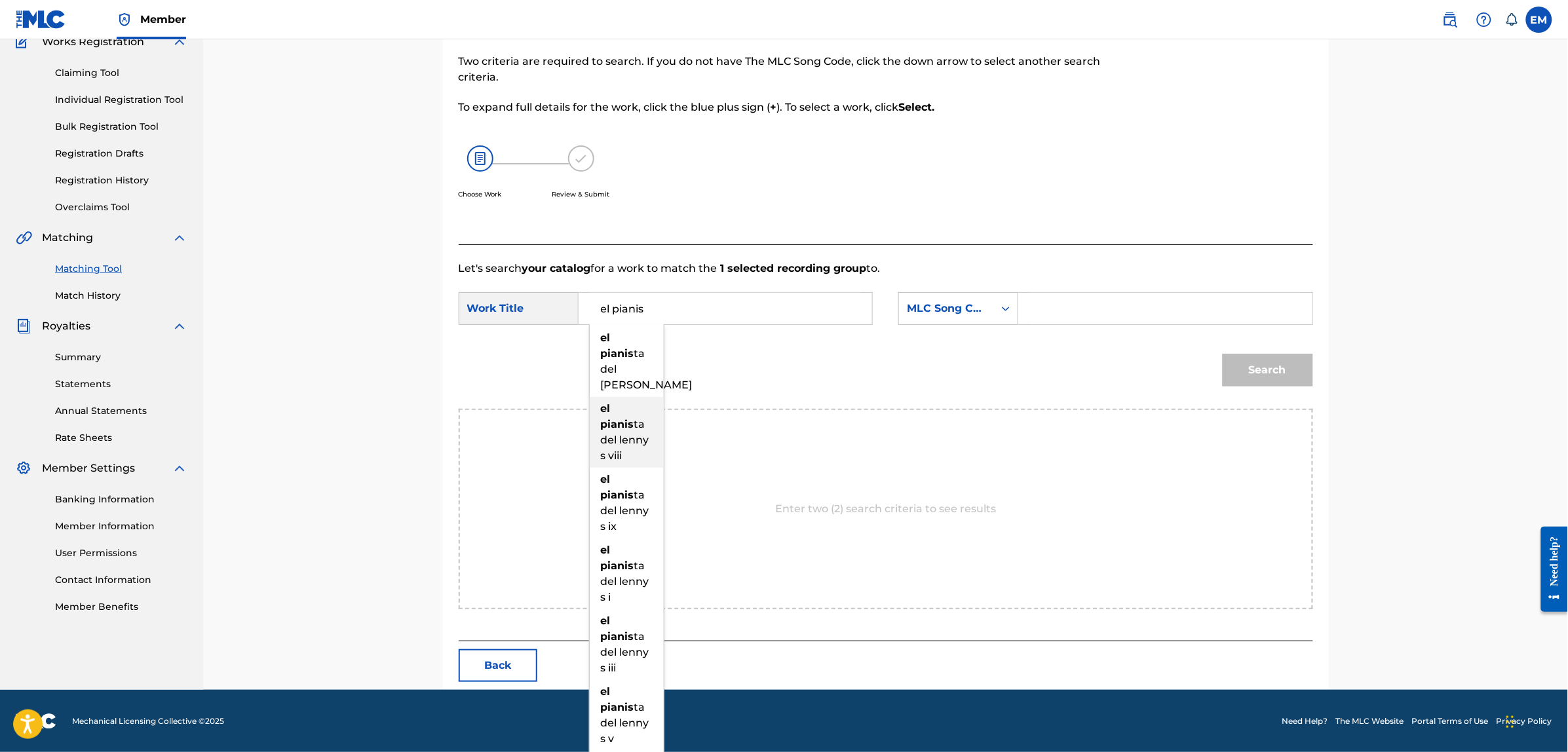
click at [623, 428] on strong "pianis" at bounding box center [617, 423] width 34 height 12
type input "el pianista del [PERSON_NAME]"
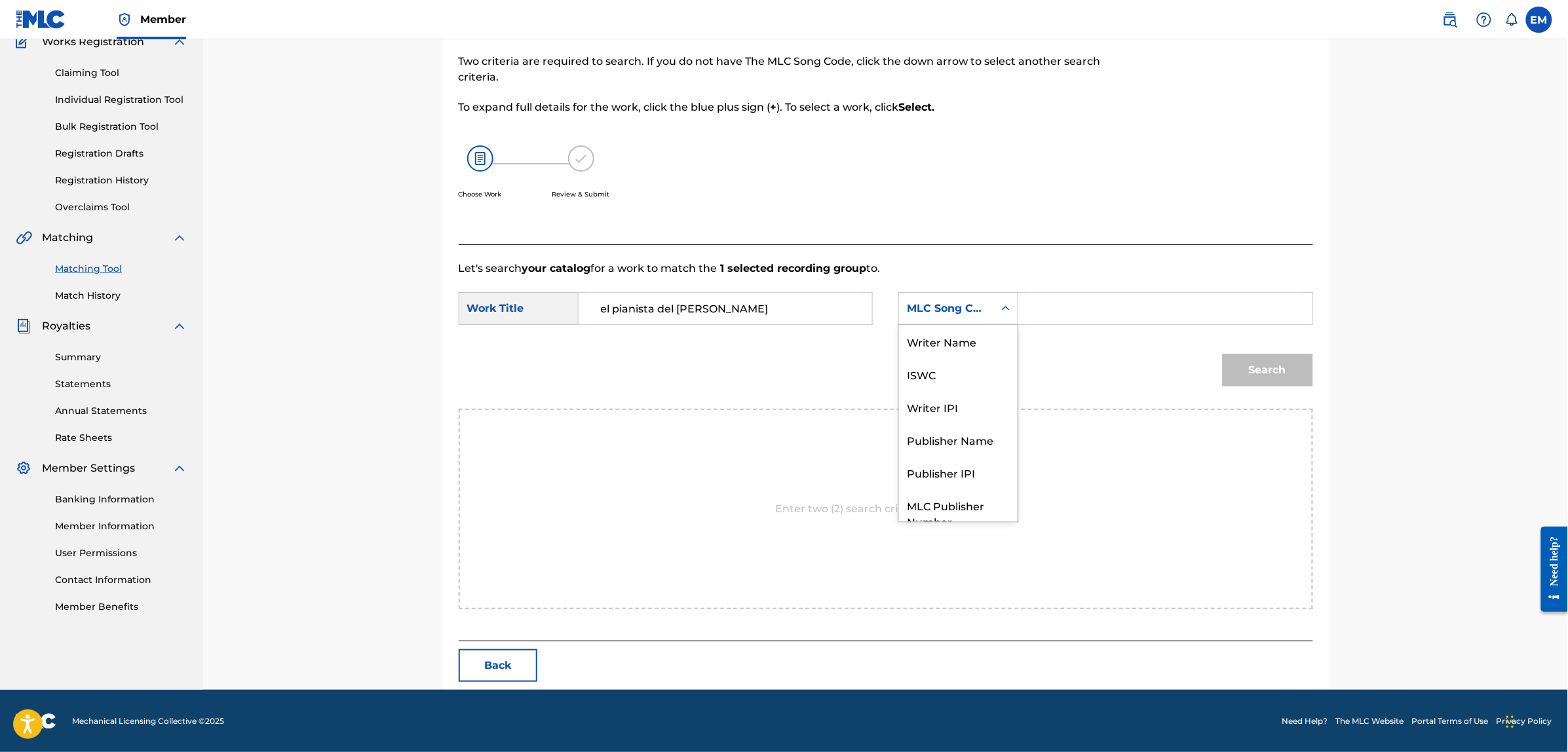
click at [919, 312] on div "MLC Song Code" at bounding box center [946, 309] width 80 height 16
click at [947, 344] on div "Writer Name" at bounding box center [957, 341] width 118 height 33
click at [1053, 312] on input "Search Form" at bounding box center [1165, 309] width 271 height 32
paste input "[PERSON_NAME]"
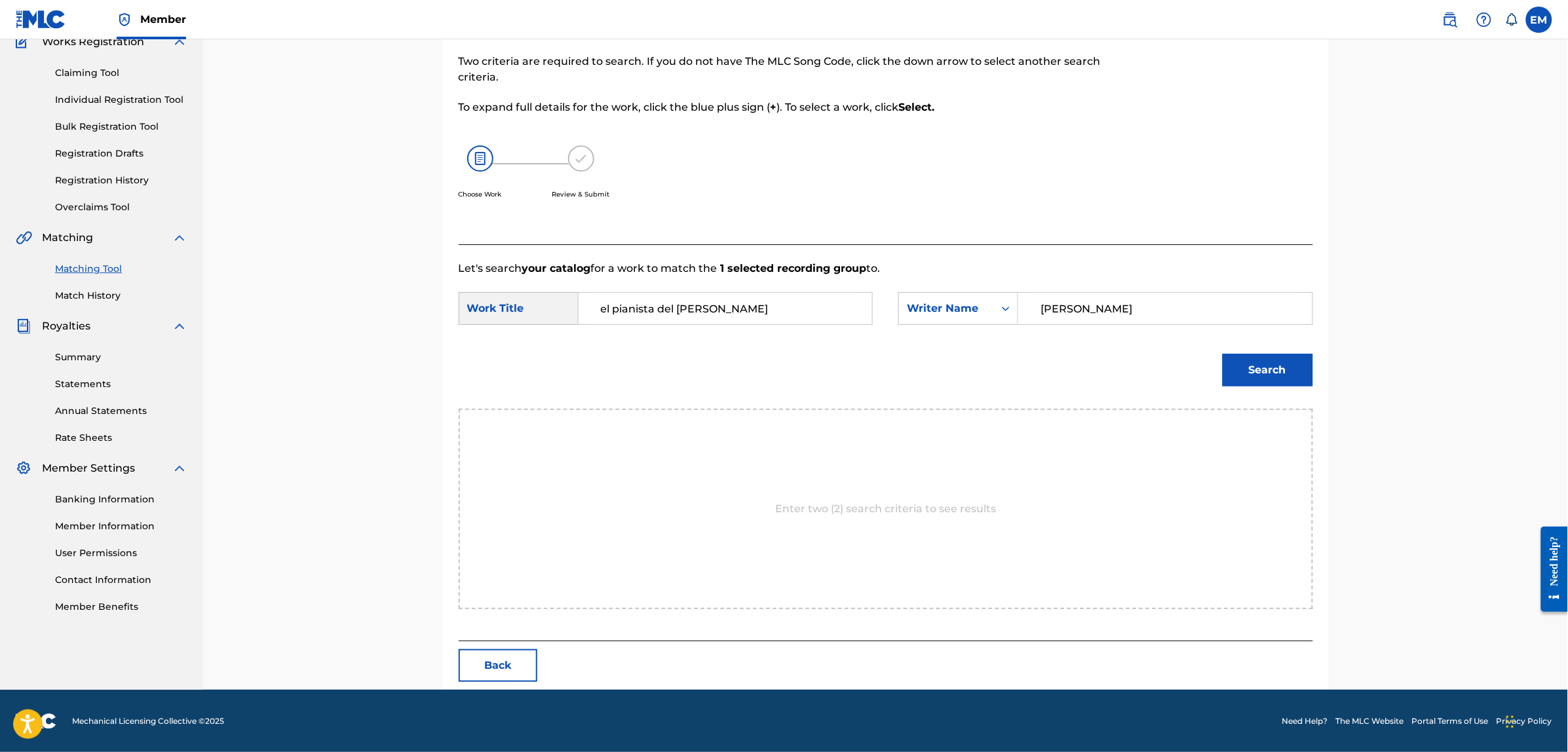
type input "[PERSON_NAME]"
click at [1223, 354] on button "Search" at bounding box center [1268, 370] width 90 height 33
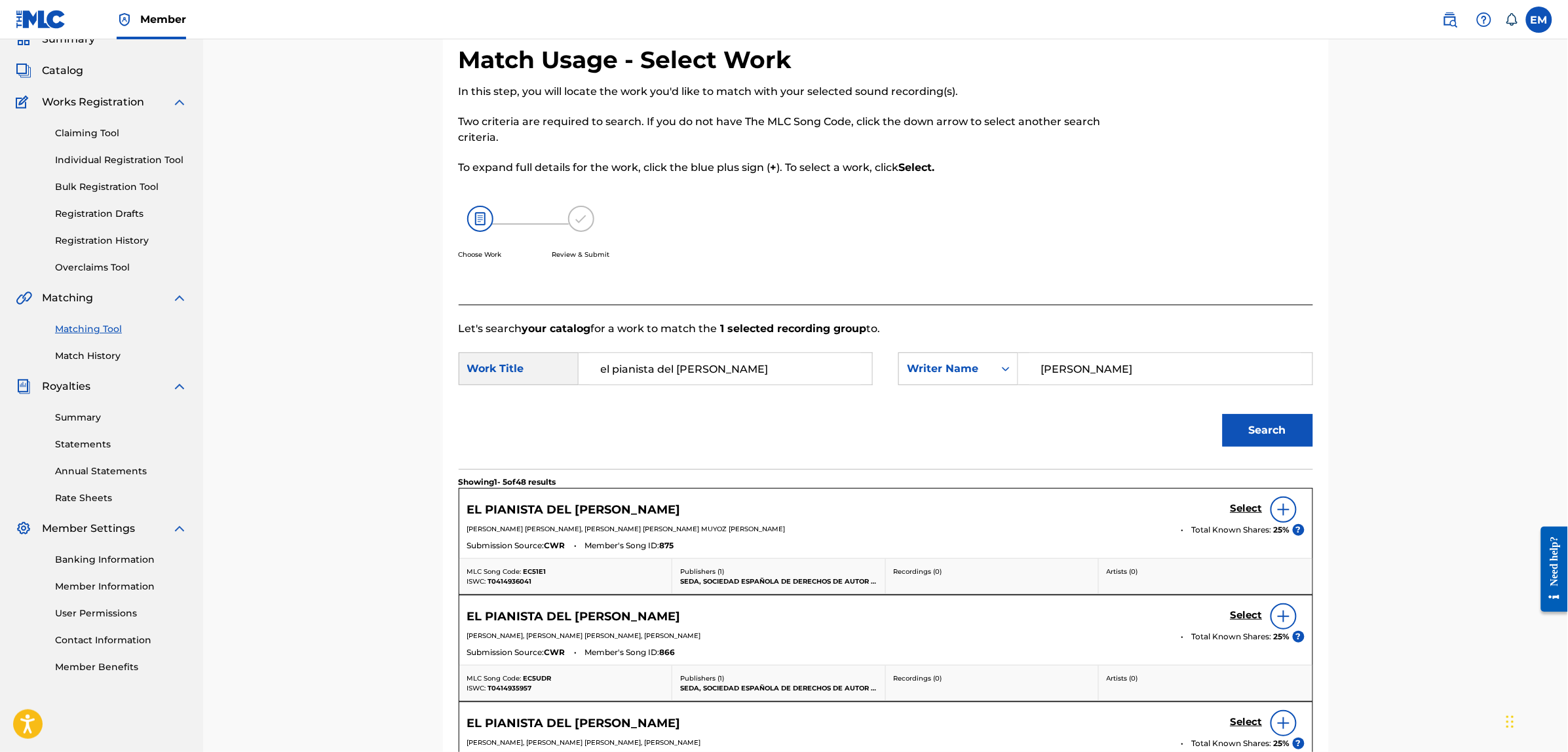
scroll to position [120, 0]
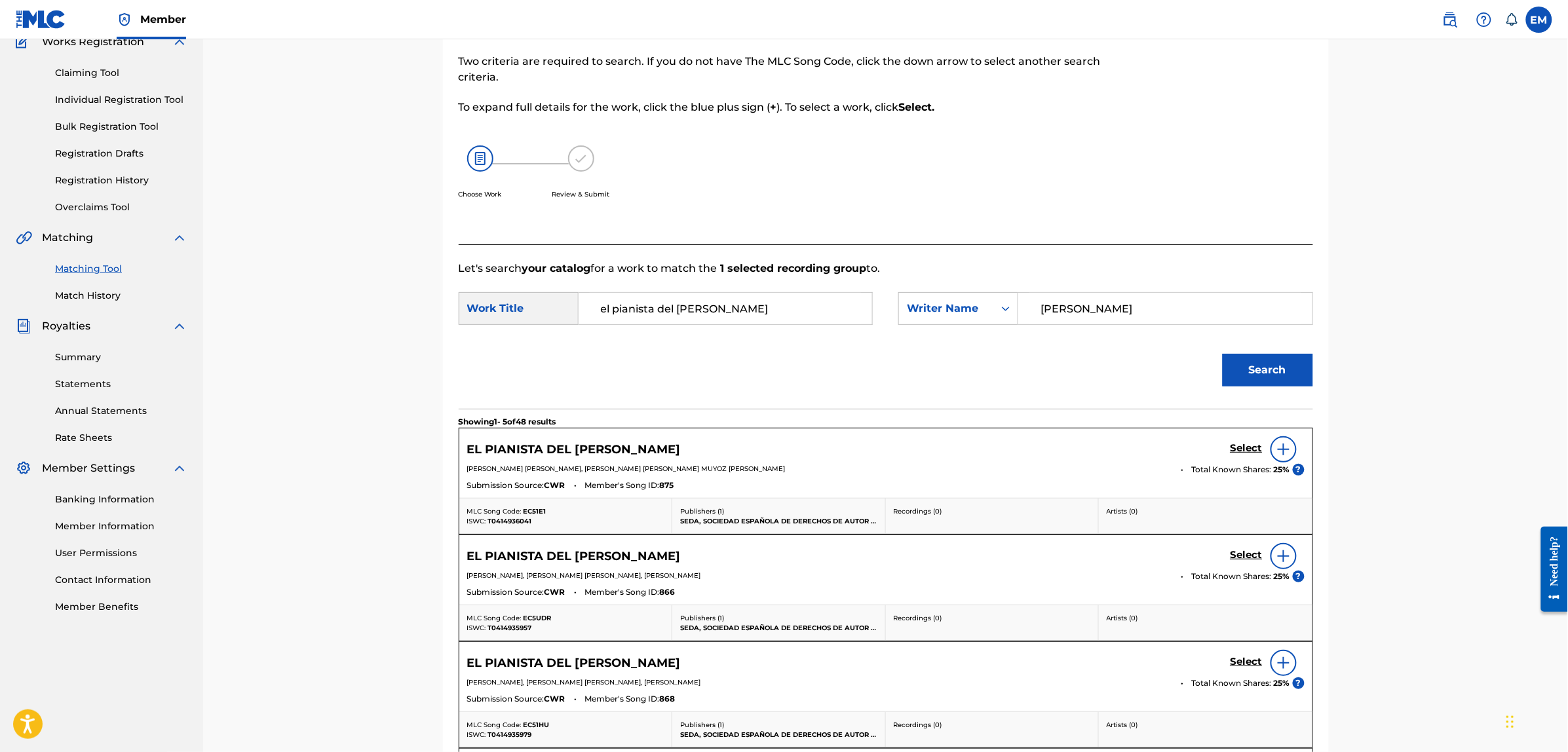
click at [1287, 453] on img at bounding box center [1283, 449] width 16 height 16
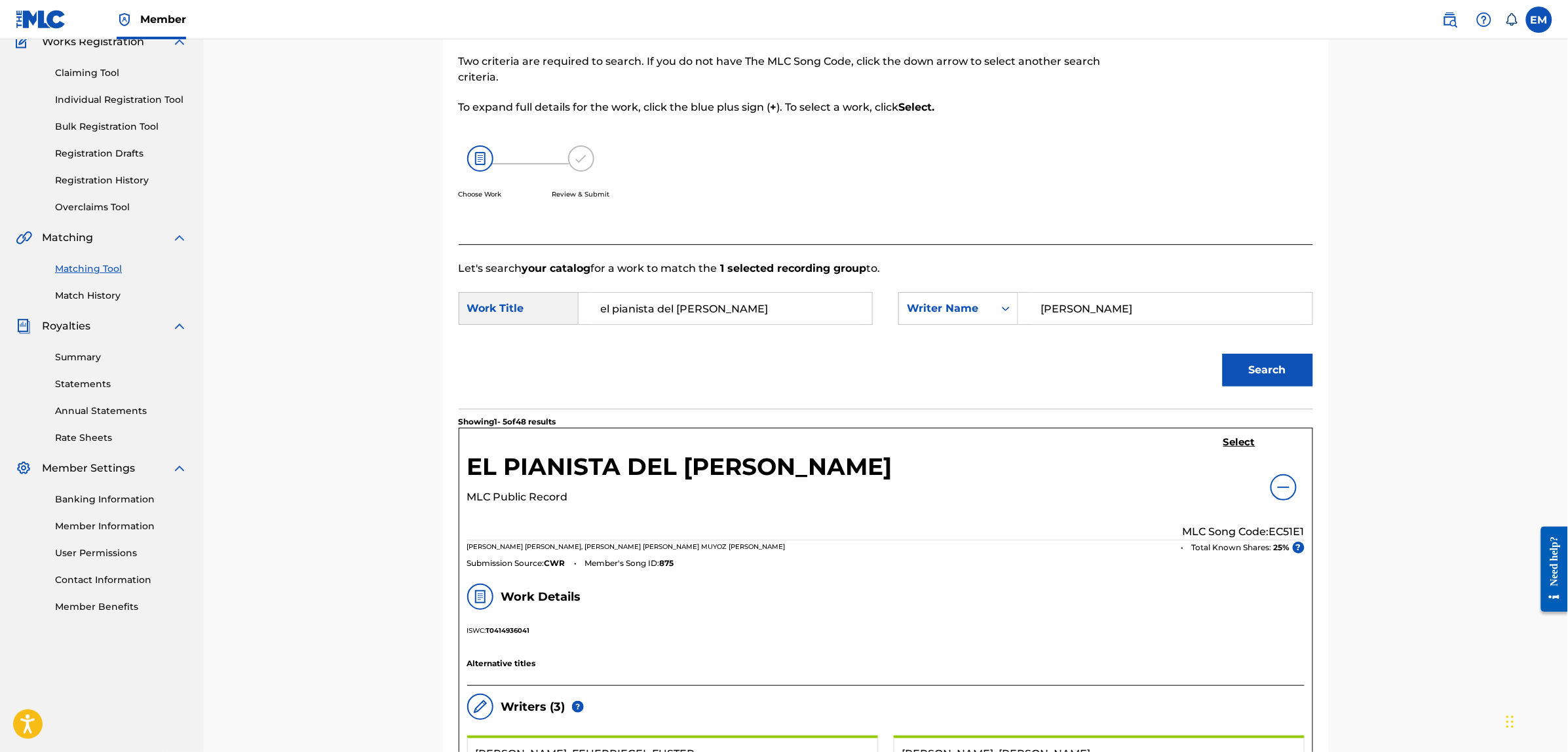
click at [1217, 443] on div "Select MLC Song Code: EC51E1" at bounding box center [1243, 488] width 122 height 103
click at [1230, 440] on h5 "Select" at bounding box center [1239, 442] width 32 height 12
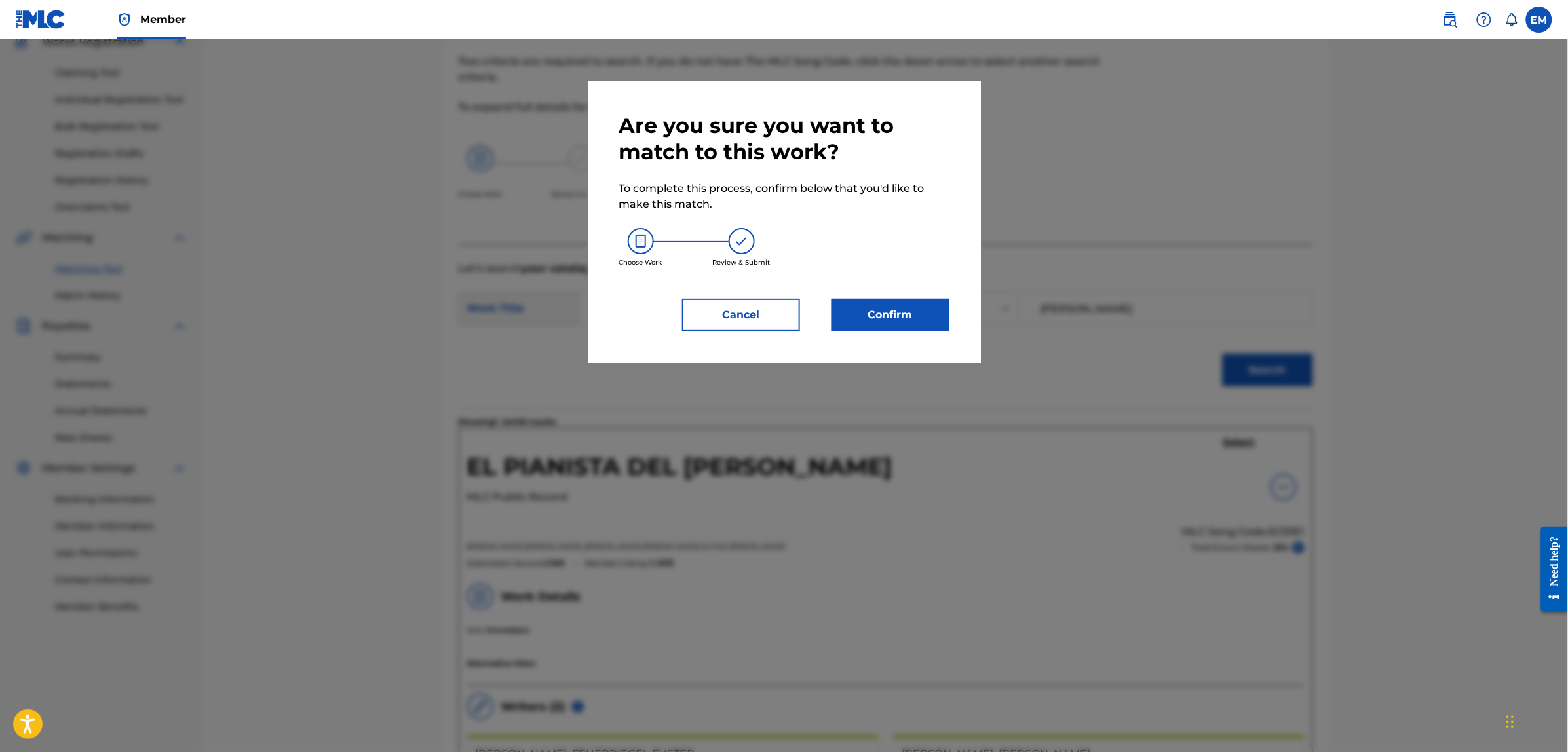
click at [883, 307] on button "Confirm" at bounding box center [890, 315] width 118 height 33
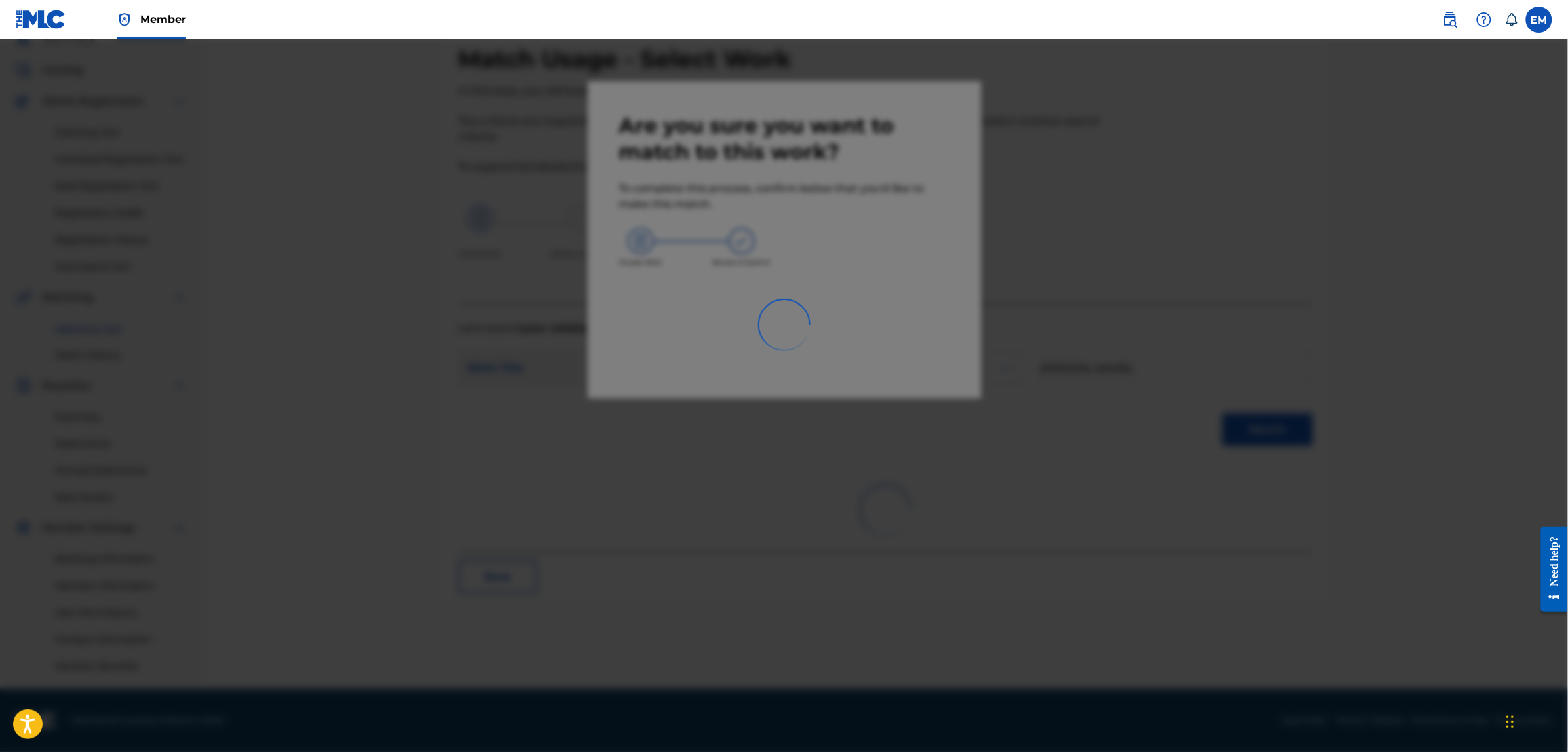
scroll to position [59, 0]
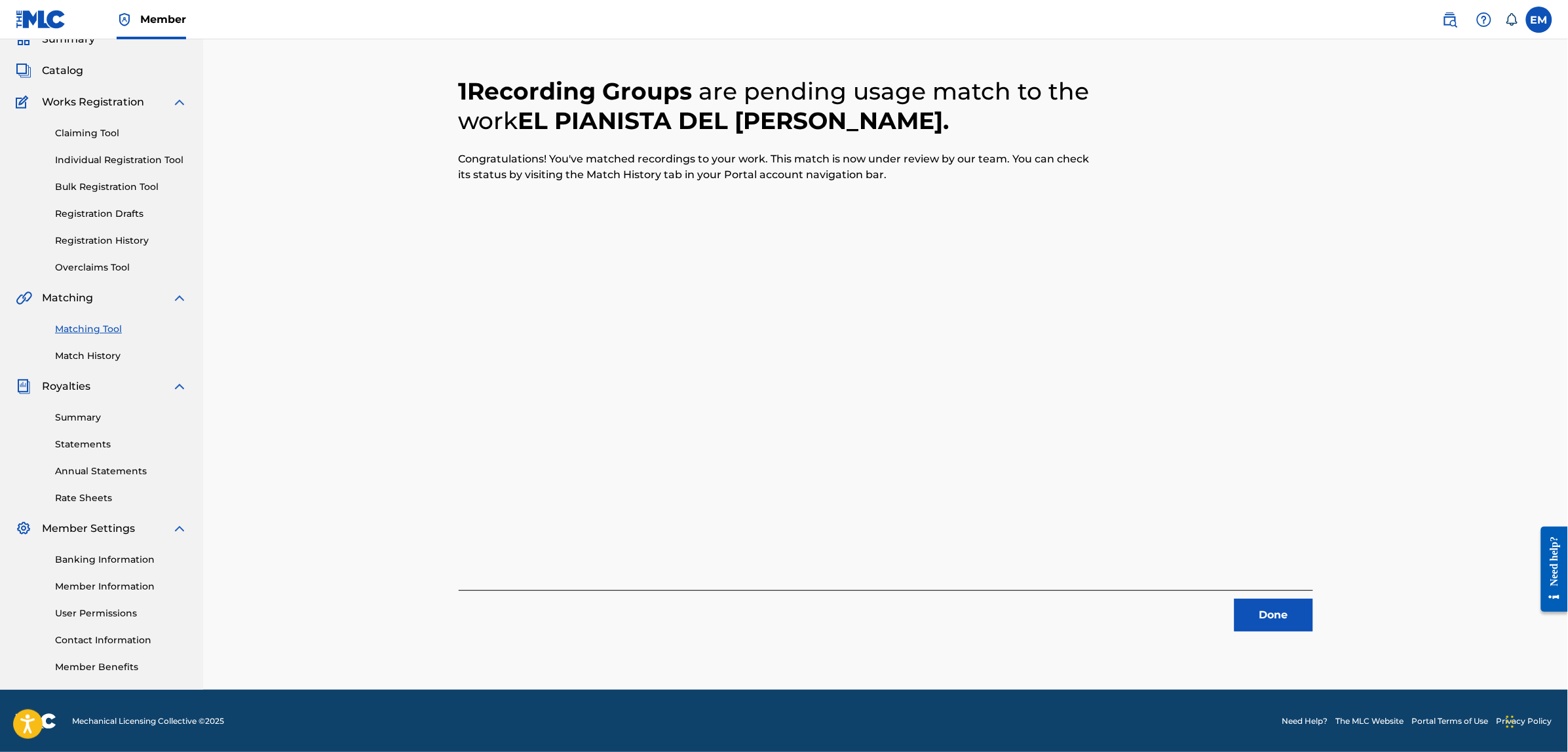
click at [1256, 616] on button "Done" at bounding box center [1273, 615] width 79 height 33
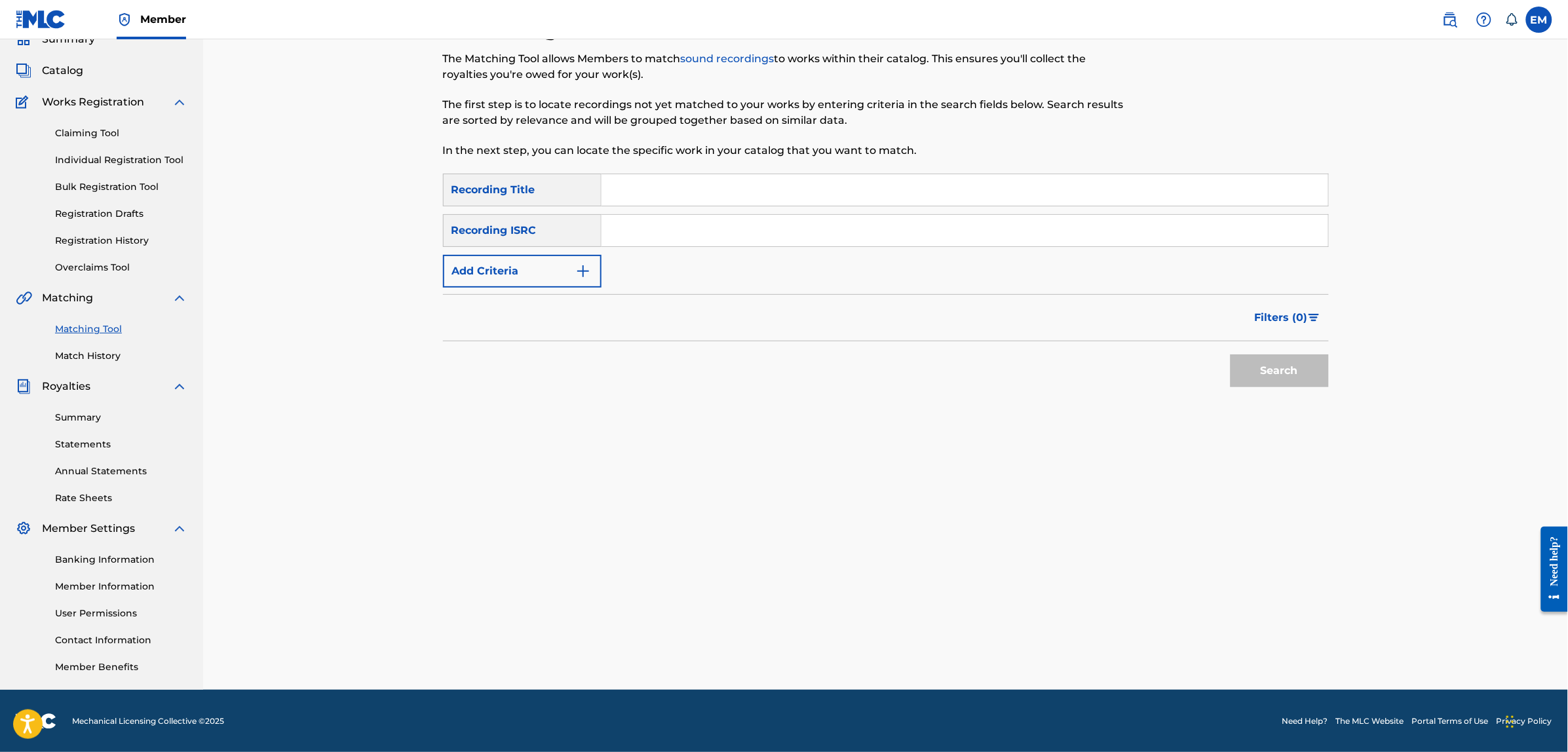
click at [714, 188] on input "Search Form" at bounding box center [965, 190] width 727 height 32
type input "primarias"
click at [1230, 355] on button "Search" at bounding box center [1279, 371] width 98 height 33
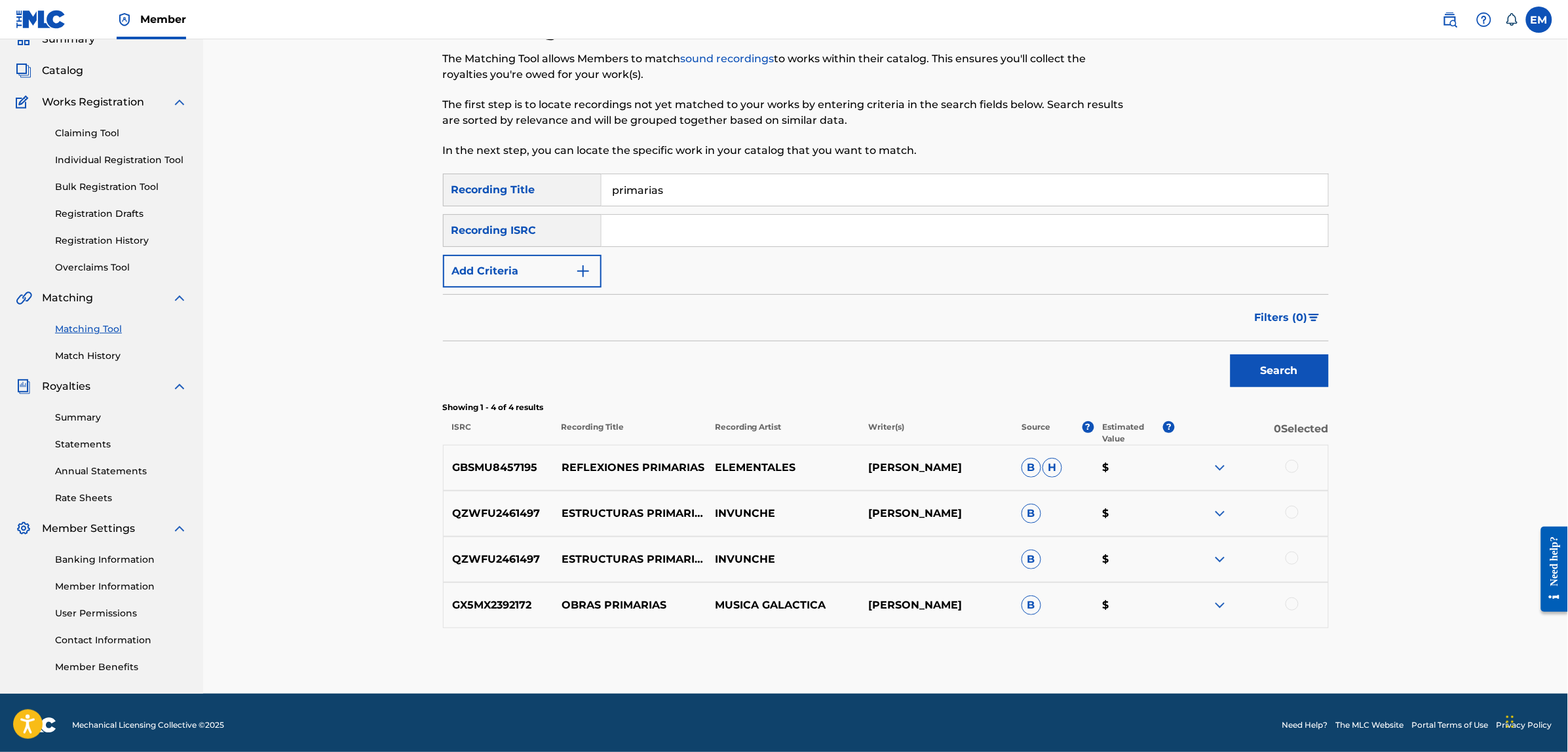
click at [559, 269] on button "Add Criteria" at bounding box center [522, 271] width 158 height 33
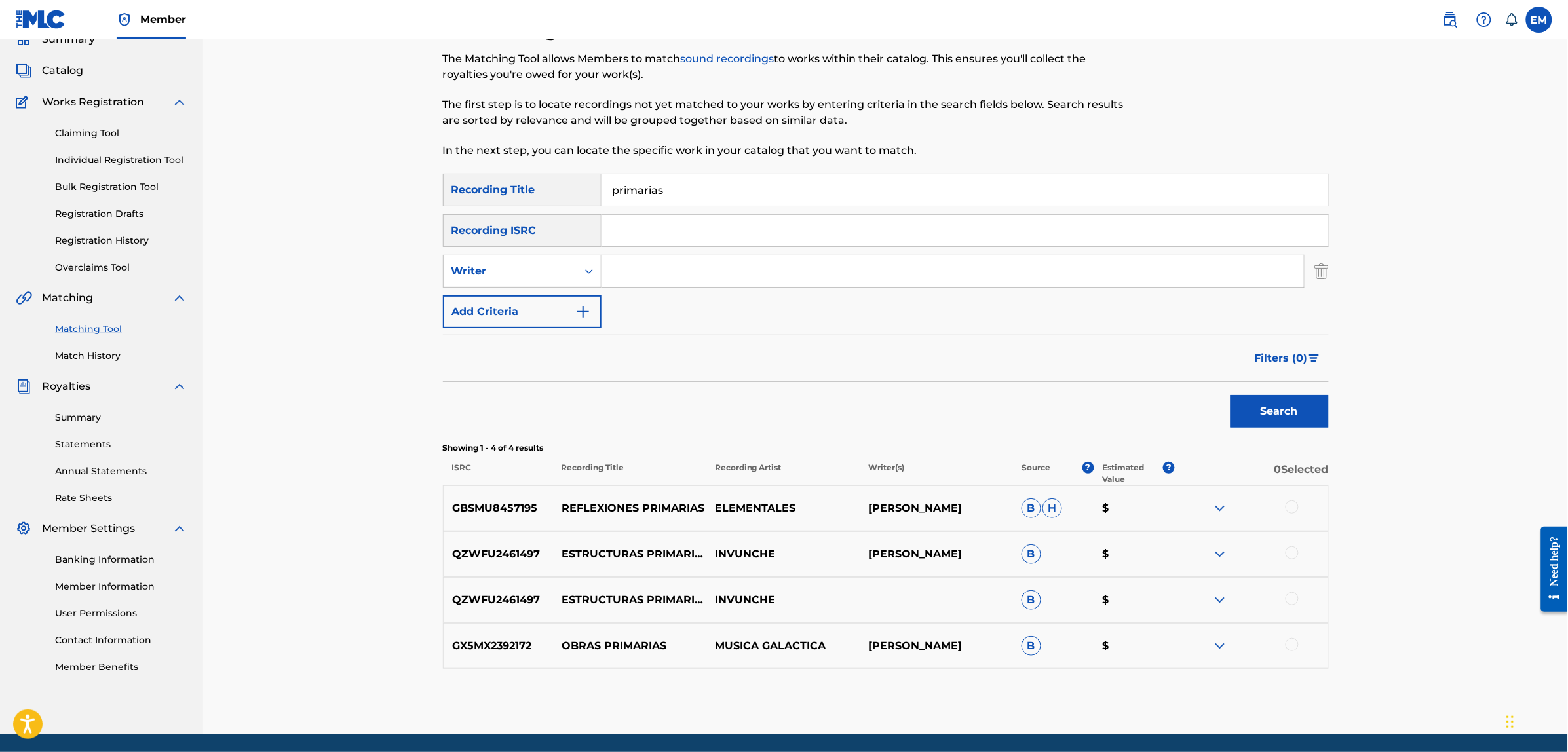
drag, startPoint x: 561, startPoint y: 267, endPoint x: 659, endPoint y: 272, distance: 98.1
click at [659, 272] on input "Search Form" at bounding box center [952, 271] width 702 height 32
type input "[PERSON_NAME]"
click at [1230, 395] on button "Search" at bounding box center [1279, 411] width 98 height 33
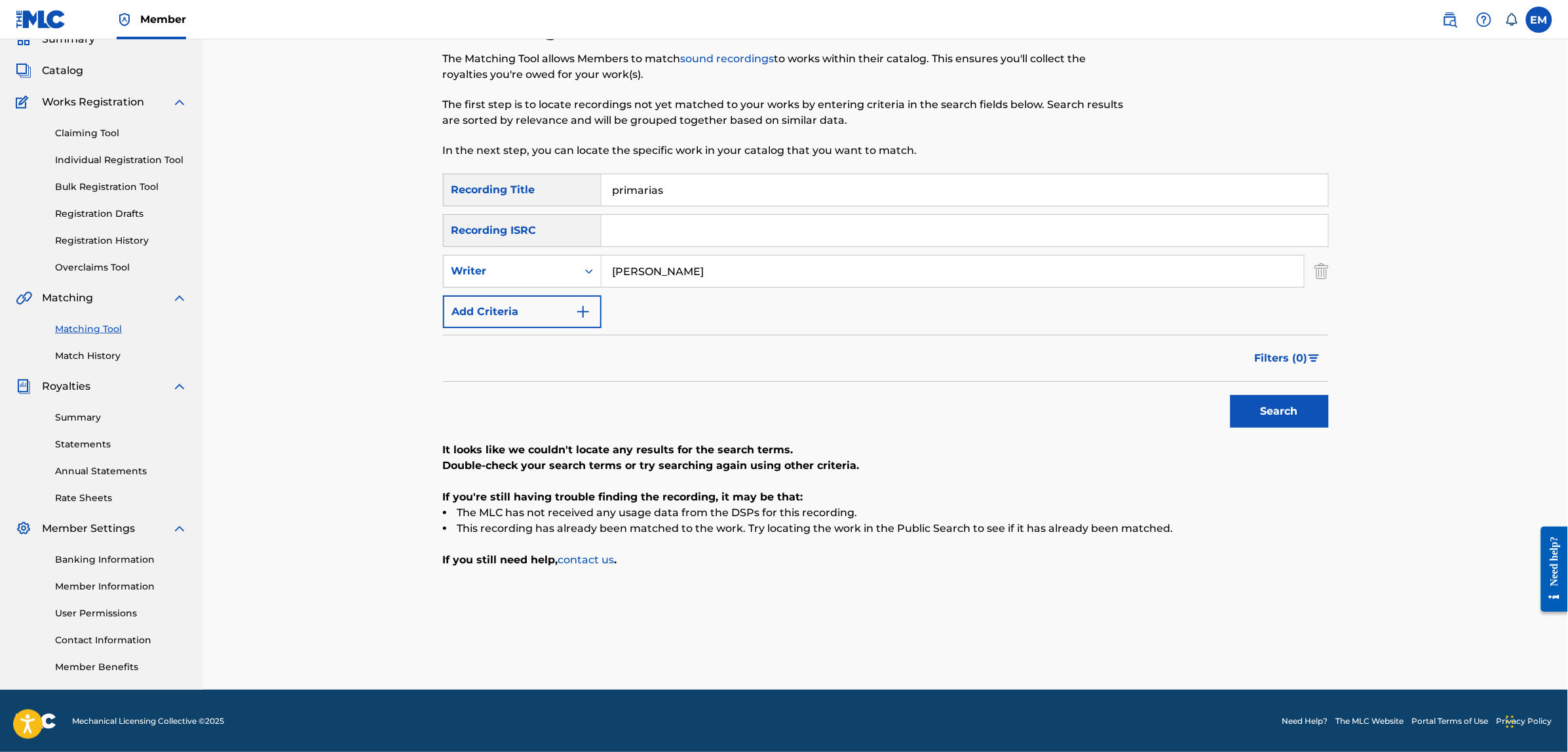
drag, startPoint x: 686, startPoint y: 195, endPoint x: 596, endPoint y: 194, distance: 90.0
click at [596, 194] on div "SearchWithCriteria3a5f316d-1591-4fc4-936f-0313e065cfe0 Recording Title primarias" at bounding box center [886, 190] width 886 height 33
click at [1230, 395] on button "Search" at bounding box center [1279, 411] width 98 height 33
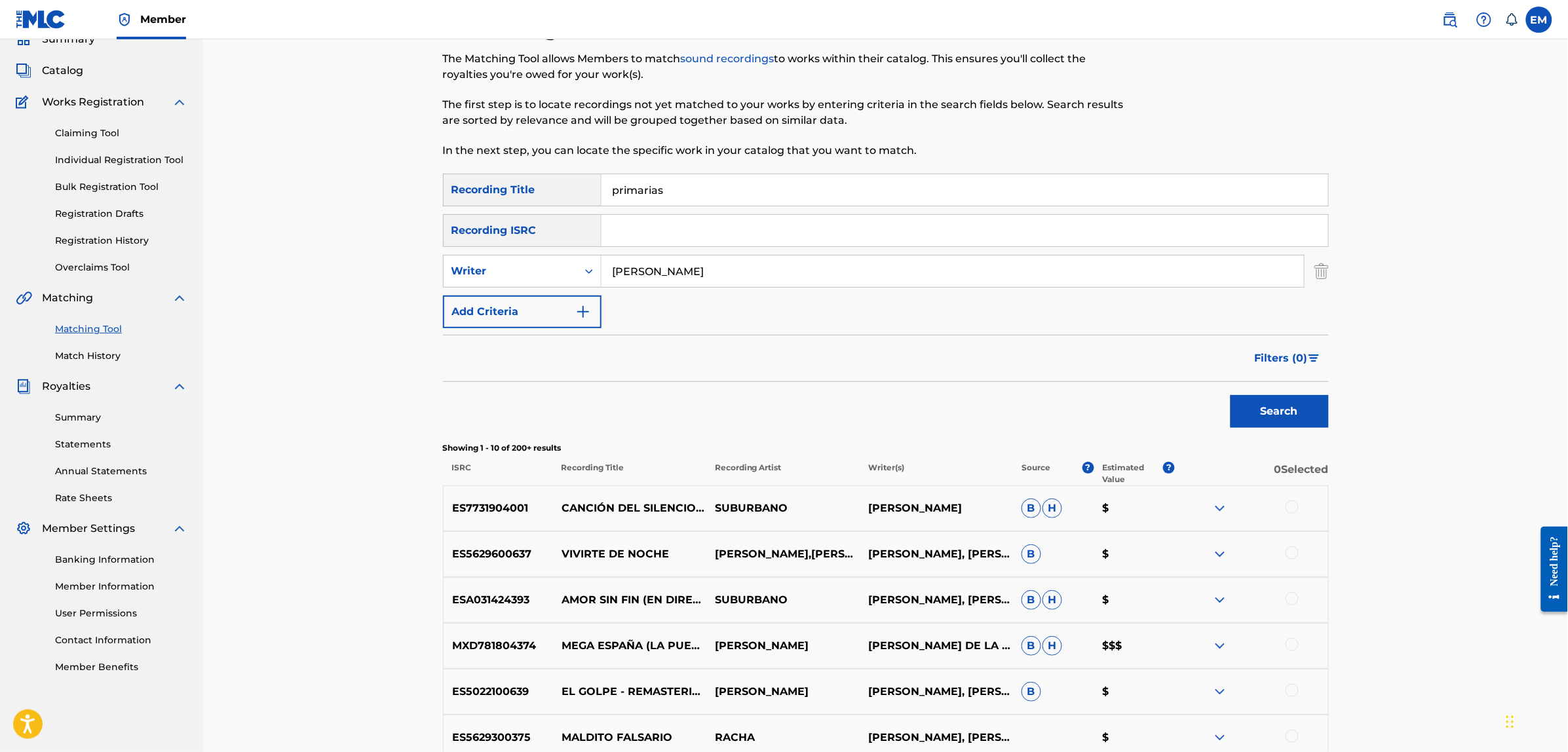
type input "primarias"
click at [1230, 395] on button "Search" at bounding box center [1279, 411] width 98 height 33
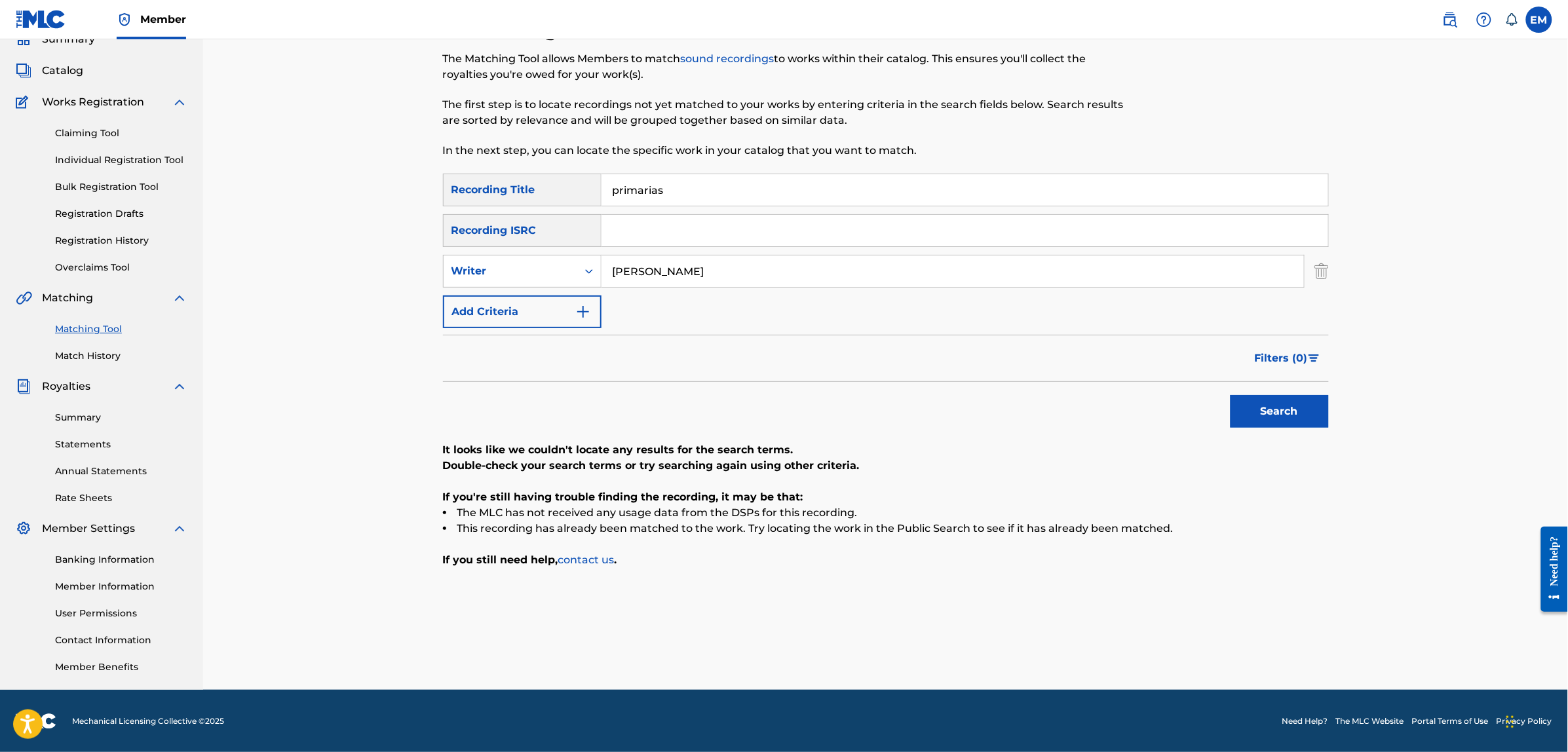
drag, startPoint x: 735, startPoint y: 259, endPoint x: 712, endPoint y: 266, distance: 24.0
click at [735, 259] on input "[PERSON_NAME]" at bounding box center [952, 271] width 702 height 32
click at [530, 316] on button "Add Criteria" at bounding box center [522, 312] width 158 height 33
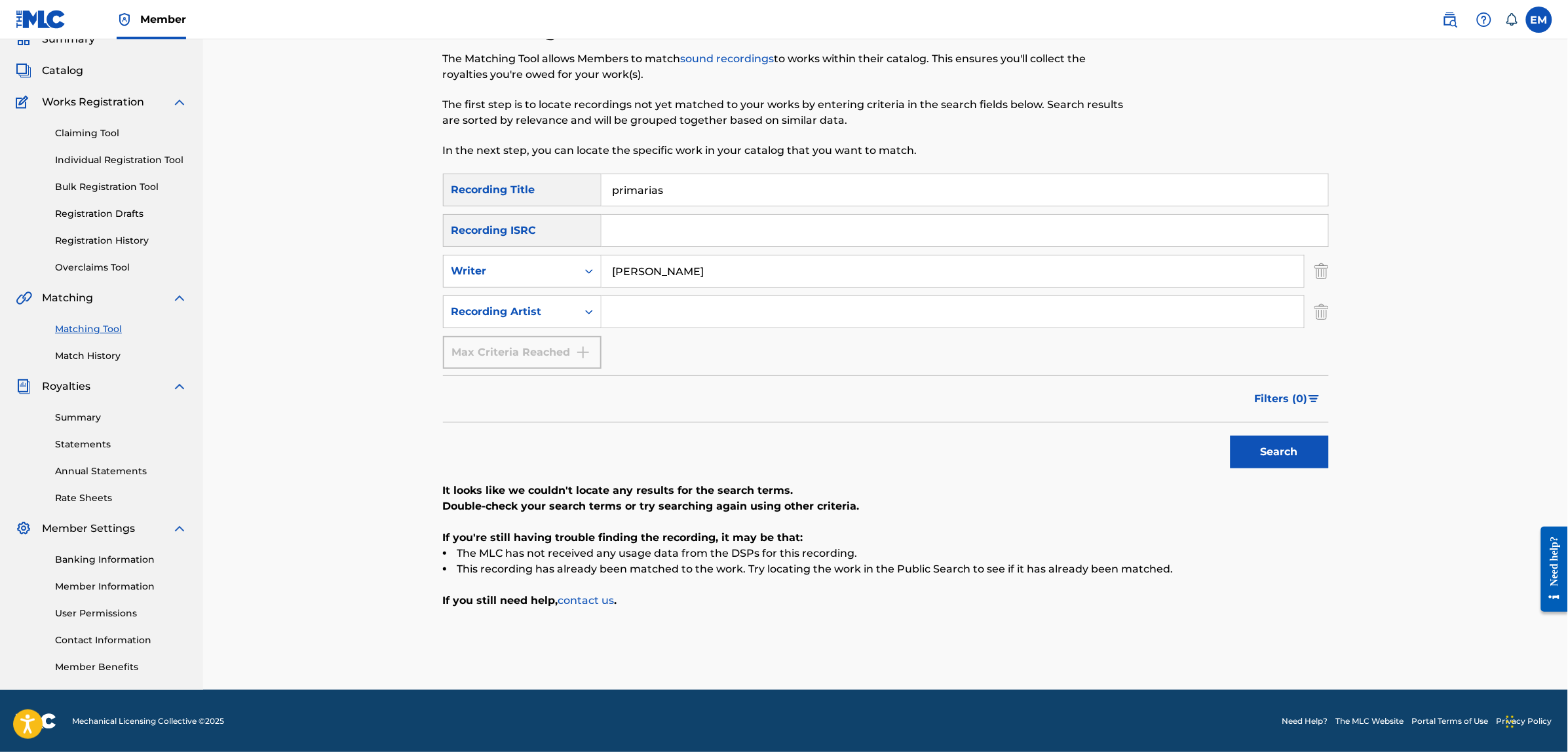
click at [630, 315] on input "Search Form" at bounding box center [952, 312] width 702 height 32
type input "suburbano"
click at [1230, 435] on button "Search" at bounding box center [1279, 452] width 98 height 33
drag, startPoint x: 722, startPoint y: 269, endPoint x: 512, endPoint y: 269, distance: 210.0
click at [512, 269] on div "SearchWithCriteria32b46078-d4ae-42fd-b150-9528a5d1fe35 Writer [PERSON_NAME]" at bounding box center [886, 271] width 886 height 33
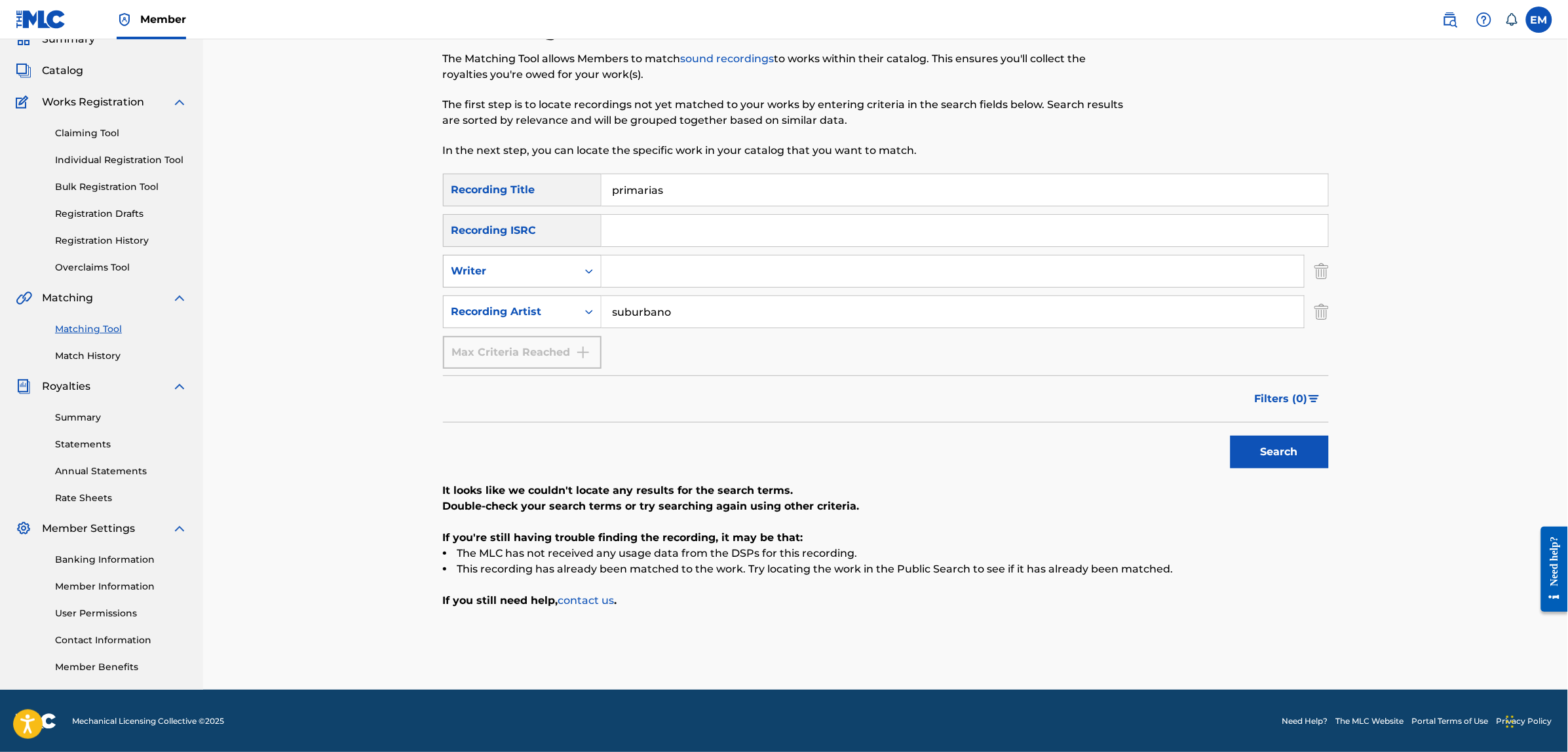
click at [1230, 435] on button "Search" at bounding box center [1279, 452] width 98 height 33
drag, startPoint x: 697, startPoint y: 188, endPoint x: 553, endPoint y: 188, distance: 144.0
click at [553, 188] on div "SearchWithCriteria3a5f316d-1591-4fc4-936f-0313e065cfe0 Recording Title primarias" at bounding box center [886, 190] width 886 height 33
click at [1230, 435] on button "Search" at bounding box center [1279, 452] width 98 height 33
drag, startPoint x: 736, startPoint y: 314, endPoint x: 542, endPoint y: 295, distance: 194.9
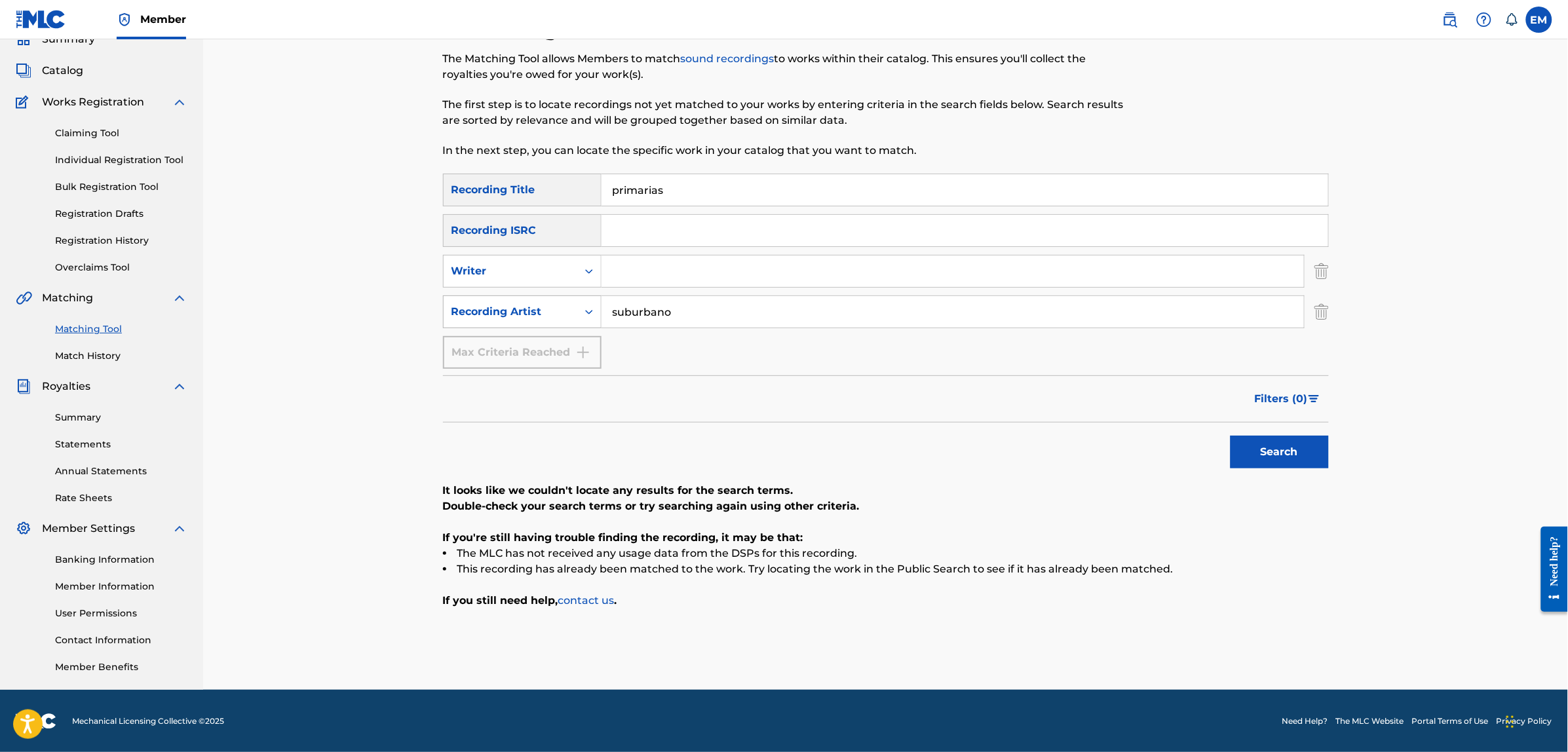
click at [542, 295] on div "SearchWithCriteria93bbdf91-0420-48c9-93b0-14685de07e20 Recording Artist suburba…" at bounding box center [886, 312] width 886 height 33
click at [1230, 435] on button "Search" at bounding box center [1279, 452] width 98 height 33
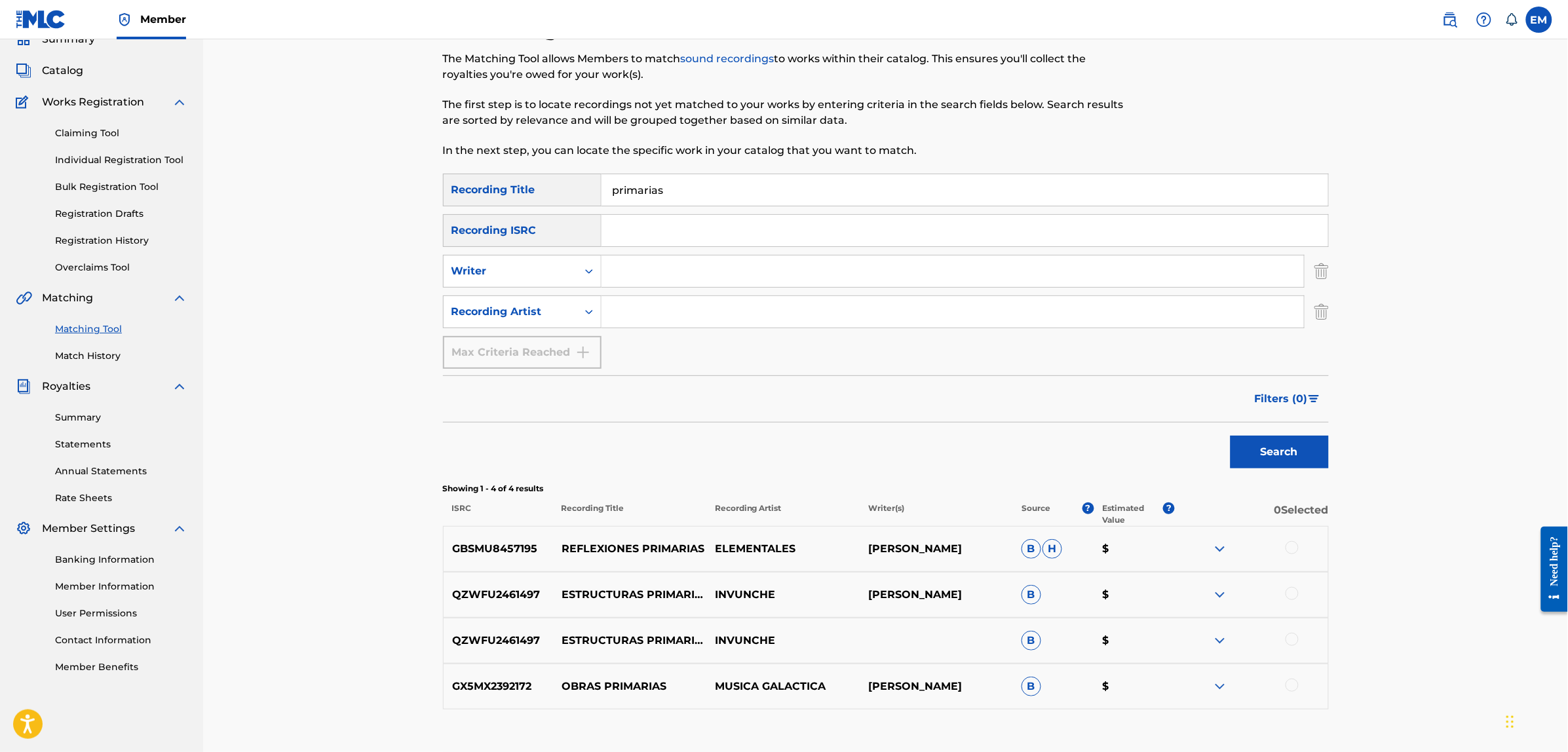
click at [749, 272] on input "Search Form" at bounding box center [952, 271] width 702 height 32
type input "[PERSON_NAME]"
click at [1230, 435] on button "Search" at bounding box center [1279, 452] width 98 height 33
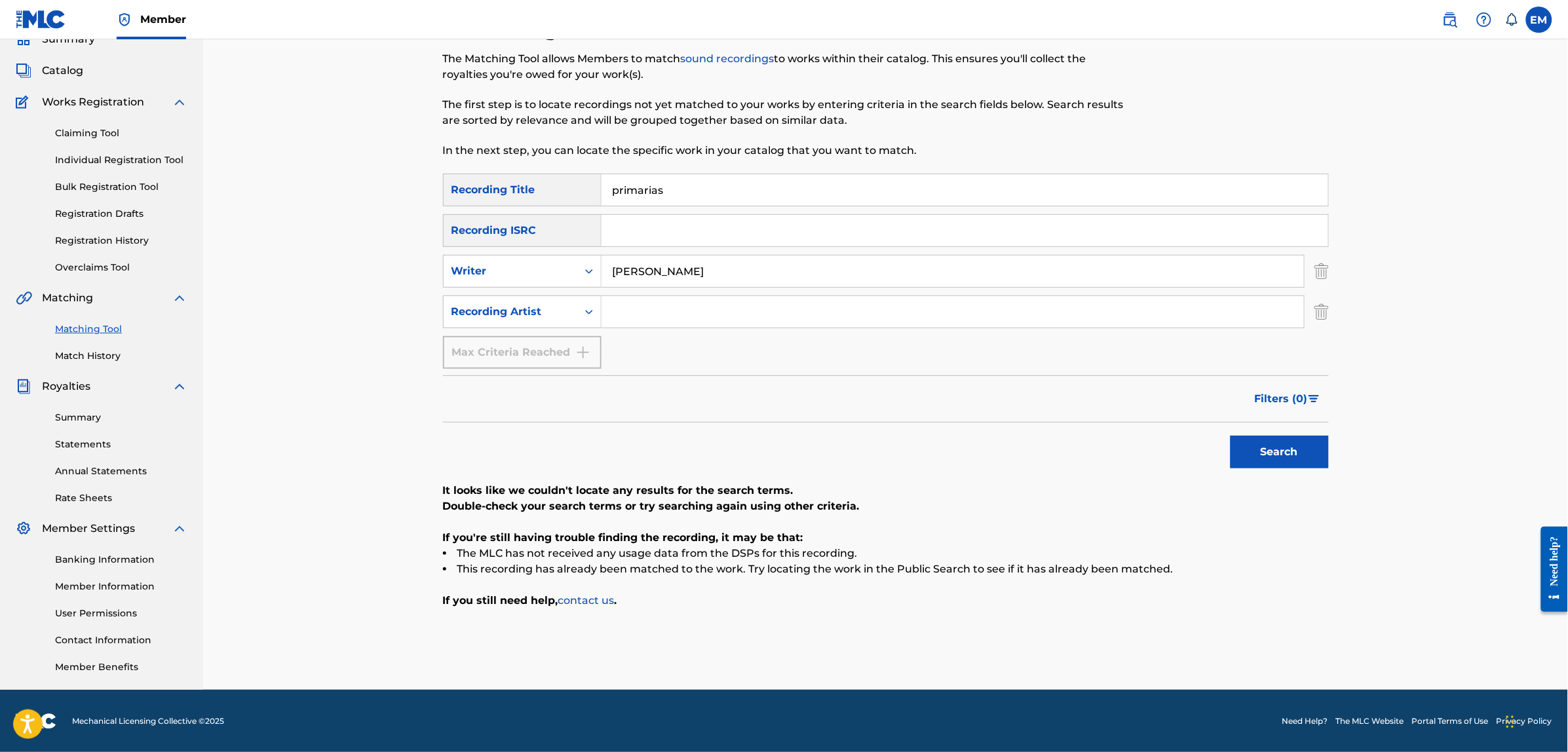
drag, startPoint x: 724, startPoint y: 182, endPoint x: 547, endPoint y: 187, distance: 177.1
click at [547, 187] on div "SearchWithCriteria3a5f316d-1591-4fc4-936f-0313e065cfe0 Recording Title primarias" at bounding box center [886, 190] width 886 height 33
click at [707, 188] on input "Search Form" at bounding box center [965, 190] width 727 height 32
type input "el productor"
click at [1230, 435] on button "Search" at bounding box center [1279, 452] width 98 height 33
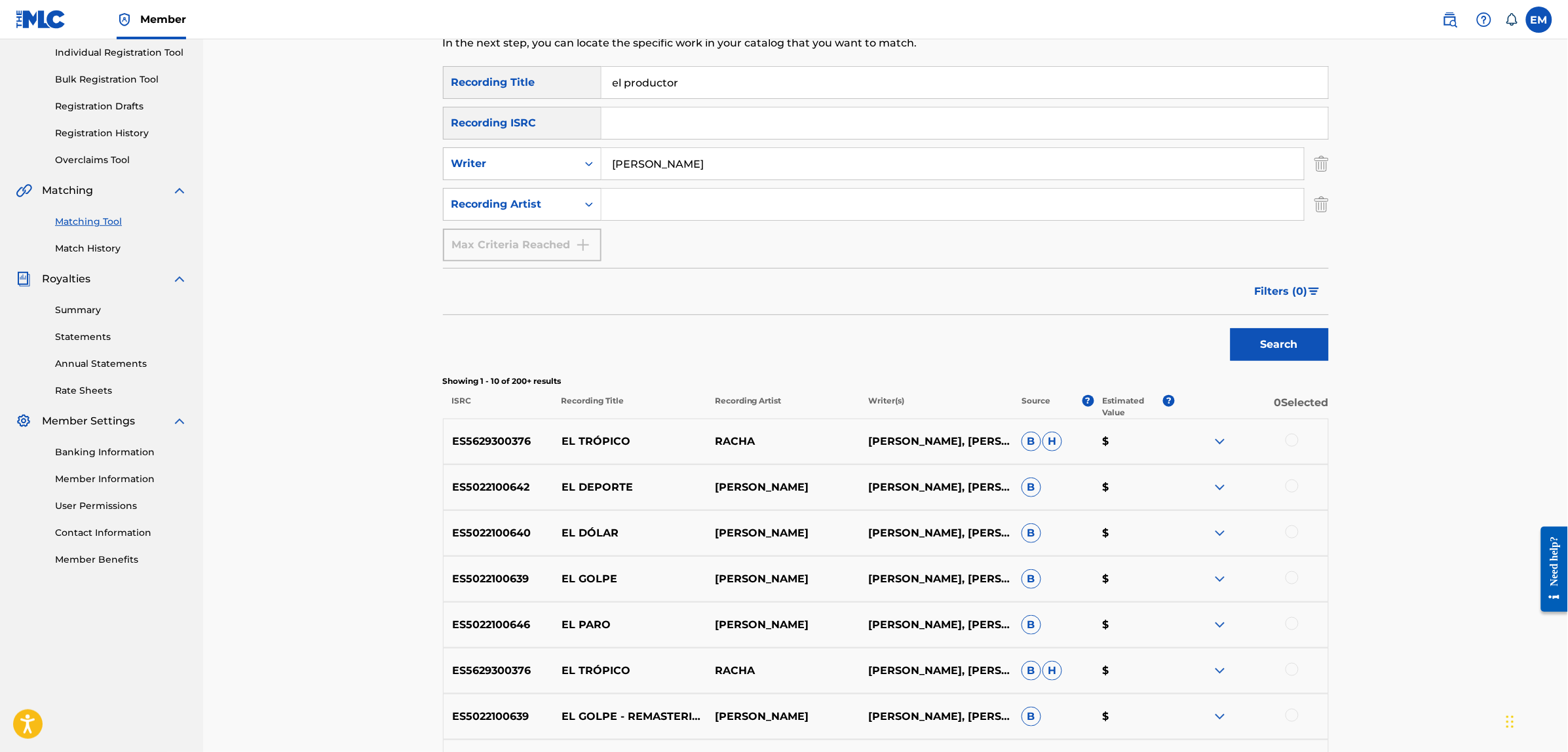
scroll to position [387, 0]
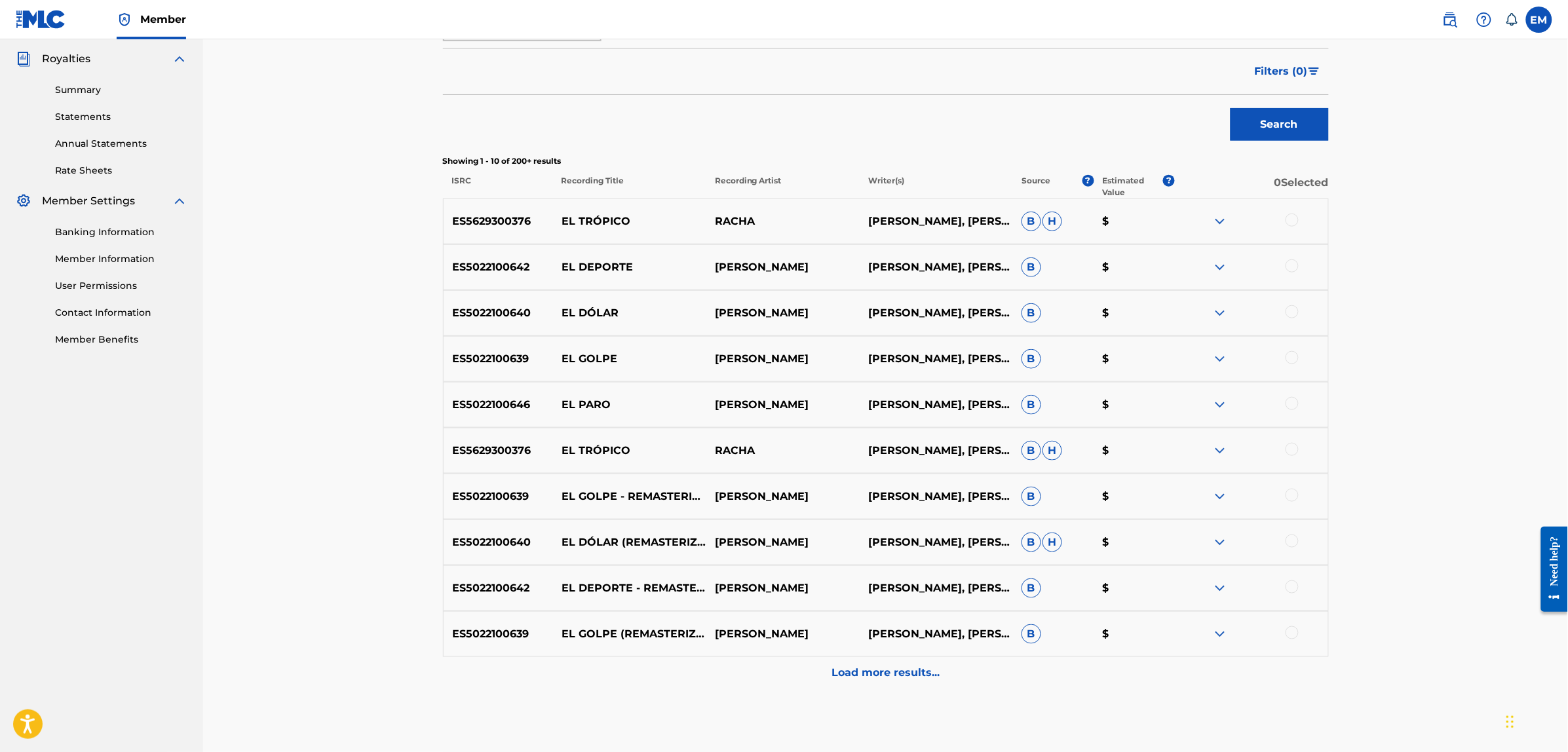
click at [1295, 453] on div at bounding box center [1292, 449] width 13 height 13
click at [921, 645] on button "Match 1 Group" at bounding box center [921, 645] width 145 height 33
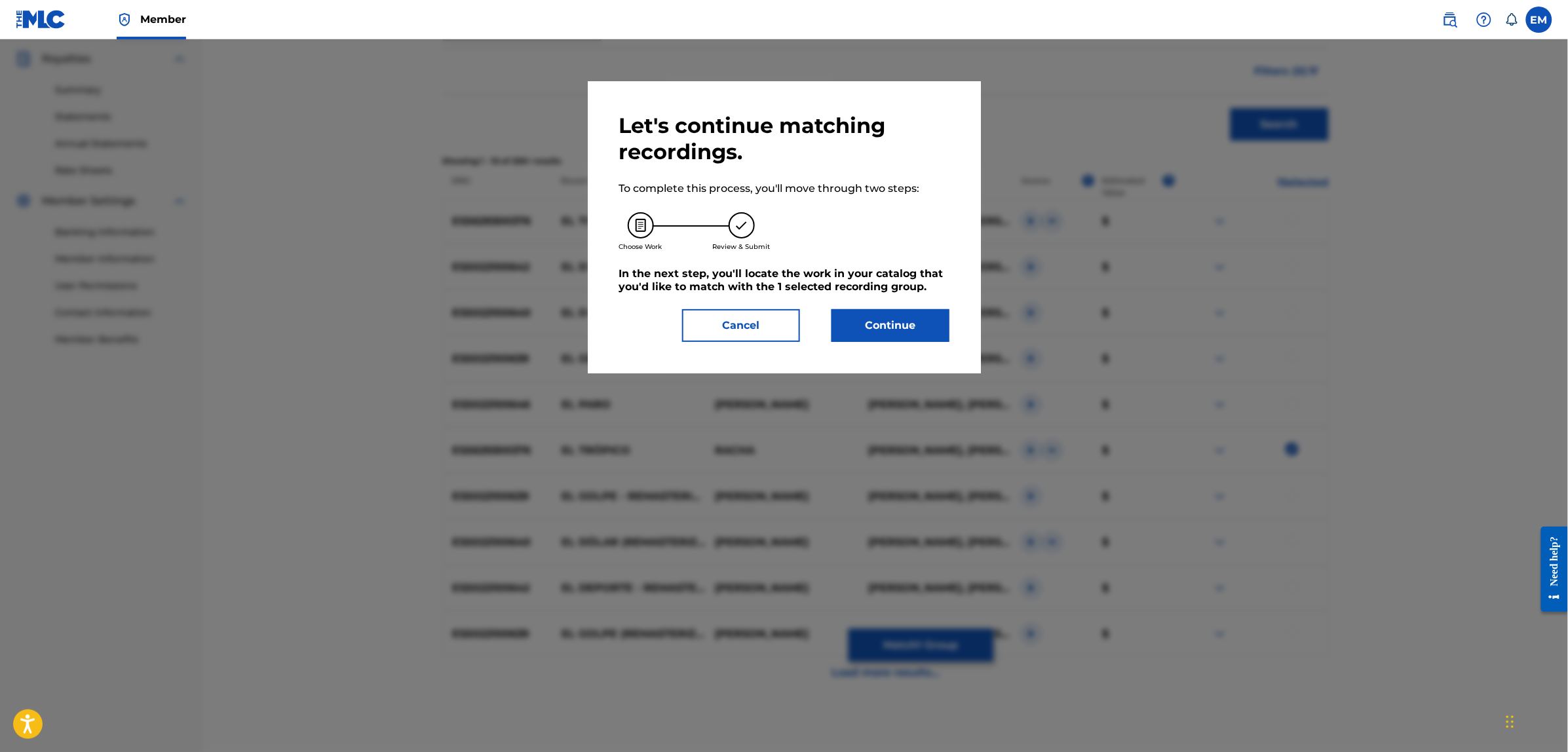
click at [876, 327] on button "Continue" at bounding box center [890, 326] width 118 height 33
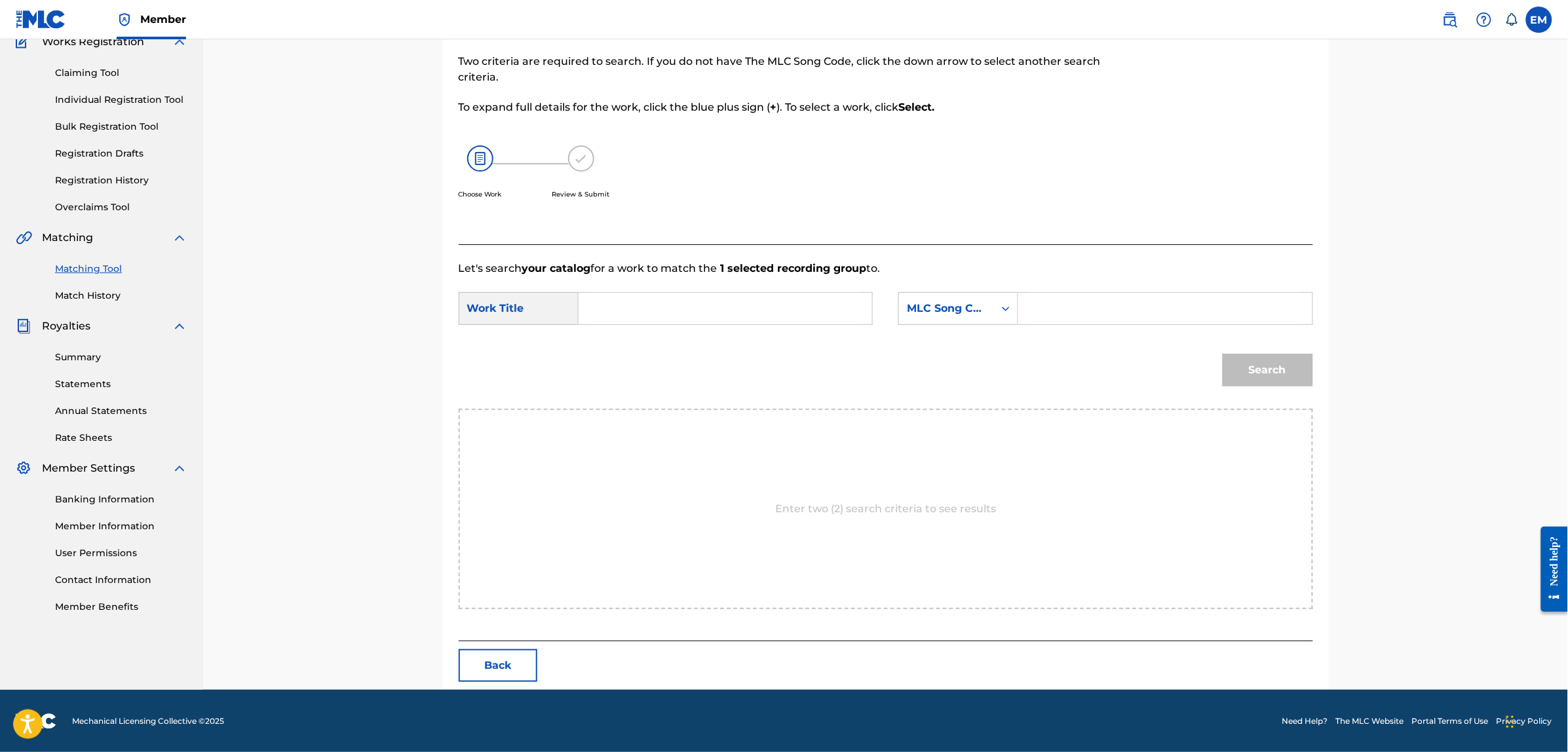
click at [709, 321] on input "Search Form" at bounding box center [725, 309] width 271 height 32
type input "primarias"
click at [937, 312] on div "MLC Song Code" at bounding box center [946, 309] width 80 height 16
click at [964, 344] on div "Writer Name" at bounding box center [957, 341] width 118 height 33
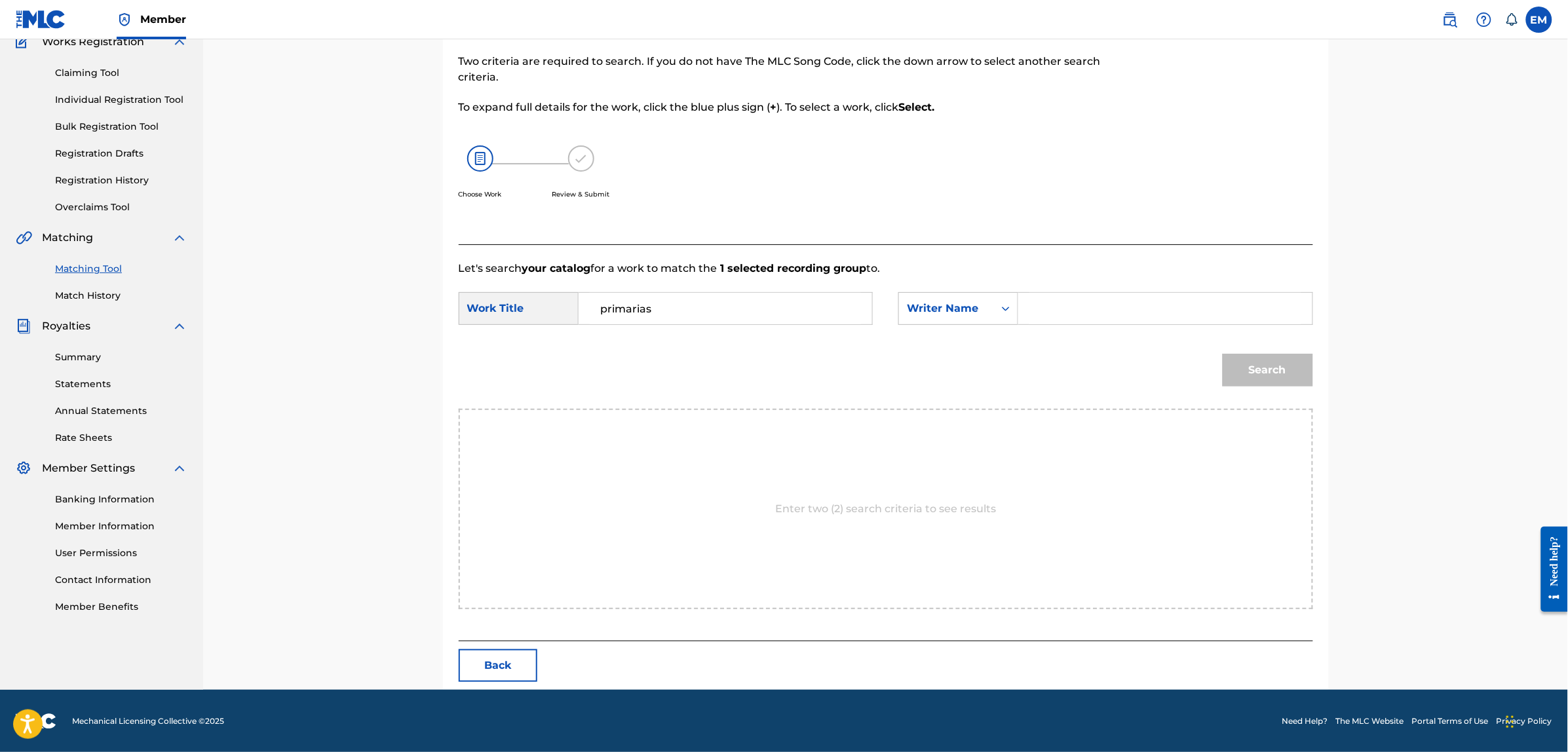
click at [1056, 306] on input "Search Form" at bounding box center [1165, 309] width 271 height 32
paste input "[PERSON_NAME]"
type input "[PERSON_NAME]"
click at [1223, 354] on button "Search" at bounding box center [1268, 370] width 90 height 33
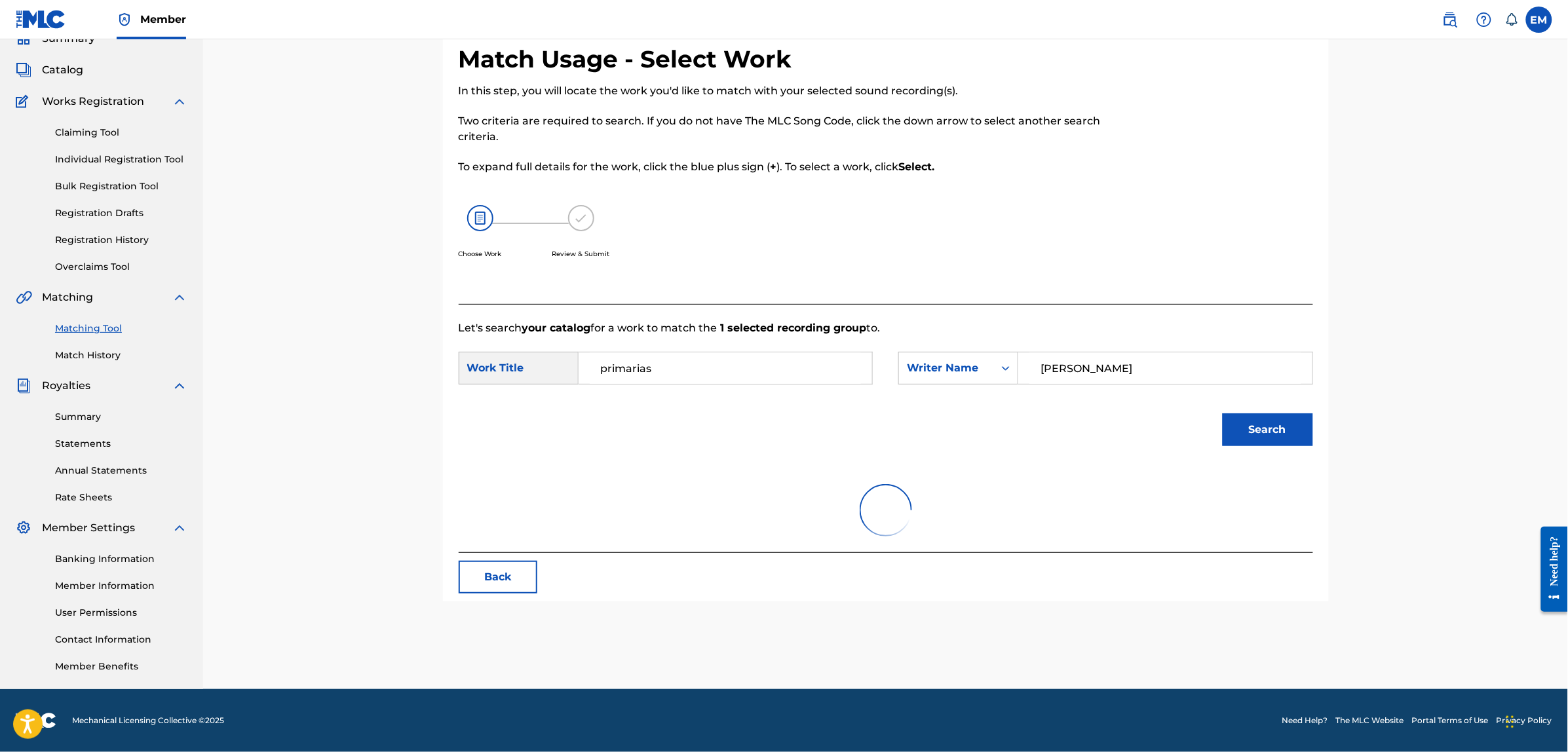
scroll to position [59, 0]
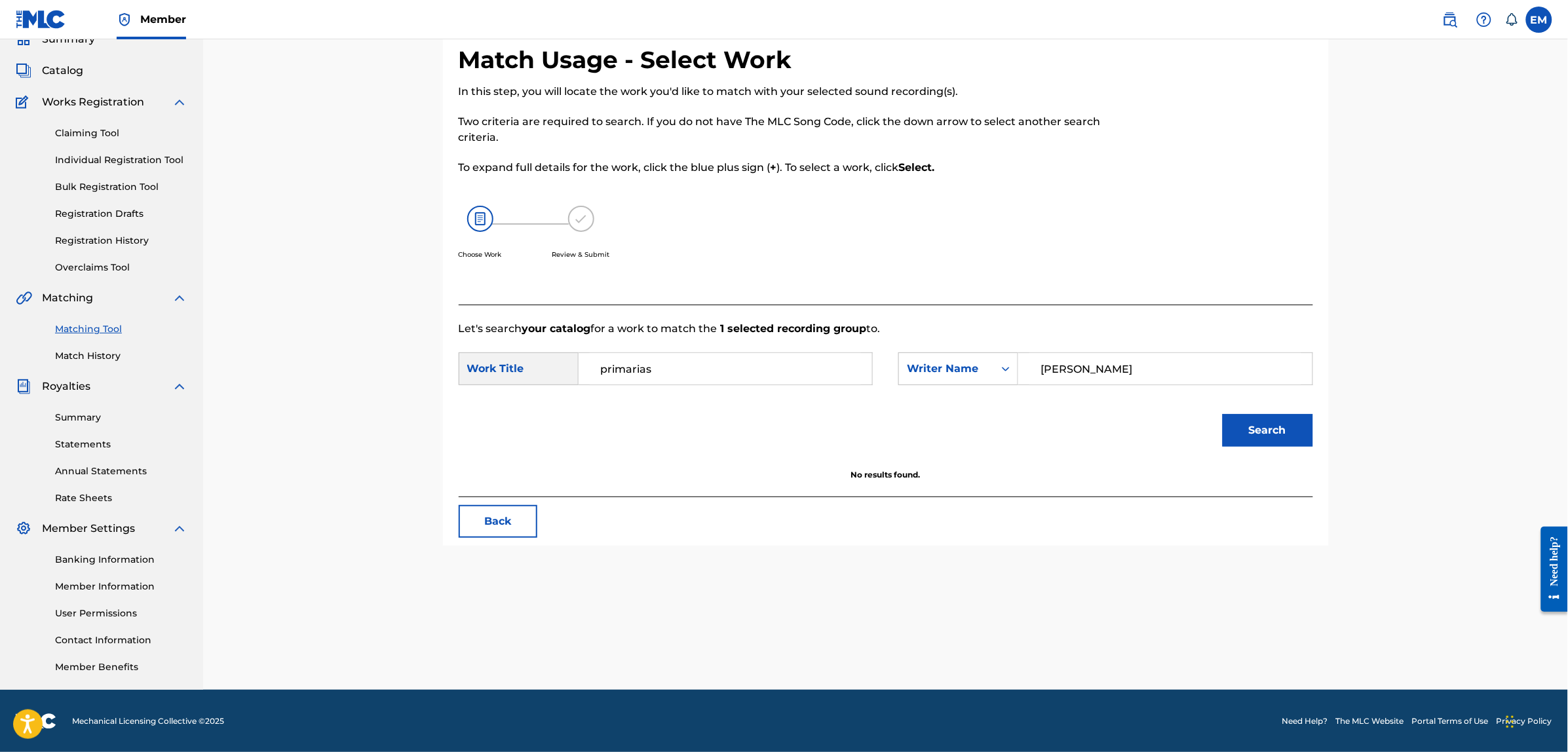
click at [507, 512] on button "Back" at bounding box center [498, 521] width 79 height 33
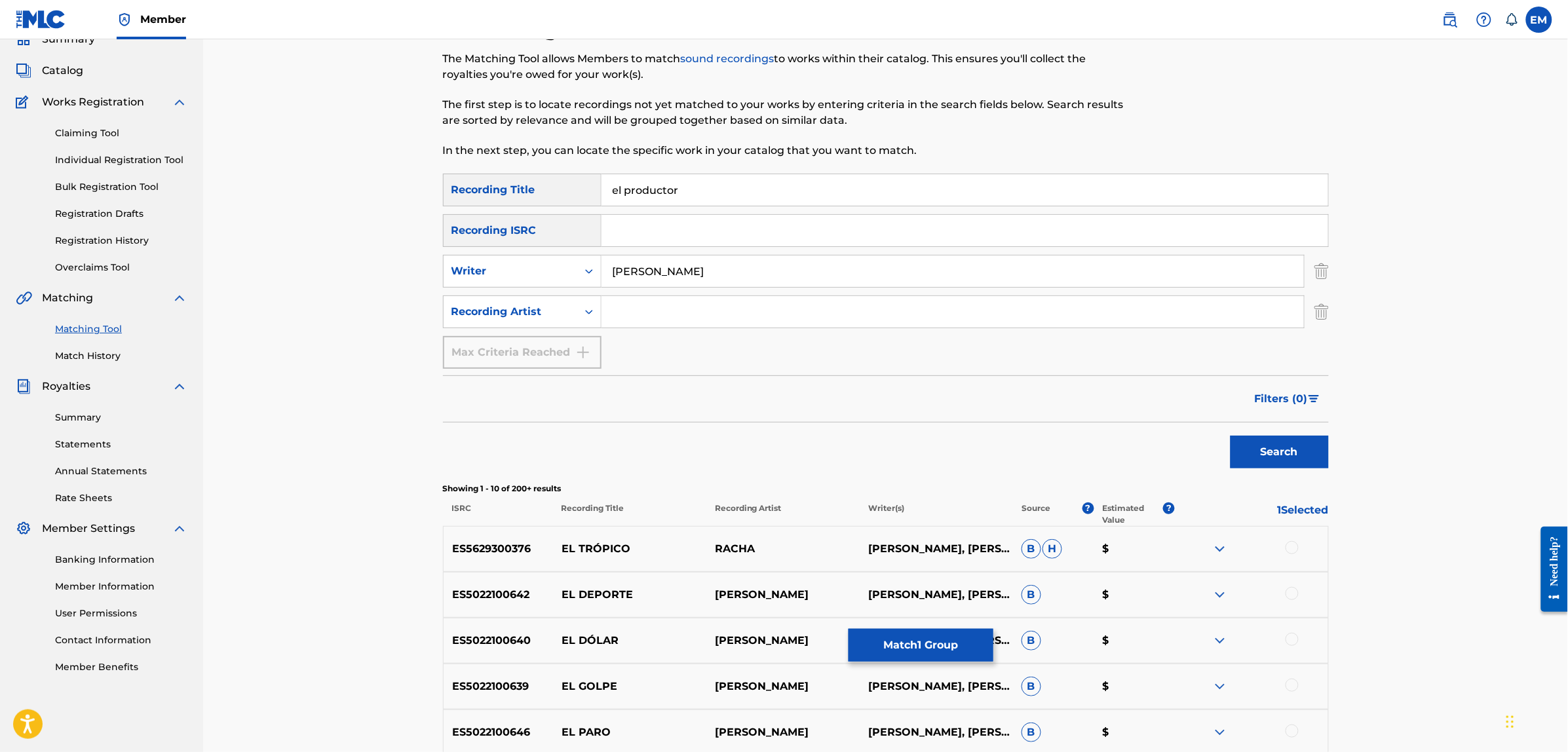
drag, startPoint x: 690, startPoint y: 188, endPoint x: 590, endPoint y: 178, distance: 100.5
click at [590, 178] on div "SearchWithCriteria3a5f316d-1591-4fc4-936f-0313e065cfe0 Recording Title el produ…" at bounding box center [886, 190] width 886 height 33
type input "spark up"
click at [1230, 435] on button "Search" at bounding box center [1279, 452] width 98 height 33
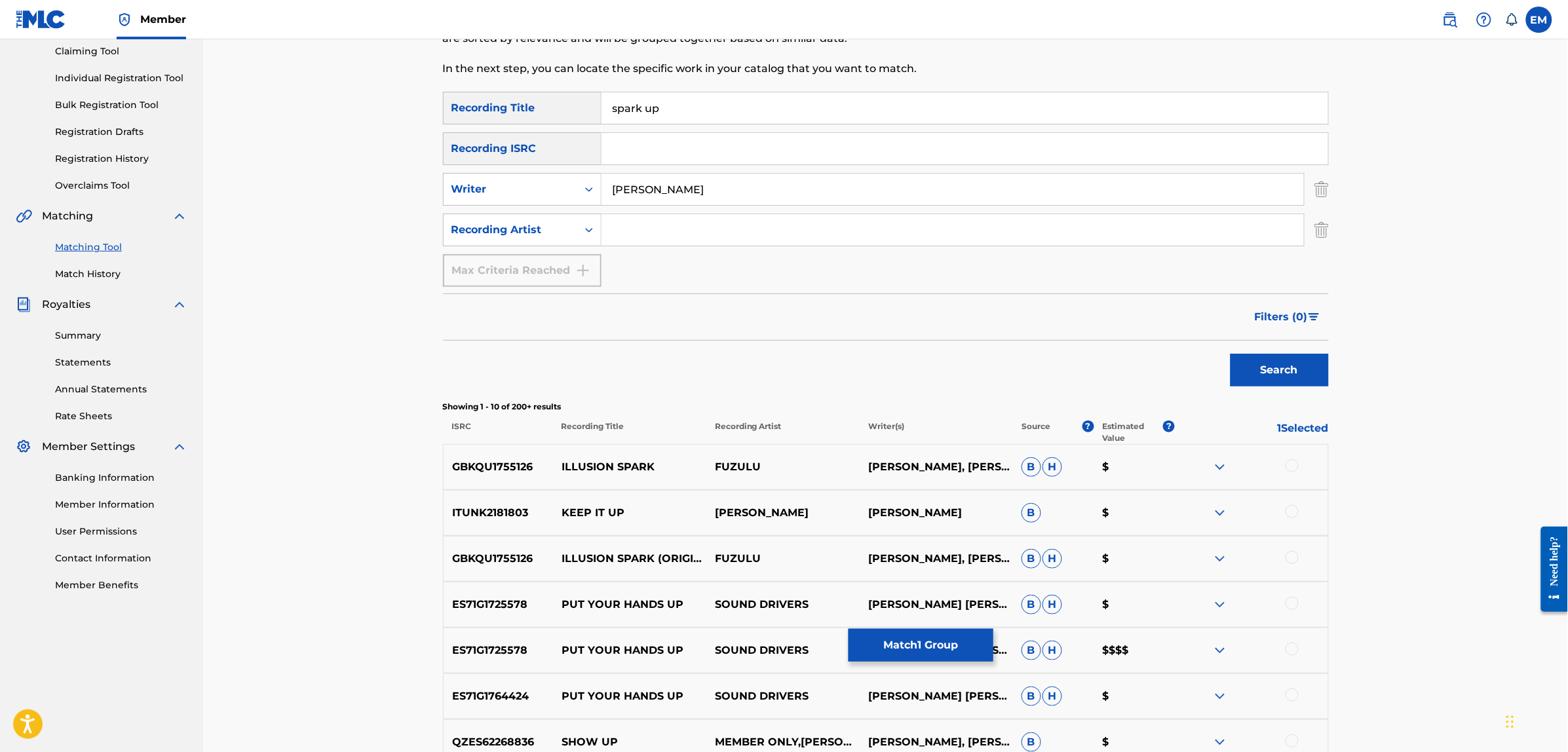
drag, startPoint x: 711, startPoint y: 191, endPoint x: 534, endPoint y: 155, distance: 180.6
click at [534, 155] on div "SearchWithCriteria3a5f316d-1591-4fc4-936f-0313e065cfe0 Recording Title spark up…" at bounding box center [886, 189] width 886 height 195
click at [1230, 354] on button "Search" at bounding box center [1279, 370] width 98 height 33
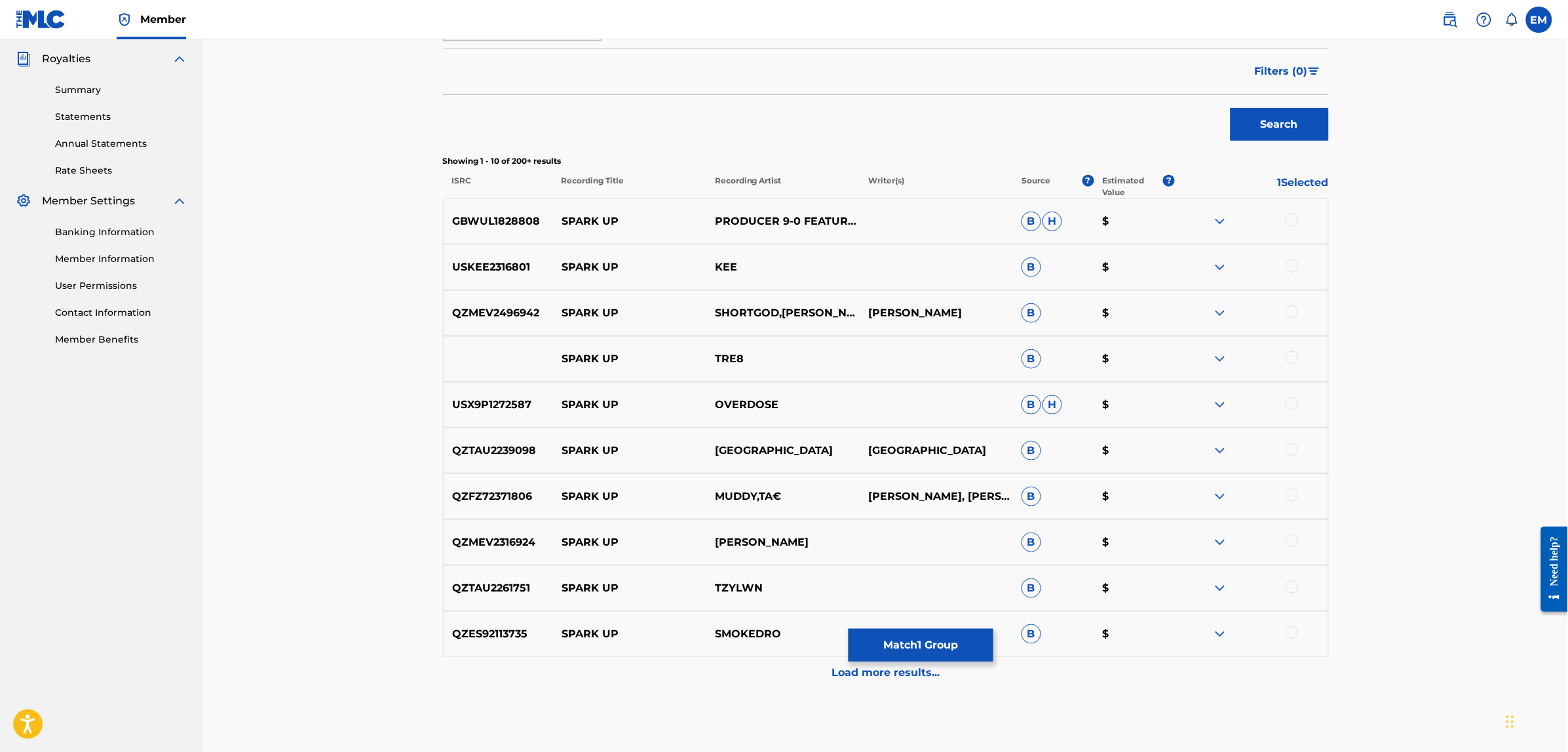
scroll to position [453, 0]
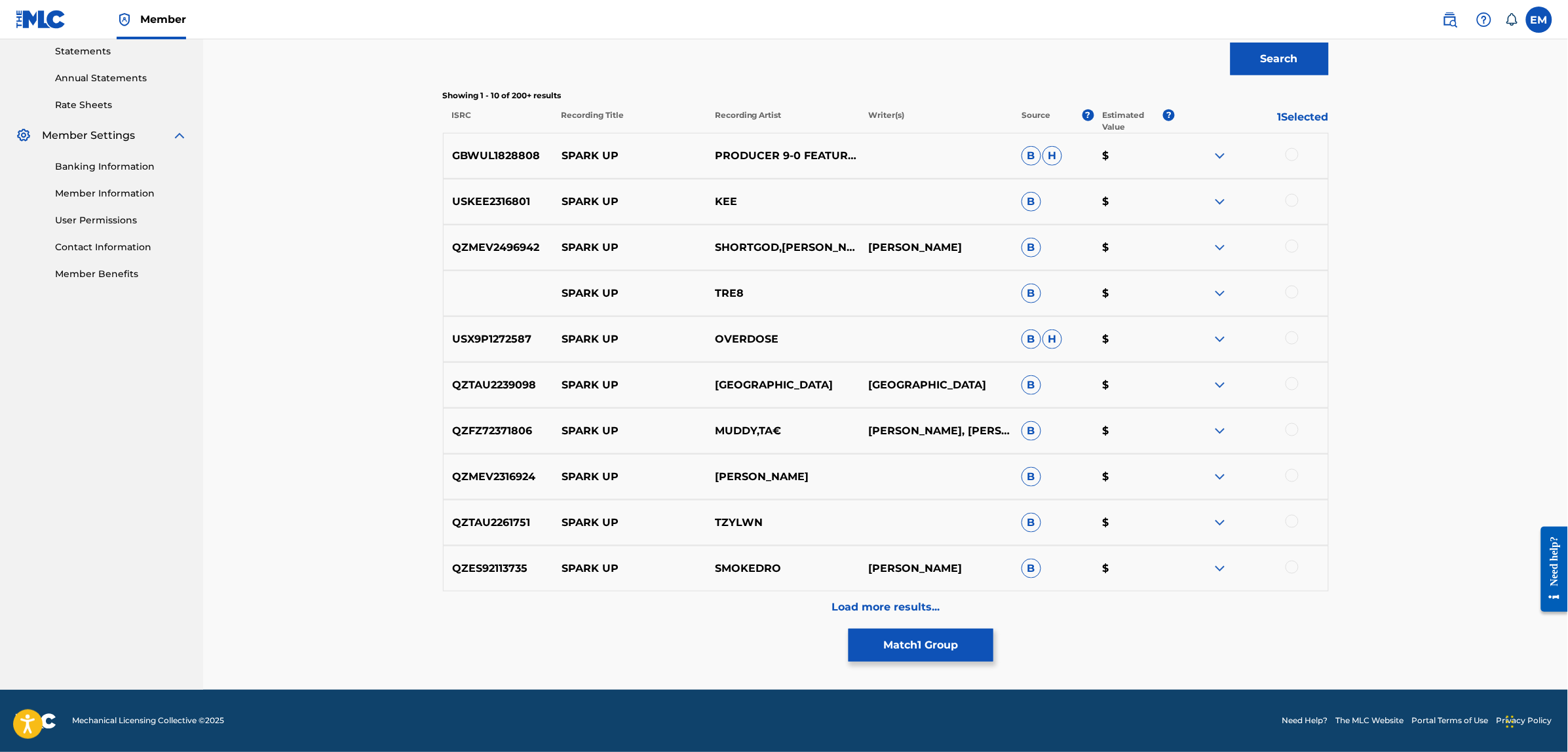
click at [875, 596] on div "Load more results..." at bounding box center [886, 608] width 886 height 33
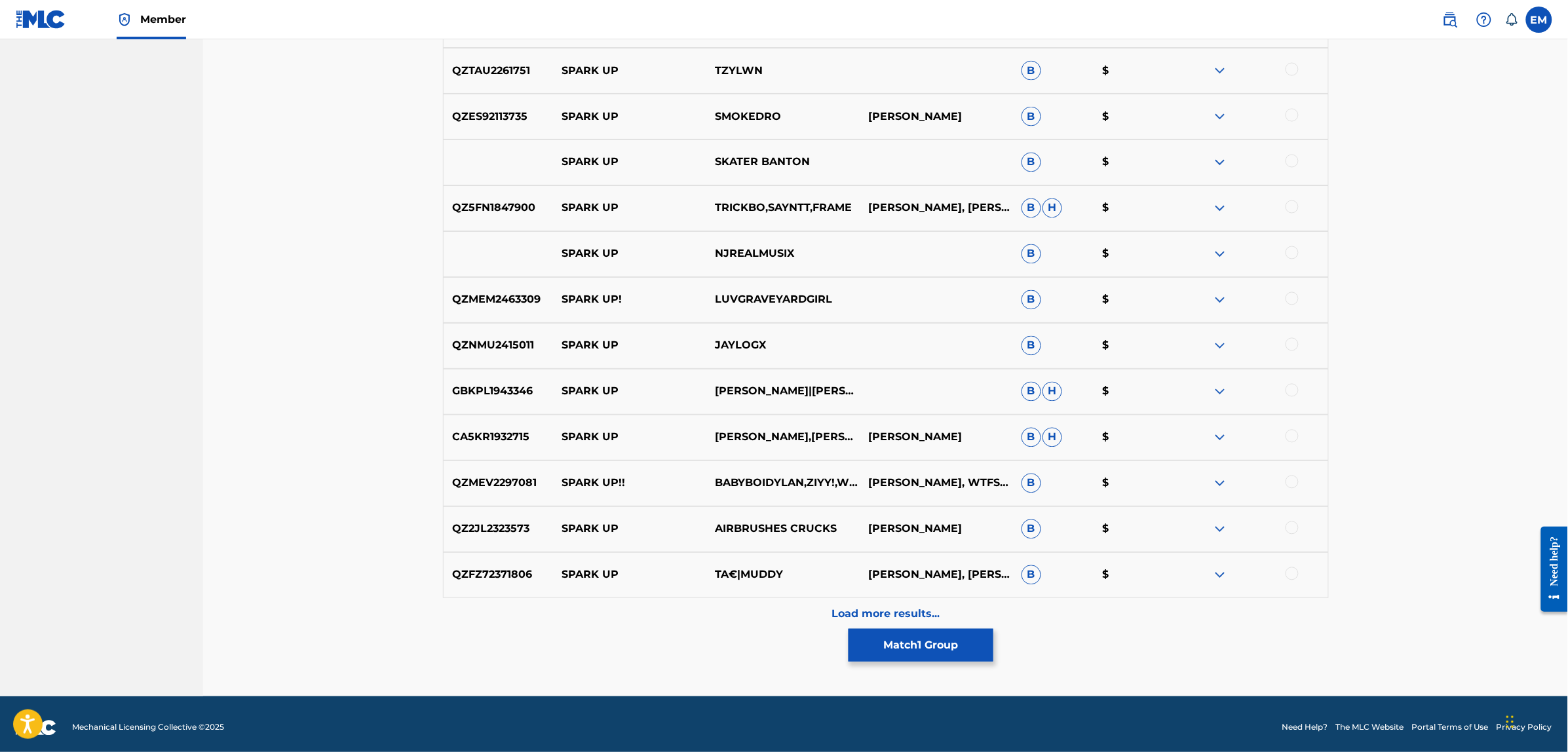
scroll to position [911, 0]
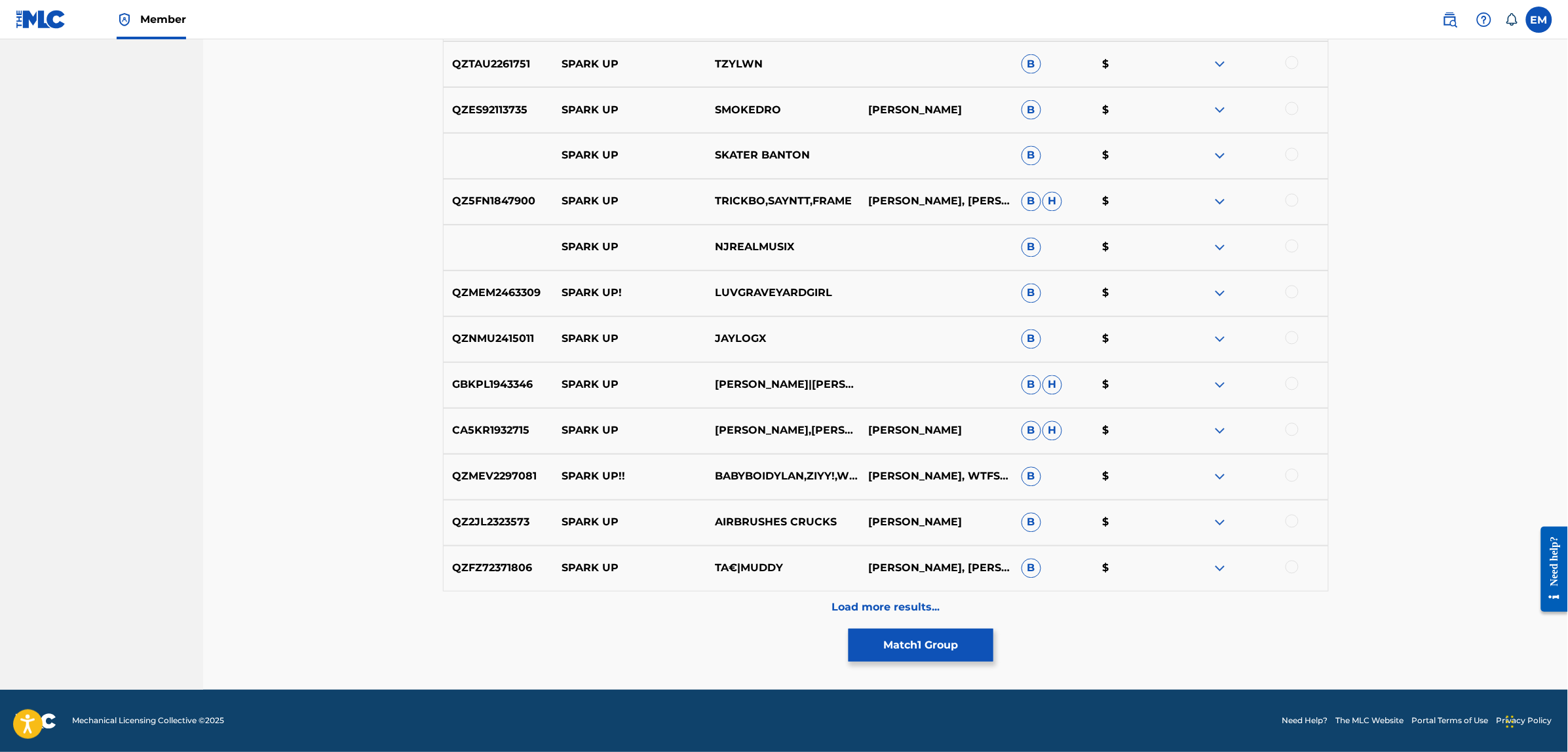
click at [885, 593] on div "Load more results..." at bounding box center [886, 608] width 886 height 33
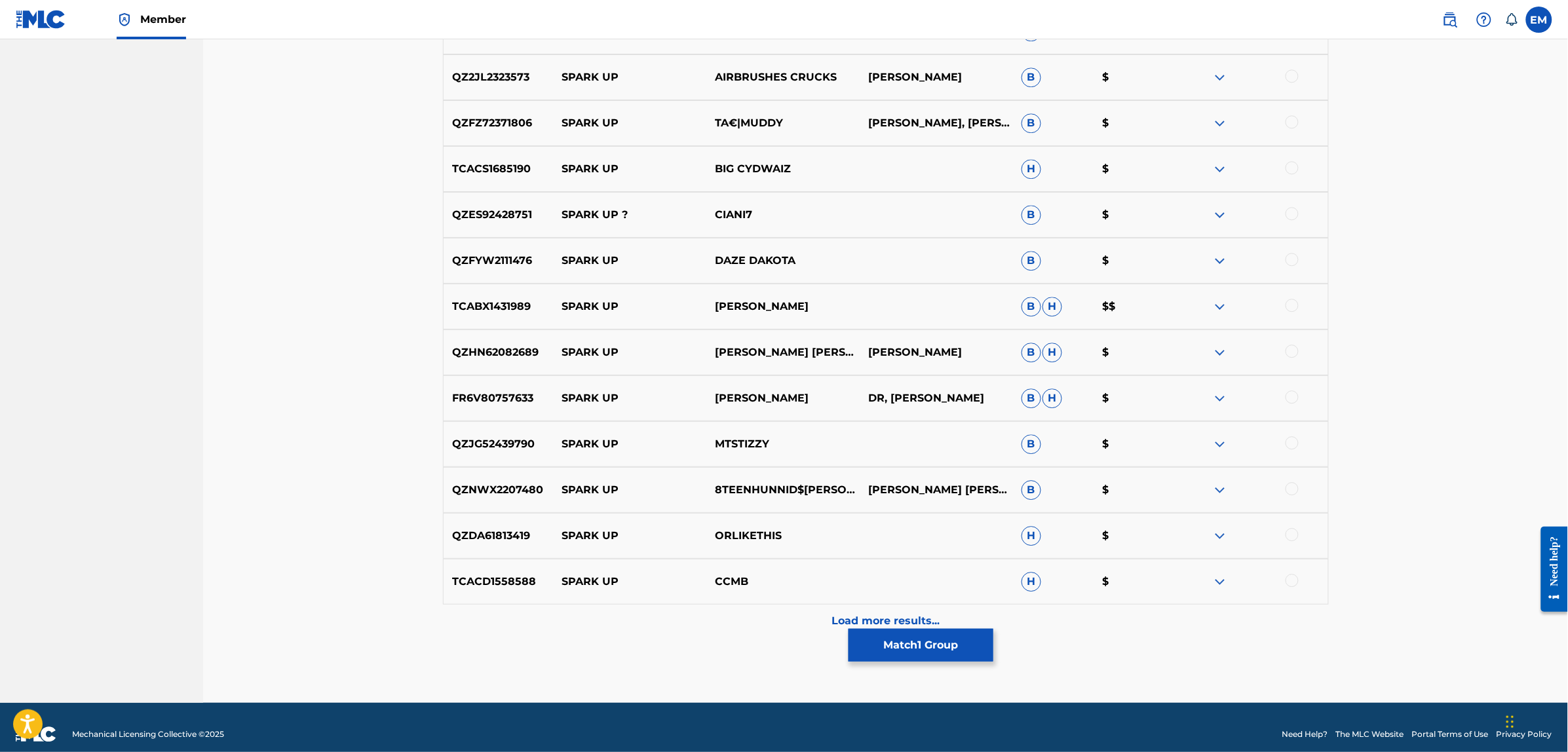
scroll to position [1369, 0]
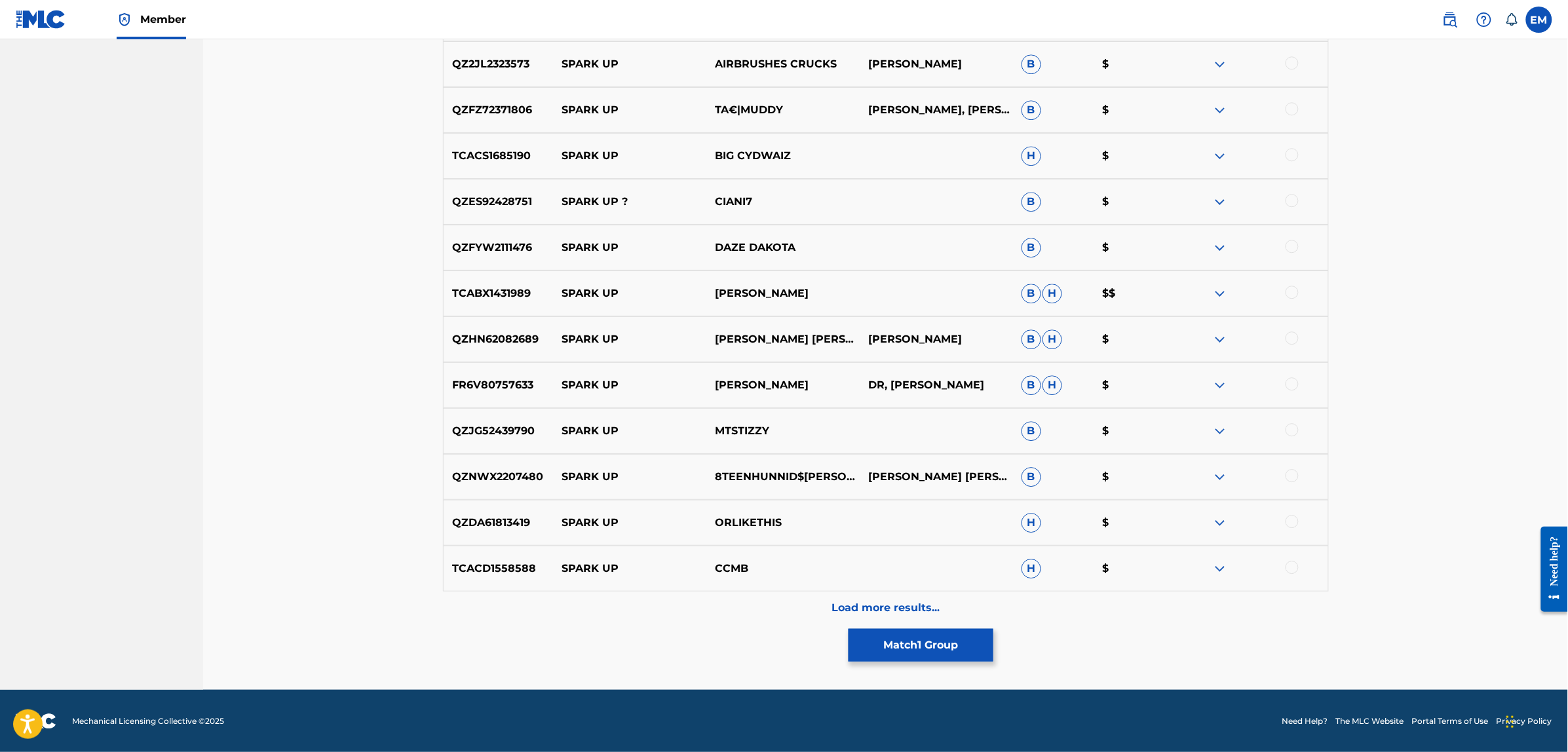
click at [878, 600] on p "Load more results..." at bounding box center [885, 607] width 108 height 16
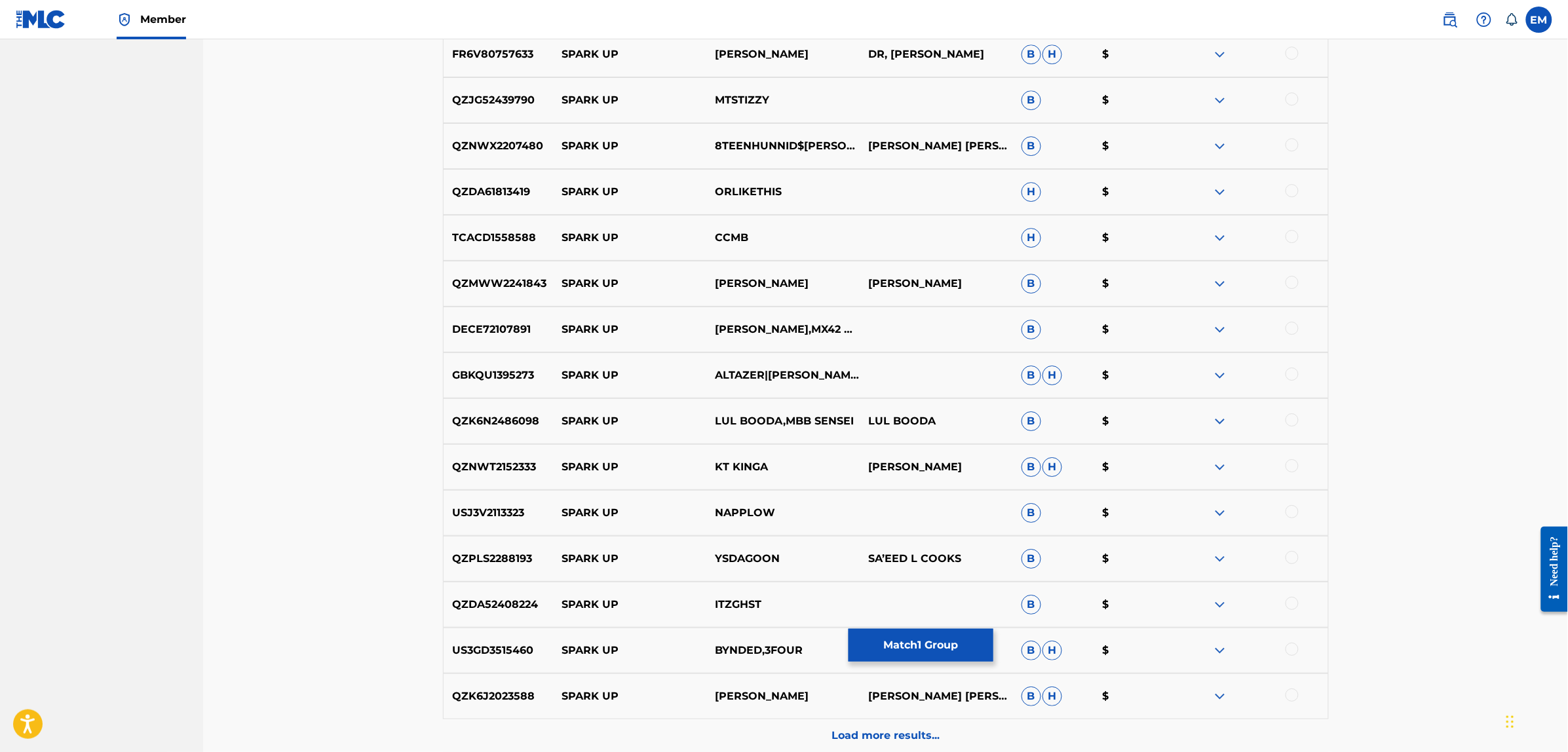
scroll to position [1828, 0]
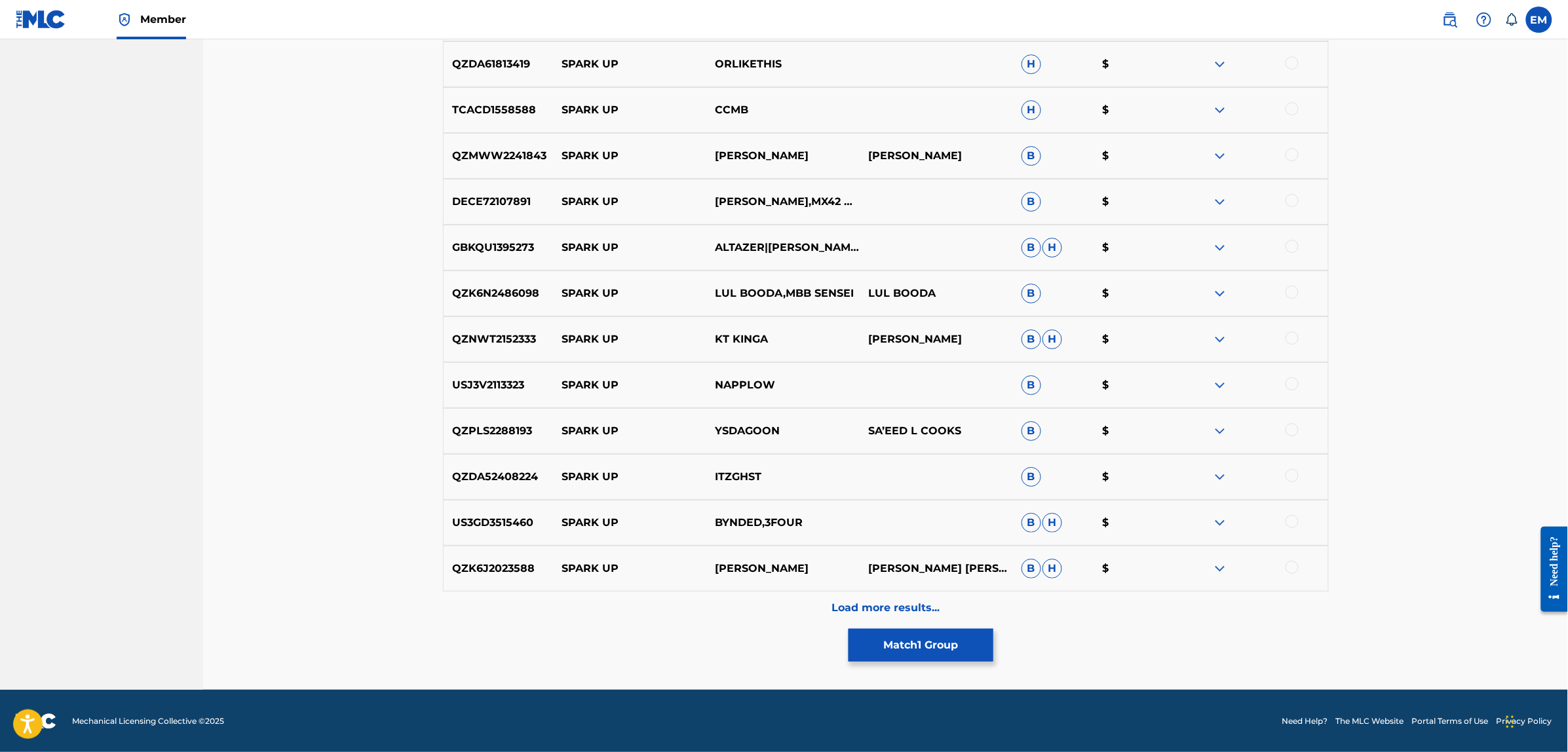
click at [876, 597] on div "Load more results..." at bounding box center [886, 608] width 886 height 33
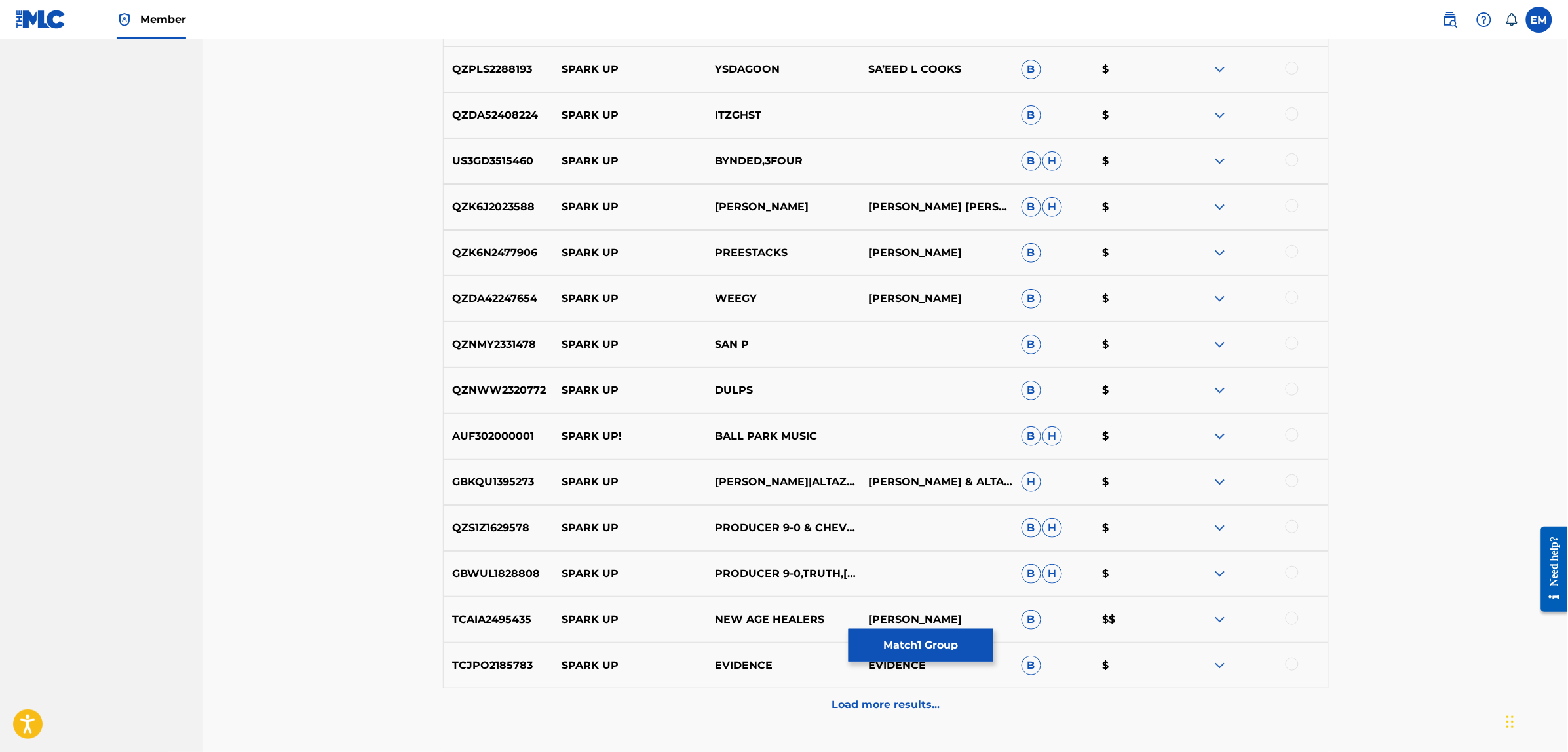
scroll to position [2285, 0]
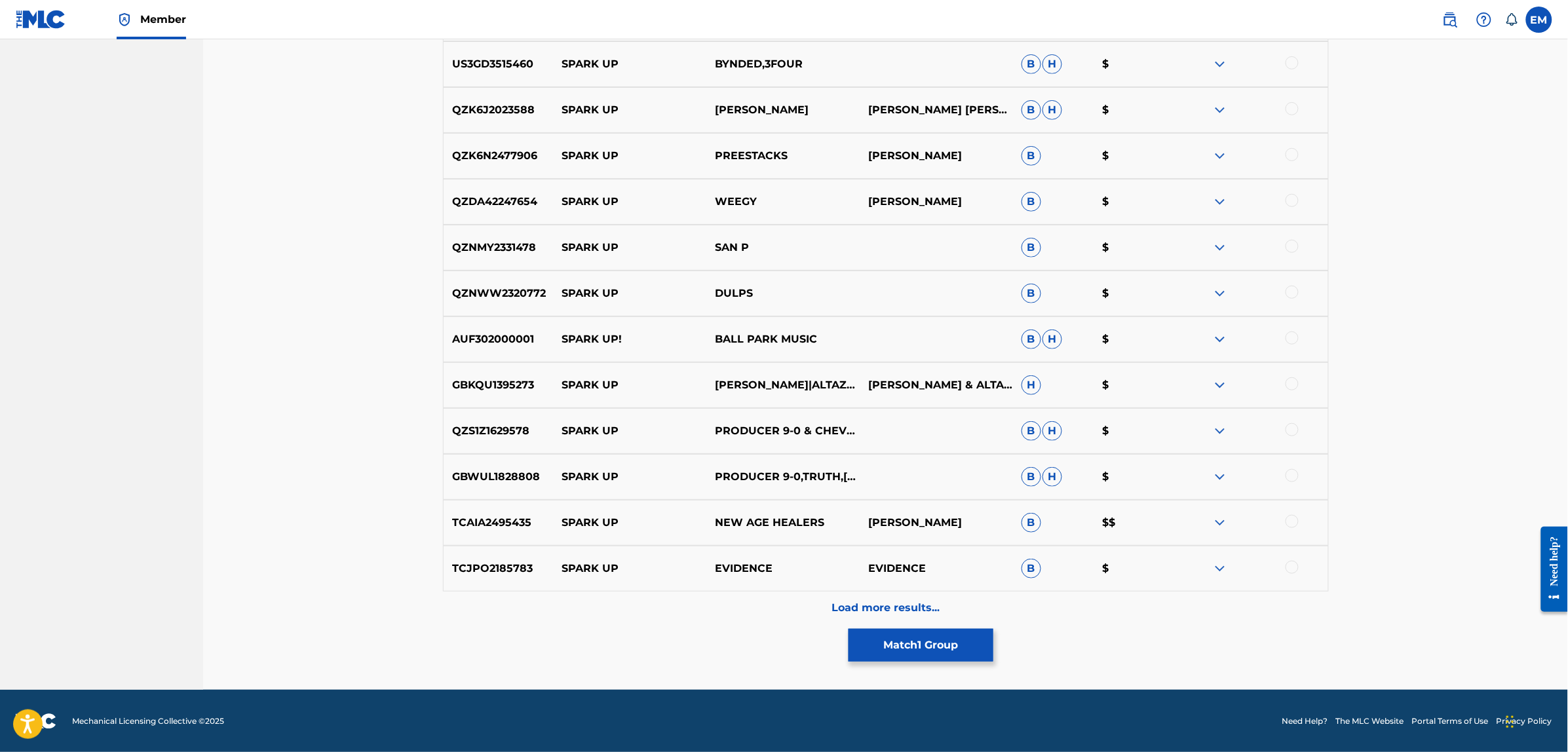
click at [856, 604] on p "Load more results..." at bounding box center [885, 607] width 108 height 16
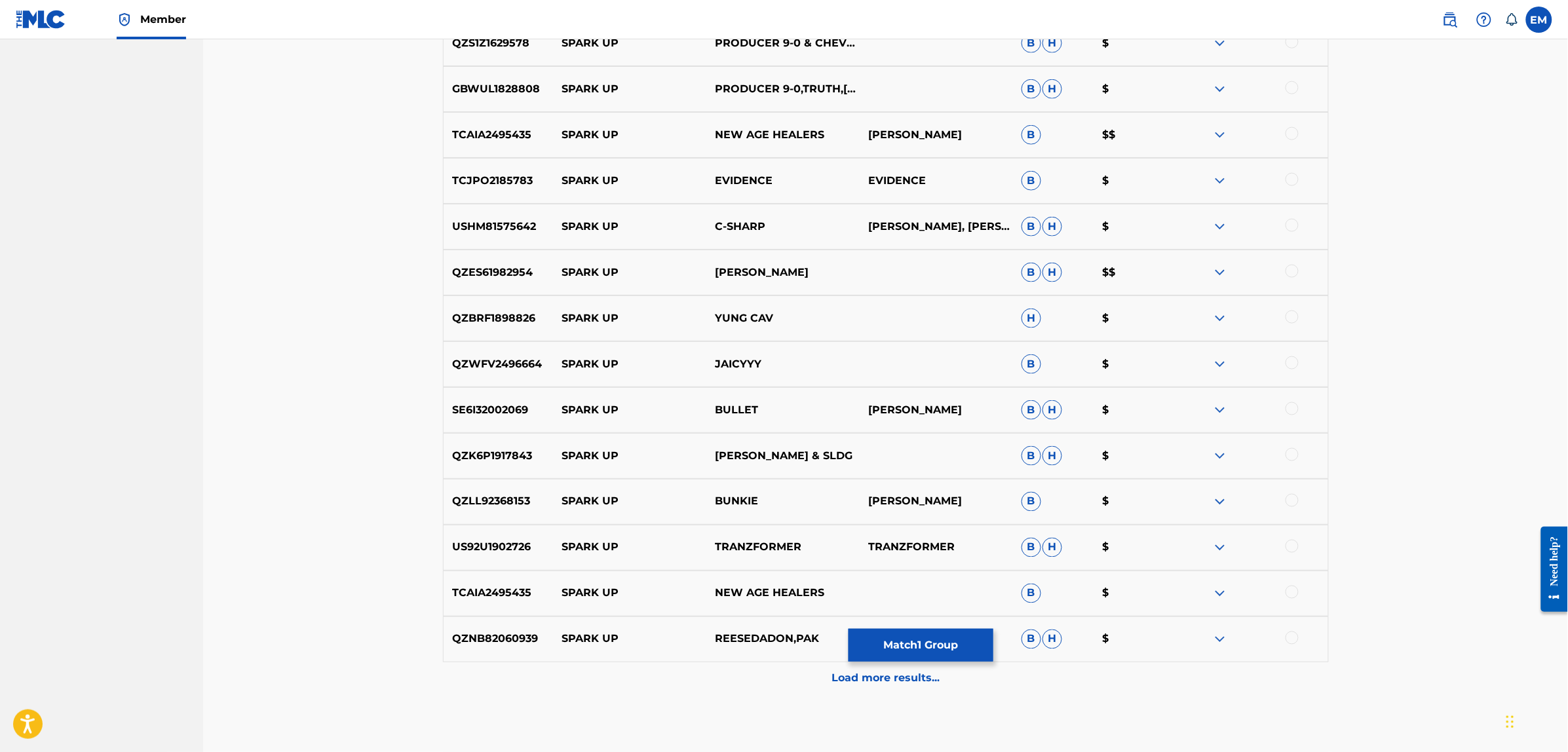
scroll to position [2744, 0]
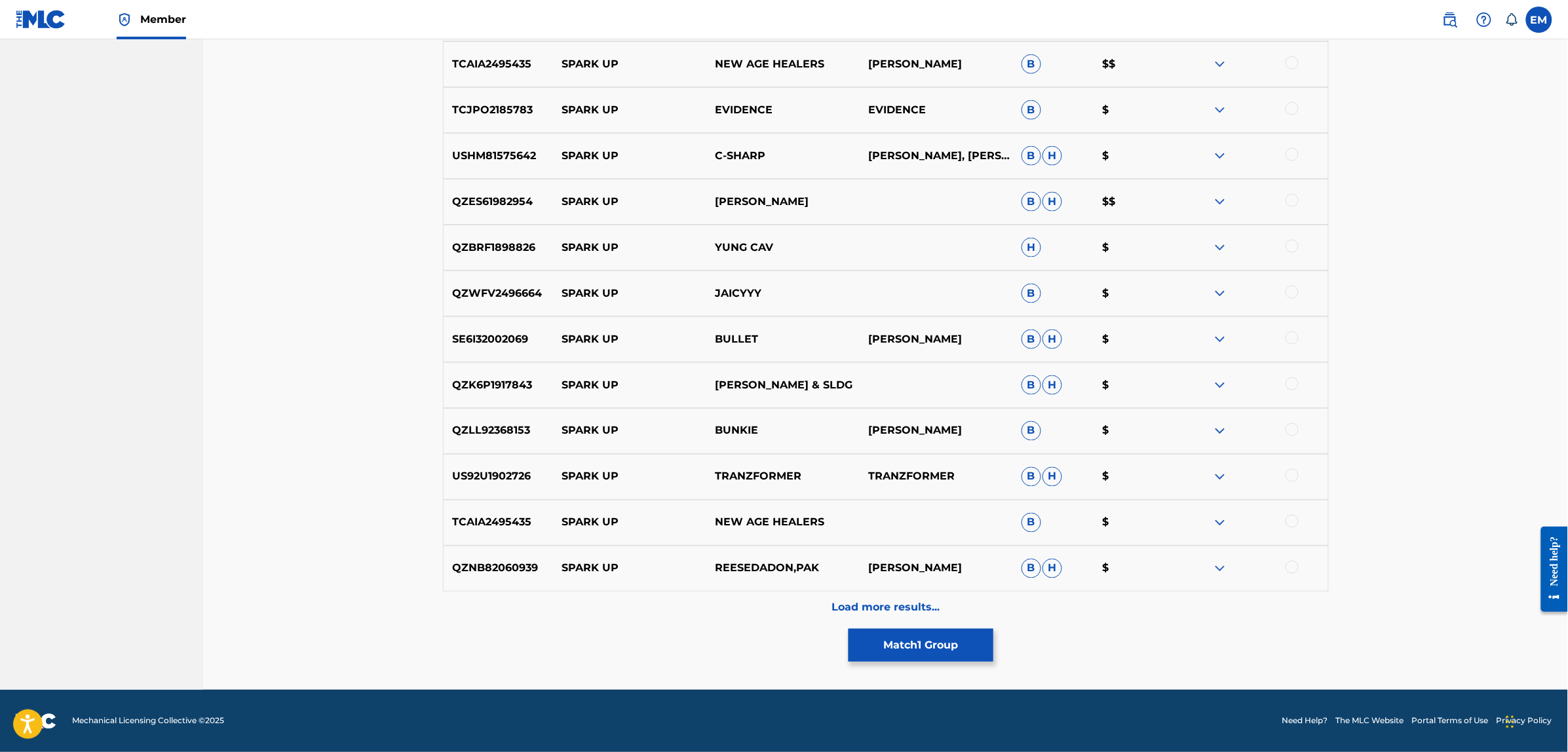
click at [901, 600] on p "Load more results..." at bounding box center [885, 607] width 108 height 16
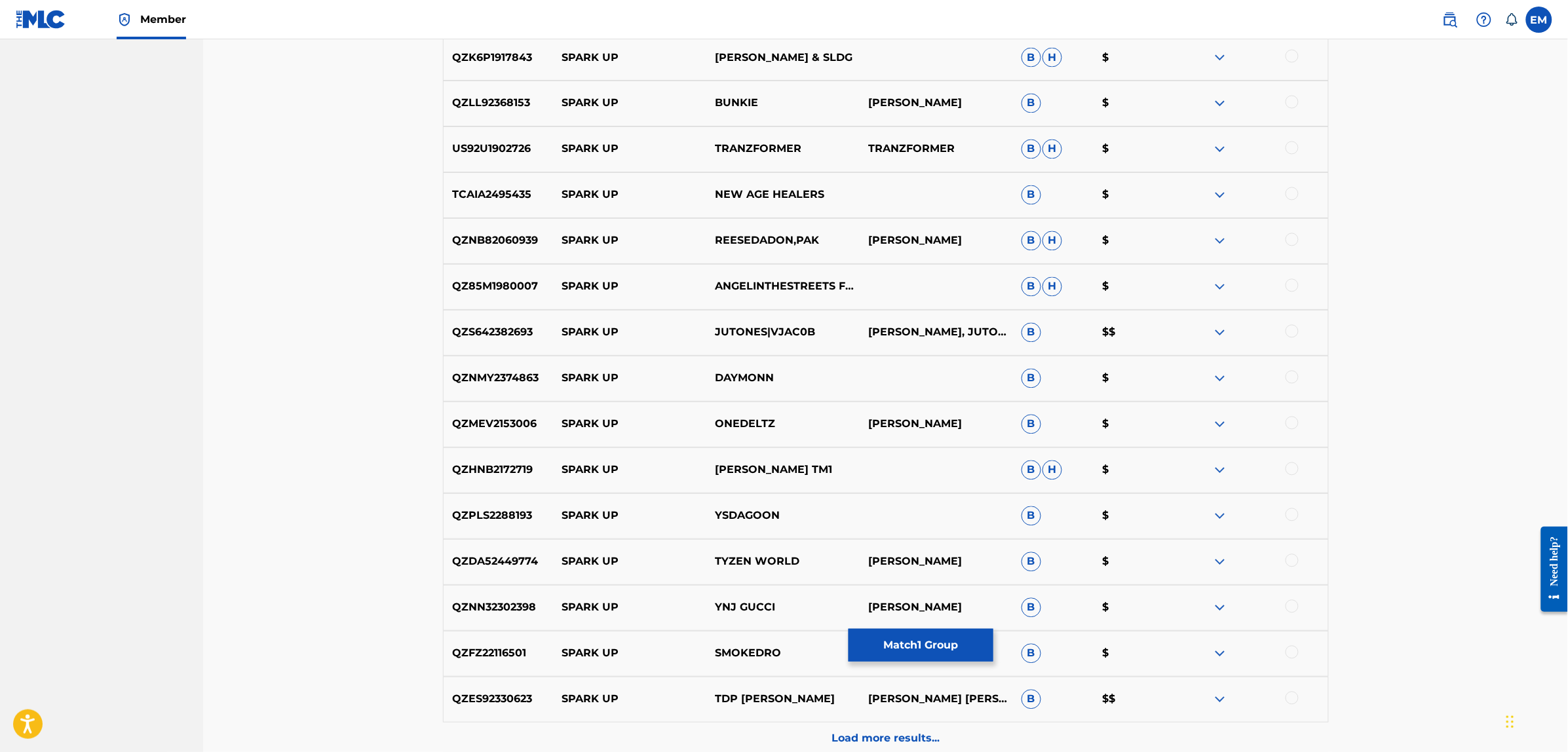
scroll to position [3202, 0]
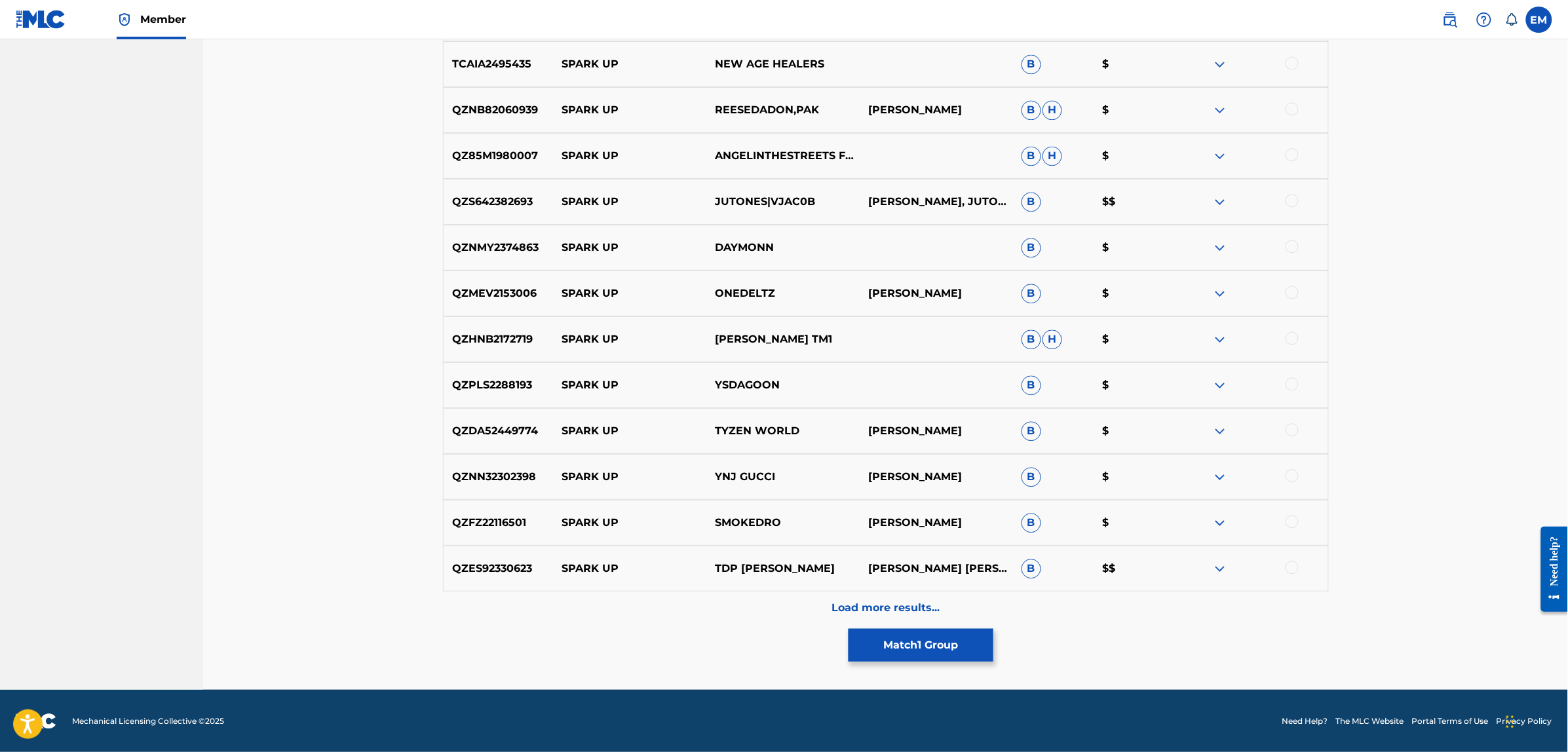
click at [866, 599] on p "Load more results..." at bounding box center [885, 607] width 108 height 16
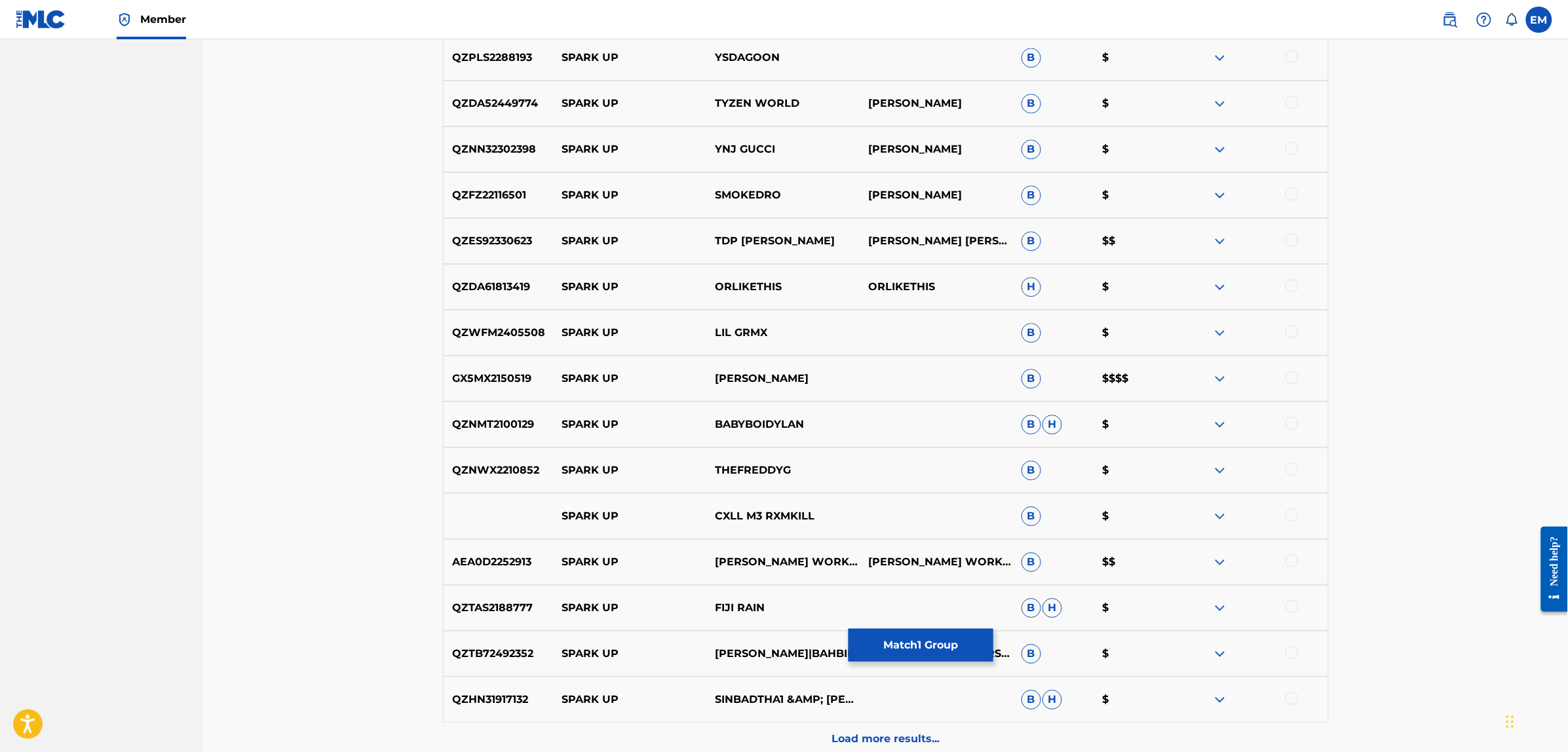
scroll to position [3660, 0]
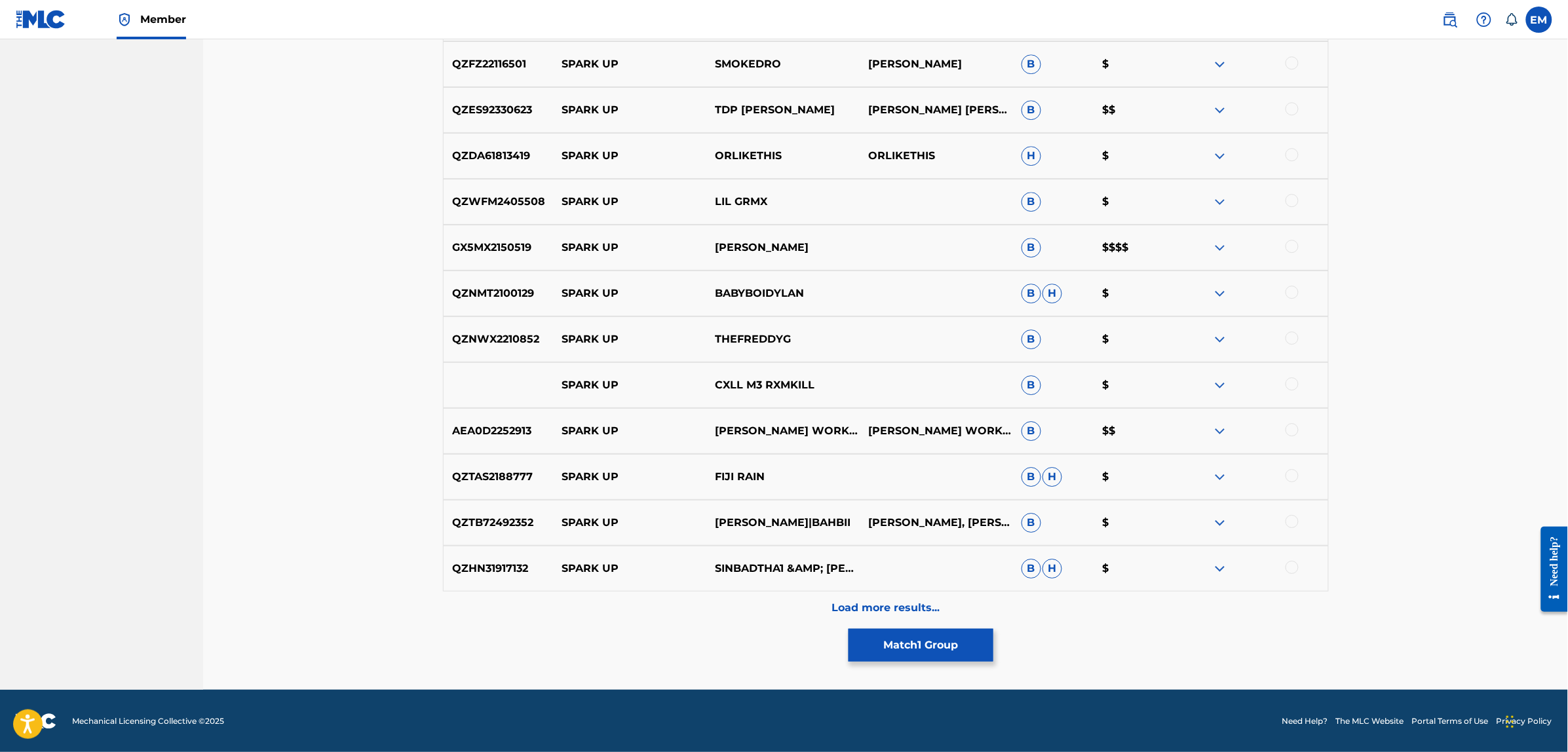
click at [874, 594] on div "Load more results..." at bounding box center [886, 608] width 886 height 33
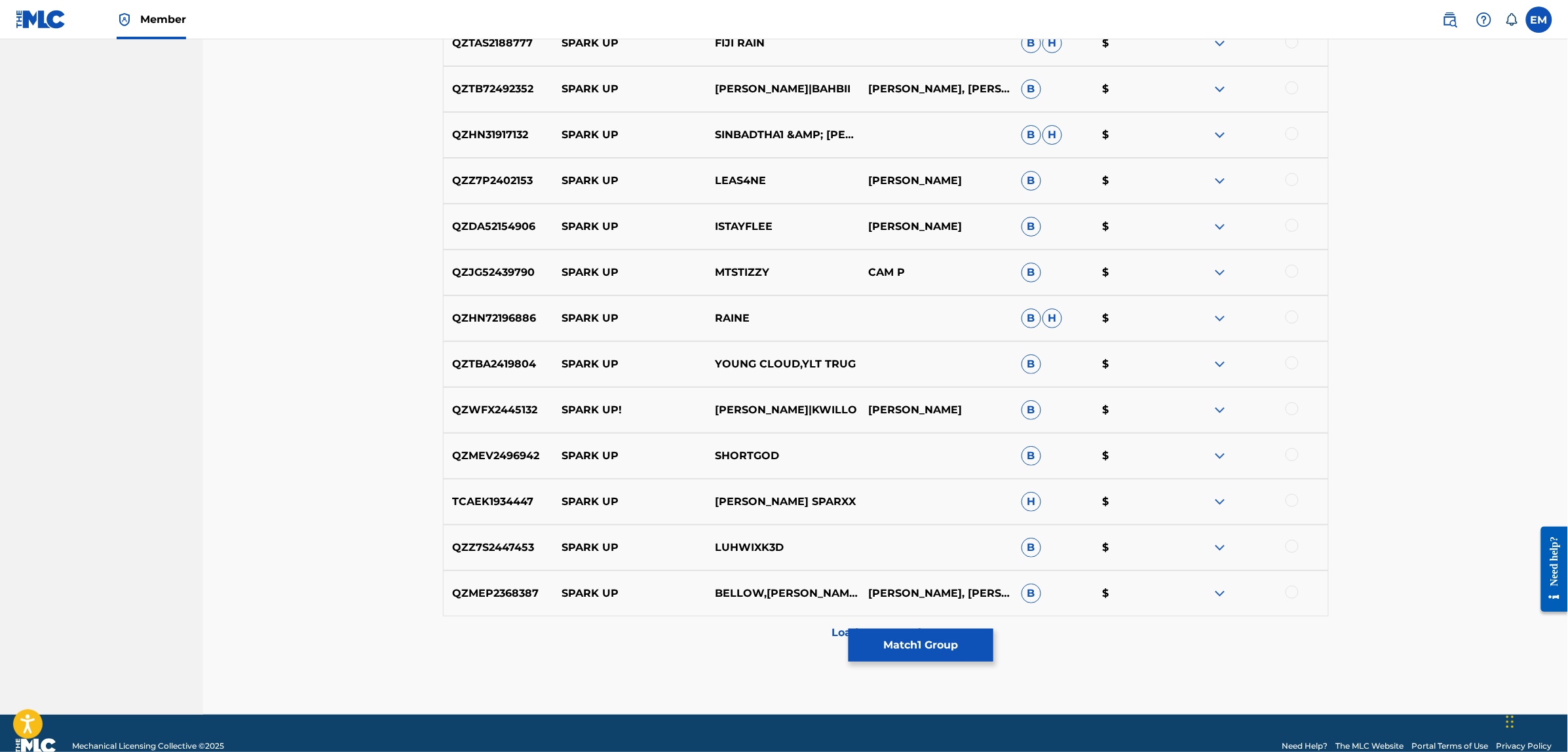
scroll to position [4119, 0]
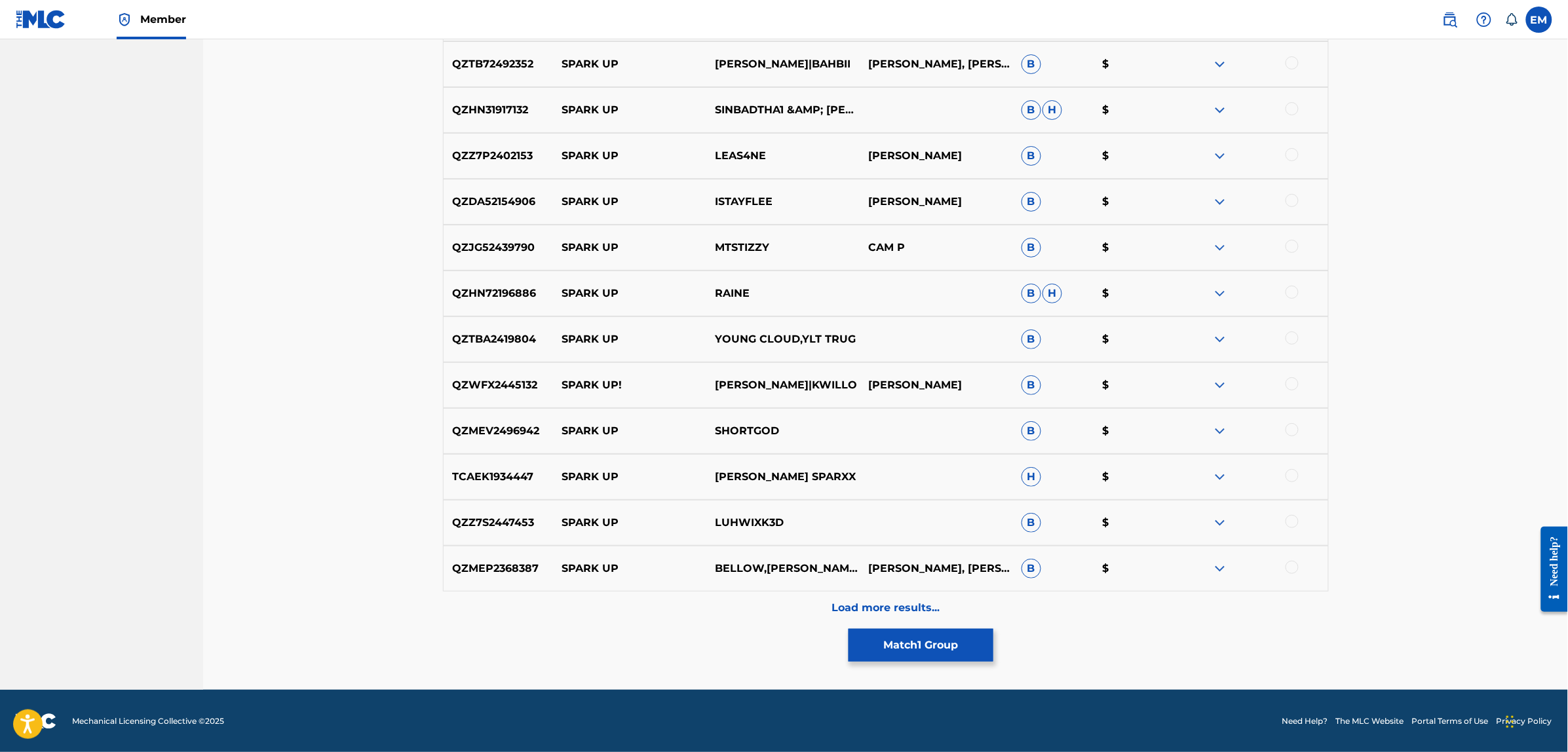
click at [891, 588] on div "QZMEP2368387 SPARK UP BELLOW,[PERSON_NAME] [PERSON_NAME], [PERSON_NAME] $" at bounding box center [886, 569] width 886 height 46
click at [891, 598] on div "Load more results..." at bounding box center [886, 608] width 886 height 33
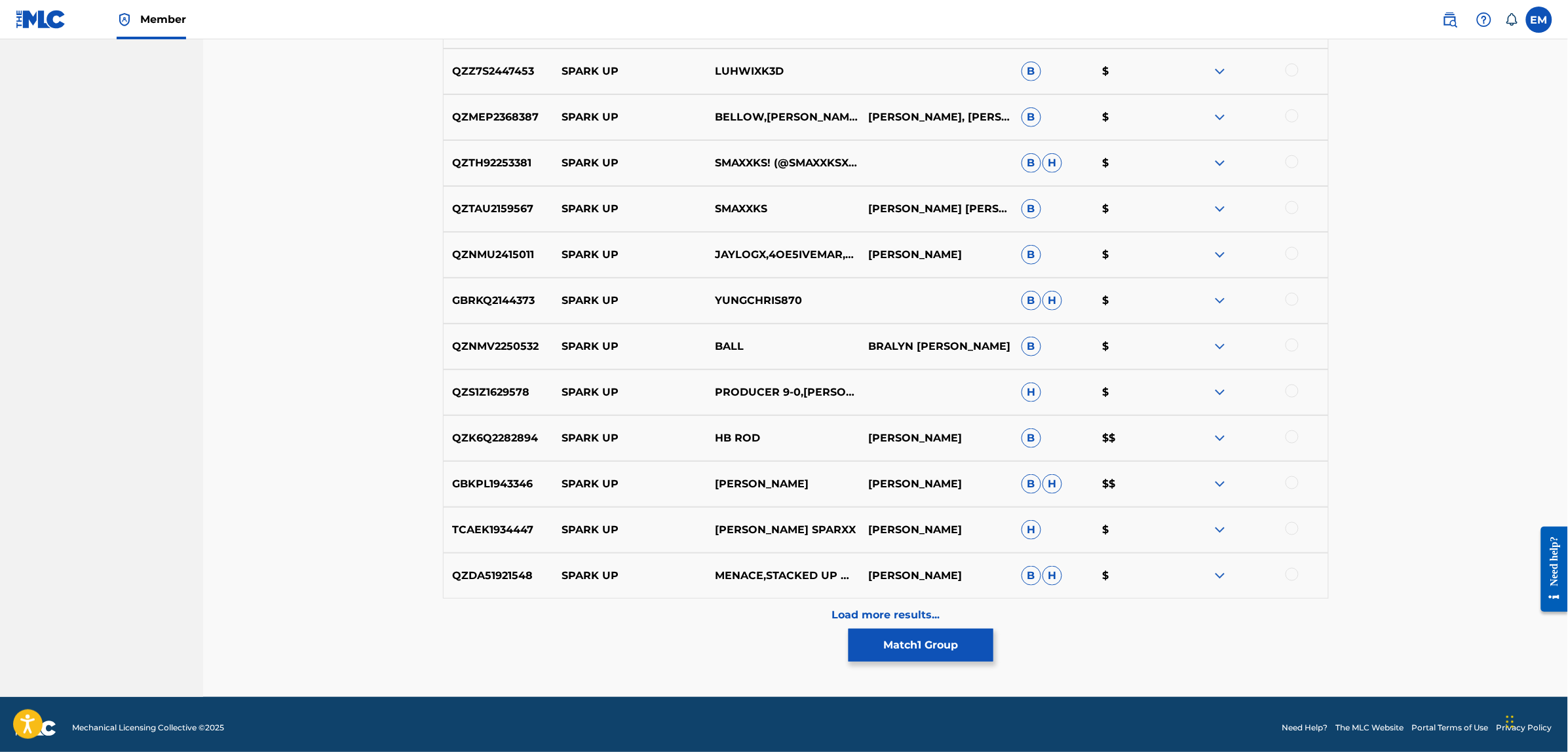
scroll to position [4577, 0]
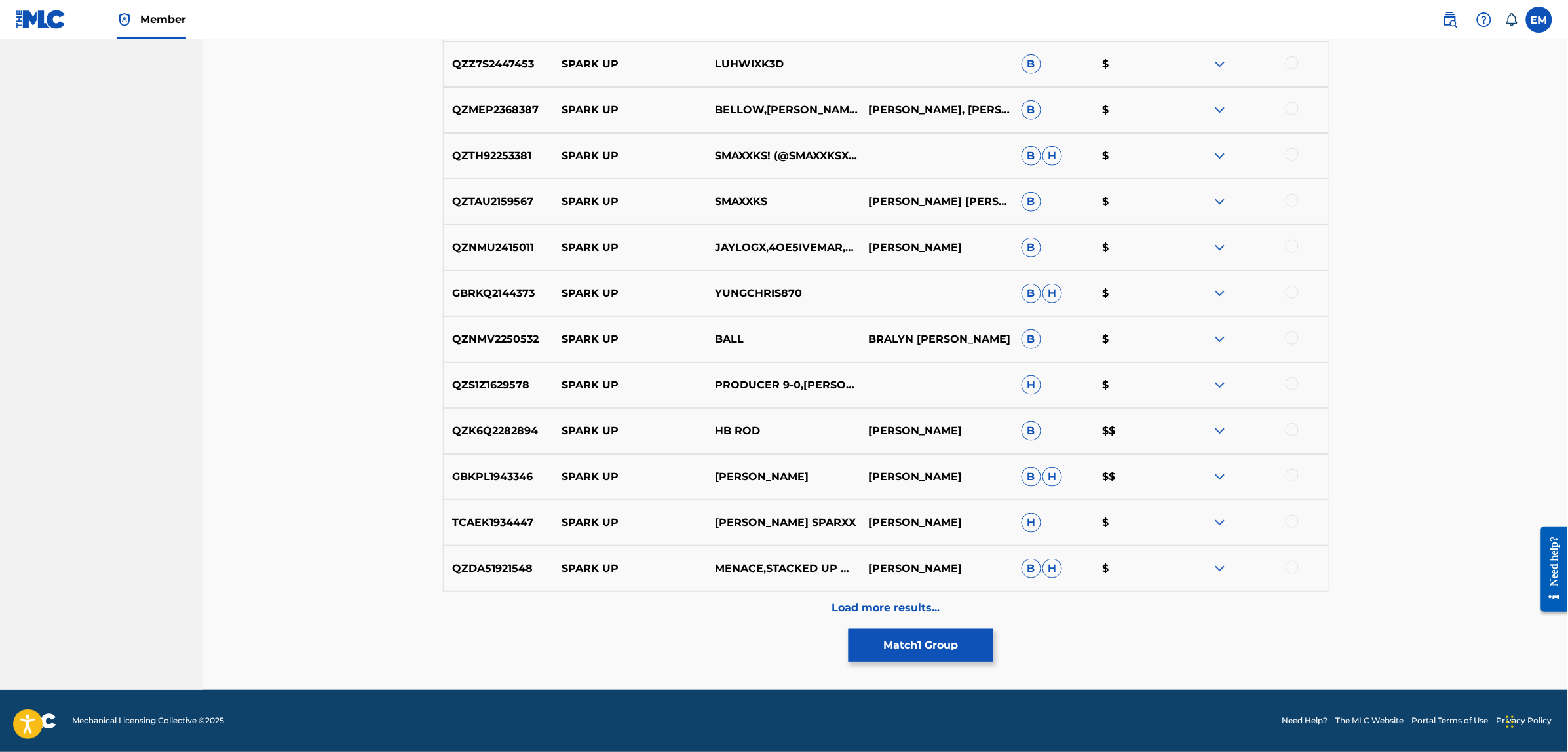
click at [891, 598] on div "Load more results..." at bounding box center [886, 608] width 886 height 33
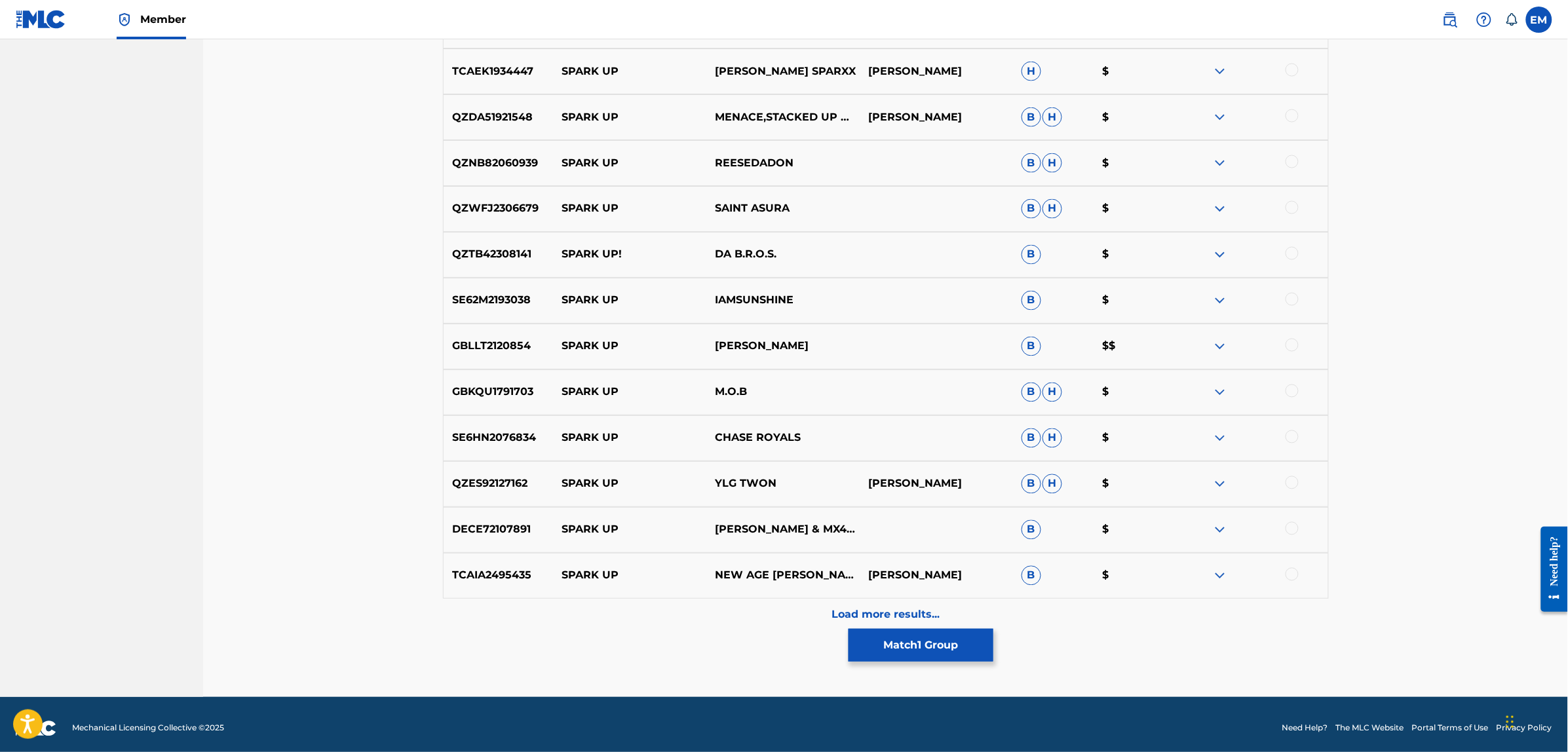
scroll to position [5036, 0]
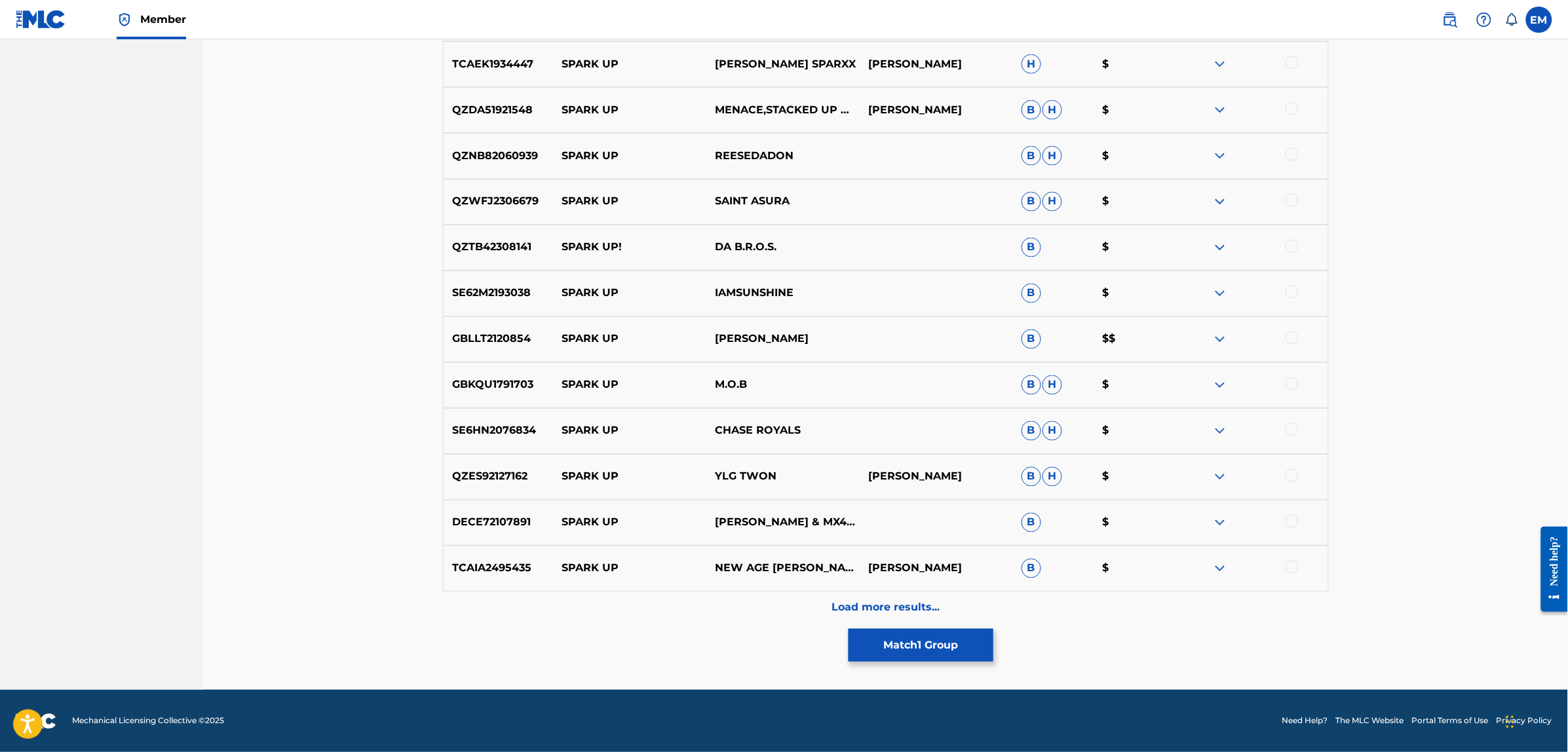
click at [905, 600] on p "Load more results..." at bounding box center [885, 607] width 108 height 16
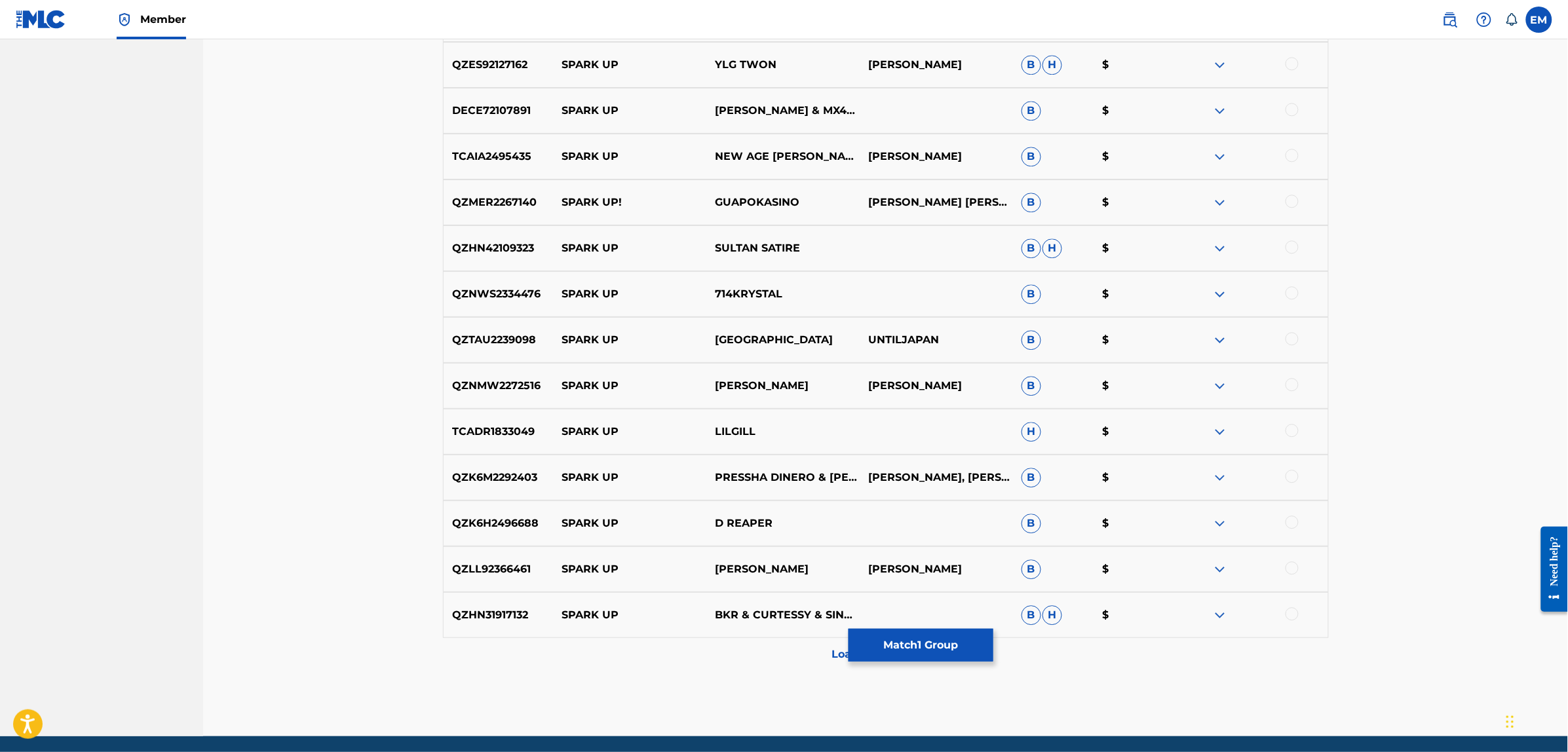
scroll to position [5494, 0]
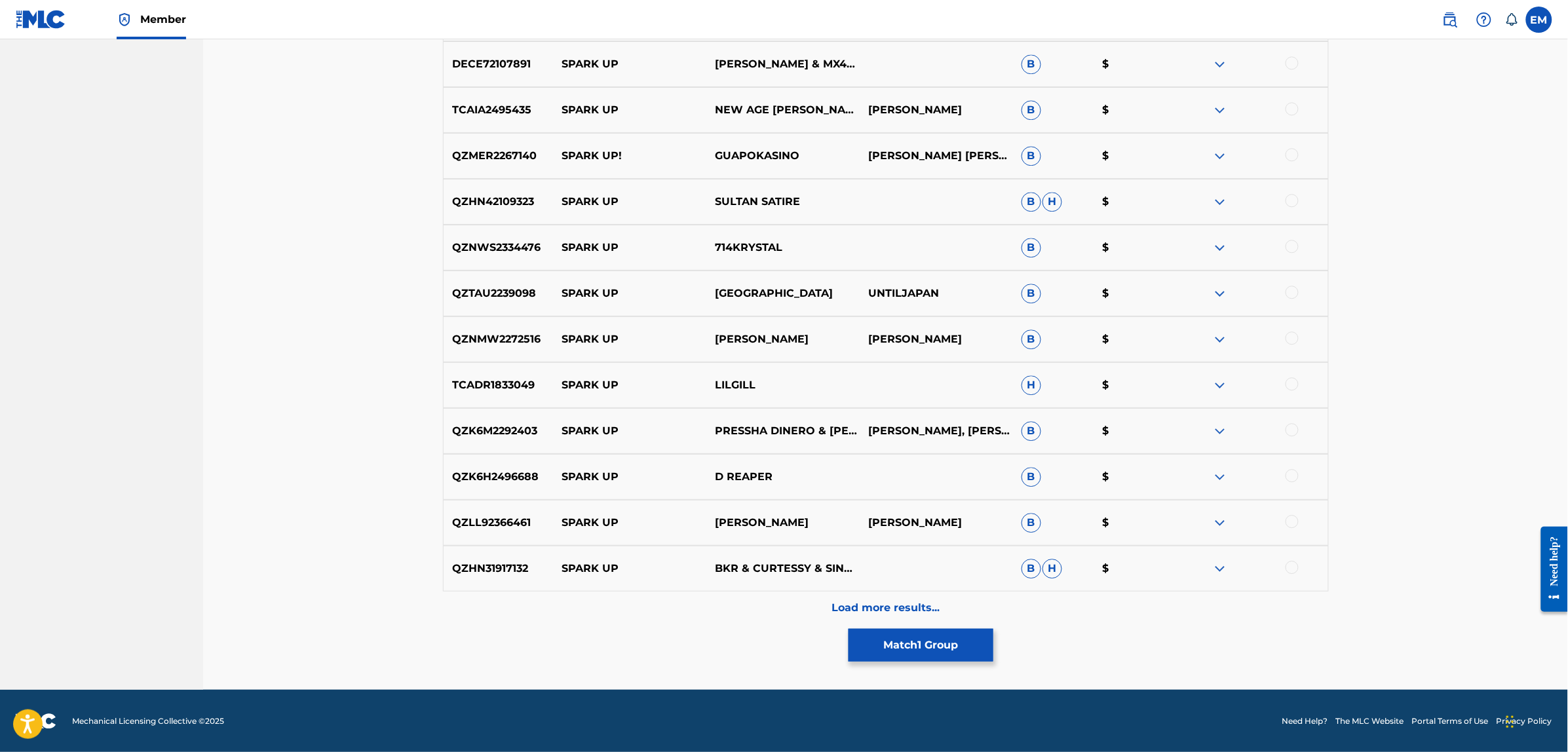
click at [909, 599] on p "Load more results..." at bounding box center [885, 607] width 108 height 16
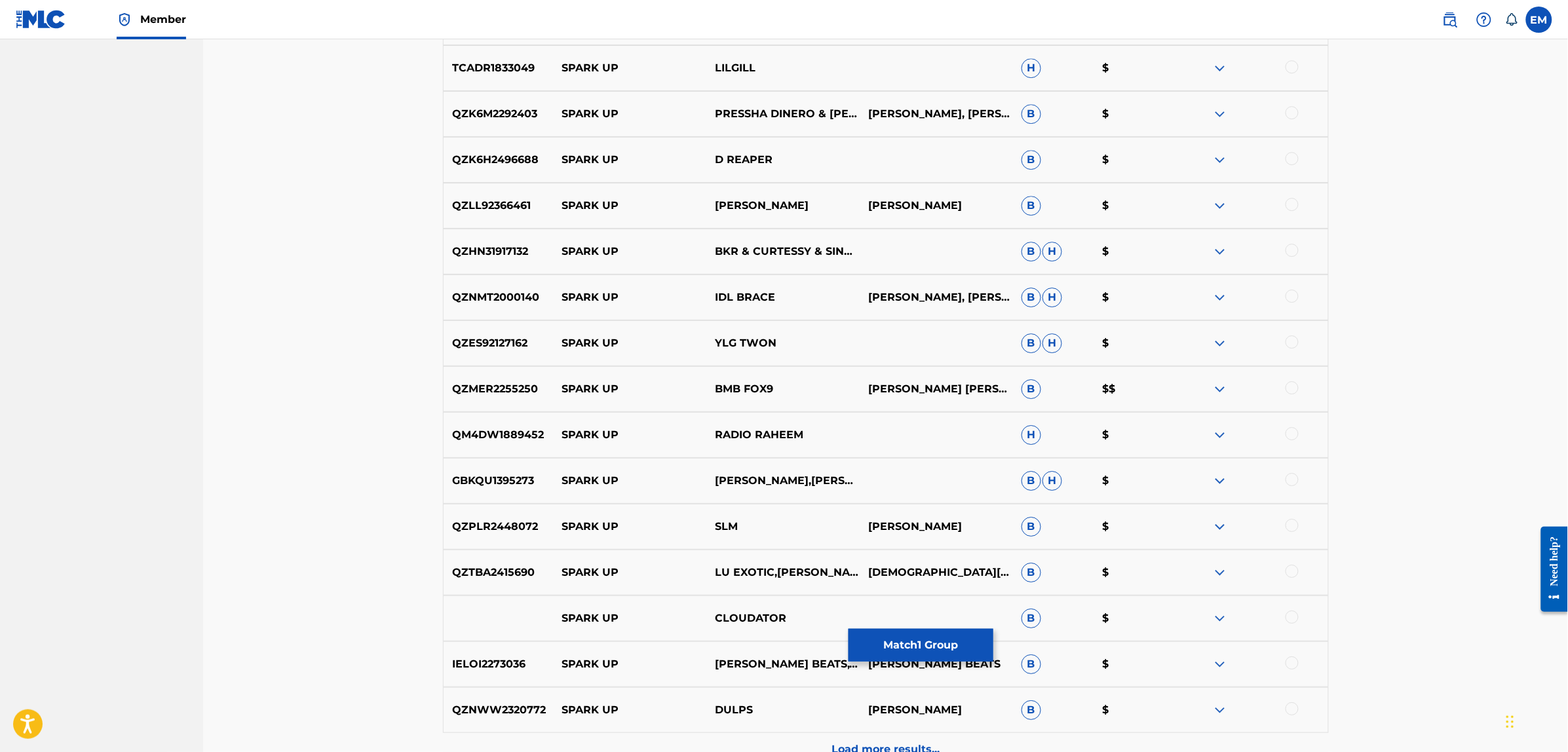
scroll to position [5952, 0]
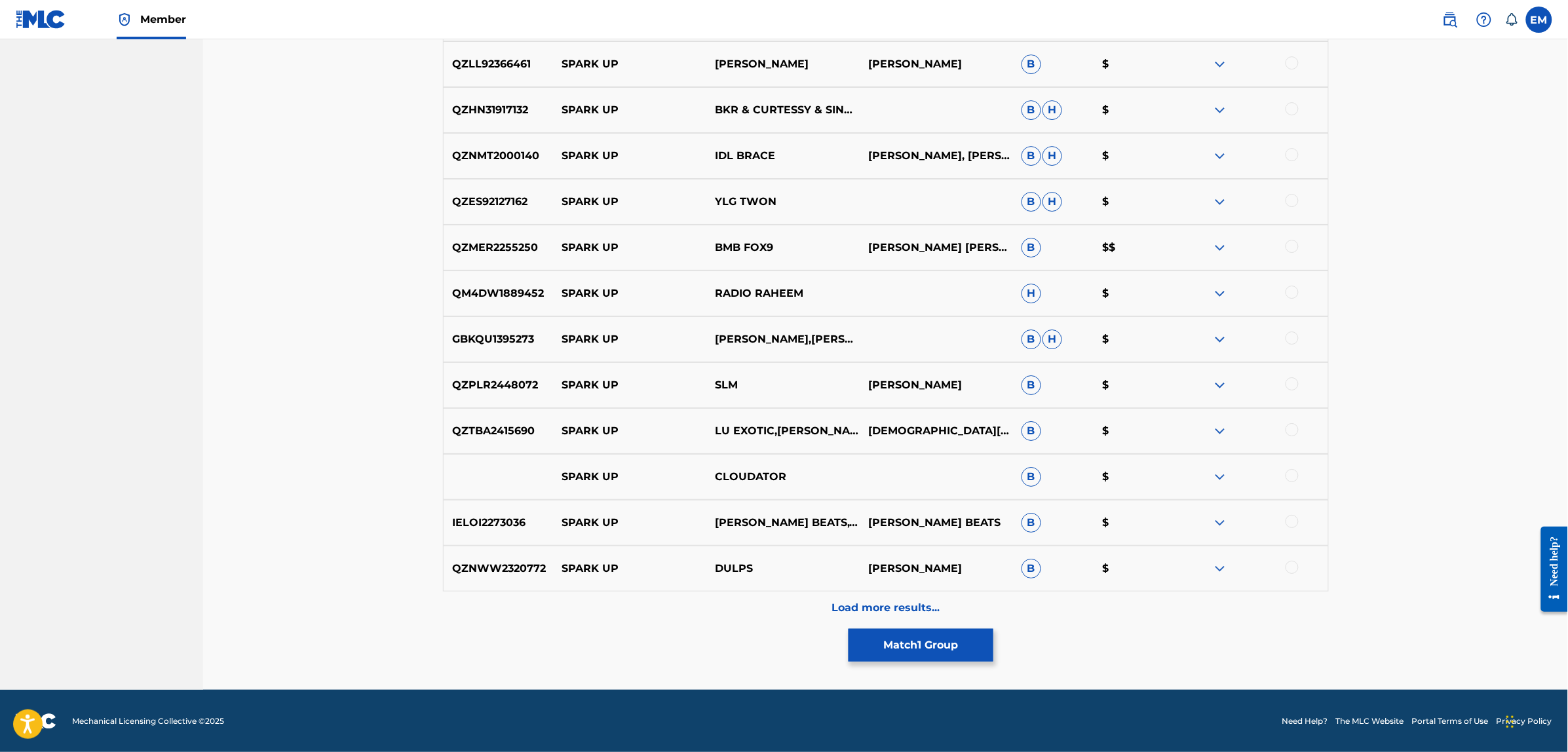
click at [895, 599] on p "Load more results..." at bounding box center [885, 607] width 108 height 16
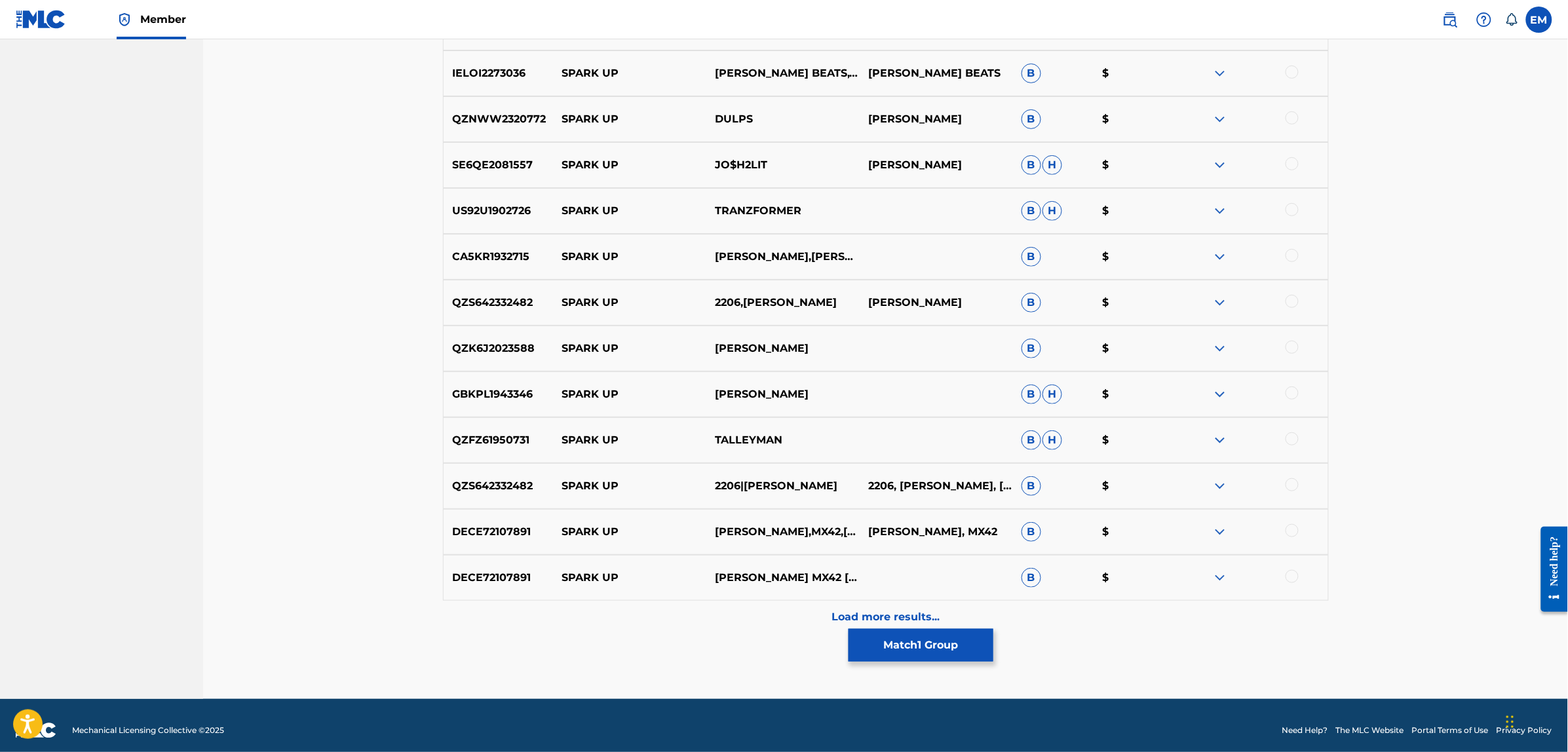
scroll to position [6411, 0]
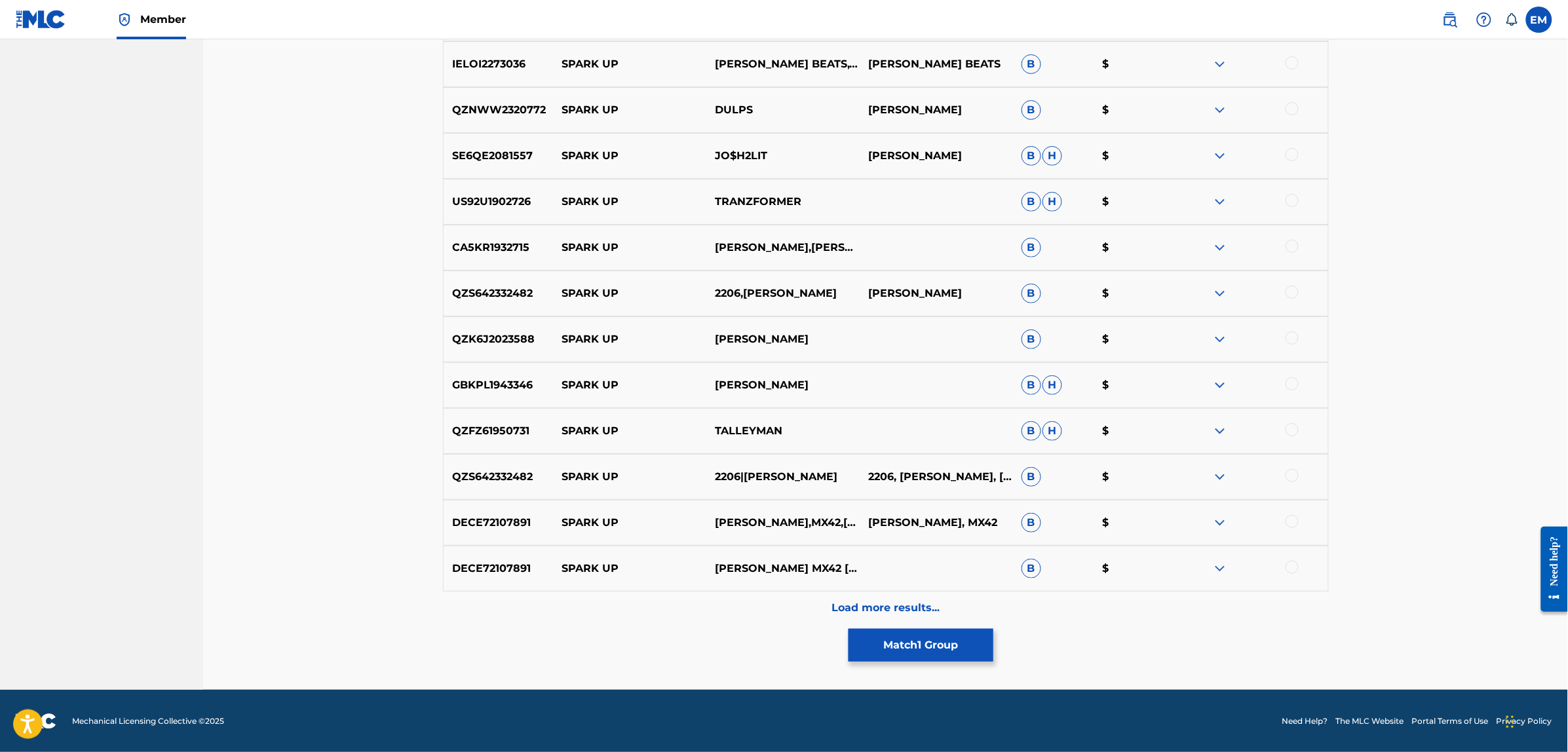
click at [902, 599] on p "Load more results..." at bounding box center [885, 607] width 108 height 16
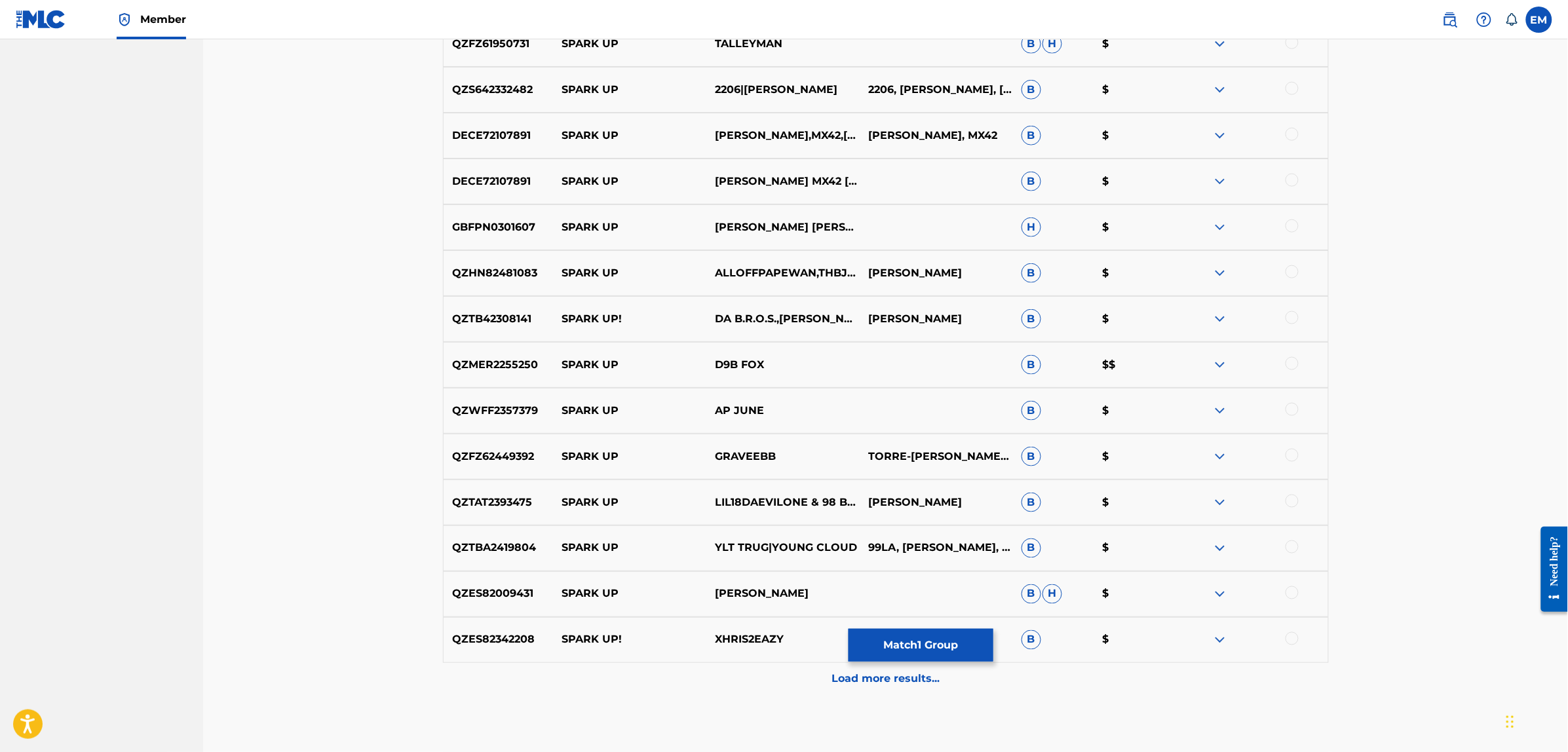
scroll to position [6869, 0]
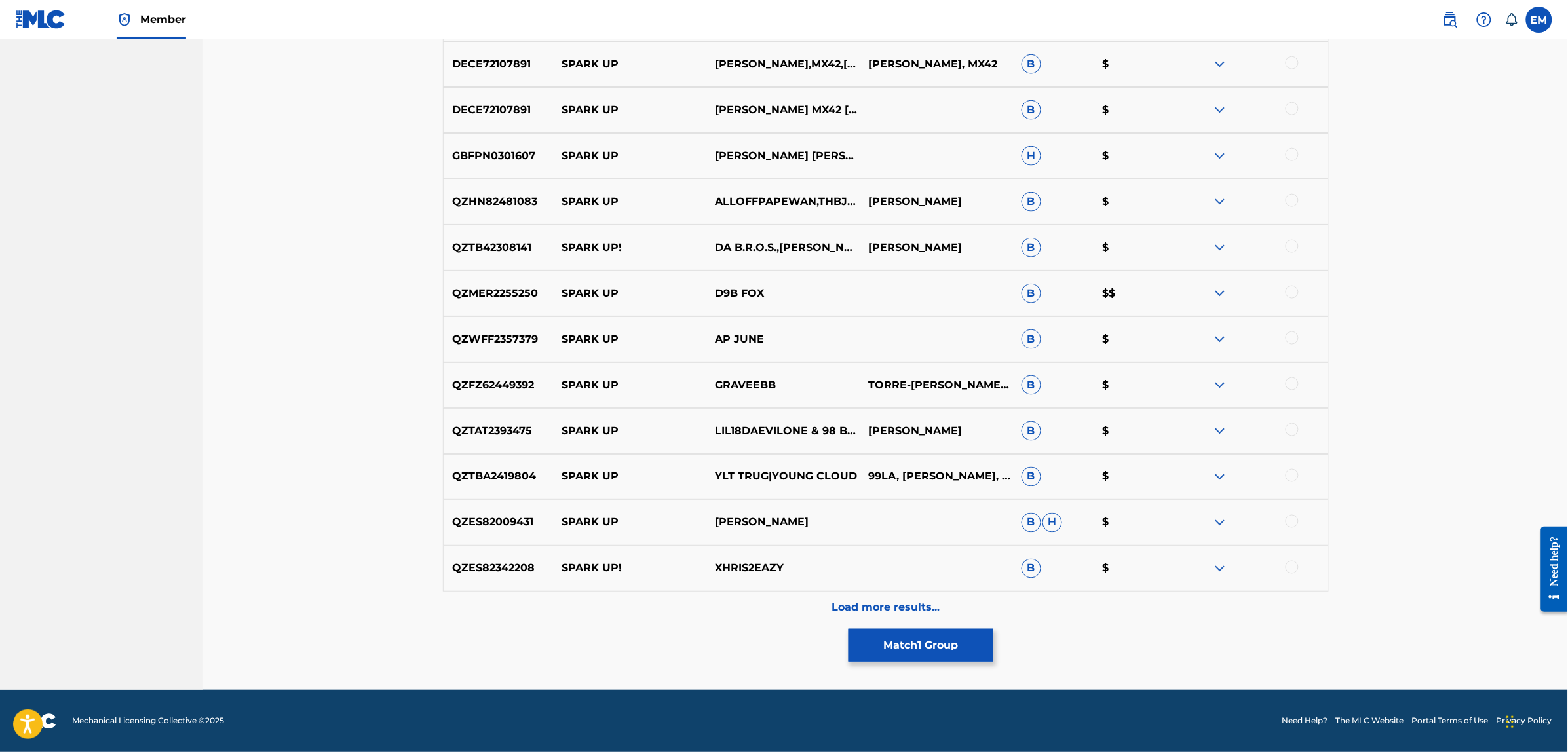
click at [889, 594] on div "Load more results..." at bounding box center [886, 608] width 886 height 33
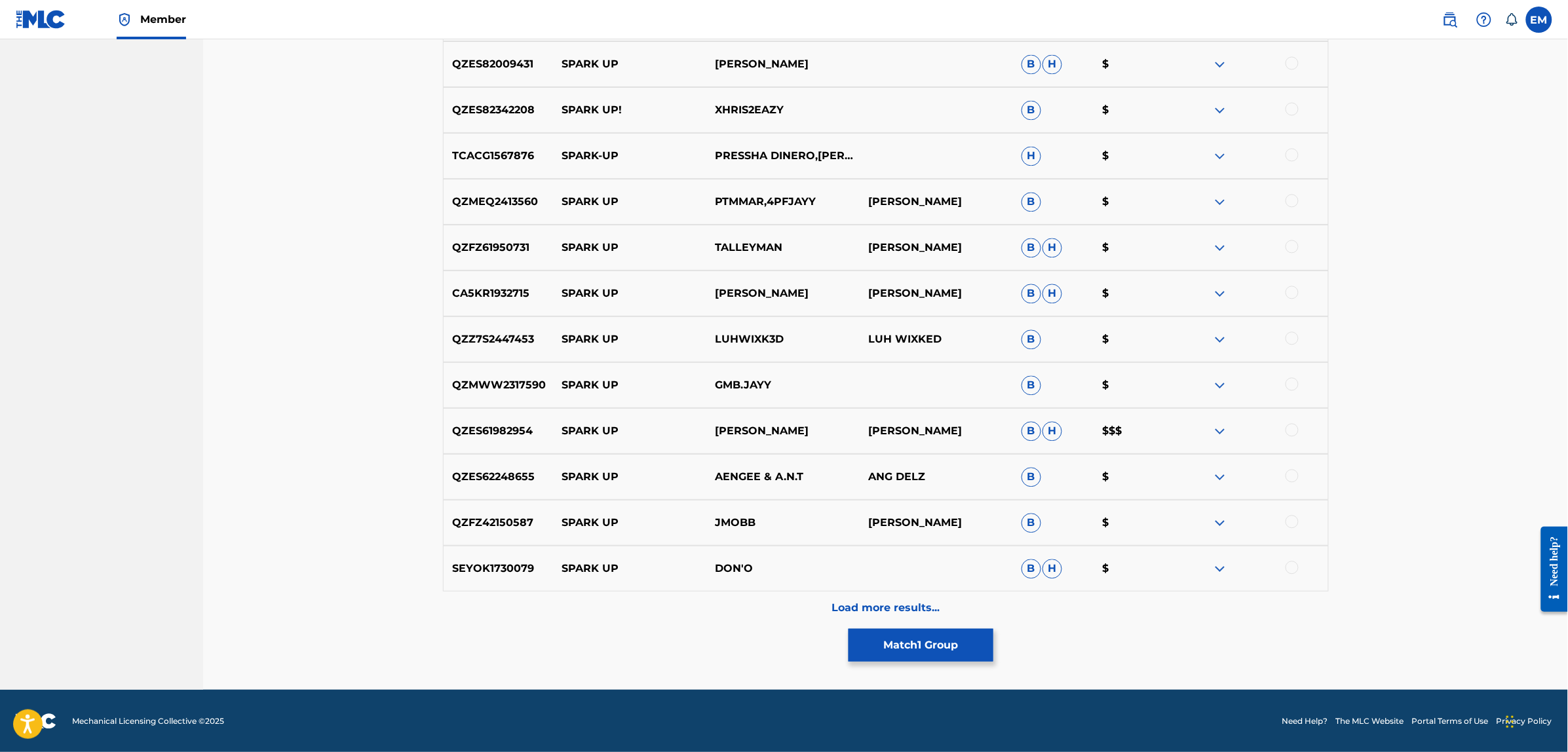
click at [886, 596] on div "Load more results..." at bounding box center [886, 608] width 886 height 33
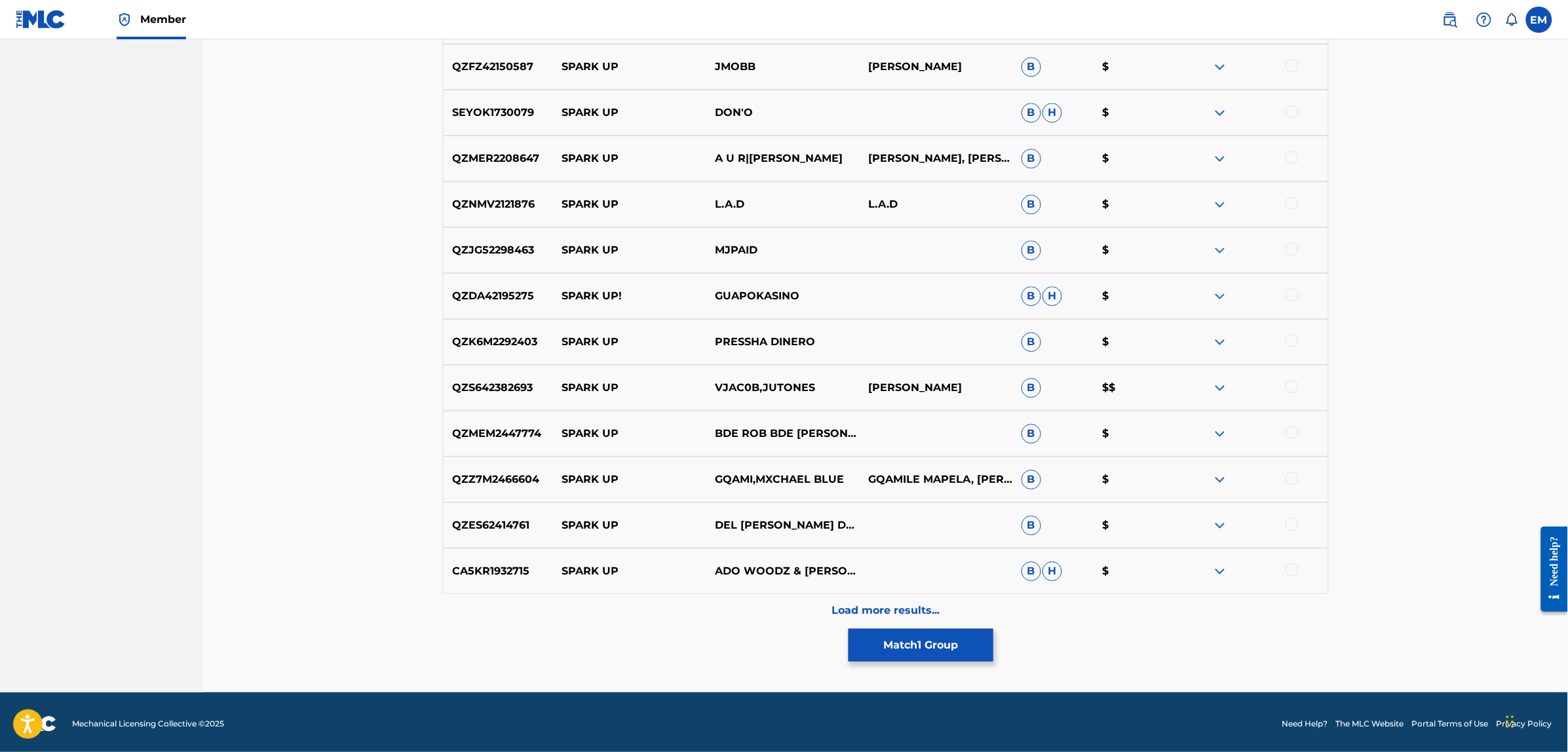
scroll to position [7786, 0]
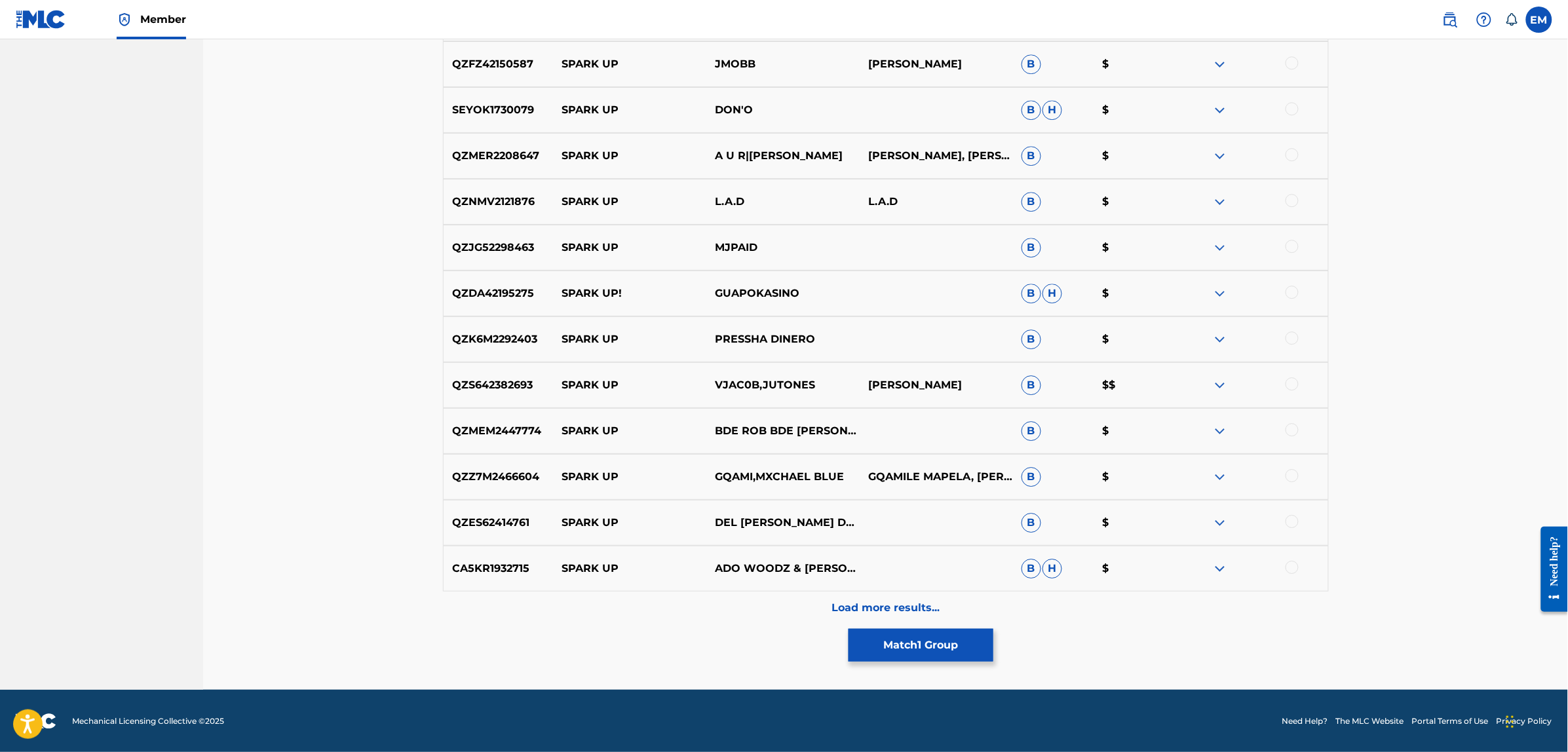
click at [894, 593] on div "Load more results..." at bounding box center [886, 608] width 886 height 33
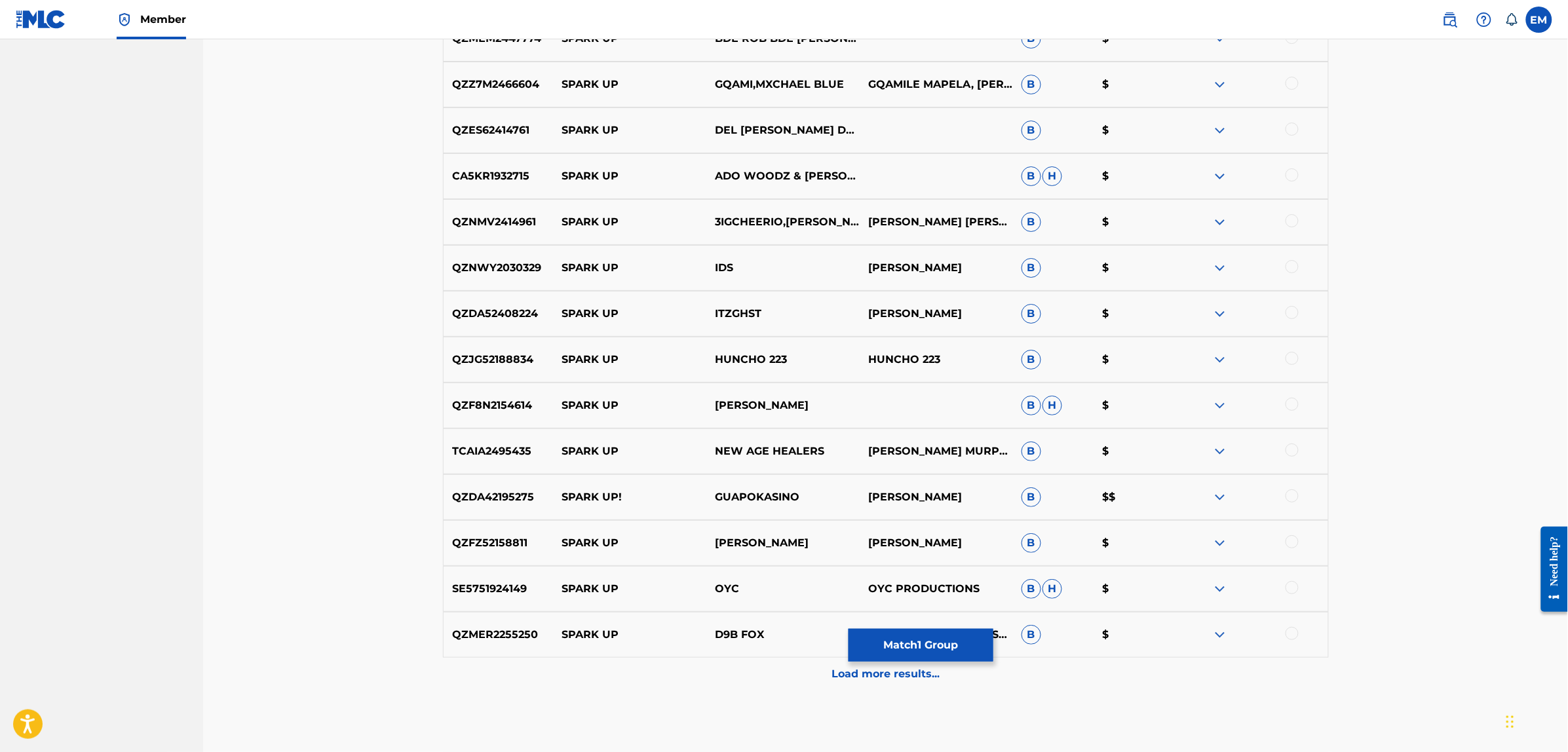
scroll to position [8244, 0]
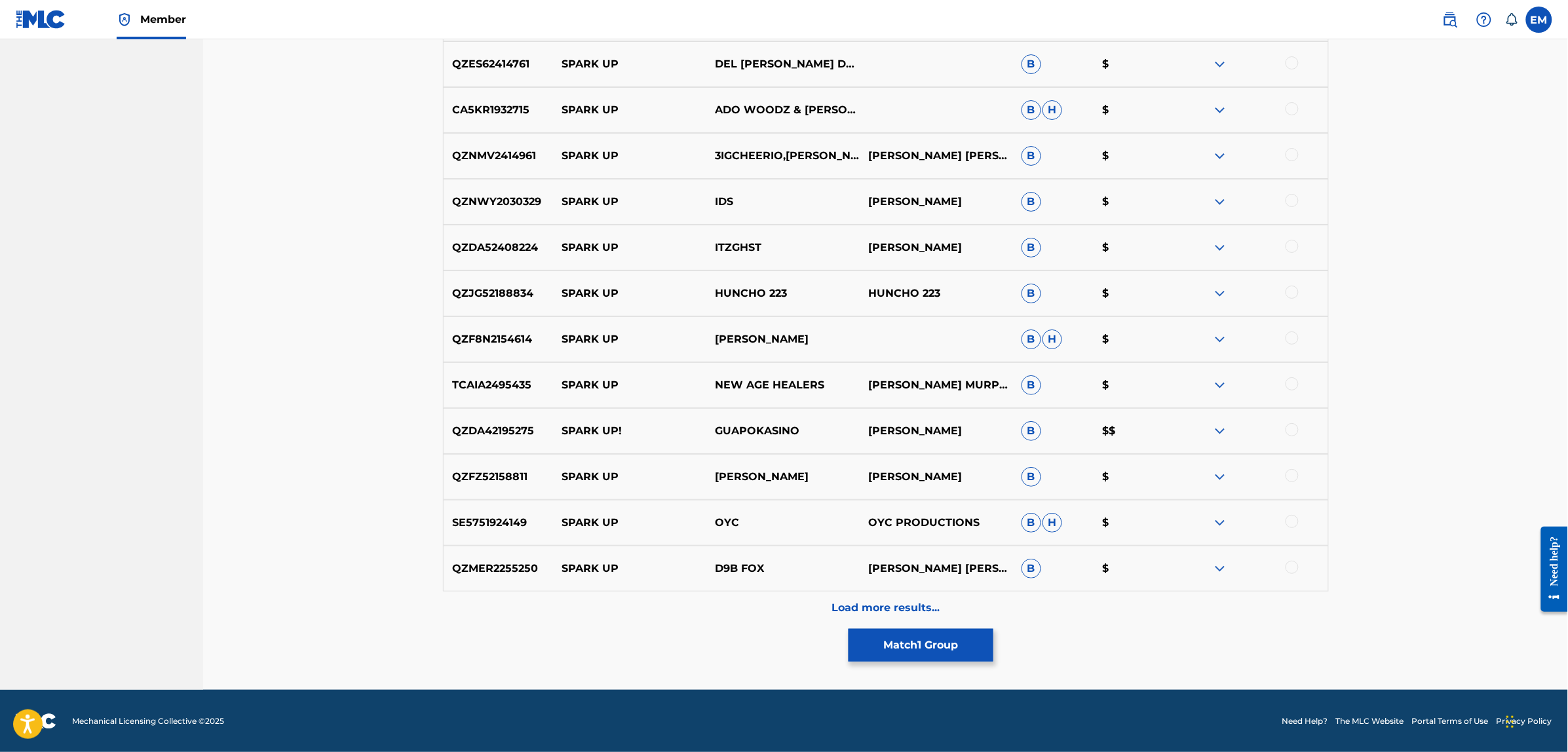
click at [902, 598] on div "Load more results..." at bounding box center [886, 608] width 886 height 33
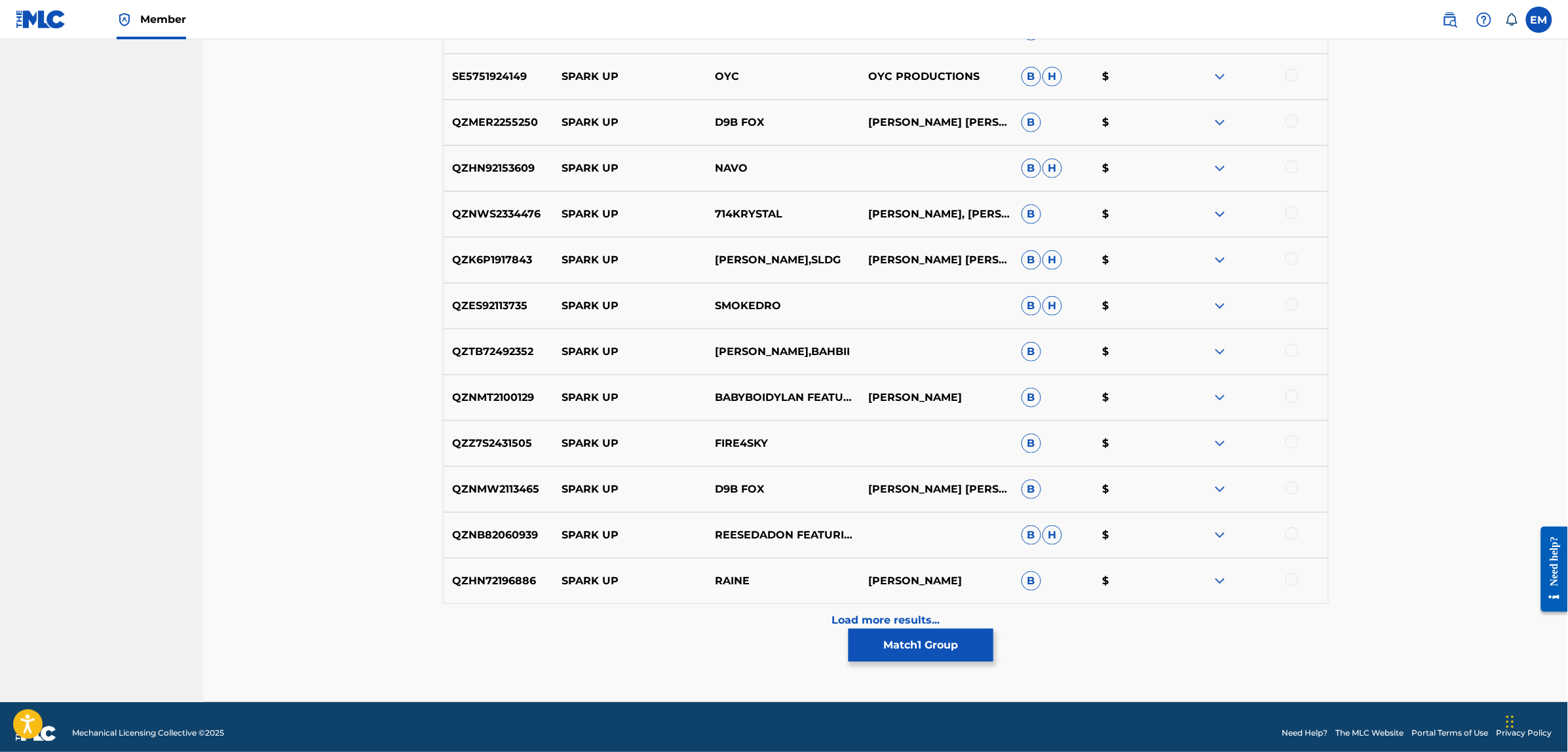
scroll to position [8702, 0]
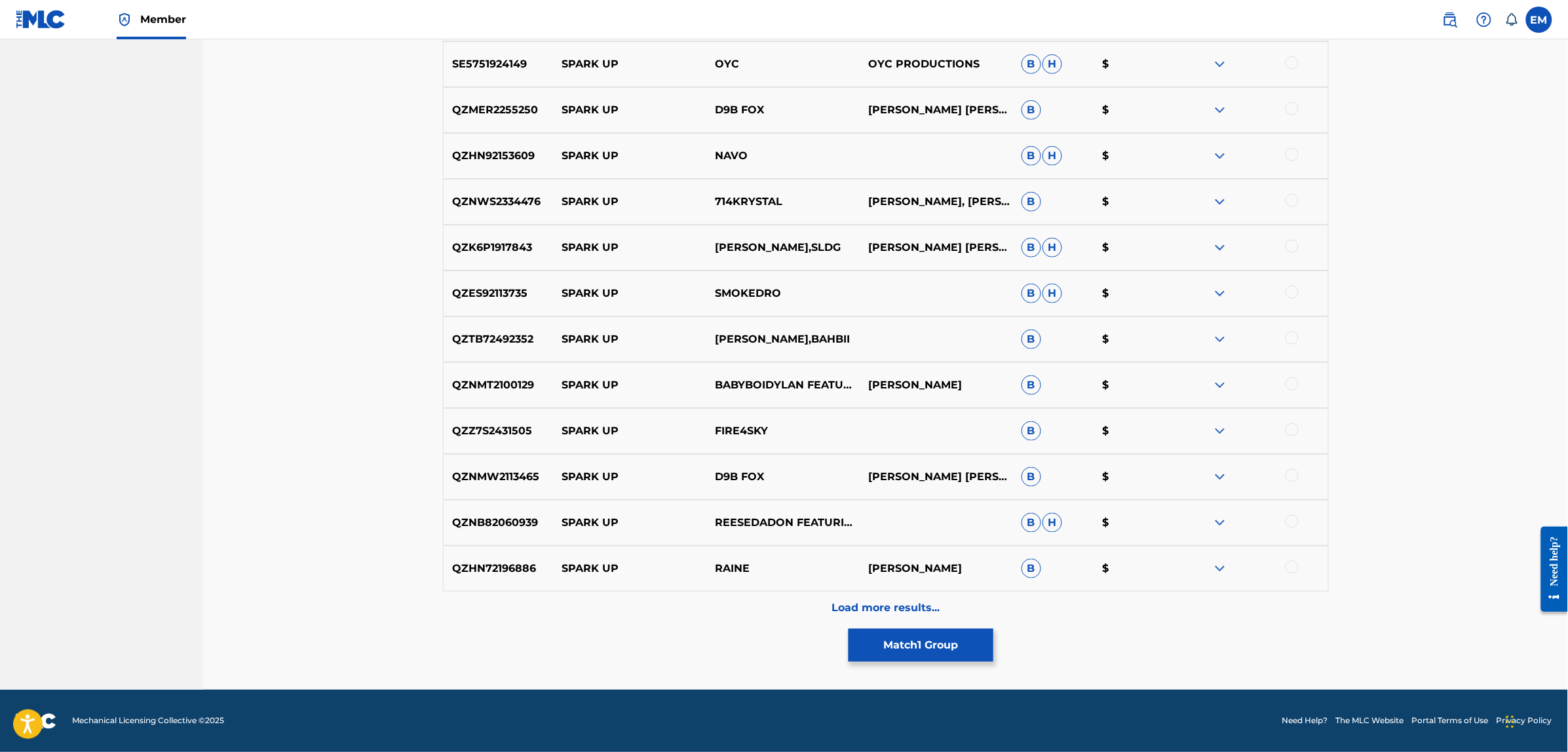
click at [905, 596] on div "Load more results..." at bounding box center [886, 608] width 886 height 33
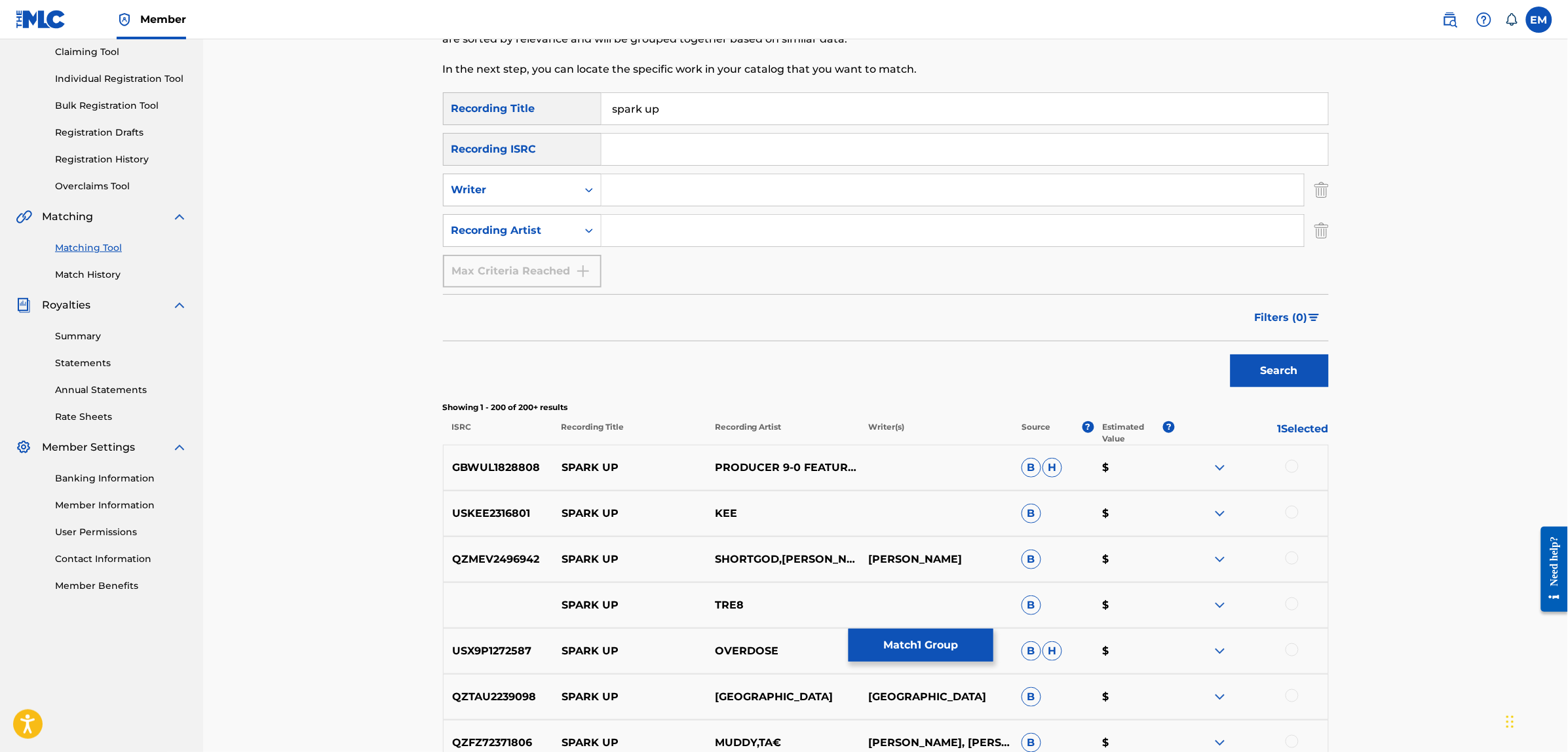
scroll to position [0, 0]
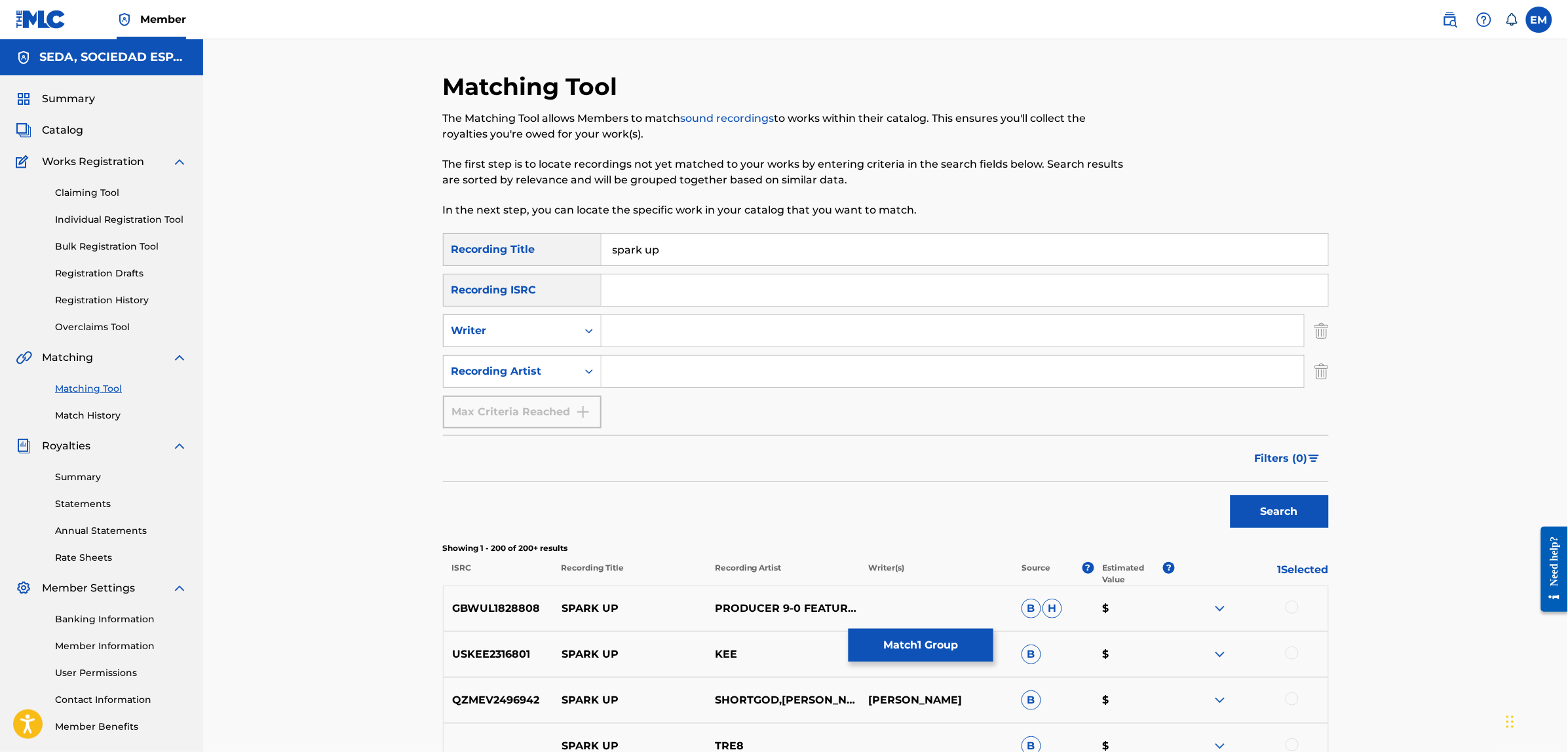
click at [555, 332] on div "Writer" at bounding box center [510, 331] width 118 height 16
click at [615, 329] on input "Search Form" at bounding box center [952, 331] width 702 height 32
type input "[PERSON_NAME]"
click at [1230, 495] on button "Search" at bounding box center [1279, 511] width 98 height 33
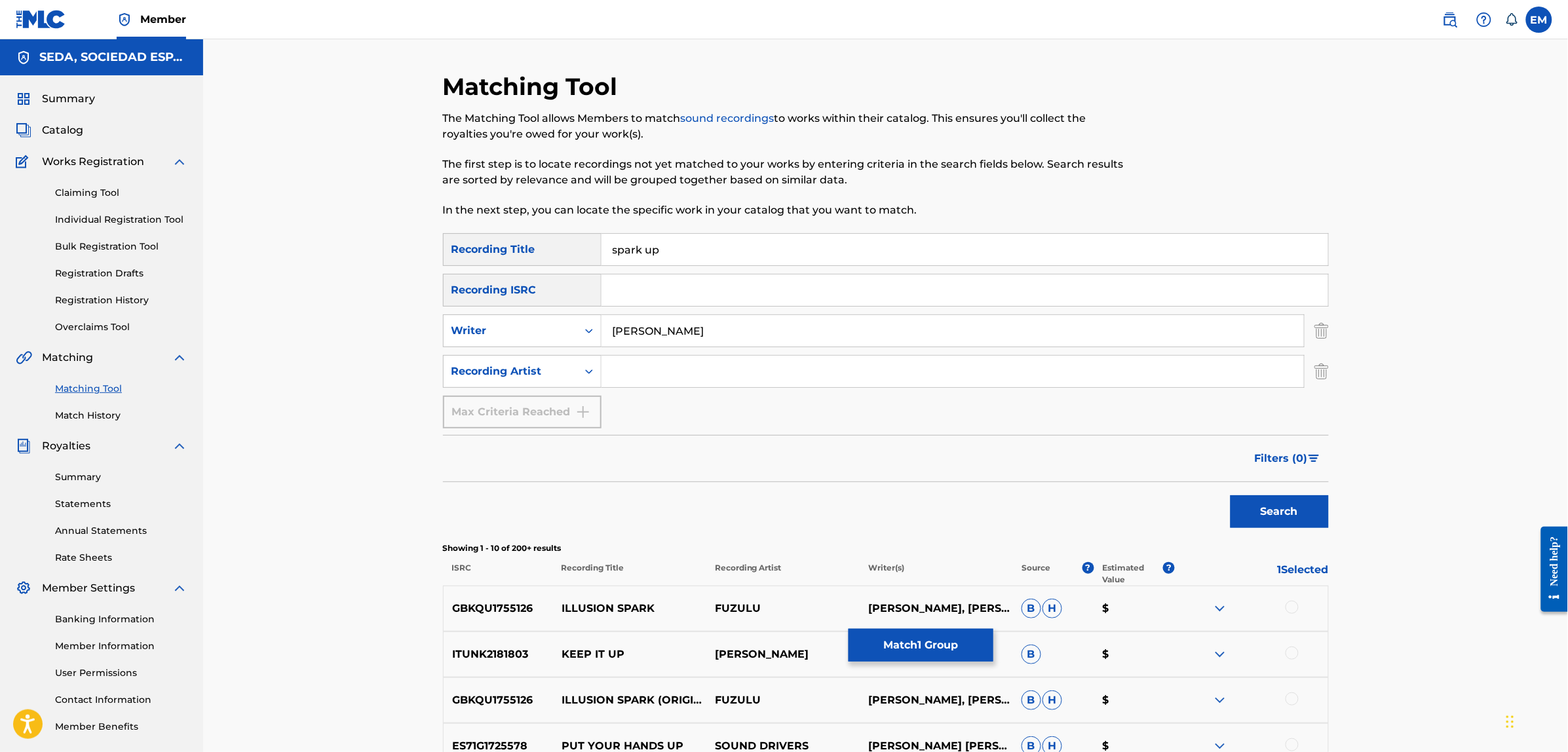
drag, startPoint x: 684, startPoint y: 254, endPoint x: 512, endPoint y: 249, distance: 172.1
click at [512, 249] on div "SearchWithCriteria3a5f316d-1591-4fc4-936f-0313e065cfe0 Recording Title spark up" at bounding box center [886, 249] width 886 height 33
click at [1230, 495] on button "Search" at bounding box center [1279, 511] width 98 height 33
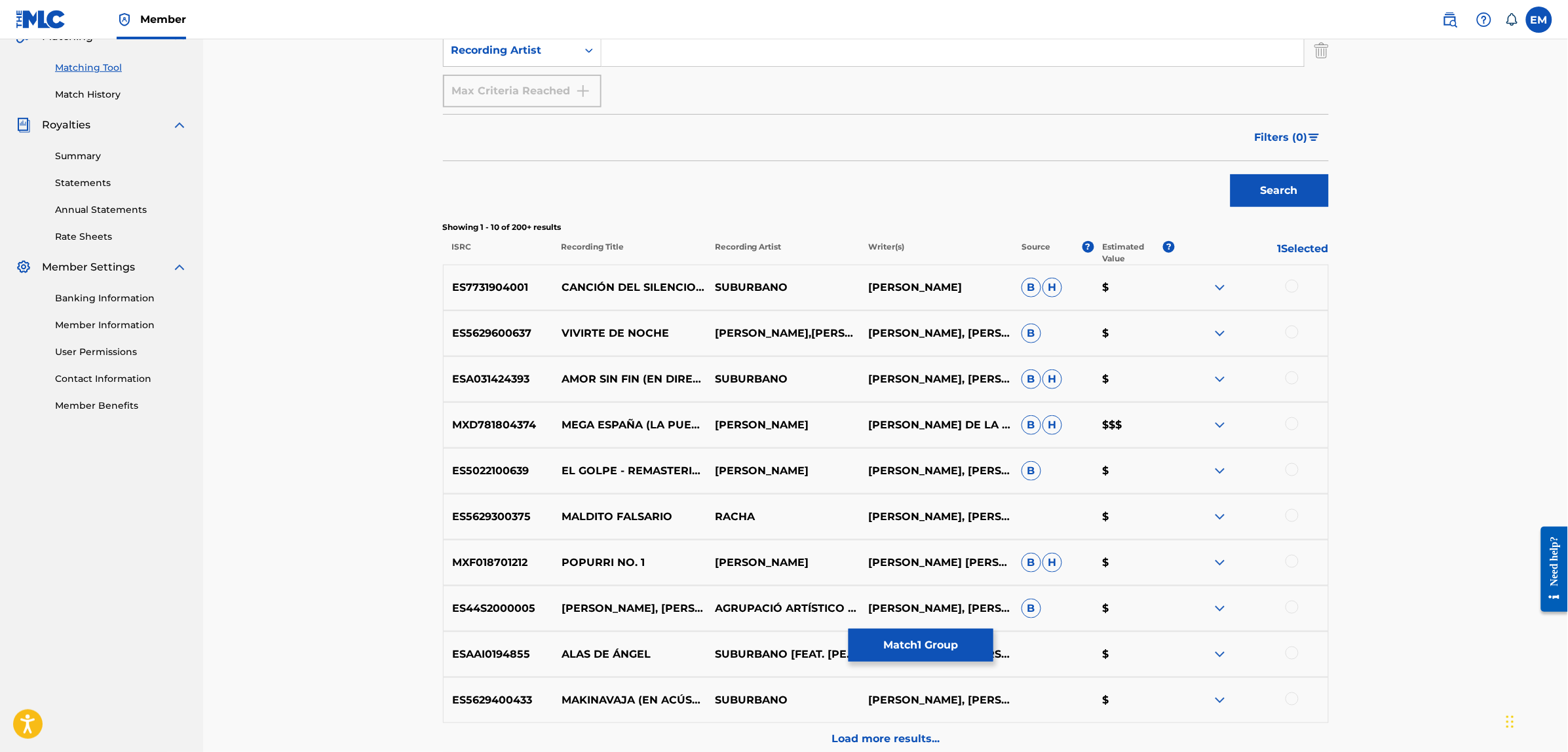
scroll to position [327, 0]
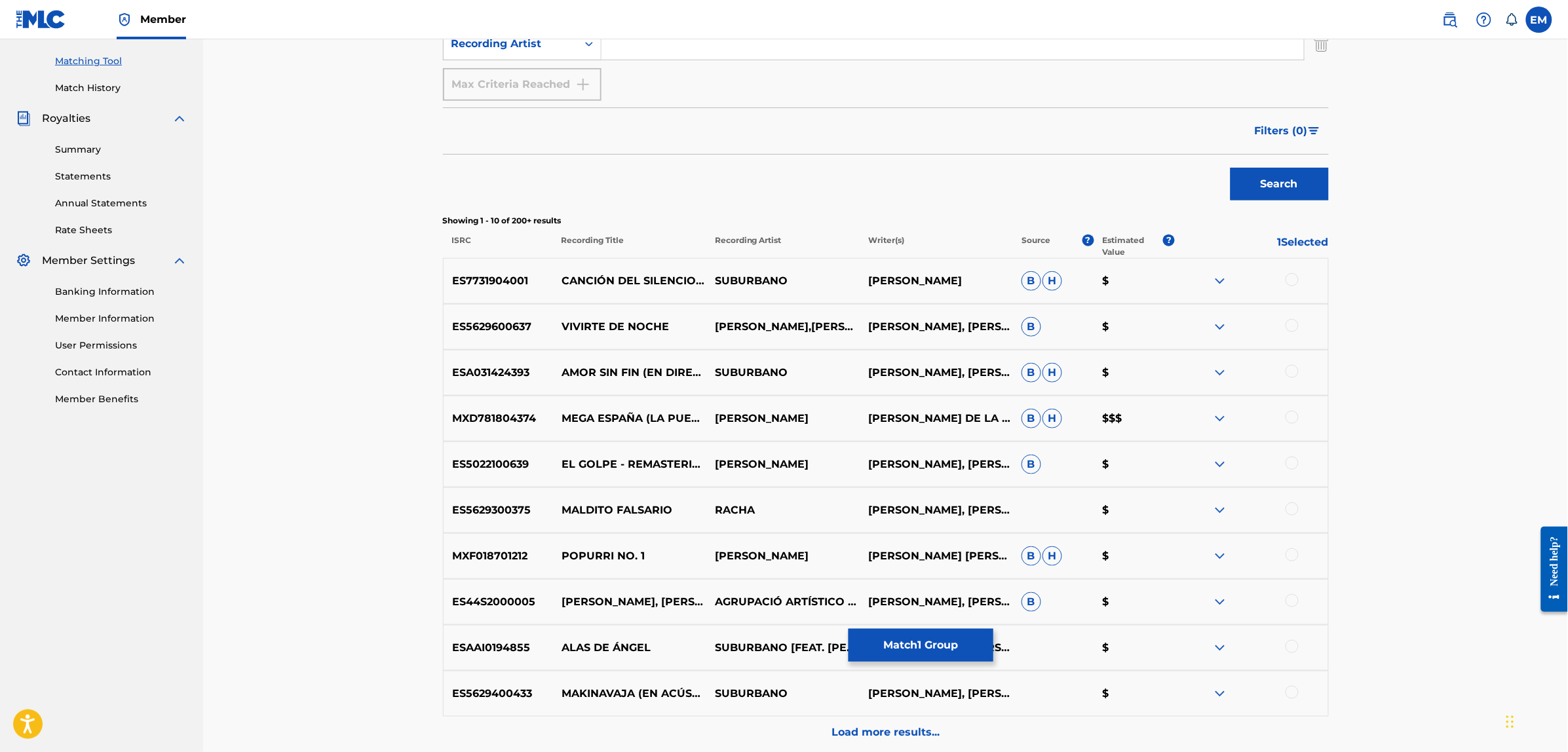
click at [1291, 463] on div at bounding box center [1292, 463] width 13 height 13
click at [928, 637] on button "Match 2 Groups" at bounding box center [921, 645] width 145 height 33
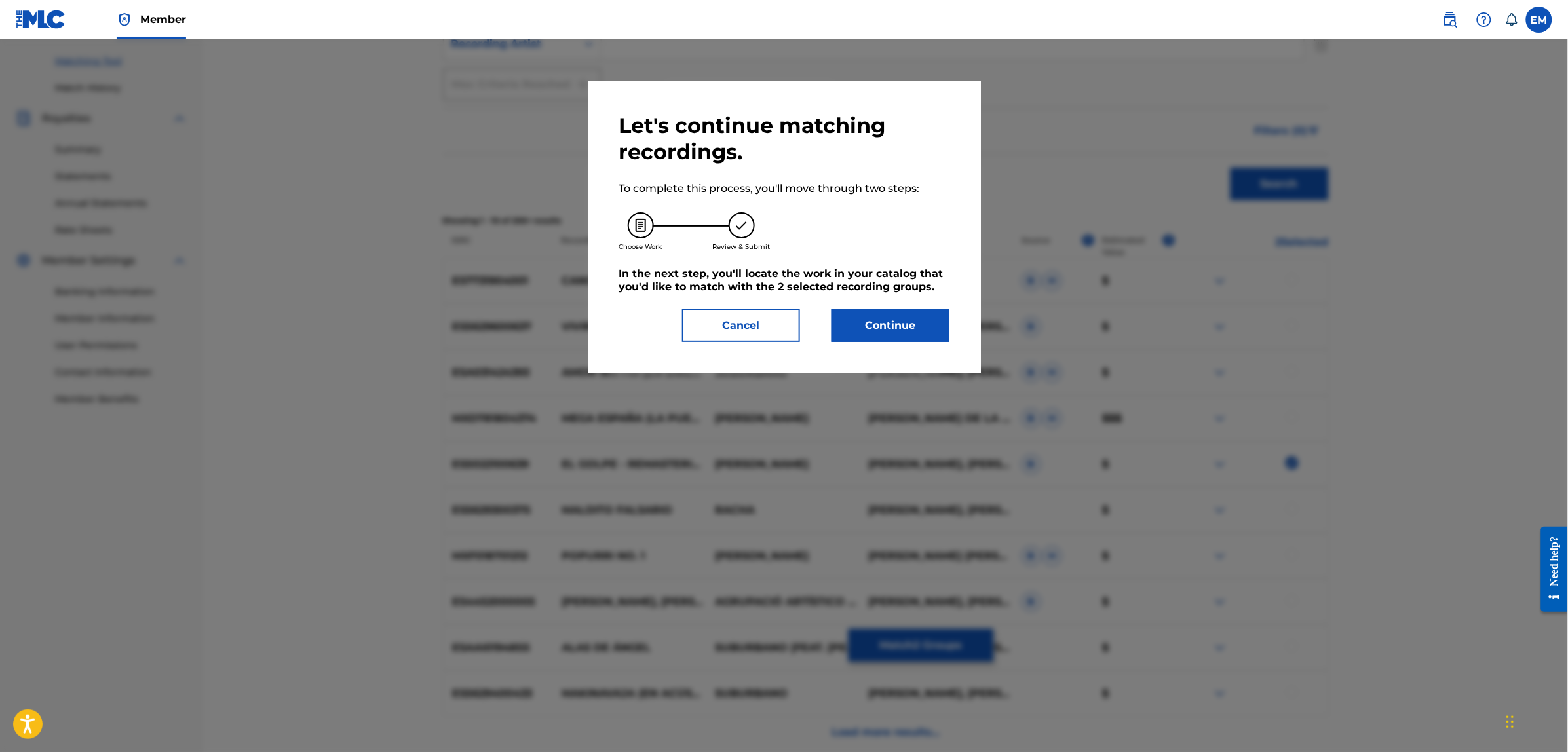
click at [881, 312] on button "Continue" at bounding box center [890, 326] width 118 height 33
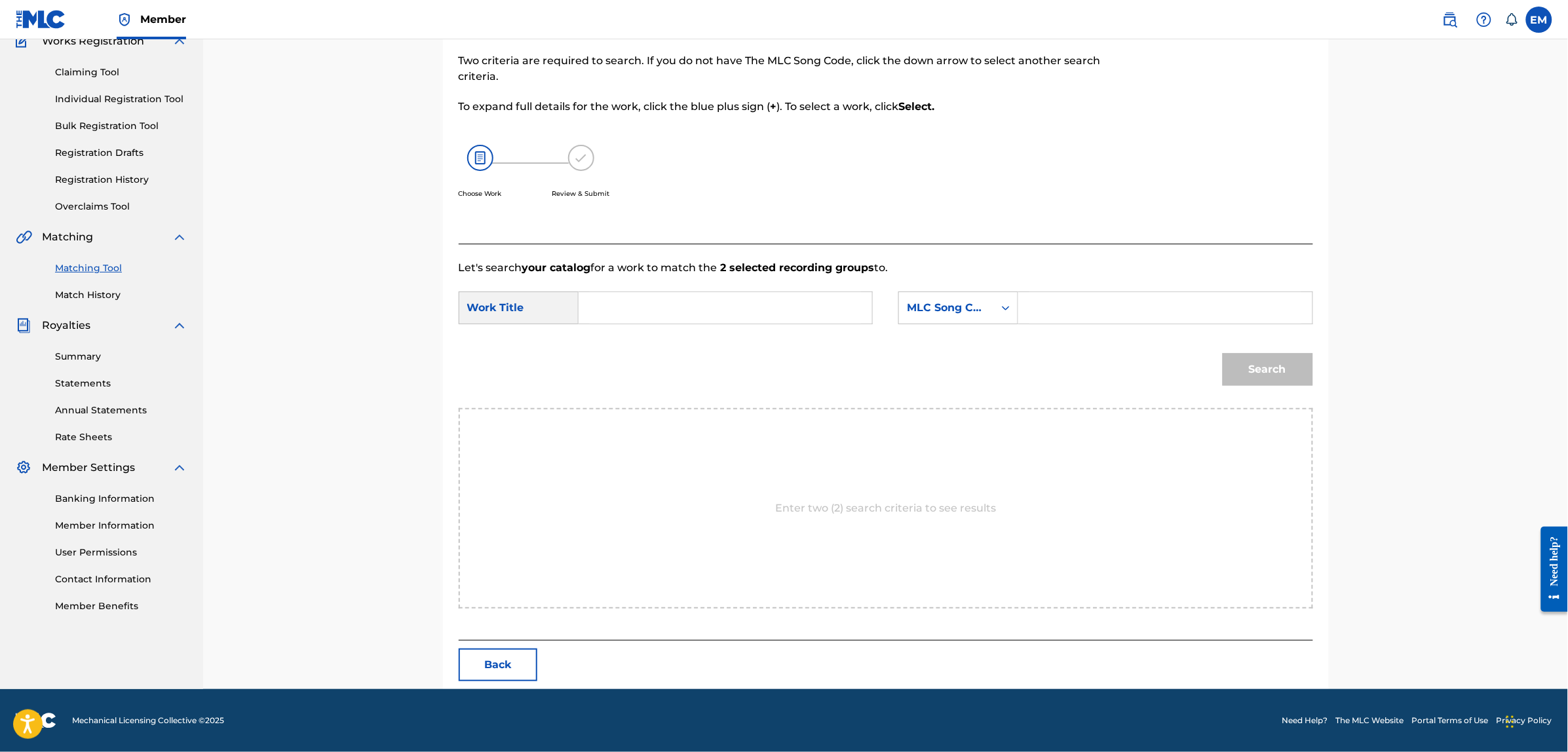
scroll to position [120, 0]
click at [730, 294] on input "Search Form" at bounding box center [725, 309] width 271 height 32
type input "park up"
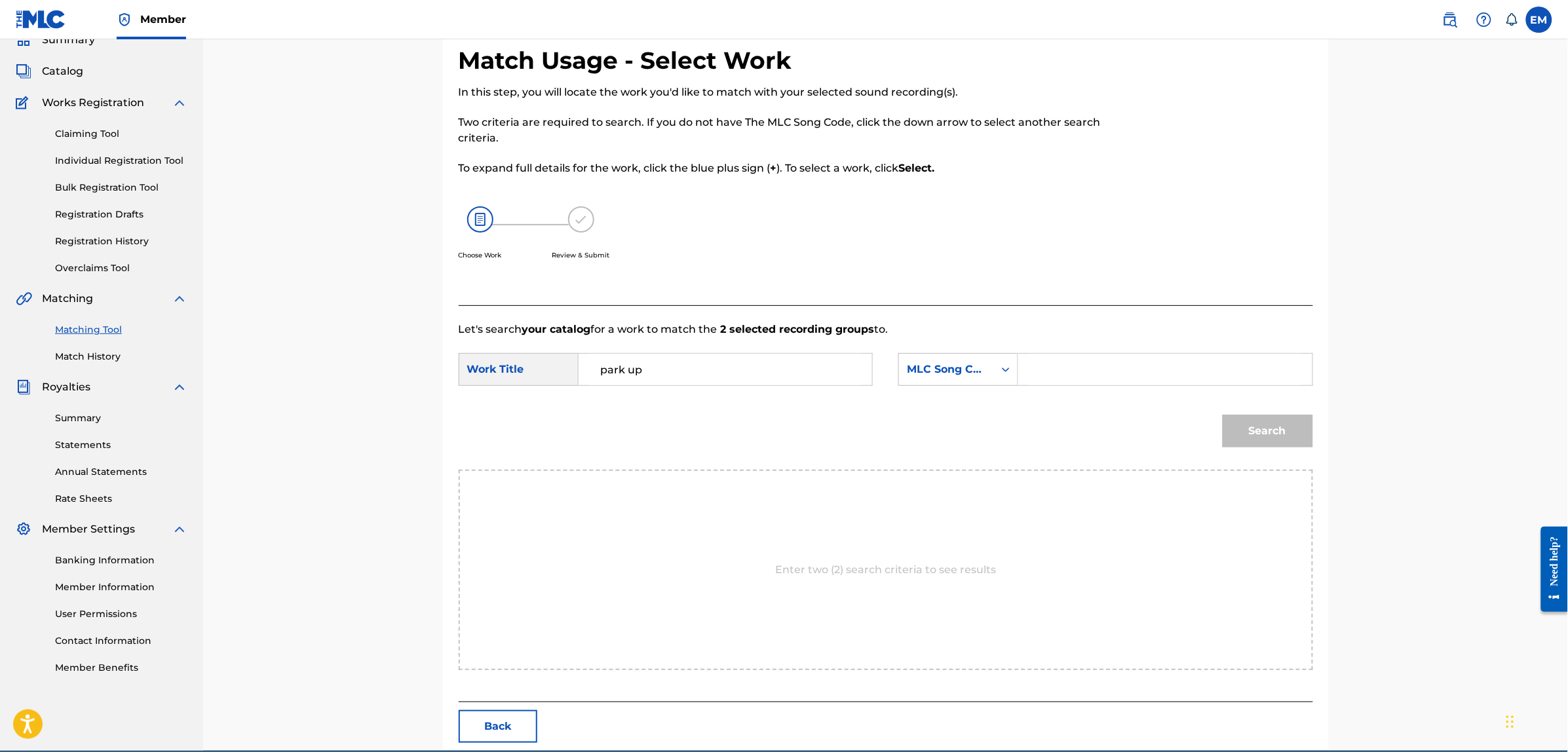
scroll to position [0, 0]
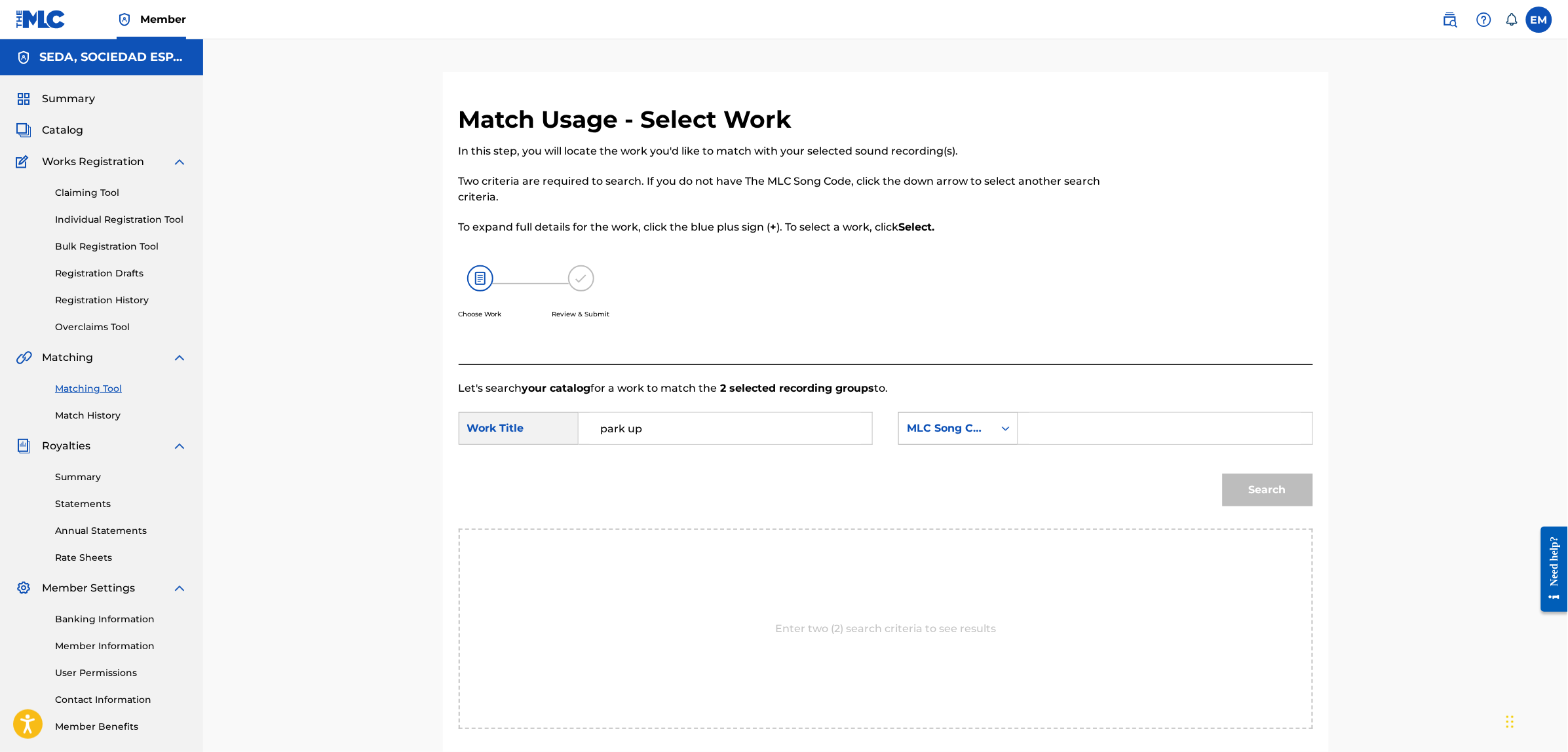
click at [976, 433] on div "MLC Song Code" at bounding box center [946, 428] width 80 height 16
click at [961, 461] on div "Writer Name" at bounding box center [957, 461] width 118 height 33
click at [1050, 437] on input "Search Form" at bounding box center [1165, 428] width 271 height 32
paste input "[PERSON_NAME]"
type input "[PERSON_NAME]"
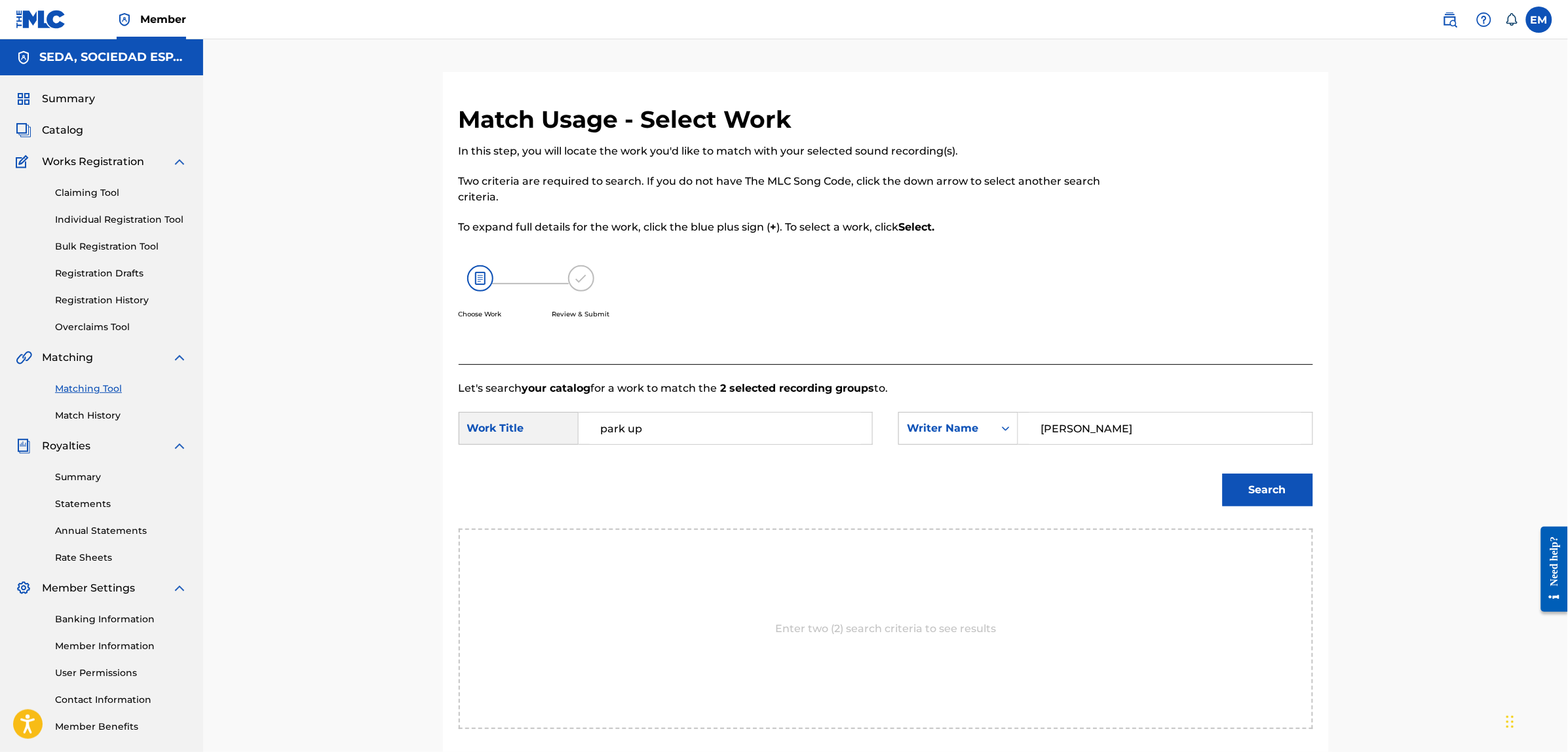
click at [1223, 473] on button "Search" at bounding box center [1268, 490] width 90 height 33
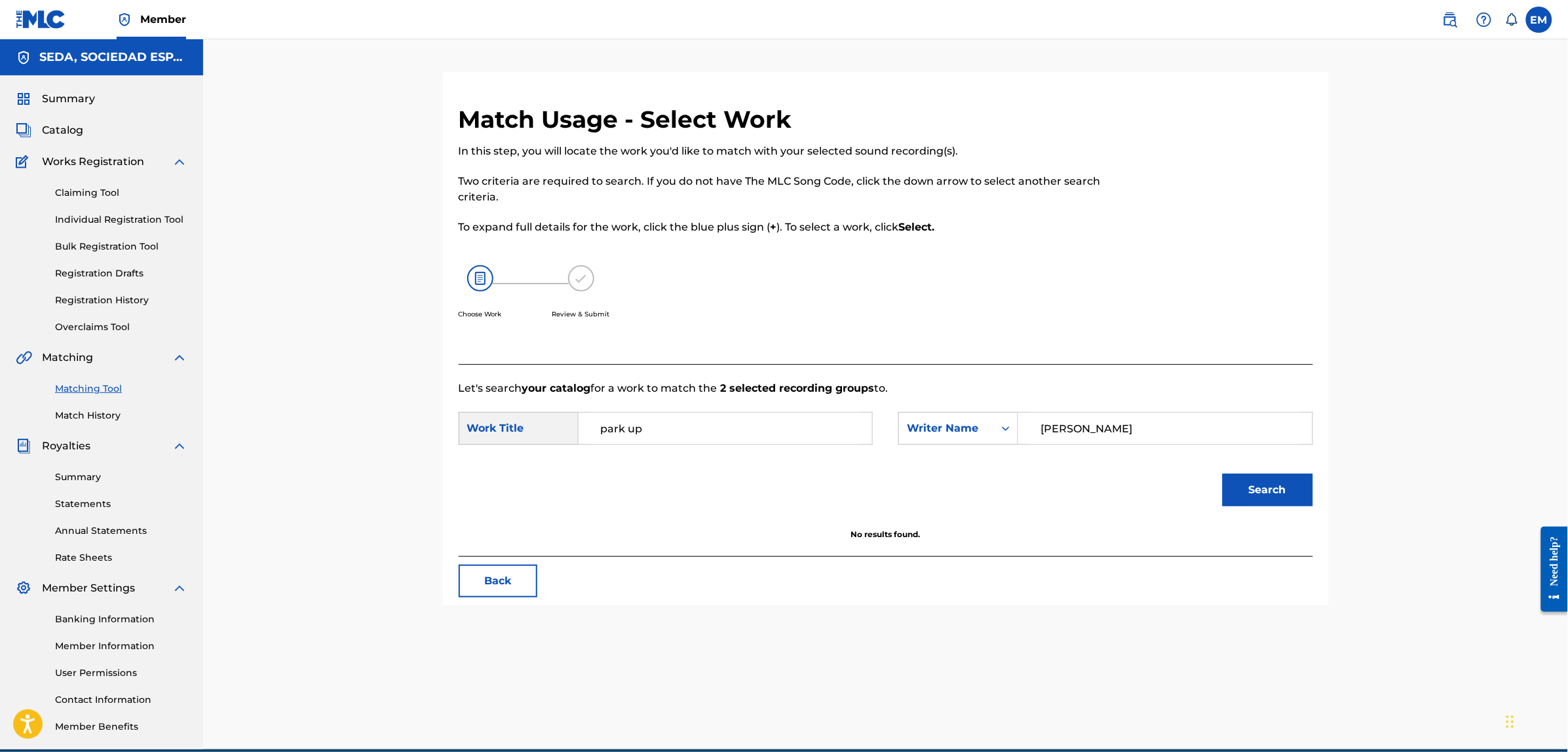
click at [479, 571] on button "Back" at bounding box center [498, 581] width 79 height 33
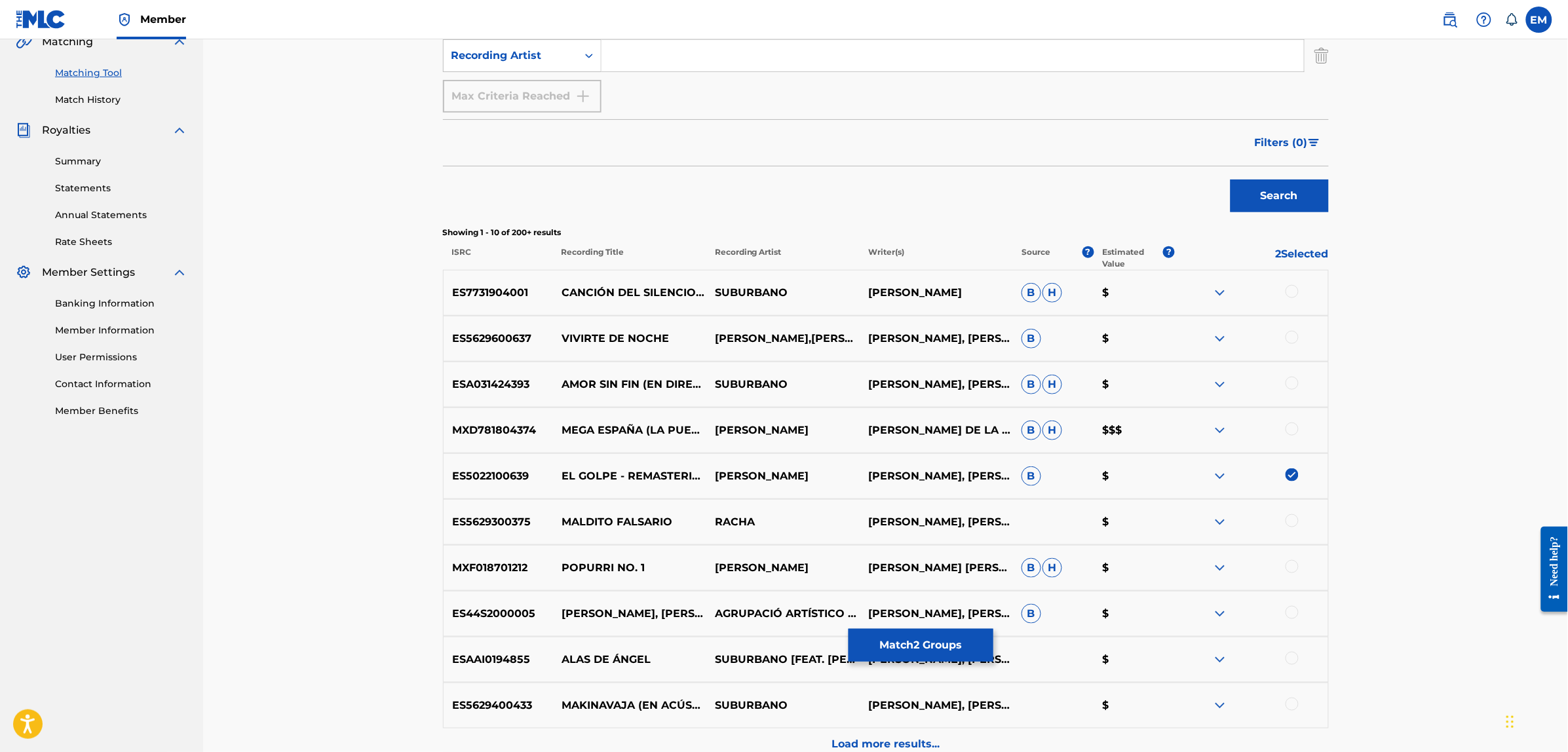
scroll to position [327, 0]
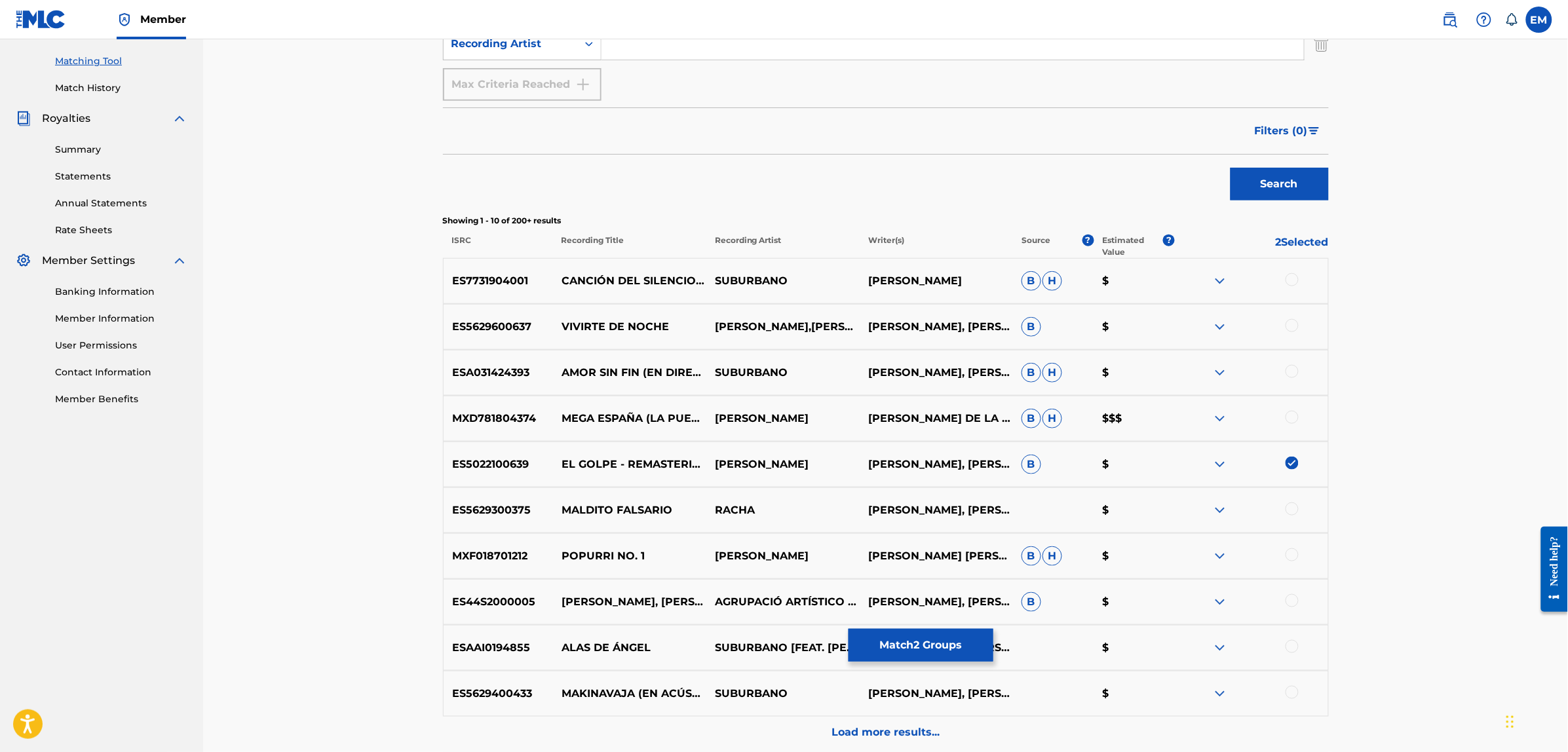
click at [1294, 460] on img at bounding box center [1292, 463] width 13 height 13
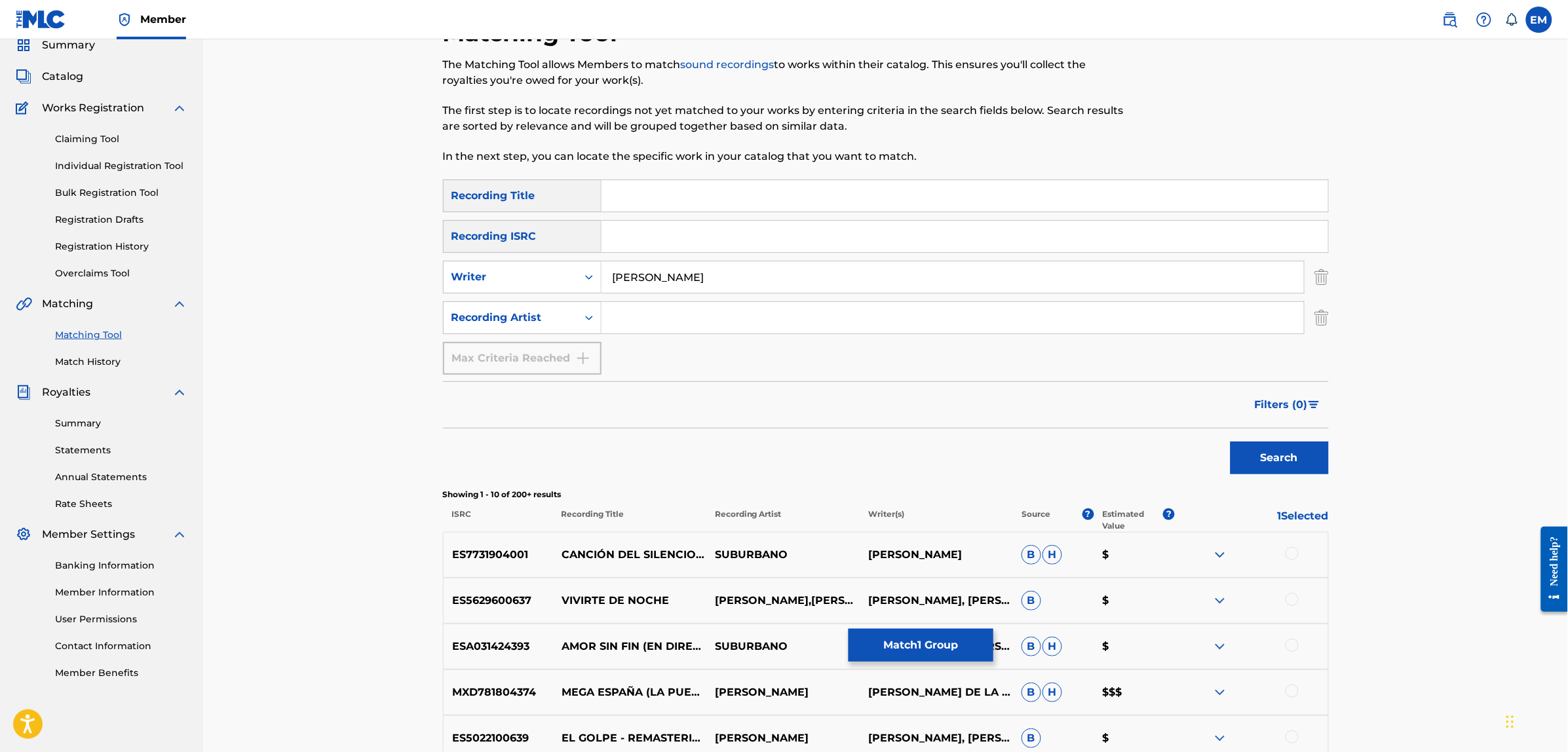
scroll to position [0, 0]
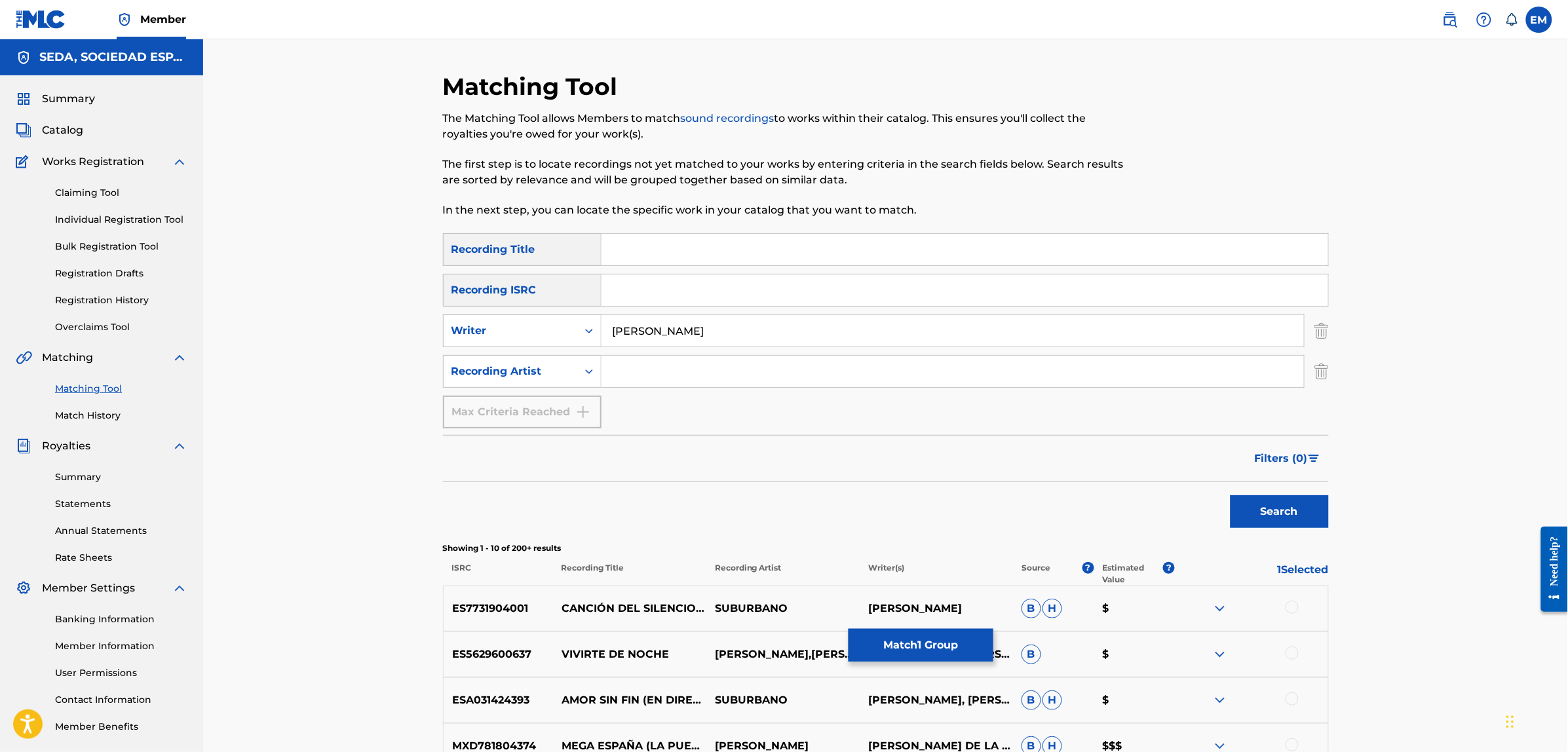
click at [100, 418] on link "Match History" at bounding box center [121, 415] width 133 height 14
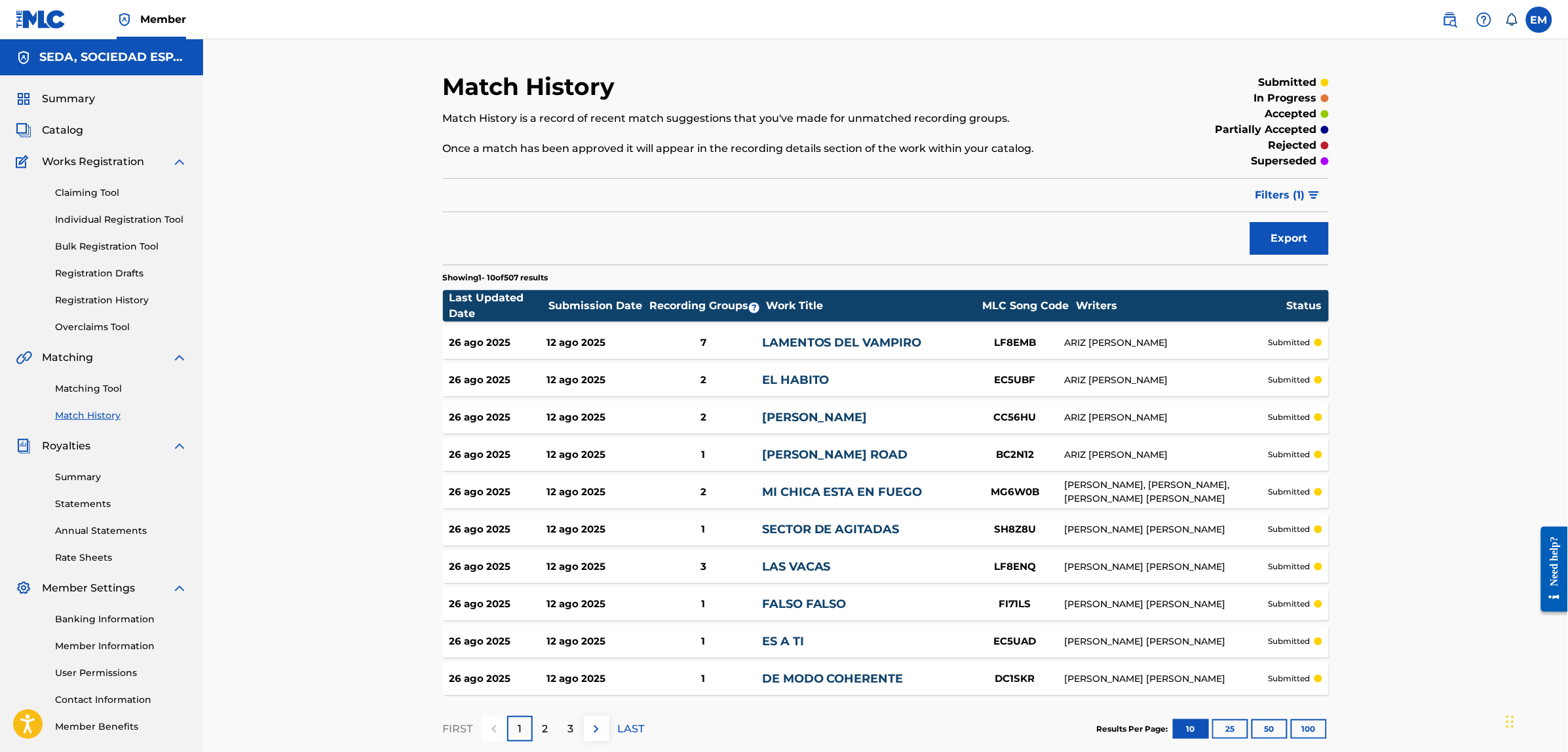
click at [76, 385] on link "Matching Tool" at bounding box center [121, 388] width 133 height 14
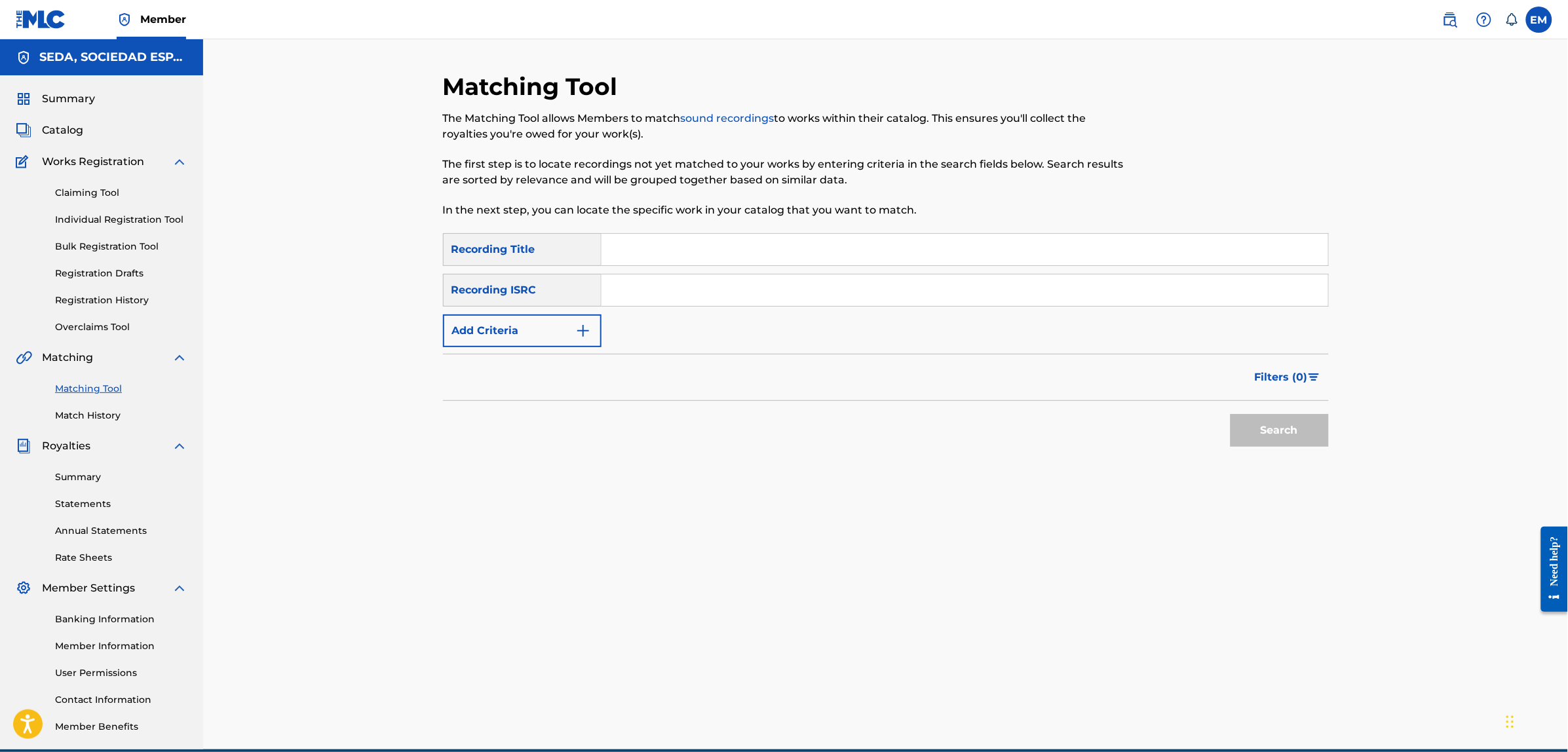
click at [699, 248] on input "Search Form" at bounding box center [965, 249] width 727 height 32
type input "carne roja superior"
click at [1230, 414] on button "Search" at bounding box center [1279, 430] width 98 height 33
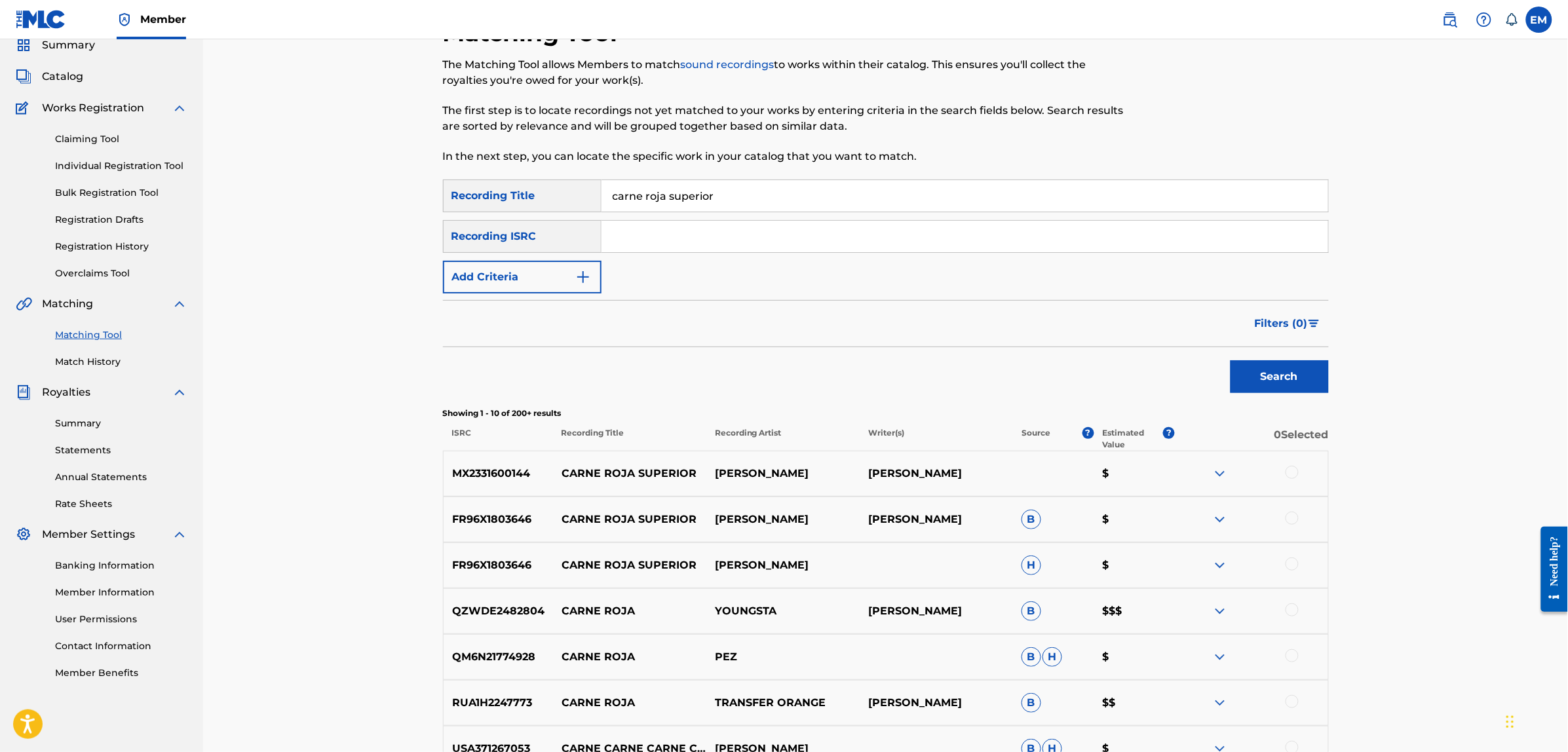
scroll to position [82, 0]
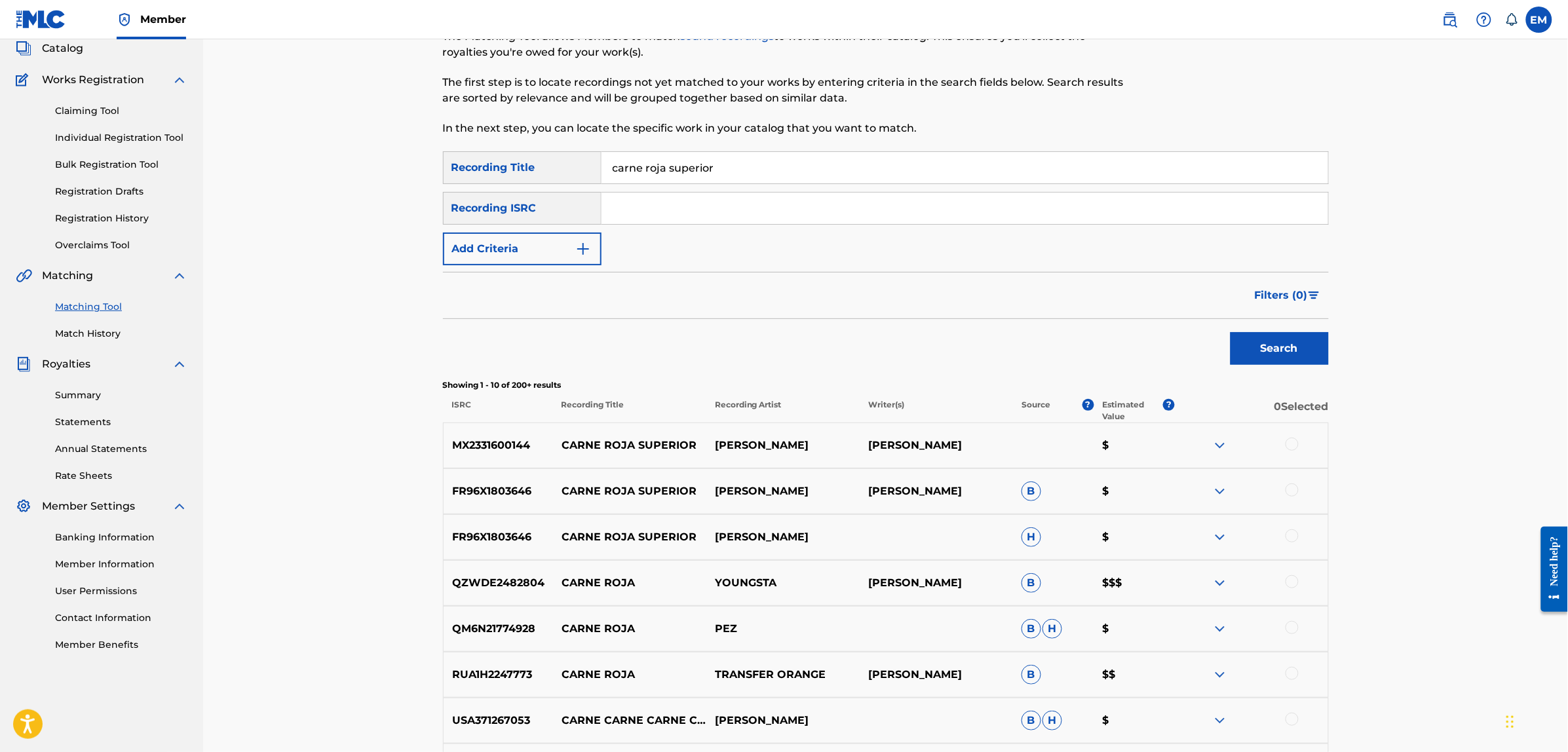
click at [1292, 442] on div at bounding box center [1292, 444] width 13 height 13
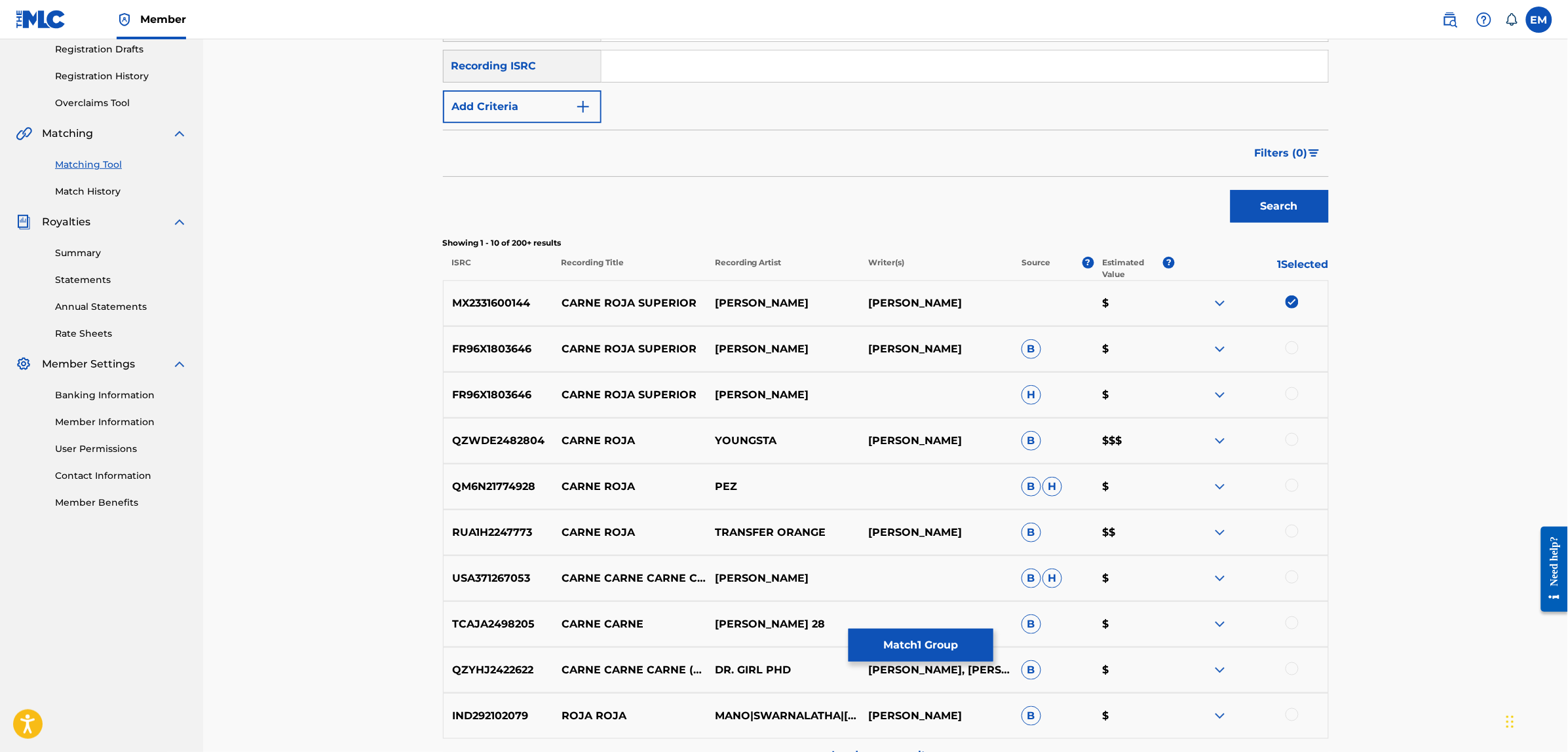
scroll to position [246, 0]
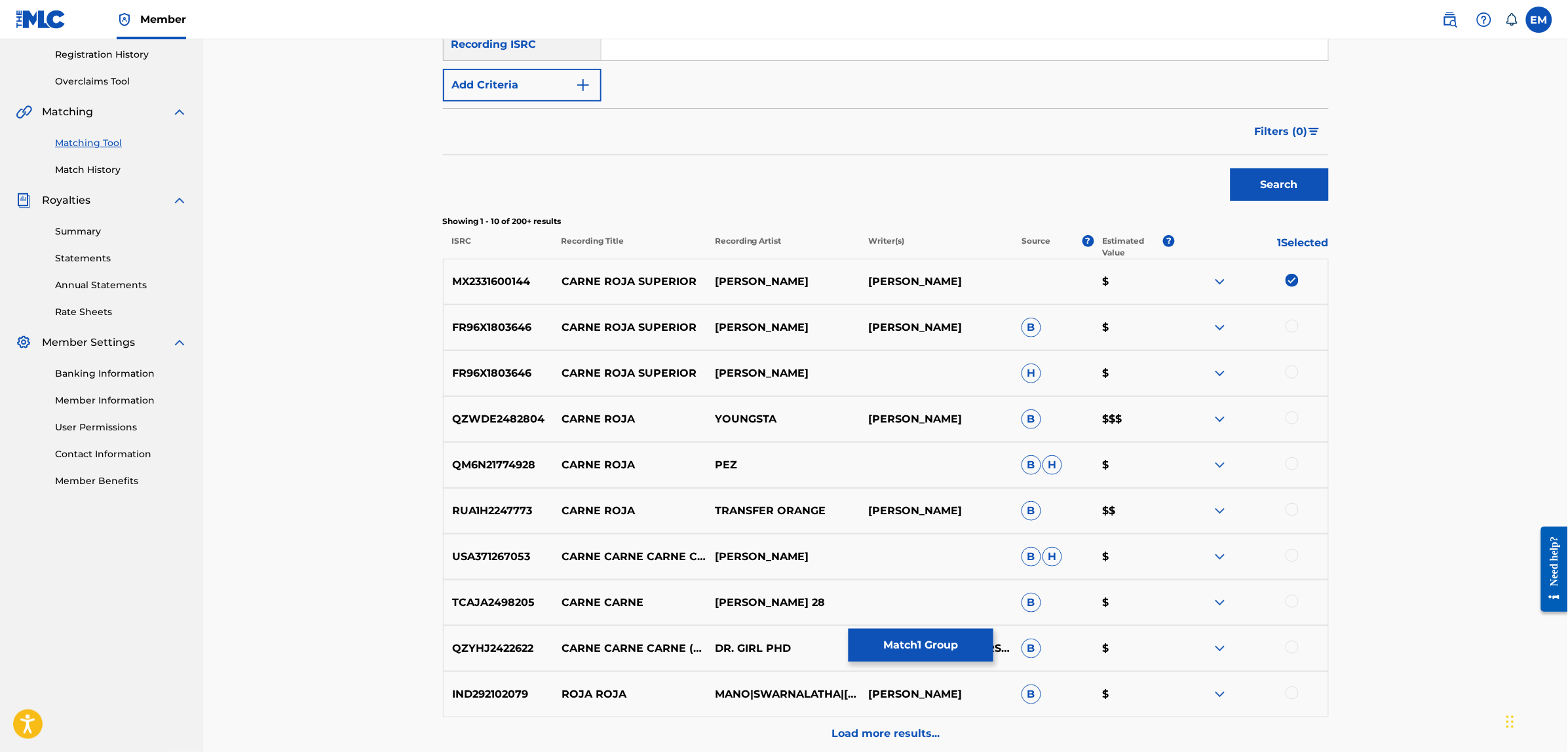
click at [1294, 326] on div at bounding box center [1292, 326] width 13 height 13
click at [1289, 368] on div at bounding box center [1292, 372] width 13 height 13
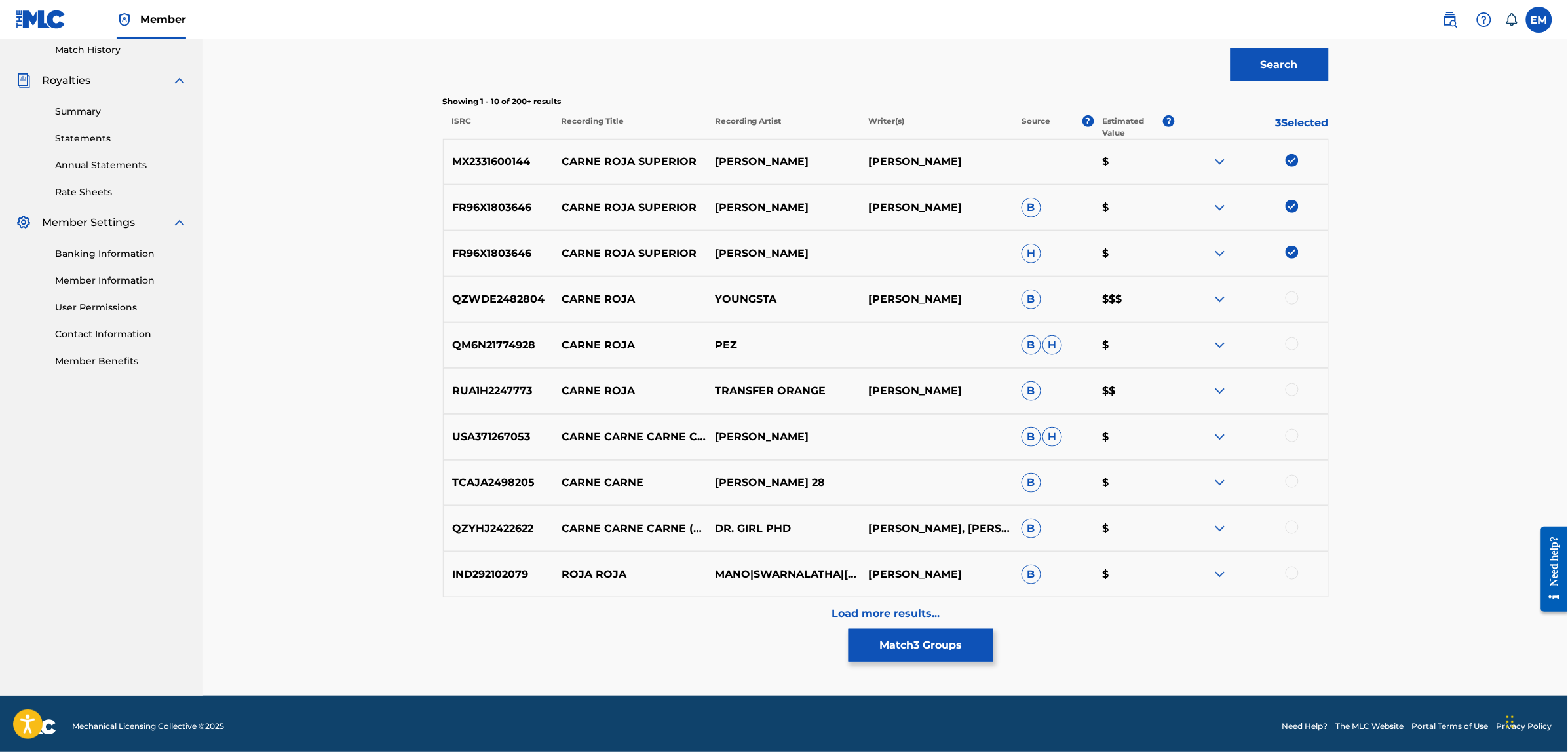
scroll to position [371, 0]
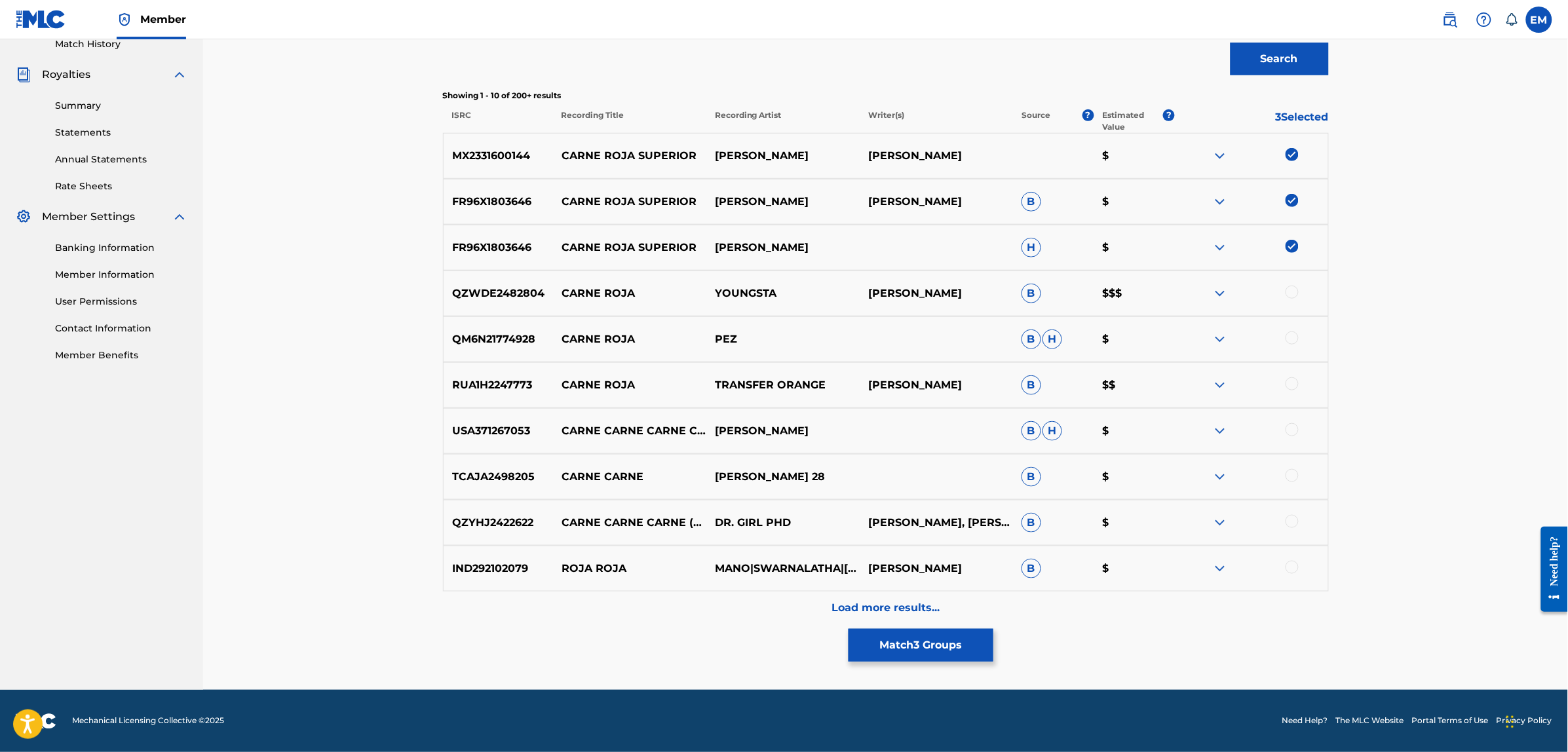
click at [909, 596] on div "Load more results..." at bounding box center [886, 608] width 886 height 33
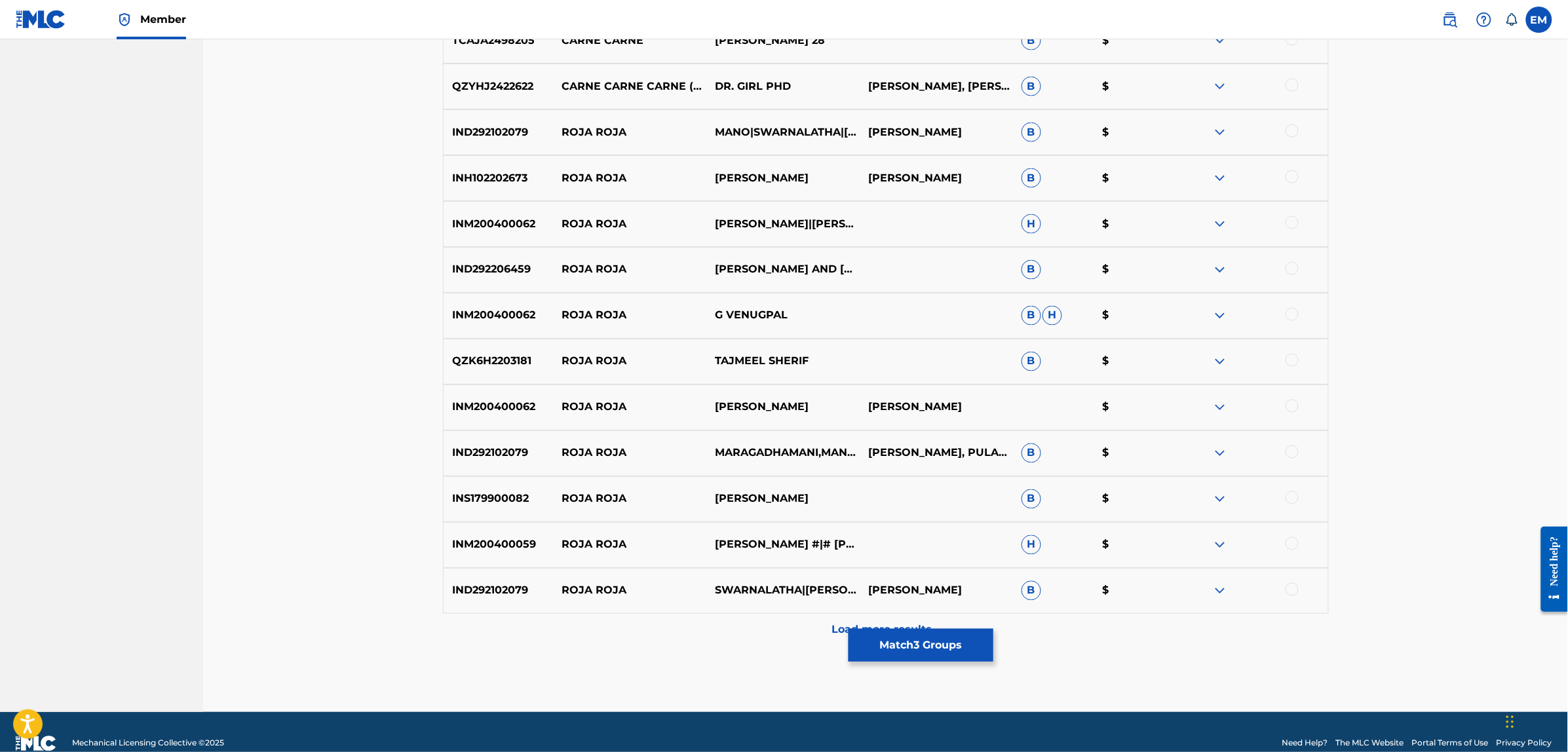
scroll to position [829, 0]
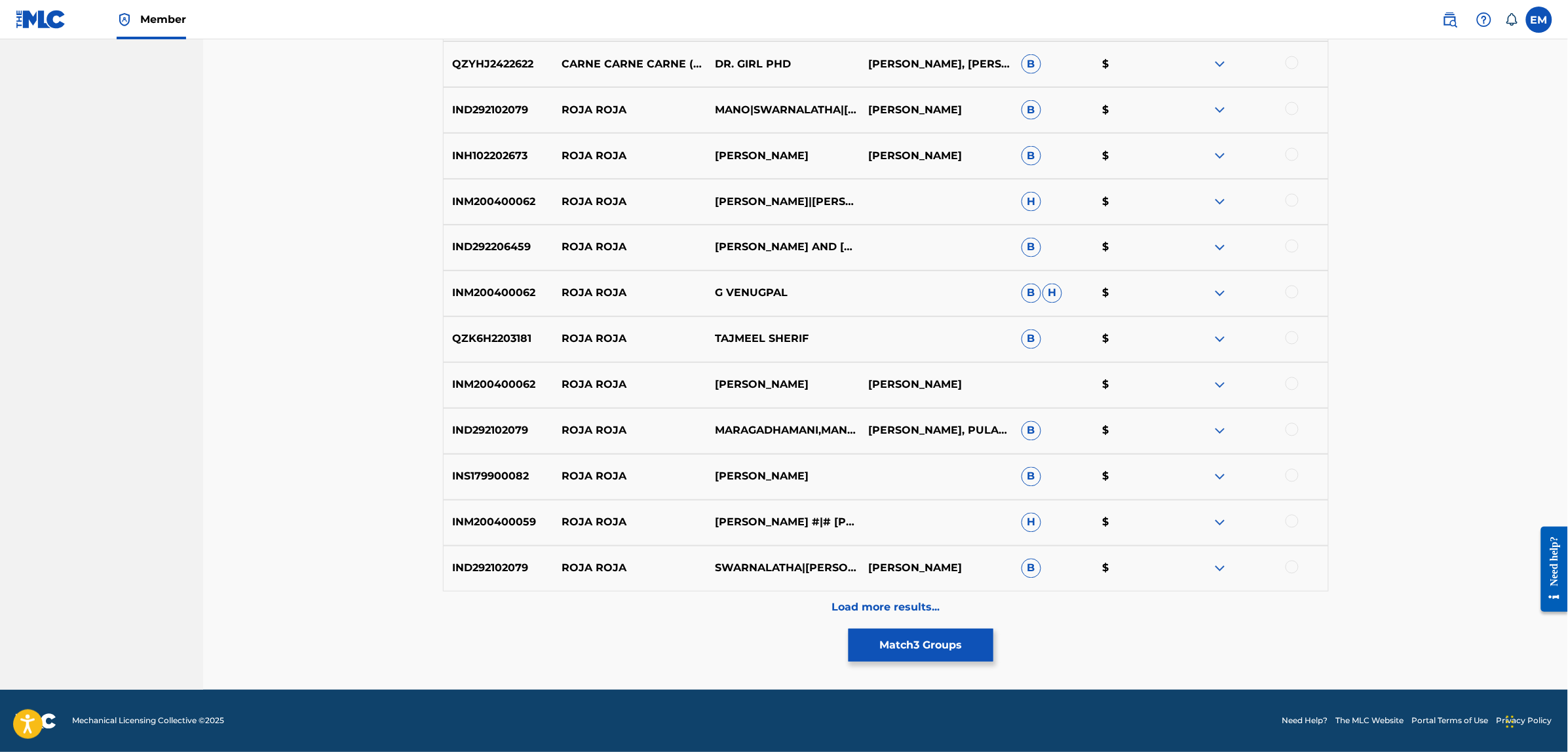
click at [866, 607] on p "Load more results..." at bounding box center [885, 607] width 108 height 16
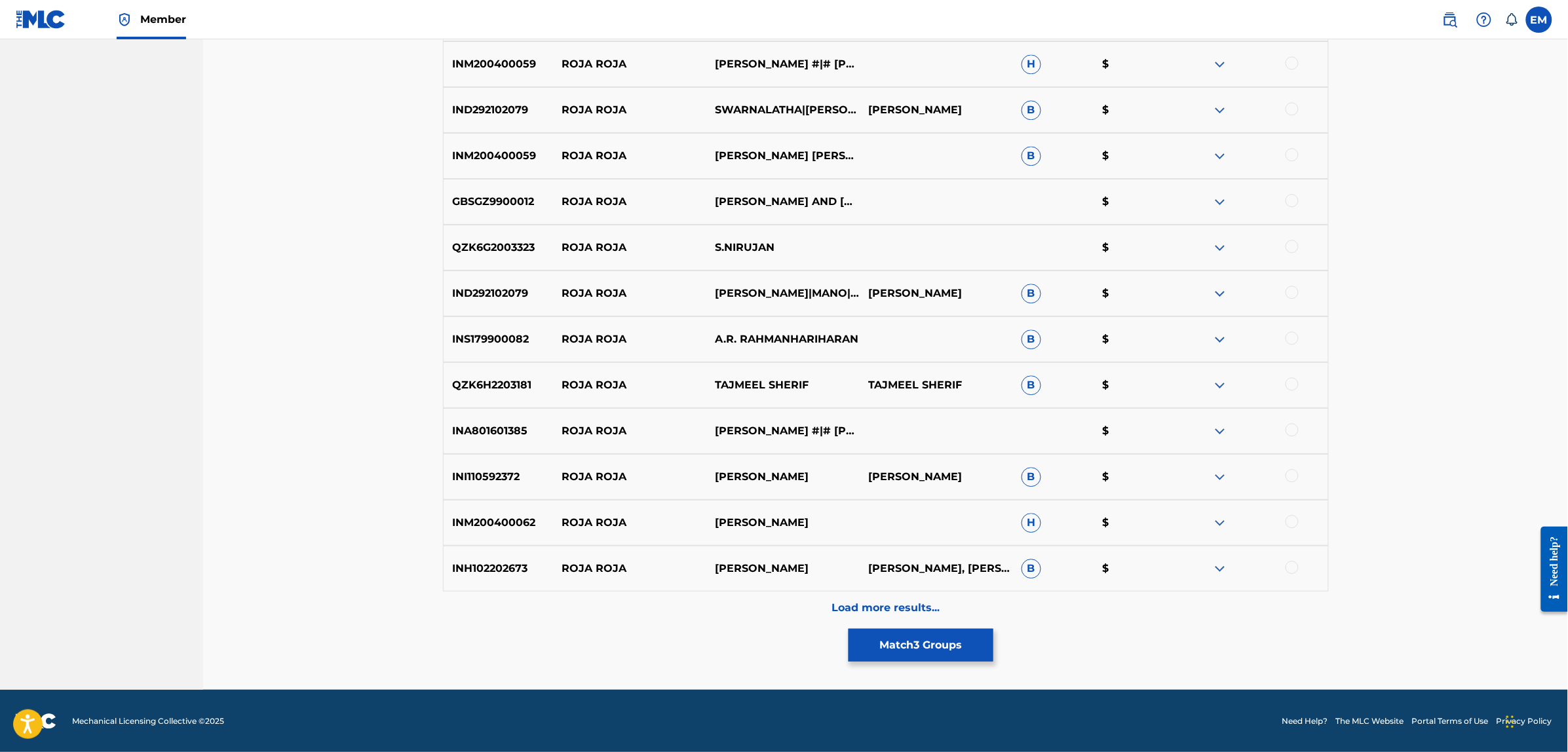
click at [909, 604] on p "Load more results..." at bounding box center [885, 607] width 108 height 16
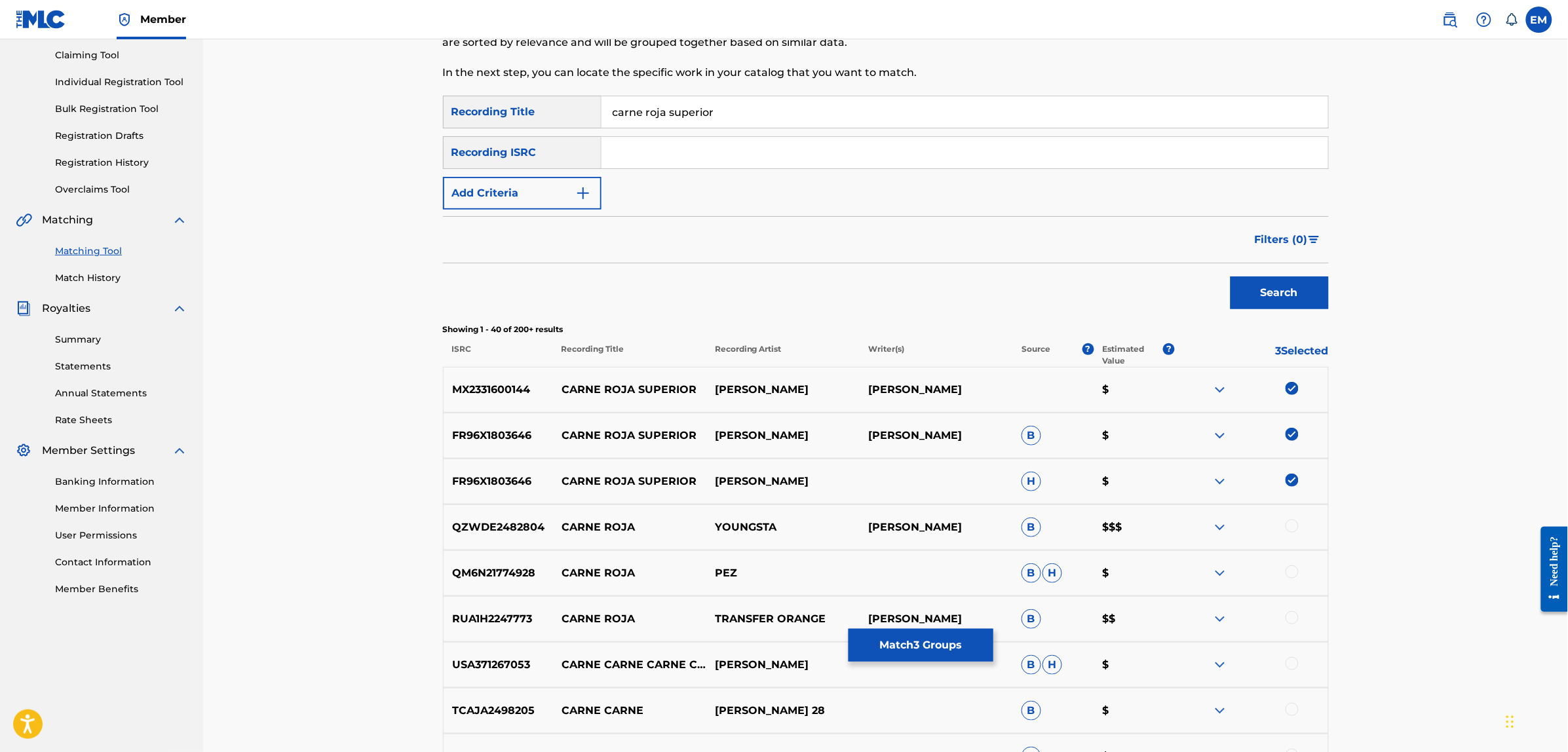
scroll to position [110, 0]
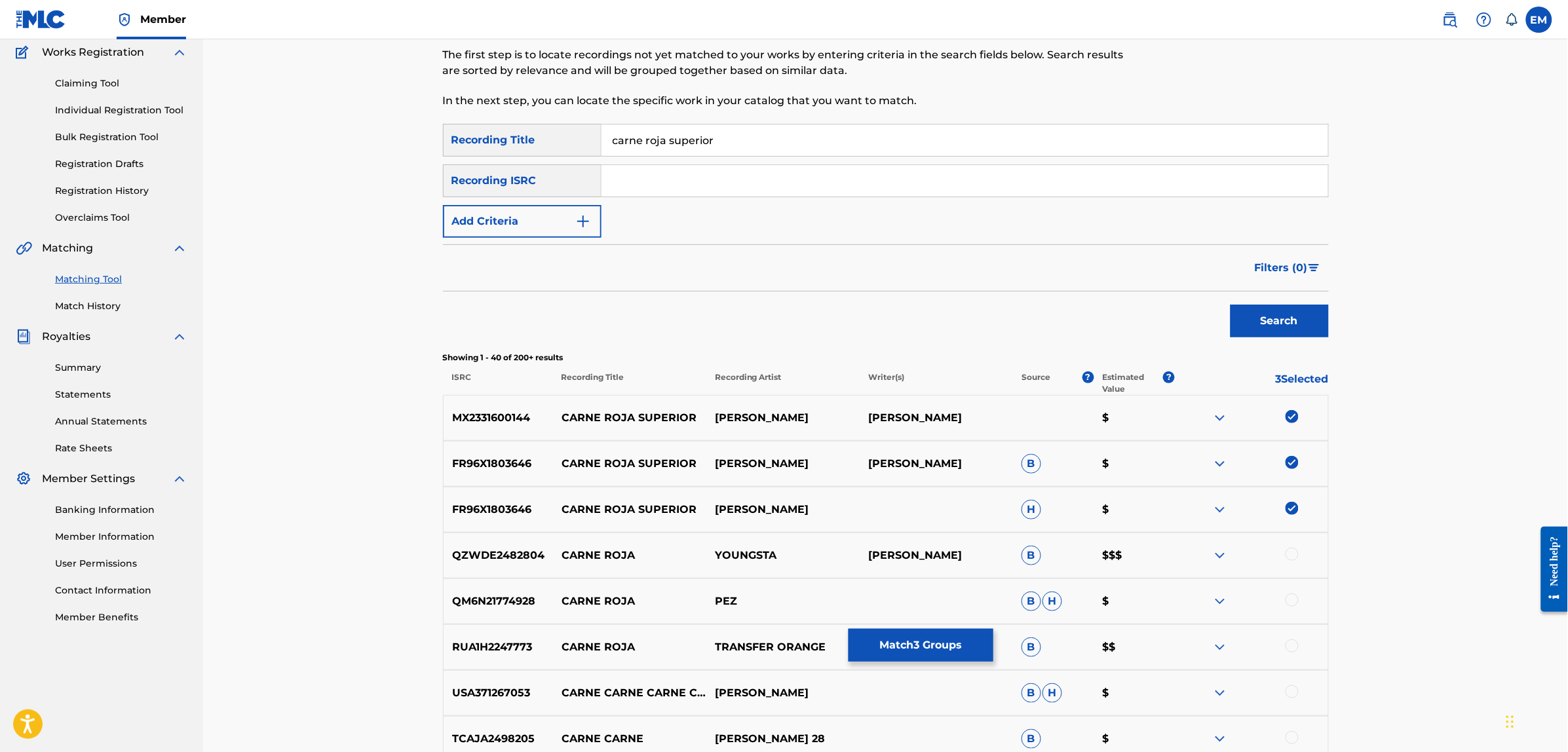
click at [909, 646] on button "Match 3 Groups" at bounding box center [921, 645] width 145 height 33
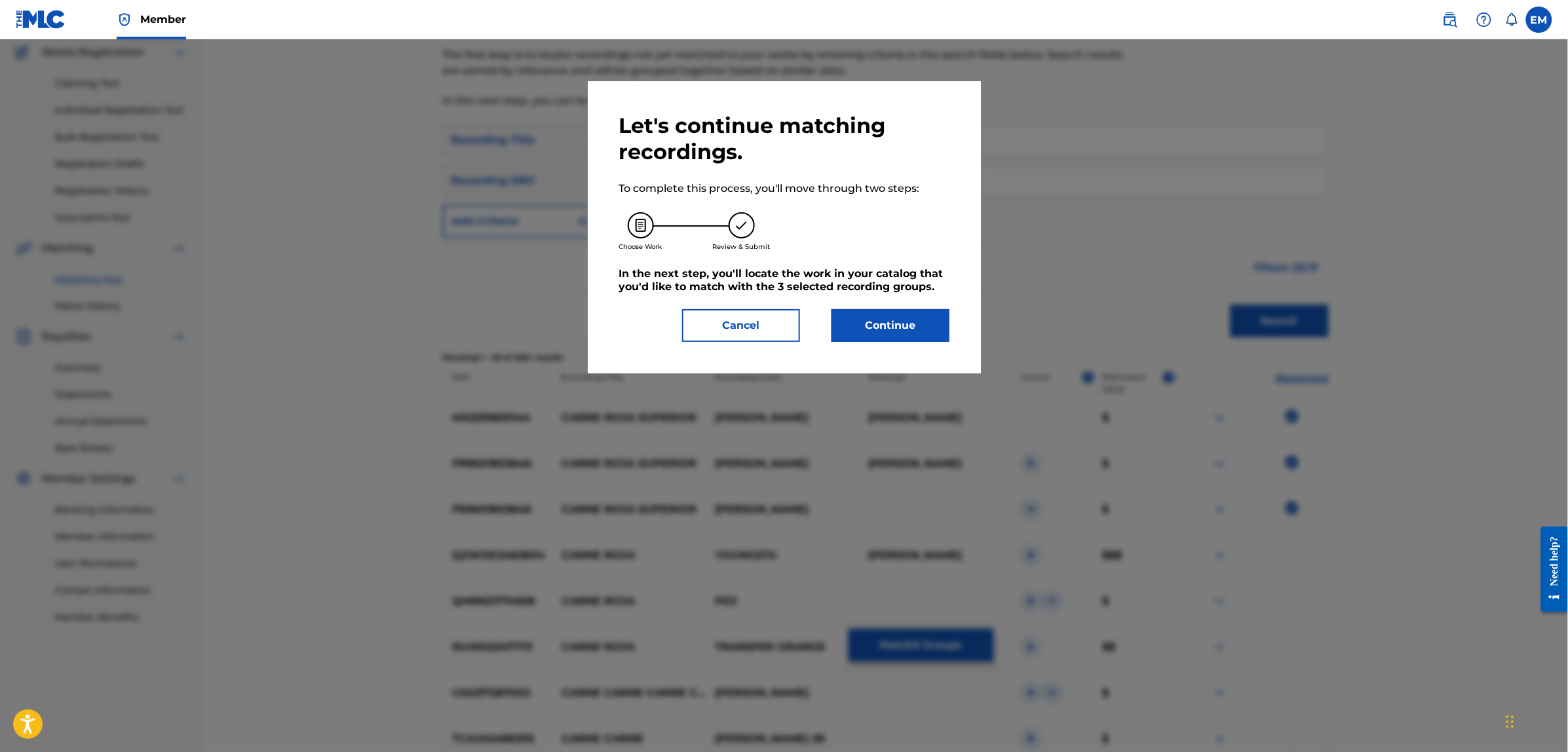
click at [860, 323] on button "Continue" at bounding box center [890, 326] width 118 height 33
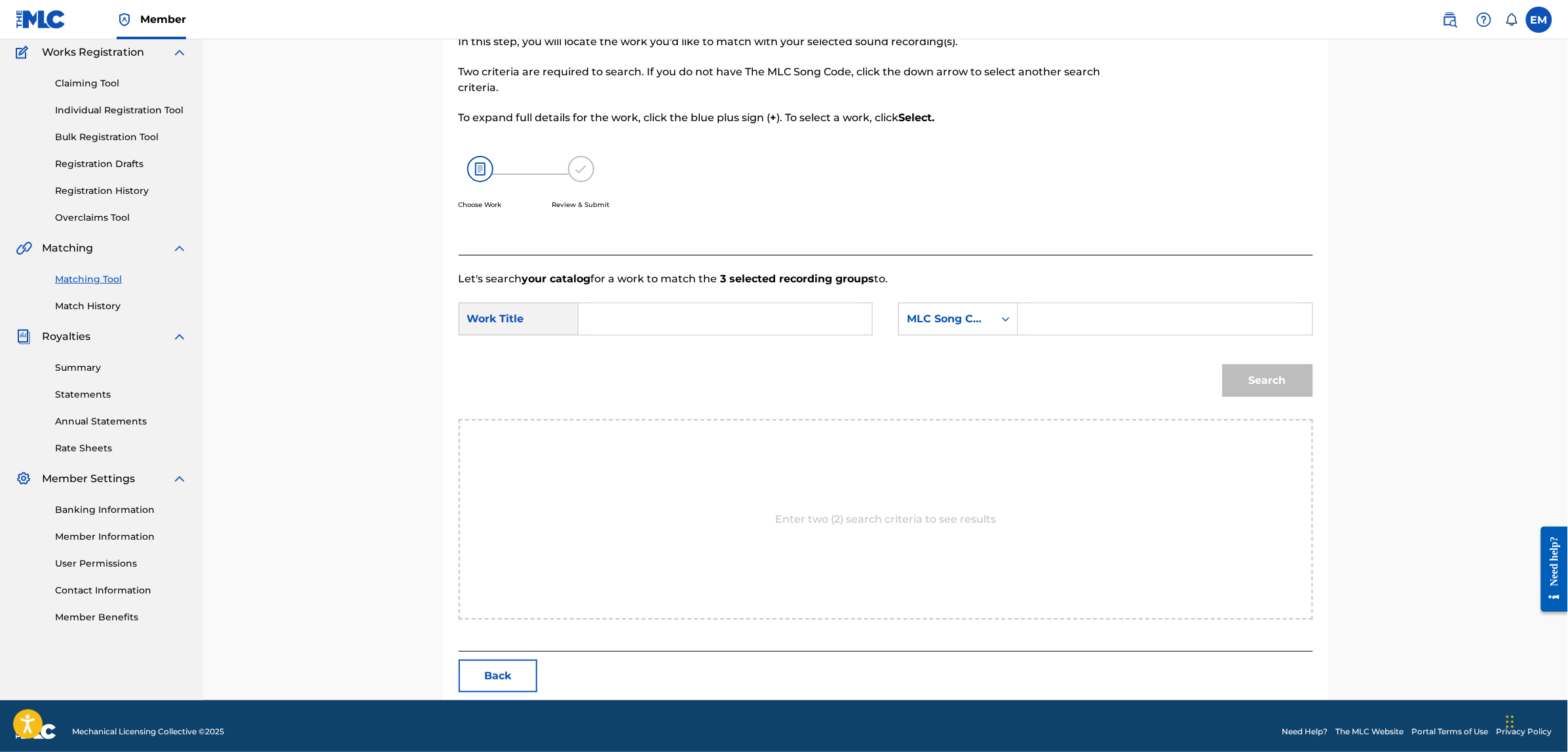
click at [752, 322] on input "Search Form" at bounding box center [725, 319] width 271 height 32
click at [644, 370] on span "superior" at bounding box center [644, 363] width 44 height 12
type input "carne roja superior"
click at [960, 329] on div "MLC Song Code" at bounding box center [946, 319] width 95 height 25
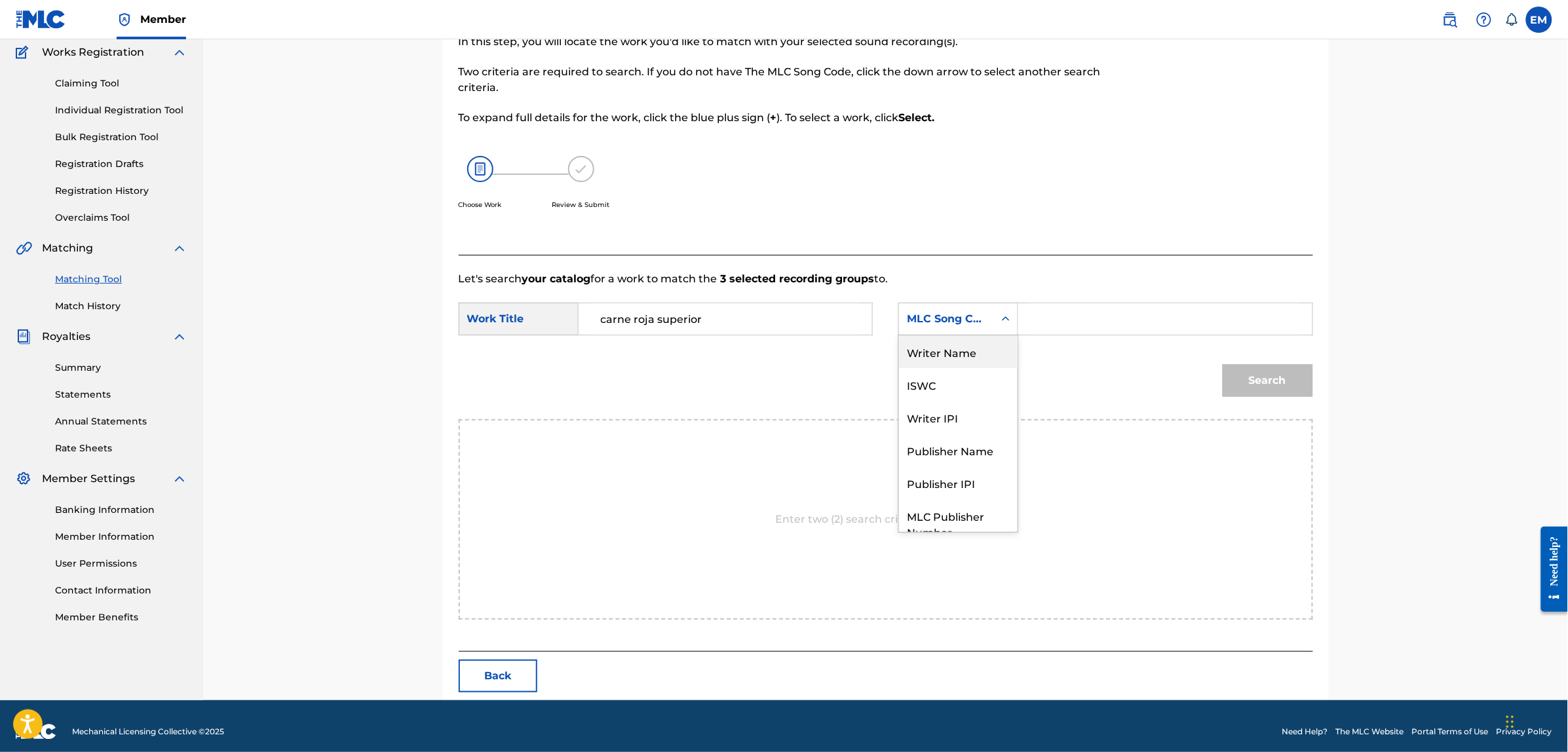
click at [951, 350] on div "Writer Name" at bounding box center [957, 352] width 118 height 33
click at [1049, 325] on input "Search Form" at bounding box center [1165, 319] width 271 height 32
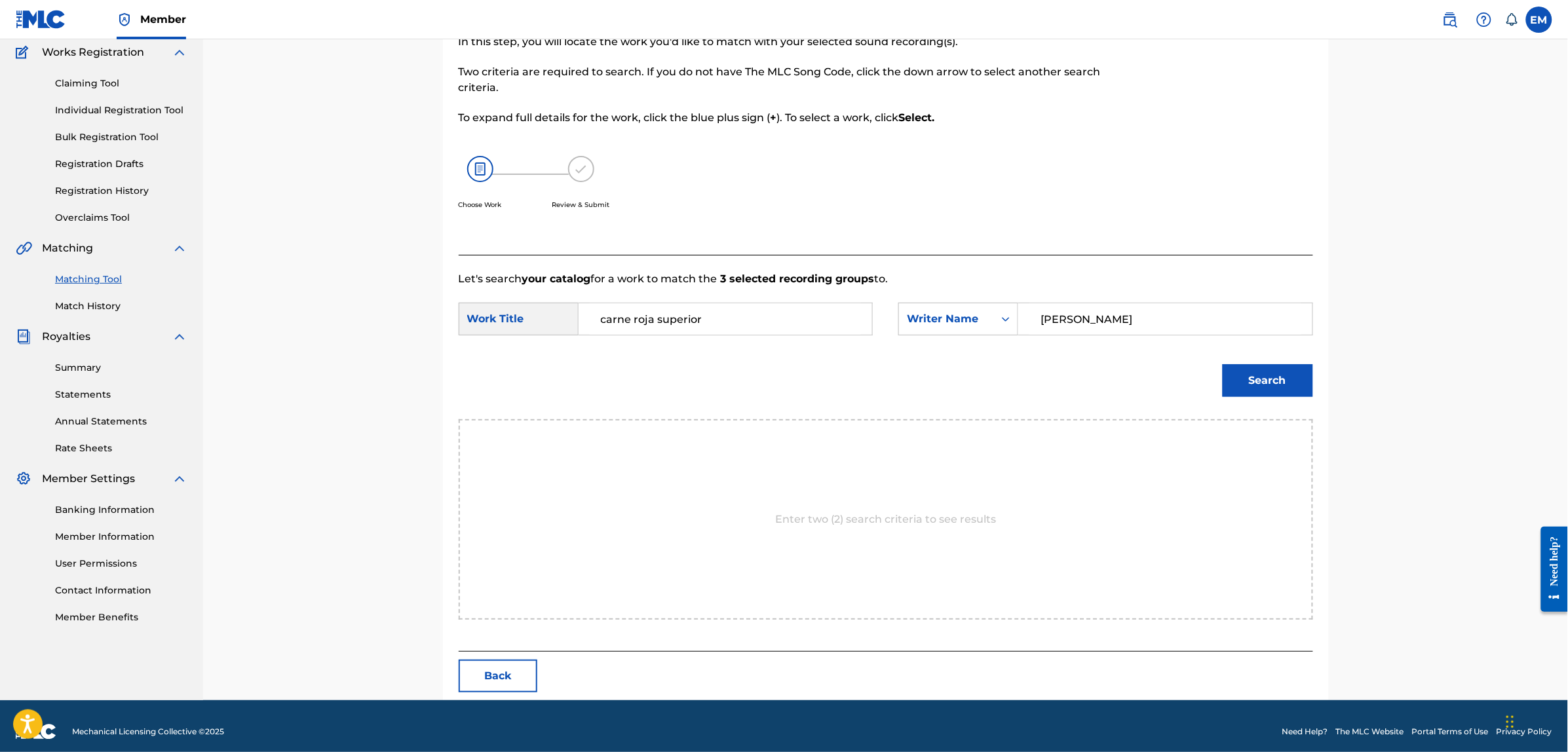
click at [1223, 364] on button "Search" at bounding box center [1268, 380] width 90 height 33
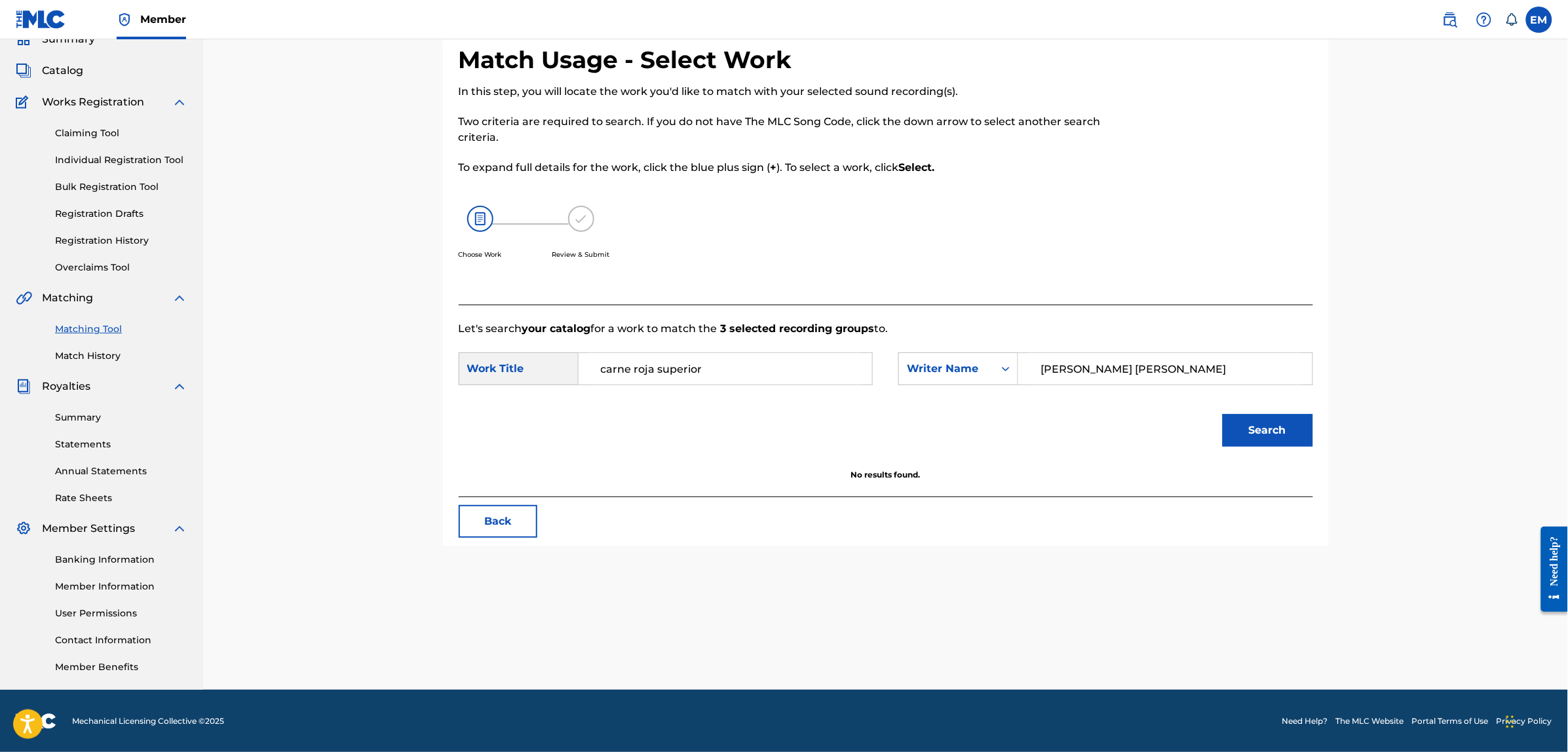
type input "[PERSON_NAME] [PERSON_NAME]"
click at [1223, 414] on button "Search" at bounding box center [1268, 430] width 90 height 33
drag, startPoint x: 718, startPoint y: 369, endPoint x: 506, endPoint y: 342, distance: 213.7
click at [506, 342] on form "SearchWithCriteriafbe45e07-c59e-4ca5-85e0-394825d6bac0 Work Title carne roja su…" at bounding box center [886, 402] width 854 height 132
type input "y sigue"
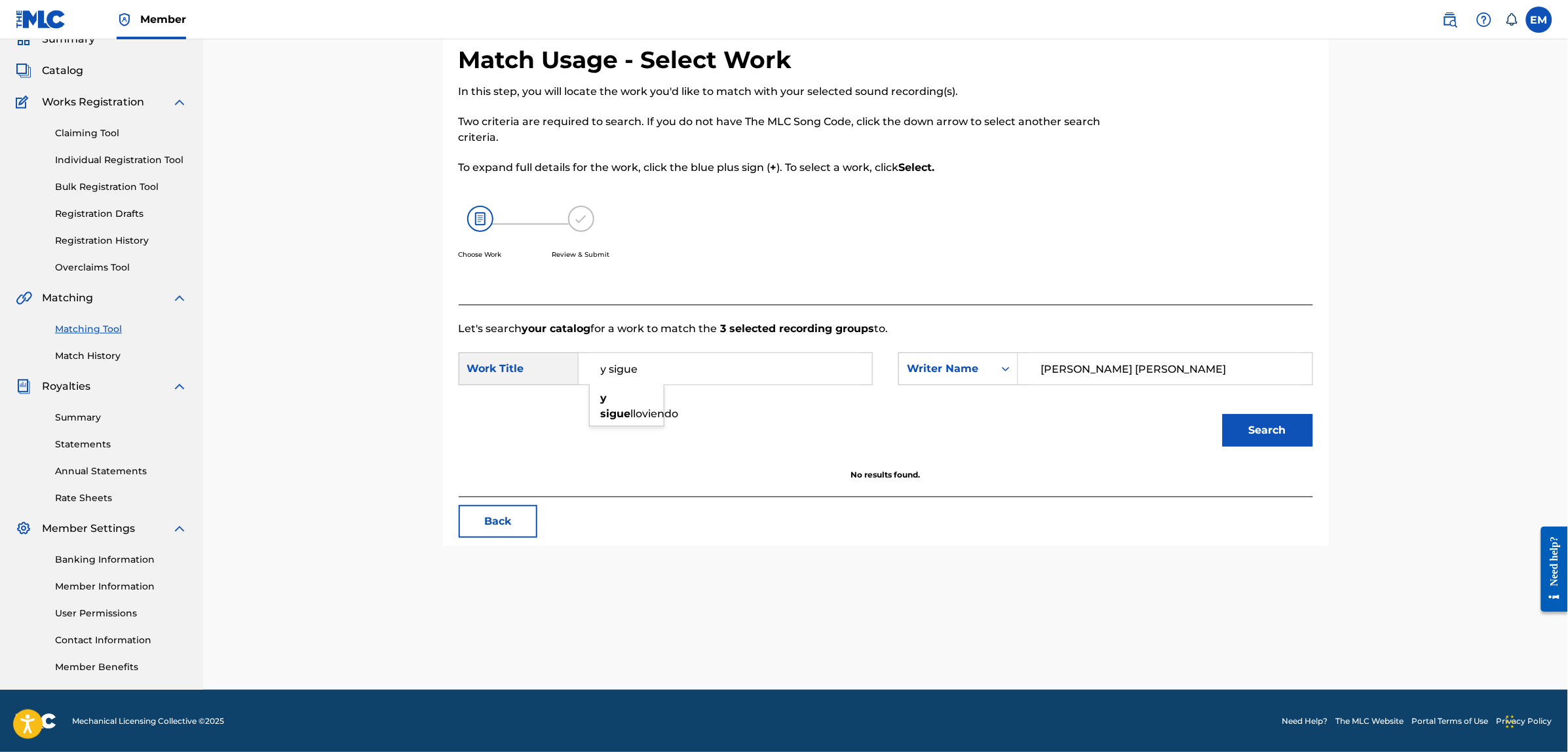
click at [505, 511] on button "Back" at bounding box center [498, 521] width 79 height 33
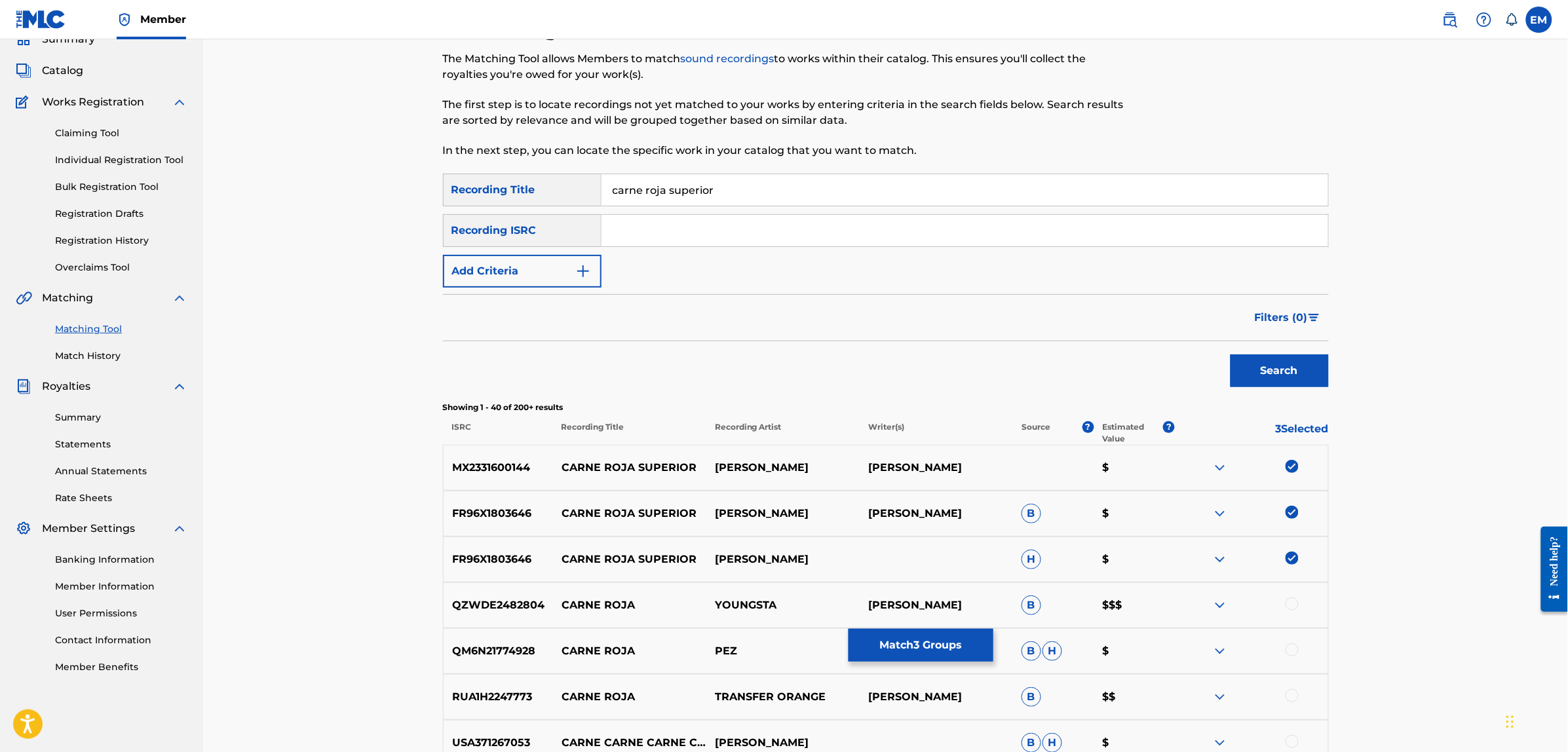
click at [1292, 469] on img at bounding box center [1292, 466] width 13 height 13
click at [1289, 508] on img at bounding box center [1292, 512] width 13 height 13
click at [1287, 561] on img at bounding box center [1292, 558] width 13 height 13
click at [548, 200] on div "SearchWithCriteria3a5f316d-1591-4fc4-936f-0313e065cfe0 Recording Title carne ro…" at bounding box center [886, 190] width 886 height 33
type input "y sigue lloviendo"
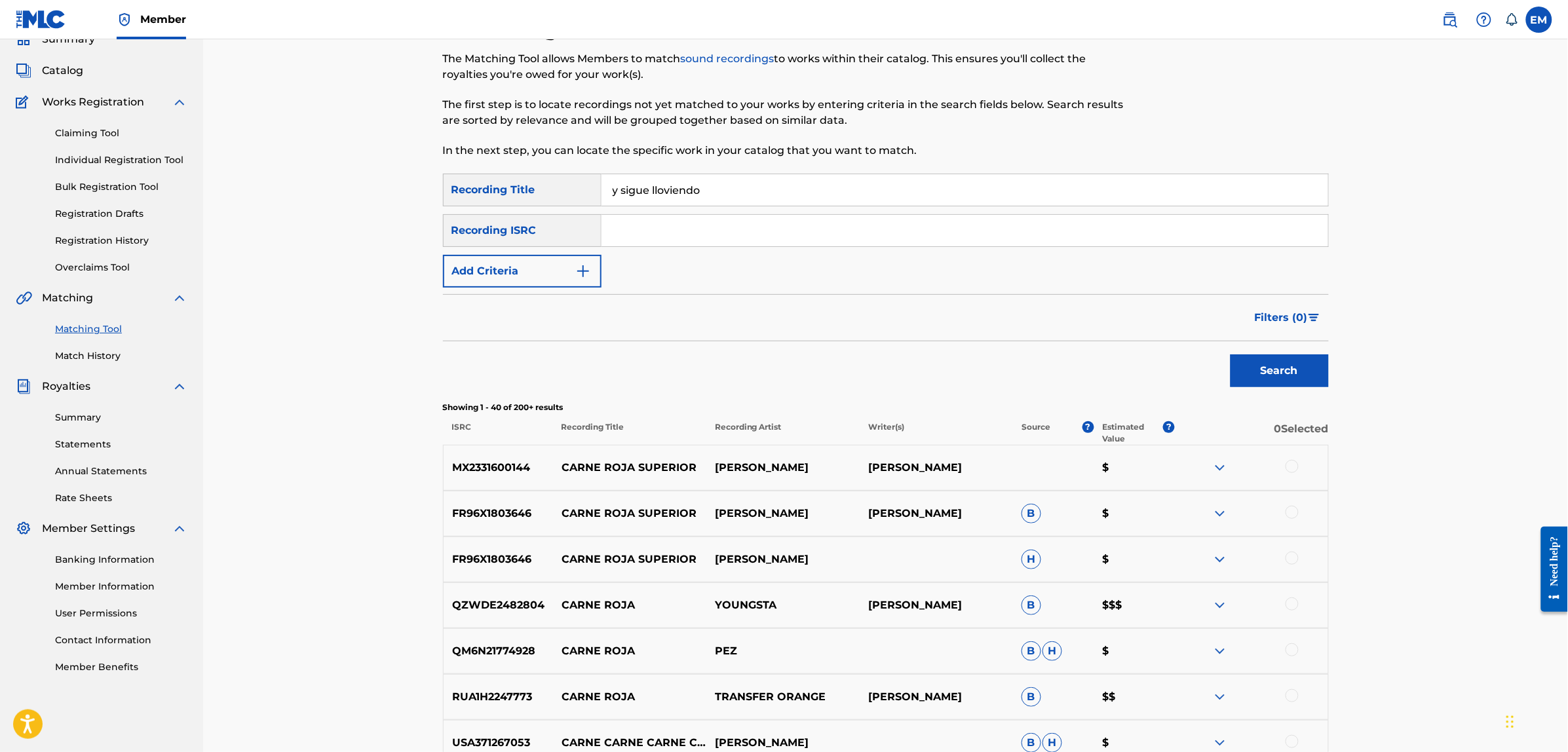
click at [1230, 355] on button "Search" at bounding box center [1279, 371] width 98 height 33
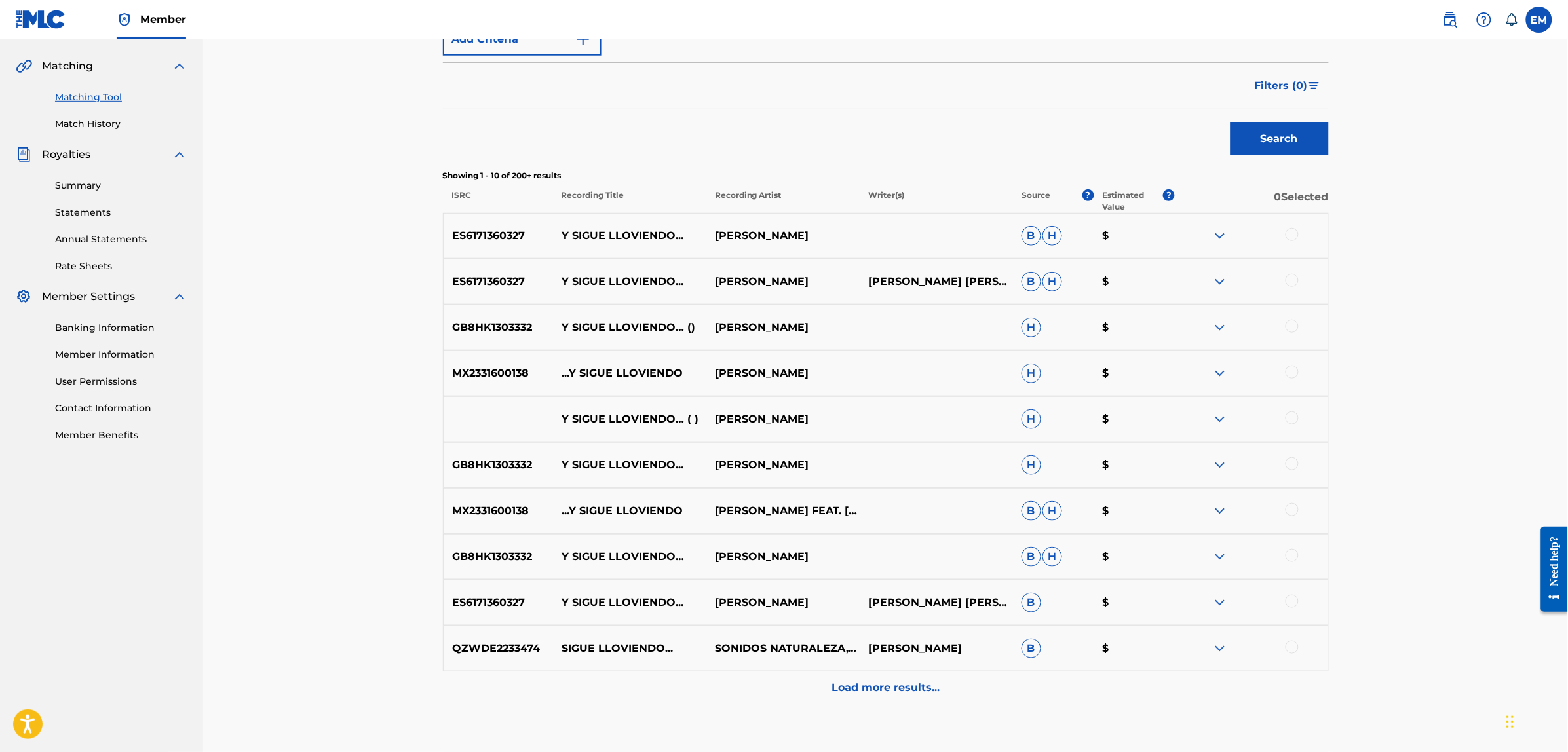
scroll to position [305, 0]
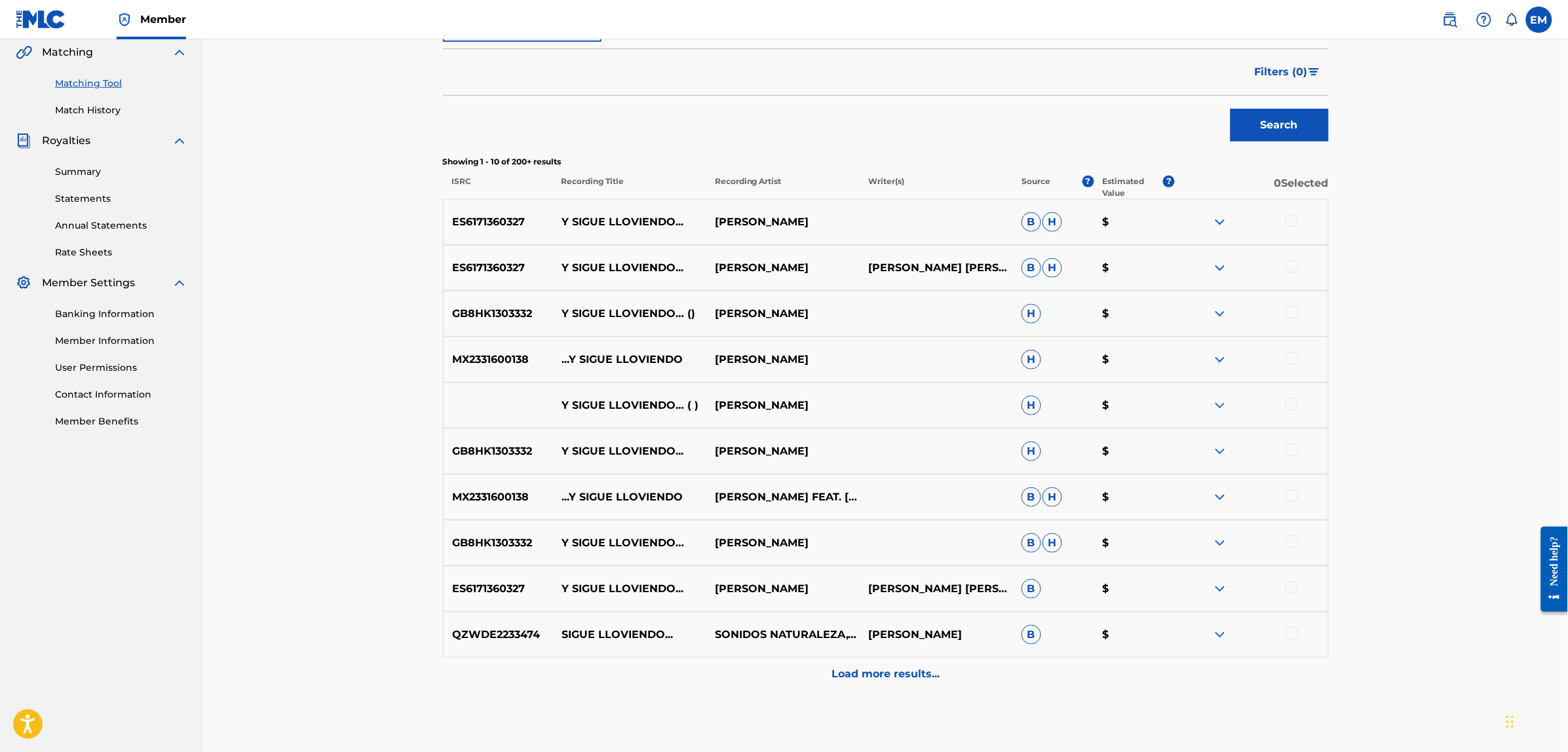
click at [1294, 362] on div at bounding box center [1292, 358] width 13 height 13
click at [1294, 496] on div at bounding box center [1292, 496] width 13 height 13
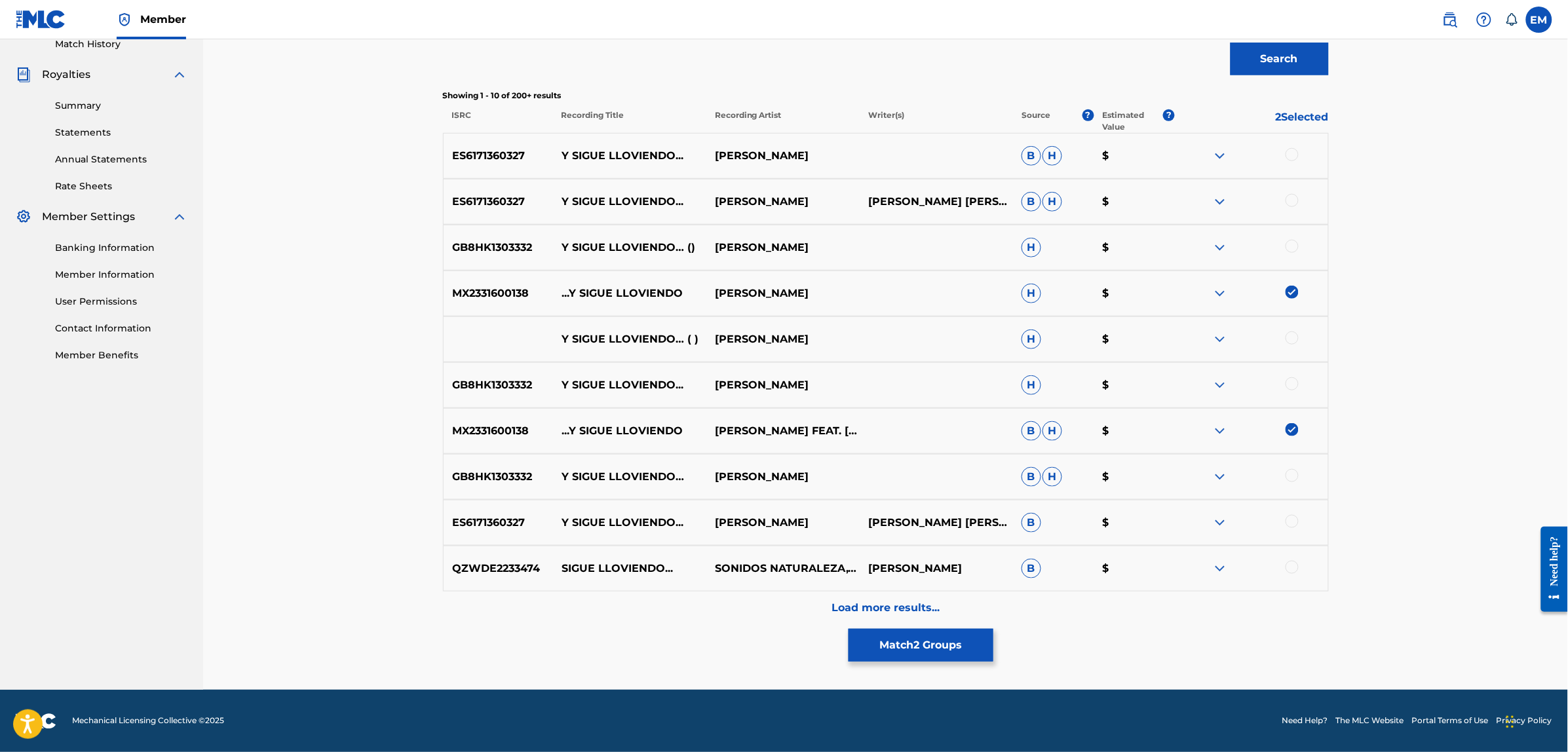
click at [863, 604] on p "Load more results..." at bounding box center [885, 607] width 108 height 16
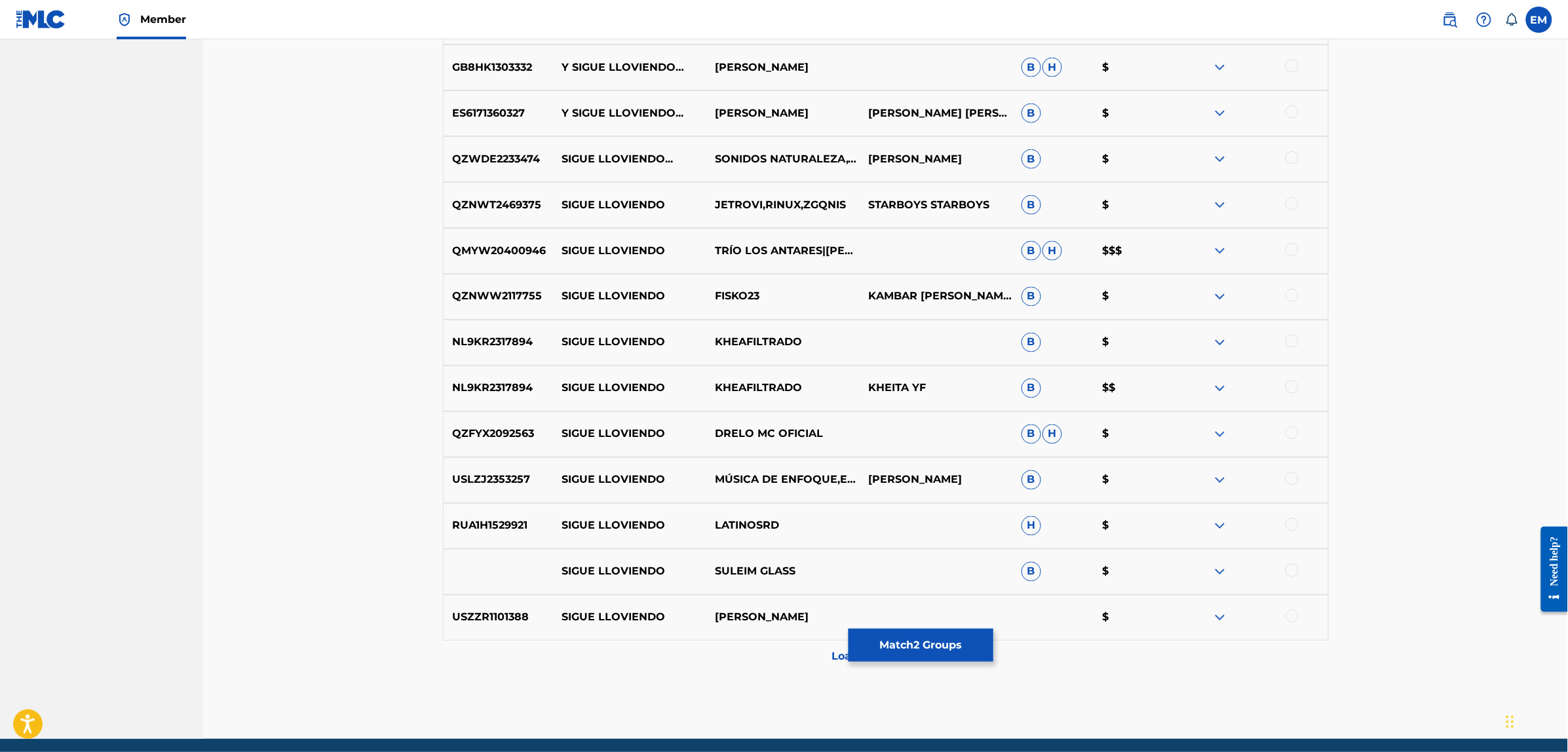
scroll to position [829, 0]
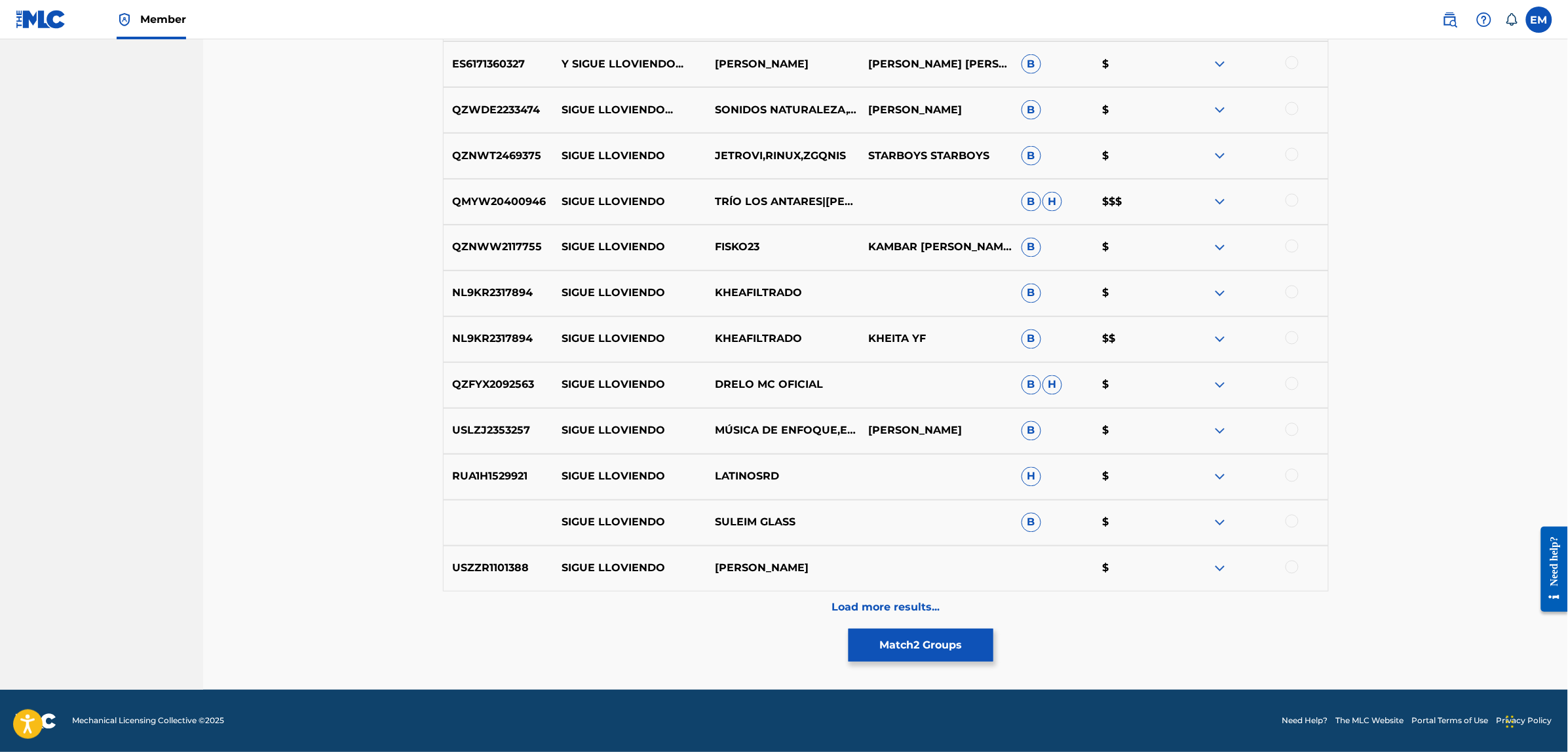
click at [859, 604] on p "Load more results..." at bounding box center [885, 607] width 108 height 16
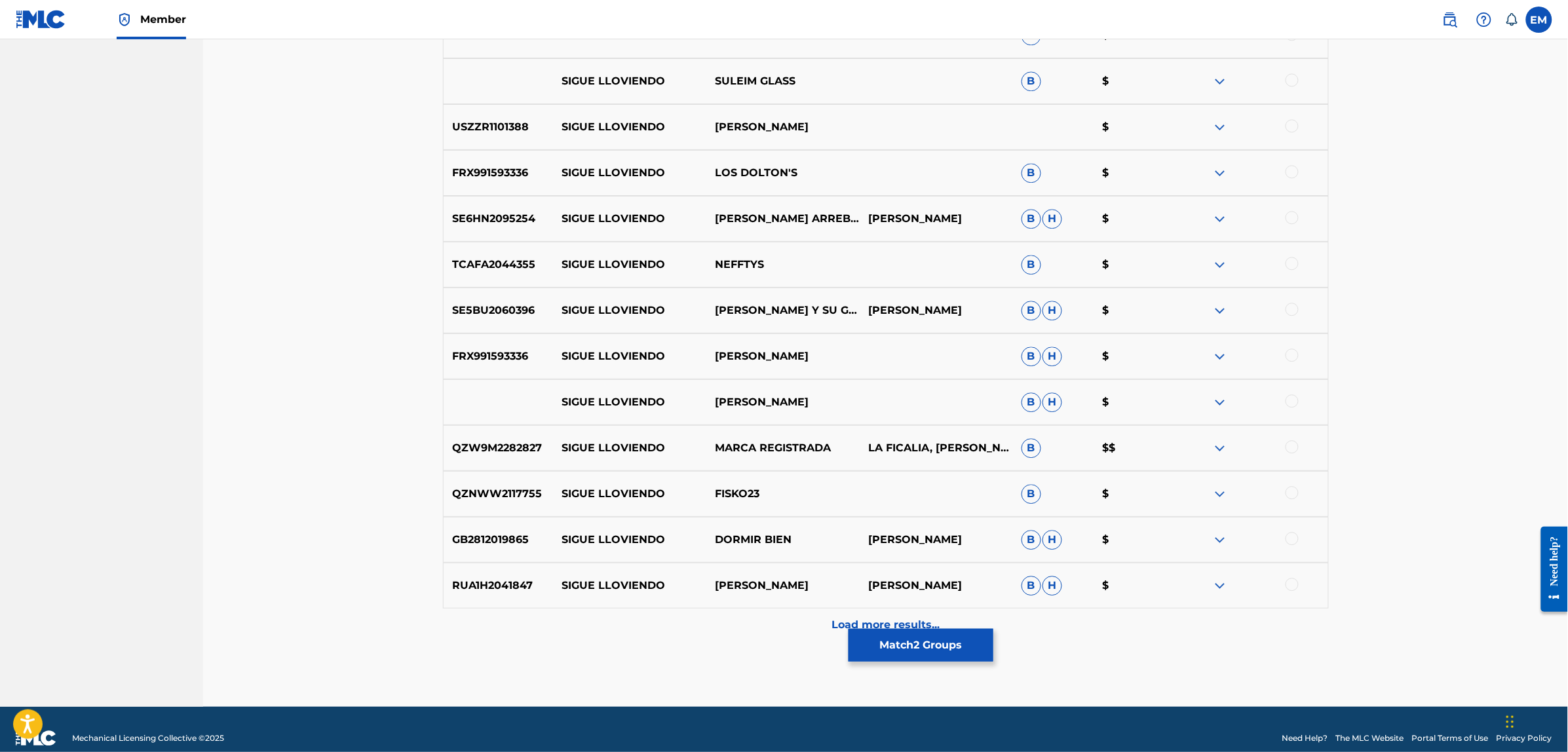
scroll to position [1288, 0]
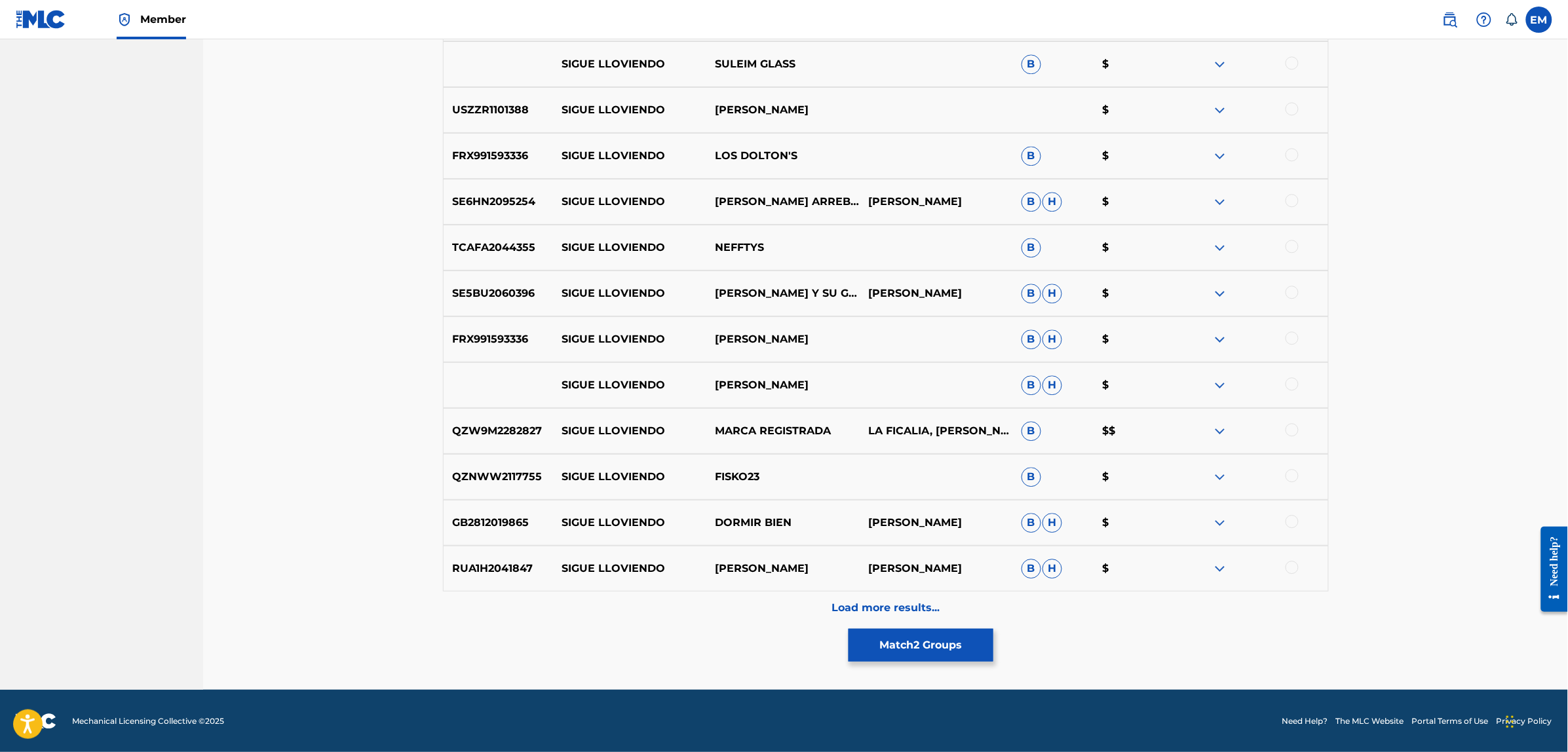
click at [883, 597] on div "Load more results..." at bounding box center [886, 608] width 886 height 33
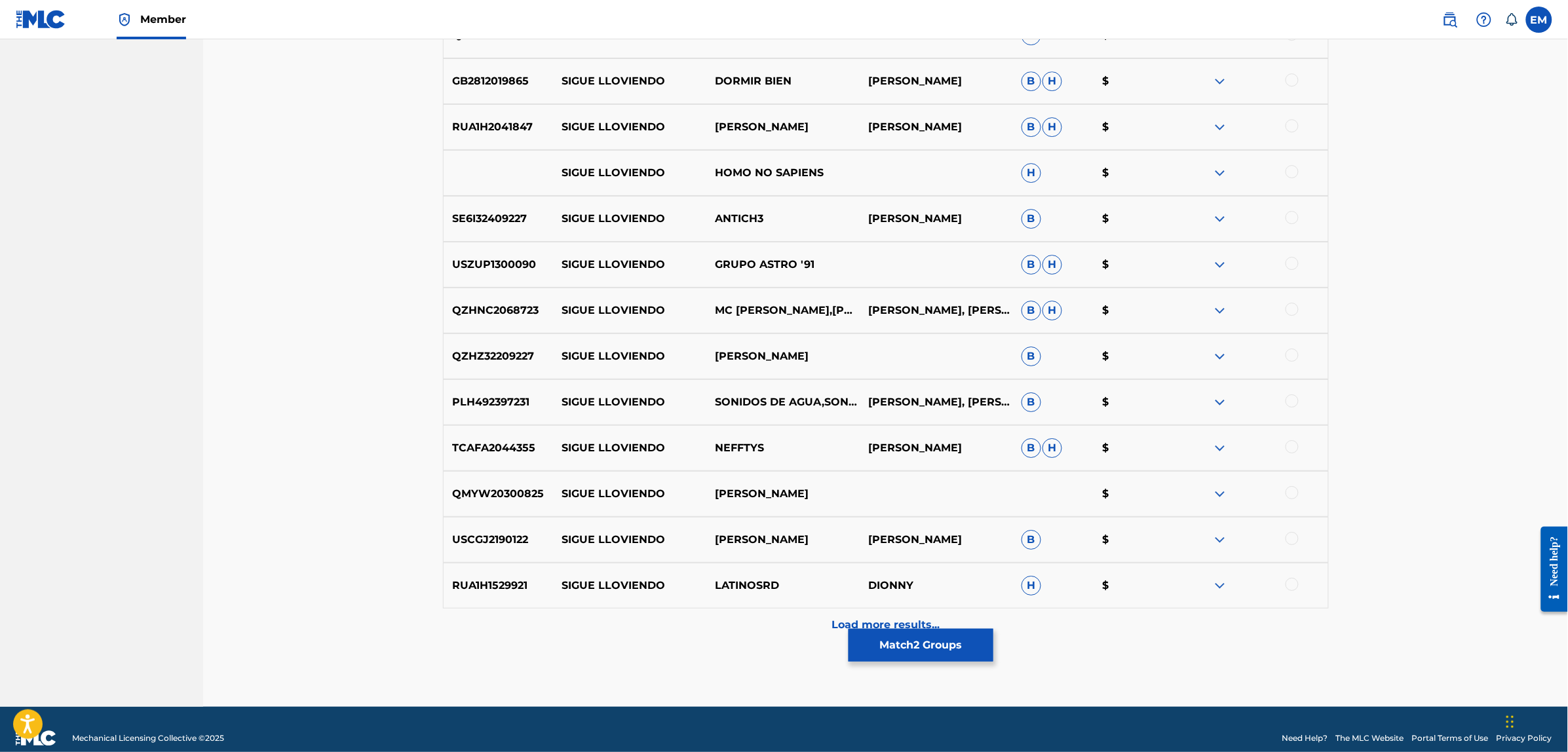
scroll to position [1746, 0]
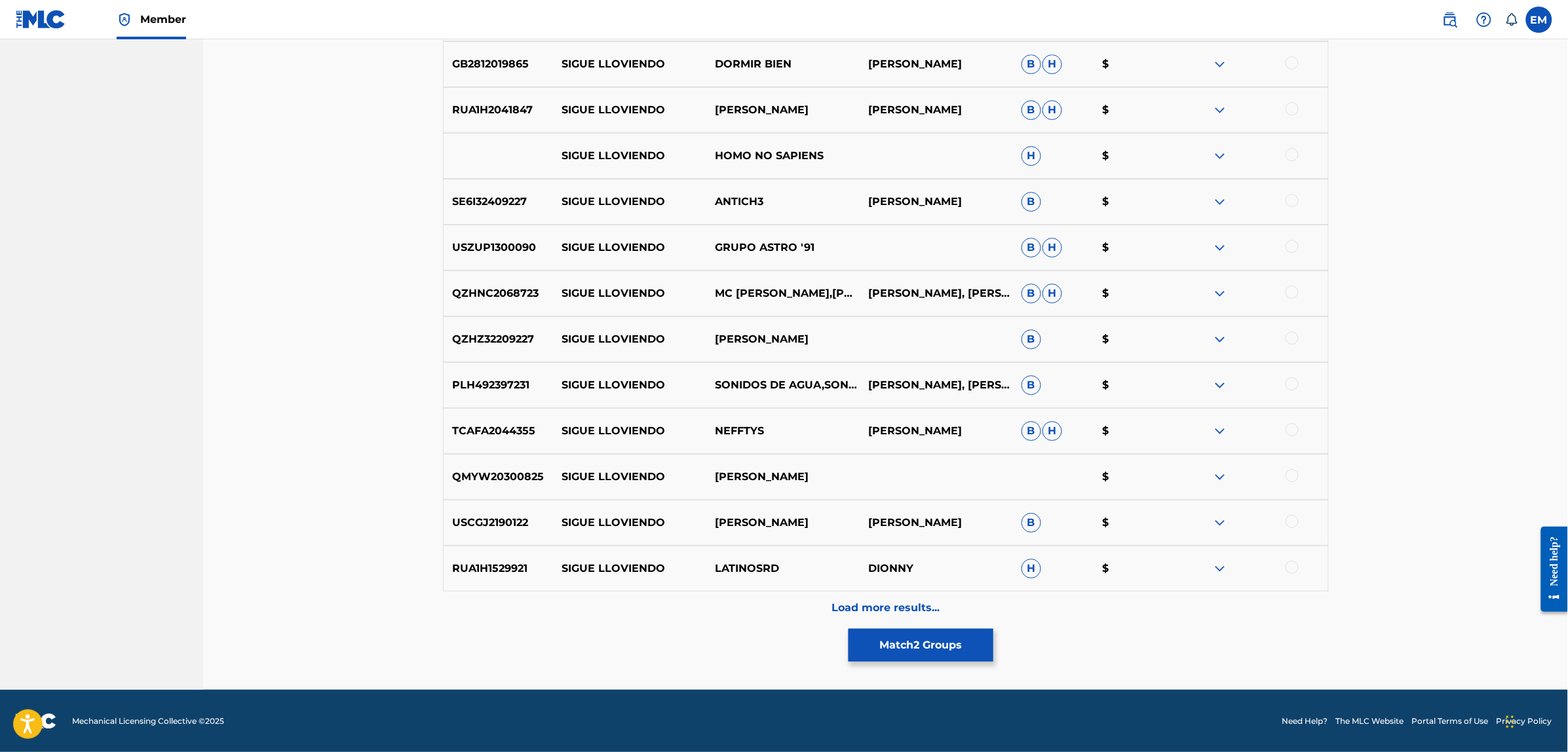
click at [862, 599] on p "Load more results..." at bounding box center [885, 607] width 108 height 16
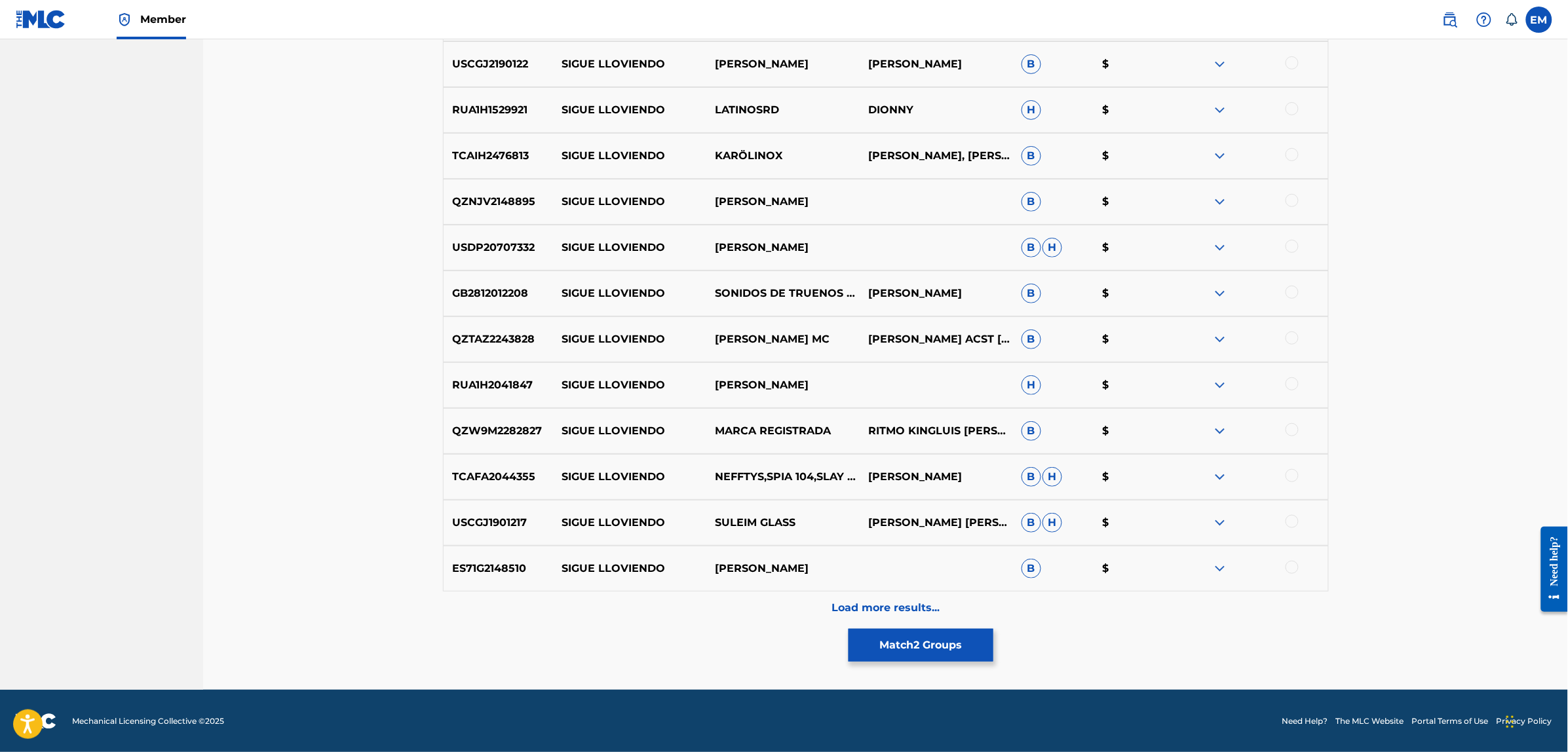
click at [879, 596] on div "Load more results..." at bounding box center [886, 608] width 886 height 33
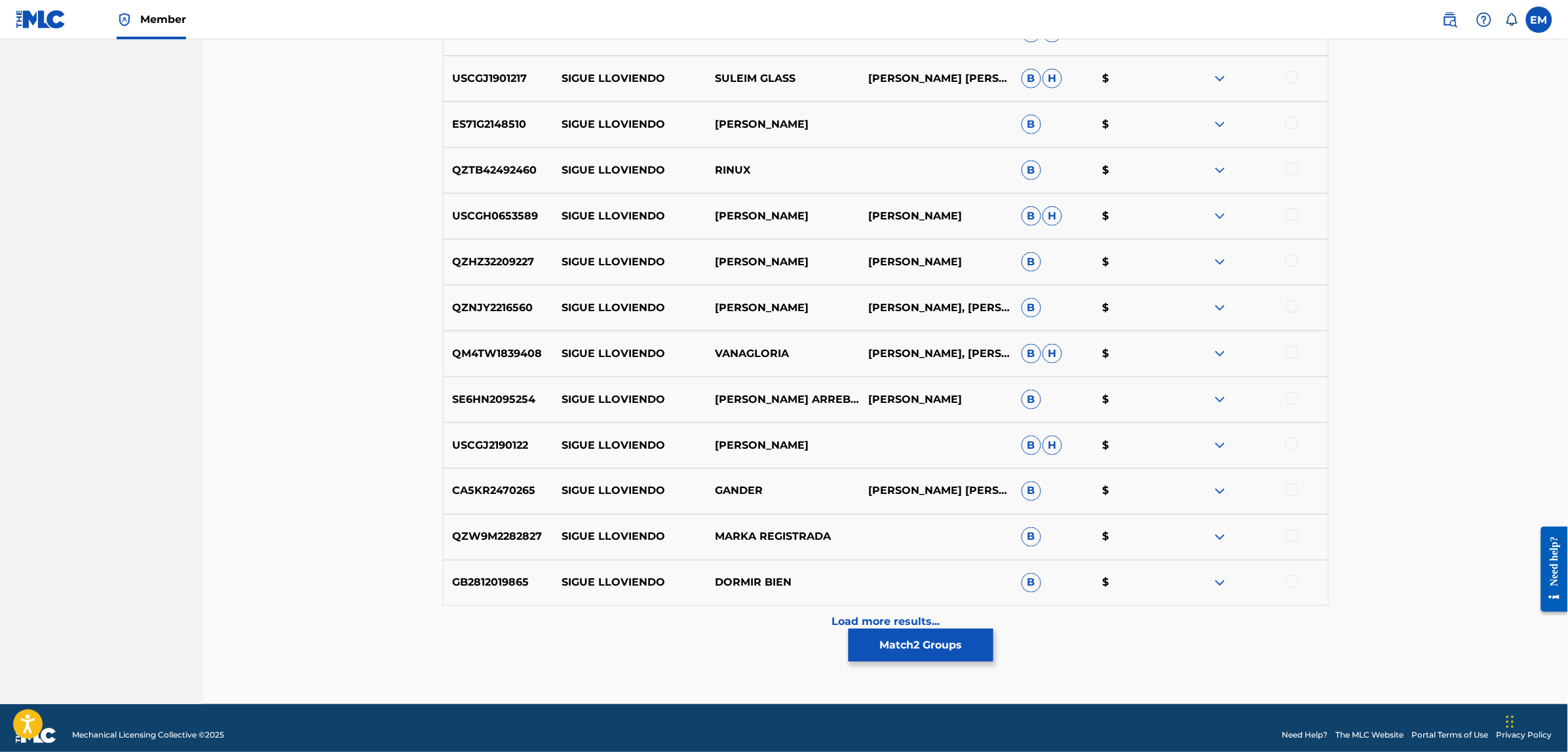
scroll to position [2663, 0]
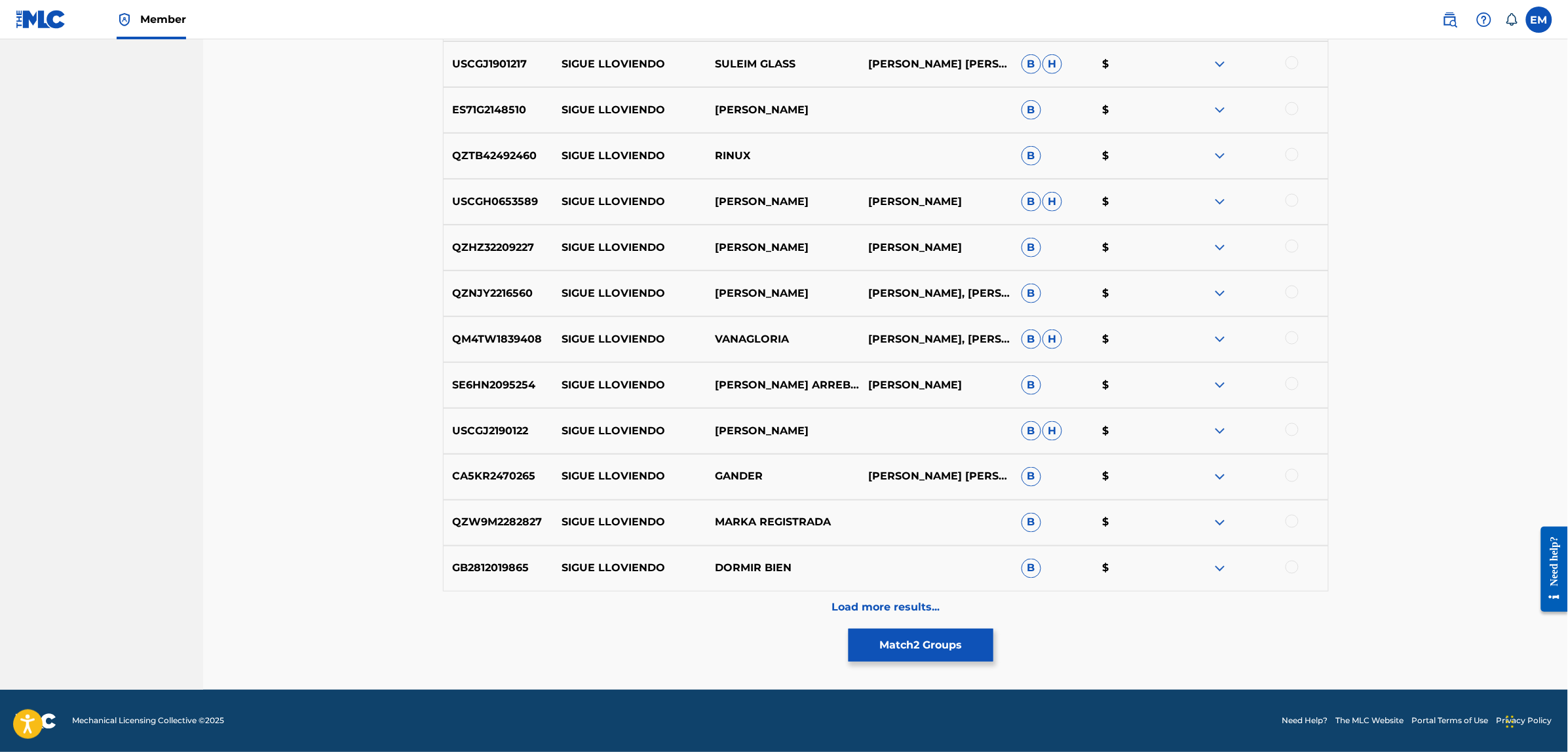
click at [866, 609] on p "Load more results..." at bounding box center [885, 607] width 108 height 16
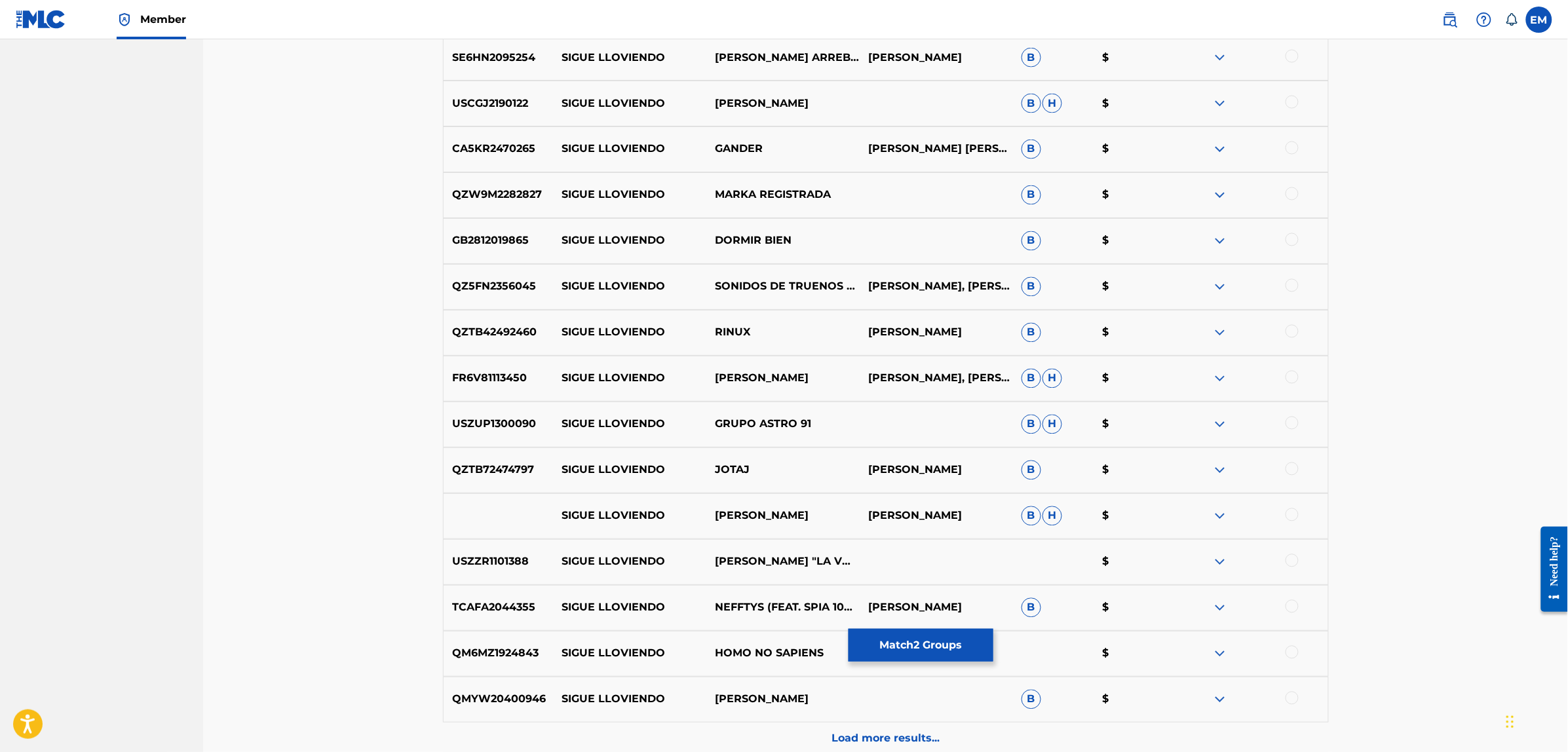
scroll to position [3121, 0]
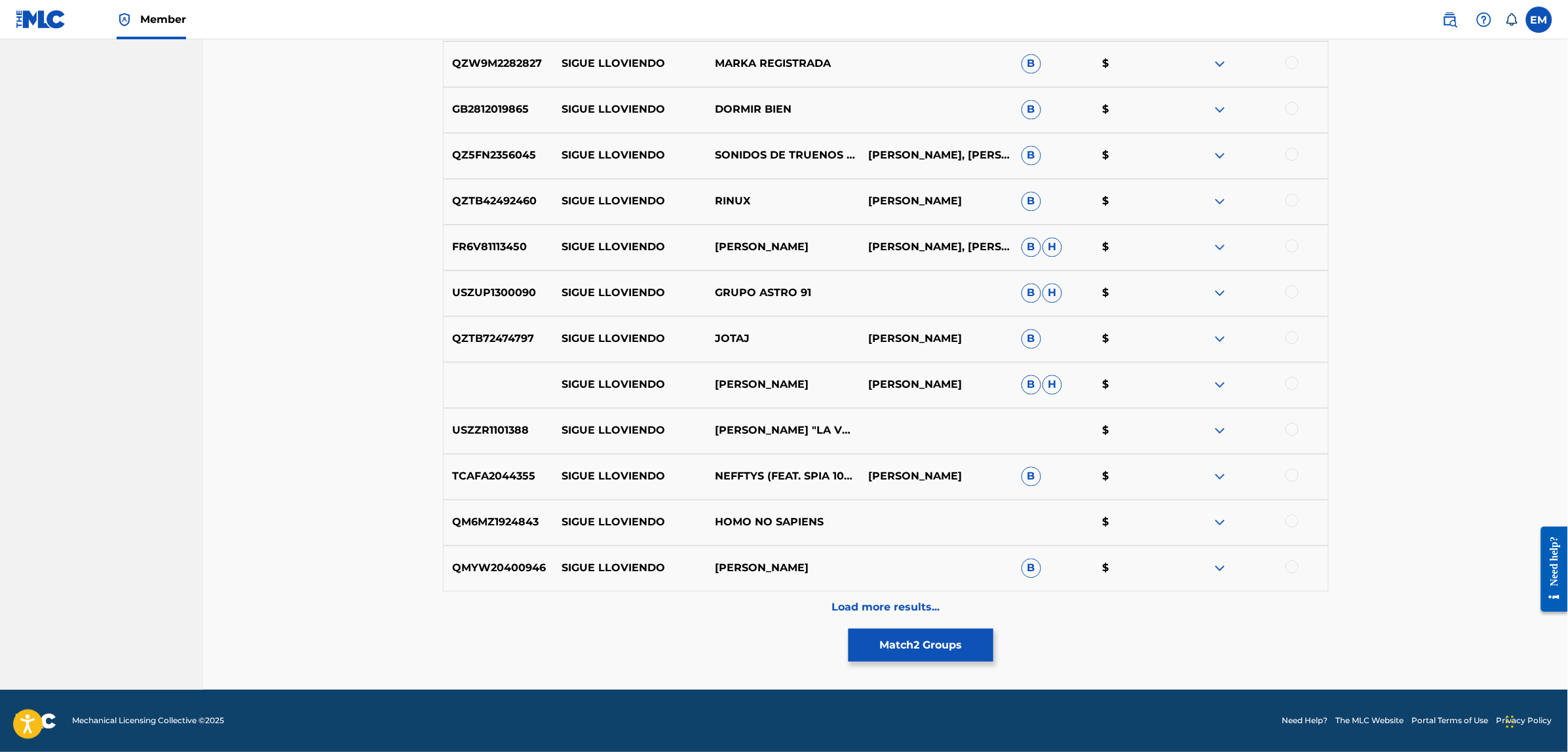
click at [883, 599] on p "Load more results..." at bounding box center [885, 607] width 108 height 16
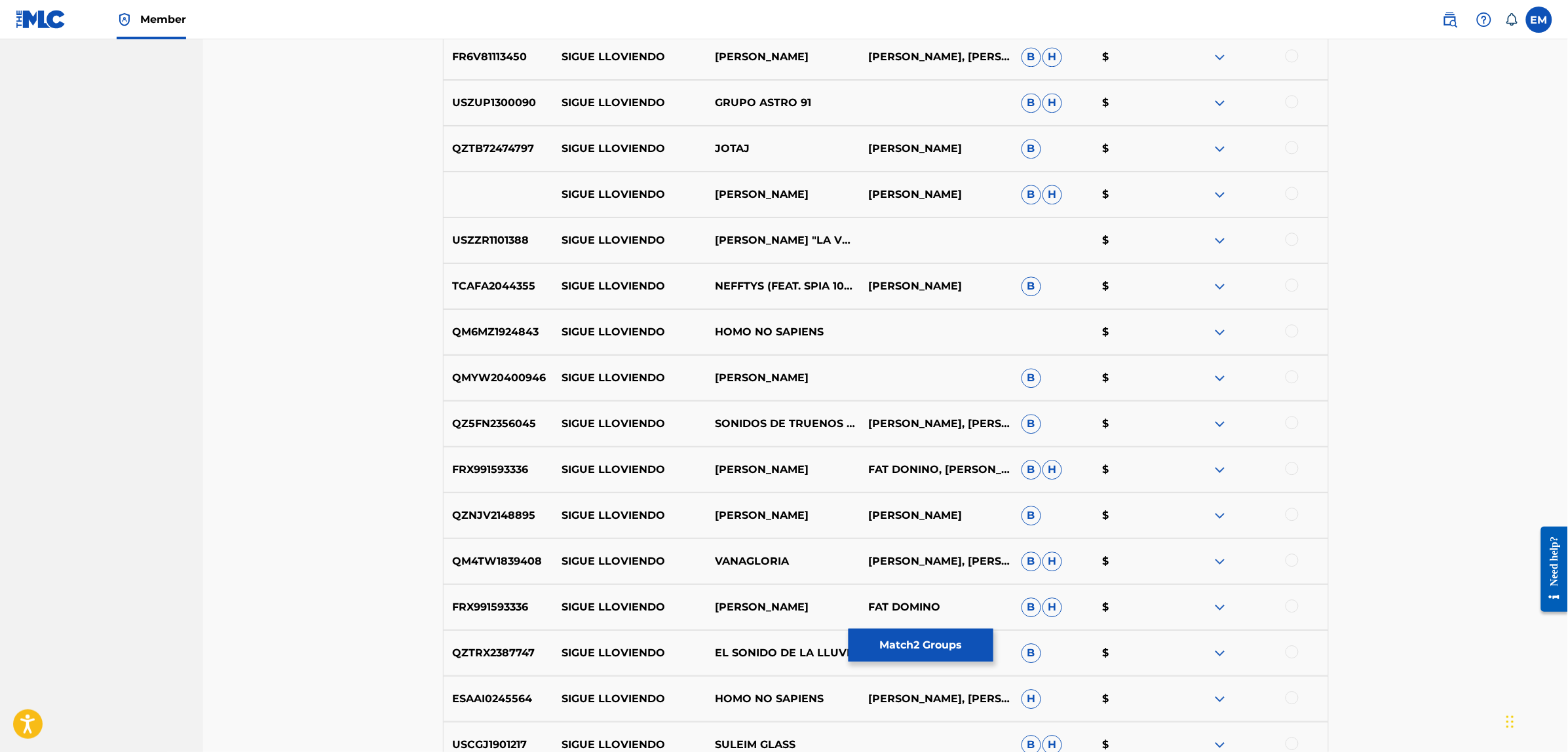
scroll to position [3580, 0]
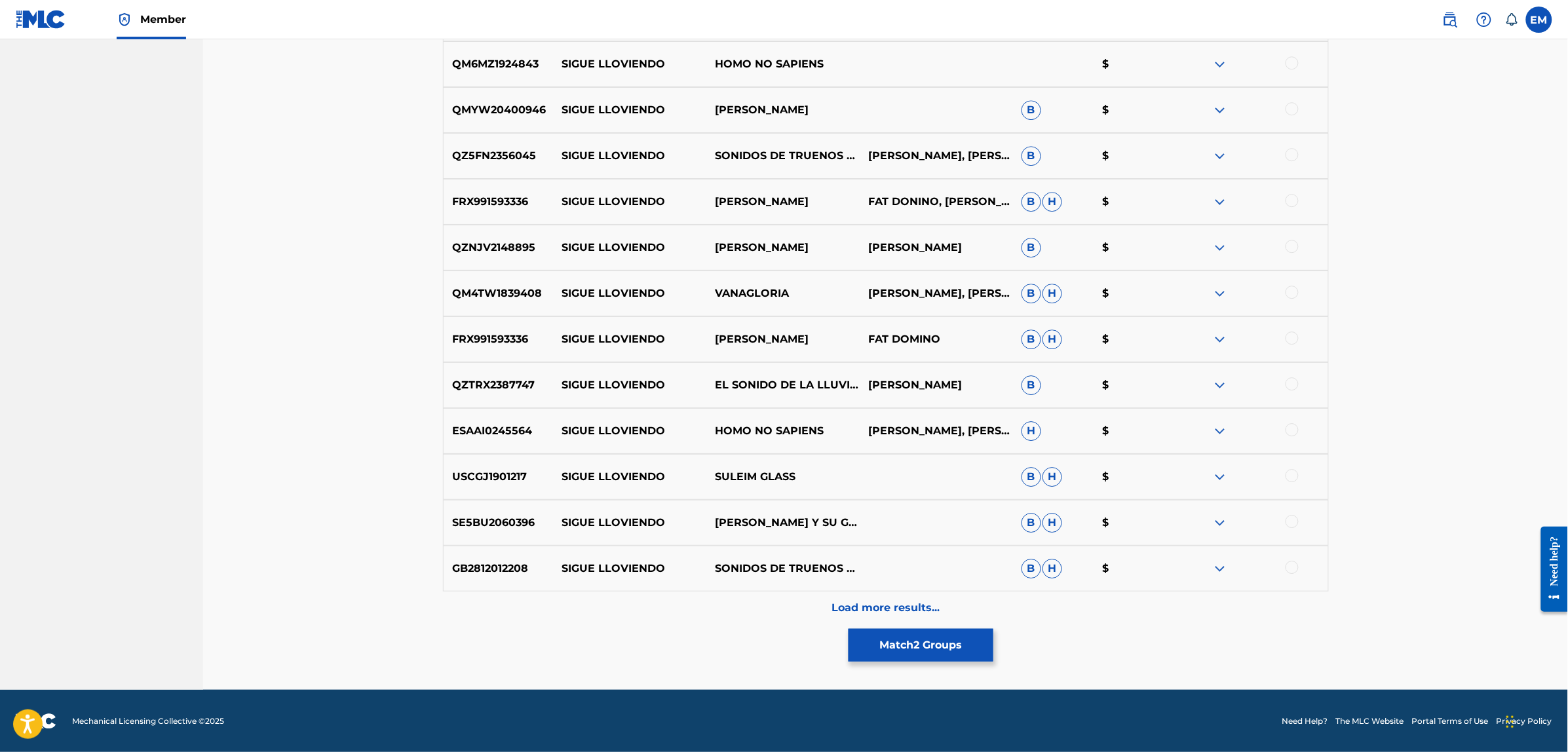
click at [891, 604] on p "Load more results..." at bounding box center [885, 607] width 108 height 16
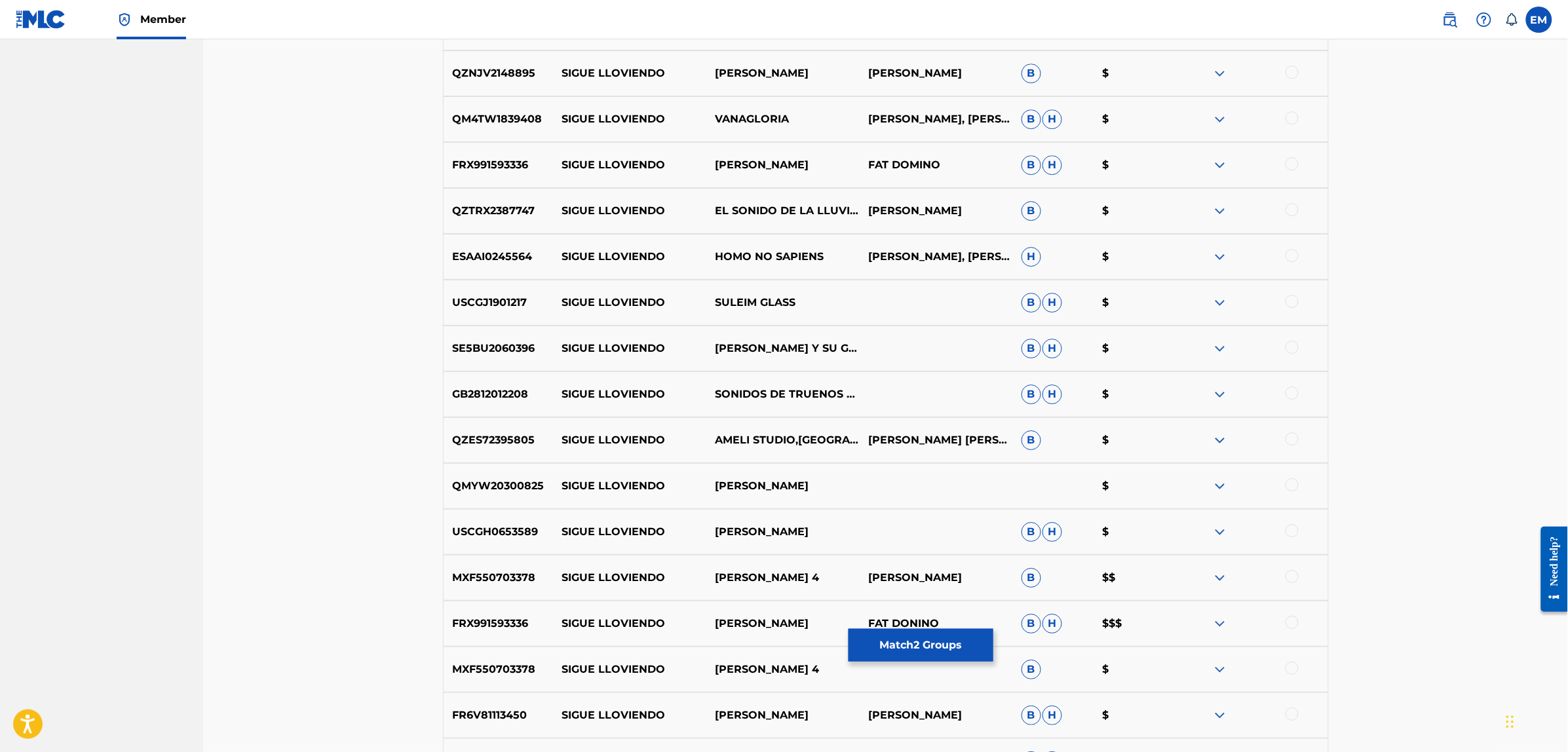
scroll to position [4038, 0]
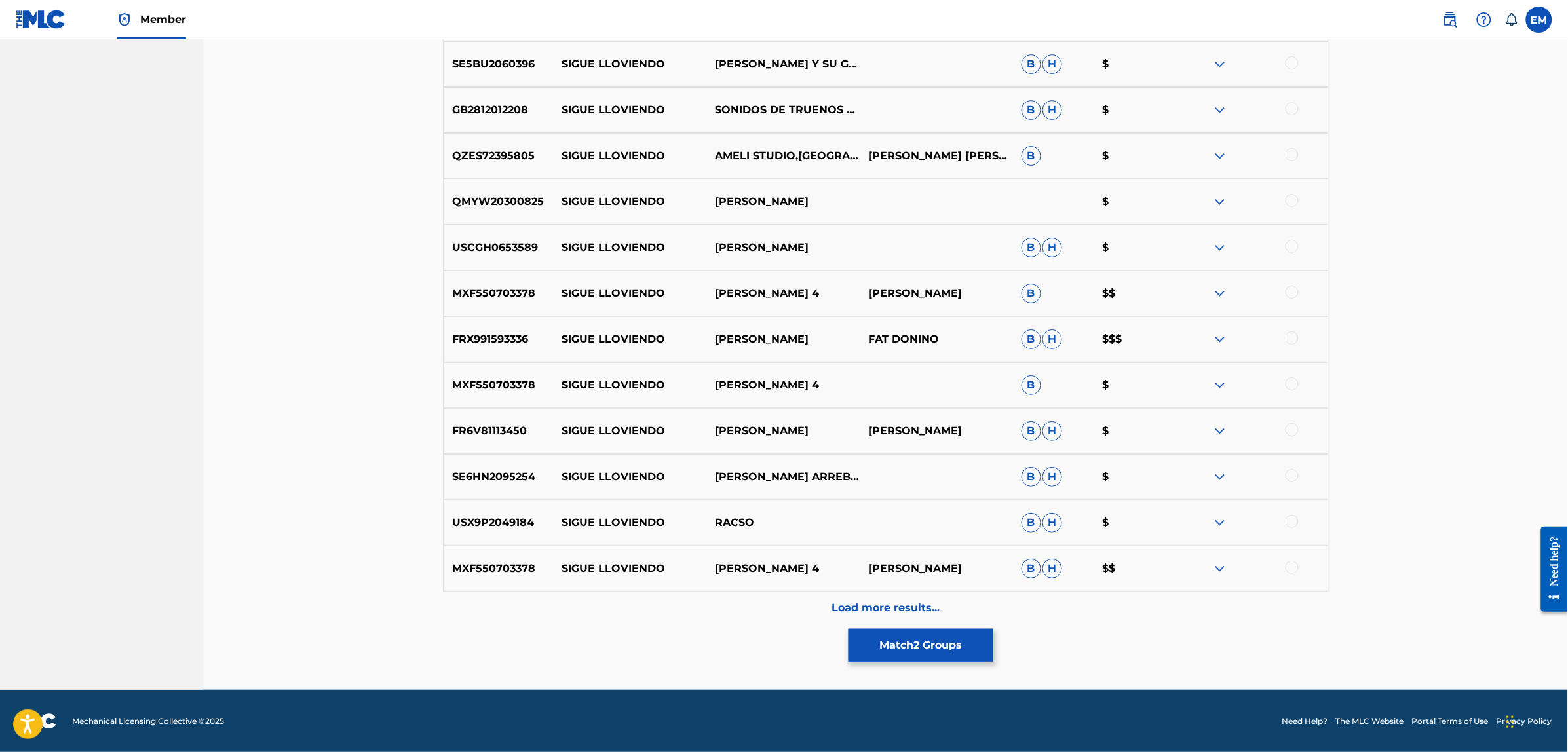
click at [897, 612] on p "Load more results..." at bounding box center [885, 607] width 108 height 16
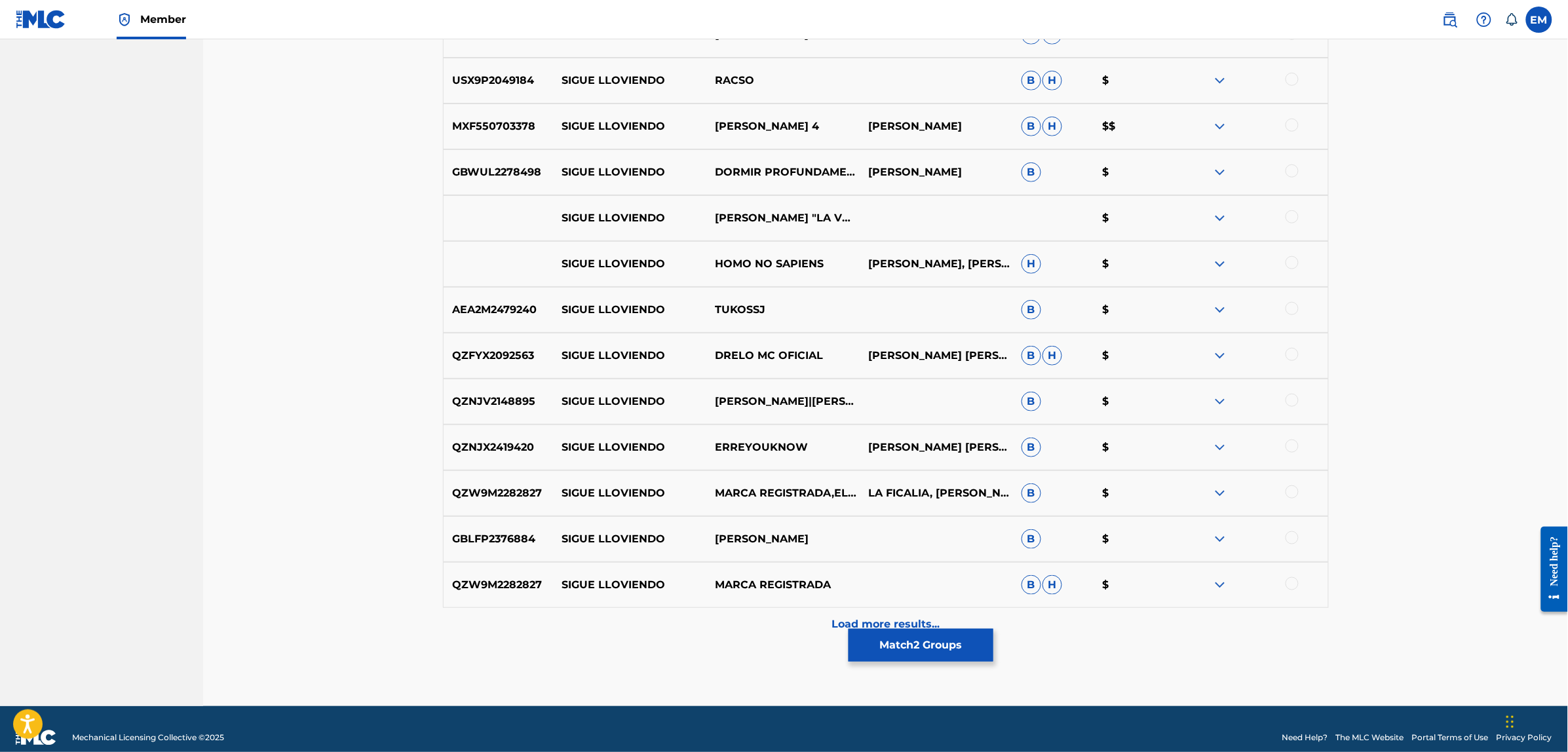
scroll to position [4496, 0]
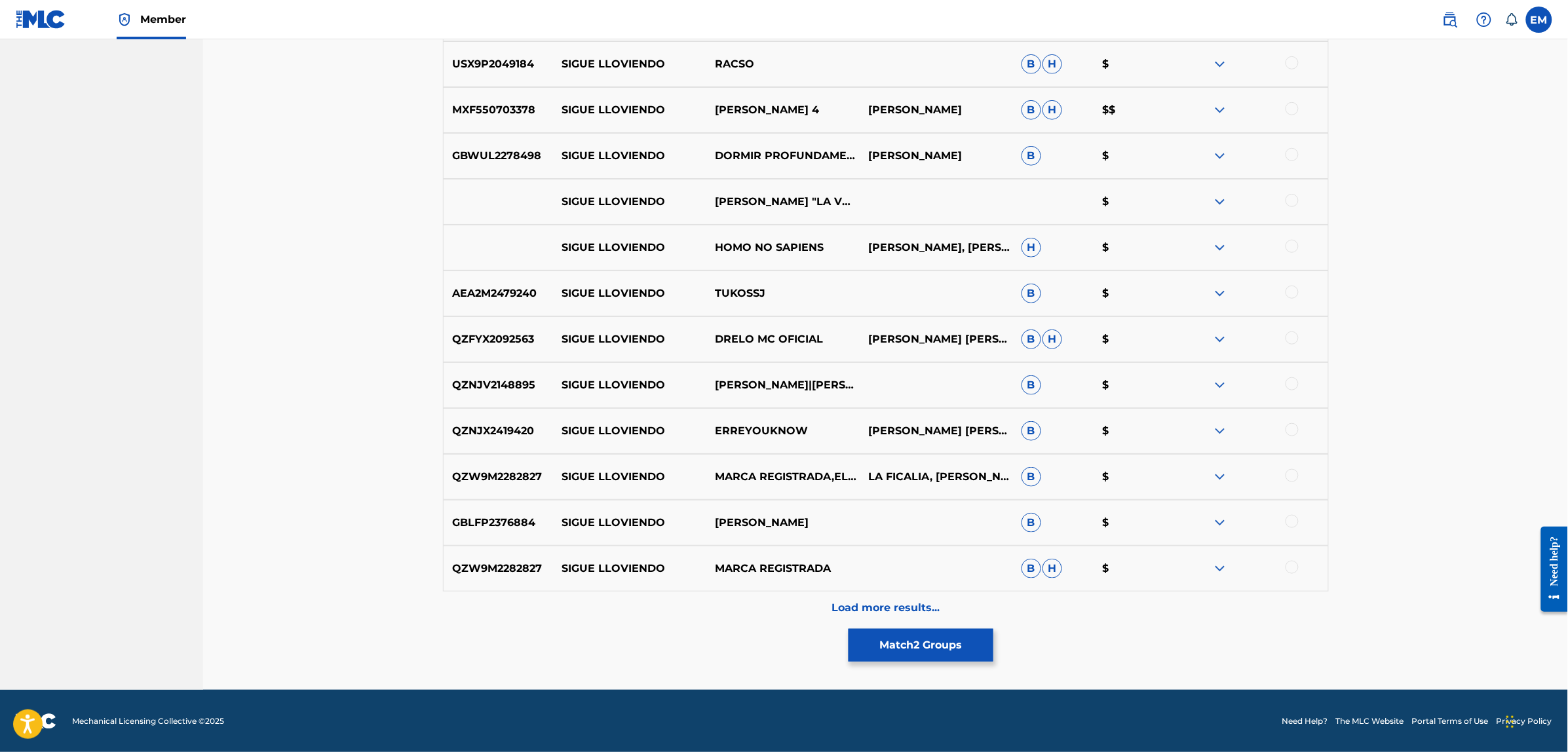
click at [911, 644] on button "Match 2 Groups" at bounding box center [921, 645] width 145 height 33
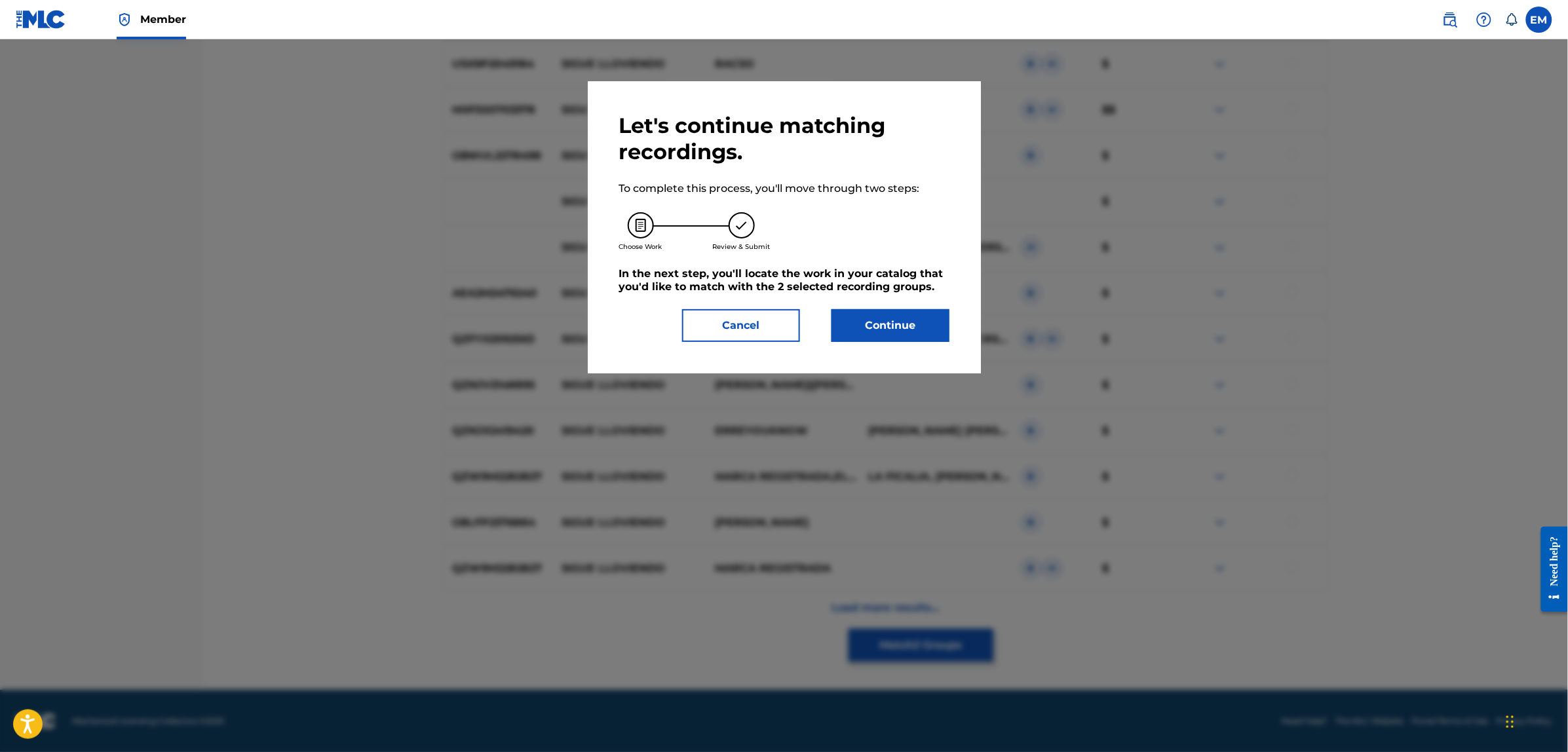
click at [889, 337] on button "Continue" at bounding box center [890, 326] width 118 height 33
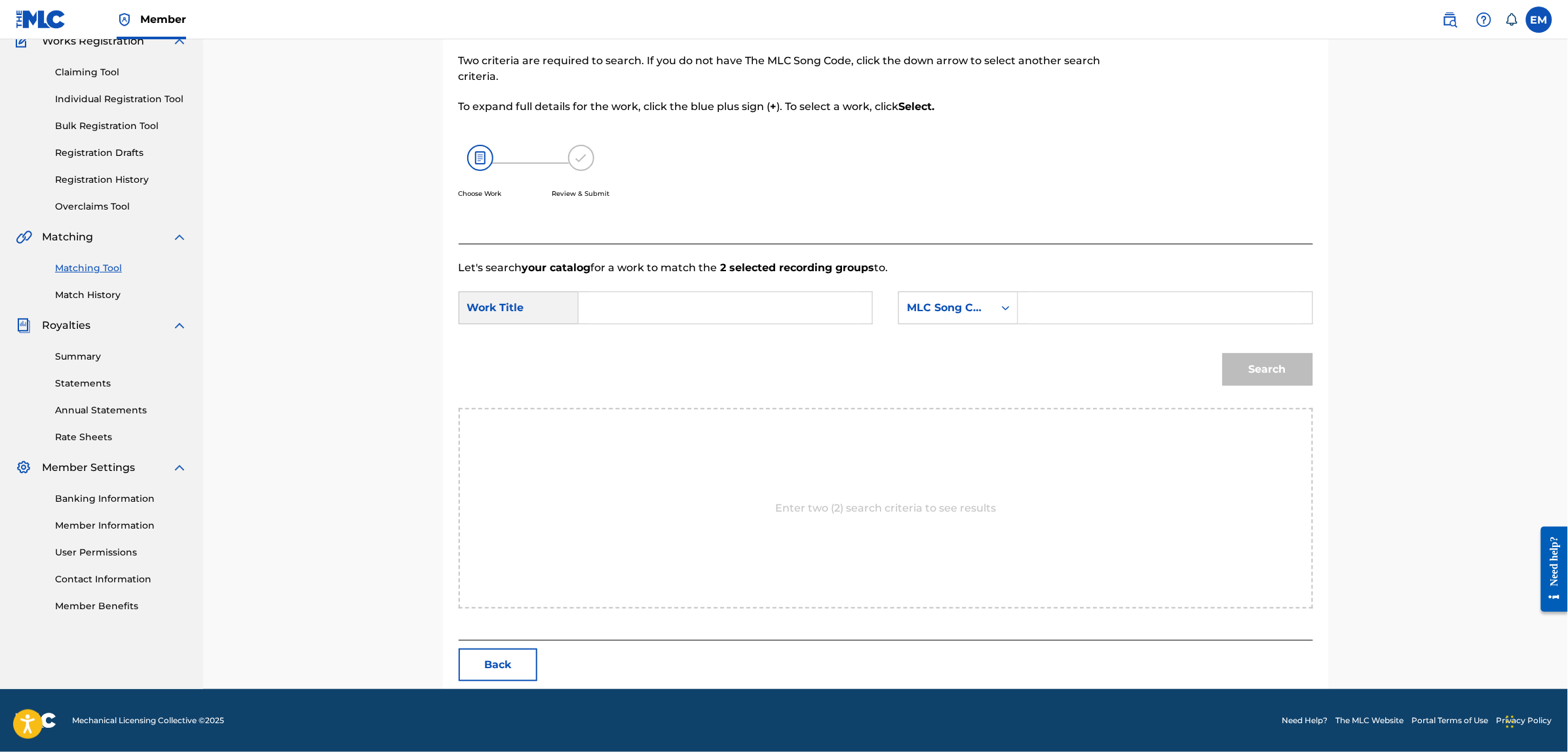
scroll to position [120, 0]
click at [704, 293] on input "Search Form" at bounding box center [725, 309] width 271 height 32
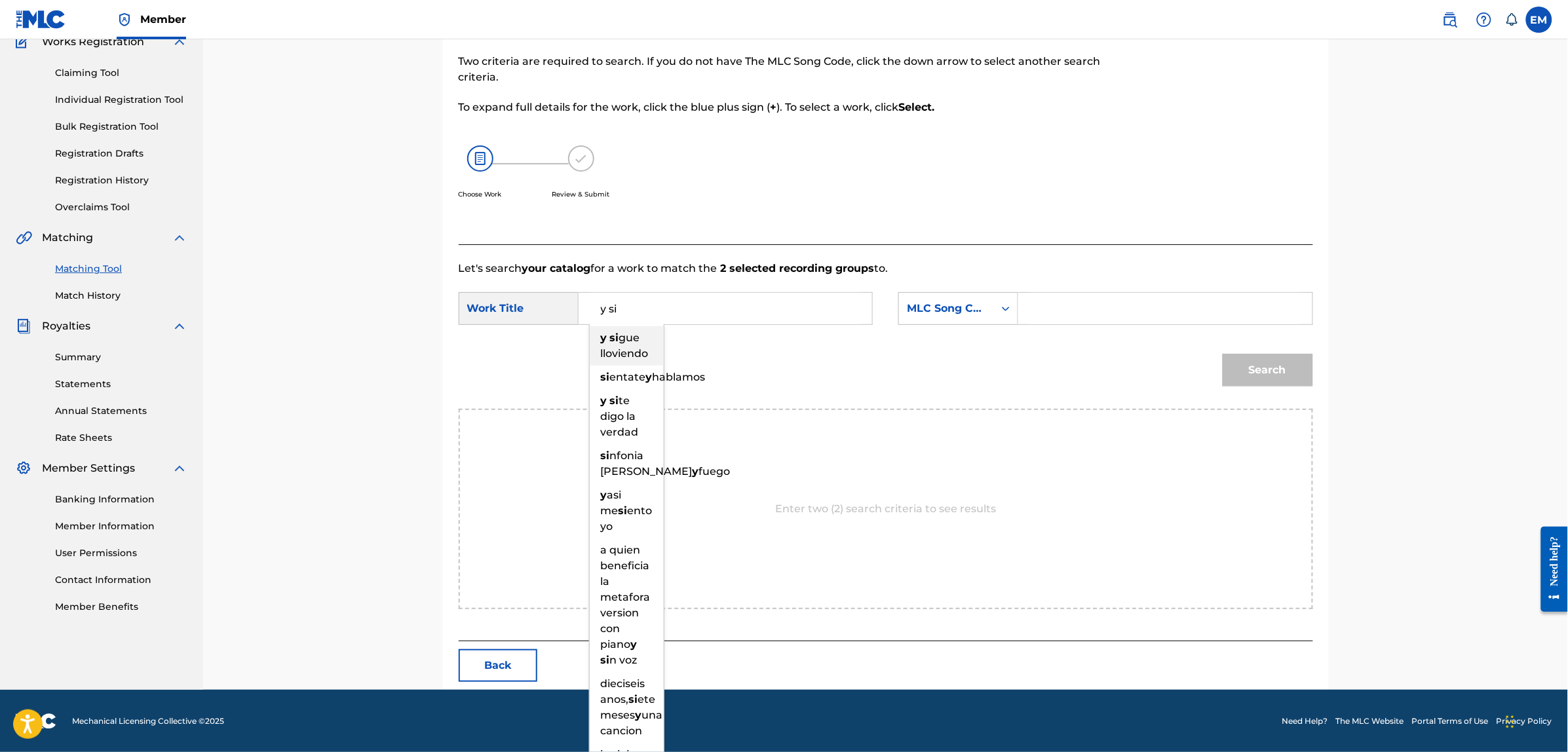
click at [638, 340] on span "gue lloviendo" at bounding box center [624, 345] width 48 height 28
type input "y sigue lloviendo"
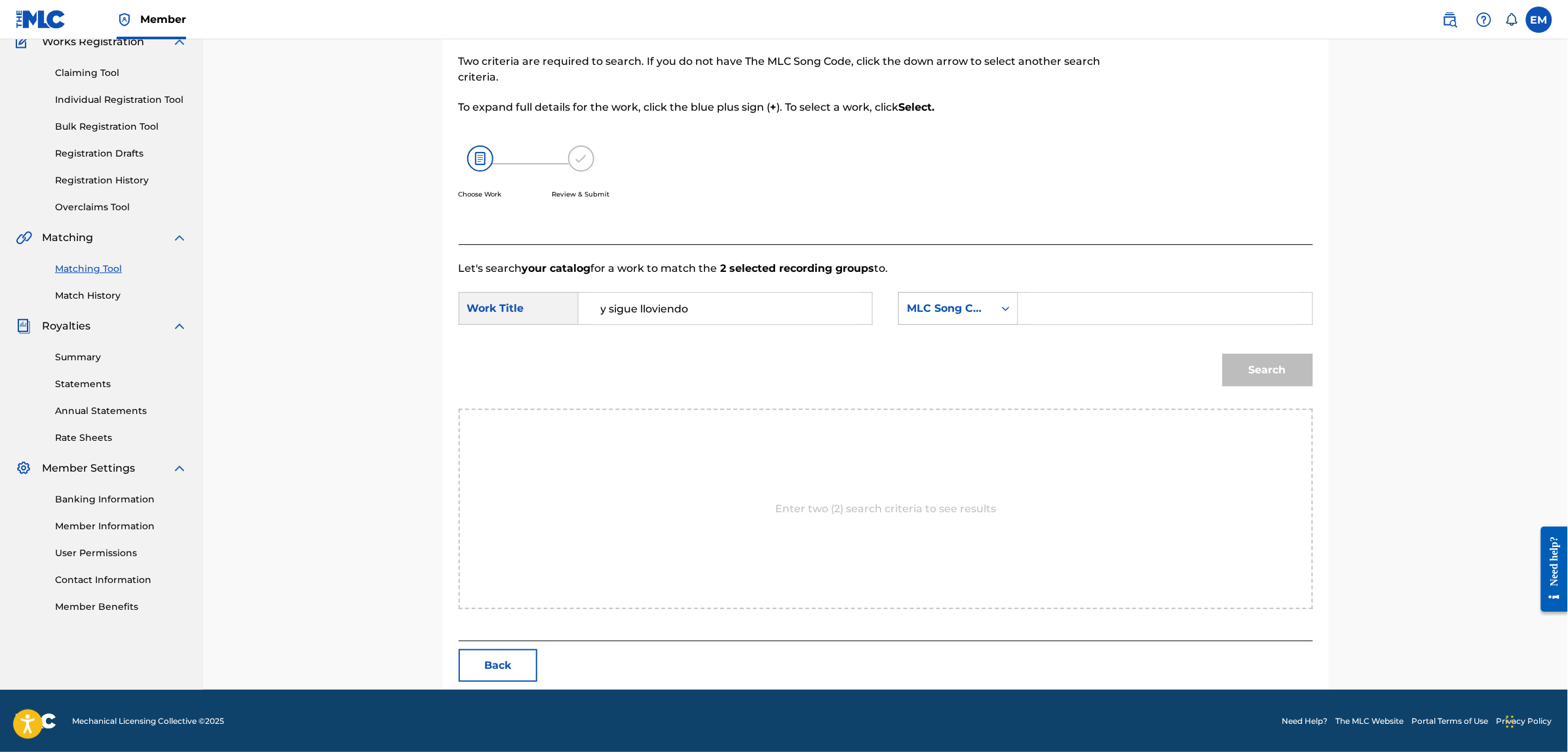
click at [929, 315] on div "MLC Song Code" at bounding box center [946, 309] width 80 height 16
drag, startPoint x: 926, startPoint y: 334, endPoint x: 1127, endPoint y: 326, distance: 201.2
click at [929, 334] on div "Writer Name" at bounding box center [957, 341] width 118 height 33
click at [1132, 307] on input "Search Form" at bounding box center [1165, 309] width 271 height 32
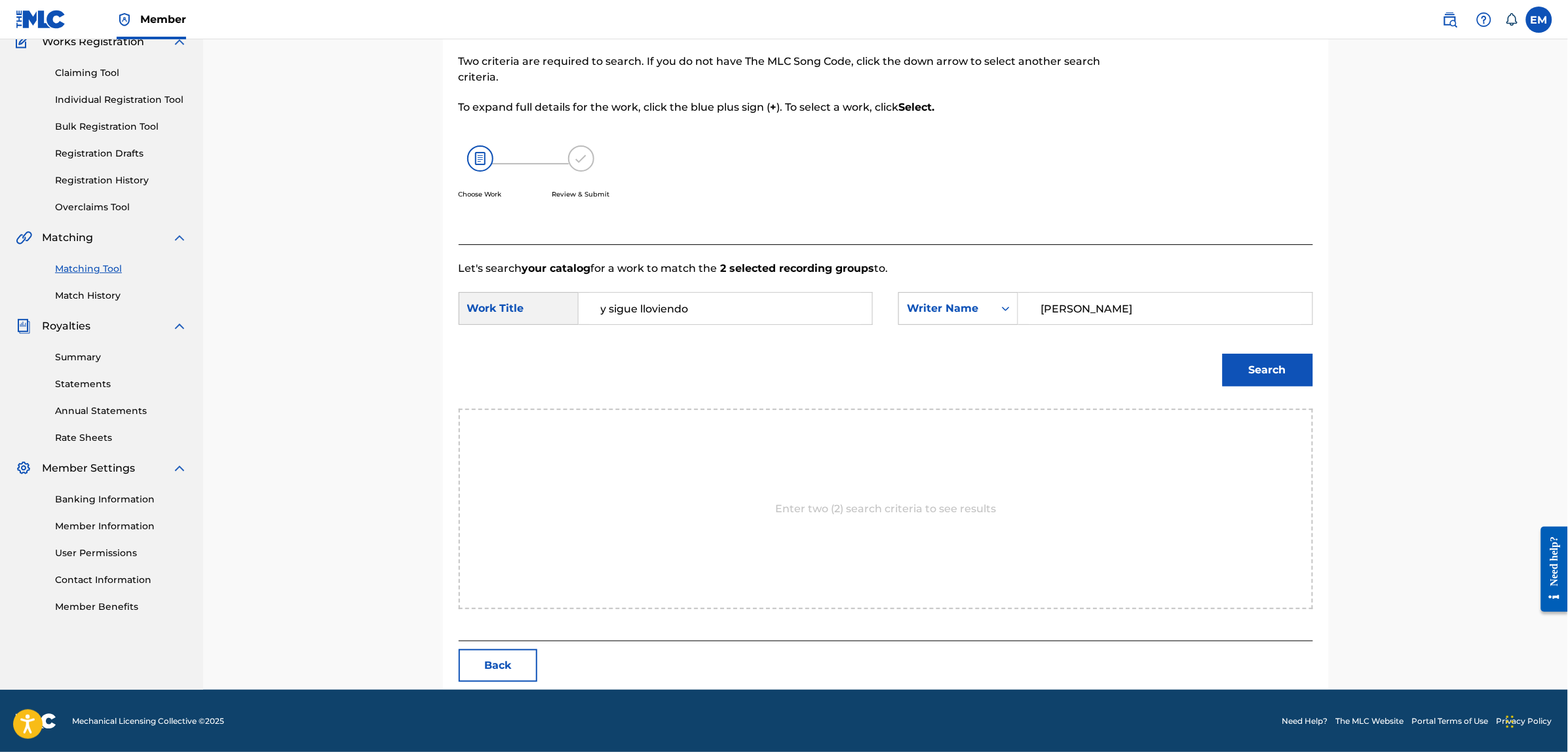
type input "[PERSON_NAME]"
click at [1223, 354] on button "Search" at bounding box center [1268, 370] width 90 height 33
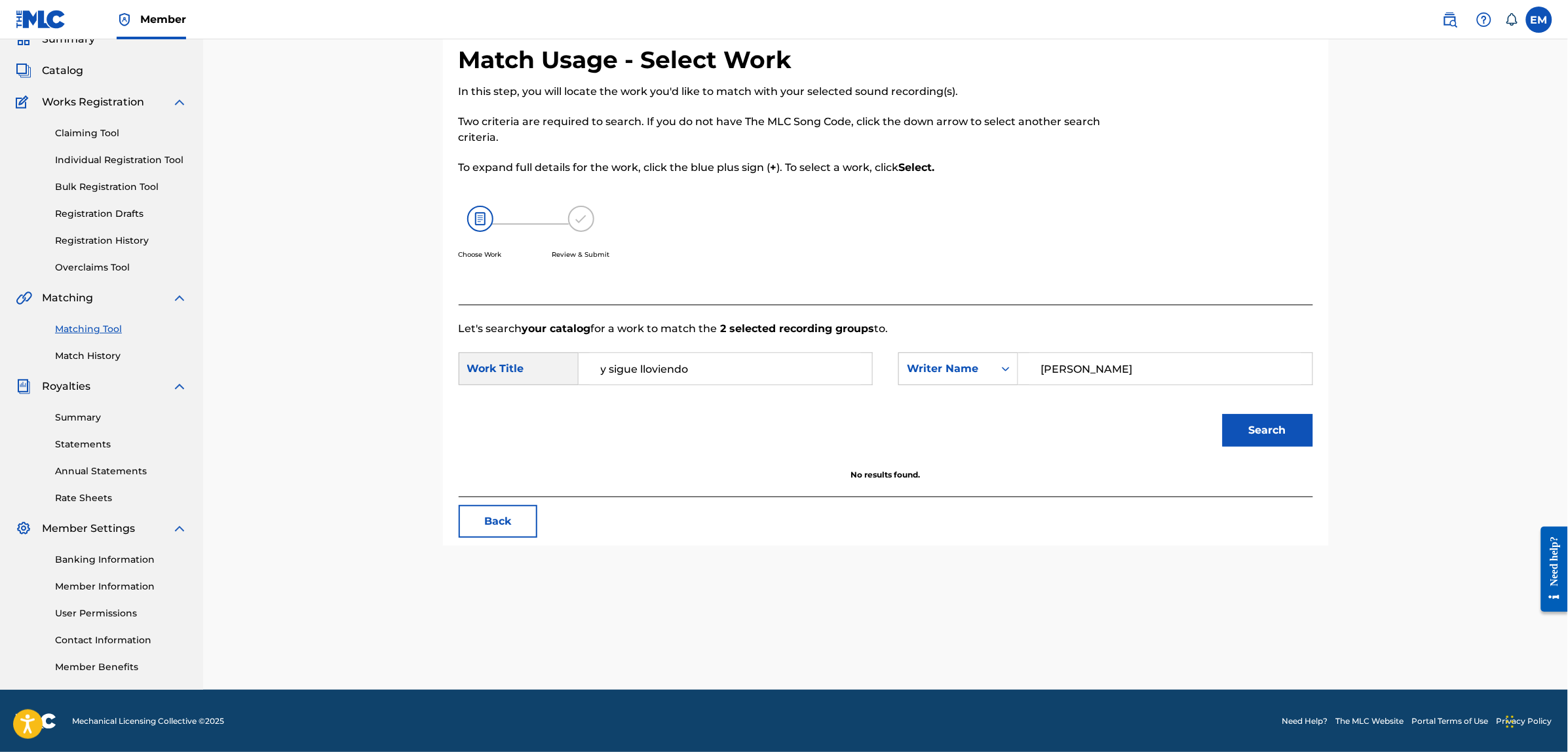
click at [496, 508] on button "Back" at bounding box center [498, 521] width 79 height 33
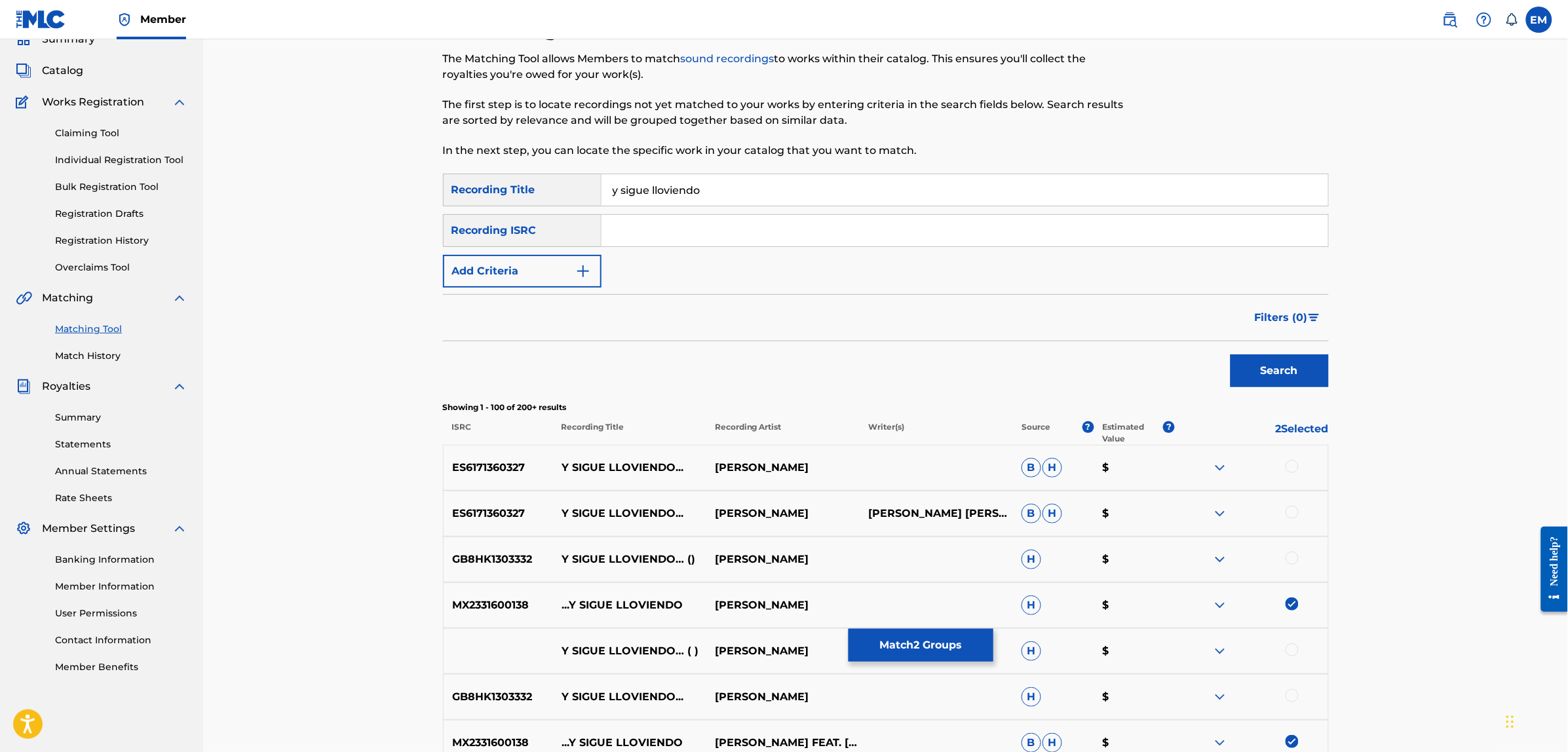
click at [1292, 604] on img at bounding box center [1292, 604] width 13 height 13
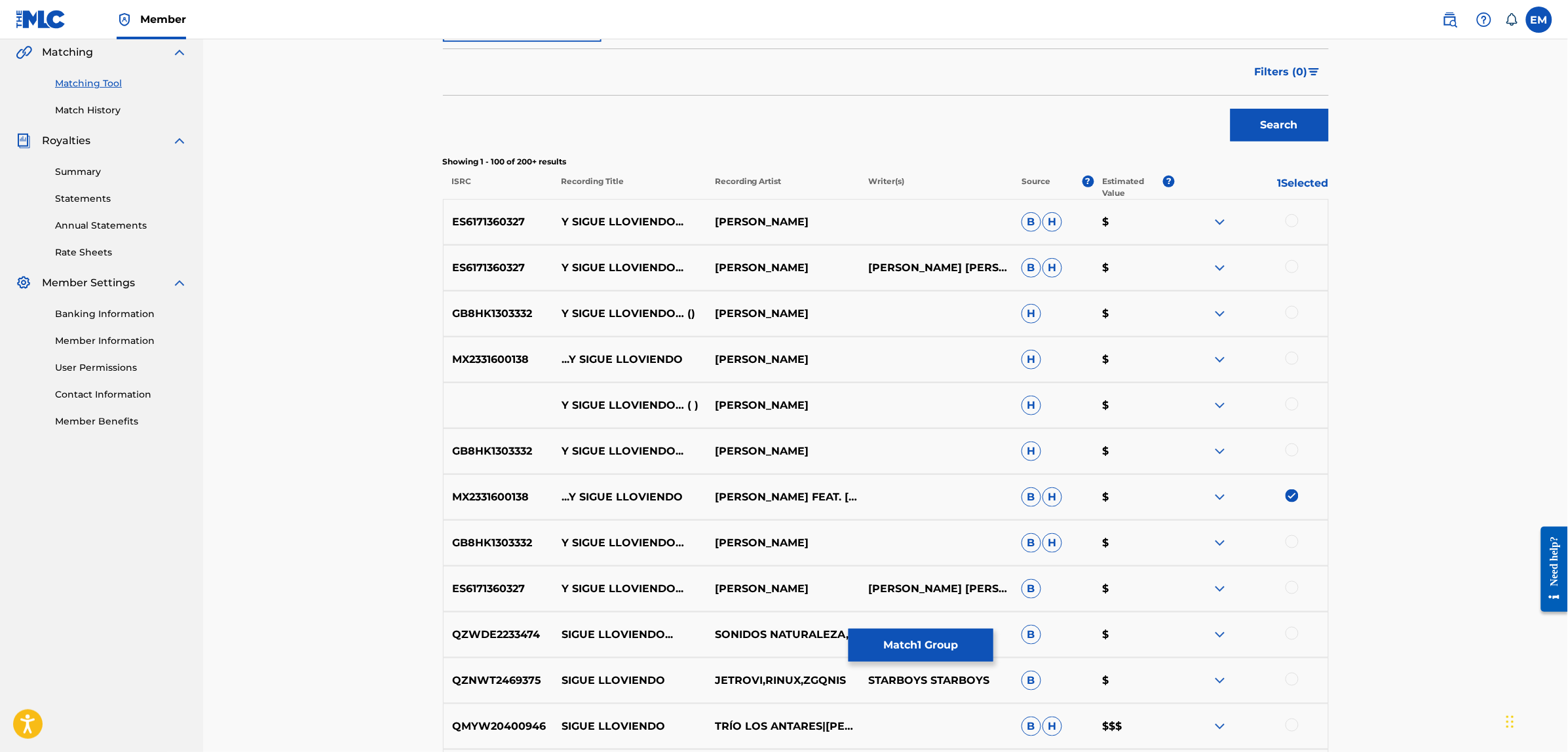
click at [1286, 498] on img at bounding box center [1292, 496] width 13 height 13
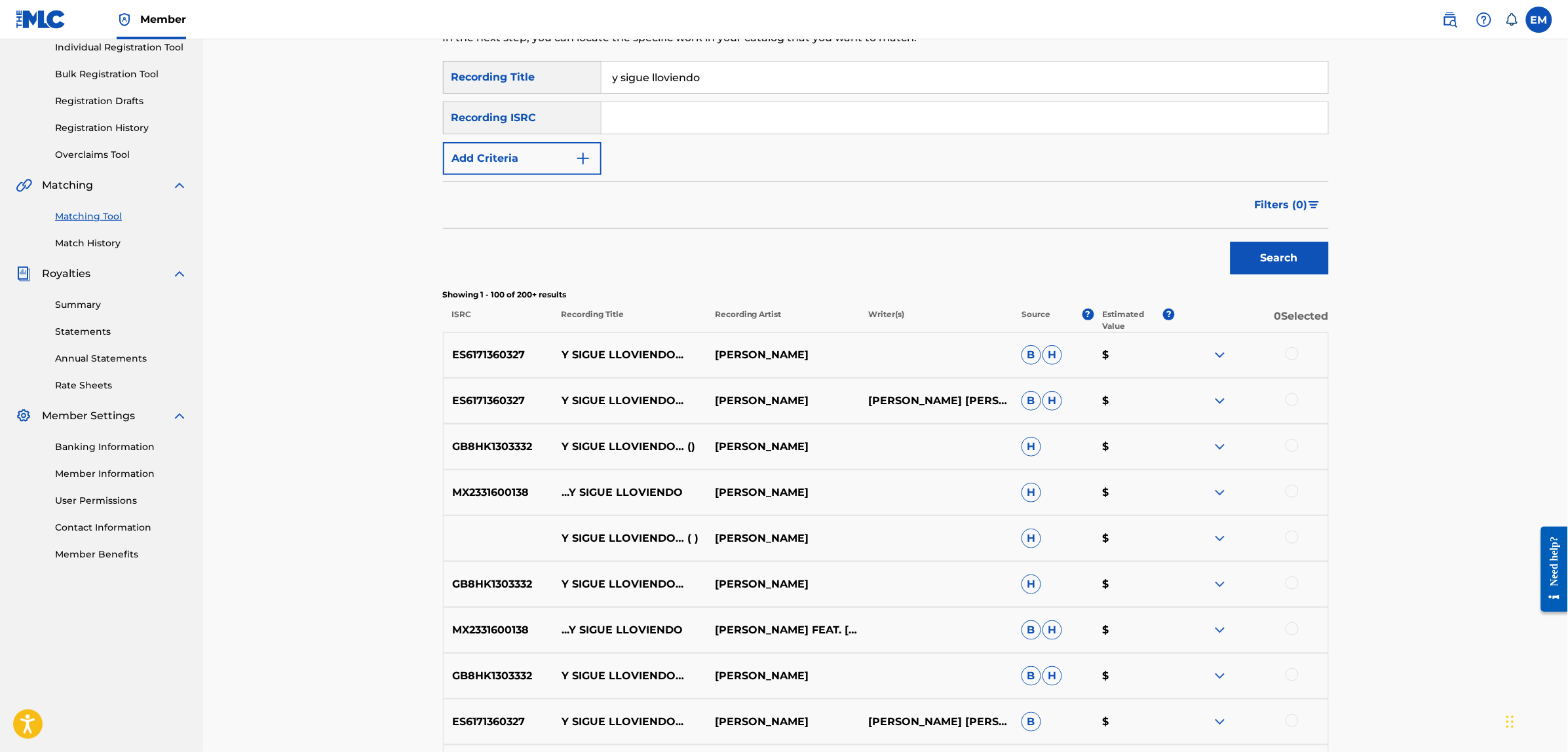
scroll to position [0, 0]
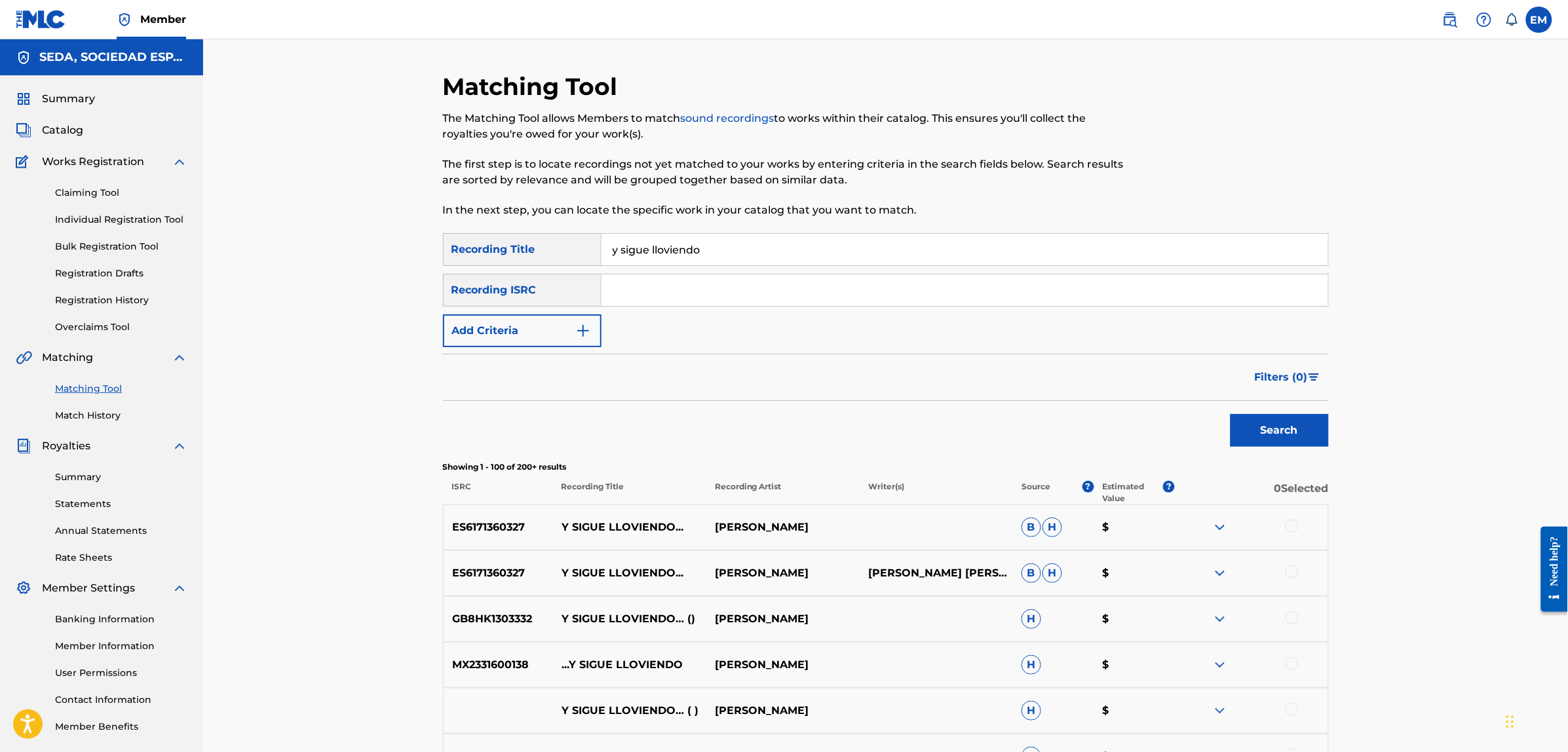
drag, startPoint x: 722, startPoint y: 248, endPoint x: 518, endPoint y: 230, distance: 204.8
type input "poco a poco"
click at [1230, 414] on button "Search" at bounding box center [1279, 430] width 98 height 33
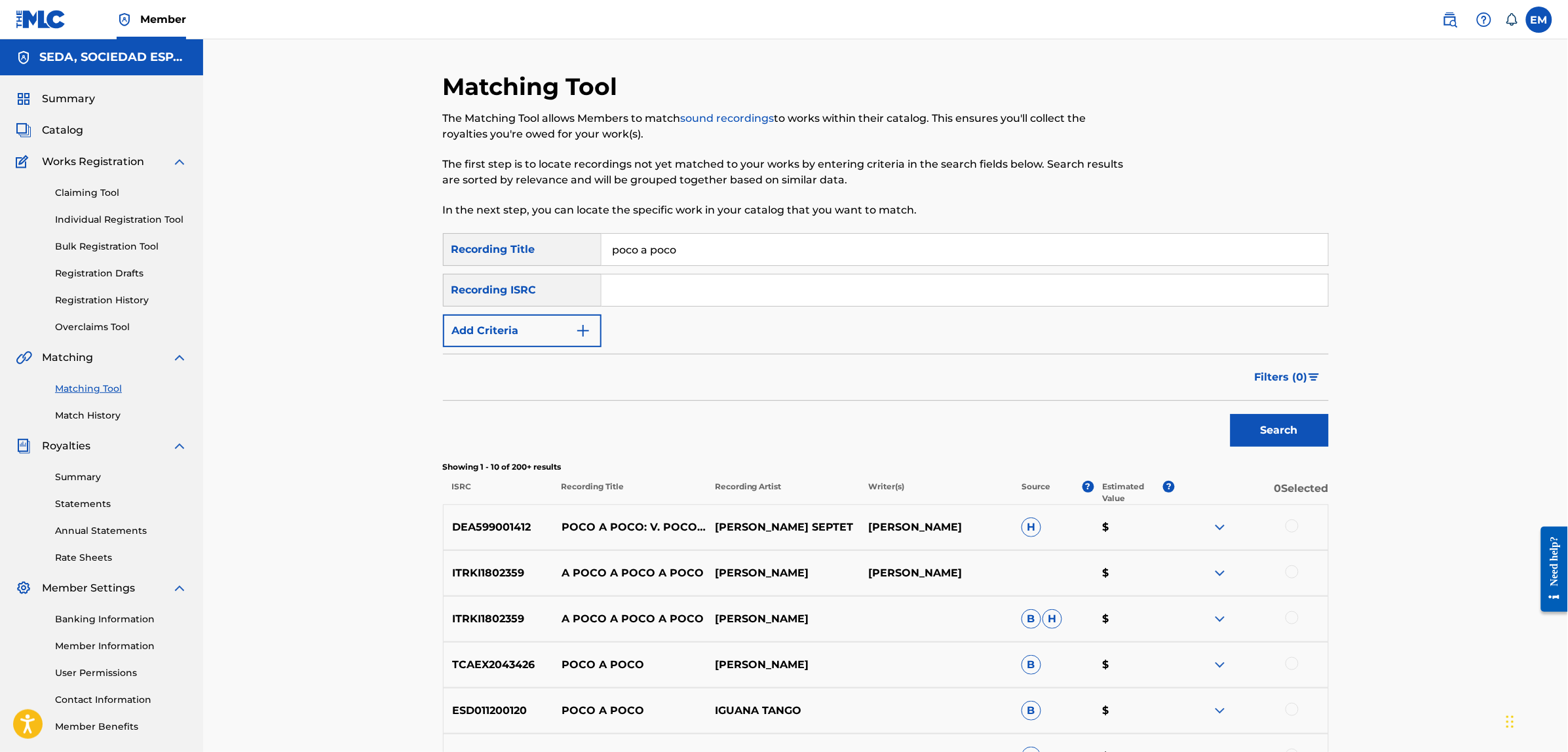
scroll to position [82, 0]
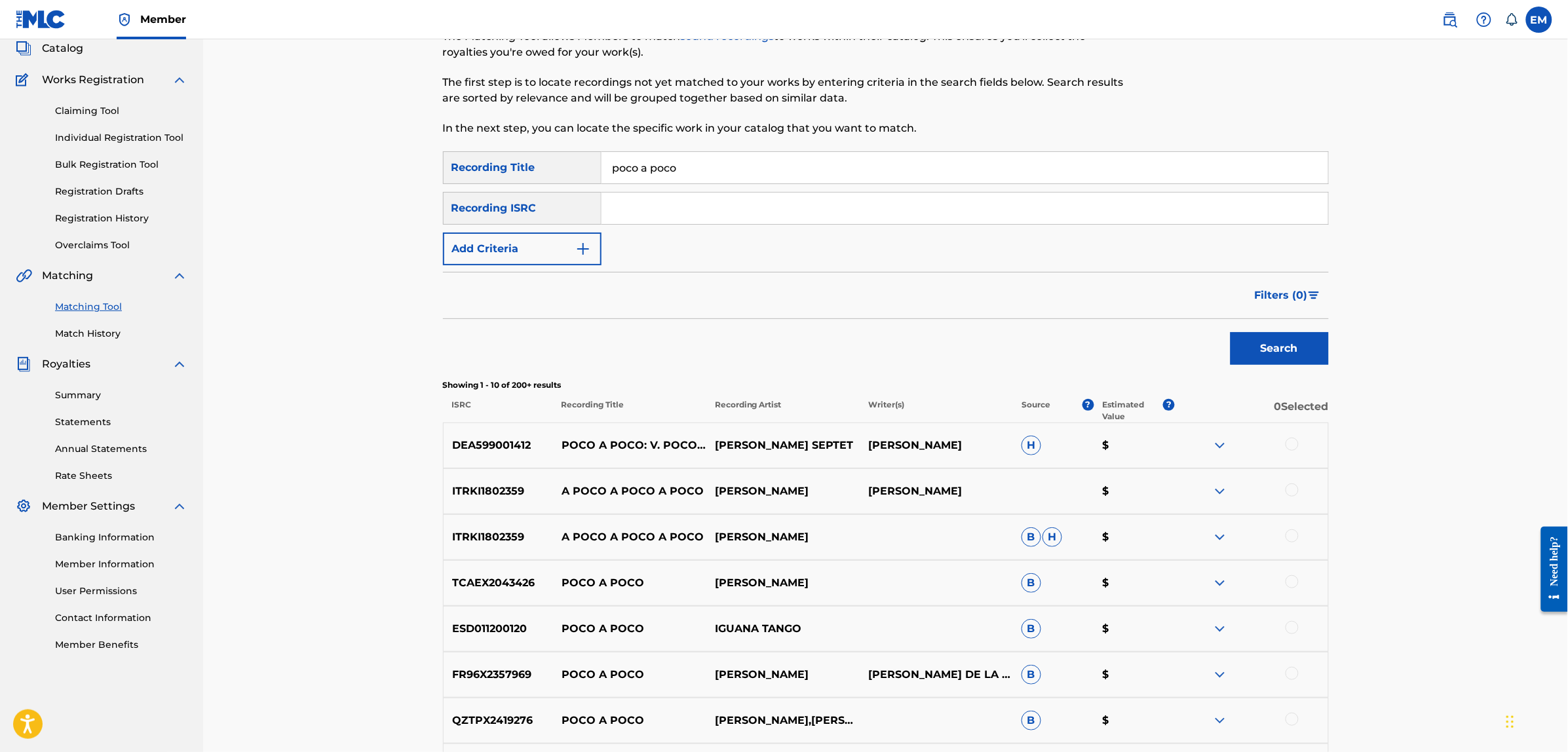
click at [532, 243] on button "Add Criteria" at bounding box center [522, 249] width 158 height 33
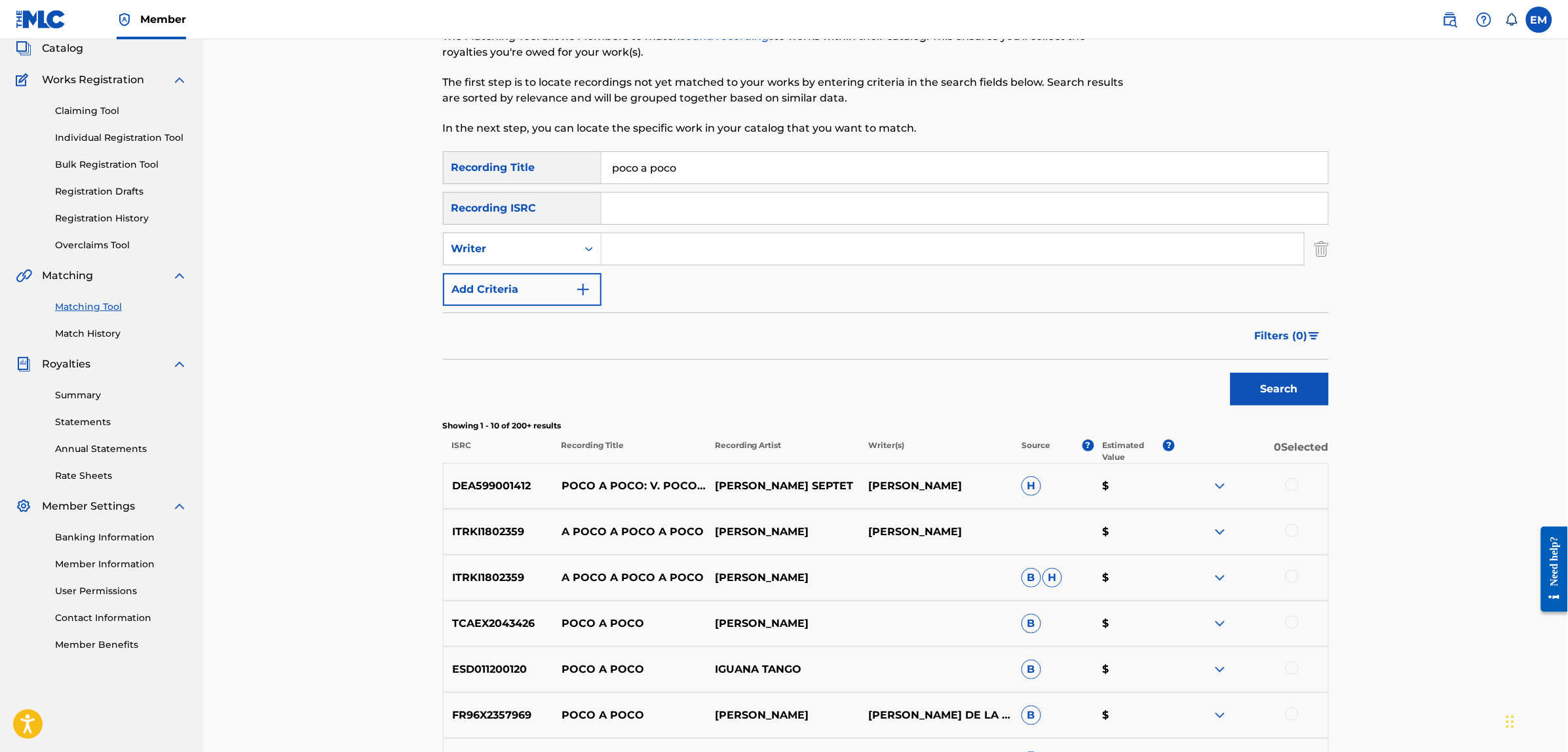
click at [646, 249] on input "Search Form" at bounding box center [952, 249] width 702 height 32
type input "[PERSON_NAME]"
click at [1230, 372] on button "Search" at bounding box center [1279, 389] width 98 height 33
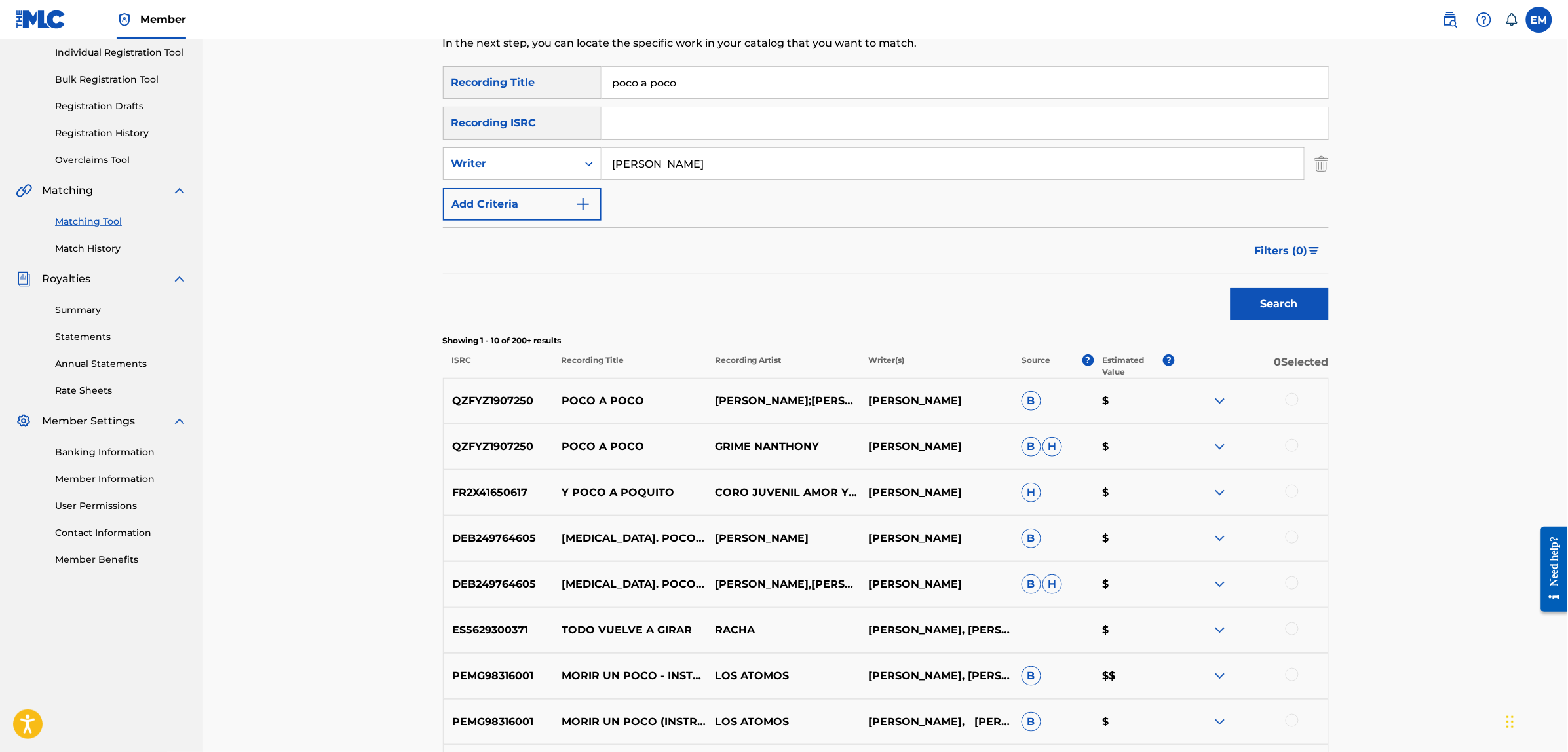
scroll to position [0, 0]
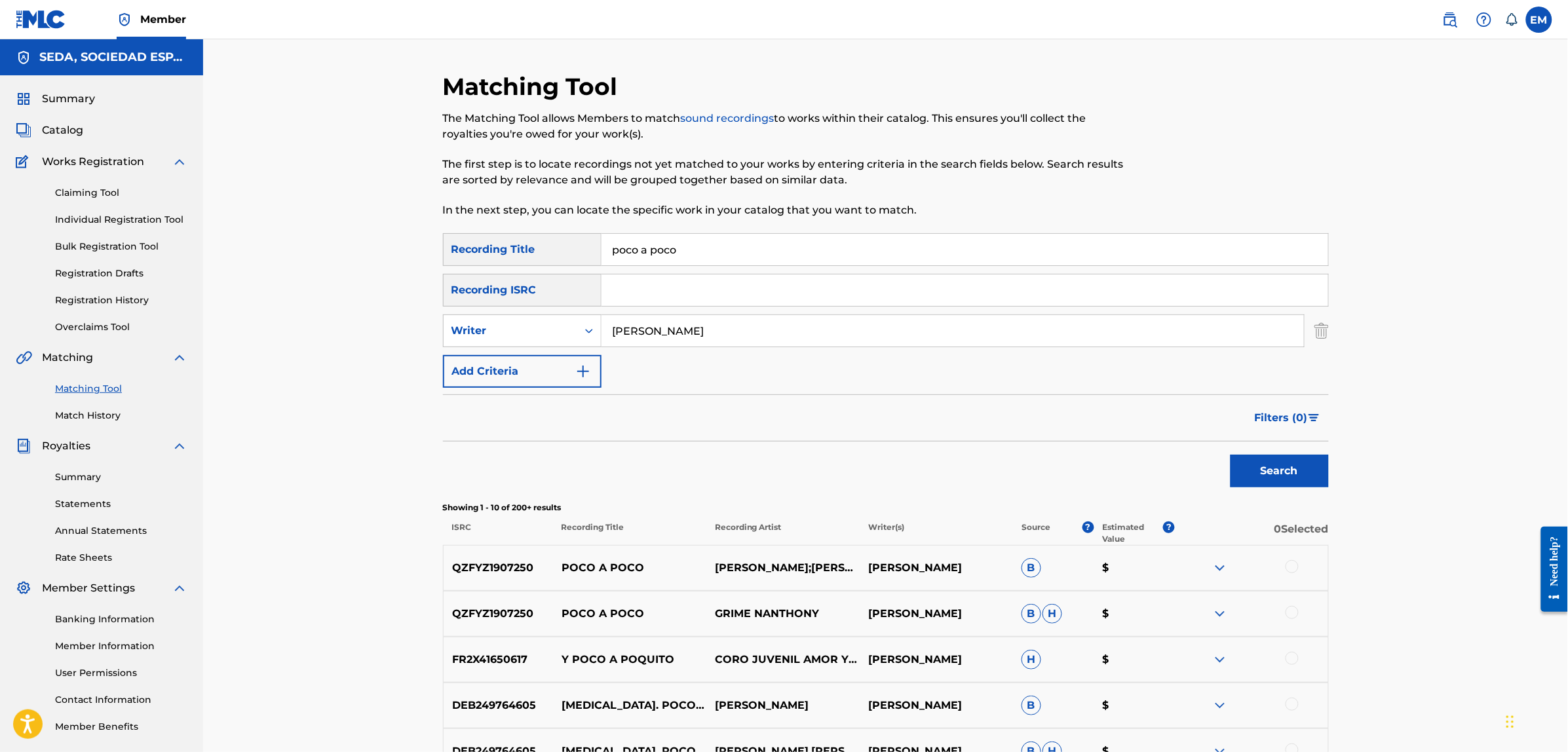
click at [520, 365] on button "Add Criteria" at bounding box center [522, 371] width 158 height 33
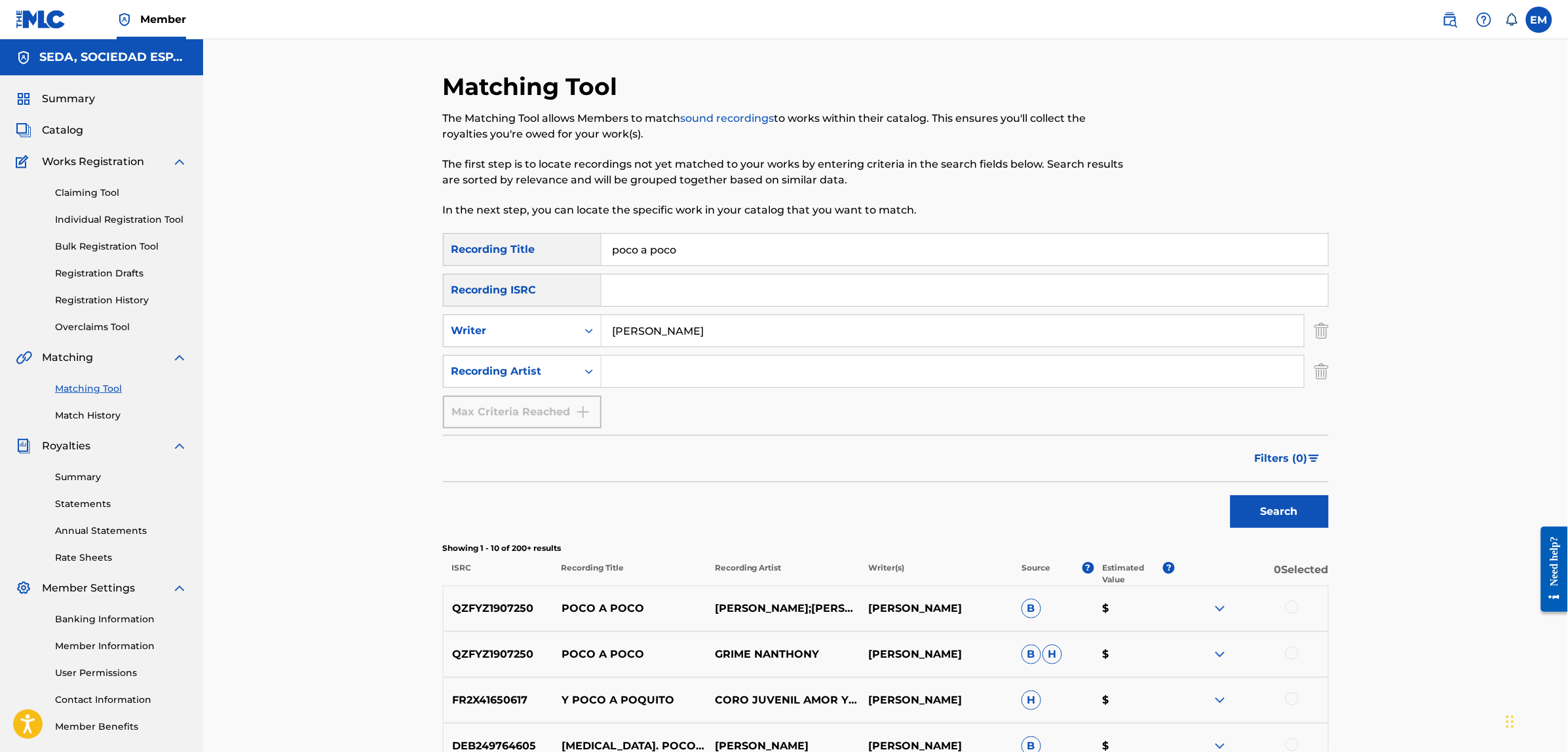
drag, startPoint x: 656, startPoint y: 380, endPoint x: 678, endPoint y: 390, distance: 24.2
click at [656, 380] on input "Search Form" at bounding box center [952, 371] width 702 height 32
type input "suburbano"
click at [1230, 495] on button "Search" at bounding box center [1279, 511] width 98 height 33
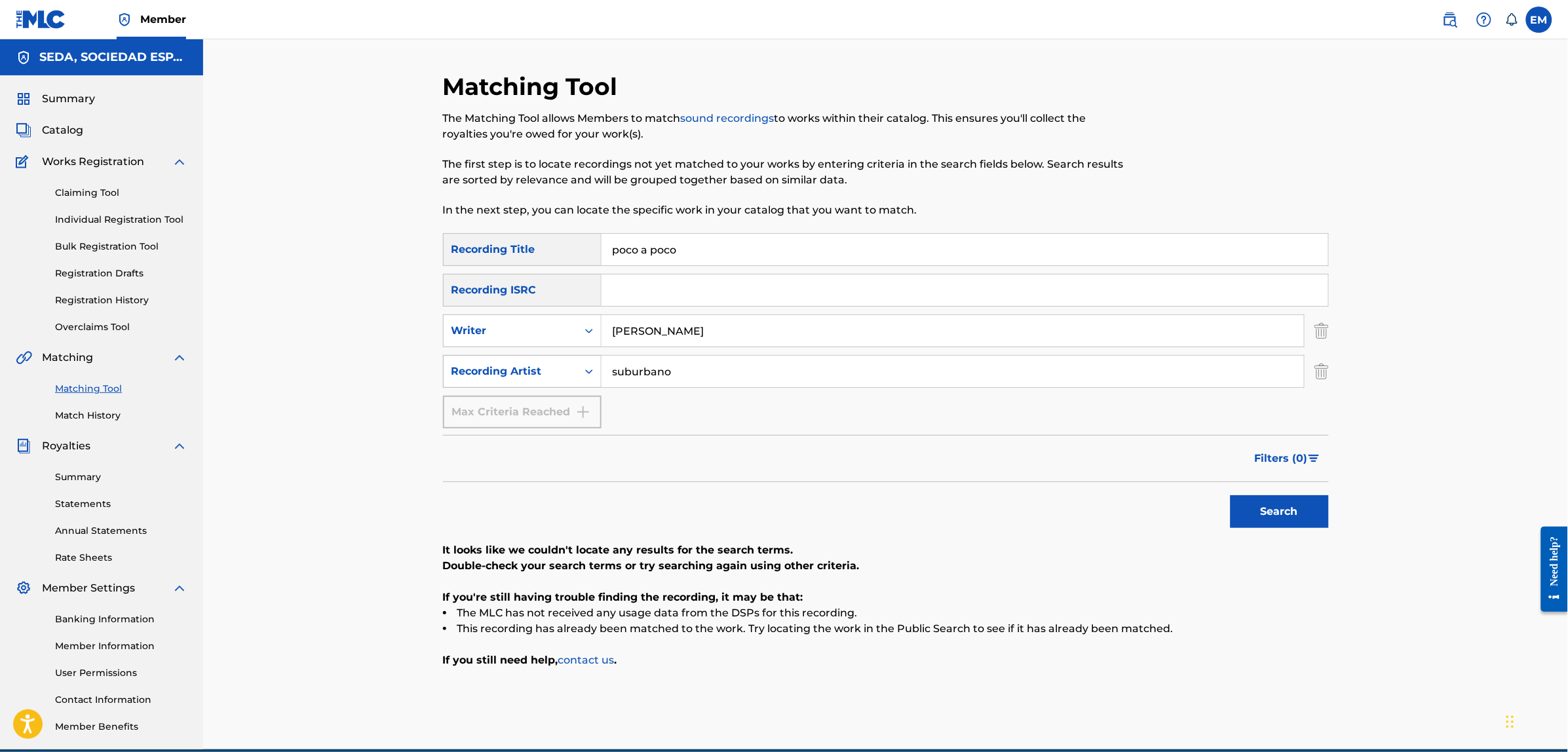
drag, startPoint x: 699, startPoint y: 369, endPoint x: 498, endPoint y: 385, distance: 201.6
click at [498, 385] on div "SearchWithCriteria93bbdf91-0420-48c9-93b0-14685de07e20 Recording Artist suburba…" at bounding box center [886, 371] width 886 height 33
click at [1230, 495] on button "Search" at bounding box center [1279, 511] width 98 height 33
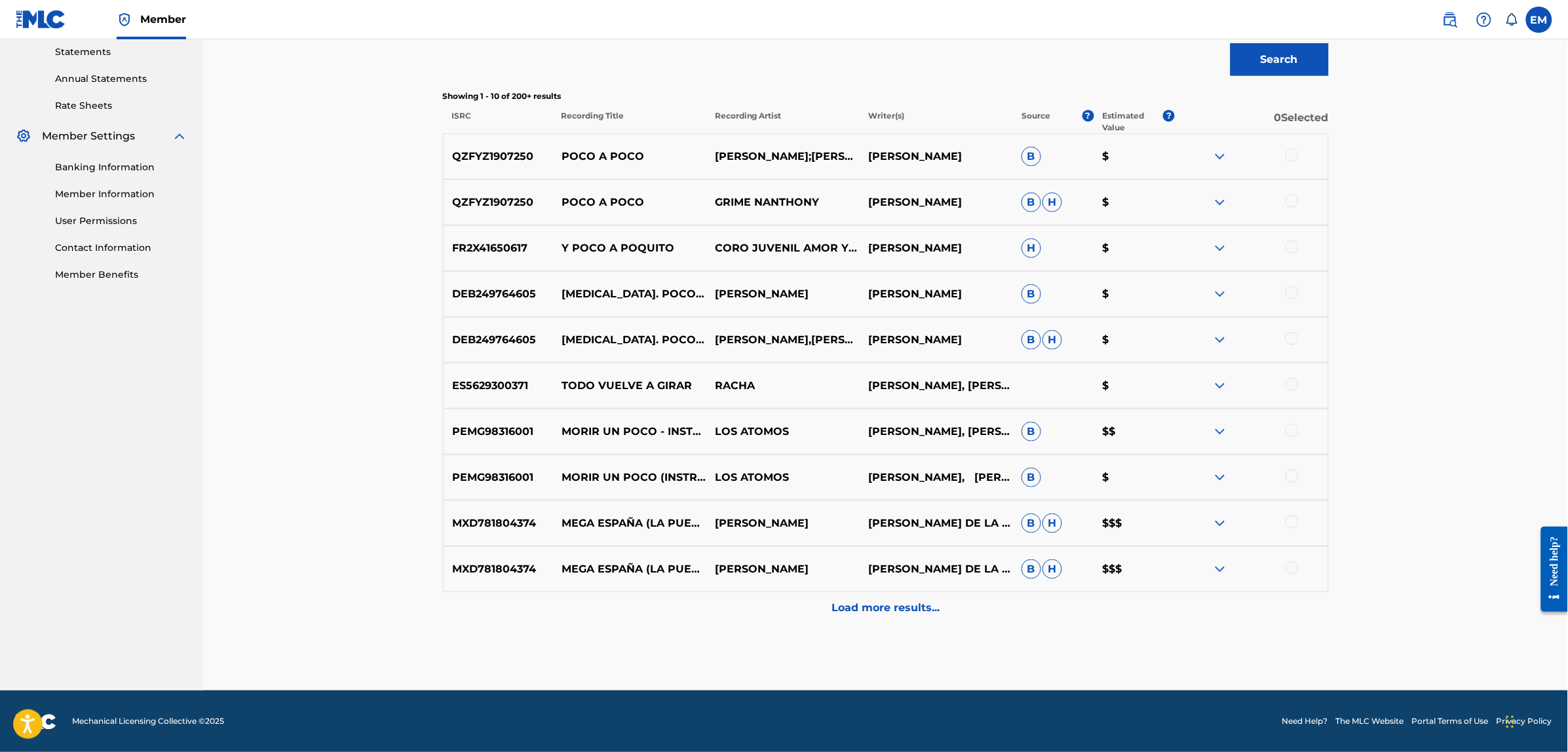
scroll to position [453, 0]
click at [862, 607] on p "Load more results..." at bounding box center [885, 607] width 108 height 16
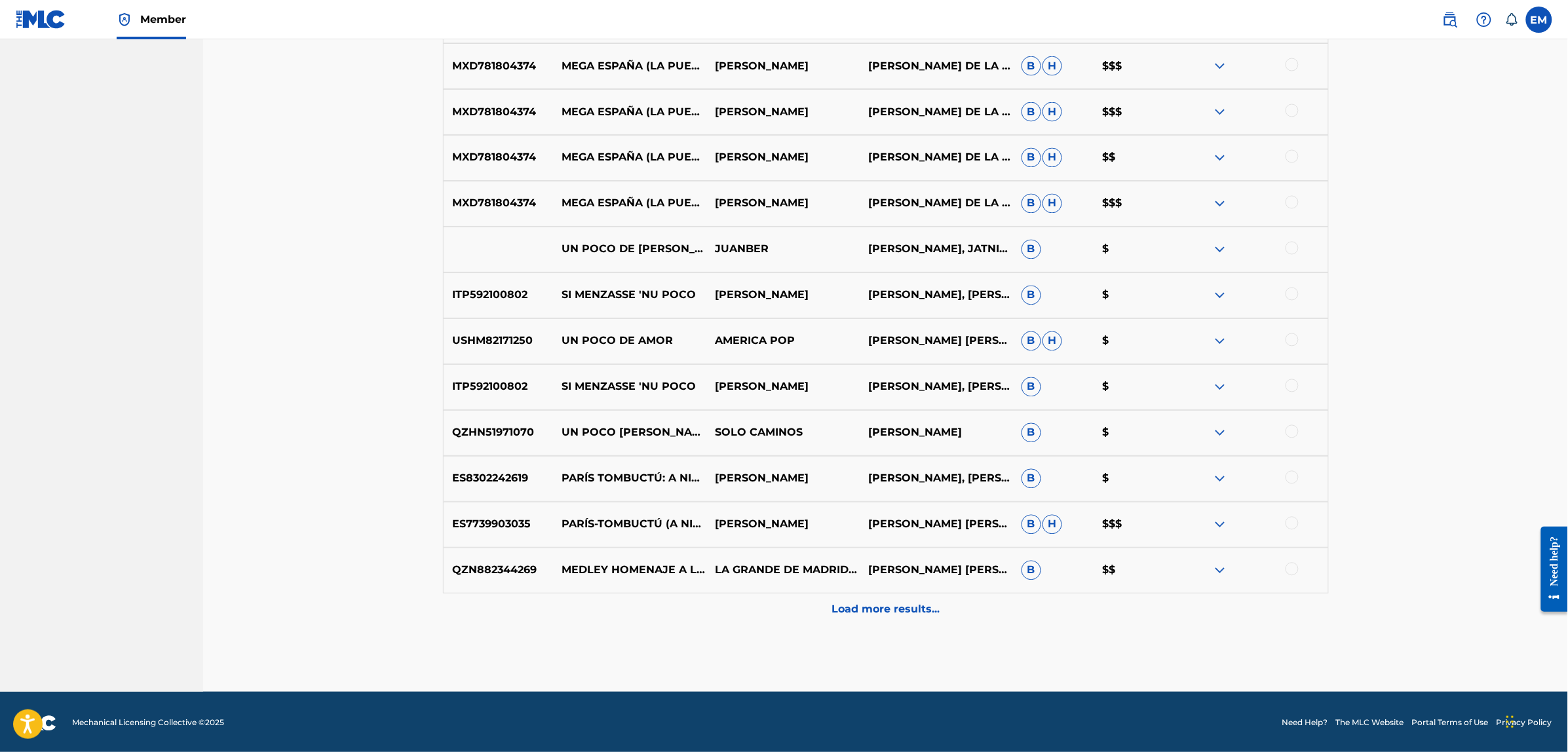
scroll to position [911, 0]
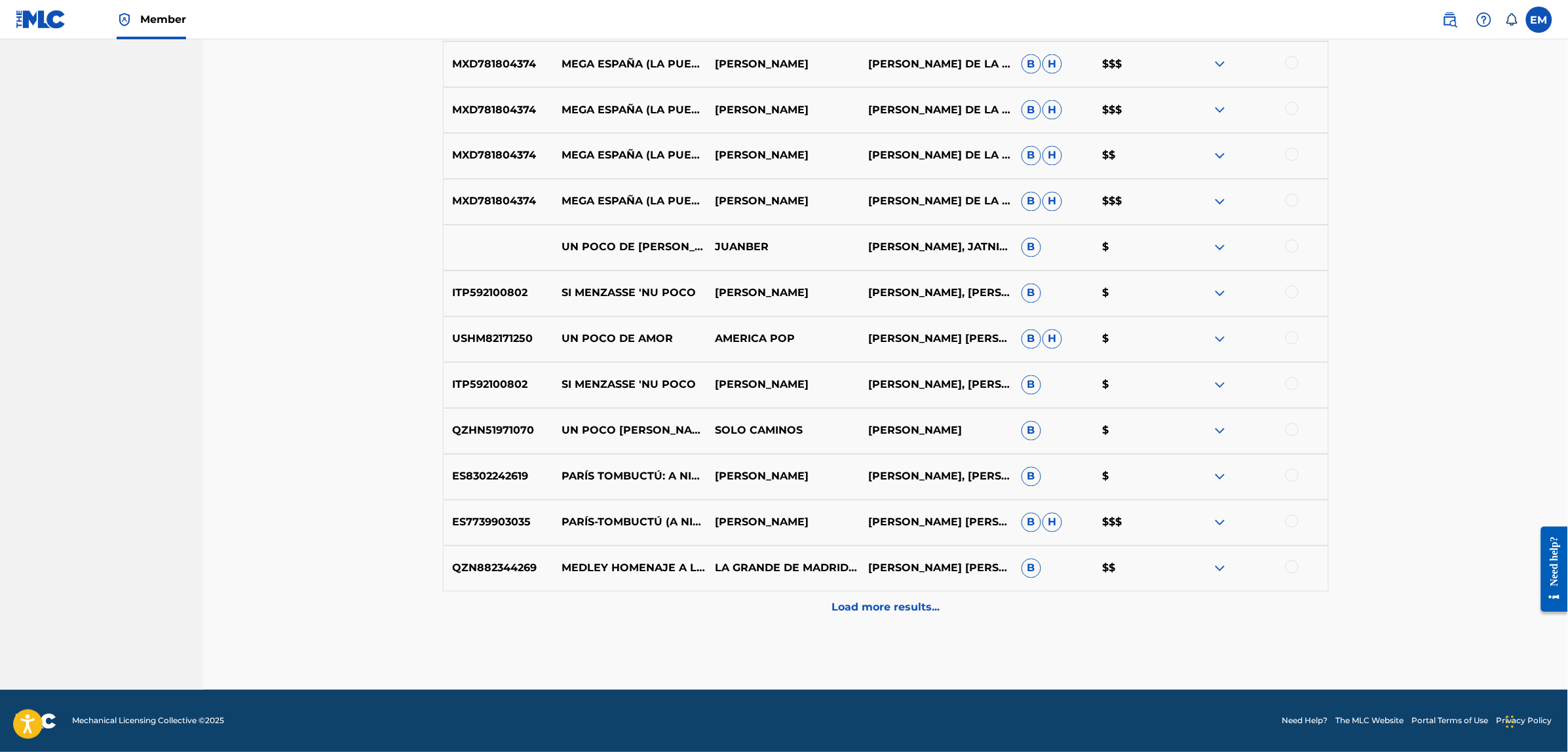
click at [1291, 472] on div at bounding box center [1292, 476] width 13 height 13
click at [899, 637] on button "Match 1 Group" at bounding box center [921, 645] width 145 height 33
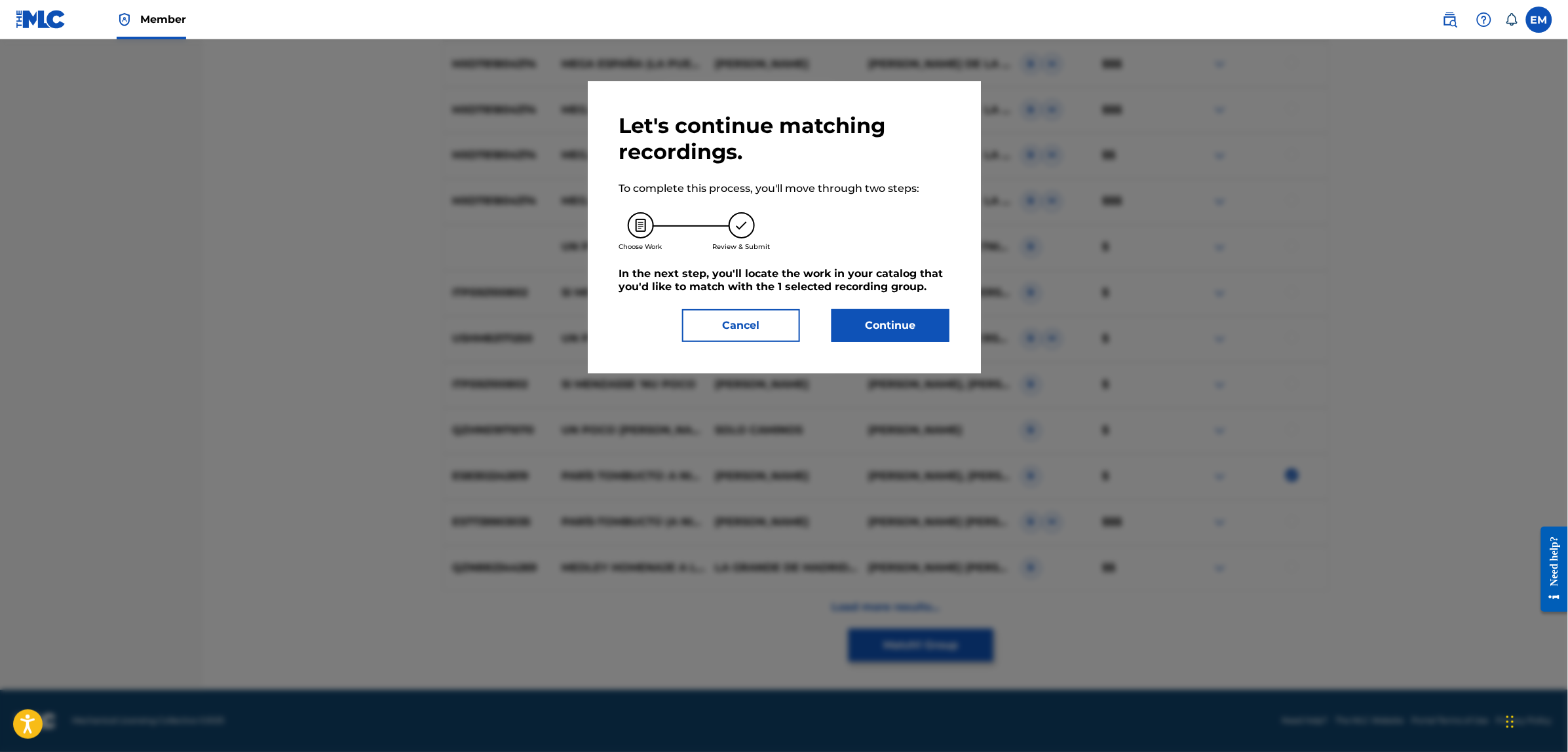
click at [915, 319] on button "Continue" at bounding box center [890, 326] width 118 height 33
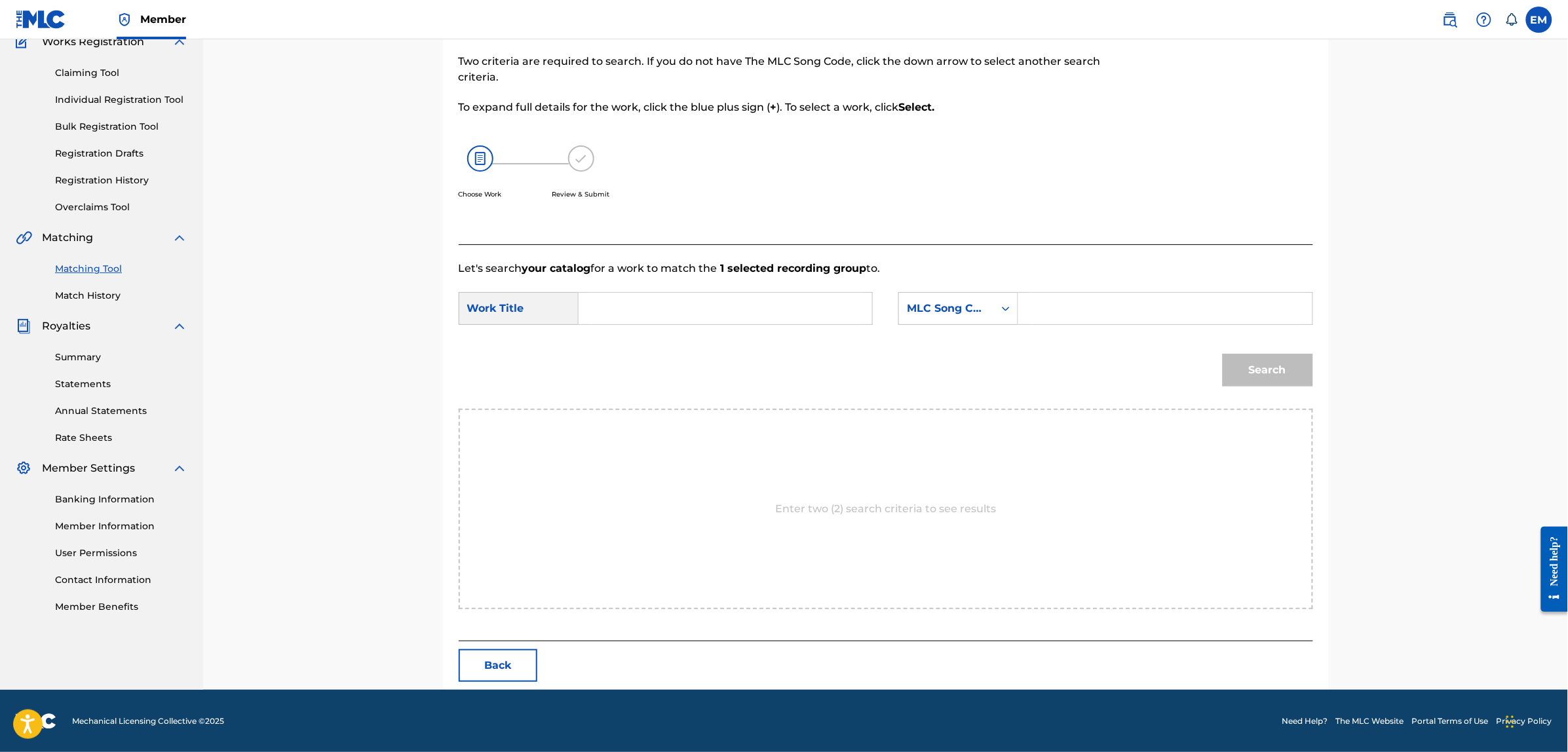
click at [797, 306] on input "Search Form" at bounding box center [725, 309] width 271 height 32
type input "poco a poco"
click at [935, 317] on div "MLC Song Code" at bounding box center [946, 308] width 95 height 25
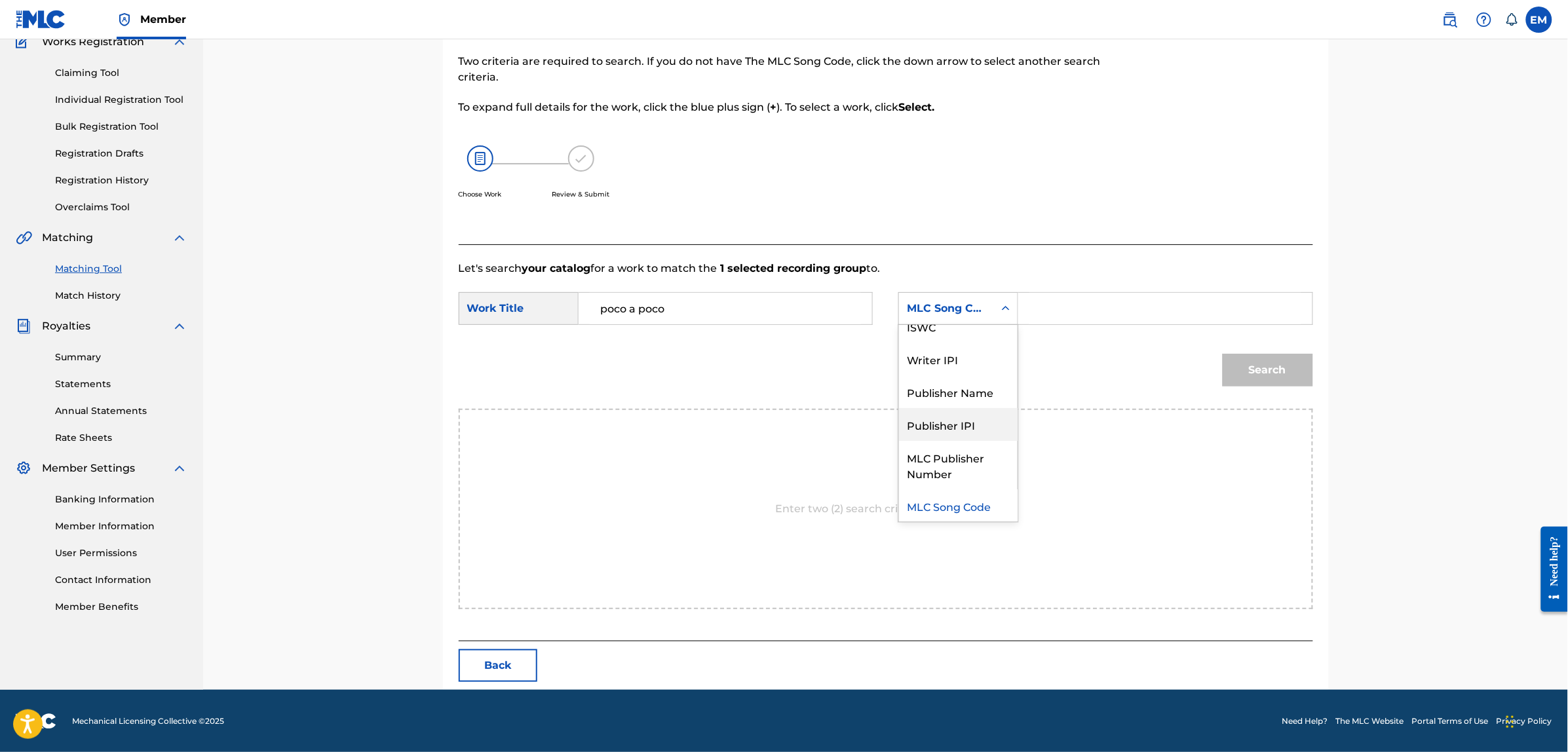
scroll to position [0, 0]
click at [954, 352] on div "Writer Name" at bounding box center [957, 341] width 118 height 33
click at [1040, 309] on input "Search Form" at bounding box center [1165, 309] width 271 height 32
paste input "[PERSON_NAME]"
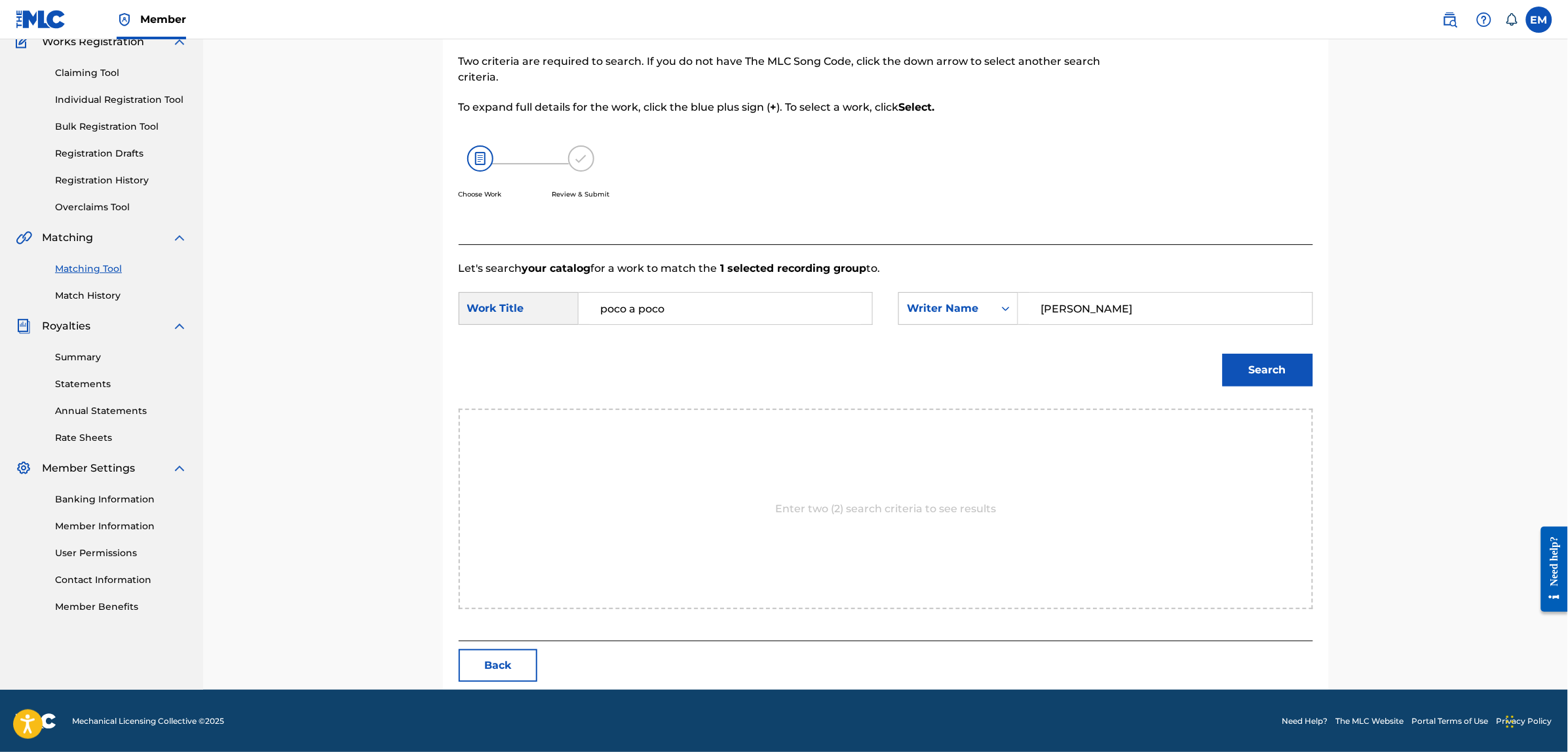
type input "[PERSON_NAME]"
click at [1223, 354] on button "Search" at bounding box center [1268, 370] width 90 height 33
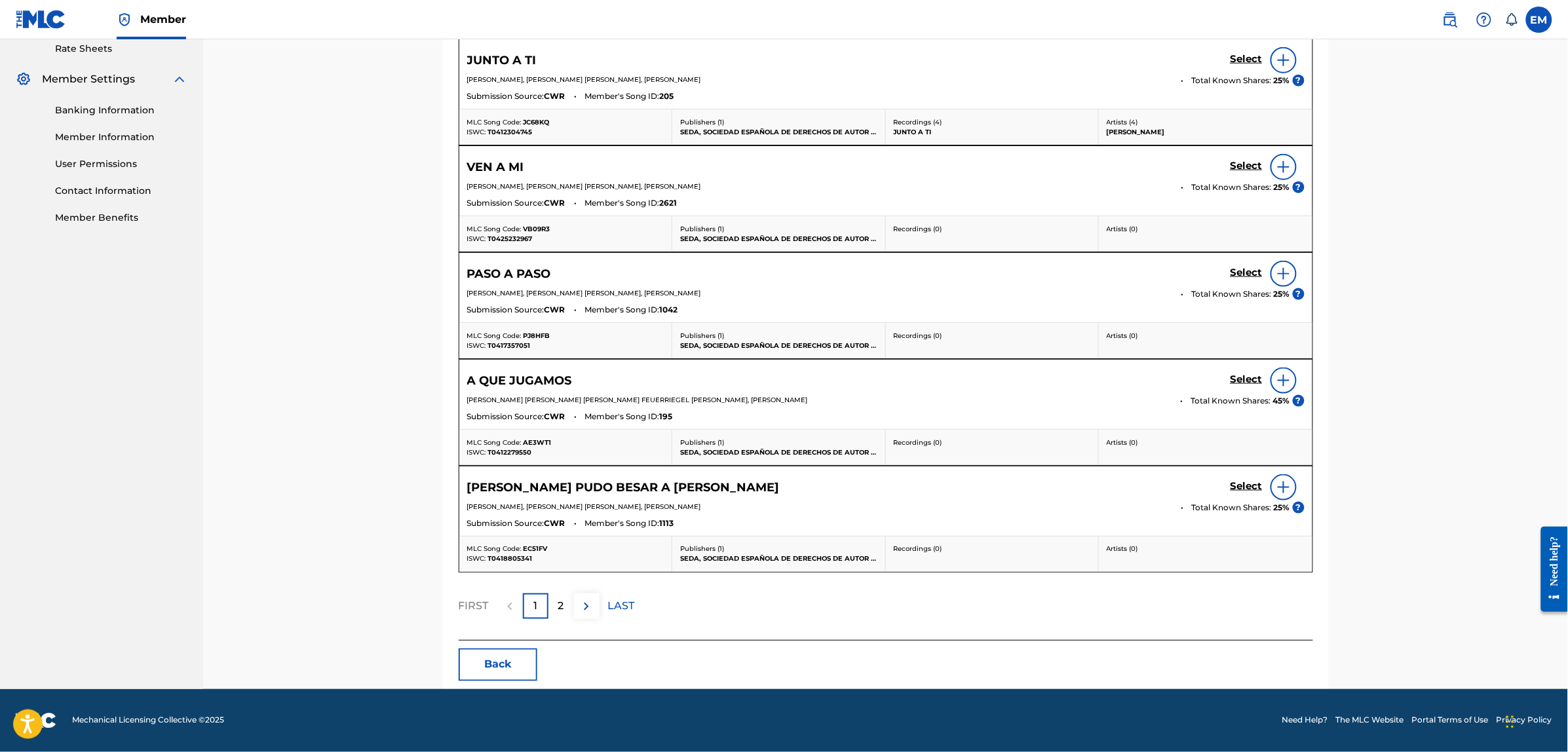
scroll to position [511, 0]
click at [567, 604] on div "2" at bounding box center [561, 606] width 26 height 26
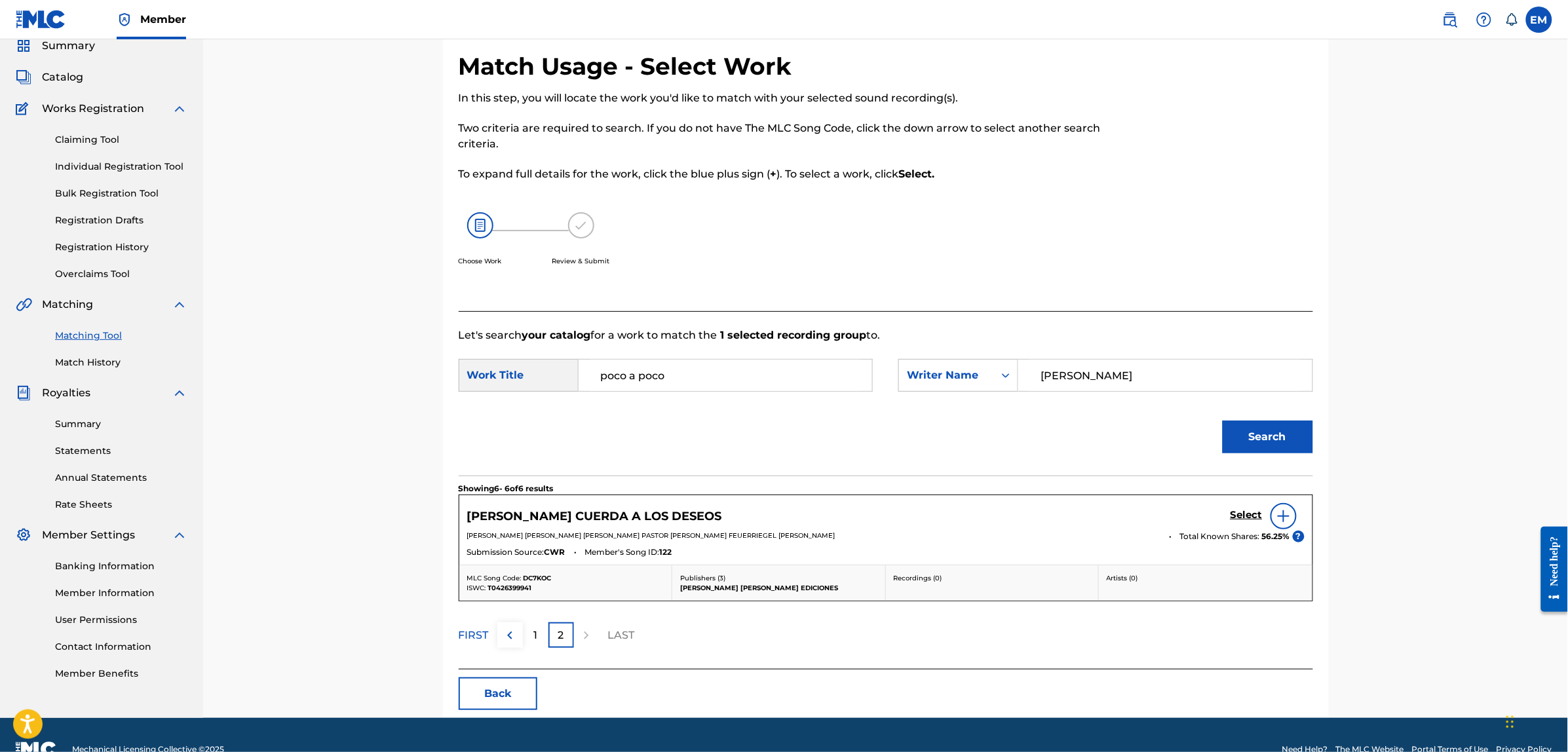
scroll to position [82, 0]
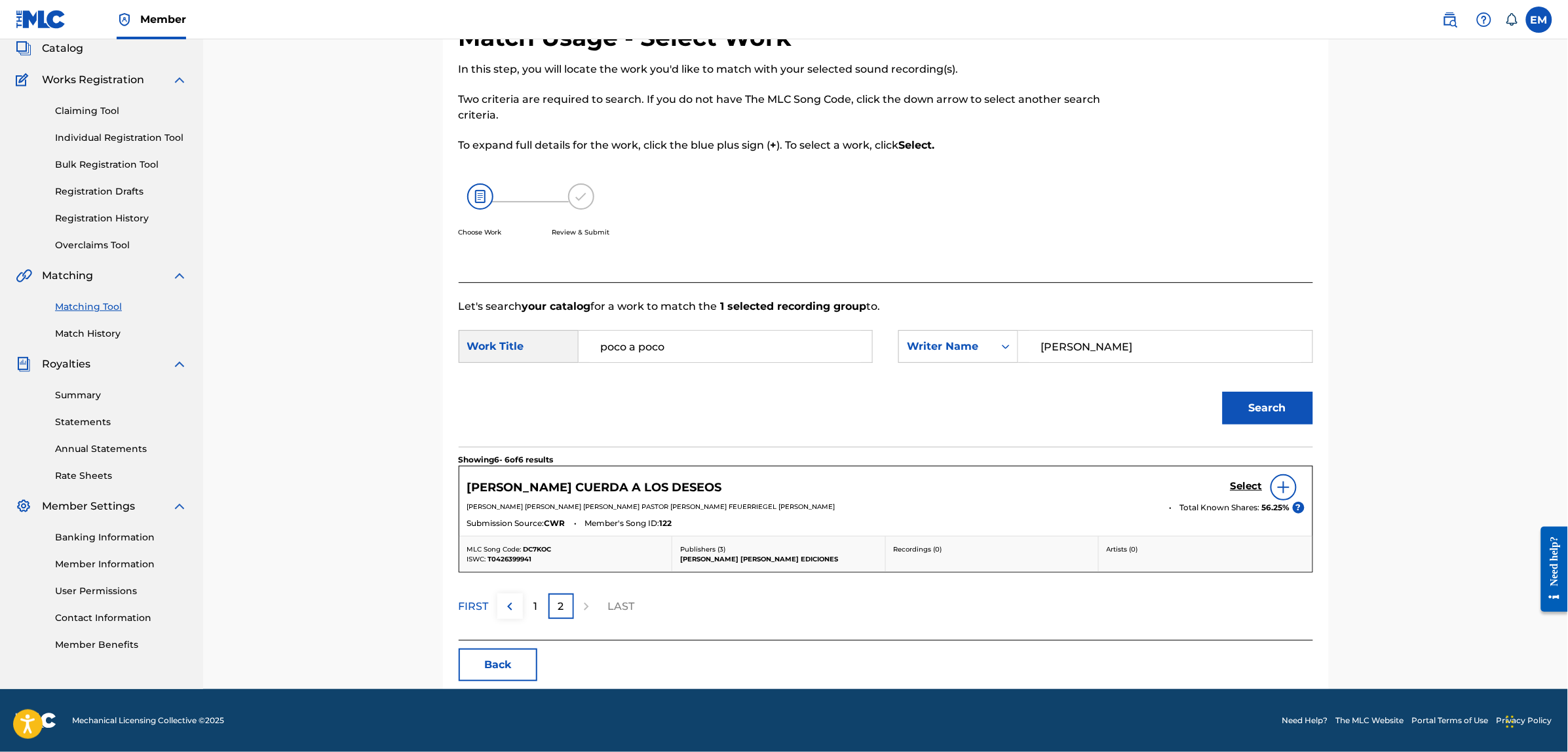
click at [519, 662] on button "Back" at bounding box center [498, 665] width 79 height 33
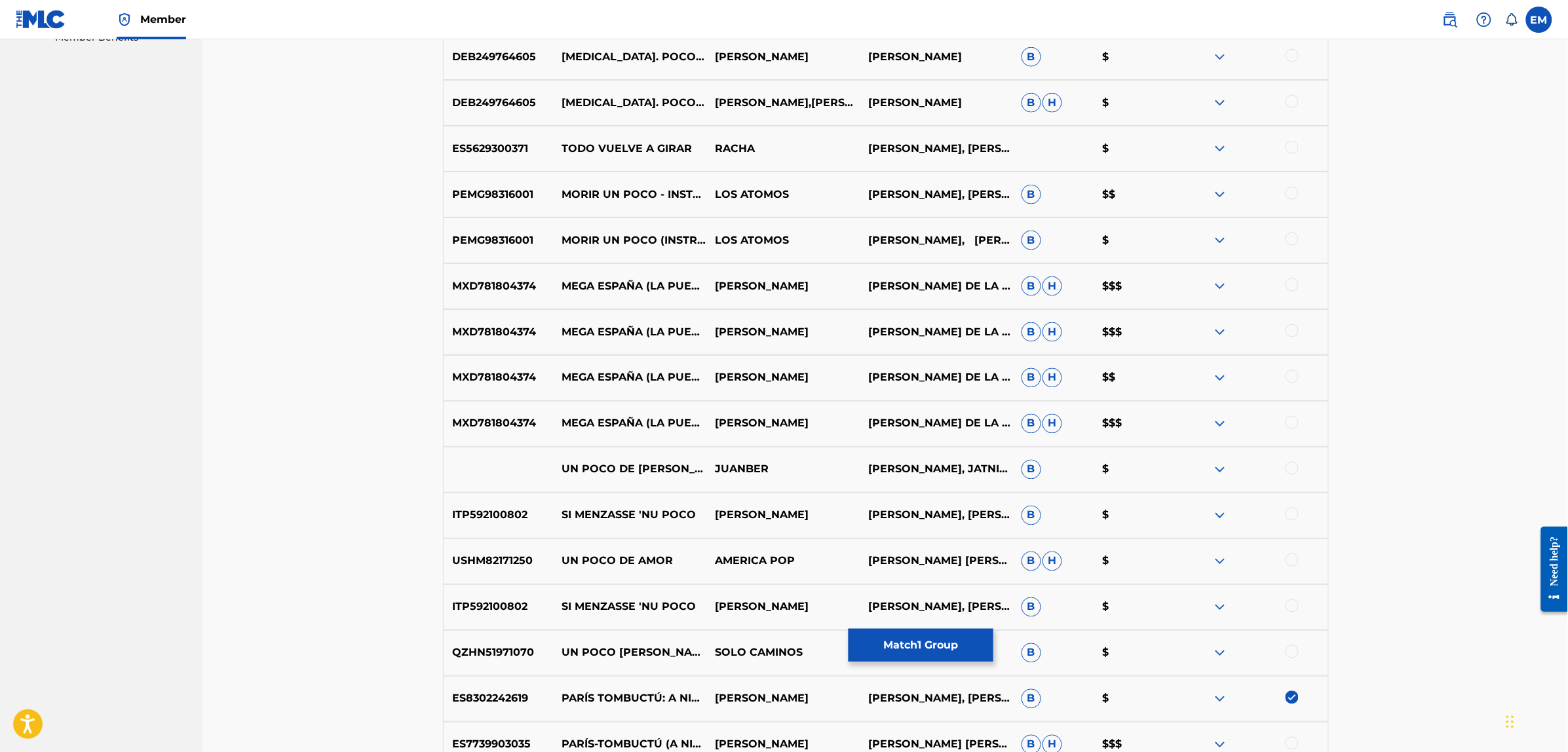
scroll to position [900, 0]
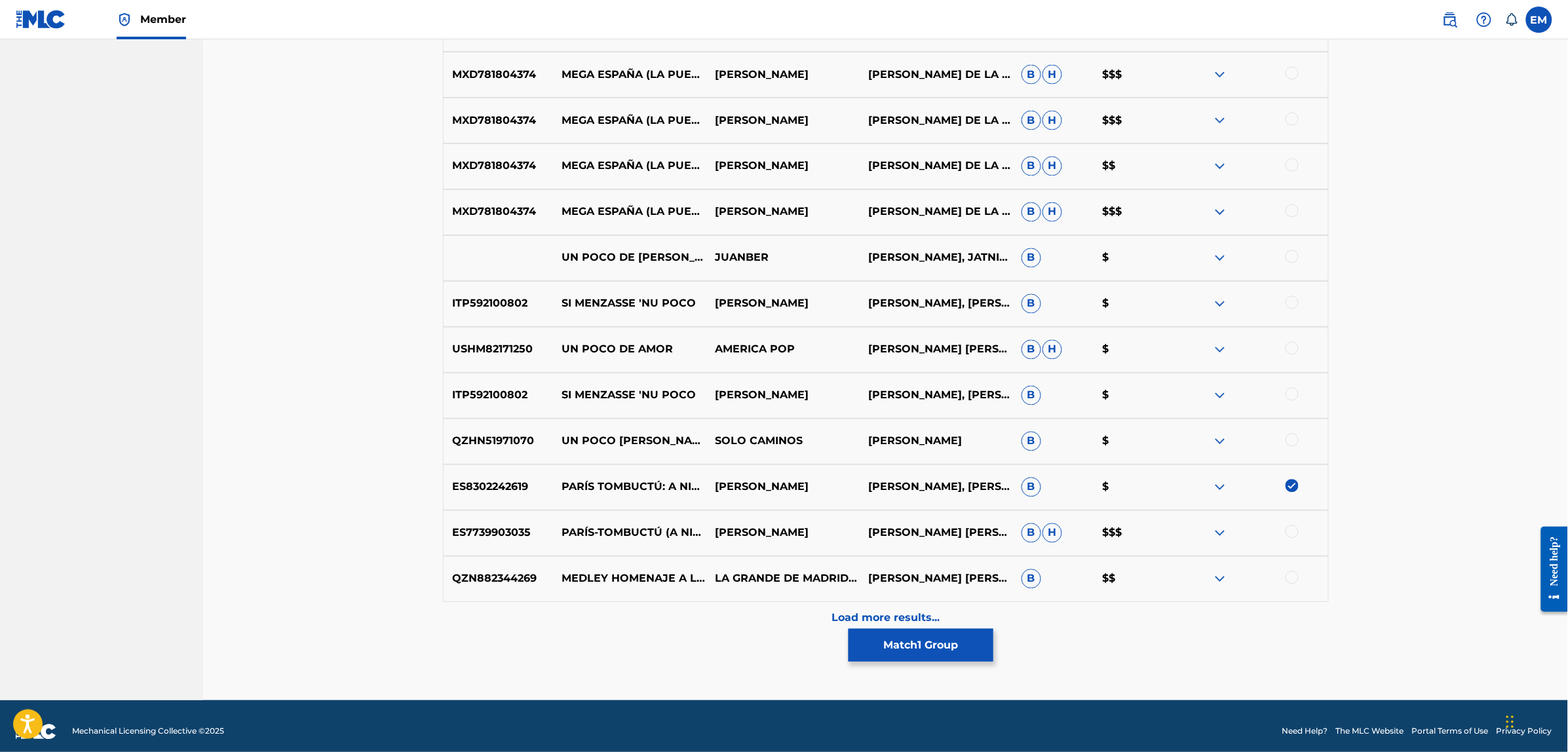
click at [1291, 485] on img at bounding box center [1292, 486] width 13 height 13
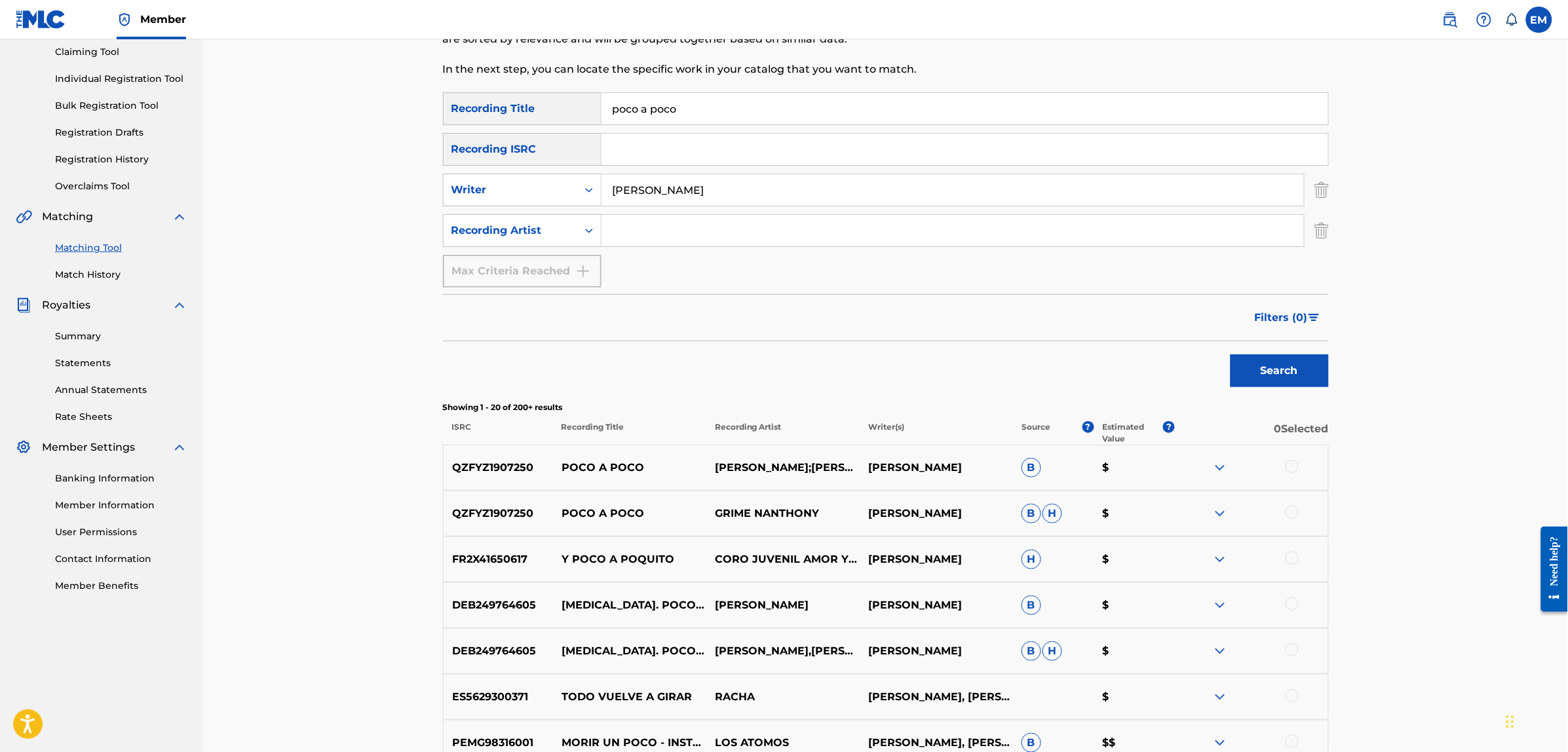
scroll to position [0, 0]
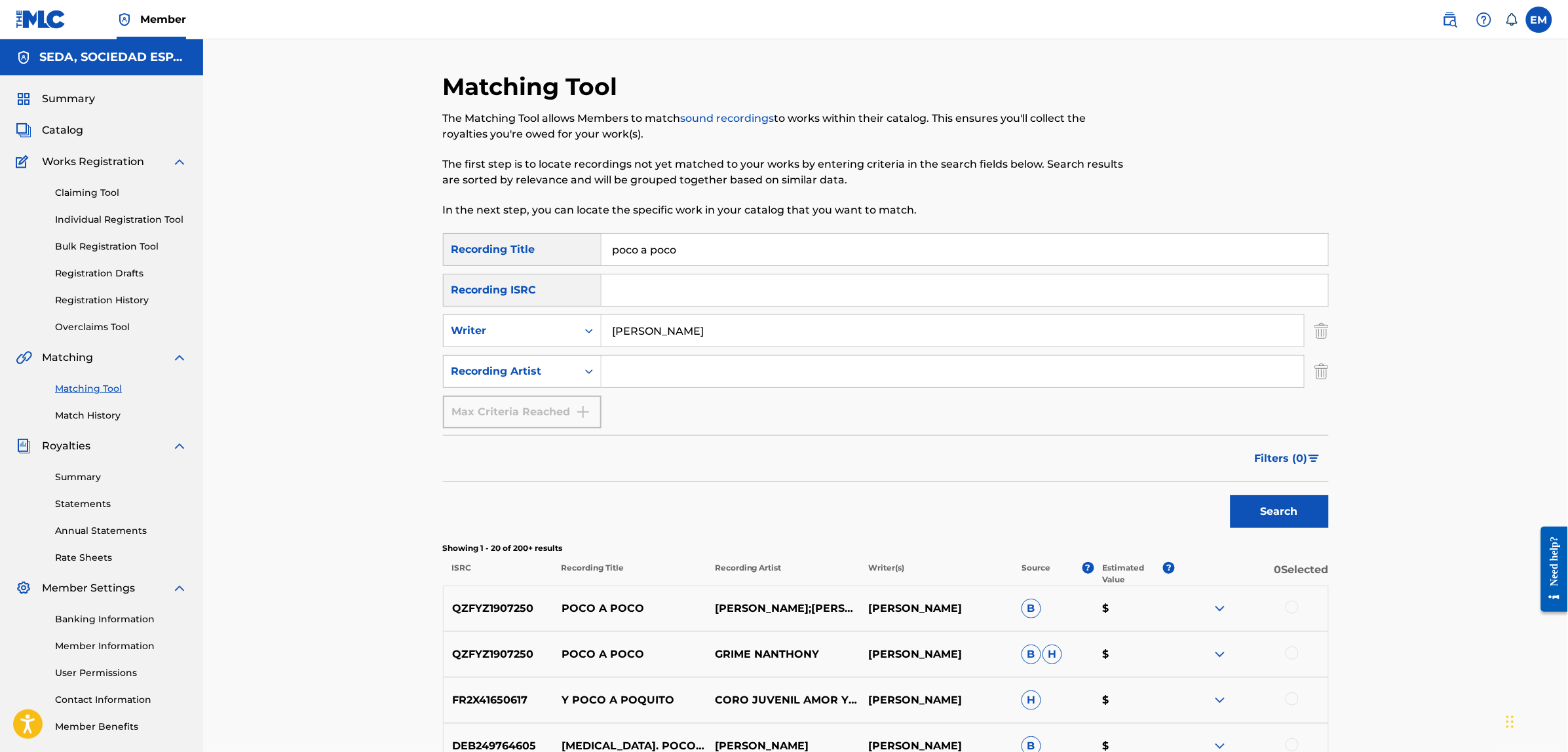
drag, startPoint x: 708, startPoint y: 249, endPoint x: 548, endPoint y: 247, distance: 160.0
click at [548, 247] on div "SearchWithCriteria3a5f316d-1591-4fc4-936f-0313e065cfe0 Recording Title poco a p…" at bounding box center [886, 249] width 886 height 33
type input "ley de la frontera"
click at [1230, 495] on button "Search" at bounding box center [1279, 511] width 98 height 33
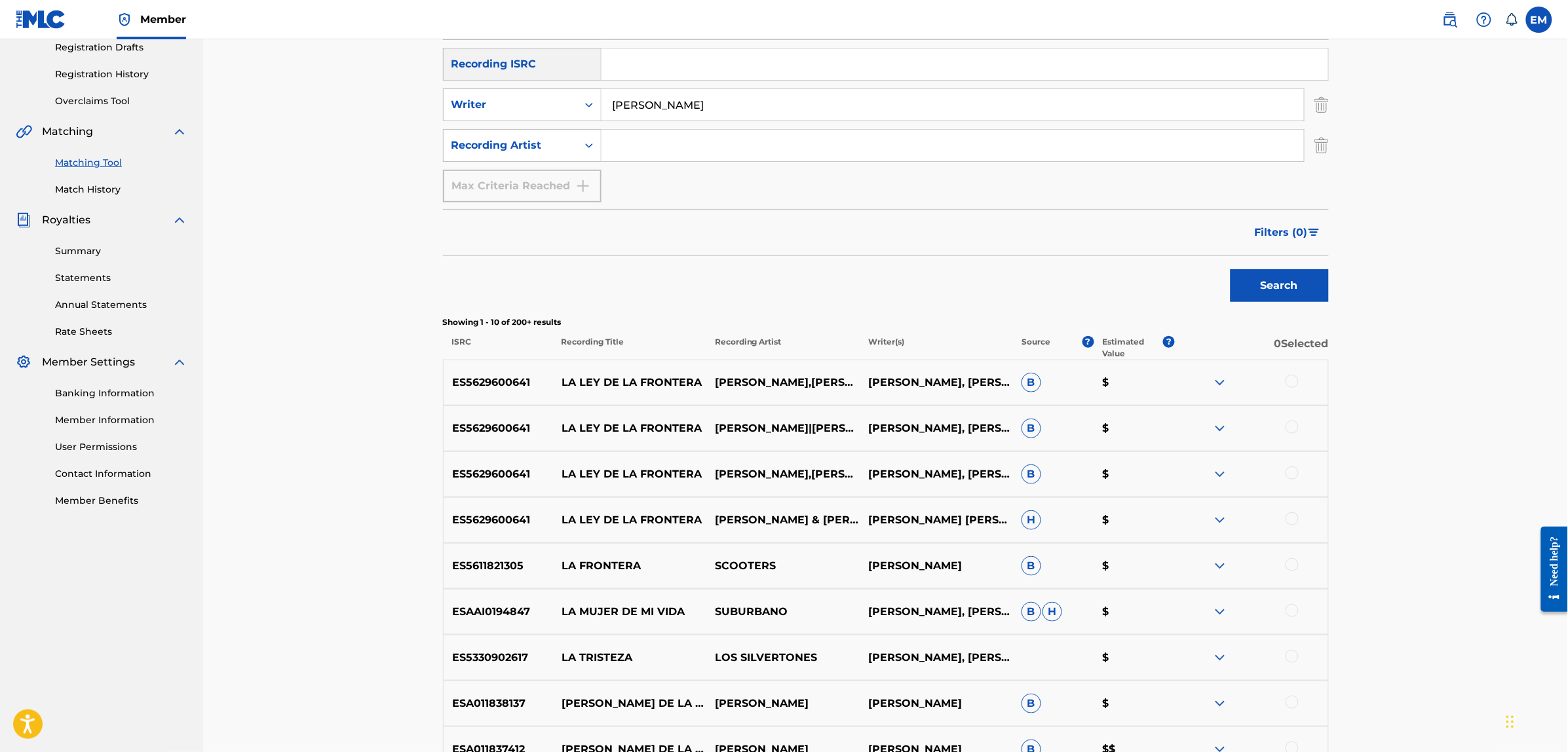
scroll to position [246, 0]
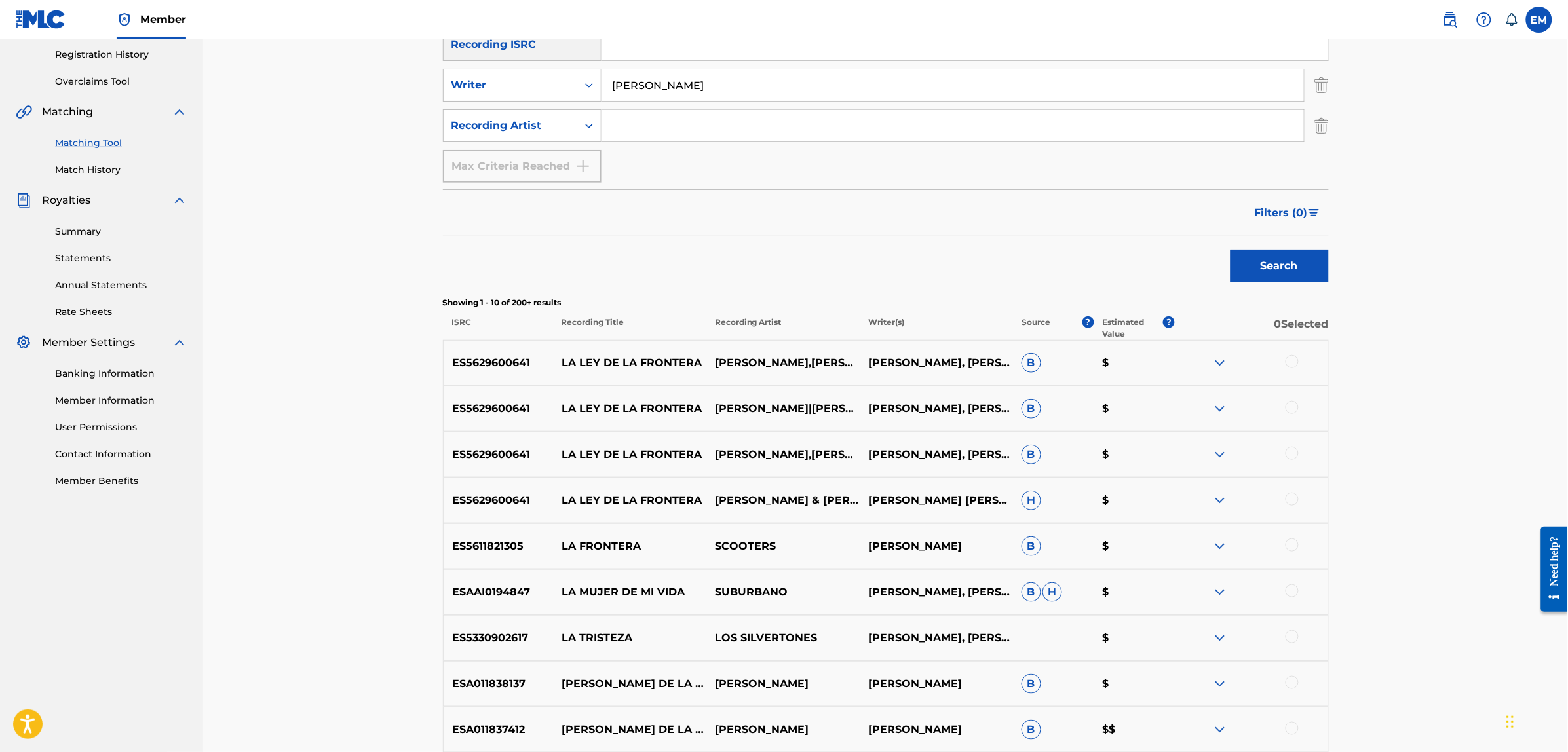
click at [1289, 360] on div at bounding box center [1292, 361] width 13 height 13
click at [1295, 413] on div at bounding box center [1292, 407] width 13 height 13
click at [1297, 454] on div at bounding box center [1292, 453] width 13 height 13
click at [1291, 501] on div at bounding box center [1292, 498] width 13 height 13
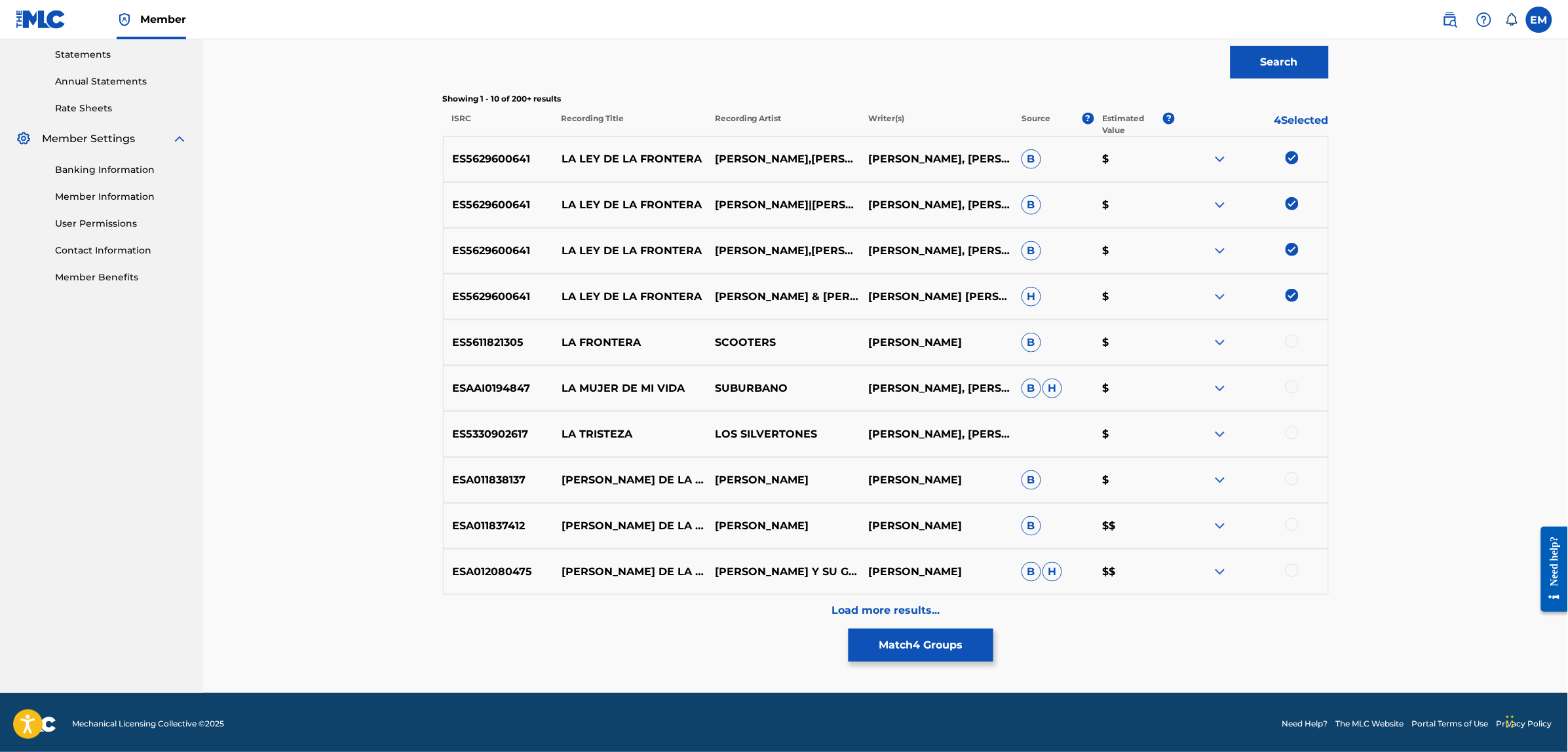
scroll to position [453, 0]
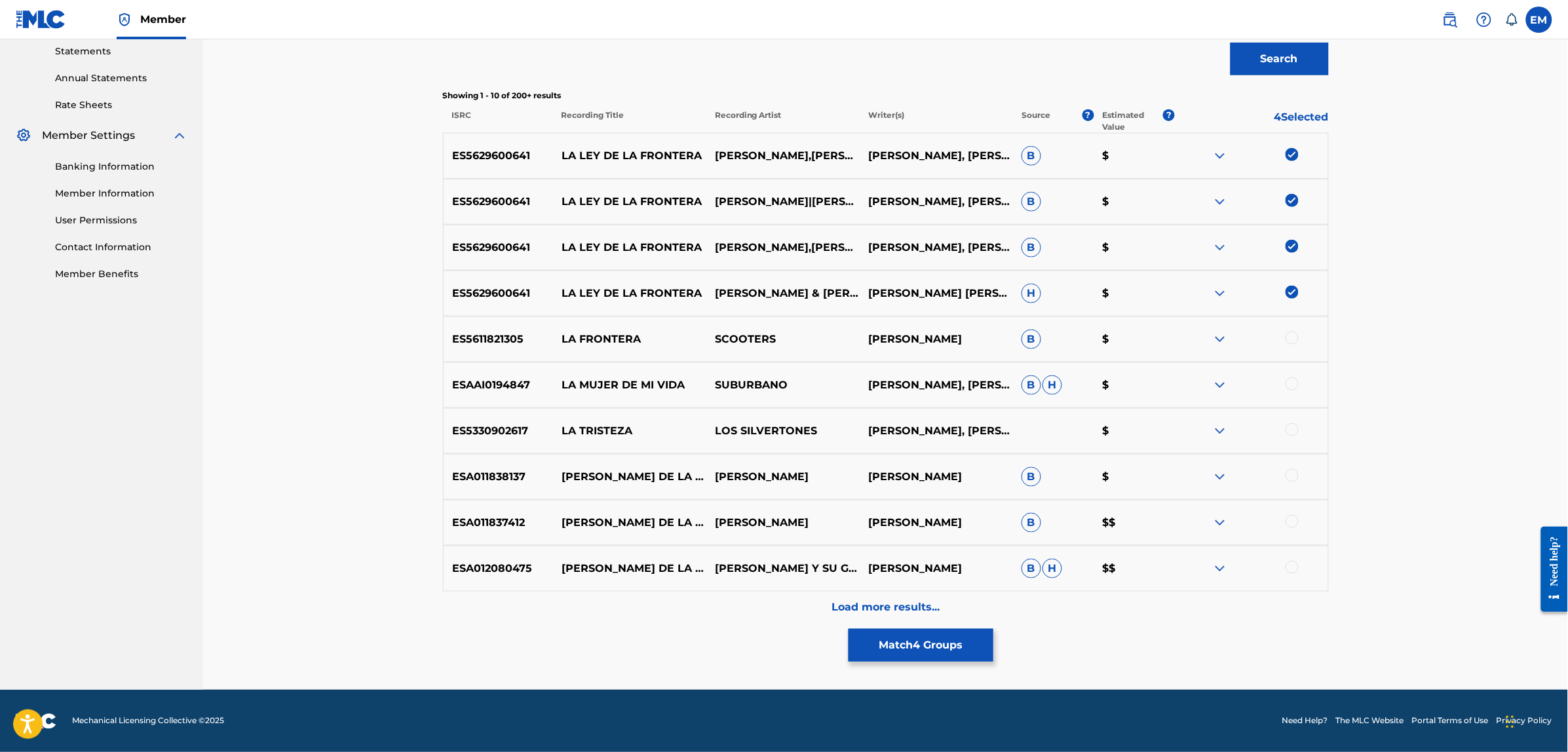
click at [908, 609] on p "Load more results..." at bounding box center [885, 607] width 108 height 16
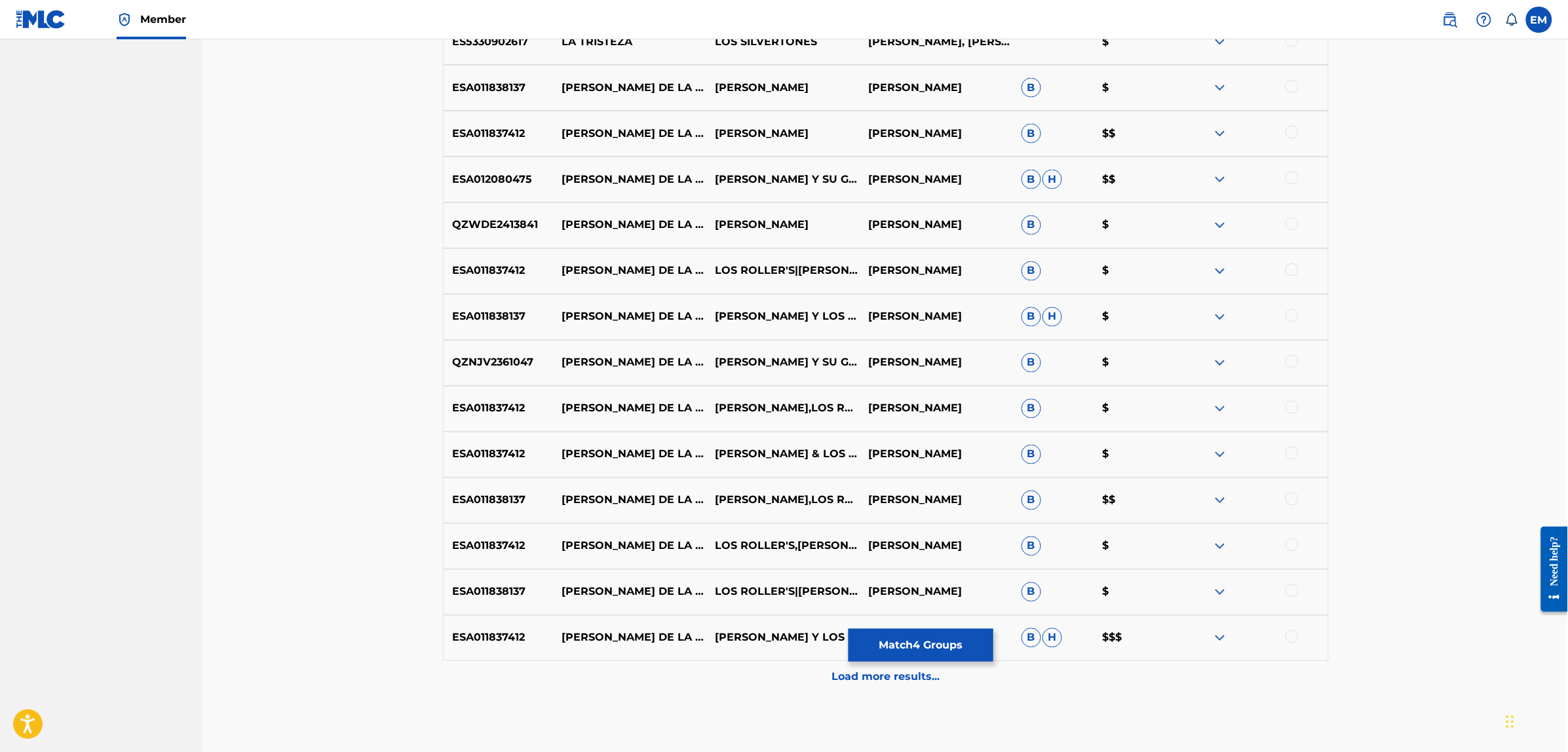
scroll to position [911, 0]
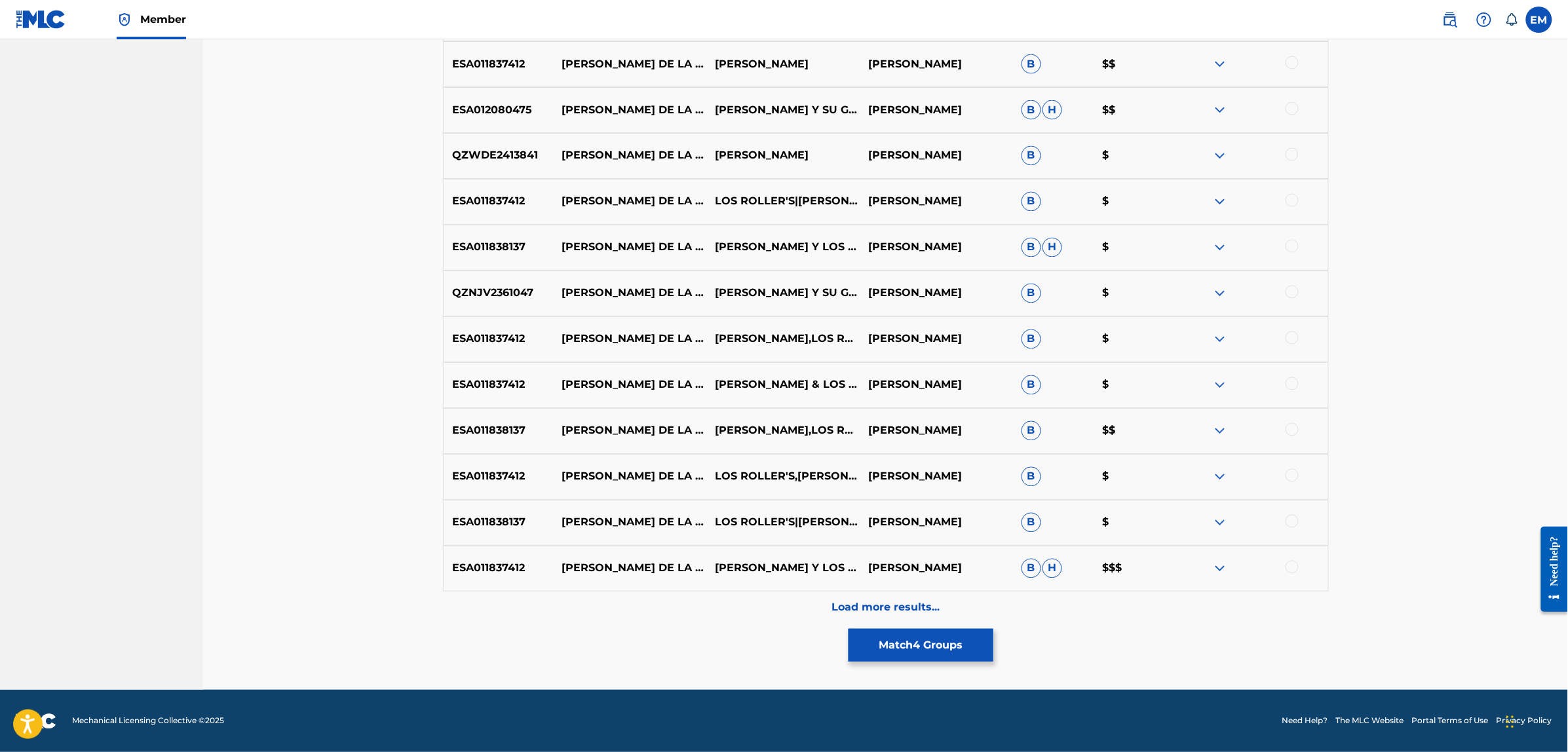
click at [876, 594] on div "Load more results..." at bounding box center [886, 608] width 886 height 33
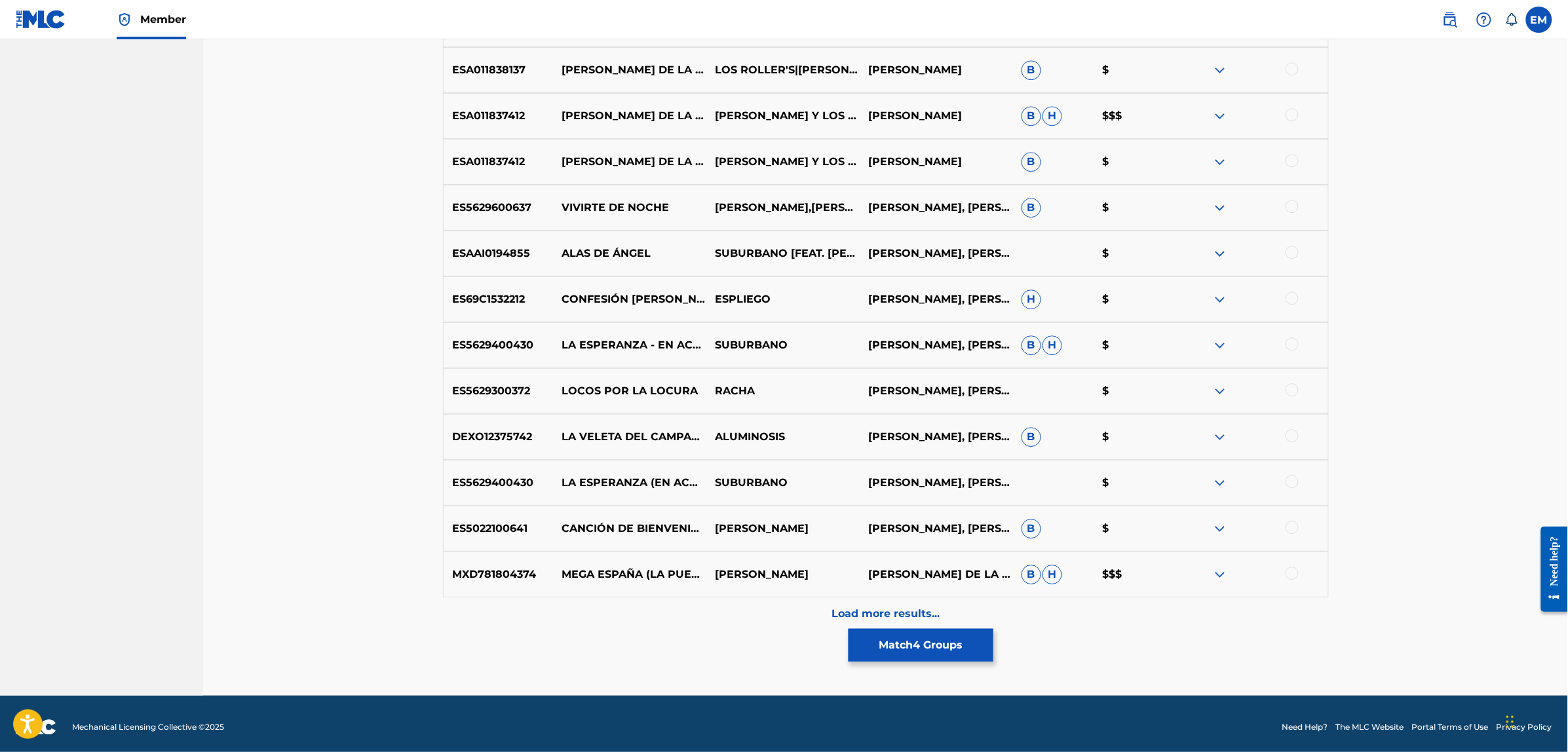
scroll to position [1369, 0]
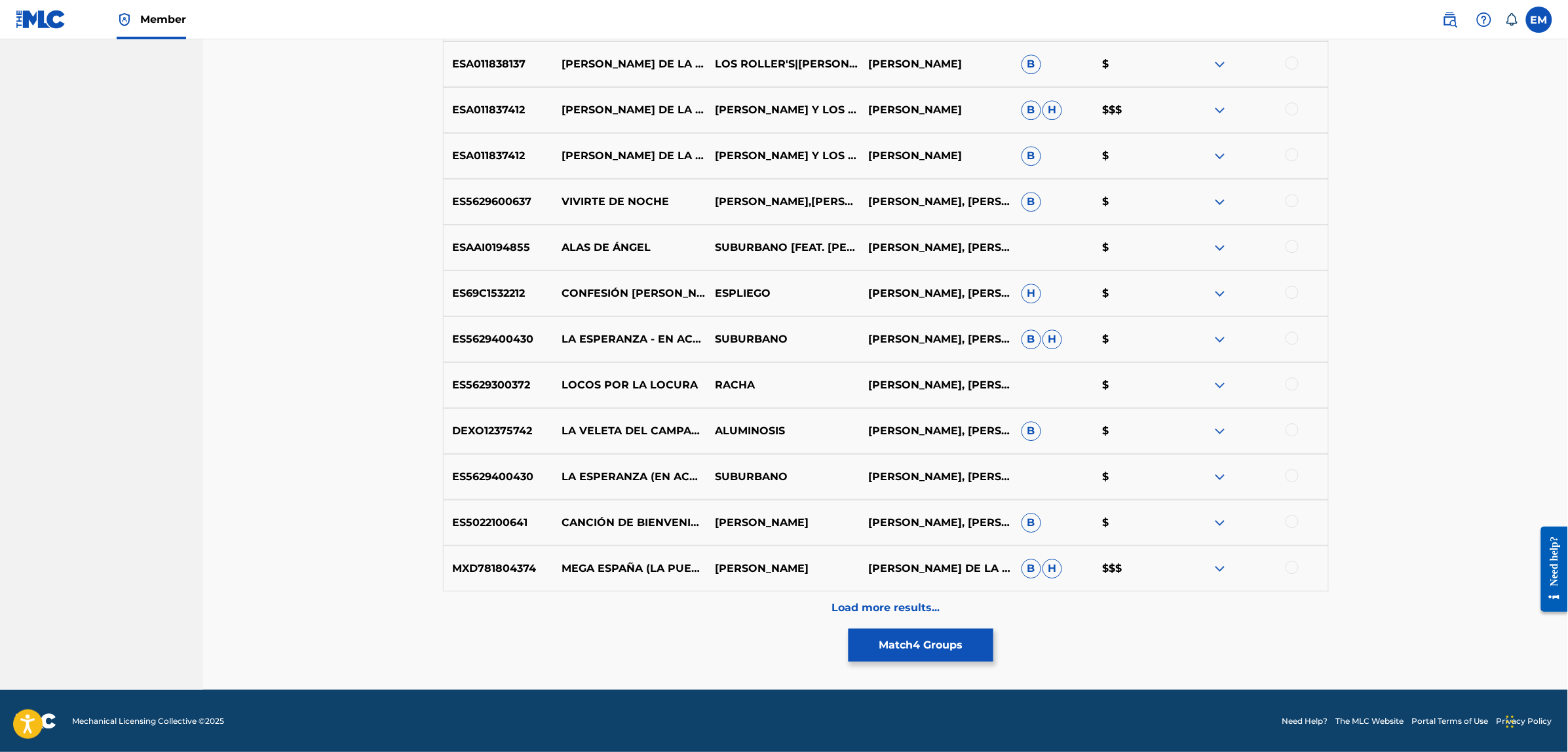
click at [866, 599] on p "Load more results..." at bounding box center [885, 607] width 108 height 16
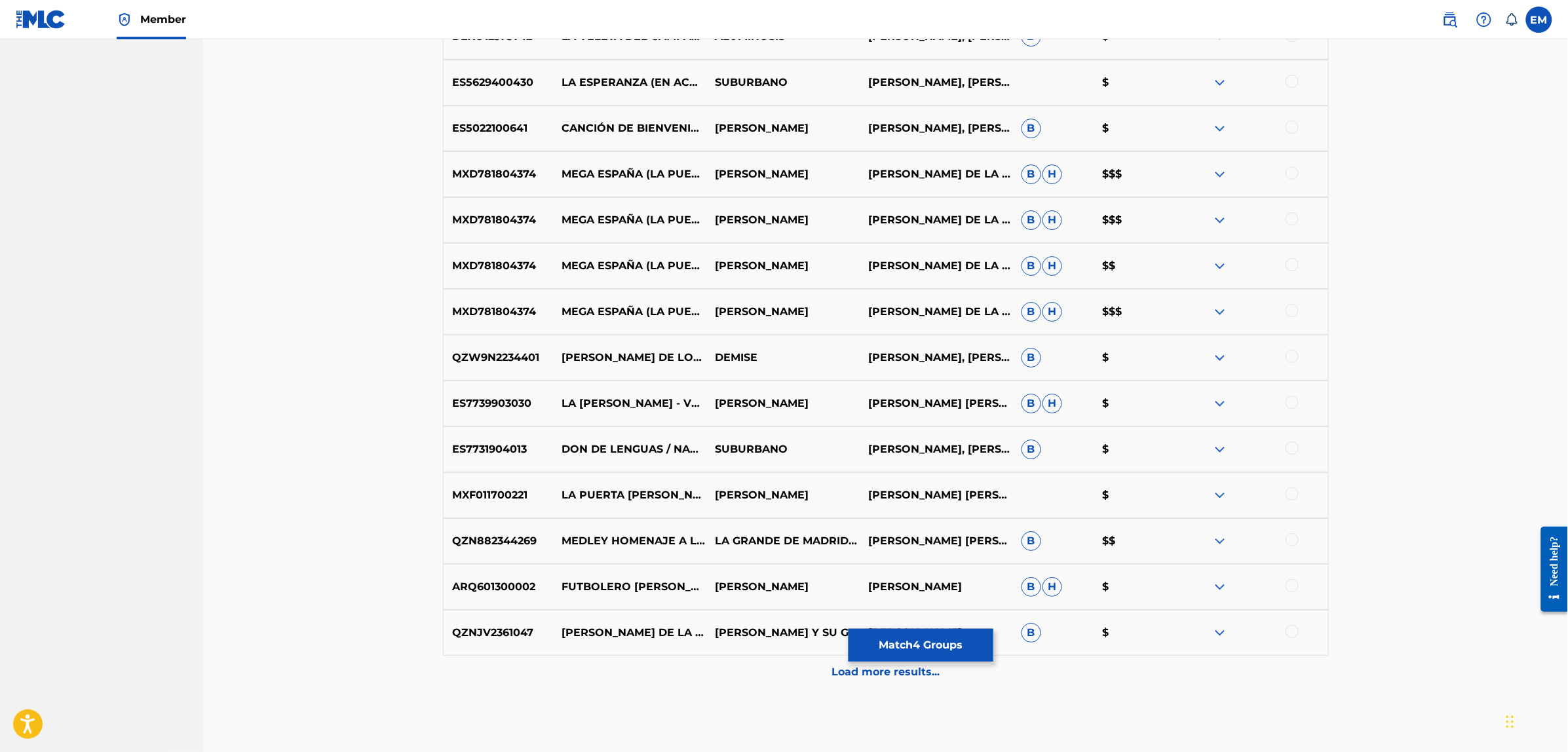
scroll to position [1828, 0]
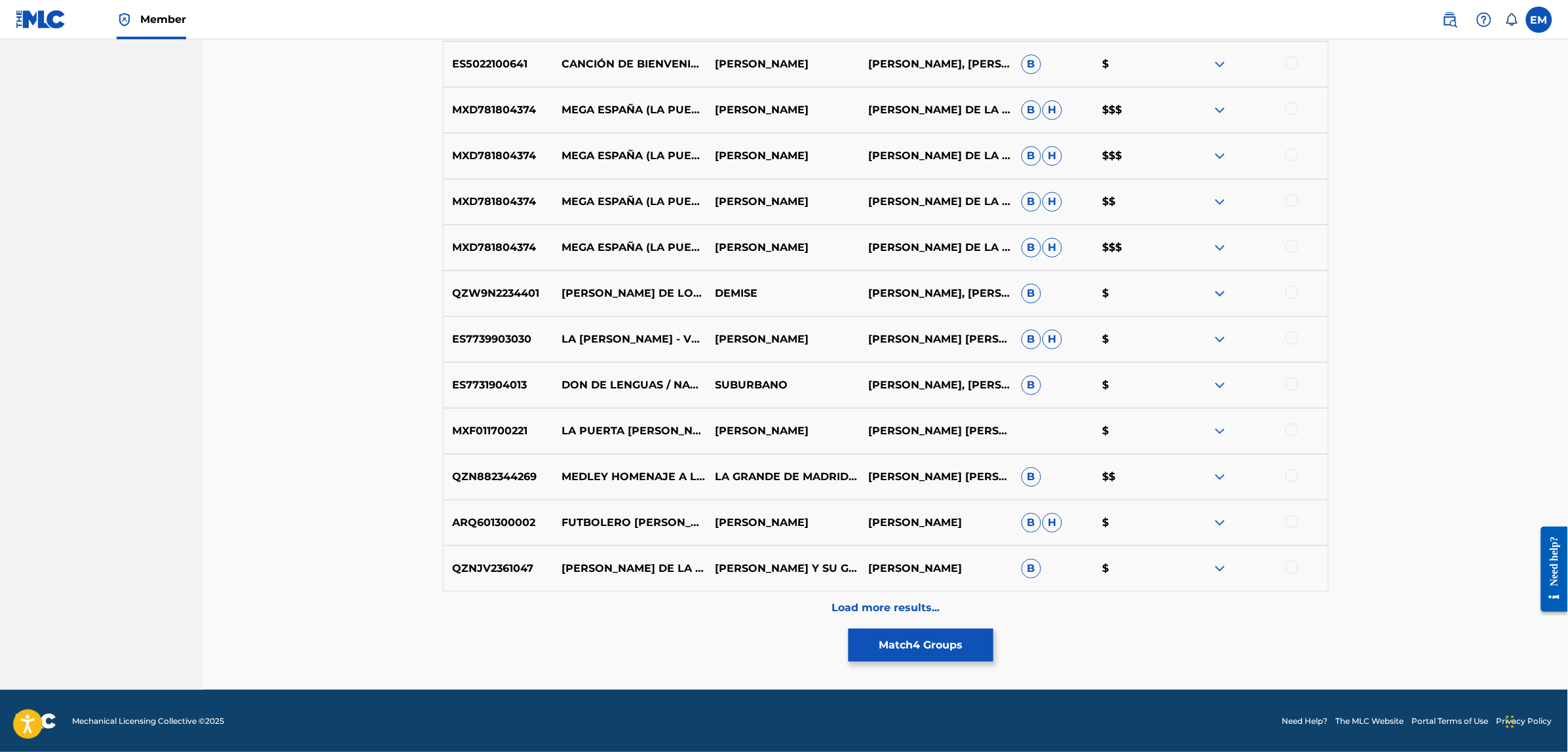
click at [872, 607] on p "Load more results..." at bounding box center [885, 607] width 108 height 16
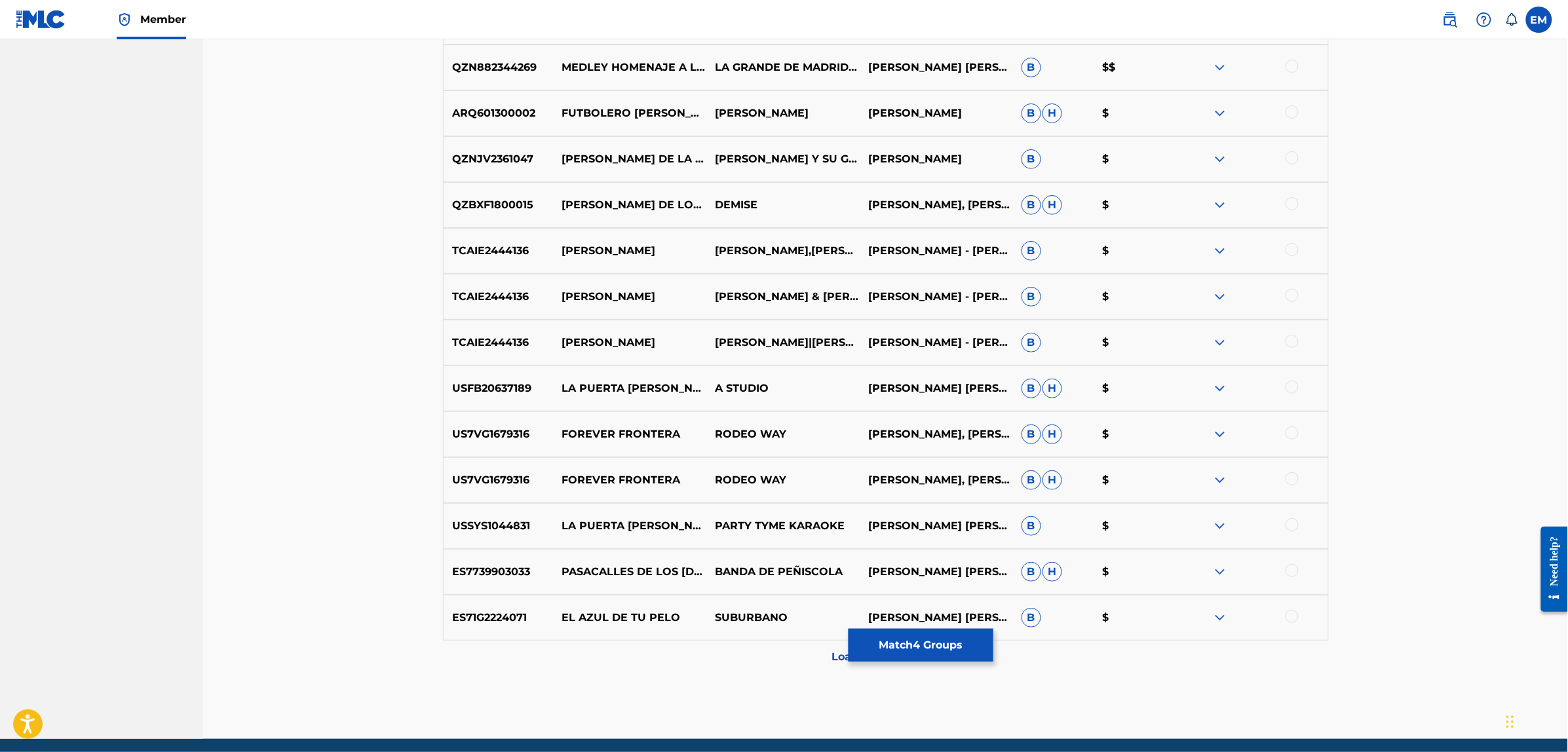
scroll to position [2285, 0]
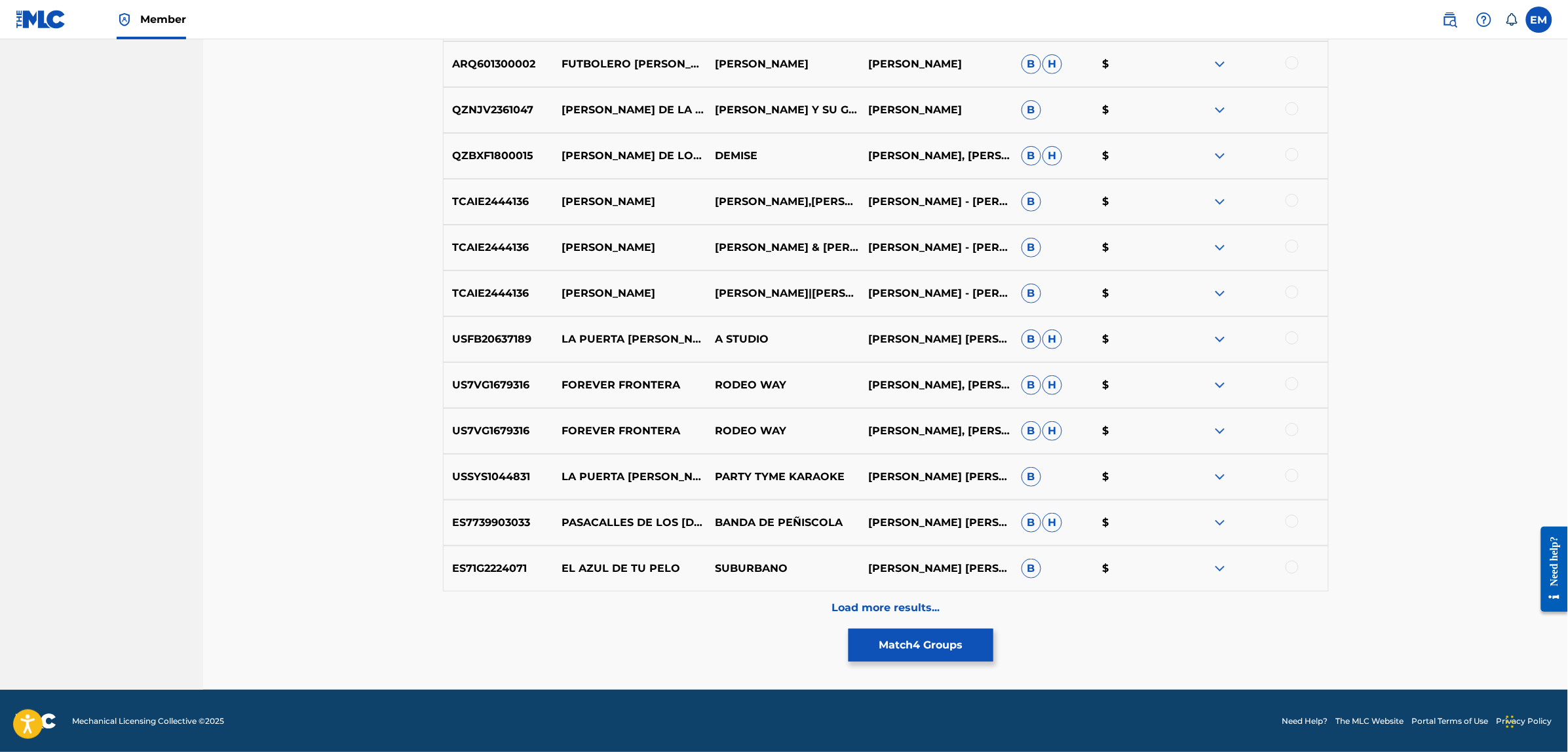
click at [889, 604] on p "Load more results..." at bounding box center [885, 607] width 108 height 16
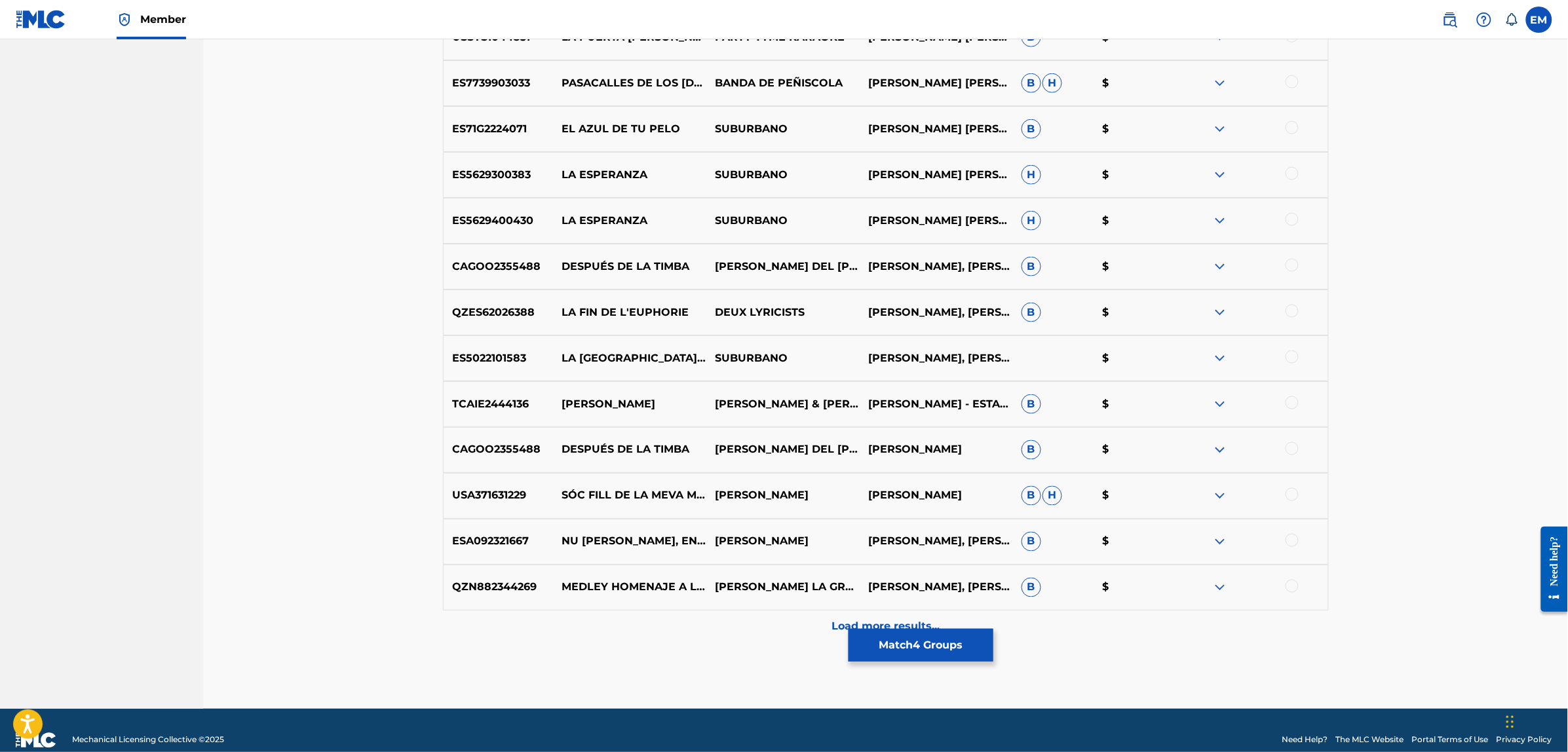
scroll to position [2744, 0]
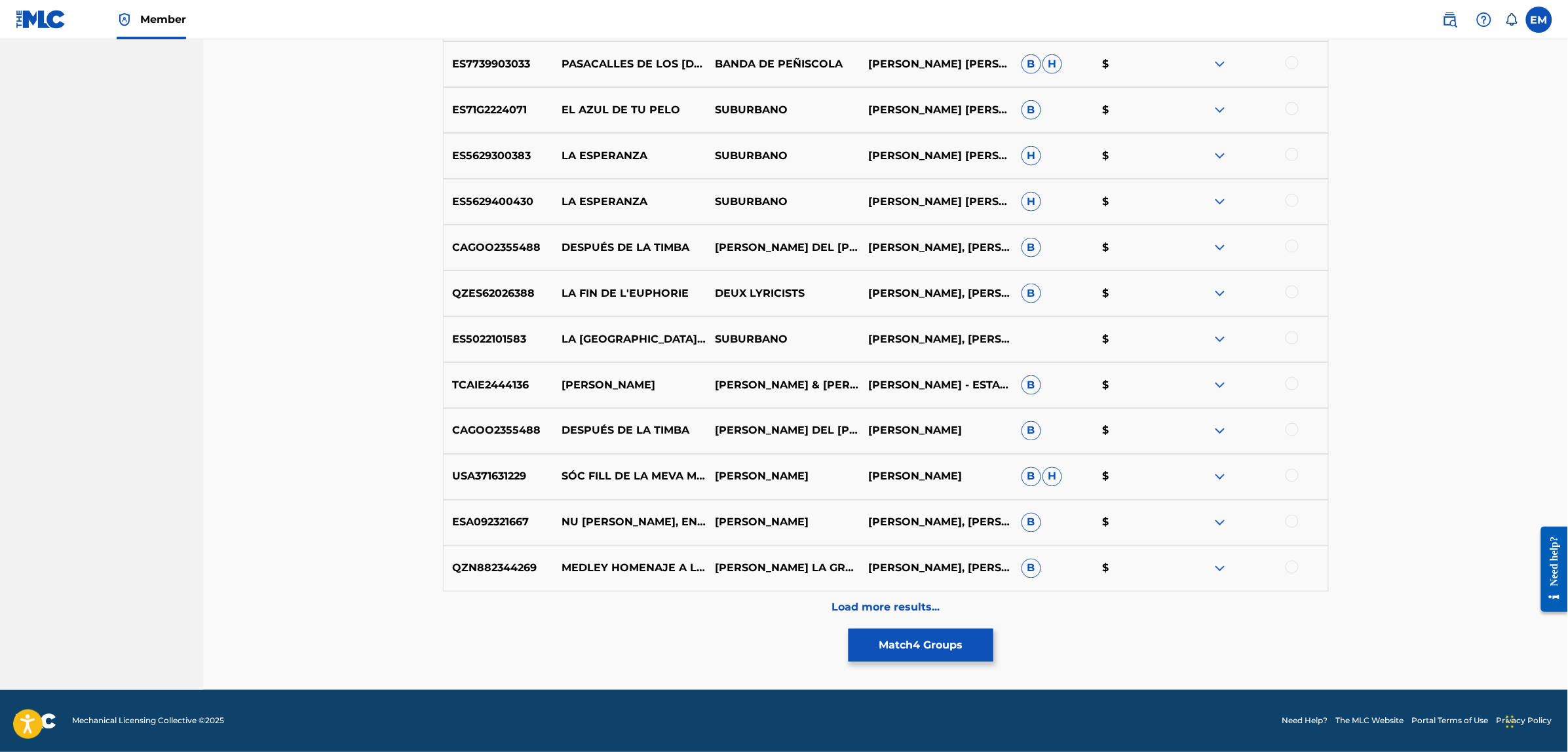
click at [928, 648] on button "Match 4 Groups" at bounding box center [921, 645] width 145 height 33
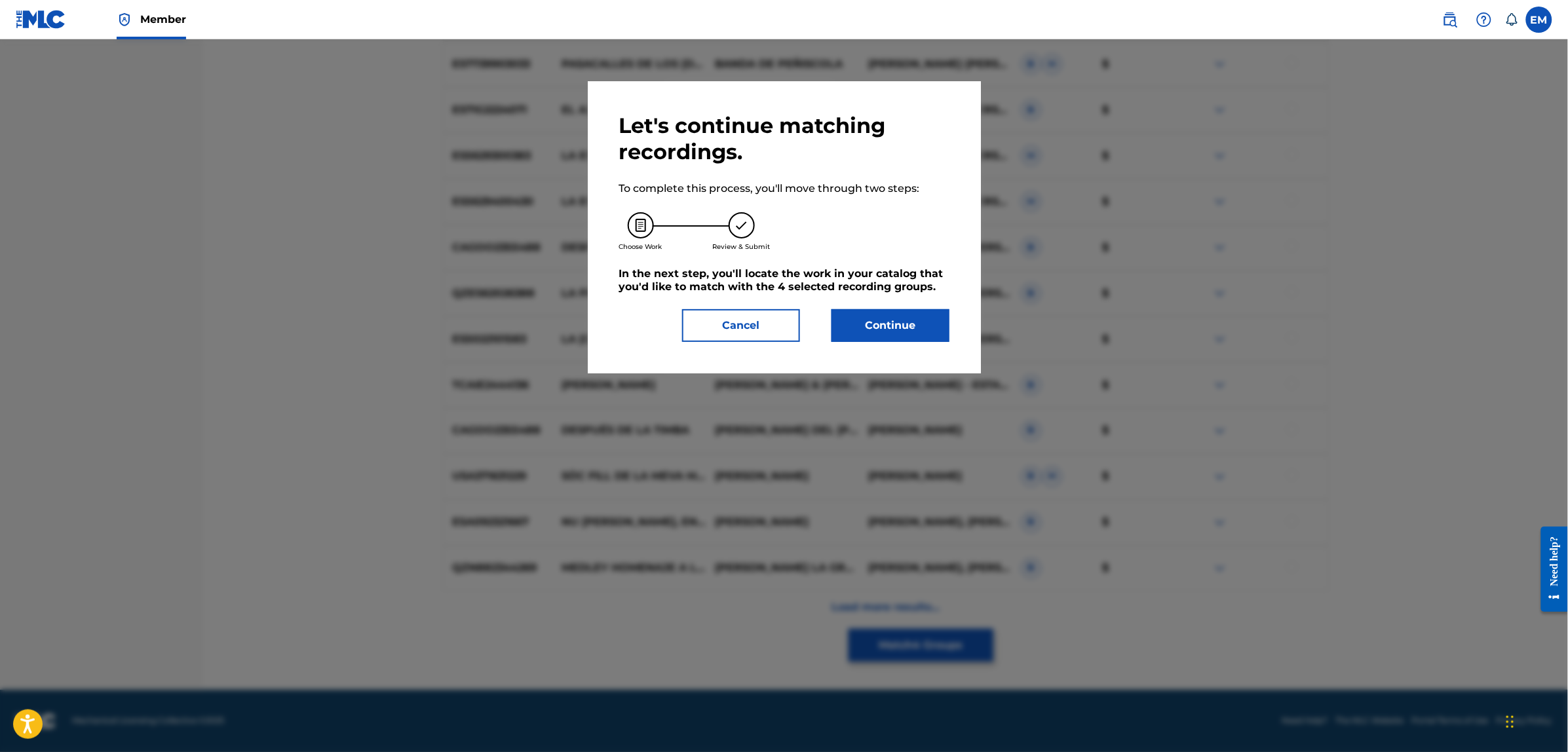
click at [859, 326] on button "Continue" at bounding box center [890, 326] width 118 height 33
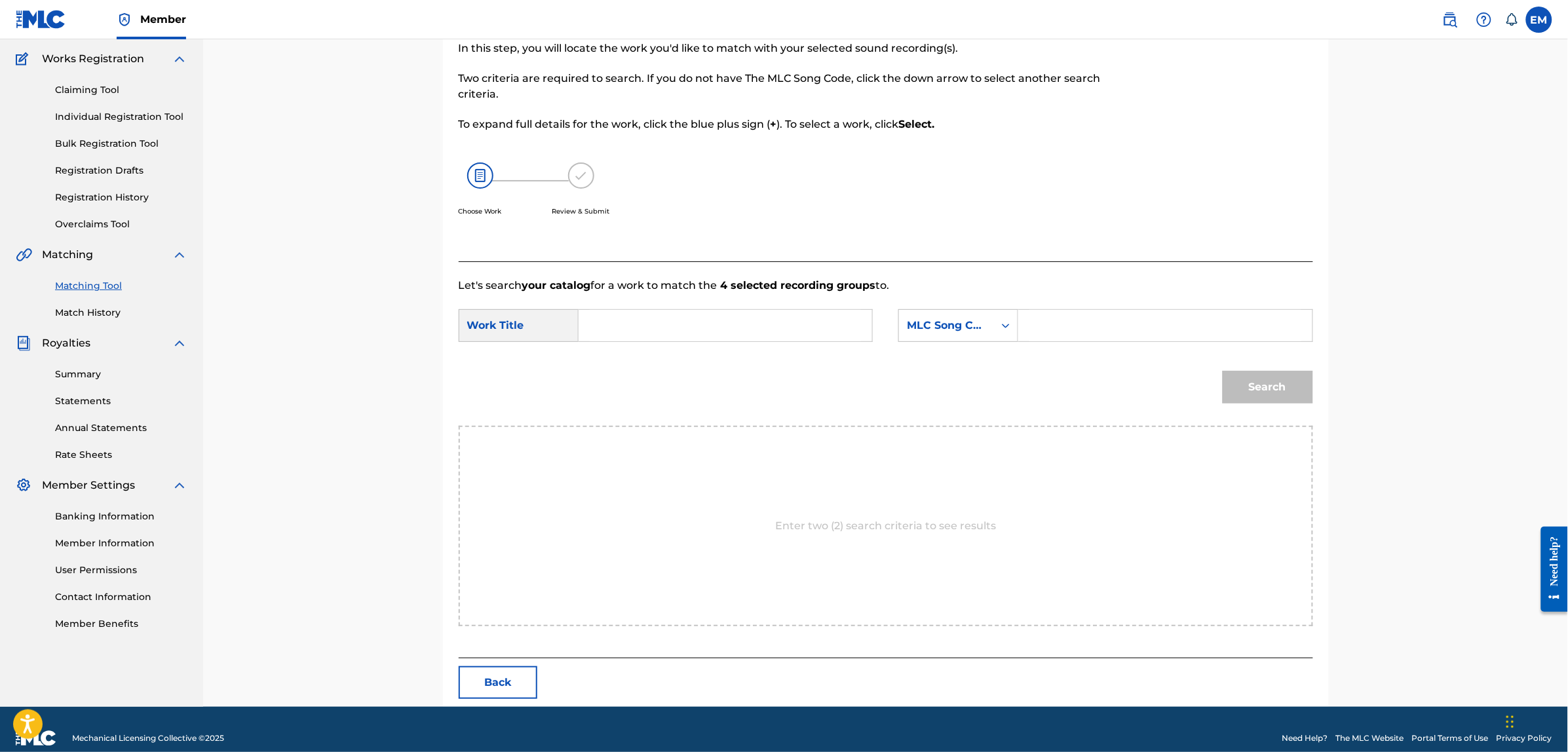
scroll to position [120, 0]
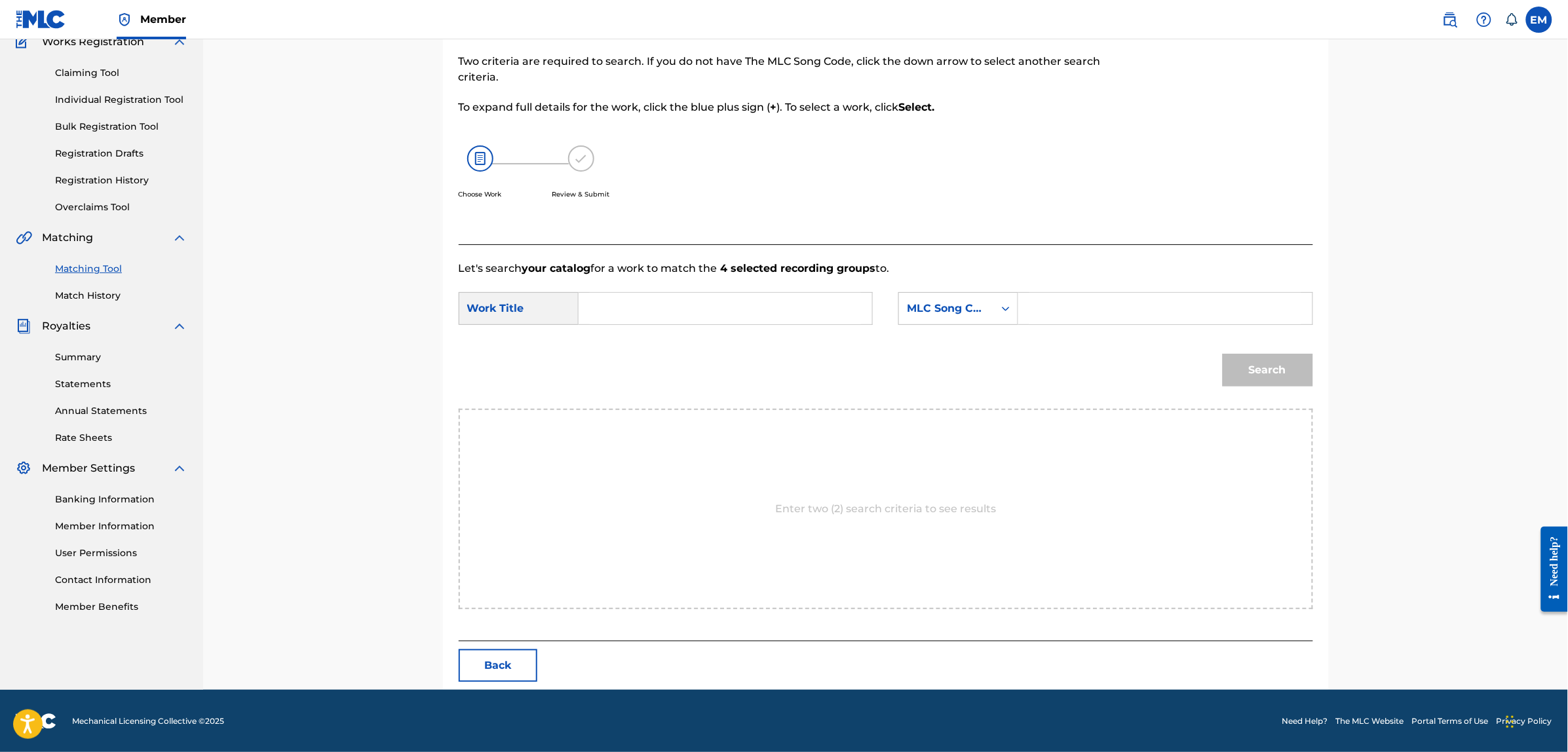
click at [720, 317] on input "Search Form" at bounding box center [725, 309] width 271 height 32
type input "ley de la frontera"
click at [945, 302] on div "MLC Song Code" at bounding box center [946, 309] width 80 height 16
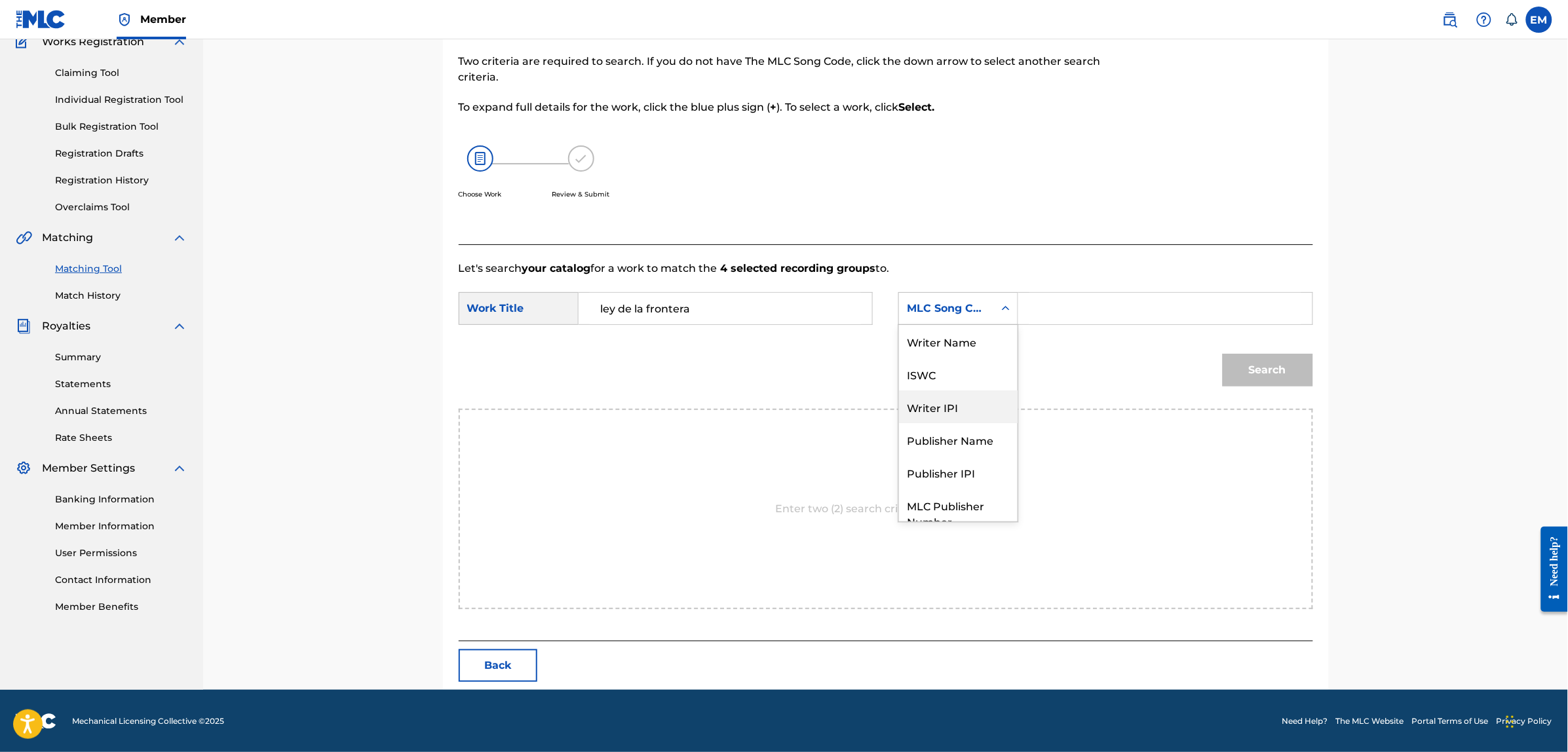
scroll to position [0, 0]
click at [964, 329] on div "Writer Name" at bounding box center [957, 341] width 118 height 33
click at [1040, 311] on input "Search Form" at bounding box center [1165, 309] width 271 height 32
paste input "[PERSON_NAME]"
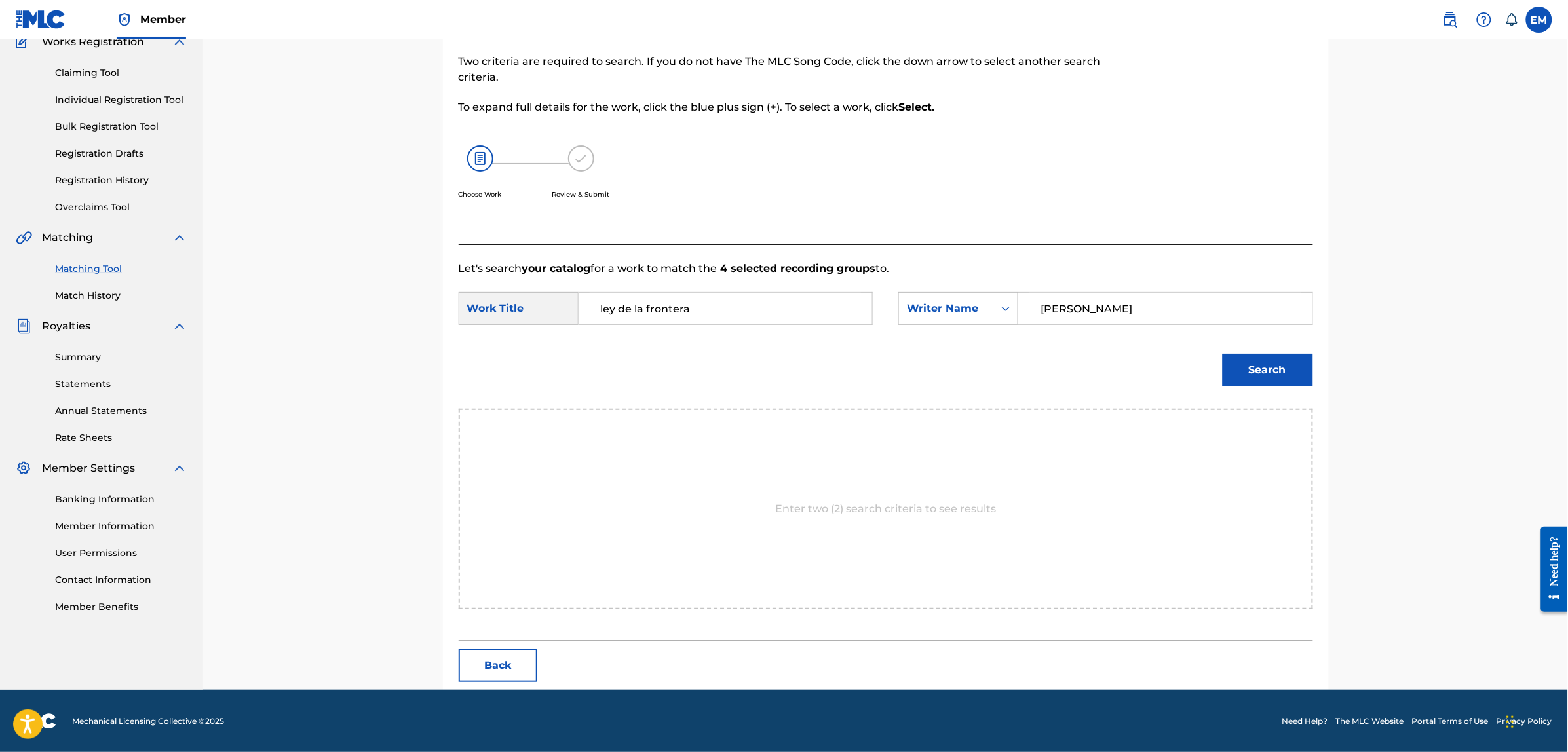
type input "[PERSON_NAME]"
click at [1223, 354] on button "Search" at bounding box center [1268, 370] width 90 height 33
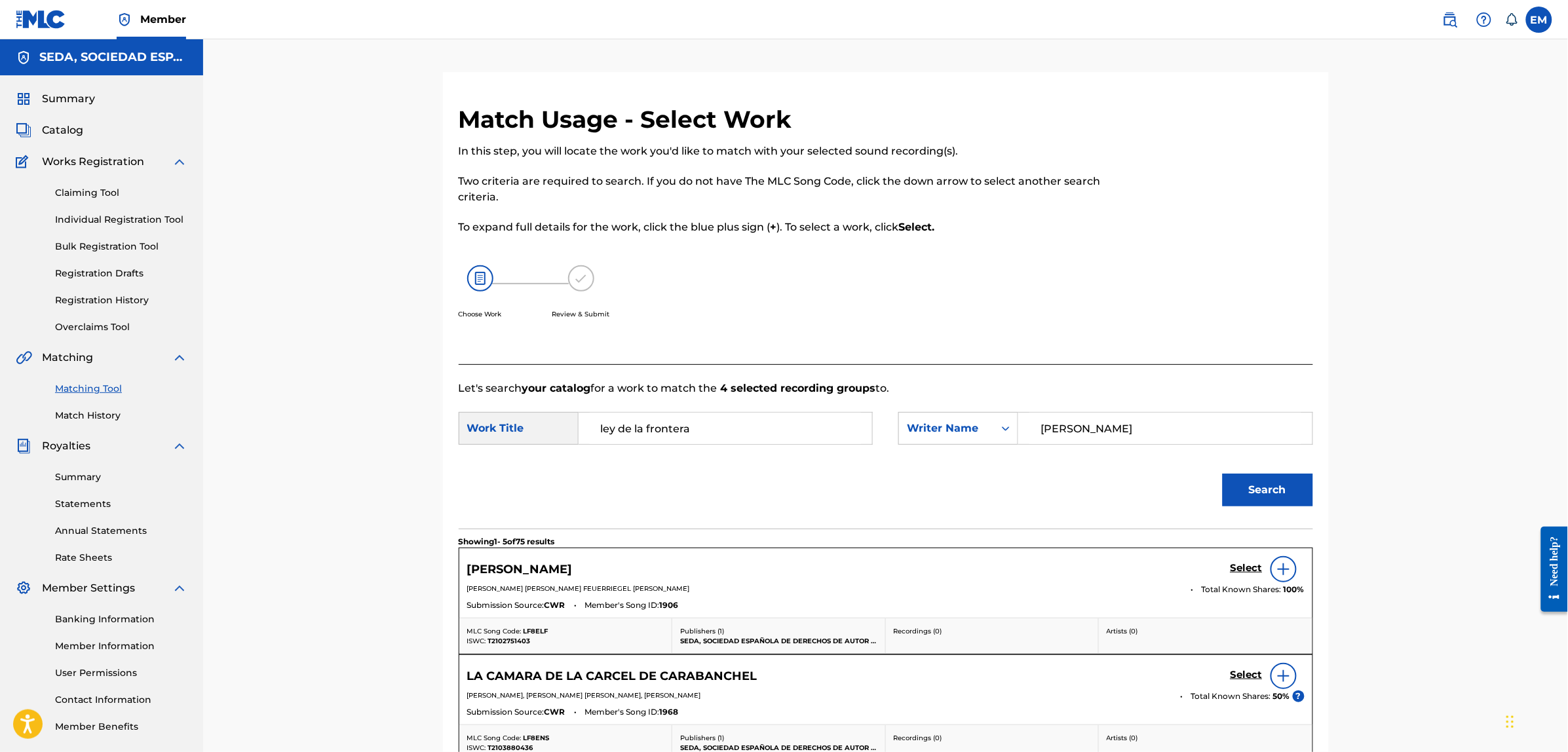
click at [595, 423] on input "ley de la frontera" at bounding box center [725, 428] width 271 height 32
type input "[PERSON_NAME] de la frontera"
click at [1223, 473] on button "Search" at bounding box center [1268, 490] width 90 height 33
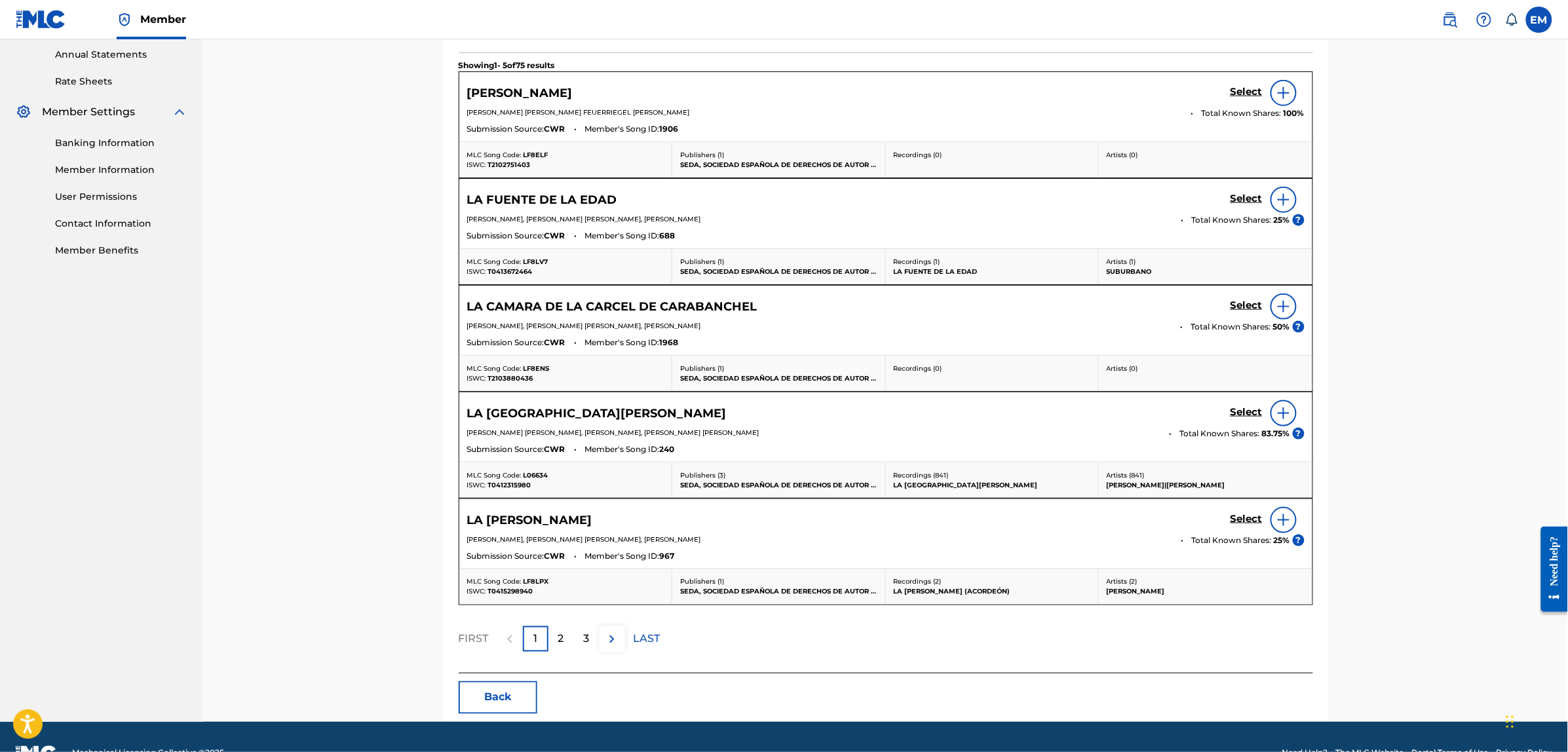
scroll to position [511, 0]
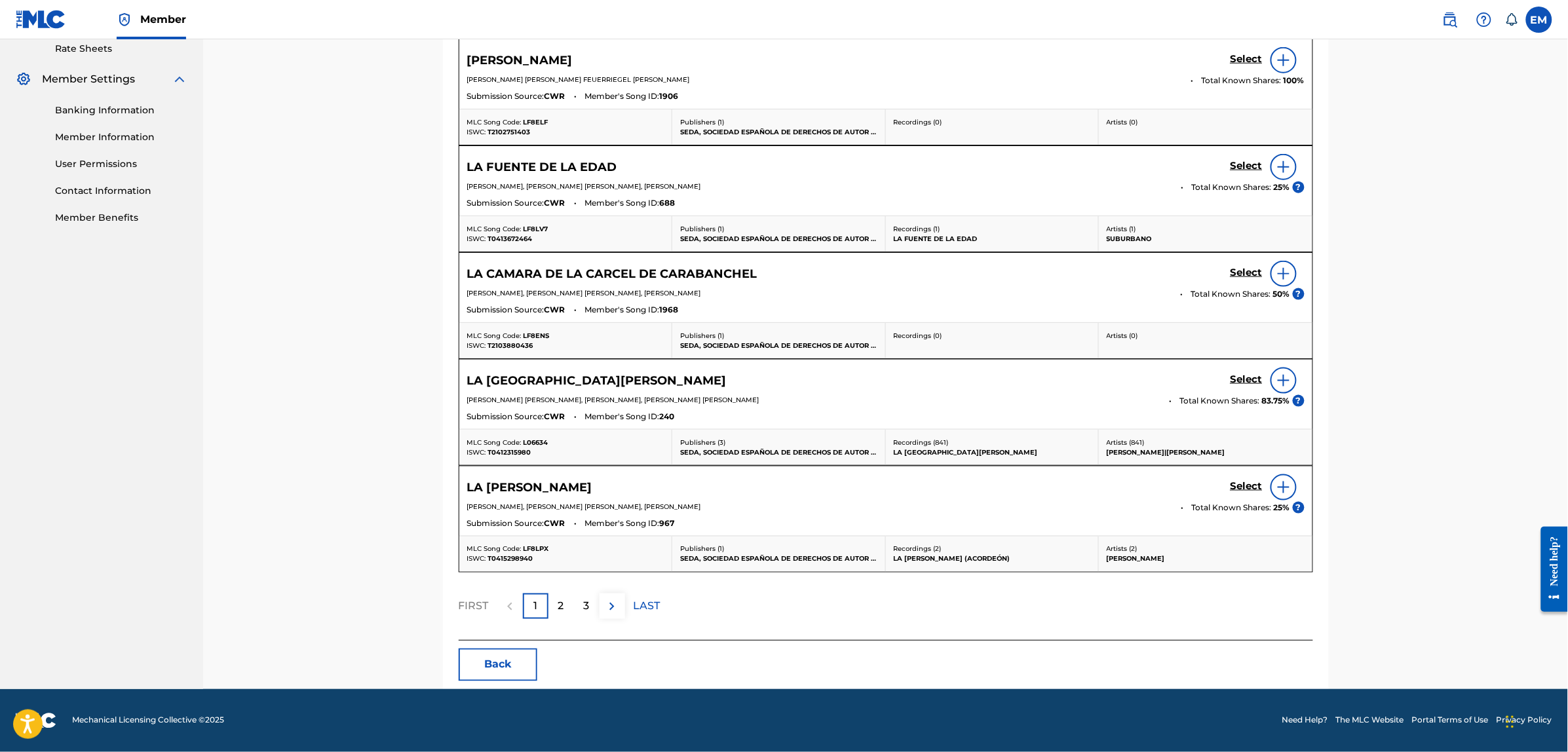
click at [569, 604] on div "2" at bounding box center [561, 606] width 26 height 26
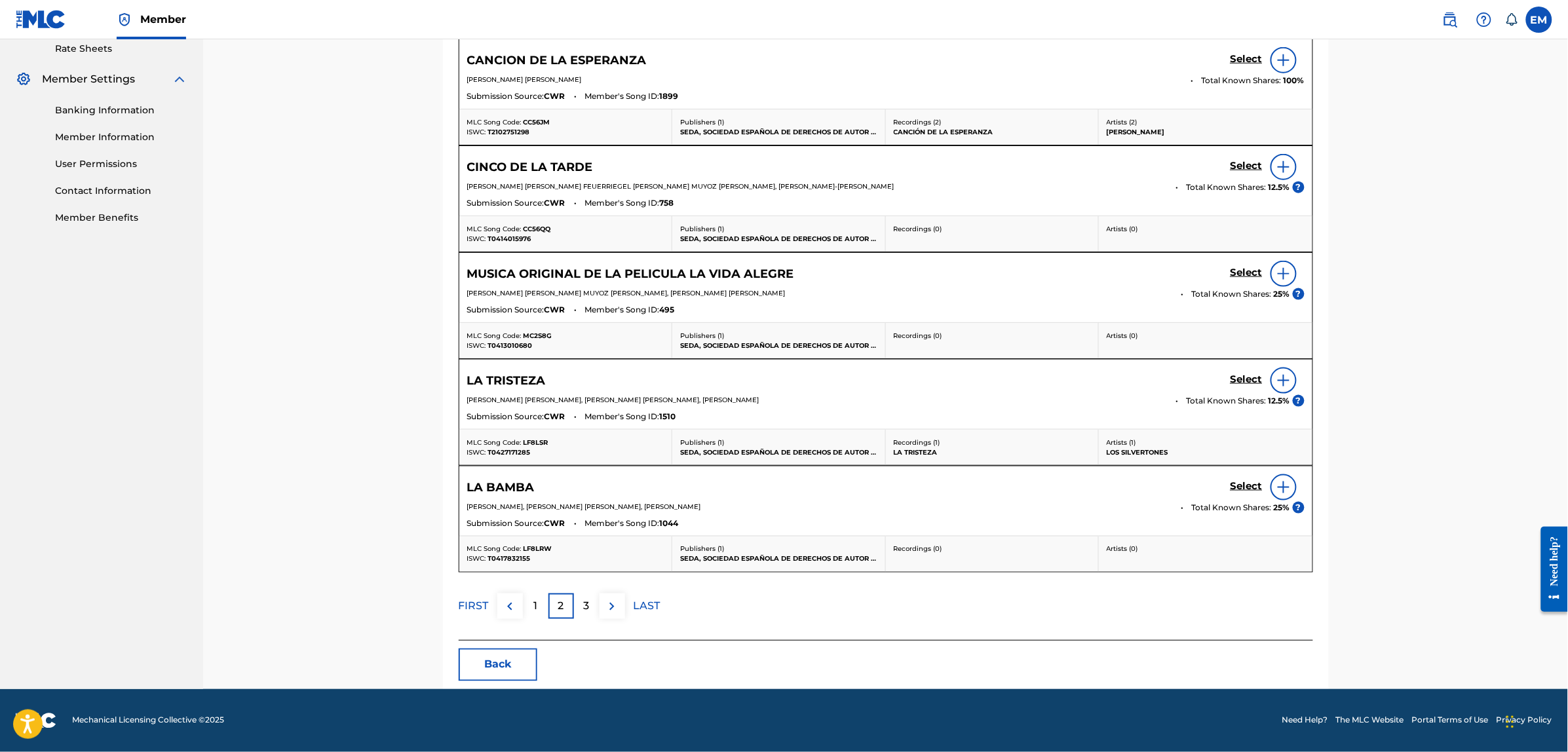
click at [581, 604] on div "3" at bounding box center [587, 606] width 26 height 26
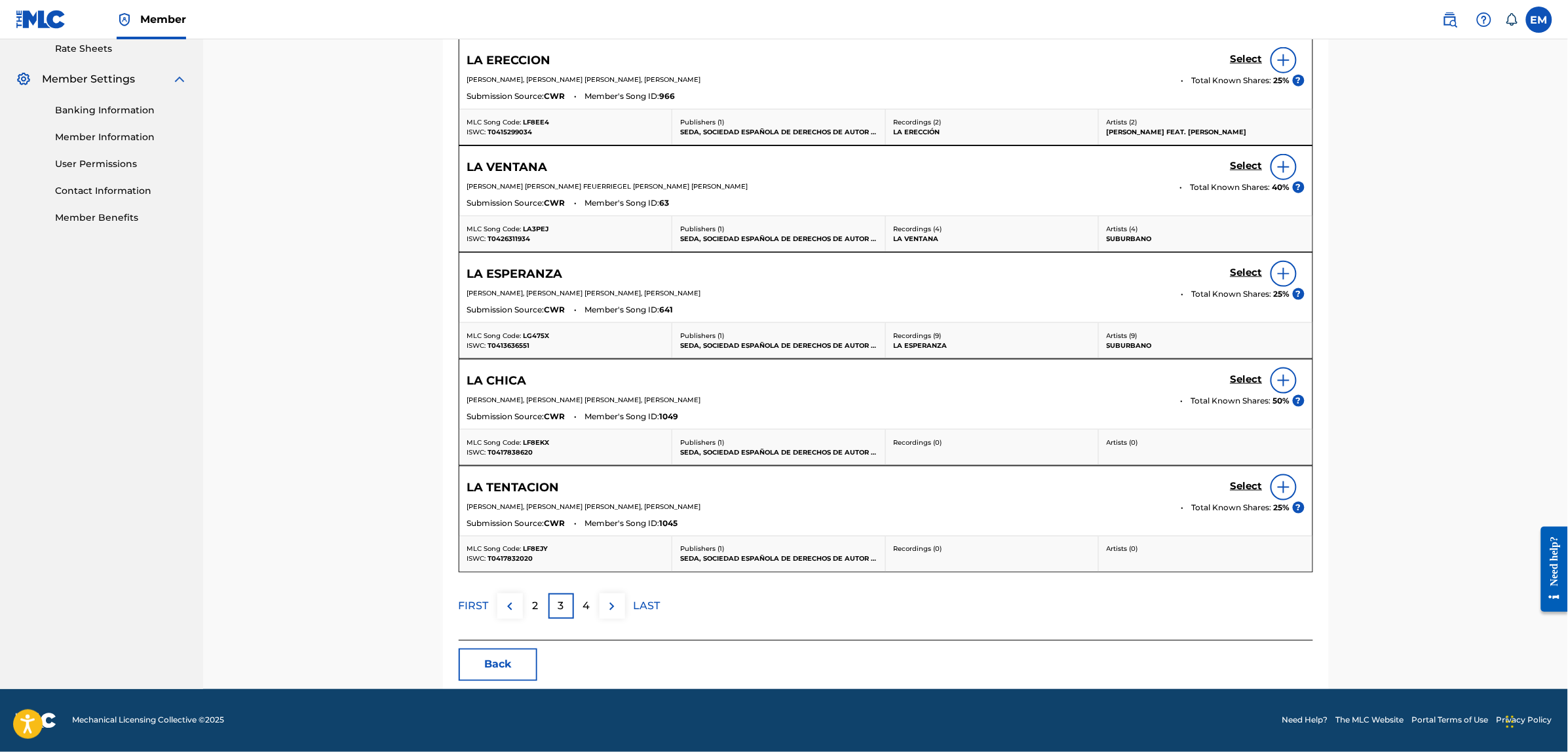
click at [580, 604] on div "4" at bounding box center [587, 606] width 26 height 26
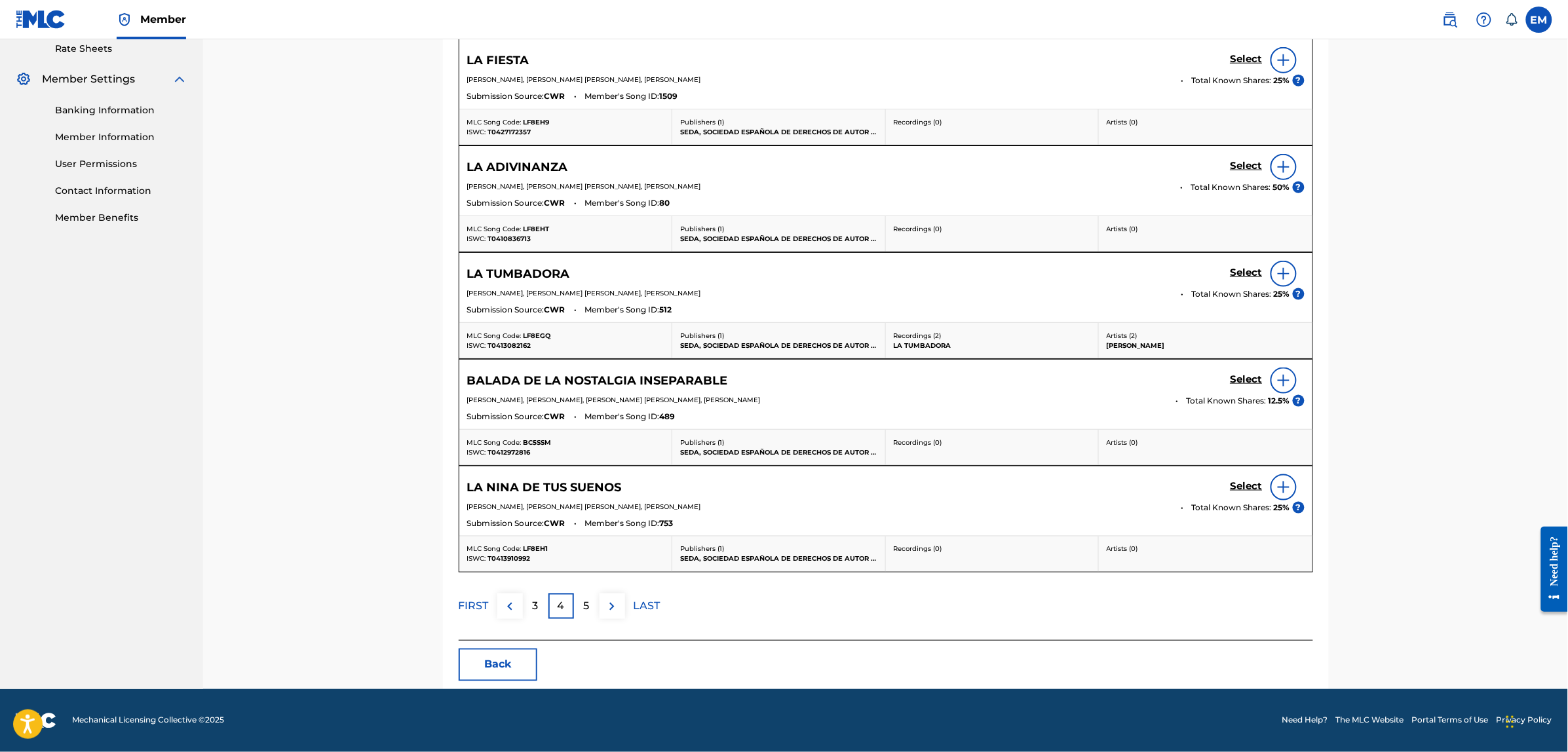
click at [588, 601] on p "5" at bounding box center [587, 607] width 6 height 16
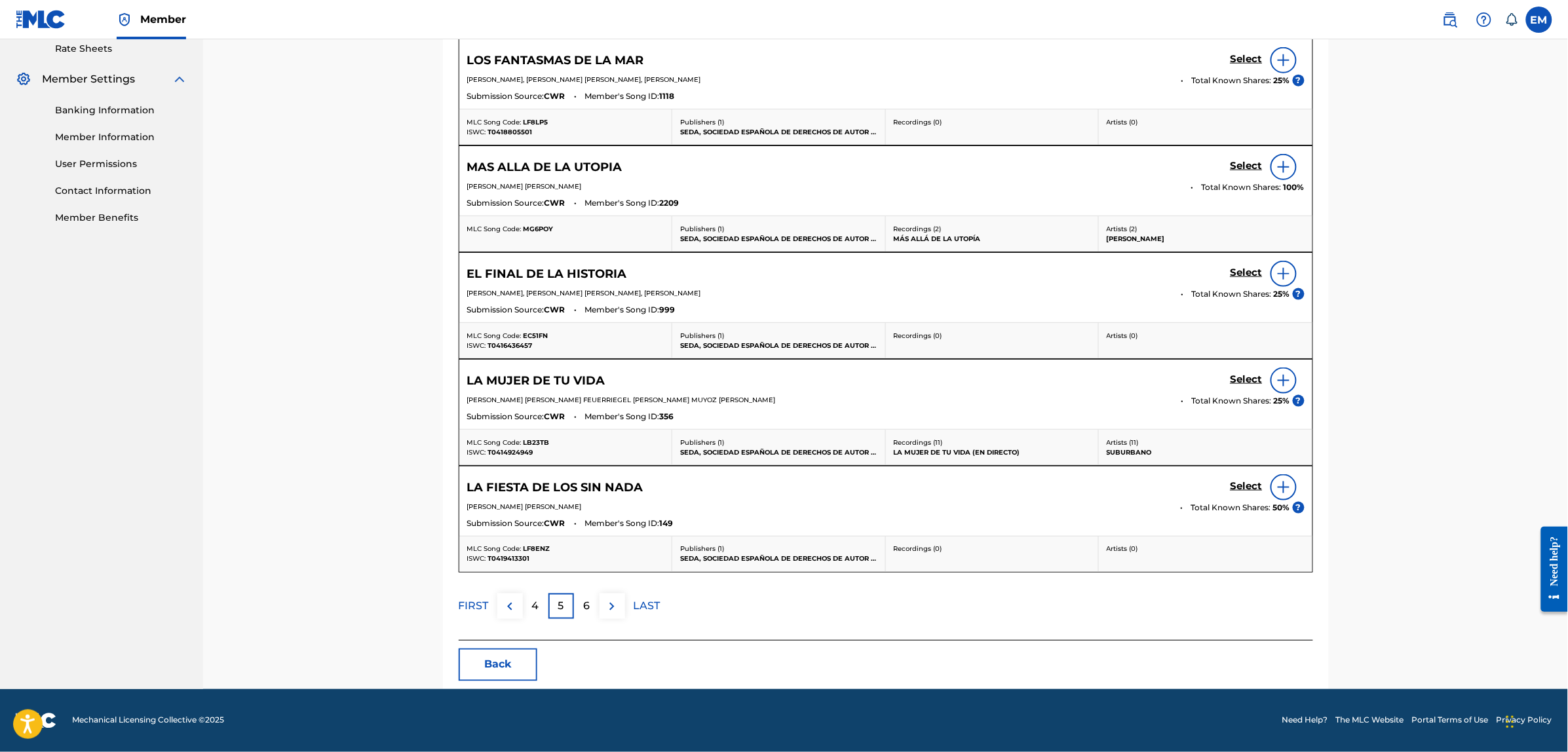
click at [584, 607] on p "6" at bounding box center [586, 607] width 6 height 16
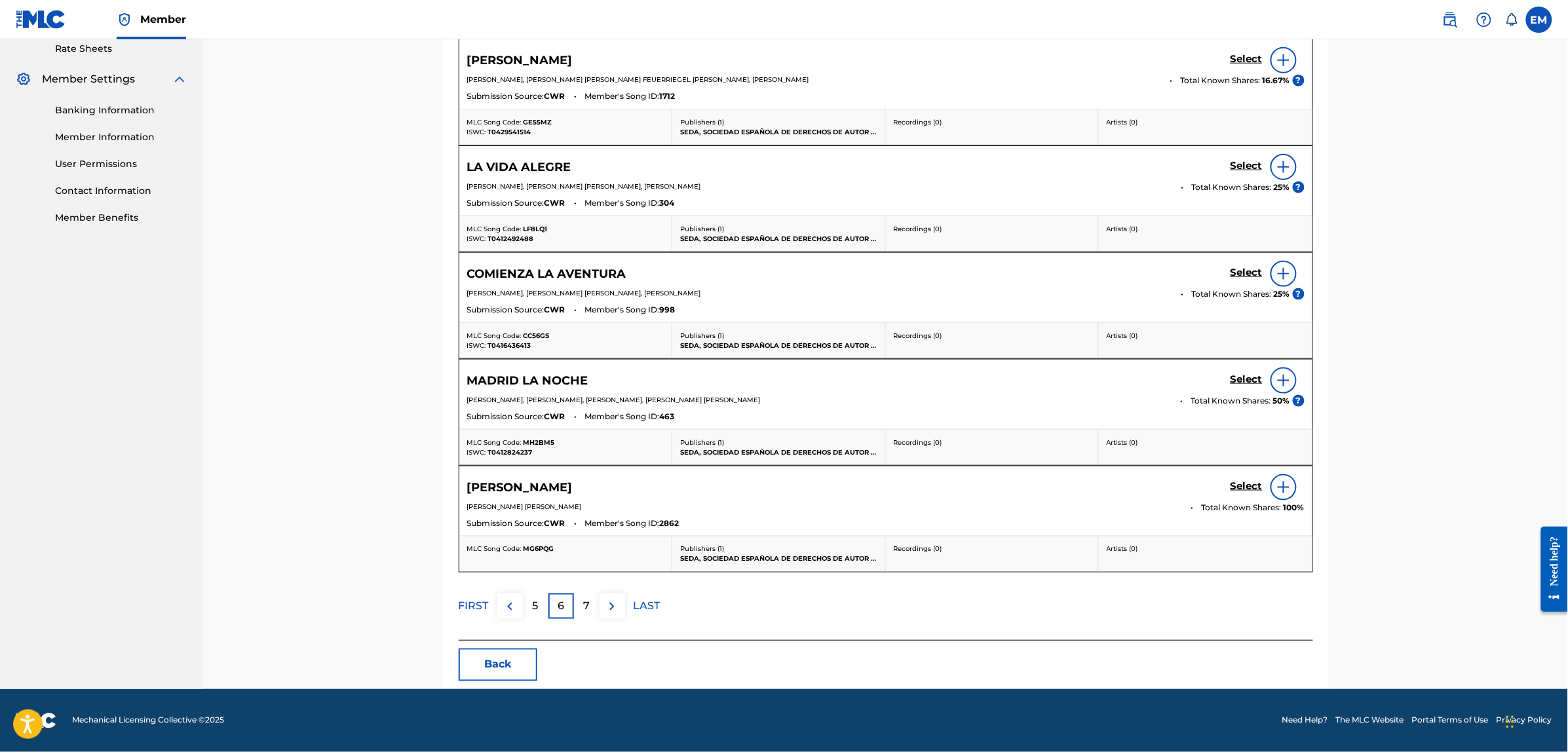
click at [587, 603] on p "7" at bounding box center [586, 607] width 6 height 16
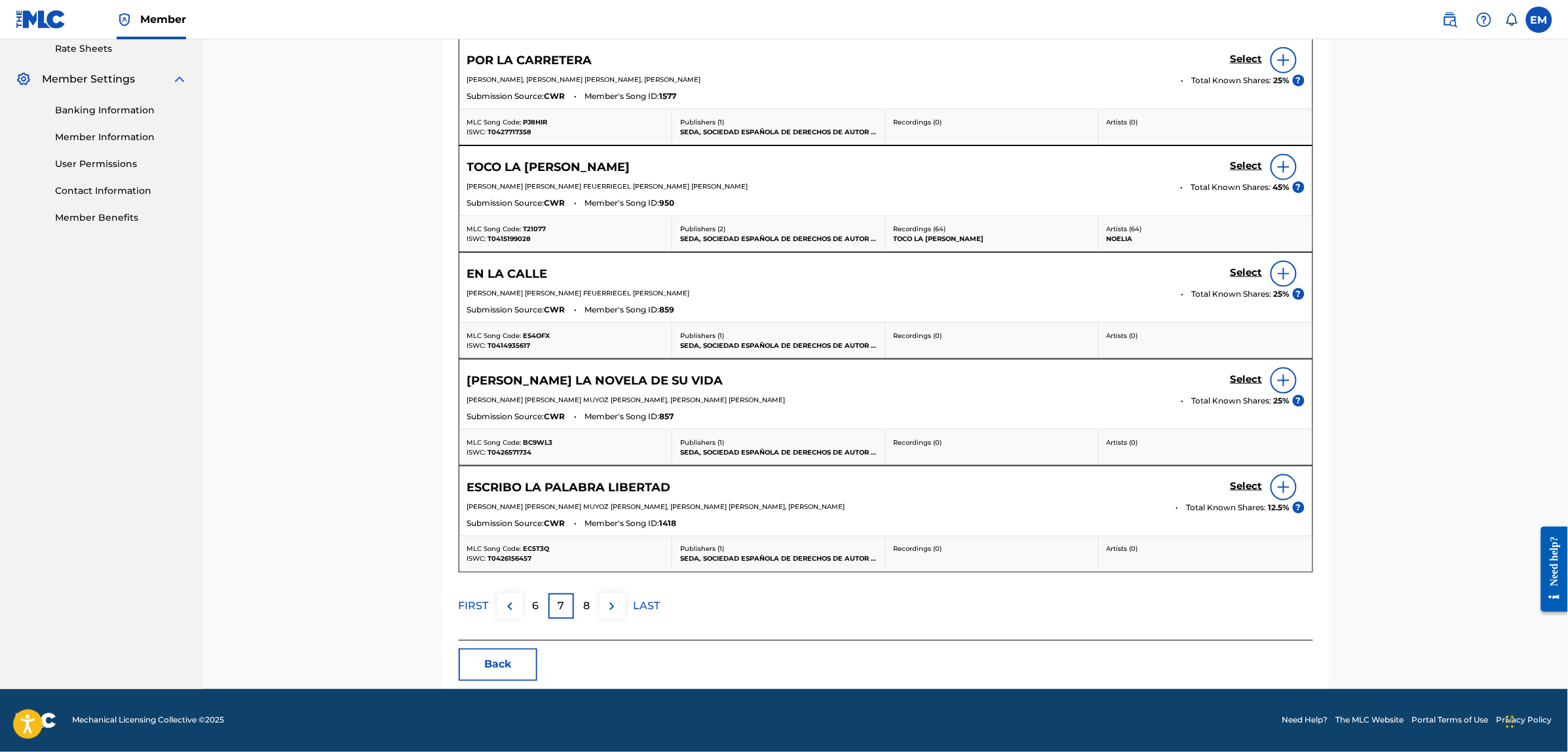
click at [581, 604] on div "8" at bounding box center [587, 606] width 26 height 26
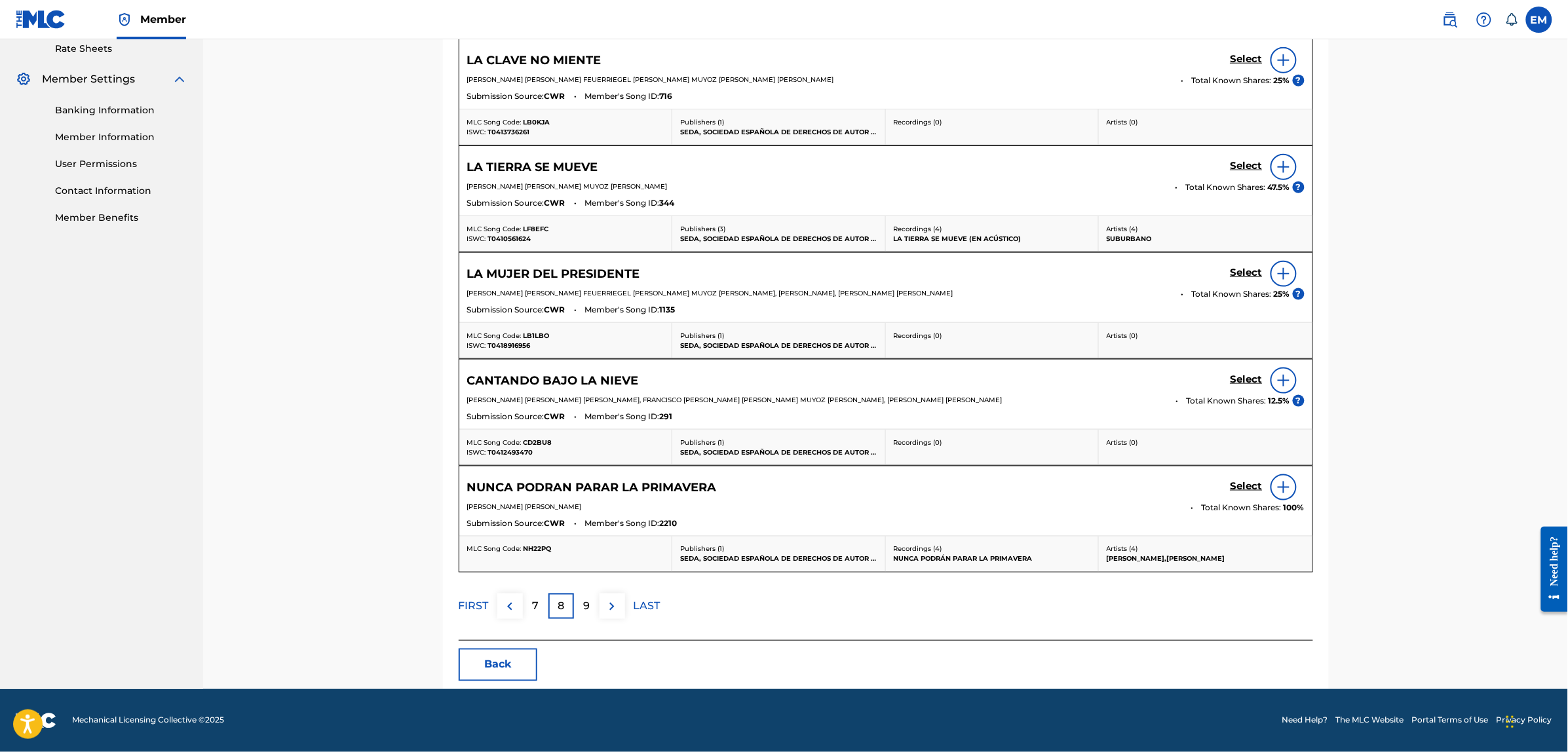
click at [584, 606] on p "9" at bounding box center [586, 607] width 6 height 16
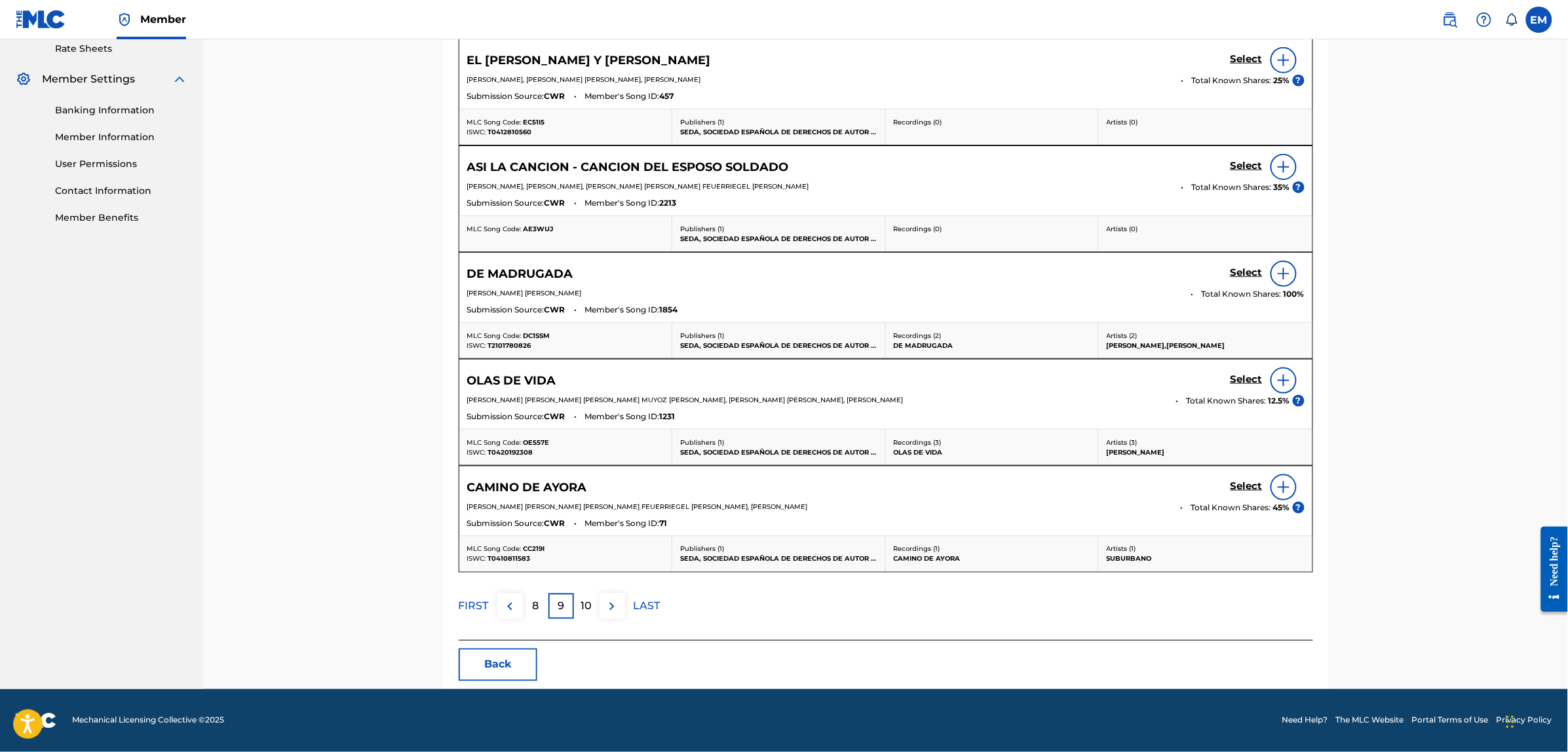
click at [592, 603] on div "10" at bounding box center [587, 606] width 26 height 26
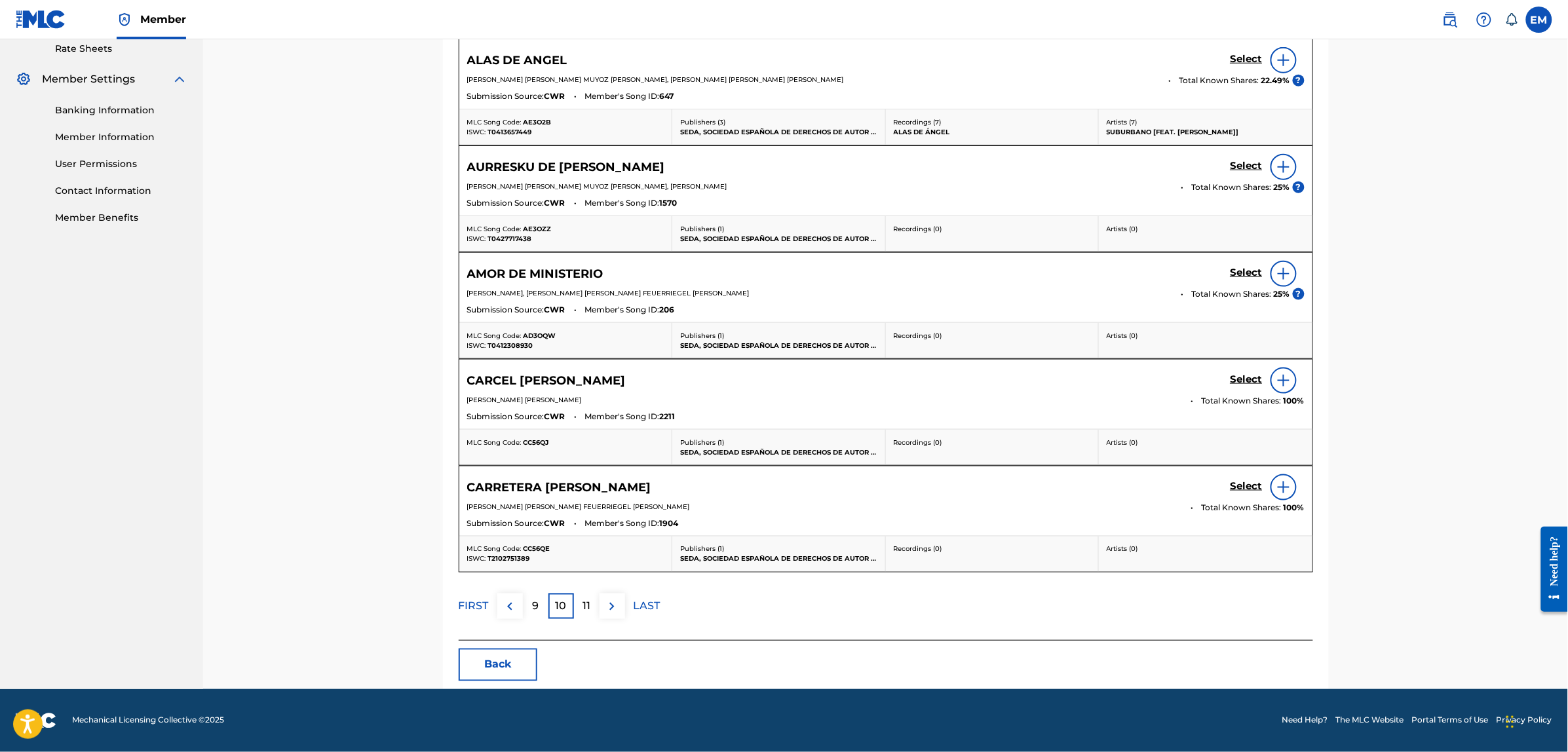
click at [587, 602] on p "11" at bounding box center [586, 607] width 8 height 16
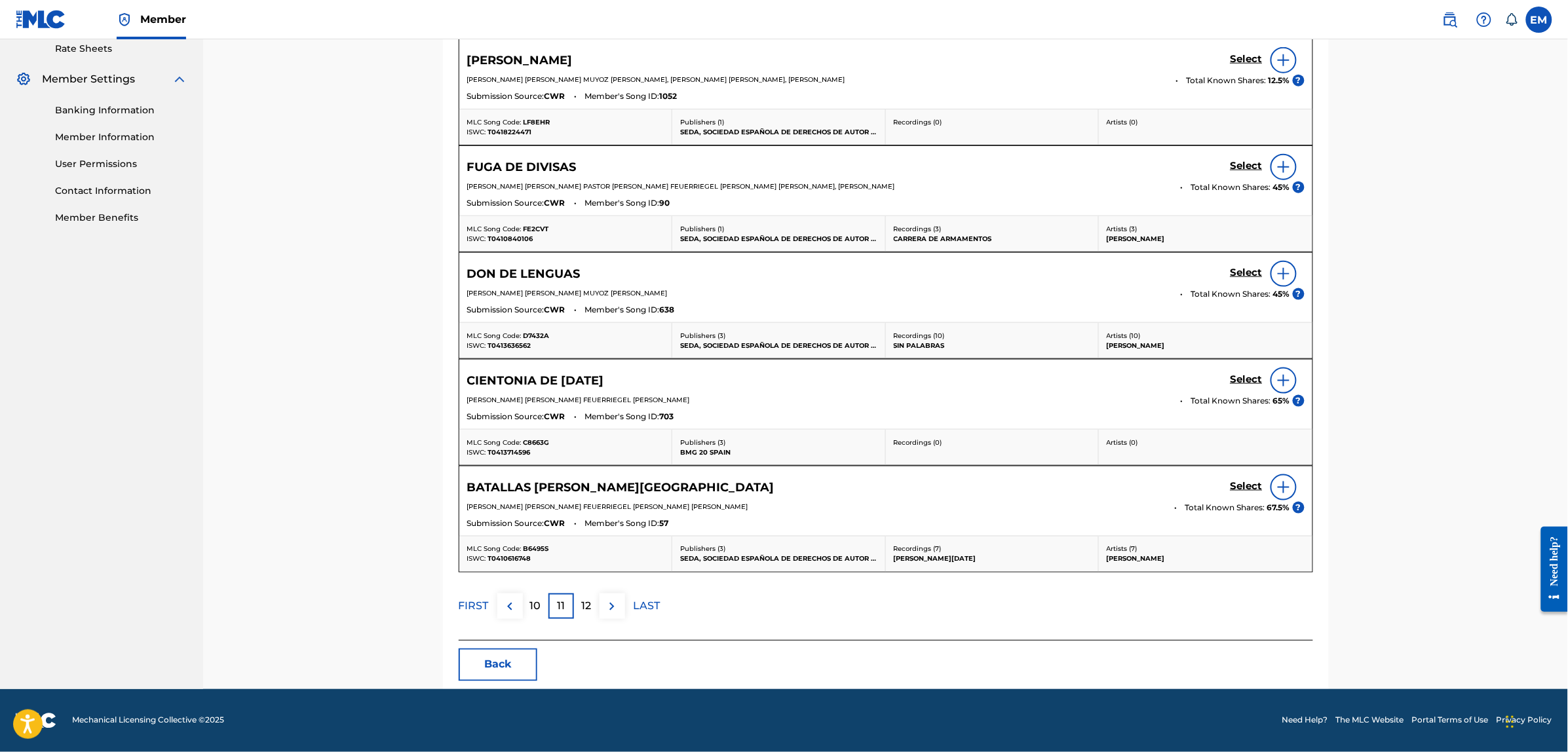
click at [499, 667] on button "Back" at bounding box center [498, 665] width 79 height 33
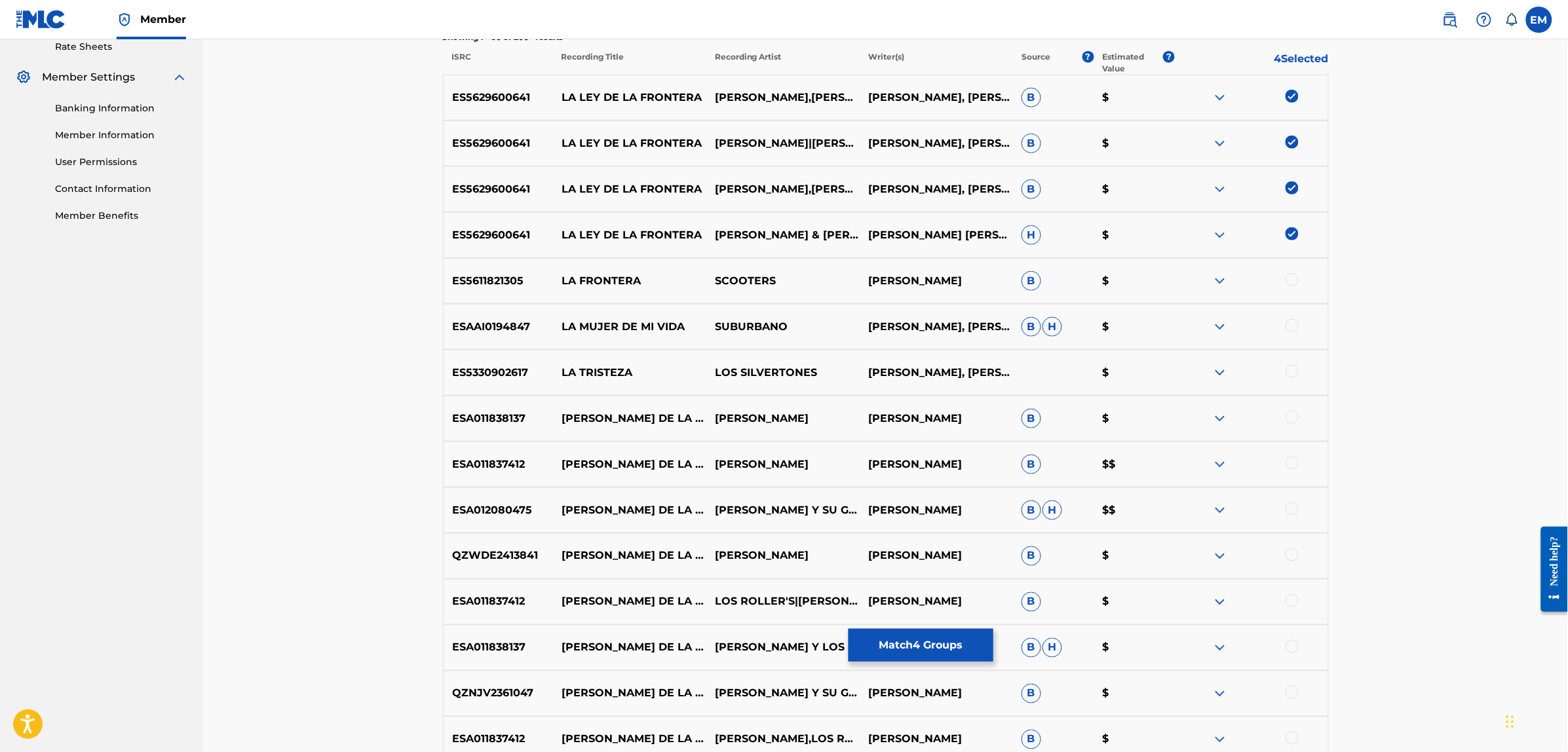
click at [1294, 227] on img at bounding box center [1292, 233] width 13 height 13
click at [1289, 181] on img at bounding box center [1292, 188] width 13 height 13
click at [1285, 135] on div at bounding box center [1251, 143] width 153 height 16
click at [1295, 90] on img at bounding box center [1292, 96] width 13 height 13
click at [1292, 139] on img at bounding box center [1292, 142] width 13 height 13
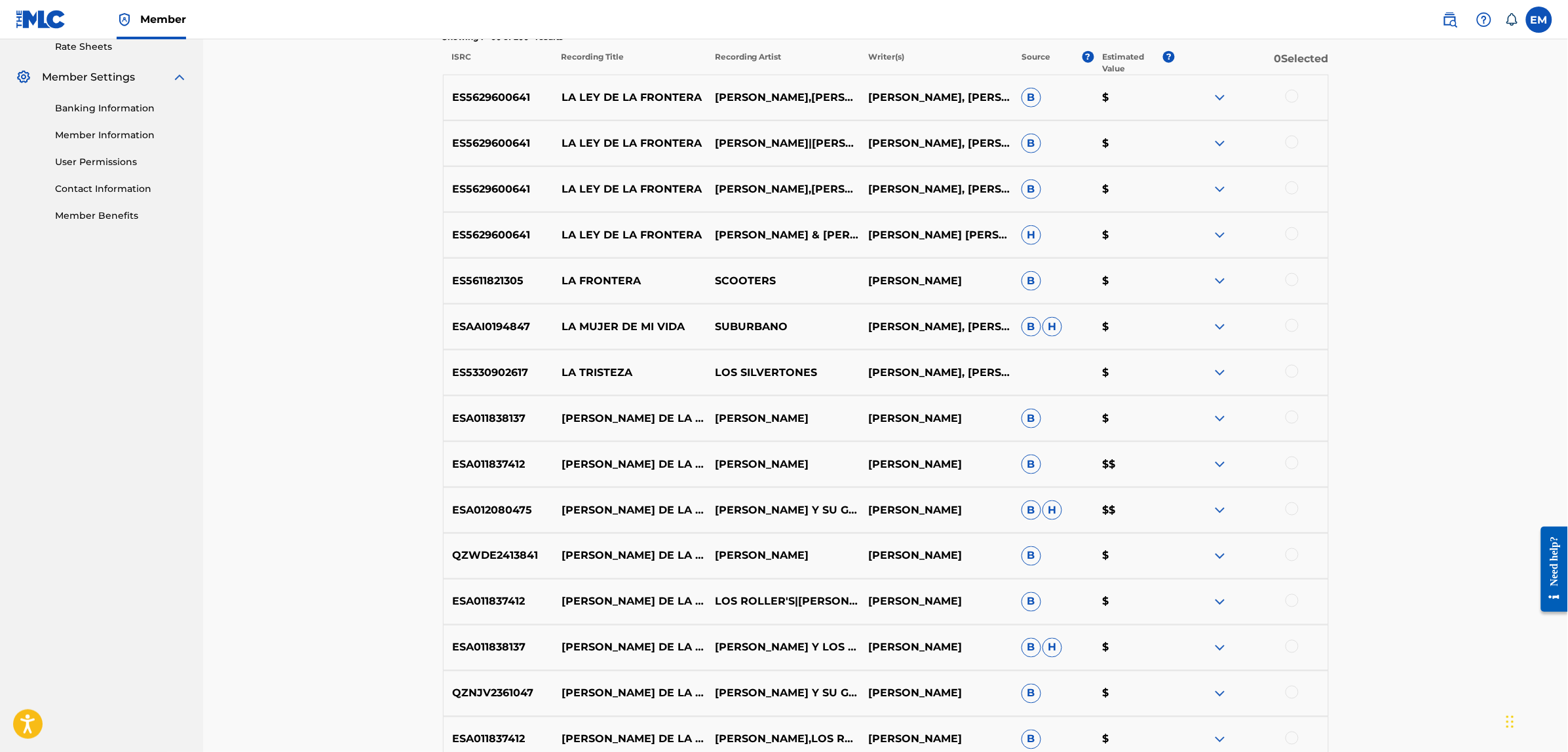
scroll to position [0, 0]
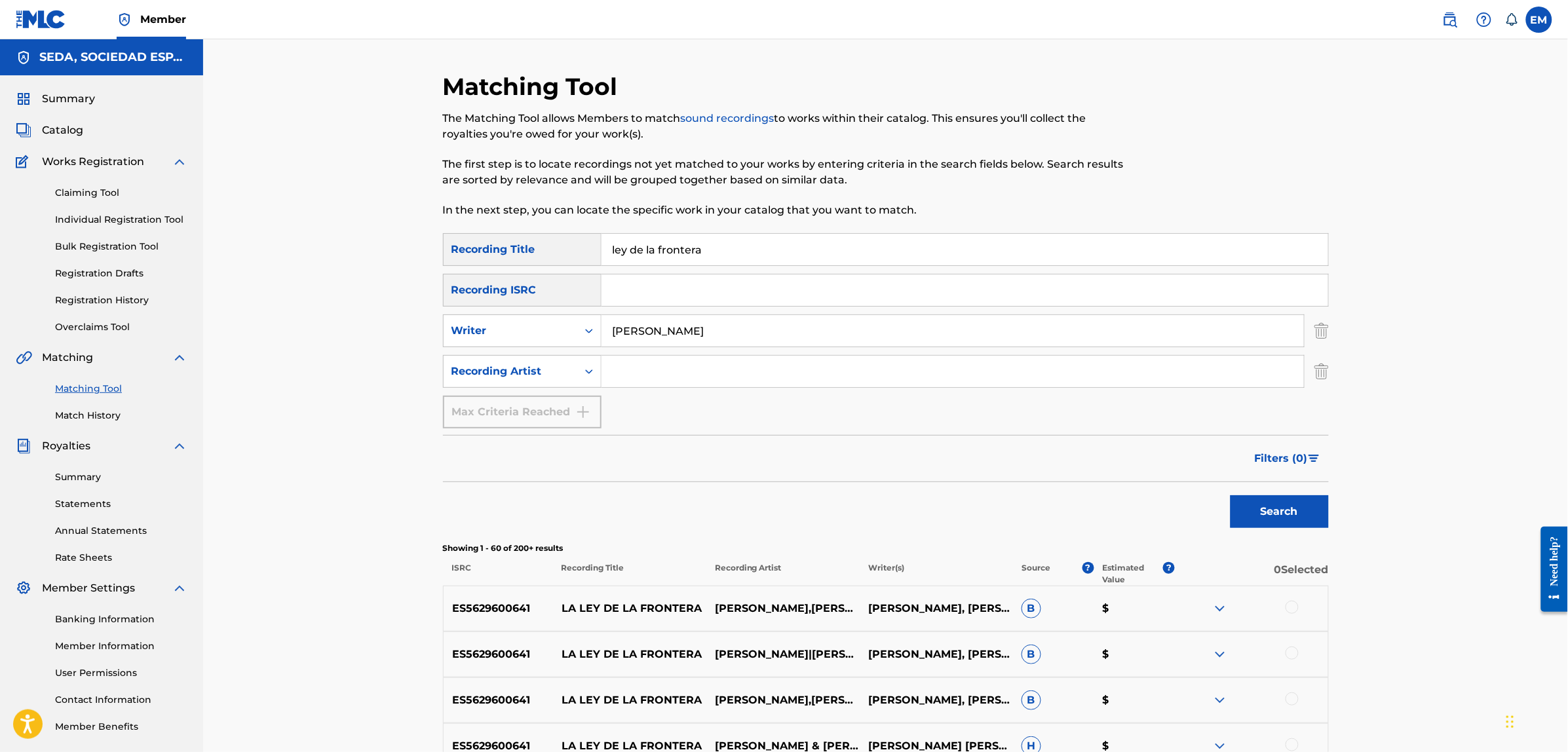
drag, startPoint x: 745, startPoint y: 254, endPoint x: 462, endPoint y: 236, distance: 283.6
type input "ellas son asi"
click at [1230, 495] on button "Search" at bounding box center [1279, 511] width 98 height 33
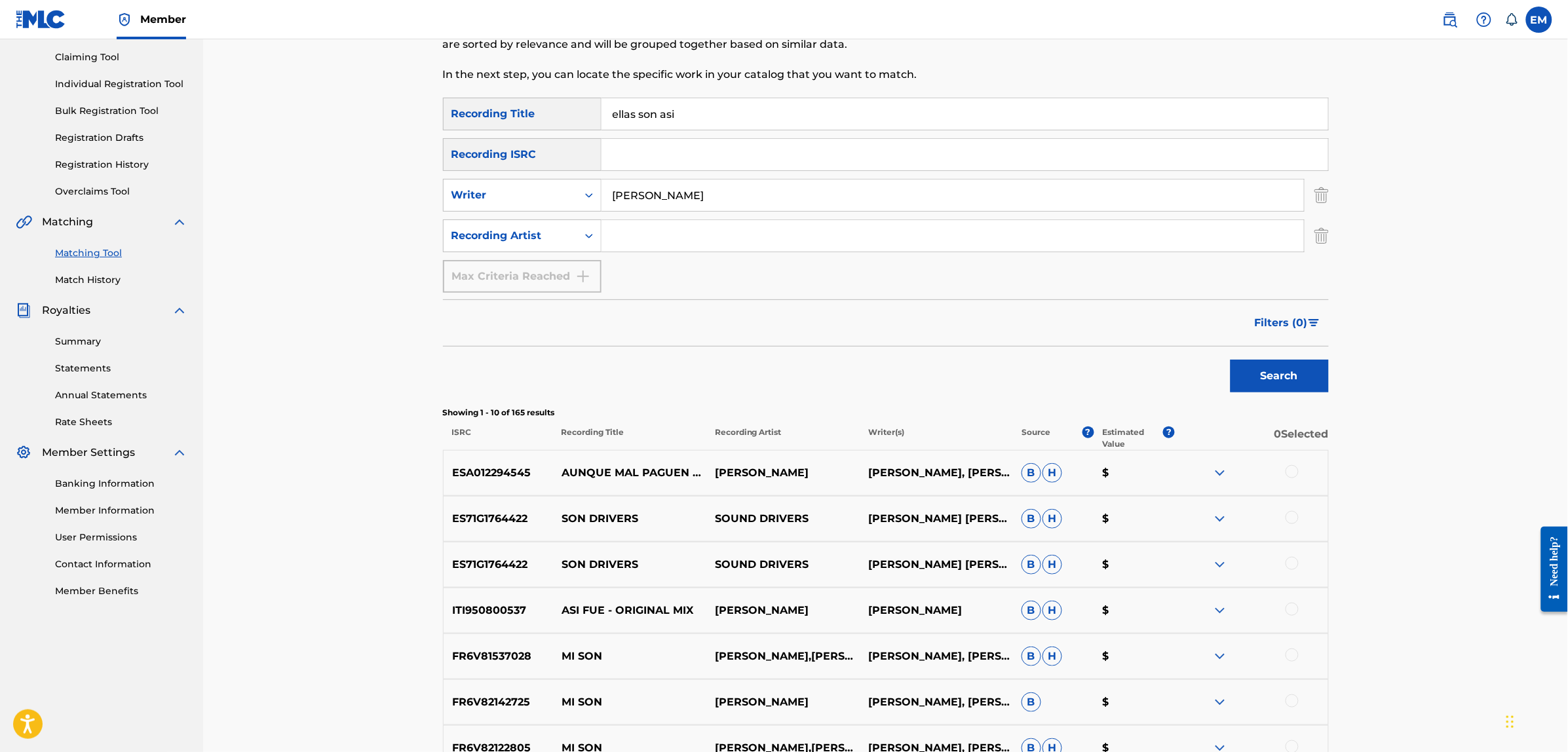
scroll to position [125, 0]
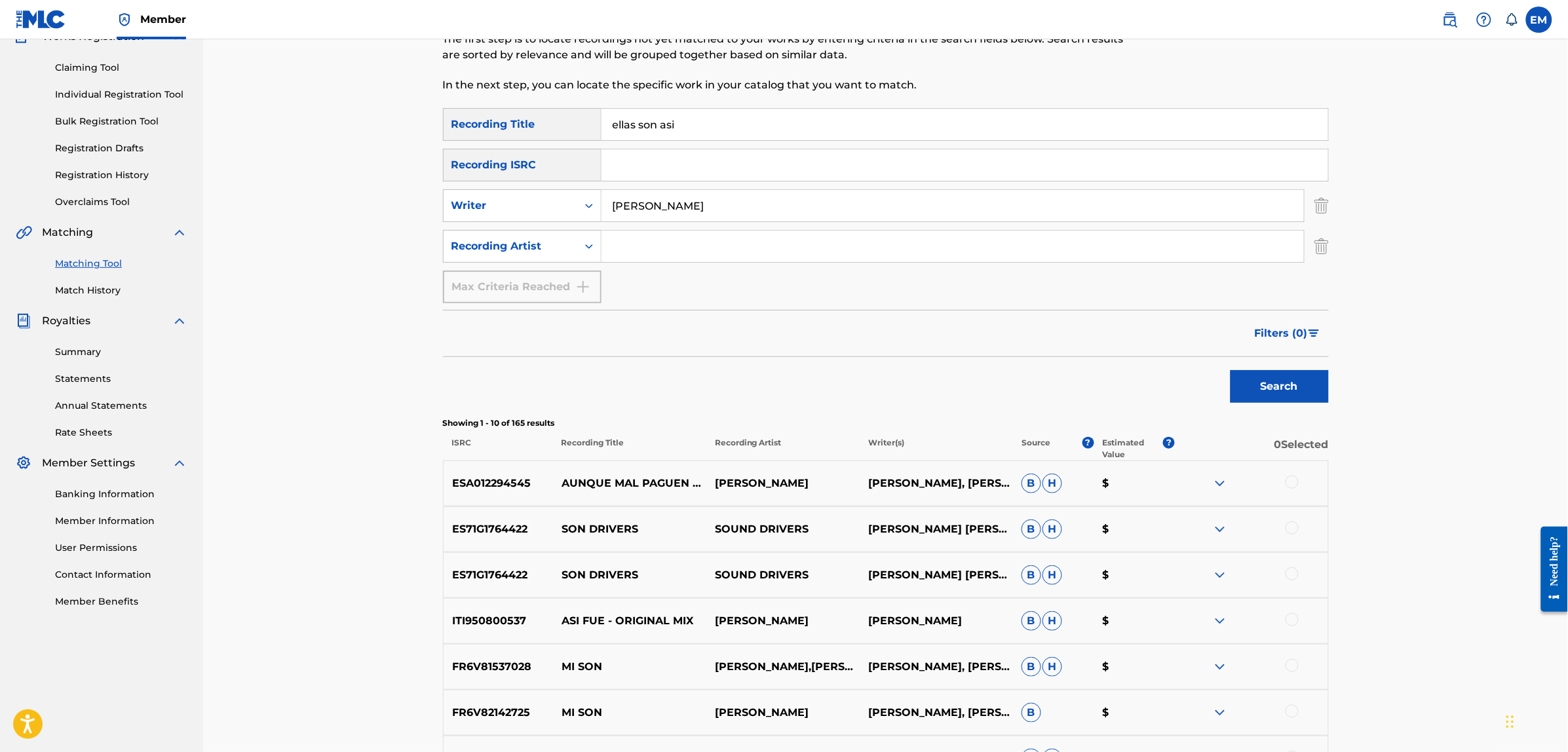
drag, startPoint x: 711, startPoint y: 202, endPoint x: 577, endPoint y: 221, distance: 135.3
click at [605, 208] on input "[PERSON_NAME]" at bounding box center [952, 206] width 702 height 32
click at [555, 252] on div "Recording Artist" at bounding box center [510, 246] width 118 height 16
click at [639, 244] on input "Search Form" at bounding box center [952, 246] width 702 height 32
type input "suburbano"
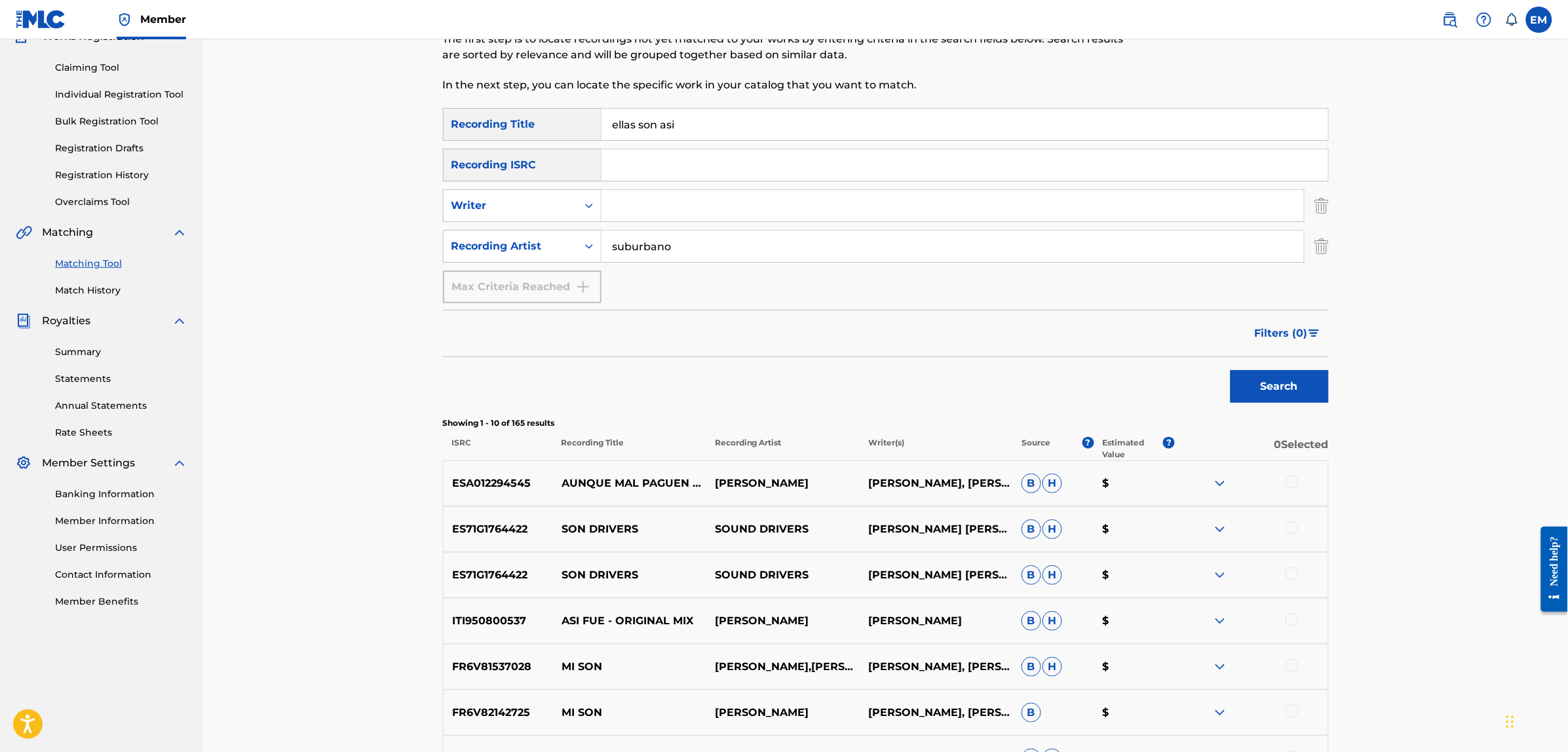
click at [1230, 370] on button "Search" at bounding box center [1279, 387] width 98 height 33
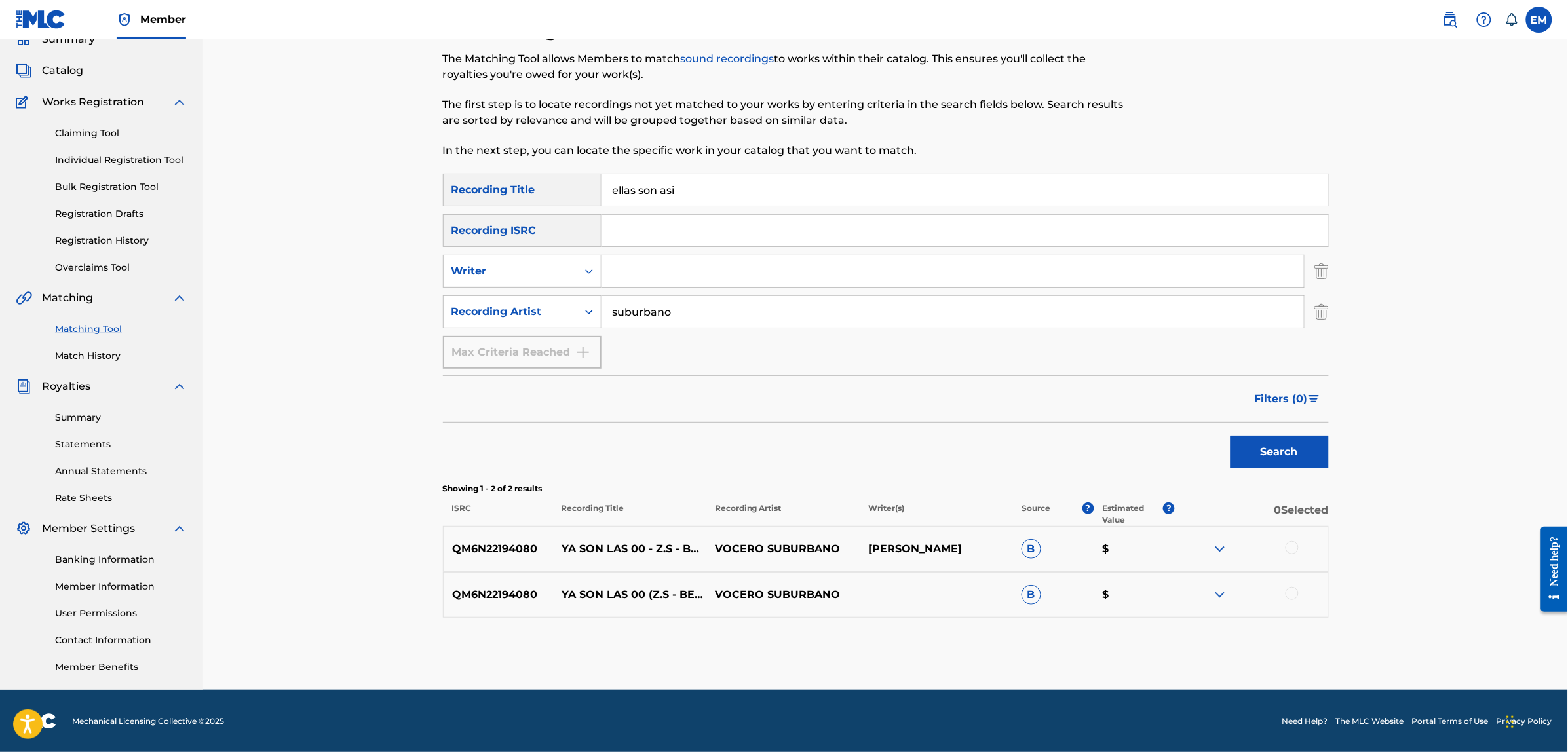
scroll to position [0, 0]
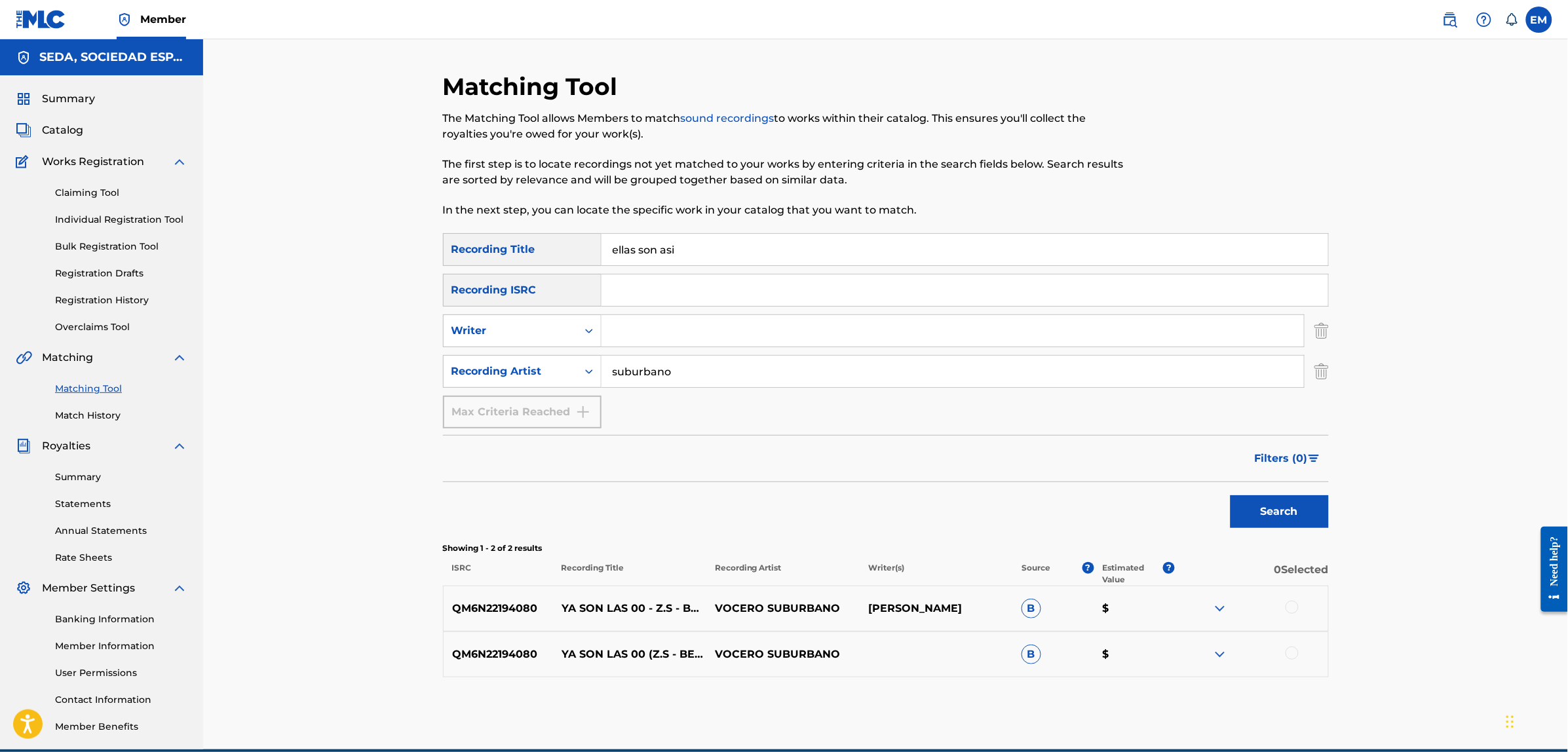
click at [692, 322] on input "Search Form" at bounding box center [952, 331] width 702 height 32
type input "[PERSON_NAME]"
click at [1230, 495] on button "Search" at bounding box center [1279, 511] width 98 height 33
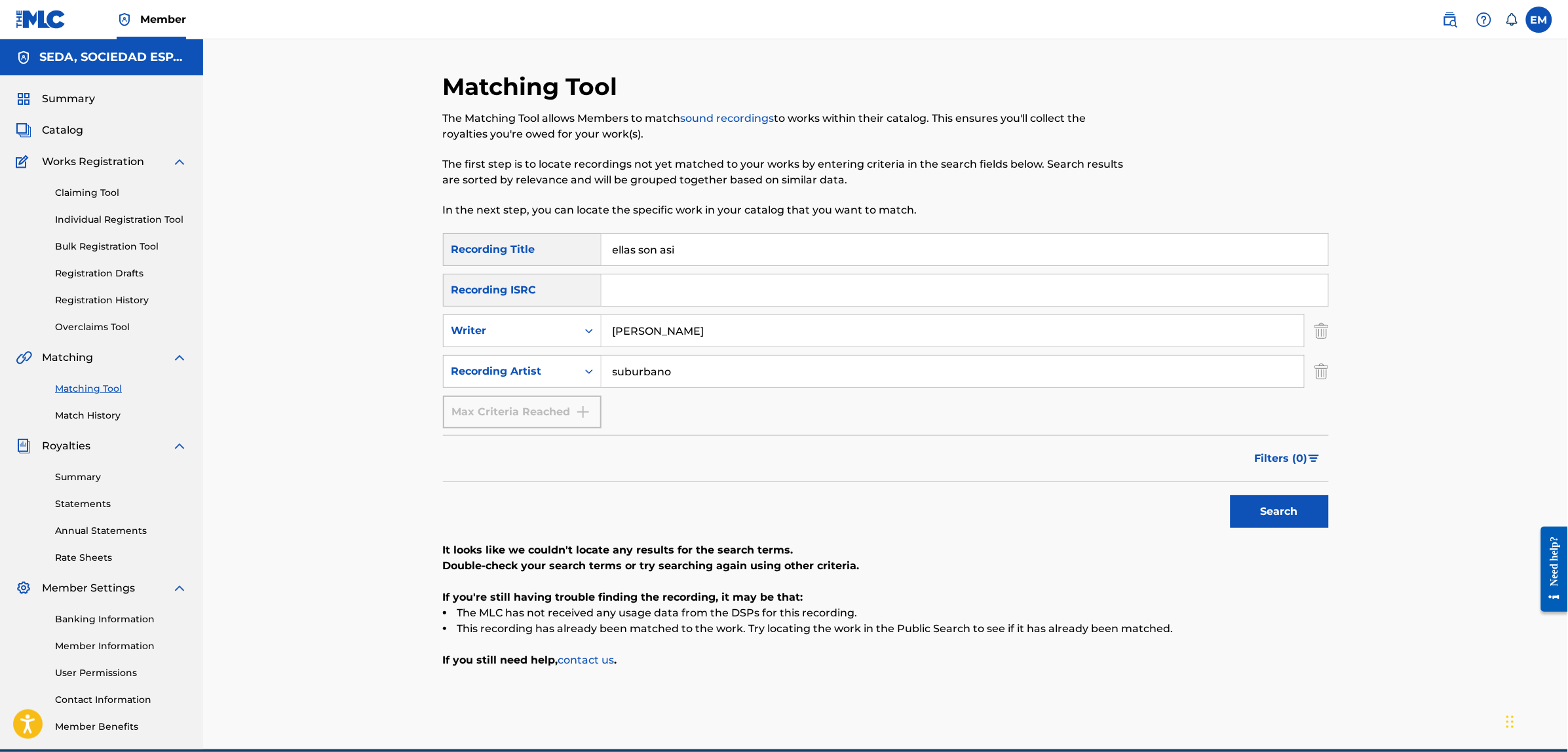
drag, startPoint x: 740, startPoint y: 377, endPoint x: 520, endPoint y: 347, distance: 222.0
click at [522, 347] on div "SearchWithCriteria3a5f316d-1591-4fc4-936f-0313e065cfe0 Recording Title ellas so…" at bounding box center [886, 330] width 886 height 195
drag, startPoint x: 531, startPoint y: 231, endPoint x: 439, endPoint y: 220, distance: 92.7
click at [439, 220] on div "Matching Tool The Matching Tool allows Members to match sound recordings to wor…" at bounding box center [886, 410] width 917 height 677
click at [1230, 495] on button "Search" at bounding box center [1279, 511] width 98 height 33
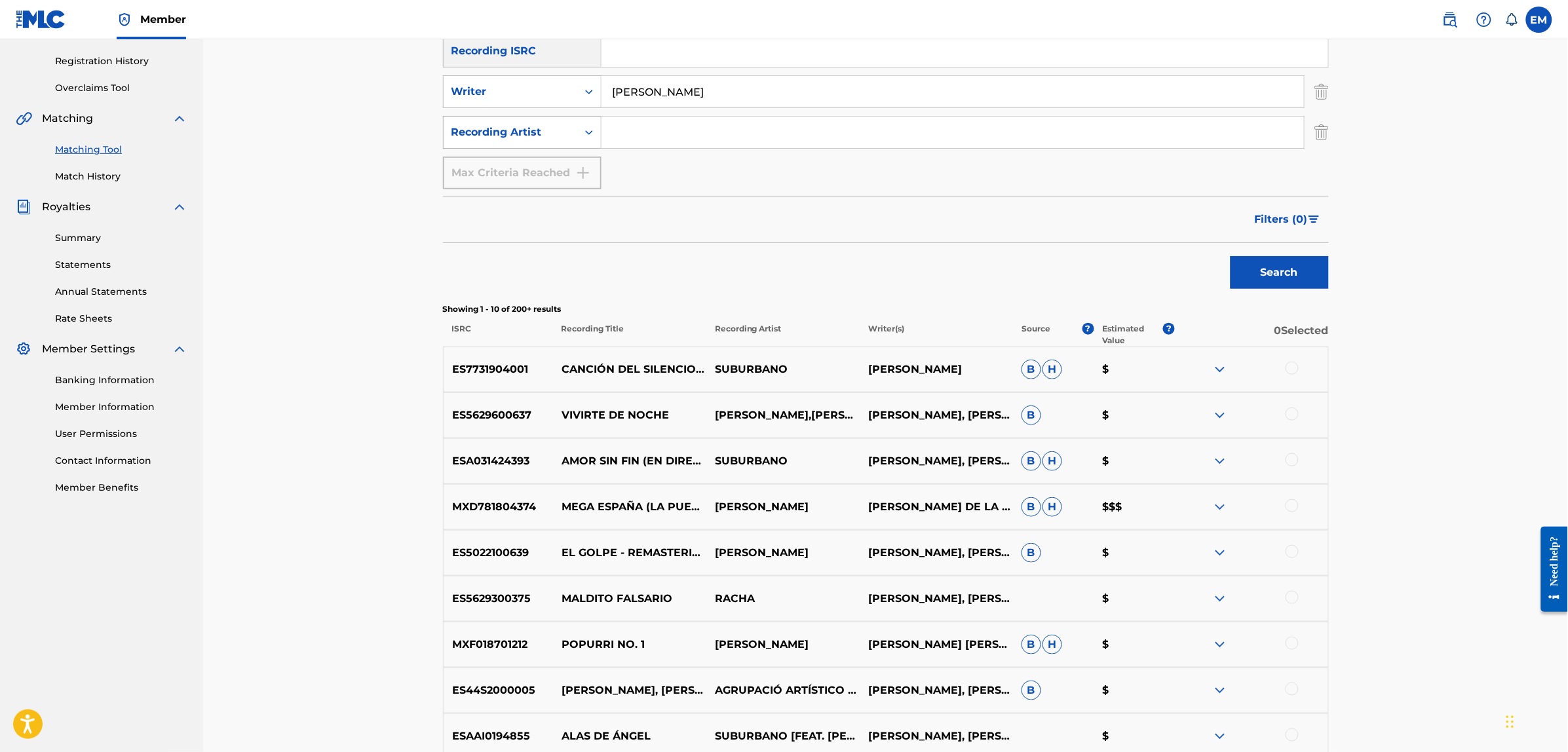
scroll to position [246, 0]
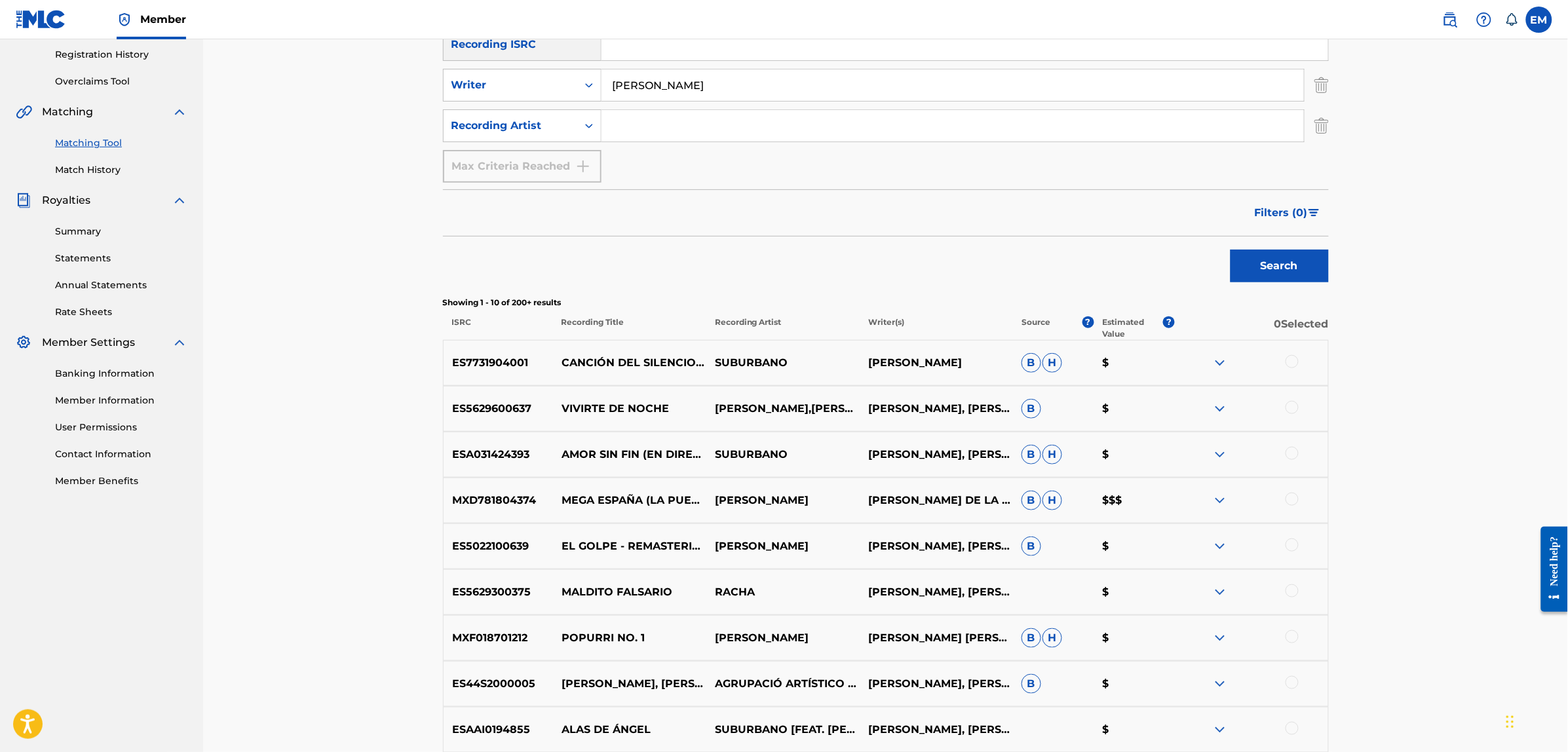
click at [1289, 357] on div at bounding box center [1292, 361] width 13 height 13
click at [878, 636] on button "Match 1 Group" at bounding box center [921, 645] width 145 height 33
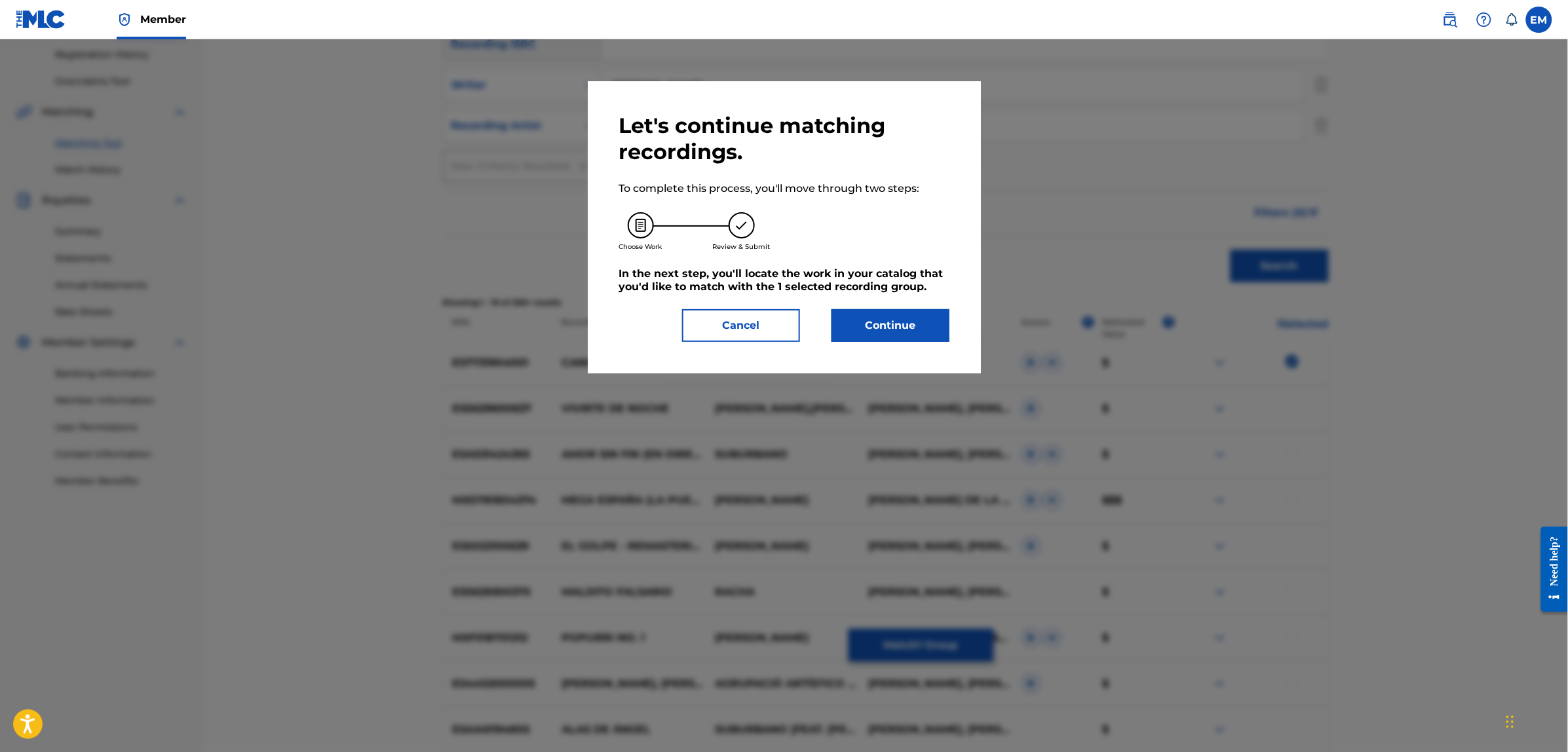
click at [862, 332] on button "Continue" at bounding box center [890, 326] width 118 height 33
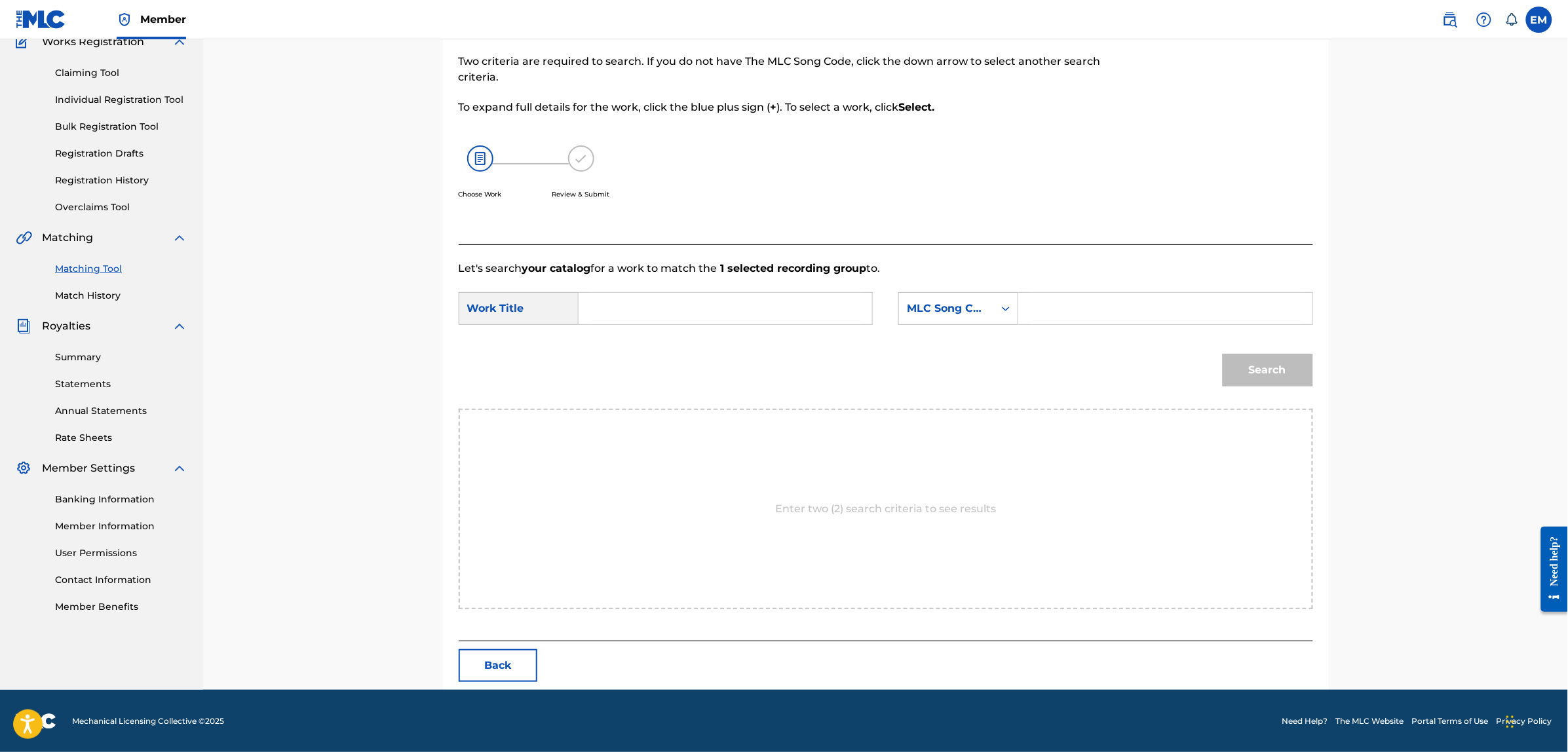
click at [813, 312] on input "Search Form" at bounding box center [725, 309] width 271 height 32
click at [633, 344] on div "ellas son asi" at bounding box center [626, 345] width 74 height 39
type input "ellas son asi"
click at [912, 322] on div "MLC Song Code" at bounding box center [957, 309] width 120 height 33
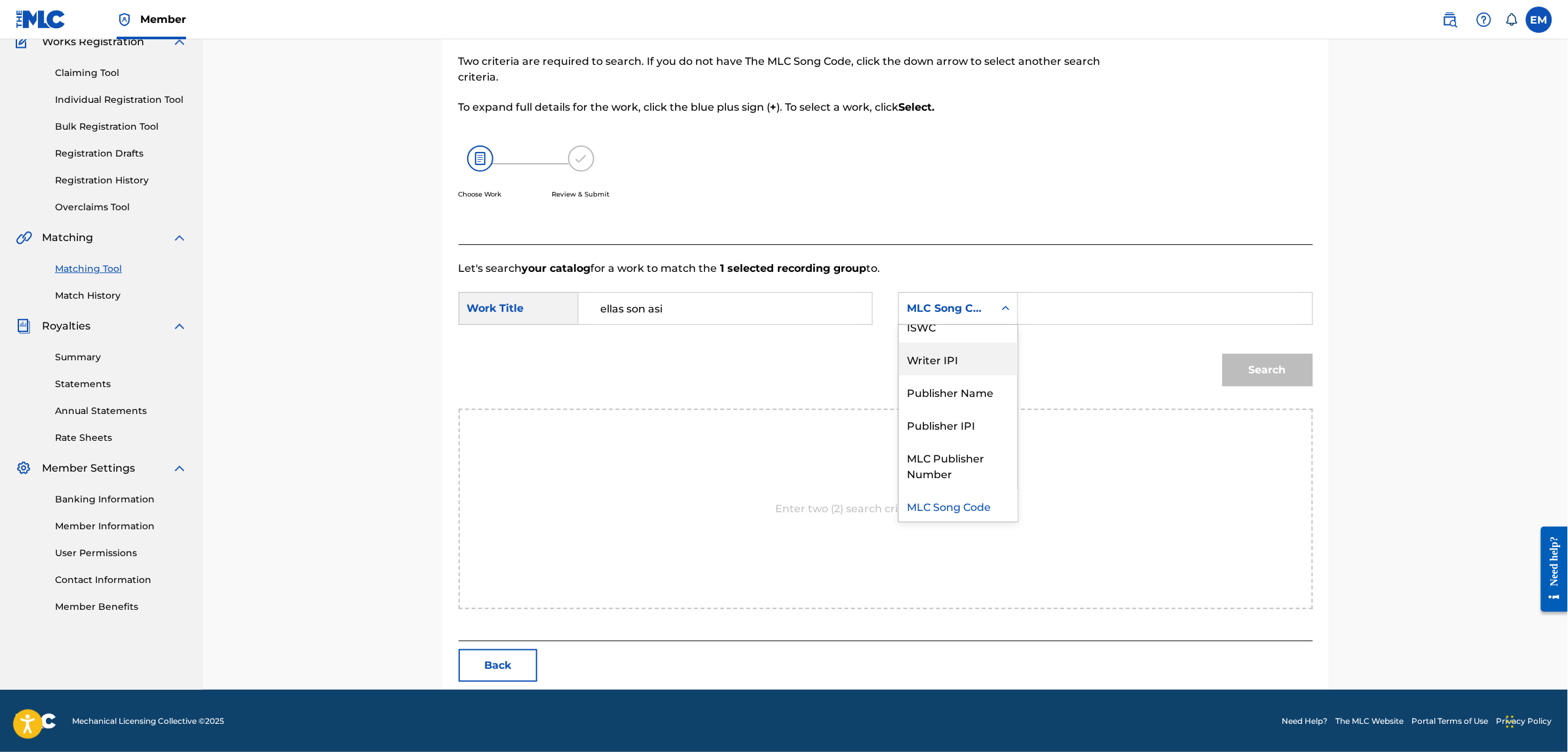
scroll to position [0, 0]
click at [974, 346] on div "Writer Name" at bounding box center [957, 341] width 118 height 33
click at [1052, 309] on input "Search Form" at bounding box center [1165, 309] width 271 height 32
paste input "[PERSON_NAME]"
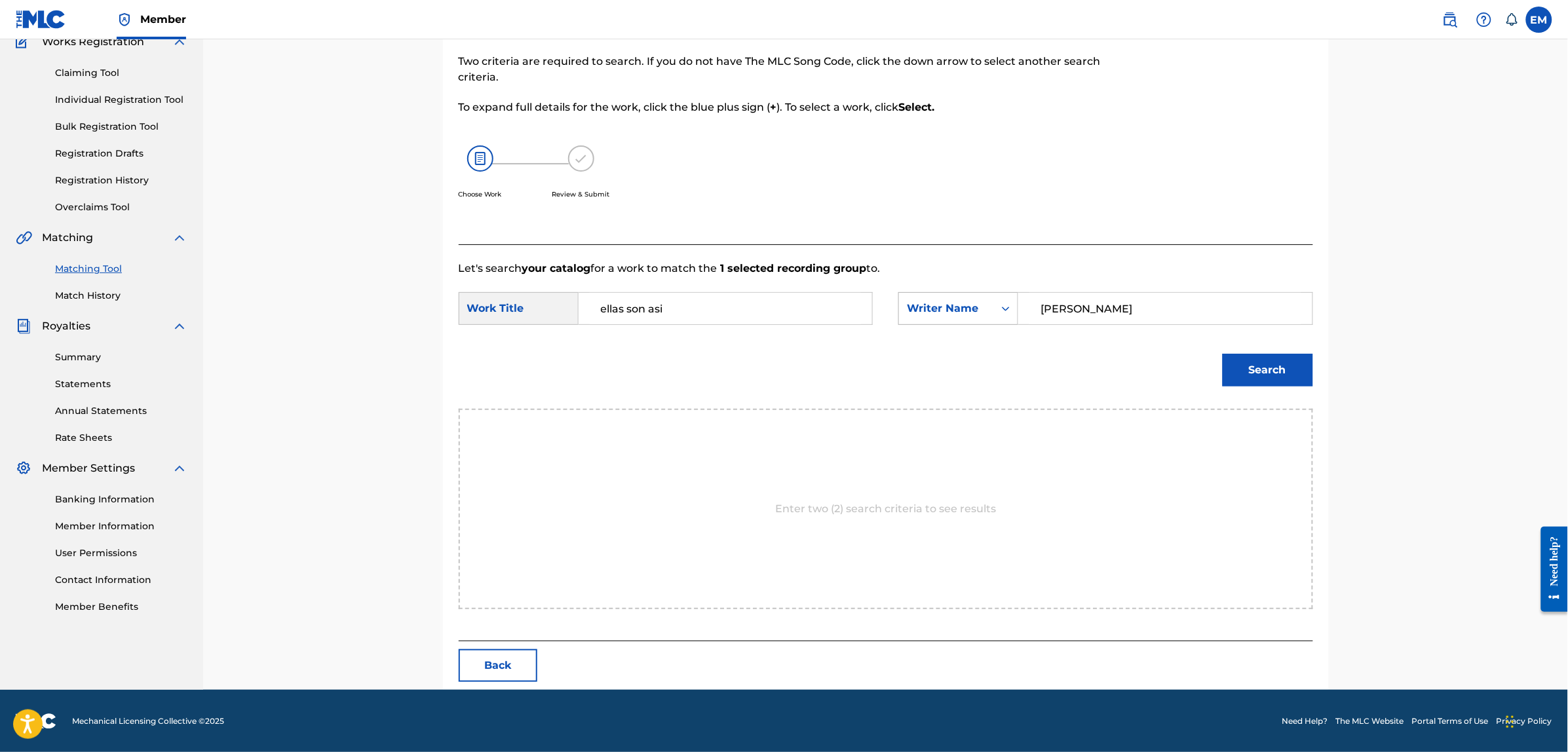
type input "[PERSON_NAME]"
click at [1223, 354] on button "Search" at bounding box center [1268, 370] width 90 height 33
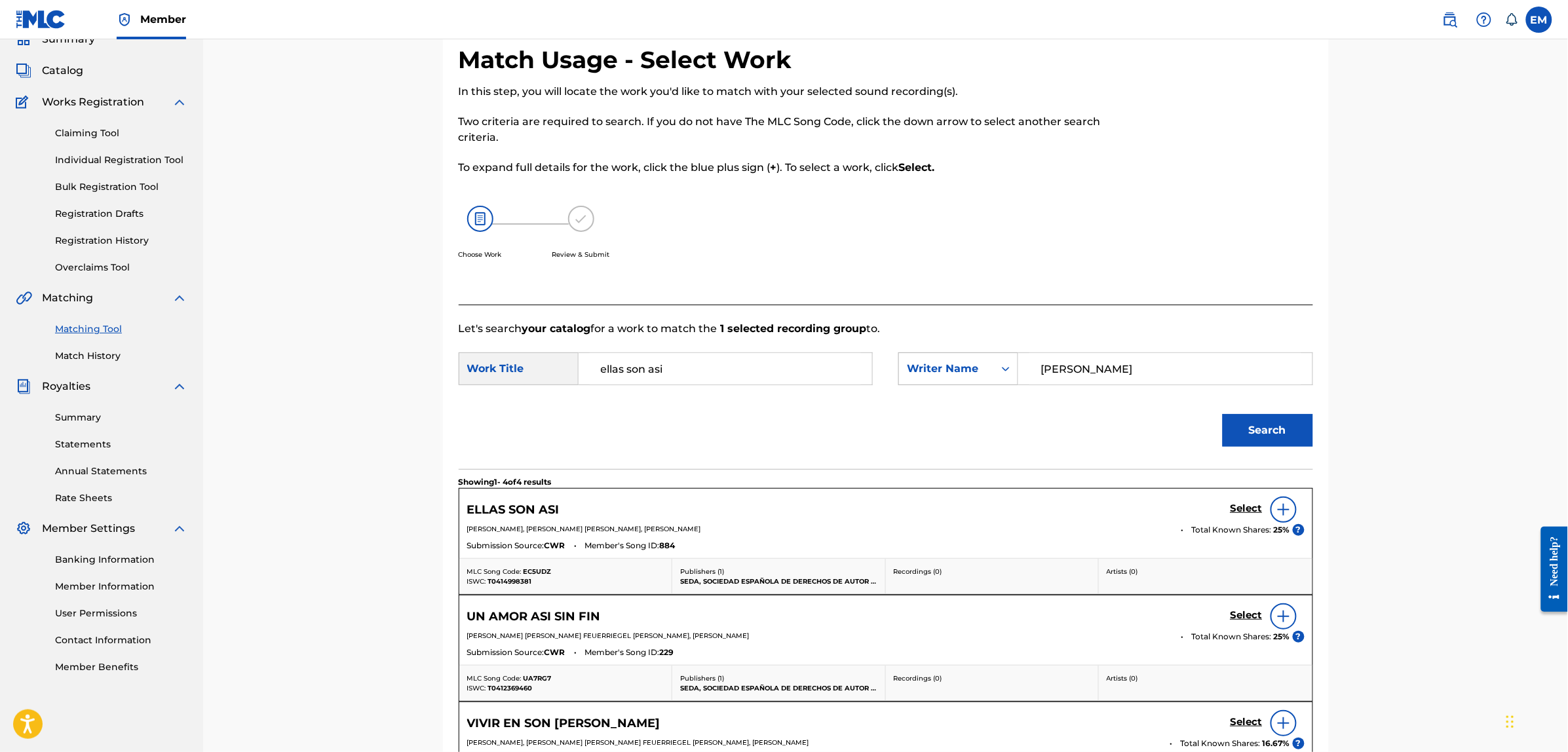
scroll to position [120, 0]
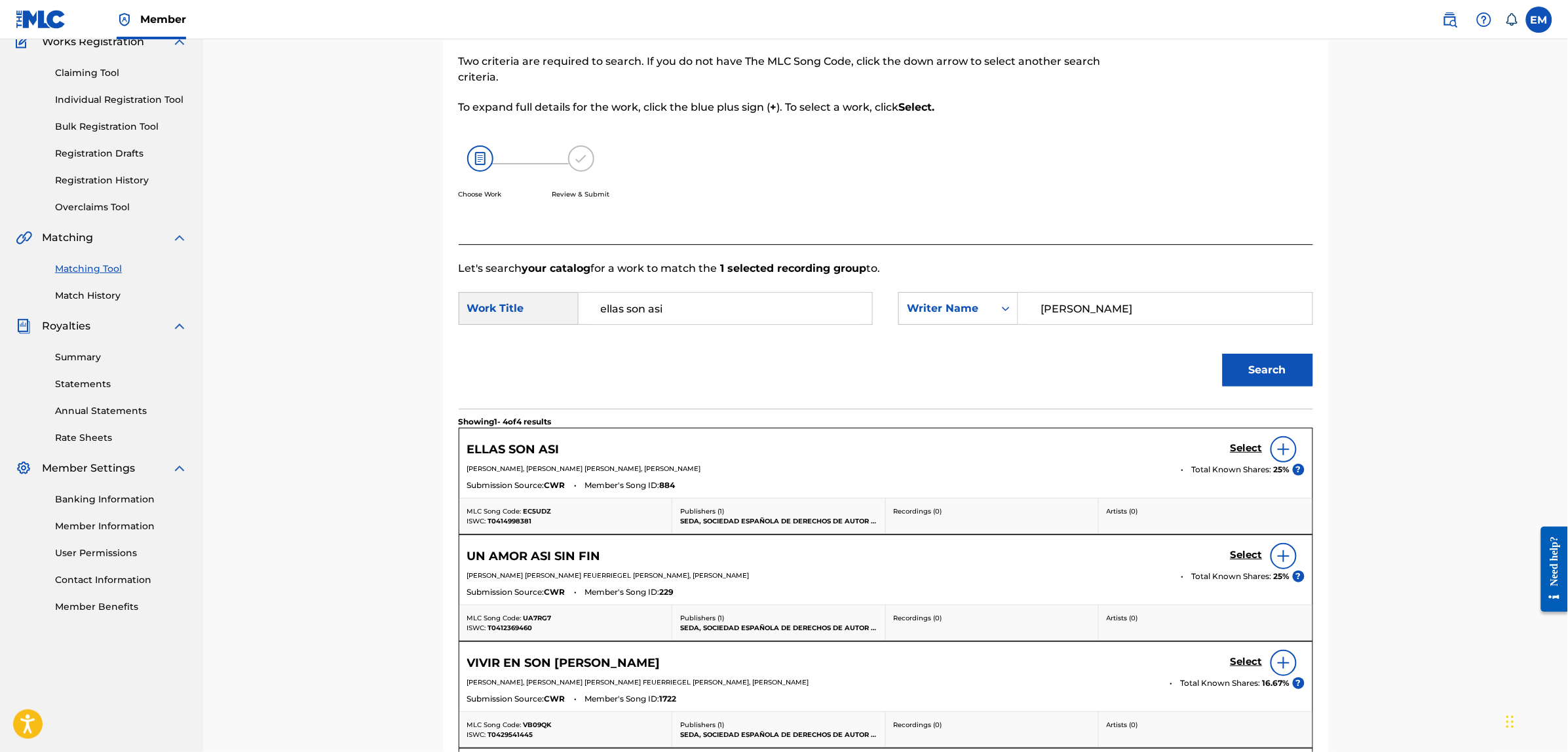
click at [1281, 446] on img at bounding box center [1283, 449] width 16 height 16
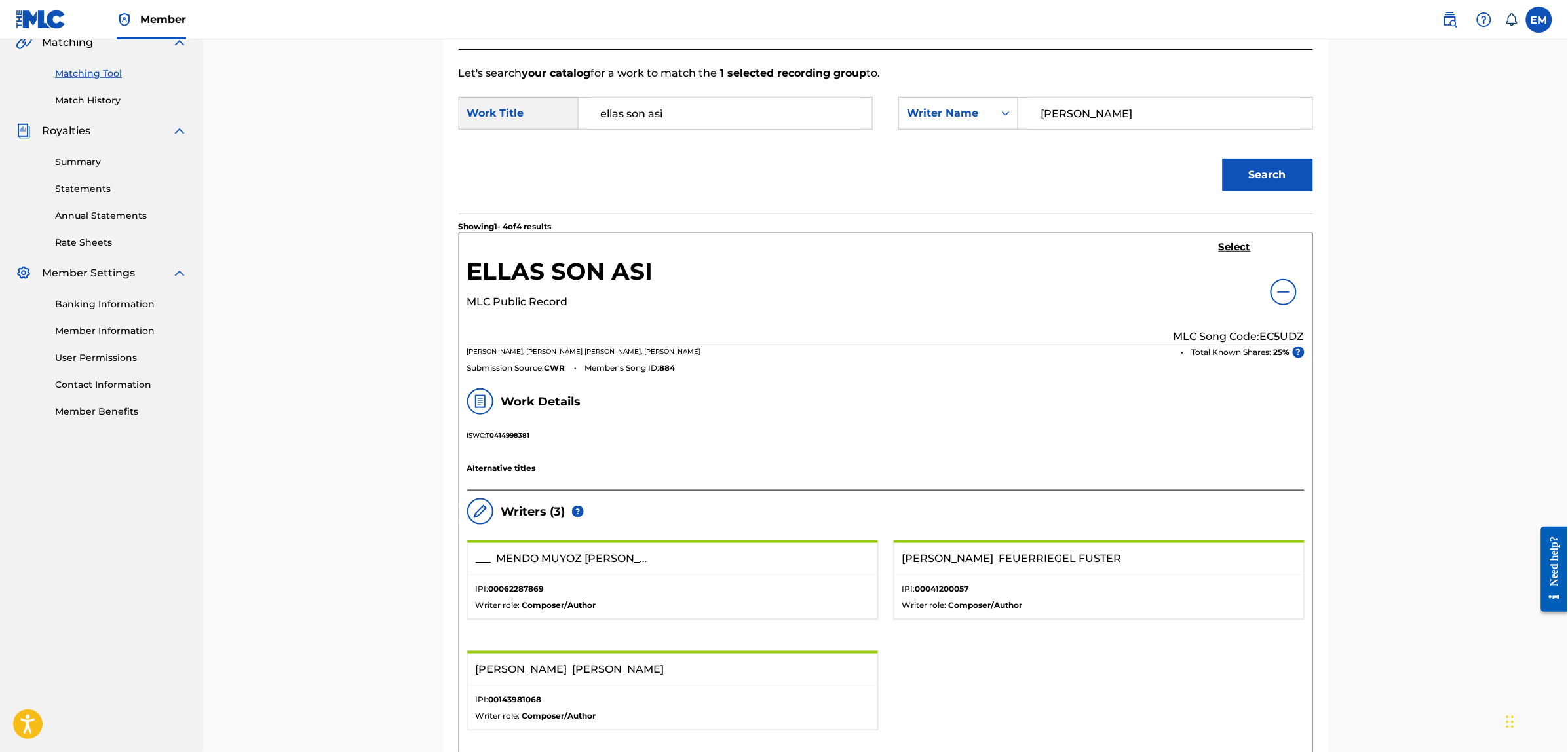
scroll to position [38, 0]
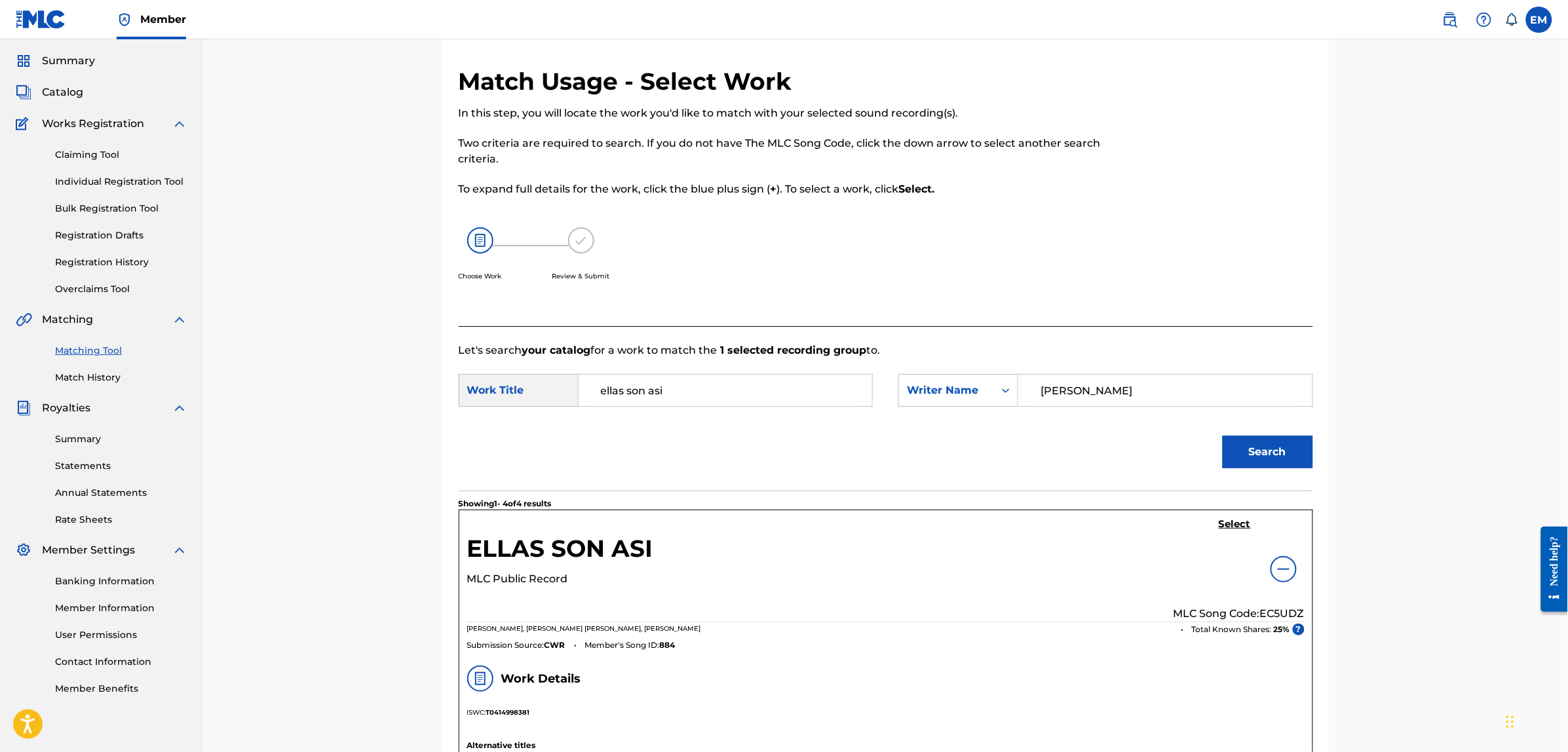
click at [1247, 527] on h5 "Select" at bounding box center [1234, 524] width 32 height 12
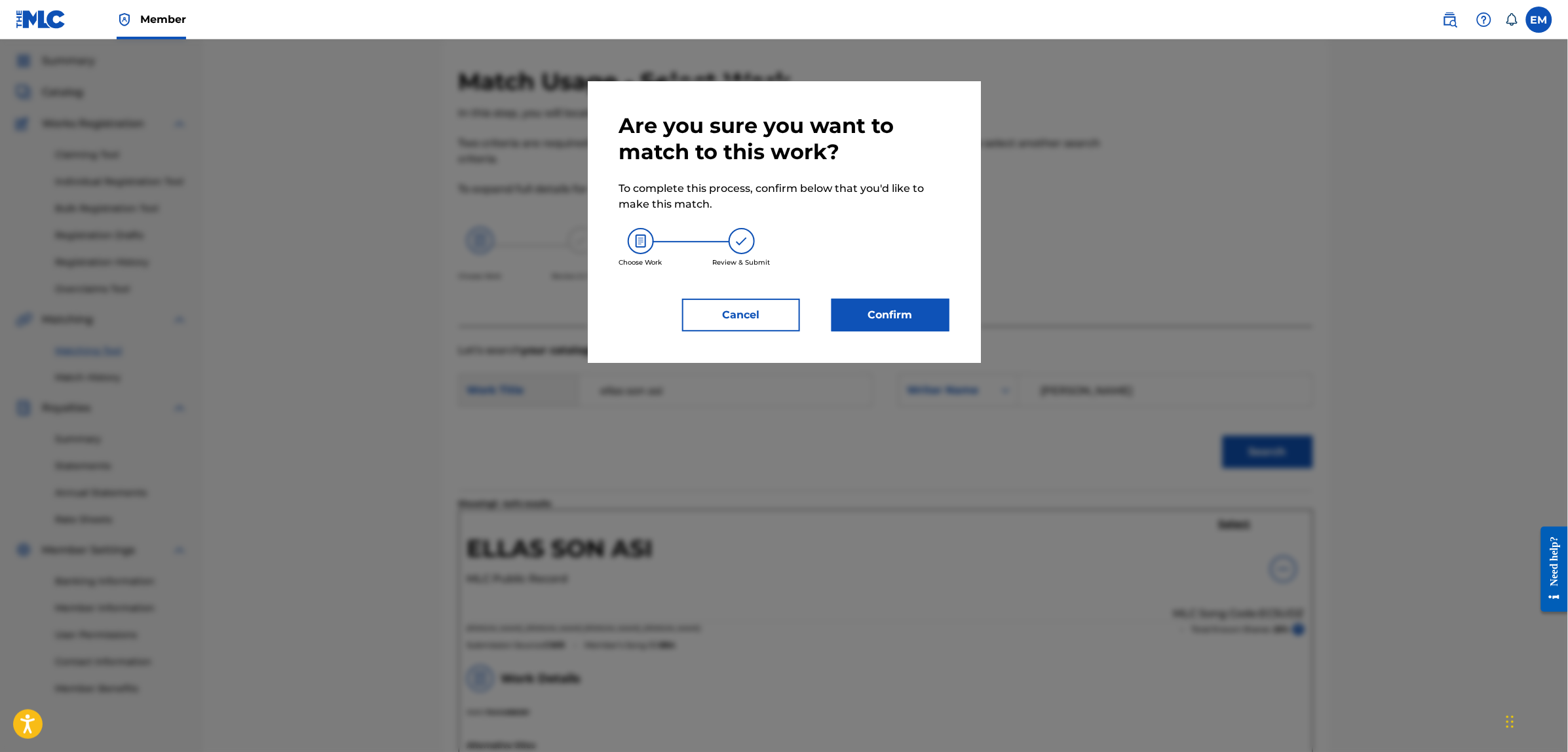
click at [914, 324] on button "Confirm" at bounding box center [890, 315] width 118 height 33
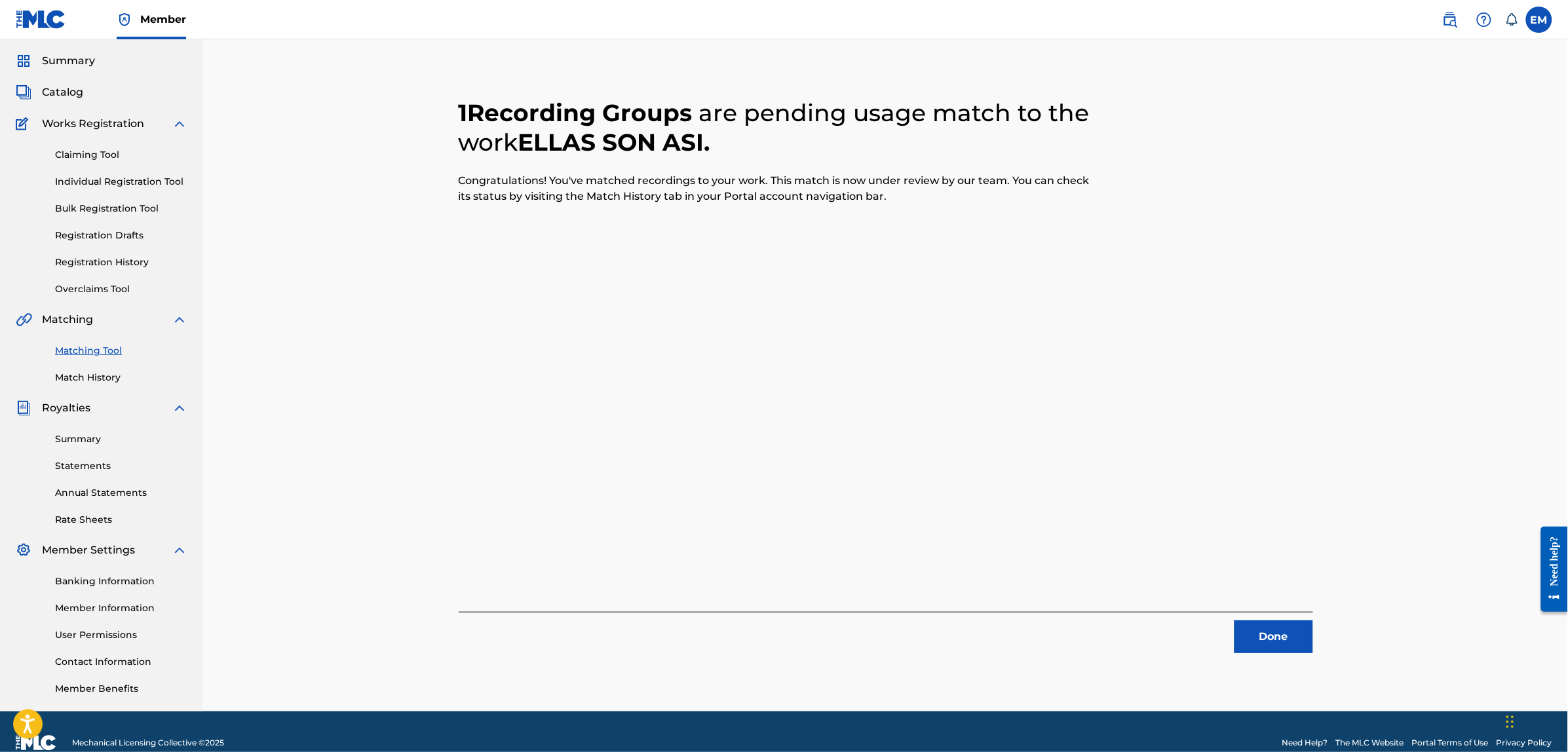
click at [1268, 640] on button "Done" at bounding box center [1273, 637] width 79 height 33
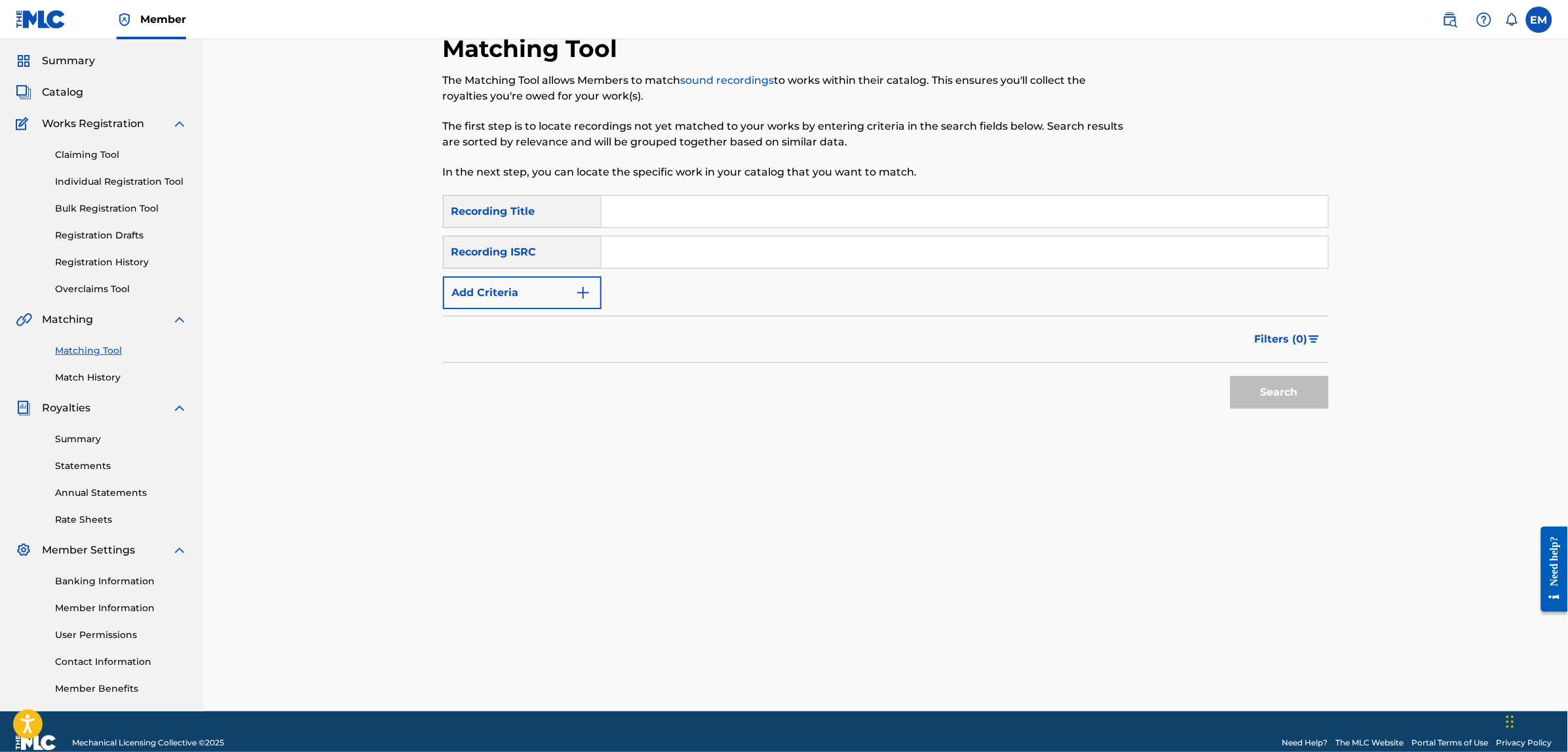
click at [673, 196] on input "Search Form" at bounding box center [965, 211] width 727 height 32
type input "ellas son asi"
click at [1230, 376] on button "Search" at bounding box center [1279, 392] width 98 height 33
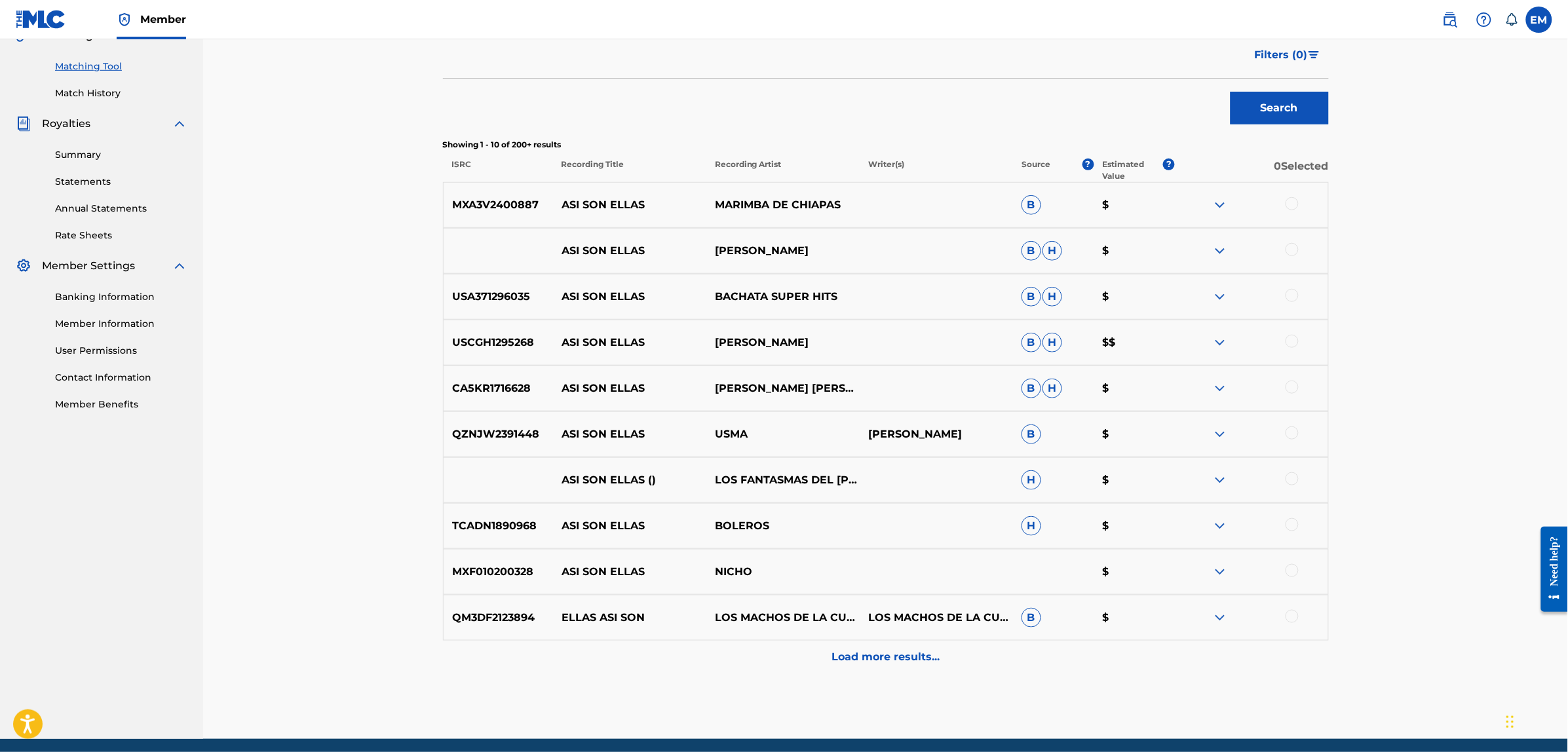
scroll to position [371, 0]
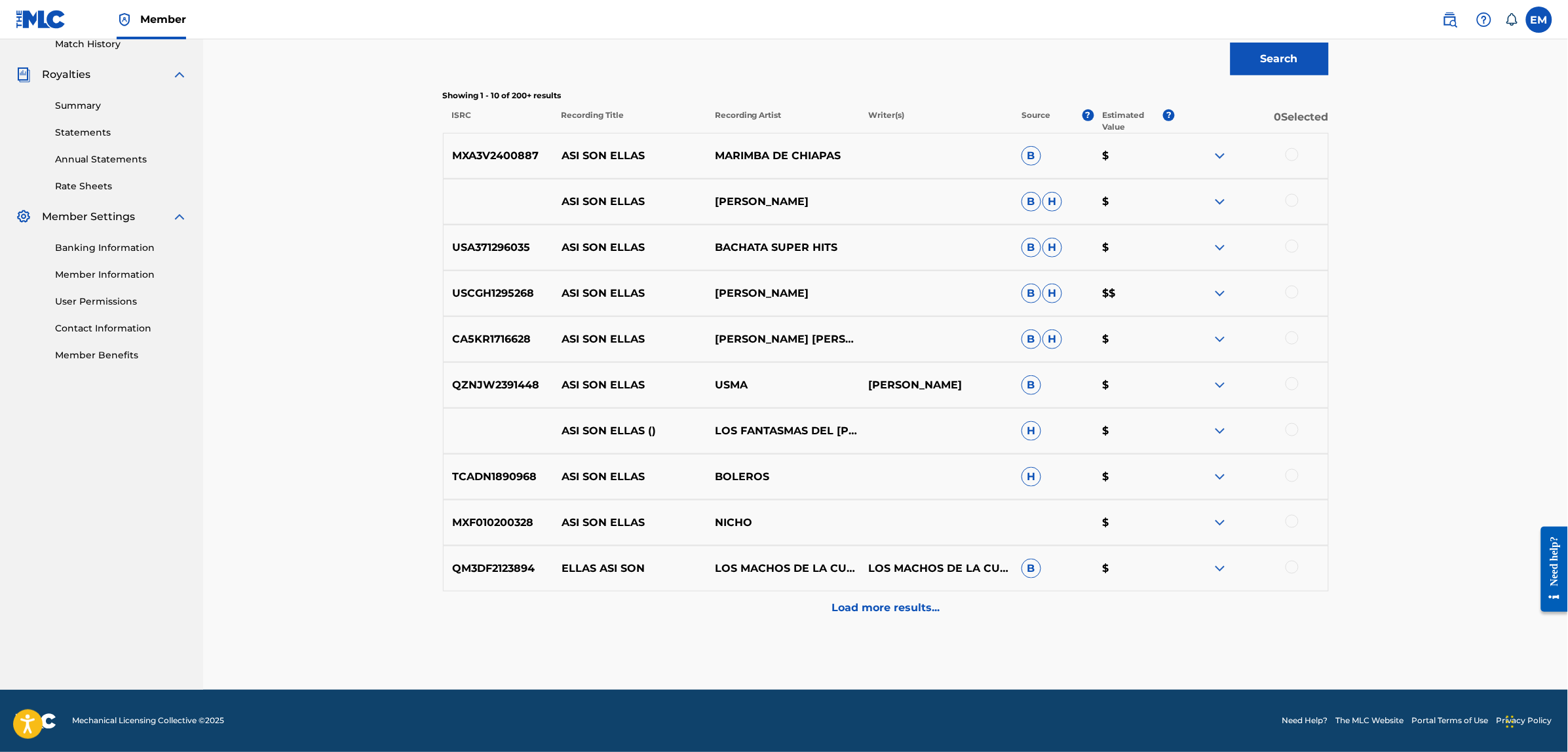
click at [891, 604] on p "Load more results..." at bounding box center [885, 607] width 108 height 16
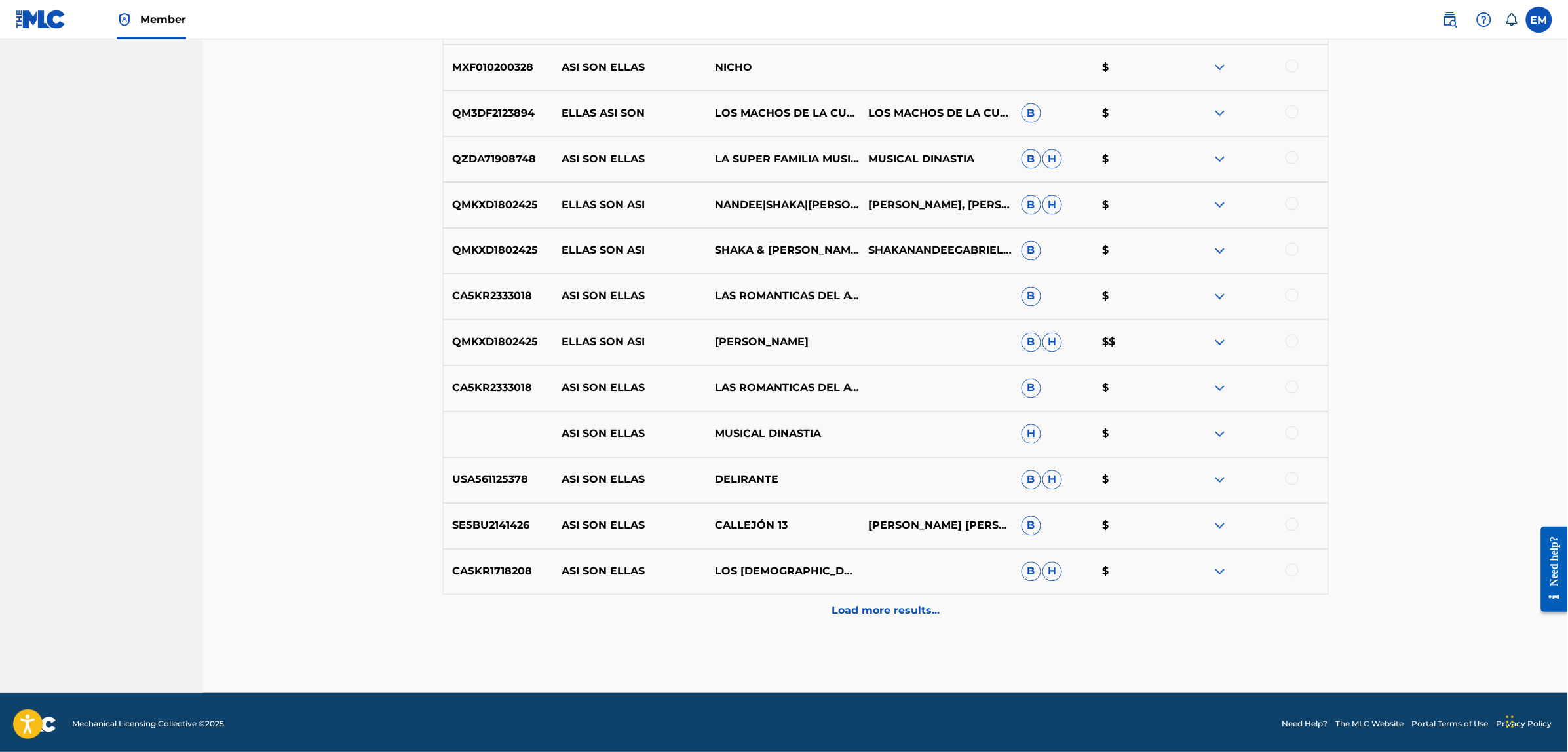
scroll to position [829, 0]
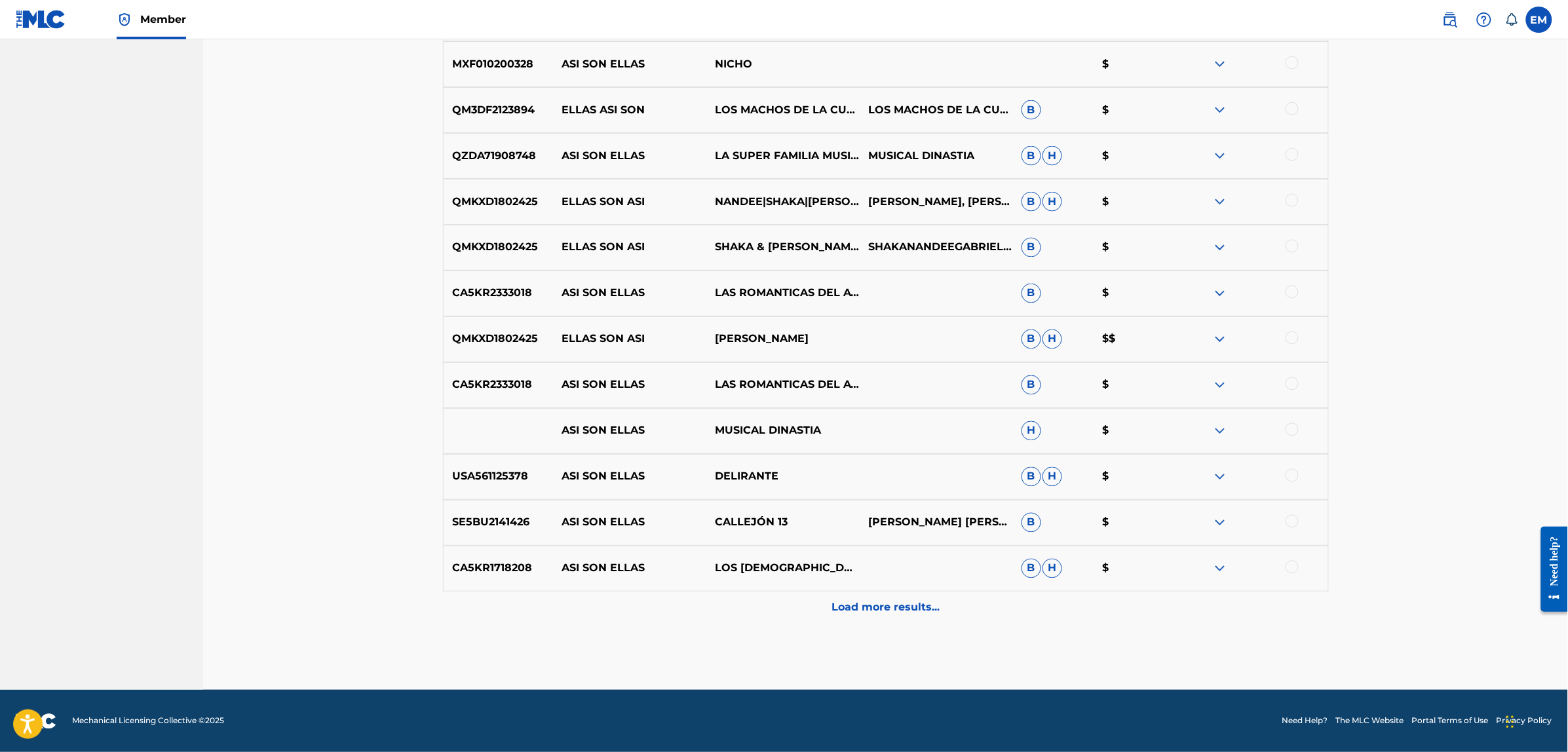
click at [891, 604] on p "Load more results..." at bounding box center [885, 607] width 108 height 16
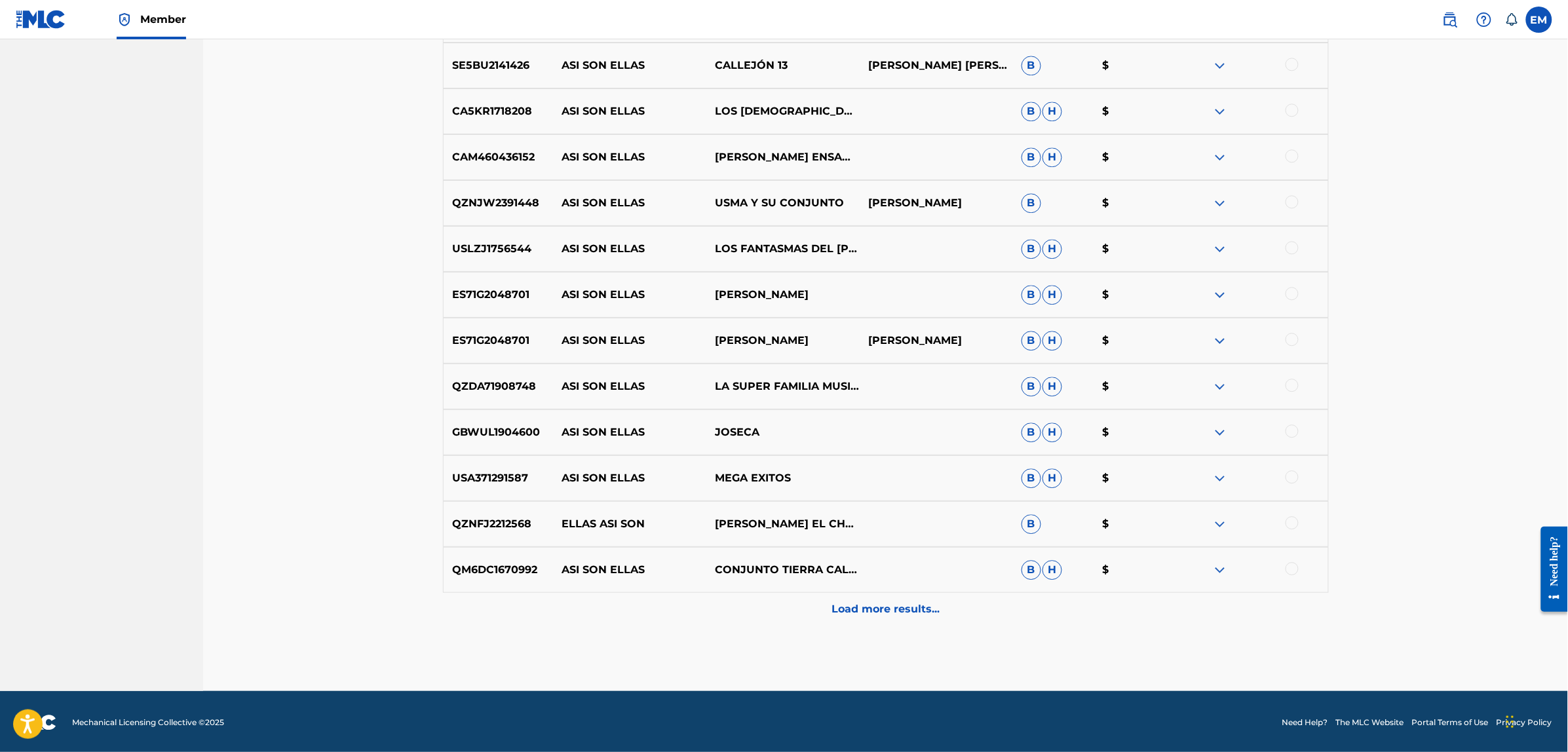
scroll to position [1288, 0]
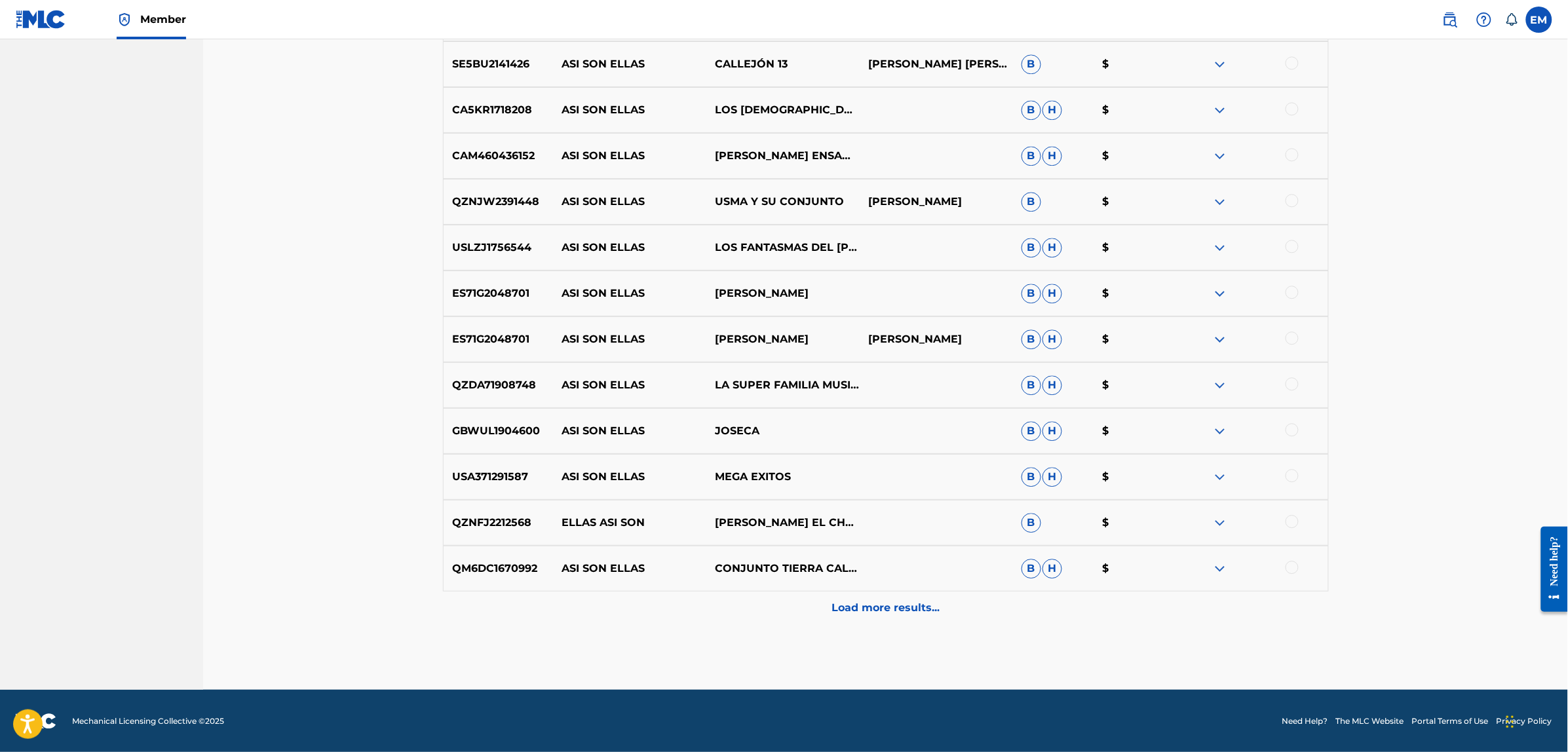
click at [846, 604] on p "Load more results..." at bounding box center [885, 607] width 108 height 16
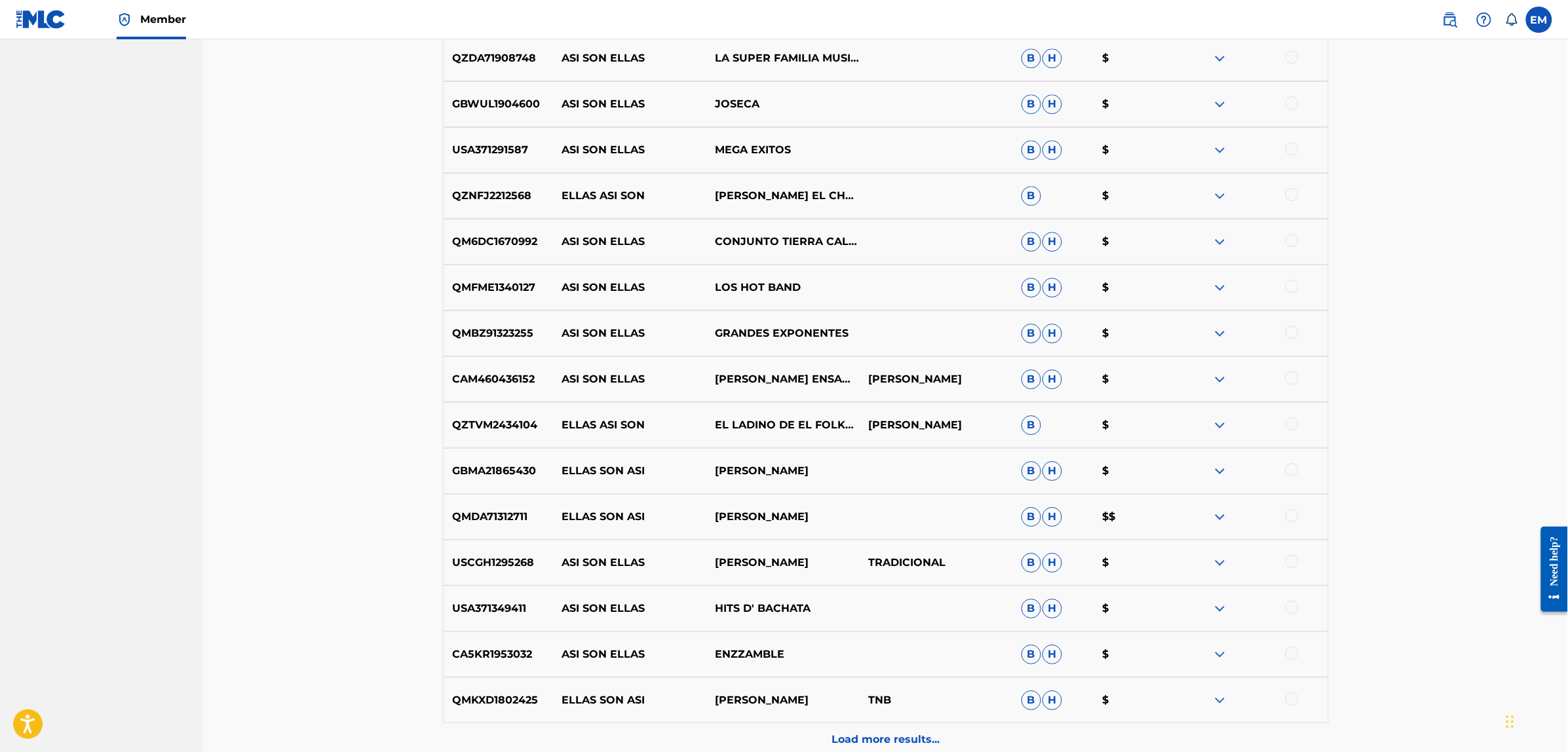
scroll to position [1697, 0]
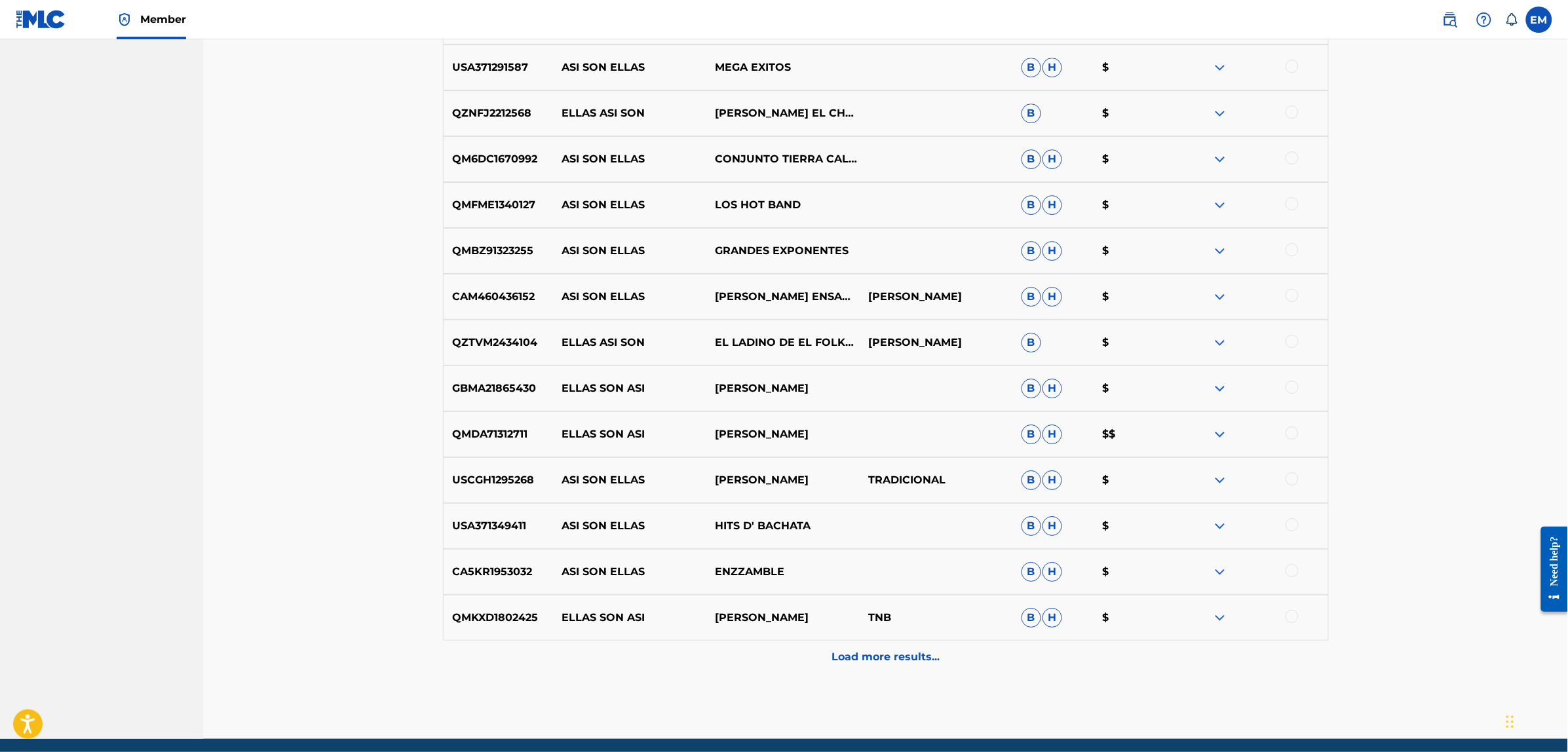
click at [863, 645] on div "Load more results..." at bounding box center [886, 657] width 886 height 33
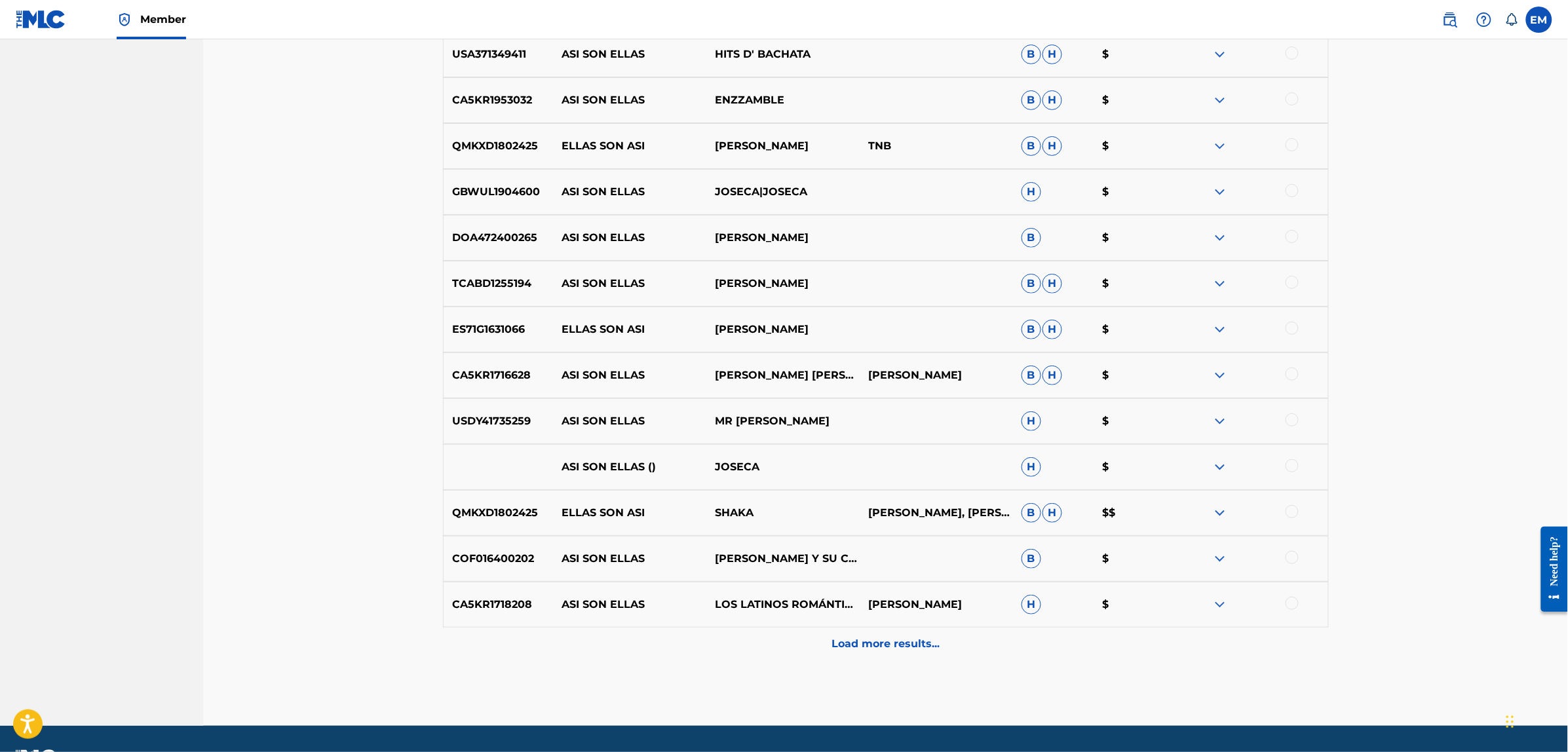
scroll to position [2188, 0]
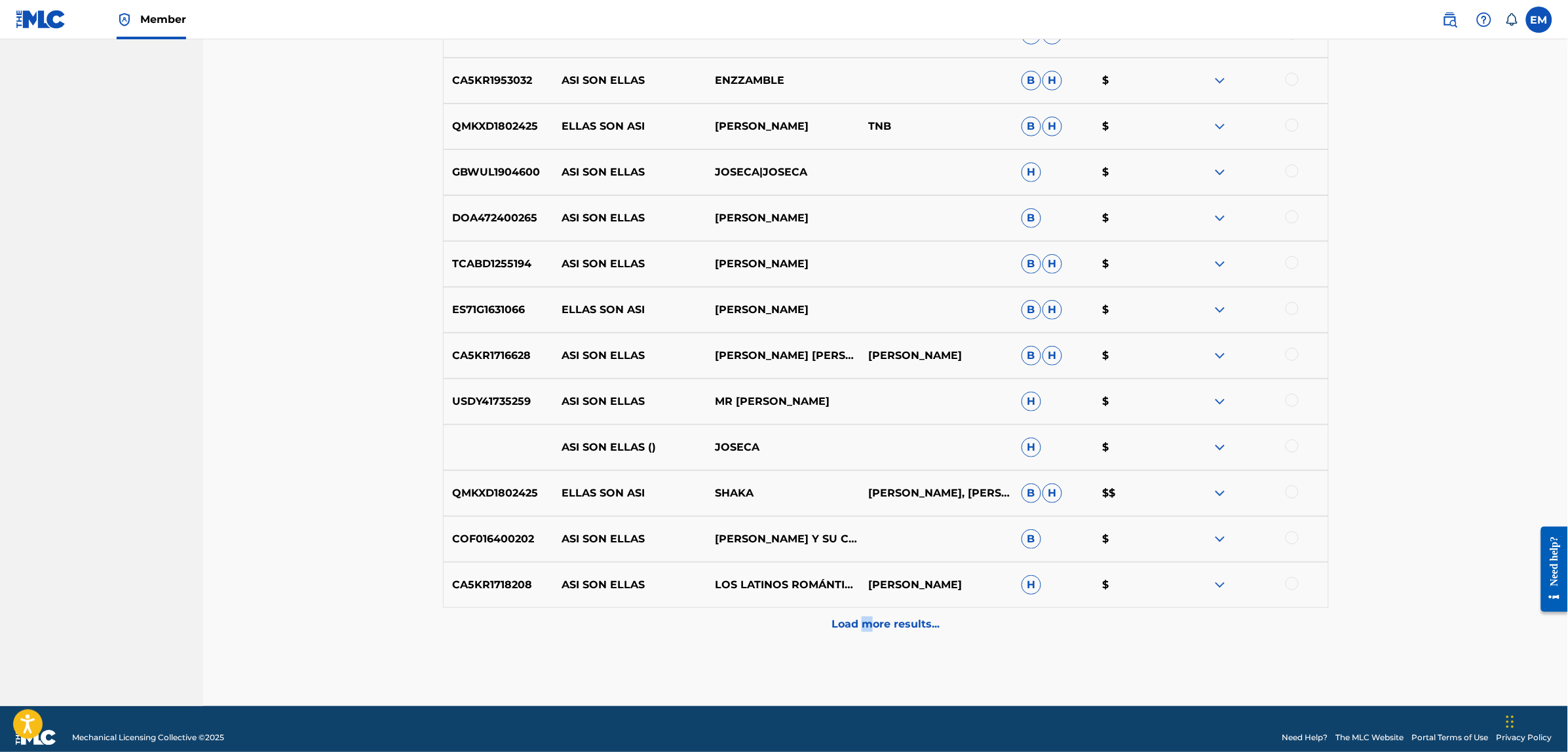
click at [868, 621] on p "Load more results..." at bounding box center [885, 624] width 108 height 16
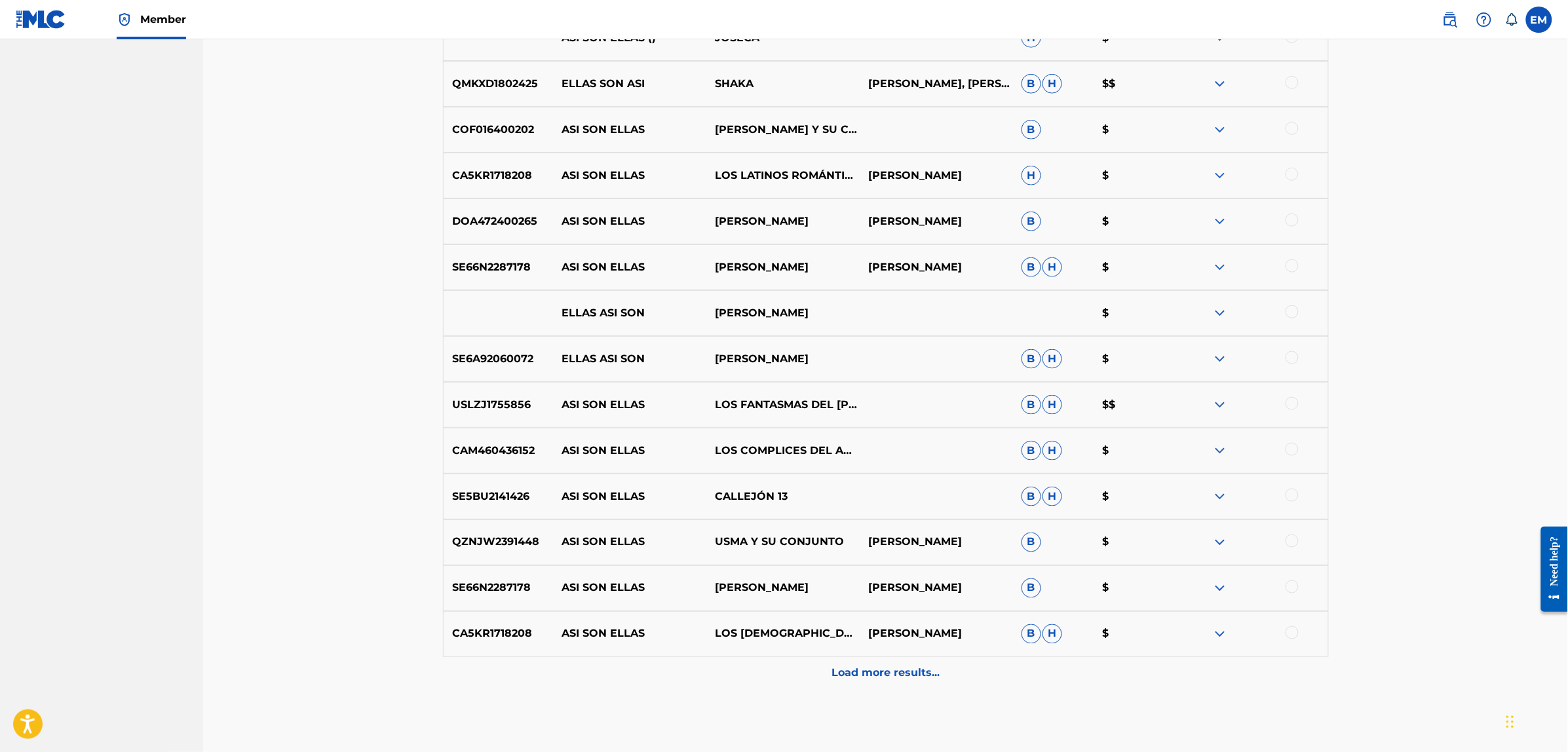
scroll to position [2663, 0]
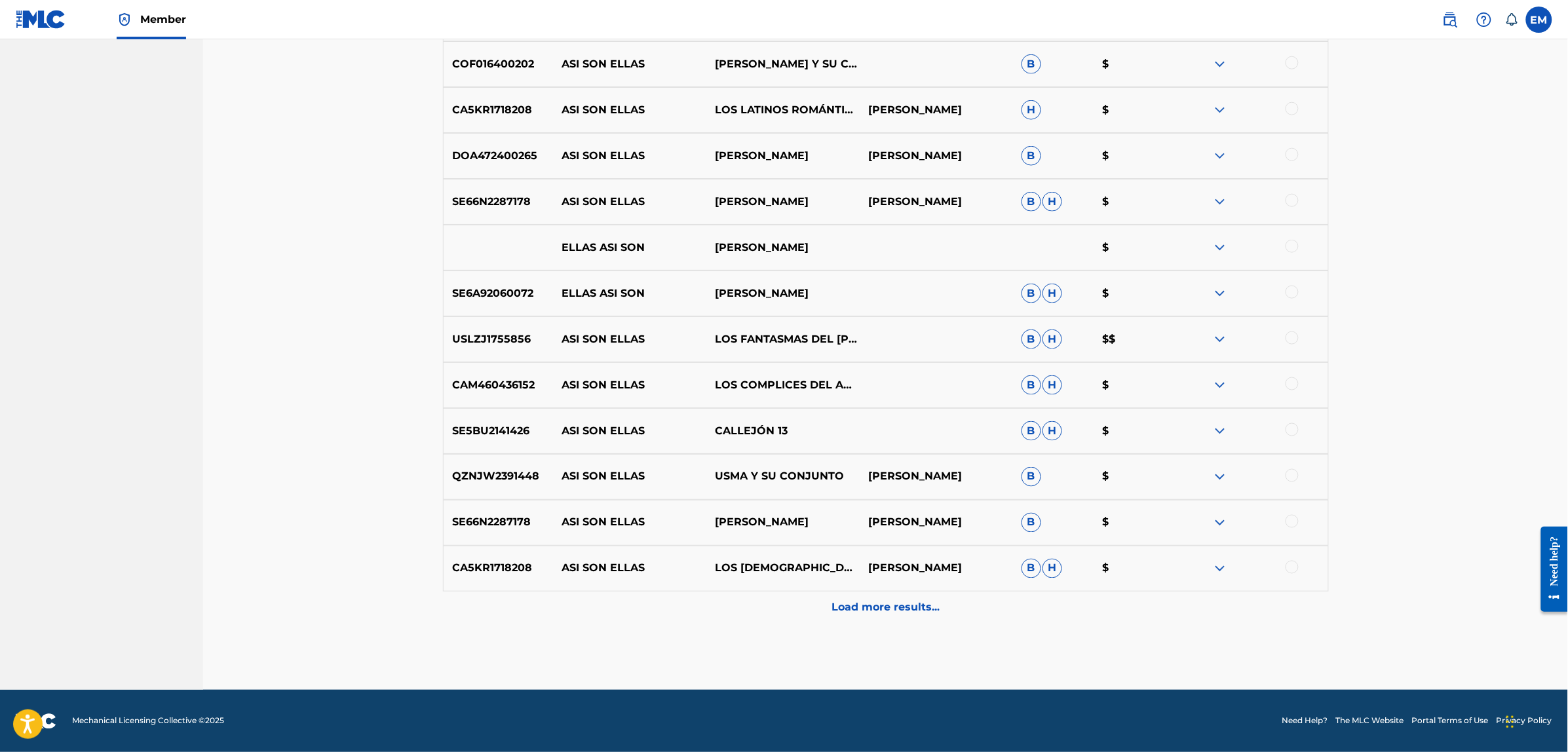
click at [869, 600] on p "Load more results..." at bounding box center [885, 607] width 108 height 16
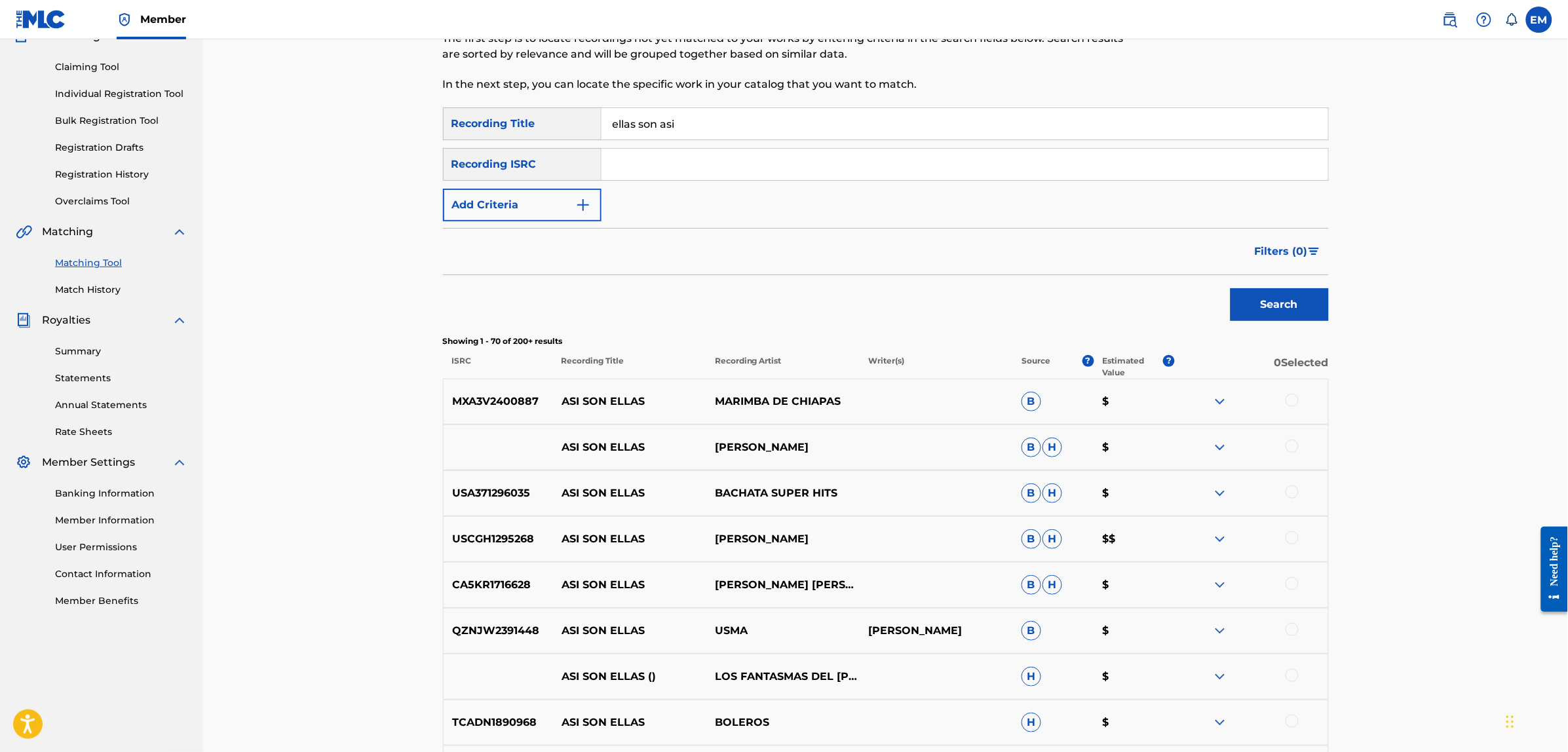
scroll to position [0, 0]
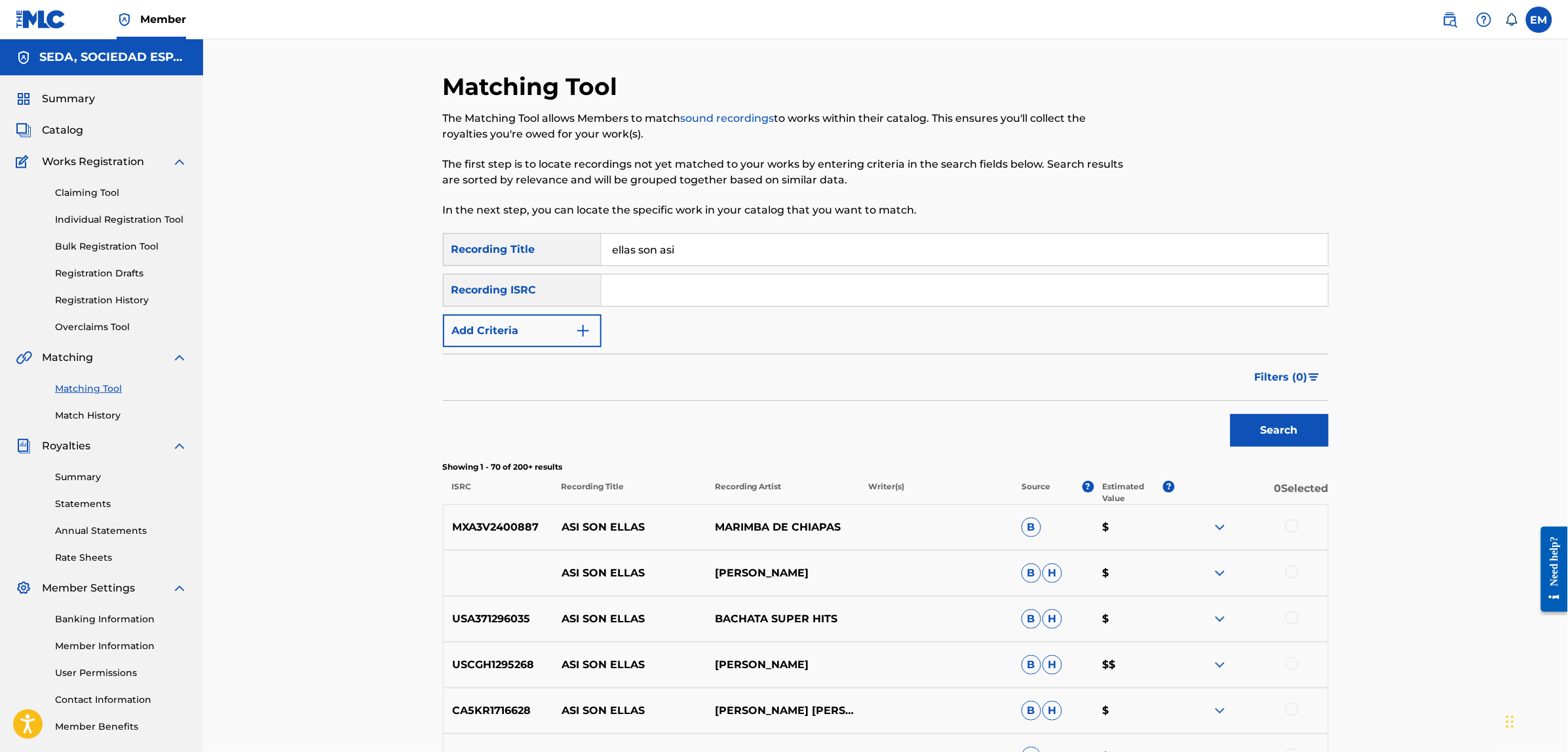
click at [718, 246] on input "ellas son asi" at bounding box center [965, 249] width 727 height 32
drag, startPoint x: 718, startPoint y: 246, endPoint x: 568, endPoint y: 230, distance: 150.9
click at [534, 328] on button "Add Criteria" at bounding box center [522, 331] width 158 height 33
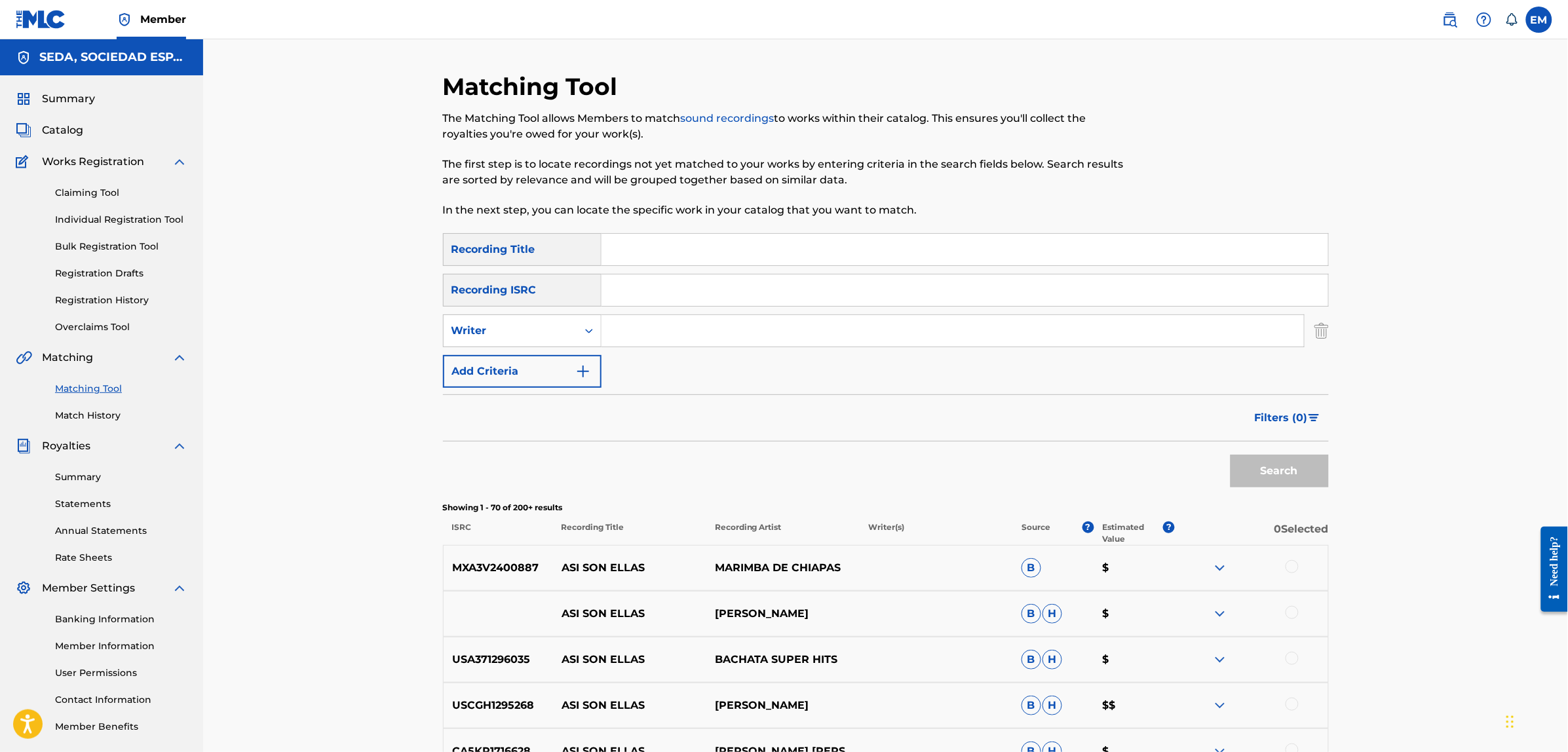
click at [656, 325] on input "Search Form" at bounding box center [952, 331] width 702 height 32
type input "[PERSON_NAME]"
click at [1230, 454] on button "Search" at bounding box center [1279, 471] width 98 height 33
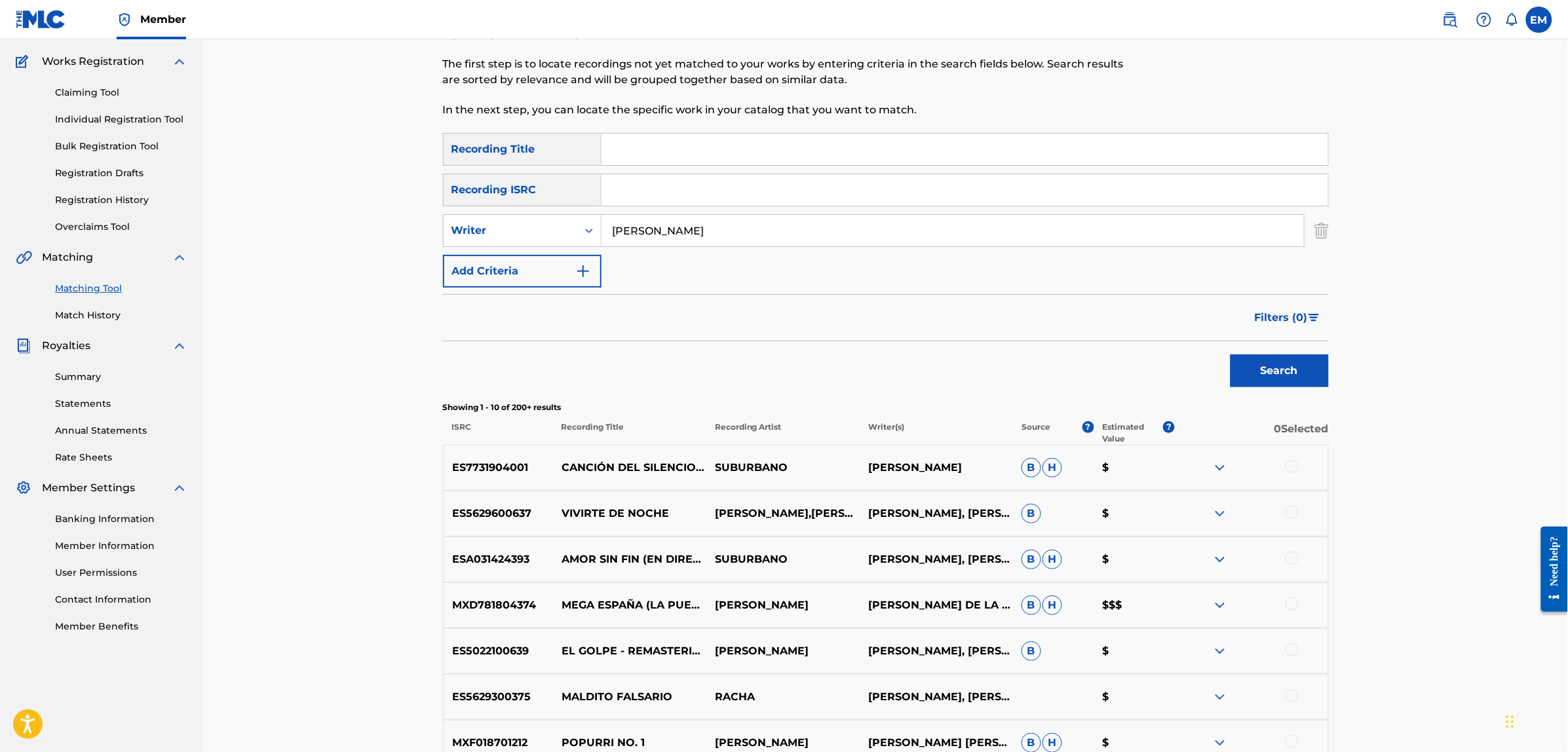
scroll to position [246, 0]
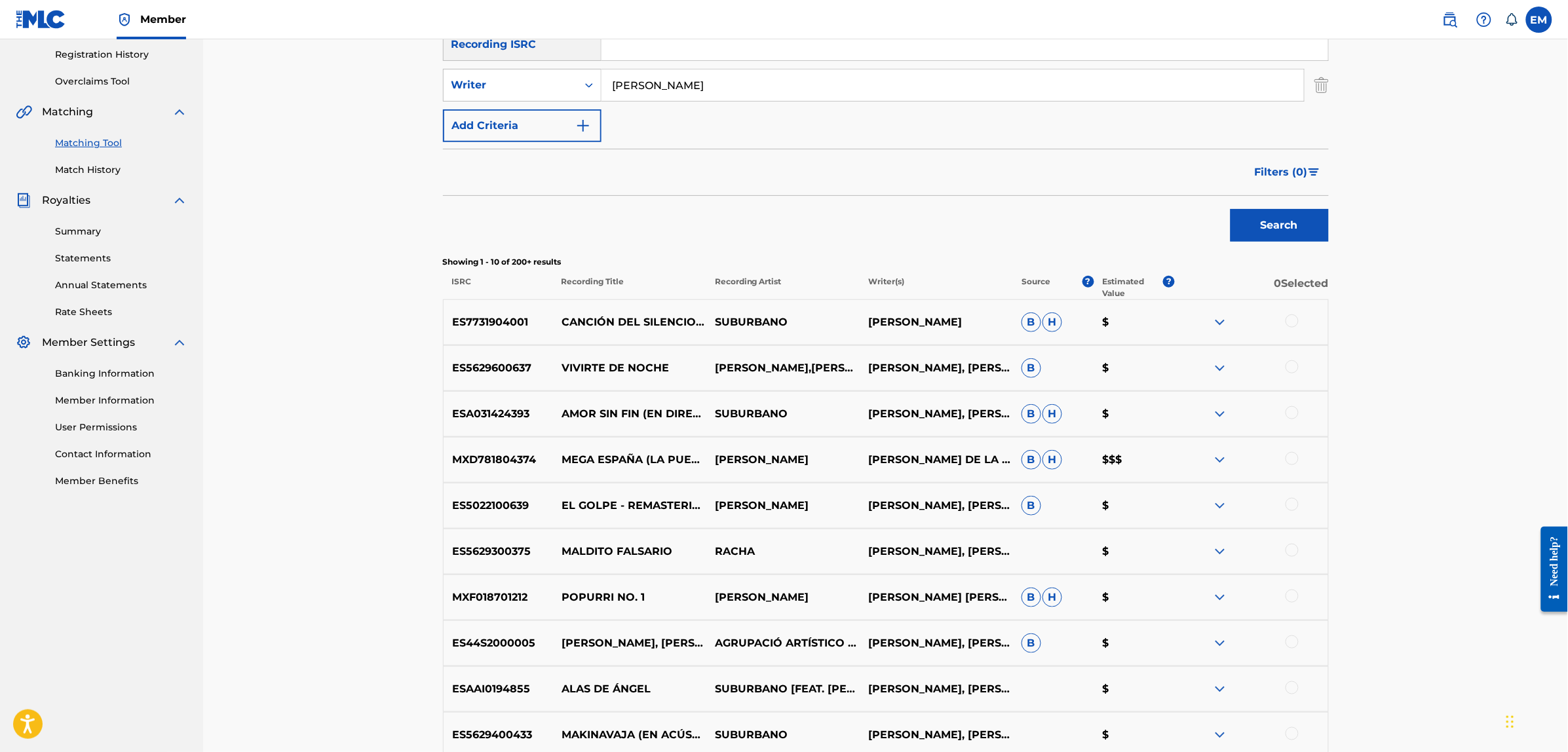
click at [1292, 321] on div at bounding box center [1292, 321] width 13 height 13
click at [907, 643] on button "Match 1 Group" at bounding box center [921, 645] width 145 height 33
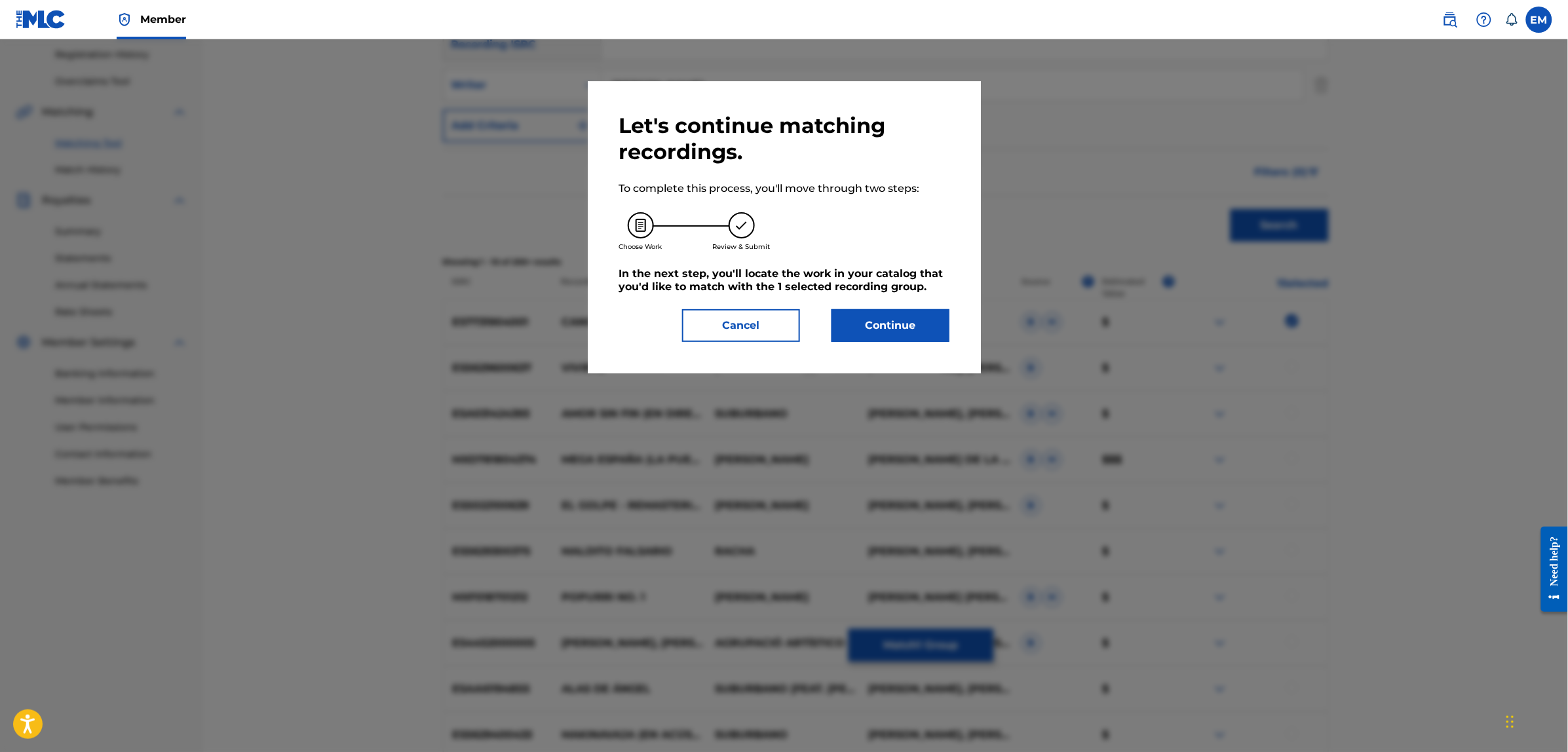
click at [891, 317] on button "Continue" at bounding box center [890, 326] width 118 height 33
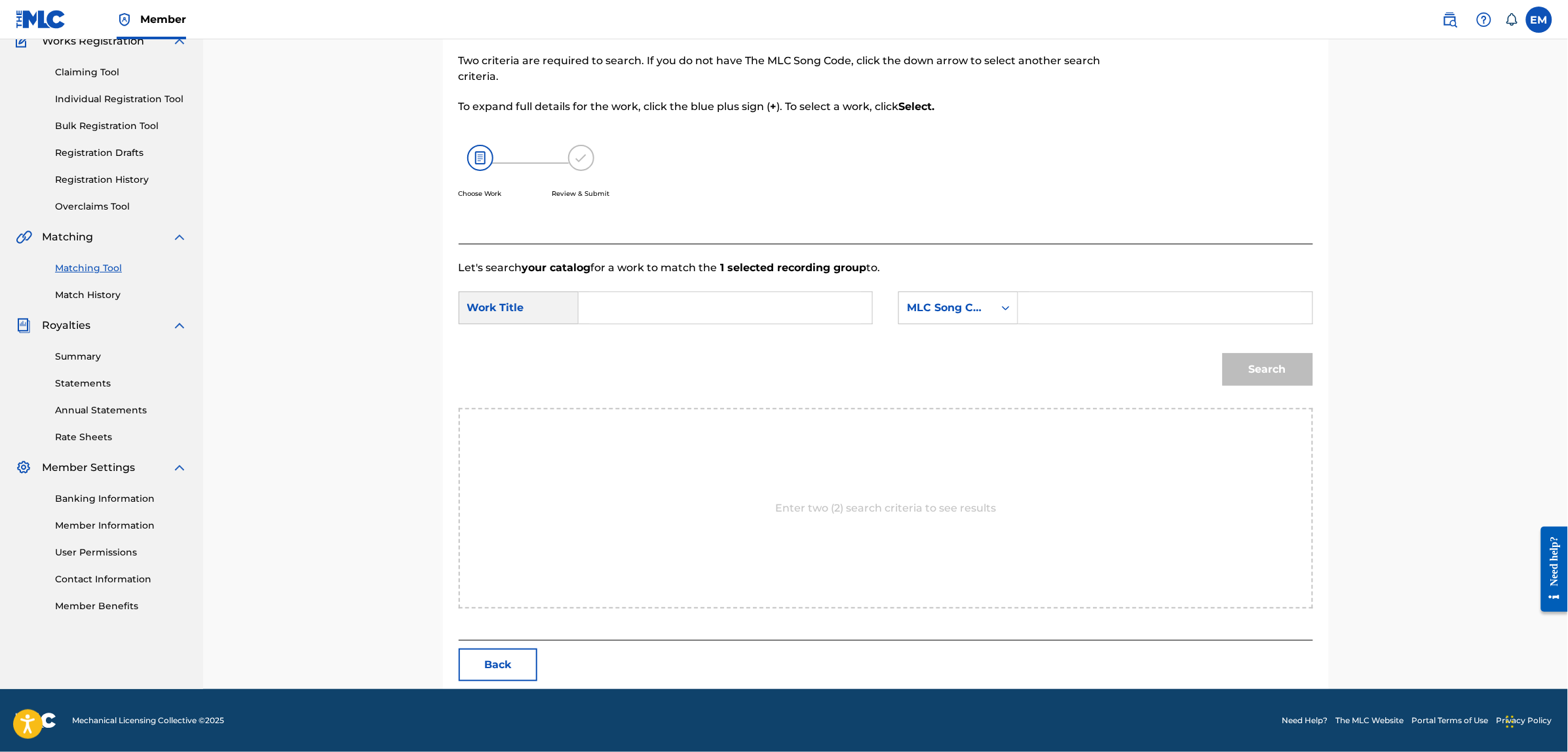
scroll to position [120, 0]
click at [778, 309] on input "Search Form" at bounding box center [725, 309] width 271 height 32
click at [623, 348] on div "ellas son asi" at bounding box center [626, 345] width 74 height 39
type input "ellas son asi"
click at [921, 309] on div "MLC Song Code" at bounding box center [946, 309] width 80 height 16
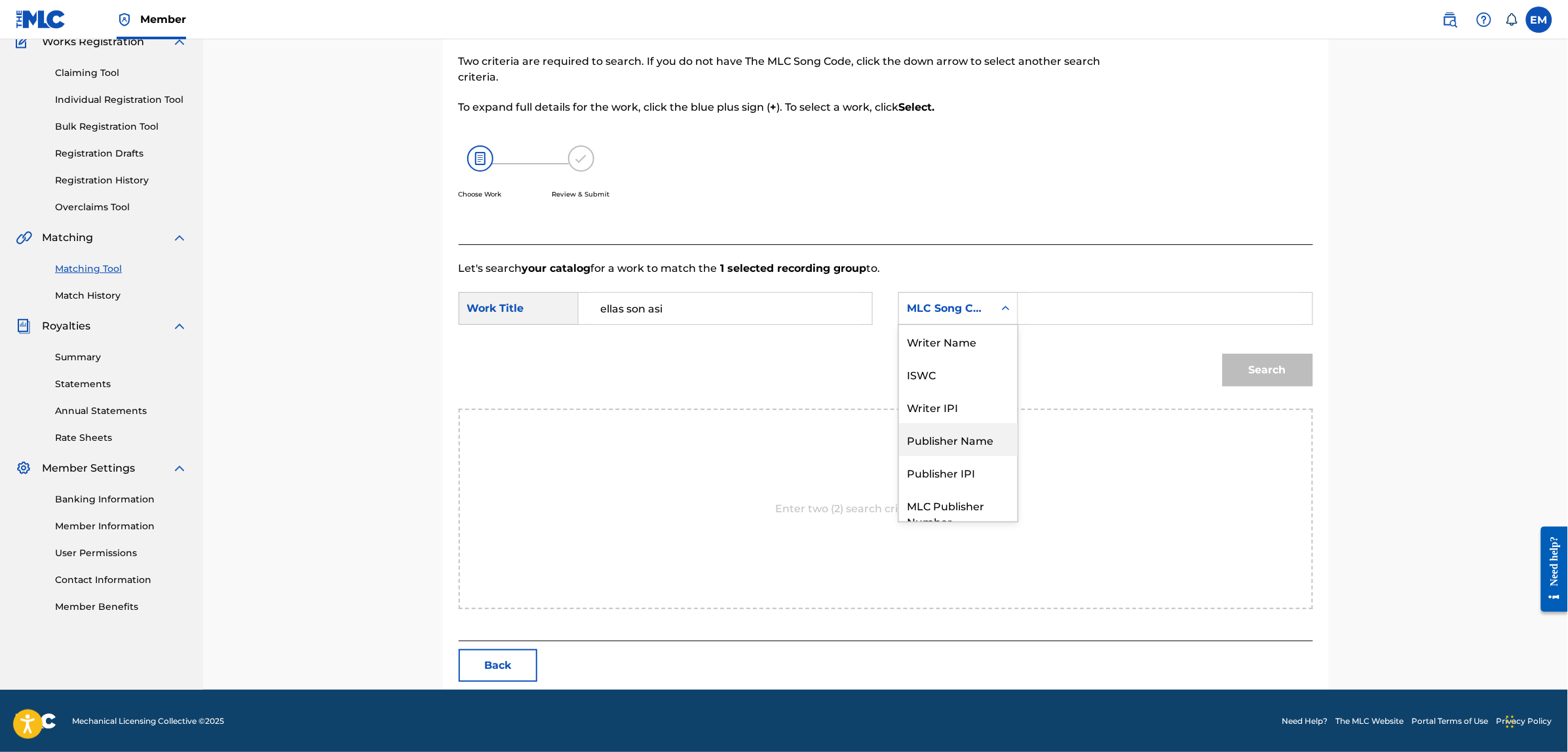
scroll to position [0, 0]
click at [971, 342] on div "Writer Name" at bounding box center [957, 341] width 118 height 33
click at [1058, 302] on input "Search Form" at bounding box center [1165, 309] width 271 height 32
paste input "[PERSON_NAME]"
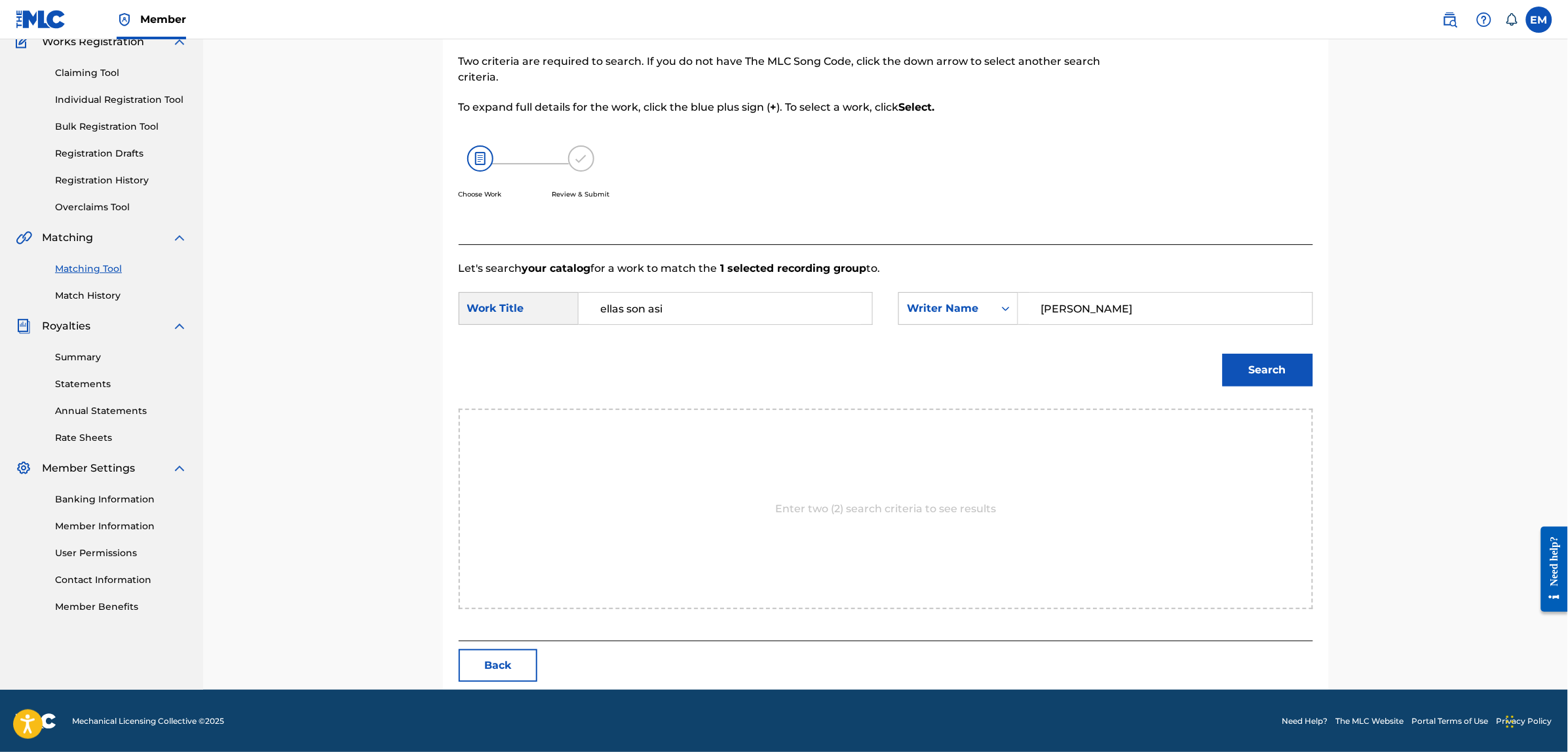
type input "[PERSON_NAME]"
click at [1223, 354] on button "Search" at bounding box center [1268, 370] width 90 height 33
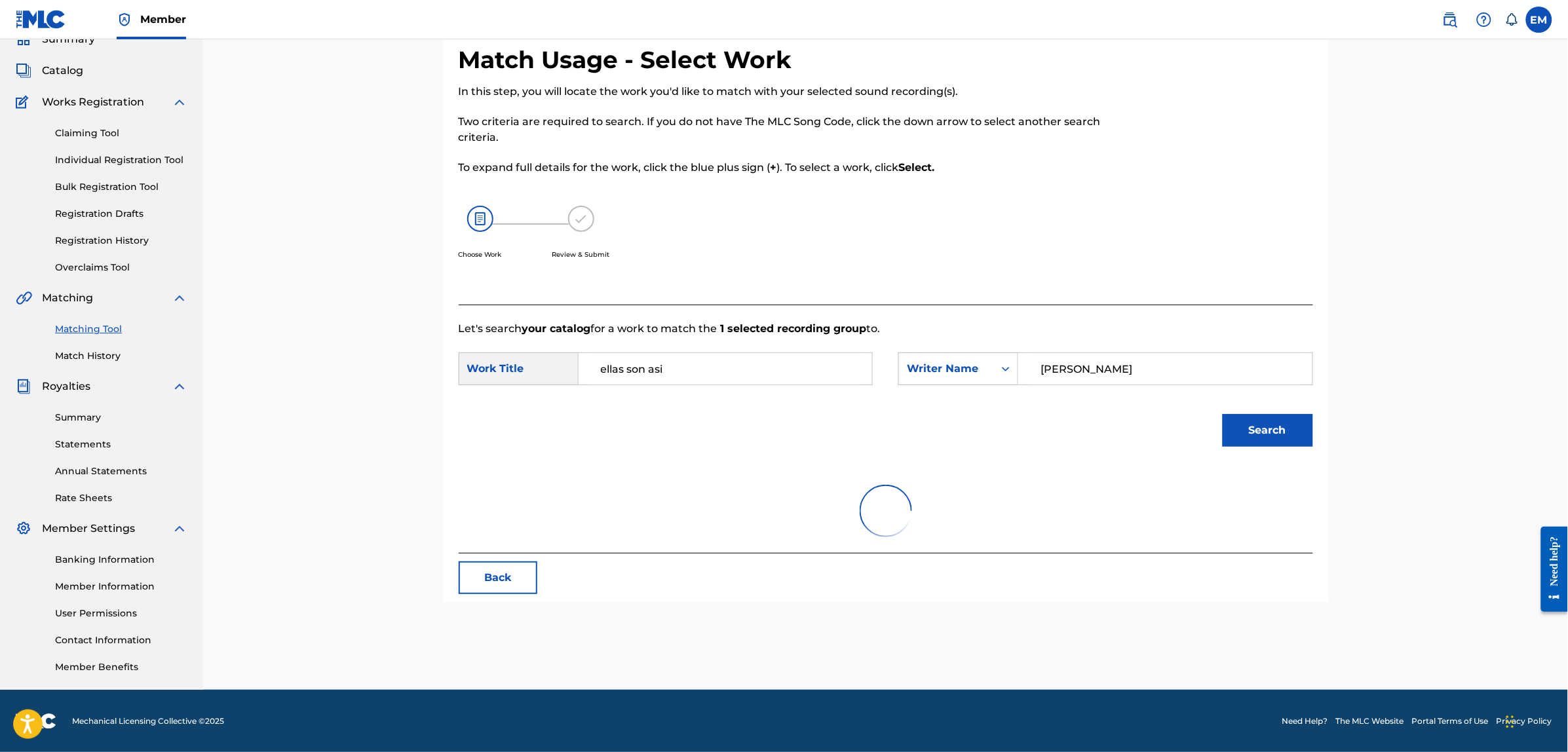
scroll to position [120, 0]
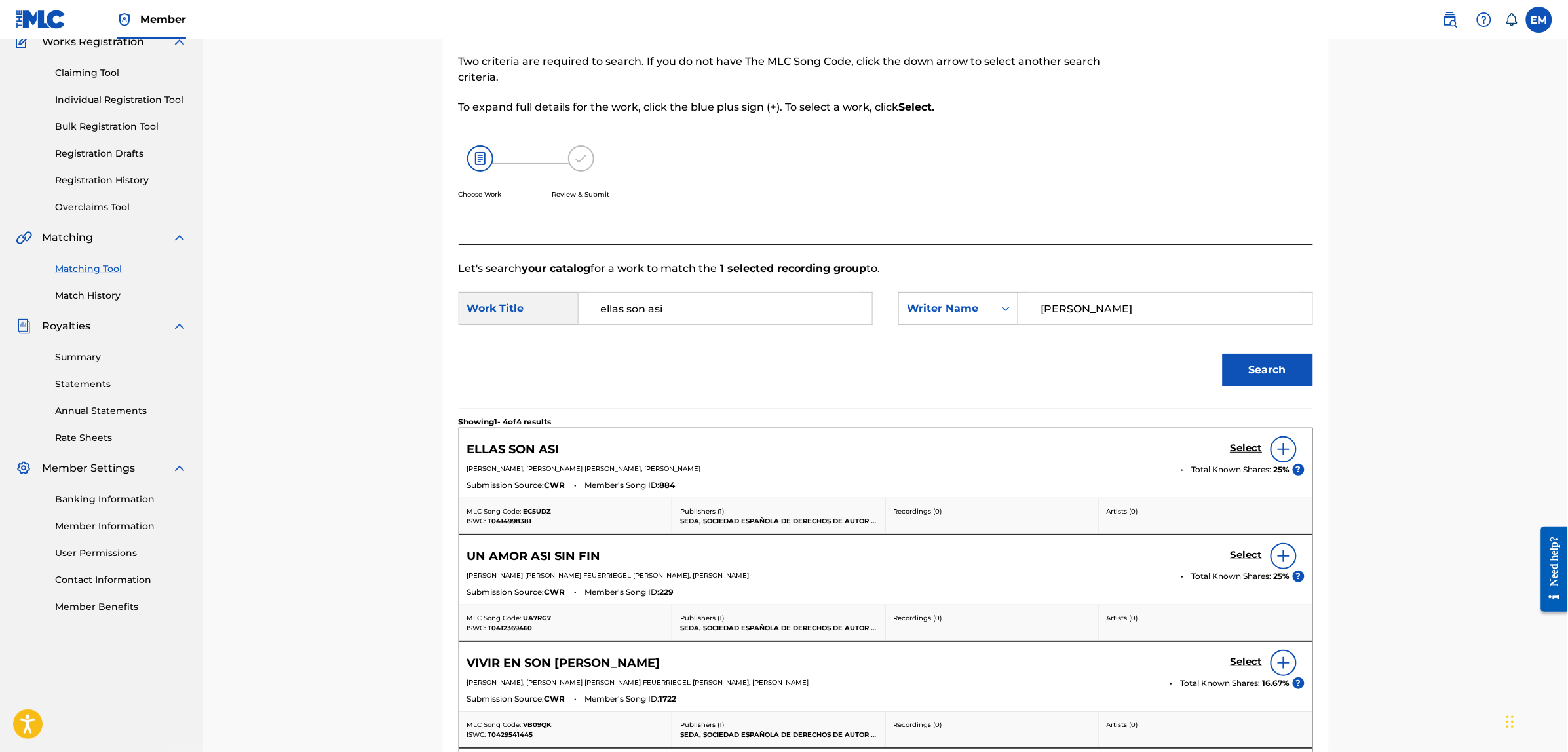
click at [1256, 385] on button "Search" at bounding box center [1268, 370] width 90 height 33
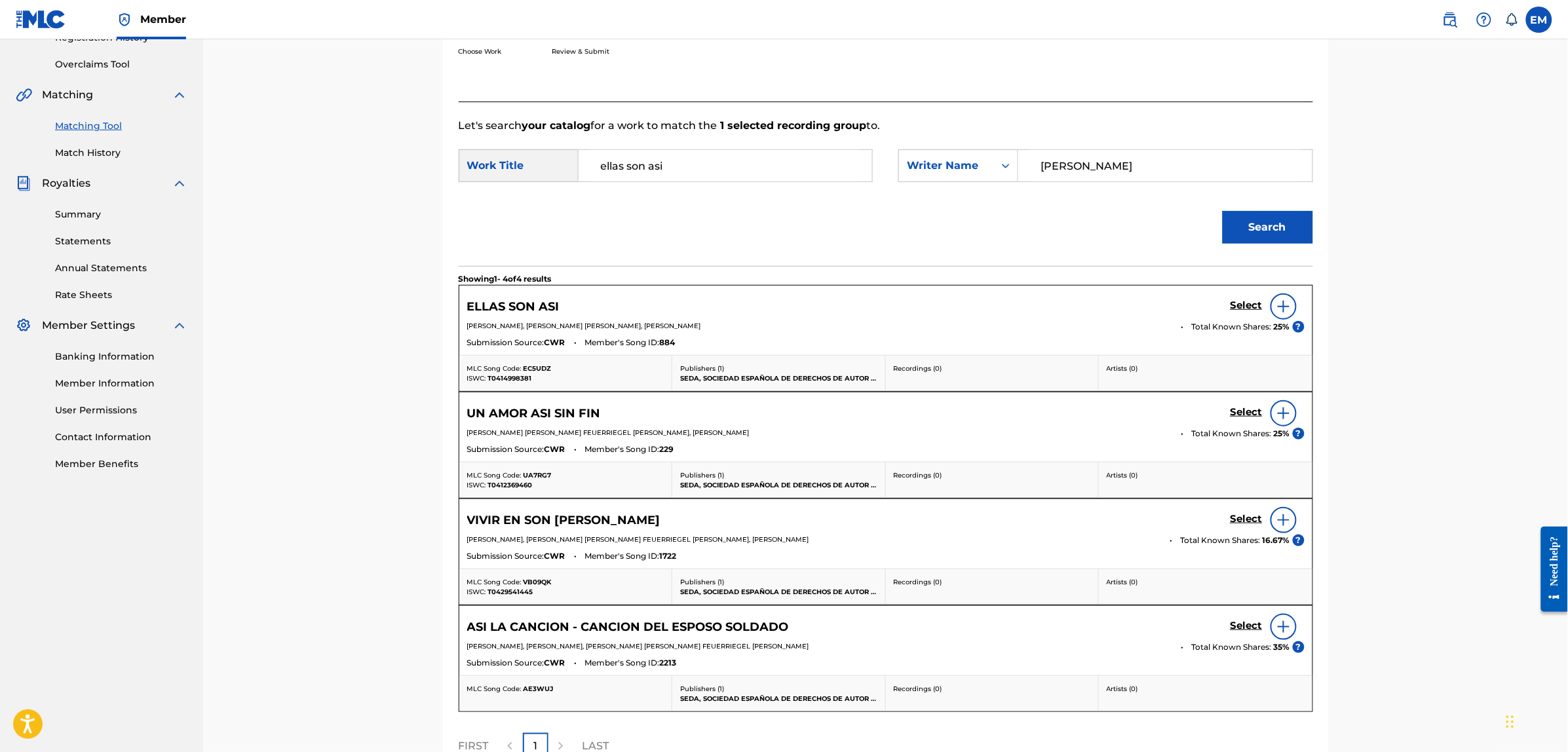
scroll to position [403, 0]
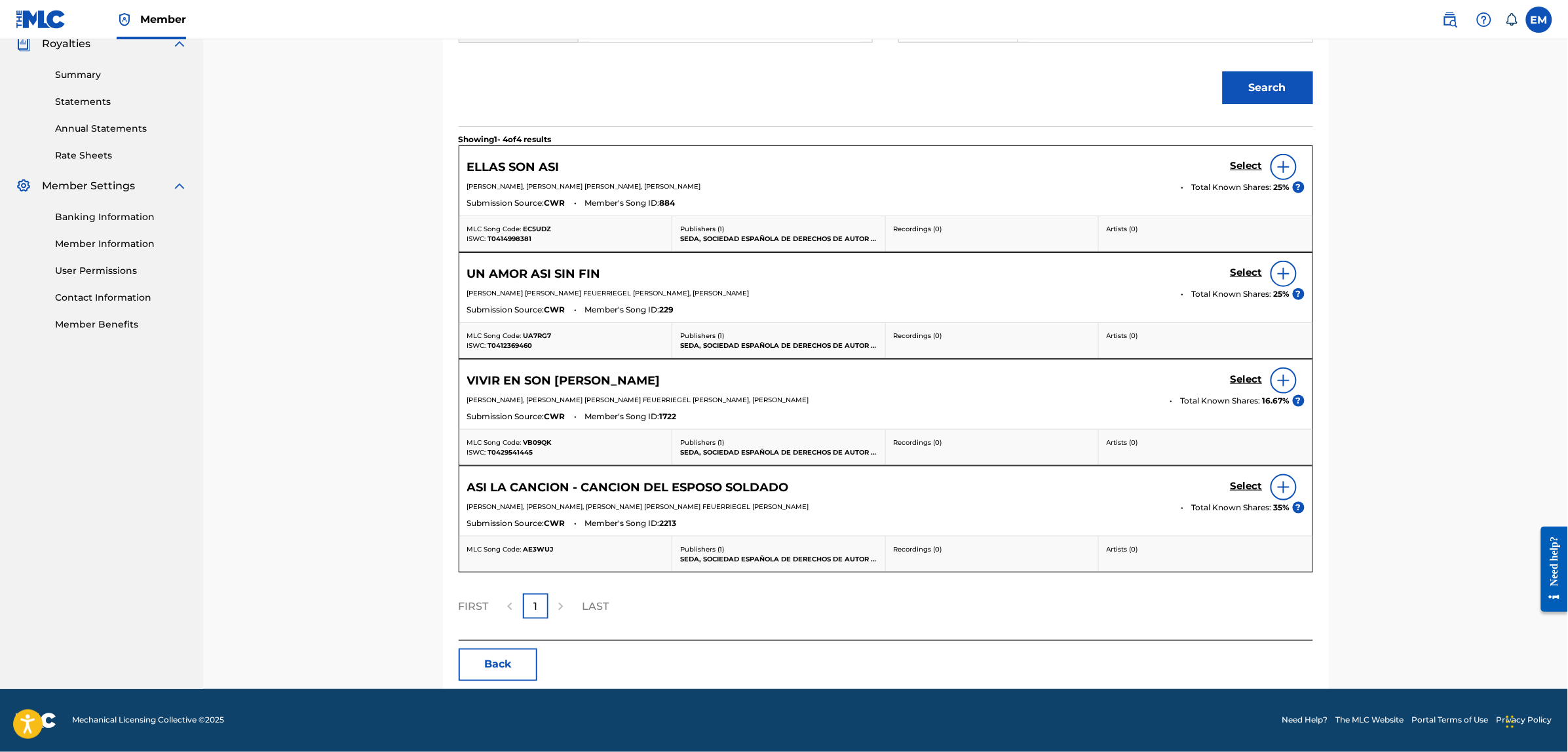
click at [512, 668] on button "Back" at bounding box center [498, 665] width 79 height 33
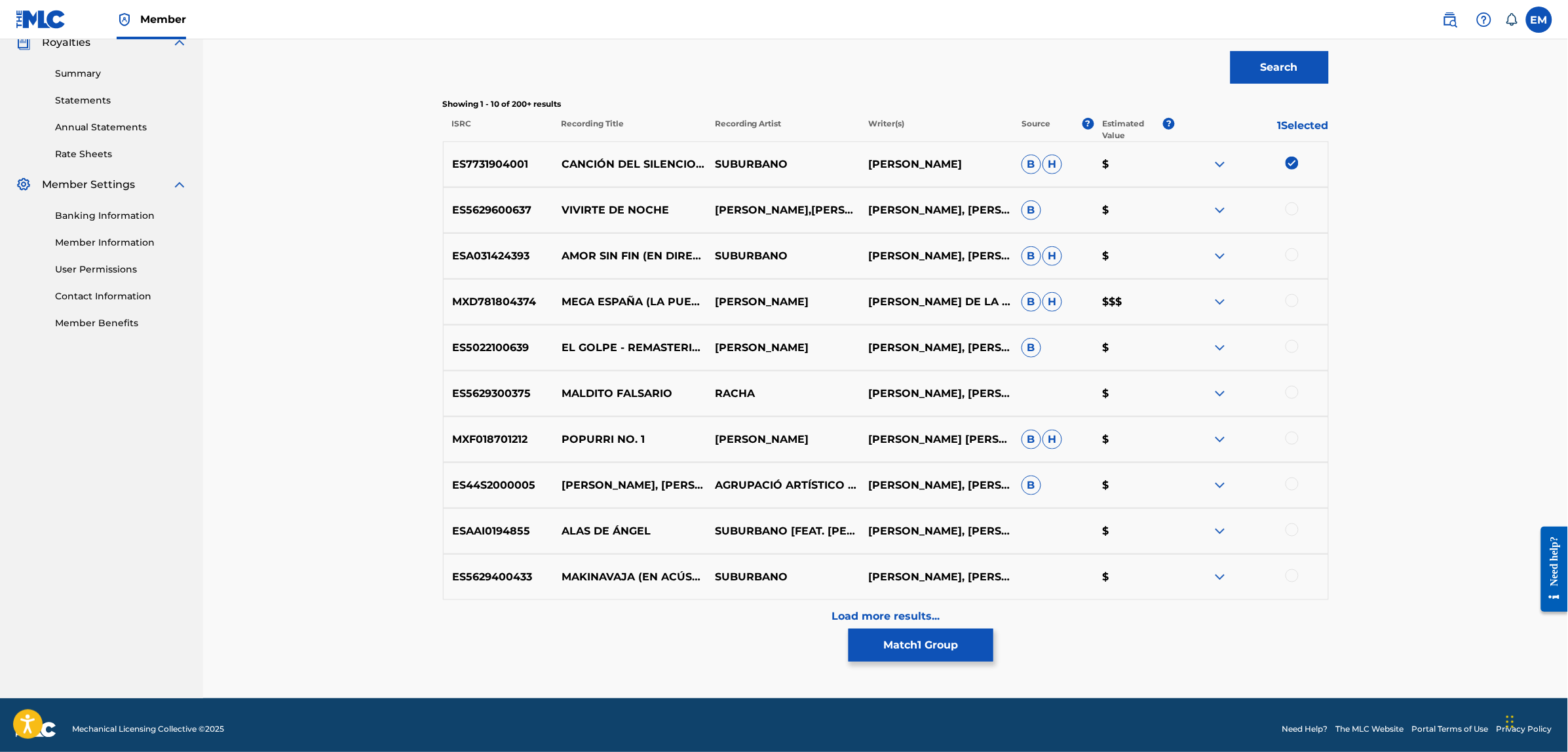
click at [1283, 163] on div at bounding box center [1251, 164] width 153 height 16
click at [1288, 161] on img at bounding box center [1292, 163] width 13 height 13
